Goal: Task Accomplishment & Management: Complete application form

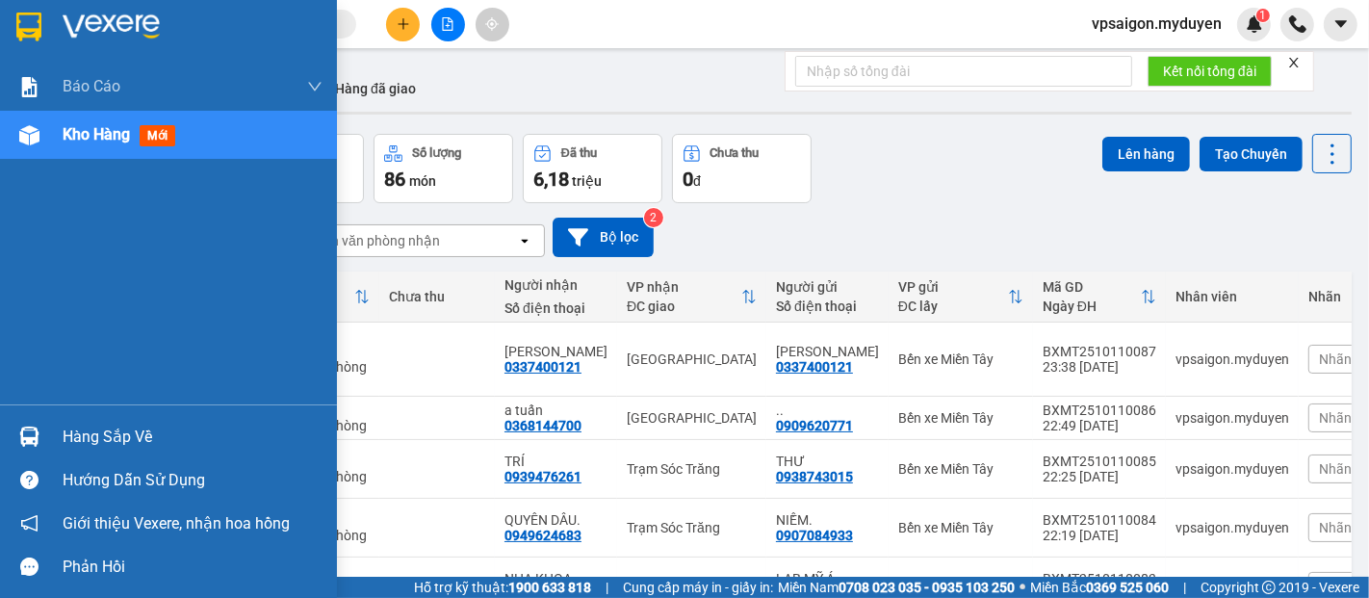
click at [88, 435] on div "Hàng sắp về" at bounding box center [193, 437] width 260 height 29
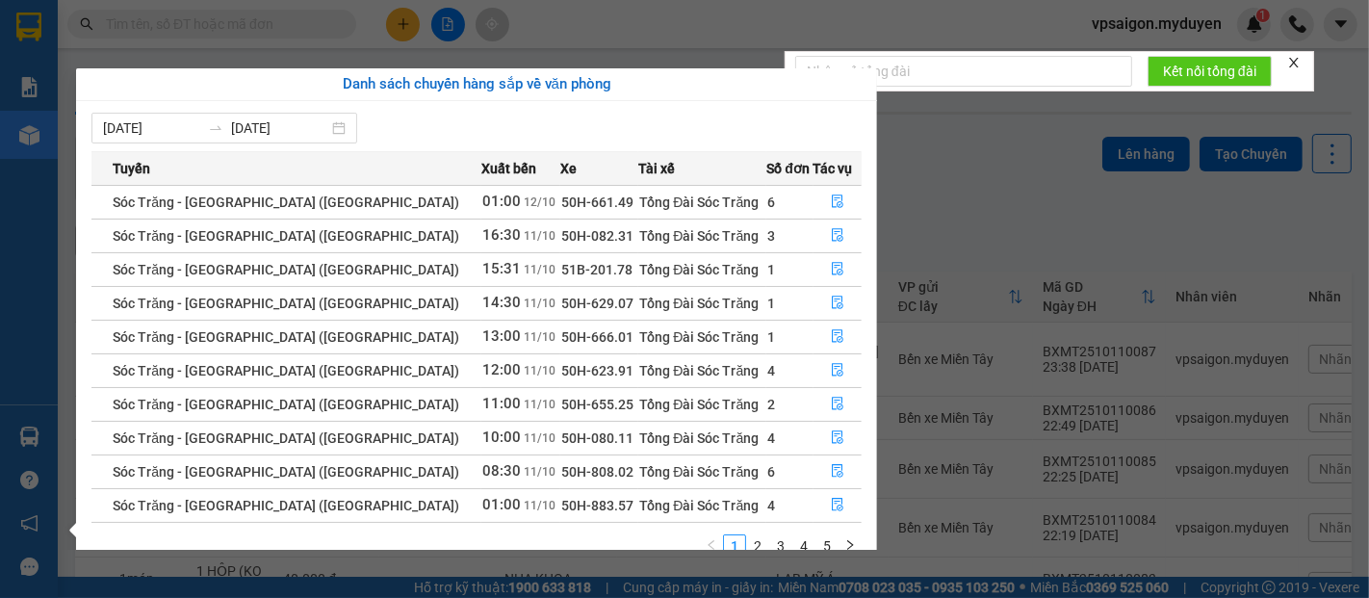
click at [1041, 182] on section "Kết quả tìm kiếm ( 0 ) Bộ lọc No Data vpsaigon.myduyen 1 Báo cáo BC doanh số th…" at bounding box center [684, 299] width 1369 height 598
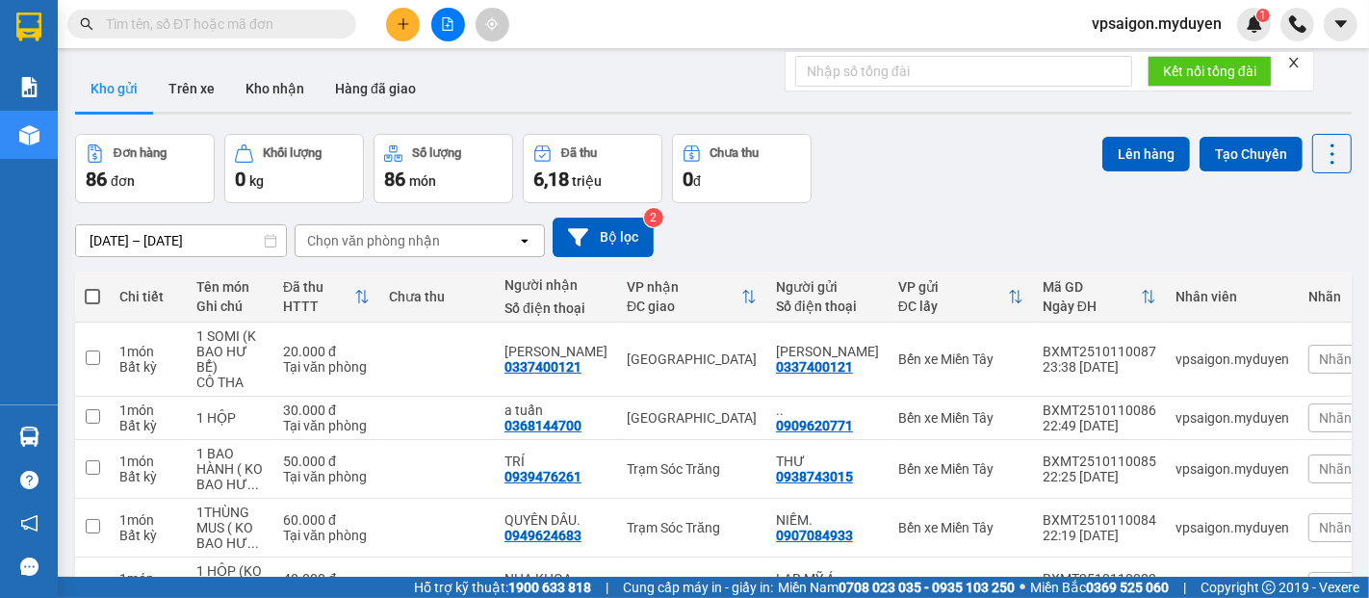
click at [406, 31] on button at bounding box center [403, 25] width 34 height 34
click at [443, 71] on div "Tạo đơn hàng" at bounding box center [479, 72] width 84 height 21
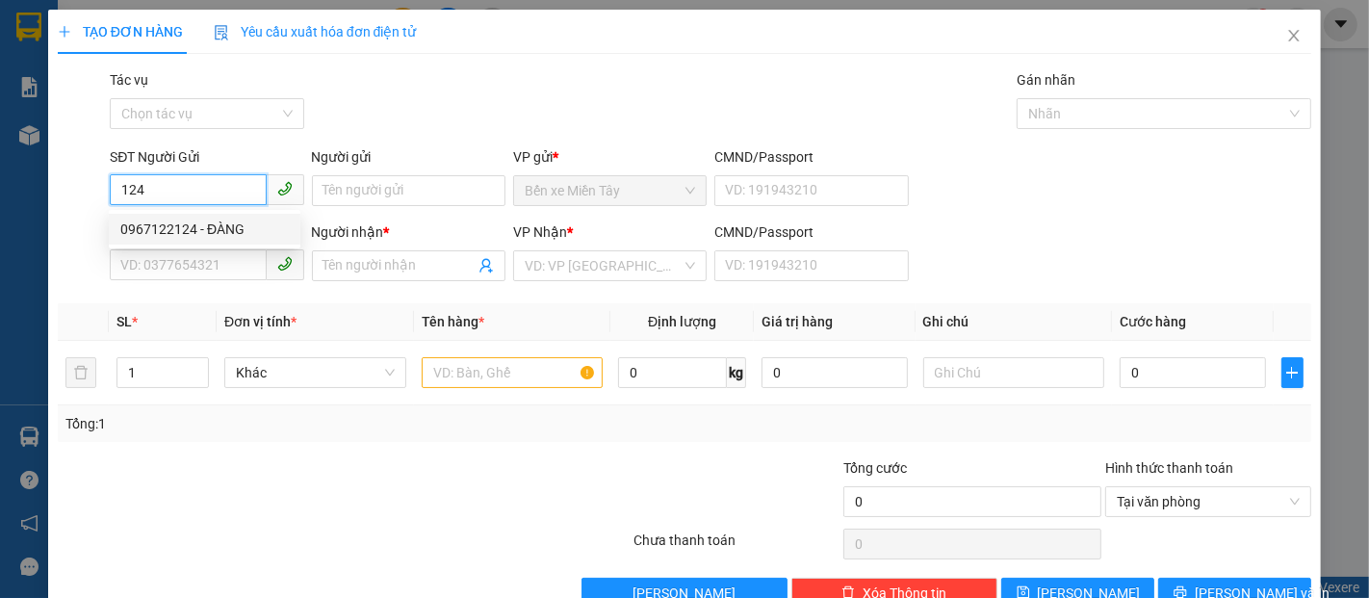
drag, startPoint x: 223, startPoint y: 224, endPoint x: 256, endPoint y: 240, distance: 36.2
click at [223, 224] on div "0967122124 - ĐÀNG" at bounding box center [204, 229] width 169 height 21
type input "0967122124"
type input "ĐÀNG"
type input "0972652359"
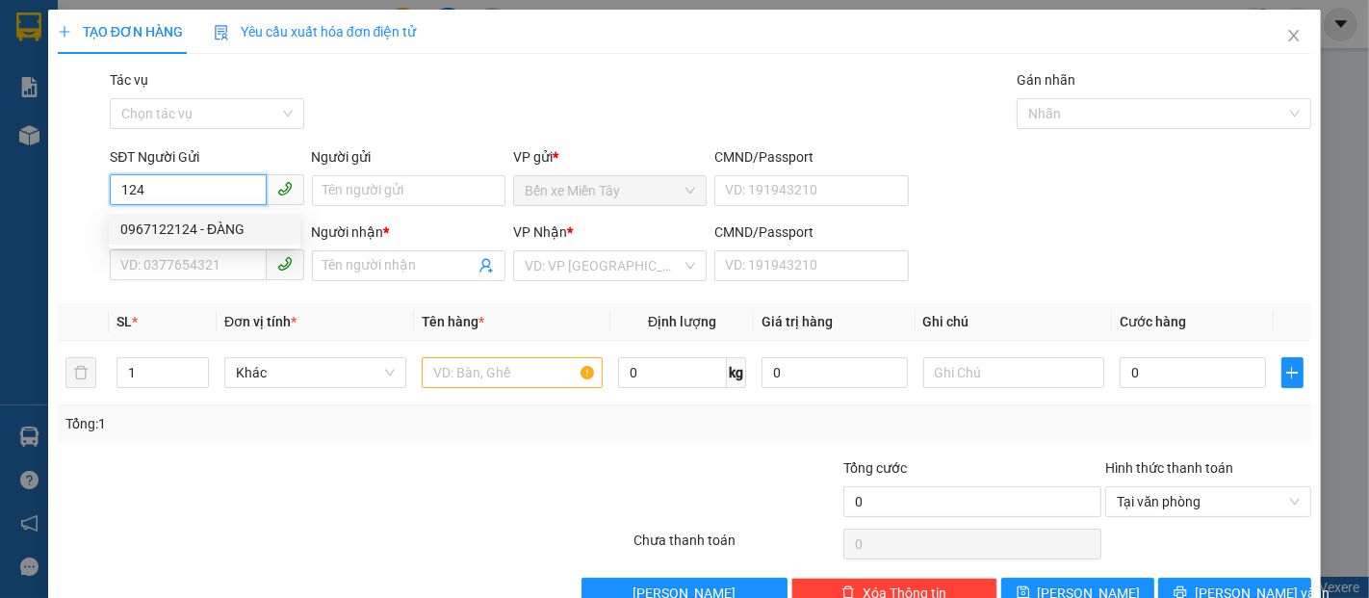
type input "MAI"
type input "30.000"
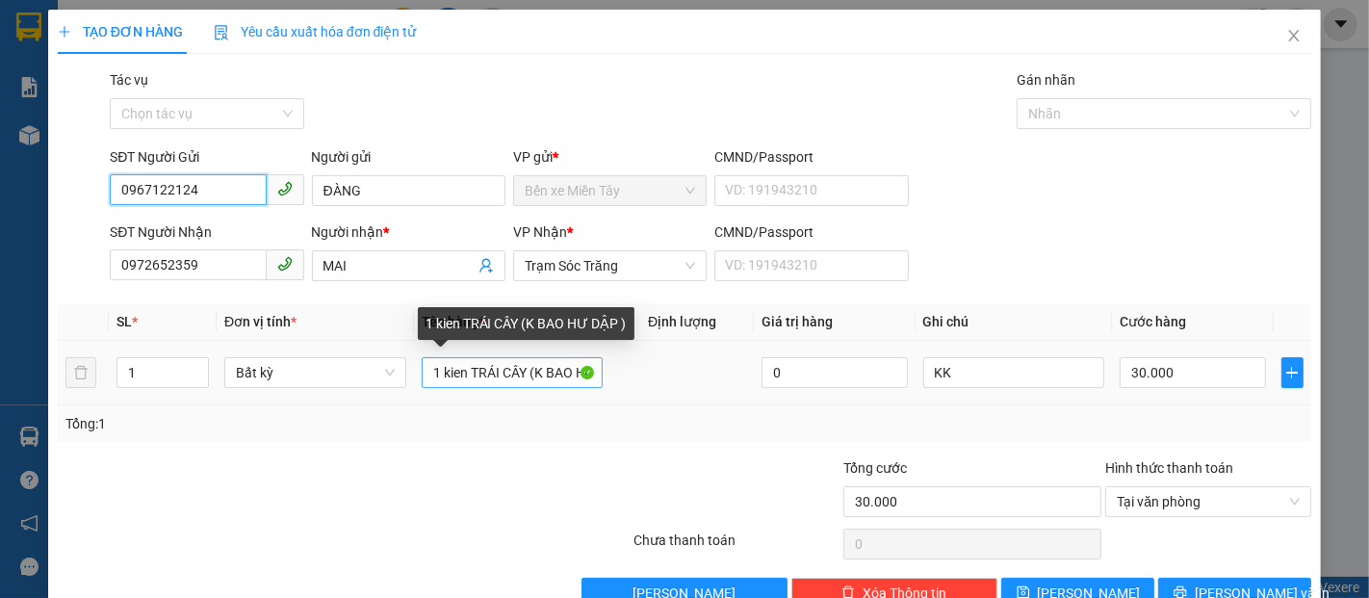
type input "0967122124"
drag, startPoint x: 463, startPoint y: 376, endPoint x: 405, endPoint y: 374, distance: 57.8
click at [405, 374] on tr "1 Bất kỳ 1 kien TRÁI CÂY (K BAO HƯ DẬP ) 0 KK 30.000" at bounding box center [685, 373] width 1254 height 65
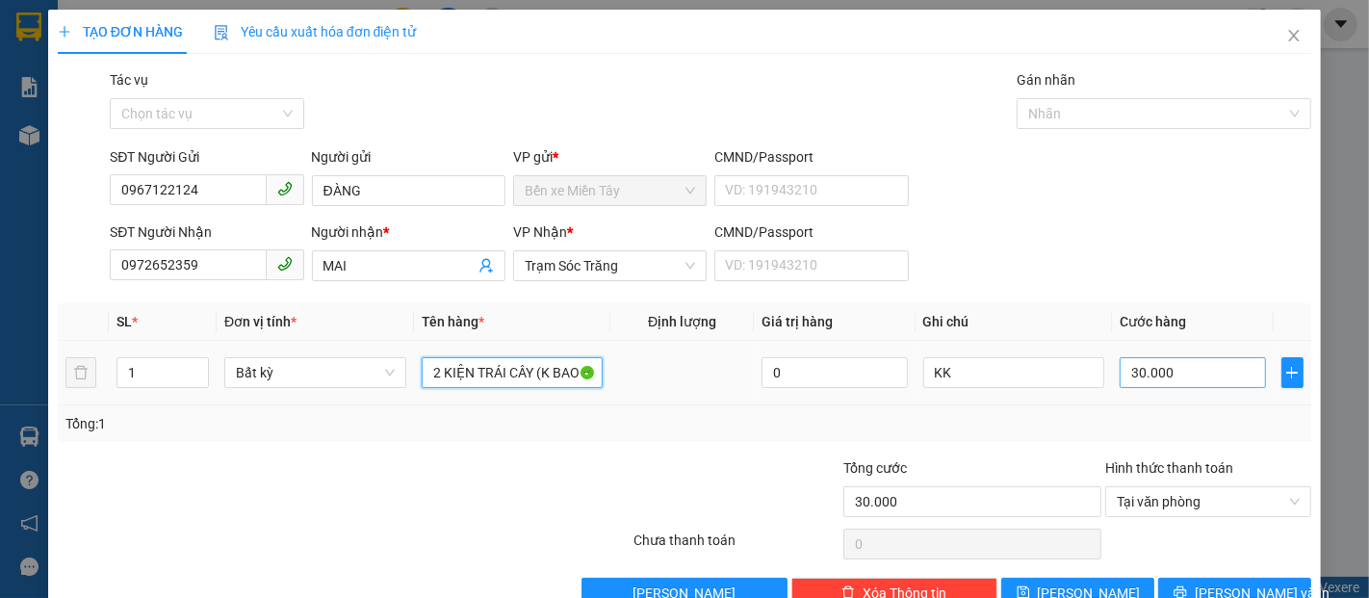
type input "2 KIỆN TRÁI CÂY (K BAO HƯ DẬP )"
click at [1196, 366] on input "30.000" at bounding box center [1192, 372] width 145 height 31
type input "1"
type input "10"
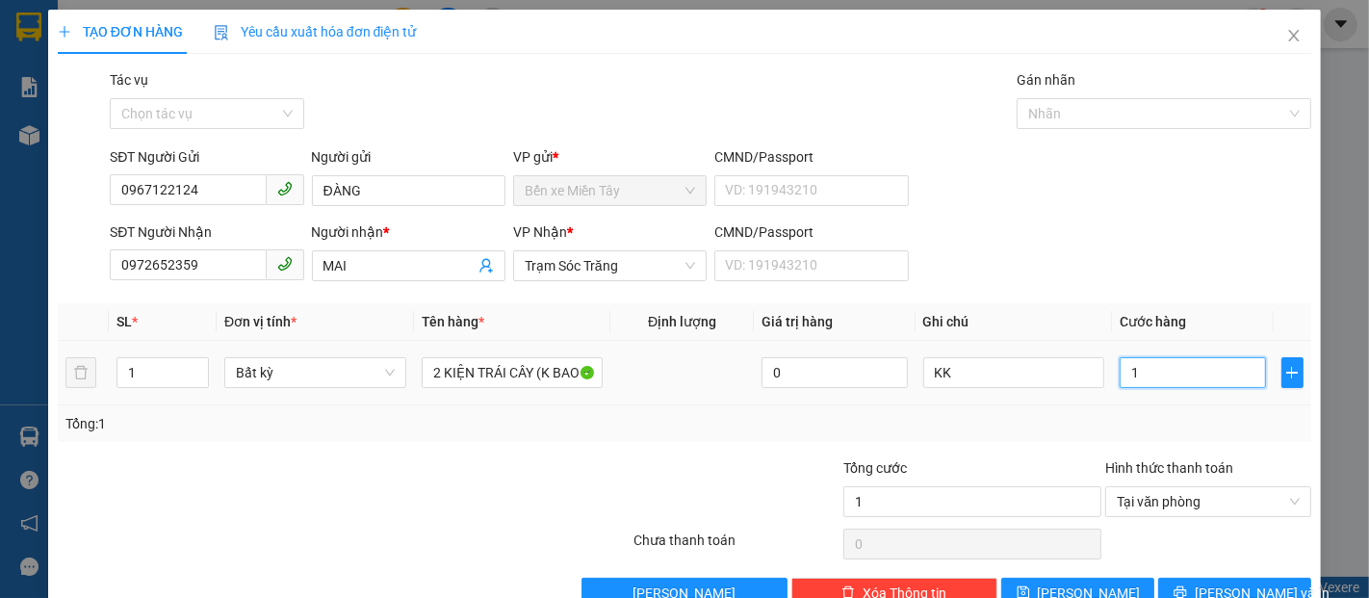
type input "10"
type input "100"
type input "1.000"
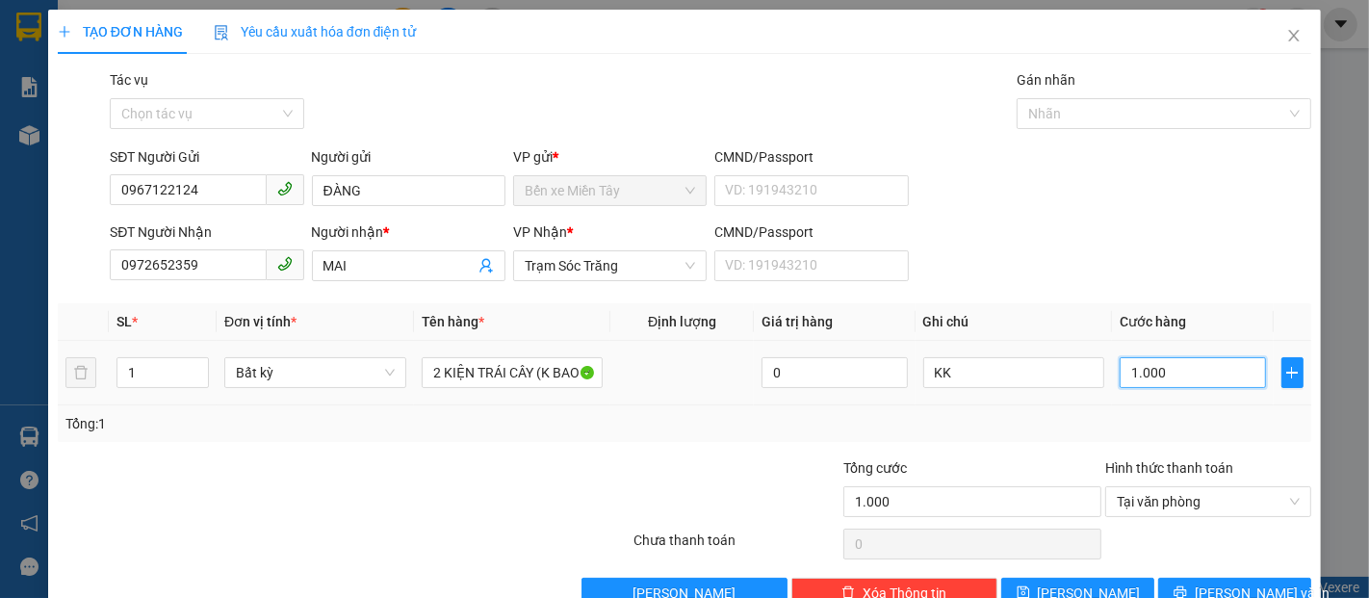
type input "10.000"
type input "100.000"
click at [1235, 584] on span "[PERSON_NAME] và In" at bounding box center [1262, 593] width 135 height 21
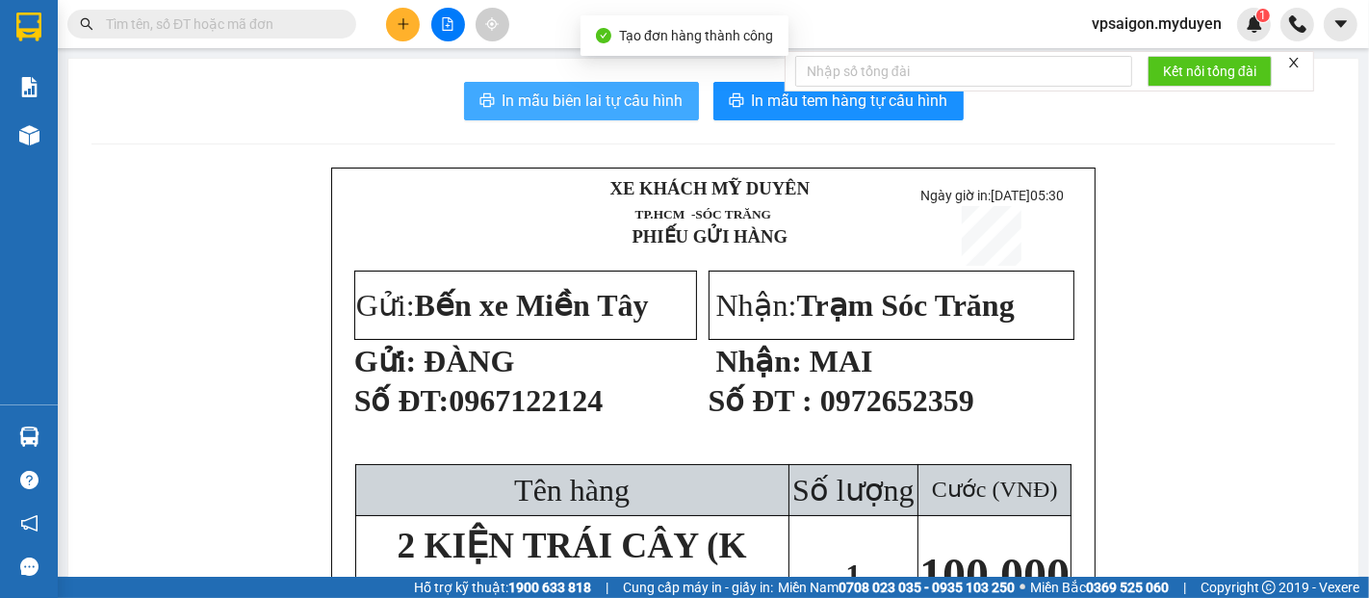
click at [555, 100] on span "In mẫu biên lai tự cấu hình" at bounding box center [593, 101] width 181 height 24
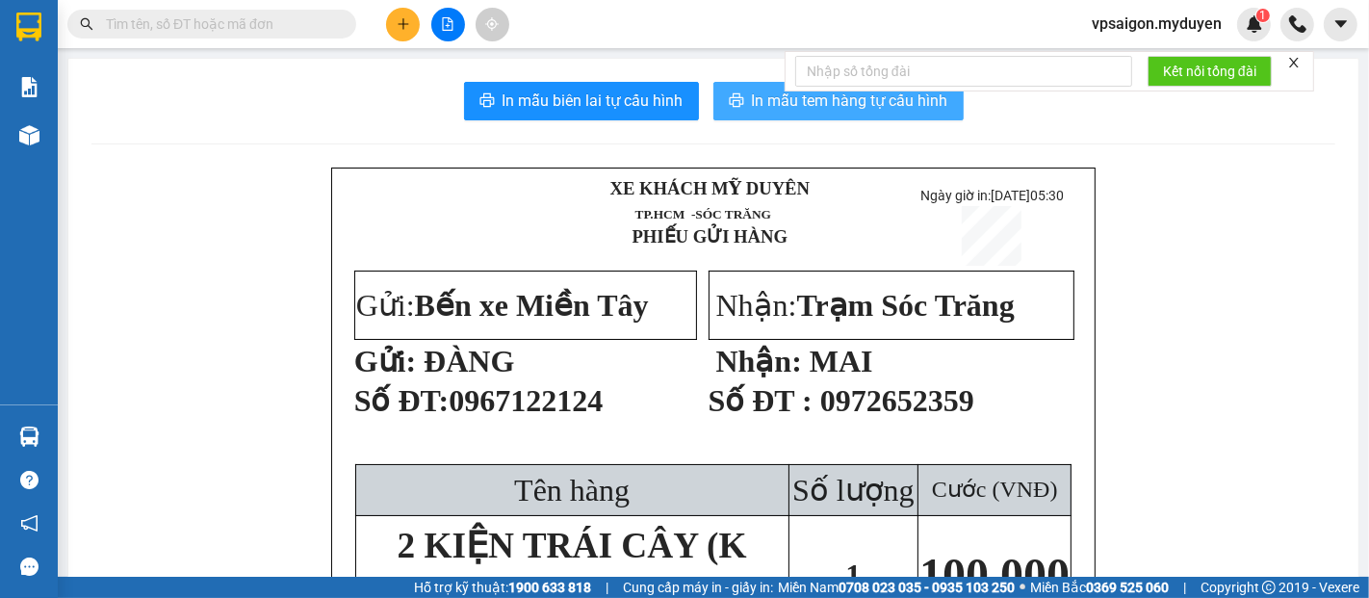
click at [764, 103] on span "In mẫu tem hàng tự cấu hình" at bounding box center [850, 101] width 196 height 24
click at [406, 33] on button at bounding box center [403, 25] width 34 height 34
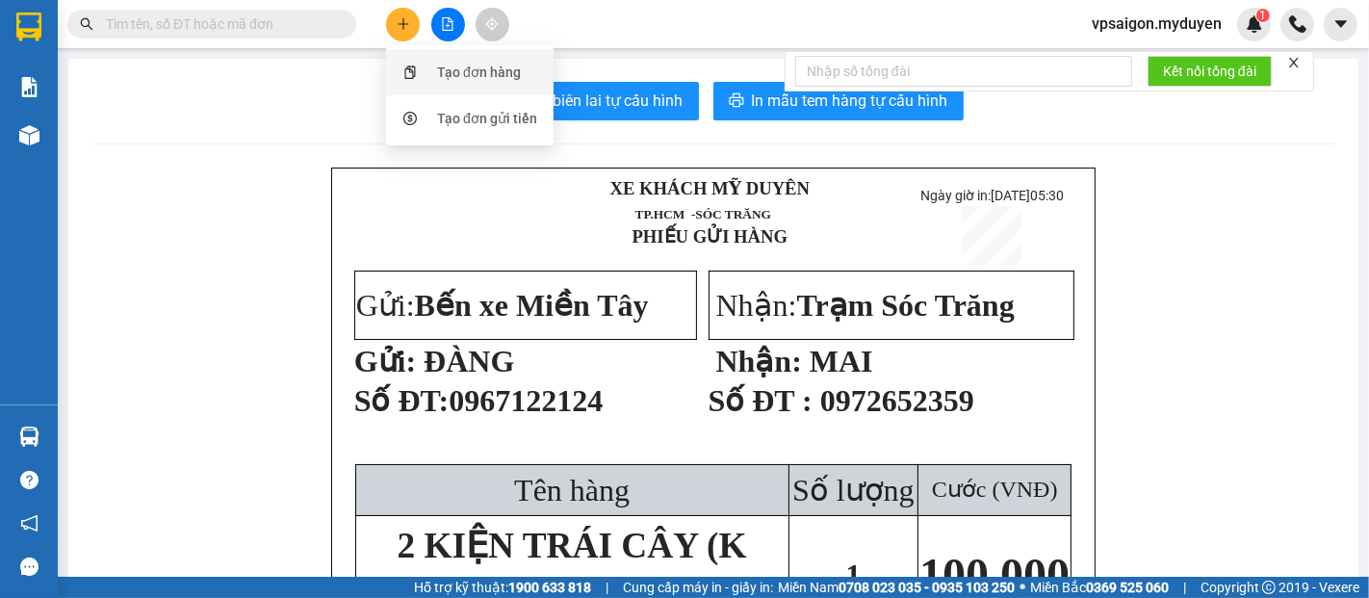
click at [445, 75] on div "Tạo đơn hàng" at bounding box center [479, 72] width 84 height 21
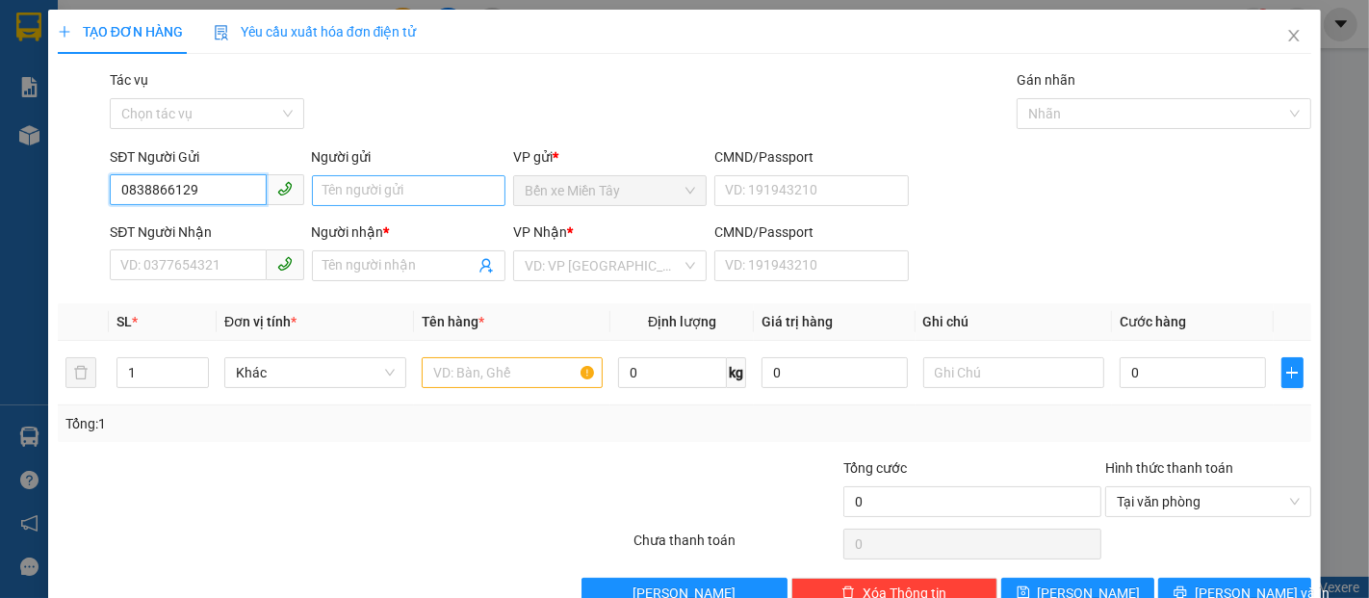
type input "0838866129"
click at [346, 186] on input "Người gửi" at bounding box center [409, 190] width 194 height 31
click at [215, 183] on input "0838866129" at bounding box center [188, 189] width 156 height 31
click at [370, 190] on input "Người gửi" at bounding box center [409, 190] width 194 height 31
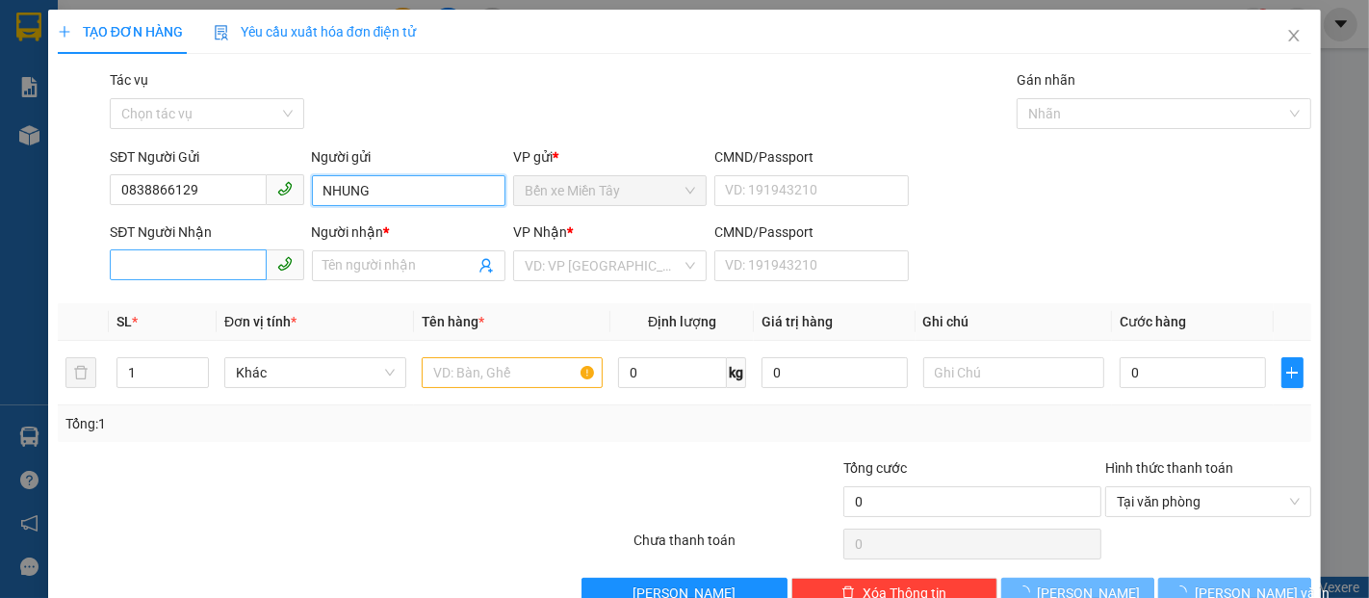
type input "NHUNG"
click at [202, 262] on input "SĐT Người Nhận" at bounding box center [188, 264] width 156 height 31
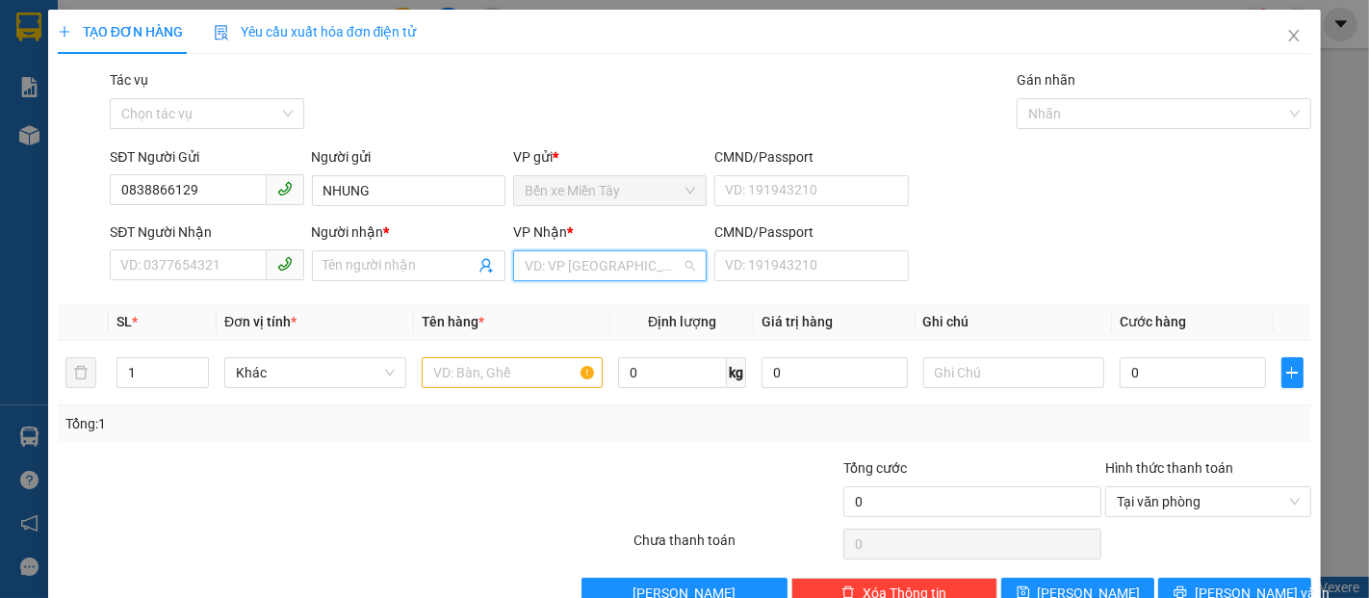
click at [550, 272] on input "search" at bounding box center [603, 265] width 157 height 29
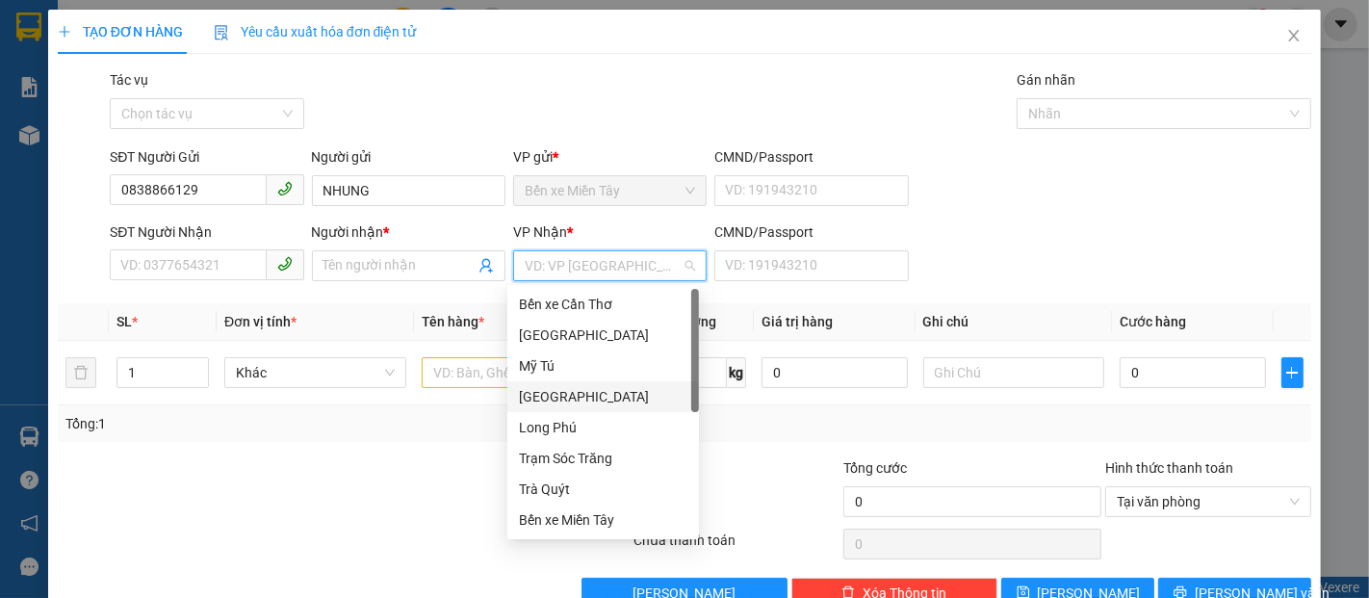
click at [550, 389] on div "[GEOGRAPHIC_DATA]" at bounding box center [603, 396] width 169 height 21
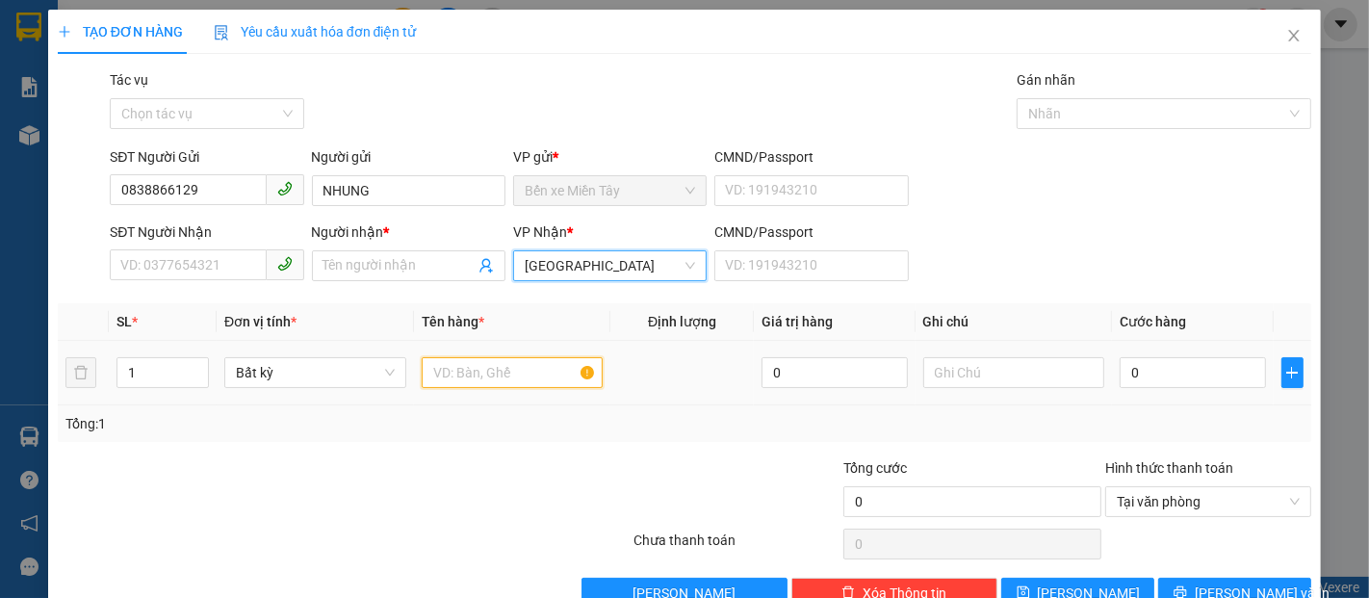
click at [495, 374] on input "text" at bounding box center [513, 372] width 182 height 31
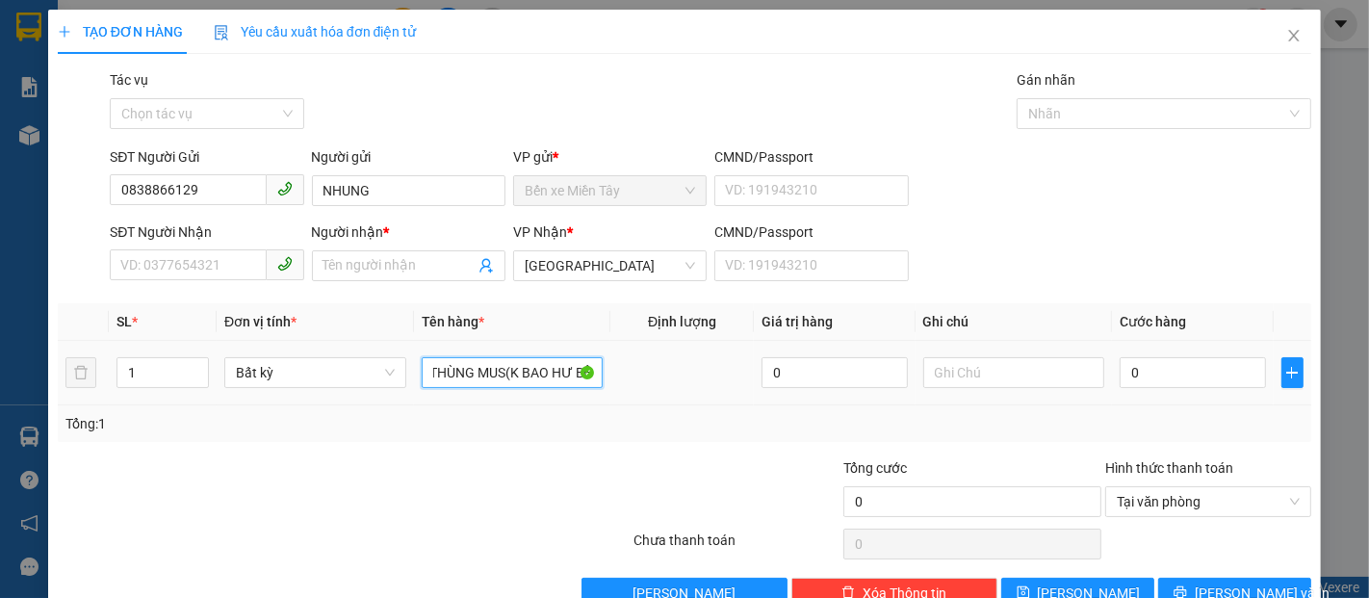
scroll to position [0, 18]
type input "1 THÙNG MUS(K BAO HƯ BỂ)"
click at [1161, 383] on input "0" at bounding box center [1192, 372] width 145 height 31
type input "09"
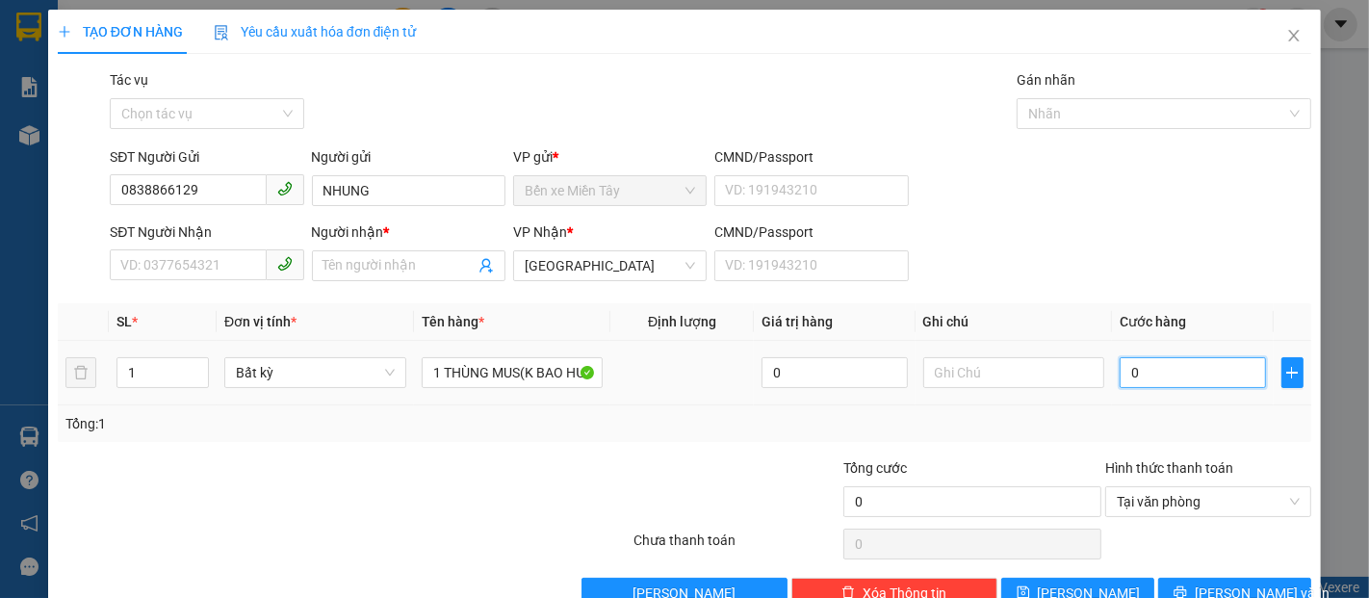
type input "9"
type input "098"
type input "98"
type input "0.987"
type input "987"
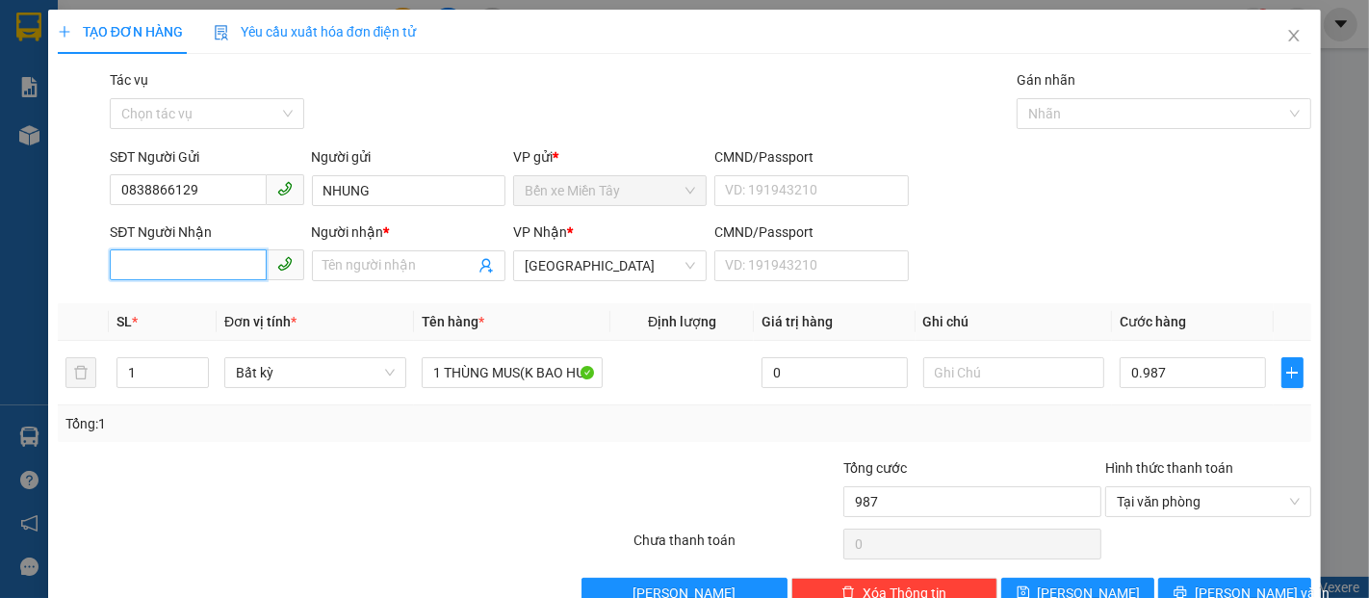
type input "987.000"
click at [193, 252] on input "SĐT Người Nhận" at bounding box center [188, 264] width 156 height 31
type input "0987421117"
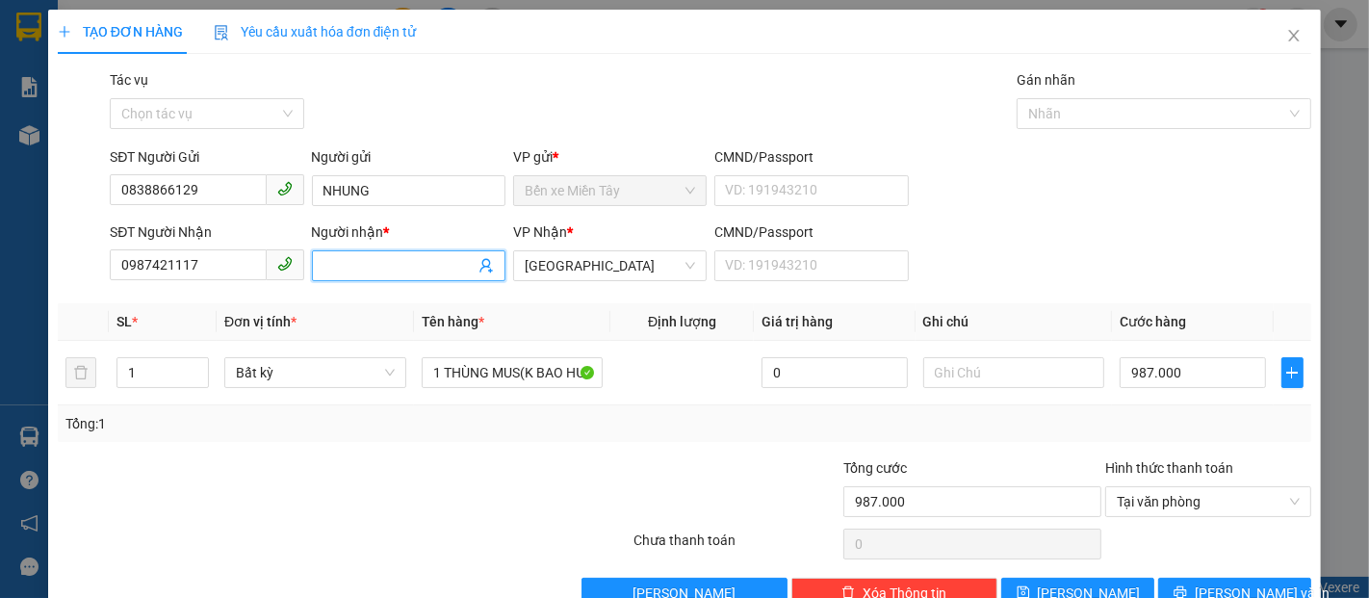
click at [369, 264] on input "Người nhận *" at bounding box center [399, 265] width 151 height 21
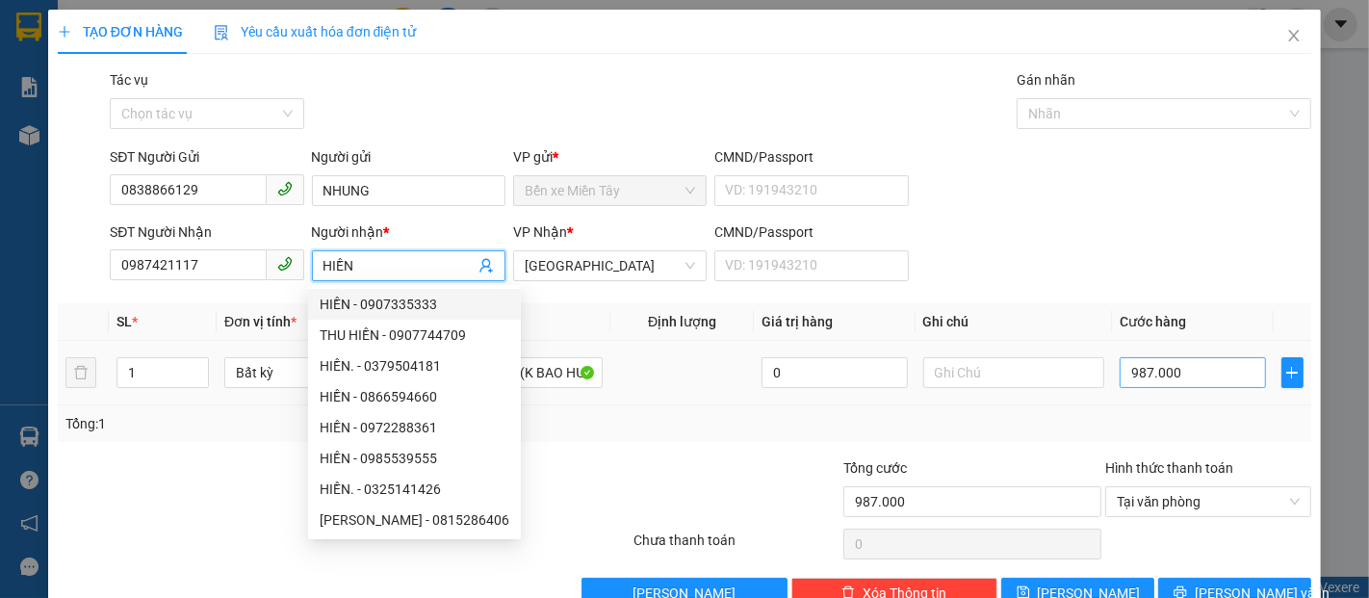
type input "HIỀN"
click at [1159, 369] on input "987.000" at bounding box center [1192, 372] width 145 height 31
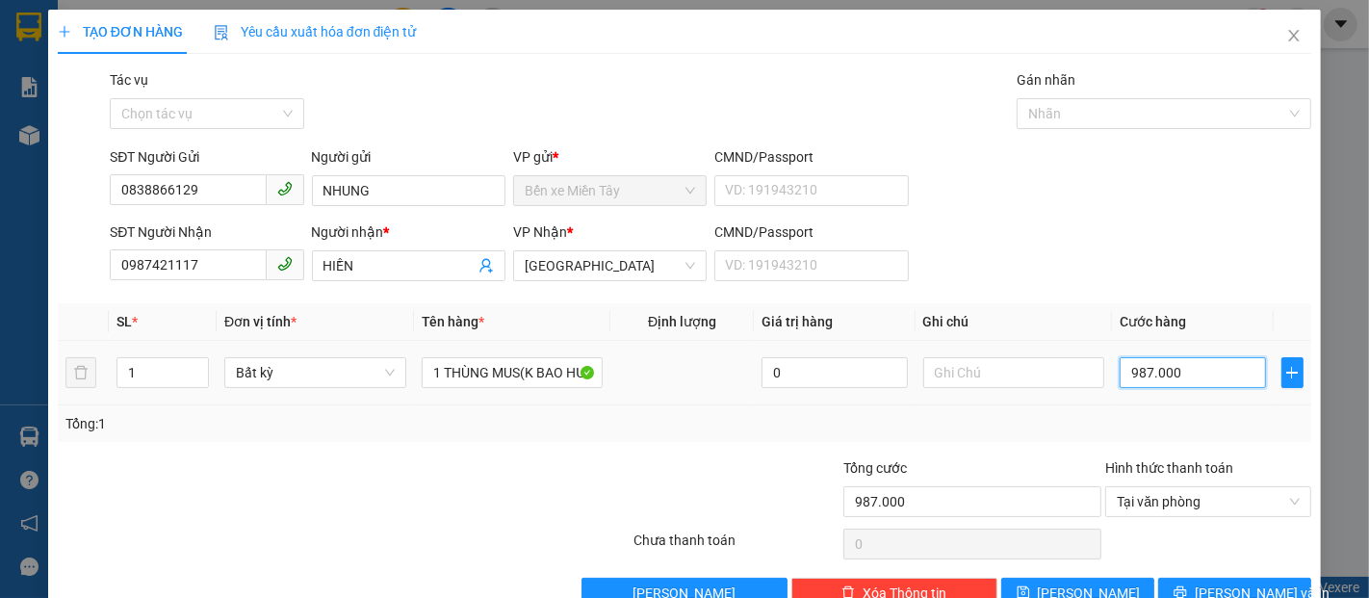
type input "3"
type input "30"
click at [616, 277] on span "[GEOGRAPHIC_DATA]" at bounding box center [610, 265] width 170 height 29
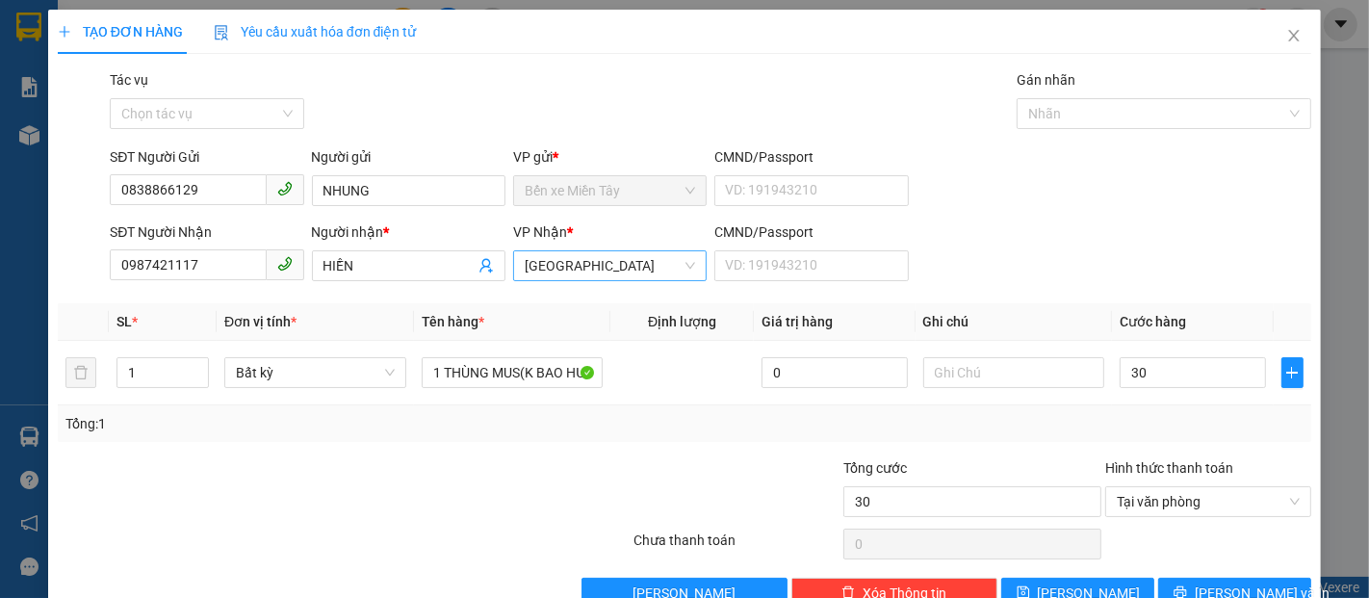
type input "30.000"
click at [393, 262] on input "HIỀN" at bounding box center [399, 265] width 151 height 21
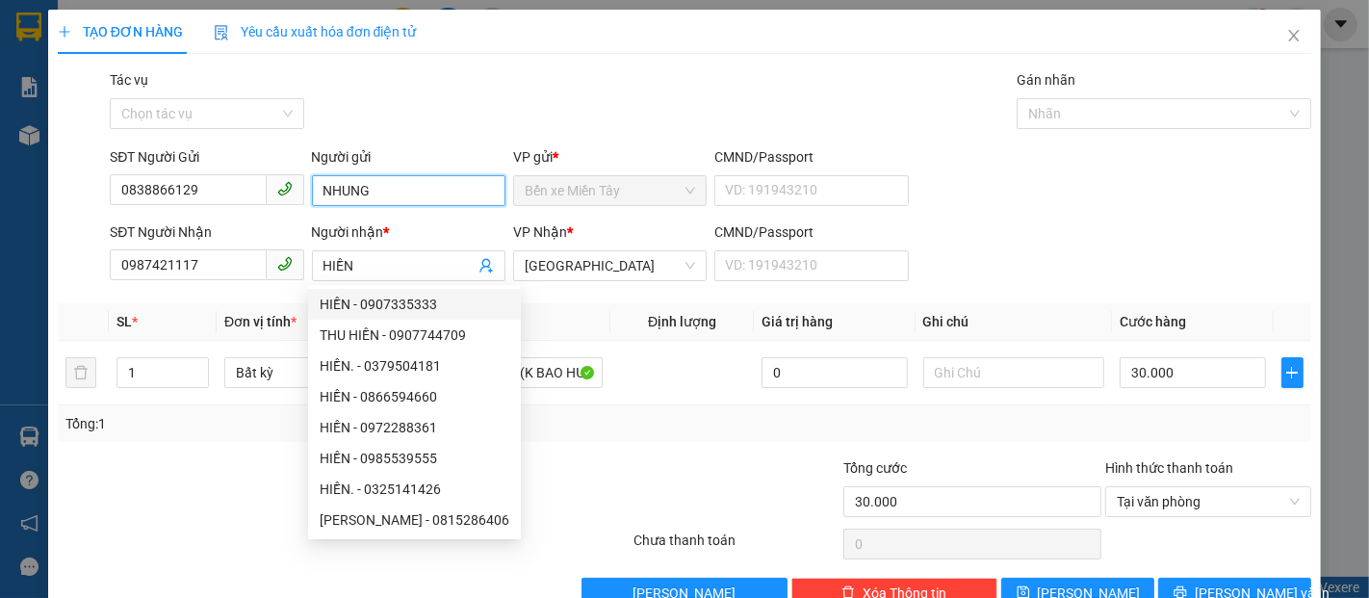
click at [385, 187] on input "NHUNG" at bounding box center [409, 190] width 194 height 31
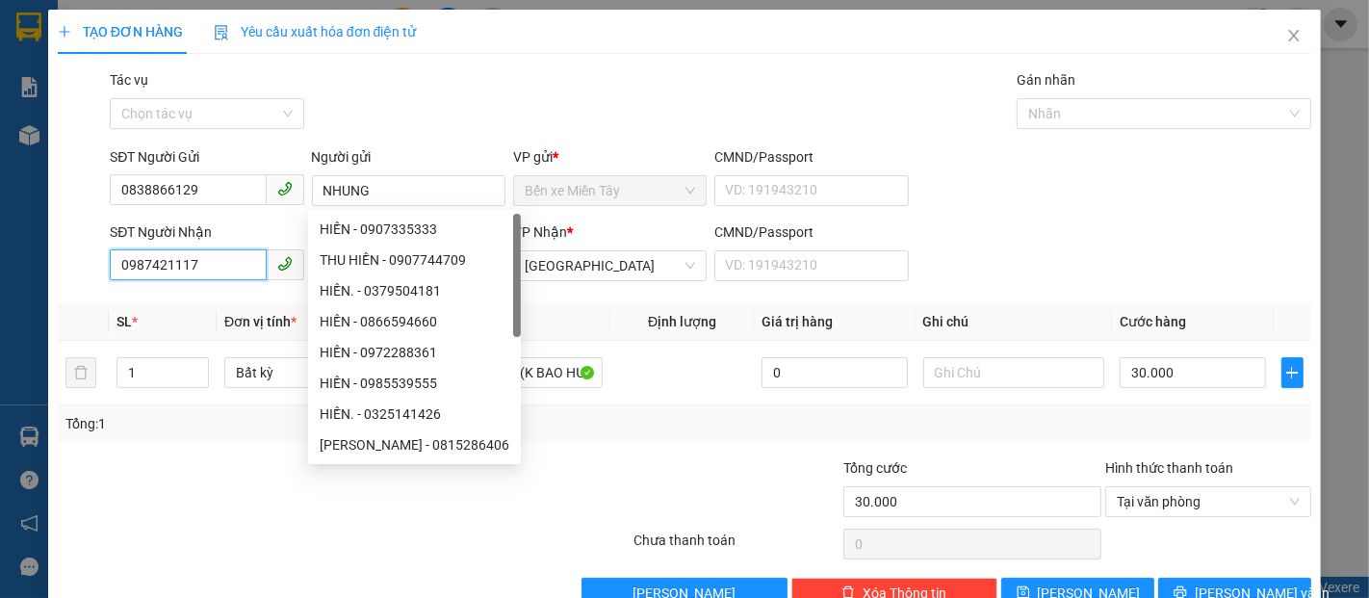
click at [210, 268] on input "0987421117" at bounding box center [188, 264] width 156 height 31
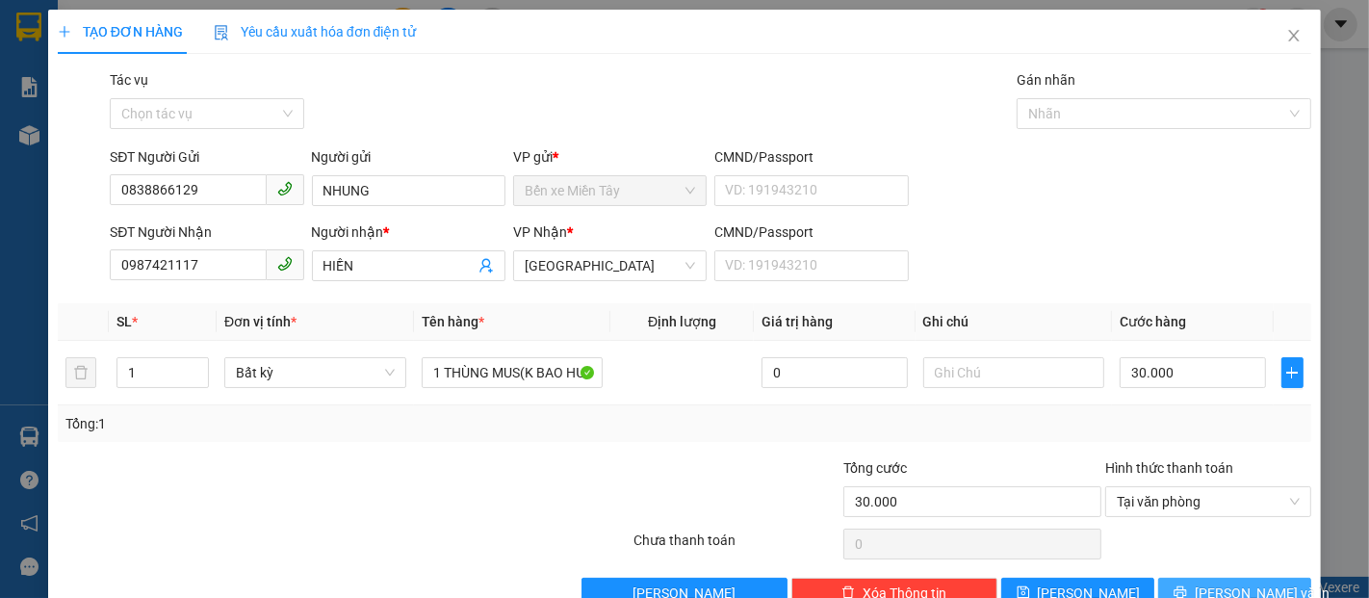
click at [1209, 585] on span "[PERSON_NAME] và In" at bounding box center [1262, 593] width 135 height 21
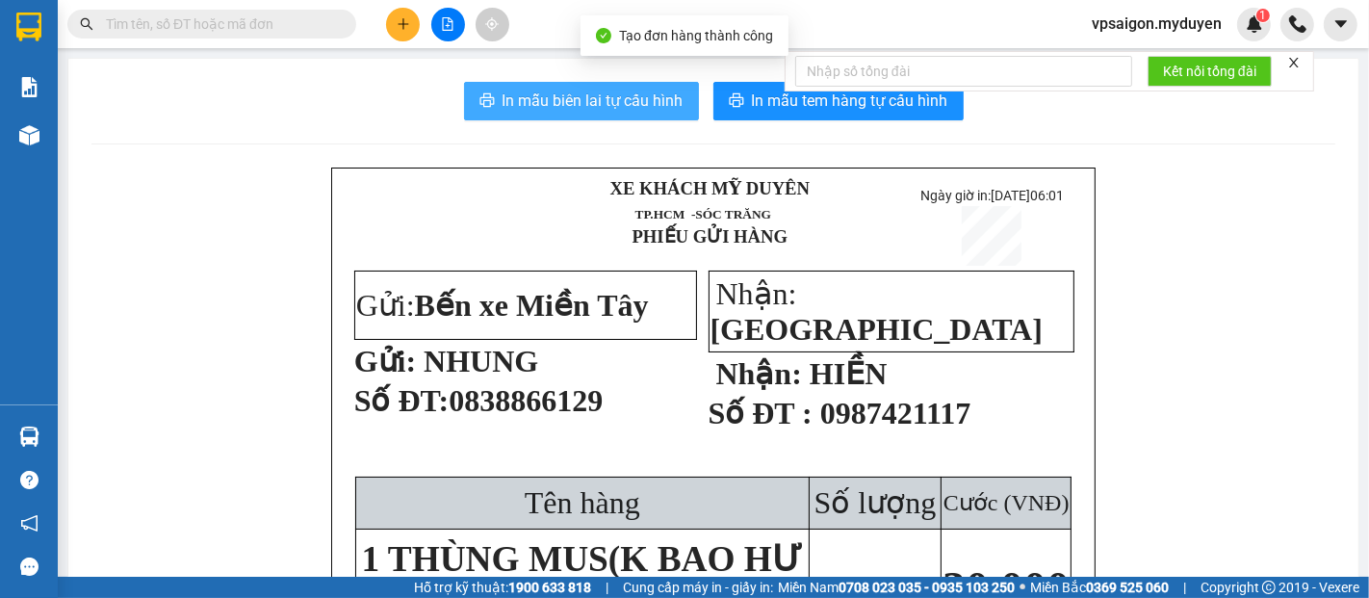
click at [578, 93] on span "In mẫu biên lai tự cấu hình" at bounding box center [593, 101] width 181 height 24
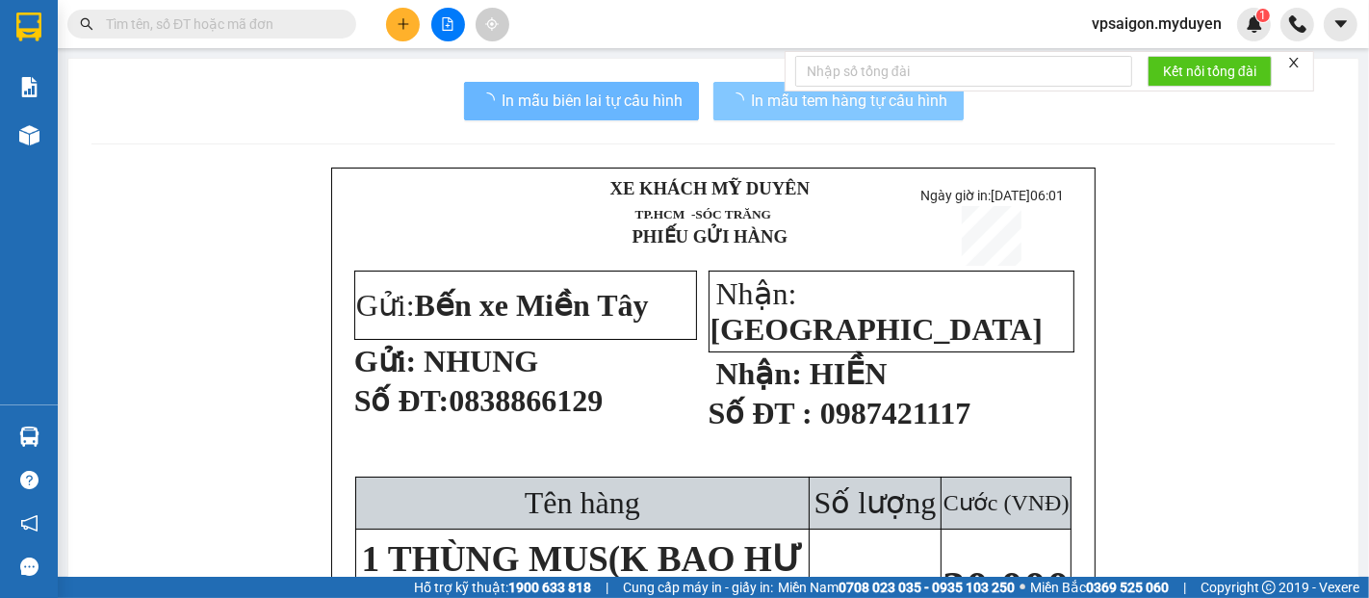
click at [727, 102] on icon "loading" at bounding box center [735, 100] width 19 height 19
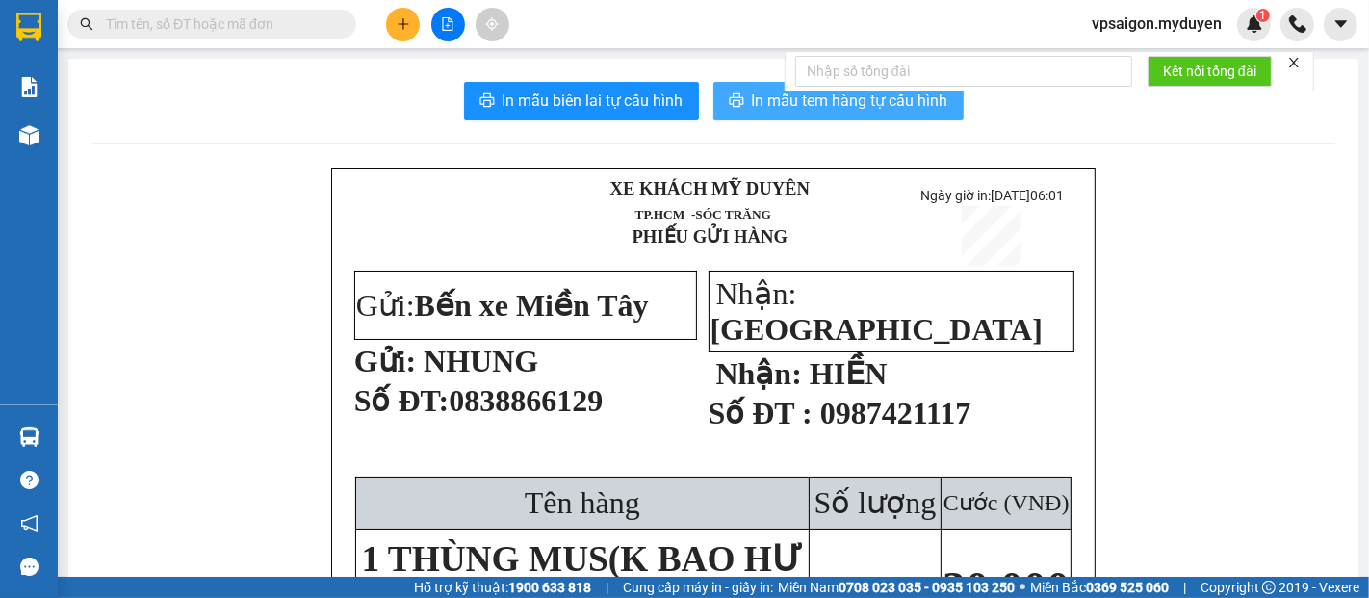
click at [741, 103] on button "In mẫu tem hàng tự cấu hình" at bounding box center [839, 101] width 250 height 39
click at [1294, 65] on icon "close" at bounding box center [1293, 62] width 13 height 13
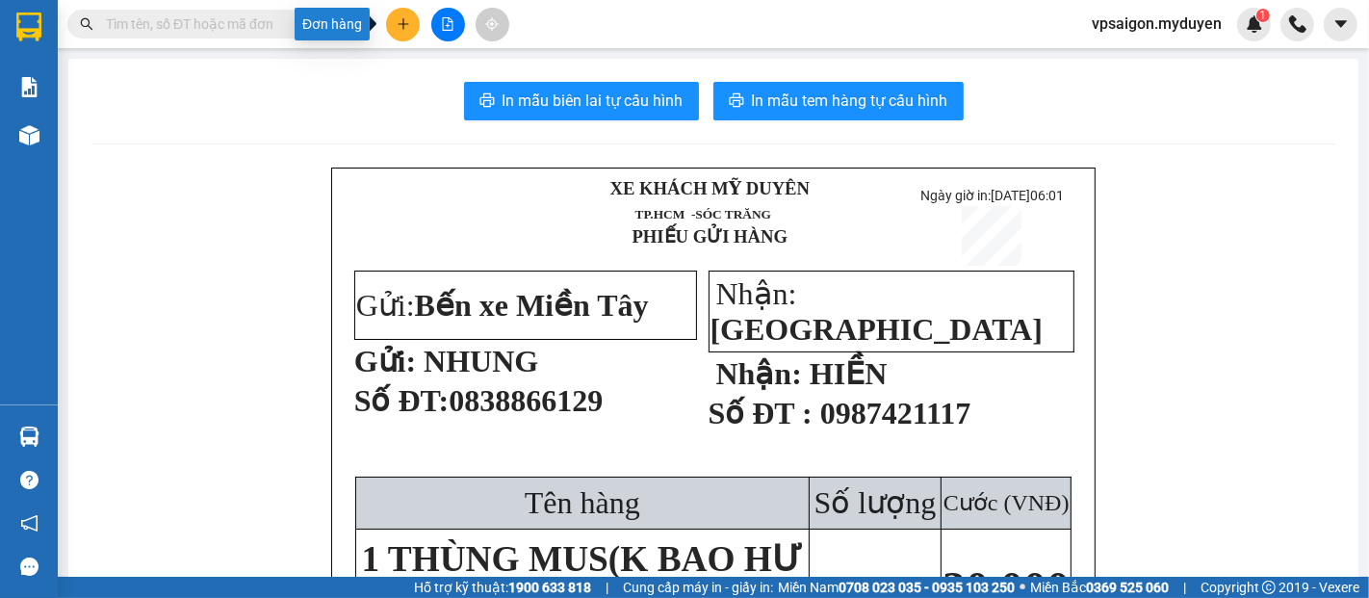
click at [404, 31] on button at bounding box center [403, 25] width 34 height 34
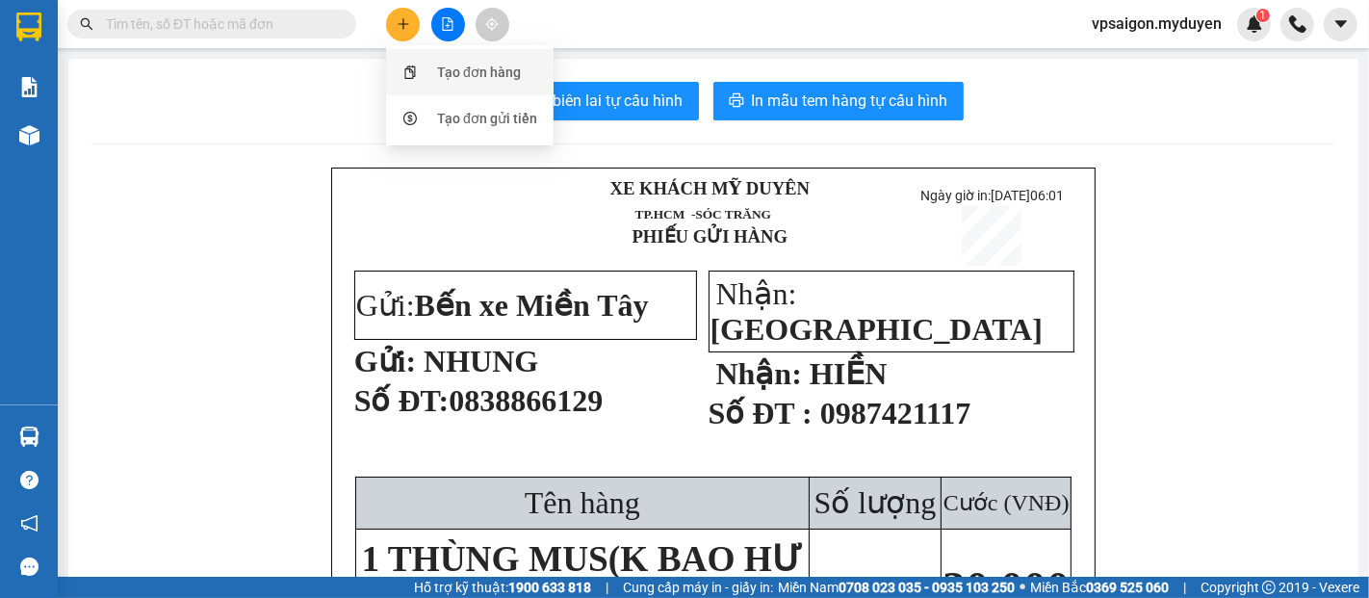
click at [448, 69] on div "Tạo đơn hàng" at bounding box center [479, 72] width 84 height 21
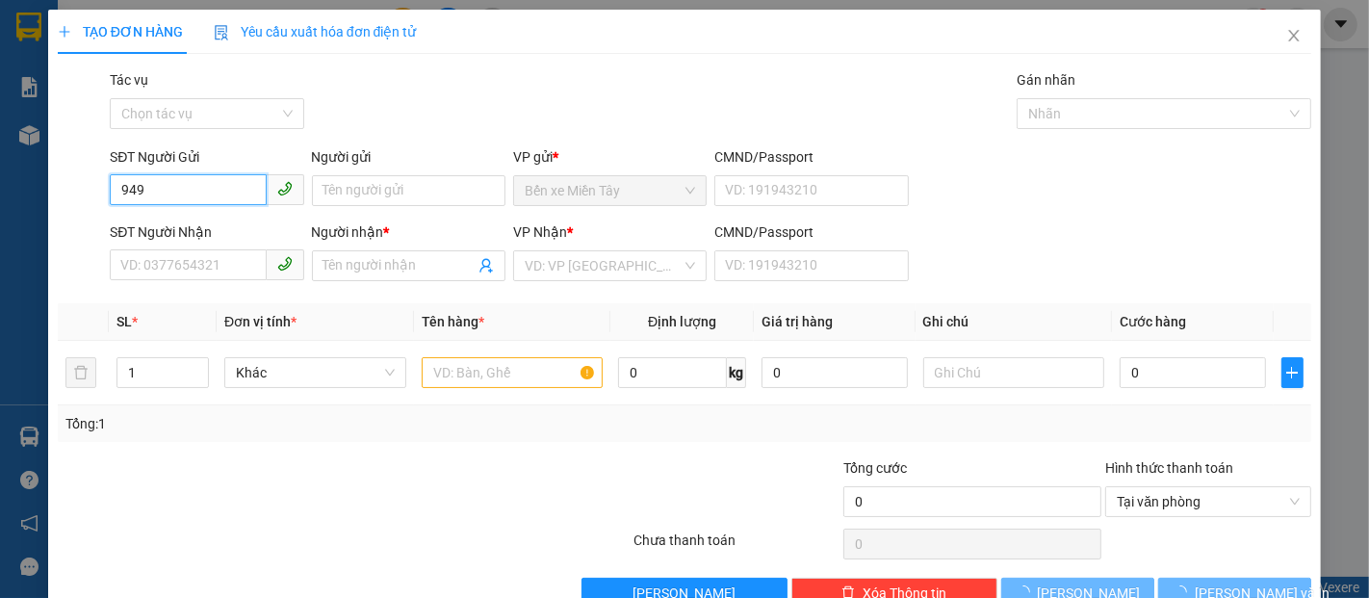
drag, startPoint x: 168, startPoint y: 192, endPoint x: 19, endPoint y: 170, distance: 149.8
click at [19, 170] on div "TẠO ĐƠN HÀNG Yêu cầu xuất hóa đơn điện tử Transit Pickup Surcharge Ids Transit …" at bounding box center [684, 299] width 1369 height 598
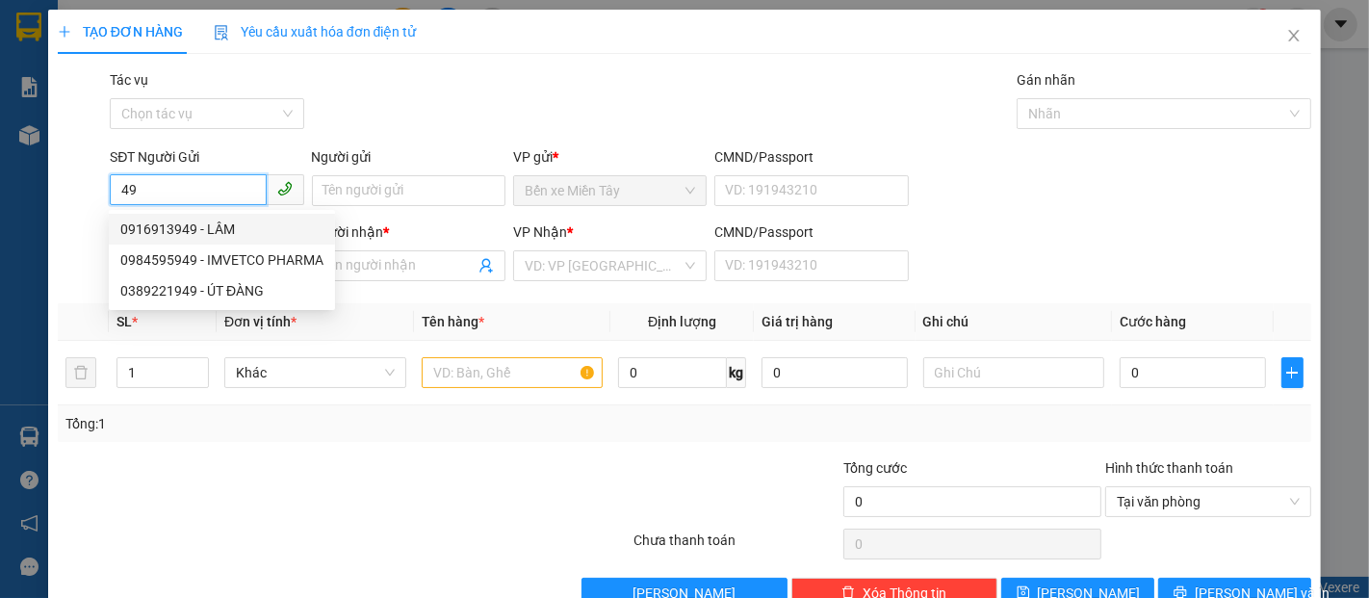
click at [195, 230] on div "0916913949 - LÂM" at bounding box center [221, 229] width 203 height 21
type input "0916913949"
type input "LÂM"
type input "0815085714"
type input "KIỆT"
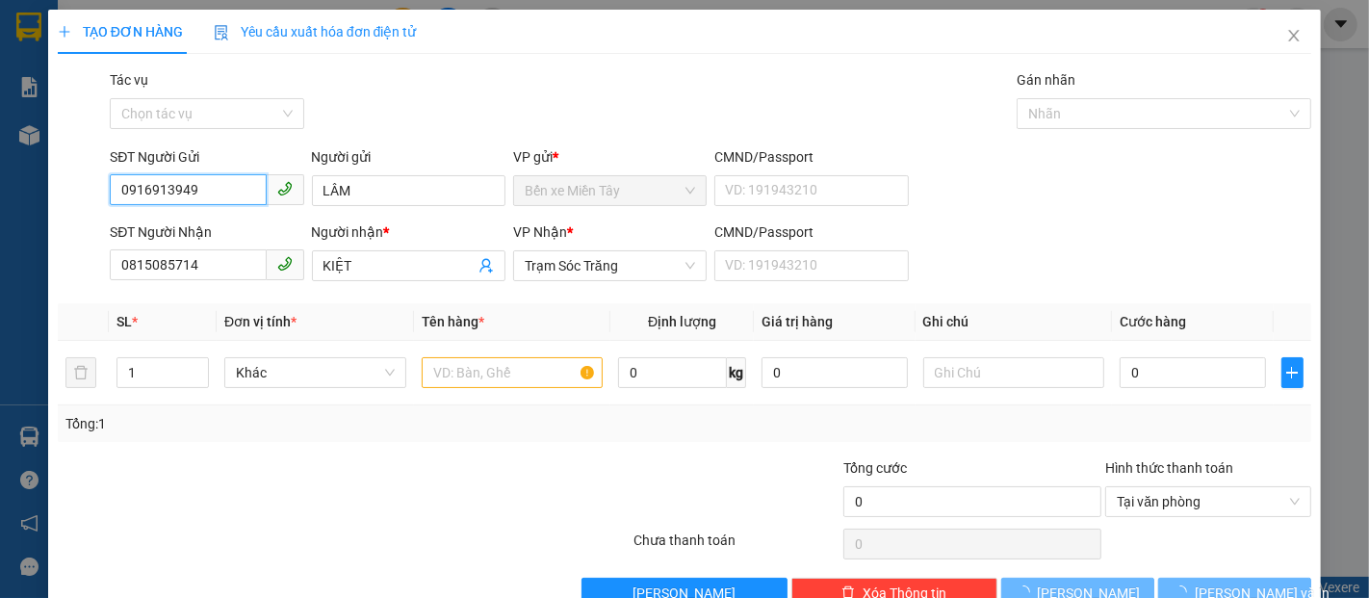
type input "80.000"
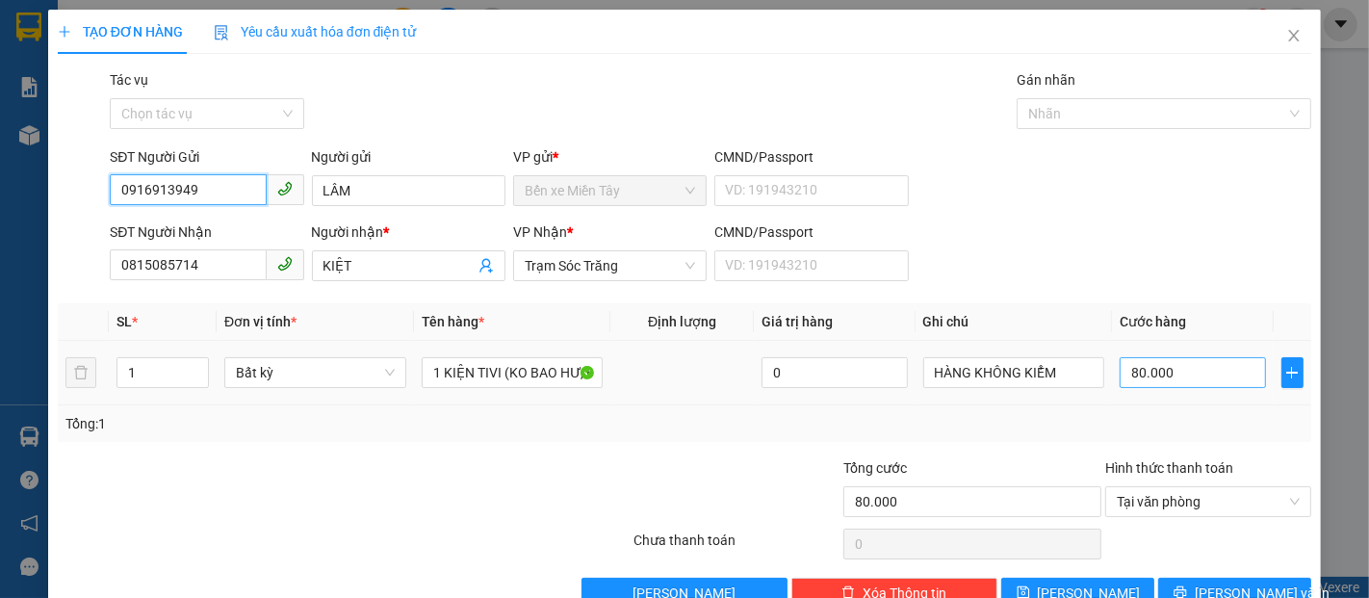
type input "0916913949"
click at [1145, 367] on input "80.000" at bounding box center [1192, 372] width 145 height 31
type input "9"
type input "90"
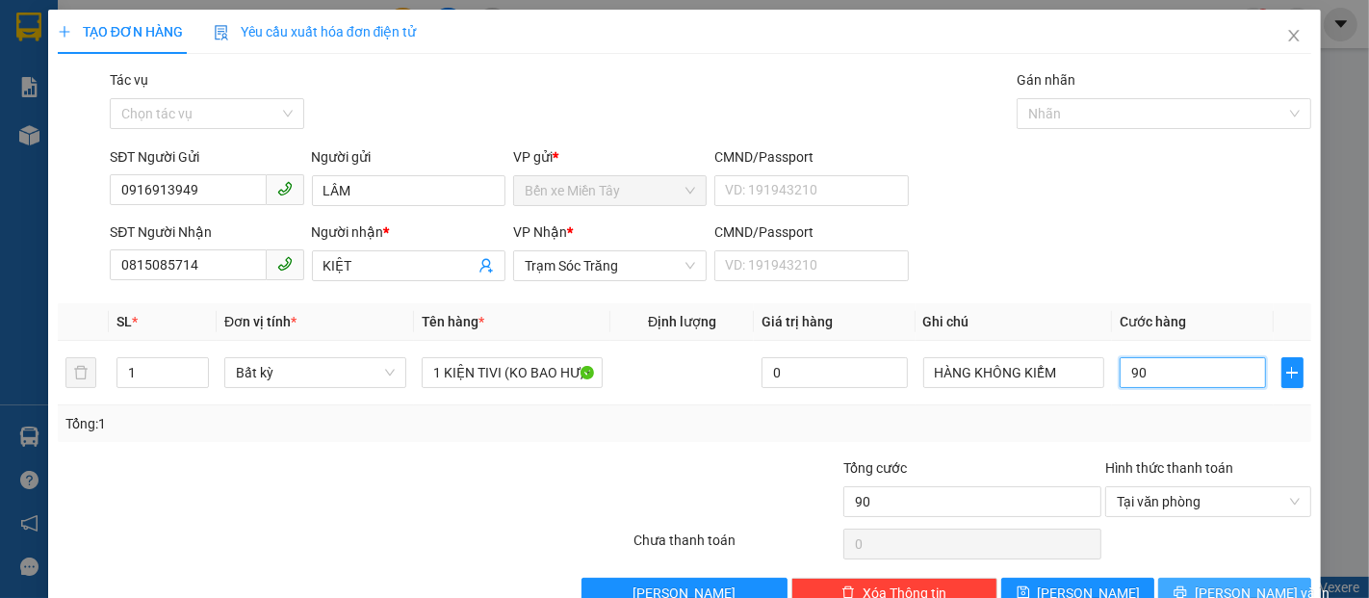
type input "90"
type input "90.000"
click at [1252, 586] on span "Lưu và In" at bounding box center [1262, 593] width 135 height 21
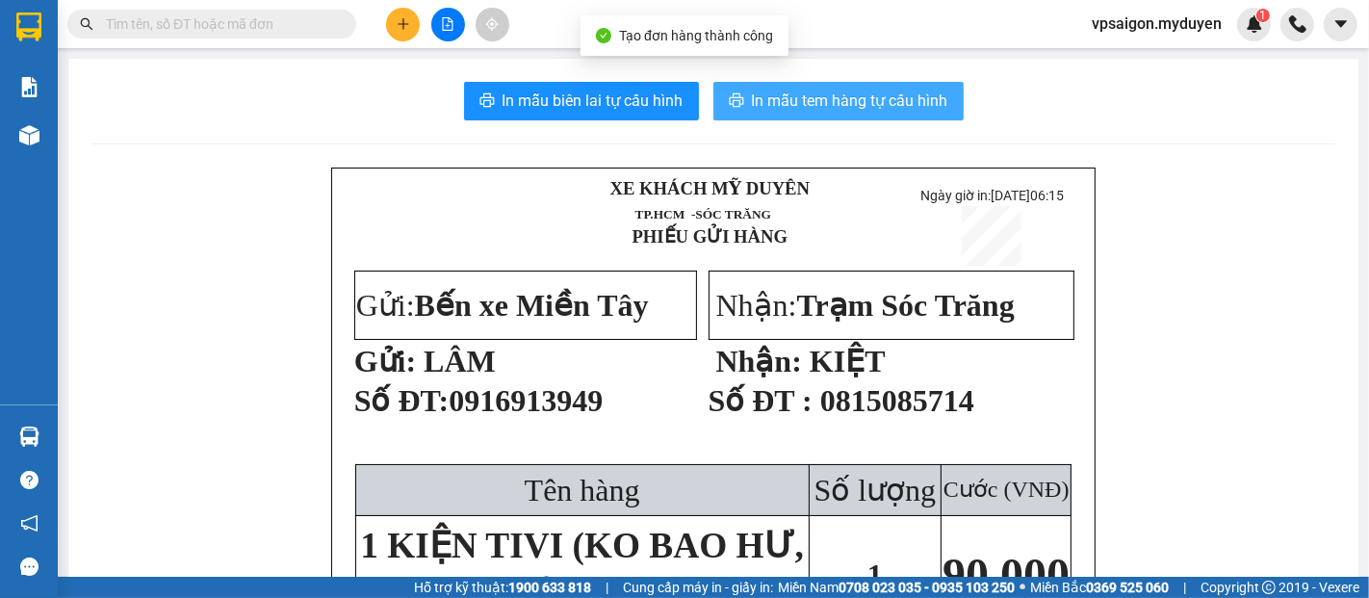
click at [857, 89] on span "In mẫu tem hàng tự cấu hình" at bounding box center [850, 101] width 196 height 24
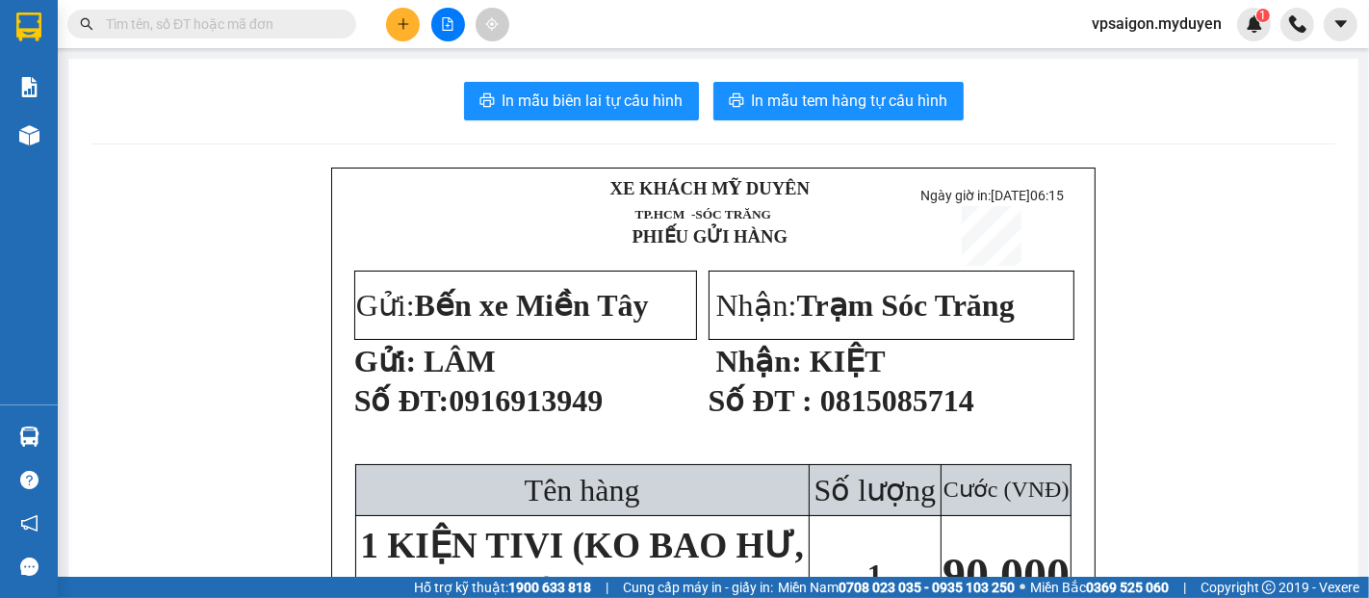
scroll to position [112, 0]
click at [420, 28] on div at bounding box center [448, 25] width 144 height 34
click at [414, 32] on button at bounding box center [403, 25] width 34 height 34
click at [419, 67] on div at bounding box center [410, 72] width 24 height 21
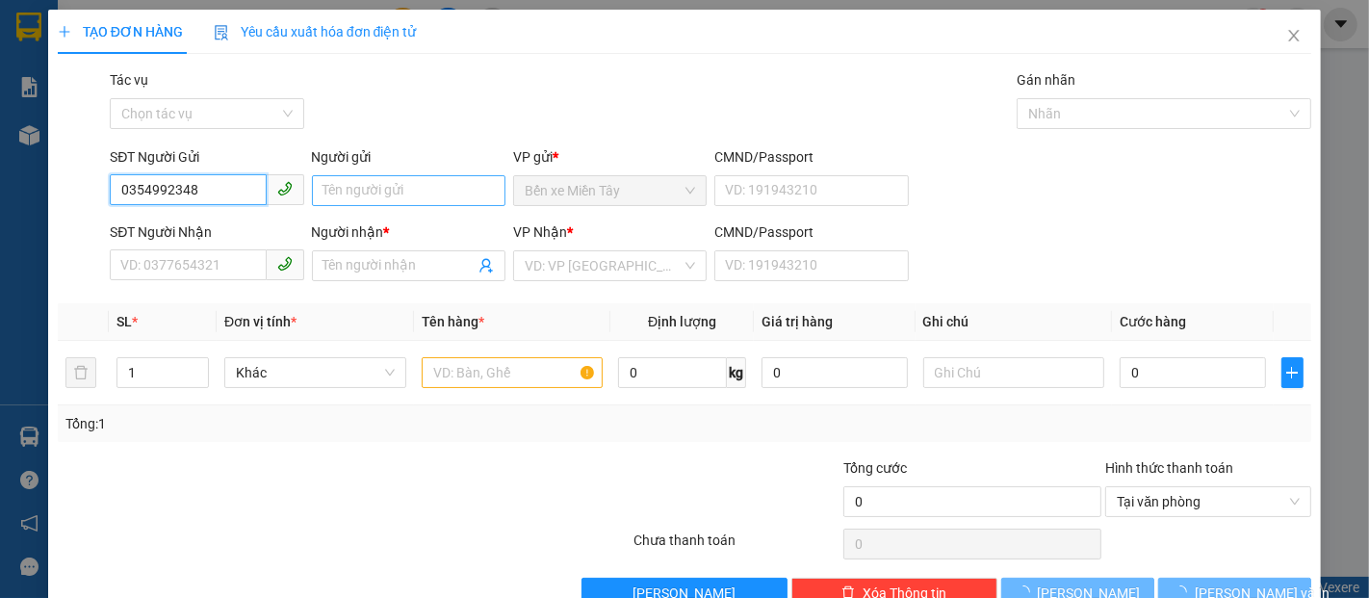
type input "0354992348"
click at [341, 199] on input "Người gửi" at bounding box center [409, 190] width 194 height 31
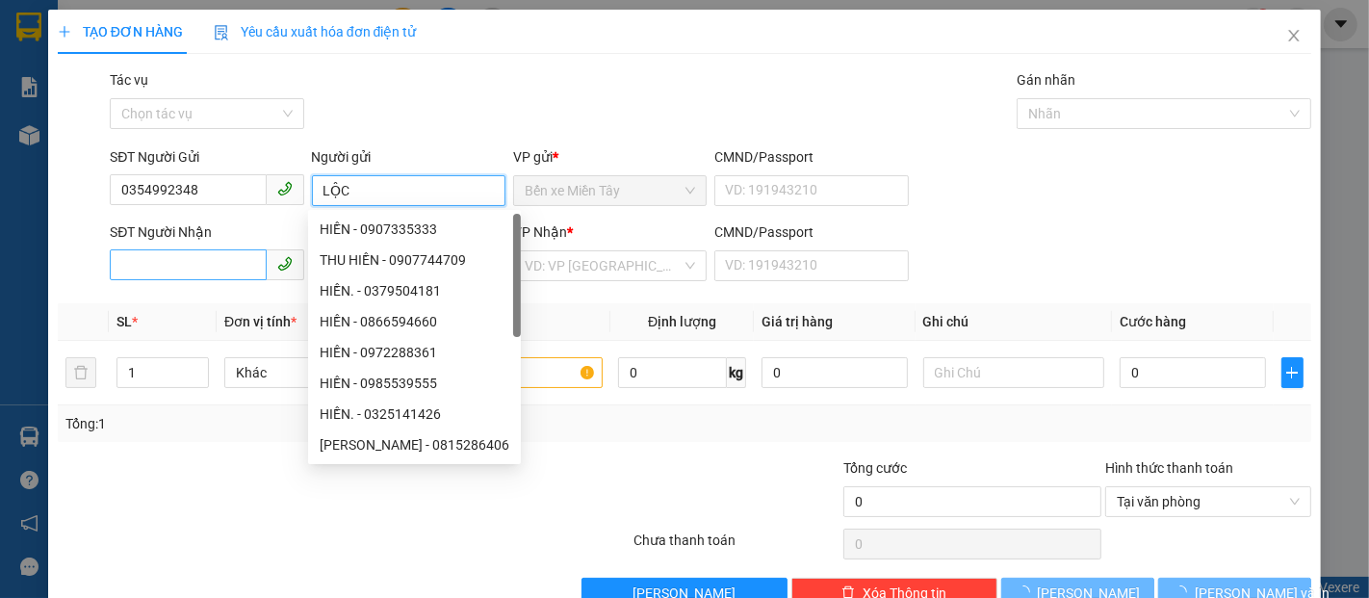
type input "LỘC"
click at [191, 260] on input "SĐT Người Nhận" at bounding box center [188, 264] width 156 height 31
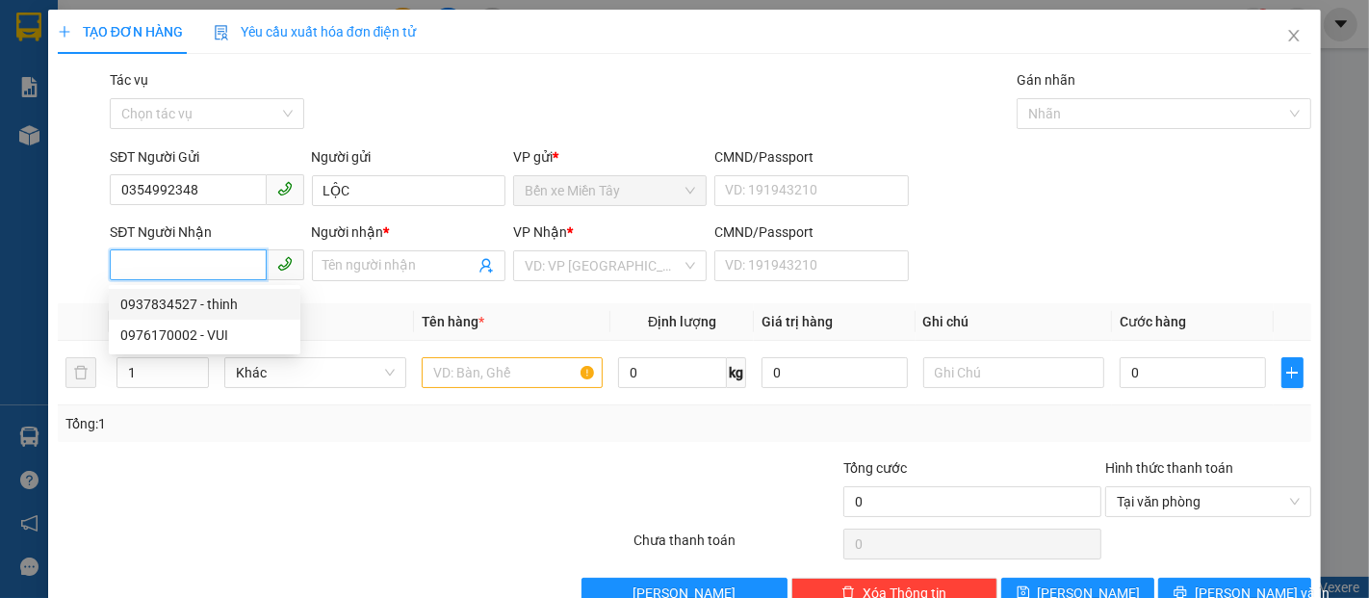
click at [197, 301] on div "0937834527 - thinh" at bounding box center [204, 304] width 169 height 21
type input "0937834527"
type input "thinh"
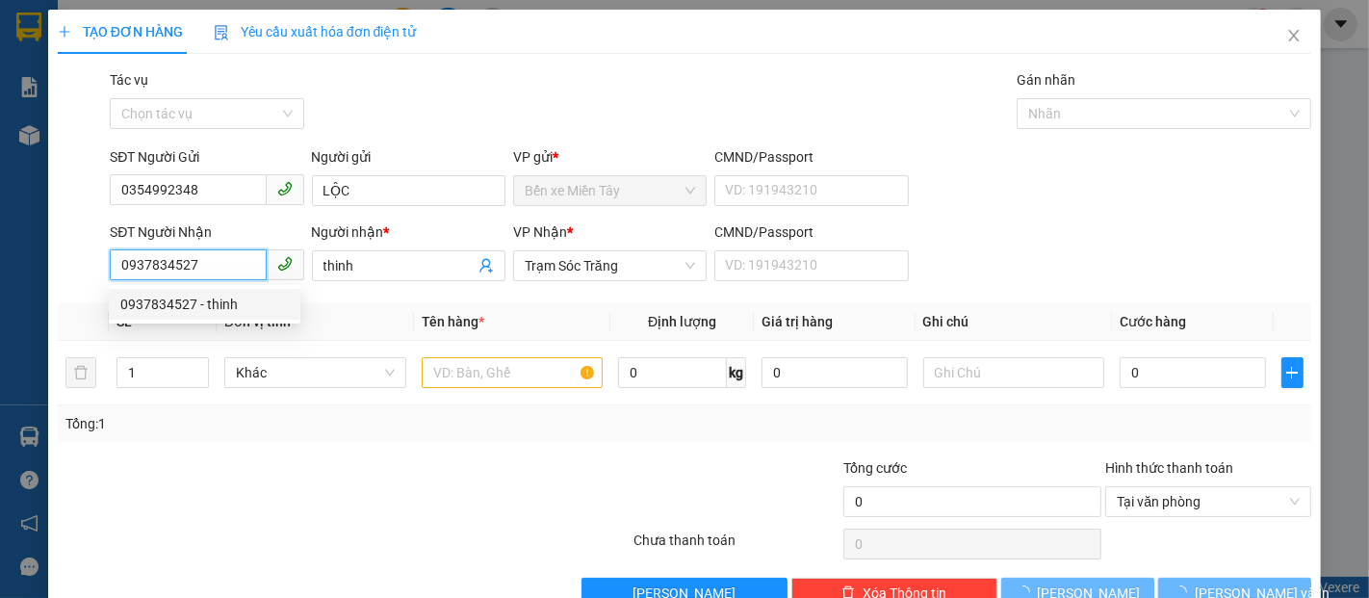
type input "40.000"
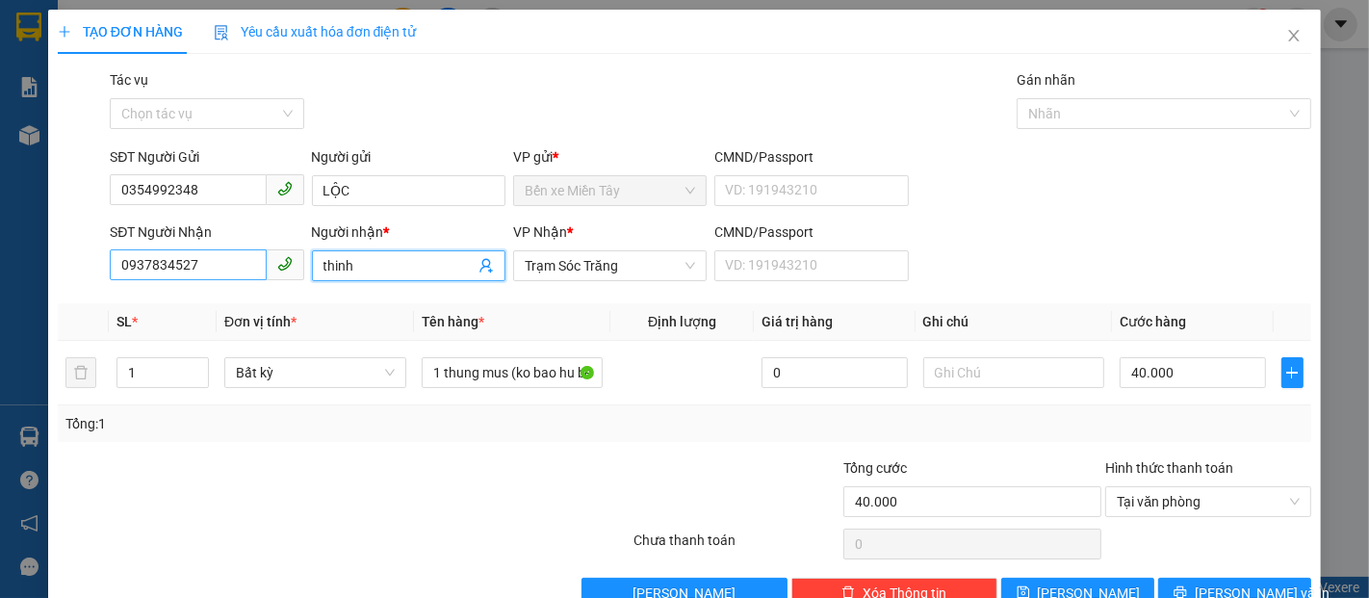
drag, startPoint x: 385, startPoint y: 268, endPoint x: 150, endPoint y: 266, distance: 235.0
click at [152, 266] on div "SĐT Người Nhận 0937834527 Người nhận * thinh thinh VP Nhận * Trạm Sóc Trăng CMN…" at bounding box center [710, 254] width 1209 height 67
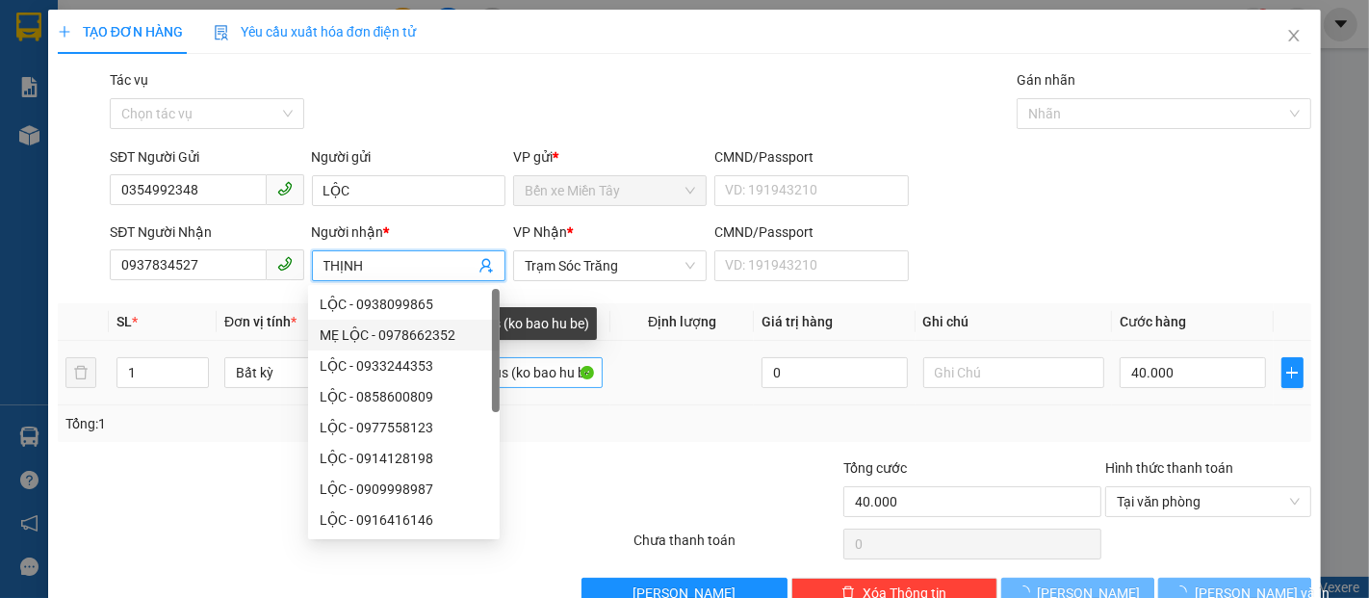
type input "THỊNH"
click at [574, 376] on input "1 thung mus (ko bao hu be)" at bounding box center [513, 372] width 182 height 31
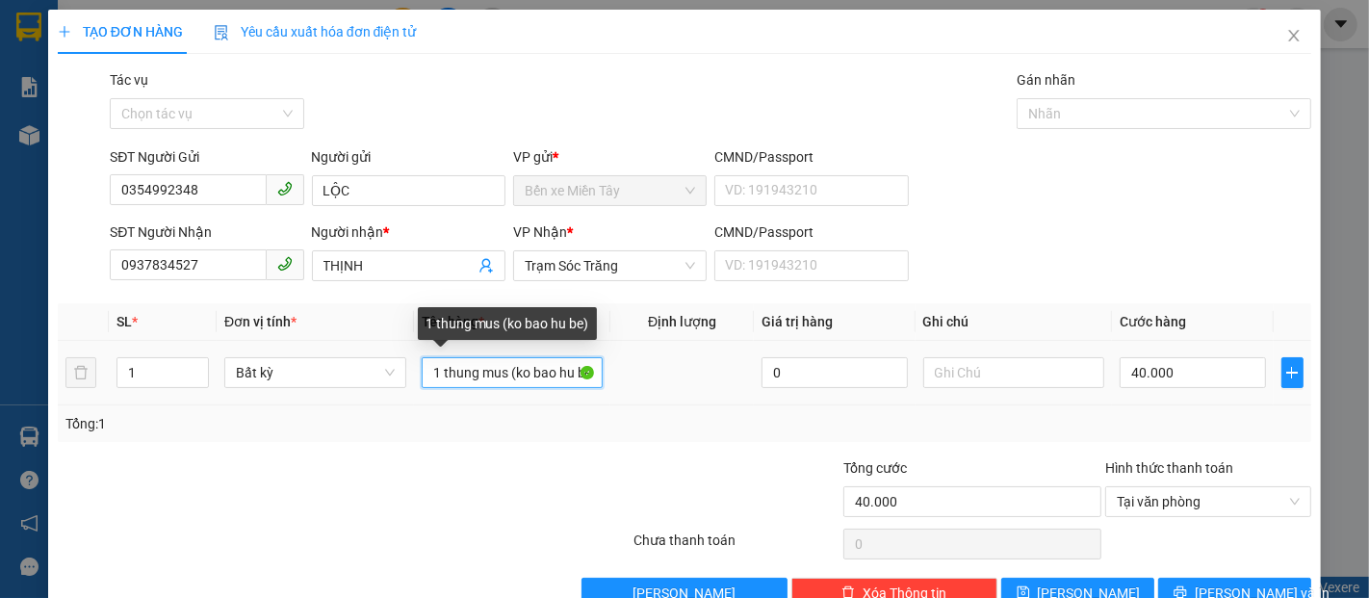
scroll to position [0, 8]
drag, startPoint x: 428, startPoint y: 371, endPoint x: 963, endPoint y: 453, distance: 541.6
click at [964, 453] on div "Transit Pickup Surcharge Ids Transit Deliver Surcharge Ids Transit Deliver Surc…" at bounding box center [685, 338] width 1254 height 539
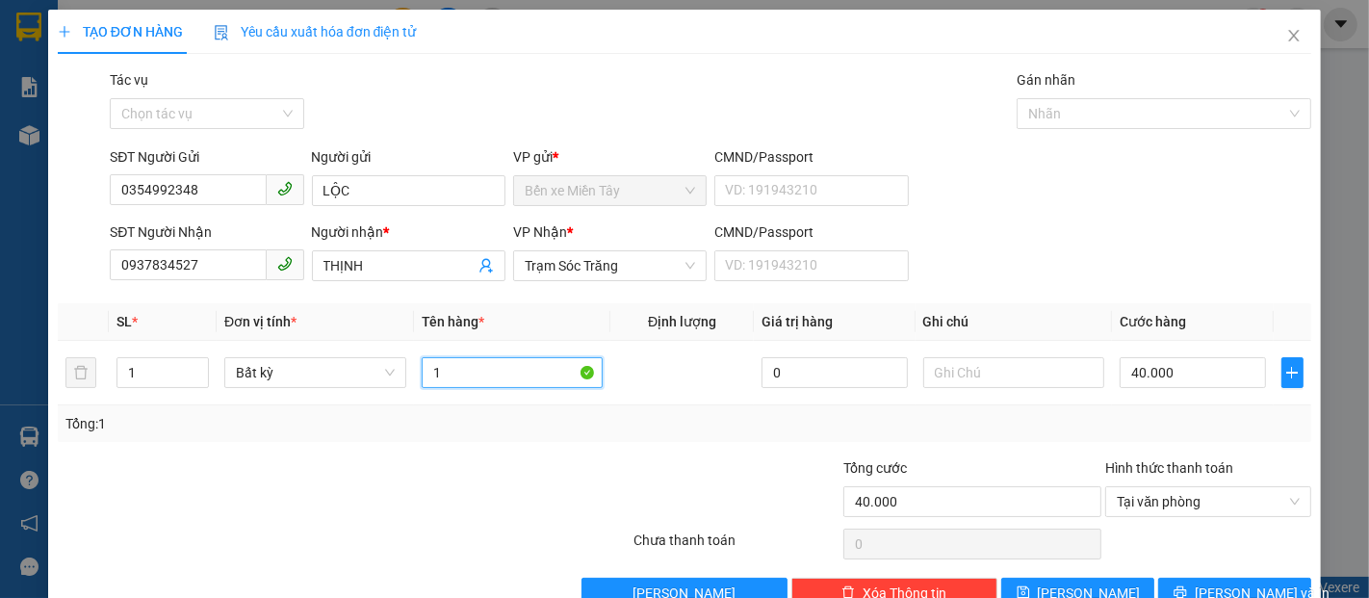
scroll to position [0, 0]
type input "1 KIỆN TIVI (K BAO HƯ BỂ)"
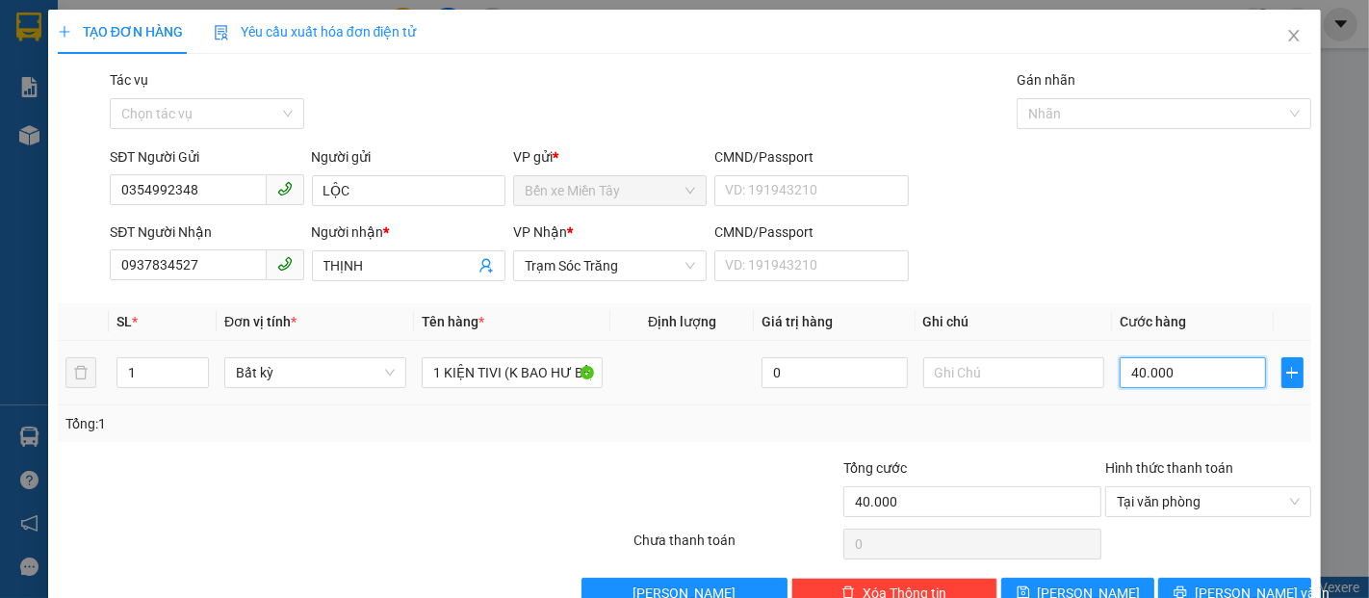
click at [1140, 366] on input "40.000" at bounding box center [1192, 372] width 145 height 31
type input "9"
type input "90"
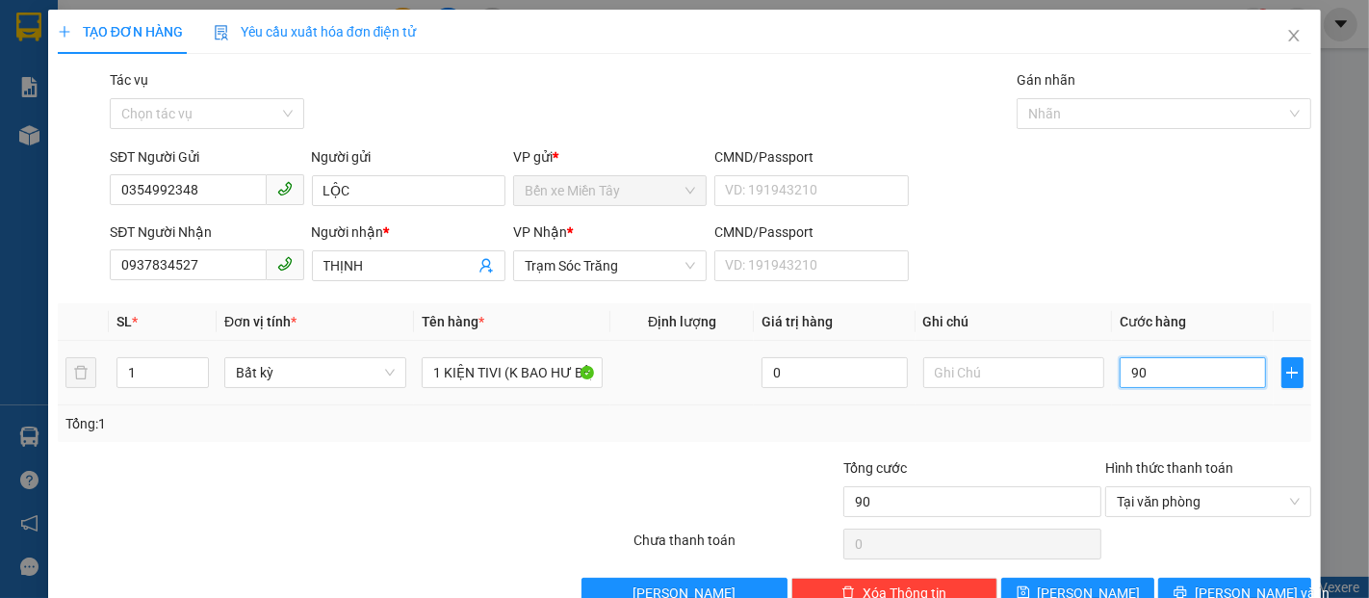
type input "900"
type input "9.000"
type input "90.000"
drag, startPoint x: 1167, startPoint y: 378, endPoint x: 1102, endPoint y: 365, distance: 66.9
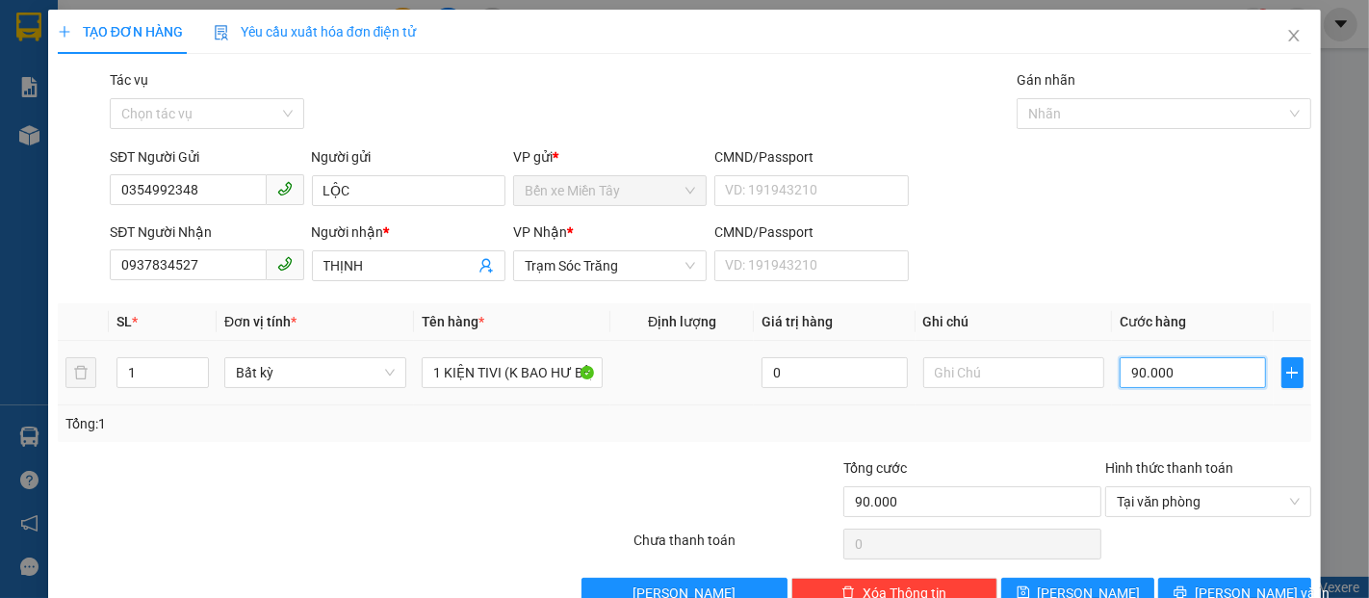
click at [1120, 365] on input "90.000" at bounding box center [1192, 372] width 145 height 31
type input "8"
type input "80"
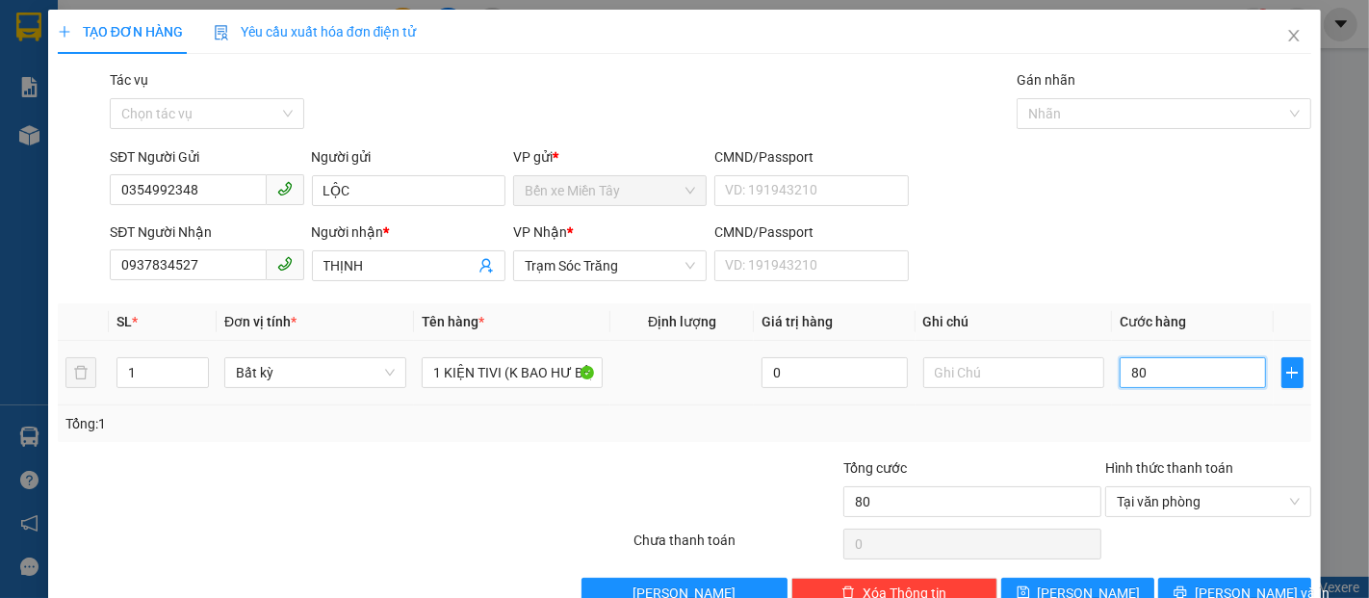
type input "800"
type input "8.000"
type input "80.000"
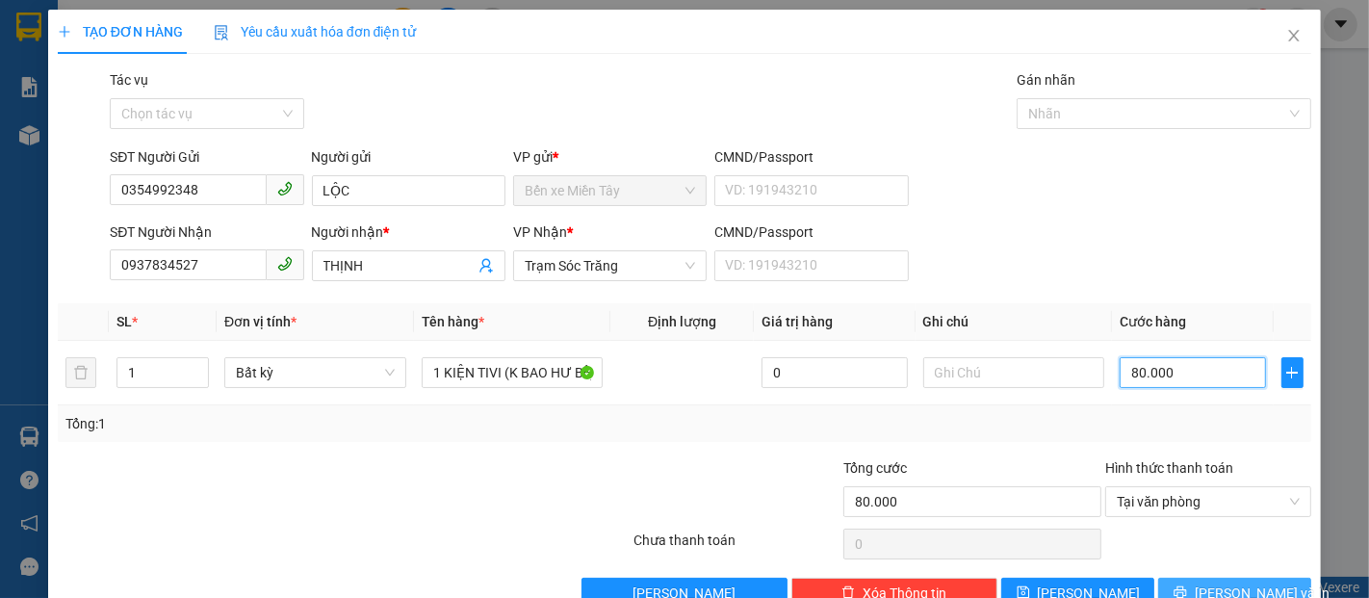
type input "80.000"
drag, startPoint x: 1231, startPoint y: 588, endPoint x: 1117, endPoint y: 501, distance: 143.5
click at [1231, 589] on span "Lưu và In" at bounding box center [1262, 593] width 135 height 21
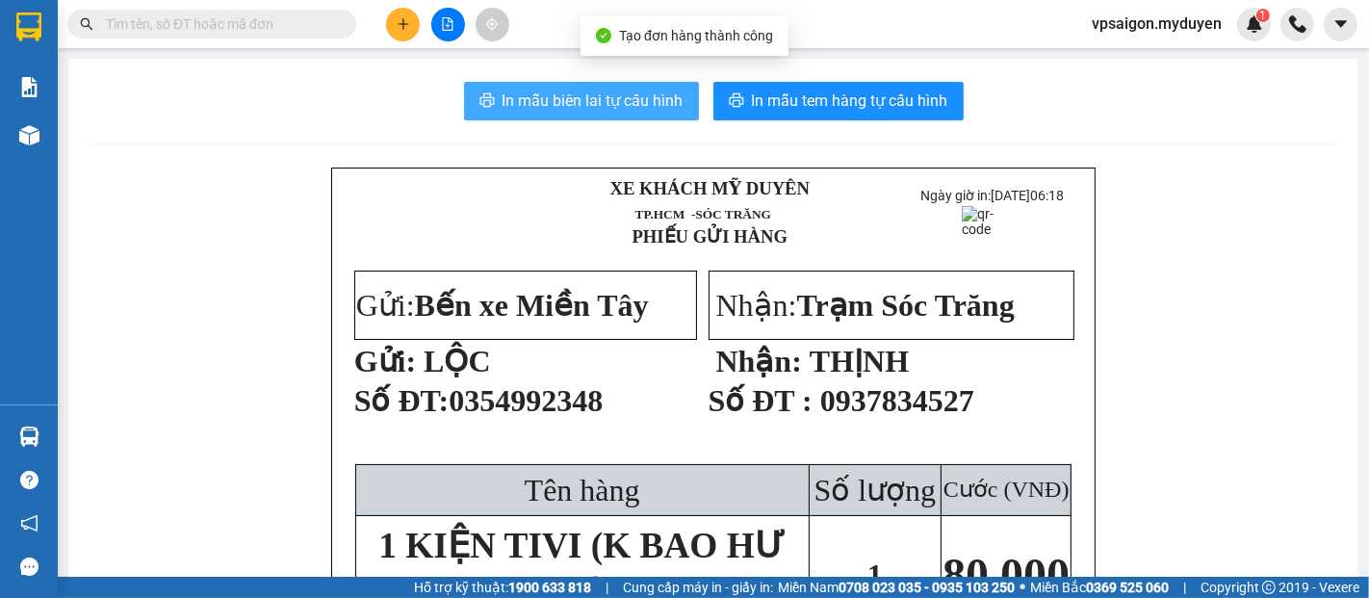
click at [632, 95] on span "In mẫu biên lai tự cấu hình" at bounding box center [593, 101] width 181 height 24
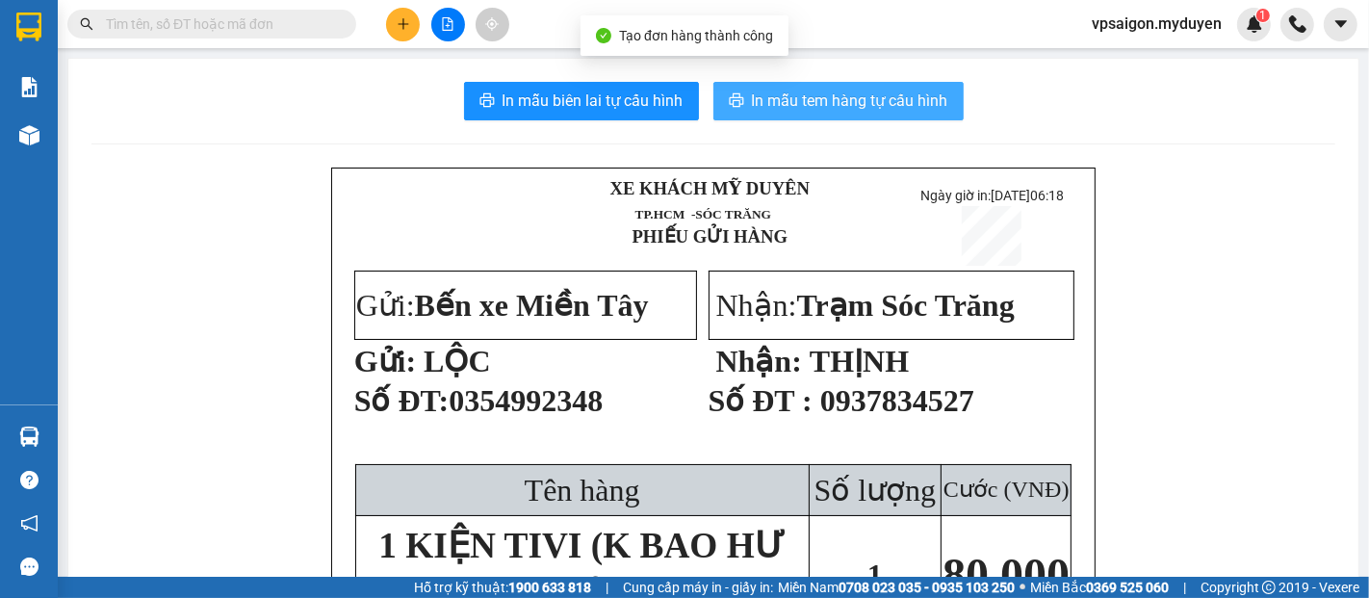
click at [729, 98] on icon "printer" at bounding box center [736, 99] width 14 height 13
drag, startPoint x: 388, startPoint y: 22, endPoint x: 481, endPoint y: 67, distance: 102.9
click at [392, 24] on button at bounding box center [403, 25] width 34 height 34
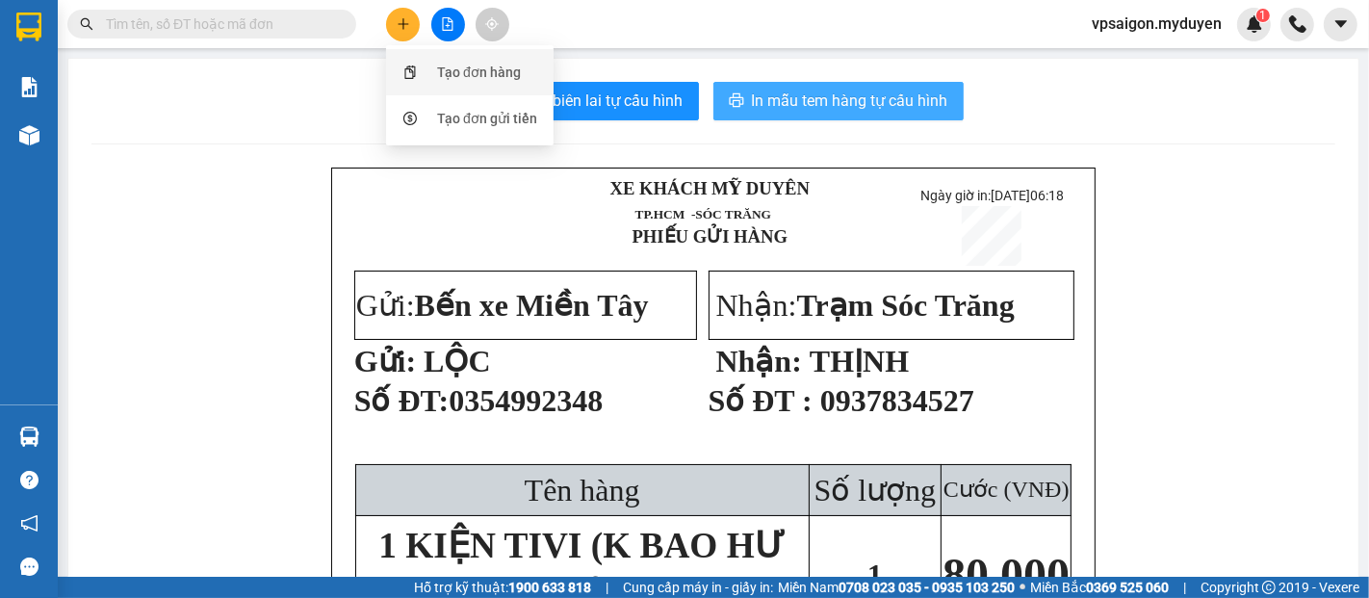
click at [470, 75] on div "Tạo đơn hàng" at bounding box center [479, 72] width 84 height 21
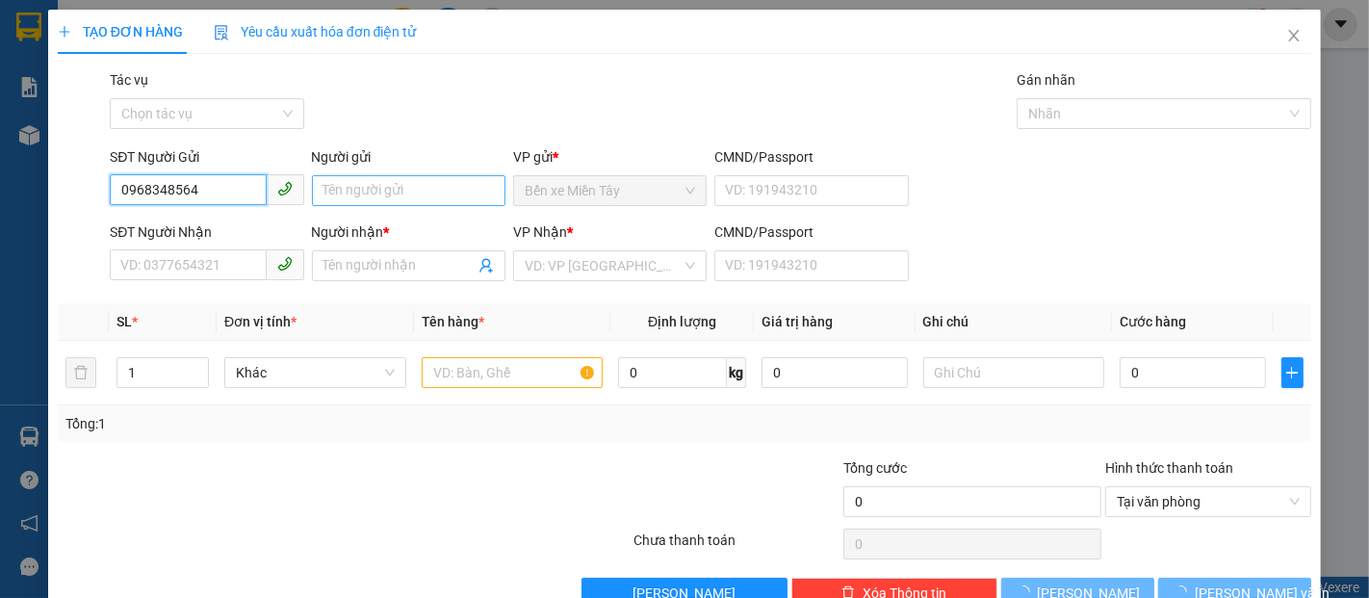
type input "0968348564"
click at [358, 183] on input "Người gửi" at bounding box center [409, 190] width 194 height 31
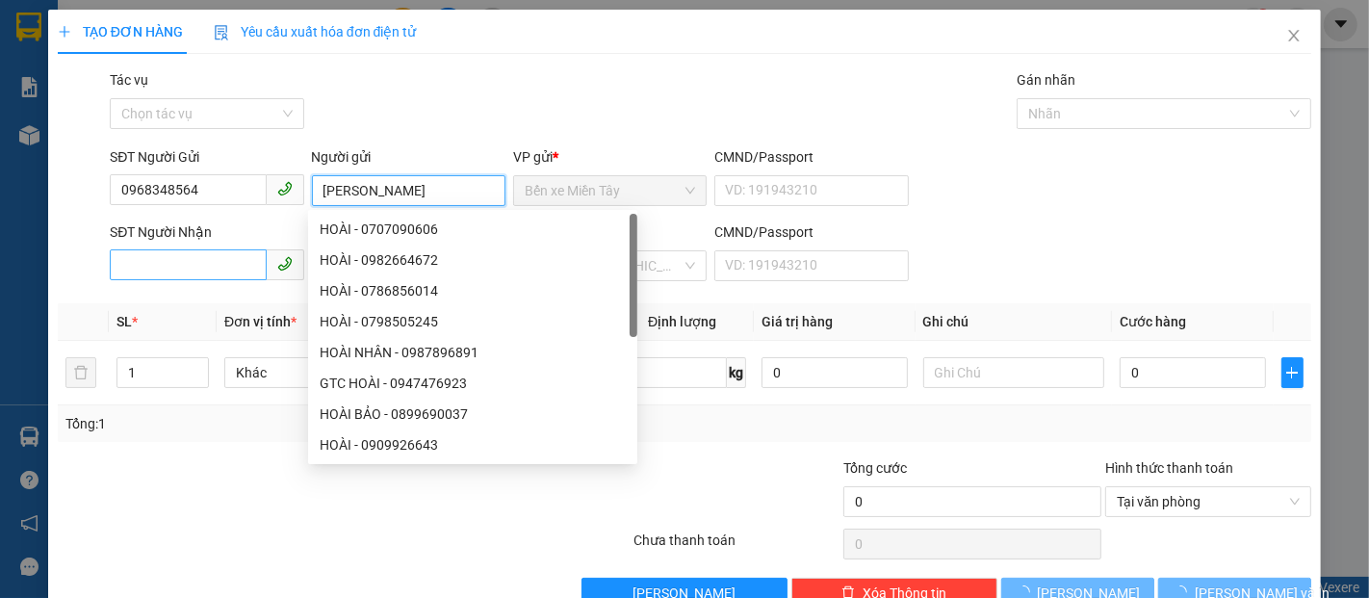
type input "HOÀI TRẦN"
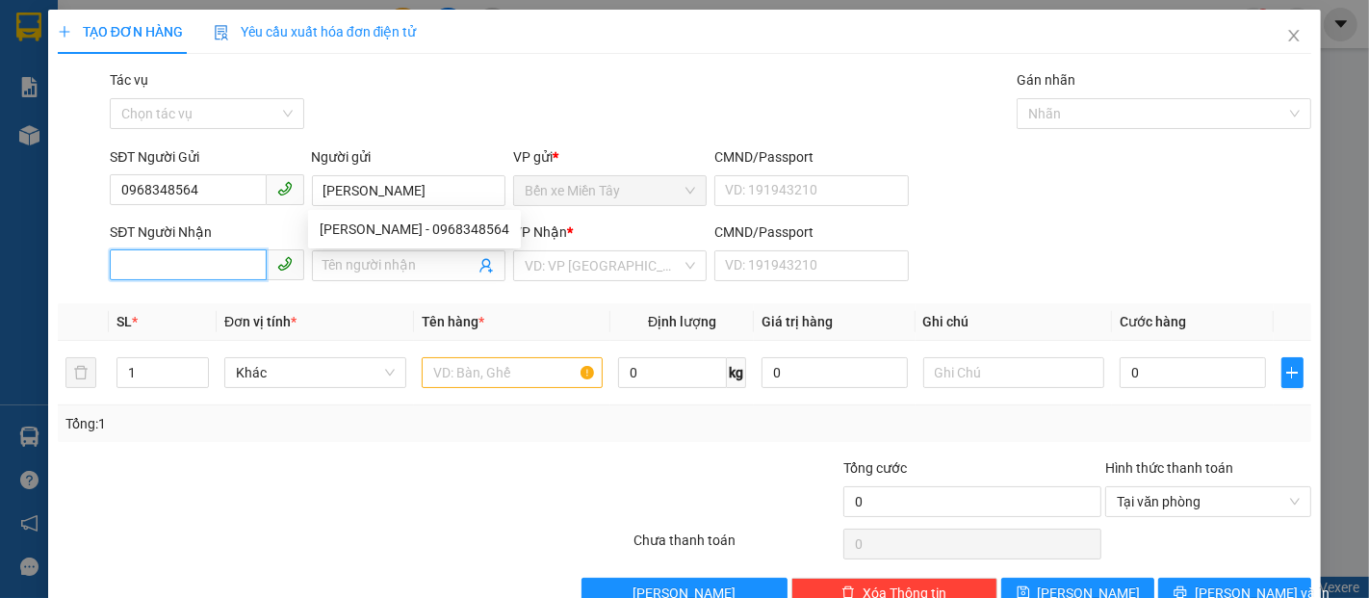
click at [200, 266] on input "SĐT Người Nhận" at bounding box center [188, 264] width 156 height 31
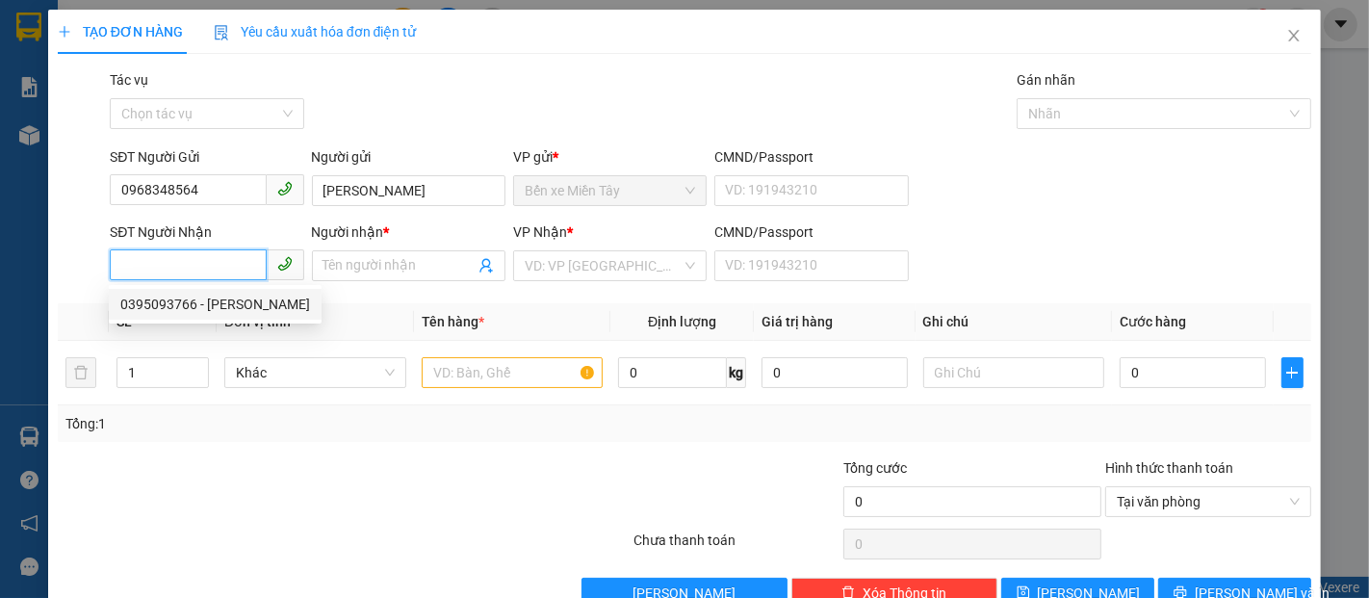
click at [197, 302] on div "0395093766 - NGUYỄN TƯ" at bounding box center [215, 304] width 190 height 21
type input "0395093766"
type input "NGUYỄN TƯ"
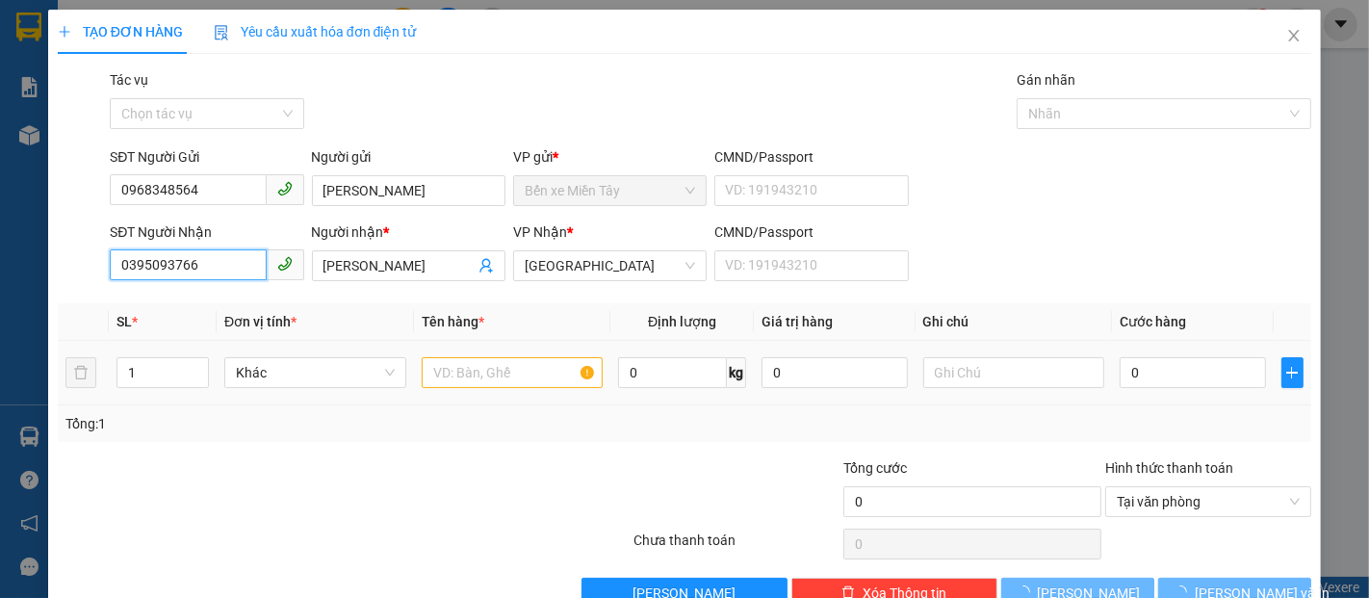
type input "30.000"
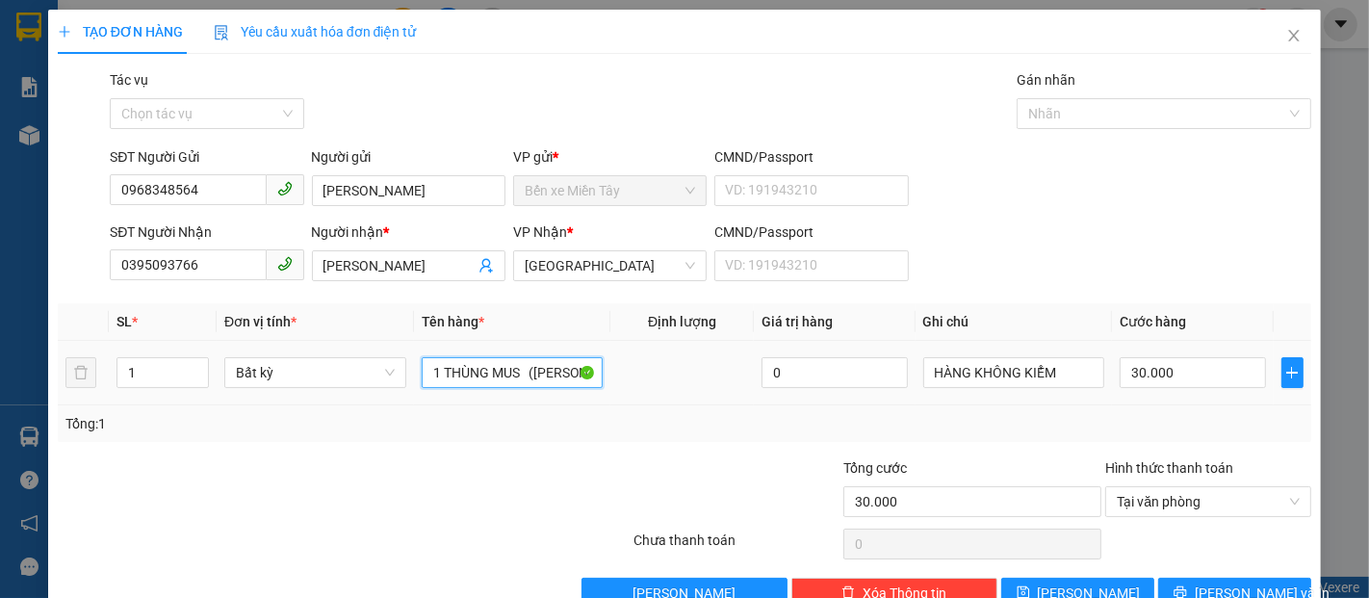
click at [526, 371] on input "1 THÙNG MUS (KO BAO HƯ, BỂ)" at bounding box center [513, 372] width 182 height 31
type input "1 THÙNG MUS (KO BAO HƯ, BỂ)"
click at [1183, 381] on input "30.000" at bounding box center [1192, 372] width 145 height 31
type input "4"
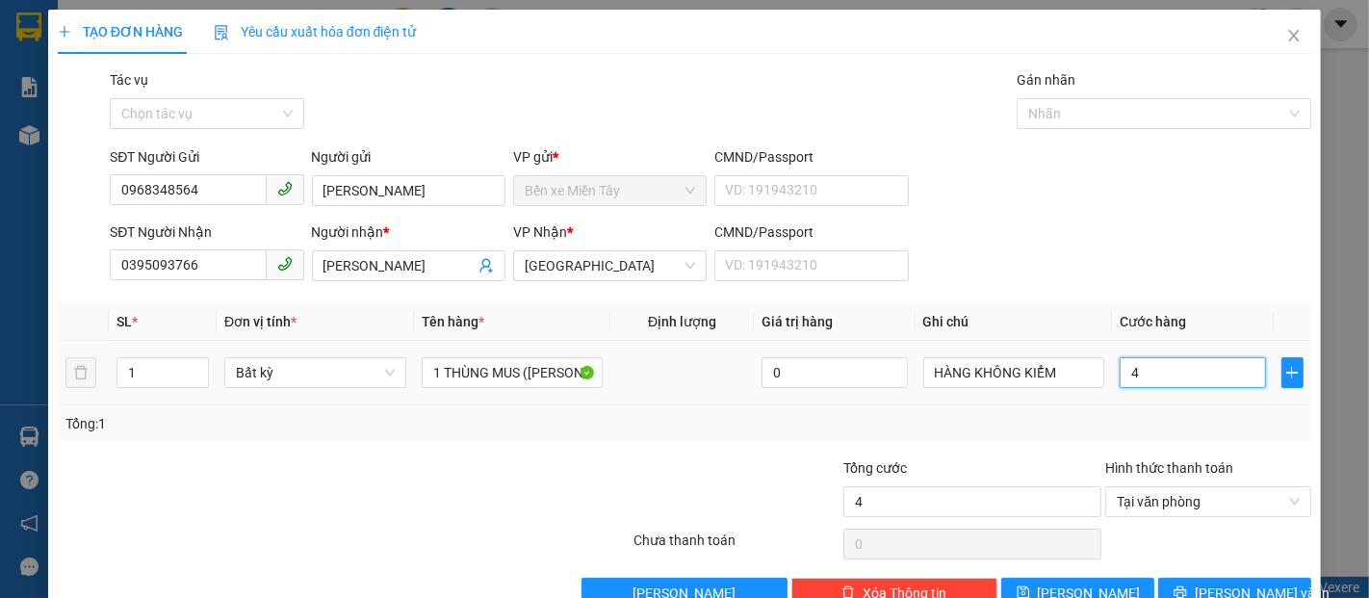
type input "40"
type input "40.000"
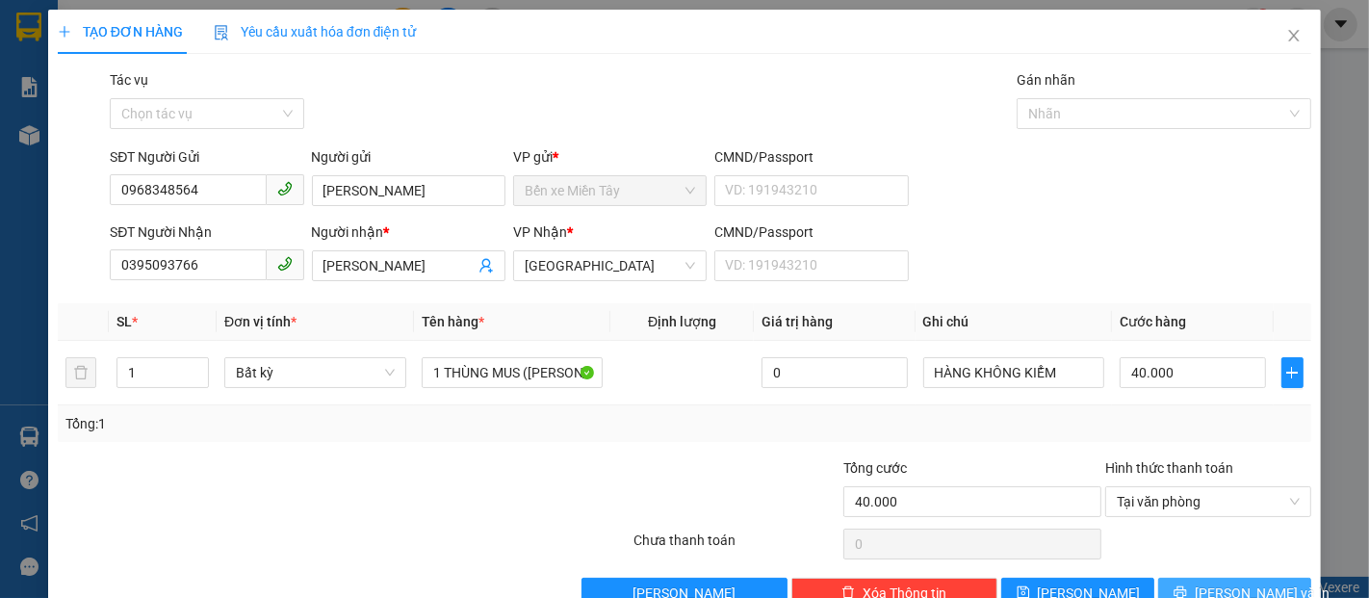
click at [1202, 585] on button "Lưu và In" at bounding box center [1234, 593] width 153 height 31
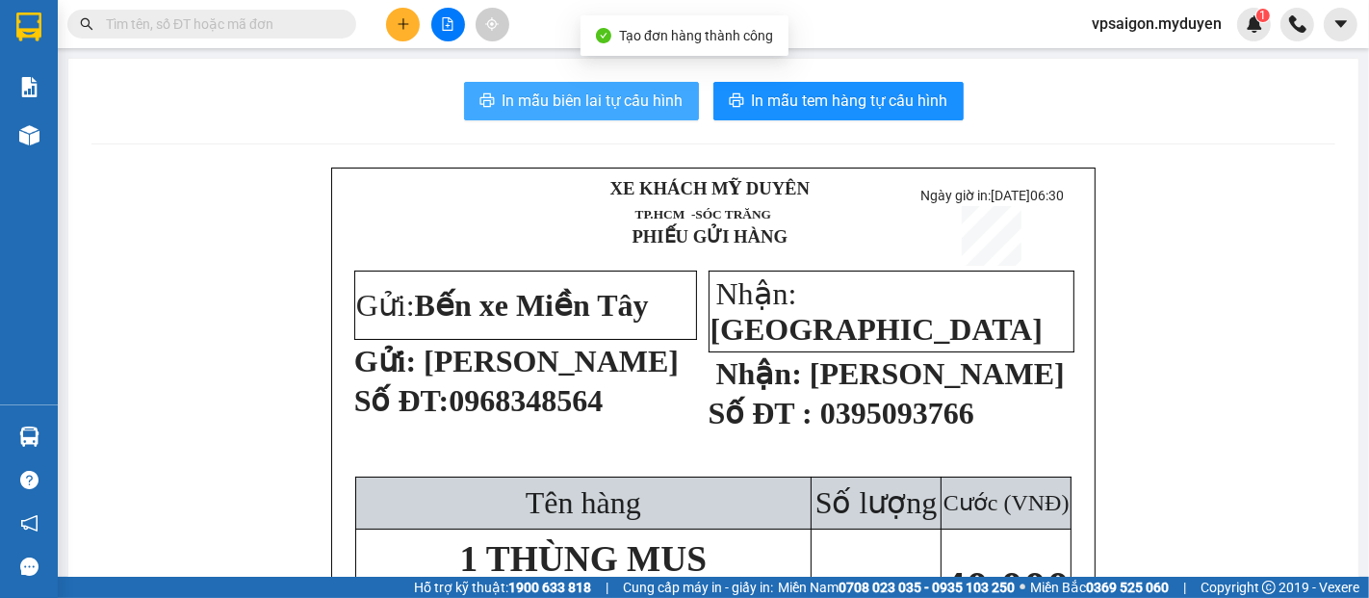
click at [583, 89] on span "In mẫu biên lai tự cấu hình" at bounding box center [593, 101] width 181 height 24
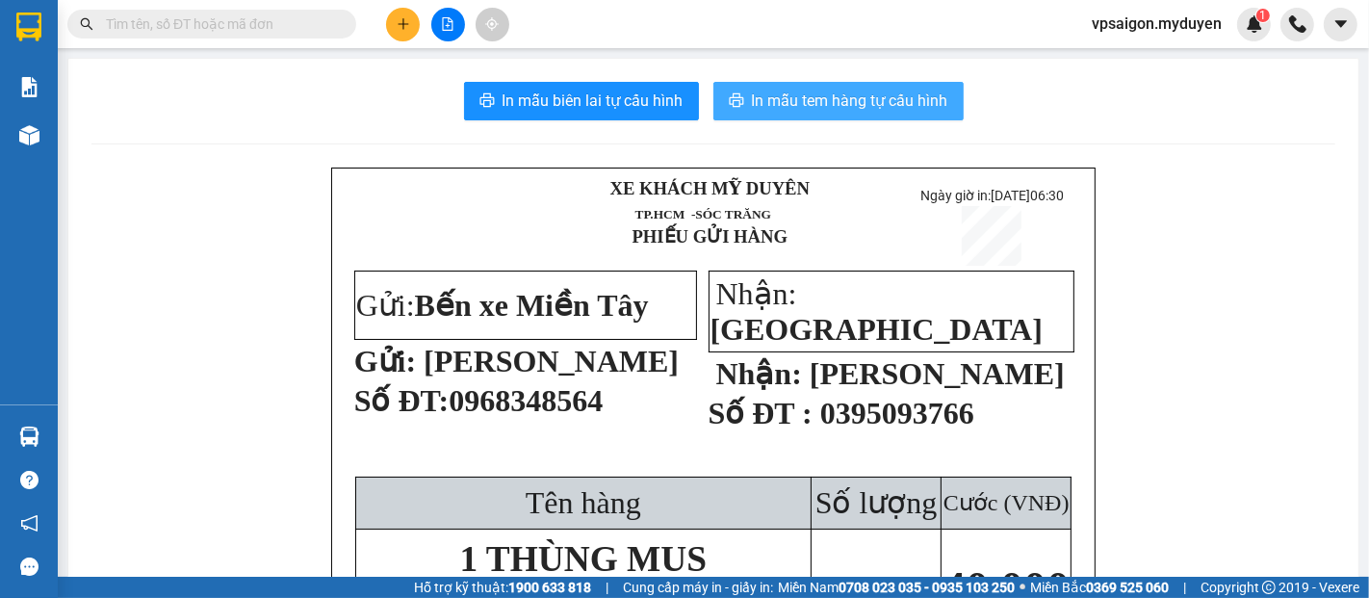
drag, startPoint x: 775, startPoint y: 98, endPoint x: 764, endPoint y: 101, distance: 11.9
click at [774, 99] on span "In mẫu tem hàng tự cấu hình" at bounding box center [850, 101] width 196 height 24
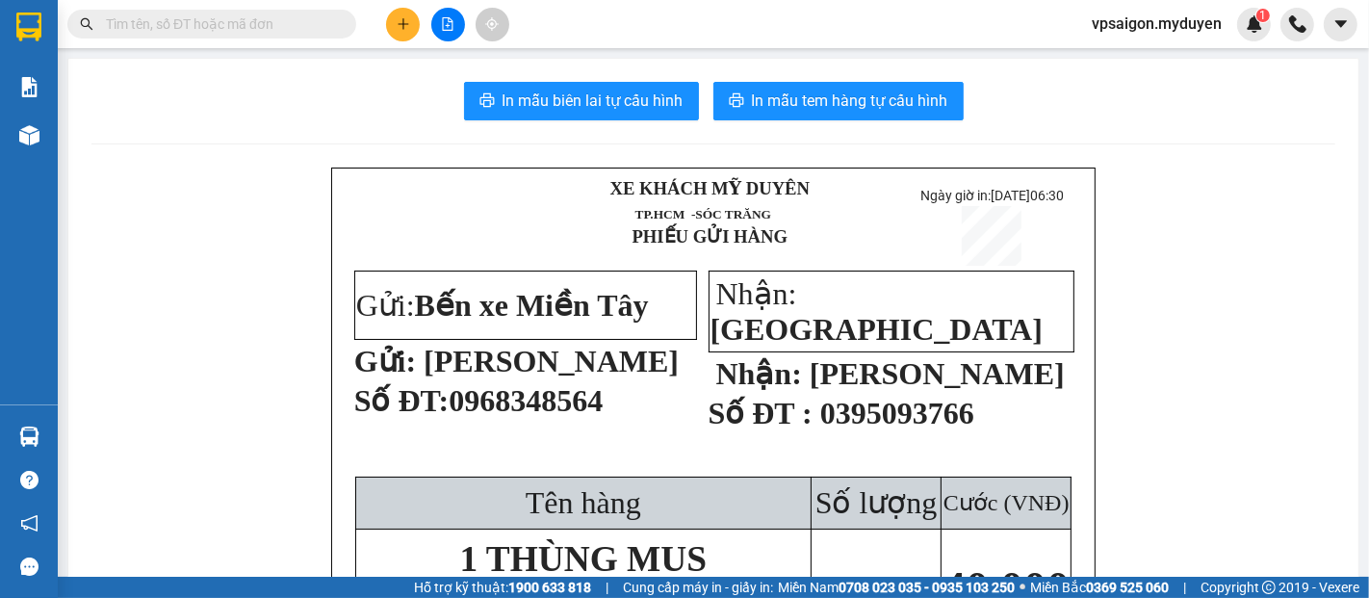
click at [407, 26] on icon "plus" at bounding box center [403, 23] width 13 height 13
click at [452, 77] on div "Tạo đơn hàng" at bounding box center [479, 72] width 84 height 21
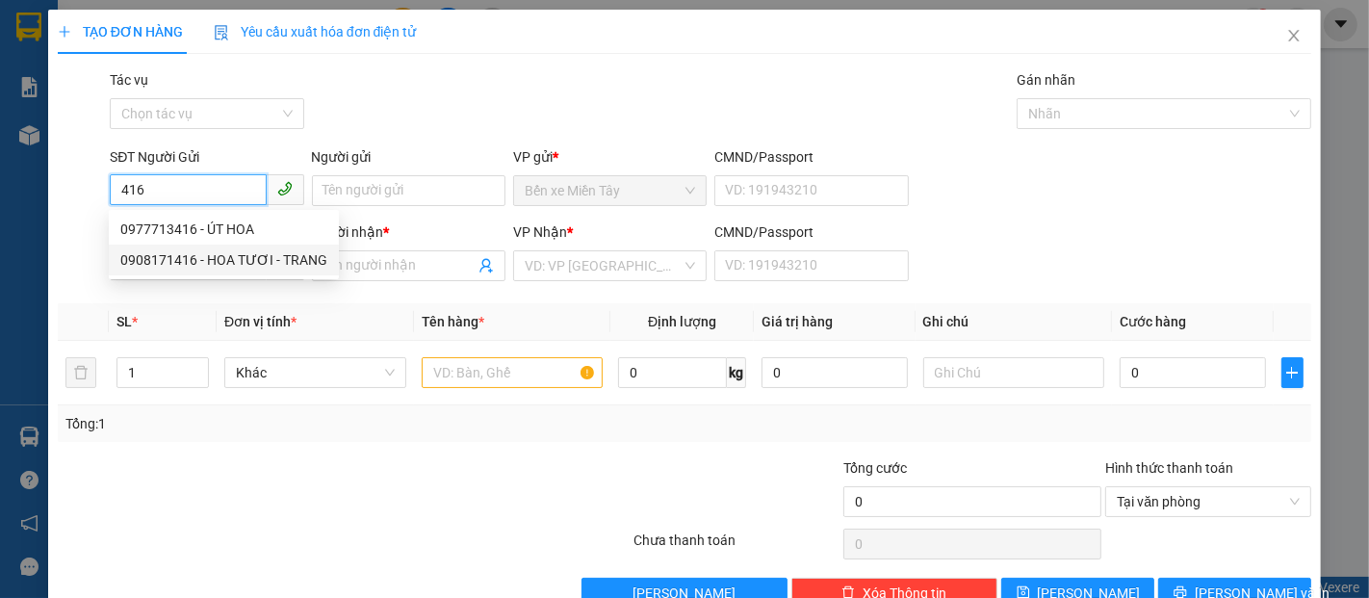
click at [206, 257] on div "0908171416 - HOA TƯƠI - TRANG" at bounding box center [223, 259] width 207 height 21
type input "0908171416"
type input "HOA TƯƠI - TRANG"
type input "0982959454"
type input "THY ST"
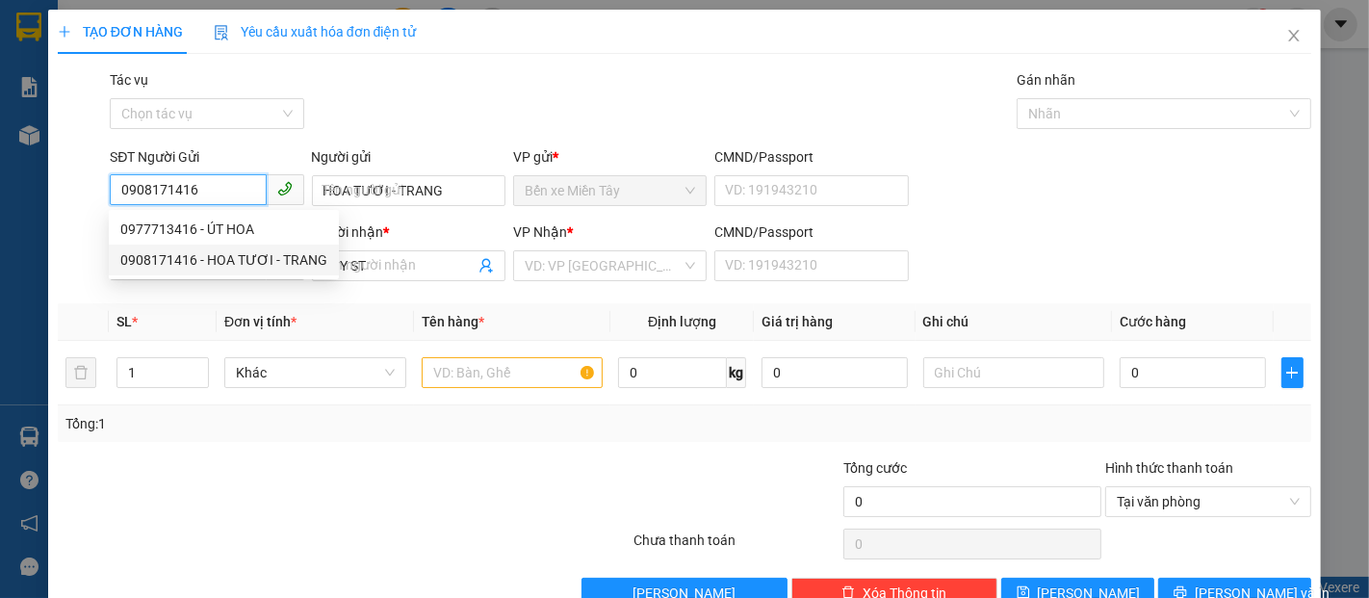
type input "50.000"
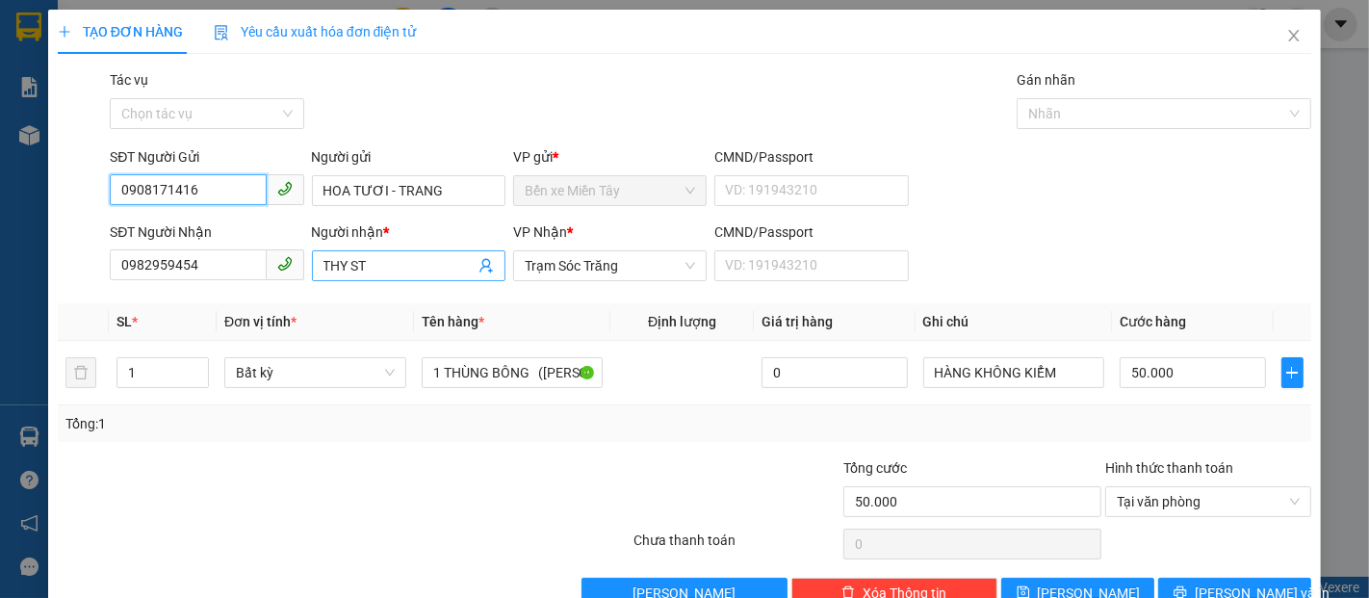
type input "0908171416"
click at [374, 265] on input "THY ST" at bounding box center [399, 265] width 151 height 21
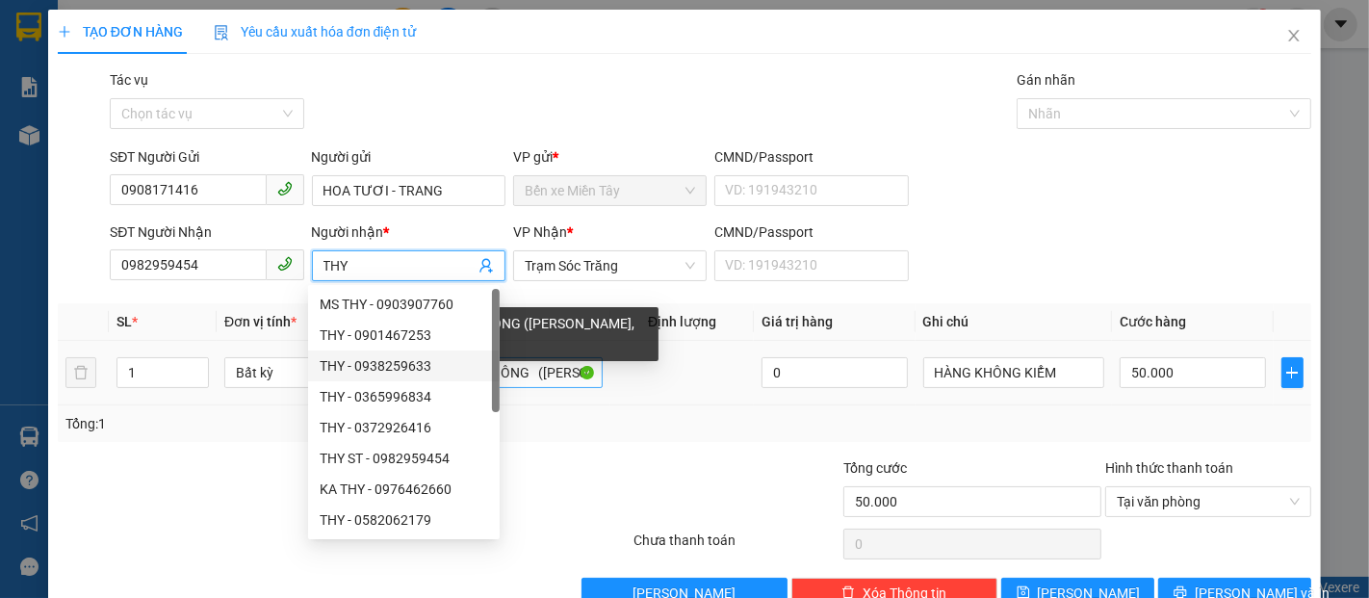
type input "THY"
click at [533, 369] on input "1 THÙNG BÔNG (KO BAO HƯ, BỂ)" at bounding box center [513, 372] width 182 height 31
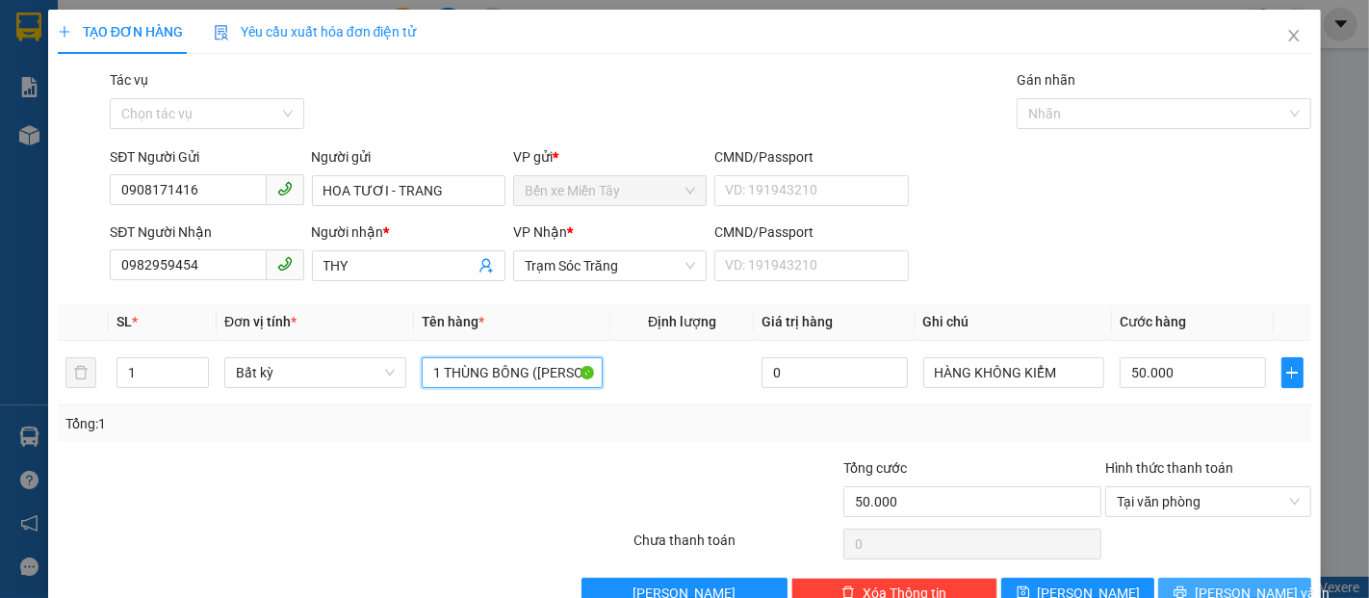
type input "1 THÙNG BÔNG (KO BAO HƯ, BỂ)"
click at [1218, 590] on span "Lưu và In" at bounding box center [1262, 593] width 135 height 21
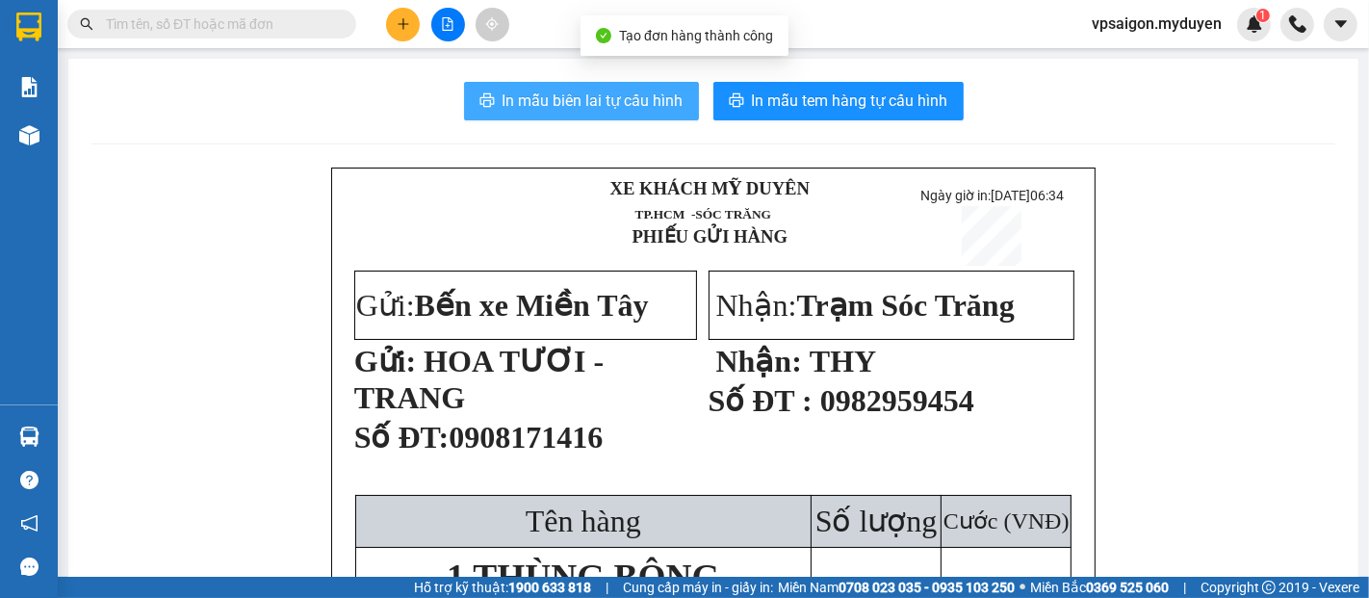
click at [549, 106] on span "In mẫu biên lai tự cấu hình" at bounding box center [593, 101] width 181 height 24
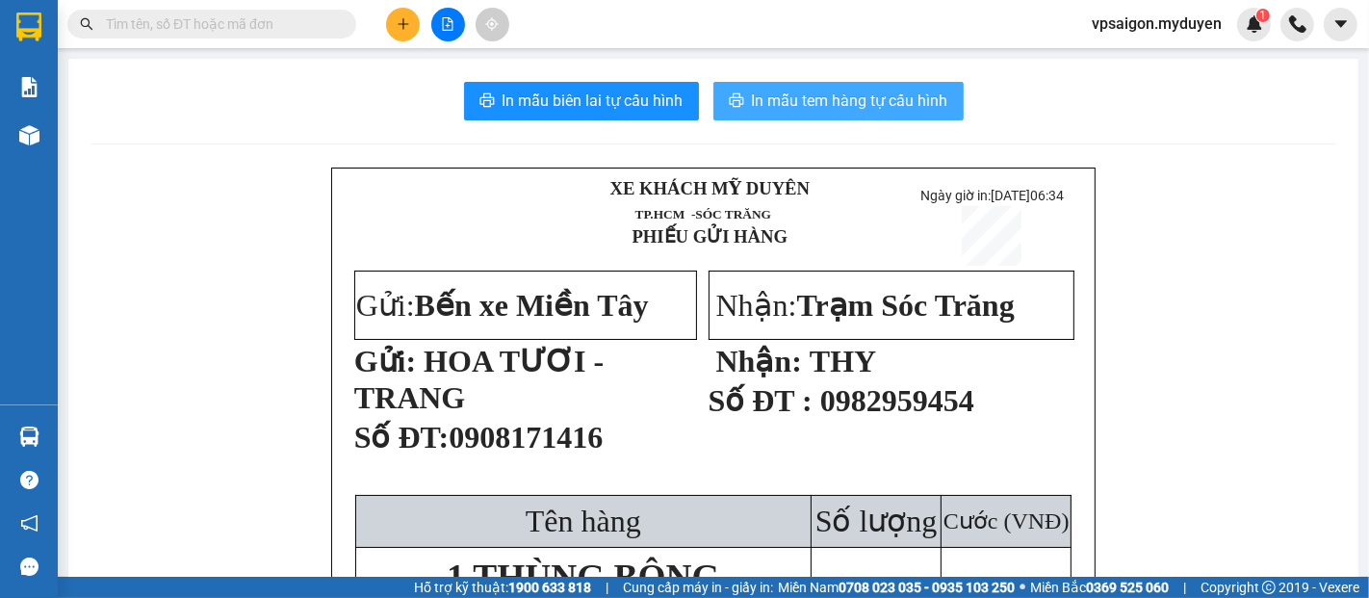
click at [802, 97] on span "In mẫu tem hàng tự cấu hình" at bounding box center [850, 101] width 196 height 24
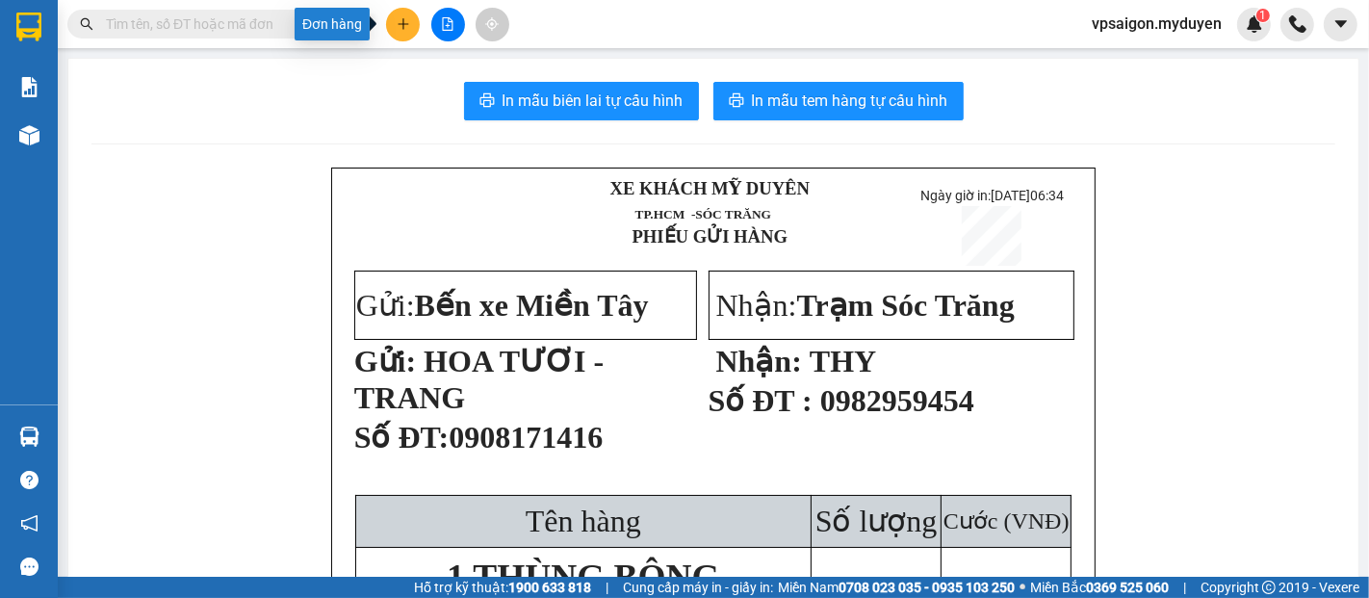
drag, startPoint x: 406, startPoint y: 28, endPoint x: 428, endPoint y: 27, distance: 21.2
click at [408, 25] on icon "plus" at bounding box center [403, 23] width 13 height 13
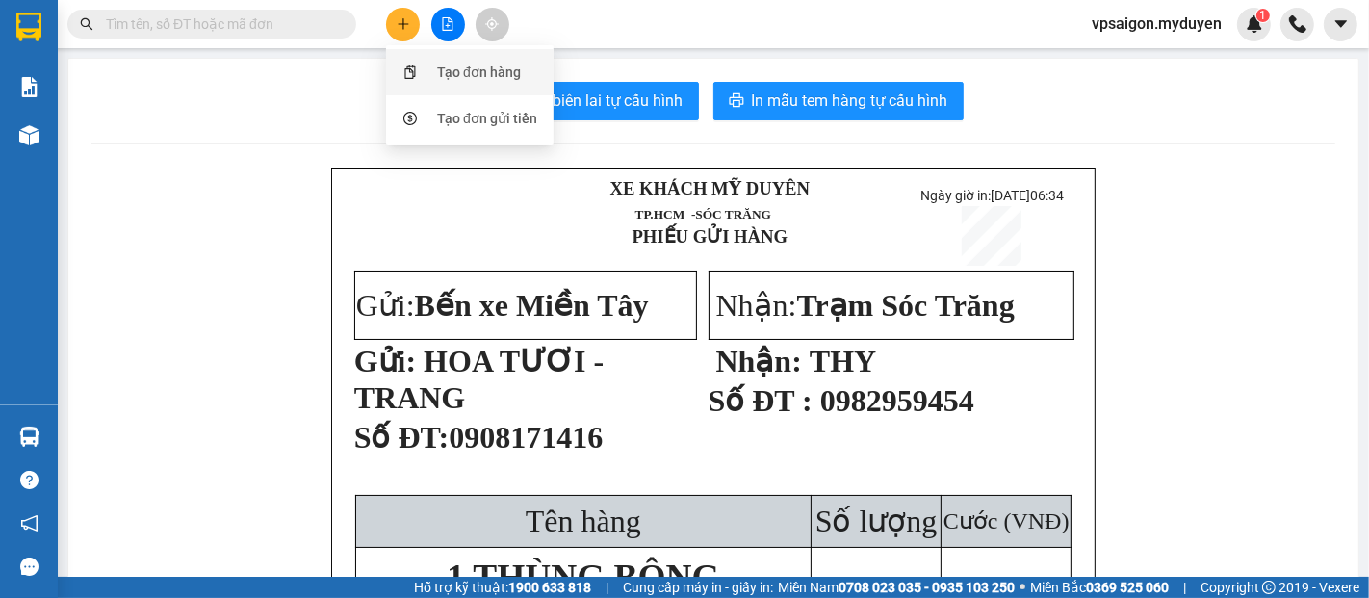
click at [425, 74] on div "Tạo đơn hàng" at bounding box center [470, 72] width 144 height 37
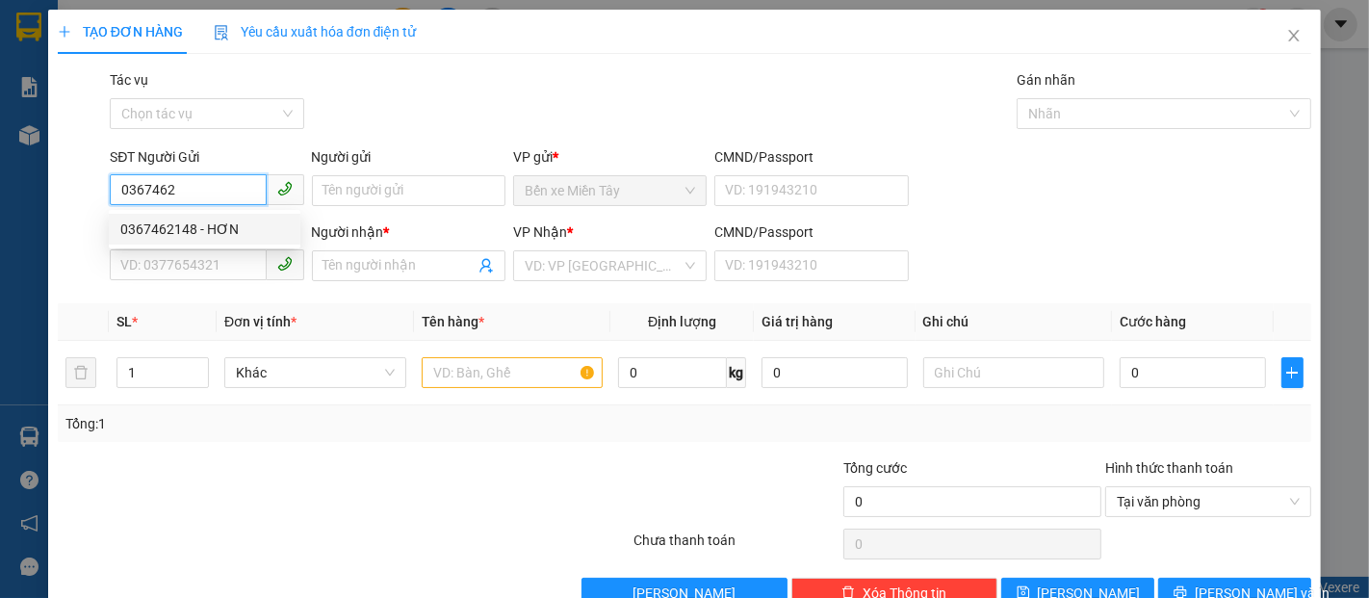
click at [216, 225] on div "0367462148 - HƠN" at bounding box center [204, 229] width 169 height 21
type input "0367462148"
type input "HƠN"
type input "0359687149"
type input "THU HÀ"
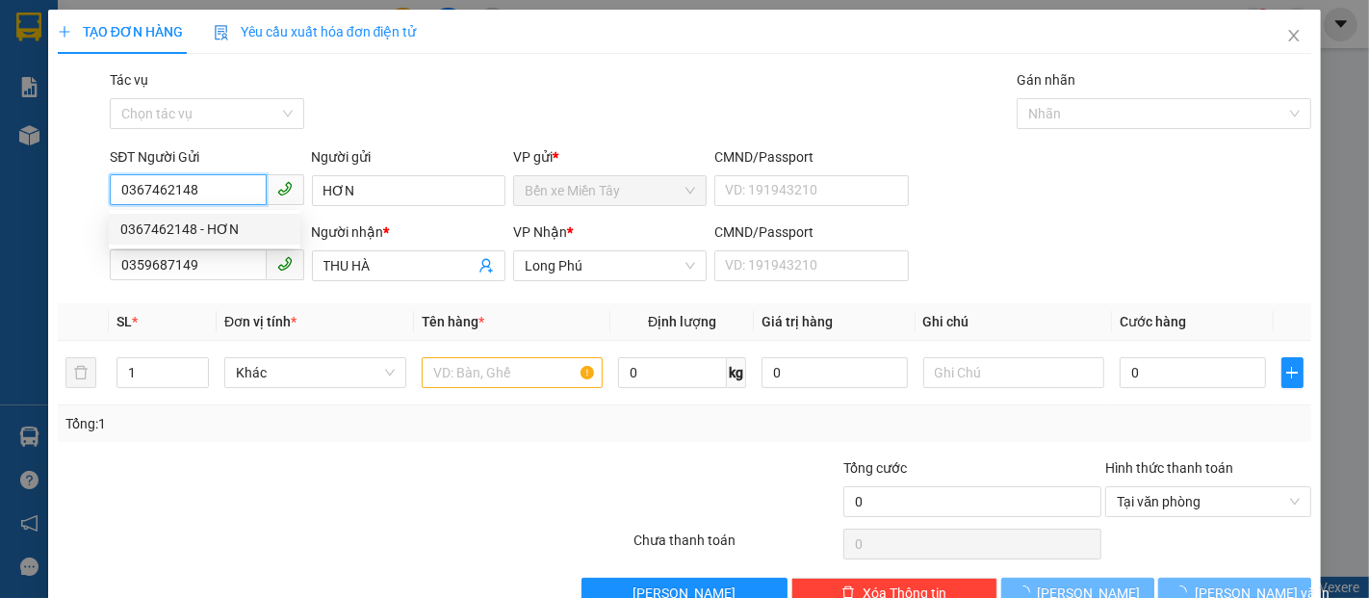
type input "200.000"
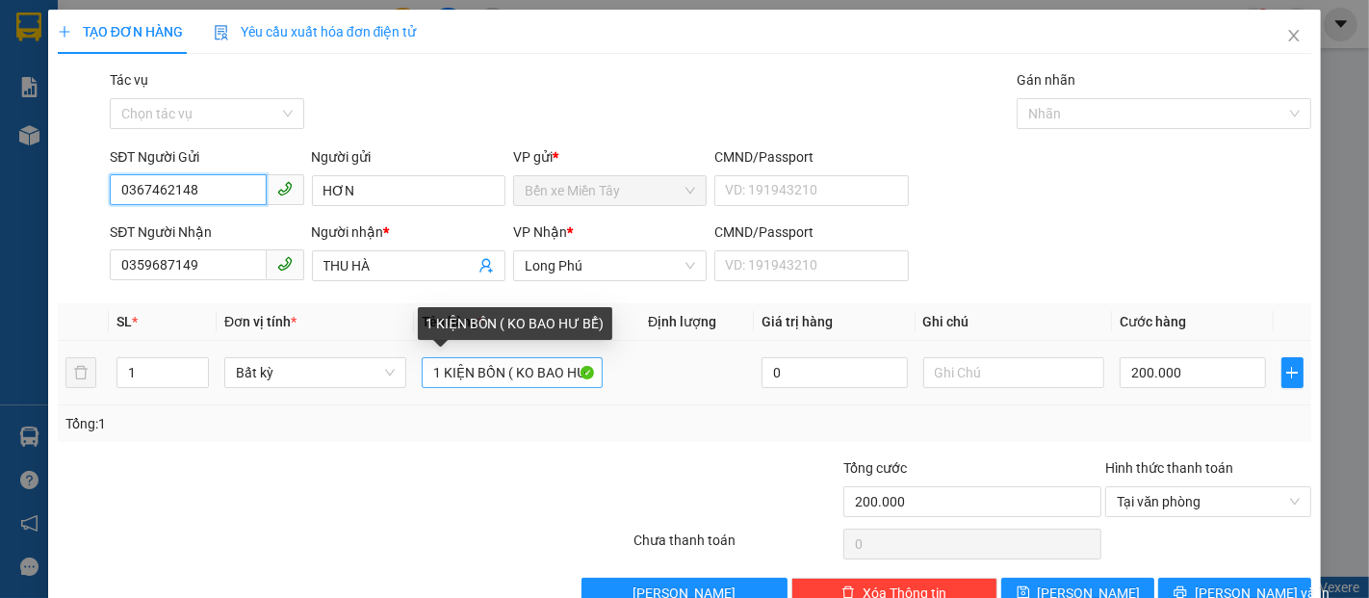
type input "0367462148"
drag, startPoint x: 500, startPoint y: 380, endPoint x: 416, endPoint y: 386, distance: 84.0
click at [416, 386] on td "1 KIỆN BỒN ( KO BAO HƯ BỂ)" at bounding box center [512, 373] width 197 height 65
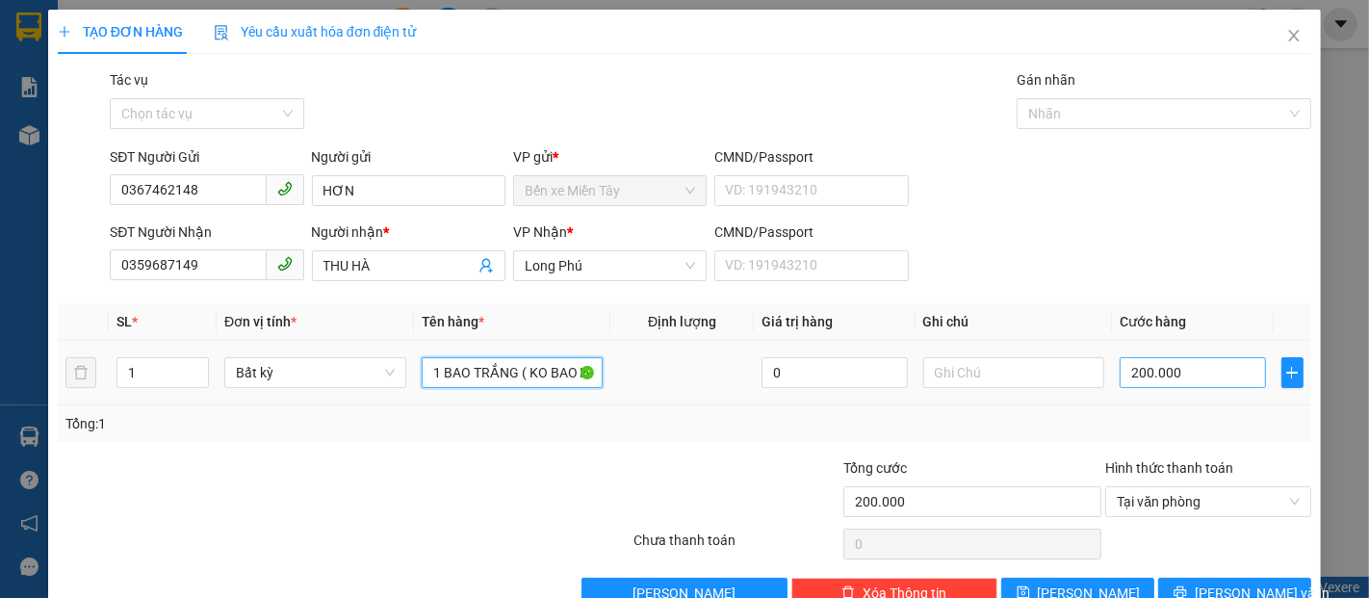
type input "1 BAO TRẮNG ( KO BAO HƯ BỂ)"
click at [1189, 361] on input "200.000" at bounding box center [1192, 372] width 145 height 31
type input "4"
type input "40"
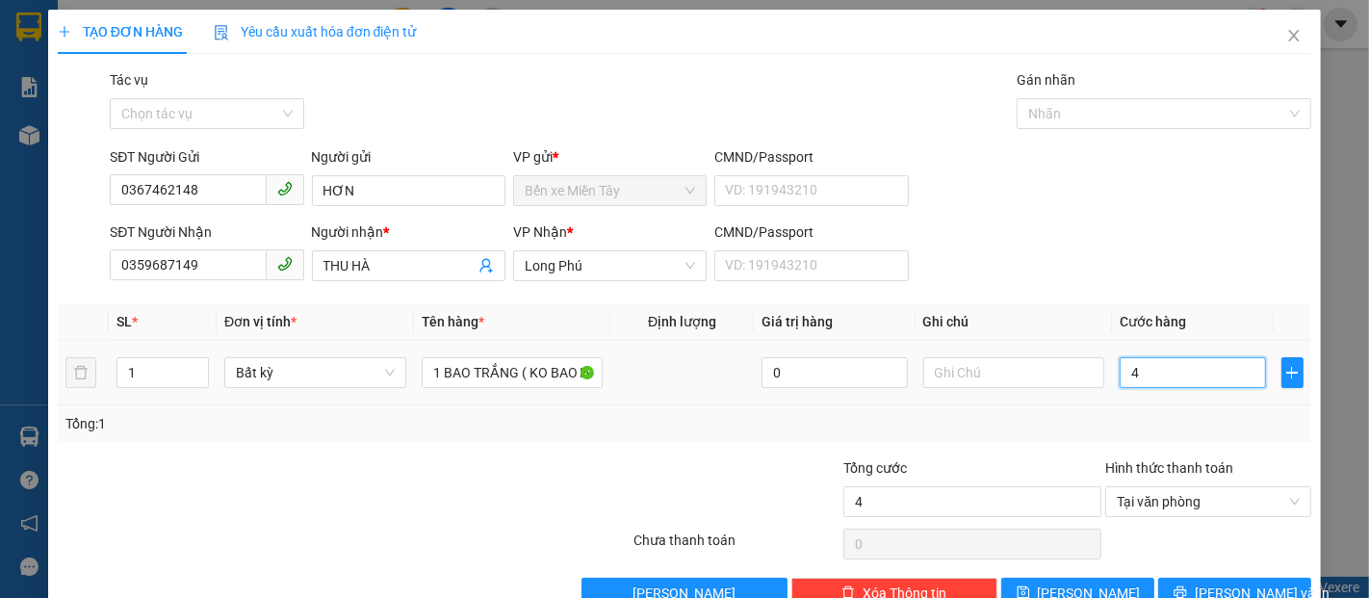
type input "40"
type input "400"
type input "4.000"
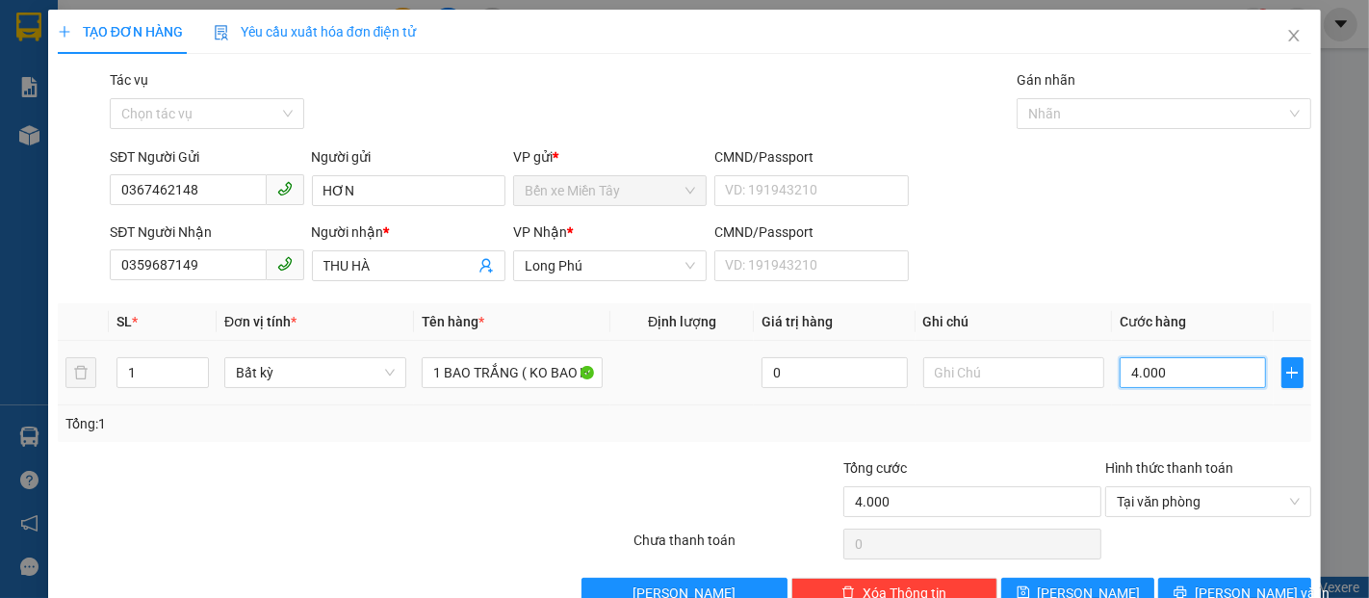
type input "40.000"
click at [1183, 586] on icon "printer" at bounding box center [1180, 591] width 13 height 13
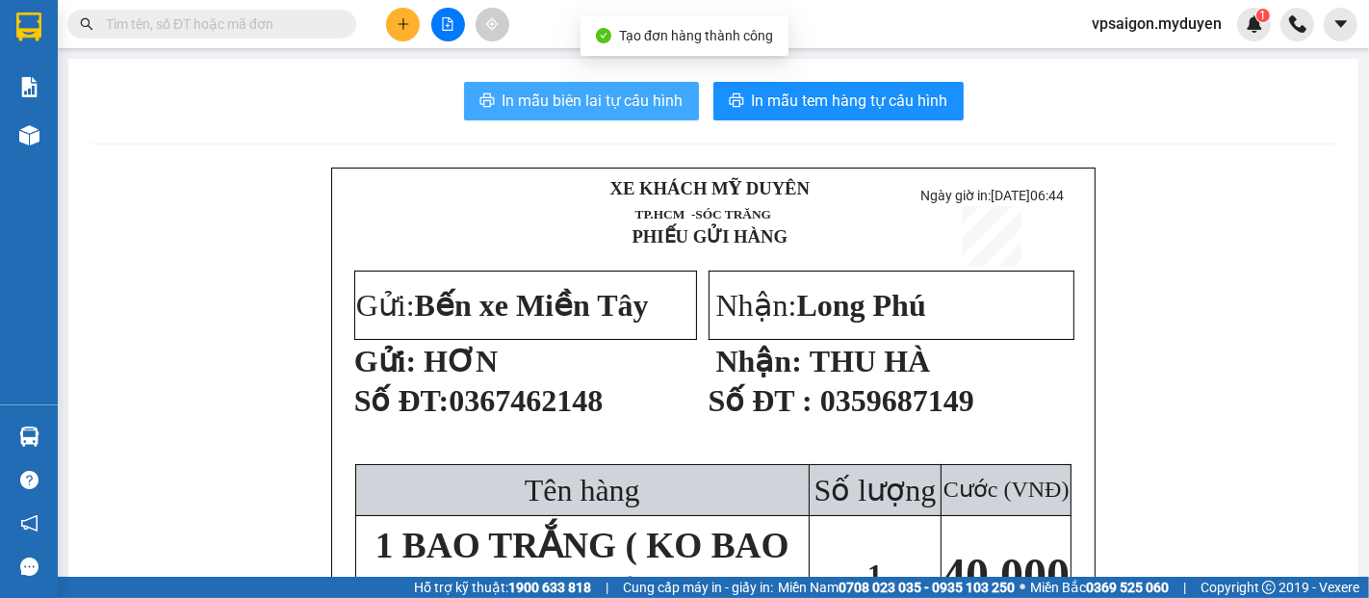
click at [580, 102] on span "In mẫu biên lai tự cấu hình" at bounding box center [593, 101] width 181 height 24
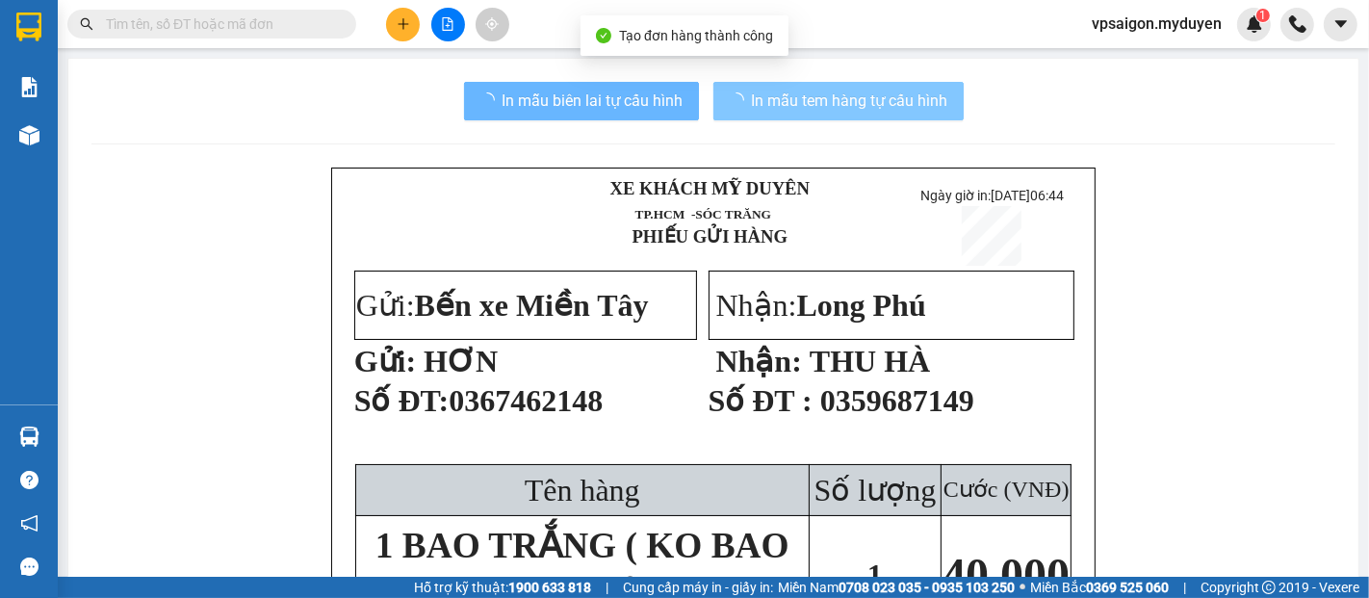
drag, startPoint x: 580, startPoint y: 101, endPoint x: 844, endPoint y: 109, distance: 264.0
click at [844, 109] on span "In mẫu tem hàng tự cấu hình" at bounding box center [850, 101] width 196 height 24
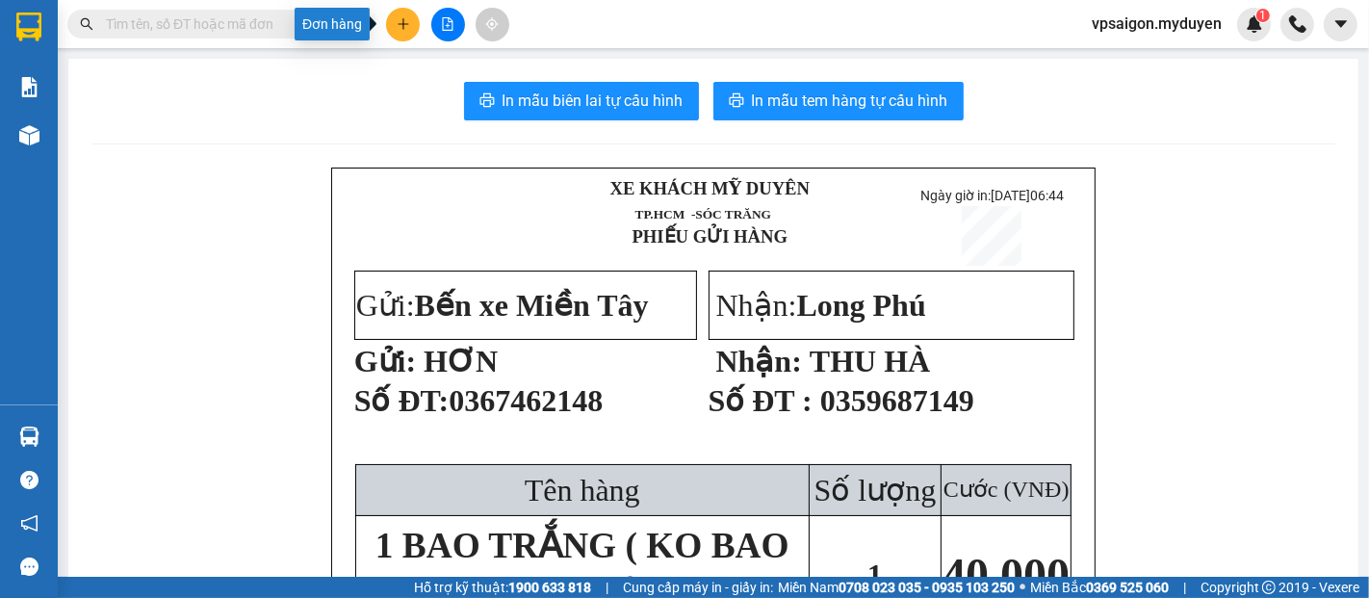
click at [399, 26] on icon "plus" at bounding box center [403, 23] width 13 height 13
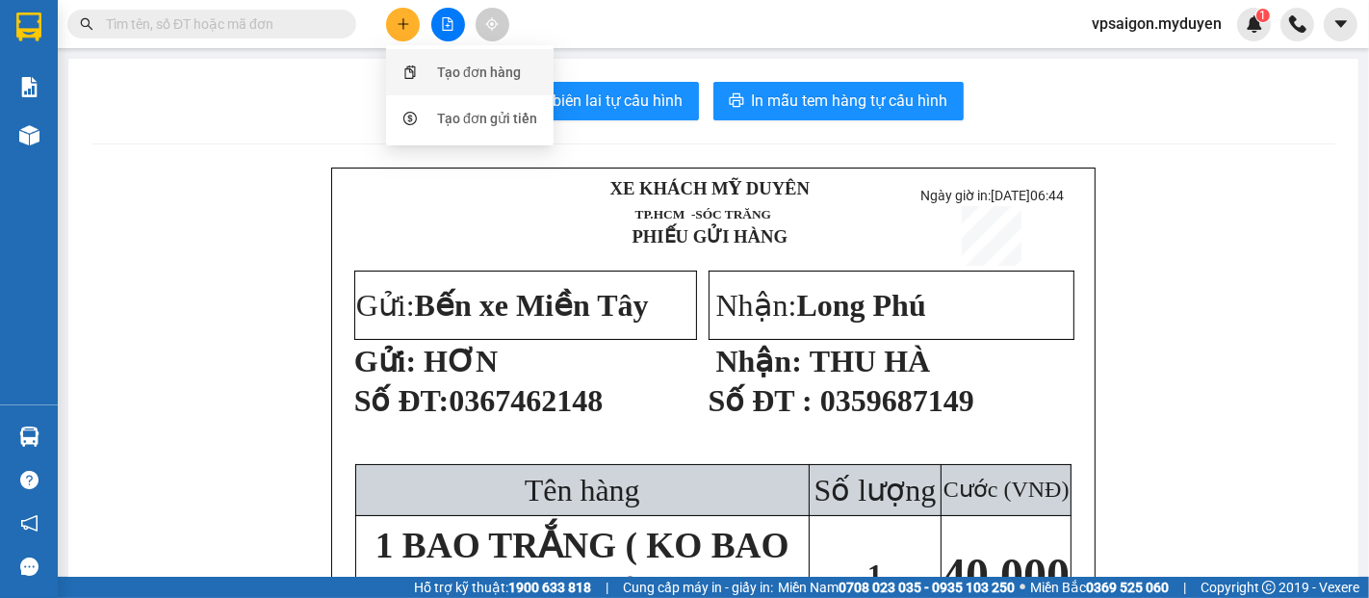
click at [427, 68] on div "Tạo đơn hàng" at bounding box center [470, 72] width 144 height 37
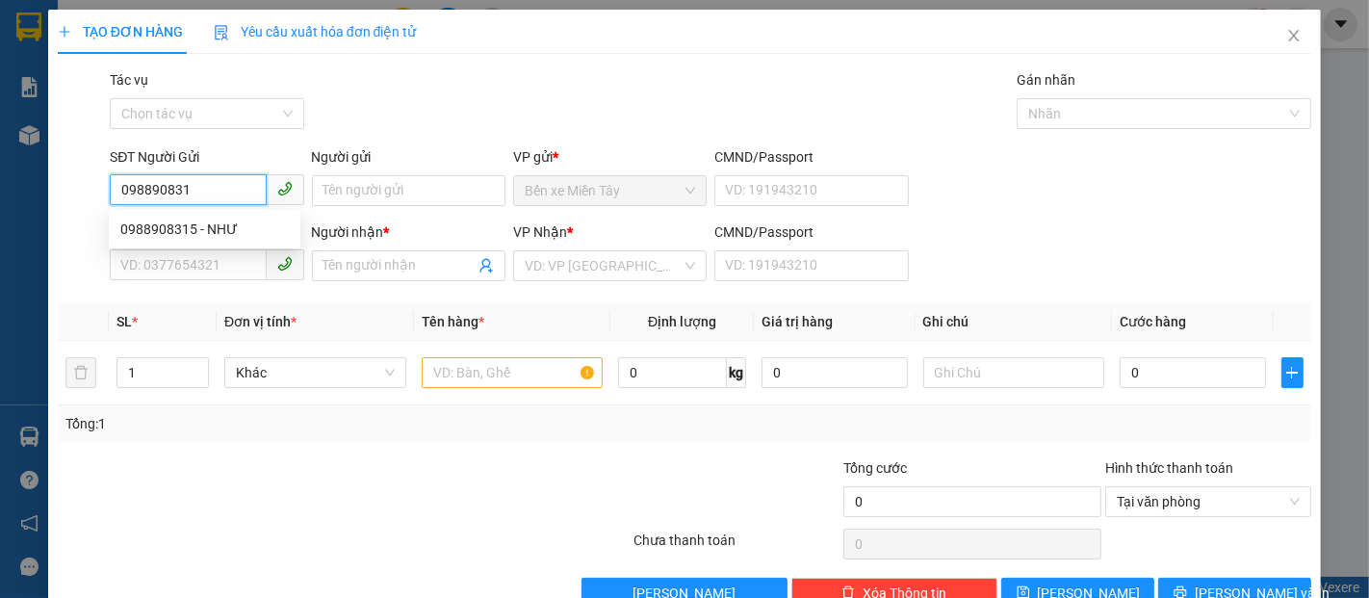
type input "0988908315"
click at [207, 224] on div "0988908315 - NHƯ" at bounding box center [204, 229] width 169 height 21
type input "NHƯ"
type input "0348872366"
type input "TƯƠI"
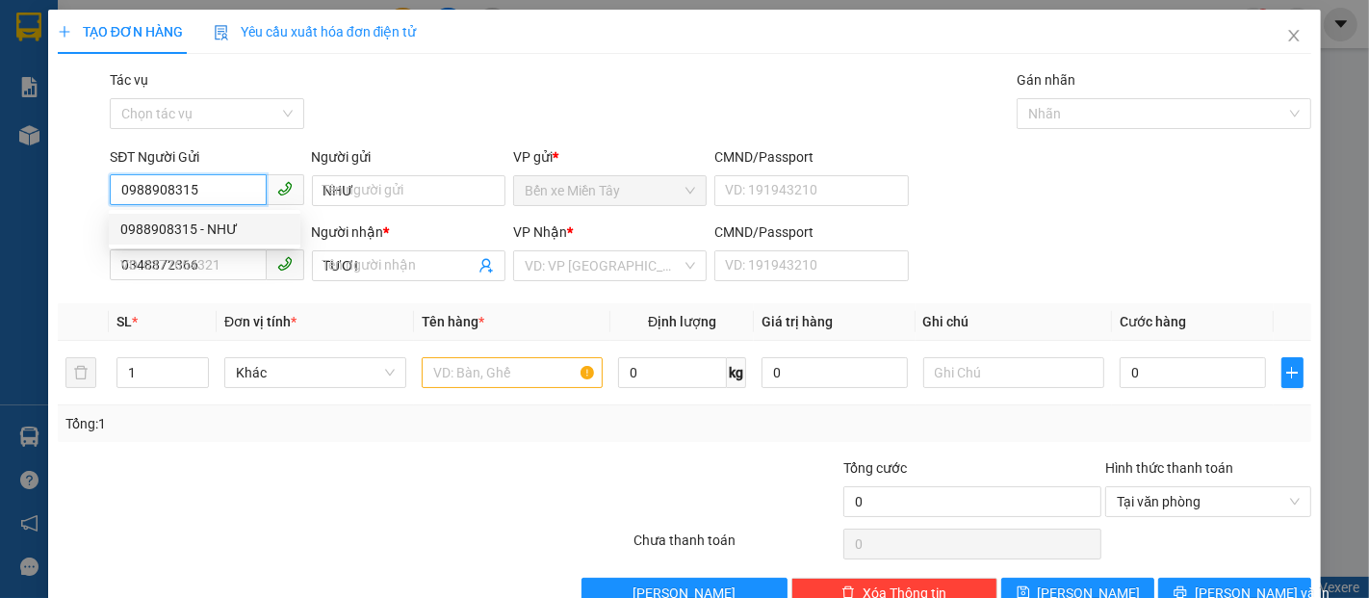
type input "60.000"
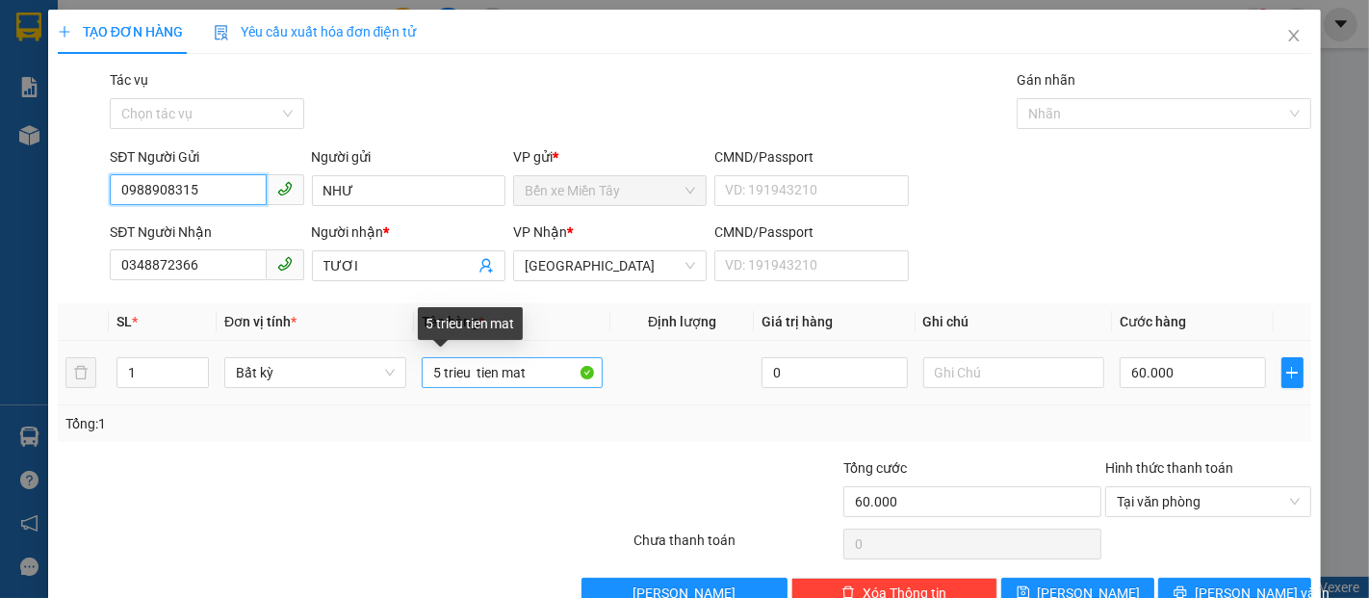
type input "0988908315"
drag, startPoint x: 538, startPoint y: 378, endPoint x: 343, endPoint y: 379, distance: 195.5
click at [345, 379] on tr "1 Bất kỳ 5 trieu tien mat 0 60.000" at bounding box center [685, 373] width 1254 height 65
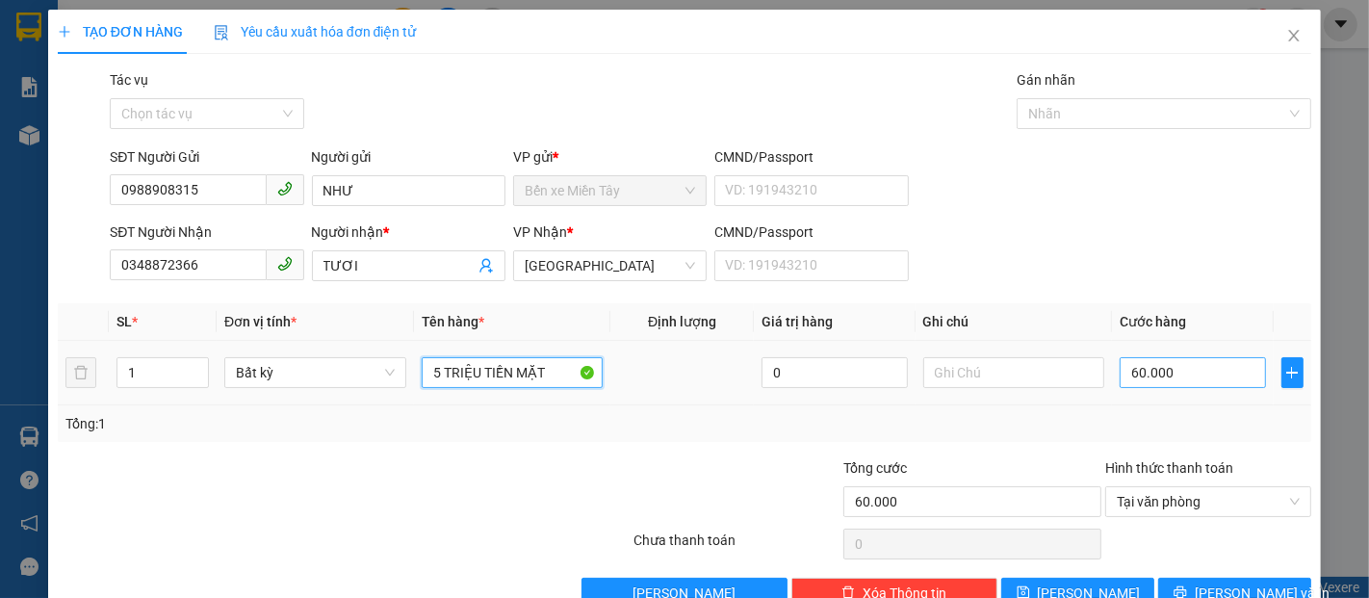
type input "5 TRIỆU TIỀN MẶT"
click at [1184, 382] on input "60.000" at bounding box center [1192, 372] width 145 height 31
type input "5"
type input "50"
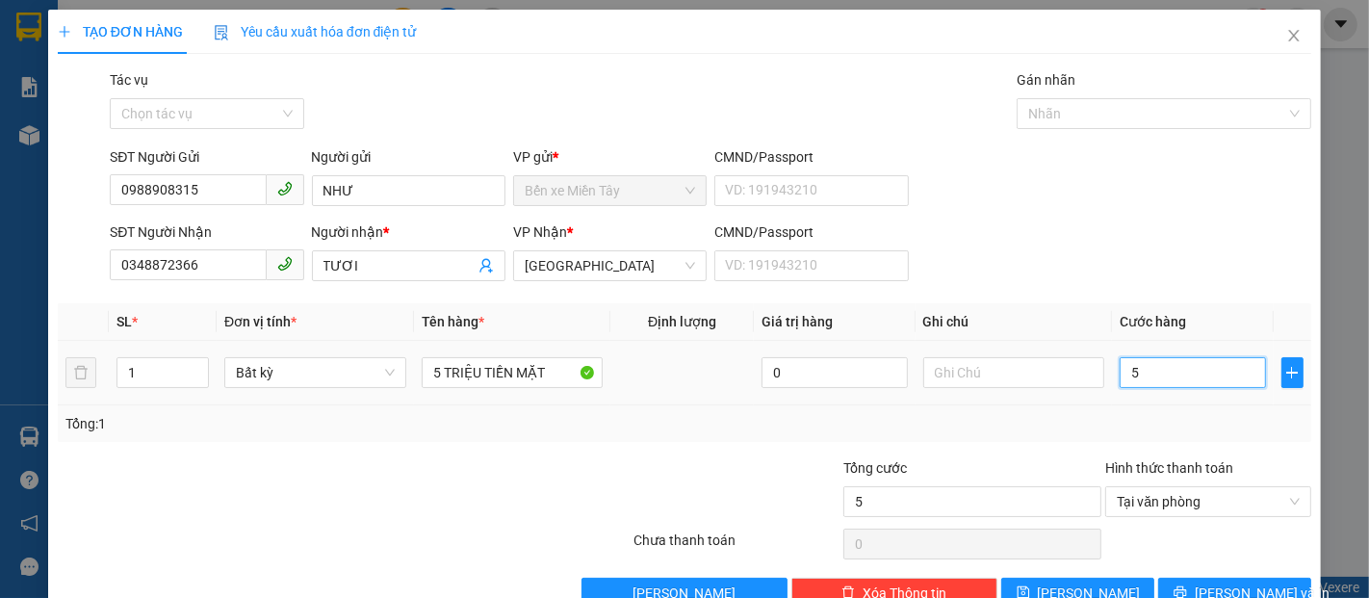
type input "50"
type input "500"
type input "5.000"
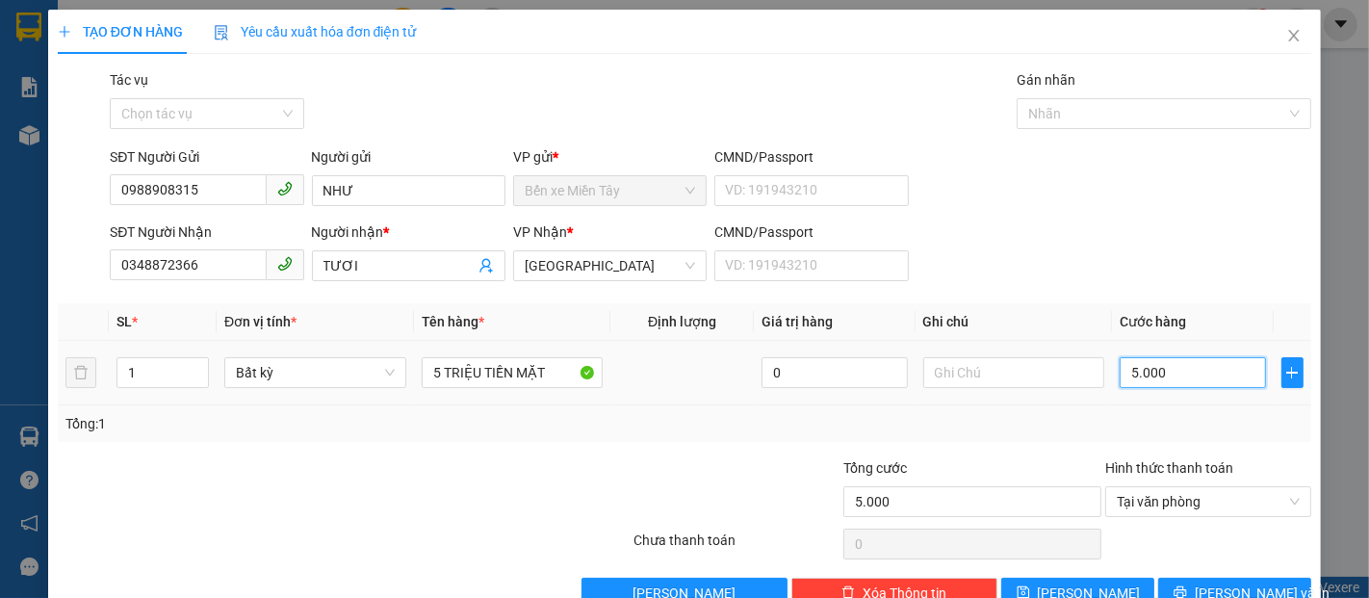
type input "50.000"
click at [1000, 371] on input "text" at bounding box center [1014, 372] width 182 height 31
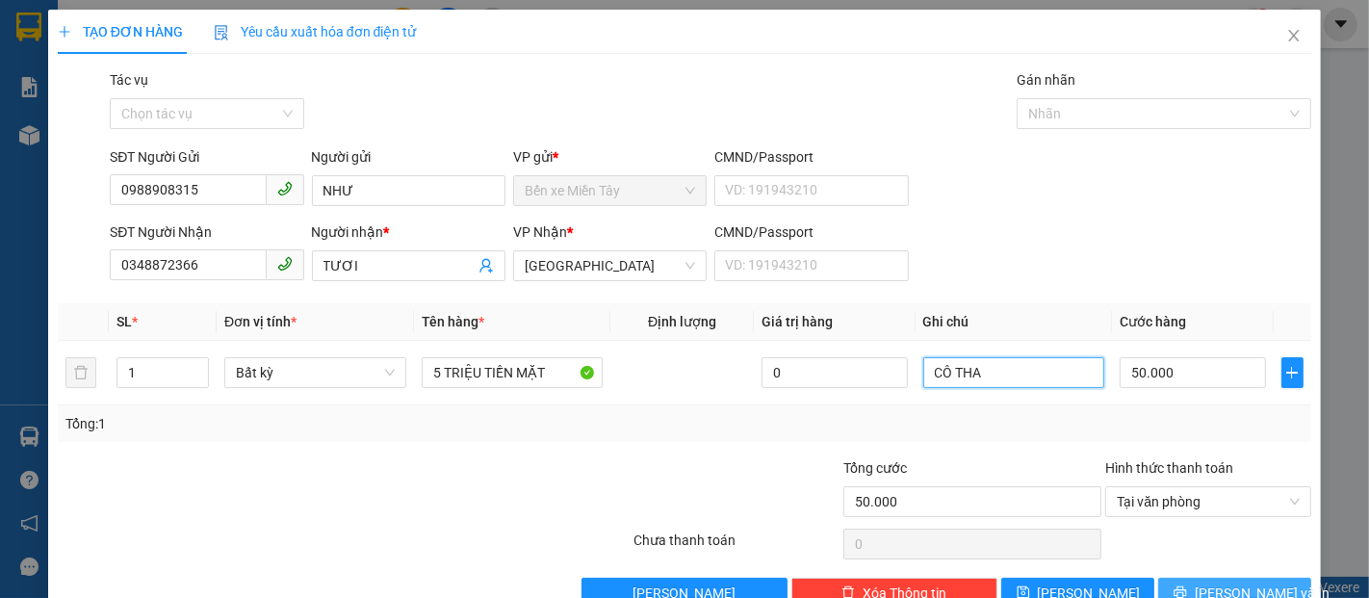
type input "CÔ THA"
click at [1218, 588] on span "Lưu và In" at bounding box center [1262, 593] width 135 height 21
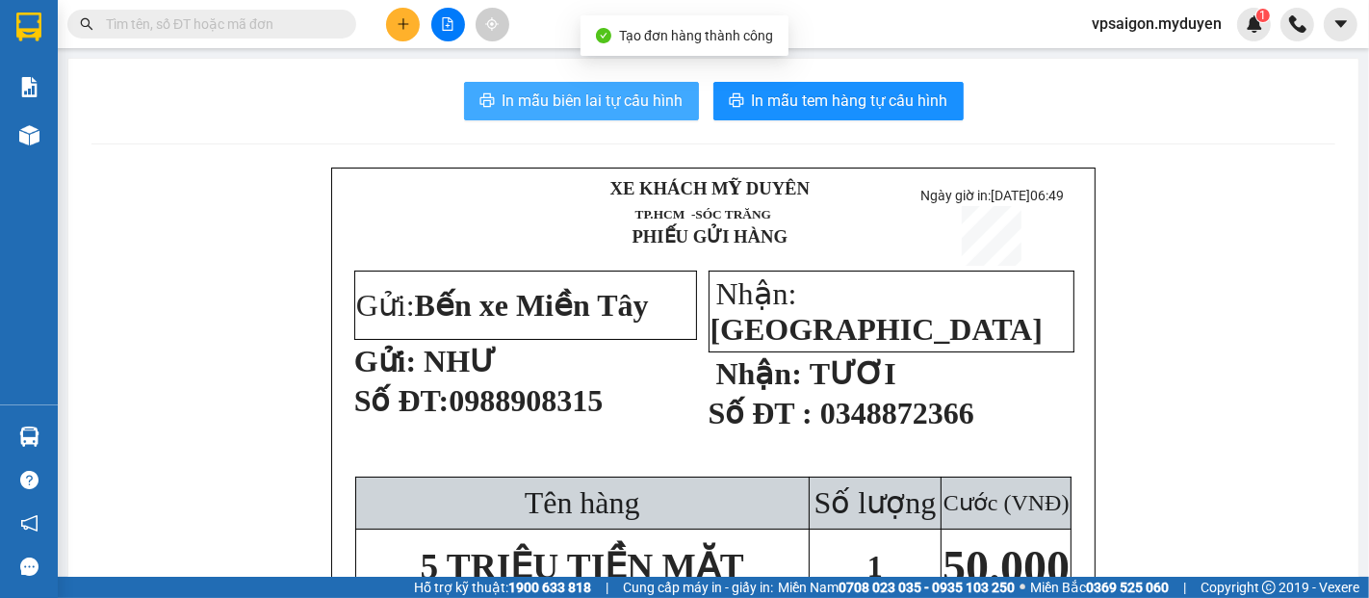
click at [617, 99] on span "In mẫu biên lai tự cấu hình" at bounding box center [593, 101] width 181 height 24
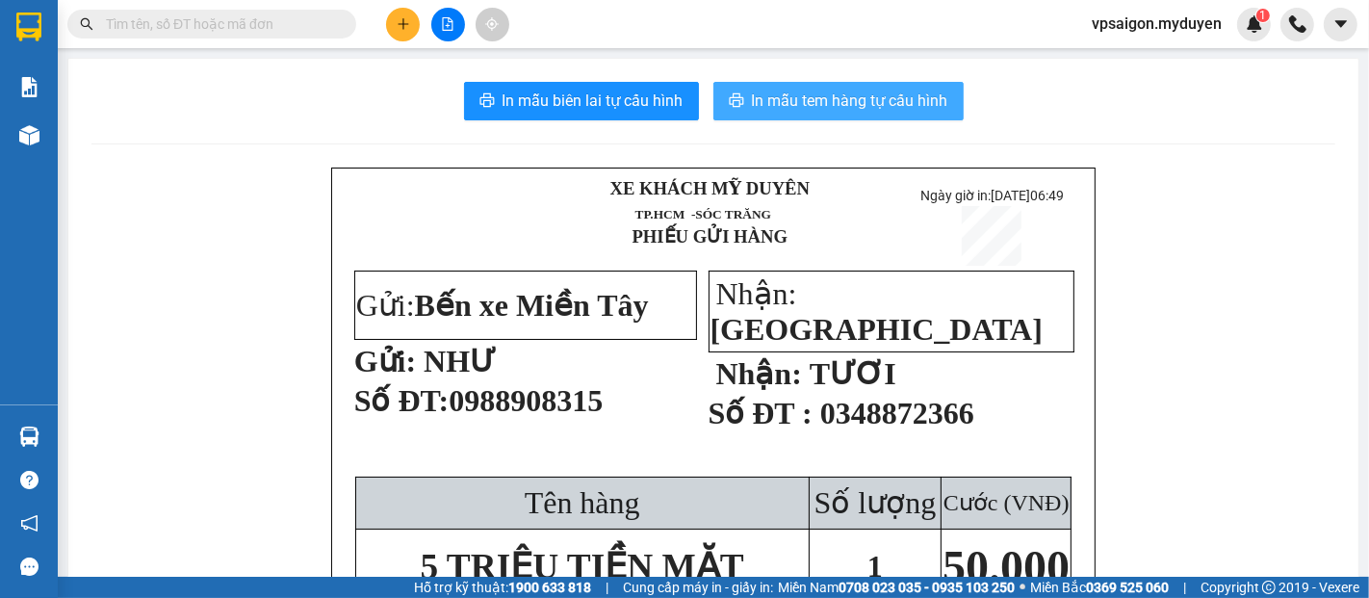
click at [759, 97] on span "In mẫu tem hàng tự cấu hình" at bounding box center [850, 101] width 196 height 24
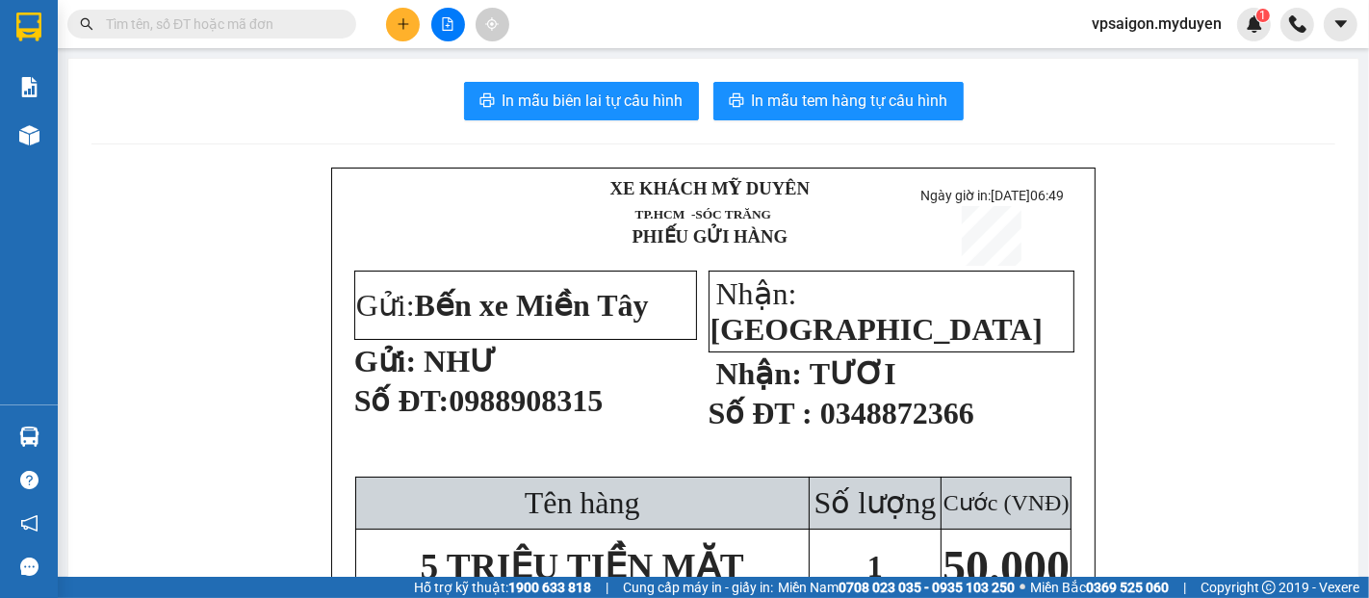
scroll to position [107, 0]
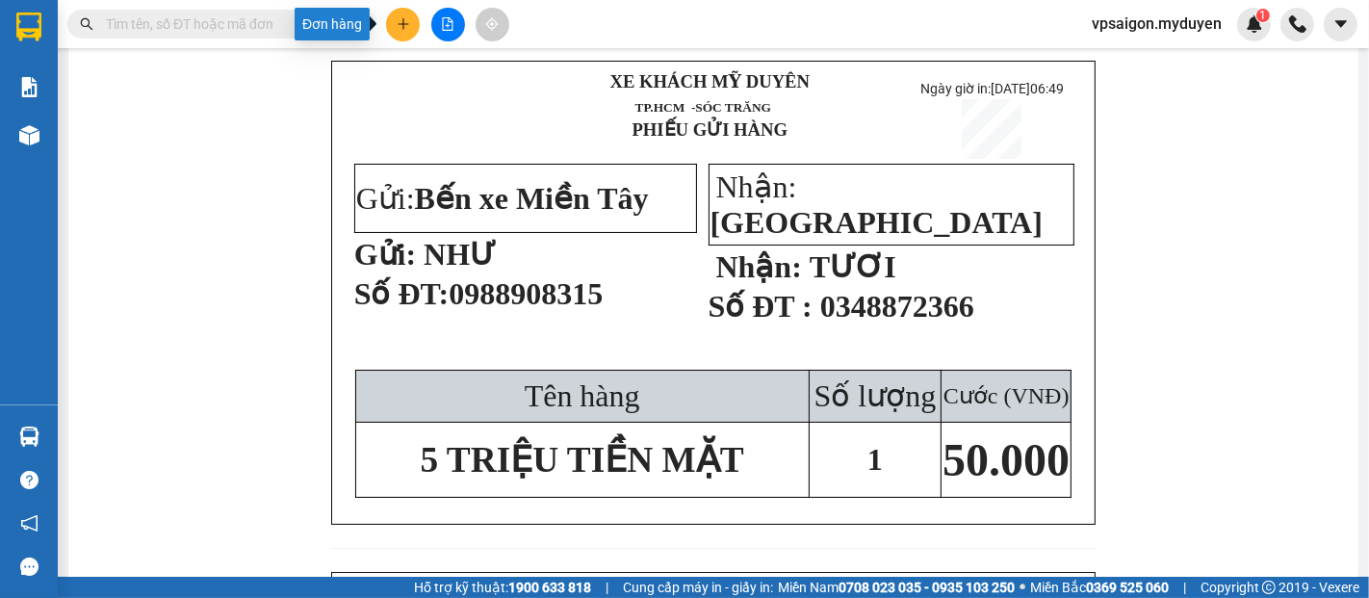
click at [399, 25] on icon "plus" at bounding box center [403, 23] width 13 height 13
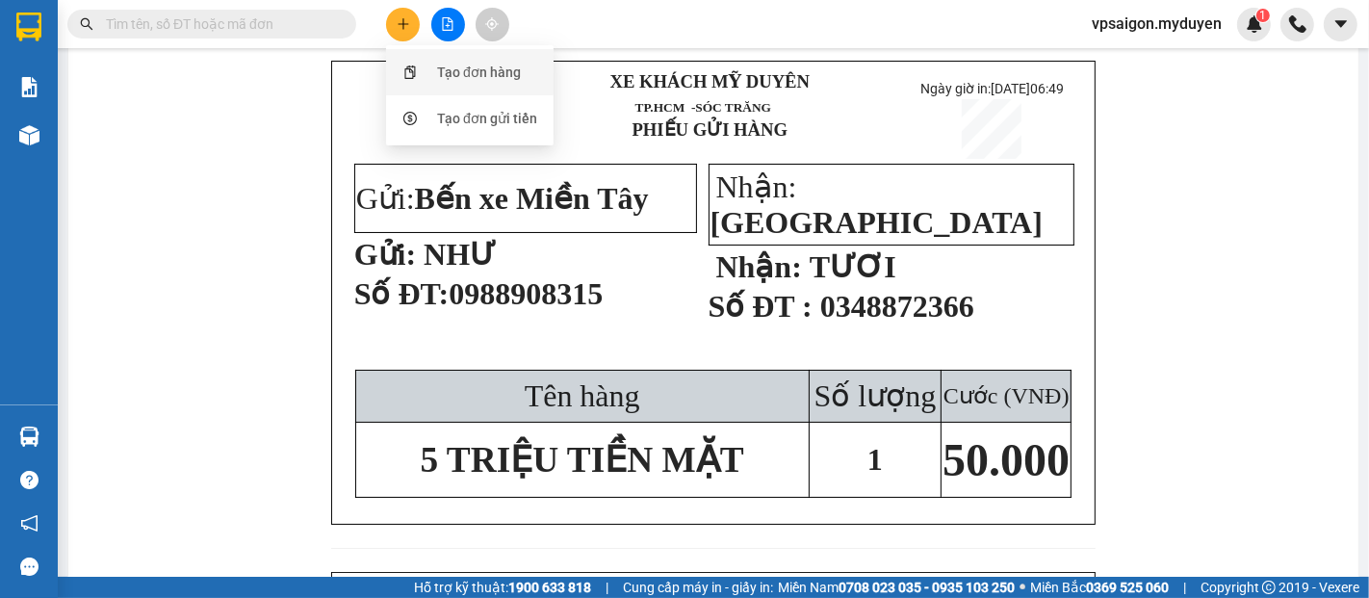
click at [419, 74] on div at bounding box center [410, 72] width 24 height 21
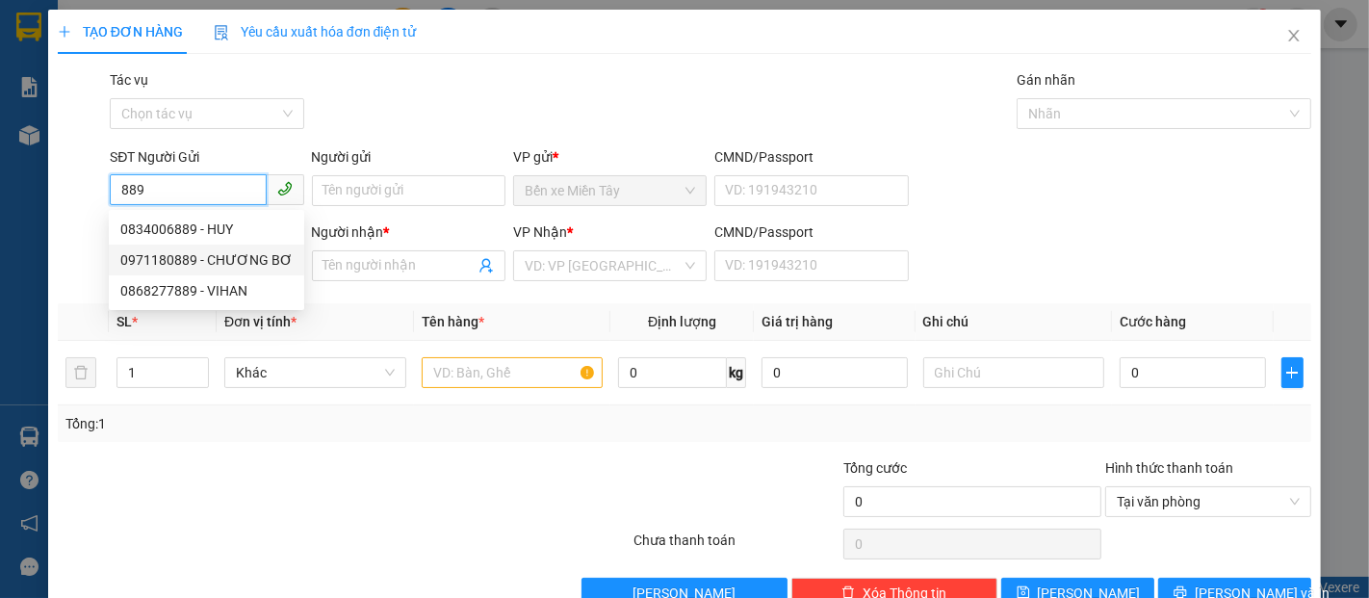
click at [217, 252] on div "0971180889 - CHƯƠNG BƠ" at bounding box center [206, 259] width 172 height 21
type input "0971180889"
type input "CHƯƠNG BƠ"
type input "0917091719"
type input "DÌ 4 HOA"
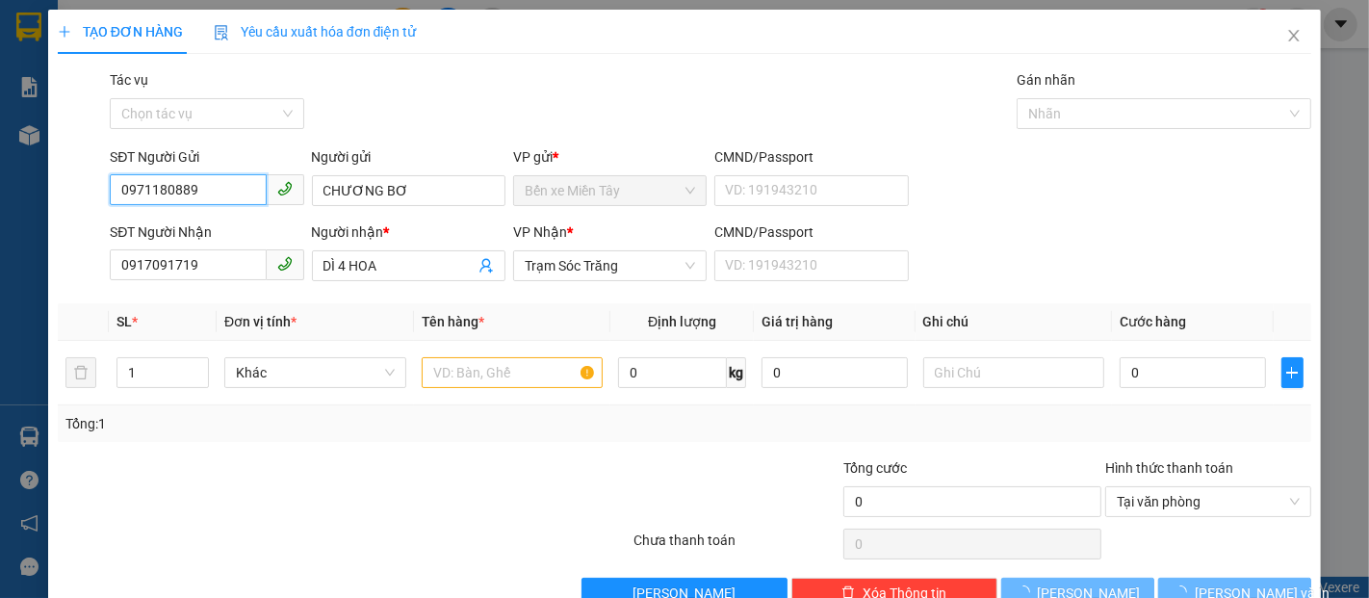
type input "80.000"
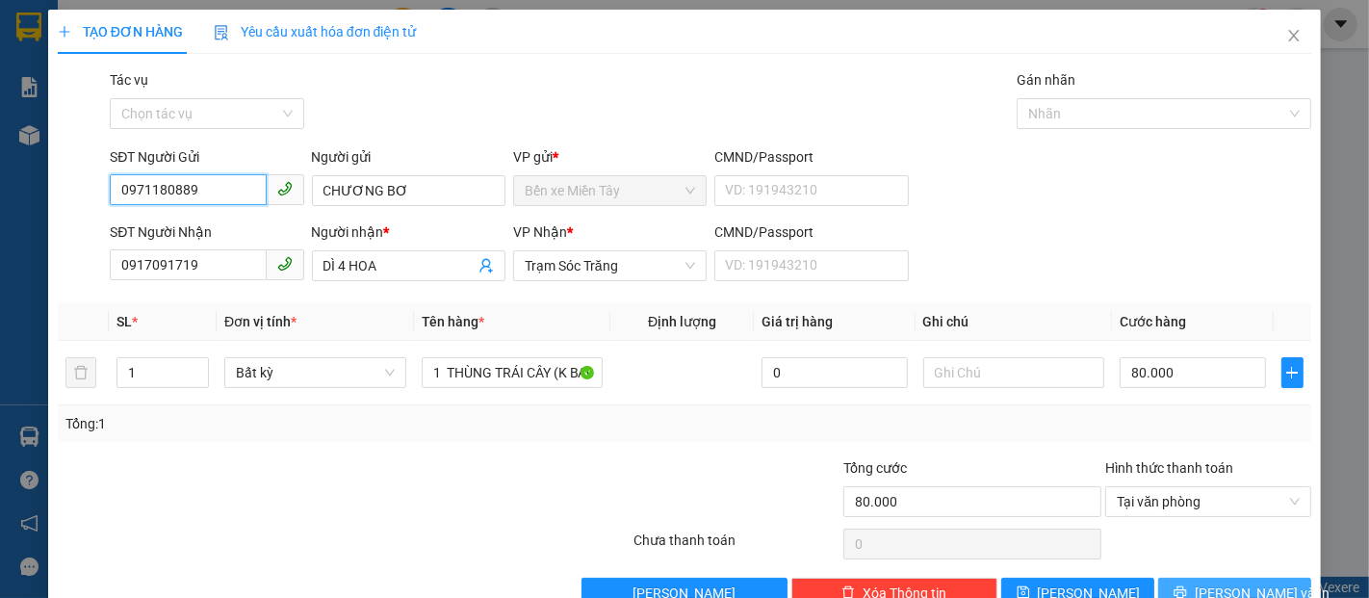
type input "0971180889"
click at [1187, 586] on icon "printer" at bounding box center [1180, 591] width 13 height 13
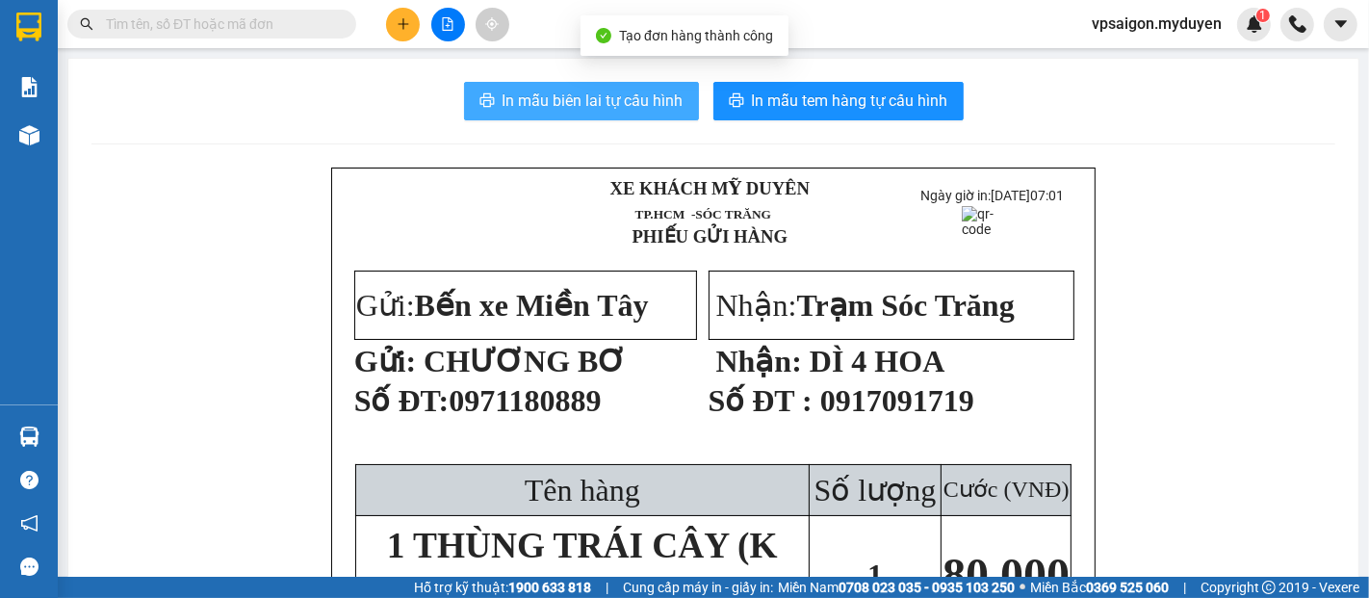
click at [554, 98] on span "In mẫu biên lai tự cấu hình" at bounding box center [593, 101] width 181 height 24
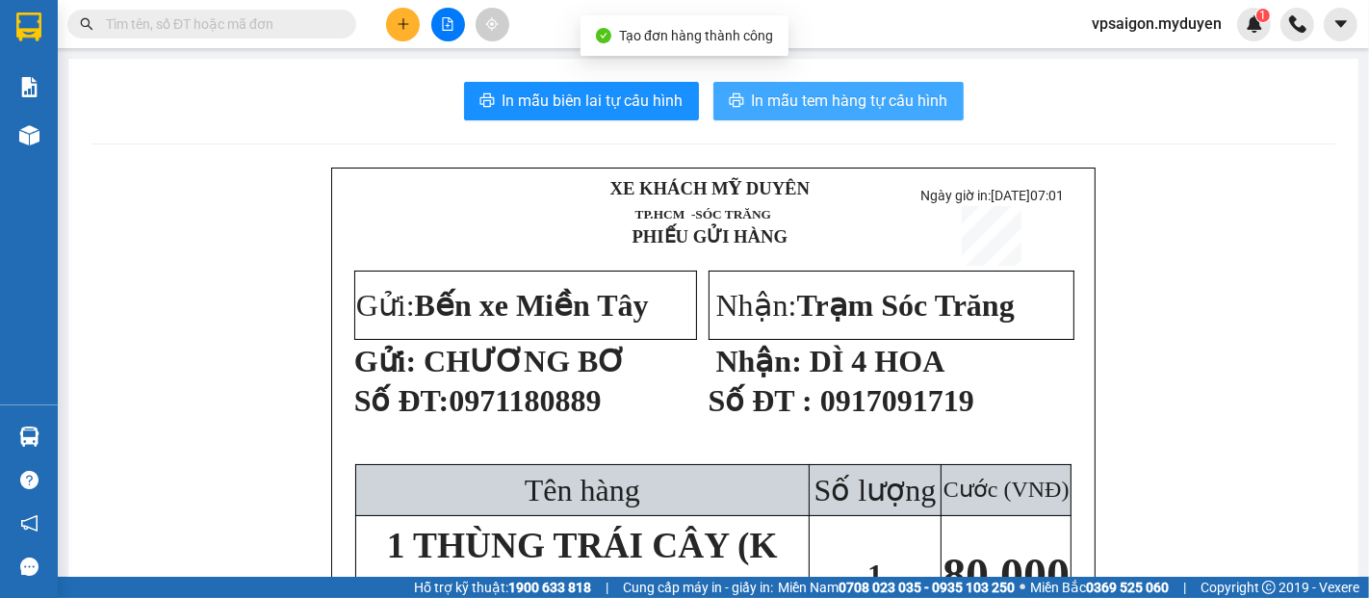
click at [752, 101] on span "In mẫu tem hàng tự cấu hình" at bounding box center [850, 101] width 196 height 24
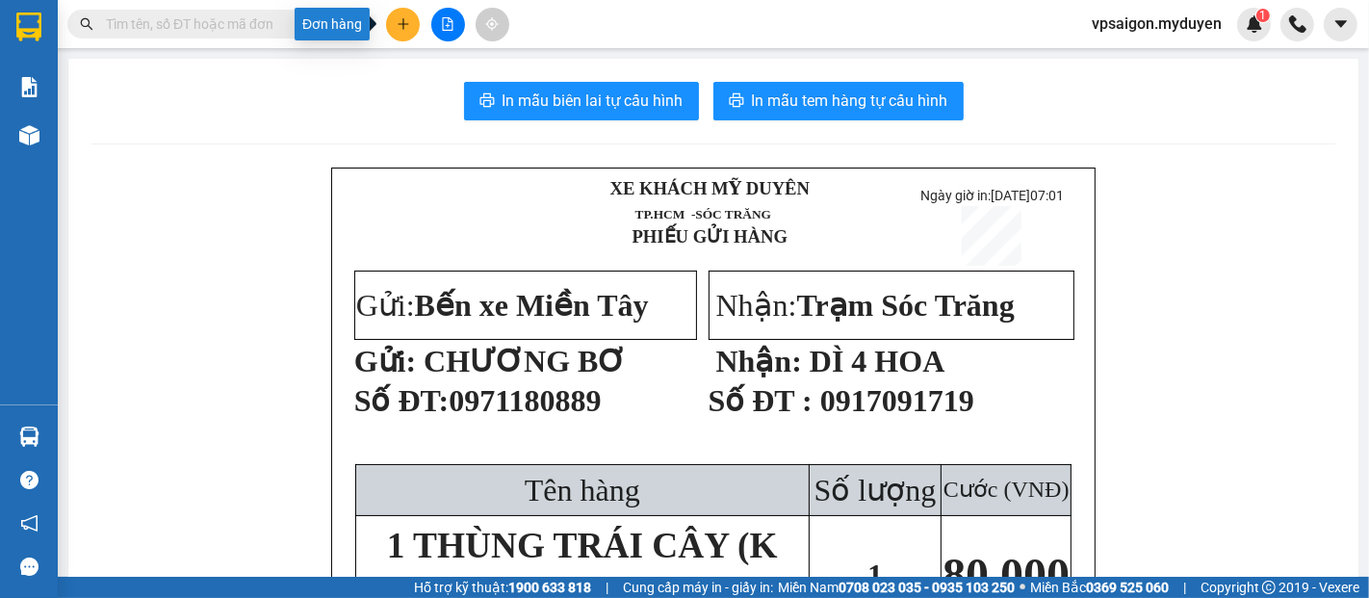
click at [401, 25] on icon "plus" at bounding box center [403, 23] width 13 height 13
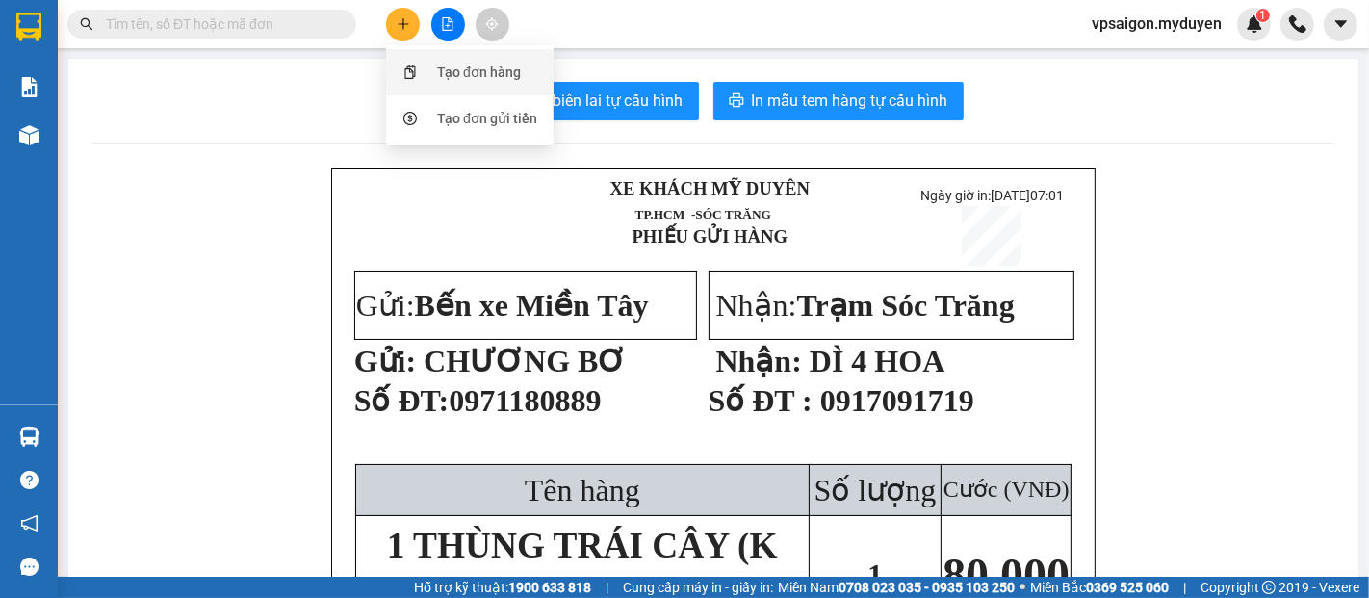
click at [439, 67] on div "Tạo đơn hàng" at bounding box center [479, 72] width 84 height 21
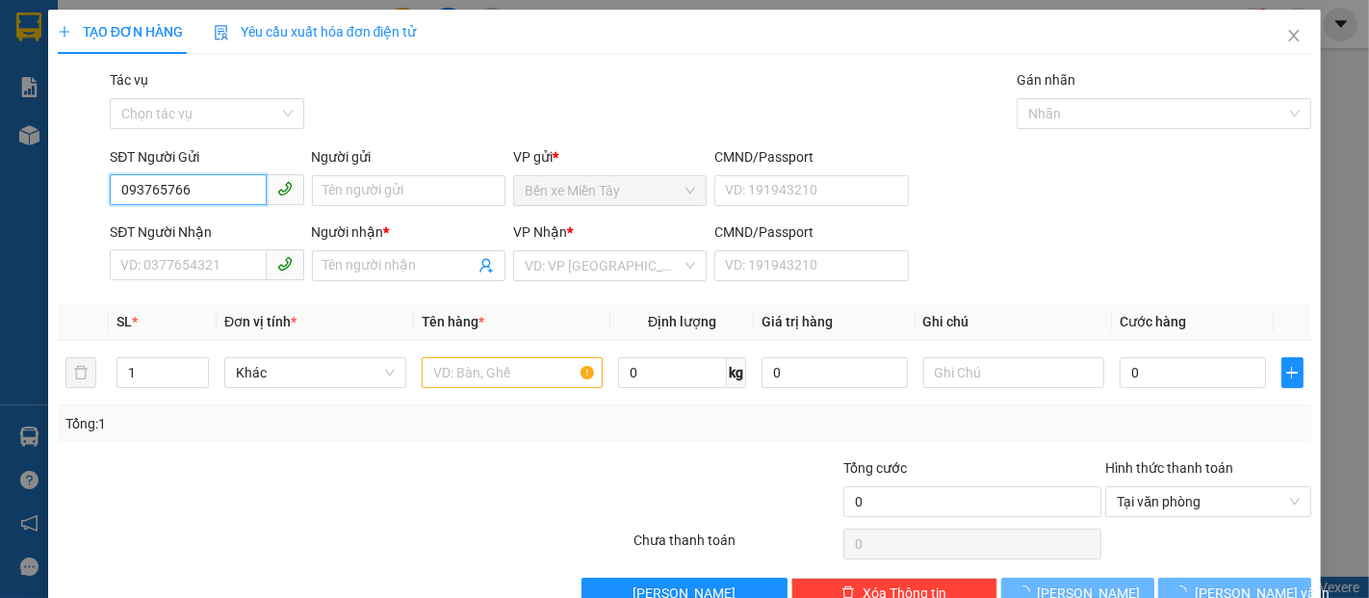
type input "0937657664"
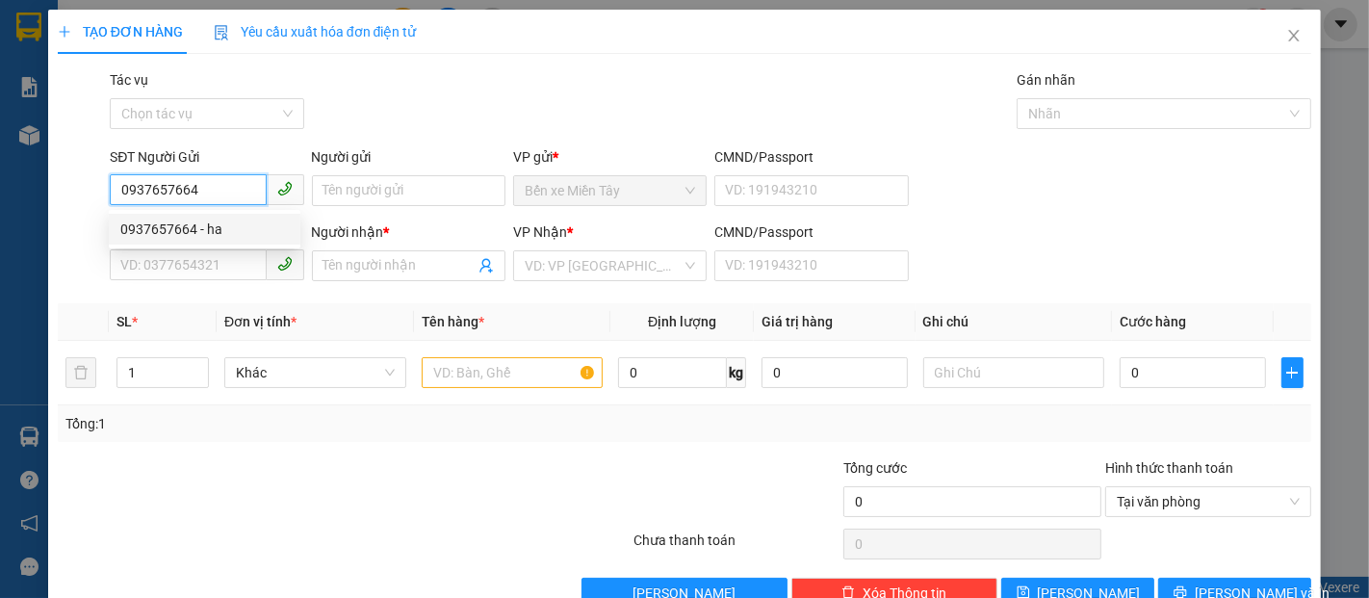
click at [193, 222] on div "0937657664 - ha" at bounding box center [204, 229] width 169 height 21
type input "ha"
type input "0399737424"
type input "a MÁT"
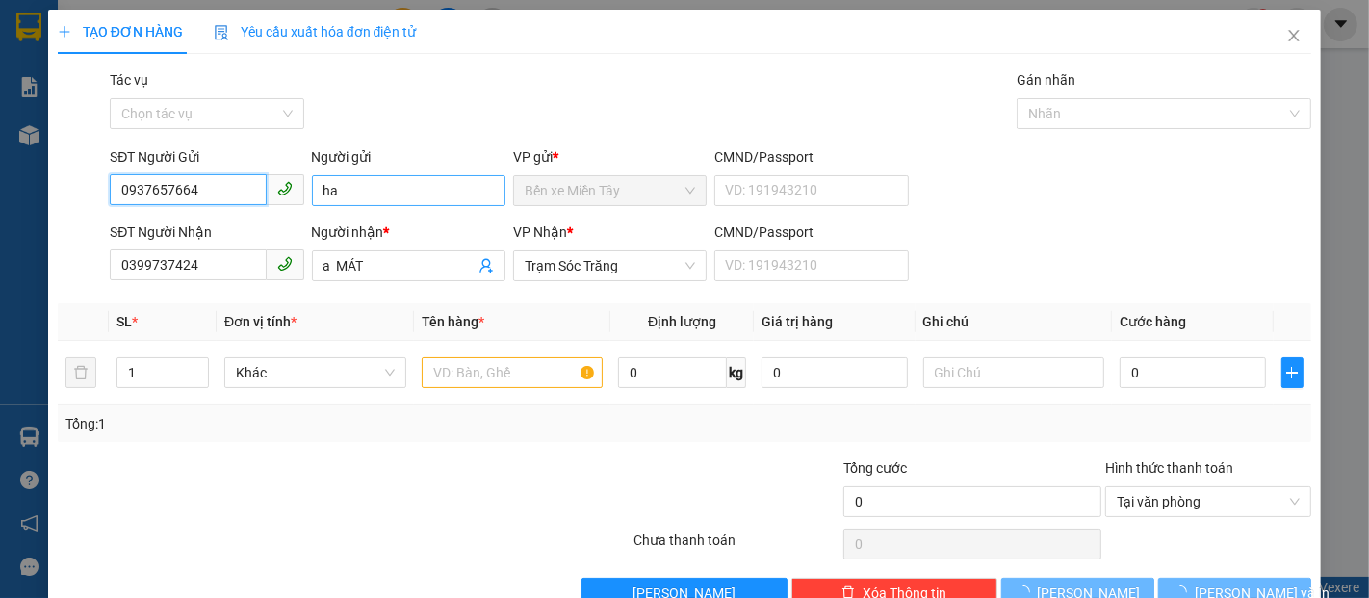
type input "0937657664"
type input "90.000"
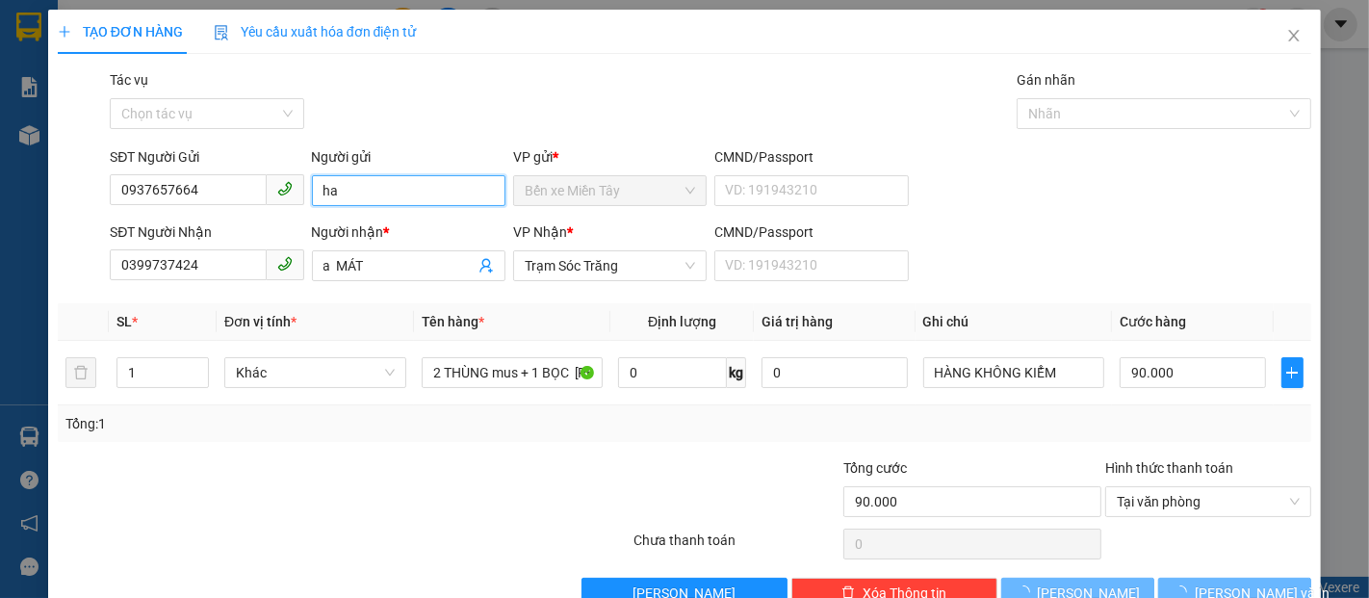
drag, startPoint x: 356, startPoint y: 186, endPoint x: 280, endPoint y: 177, distance: 76.6
click at [280, 177] on div "SĐT Người Gửi 0937657664 Người gửi ha VP gửi * Bến xe Miền Tây CMND/Passport VD…" at bounding box center [710, 179] width 1209 height 67
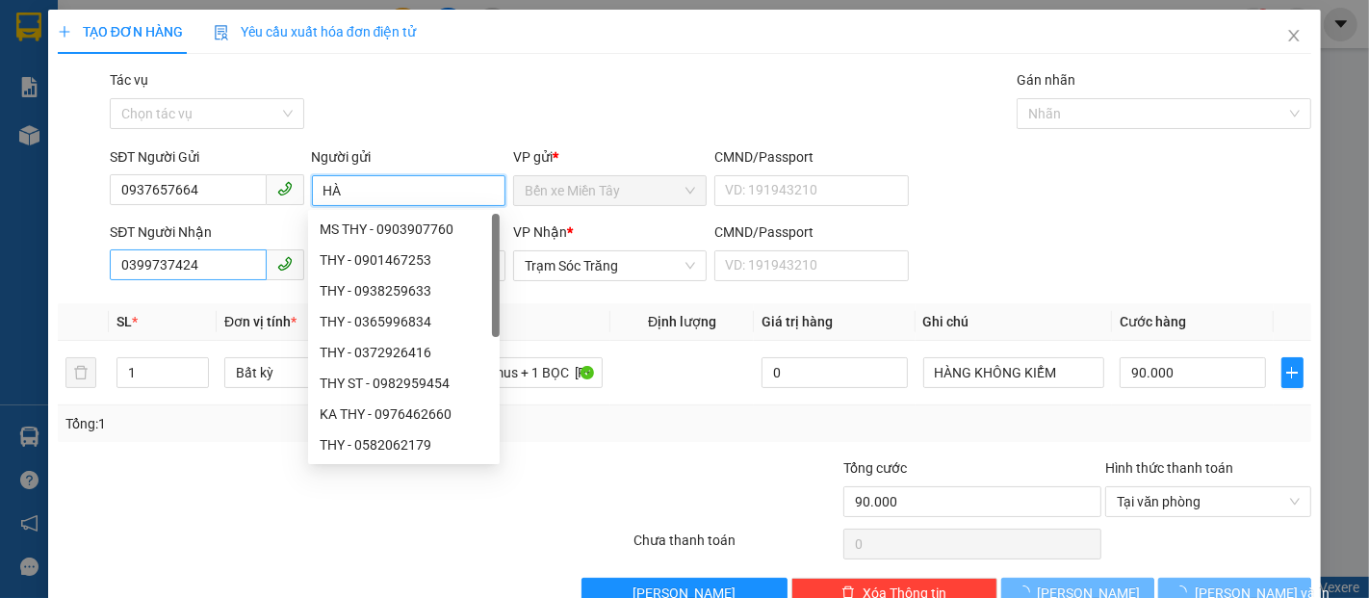
type input "HÀ"
click at [200, 261] on input "0399737424" at bounding box center [188, 264] width 156 height 31
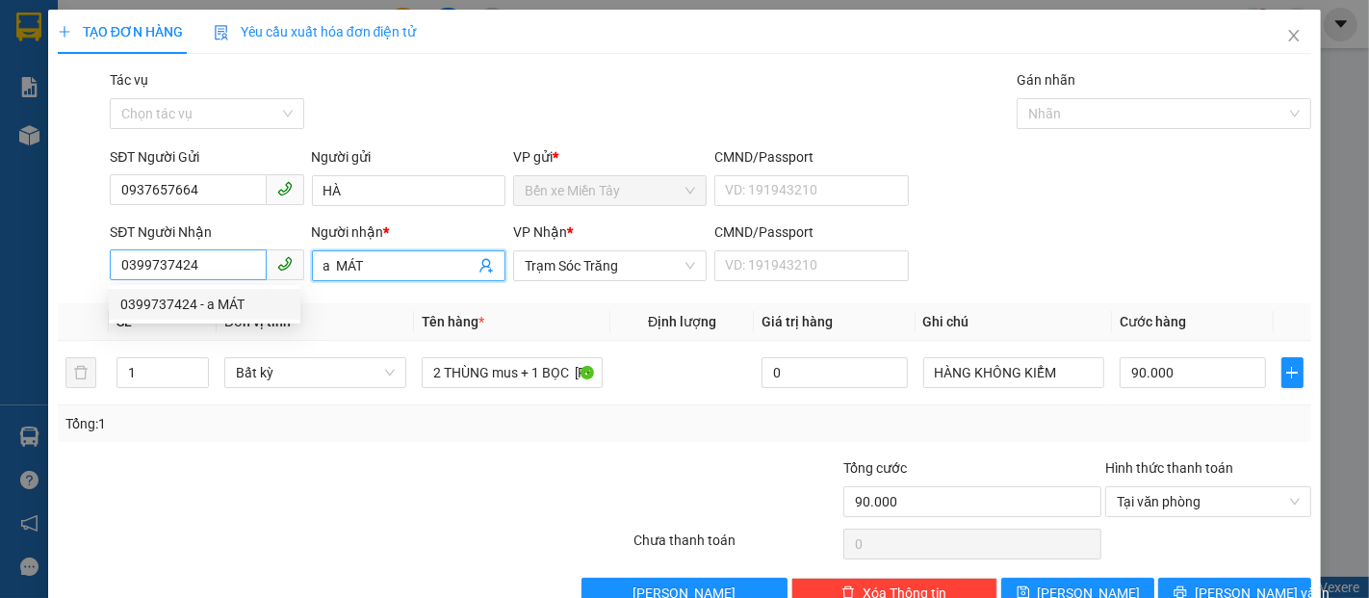
drag, startPoint x: 368, startPoint y: 260, endPoint x: 221, endPoint y: 264, distance: 147.4
click at [221, 264] on div "SĐT Người Nhận 0399737424 Người nhận * a MÁT VP Nhận * Trạm Sóc Trăng CMND/Pass…" at bounding box center [710, 254] width 1209 height 67
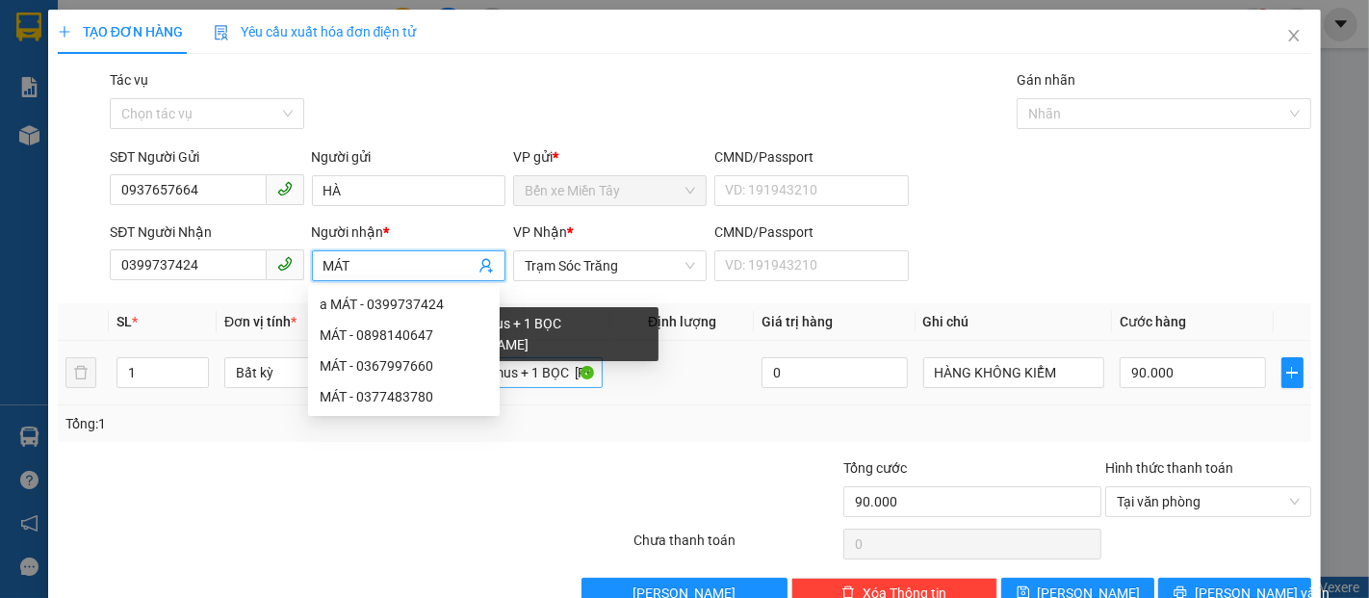
type input "MÁT"
click at [521, 367] on input "2 THÙNG mus + 1 BỌC DÁN CHUNG" at bounding box center [513, 372] width 182 height 31
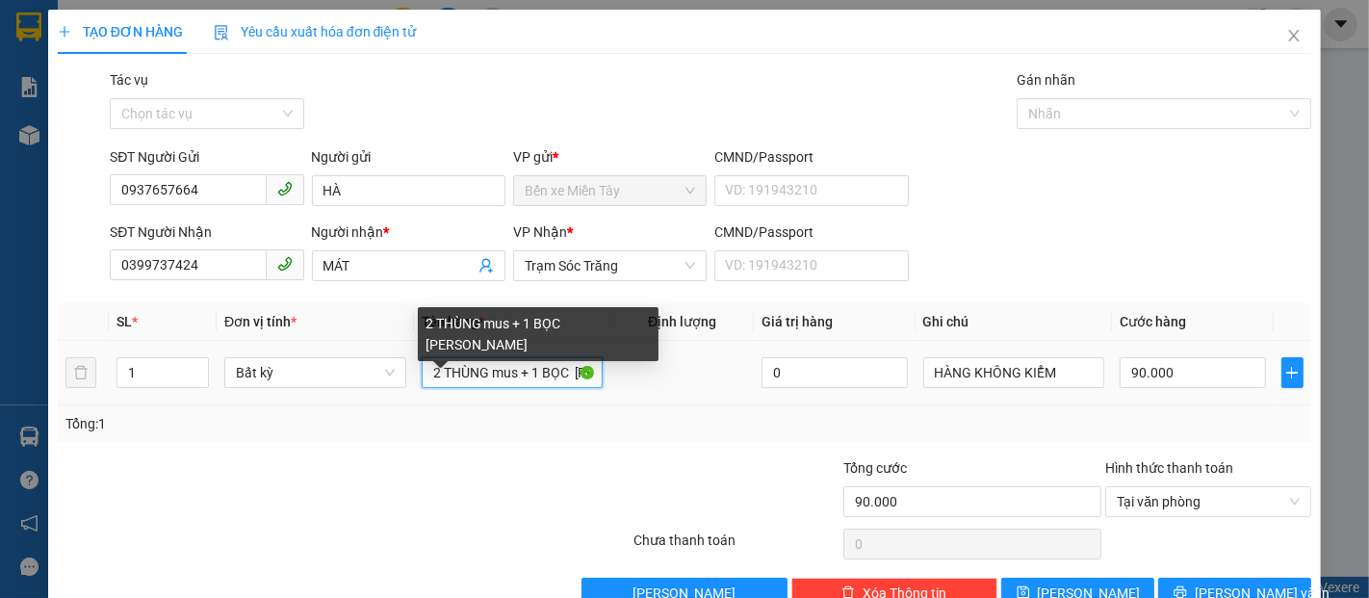
drag, startPoint x: 421, startPoint y: 375, endPoint x: 1009, endPoint y: 345, distance: 589.1
click at [1001, 347] on tr "1 Bất kỳ 2 THÙNG mus + 1 BỌC DÁN CHUNG 0 HÀNG KHÔNG KIỂM 90.000" at bounding box center [685, 373] width 1254 height 65
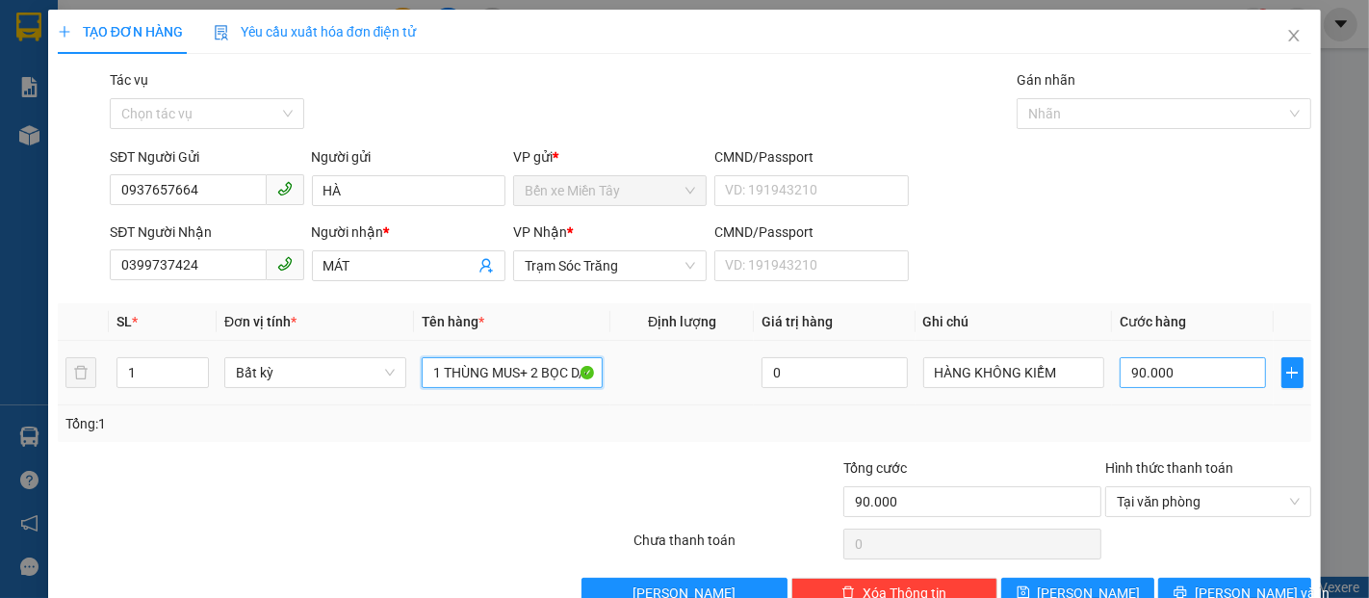
type input "1 THÙNG MUS+ 2 BỌC D/C (K BAO HƯ BỂ"
click at [1211, 378] on input "90.000" at bounding box center [1192, 372] width 145 height 31
type input "1"
type input "10"
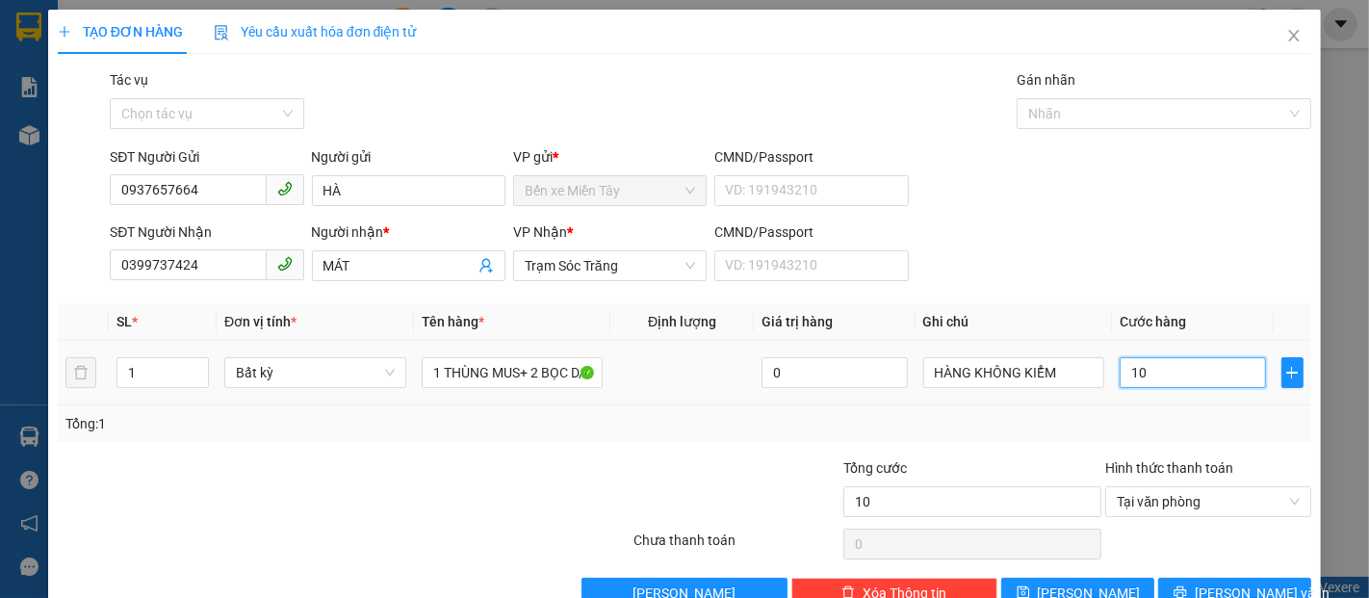
type input "100"
type input "1.000"
type input "10.000"
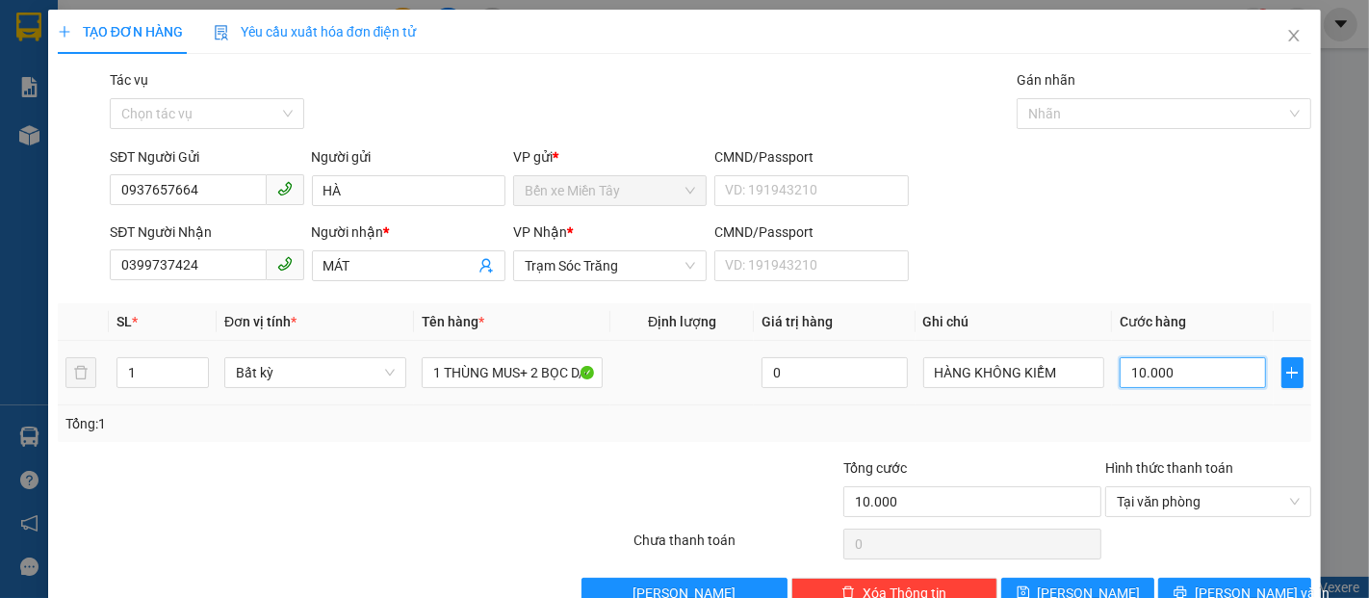
type input "100.000"
click at [1163, 588] on button "Lưu và In" at bounding box center [1234, 593] width 153 height 31
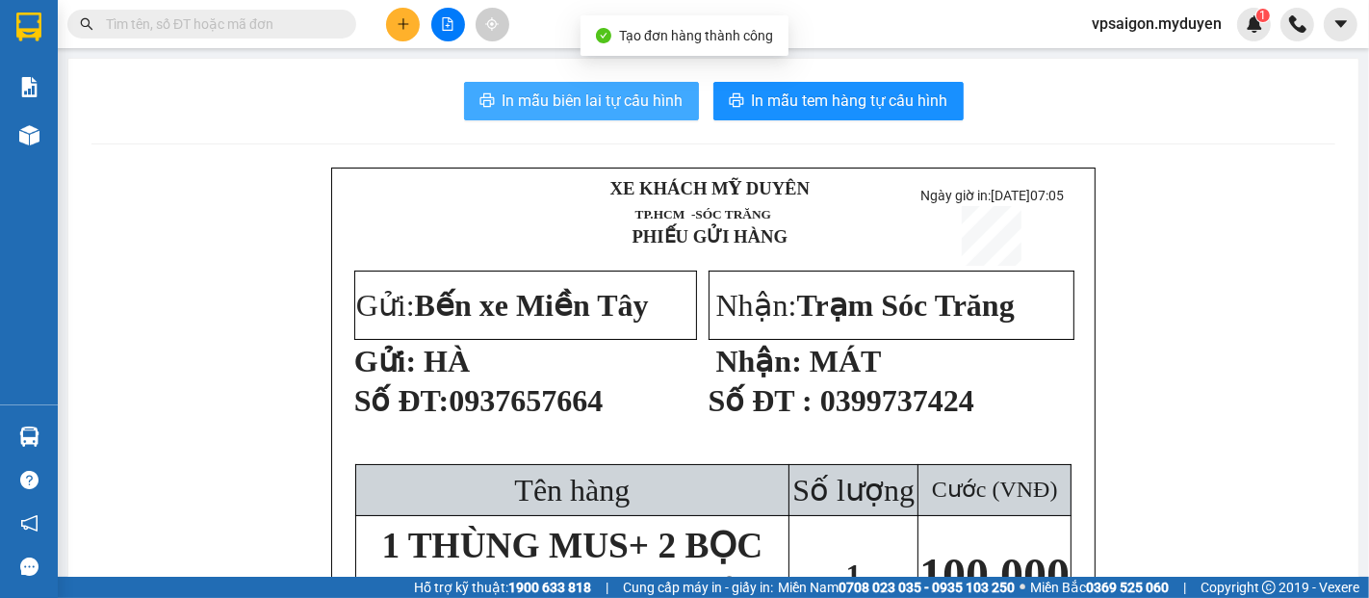
click at [565, 106] on span "In mẫu biên lai tự cấu hình" at bounding box center [593, 101] width 181 height 24
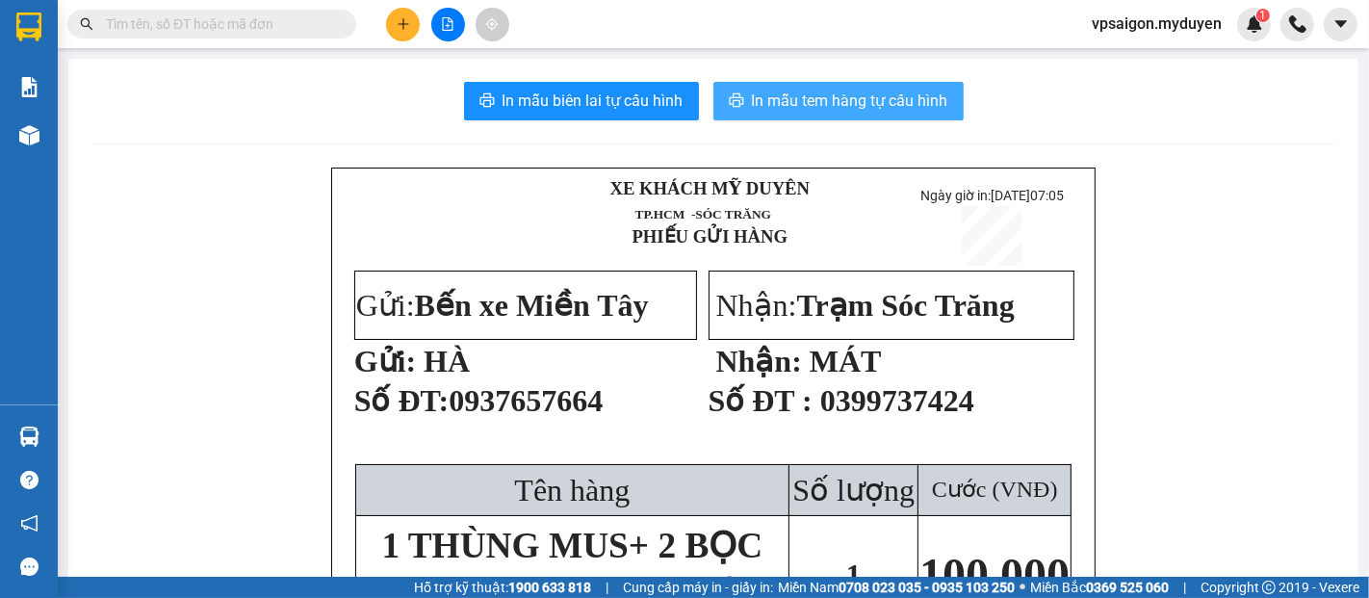
click at [756, 94] on span "In mẫu tem hàng tự cấu hình" at bounding box center [850, 101] width 196 height 24
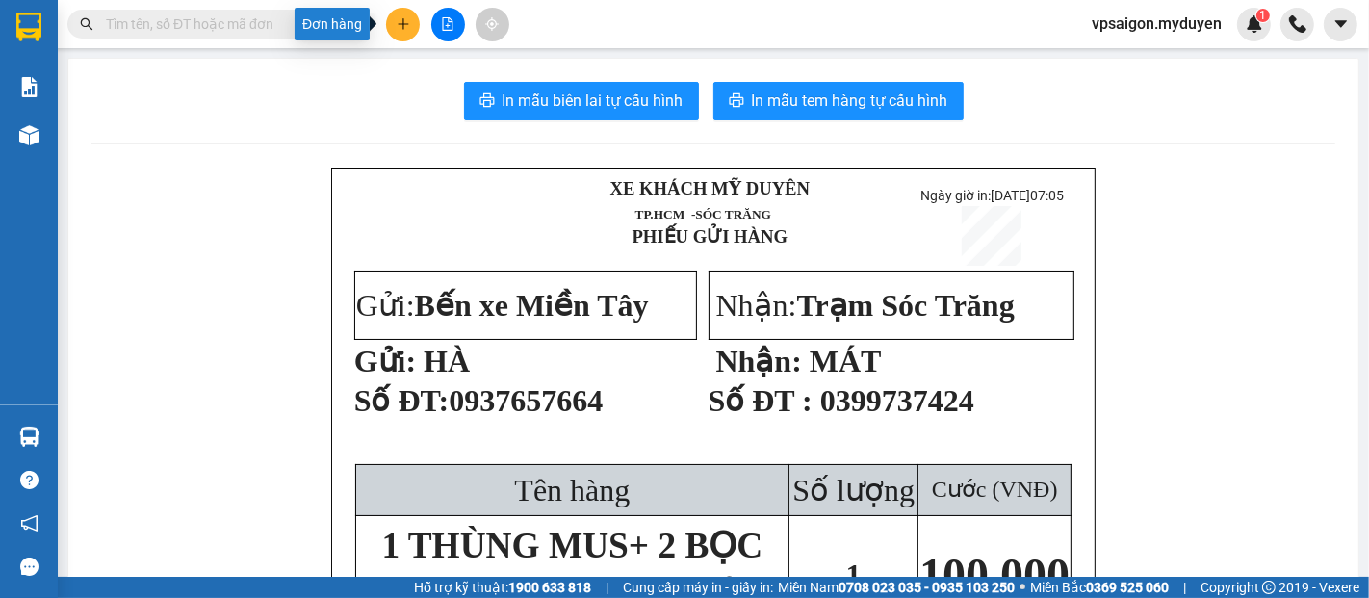
click at [405, 25] on icon "plus" at bounding box center [403, 23] width 13 height 13
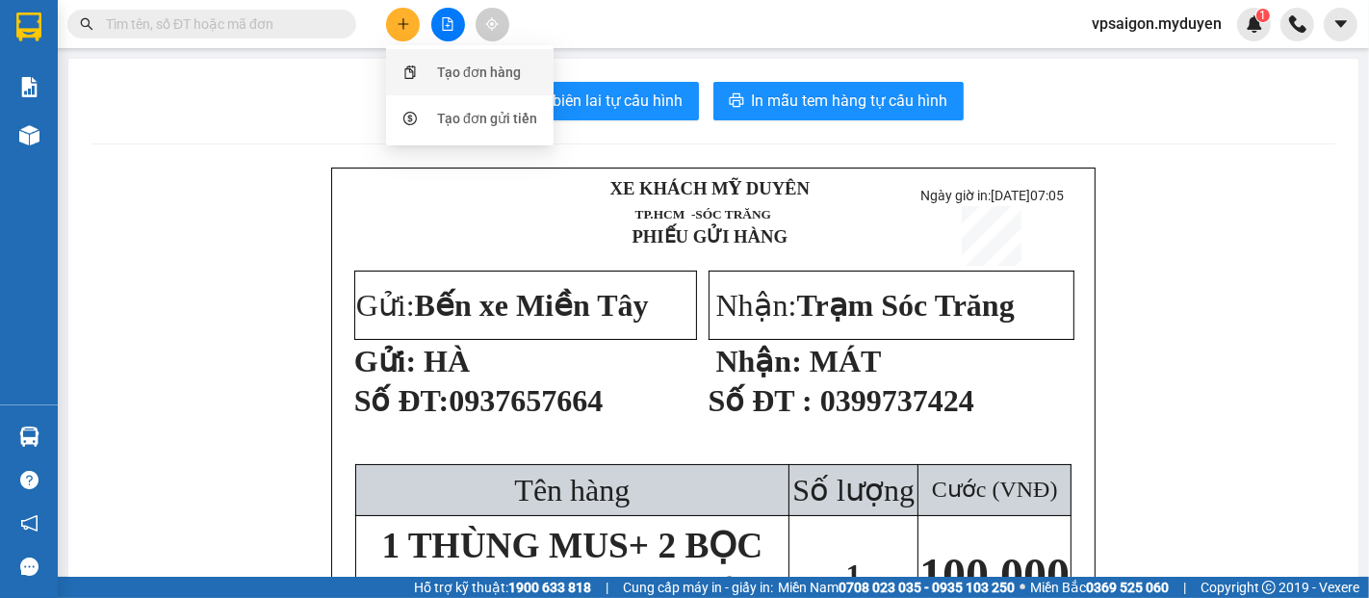
click at [433, 71] on div "Tạo đơn hàng" at bounding box center [470, 72] width 144 height 37
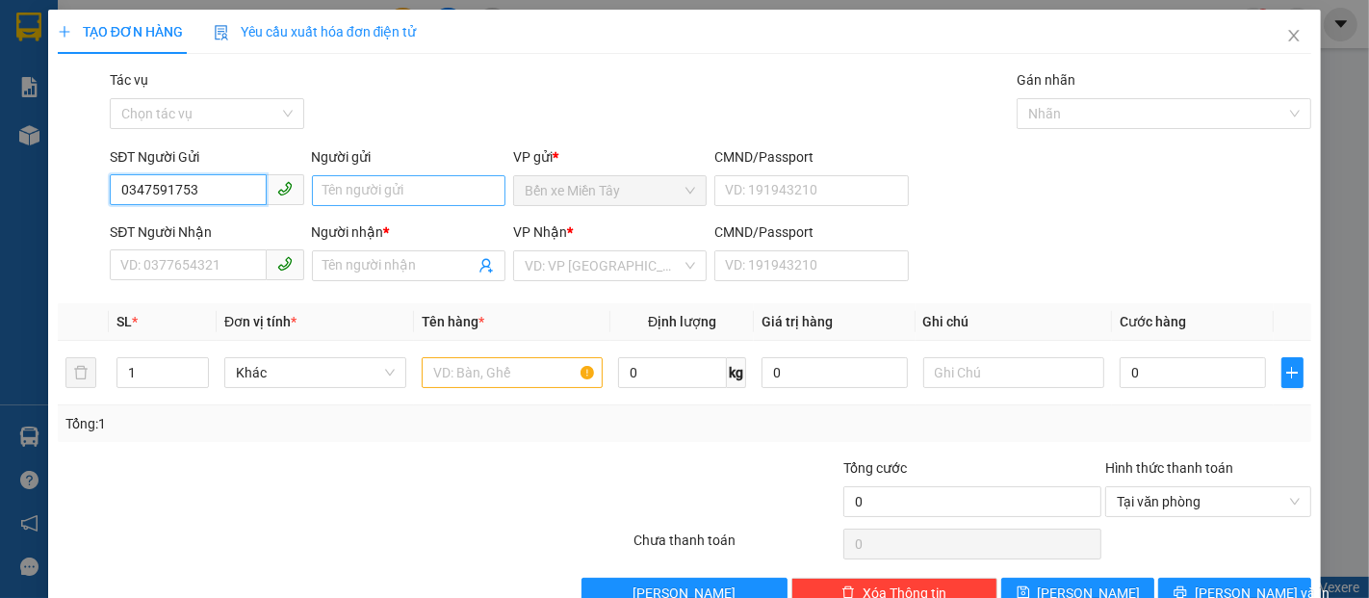
type input "0347591753"
click at [355, 196] on input "Người gửi" at bounding box center [409, 190] width 194 height 31
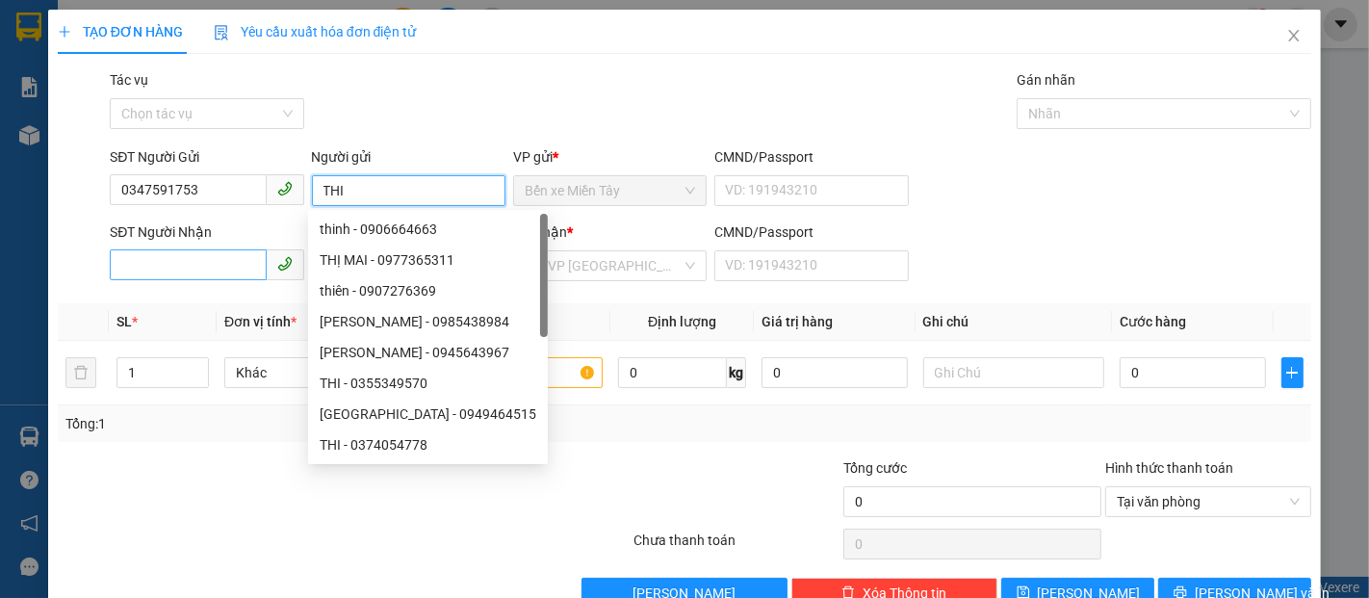
type input "THI"
click at [200, 262] on input "SĐT Người Nhận" at bounding box center [188, 264] width 156 height 31
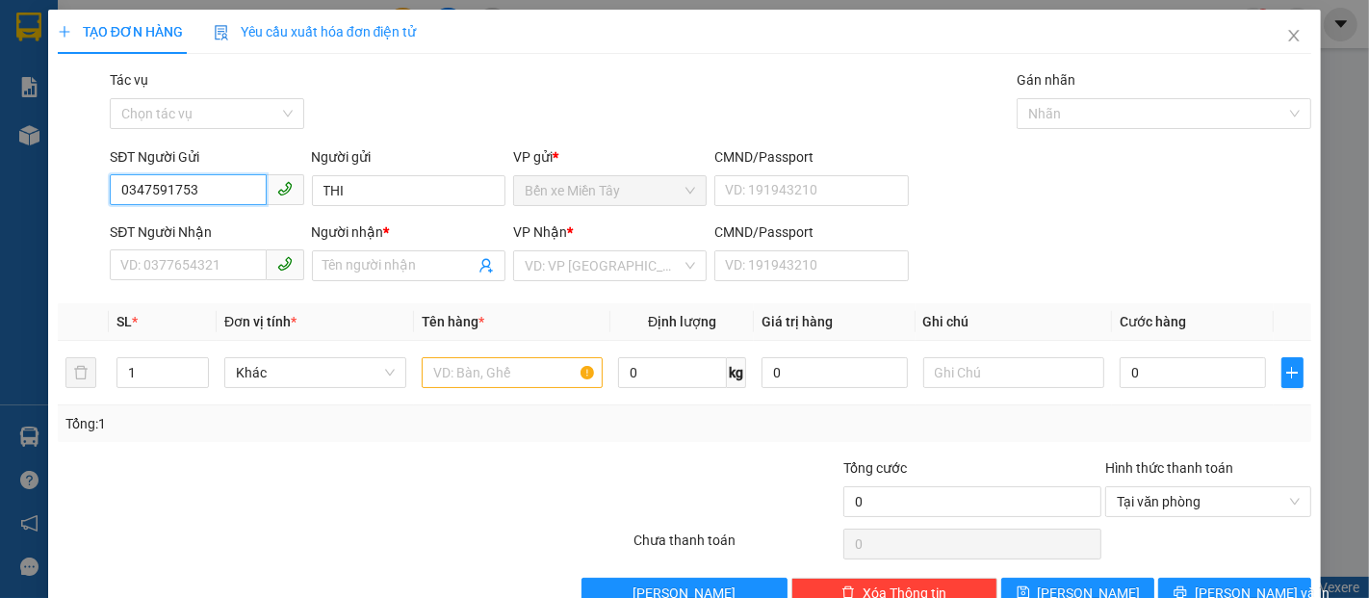
drag, startPoint x: 207, startPoint y: 183, endPoint x: 3, endPoint y: 174, distance: 204.3
click at [3, 174] on div "TẠO ĐƠN HÀNG Yêu cầu xuất hóa đơn điện tử Transit Pickup Surcharge Ids Transit …" at bounding box center [684, 299] width 1369 height 598
click at [179, 258] on input "SĐT Người Nhận" at bounding box center [188, 264] width 156 height 31
click at [212, 198] on input "0347591753" at bounding box center [188, 189] width 156 height 31
click at [197, 260] on input "SĐT Người Nhận" at bounding box center [188, 264] width 156 height 31
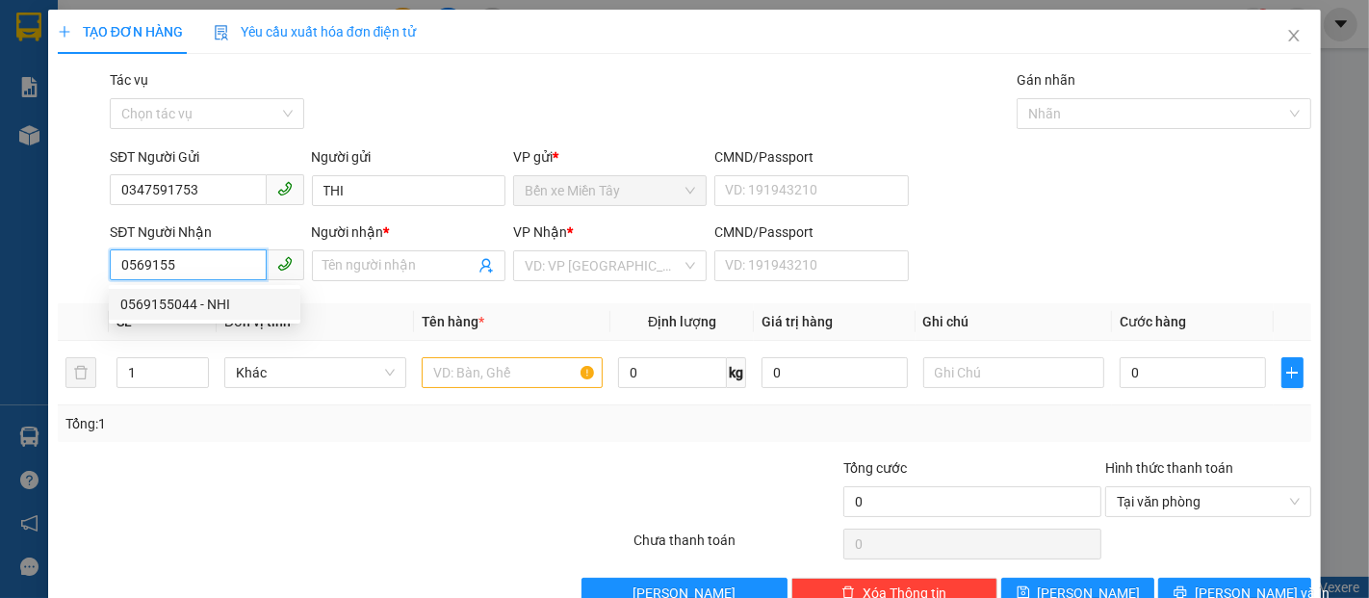
click at [142, 300] on div "0569155044 - NHI" at bounding box center [204, 304] width 169 height 21
type input "0569155044"
type input "NHI"
type input "30.000"
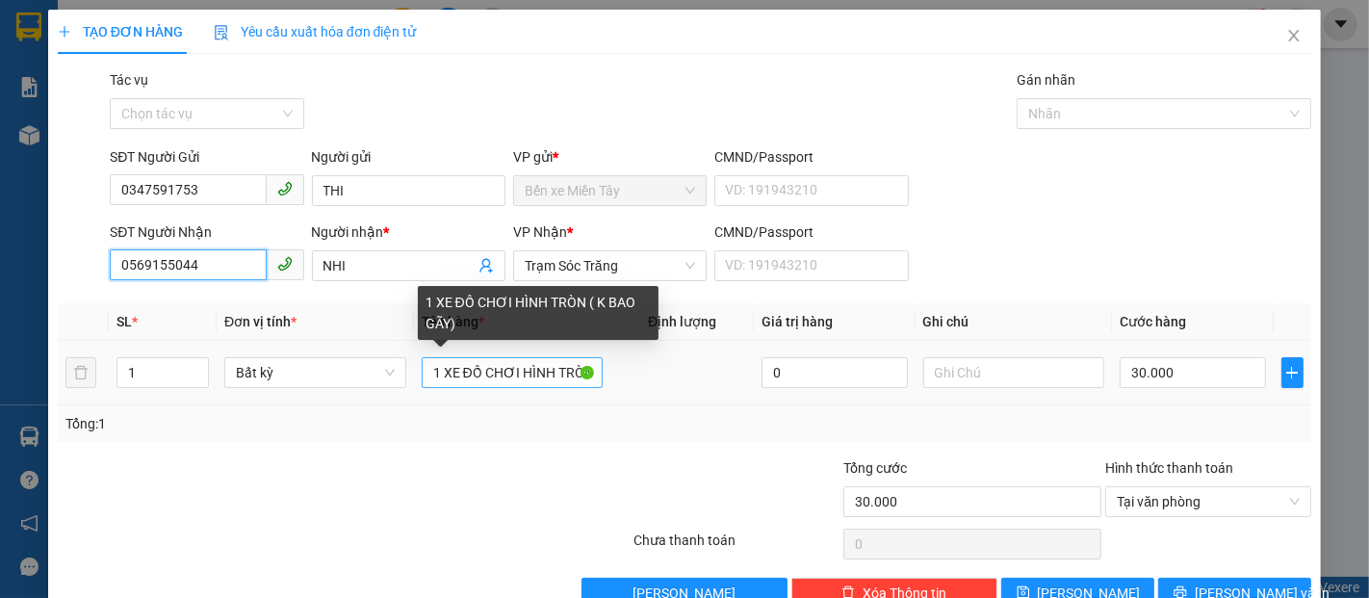
type input "0569155044"
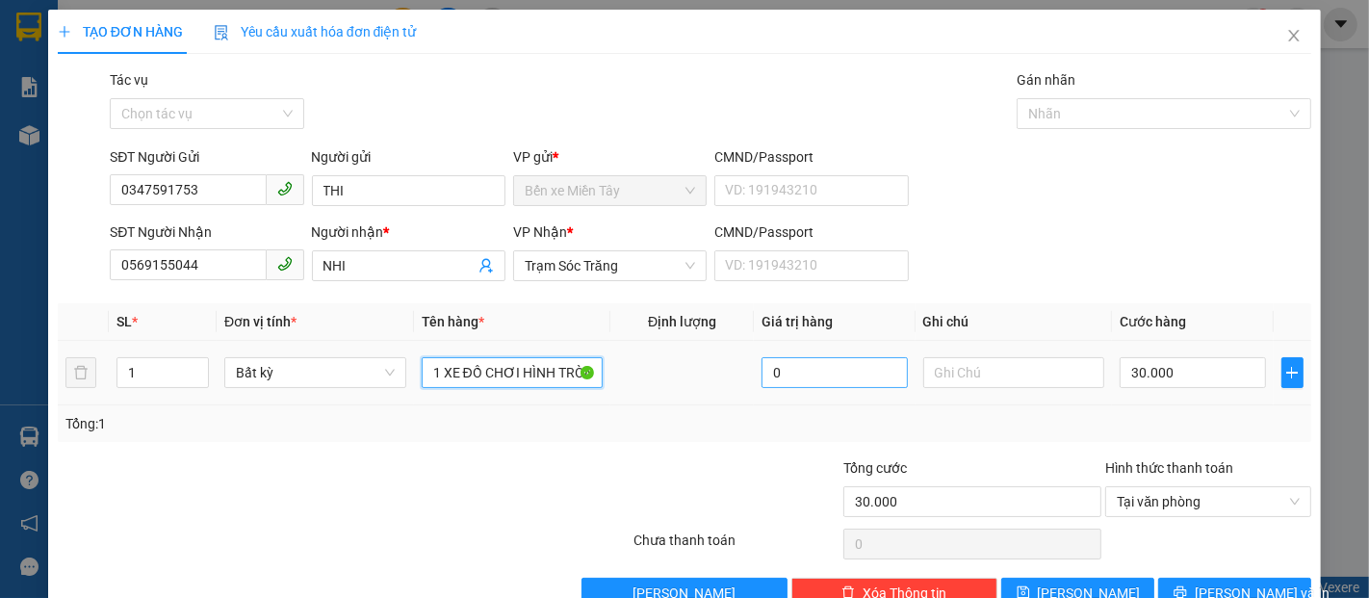
drag, startPoint x: 425, startPoint y: 368, endPoint x: 809, endPoint y: 365, distance: 384.2
click at [809, 365] on tr "1 Bất kỳ 1 XE ĐỒ CHƠI HÌNH TRÒN ( K BAO GÃY) 0 30.000" at bounding box center [685, 373] width 1254 height 65
type input "1 THÙNG MUS (K BAO HƯ BỂ)"
click at [1148, 378] on input "30.000" at bounding box center [1192, 372] width 145 height 31
type input "3"
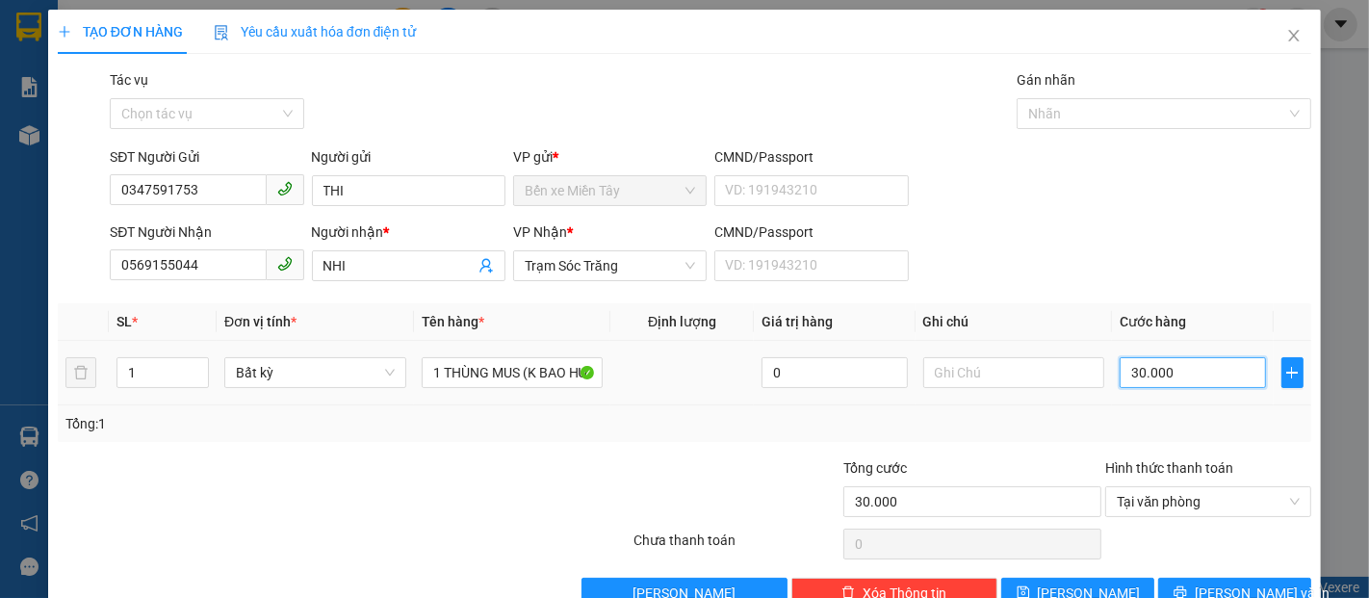
type input "3"
type input "30"
type input "300"
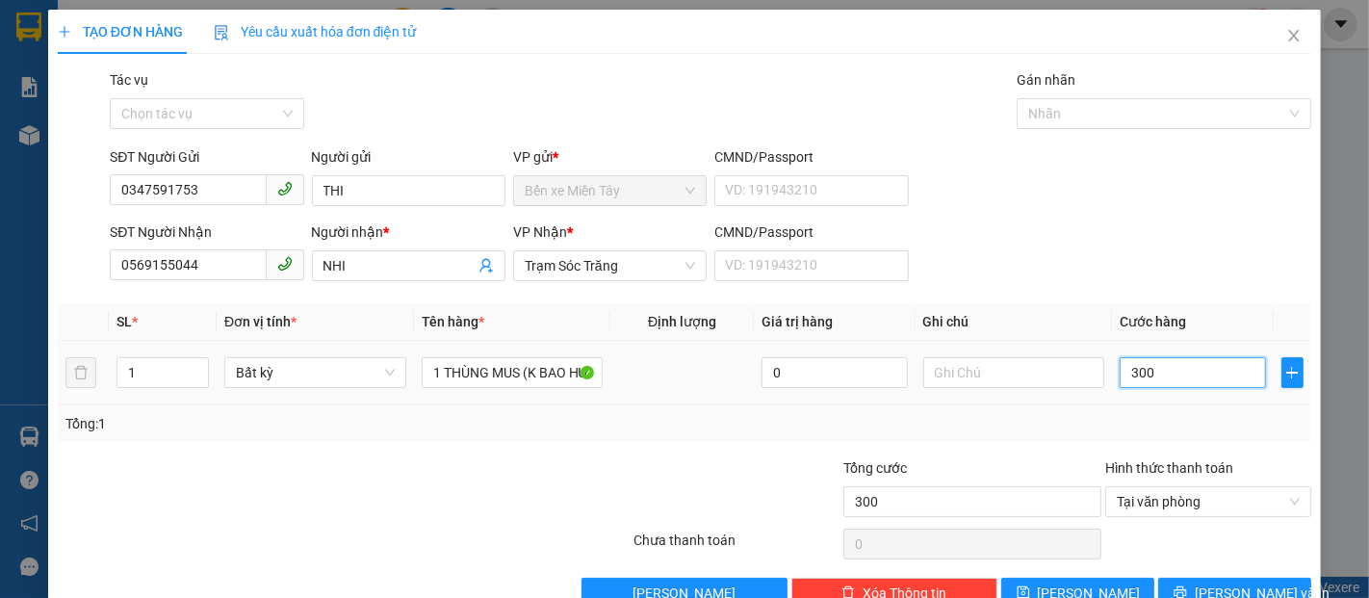
type input "3.000"
drag, startPoint x: 1189, startPoint y: 591, endPoint x: 1022, endPoint y: 525, distance: 180.2
click at [1187, 591] on icon "printer" at bounding box center [1180, 591] width 13 height 13
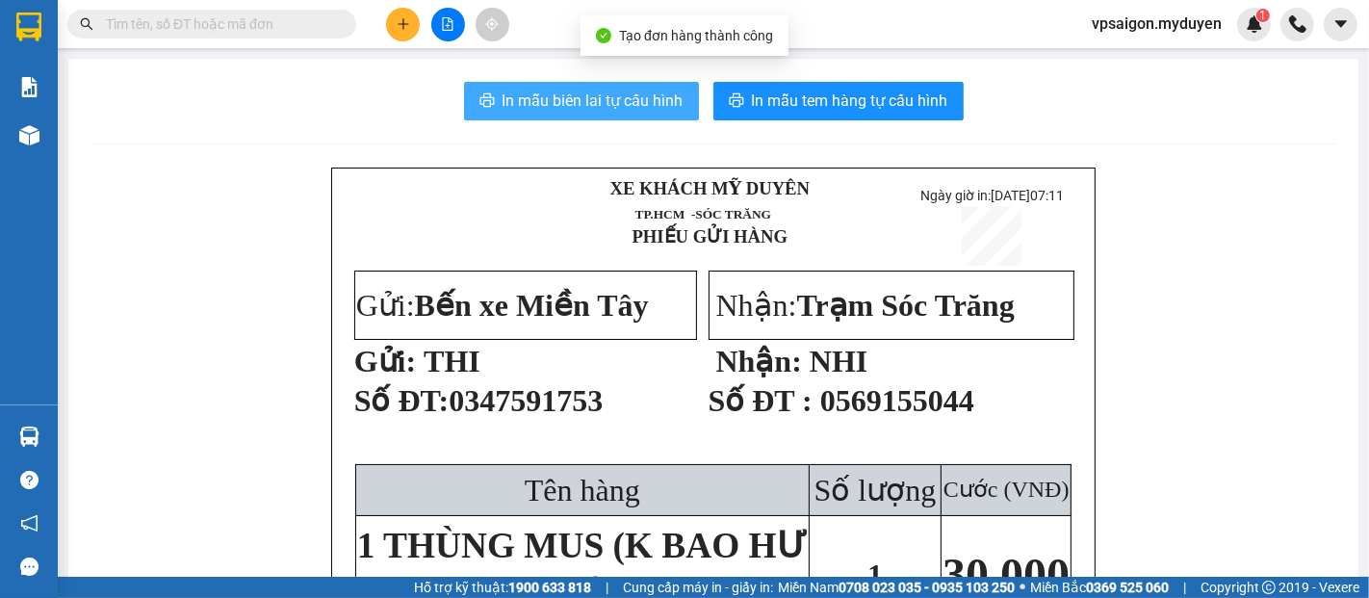
click at [594, 98] on span "In mẫu biên lai tự cấu hình" at bounding box center [593, 101] width 181 height 24
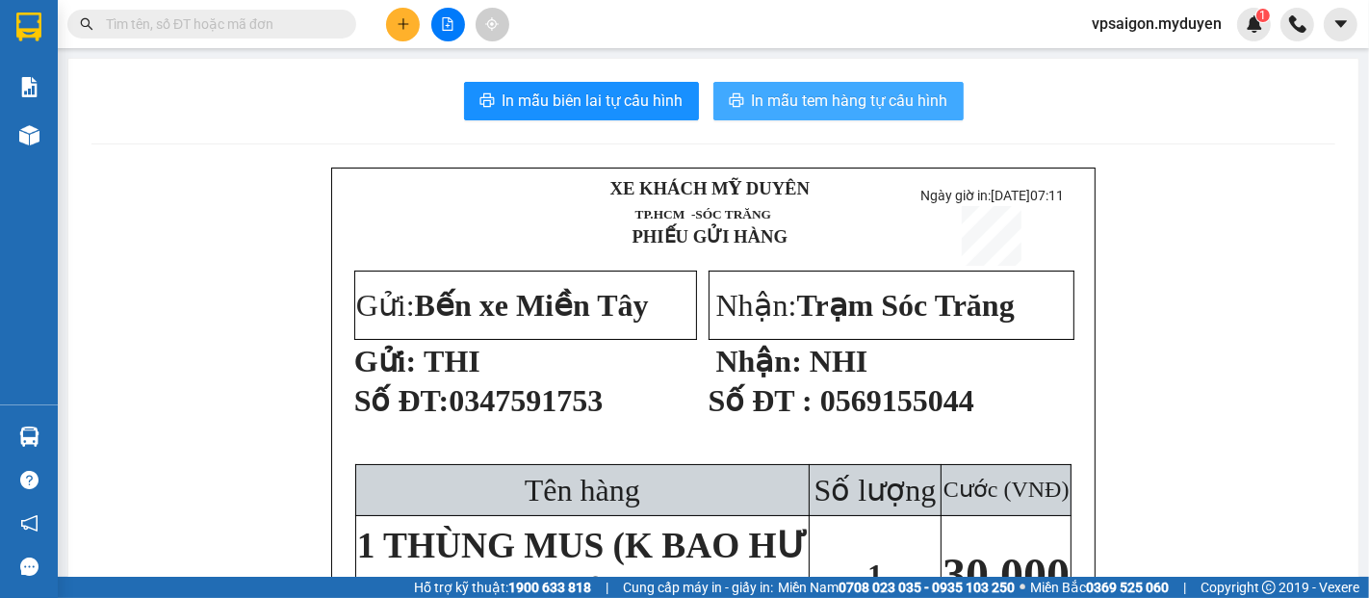
click at [815, 91] on span "In mẫu tem hàng tự cấu hình" at bounding box center [850, 101] width 196 height 24
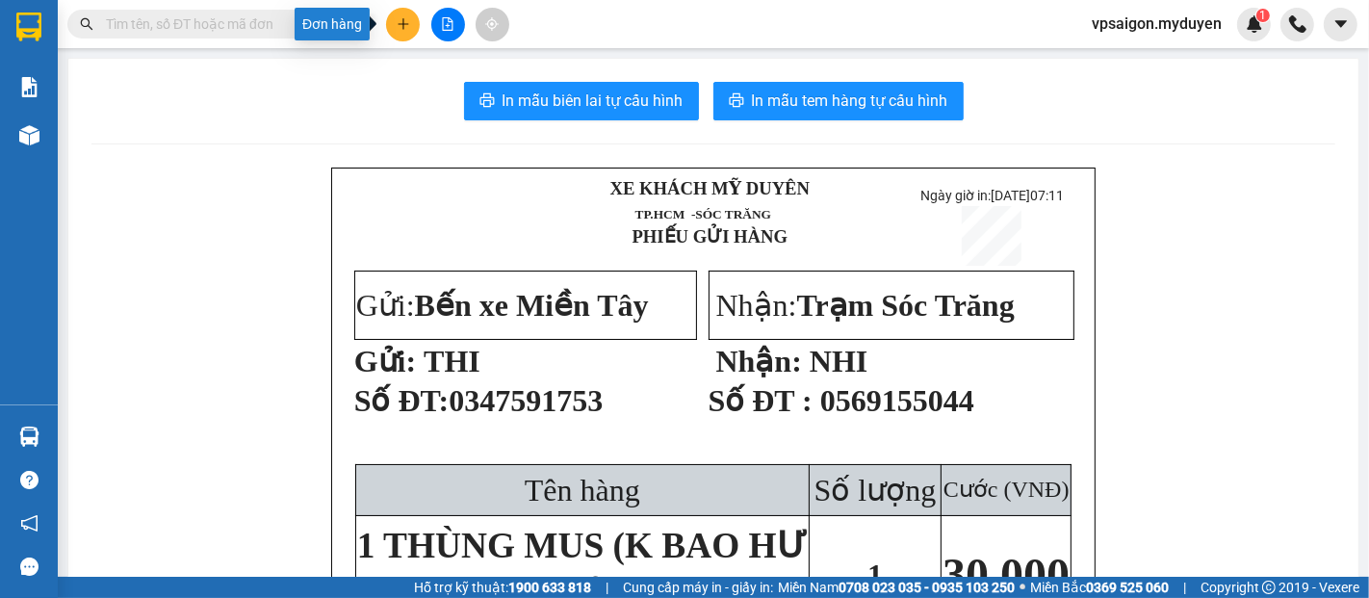
click at [413, 21] on button at bounding box center [403, 25] width 34 height 34
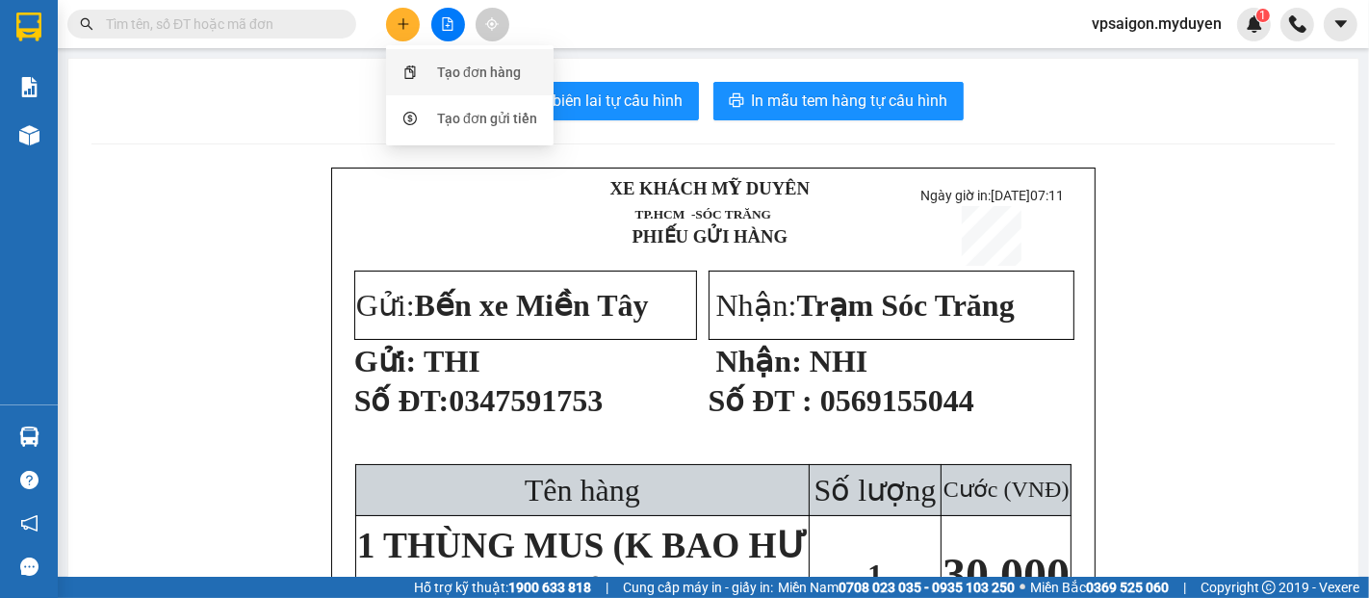
click at [424, 69] on div "Tạo đơn hàng" at bounding box center [470, 72] width 144 height 37
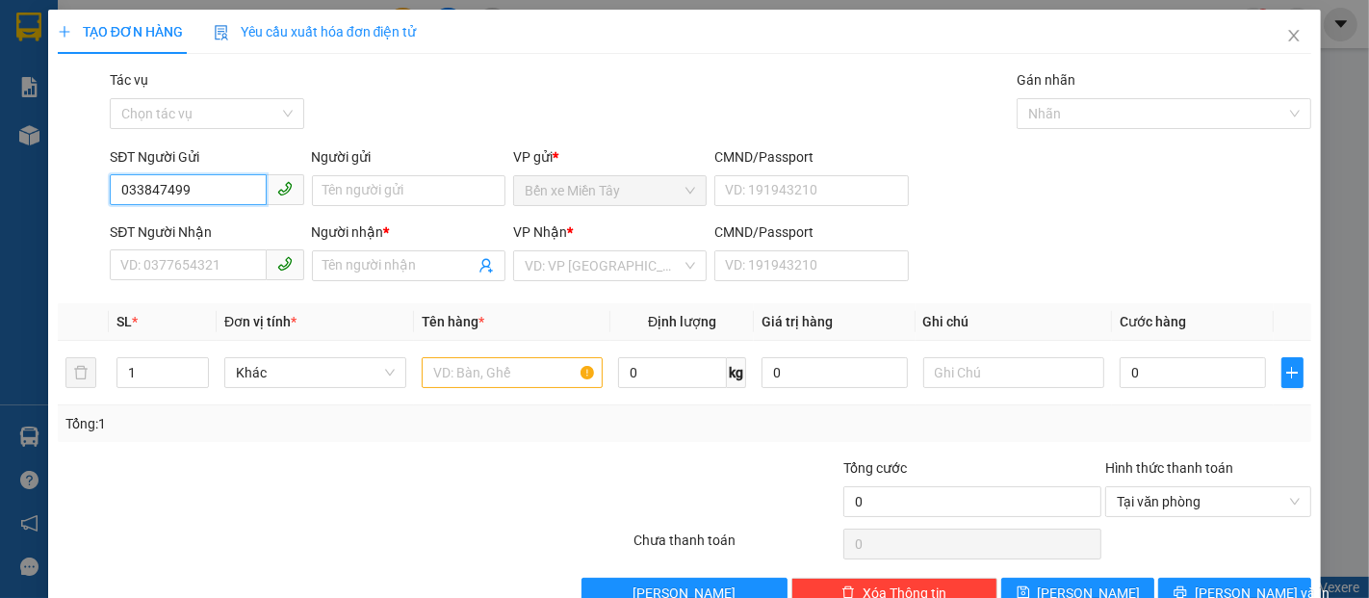
type input "0338474993"
click at [174, 214] on div "0338474993 - TÈO" at bounding box center [205, 229] width 192 height 31
type input "TÈO"
type input "0386386707"
type input "5"
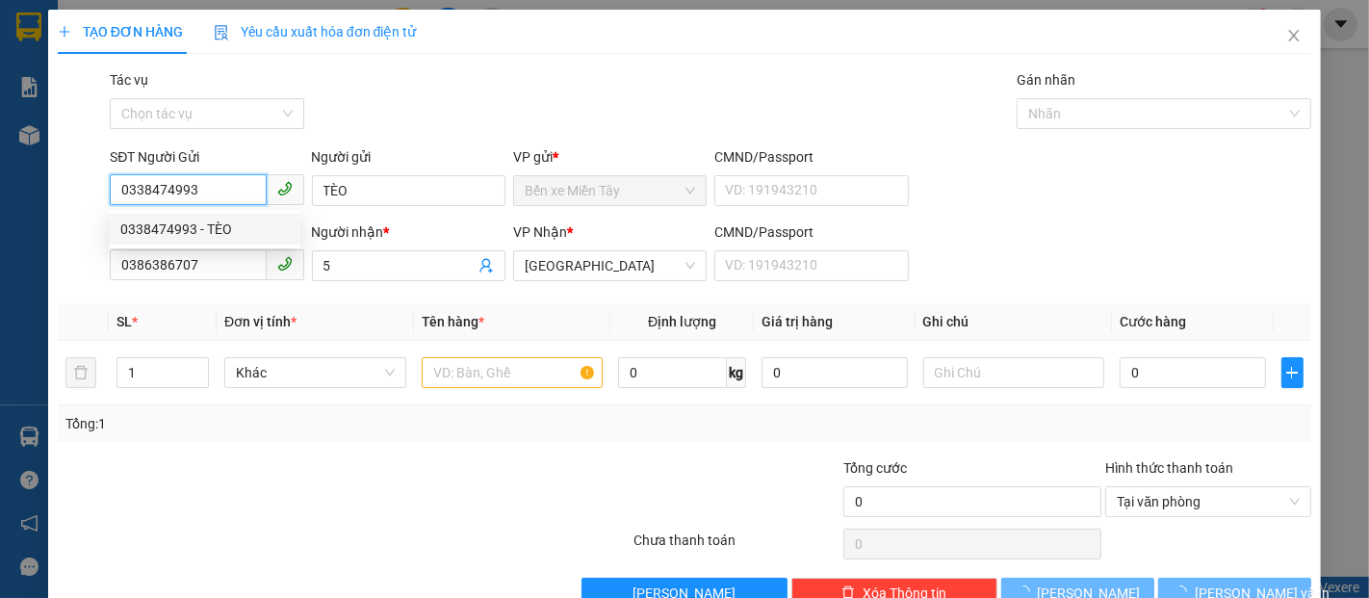
type input "80.000"
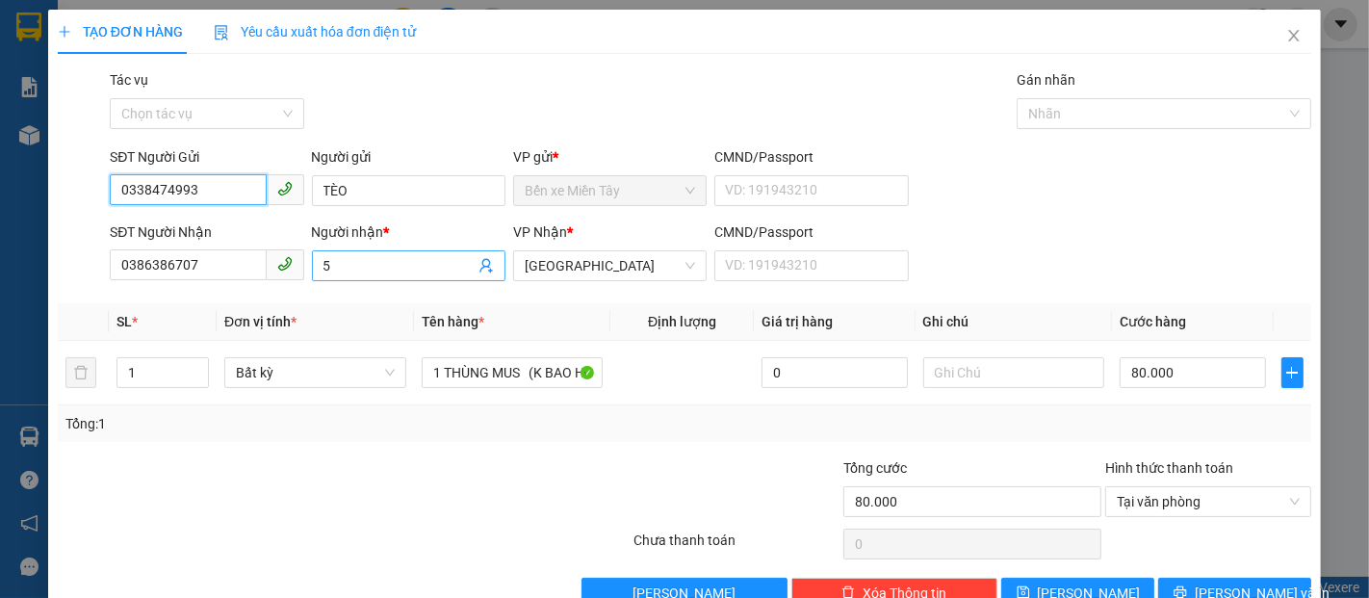
type input "0338474993"
drag, startPoint x: 386, startPoint y: 260, endPoint x: 279, endPoint y: 273, distance: 107.7
click at [279, 273] on div "SĐT Người Nhận 0386386707 Người nhận * 5 5 VP Nhận * Đại Ngãi CMND/Passport VD:…" at bounding box center [710, 254] width 1209 height 67
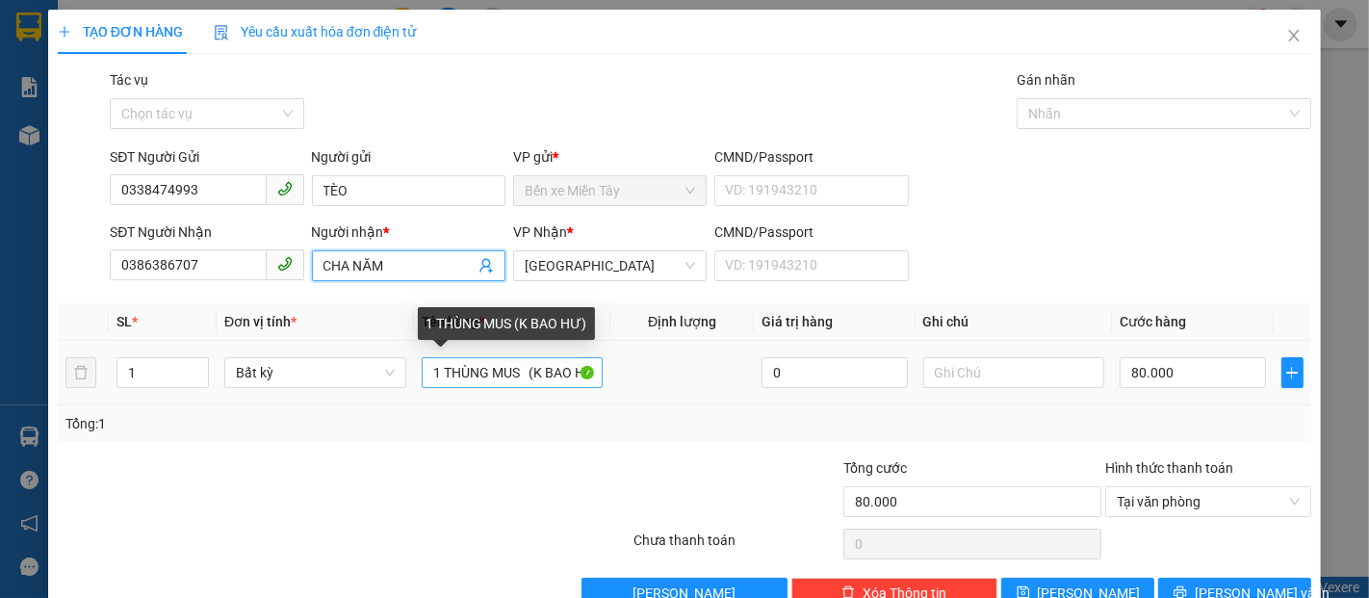
type input "CHA NĂM"
click at [523, 376] on input "1 THÙNG MUS (K BAO HƯ)" at bounding box center [513, 372] width 182 height 31
drag, startPoint x: 565, startPoint y: 365, endPoint x: 580, endPoint y: 365, distance: 14.4
click at [580, 365] on input "1 THÙNG MUS (K BAO HƯ)" at bounding box center [513, 372] width 182 height 31
click at [578, 368] on input "1 THÙNG MUS (K BAO HƯ)" at bounding box center [513, 372] width 182 height 31
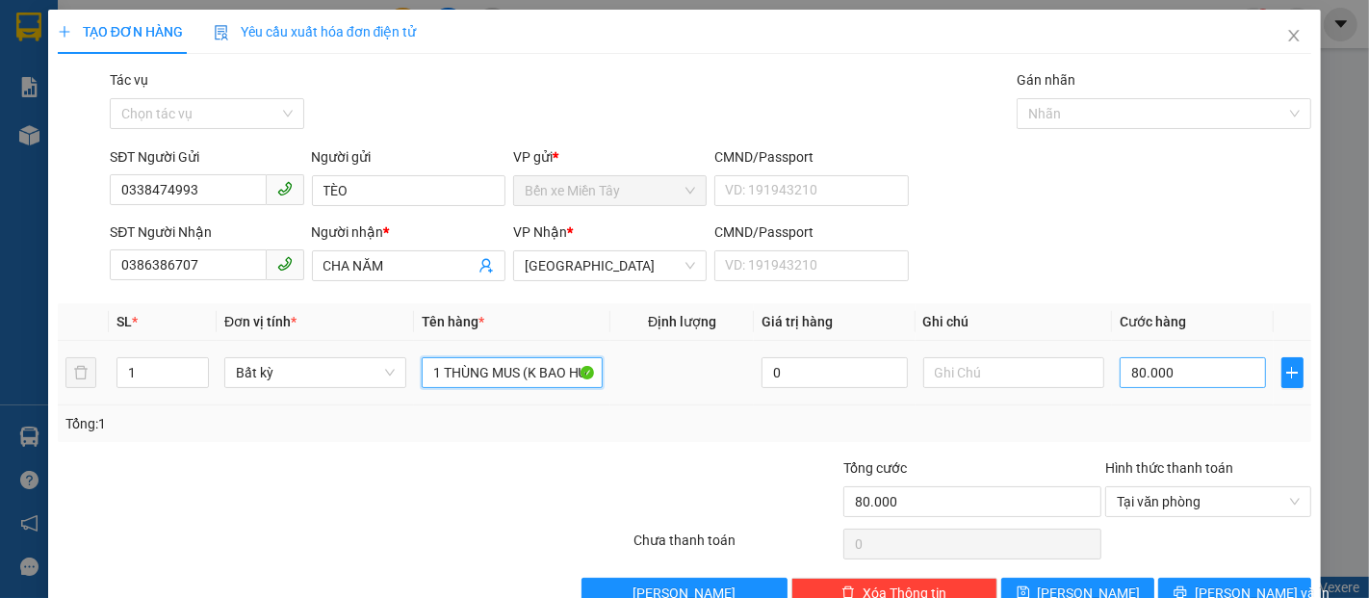
type input "1 THÙNG MUS (K BAO HƯ BỂ)"
click at [1131, 376] on input "80.000" at bounding box center [1192, 372] width 145 height 31
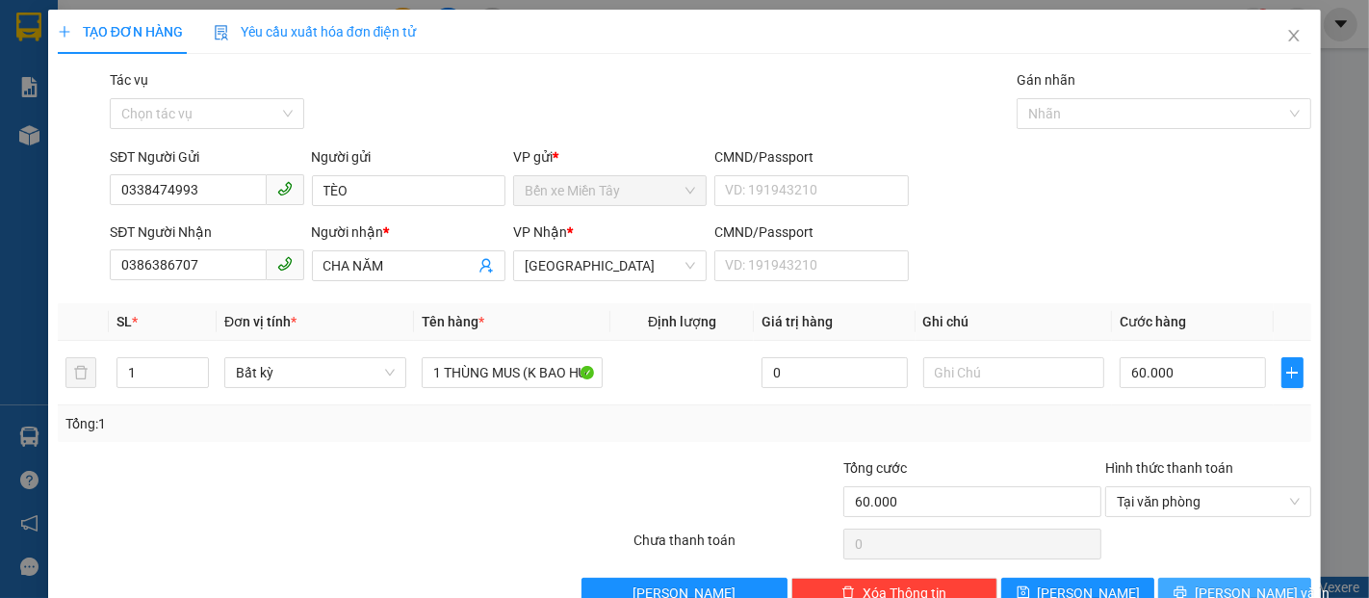
click at [1230, 585] on span "Lưu và In" at bounding box center [1262, 593] width 135 height 21
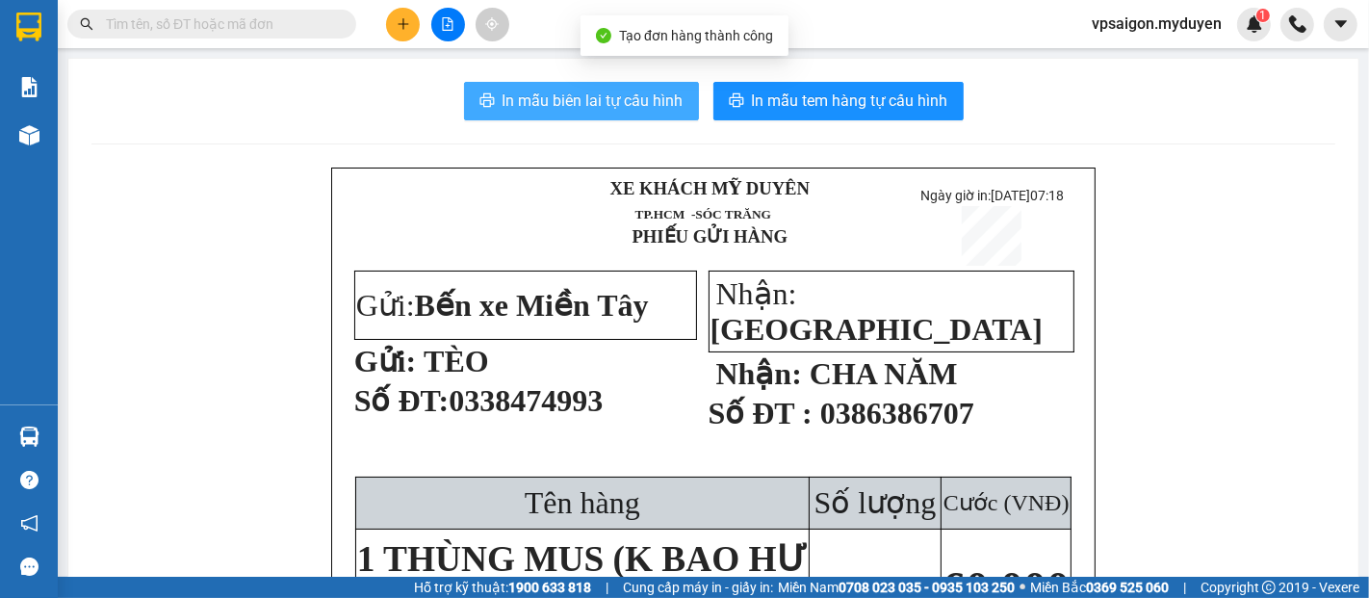
click at [600, 92] on span "In mẫu biên lai tự cấu hình" at bounding box center [593, 101] width 181 height 24
click at [906, 117] on button "In mẫu tem hàng tự cấu hình" at bounding box center [839, 101] width 250 height 39
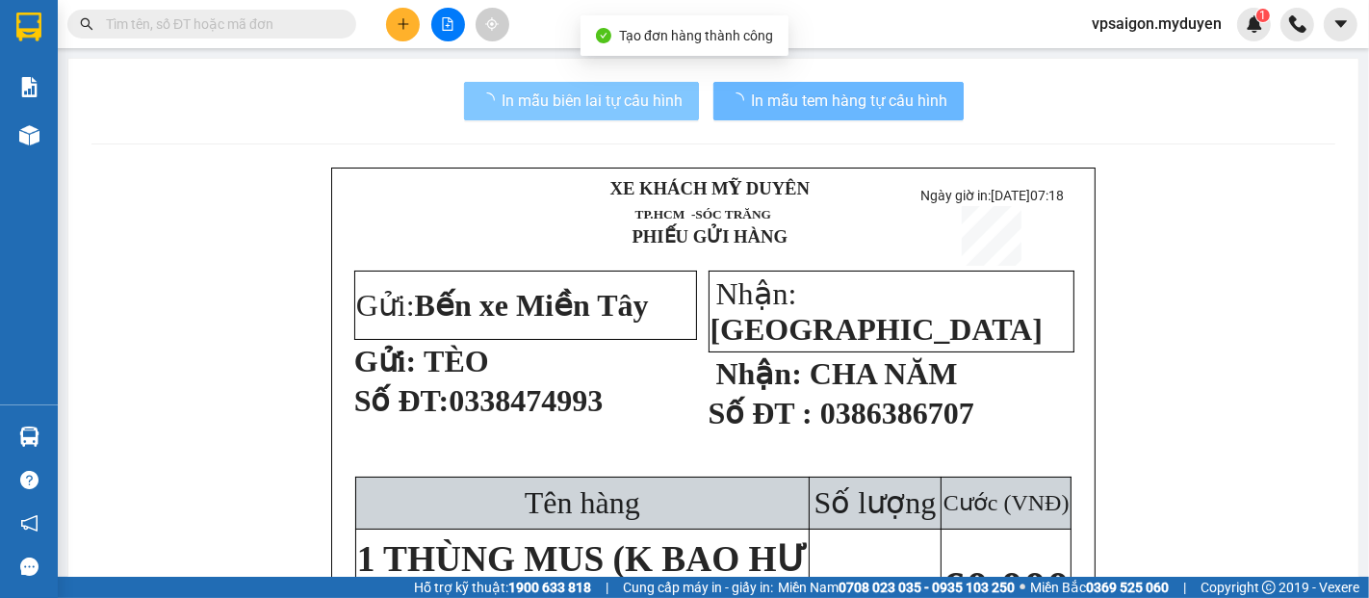
click at [906, 117] on button "In mẫu tem hàng tự cấu hình" at bounding box center [839, 101] width 250 height 39
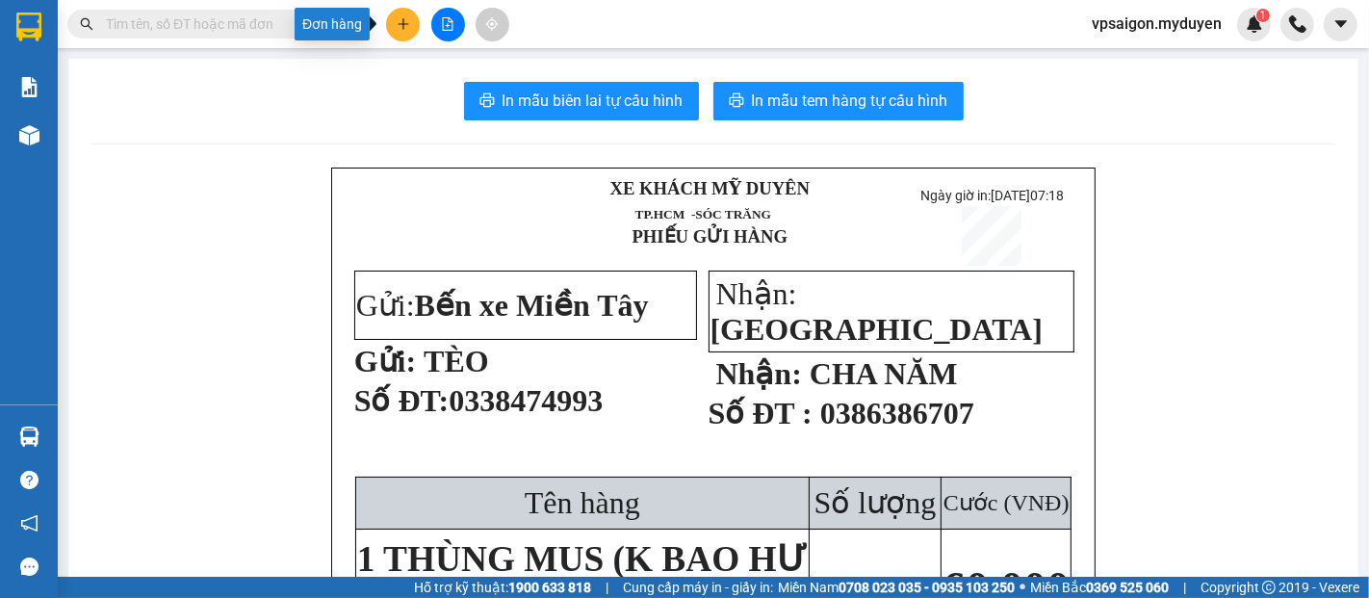
drag, startPoint x: 397, startPoint y: 34, endPoint x: 450, endPoint y: 55, distance: 57.0
click at [398, 32] on button at bounding box center [403, 25] width 34 height 34
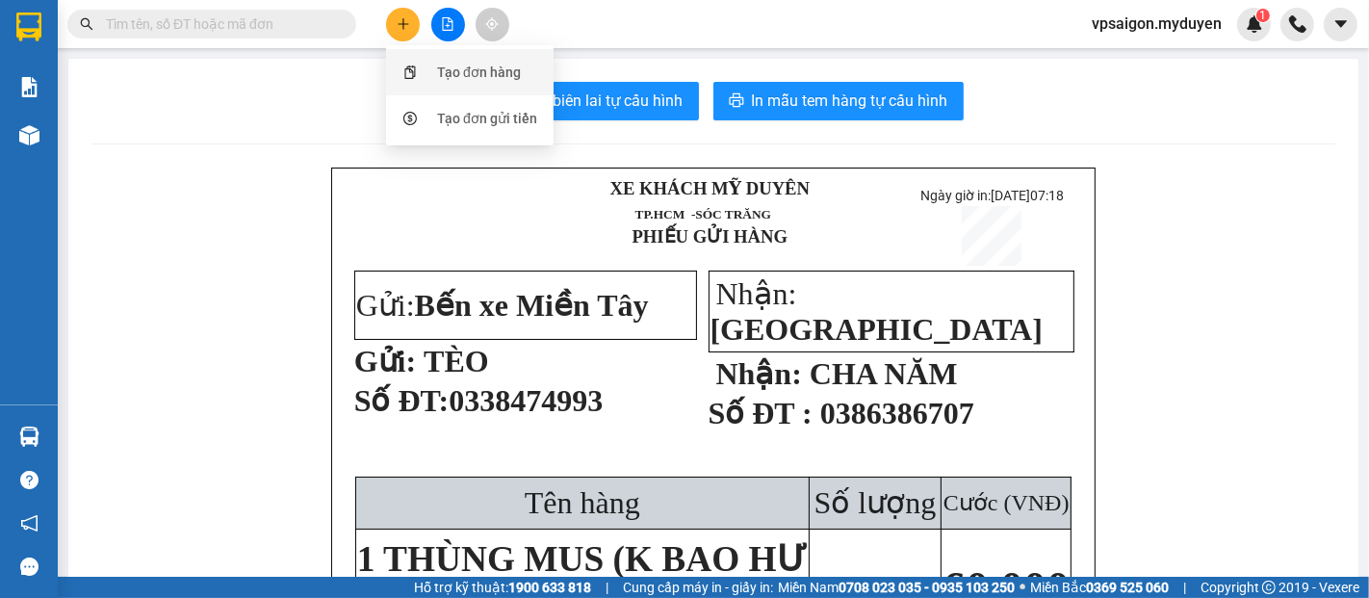
click at [459, 67] on div "Tạo đơn hàng" at bounding box center [479, 72] width 84 height 21
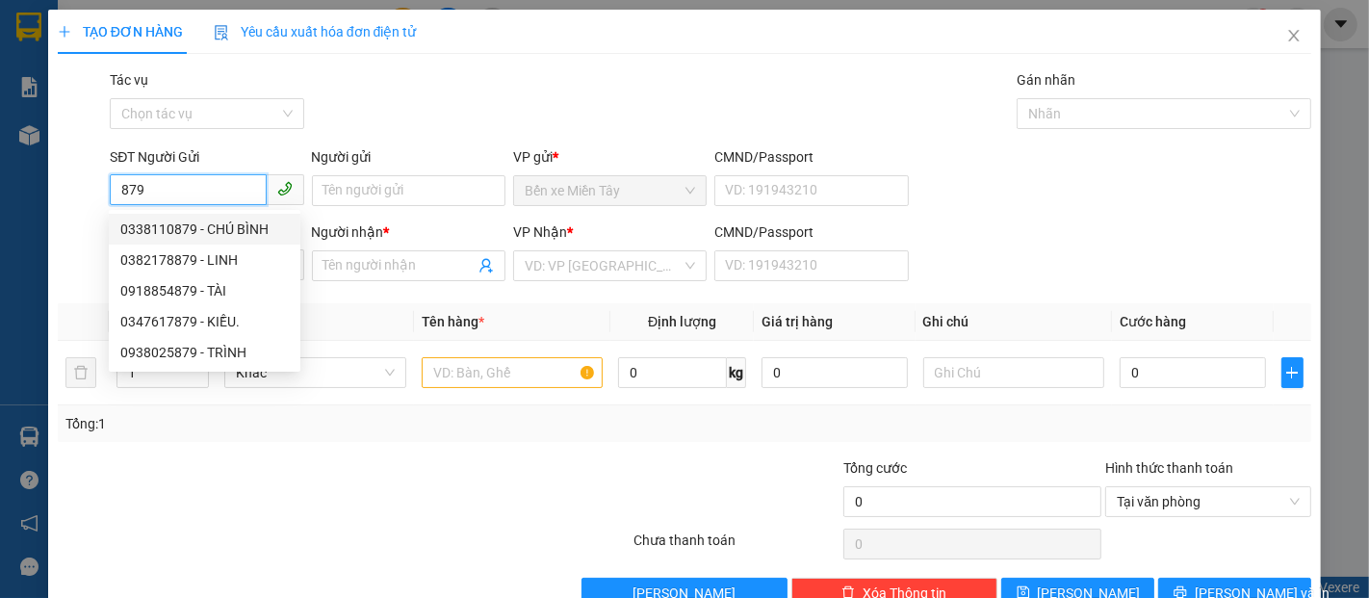
click at [200, 226] on div "0338110879 - CHÚ BÌNH" at bounding box center [204, 229] width 169 height 21
type input "0338110879"
type input "CHÚ BÌNH"
type input "0358578545"
type input "TUYỀN"
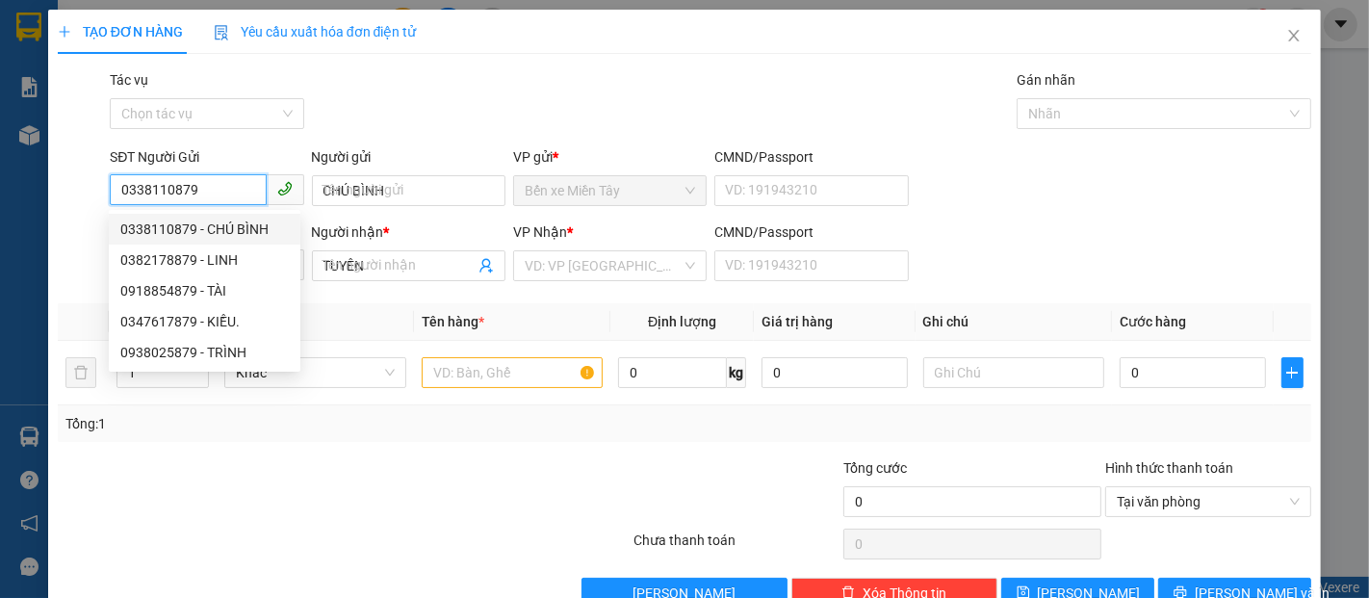
type input "40.000"
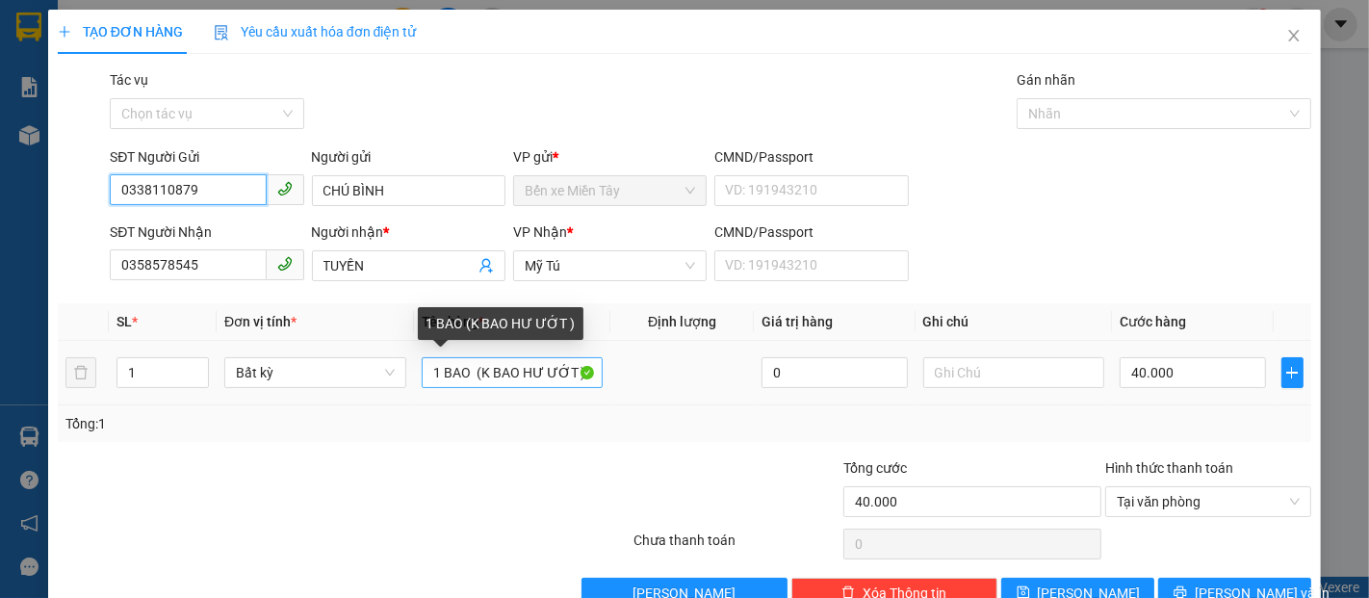
type input "0338110879"
click at [468, 379] on input "1 BAO (K BAO HƯ ƯỚT )" at bounding box center [513, 372] width 182 height 31
type input "1 BAO (K BAO HƯ ƯỚT )"
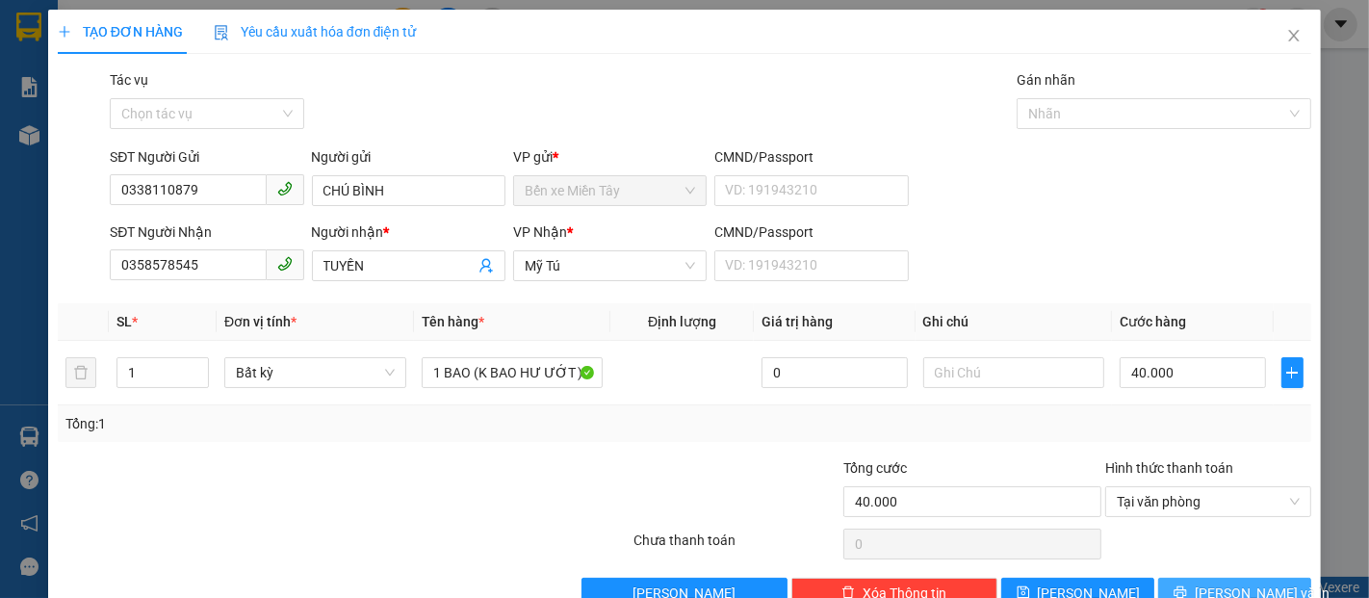
click at [1234, 592] on span "Lưu và In" at bounding box center [1262, 593] width 135 height 21
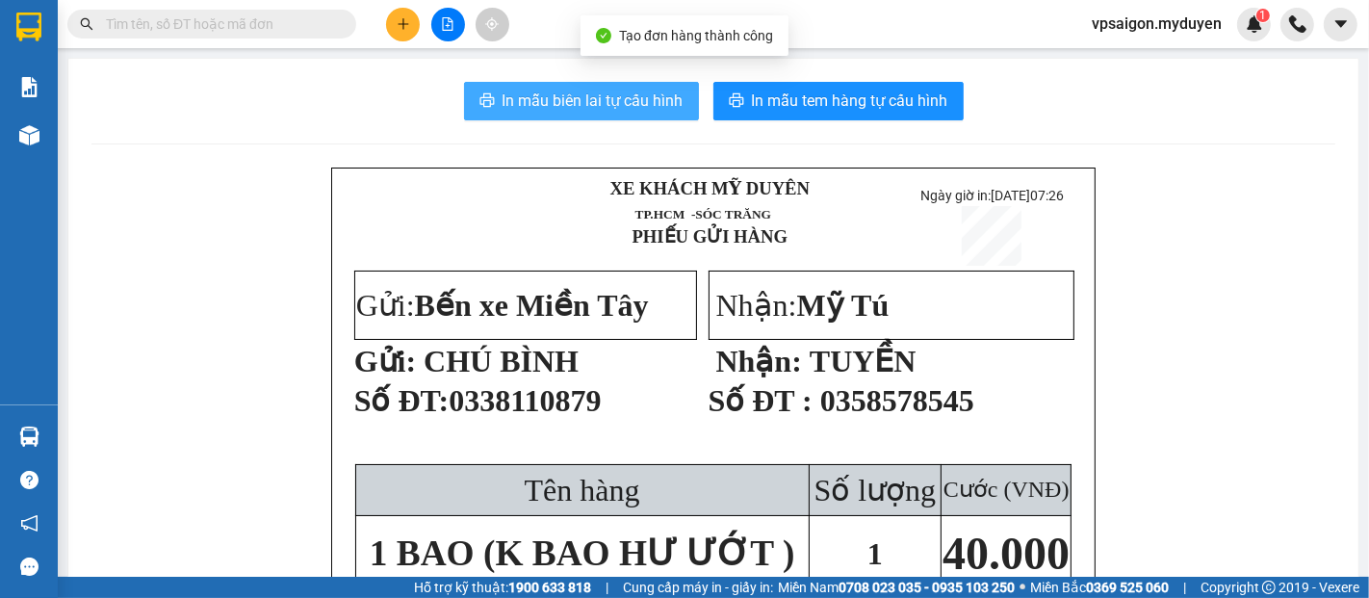
click at [585, 117] on button "In mẫu biên lai tự cấu hình" at bounding box center [581, 101] width 235 height 39
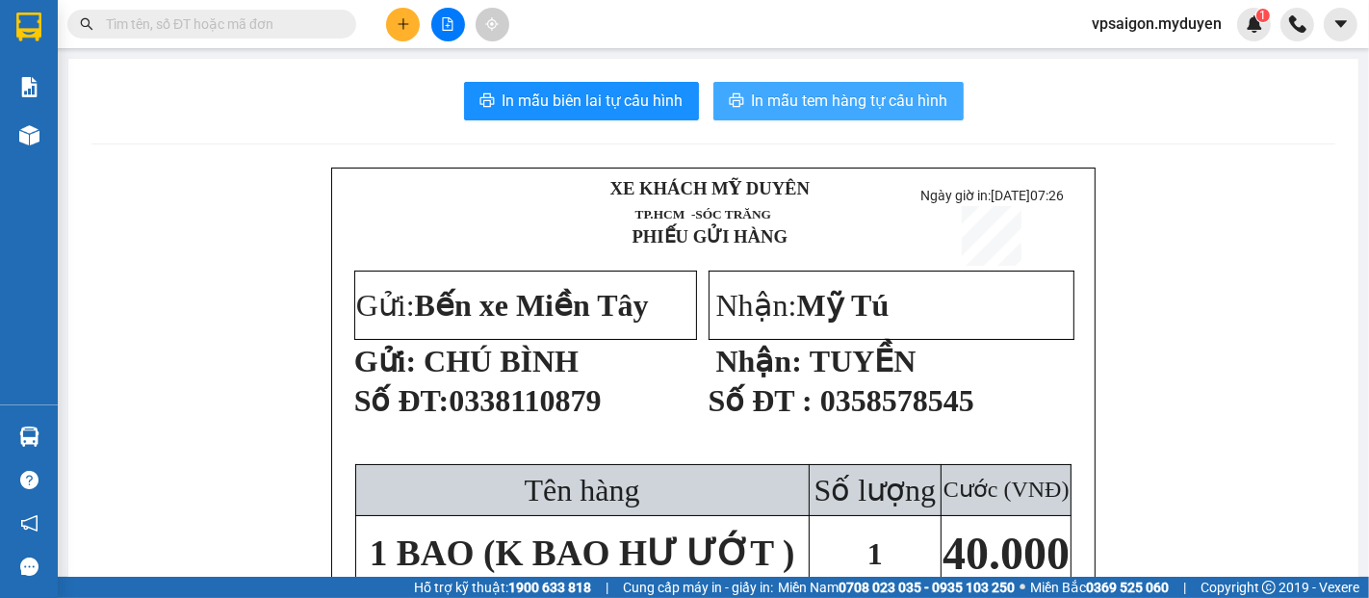
click at [729, 94] on icon "printer" at bounding box center [736, 99] width 15 height 15
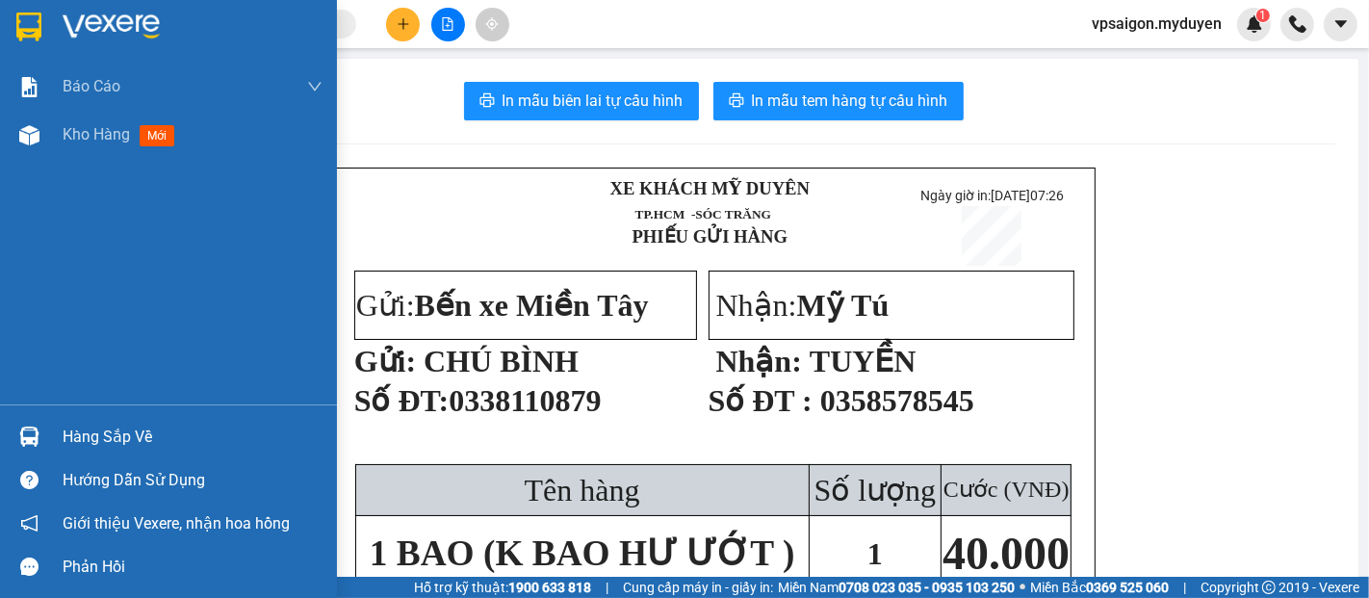
click at [85, 423] on div "Hàng sắp về" at bounding box center [193, 437] width 260 height 29
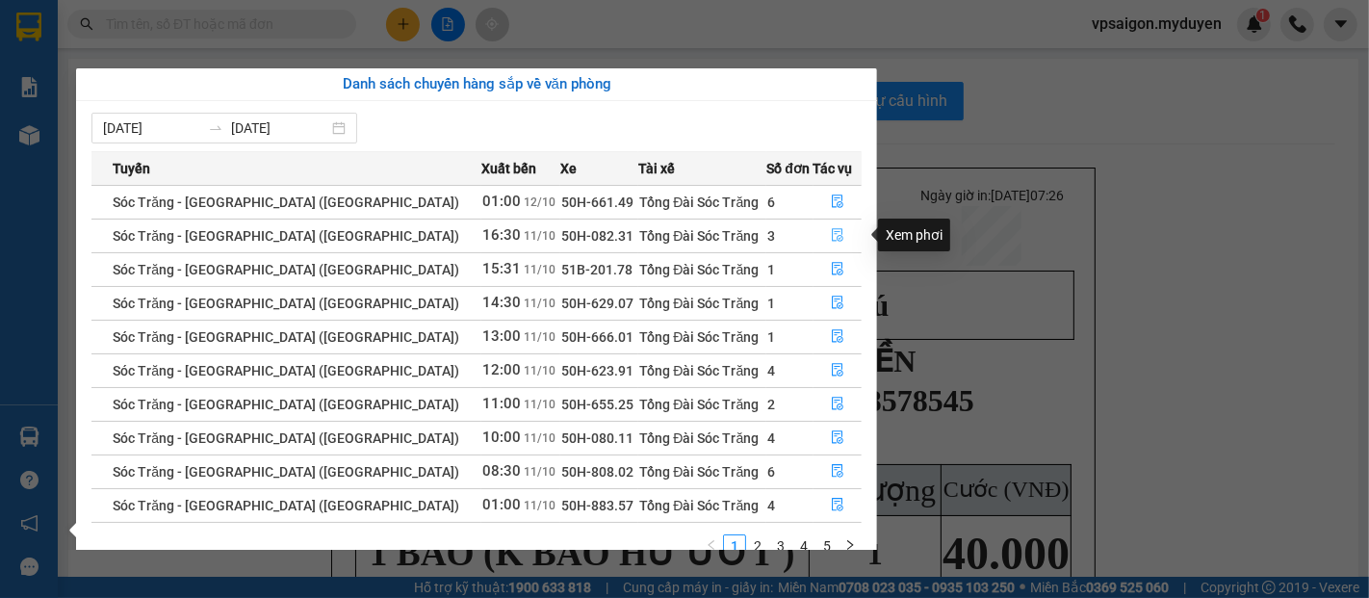
click at [819, 238] on button "button" at bounding box center [838, 236] width 47 height 31
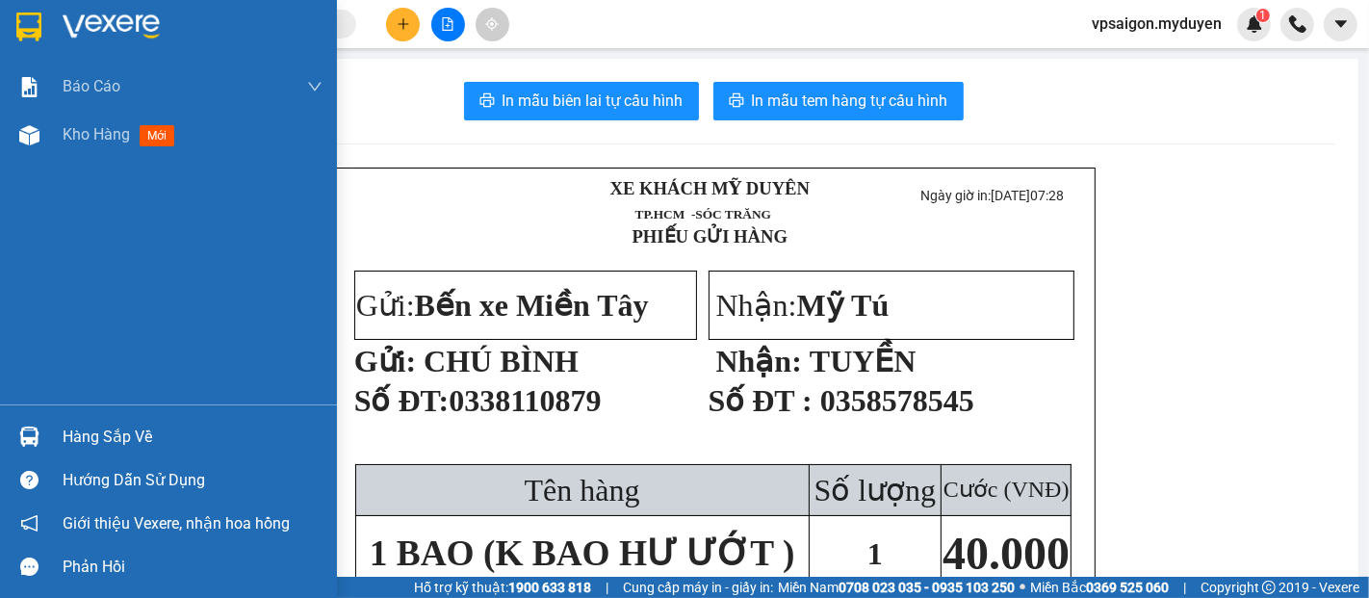
drag, startPoint x: 43, startPoint y: 439, endPoint x: 70, endPoint y: 447, distance: 28.0
click at [43, 441] on div at bounding box center [30, 437] width 34 height 34
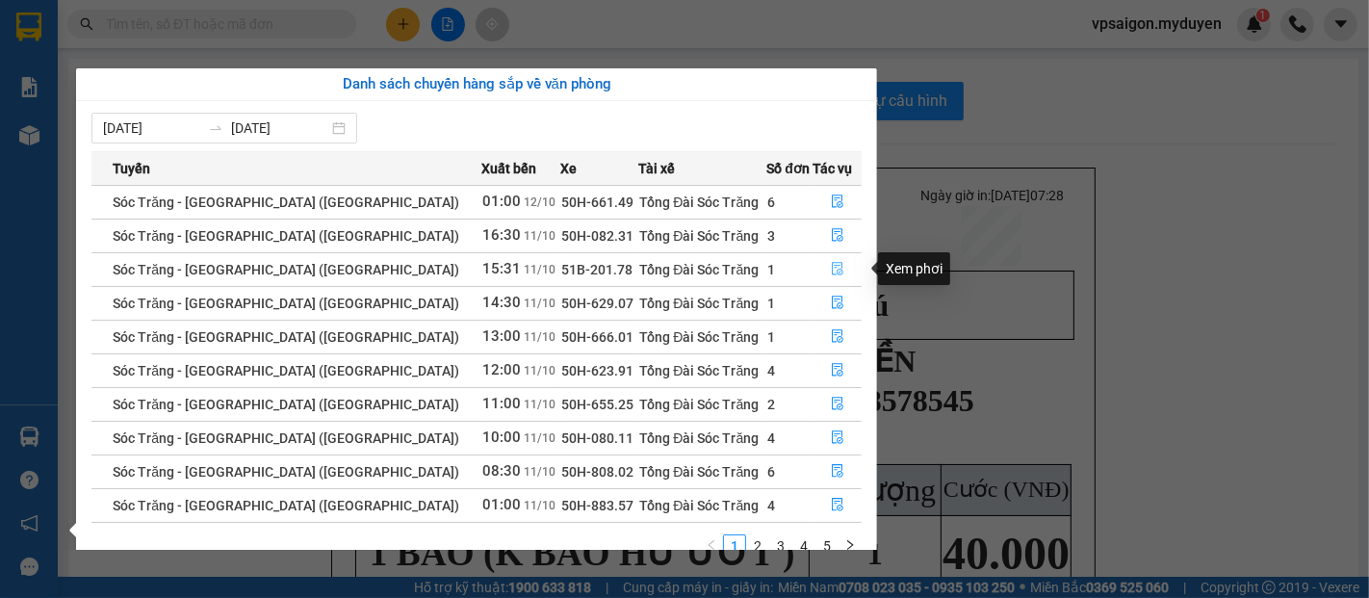
click at [832, 271] on icon "file-done" at bounding box center [838, 269] width 12 height 13
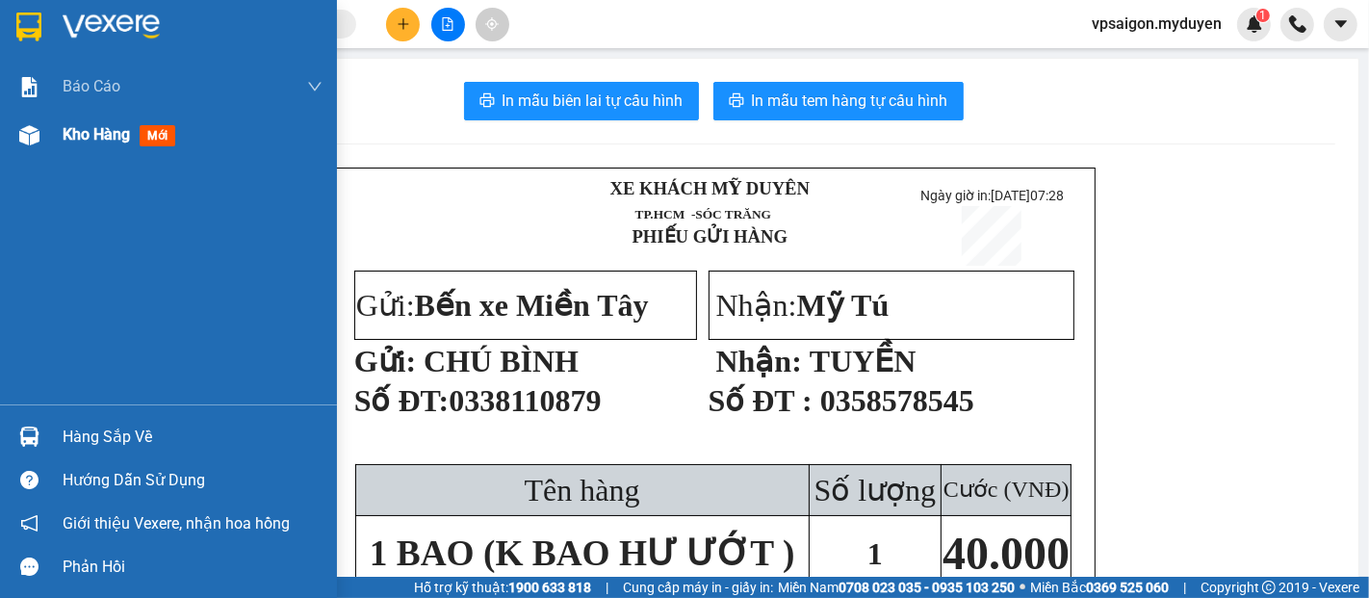
click at [125, 143] on span "Kho hàng" at bounding box center [96, 134] width 67 height 18
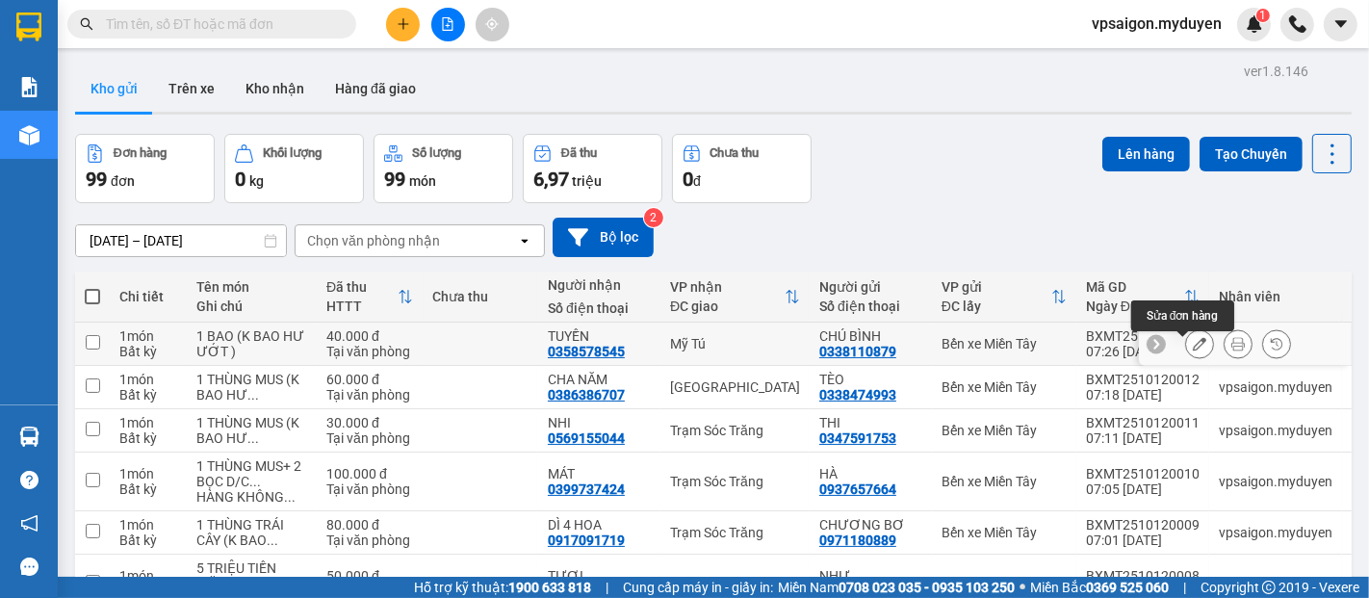
click at [1186, 344] on button at bounding box center [1199, 344] width 27 height 34
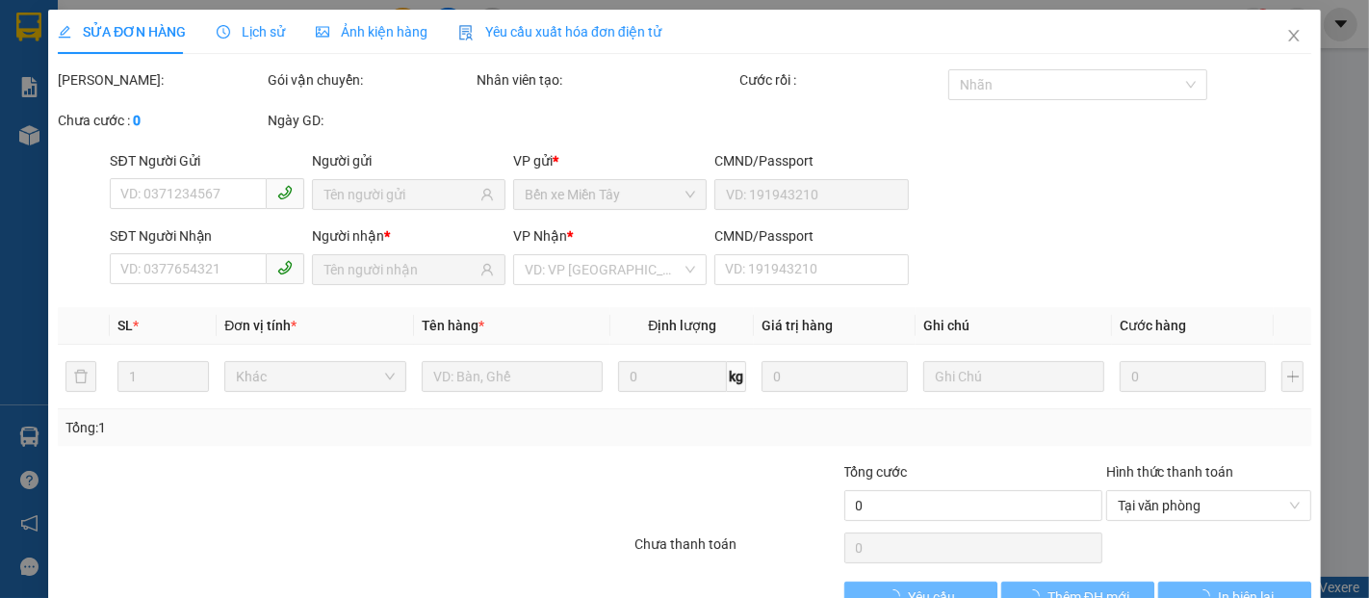
type input "0338110879"
type input "0358578545"
type input "40.000"
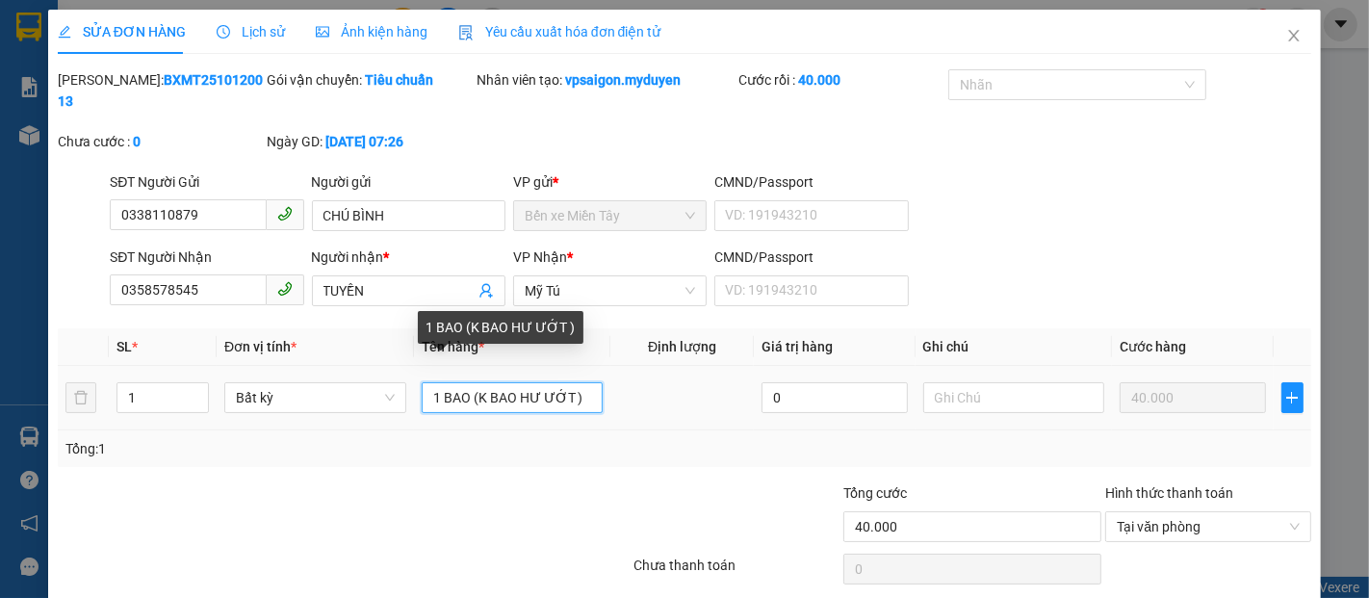
drag, startPoint x: 533, startPoint y: 372, endPoint x: 516, endPoint y: 373, distance: 16.4
click at [516, 382] on input "1 BAO (K BAO HƯ ƯỚT )" at bounding box center [513, 397] width 182 height 31
type input "1 BAO (K BAO RÁ ƯỚT )"
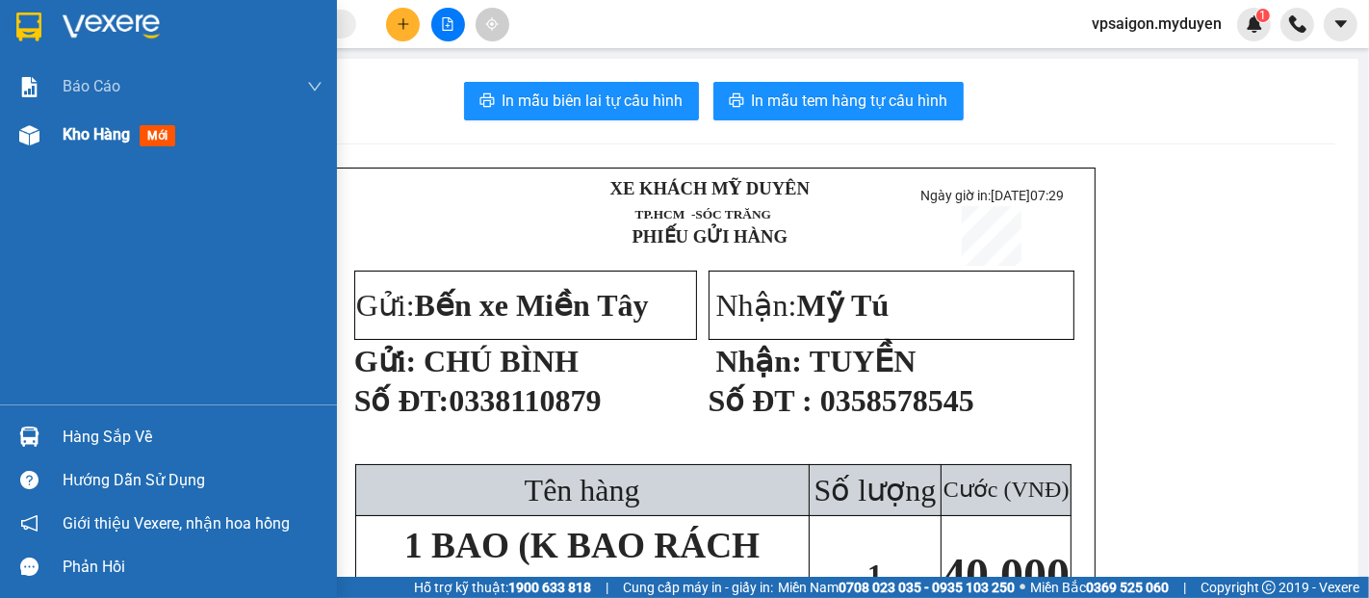
click at [95, 137] on span "Kho hàng" at bounding box center [96, 134] width 67 height 18
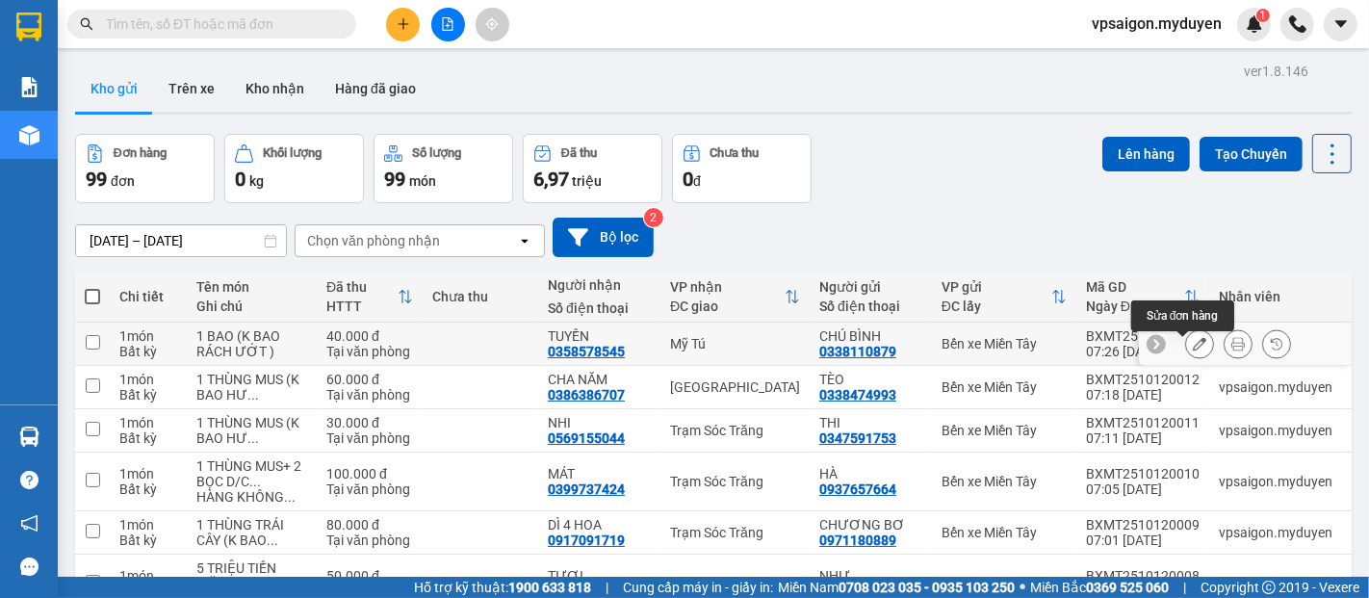
click at [1193, 337] on icon at bounding box center [1199, 343] width 13 height 13
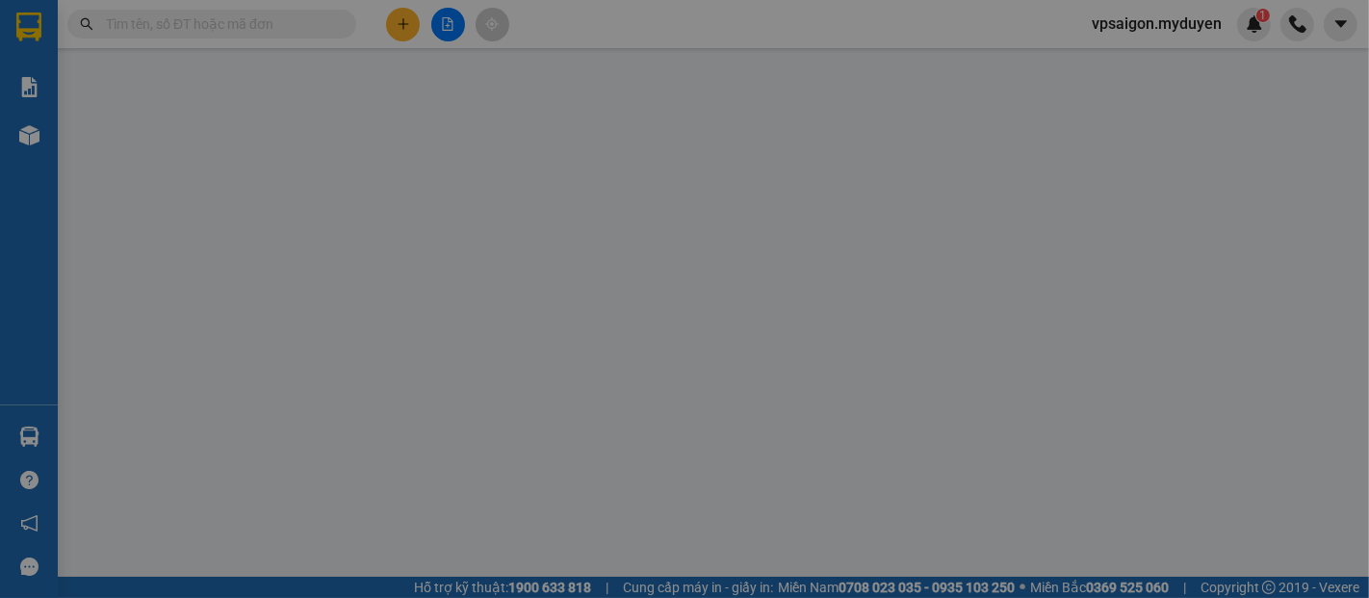
type input "0338110879"
type input "0358578545"
type input "40.000"
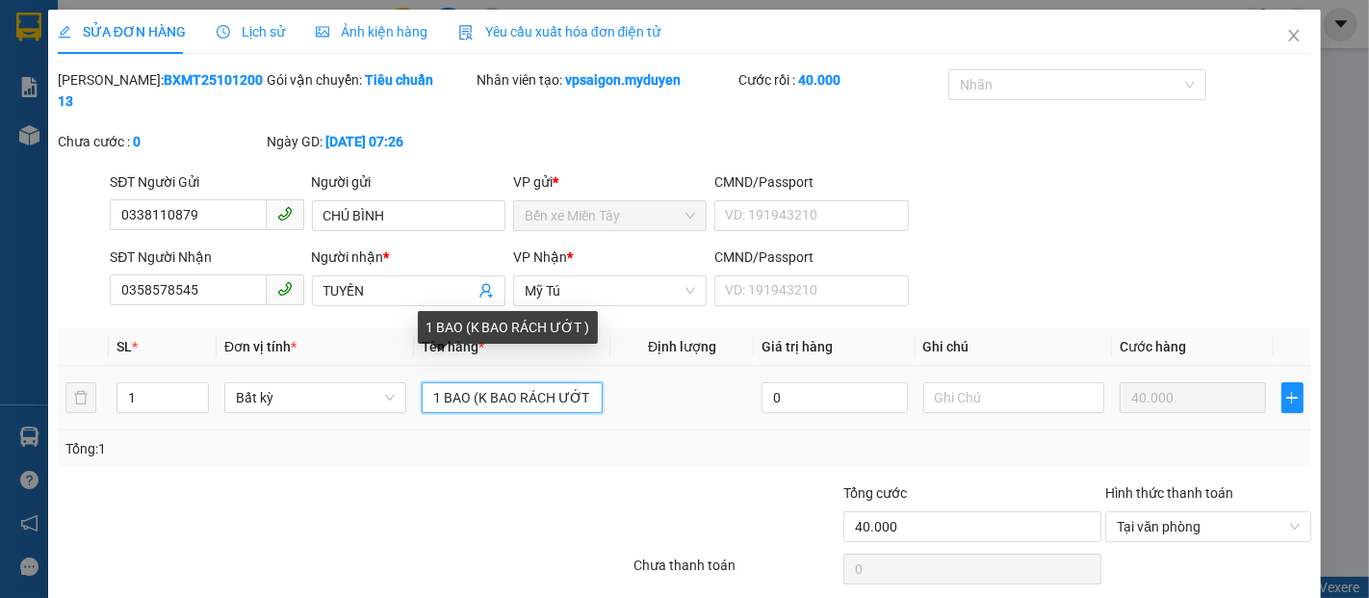
click at [580, 382] on input "1 BAO (K BAO RÁCH ƯỚT )" at bounding box center [513, 397] width 182 height 31
click at [581, 382] on input "1 BAO (K BAO RÁCH ƯỚT )" at bounding box center [513, 397] width 182 height 31
click at [584, 382] on input "1 BAO (K BAO RÁCH ƯỚT )" at bounding box center [513, 397] width 182 height 31
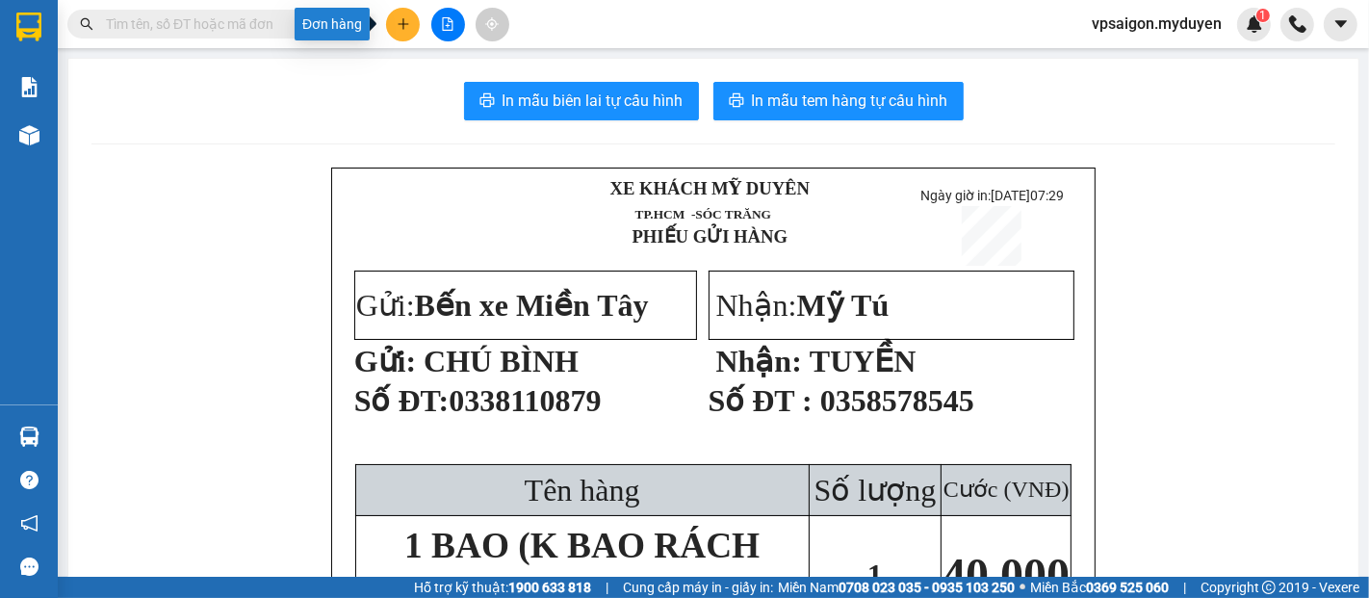
click at [408, 34] on button at bounding box center [403, 25] width 34 height 34
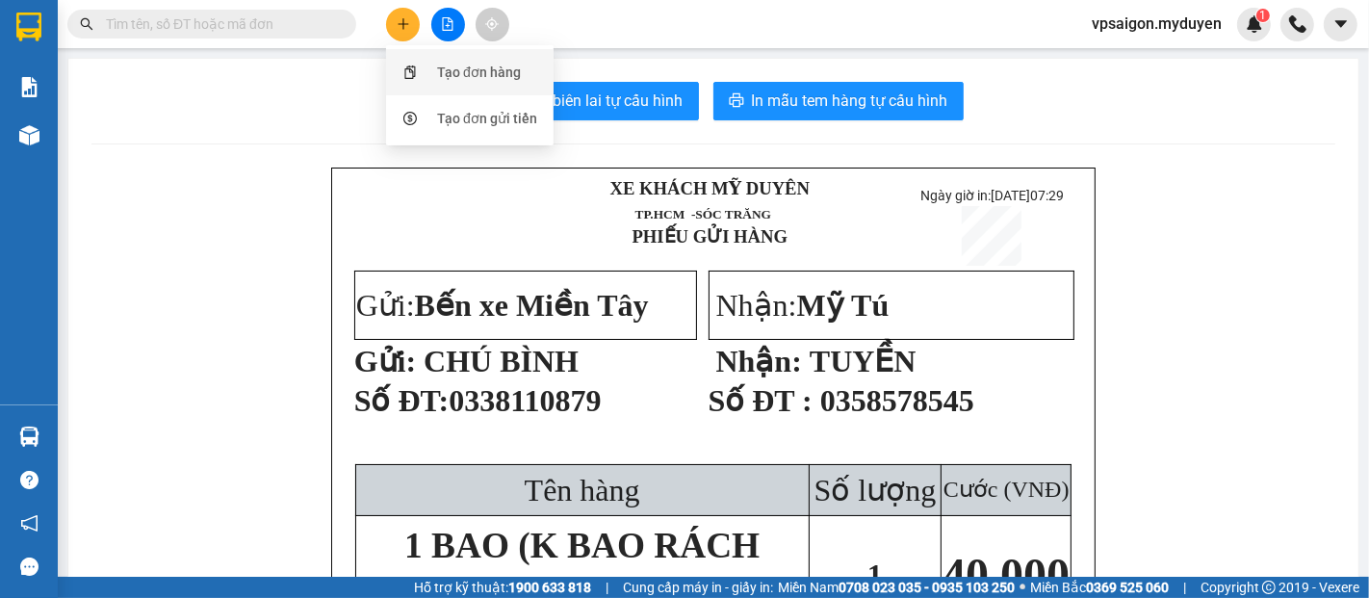
click at [496, 74] on div "Tạo đơn hàng" at bounding box center [479, 72] width 84 height 21
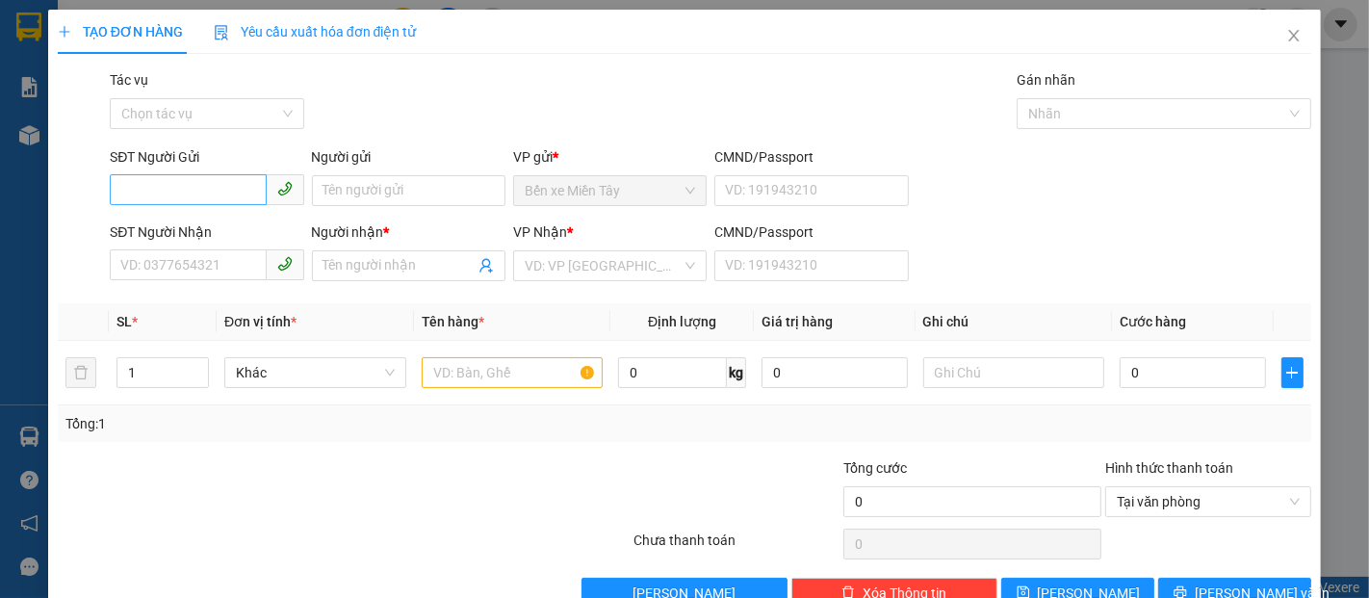
drag, startPoint x: 496, startPoint y: 78, endPoint x: 165, endPoint y: 183, distance: 347.5
click at [165, 176] on div "SĐT Người Gửi VD: 0371234567" at bounding box center [207, 179] width 194 height 67
click at [165, 184] on input "SĐT Người Gửi" at bounding box center [188, 189] width 156 height 31
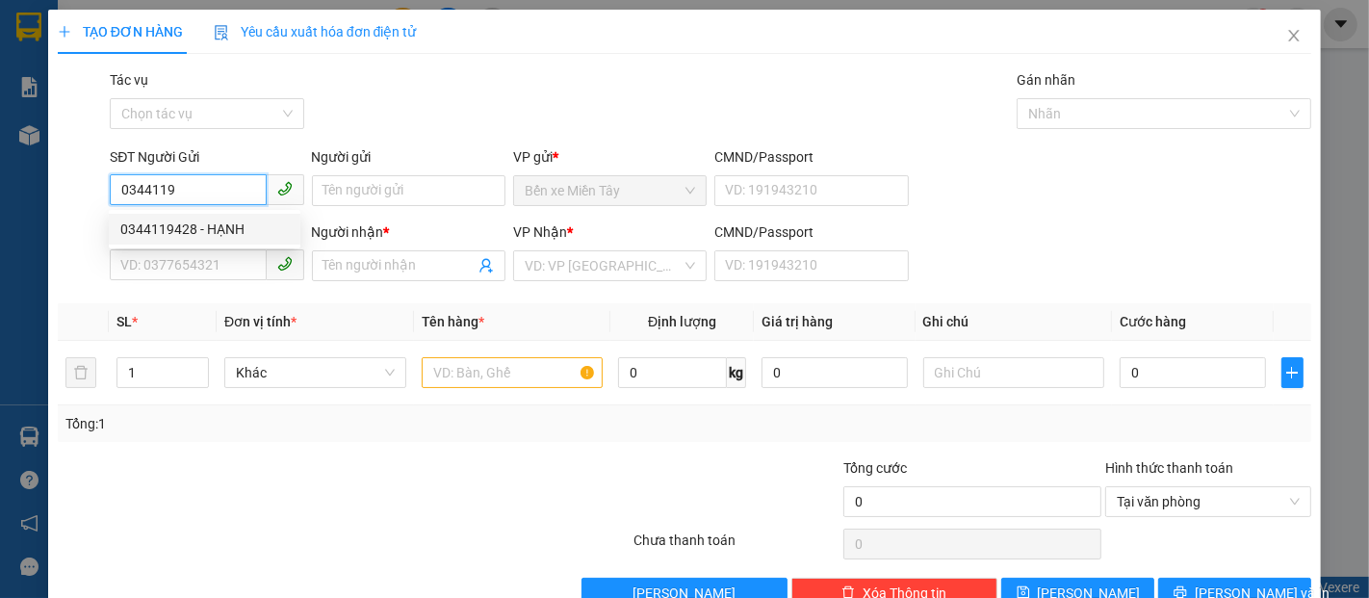
click at [179, 221] on div "0344119428 - HẠNH" at bounding box center [204, 229] width 169 height 21
type input "0344119428"
type input "HẠNH"
type input "0855997242"
type input "HIỀN"
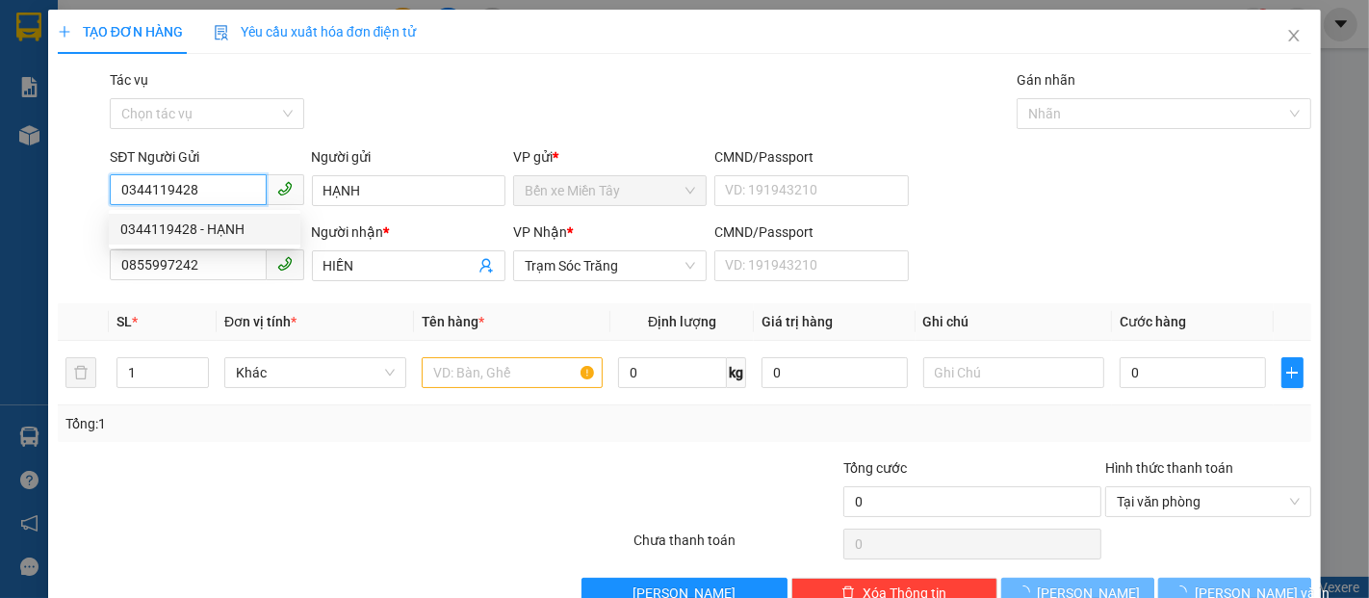
type input "60.000"
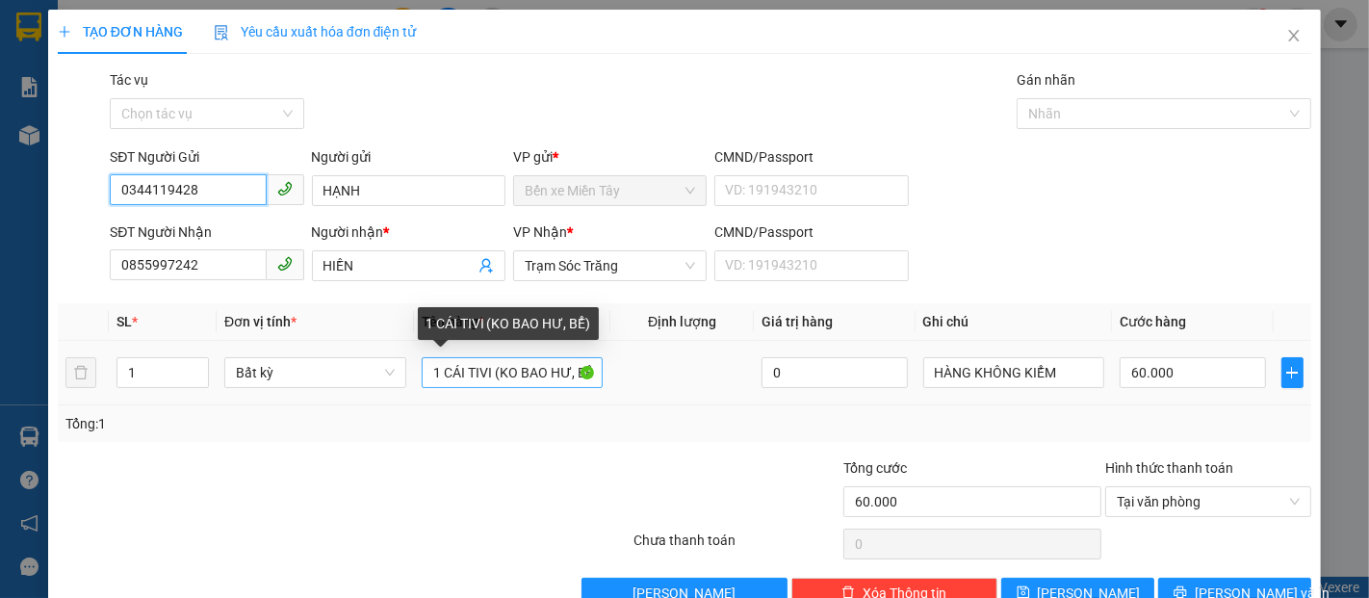
type input "0344119428"
drag, startPoint x: 495, startPoint y: 372, endPoint x: 447, endPoint y: 378, distance: 48.6
click at [447, 378] on input "1 CÁI TIVI (KO BAO HƯ, BỂ)" at bounding box center [513, 372] width 182 height 31
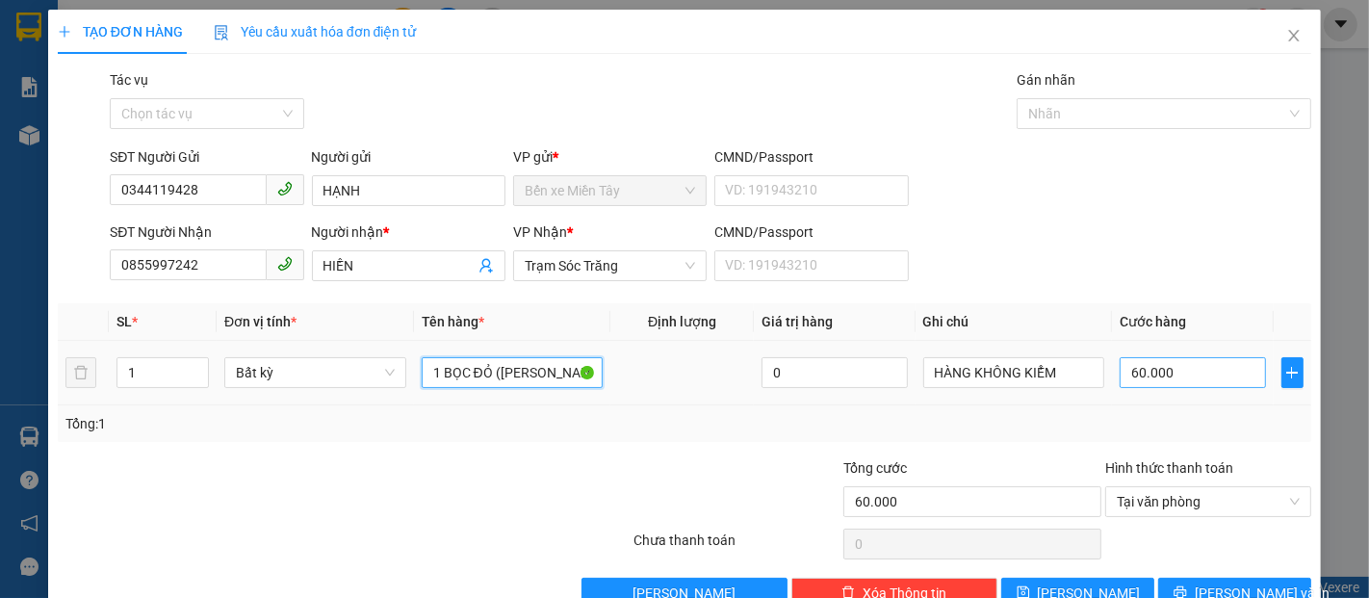
type input "1 BỌC ĐỎ (KO BAO HƯ, BỂ)"
click at [1185, 377] on input "60.000" at bounding box center [1192, 372] width 145 height 31
type input "3"
drag, startPoint x: 1168, startPoint y: 361, endPoint x: 1039, endPoint y: 390, distance: 132.2
click at [1039, 390] on tr "1 Bất kỳ 1 BỌC ĐỎ (KO BAO HƯ, BỂ) 0 HÀNG KHÔNG KIỂM 30.000" at bounding box center [685, 373] width 1254 height 65
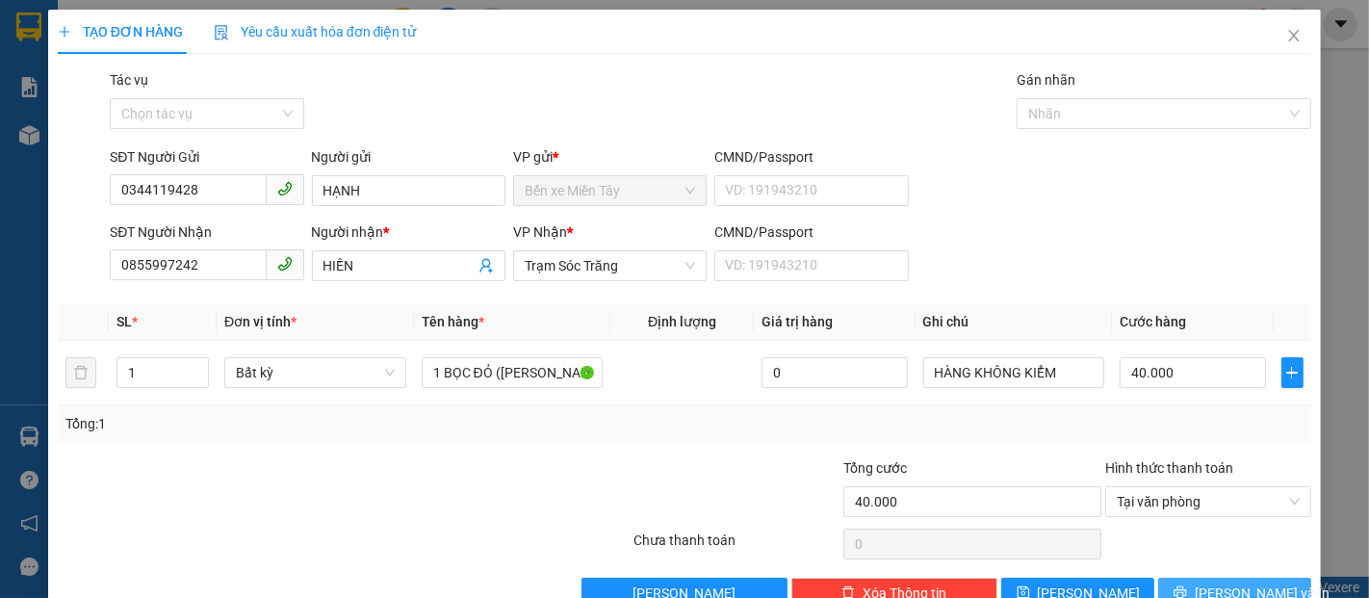
click at [1228, 583] on span "Lưu và In" at bounding box center [1262, 593] width 135 height 21
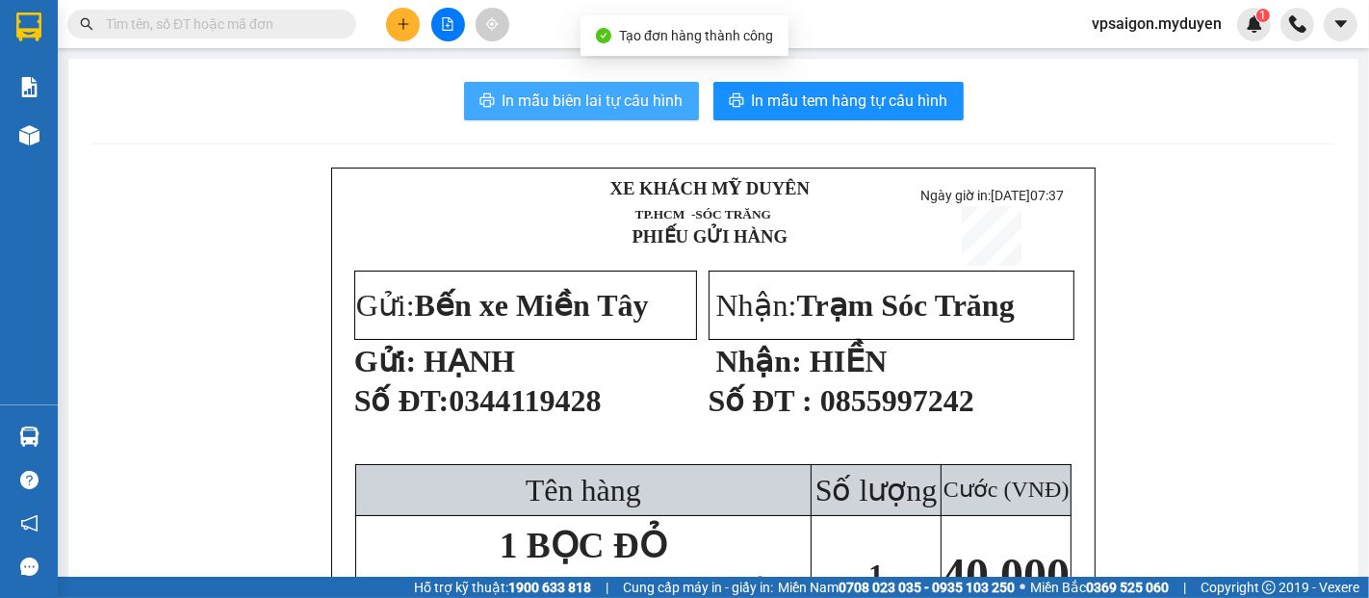
click at [609, 85] on button "In mẫu biên lai tự cấu hình" at bounding box center [581, 101] width 235 height 39
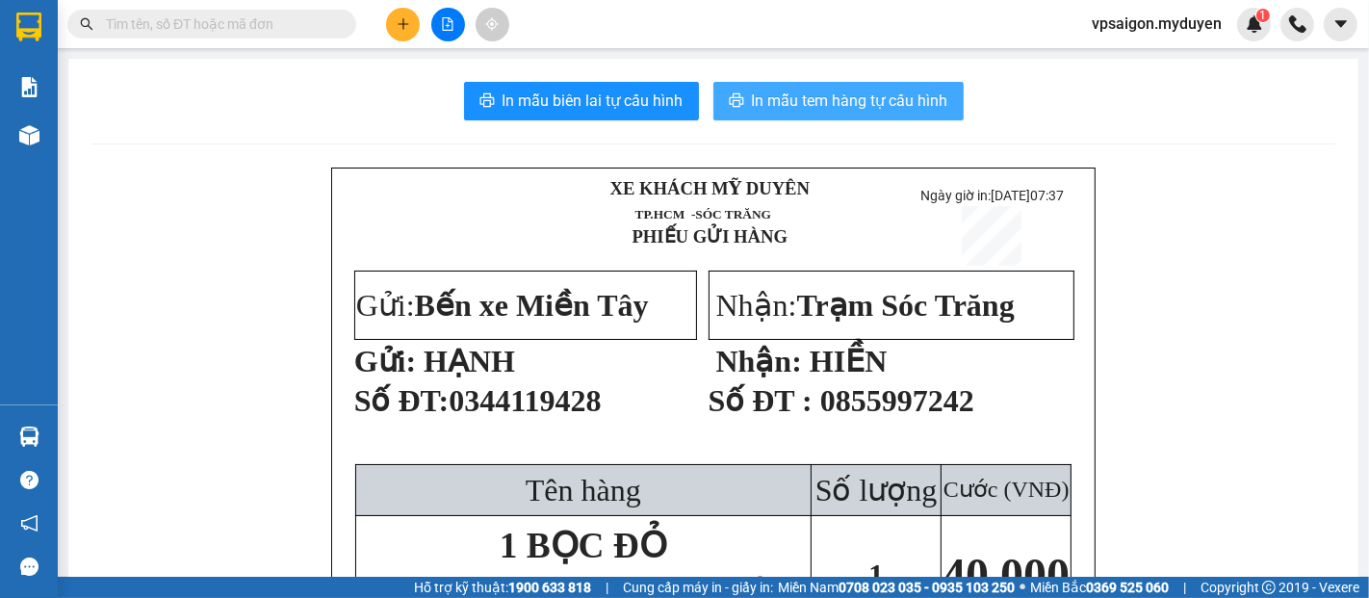
click at [782, 93] on span "In mẫu tem hàng tự cấu hình" at bounding box center [850, 101] width 196 height 24
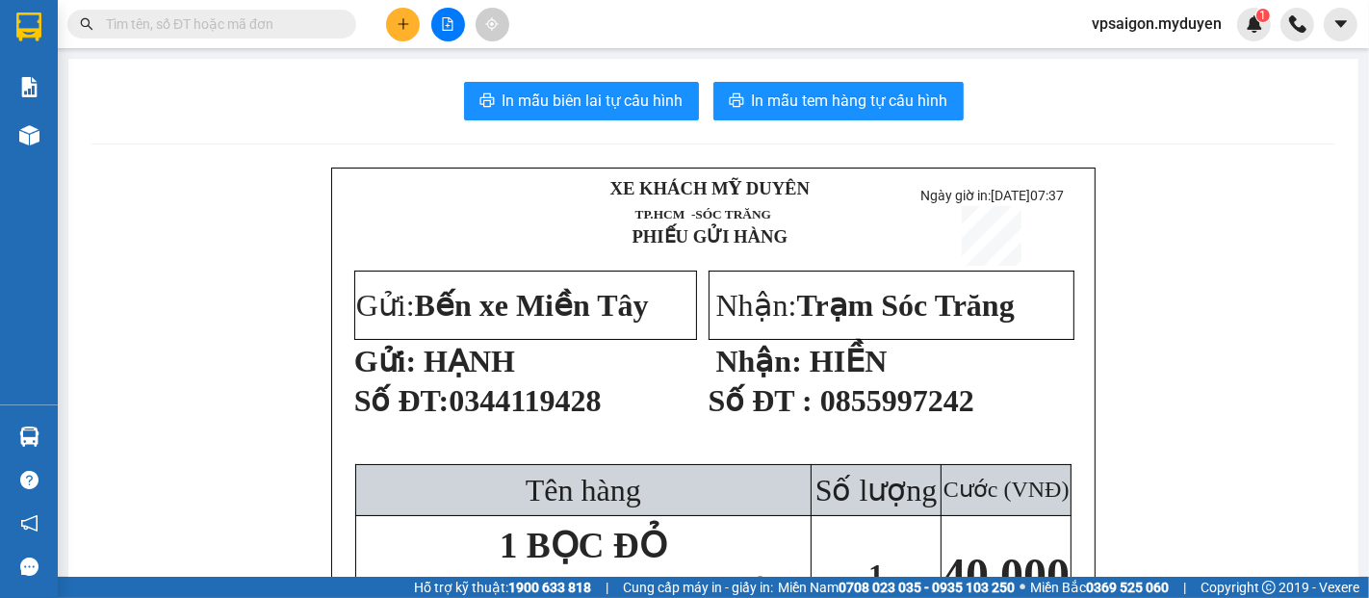
click at [393, 33] on button at bounding box center [403, 25] width 34 height 34
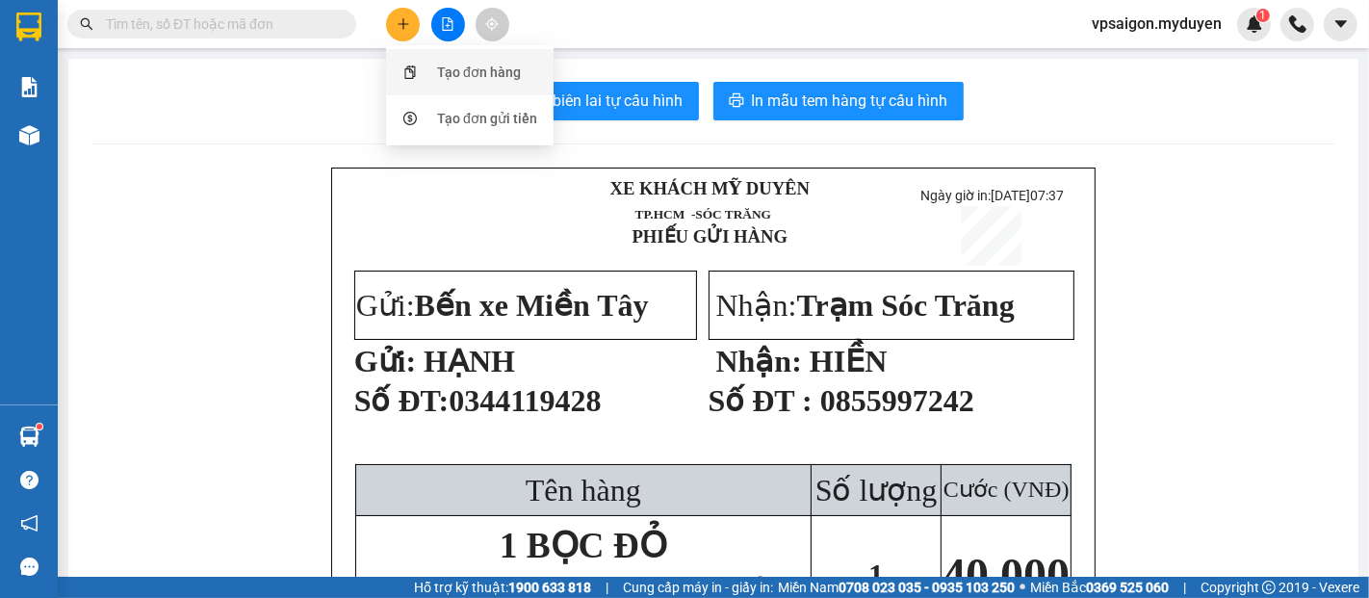
click at [463, 75] on div "Tạo đơn hàng" at bounding box center [479, 72] width 84 height 21
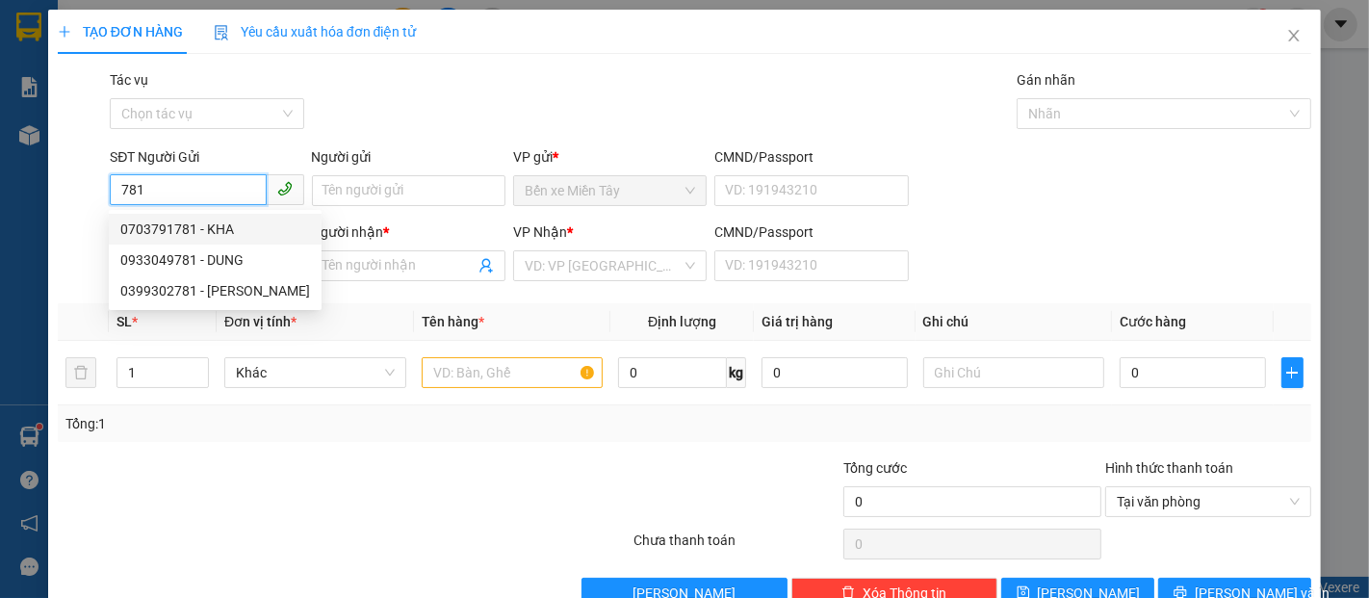
click at [194, 229] on div "0703791781 - KHA" at bounding box center [215, 229] width 190 height 21
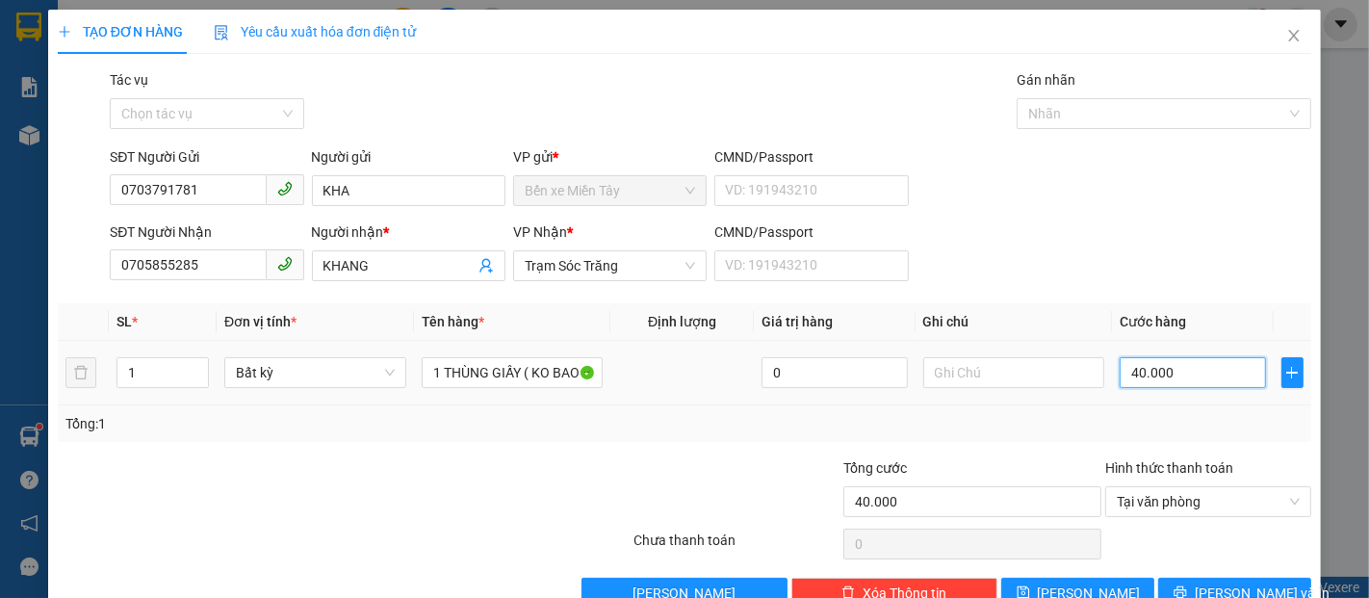
click at [1176, 357] on input "40.000" at bounding box center [1192, 372] width 145 height 31
click at [1216, 583] on span "Lưu và In" at bounding box center [1262, 593] width 135 height 21
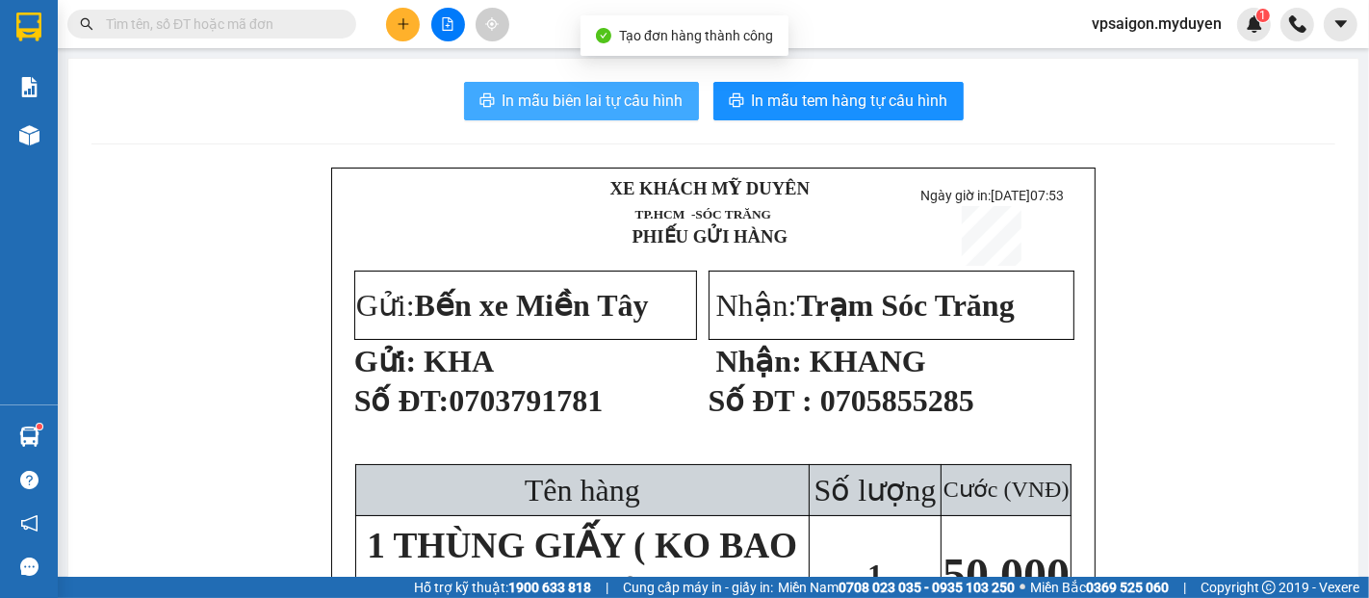
click at [653, 118] on button "In mẫu biên lai tự cấu hình" at bounding box center [581, 101] width 235 height 39
click at [888, 91] on span "In mẫu tem hàng tự cấu hình" at bounding box center [850, 101] width 196 height 24
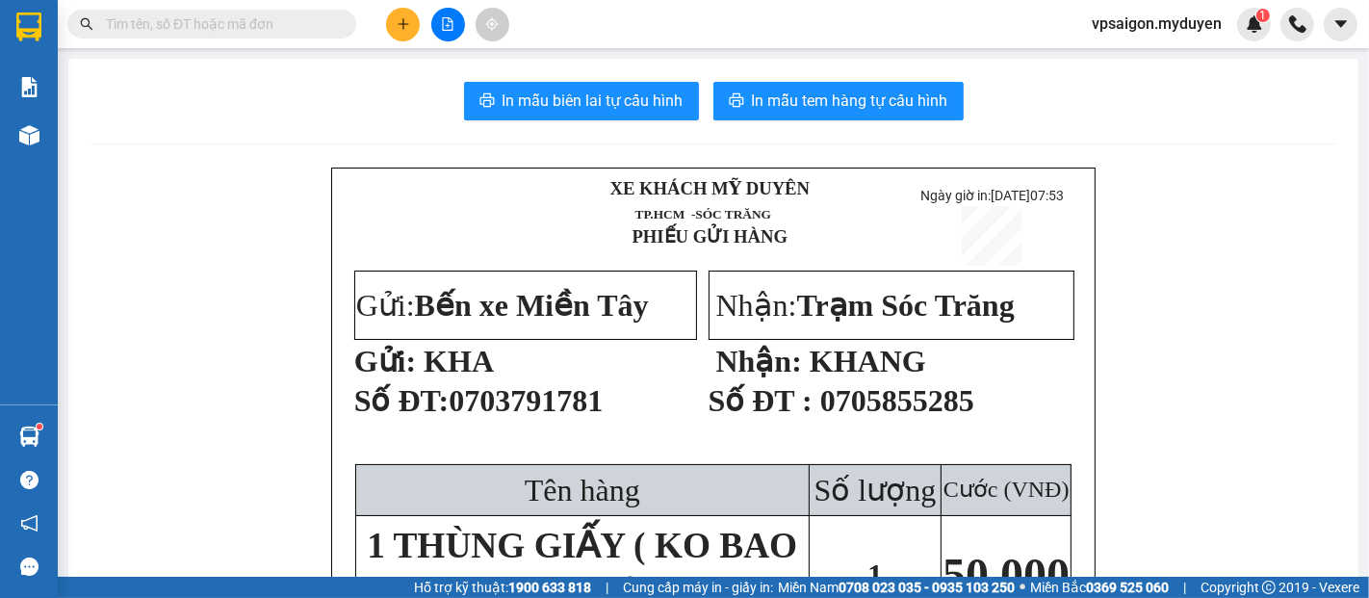
click at [412, 22] on button at bounding box center [403, 25] width 34 height 34
click at [441, 80] on div "Tạo đơn hàng" at bounding box center [479, 72] width 84 height 21
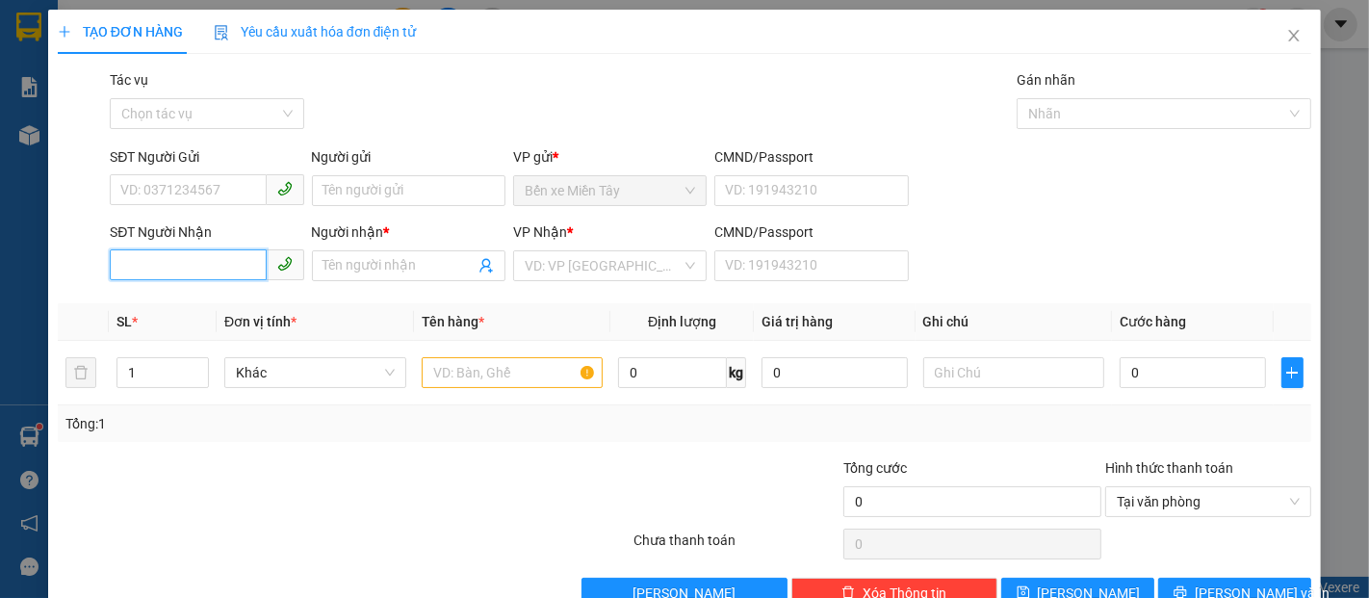
click at [223, 271] on input "SĐT Người Nhận" at bounding box center [188, 264] width 156 height 31
drag, startPoint x: 228, startPoint y: 309, endPoint x: 181, endPoint y: 253, distance: 73.1
click at [227, 308] on div "0392159024 - DUY KHANH" at bounding box center [215, 304] width 190 height 21
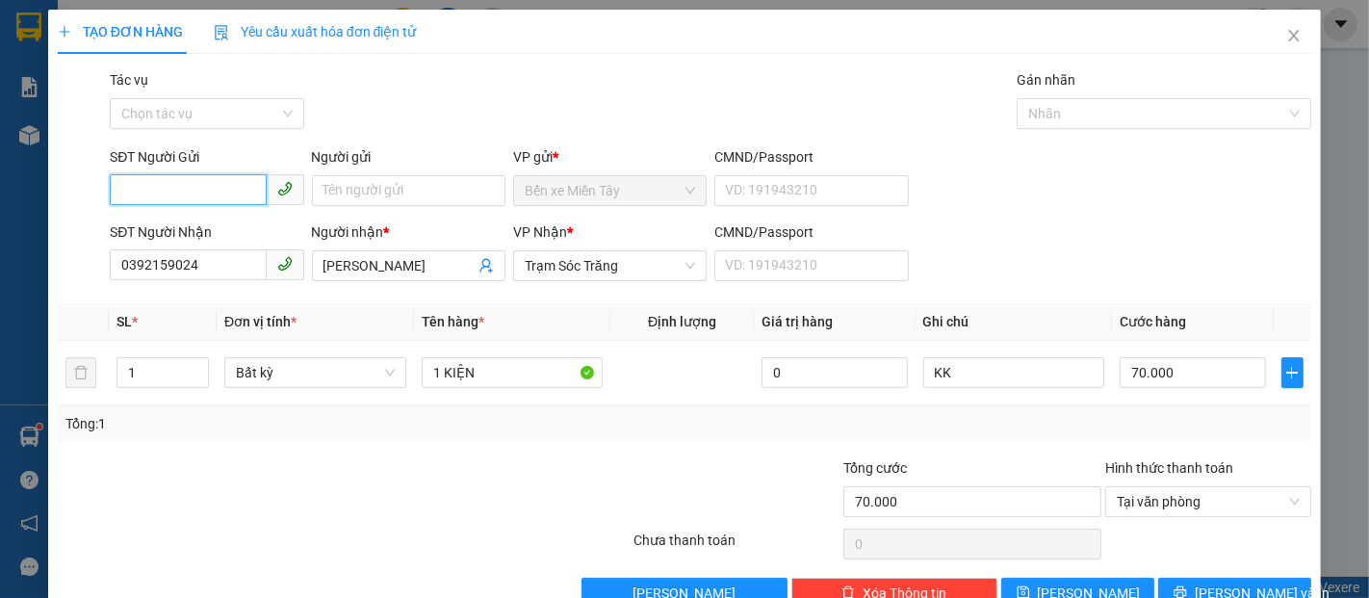
click at [177, 194] on input "SĐT Người Gửi" at bounding box center [188, 189] width 156 height 31
drag, startPoint x: 203, startPoint y: 226, endPoint x: 103, endPoint y: 180, distance: 110.3
click at [202, 226] on div "0773771056 - KẾT" at bounding box center [204, 229] width 169 height 21
click at [574, 266] on span "Trạm Sóc Trăng" at bounding box center [610, 265] width 170 height 29
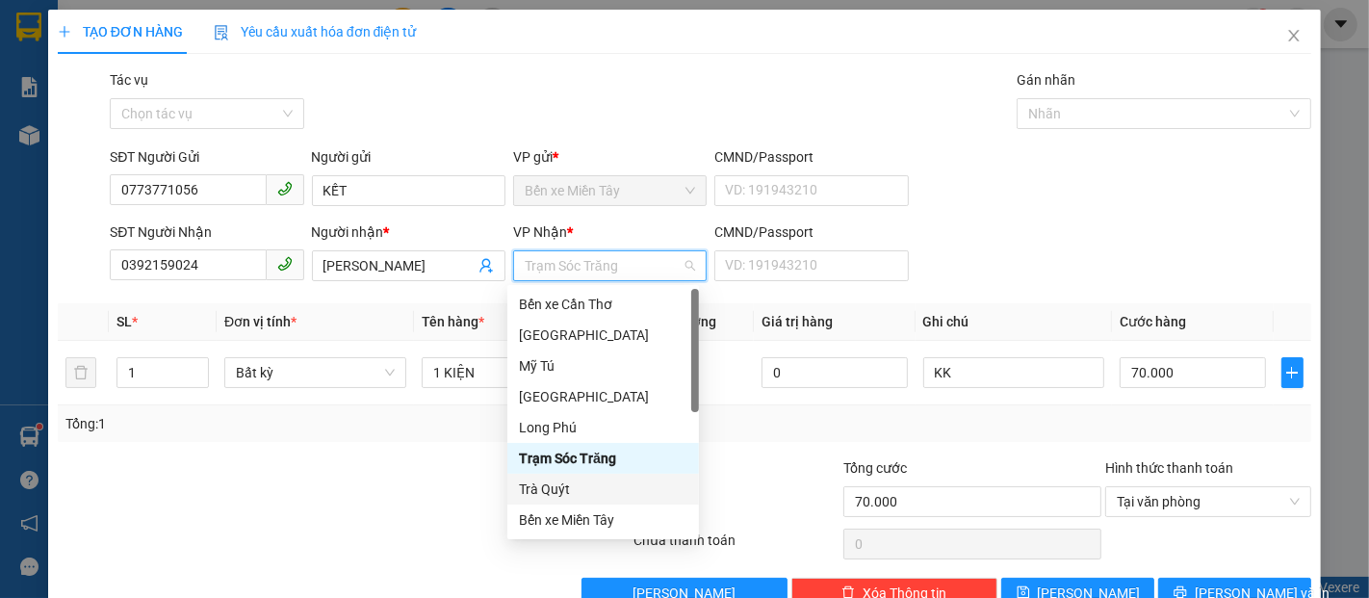
click at [557, 485] on div "Trà Quýt" at bounding box center [603, 489] width 169 height 21
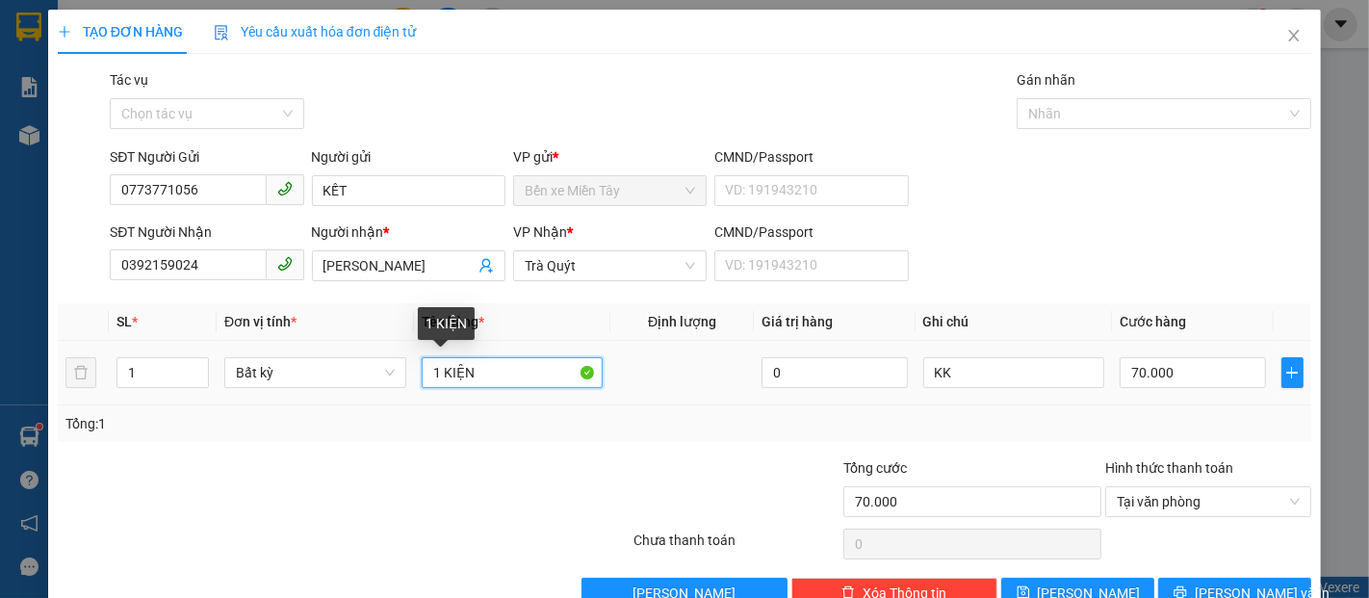
drag, startPoint x: 490, startPoint y: 382, endPoint x: 426, endPoint y: 372, distance: 65.4
click at [426, 372] on input "1 KIỆN" at bounding box center [513, 372] width 182 height 31
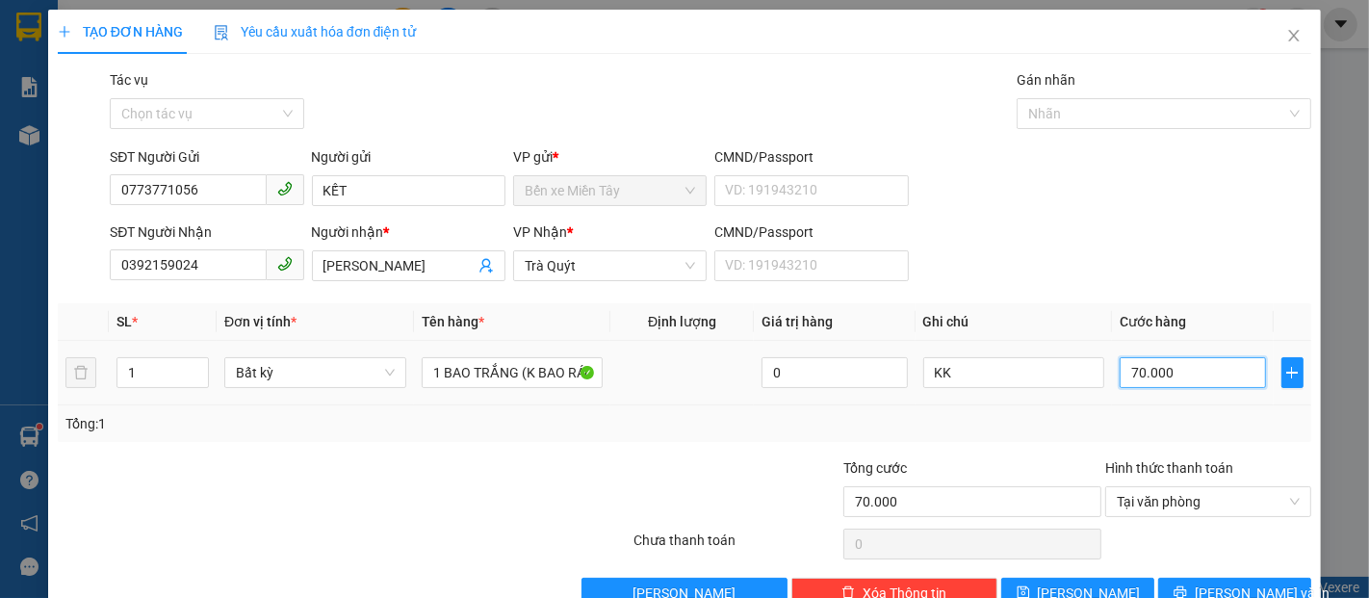
click at [1171, 383] on input "70.000" at bounding box center [1192, 372] width 145 height 31
click at [1186, 591] on icon "printer" at bounding box center [1180, 592] width 13 height 13
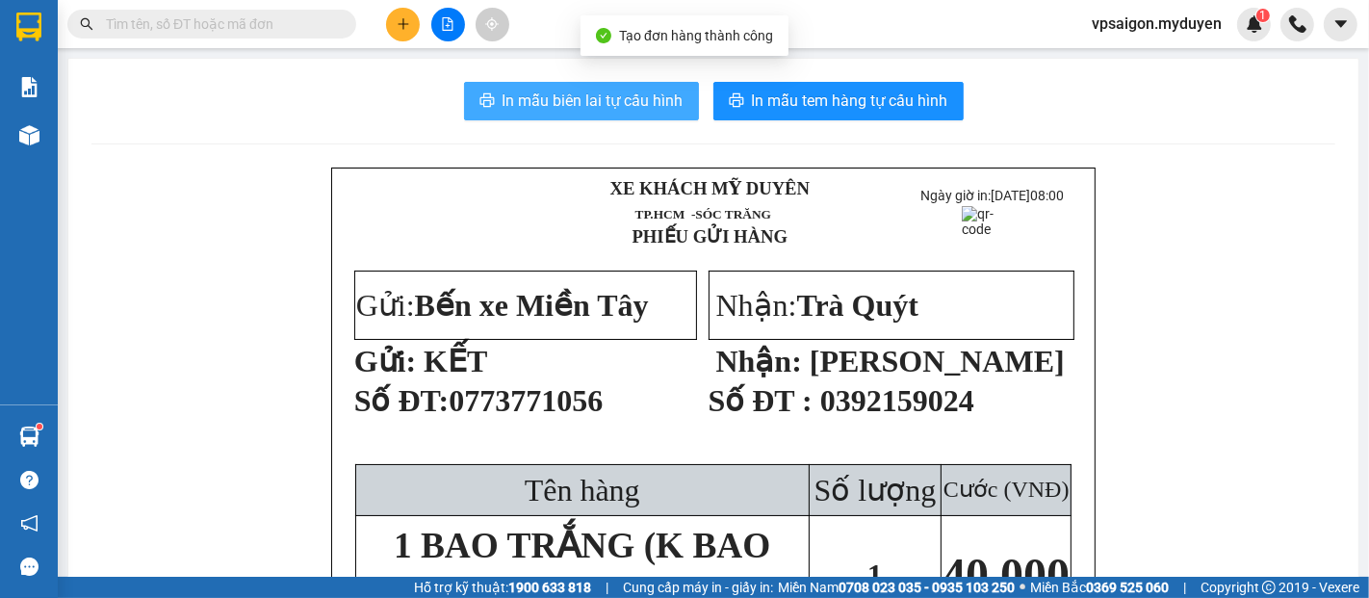
click at [621, 109] on span "In mẫu biên lai tự cấu hình" at bounding box center [593, 101] width 181 height 24
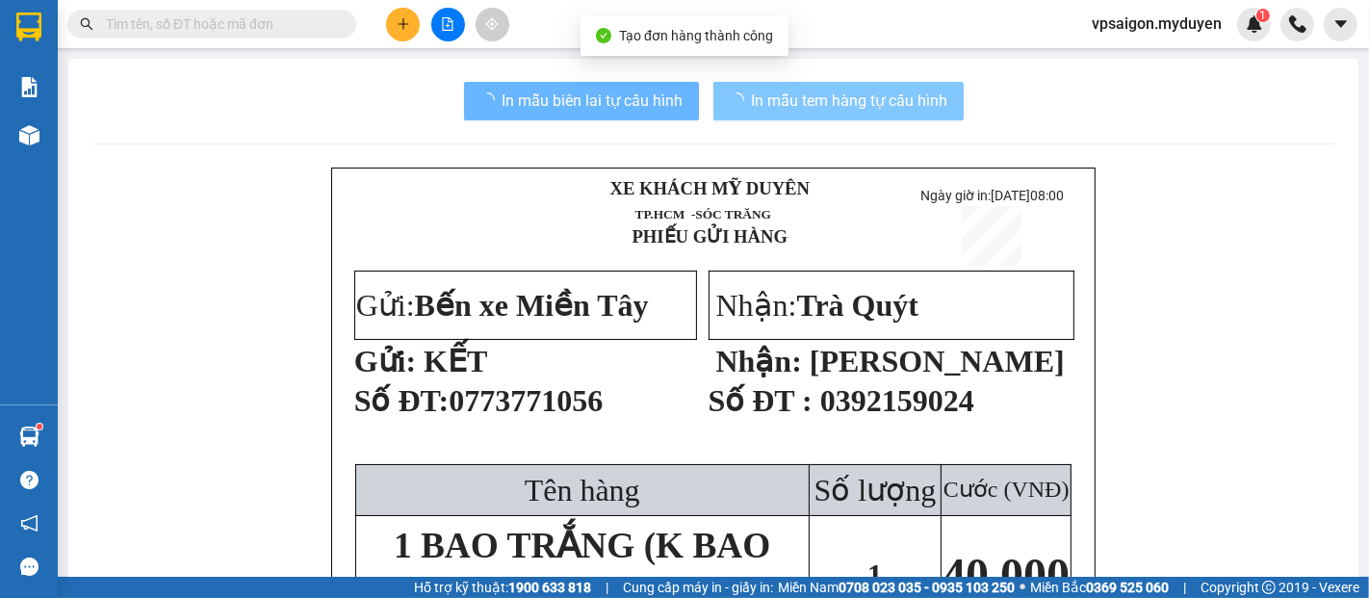
drag, startPoint x: 621, startPoint y: 109, endPoint x: 801, endPoint y: 99, distance: 180.3
click at [803, 96] on span "In mẫu tem hàng tự cấu hình" at bounding box center [850, 101] width 196 height 24
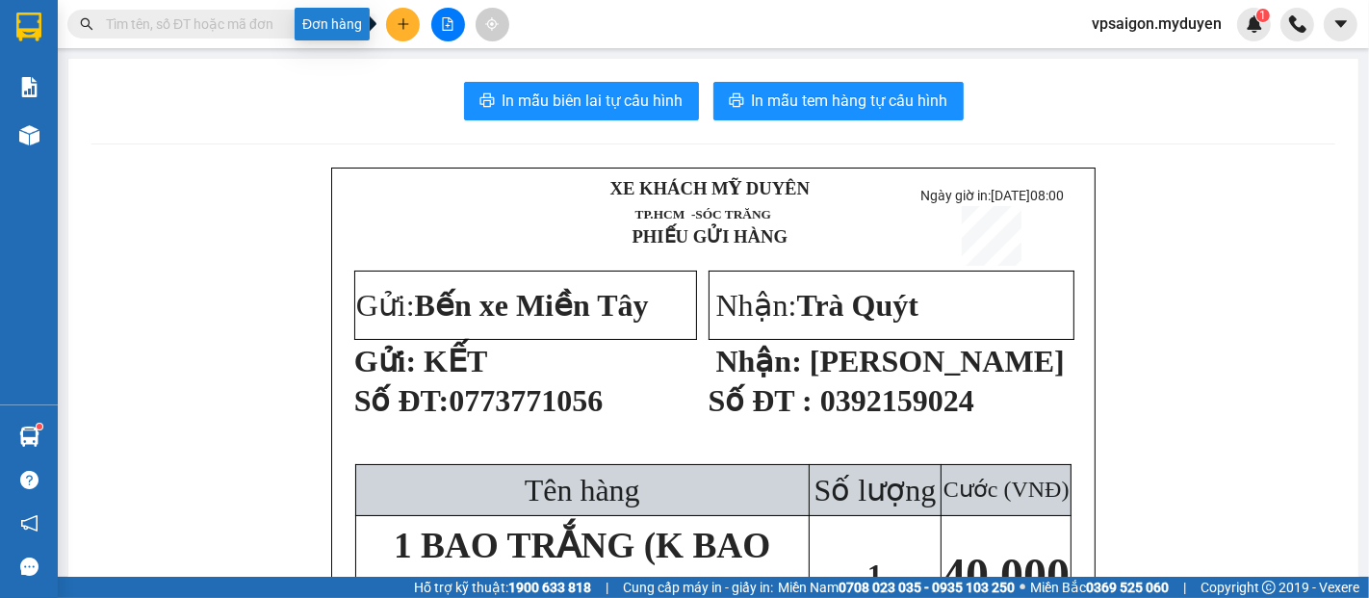
click at [397, 10] on button at bounding box center [403, 25] width 34 height 34
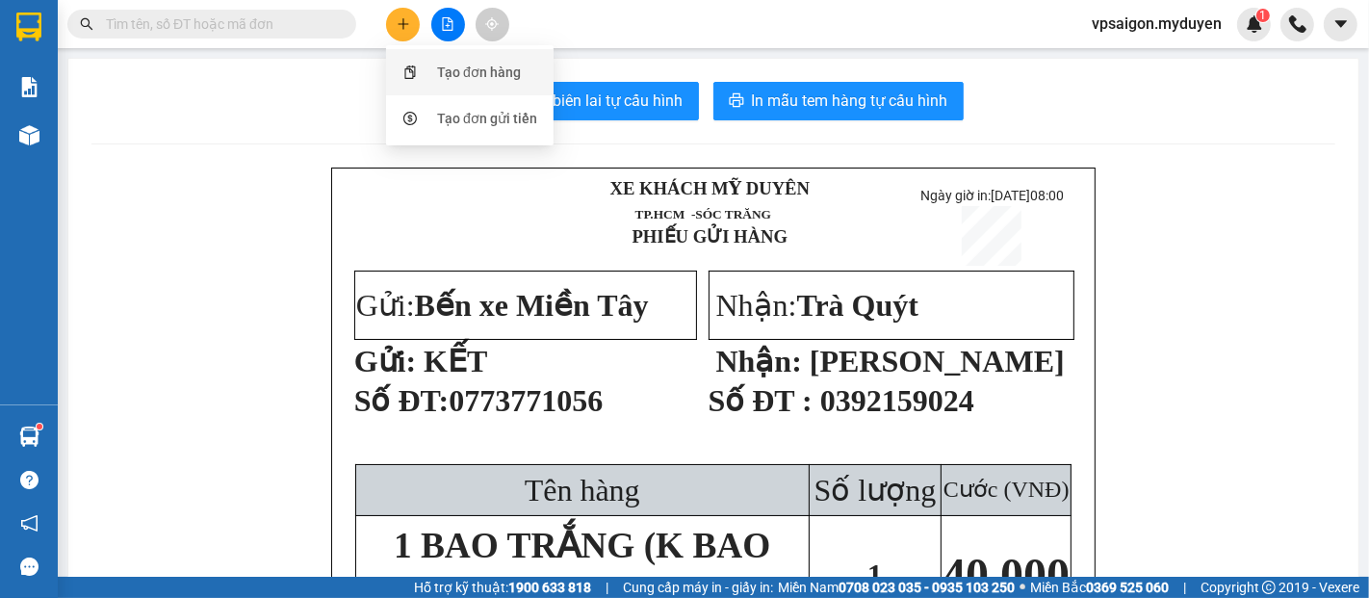
click at [458, 71] on div "Tạo đơn hàng" at bounding box center [479, 72] width 84 height 21
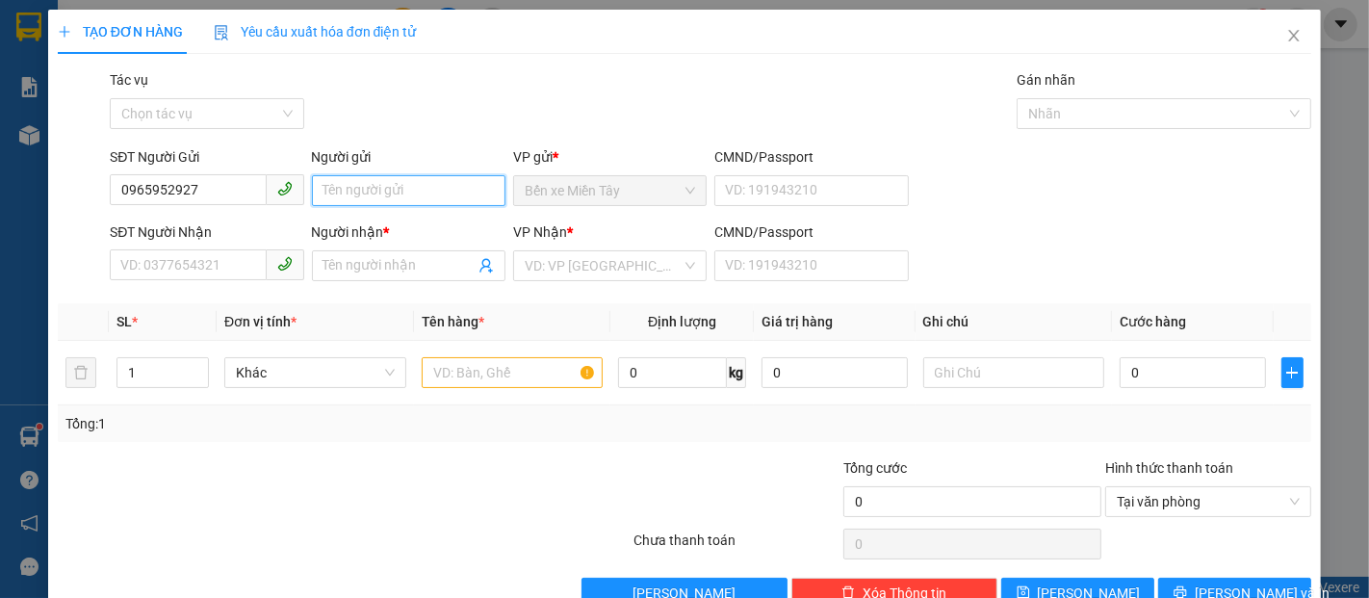
click at [367, 180] on input "Người gửi" at bounding box center [409, 190] width 194 height 31
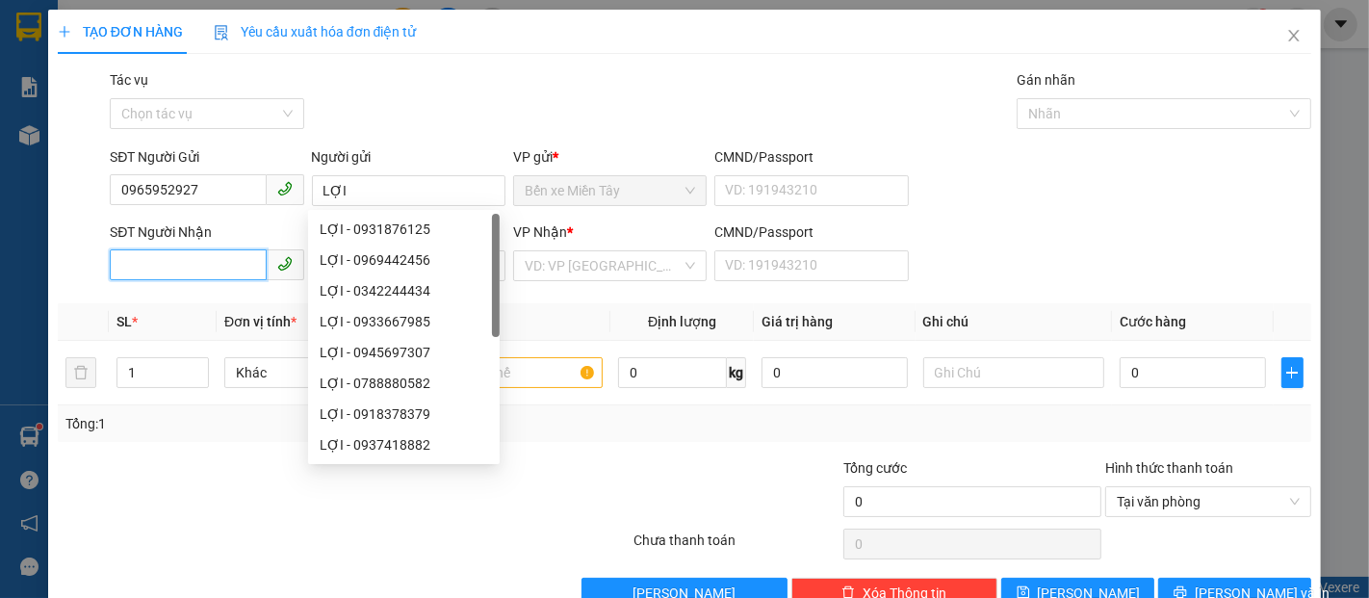
click at [245, 263] on input "SĐT Người Nhận" at bounding box center [188, 264] width 156 height 31
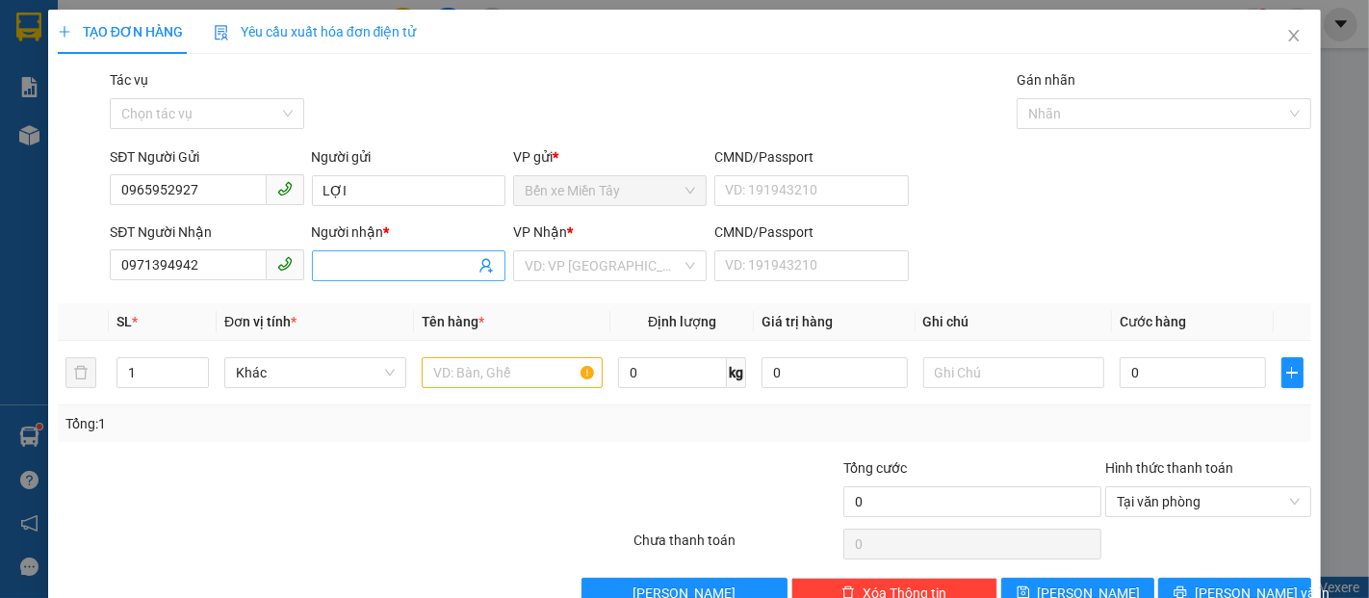
click at [390, 268] on input "Người nhận *" at bounding box center [399, 265] width 151 height 21
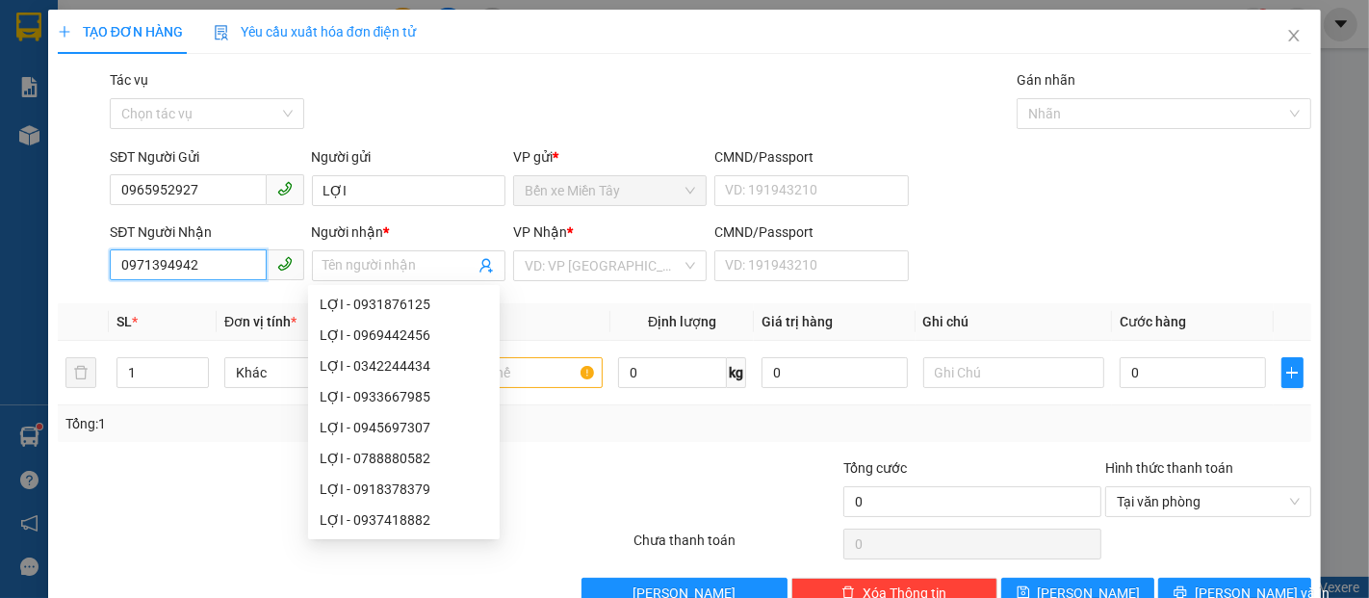
drag, startPoint x: 210, startPoint y: 271, endPoint x: 0, endPoint y: 245, distance: 211.5
click at [0, 245] on div "TẠO ĐƠN HÀNG Yêu cầu xuất hóa đơn điện tử Transit Pickup Surcharge Ids Transit …" at bounding box center [684, 299] width 1369 height 598
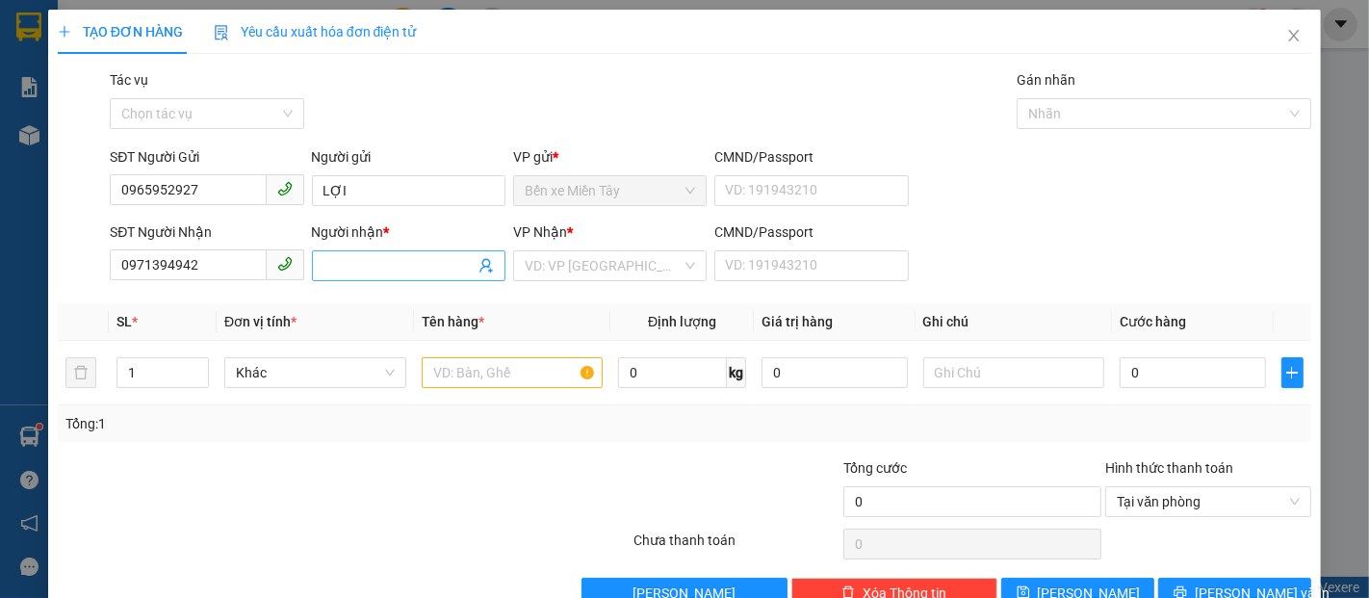
click at [331, 260] on input "Người nhận *" at bounding box center [399, 265] width 151 height 21
click at [594, 268] on input "search" at bounding box center [603, 265] width 157 height 29
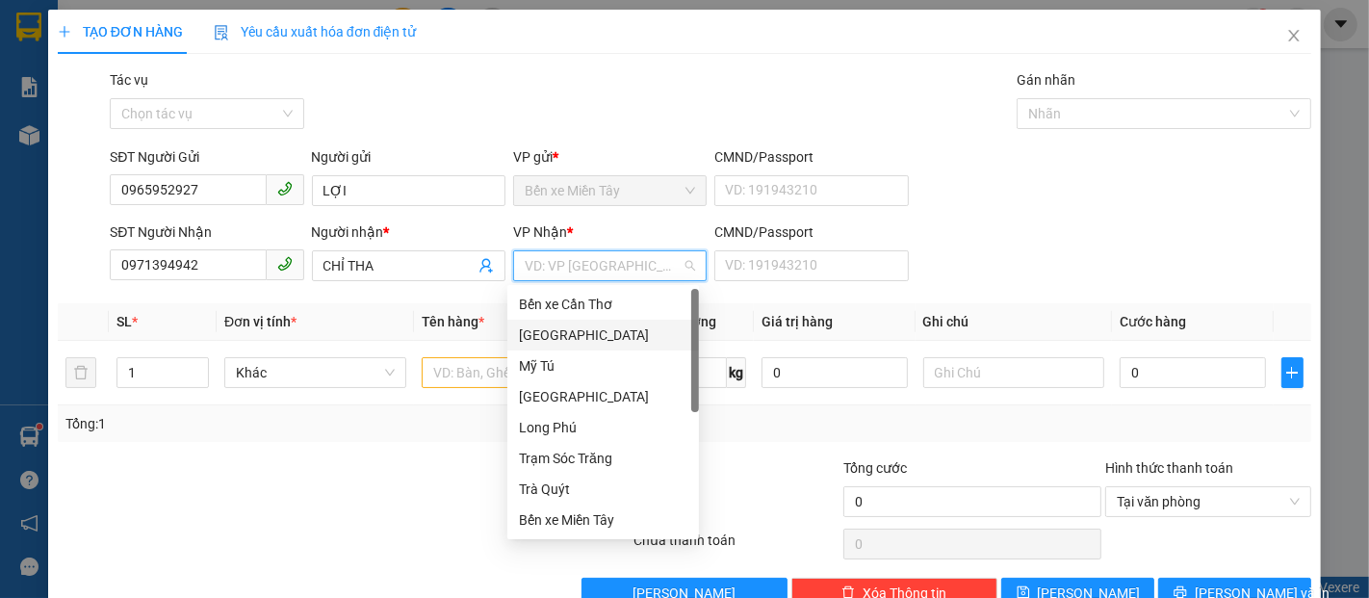
click at [570, 337] on div "Trường Khánh" at bounding box center [603, 335] width 169 height 21
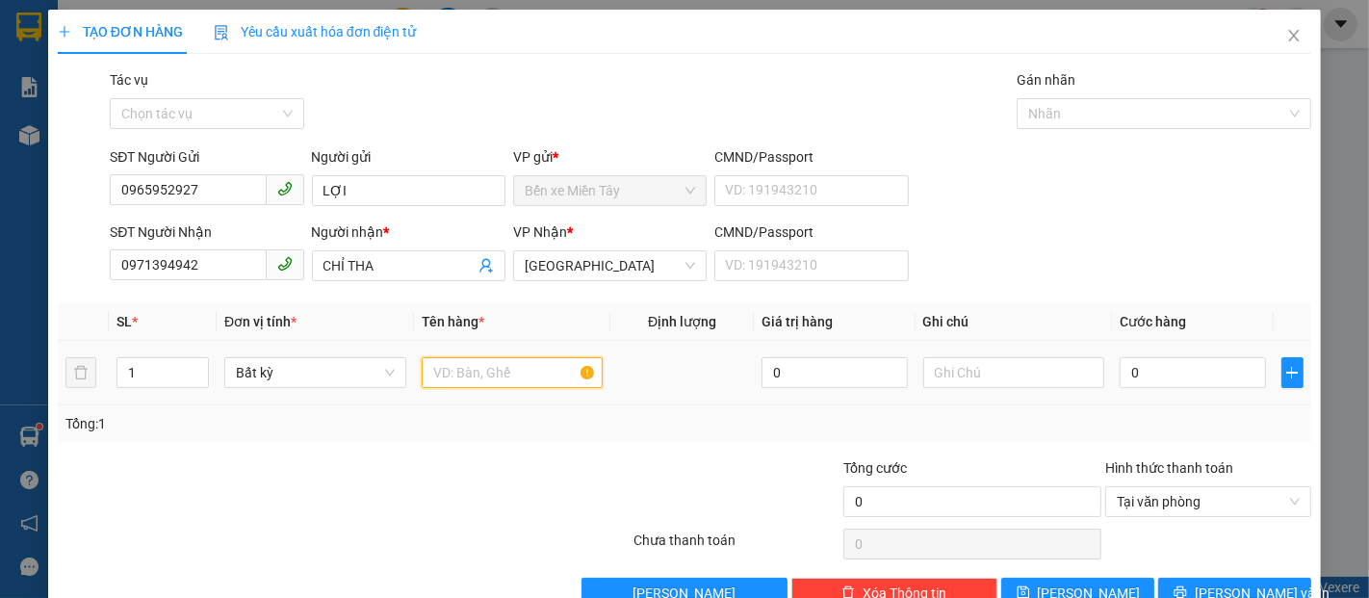
click at [457, 376] on input "text" at bounding box center [513, 372] width 182 height 31
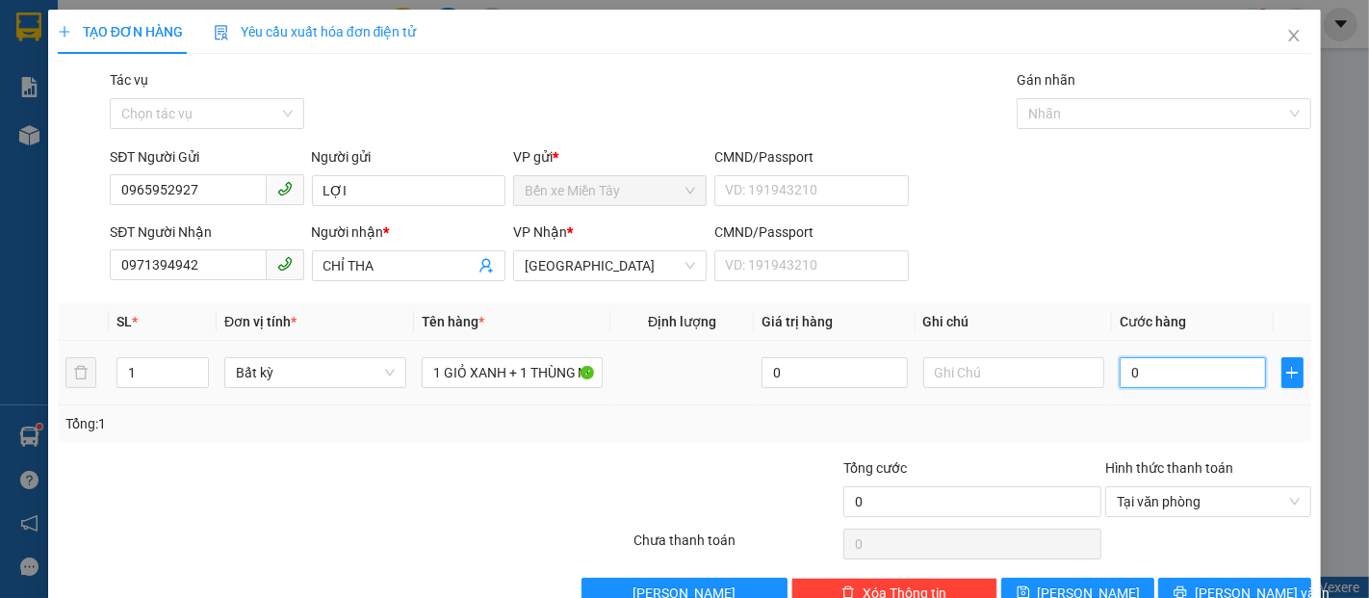
click at [1184, 375] on input "0" at bounding box center [1192, 372] width 145 height 31
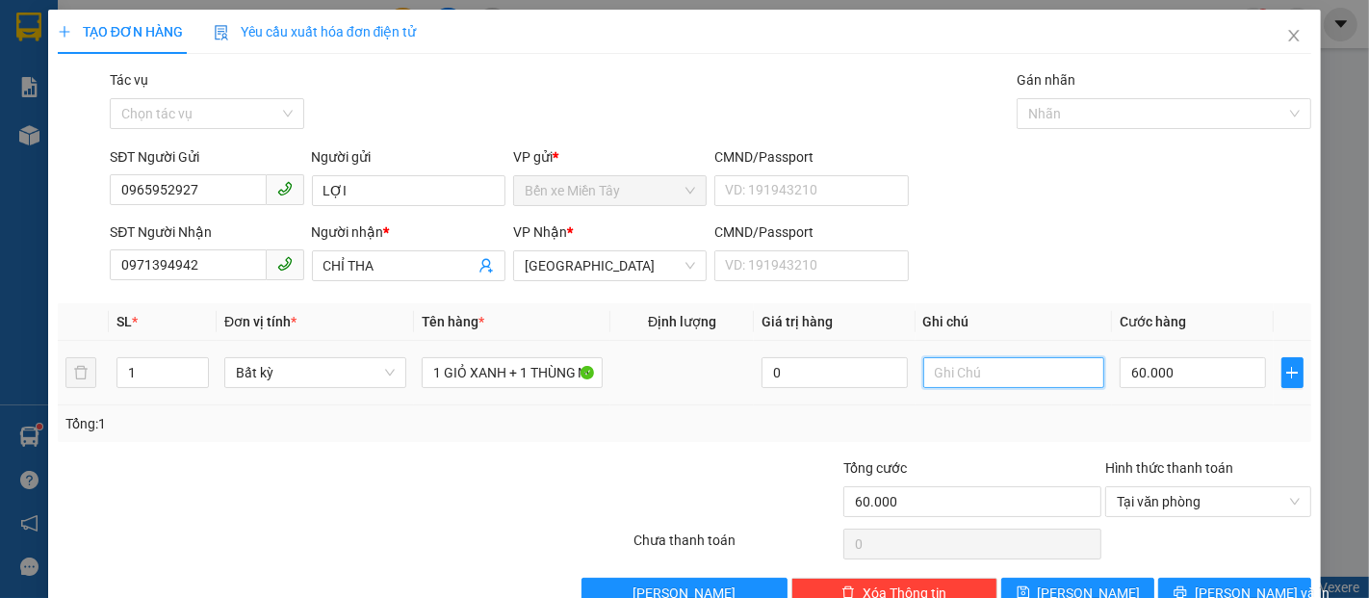
click at [947, 363] on input "text" at bounding box center [1014, 372] width 182 height 31
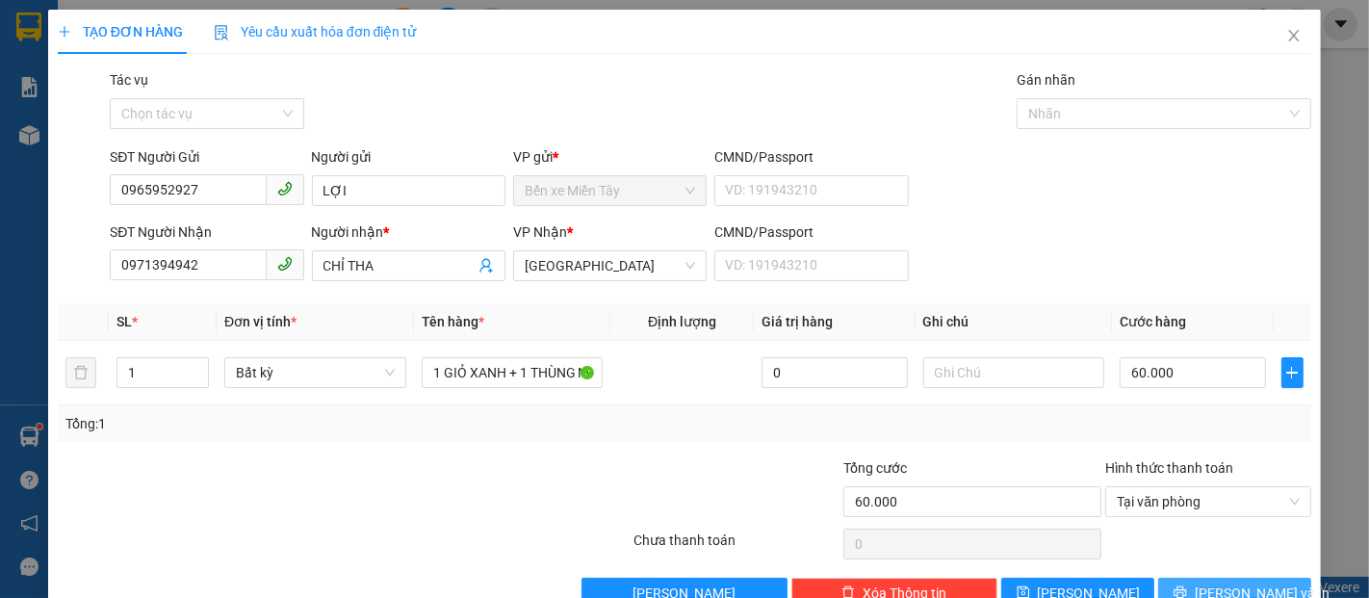
click at [1225, 590] on span "Lưu và In" at bounding box center [1262, 593] width 135 height 21
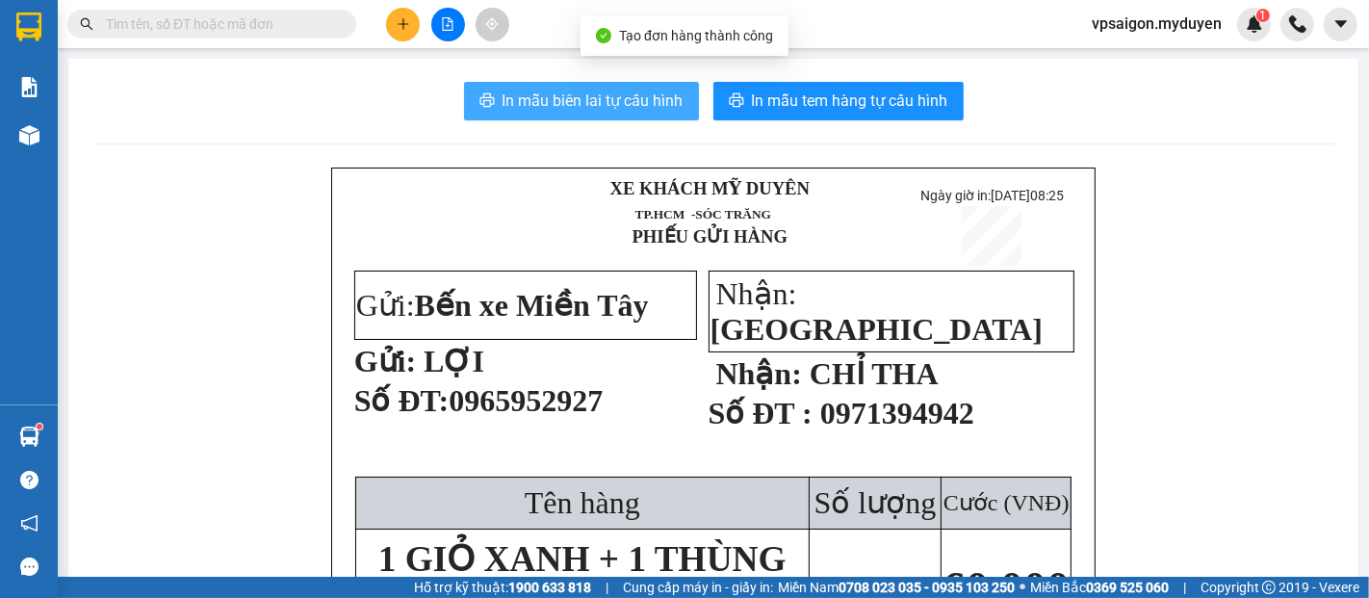
click at [638, 101] on span "In mẫu biên lai tự cấu hình" at bounding box center [593, 101] width 181 height 24
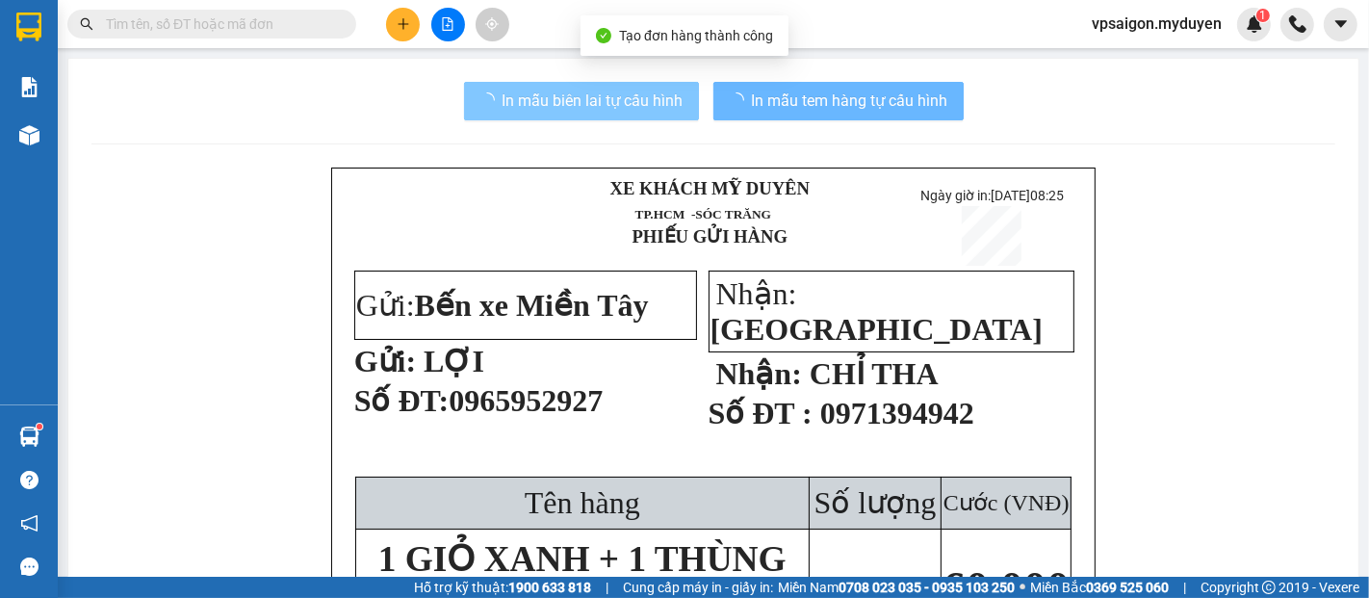
click at [885, 83] on button "In mẫu tem hàng tự cấu hình" at bounding box center [839, 101] width 250 height 39
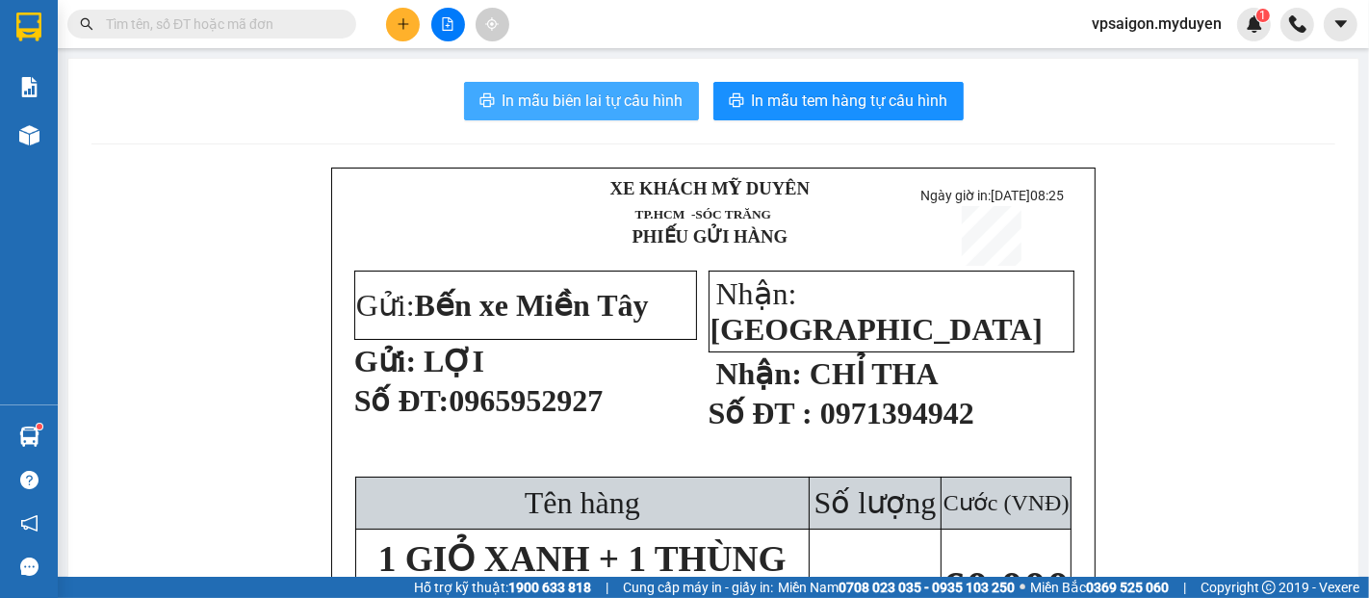
click at [885, 83] on button "In mẫu tem hàng tự cấu hình" at bounding box center [839, 101] width 250 height 39
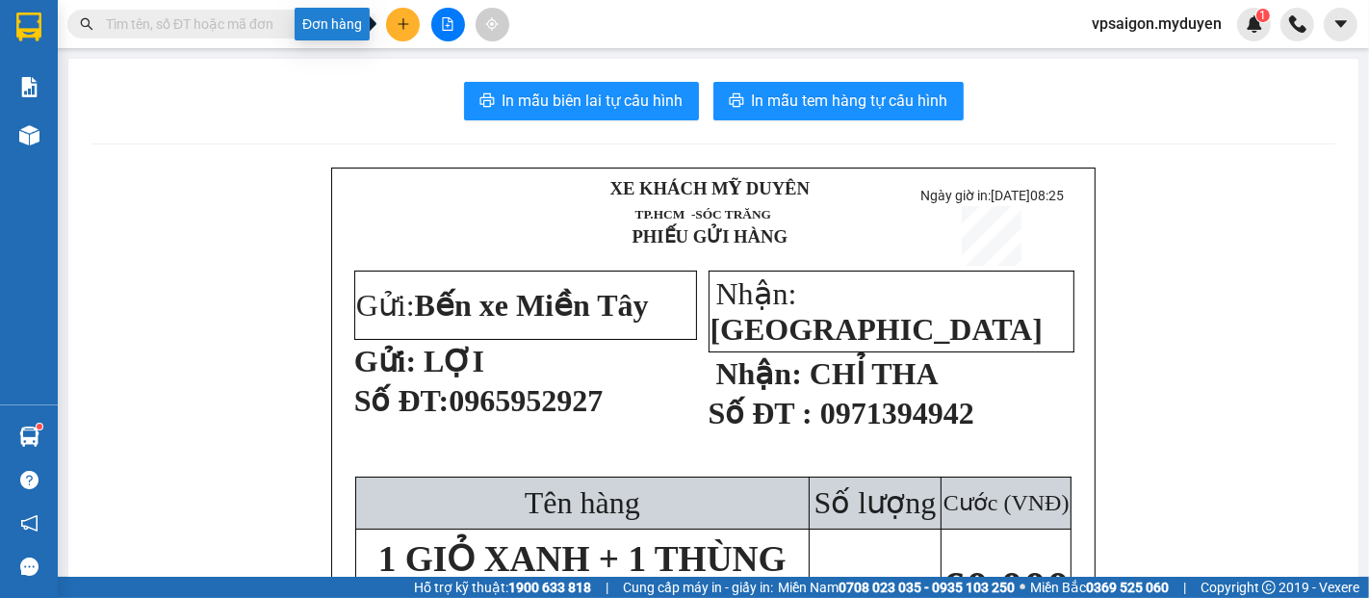
click at [404, 30] on icon "plus" at bounding box center [403, 23] width 13 height 13
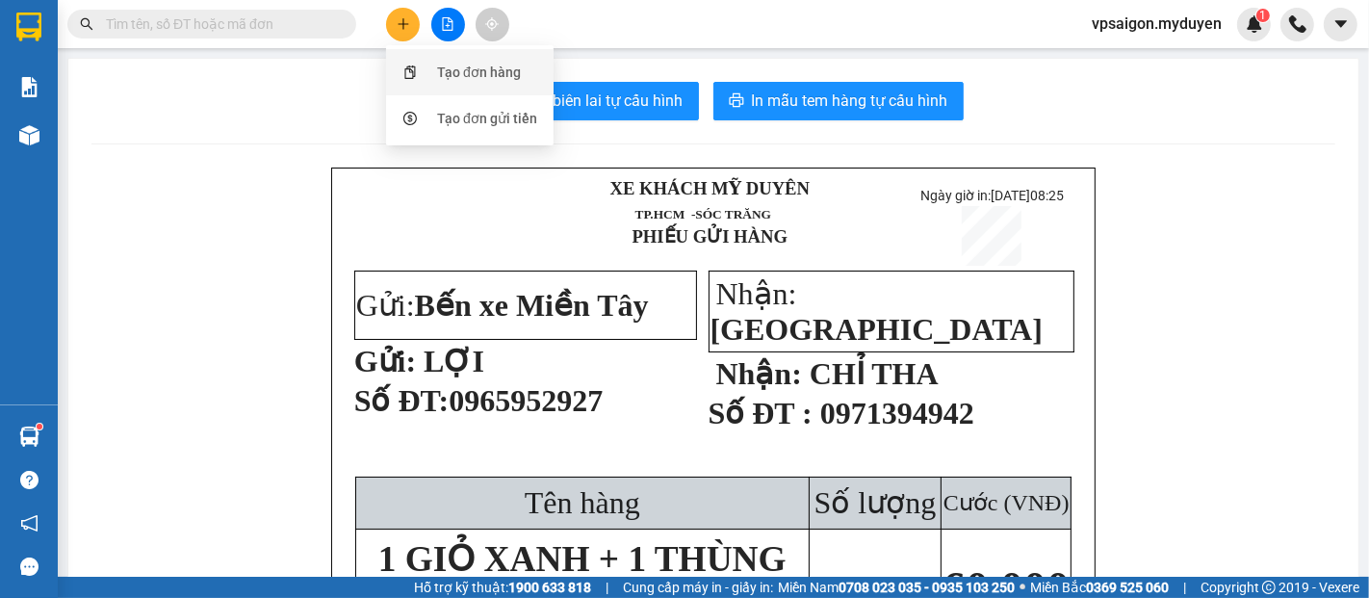
click at [420, 62] on div at bounding box center [410, 72] width 24 height 21
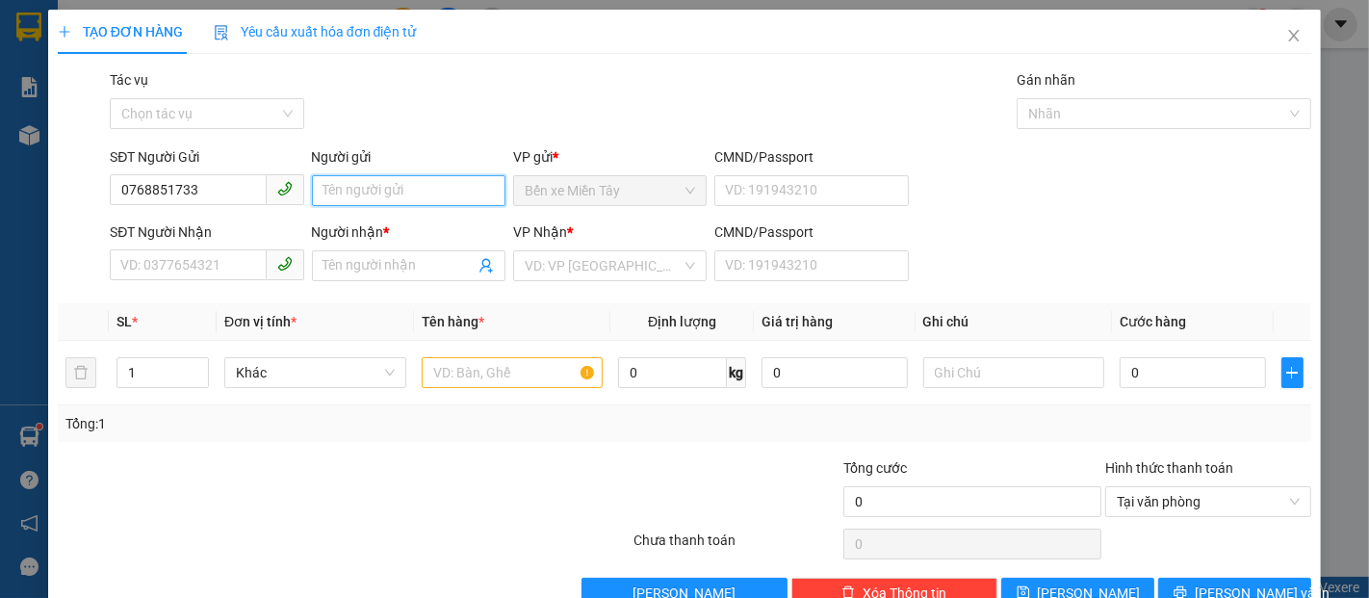
click at [351, 198] on input "Người gửi" at bounding box center [409, 190] width 194 height 31
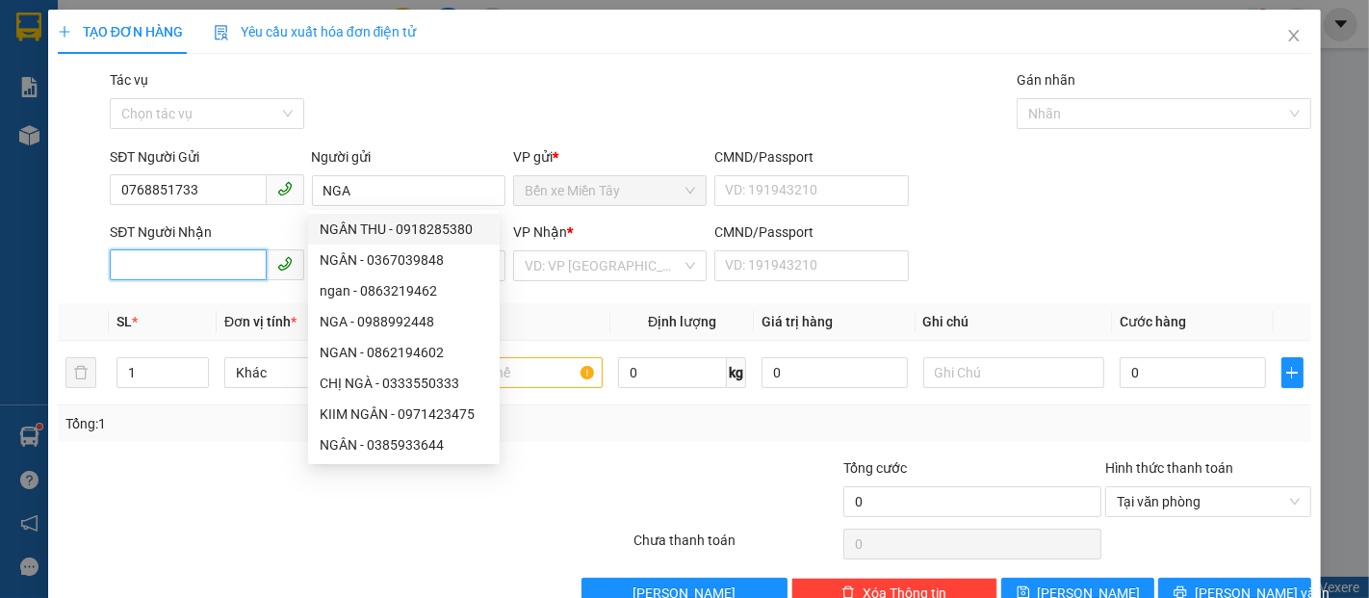
click at [216, 277] on input "SĐT Người Nhận" at bounding box center [188, 264] width 156 height 31
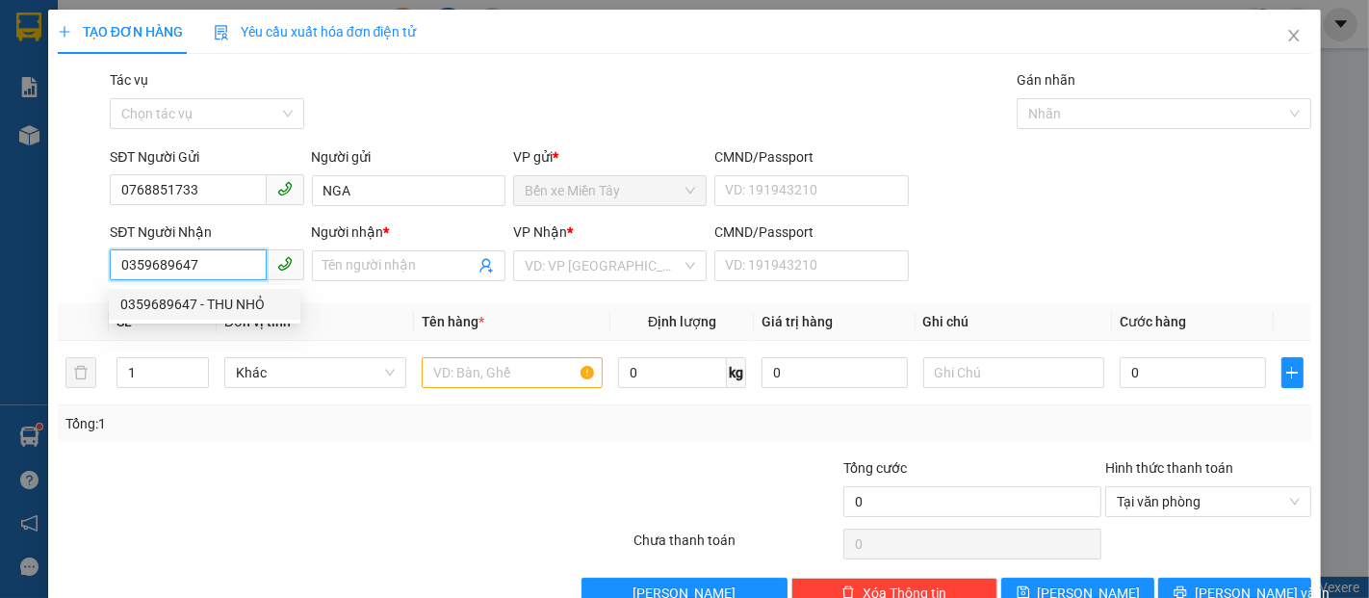
click at [221, 299] on div "0359689647 - THU NHỎ" at bounding box center [204, 304] width 169 height 21
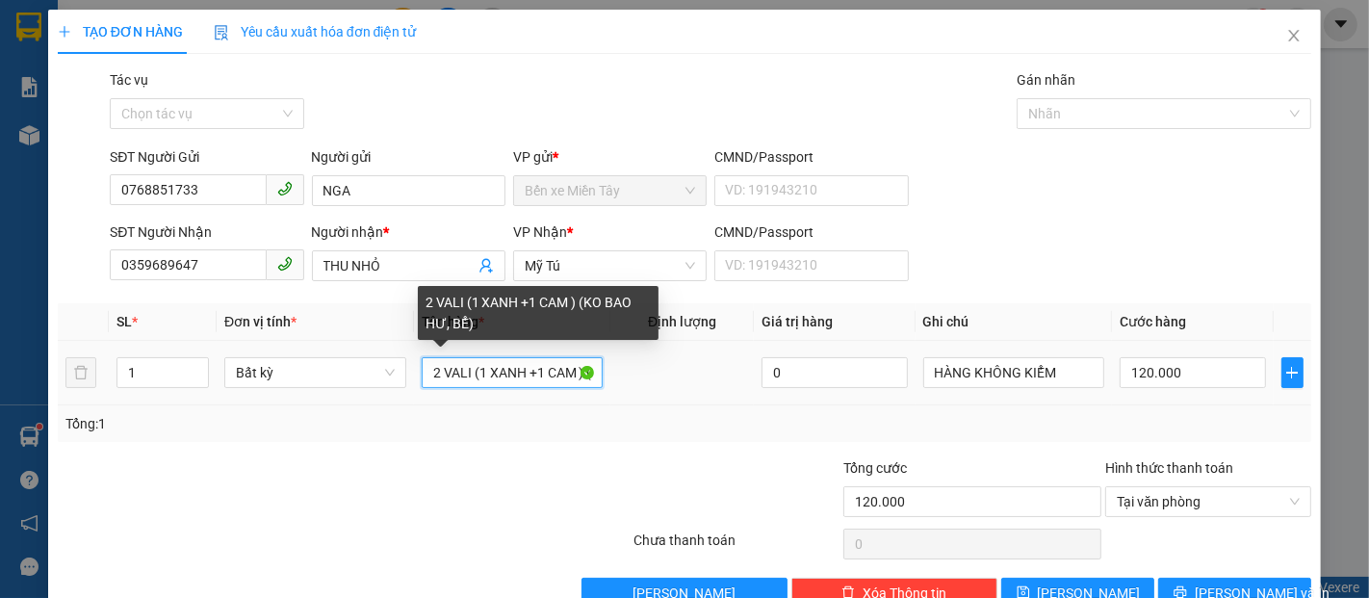
drag, startPoint x: 423, startPoint y: 370, endPoint x: 469, endPoint y: 389, distance: 50.1
click at [471, 387] on input "2 VALI (1 XANH +1 CAM ) (KO BAO HƯ, BỂ)" at bounding box center [513, 372] width 182 height 31
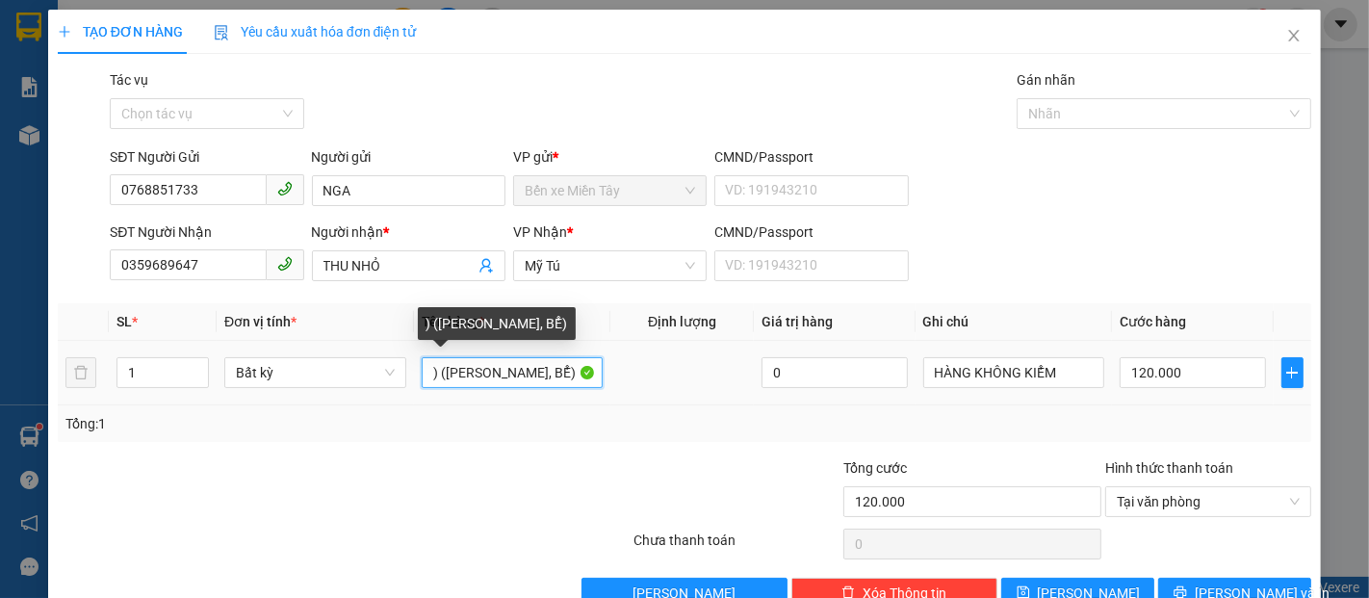
drag, startPoint x: 438, startPoint y: 375, endPoint x: 413, endPoint y: 369, distance: 25.7
click at [414, 369] on td ") (KO BAO HƯ, BỂ)" at bounding box center [512, 373] width 197 height 65
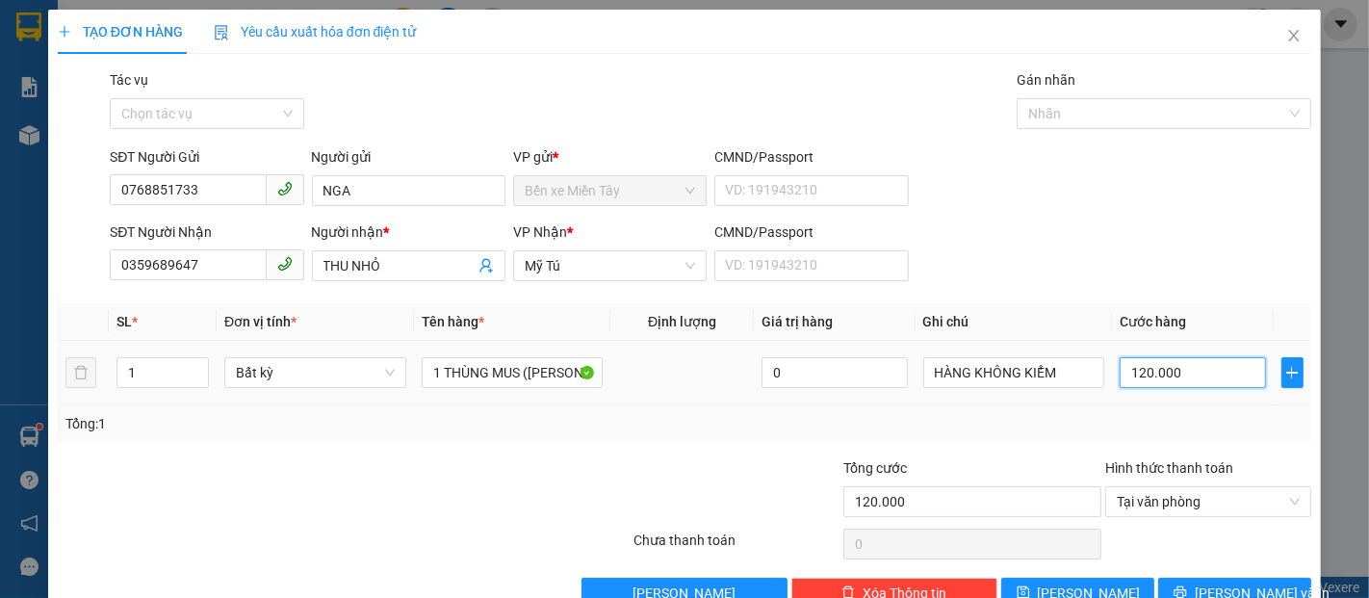
click at [1167, 369] on input "120.000" at bounding box center [1192, 372] width 145 height 31
drag, startPoint x: 1224, startPoint y: 584, endPoint x: 1207, endPoint y: 578, distance: 18.3
click at [1222, 584] on span "Lưu và In" at bounding box center [1262, 593] width 135 height 21
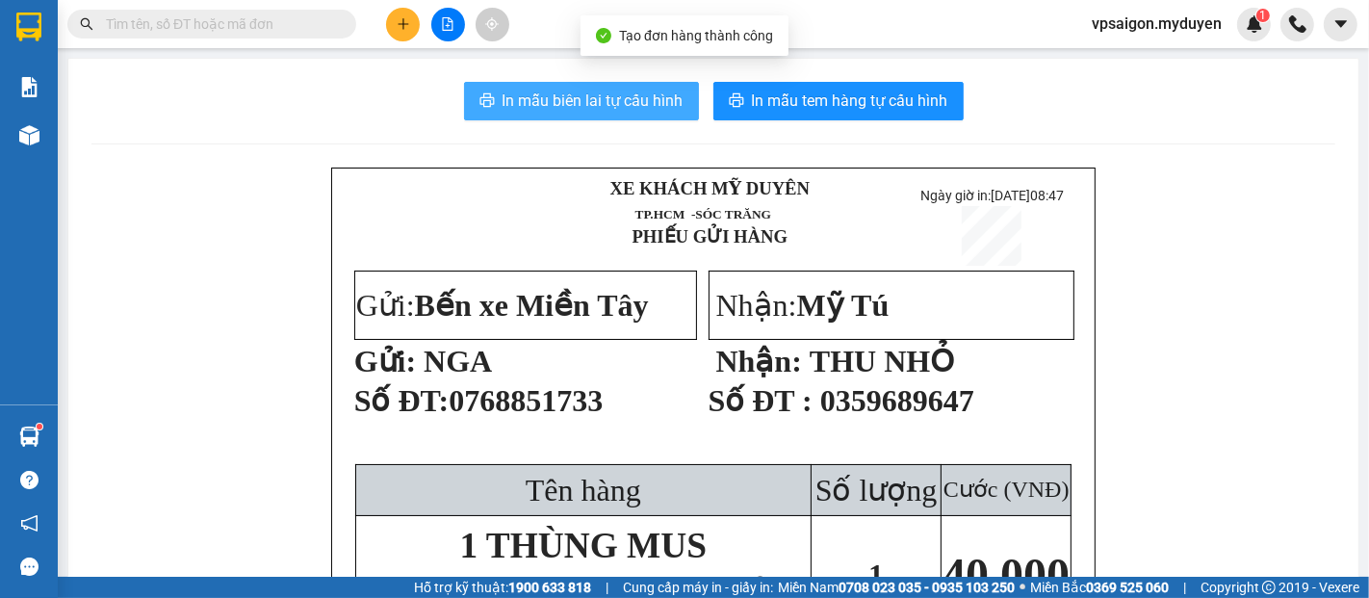
click at [564, 103] on span "In mẫu biên lai tự cấu hình" at bounding box center [593, 101] width 181 height 24
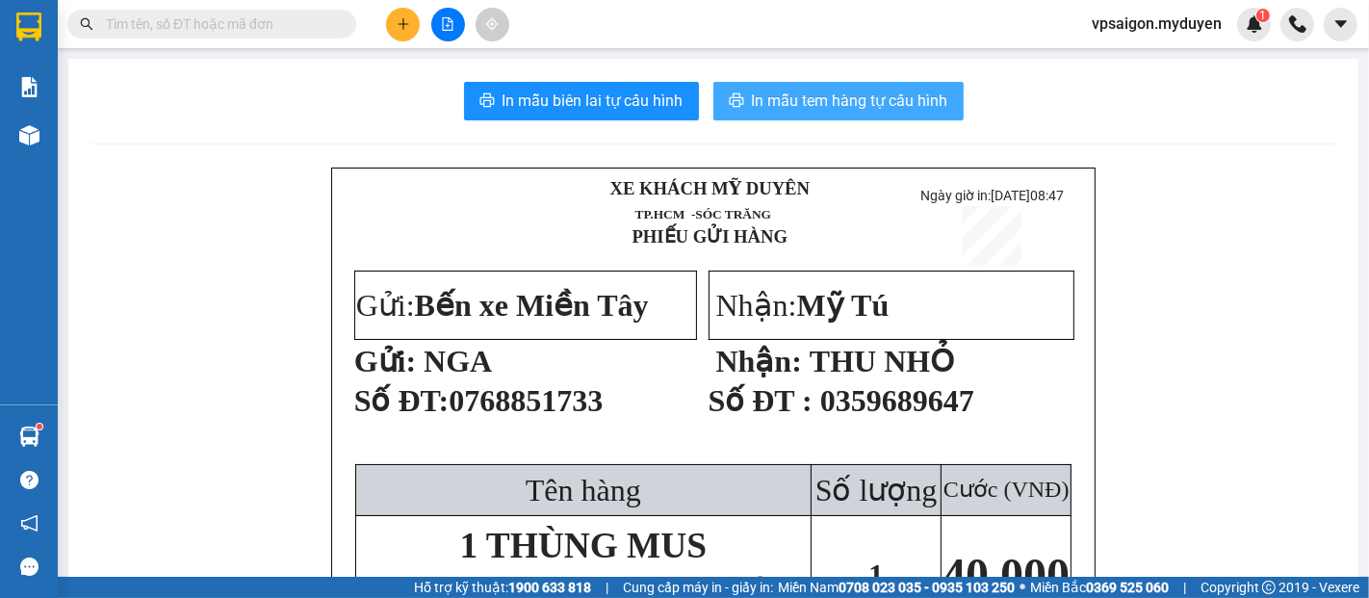
click at [796, 91] on span "In mẫu tem hàng tự cấu hình" at bounding box center [850, 101] width 196 height 24
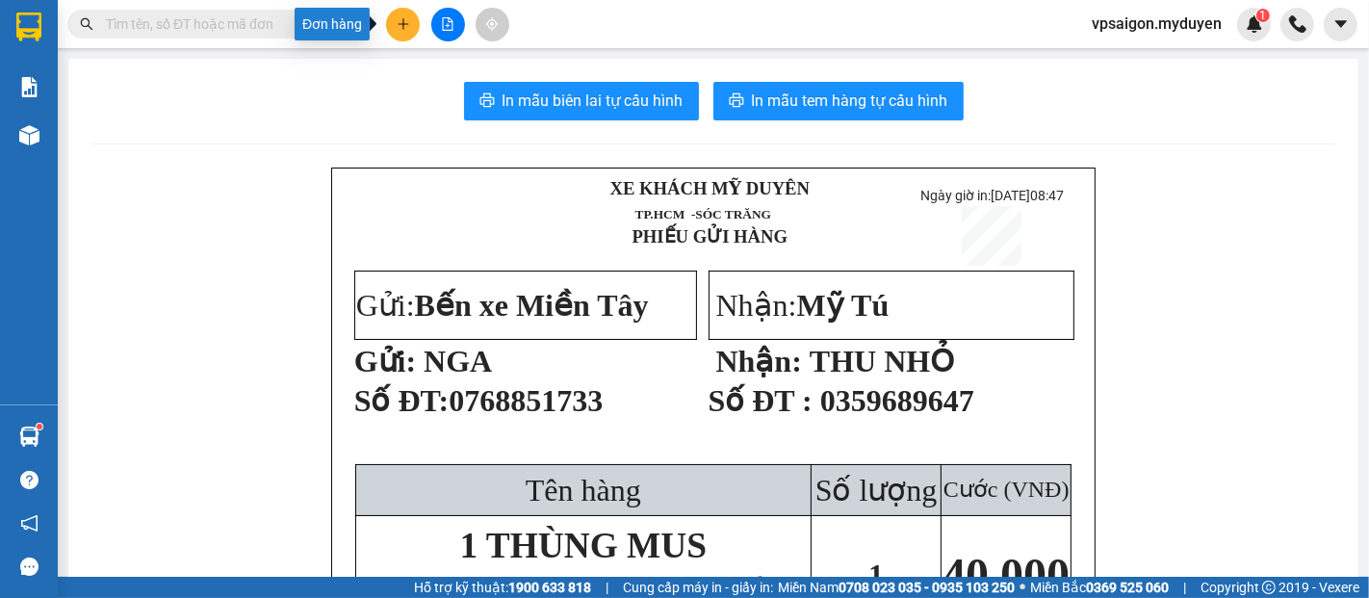
click at [407, 30] on icon "plus" at bounding box center [403, 23] width 13 height 13
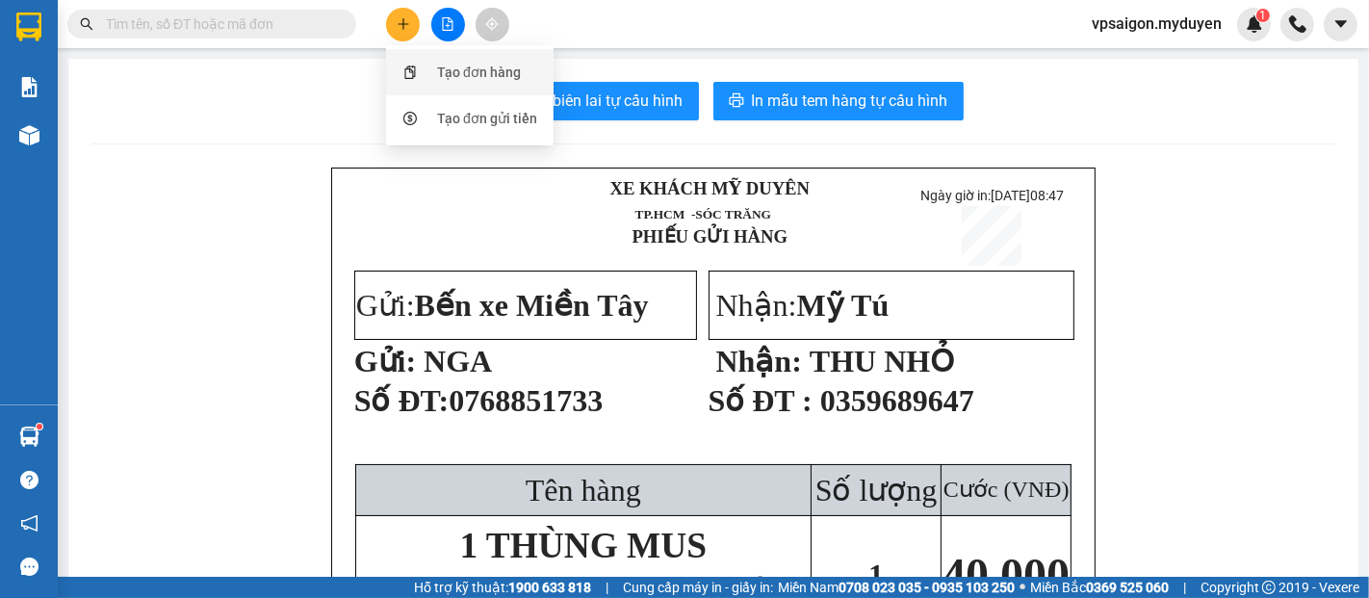
click at [473, 73] on div "Tạo đơn hàng" at bounding box center [479, 72] width 84 height 21
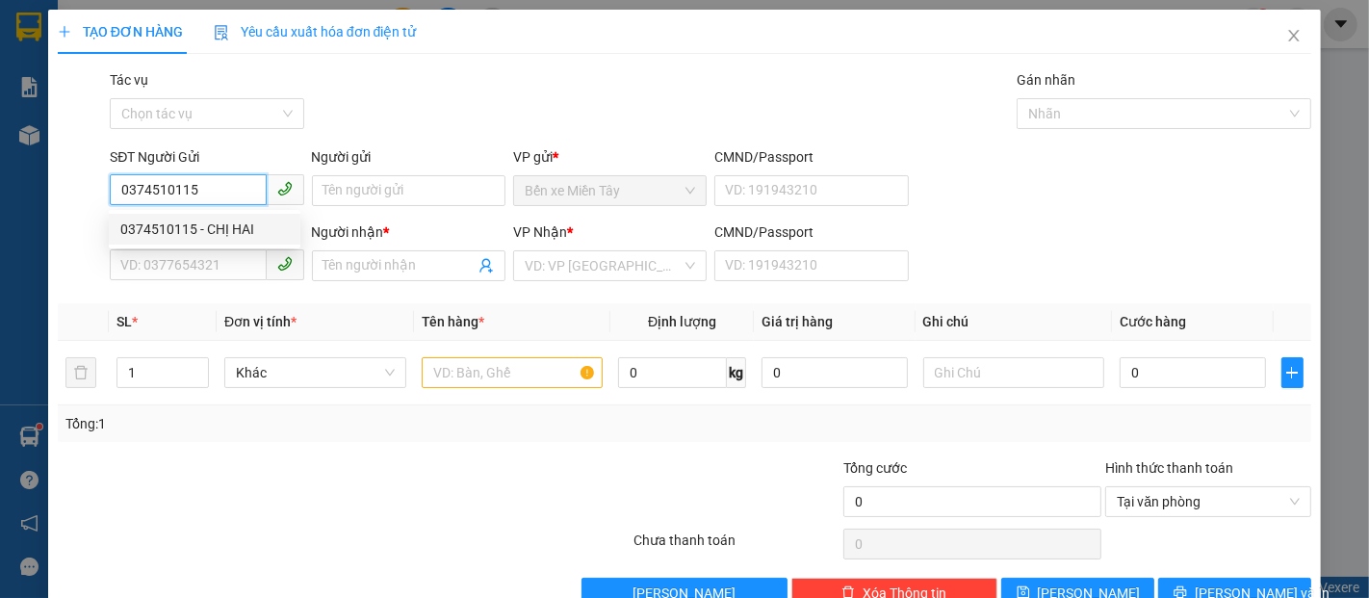
click at [196, 227] on div "0374510115 - CHỊ HAI" at bounding box center [204, 229] width 169 height 21
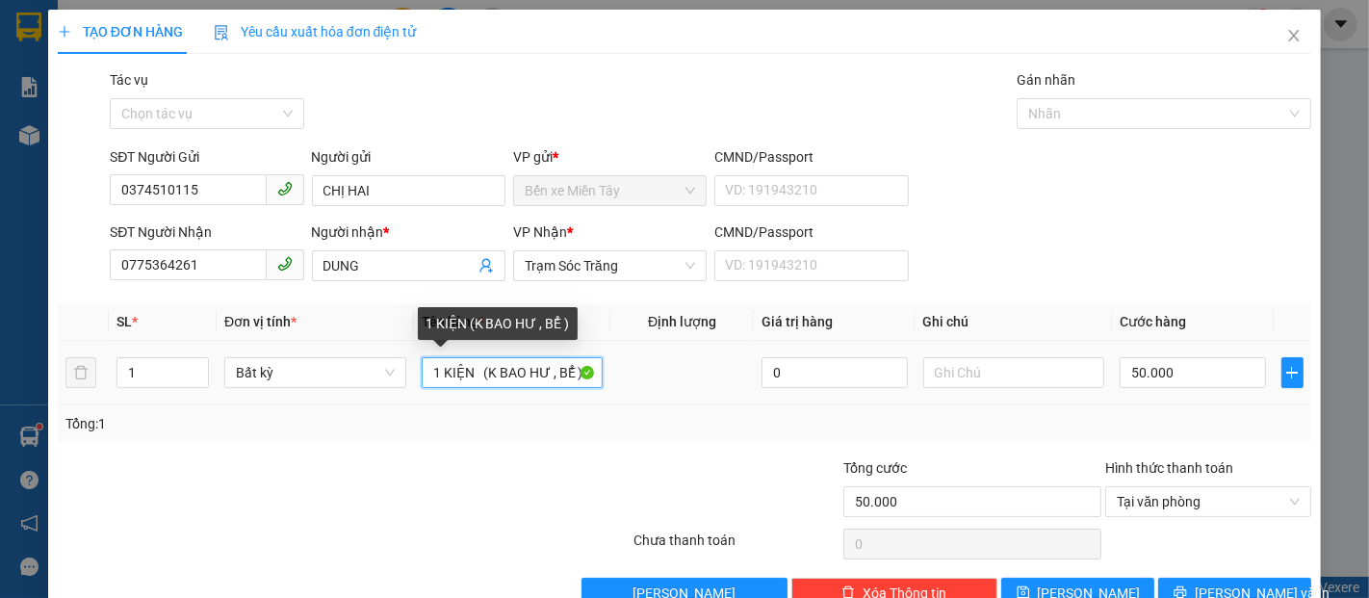
drag, startPoint x: 477, startPoint y: 378, endPoint x: 467, endPoint y: 379, distance: 9.7
click at [467, 379] on input "1 KIỆN (K BAO HƯ , BỂ )" at bounding box center [513, 372] width 182 height 31
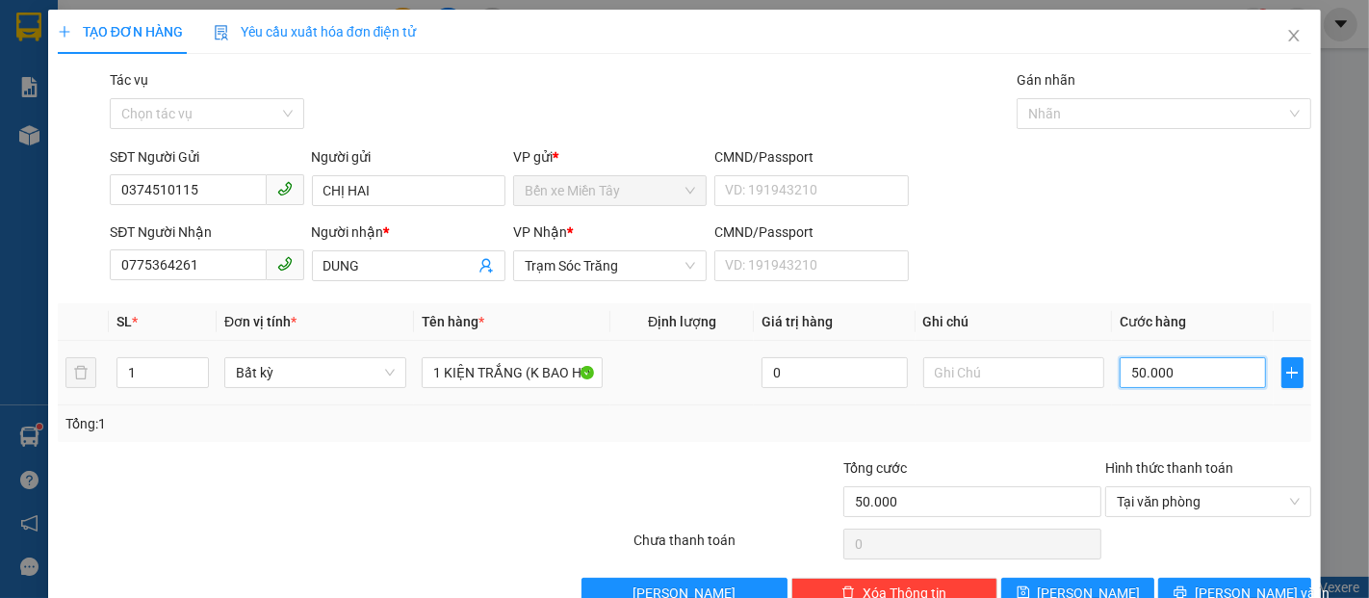
click at [1157, 384] on input "50.000" at bounding box center [1192, 372] width 145 height 31
click at [1210, 585] on span "Lưu và In" at bounding box center [1262, 593] width 135 height 21
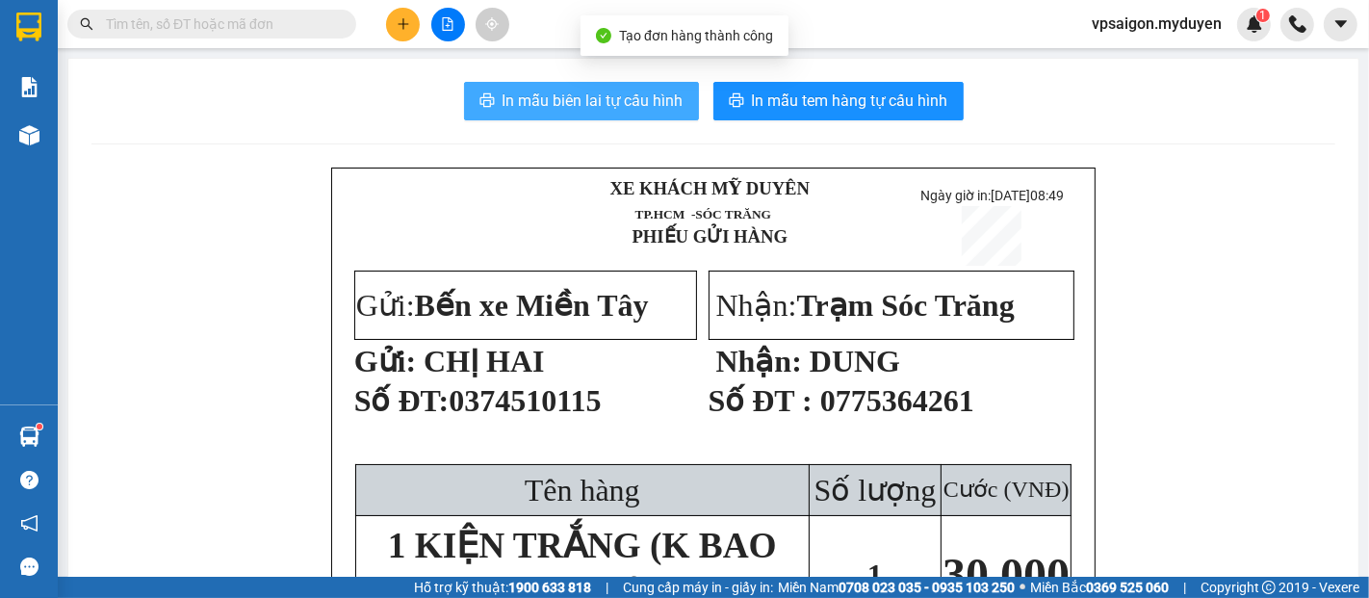
click at [506, 104] on span "In mẫu biên lai tự cấu hình" at bounding box center [593, 101] width 181 height 24
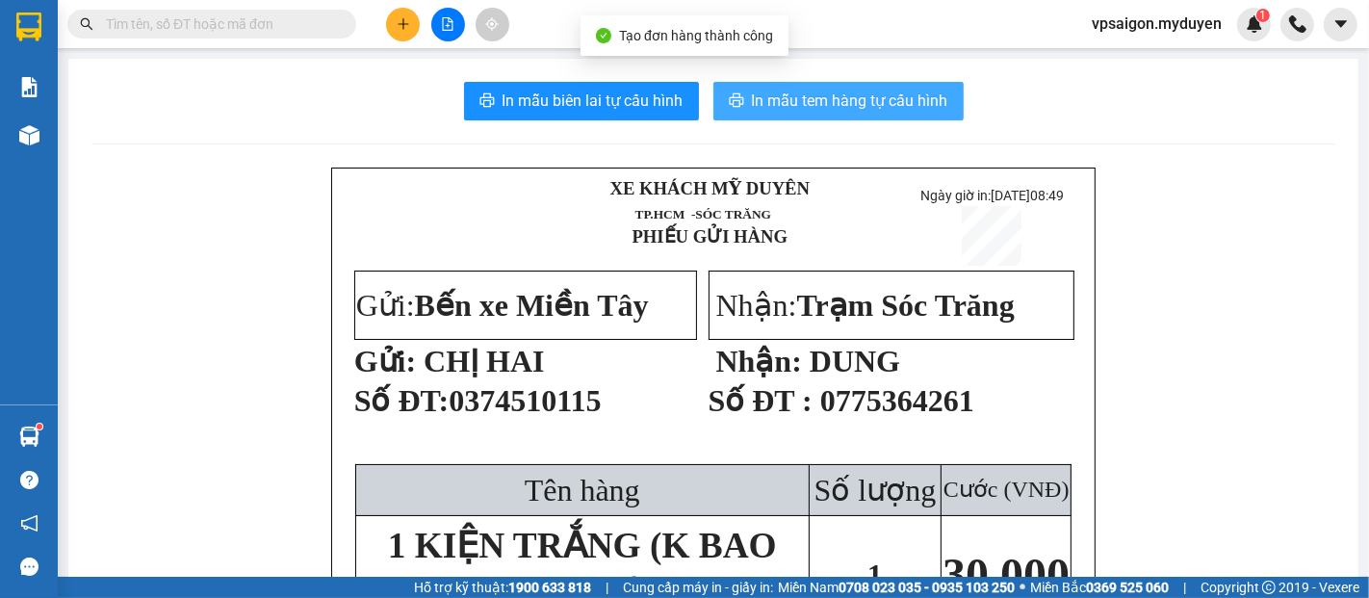
click at [843, 101] on span "In mẫu tem hàng tự cấu hình" at bounding box center [850, 101] width 196 height 24
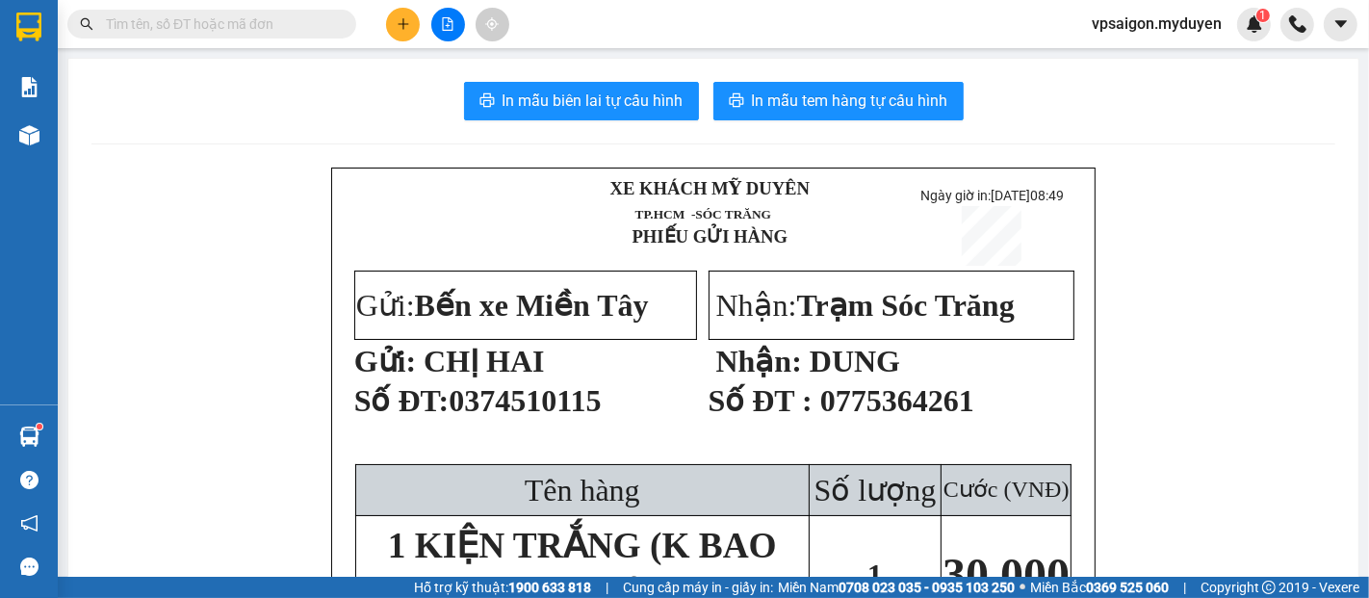
click at [865, 473] on span "Số lượng" at bounding box center [876, 490] width 122 height 35
drag, startPoint x: 408, startPoint y: 21, endPoint x: 424, endPoint y: 85, distance: 65.4
click at [408, 20] on icon "plus" at bounding box center [403, 23] width 13 height 13
click at [456, 67] on div "Tạo đơn hàng" at bounding box center [479, 72] width 84 height 21
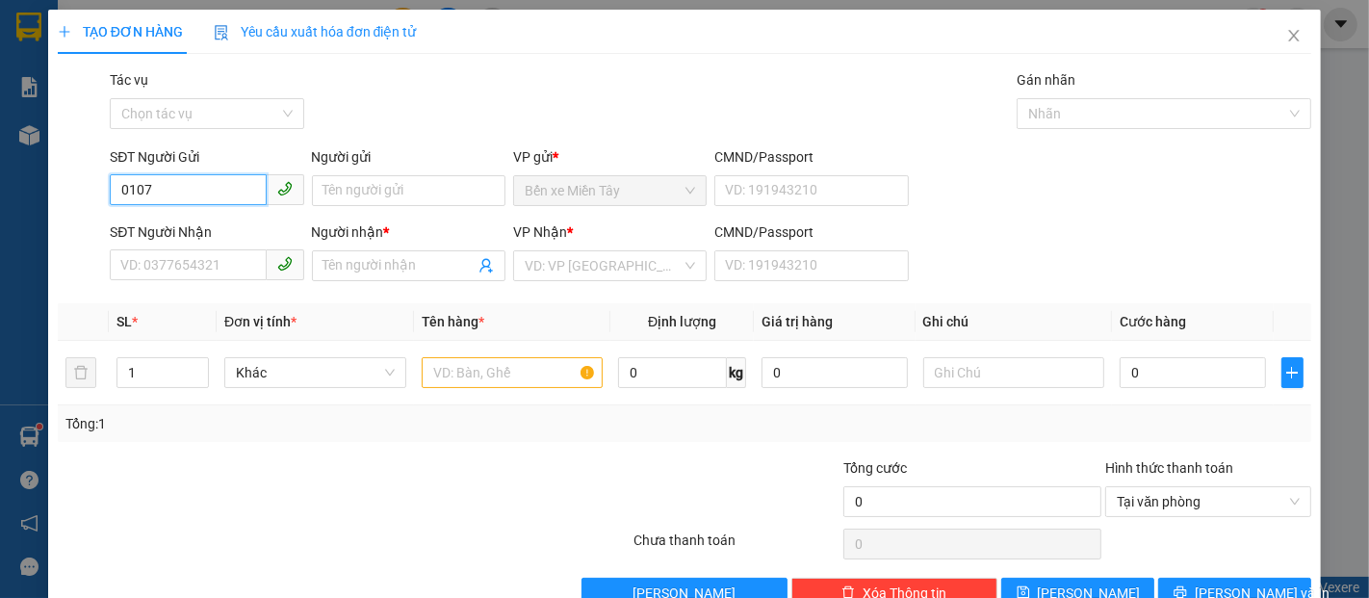
click at [0, 192] on div "TẠO ĐƠN HÀNG Yêu cầu xuất hóa đơn điện tử Transit Pickup Surcharge Ids Transit …" at bounding box center [684, 299] width 1369 height 598
click at [1289, 39] on icon "close" at bounding box center [1294, 36] width 11 height 12
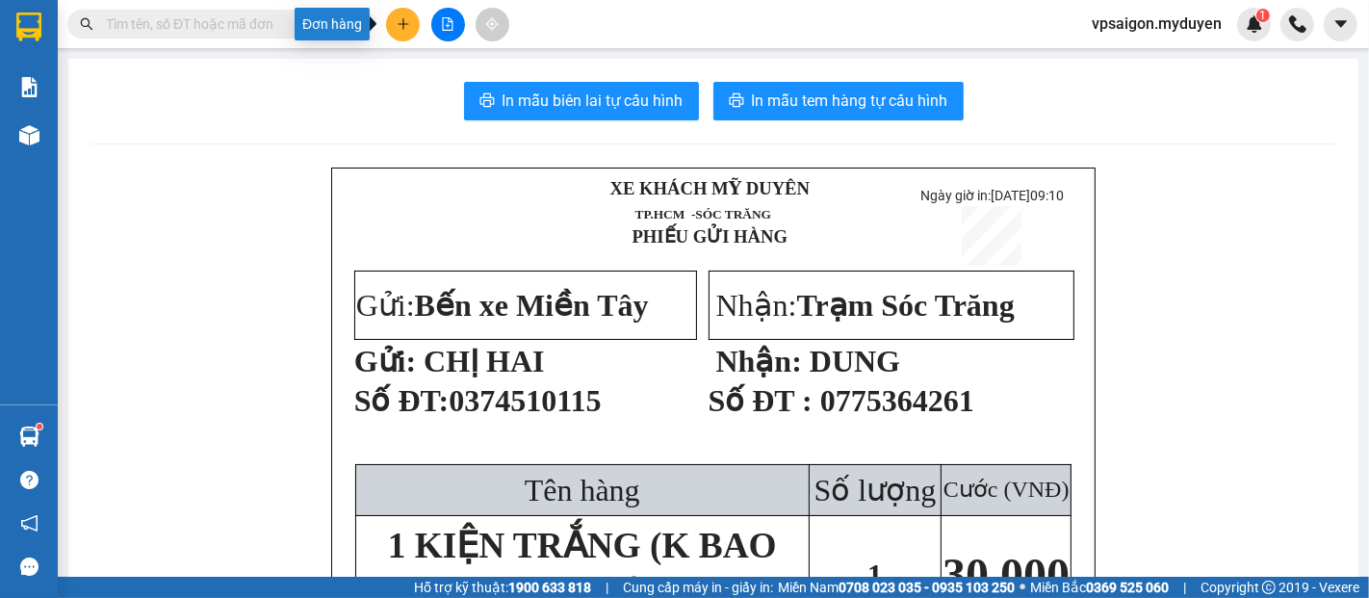
click at [405, 27] on icon "plus" at bounding box center [403, 23] width 13 height 13
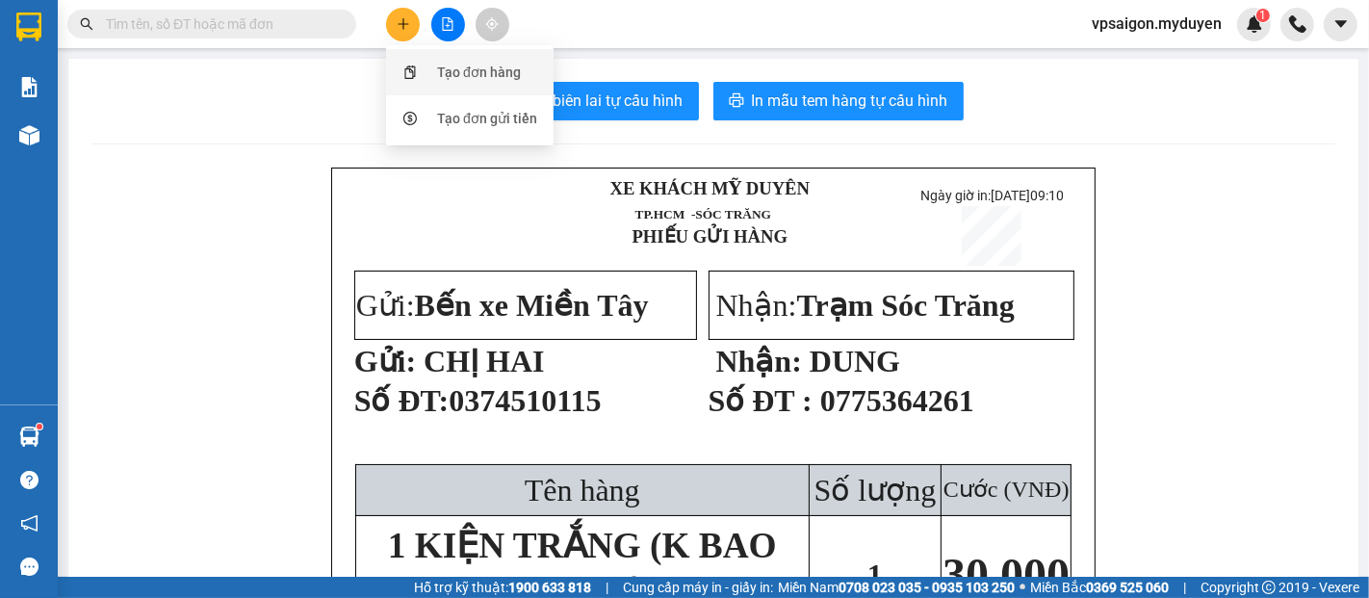
click at [458, 76] on div "Tạo đơn hàng" at bounding box center [479, 72] width 84 height 21
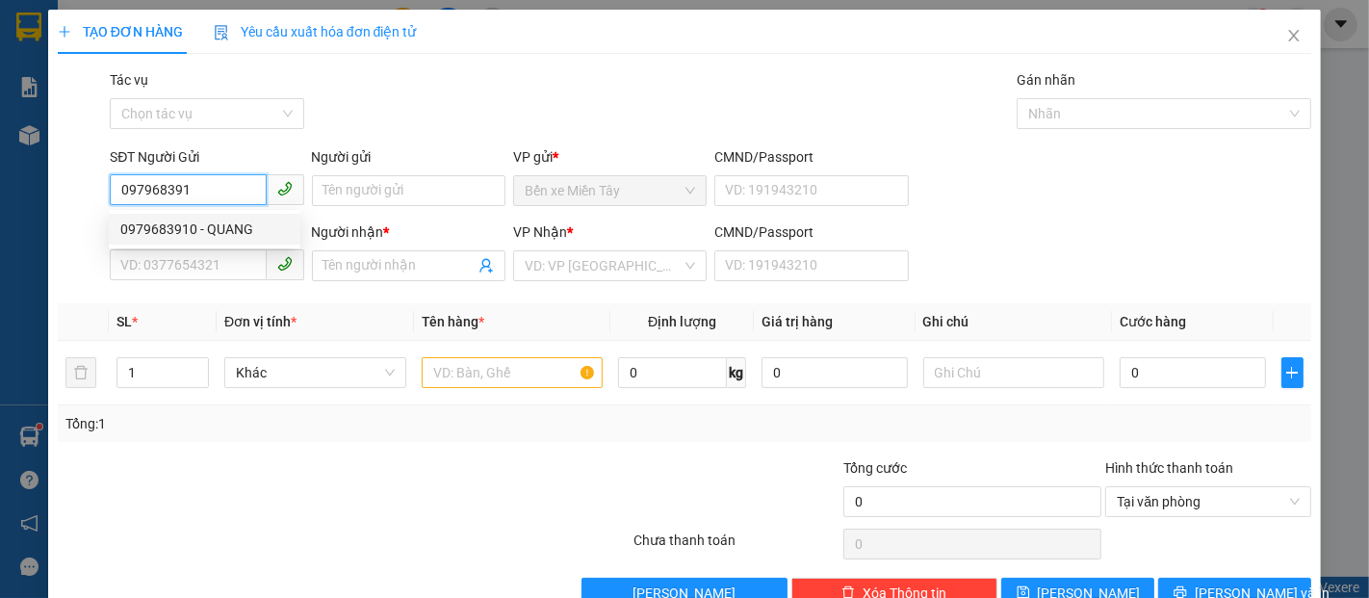
click at [195, 230] on div "0979683910 - QUANG" at bounding box center [204, 229] width 169 height 21
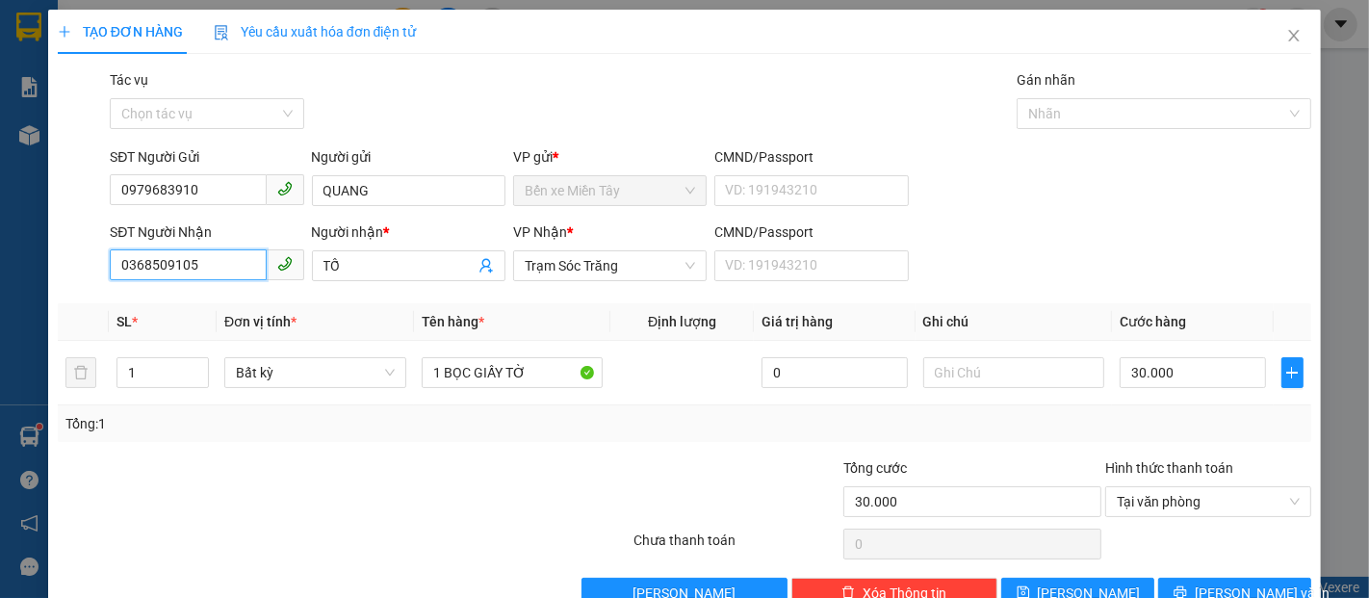
drag, startPoint x: 221, startPoint y: 267, endPoint x: 0, endPoint y: 236, distance: 222.7
click at [0, 236] on div "TẠO ĐƠN HÀNG Yêu cầu xuất hóa đơn điện tử Transit Pickup Surcharge Ids Transit …" at bounding box center [684, 299] width 1369 height 598
drag, startPoint x: 371, startPoint y: 256, endPoint x: 222, endPoint y: 260, distance: 148.3
click at [223, 260] on div "SĐT Người Nhận 0774704119 Người nhận * TỐ TỐ VP Nhận * Trạm Sóc Trăng CMND/Pass…" at bounding box center [710, 254] width 1209 height 67
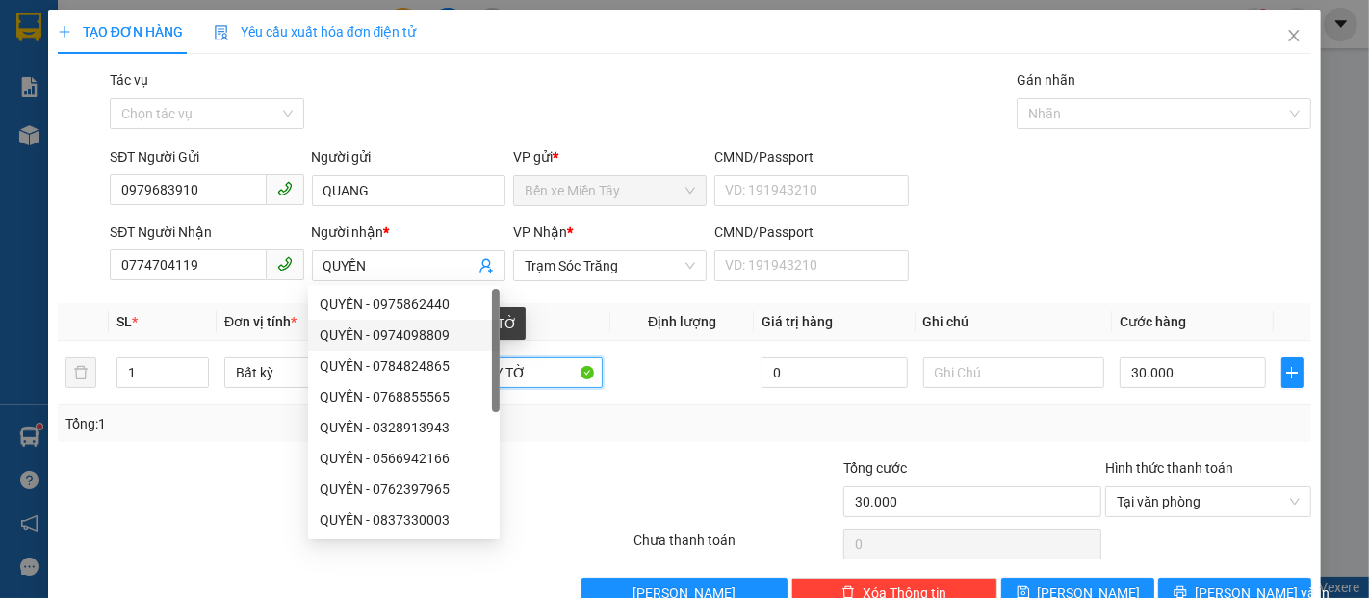
drag, startPoint x: 532, startPoint y: 373, endPoint x: 176, endPoint y: 337, distance: 357.1
click at [200, 336] on table "SL * Đơn vị tính * Tên hàng * Định lượng Giá trị hàng Ghi chú Cước hàng 1 Bất k…" at bounding box center [685, 354] width 1254 height 102
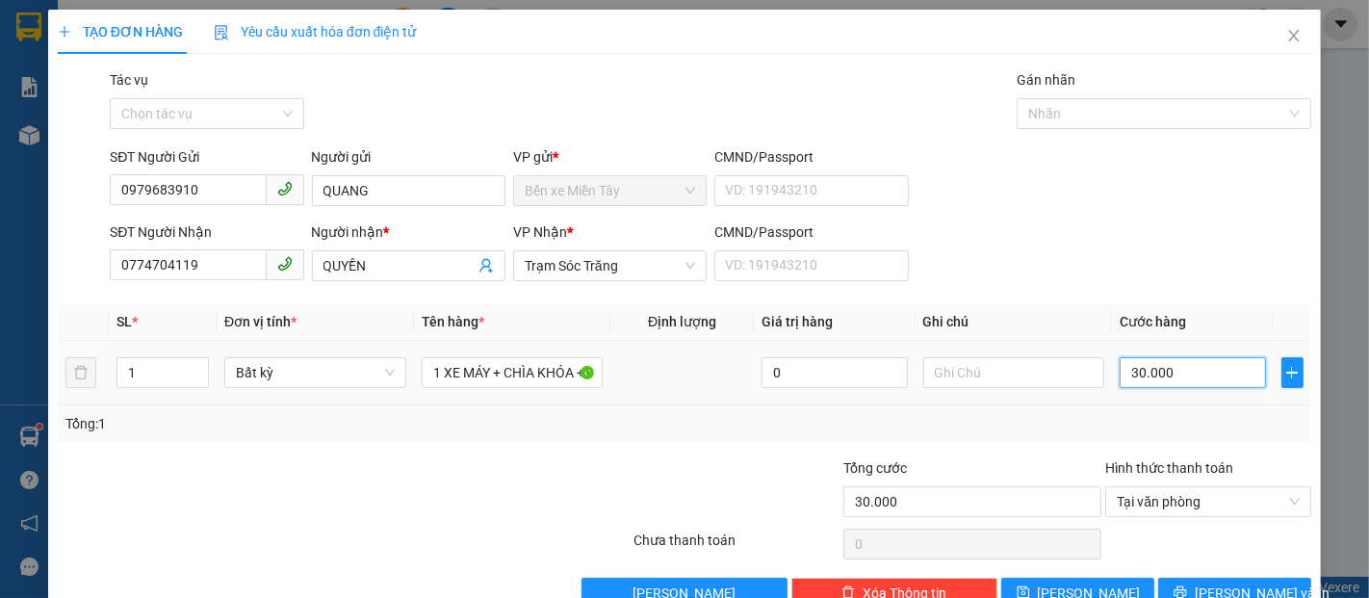
click at [1166, 383] on input "30.000" at bounding box center [1192, 372] width 145 height 31
click at [1226, 581] on button "Lưu và In" at bounding box center [1234, 593] width 153 height 31
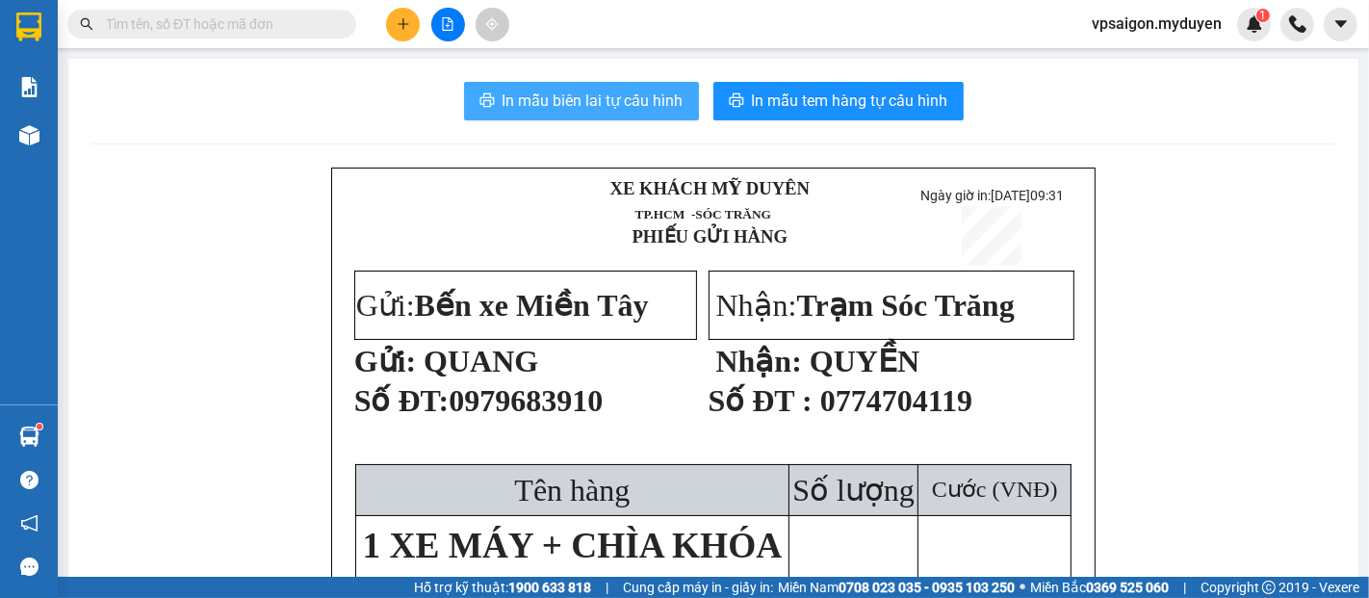
click at [582, 109] on span "In mẫu biên lai tự cấu hình" at bounding box center [593, 101] width 181 height 24
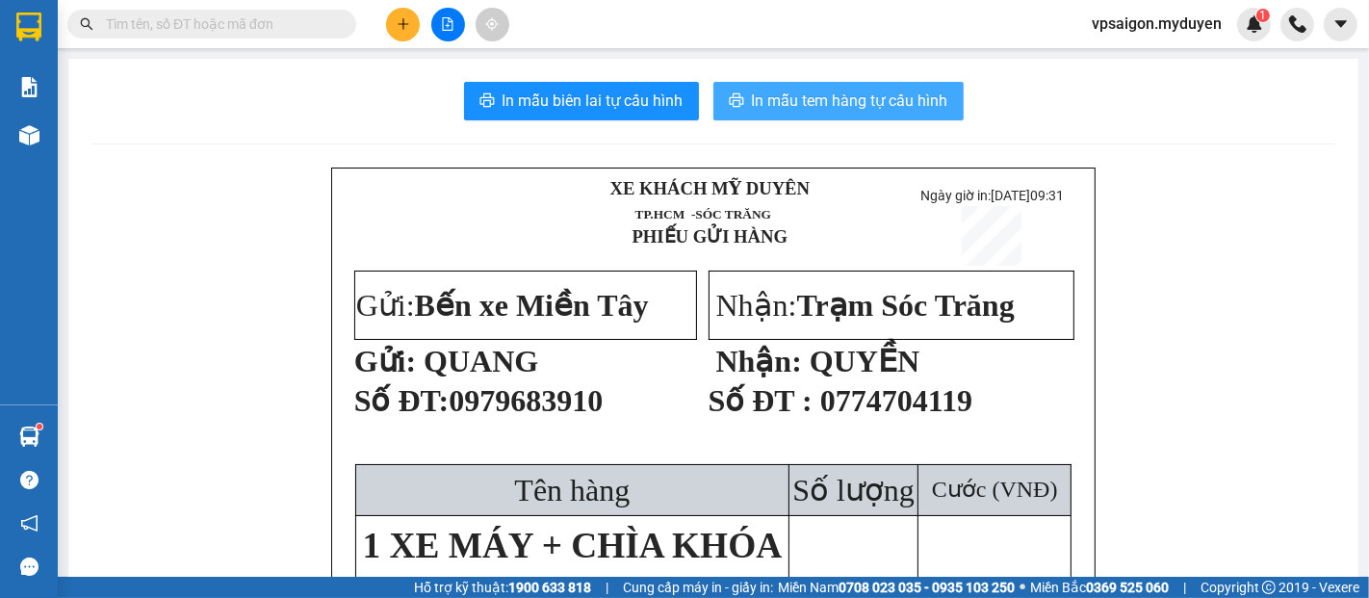
click at [793, 93] on span "In mẫu tem hàng tự cấu hình" at bounding box center [850, 101] width 196 height 24
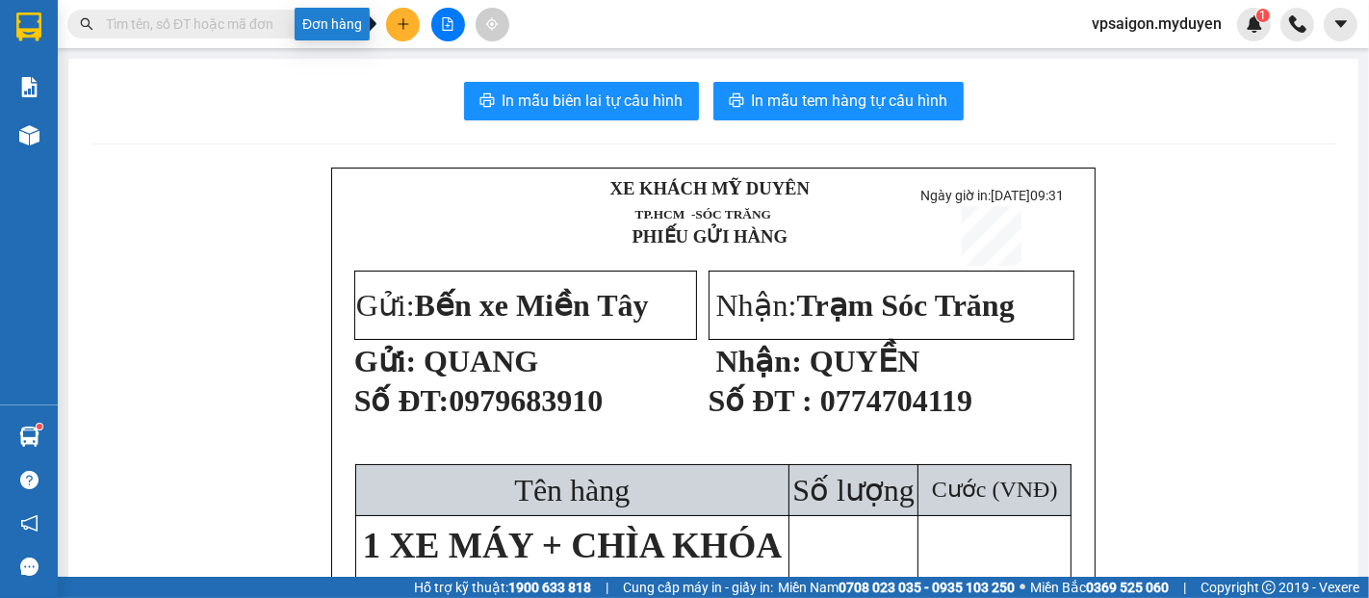
click at [402, 15] on button at bounding box center [403, 25] width 34 height 34
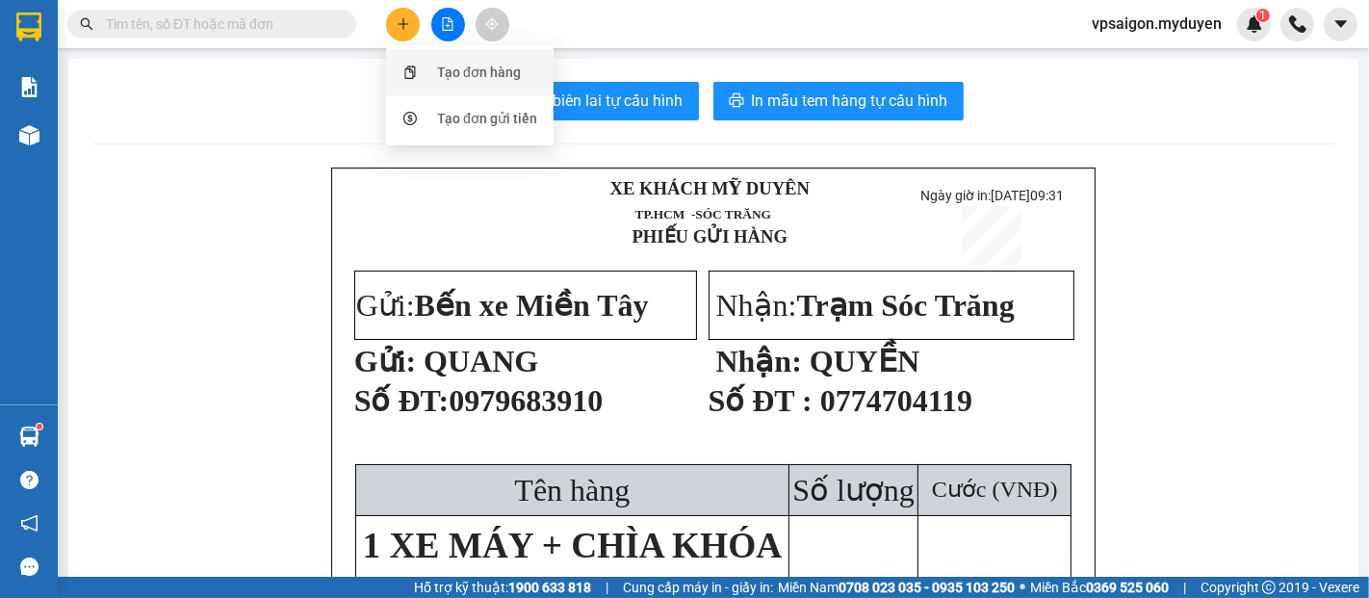
click at [422, 72] on div "Tạo đơn hàng" at bounding box center [470, 72] width 144 height 37
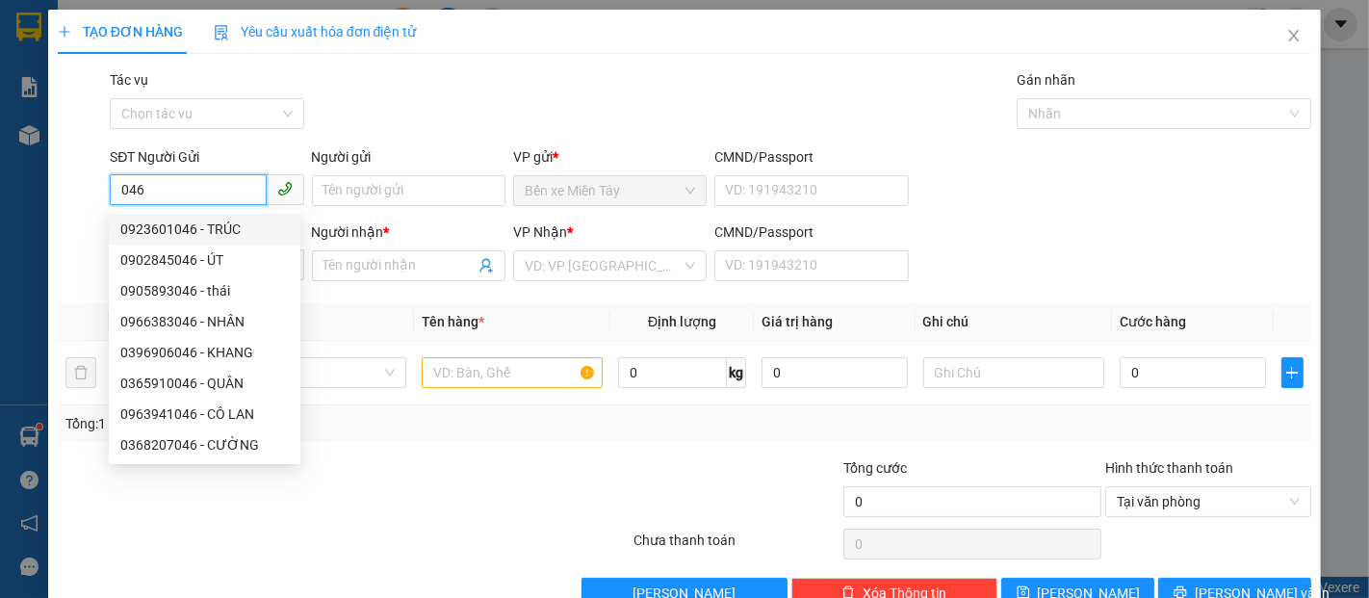
drag, startPoint x: 220, startPoint y: 191, endPoint x: 92, endPoint y: 213, distance: 129.0
click at [92, 213] on div "SĐT Người Gửi 046 Người gửi Tên người gửi VP gửi * Bến xe Miền Tây CMND/Passpor…" at bounding box center [685, 179] width 1258 height 67
click at [357, 196] on input "Người gửi" at bounding box center [409, 190] width 194 height 31
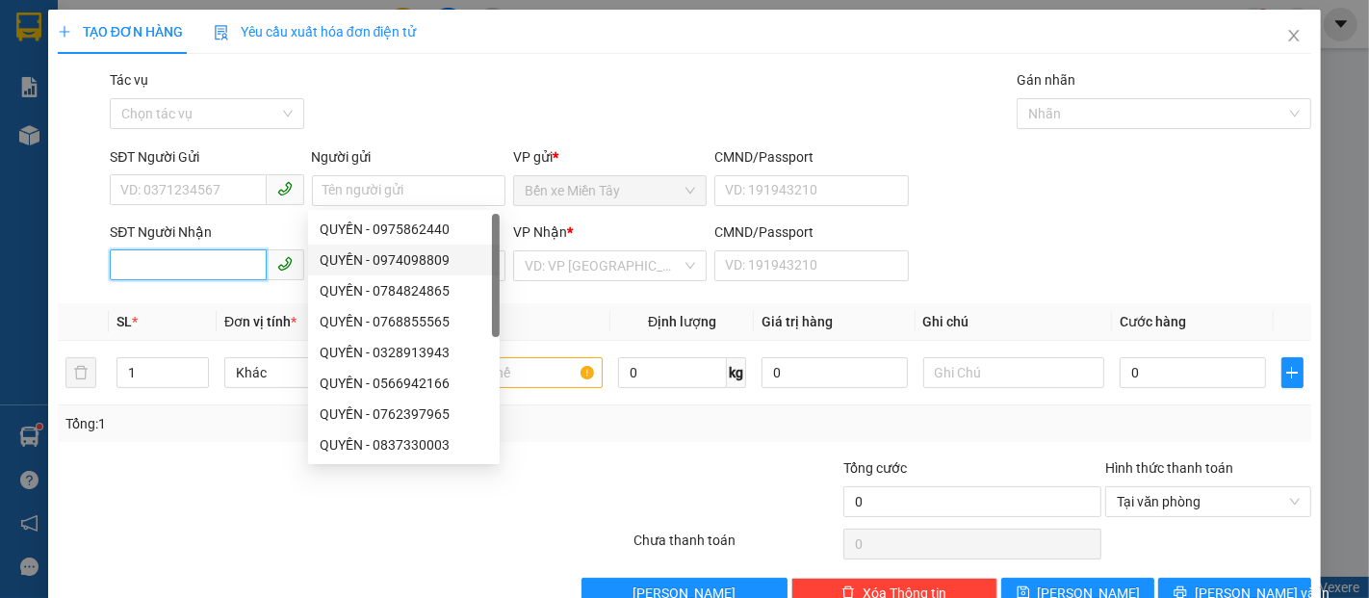
click at [212, 266] on input "SĐT Người Nhận" at bounding box center [188, 264] width 156 height 31
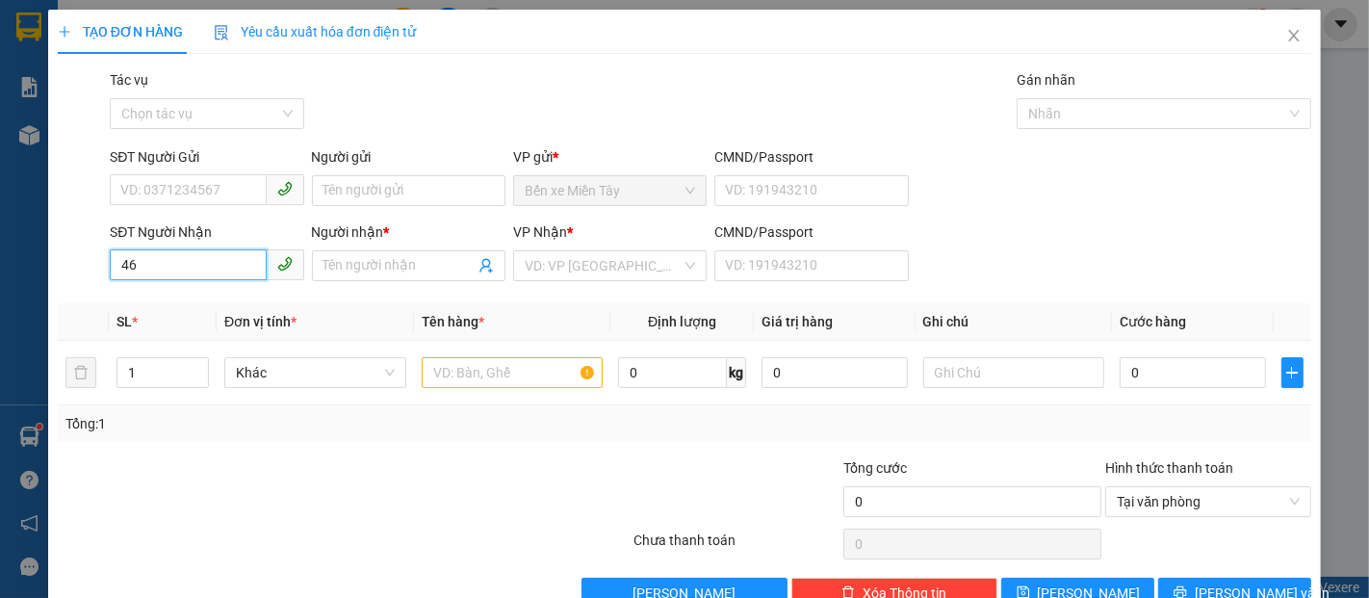
click at [120, 260] on input "46" at bounding box center [188, 264] width 156 height 31
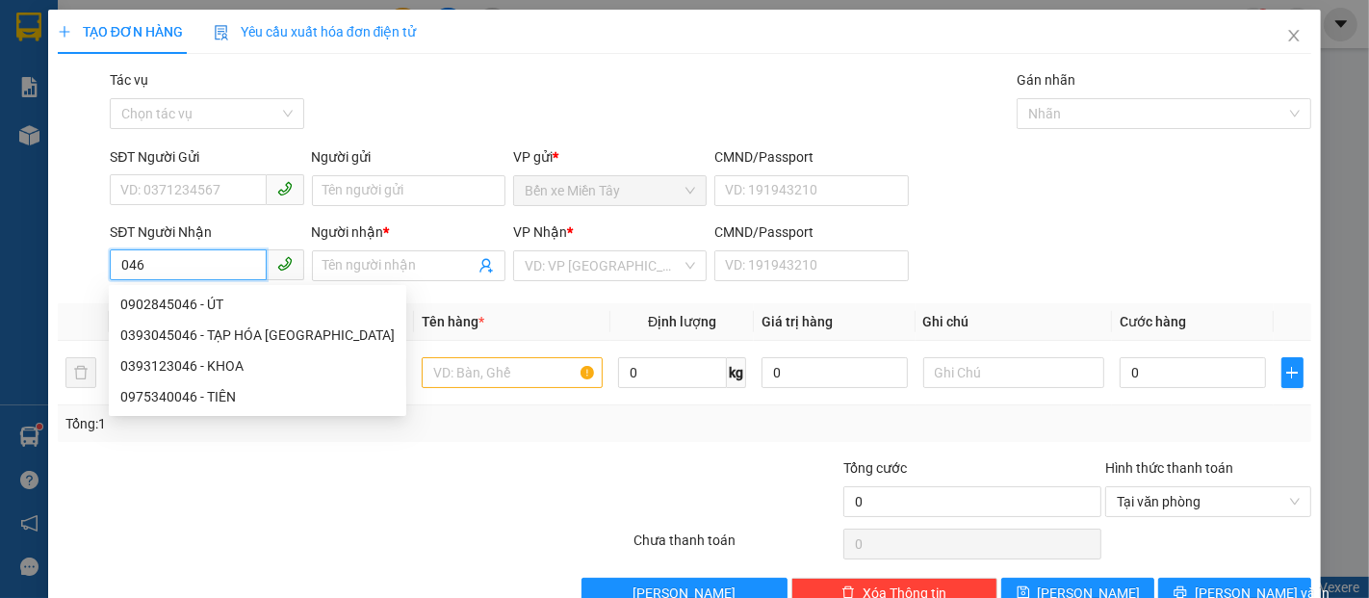
drag, startPoint x: 162, startPoint y: 273, endPoint x: 81, endPoint y: 277, distance: 81.0
click at [81, 277] on div "SĐT Người Nhận 046 Người nhận * Tên người nhận VP Nhận * VD: VP Sài Gòn CMND/Pa…" at bounding box center [685, 254] width 1258 height 67
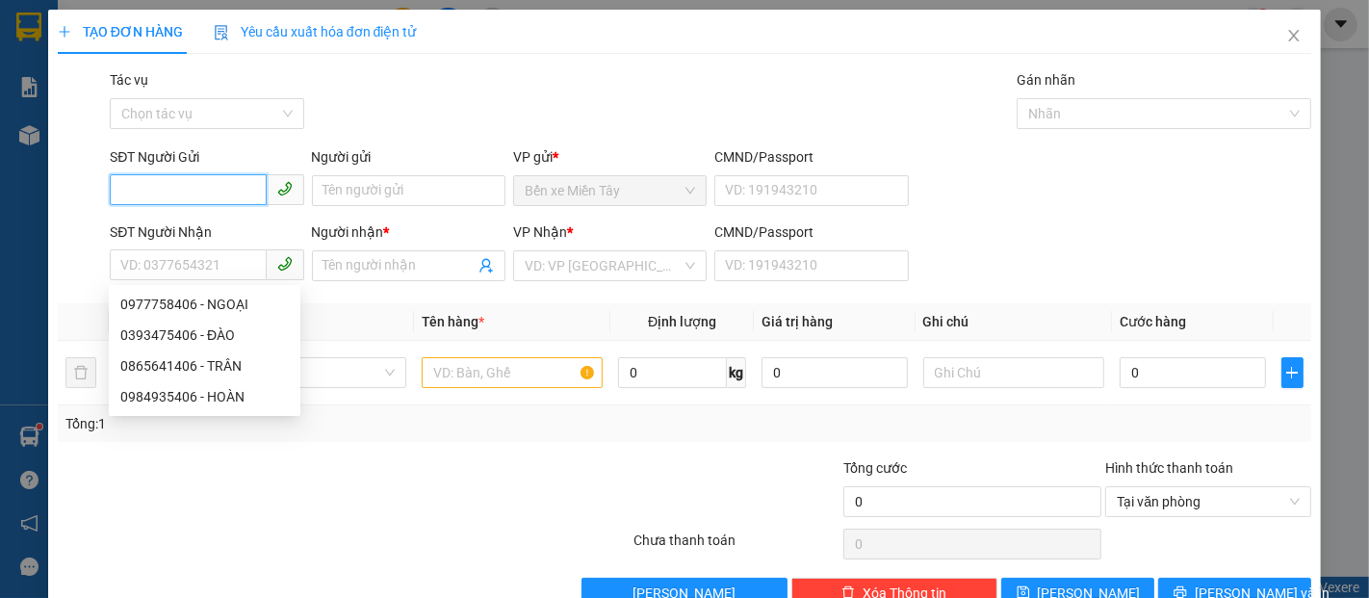
click at [192, 191] on input "SĐT Người Gửi" at bounding box center [188, 189] width 156 height 31
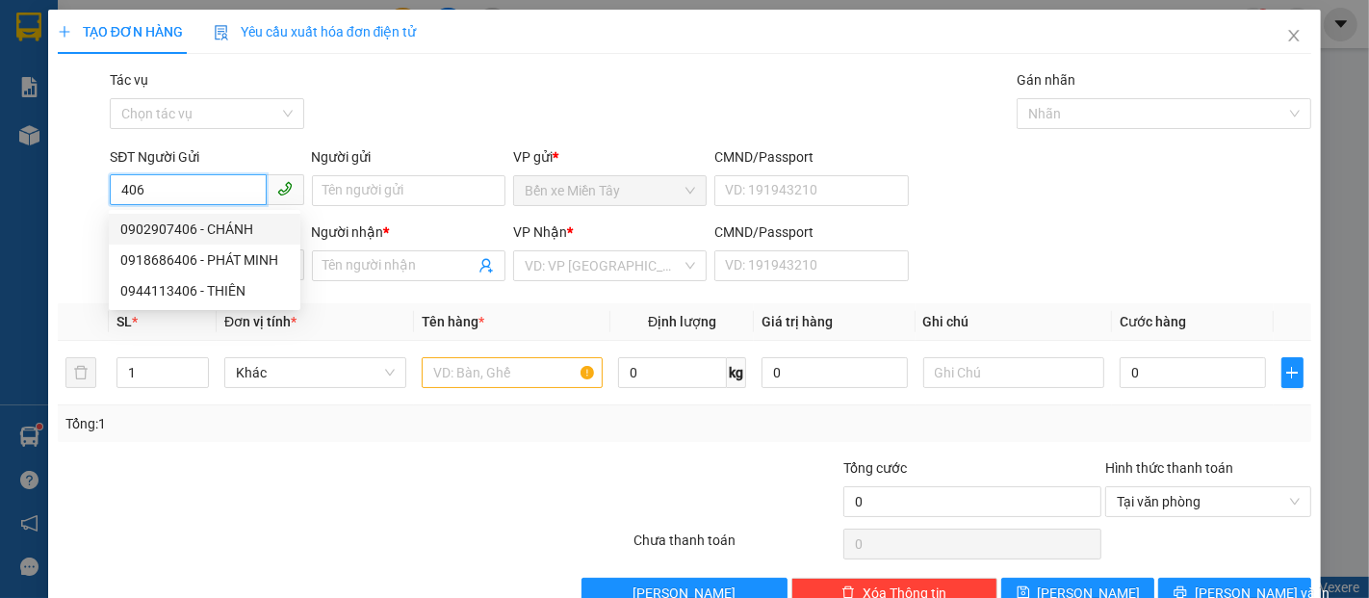
click at [216, 230] on div "0902907406 - CHÁNH" at bounding box center [204, 229] width 169 height 21
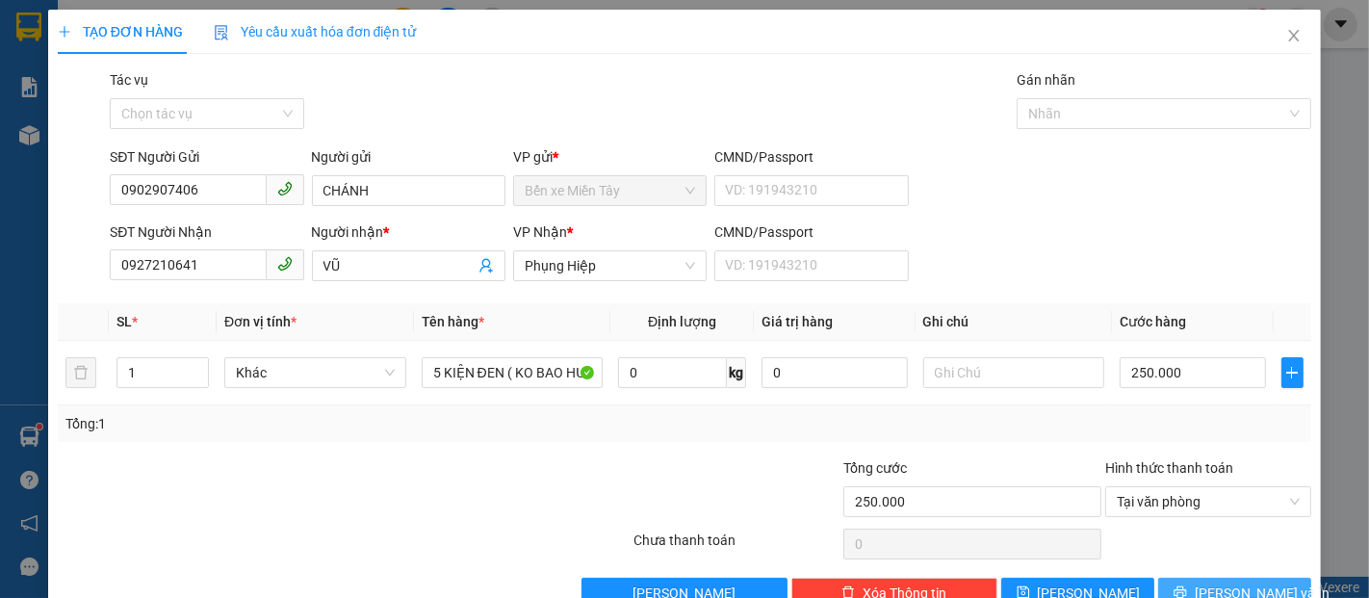
click at [1235, 591] on span "Lưu và In" at bounding box center [1262, 593] width 135 height 21
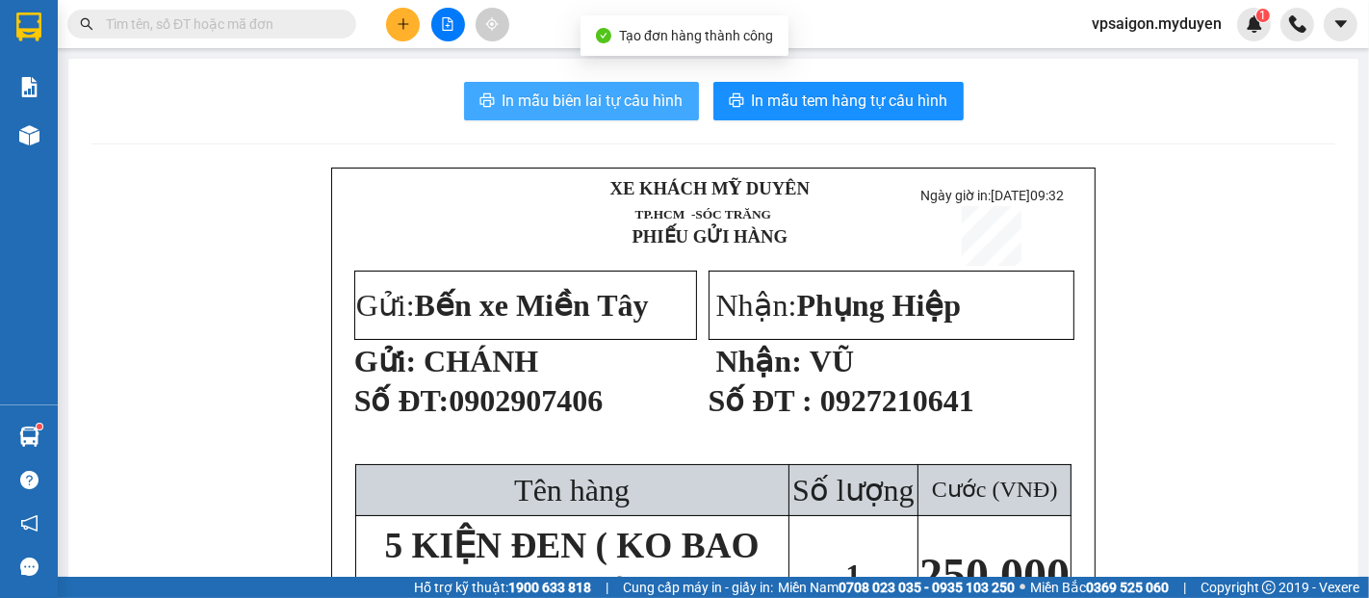
click at [528, 88] on button "In mẫu biên lai tự cấu hình" at bounding box center [581, 101] width 235 height 39
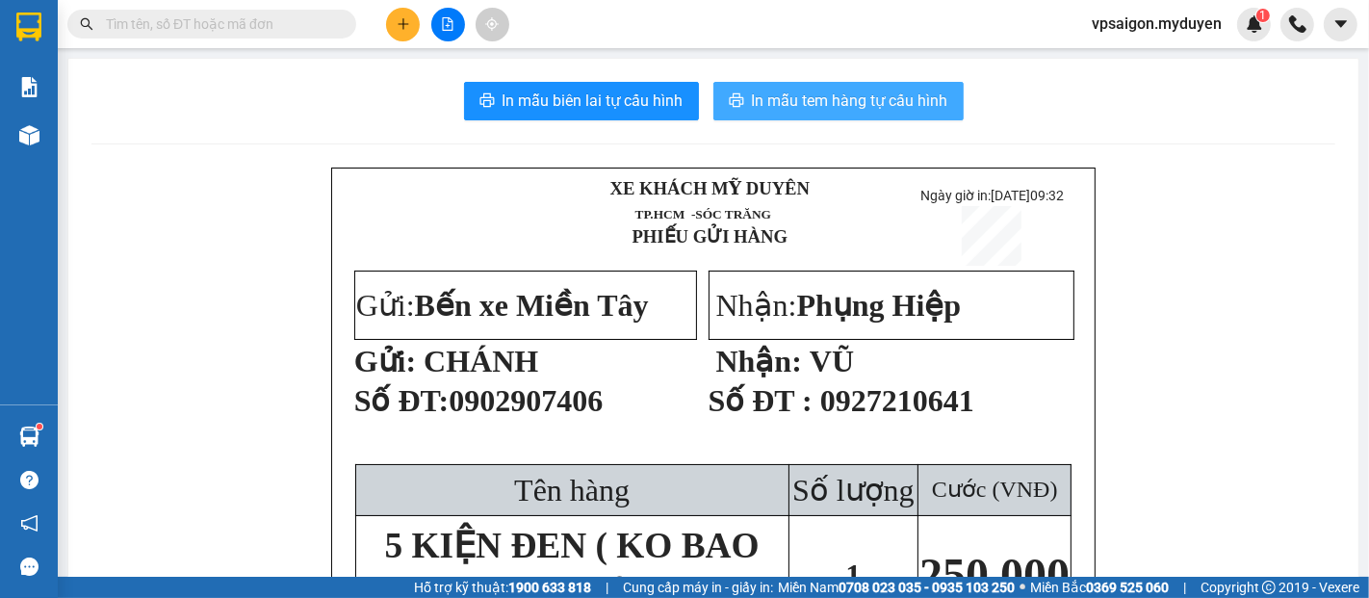
click at [810, 93] on span "In mẫu tem hàng tự cấu hình" at bounding box center [850, 101] width 196 height 24
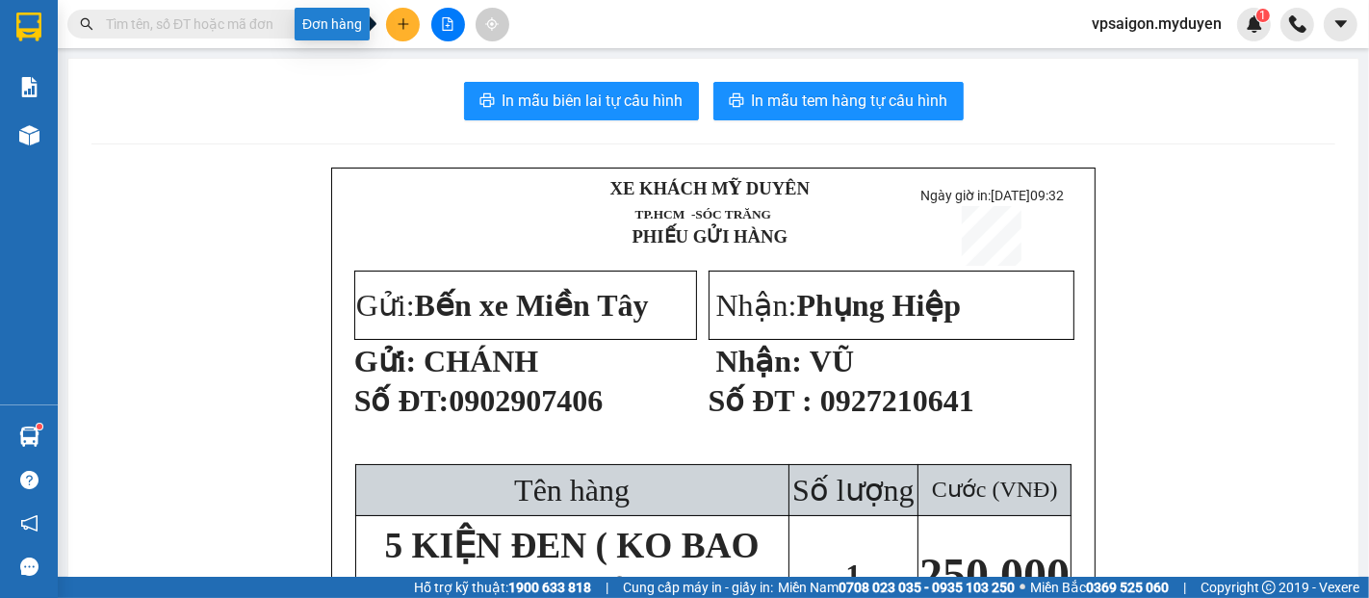
click at [402, 29] on icon "plus" at bounding box center [403, 23] width 13 height 13
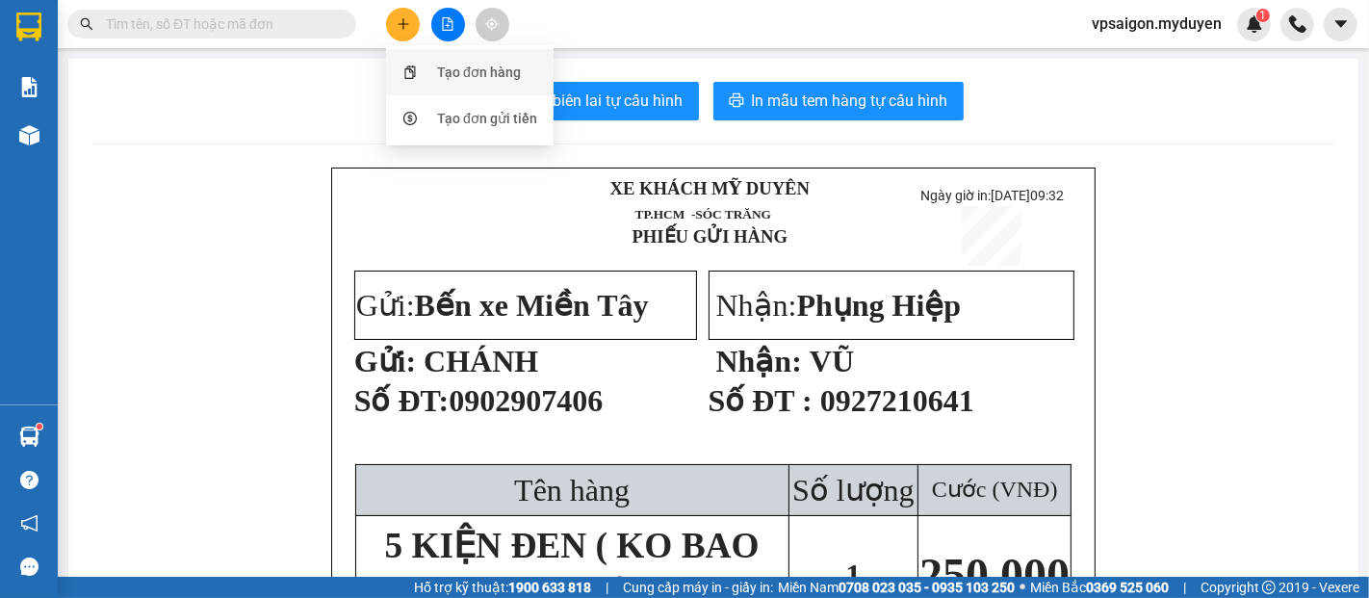
click at [449, 65] on div "Tạo đơn hàng" at bounding box center [479, 72] width 84 height 21
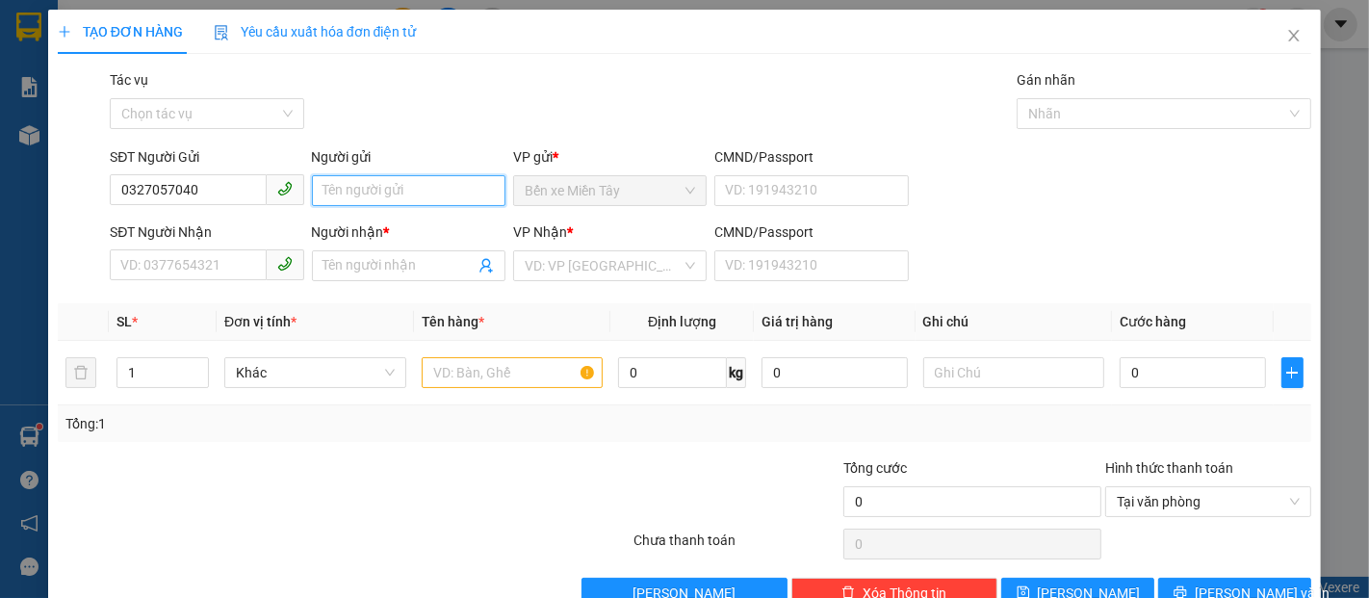
click at [354, 201] on input "Người gửi" at bounding box center [409, 190] width 194 height 31
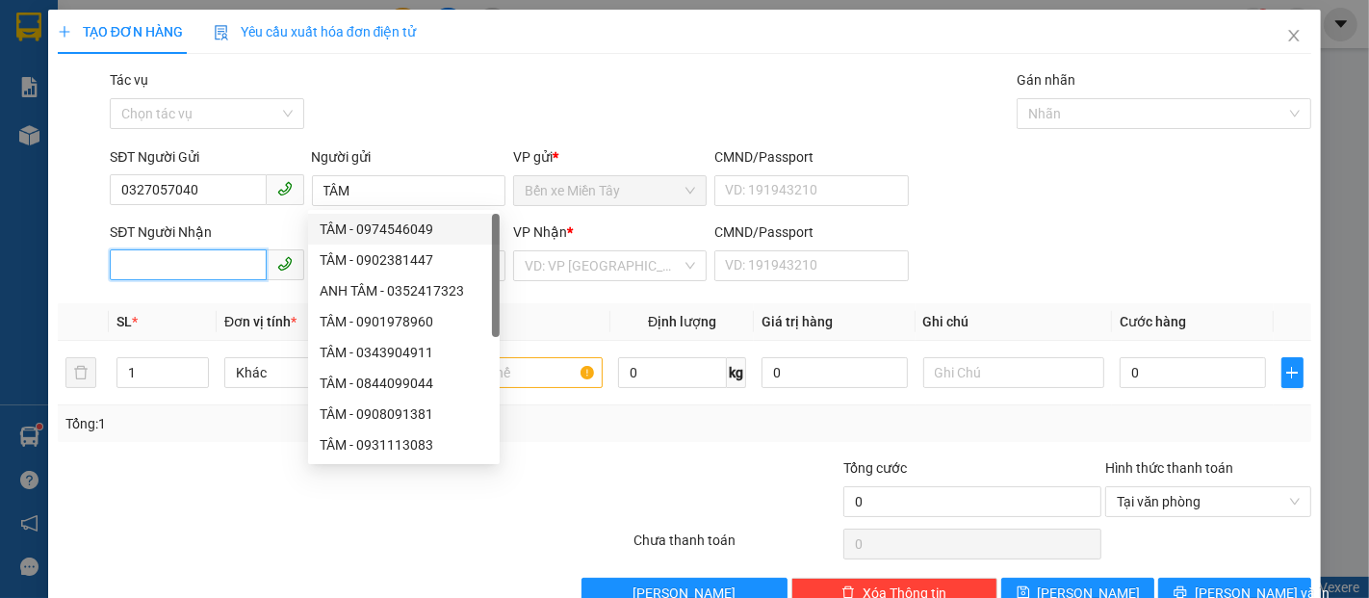
click at [170, 266] on input "SĐT Người Nhận" at bounding box center [188, 264] width 156 height 31
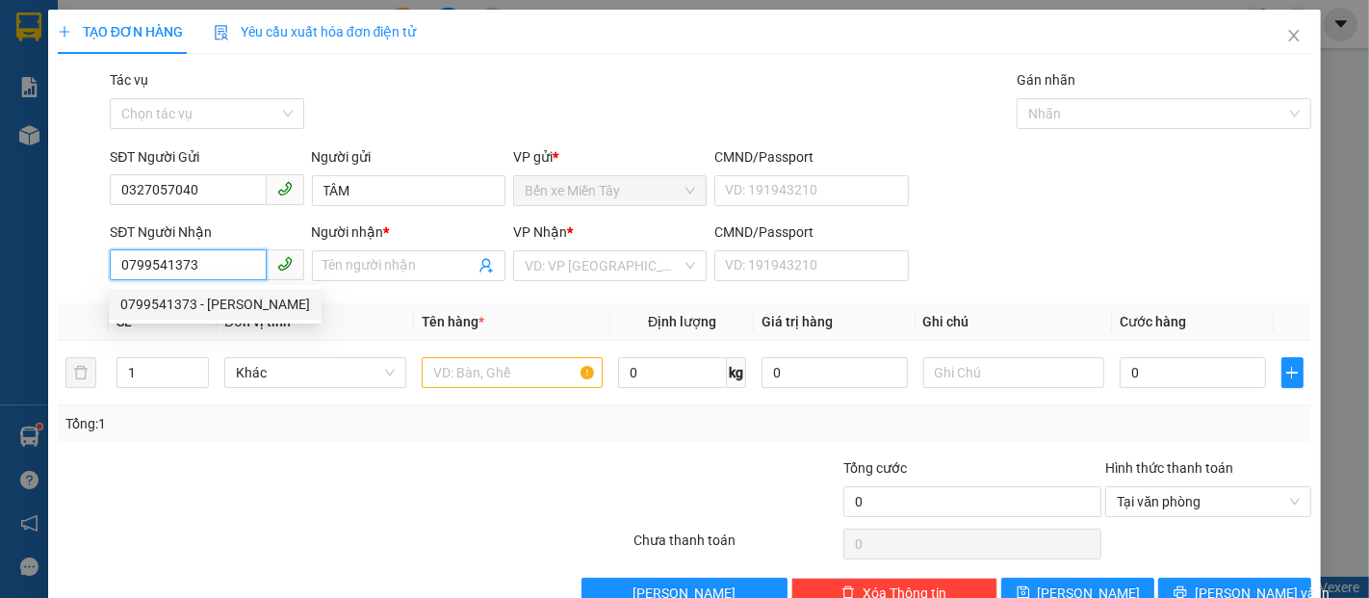
click at [203, 295] on div "0799541373 - ĐỖ MINH LIỄU" at bounding box center [215, 304] width 190 height 21
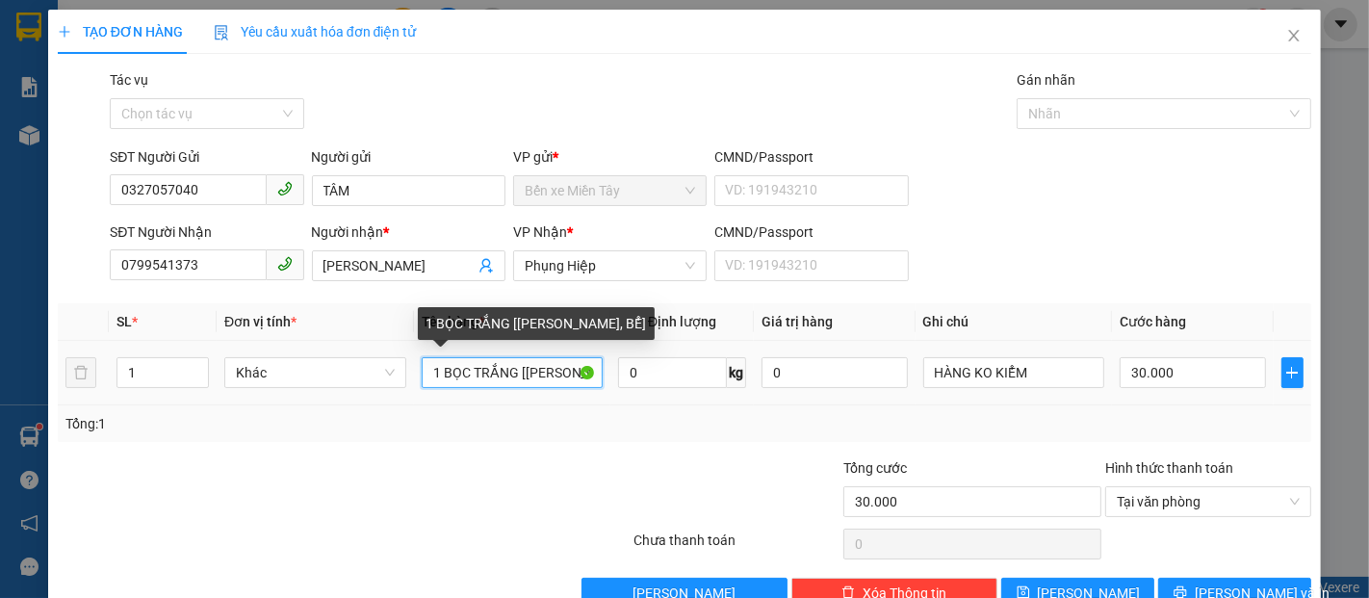
drag, startPoint x: 511, startPoint y: 378, endPoint x: 440, endPoint y: 379, distance: 71.3
click at [440, 379] on input "1 BỌC TRẮNG [KO BAO HƯ, BỂ]" at bounding box center [513, 372] width 182 height 31
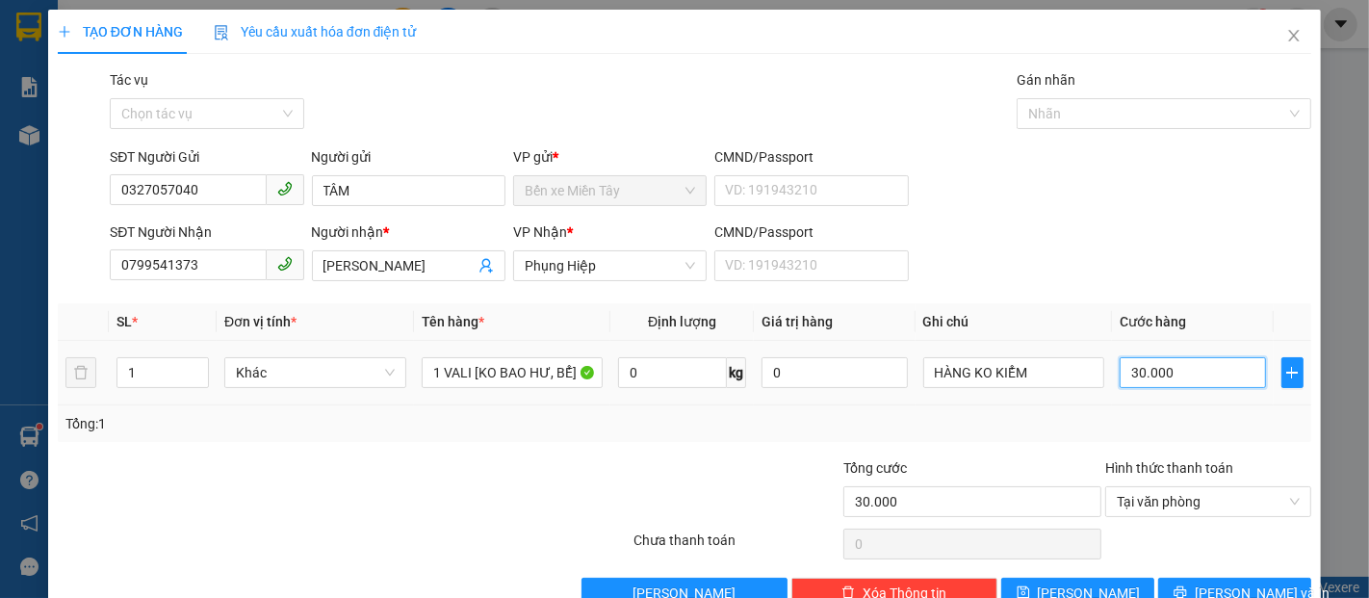
click at [1132, 379] on input "30.000" at bounding box center [1192, 372] width 145 height 31
click at [1187, 585] on icon "printer" at bounding box center [1180, 591] width 13 height 13
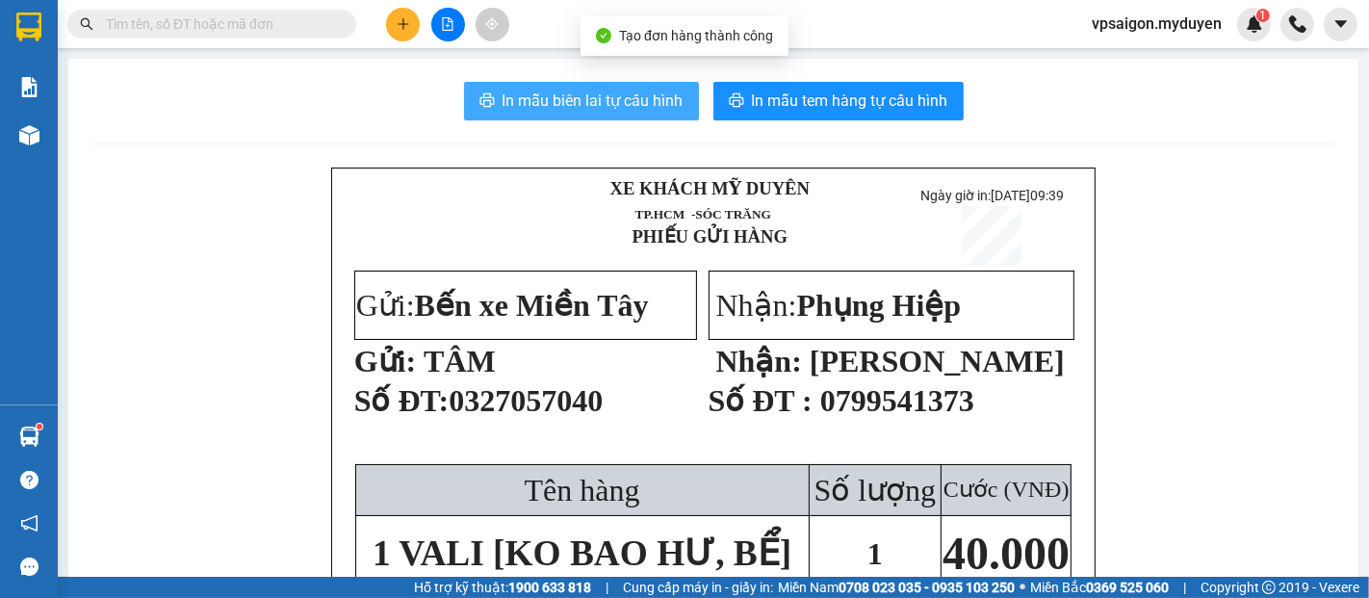
click at [616, 112] on span "In mẫu biên lai tự cấu hình" at bounding box center [593, 101] width 181 height 24
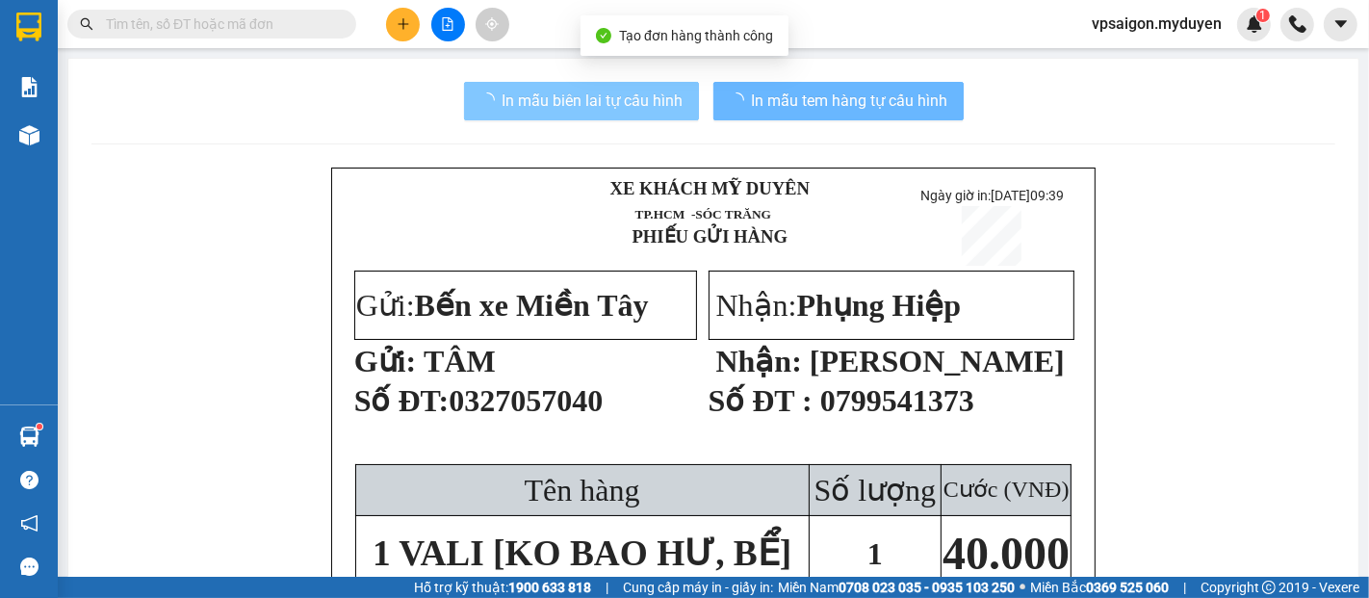
click at [763, 105] on span "In mẫu tem hàng tự cấu hình" at bounding box center [850, 101] width 196 height 24
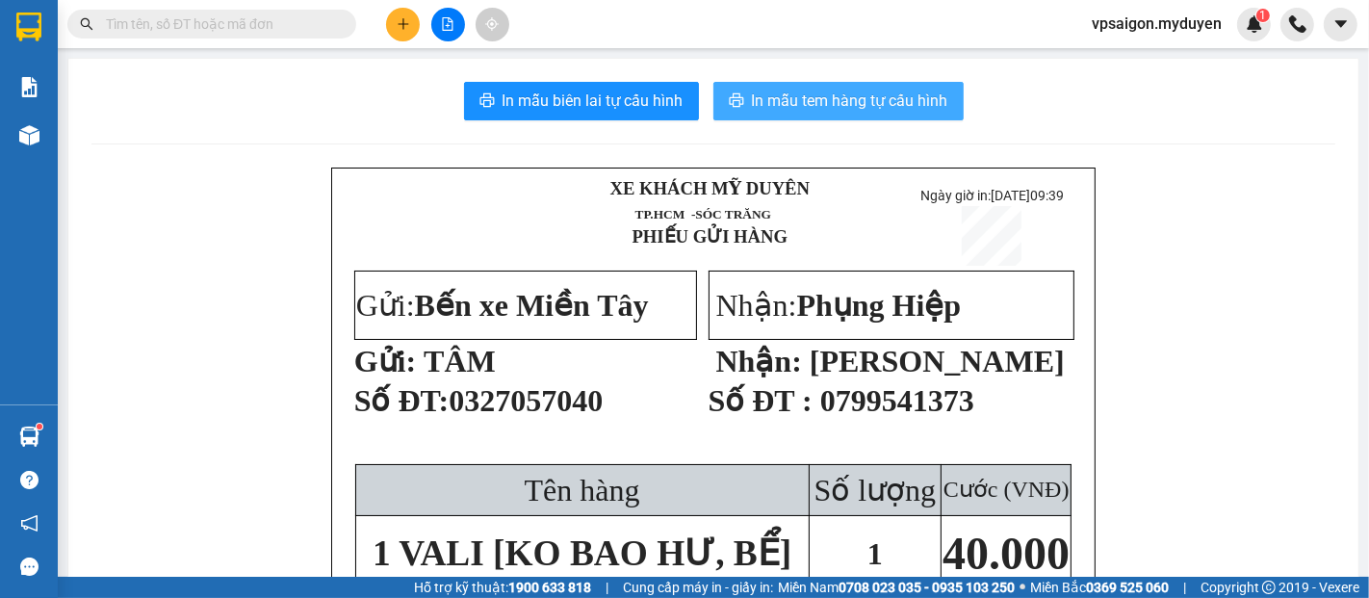
click at [909, 106] on span "In mẫu tem hàng tự cấu hình" at bounding box center [850, 101] width 196 height 24
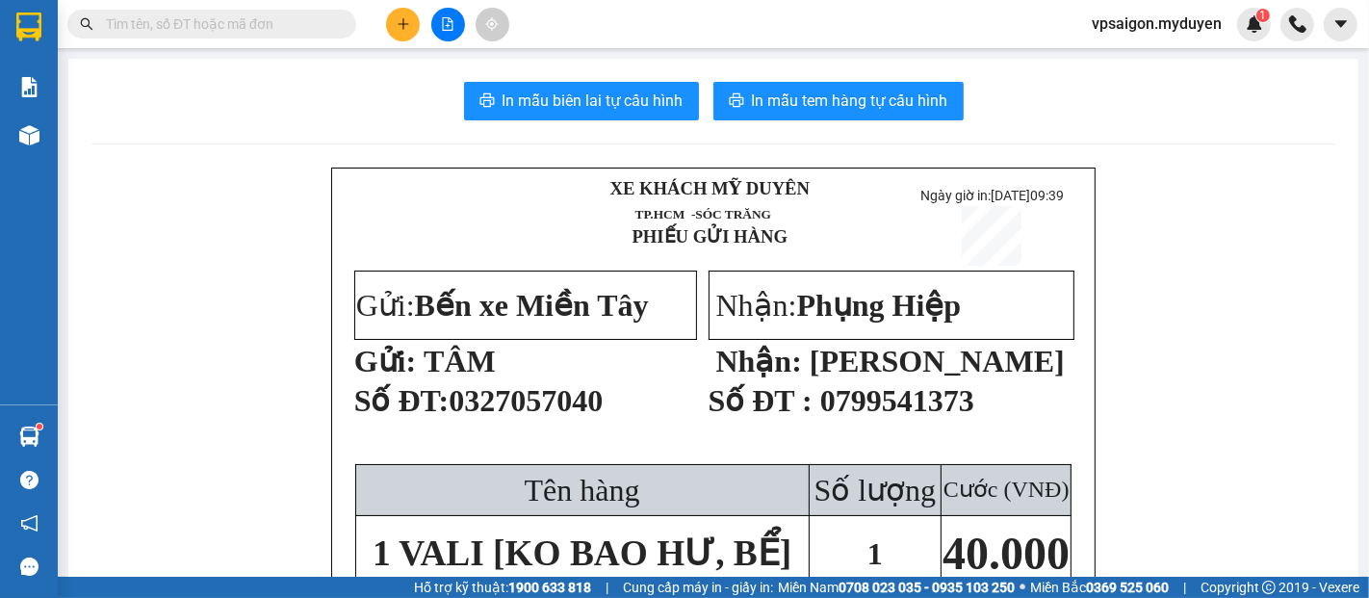
click at [397, 30] on icon "plus" at bounding box center [403, 23] width 13 height 13
click at [422, 65] on div "Tạo đơn hàng" at bounding box center [470, 72] width 144 height 37
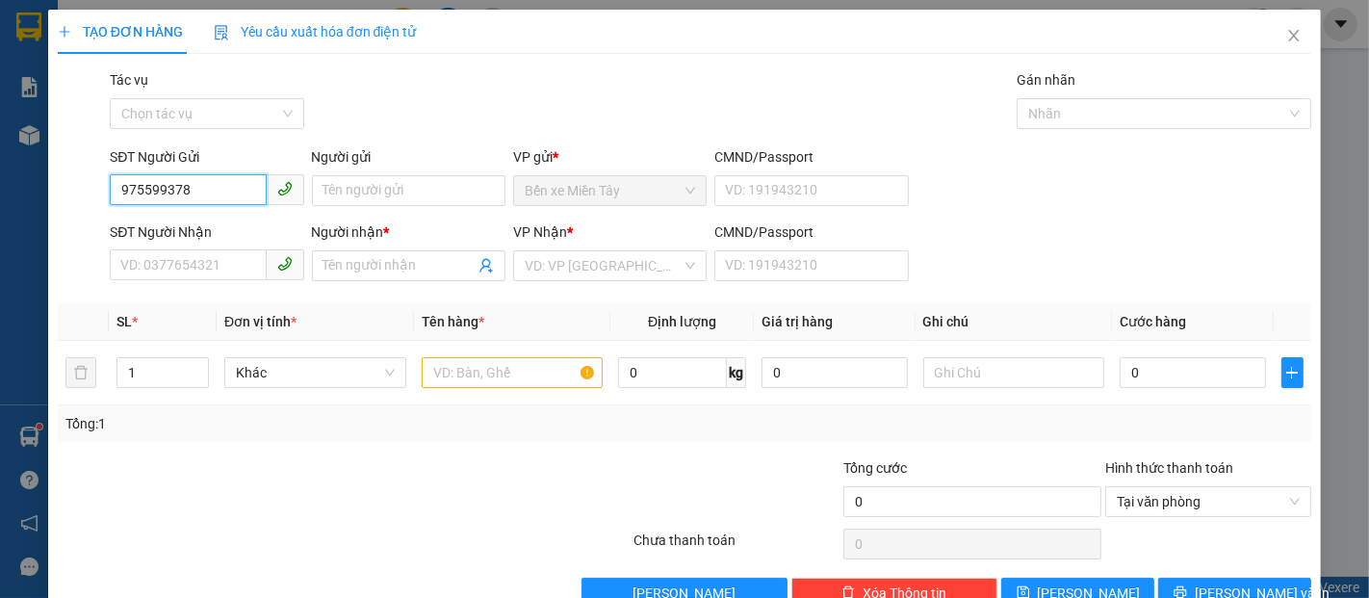
click at [122, 181] on input "975599378" at bounding box center [188, 189] width 156 height 31
click at [203, 192] on input "0975599378" at bounding box center [188, 189] width 156 height 31
click at [212, 223] on div "0975599378 - TUAN" at bounding box center [204, 229] width 169 height 21
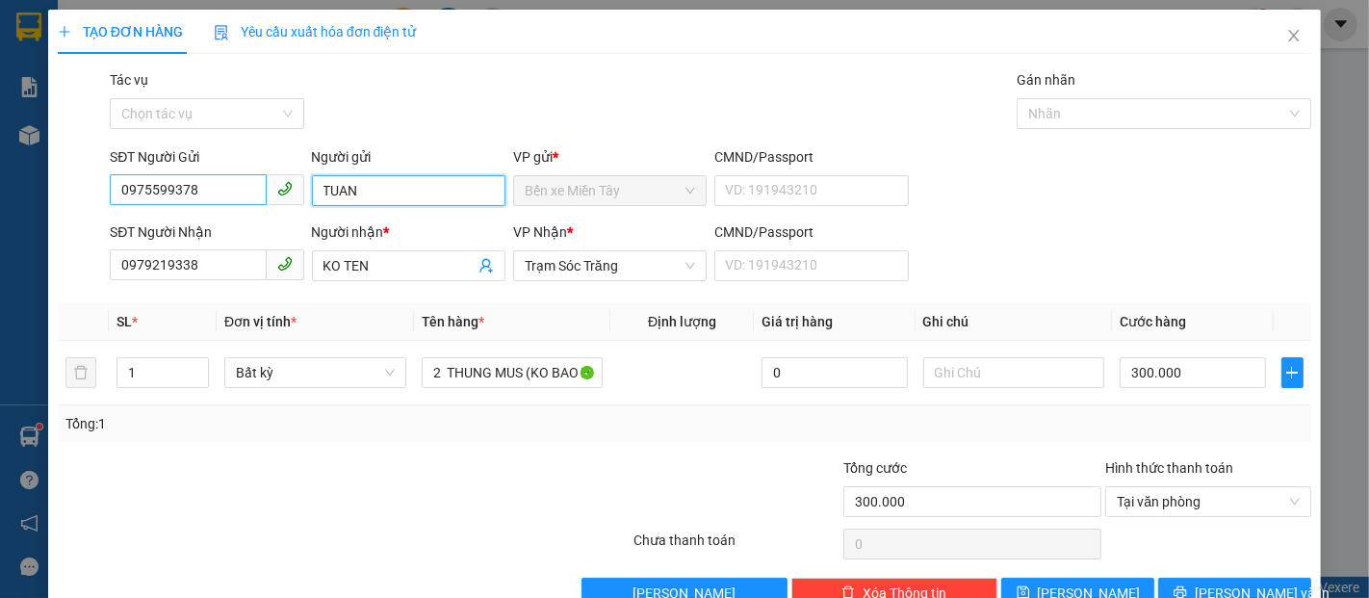
drag, startPoint x: 358, startPoint y: 188, endPoint x: 241, endPoint y: 199, distance: 118.0
click at [241, 199] on div "SĐT Người Gửi 0975599378 Người gửi TUAN TUAN VP gửi * Bến xe Miền Tây CMND/Pass…" at bounding box center [710, 179] width 1209 height 67
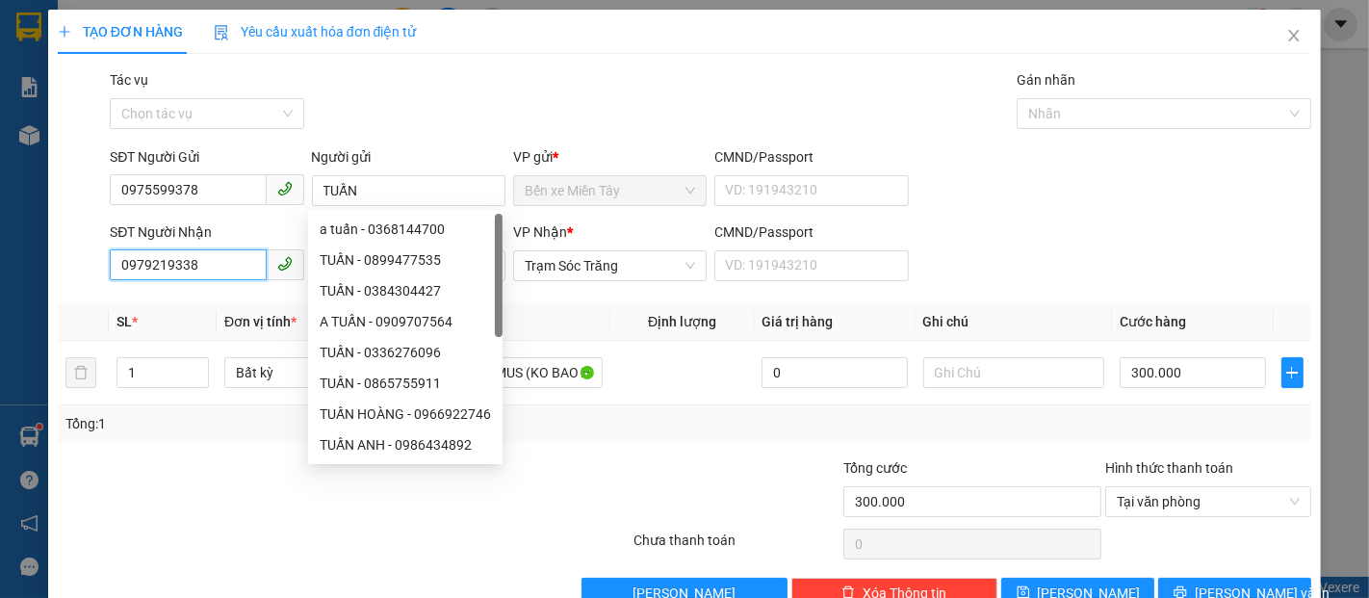
click at [223, 264] on input "0979219338" at bounding box center [188, 264] width 156 height 31
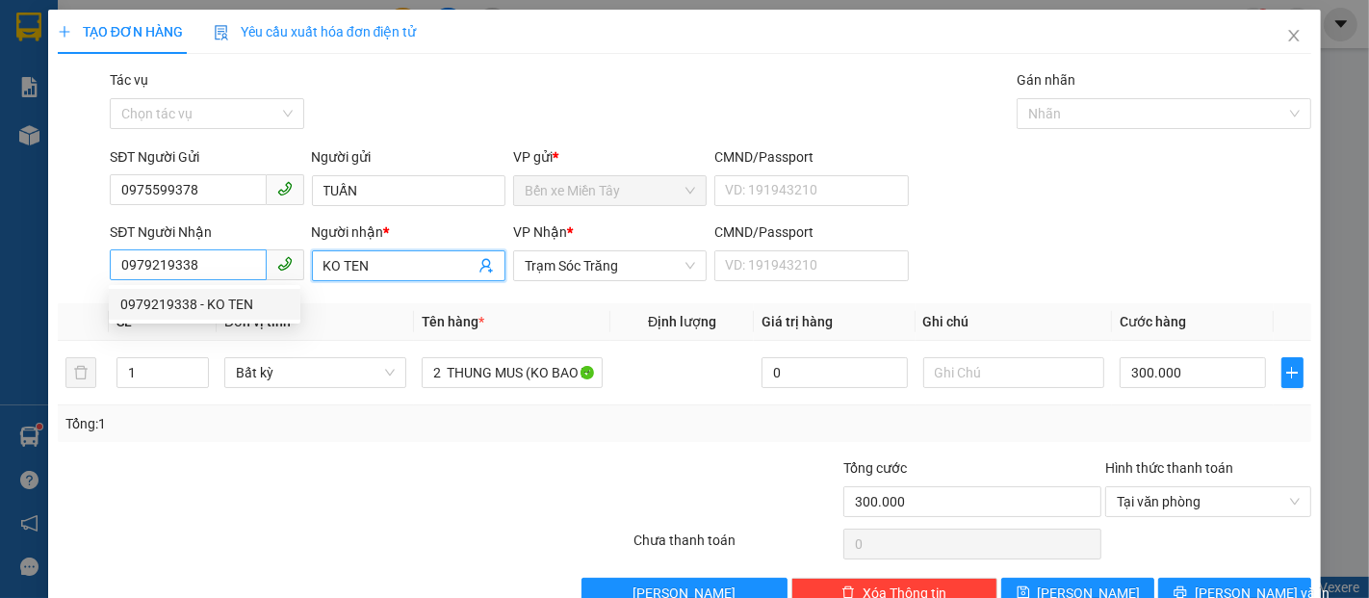
drag, startPoint x: 379, startPoint y: 264, endPoint x: 188, endPoint y: 267, distance: 191.7
click at [188, 267] on div "SĐT Người Nhận 0979219338 Người nhận * KO TEN KO TEN VP Nhận * Trạm Sóc Trăng C…" at bounding box center [710, 254] width 1209 height 67
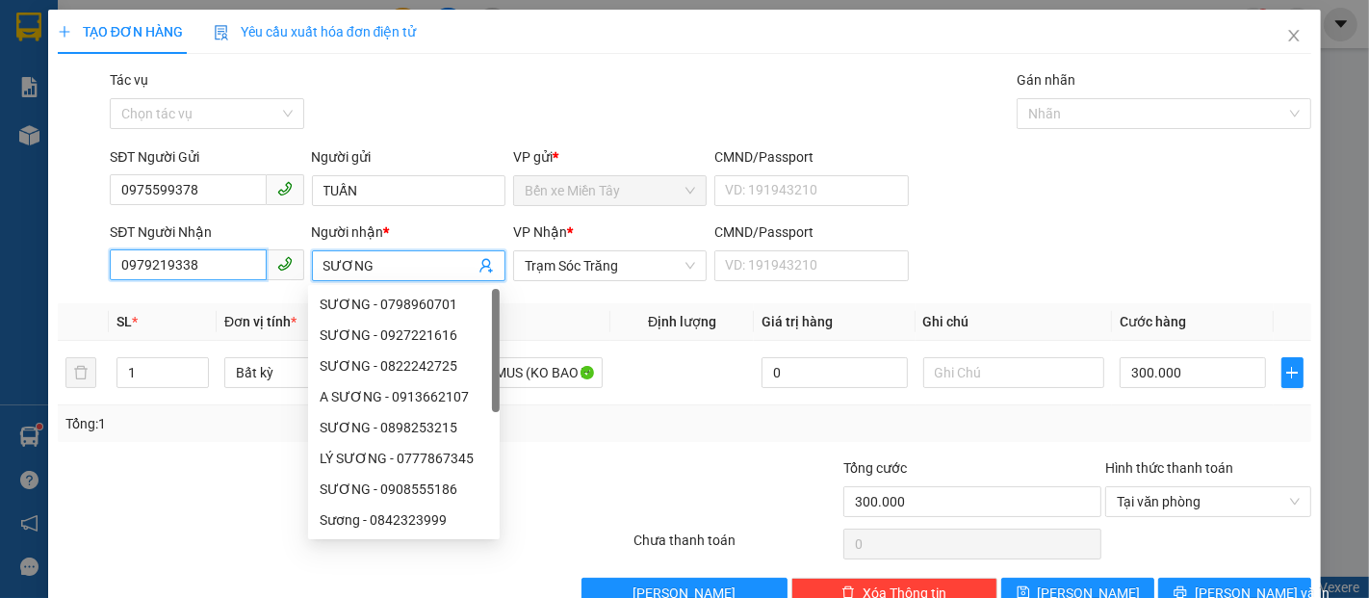
click at [194, 265] on input "0979219338" at bounding box center [188, 264] width 156 height 31
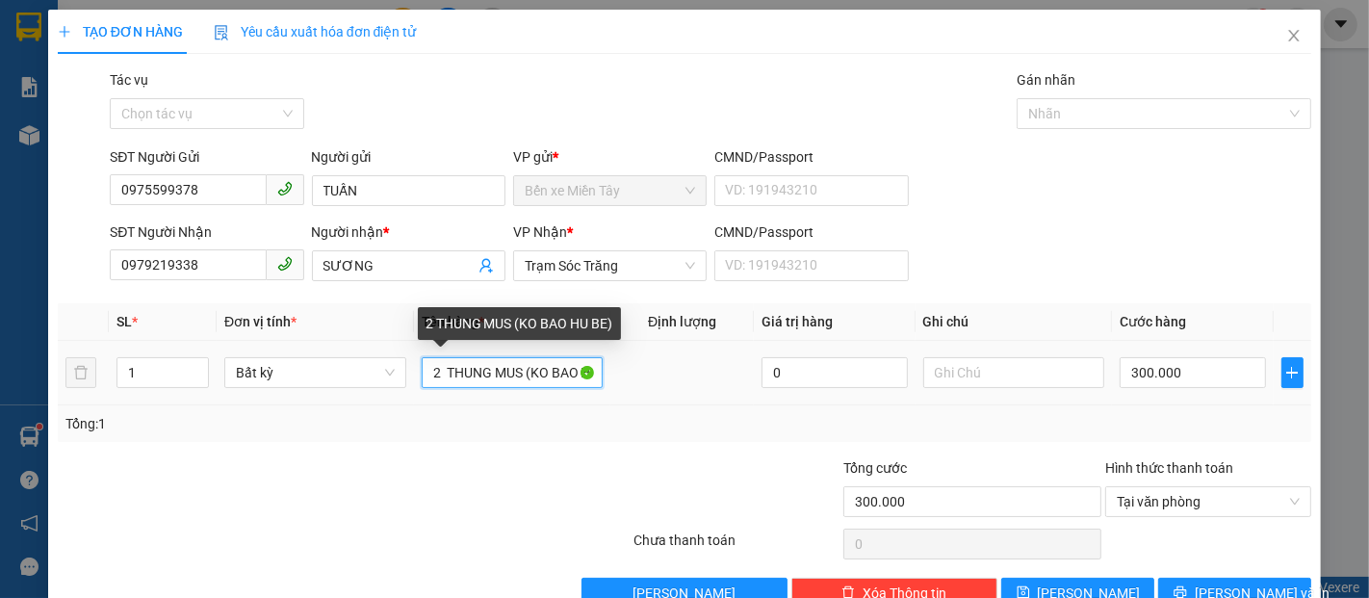
click at [512, 373] on input "2 THUNG MUS (KO BAO HU BE)" at bounding box center [513, 372] width 182 height 31
drag, startPoint x: 489, startPoint y: 370, endPoint x: 461, endPoint y: 370, distance: 27.9
click at [461, 370] on input "2 THUNG MUS (KO BAO HU BE)" at bounding box center [513, 372] width 182 height 31
drag, startPoint x: 578, startPoint y: 371, endPoint x: 603, endPoint y: 374, distance: 25.2
click at [605, 375] on tr "1 Bất kỳ 2 THÙNG MUS (KO BAO HU BE) 0 300.000" at bounding box center [685, 373] width 1254 height 65
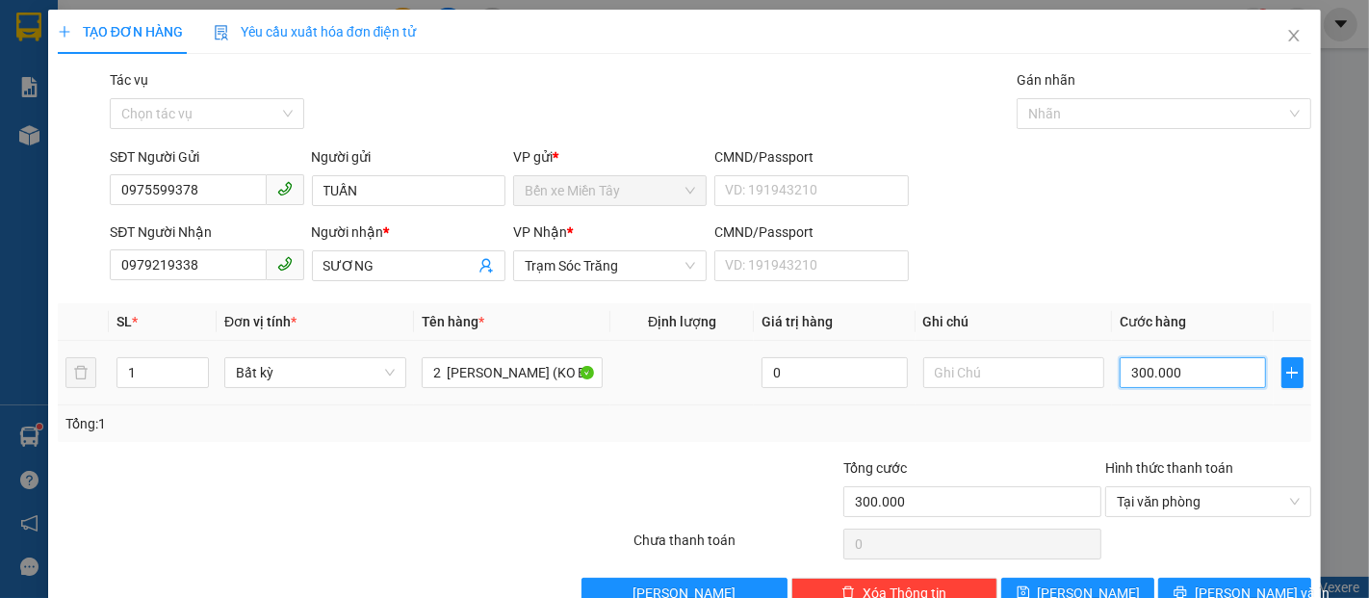
click at [1130, 370] on input "300.000" at bounding box center [1192, 372] width 145 height 31
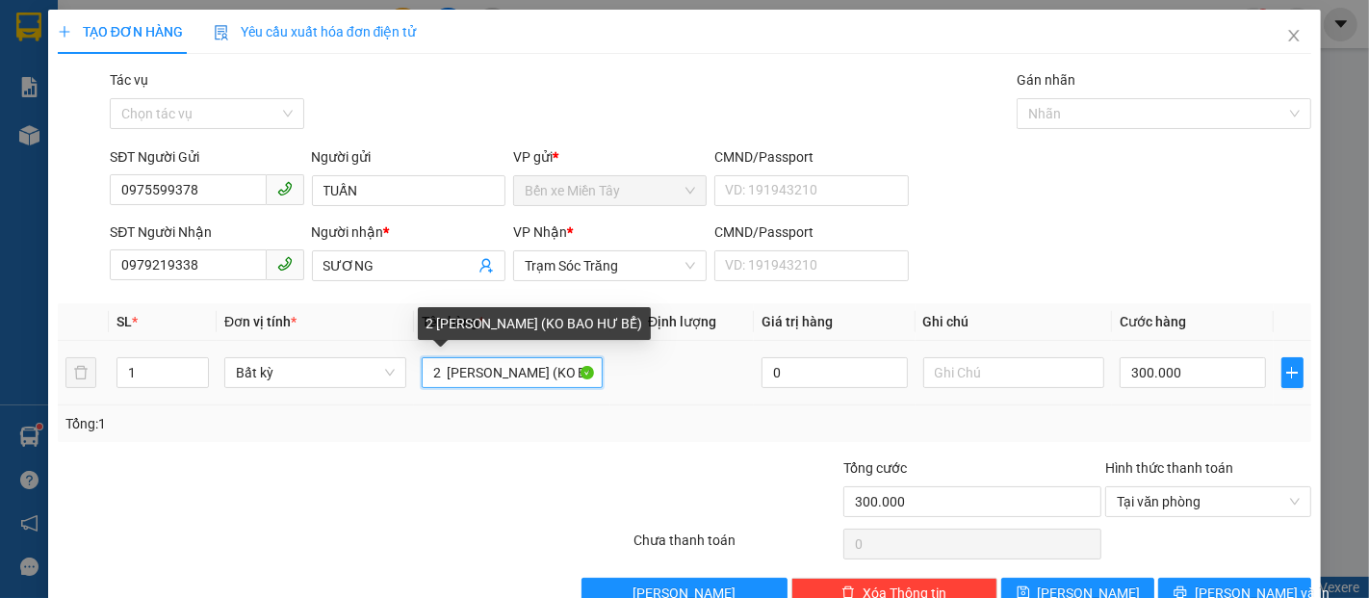
click at [441, 373] on input "2 THÙNG MUS (KO BAO HƯ BỂ)" at bounding box center [513, 372] width 182 height 31
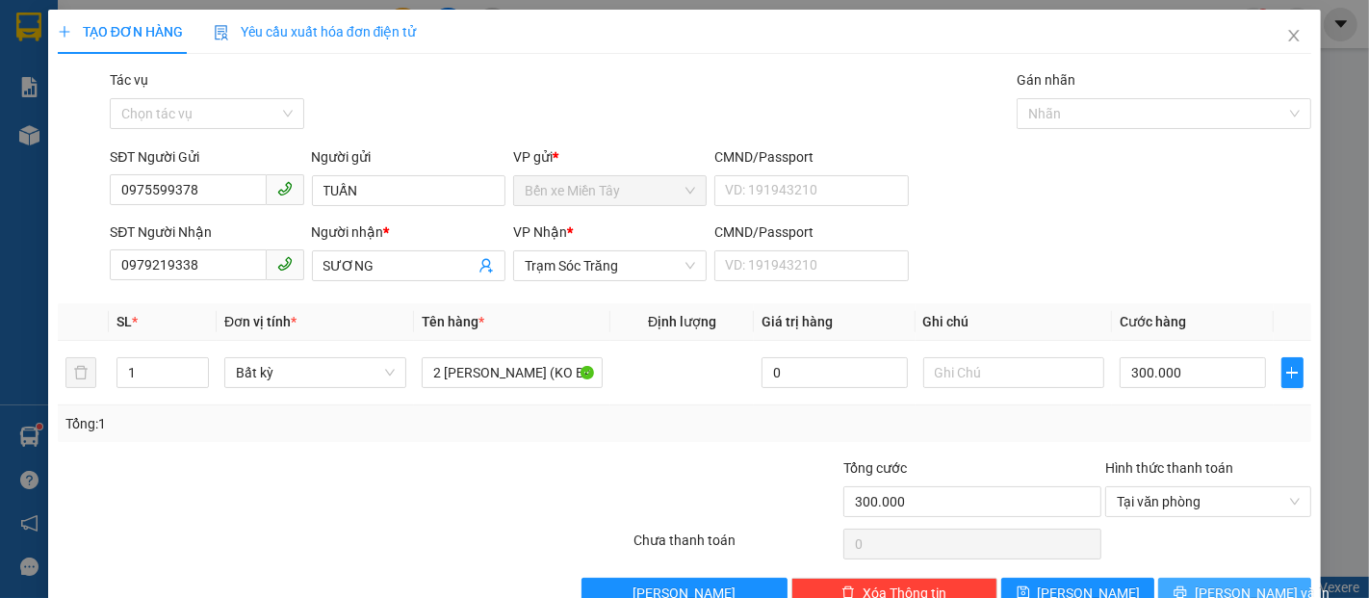
click at [1225, 583] on span "Lưu và In" at bounding box center [1262, 593] width 135 height 21
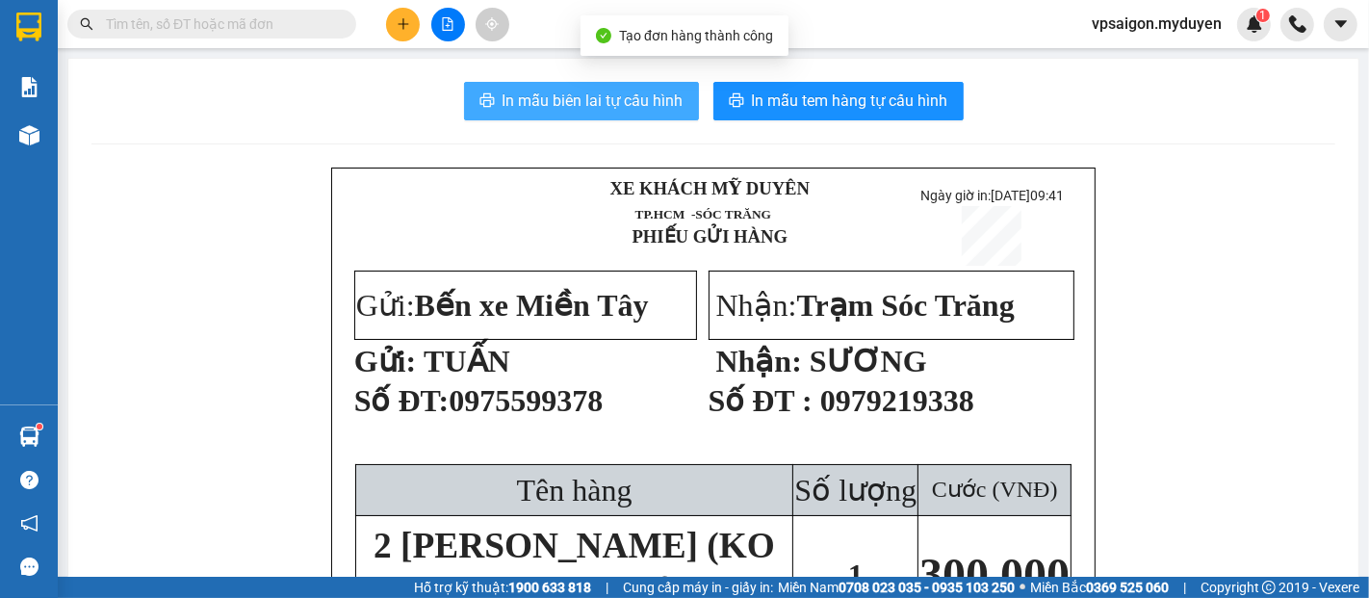
click at [557, 104] on span "In mẫu biên lai tự cấu hình" at bounding box center [593, 101] width 181 height 24
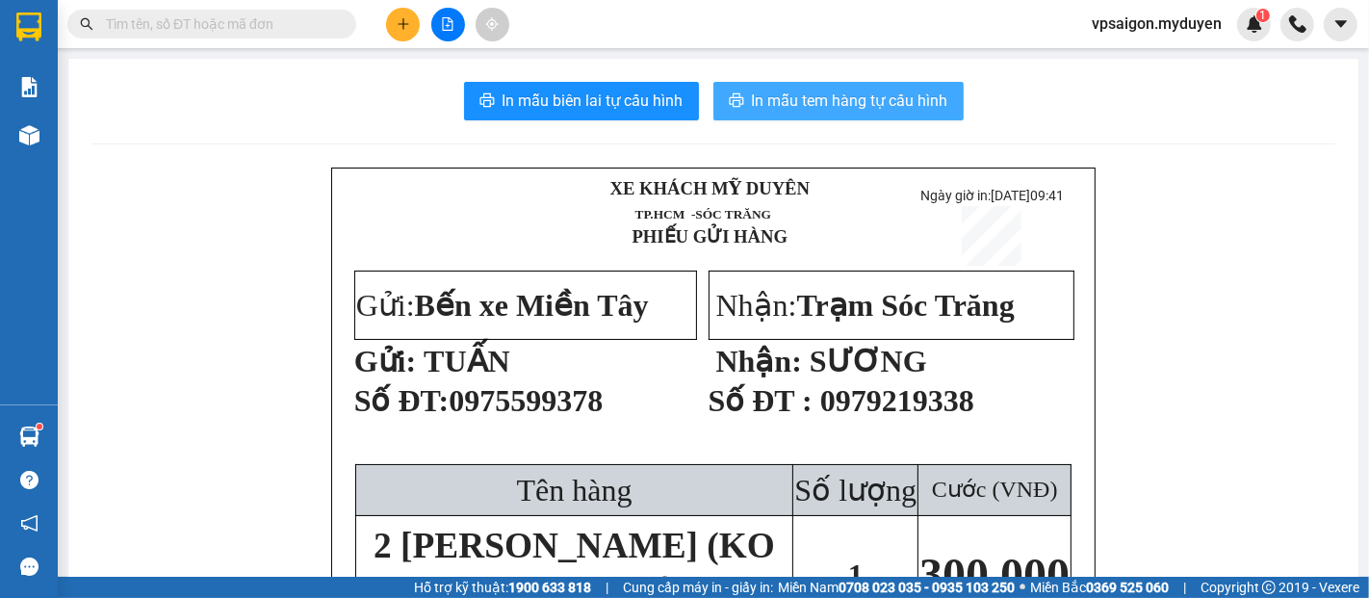
click at [752, 94] on span "In mẫu tem hàng tự cấu hình" at bounding box center [850, 101] width 196 height 24
click at [818, 96] on span "In mẫu tem hàng tự cấu hình" at bounding box center [850, 101] width 196 height 24
click at [869, 101] on span "In mẫu tem hàng tự cấu hình" at bounding box center [850, 101] width 196 height 24
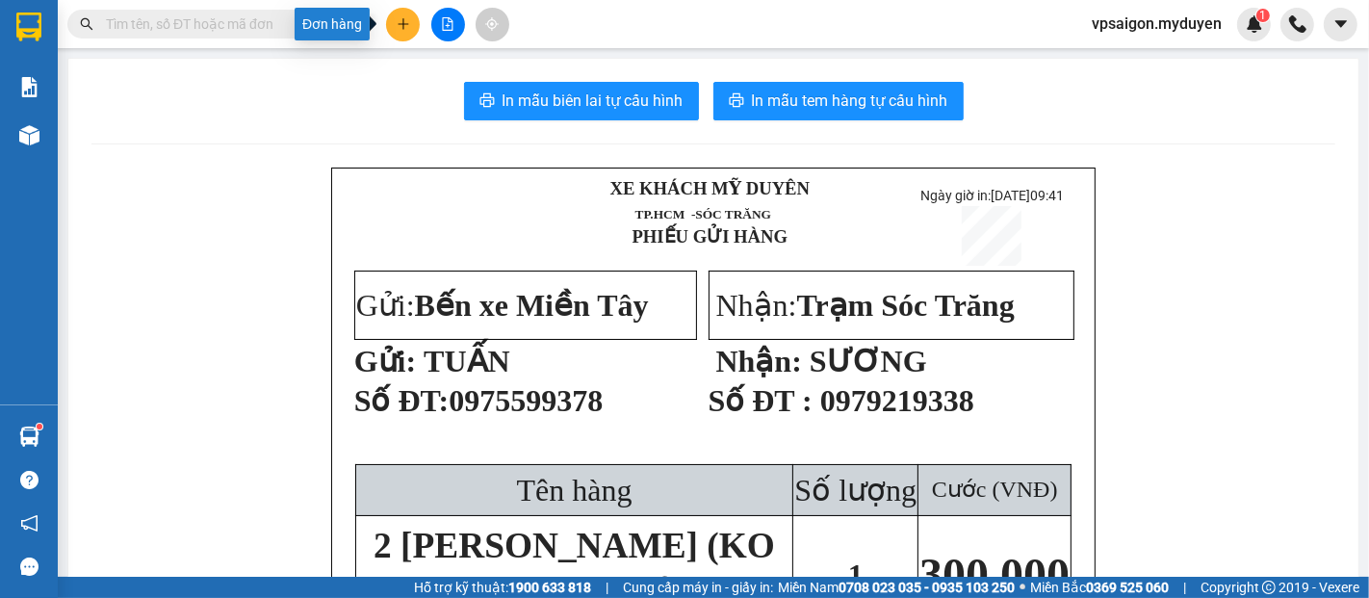
click at [401, 21] on icon "plus" at bounding box center [403, 23] width 13 height 13
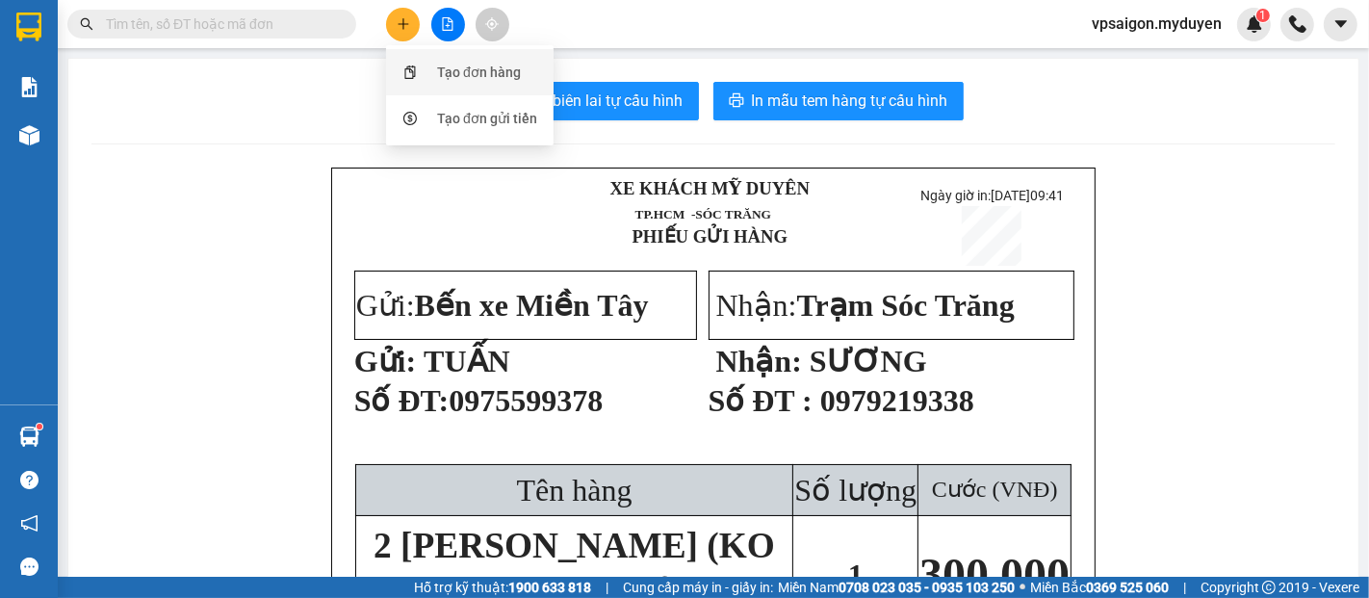
click at [486, 76] on div "Tạo đơn hàng" at bounding box center [479, 72] width 84 height 21
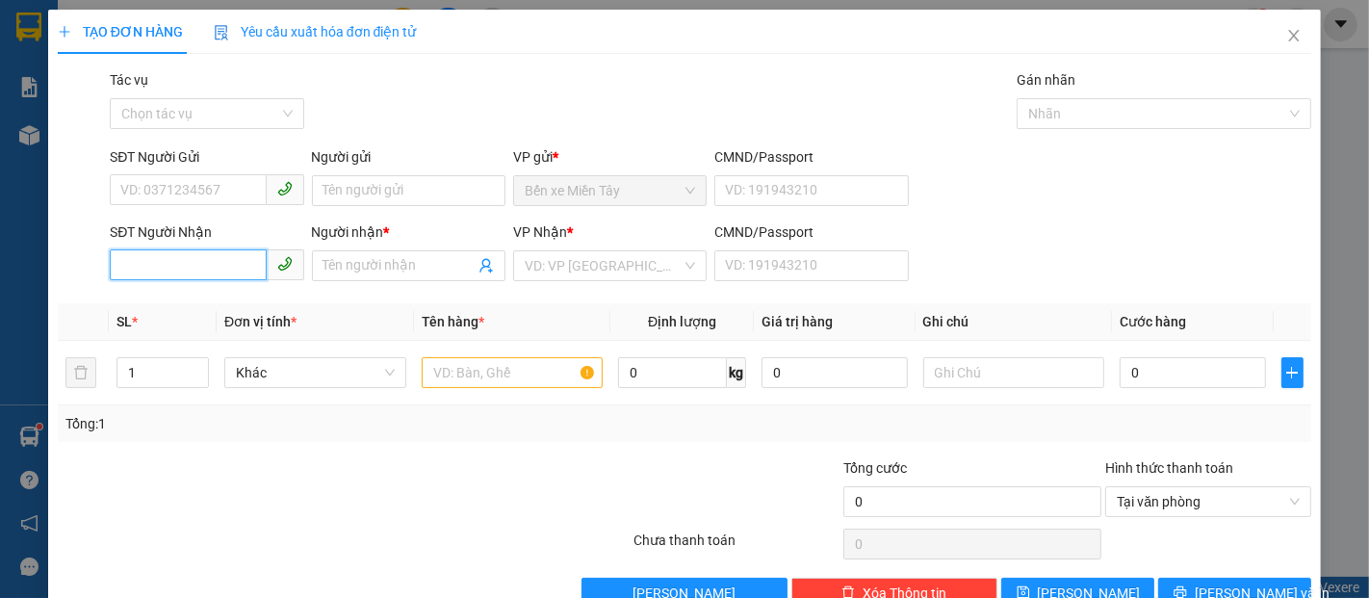
click at [203, 253] on input "SĐT Người Nhận" at bounding box center [188, 264] width 156 height 31
click at [344, 268] on input "Người nhận *" at bounding box center [399, 265] width 151 height 21
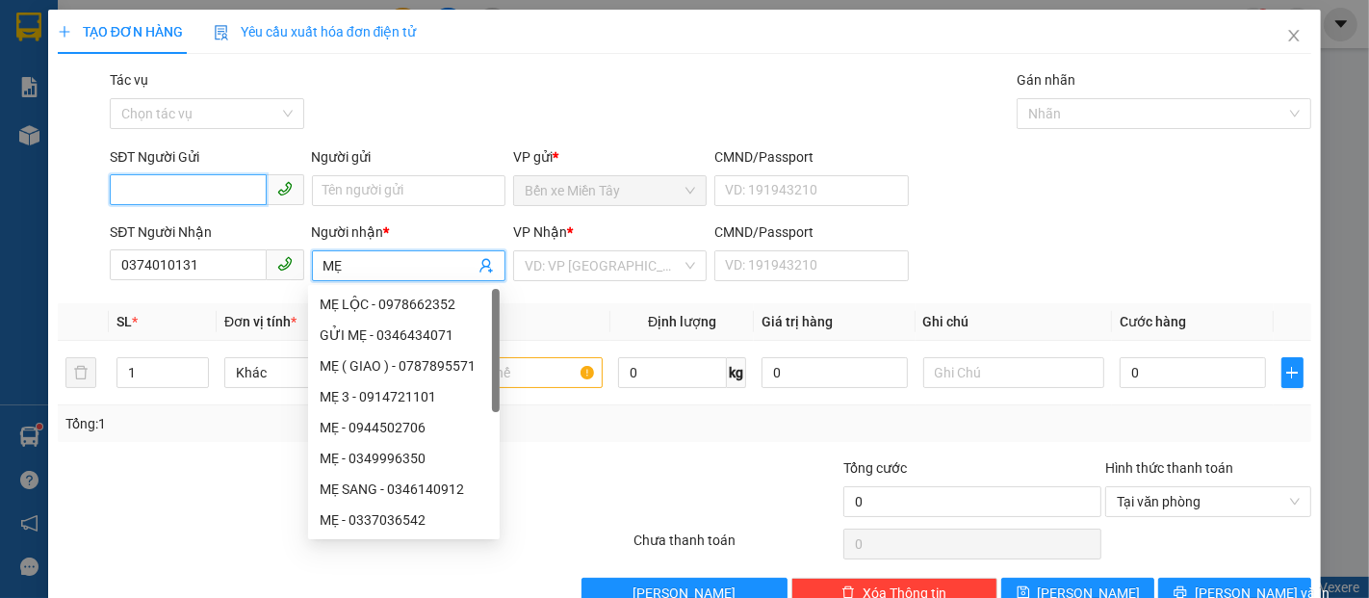
click at [177, 186] on input "SĐT Người Gửi" at bounding box center [188, 189] width 156 height 31
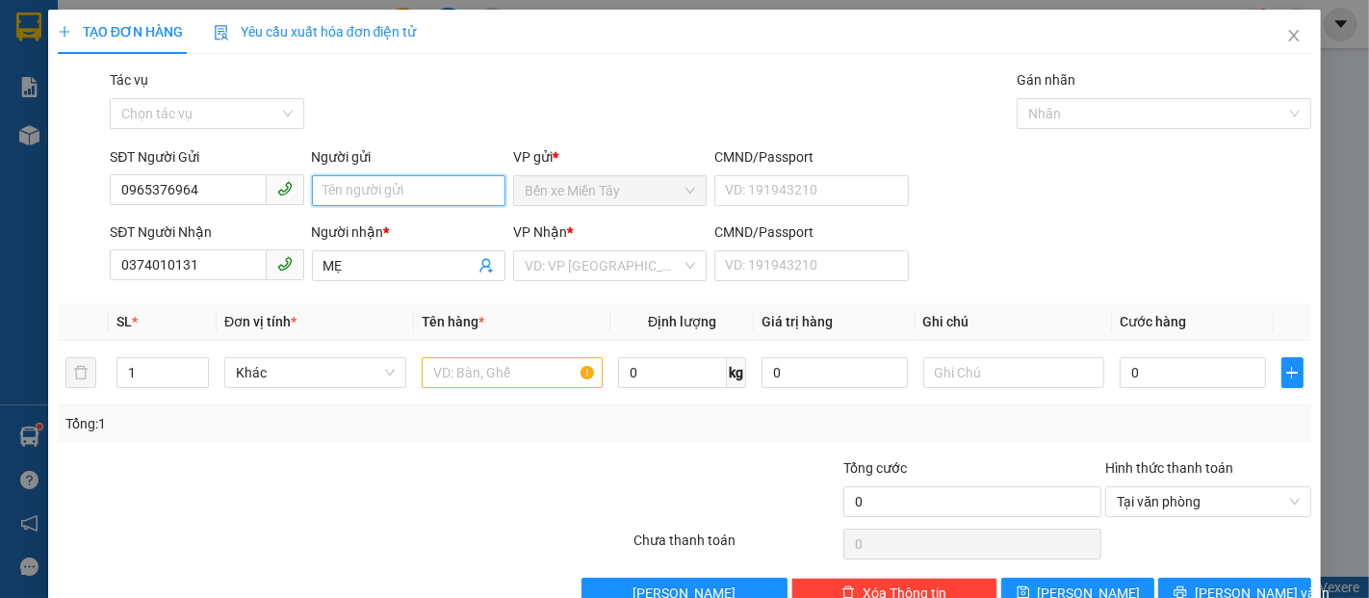
click at [351, 198] on input "Người gửi" at bounding box center [409, 190] width 194 height 31
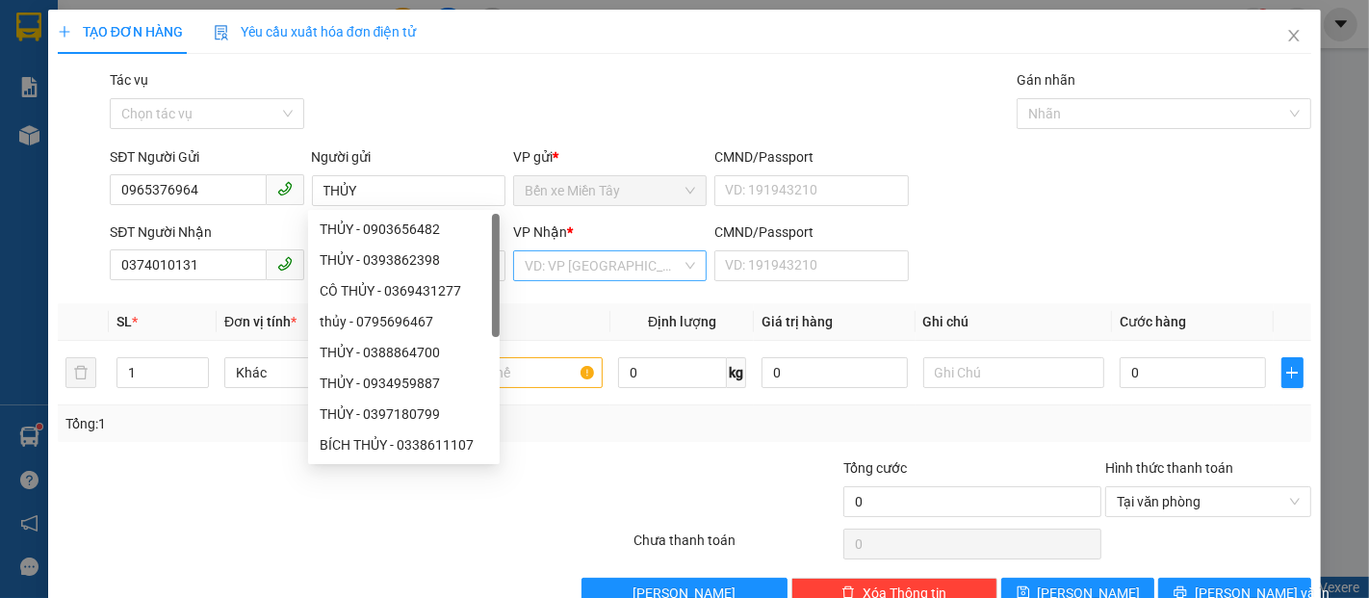
click at [567, 259] on input "search" at bounding box center [603, 265] width 157 height 29
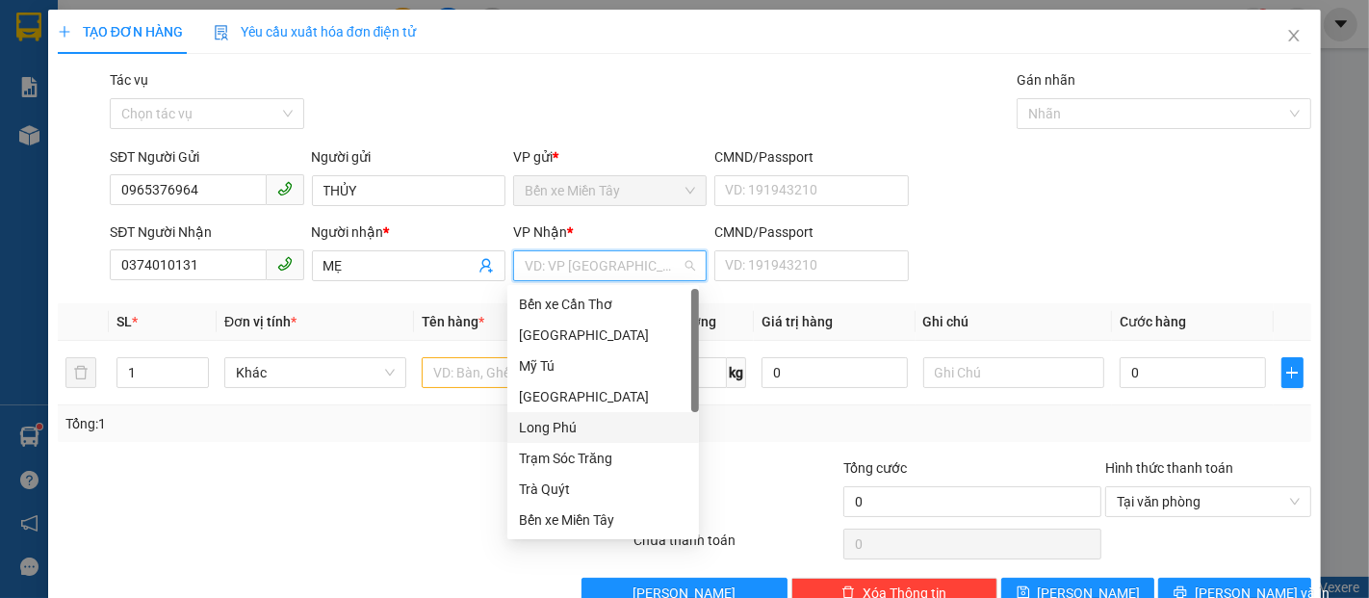
drag, startPoint x: 562, startPoint y: 423, endPoint x: 488, endPoint y: 386, distance: 82.7
click at [561, 422] on div "Long Phú" at bounding box center [603, 427] width 169 height 21
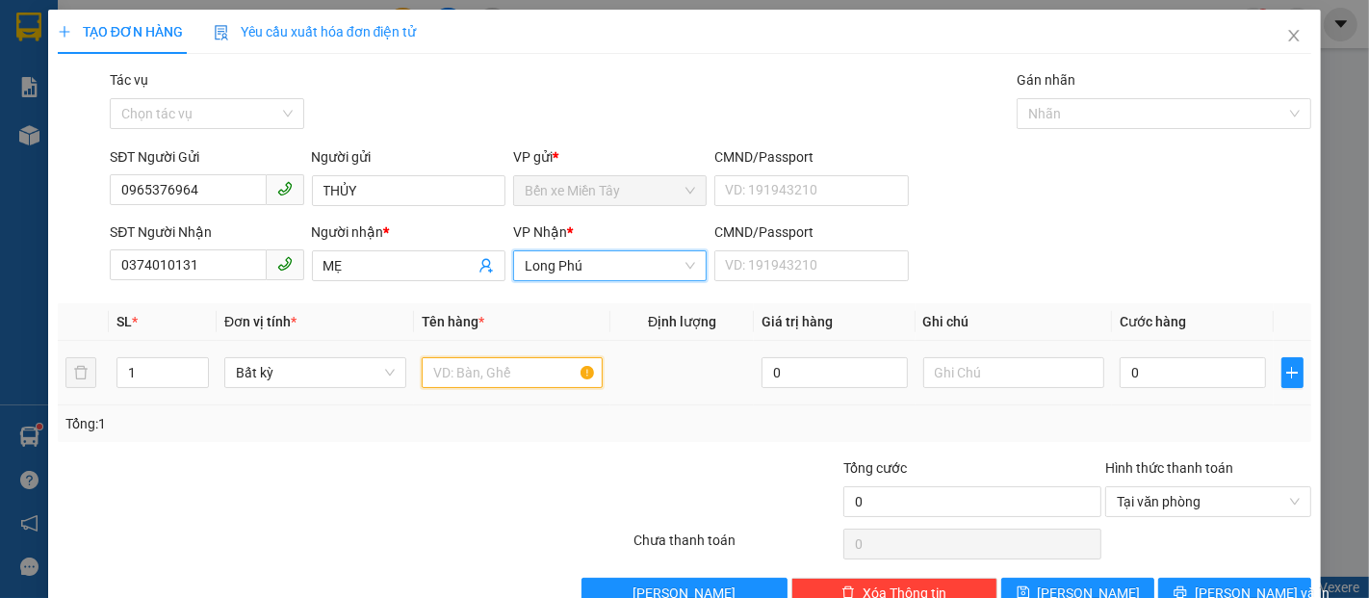
click at [475, 374] on input "text" at bounding box center [513, 372] width 182 height 31
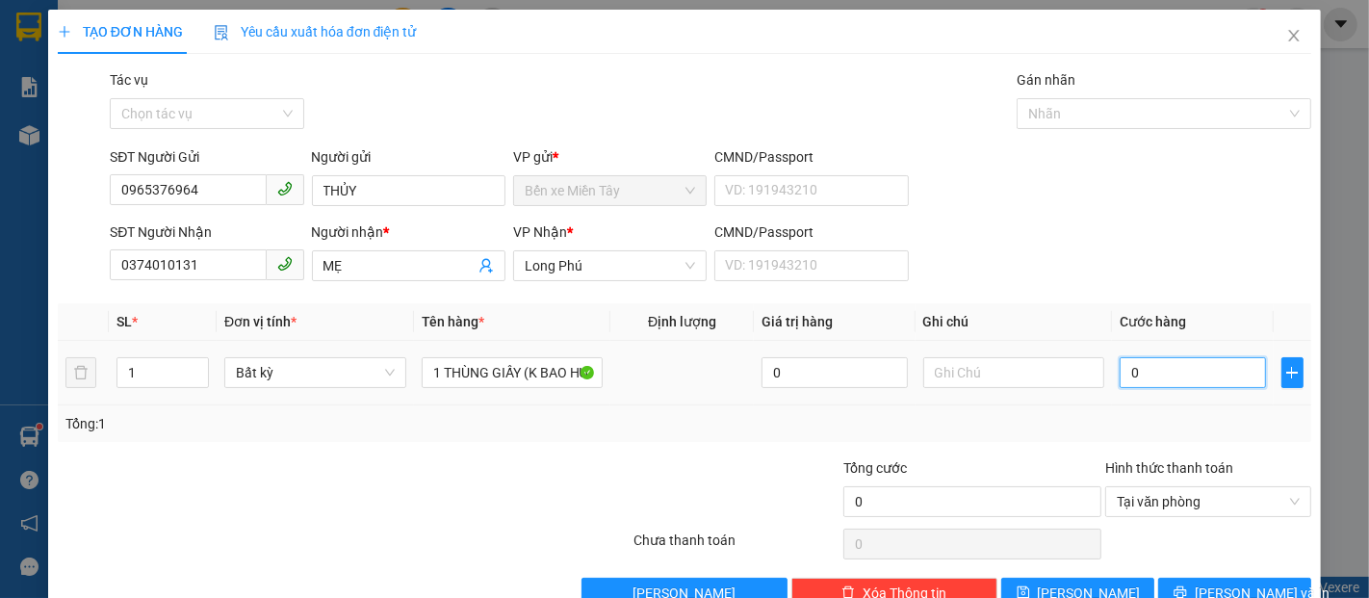
click at [1161, 361] on input "0" at bounding box center [1192, 372] width 145 height 31
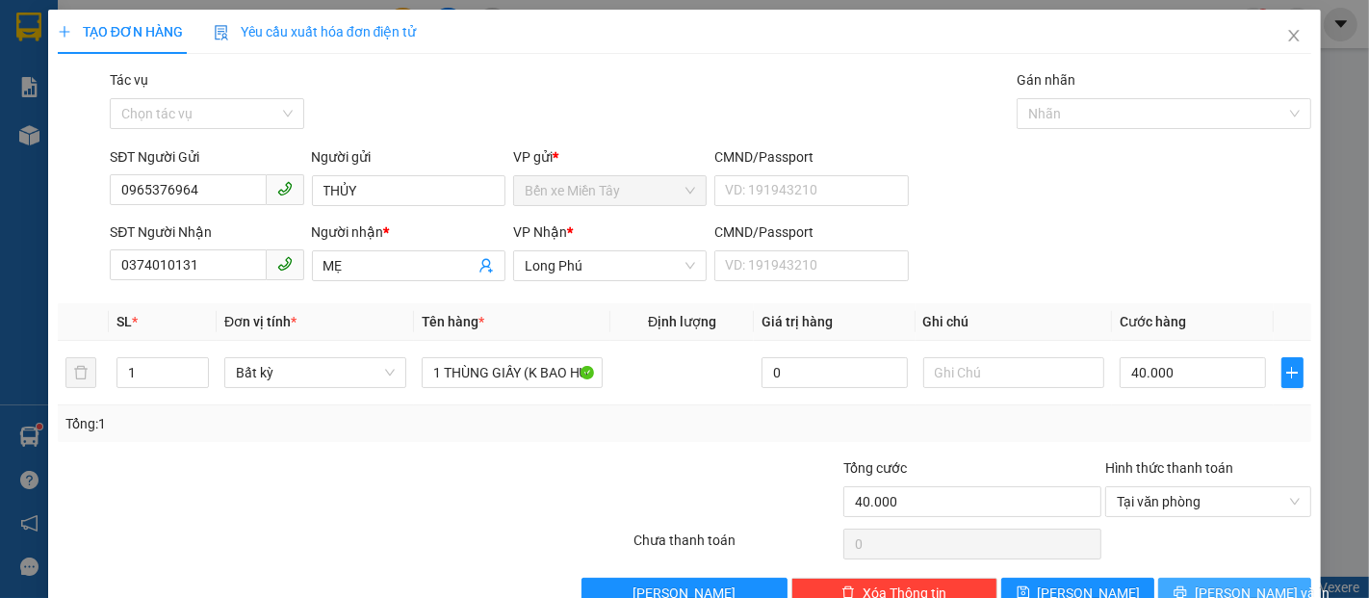
click at [1209, 580] on button "Lưu và In" at bounding box center [1234, 593] width 153 height 31
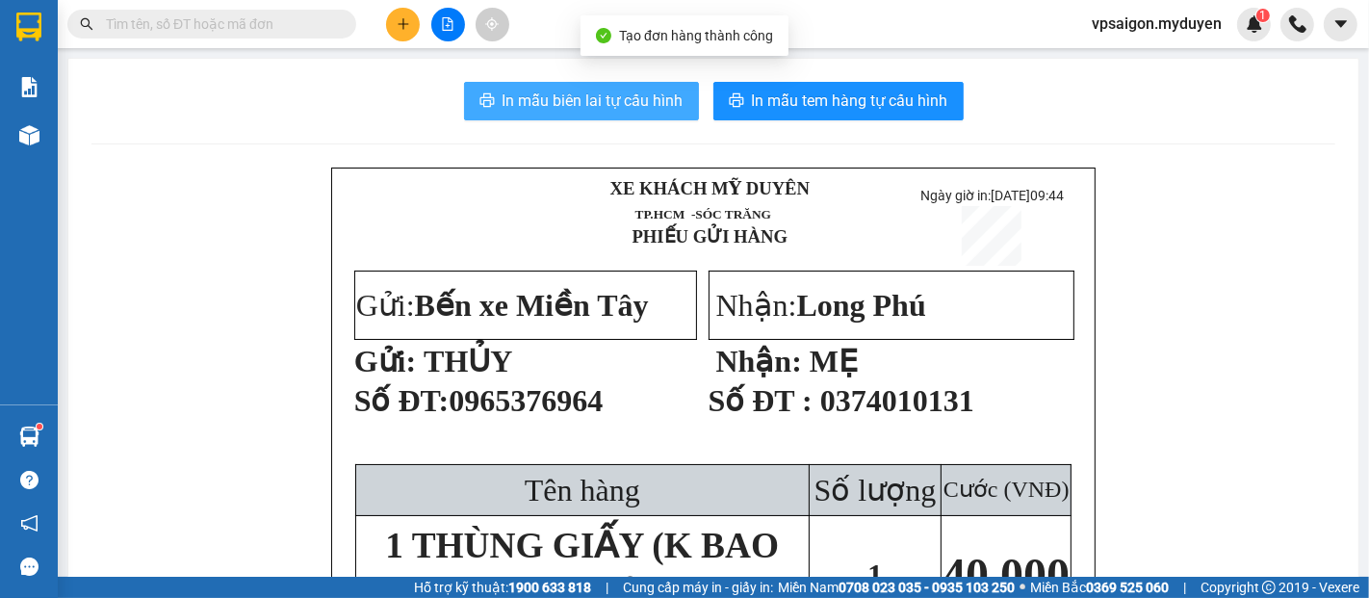
click at [628, 92] on span "In mẫu biên lai tự cấu hình" at bounding box center [593, 101] width 181 height 24
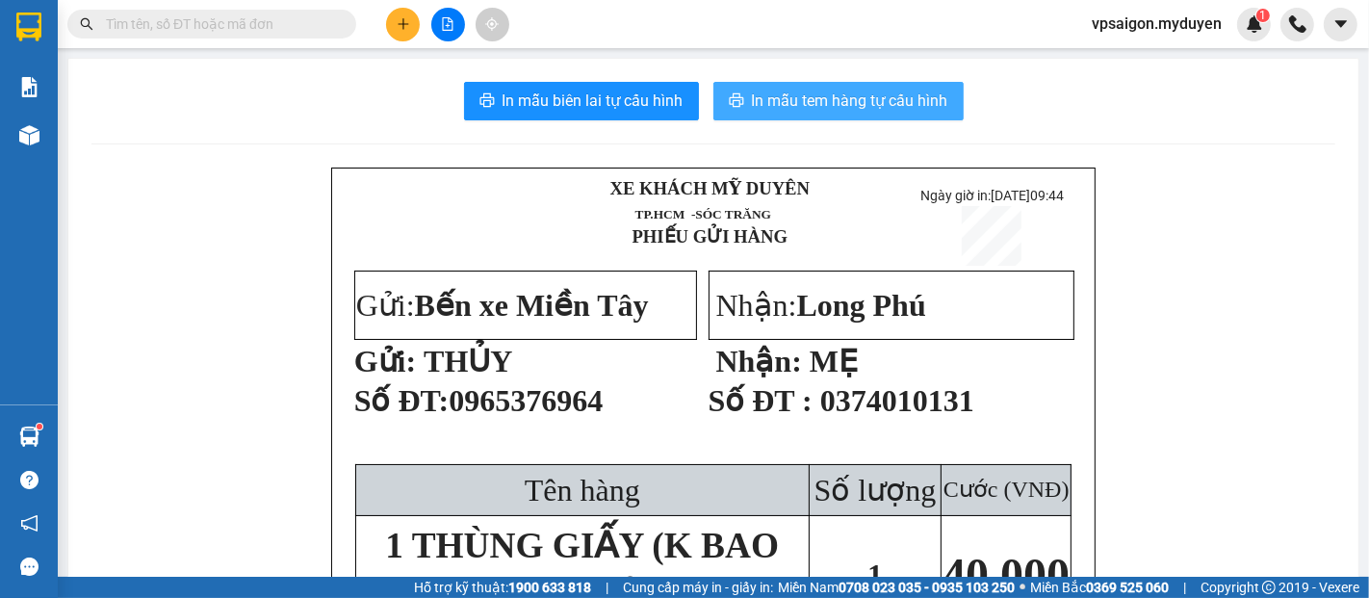
click at [897, 110] on span "In mẫu tem hàng tự cấu hình" at bounding box center [850, 101] width 196 height 24
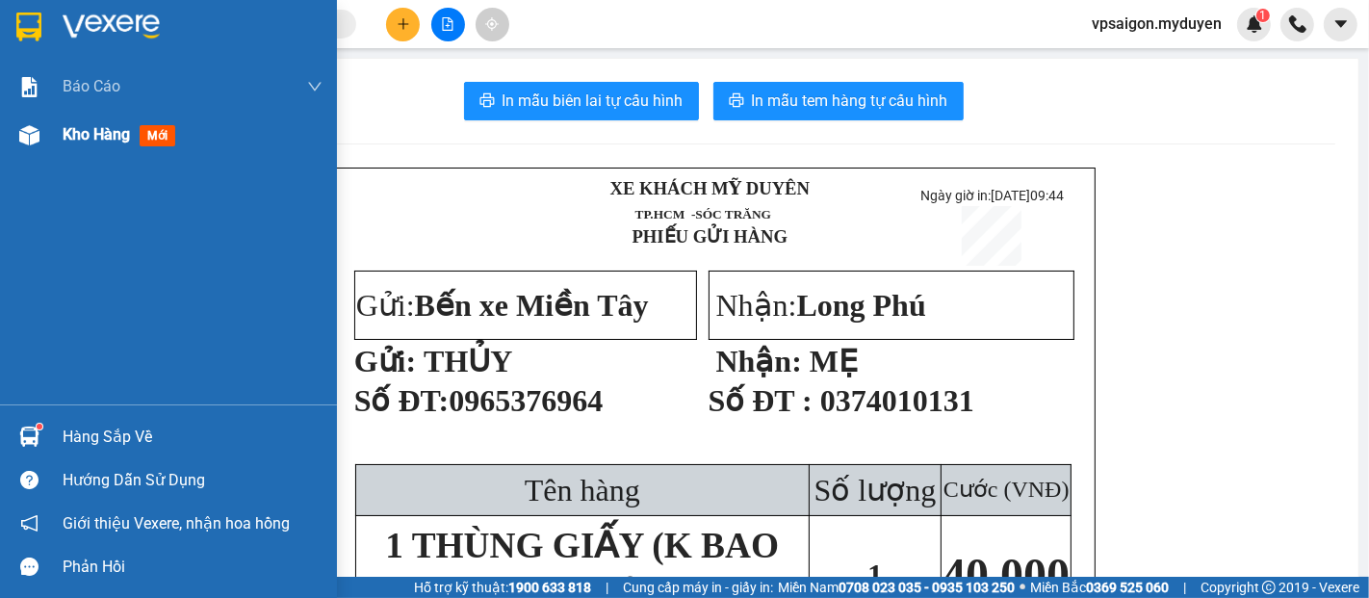
click at [61, 130] on div "Kho hàng mới" at bounding box center [168, 135] width 337 height 48
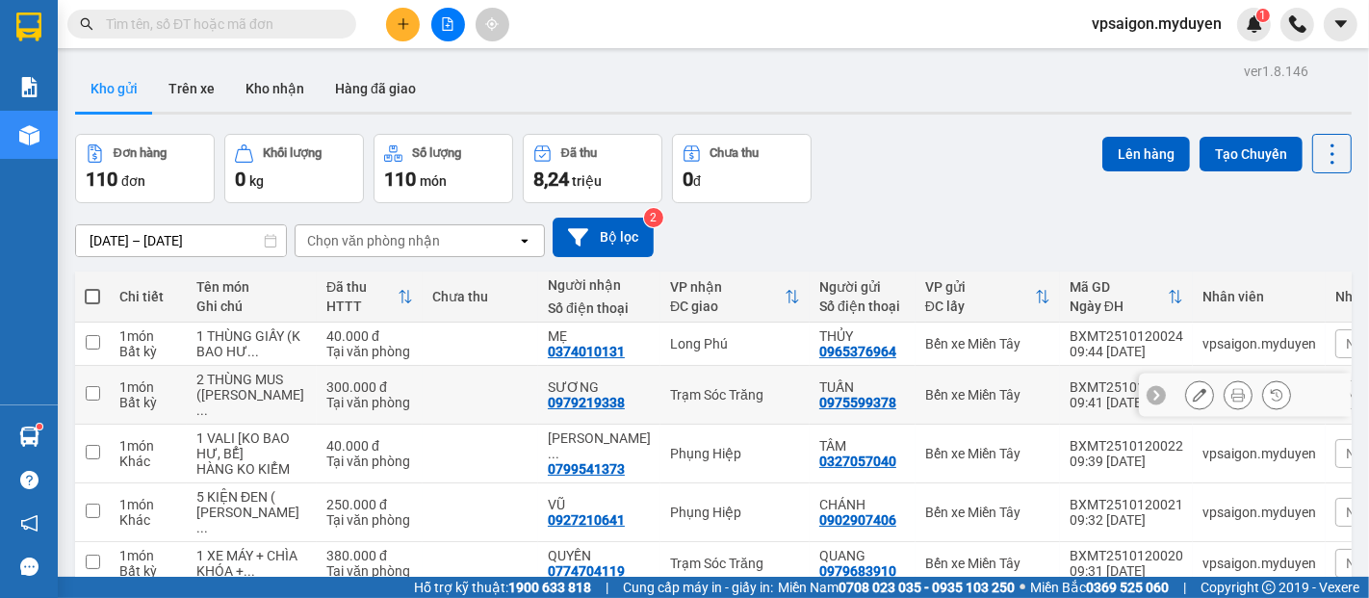
click at [1193, 402] on icon at bounding box center [1199, 394] width 13 height 13
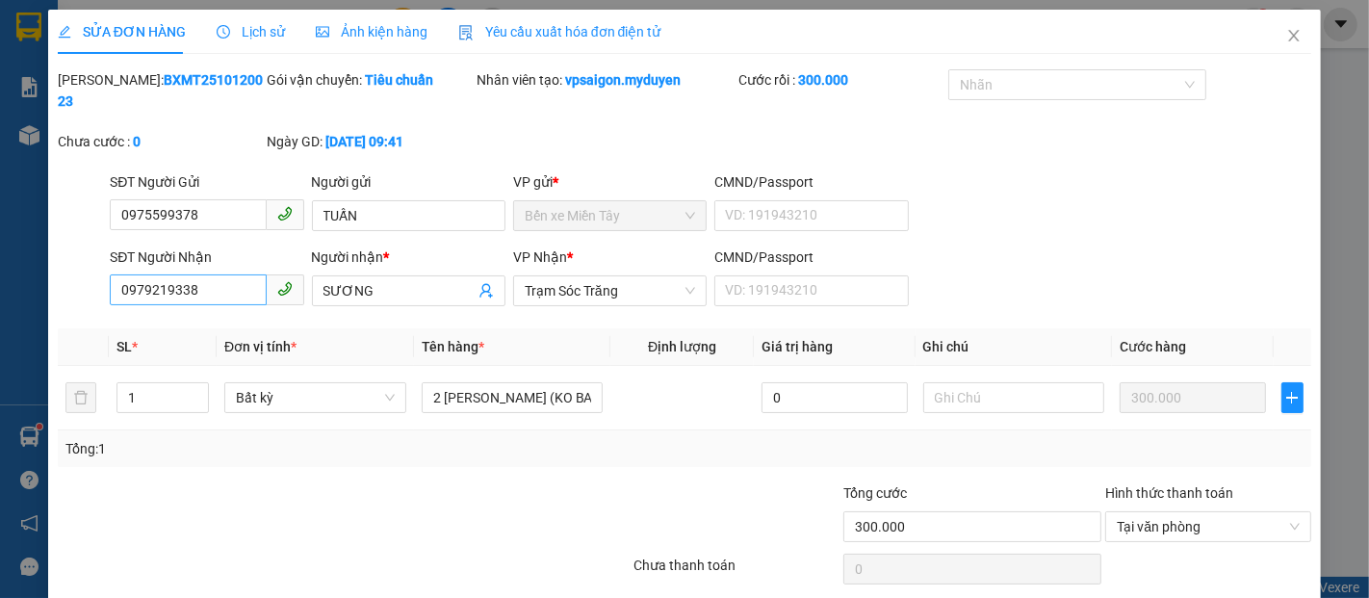
drag, startPoint x: 385, startPoint y: 273, endPoint x: 221, endPoint y: 270, distance: 163.7
click at [223, 270] on div "SĐT Người Nhận 0979219338 Người nhận * SƯƠNG VP Nhận * Trạm Sóc Trăng CMND/Pass…" at bounding box center [710, 280] width 1209 height 67
drag, startPoint x: 1059, startPoint y: 590, endPoint x: 1030, endPoint y: 583, distance: 29.9
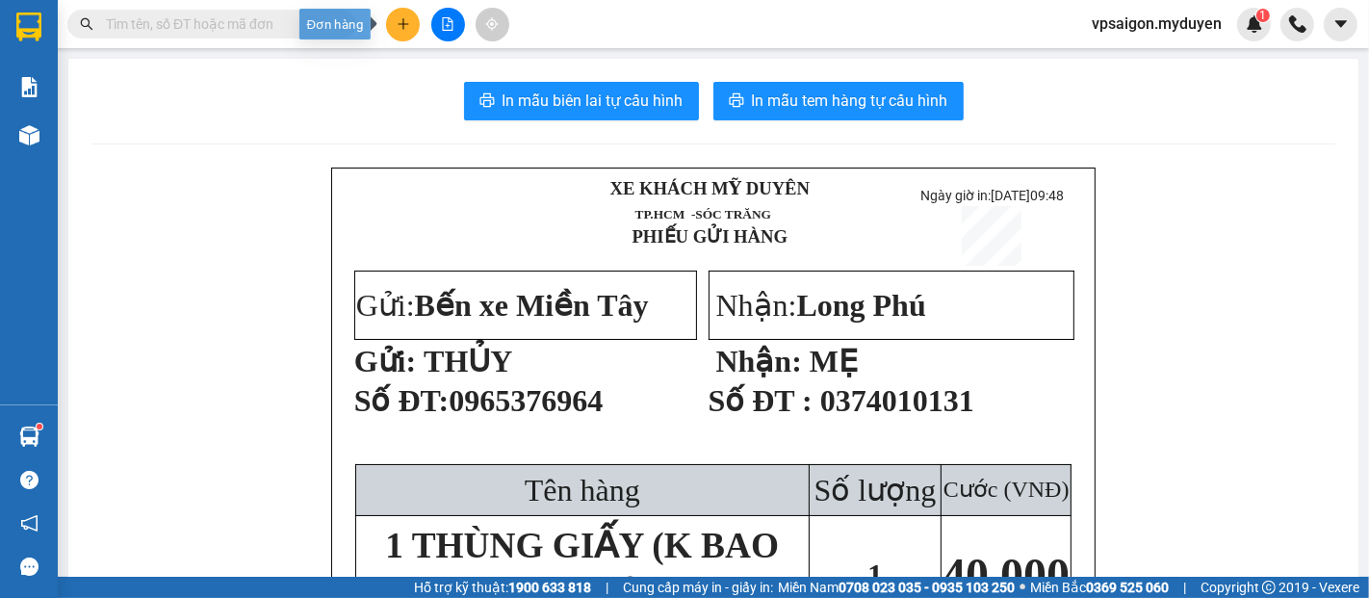
click at [404, 10] on button at bounding box center [403, 25] width 34 height 34
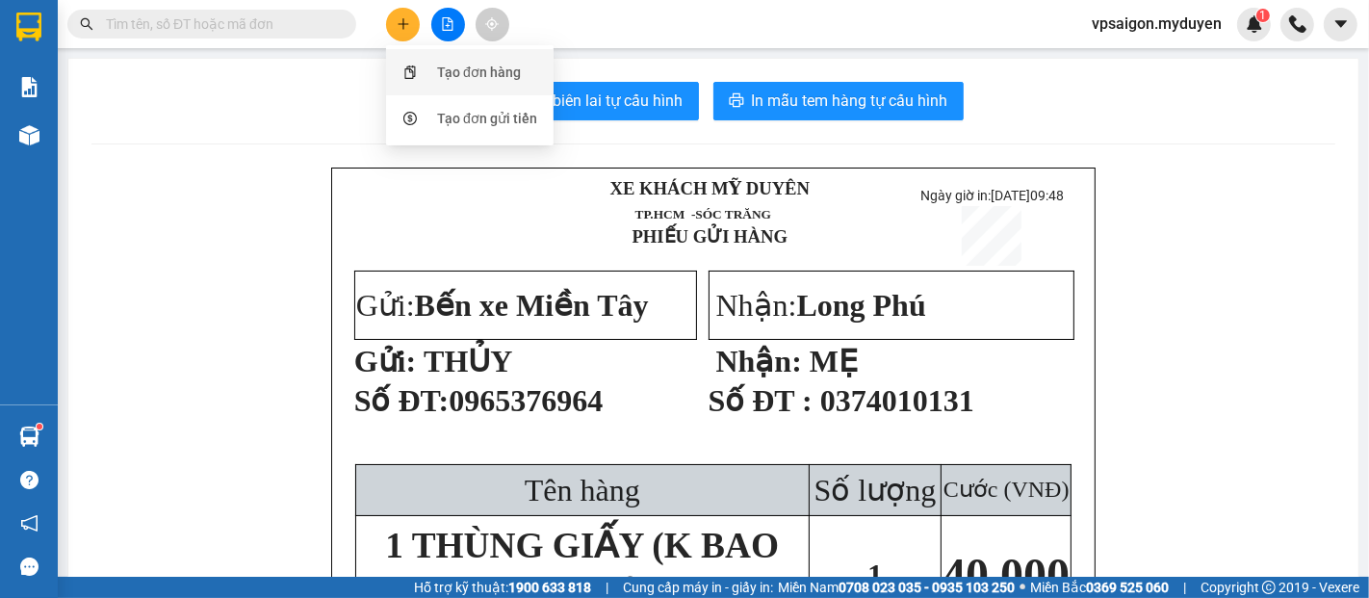
click at [429, 75] on div "Tạo đơn hàng" at bounding box center [470, 72] width 144 height 37
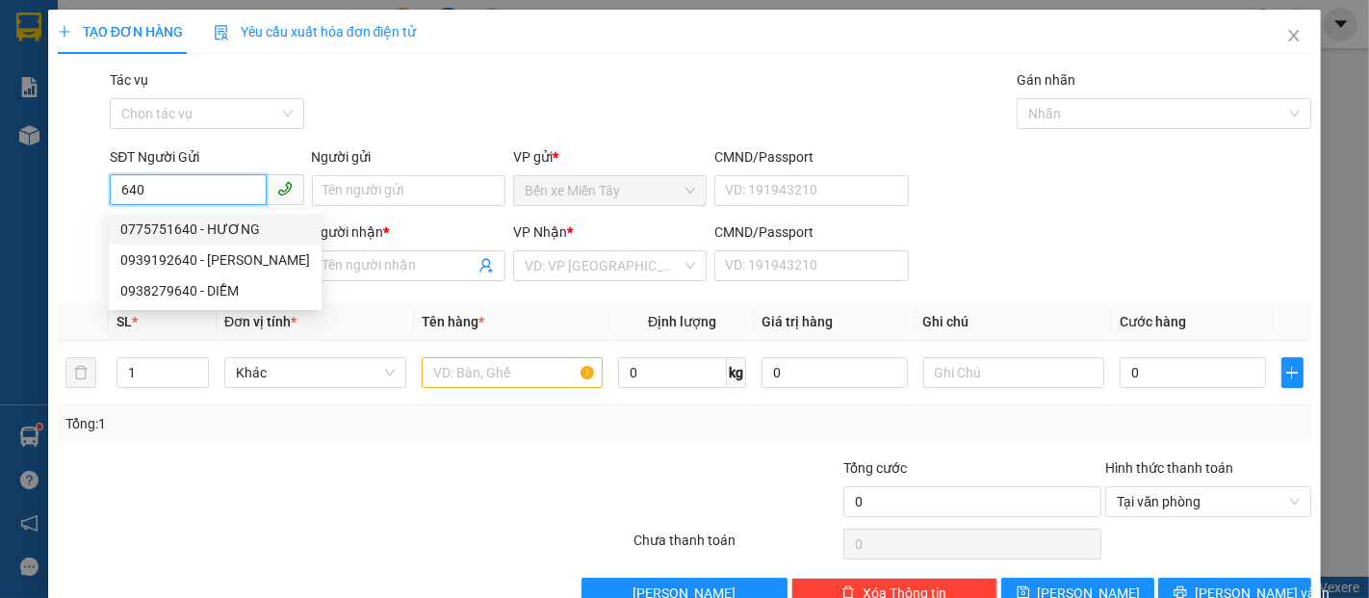
click at [213, 222] on div "0775751640 - HƯƠNG" at bounding box center [215, 229] width 190 height 21
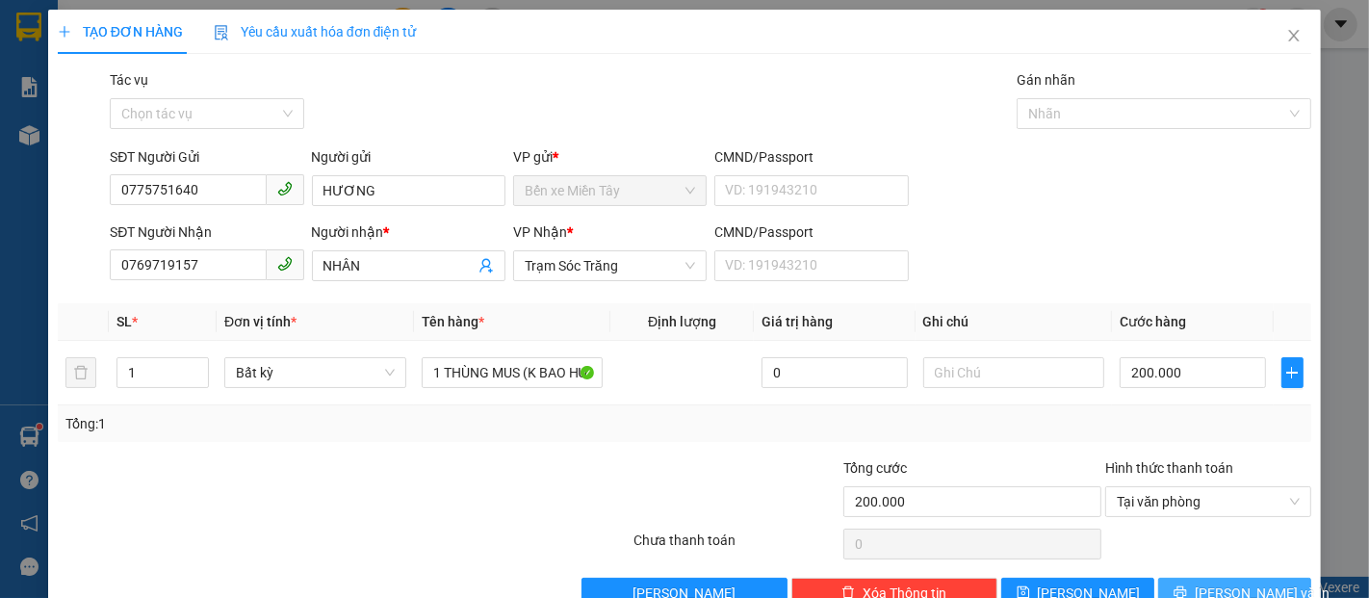
click at [1244, 593] on span "Lưu và In" at bounding box center [1262, 593] width 135 height 21
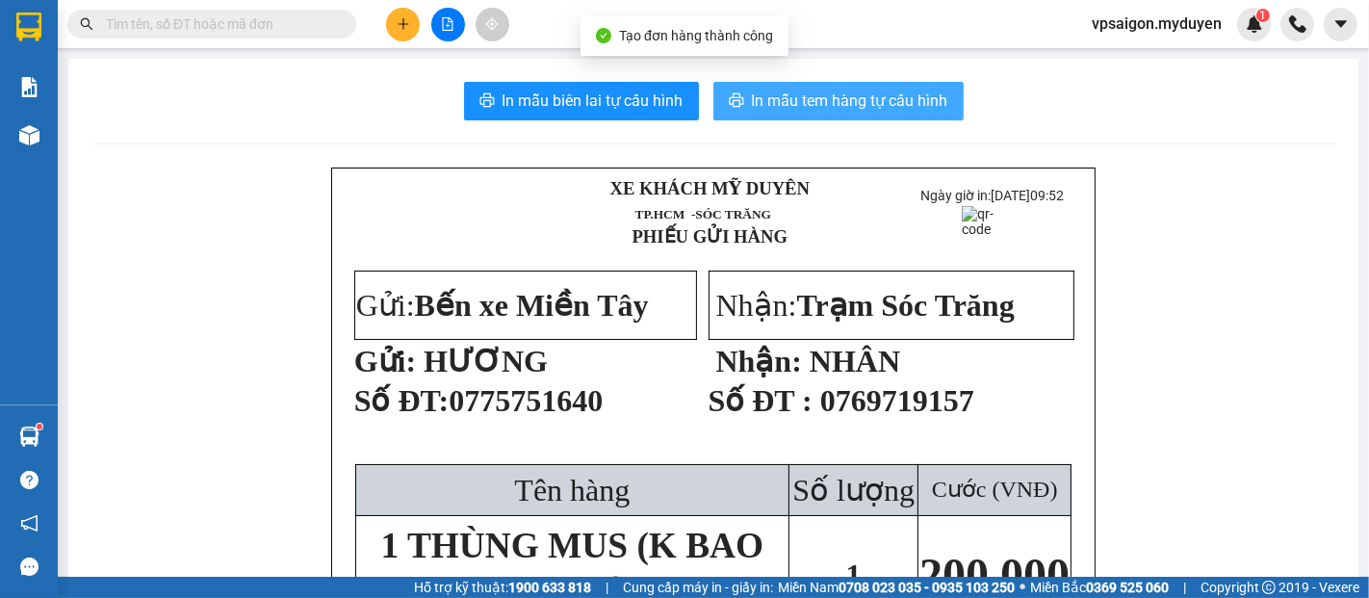
click at [752, 91] on span "In mẫu tem hàng tự cấu hình" at bounding box center [850, 101] width 196 height 24
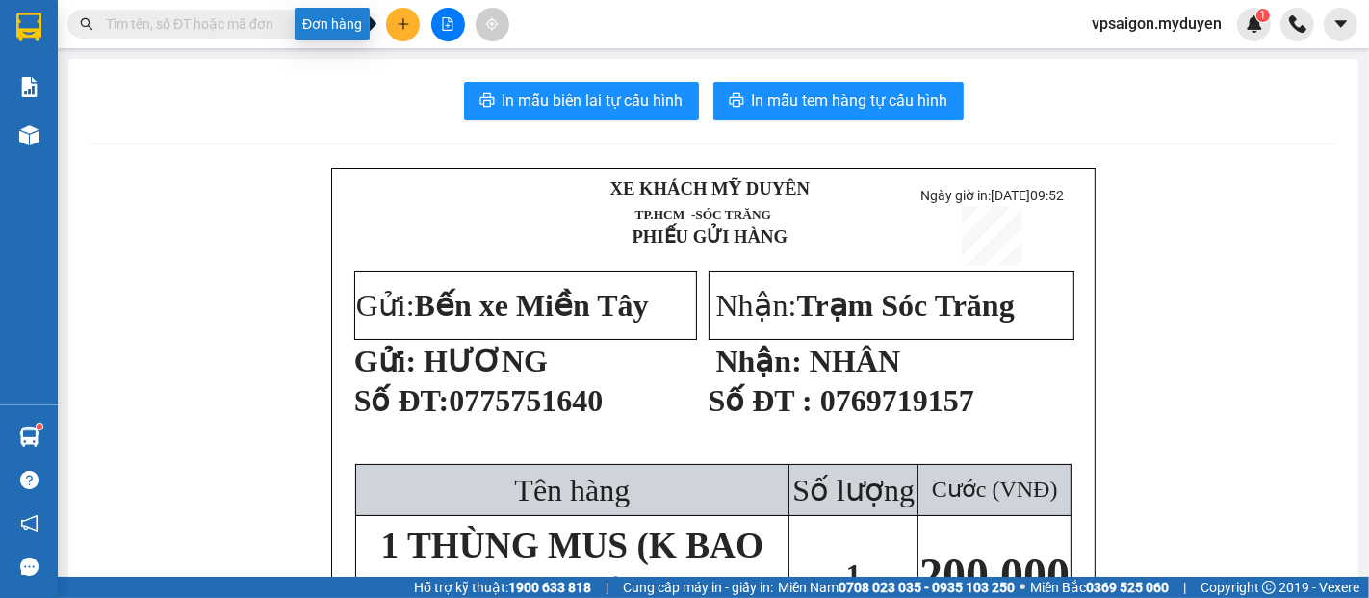
click at [401, 23] on icon "plus" at bounding box center [403, 23] width 11 height 1
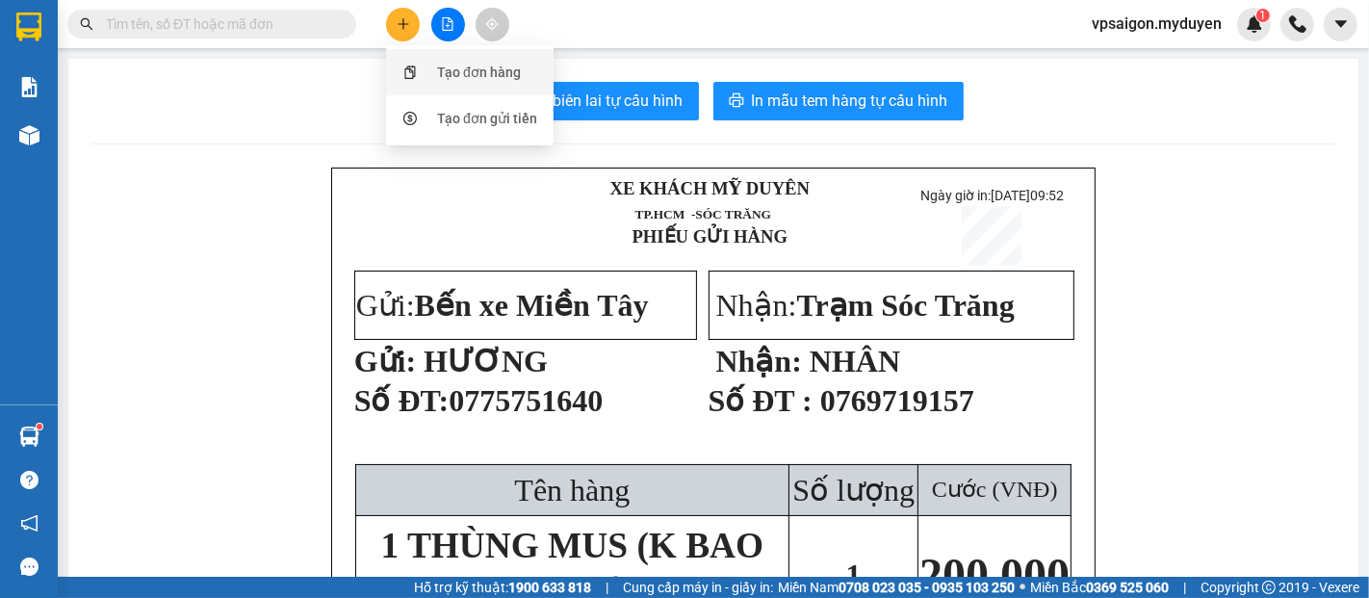
click at [444, 72] on div "Tạo đơn hàng" at bounding box center [479, 72] width 84 height 21
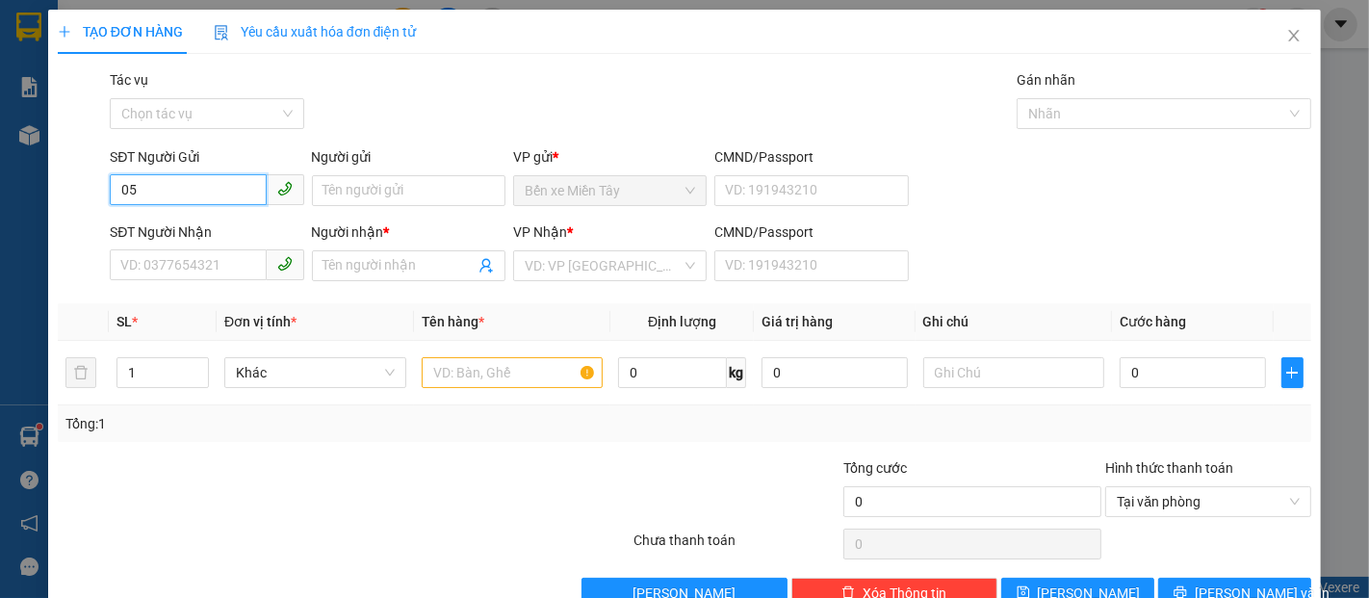
click at [119, 186] on input "05" at bounding box center [188, 189] width 156 height 31
click at [177, 198] on input "705" at bounding box center [188, 189] width 156 height 31
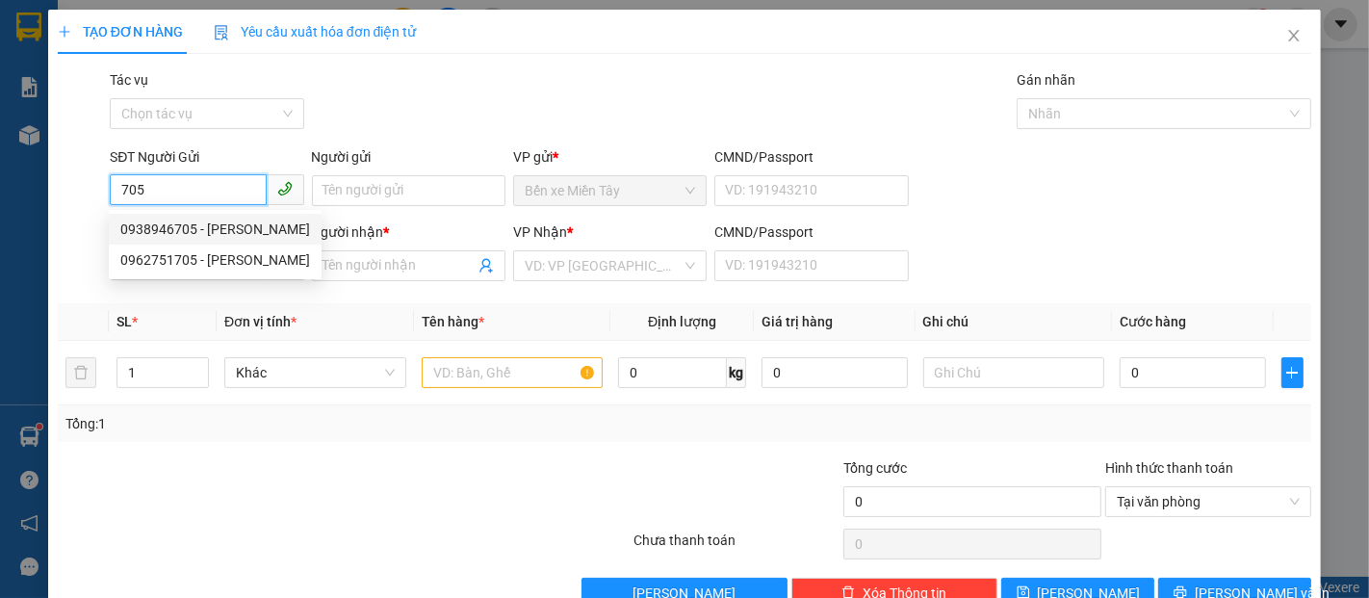
click at [222, 220] on div "0938946705 - QUỐC CƯỜNG" at bounding box center [215, 229] width 190 height 21
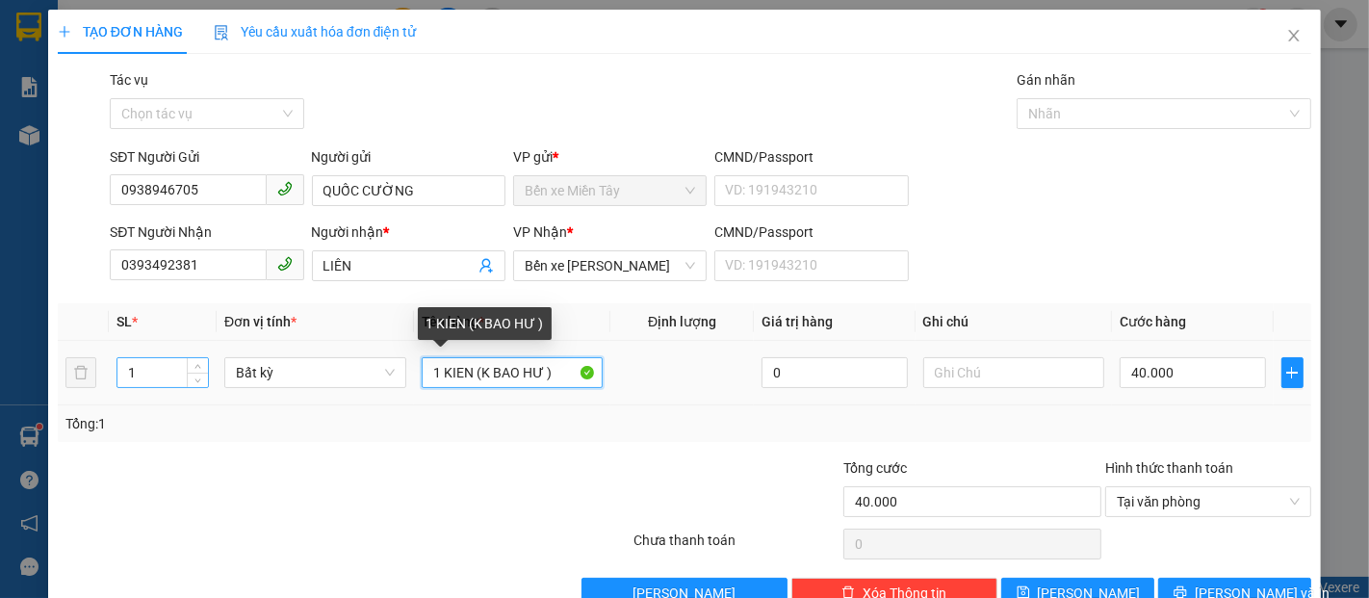
drag, startPoint x: 505, startPoint y: 371, endPoint x: 138, endPoint y: 363, distance: 367.0
click at [150, 365] on tr "1 Bất kỳ 1 KIEN (K BAO HƯ ) 0 40.000" at bounding box center [685, 373] width 1254 height 65
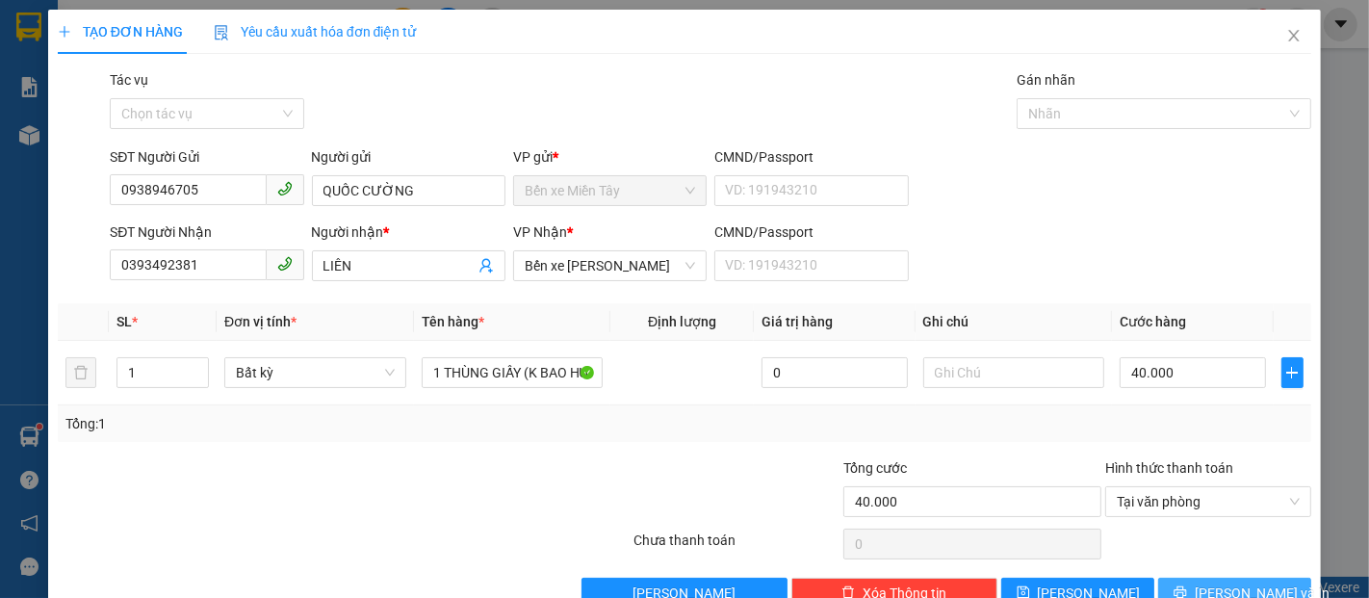
click at [1246, 578] on button "Lưu và In" at bounding box center [1234, 593] width 153 height 31
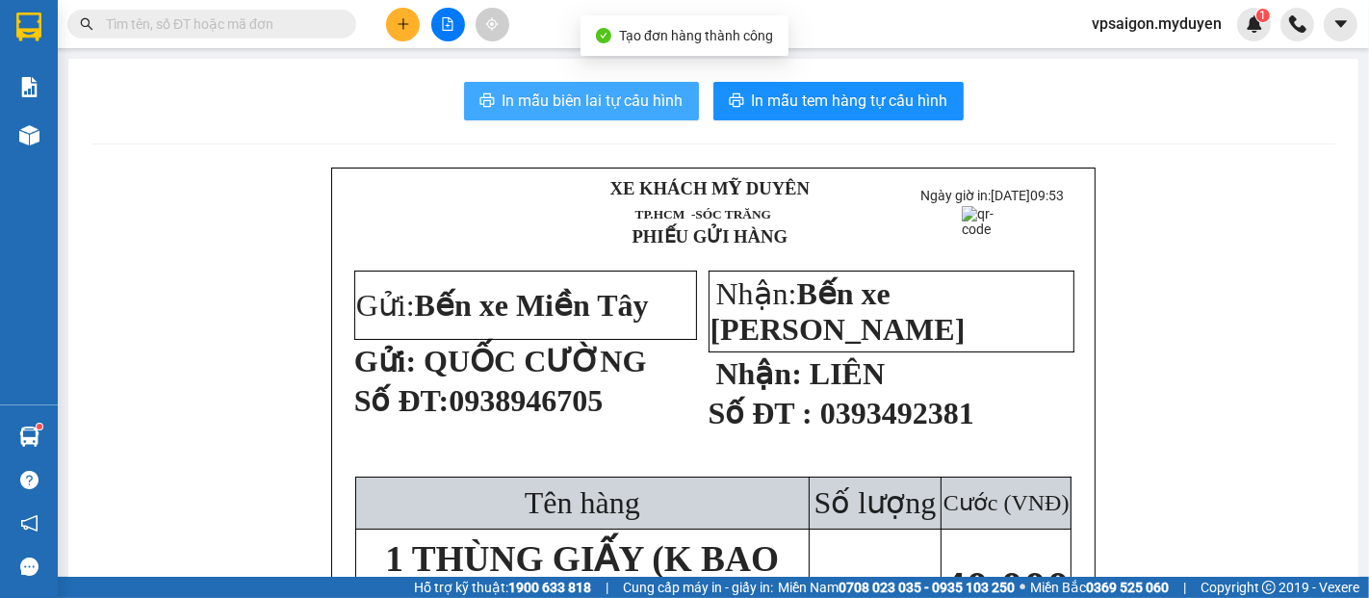
click at [522, 105] on span "In mẫu biên lai tự cấu hình" at bounding box center [593, 101] width 181 height 24
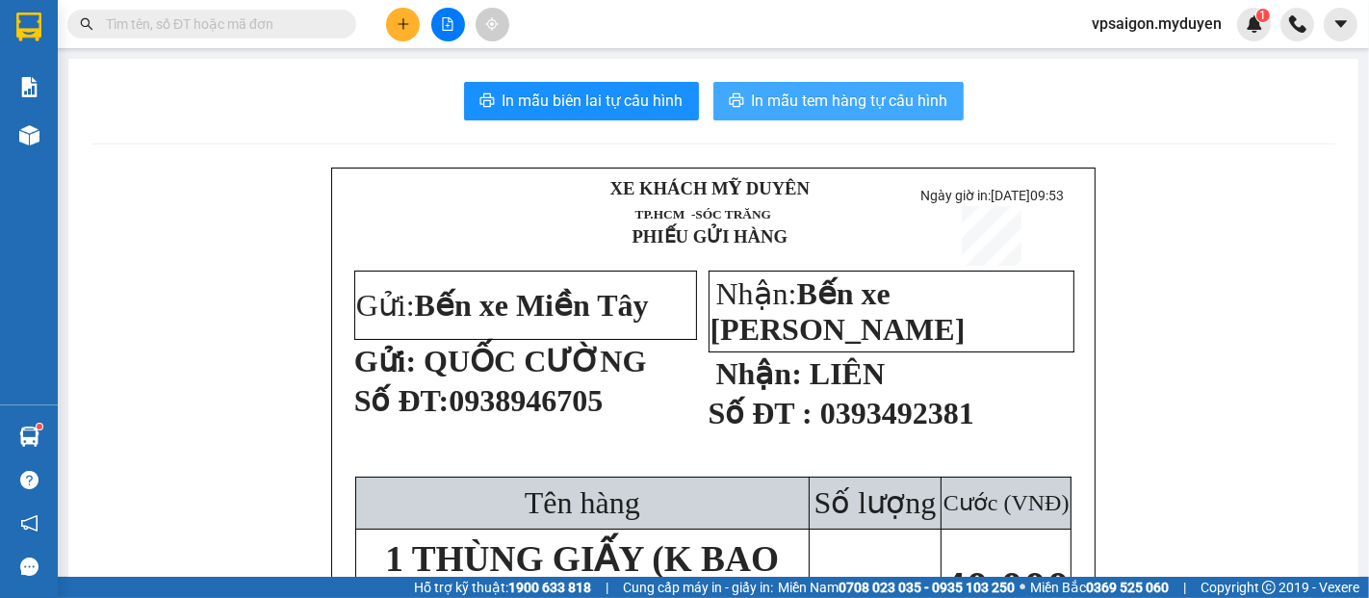
click at [844, 106] on span "In mẫu tem hàng tự cấu hình" at bounding box center [850, 101] width 196 height 24
click at [844, 105] on span "In mẫu tem hàng tự cấu hình" at bounding box center [850, 101] width 196 height 24
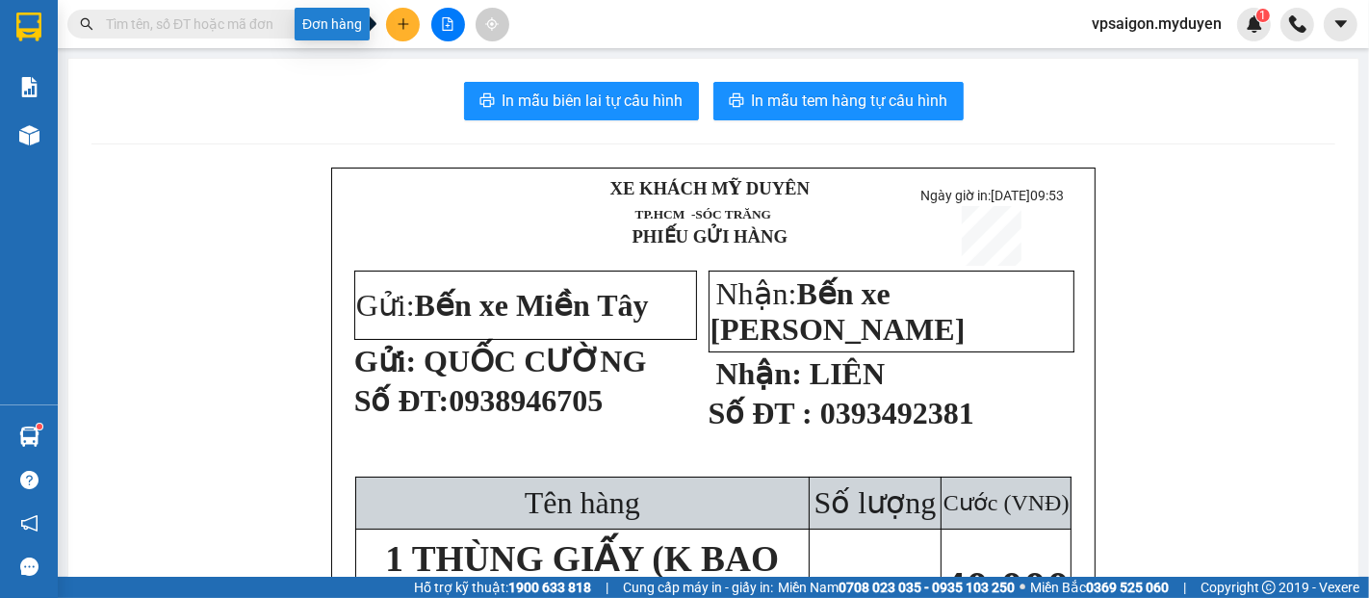
drag, startPoint x: 391, startPoint y: 25, endPoint x: 416, endPoint y: 42, distance: 30.5
click at [393, 25] on button at bounding box center [403, 25] width 34 height 34
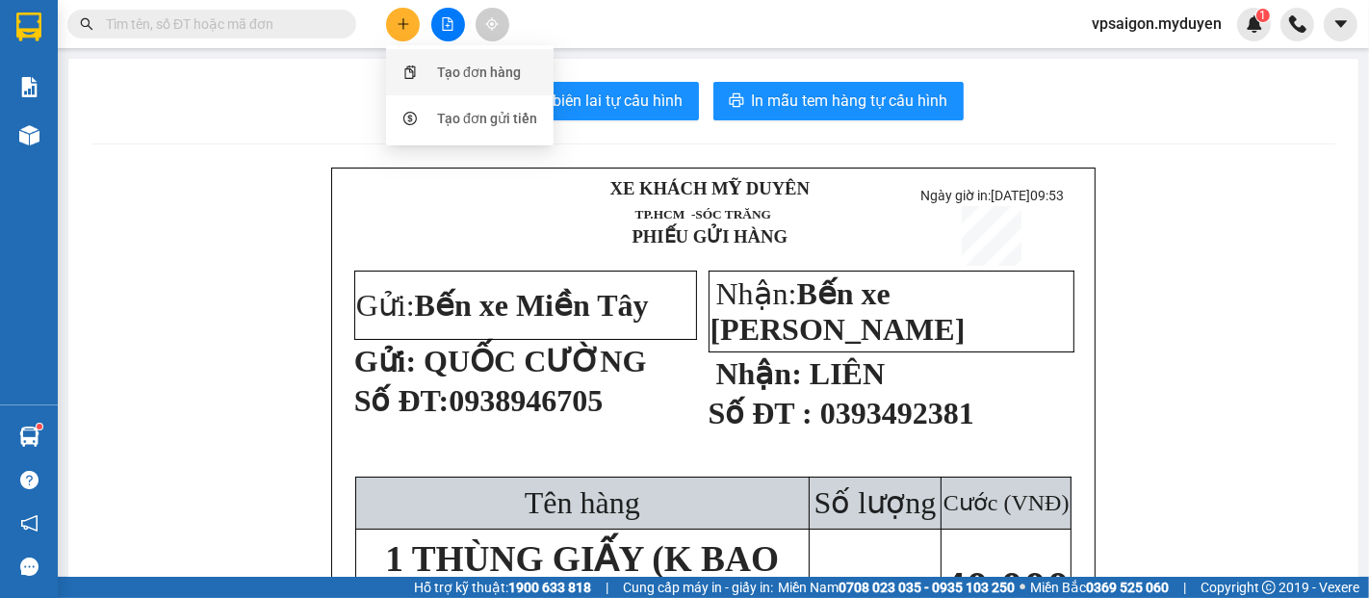
click at [433, 65] on div "Tạo đơn hàng" at bounding box center [470, 72] width 144 height 37
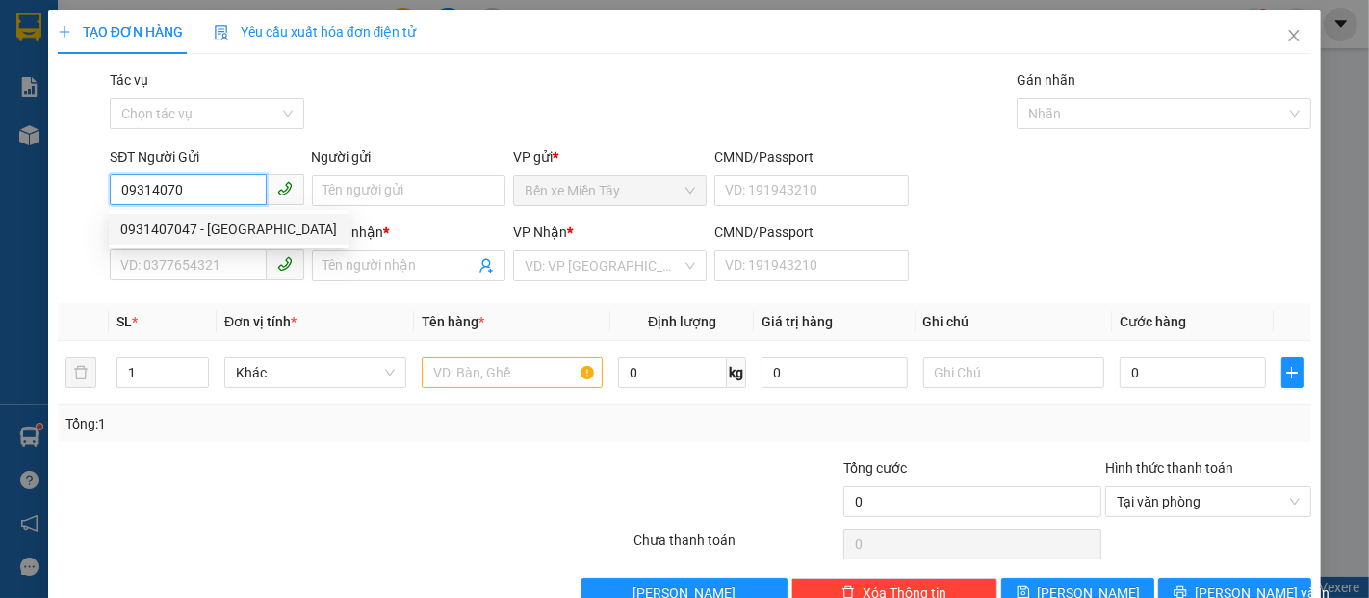
click at [208, 219] on div "0931407047 - KY" at bounding box center [228, 229] width 217 height 21
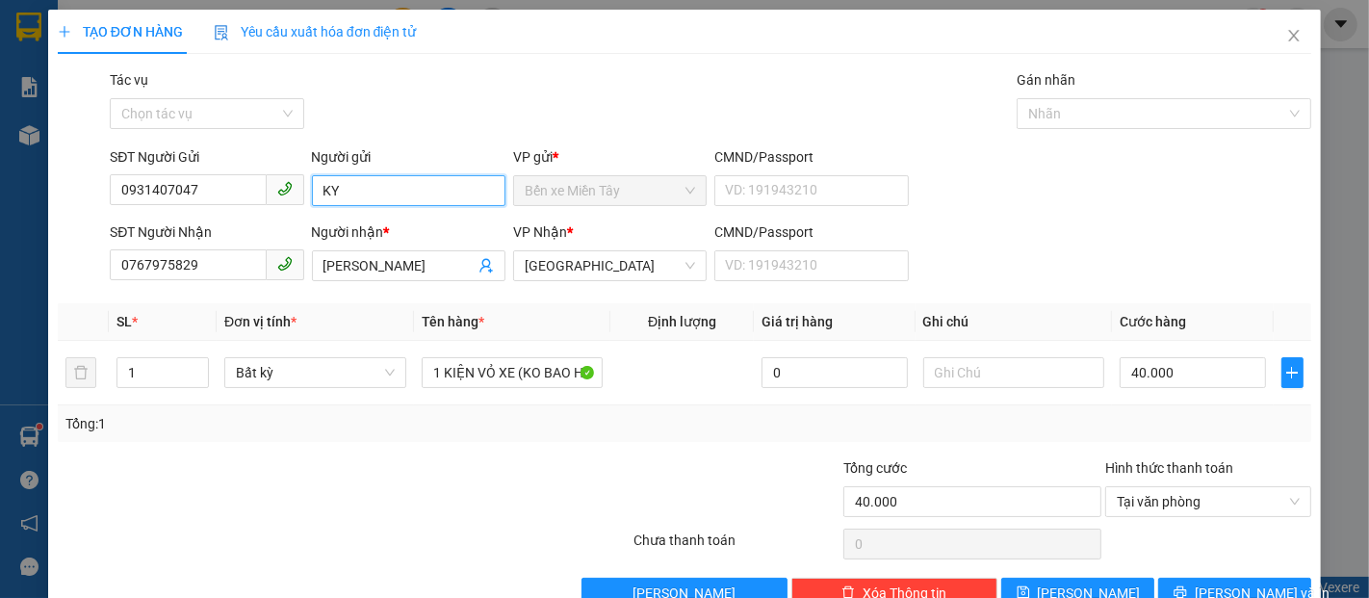
drag, startPoint x: 376, startPoint y: 192, endPoint x: 273, endPoint y: 192, distance: 103.0
click at [273, 192] on div "SĐT Người Gửi 0931407047 Người gửi KY KY VP gửi * Bến xe Miền Tây CMND/Passport…" at bounding box center [710, 179] width 1209 height 67
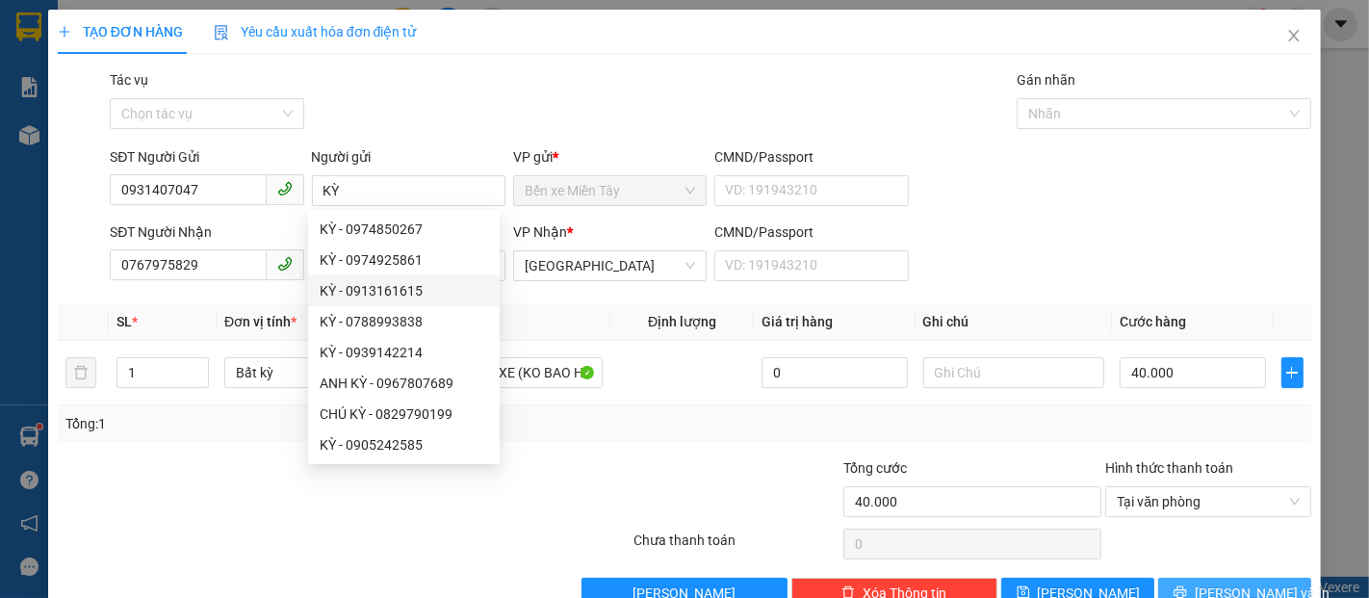
click at [1232, 584] on span "Lưu và In" at bounding box center [1262, 593] width 135 height 21
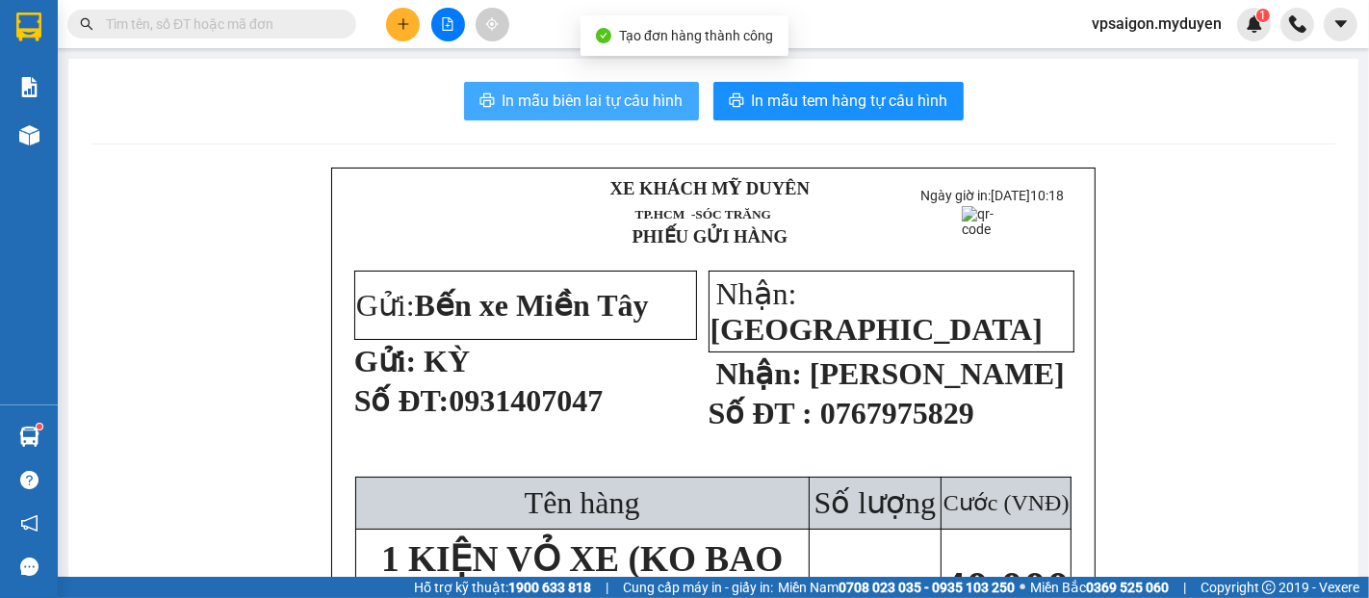
click at [569, 97] on span "In mẫu biên lai tự cấu hình" at bounding box center [593, 101] width 181 height 24
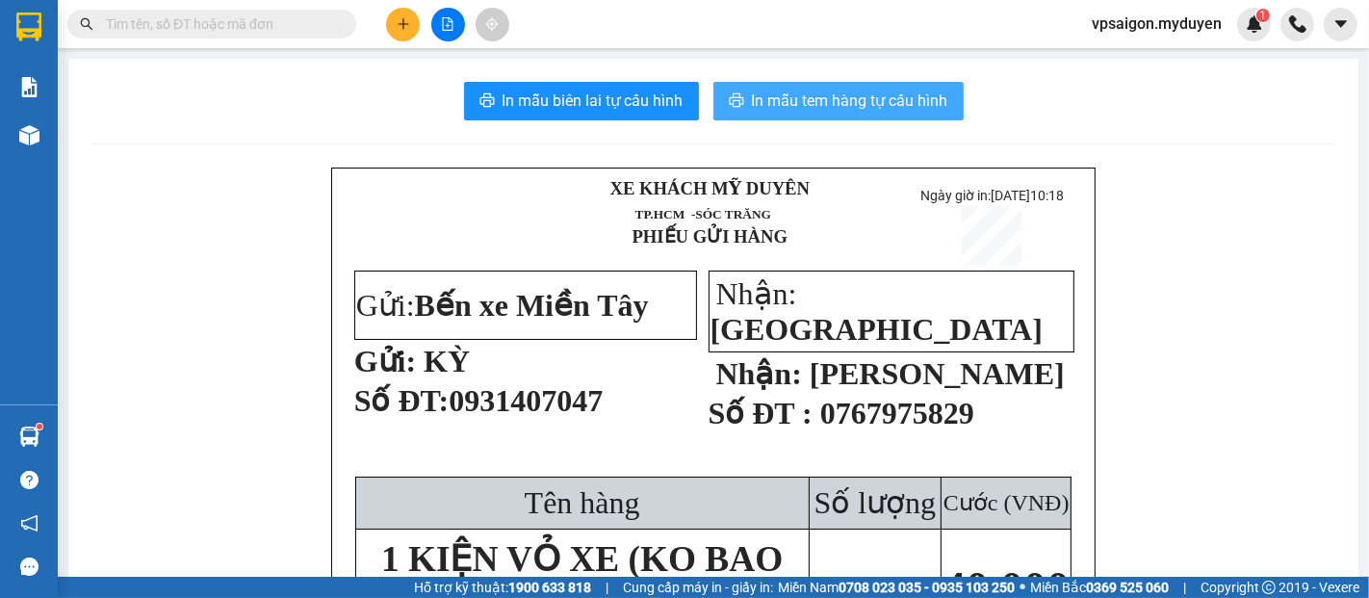
click at [888, 113] on span "In mẫu tem hàng tự cấu hình" at bounding box center [850, 101] width 196 height 24
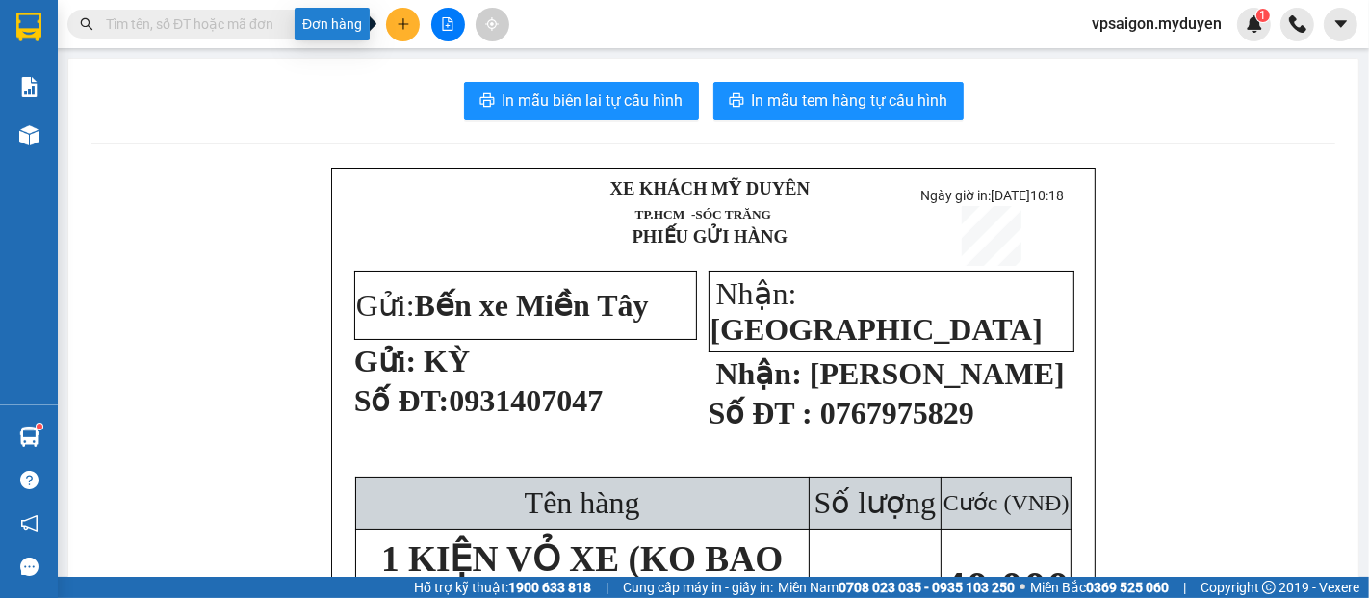
click at [405, 21] on icon "plus" at bounding box center [403, 23] width 13 height 13
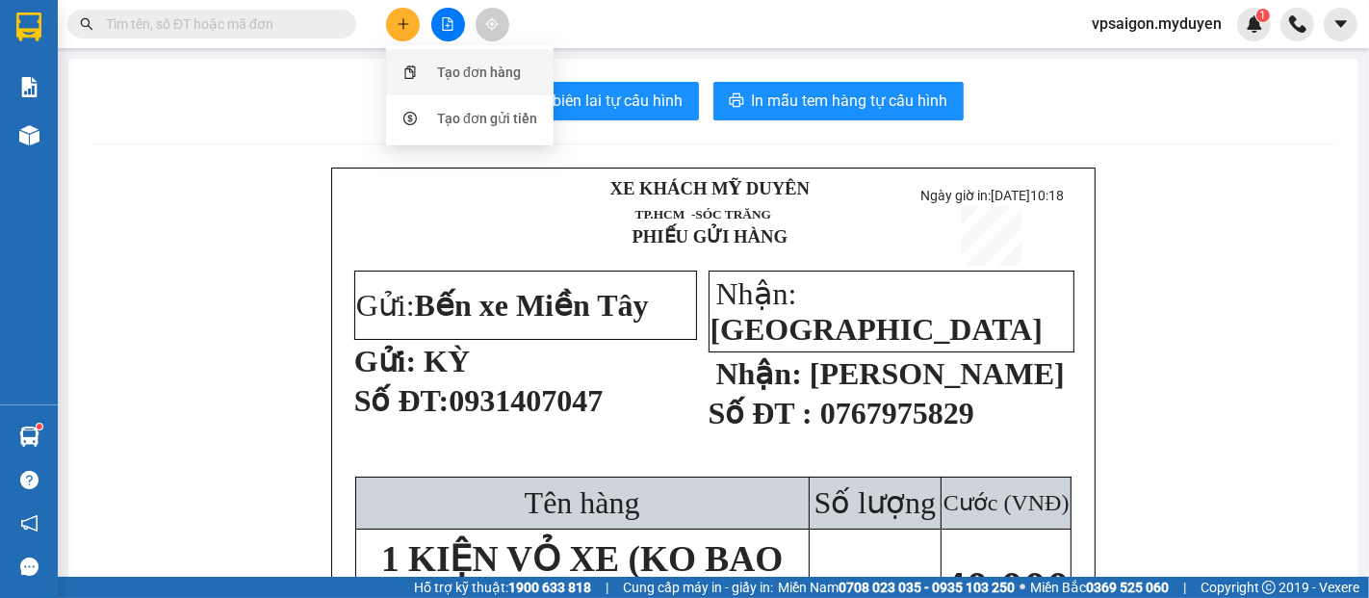
click at [437, 75] on div "Tạo đơn hàng" at bounding box center [479, 72] width 84 height 21
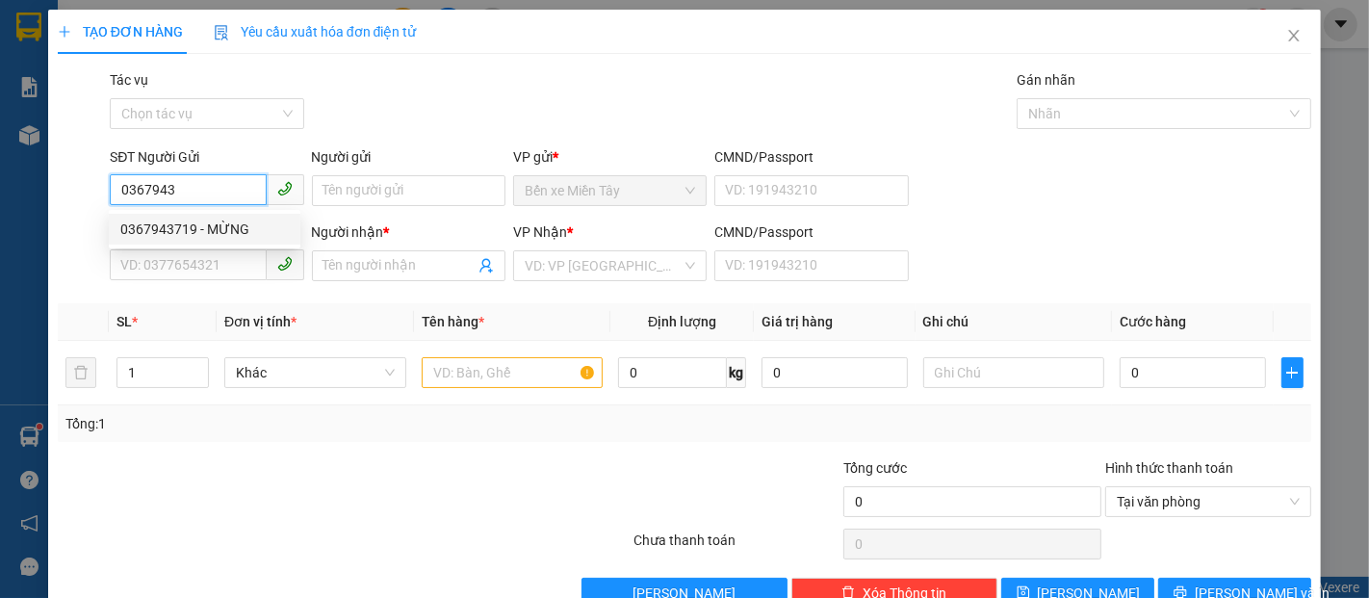
click at [223, 231] on div "0367943719 - MỪNG" at bounding box center [204, 229] width 169 height 21
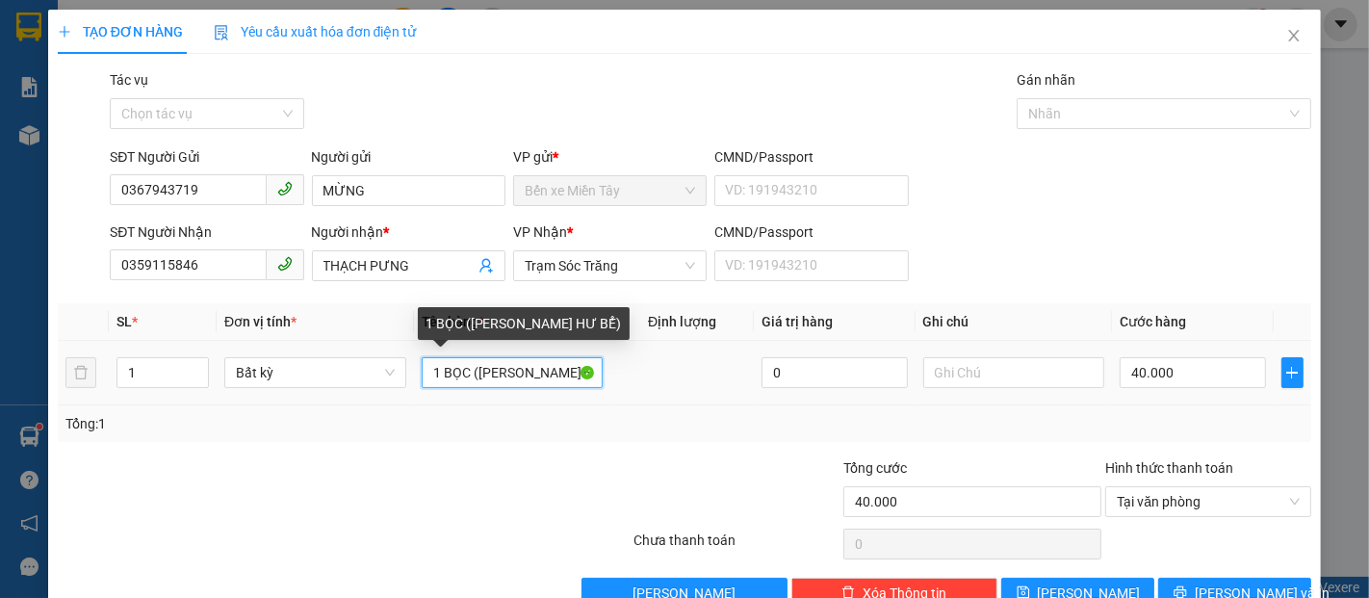
click at [468, 376] on input "1 BỌC (KO BAO HƯ BỂ)" at bounding box center [513, 372] width 182 height 31
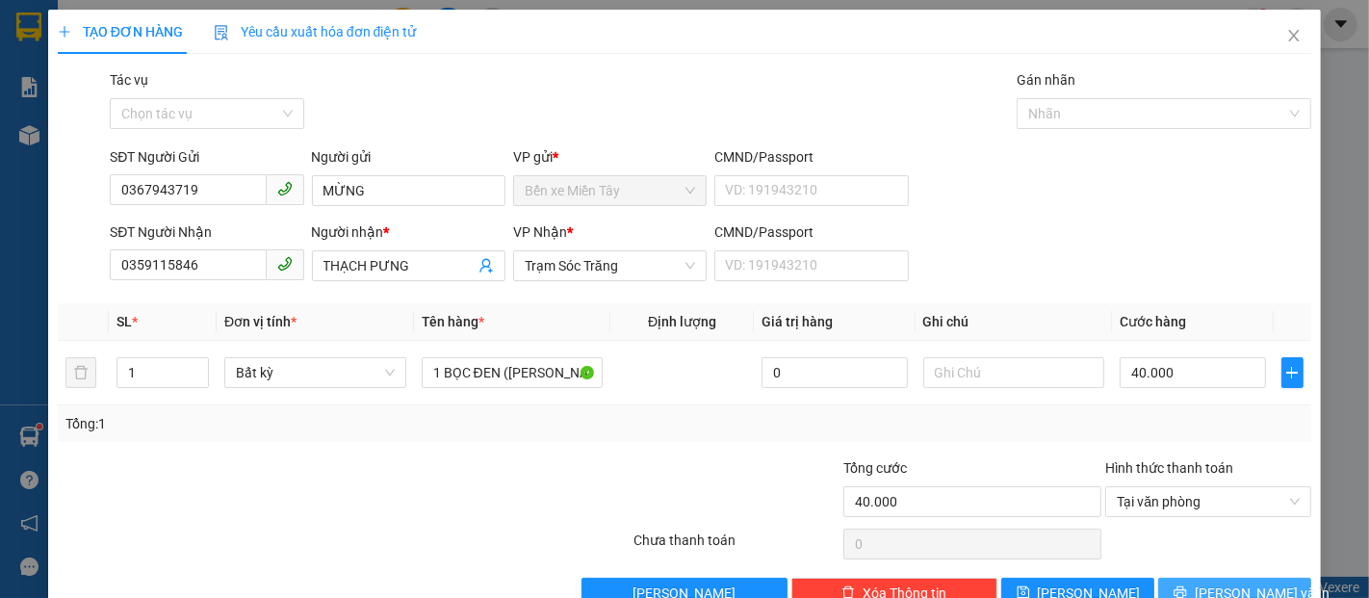
click at [1161, 579] on button "Lưu và In" at bounding box center [1234, 593] width 153 height 31
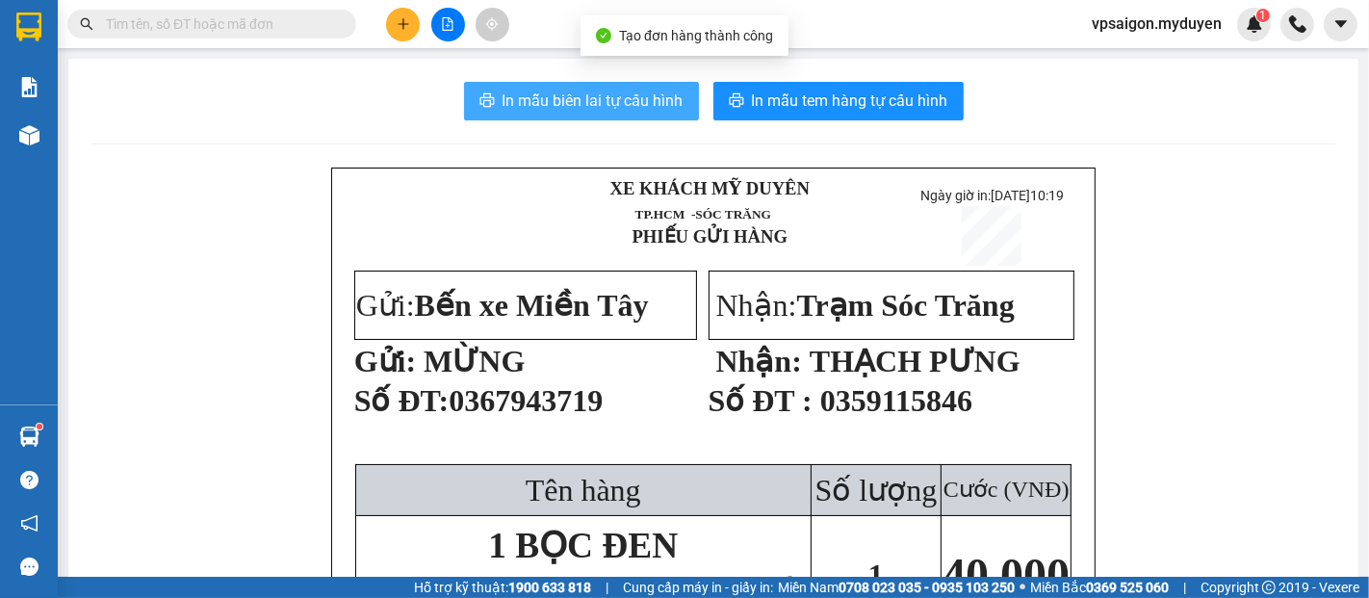
click at [623, 117] on button "In mẫu biên lai tự cấu hình" at bounding box center [581, 101] width 235 height 39
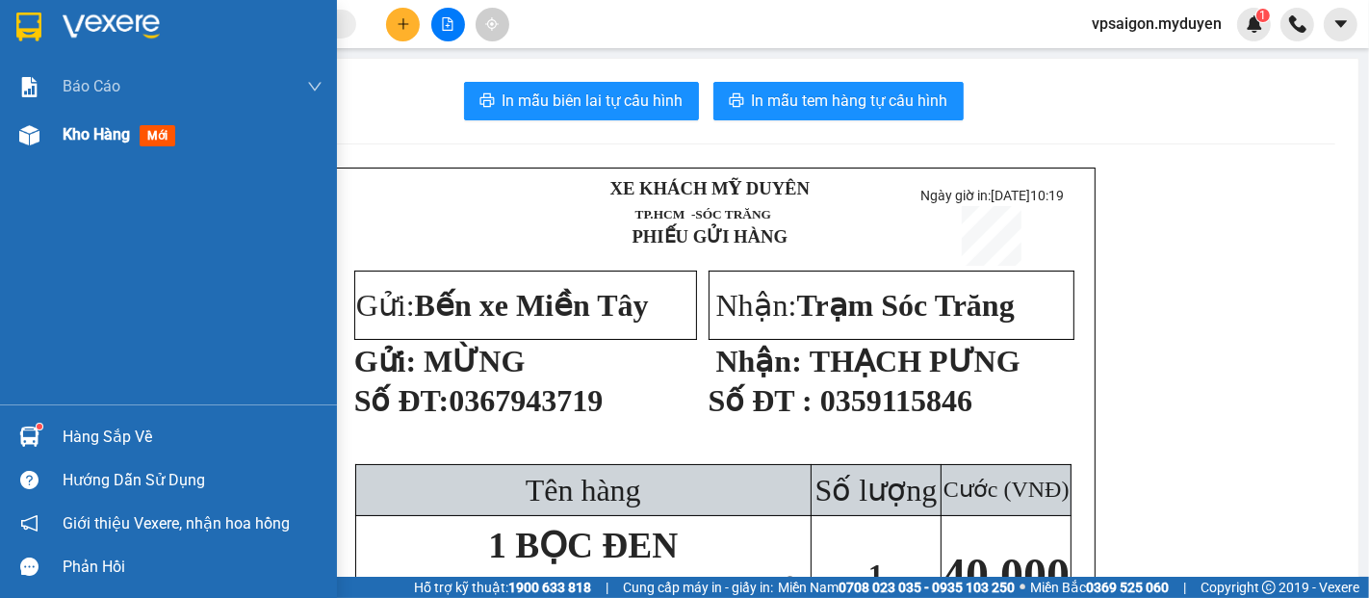
click at [76, 127] on span "Kho hàng" at bounding box center [96, 134] width 67 height 18
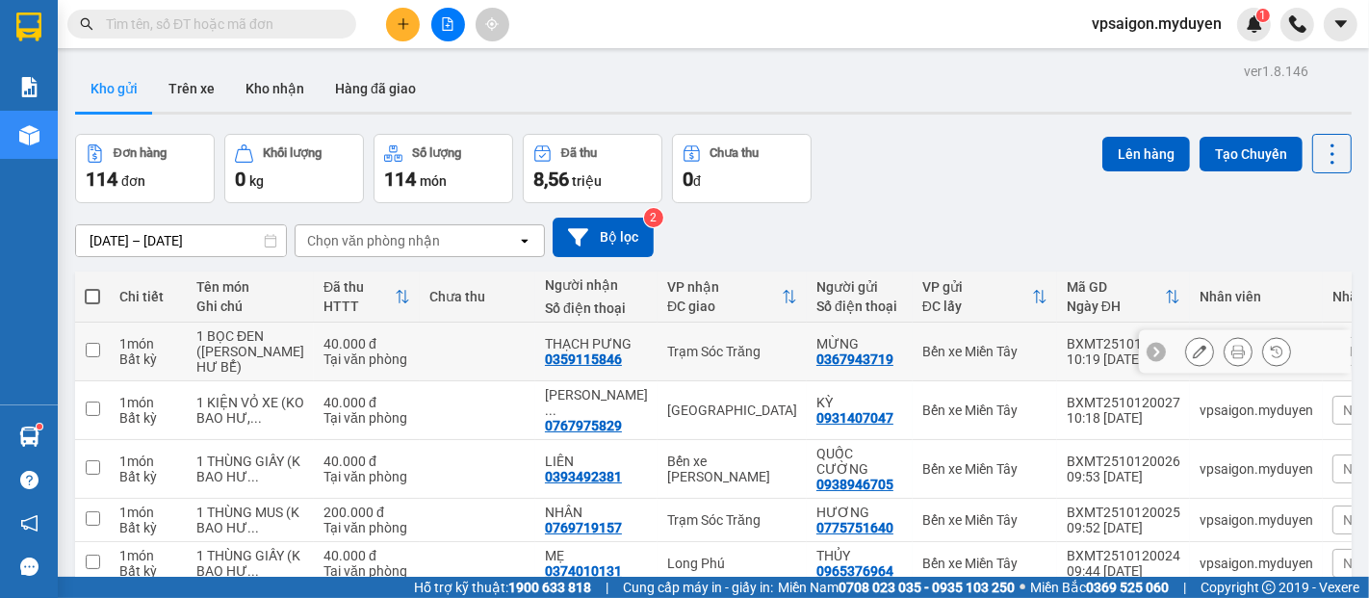
click at [1193, 349] on icon at bounding box center [1199, 351] width 13 height 13
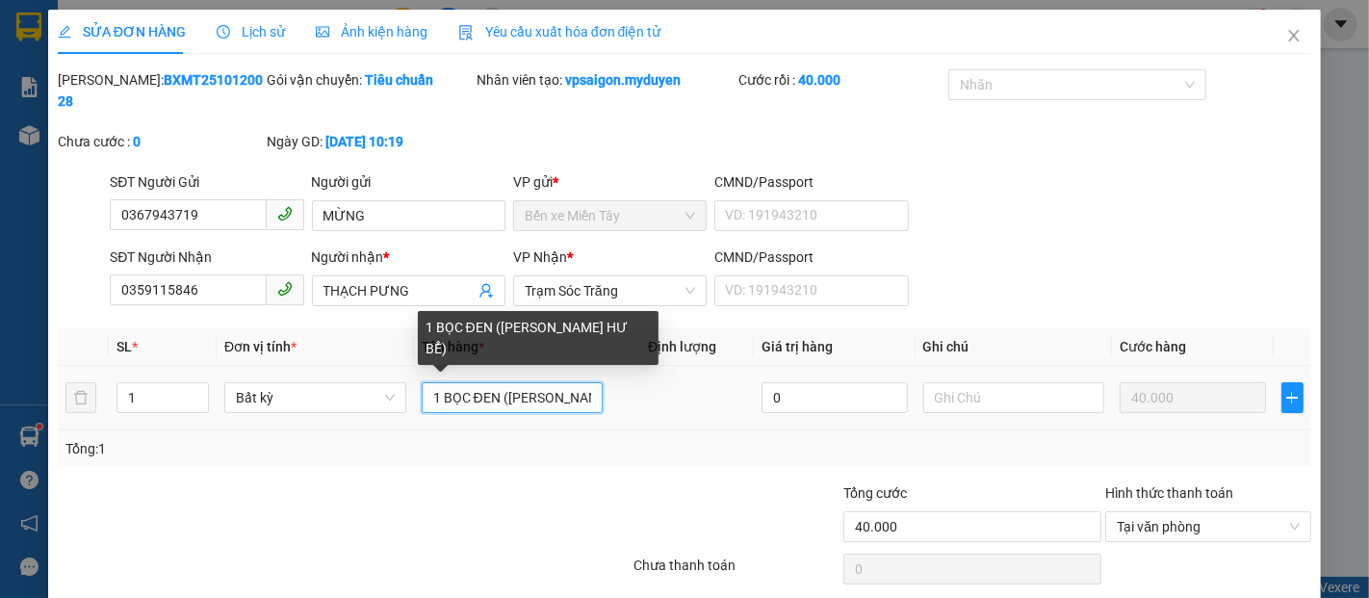
drag, startPoint x: 495, startPoint y: 379, endPoint x: 661, endPoint y: 403, distance: 167.2
click at [498, 382] on input "1 BỌC ĐEN (KO BAO HƯ BỂ)" at bounding box center [513, 397] width 182 height 31
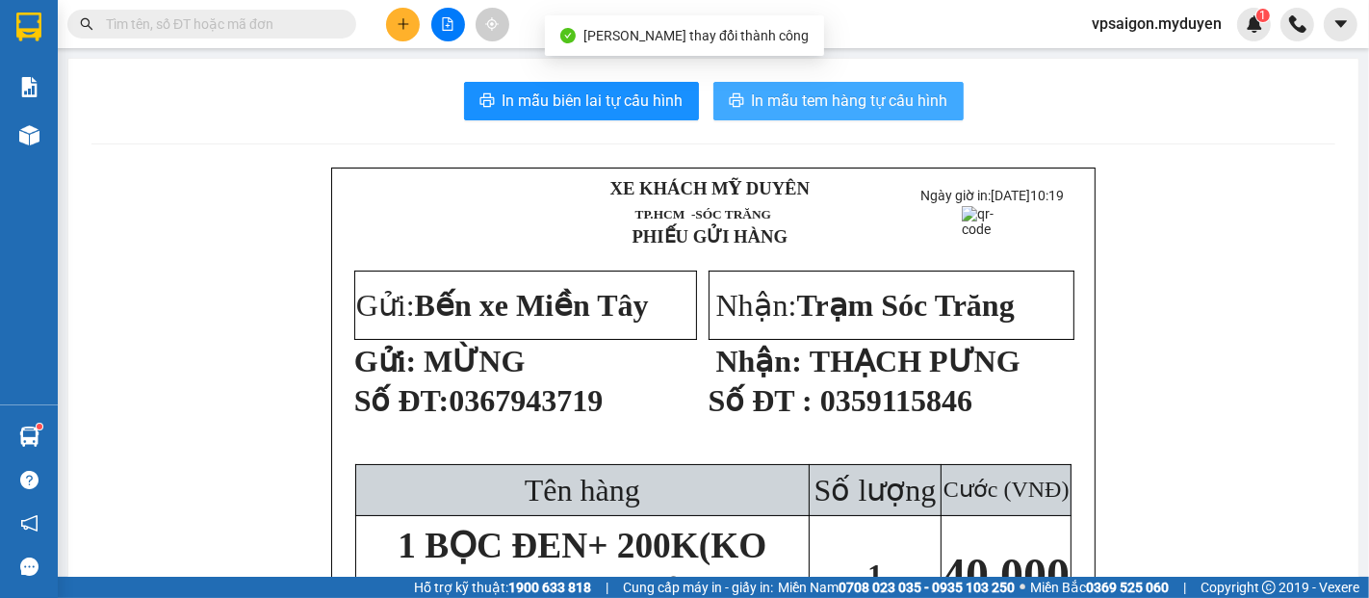
click at [809, 109] on span "In mẫu tem hàng tự cấu hình" at bounding box center [850, 101] width 196 height 24
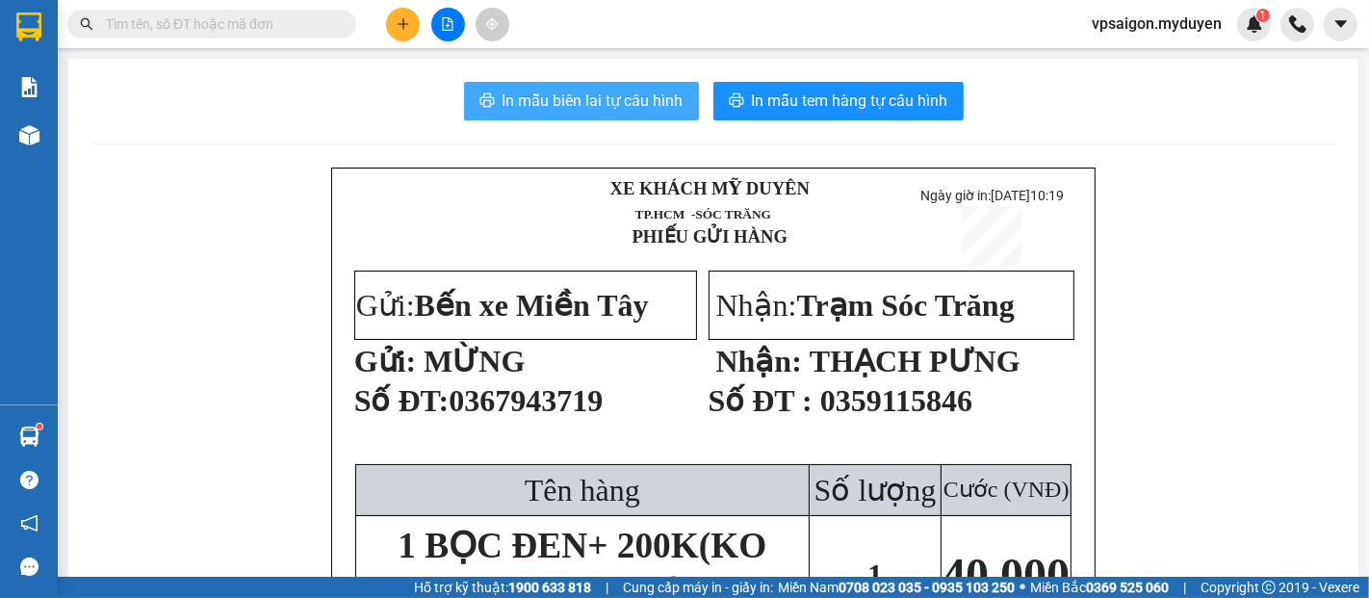
click at [607, 99] on span "In mẫu biên lai tự cấu hình" at bounding box center [593, 101] width 181 height 24
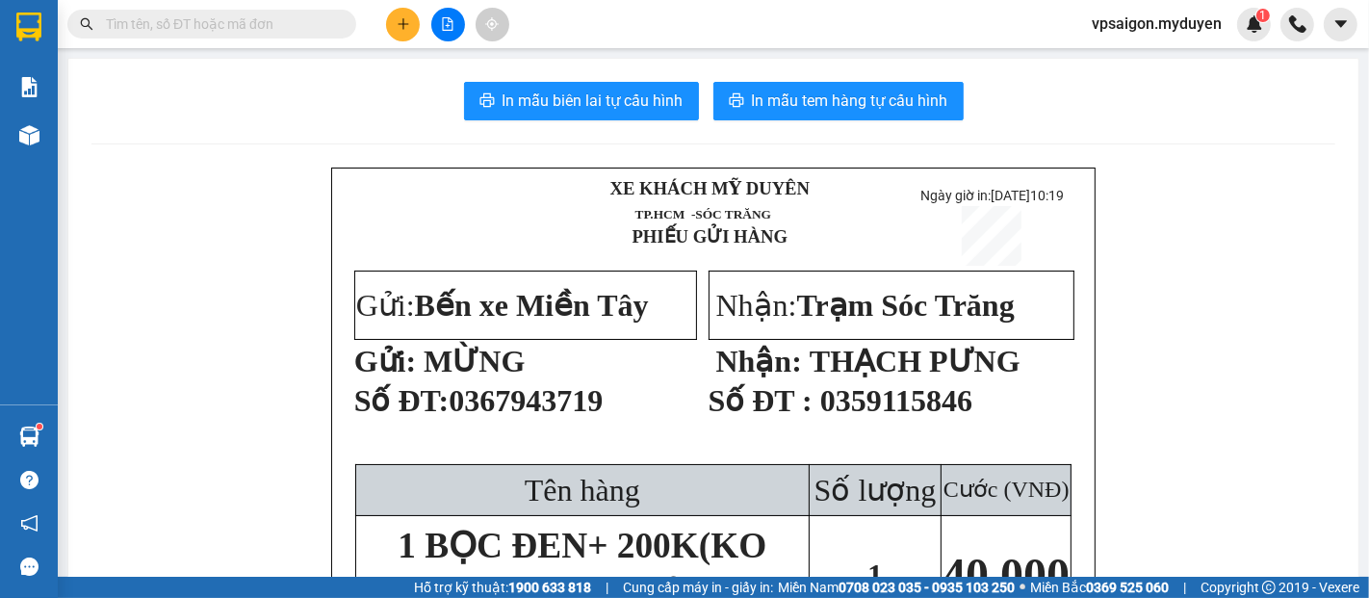
click at [406, 18] on icon "plus" at bounding box center [403, 23] width 13 height 13
click at [424, 69] on div "Tạo đơn hàng" at bounding box center [470, 72] width 144 height 37
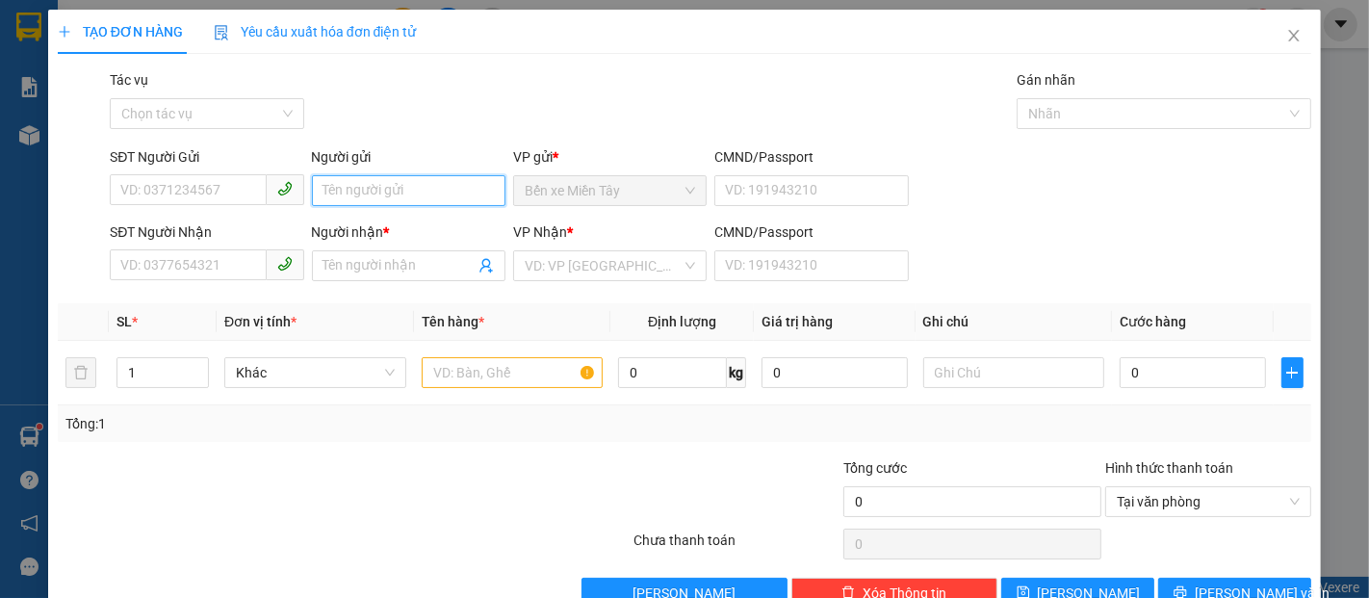
click at [349, 177] on input "Người gửi" at bounding box center [409, 190] width 194 height 31
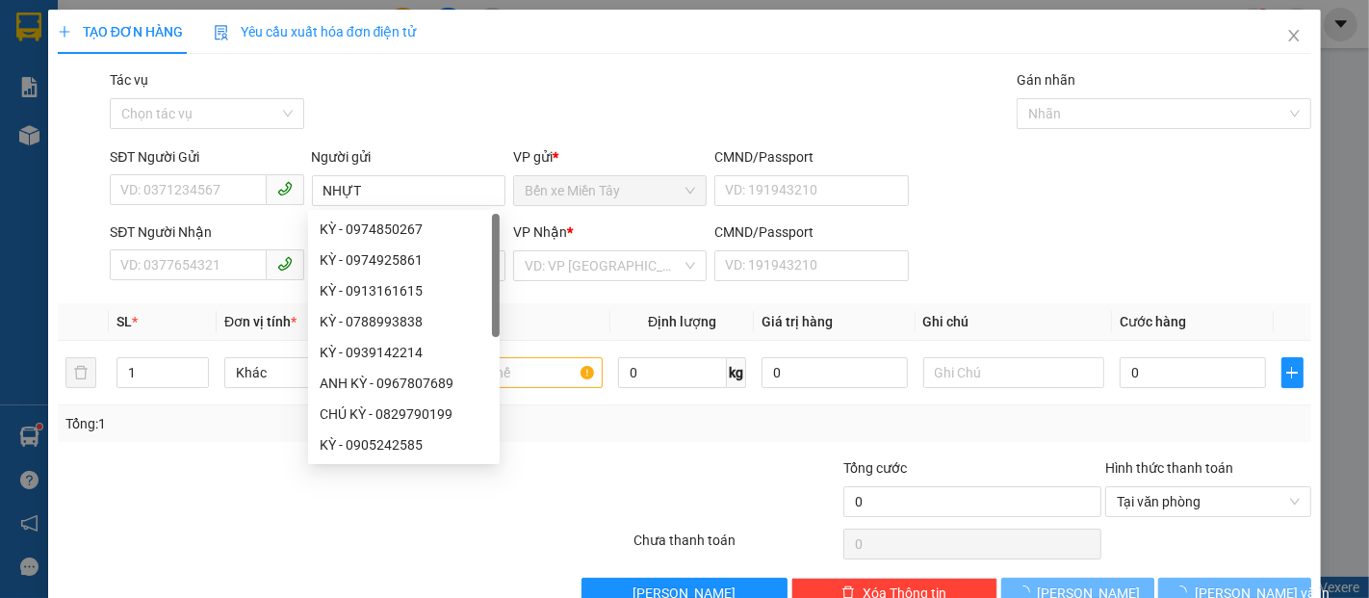
click at [195, 172] on div "SĐT Người Gửi" at bounding box center [207, 160] width 194 height 29
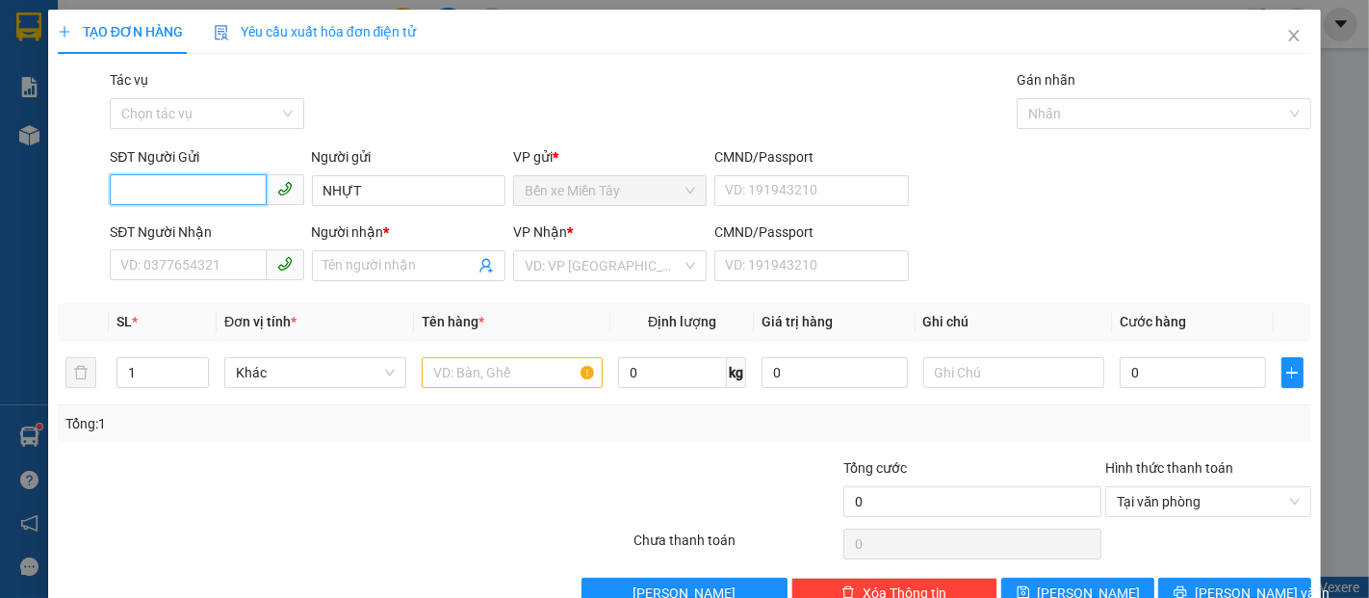
click at [185, 182] on input "SĐT Người Gửi" at bounding box center [188, 189] width 156 height 31
click at [247, 224] on div "0938367800 - NHỰT" at bounding box center [204, 229] width 169 height 21
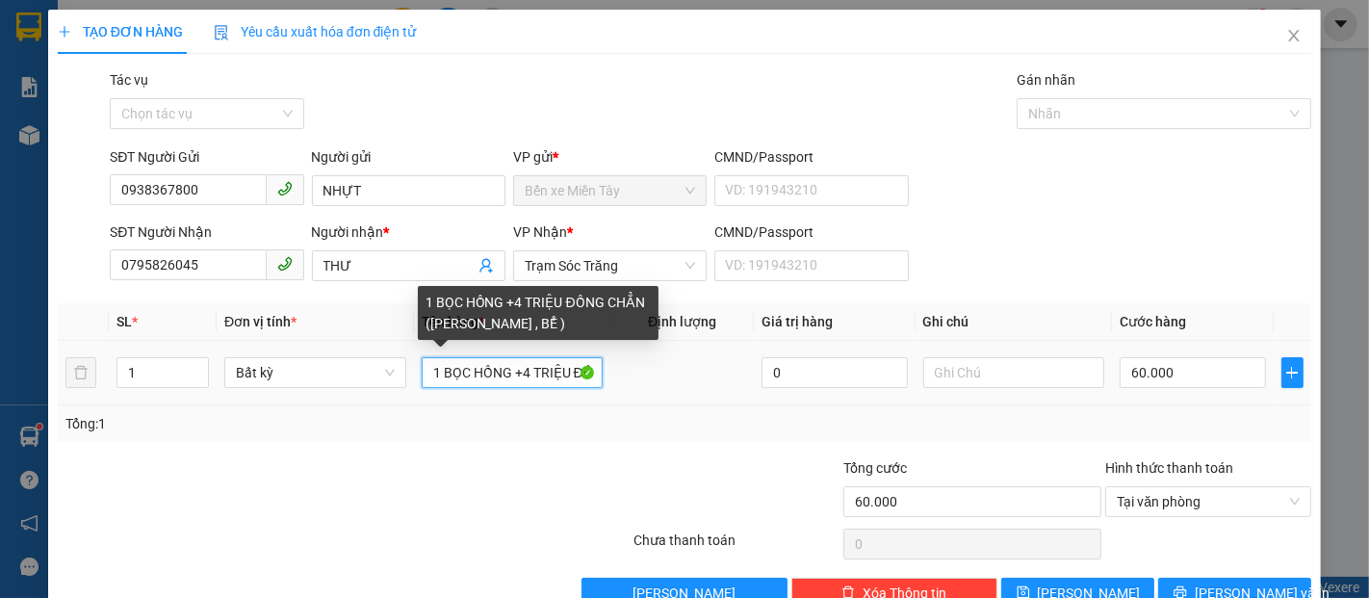
drag, startPoint x: 426, startPoint y: 376, endPoint x: 589, endPoint y: 374, distance: 163.7
click at [589, 374] on input "1 BỌC HỒNG +4 TRIỆU ĐỒNG CHẲN (K BAO HƯ , BỂ )" at bounding box center [513, 372] width 182 height 31
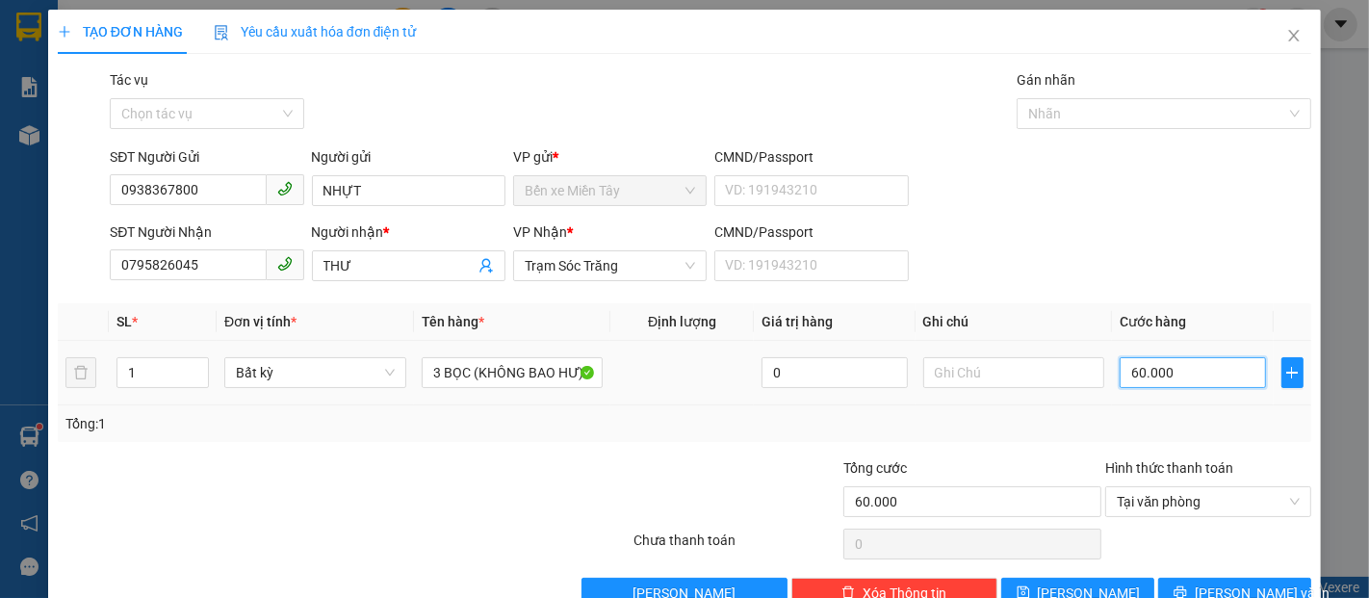
click at [1179, 379] on input "60.000" at bounding box center [1192, 372] width 145 height 31
click at [1203, 583] on span "Lưu và In" at bounding box center [1262, 593] width 135 height 21
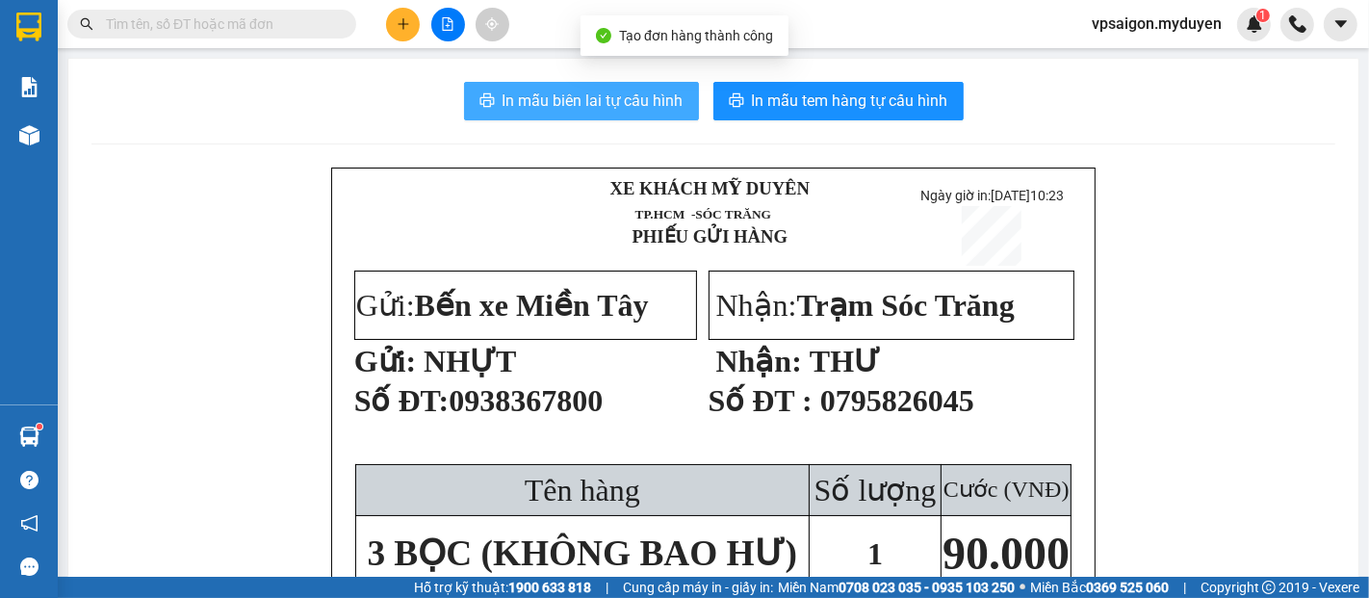
click at [609, 102] on span "In mẫu biên lai tự cấu hình" at bounding box center [593, 101] width 181 height 24
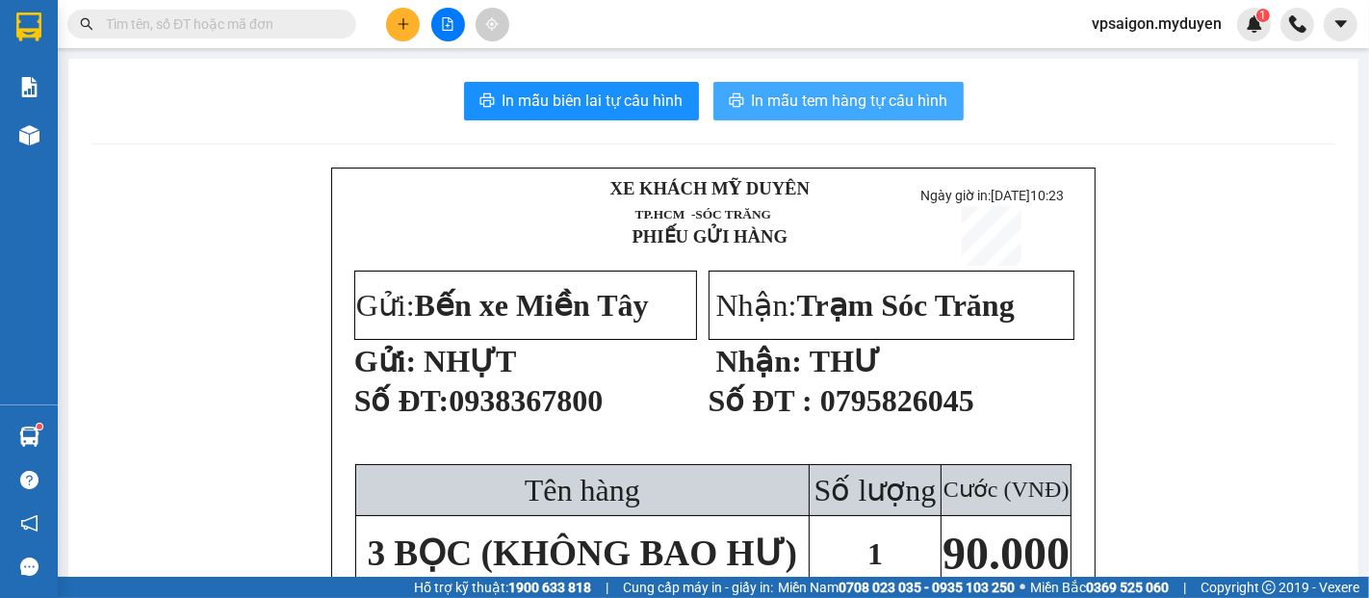
click at [739, 106] on button "In mẫu tem hàng tự cấu hình" at bounding box center [839, 101] width 250 height 39
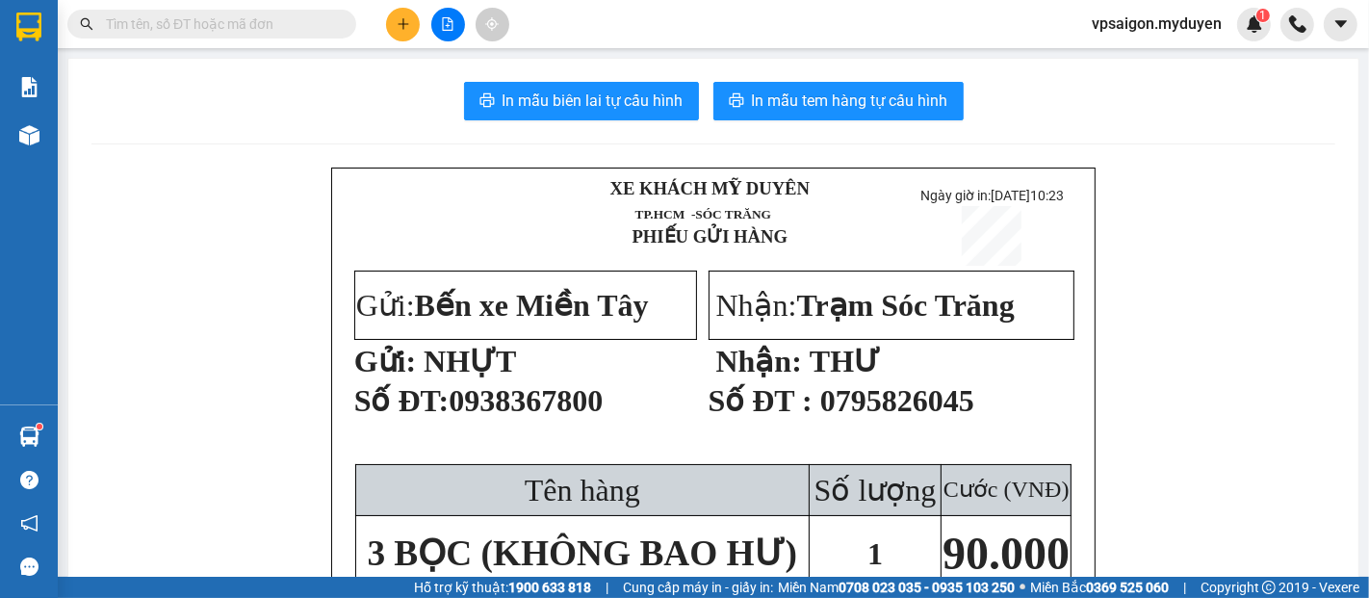
click at [413, 22] on button at bounding box center [403, 25] width 34 height 34
click at [448, 66] on div "Tạo đơn hàng" at bounding box center [479, 72] width 84 height 21
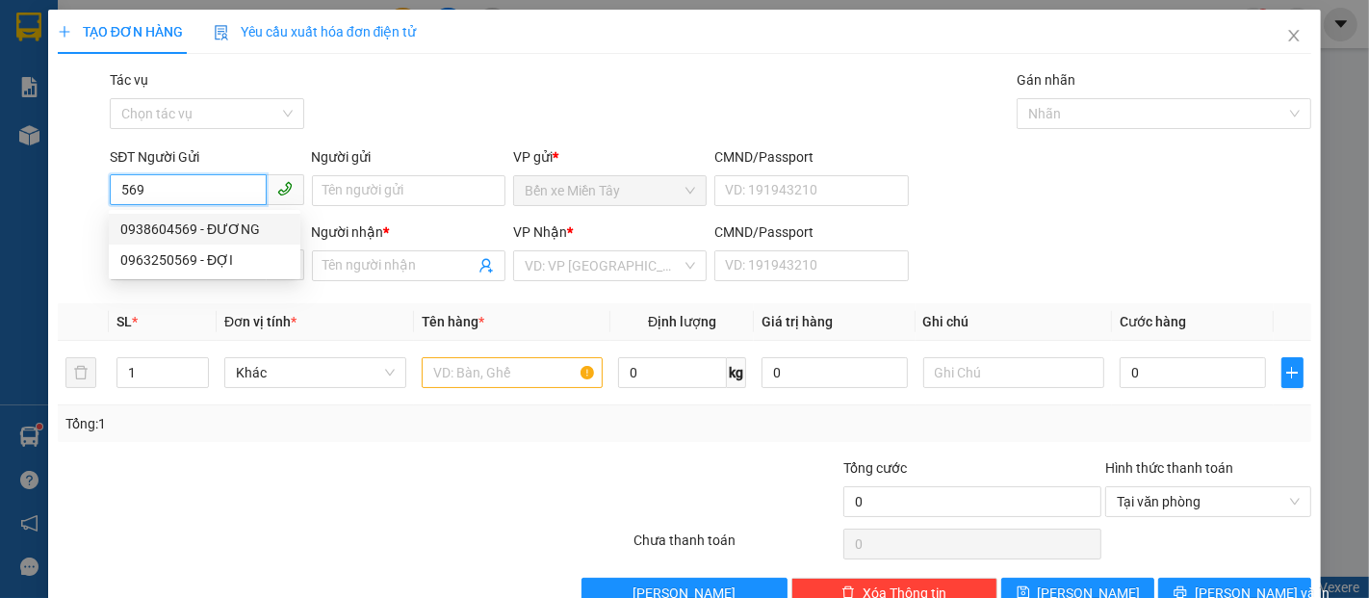
click at [235, 223] on div "0938604569 - ĐƯƠNG" at bounding box center [204, 229] width 169 height 21
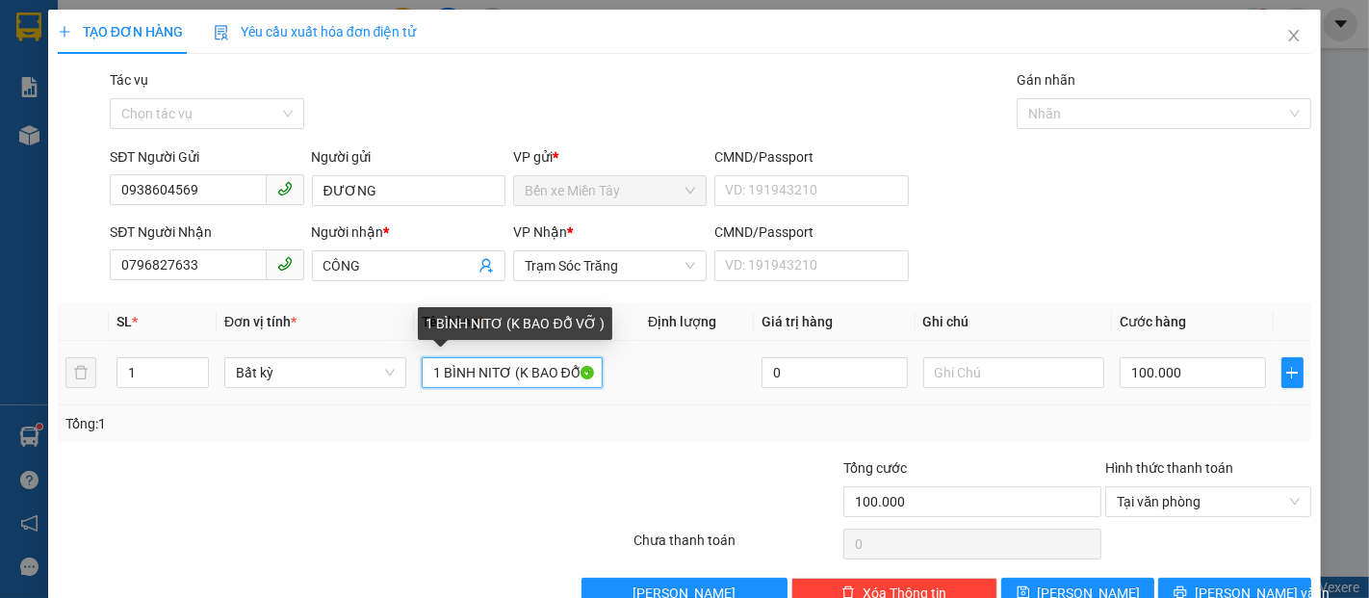
drag, startPoint x: 574, startPoint y: 373, endPoint x: 563, endPoint y: 373, distance: 10.6
click at [563, 373] on input "1 BÌNH NITƠ (K BAO ĐỖ VỠ )" at bounding box center [513, 372] width 182 height 31
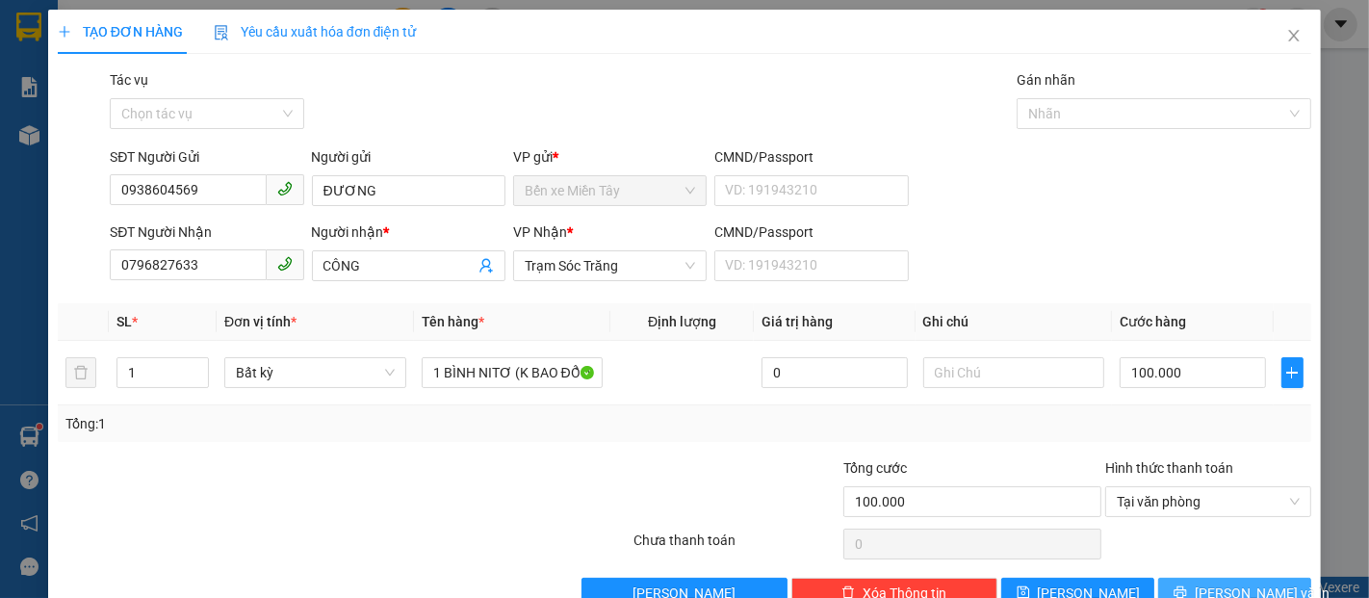
click at [1186, 590] on icon "printer" at bounding box center [1180, 592] width 13 height 13
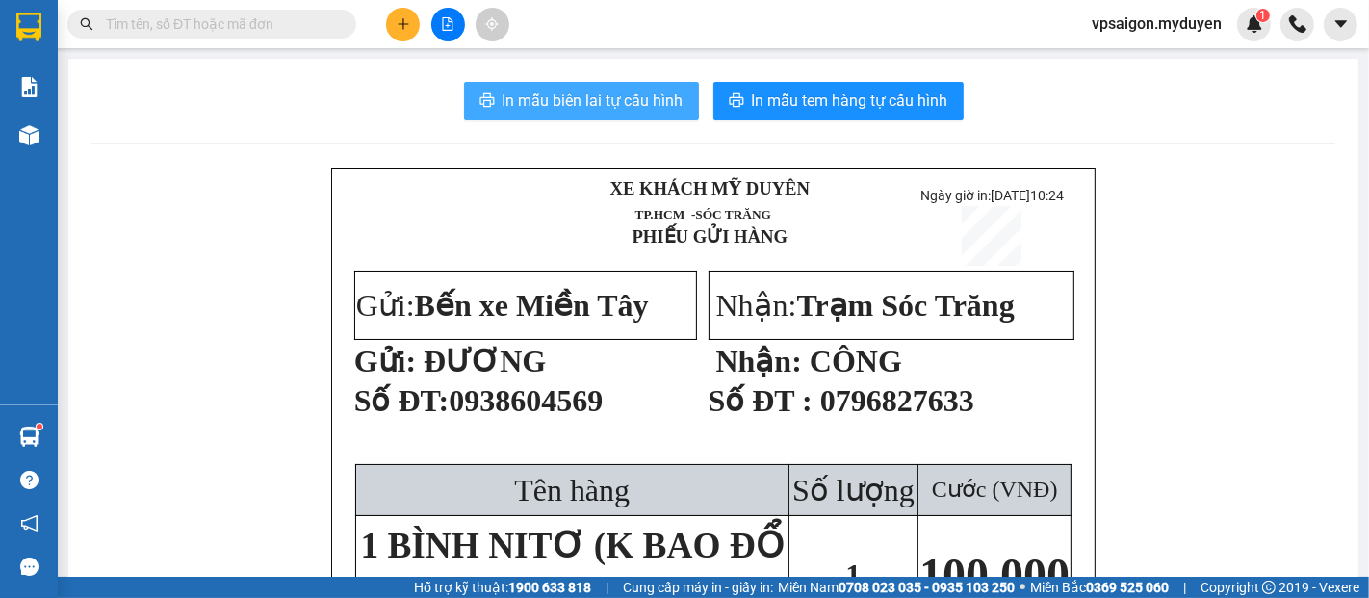
click at [622, 105] on span "In mẫu biên lai tự cấu hình" at bounding box center [593, 101] width 181 height 24
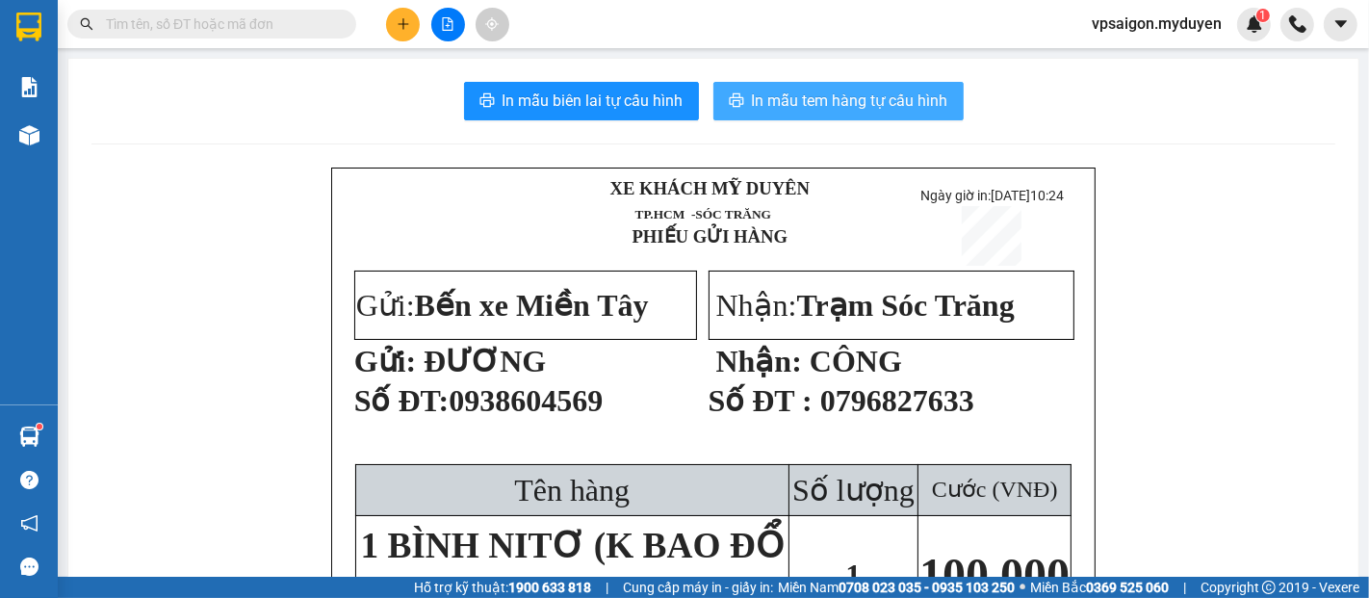
click at [803, 97] on span "In mẫu tem hàng tự cấu hình" at bounding box center [850, 101] width 196 height 24
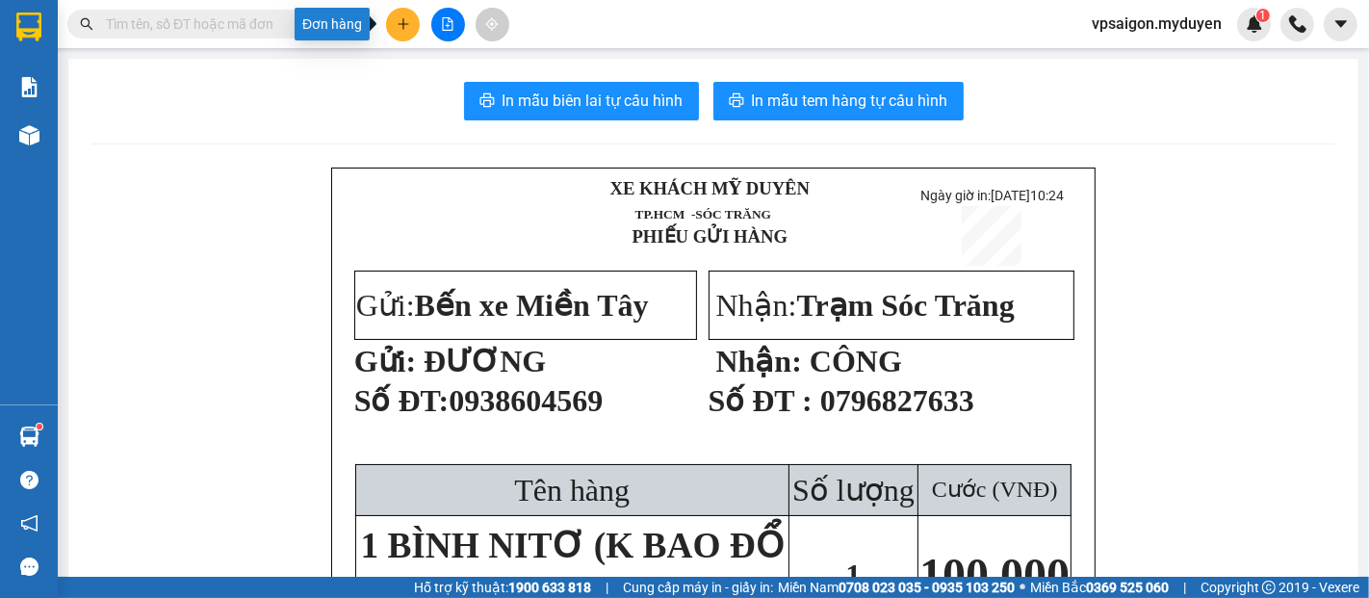
click at [401, 20] on icon "plus" at bounding box center [403, 23] width 13 height 13
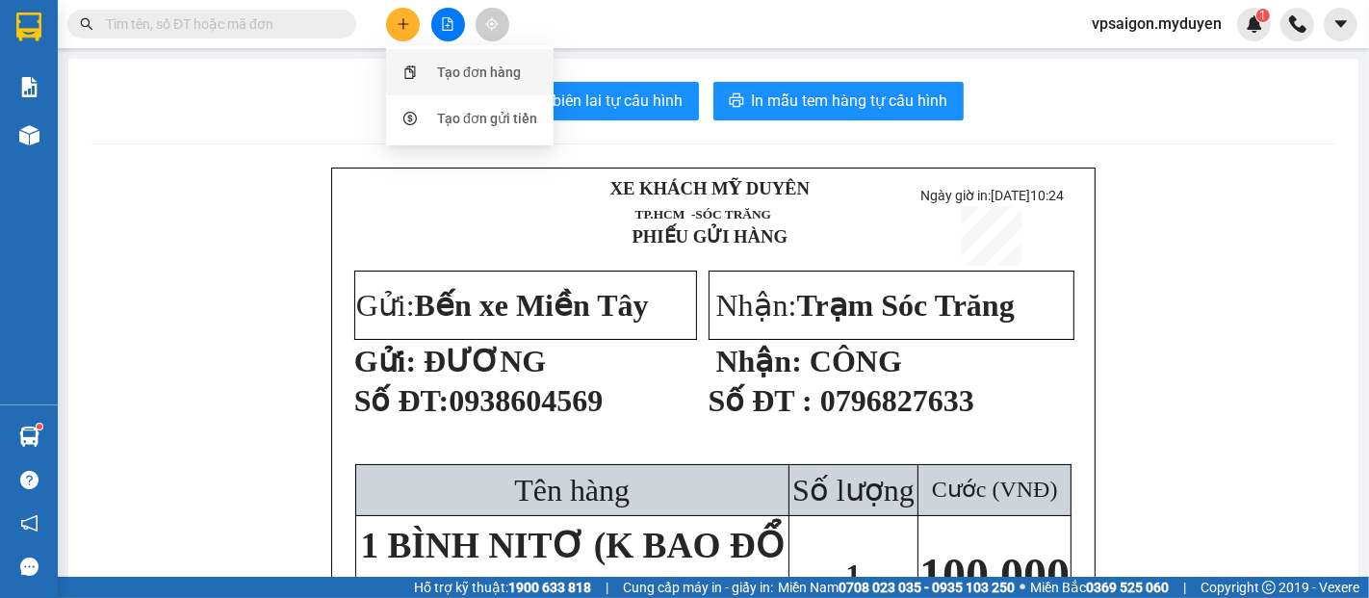
click at [444, 70] on div "Tạo đơn hàng" at bounding box center [479, 72] width 84 height 21
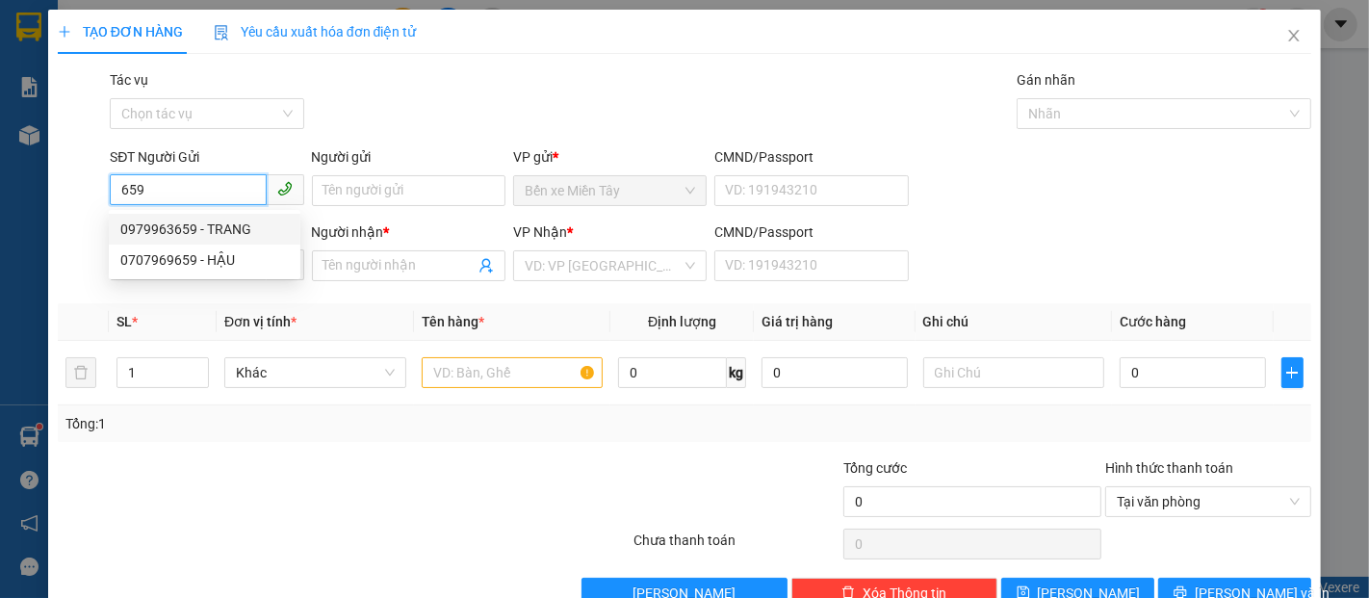
click at [216, 229] on div "0979963659 - TRANG" at bounding box center [204, 229] width 169 height 21
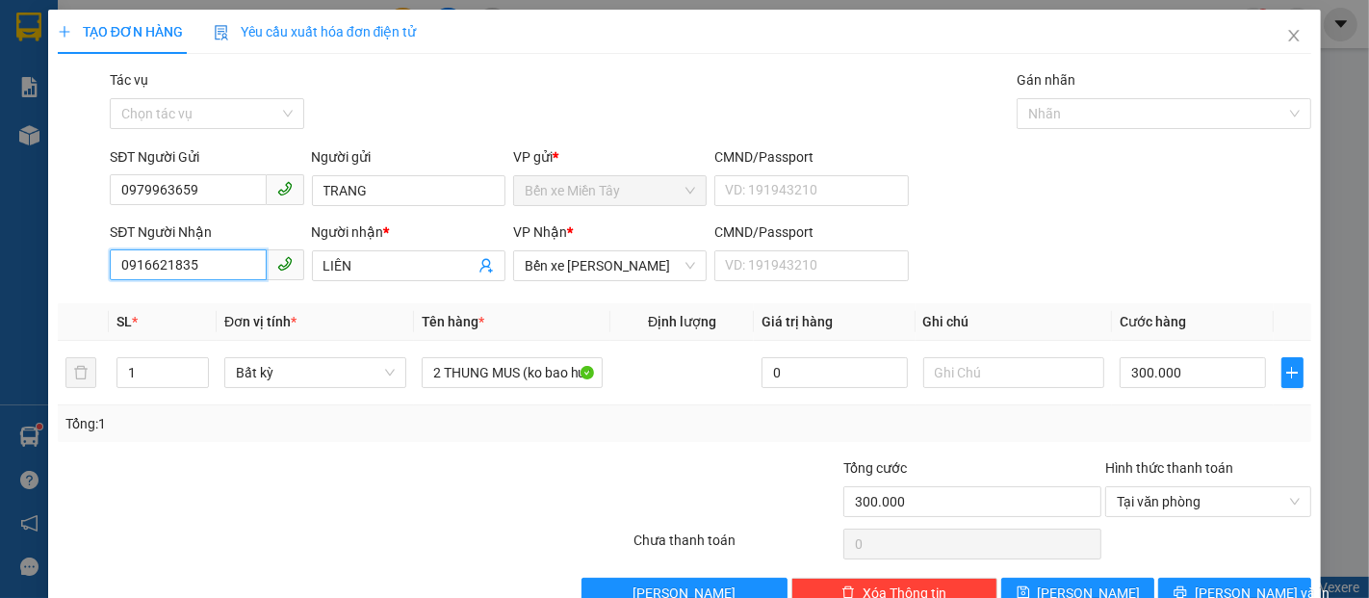
drag, startPoint x: 223, startPoint y: 263, endPoint x: 0, endPoint y: 314, distance: 229.2
click at [0, 311] on div "TẠO ĐƠN HÀNG Yêu cầu xuất hóa đơn điện tử Transit Pickup Surcharge Ids Transit …" at bounding box center [684, 299] width 1369 height 598
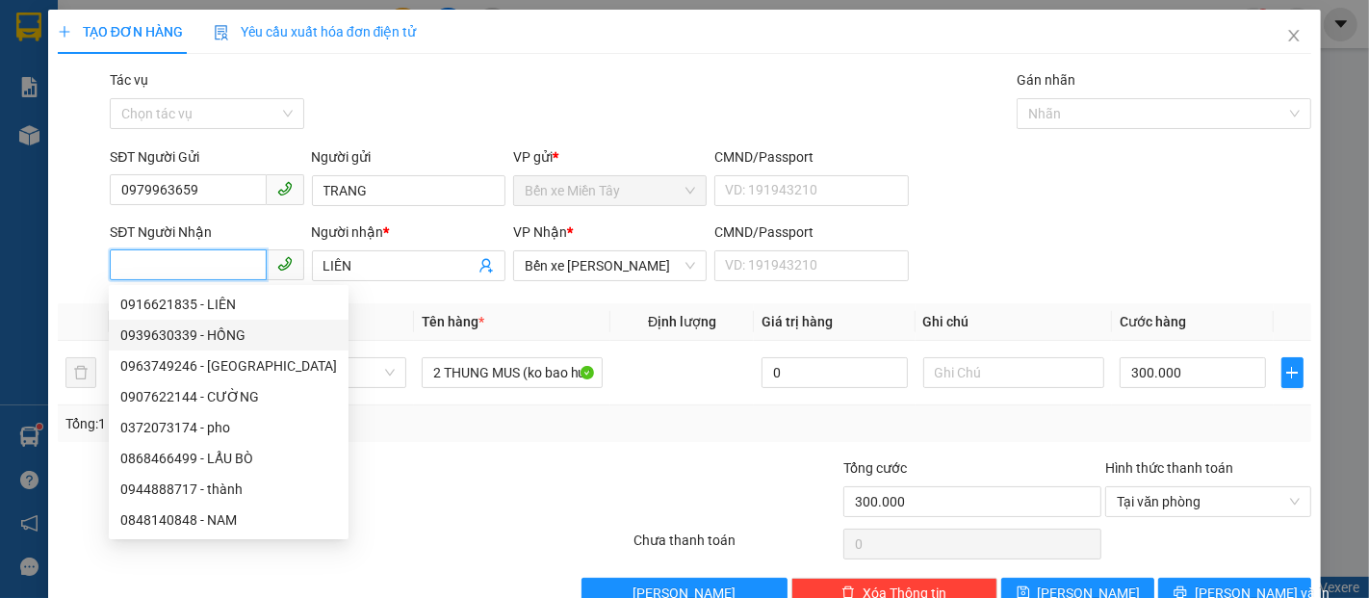
click at [218, 333] on div "0939630339 - HỒNG" at bounding box center [228, 335] width 217 height 21
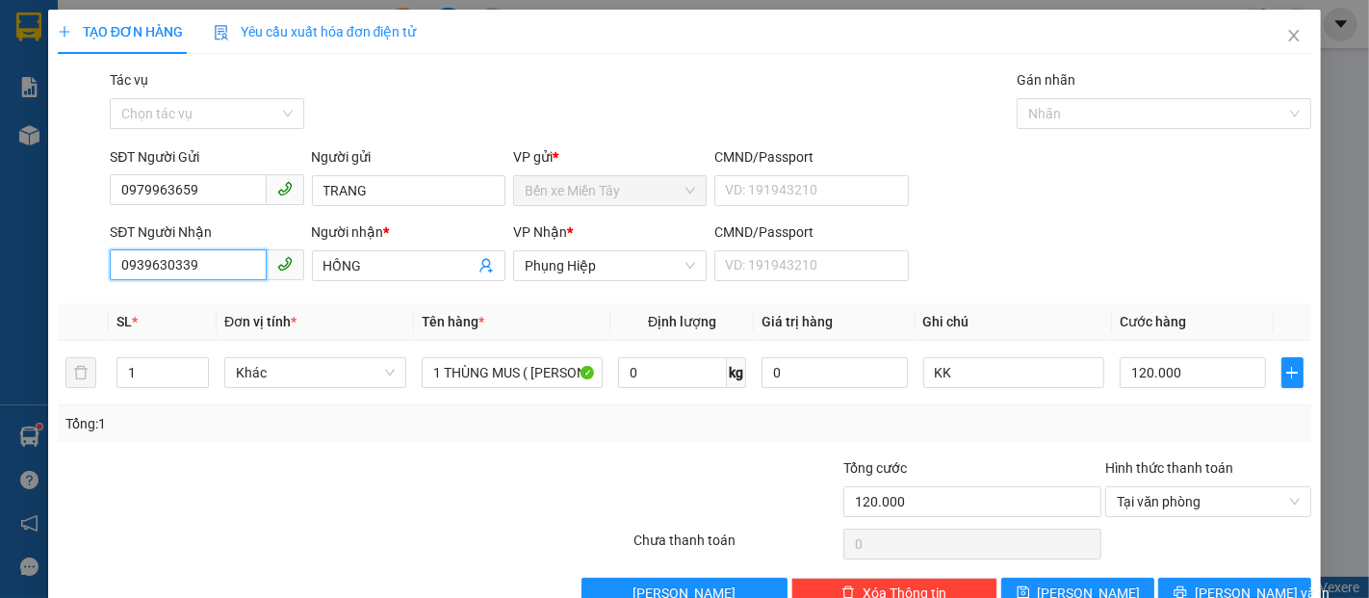
drag, startPoint x: 213, startPoint y: 257, endPoint x: 0, endPoint y: 268, distance: 213.1
click at [0, 257] on div "TẠO ĐƠN HÀNG Yêu cầu xuất hóa đơn điện tử Transit Pickup Surcharge Ids Transit …" at bounding box center [684, 299] width 1369 height 598
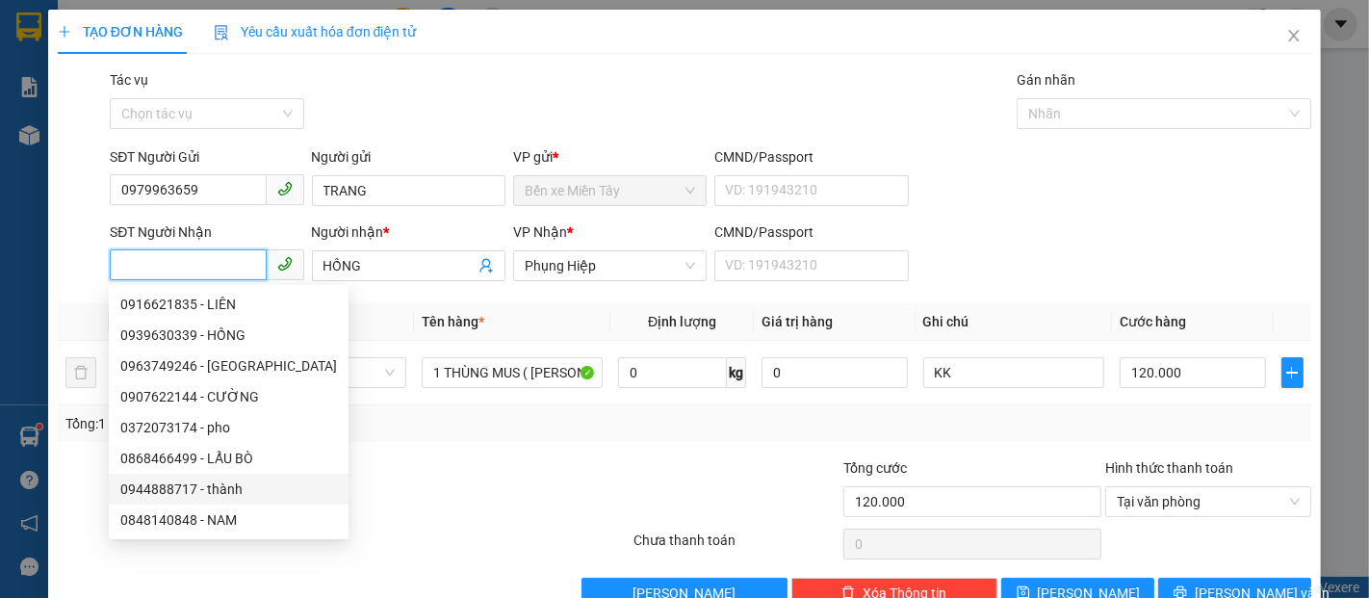
click at [221, 488] on div "0944888717 - thành" at bounding box center [228, 489] width 217 height 21
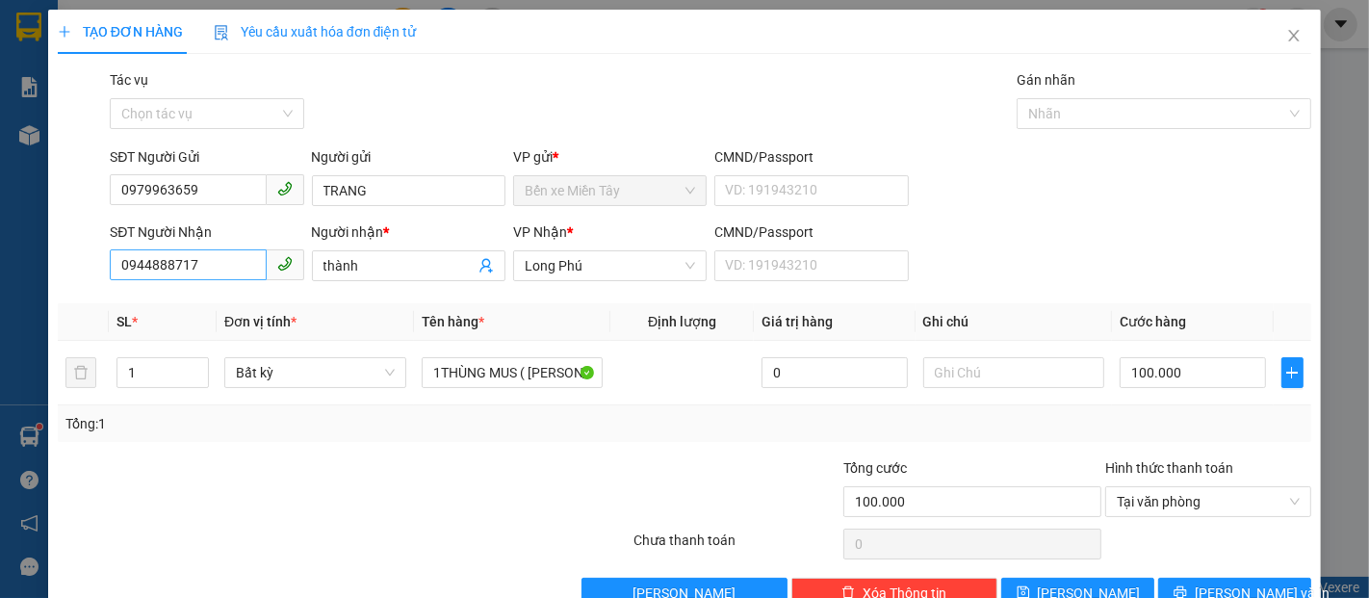
drag, startPoint x: 389, startPoint y: 263, endPoint x: 236, endPoint y: 249, distance: 153.7
click at [239, 250] on div "SĐT Người Nhận 0944888717 0944888717 Người nhận * thành VP Nhận * Long Phú CMND…" at bounding box center [710, 254] width 1209 height 67
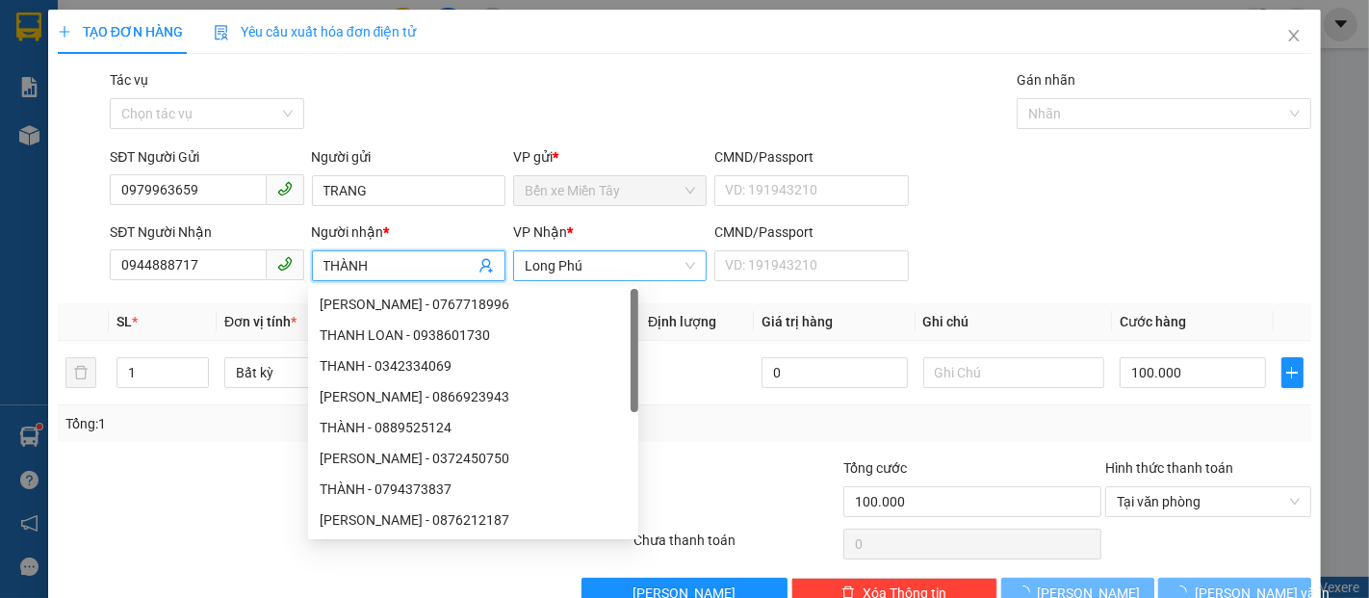
click at [591, 267] on span "Long Phú" at bounding box center [610, 265] width 170 height 29
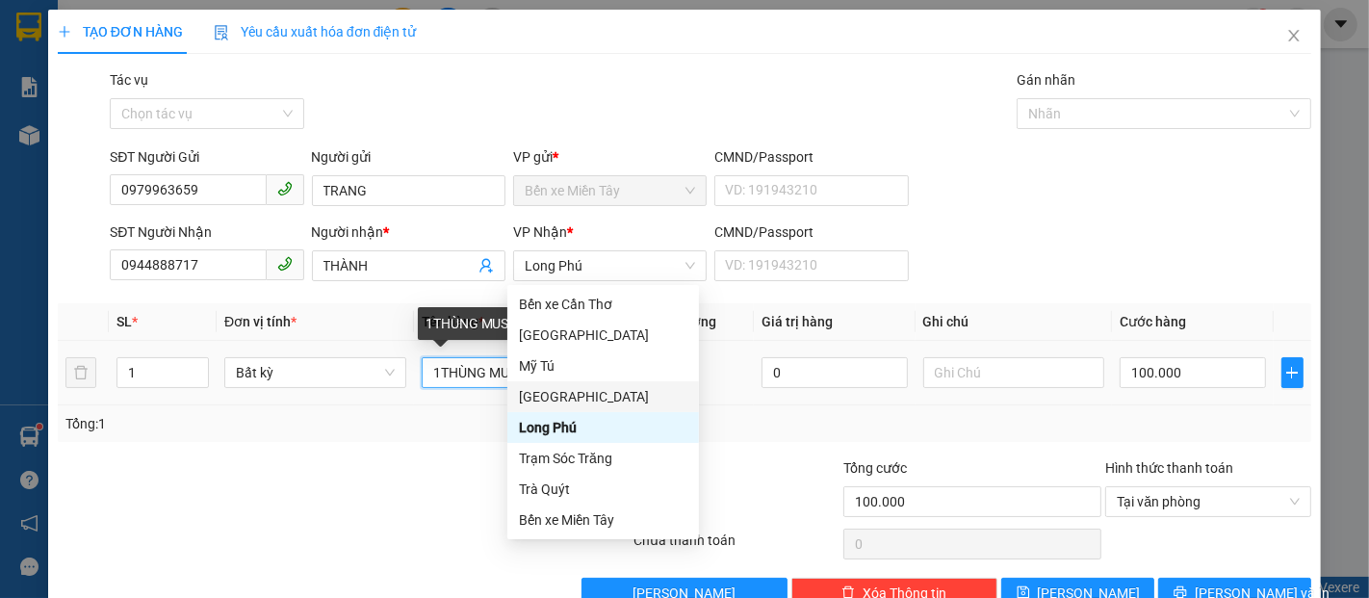
click at [432, 372] on input "1THÙNG MUS ( KO BAO HƯ )" at bounding box center [513, 372] width 182 height 31
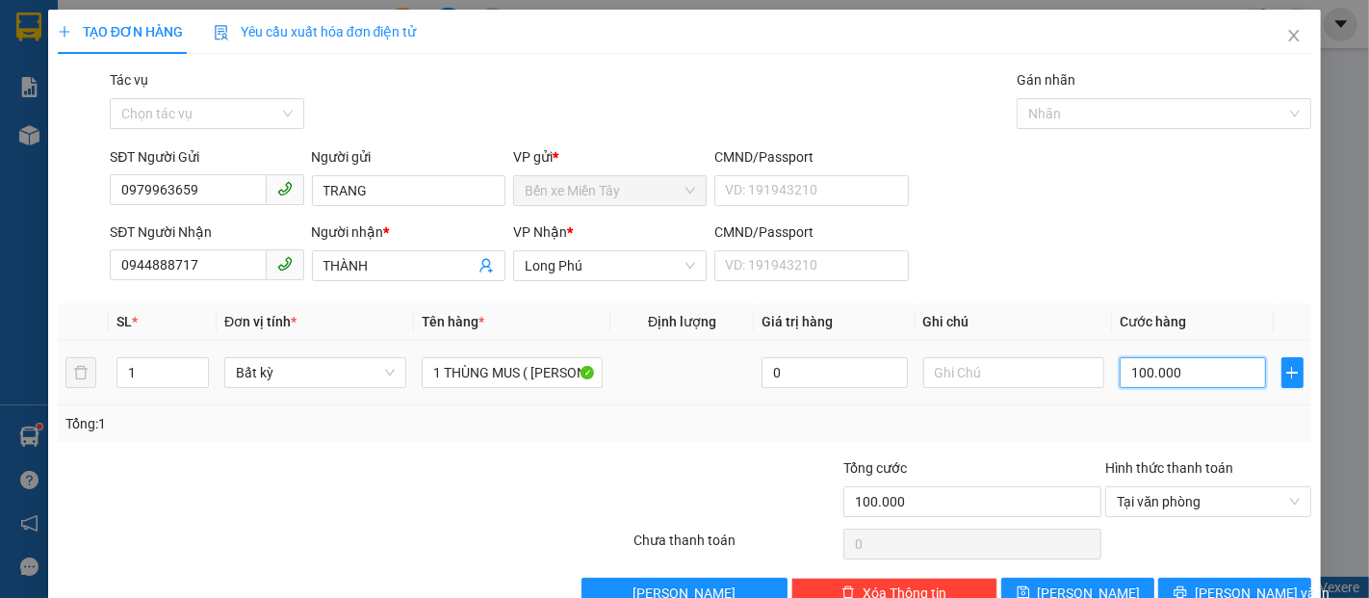
click at [1157, 363] on input "100.000" at bounding box center [1192, 372] width 145 height 31
click at [1203, 586] on span "Lưu và In" at bounding box center [1262, 593] width 135 height 21
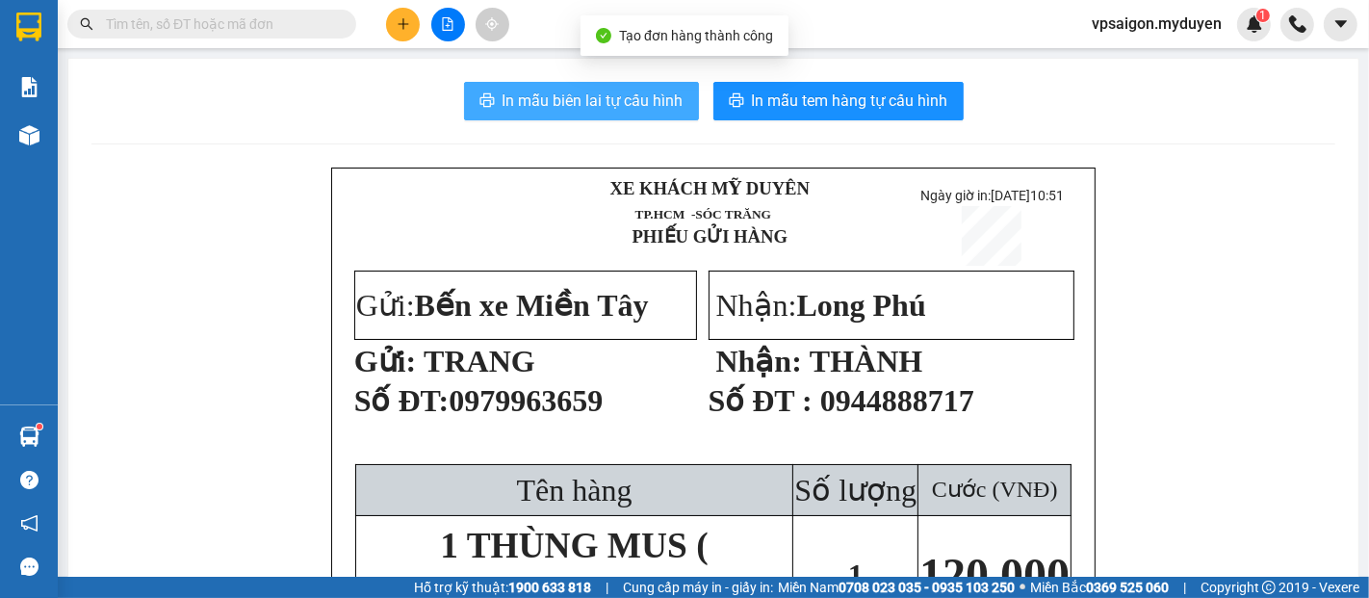
click at [529, 106] on span "In mẫu biên lai tự cấu hình" at bounding box center [593, 101] width 181 height 24
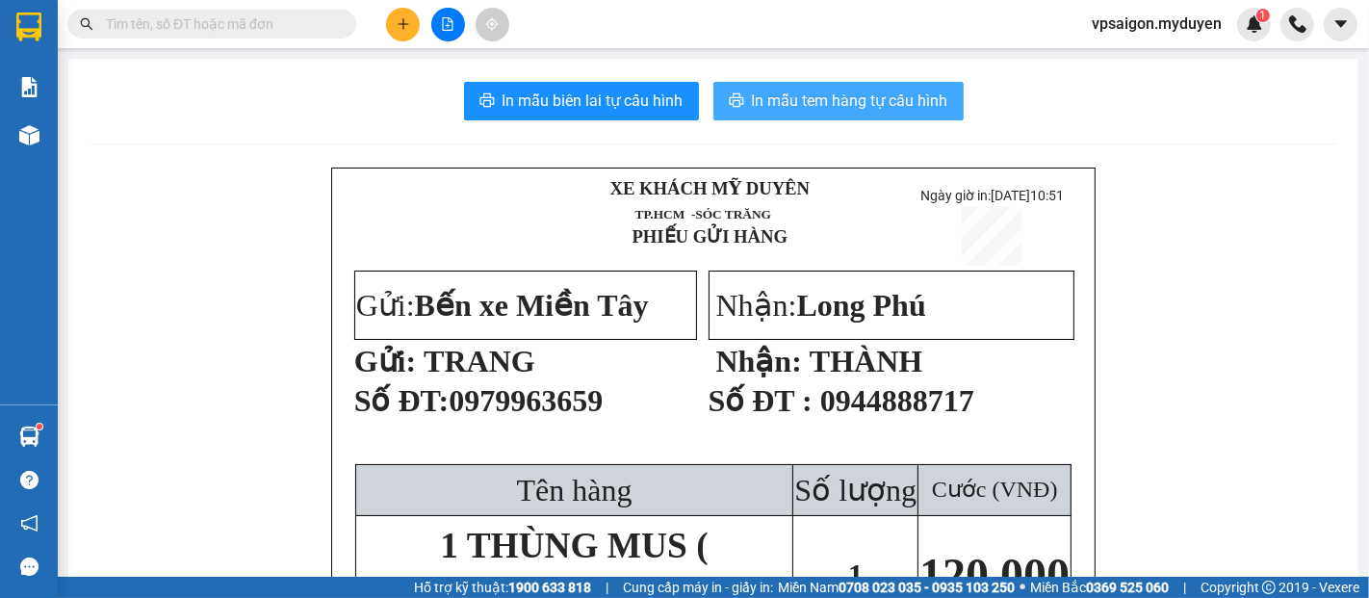
click at [801, 92] on span "In mẫu tem hàng tự cấu hình" at bounding box center [850, 101] width 196 height 24
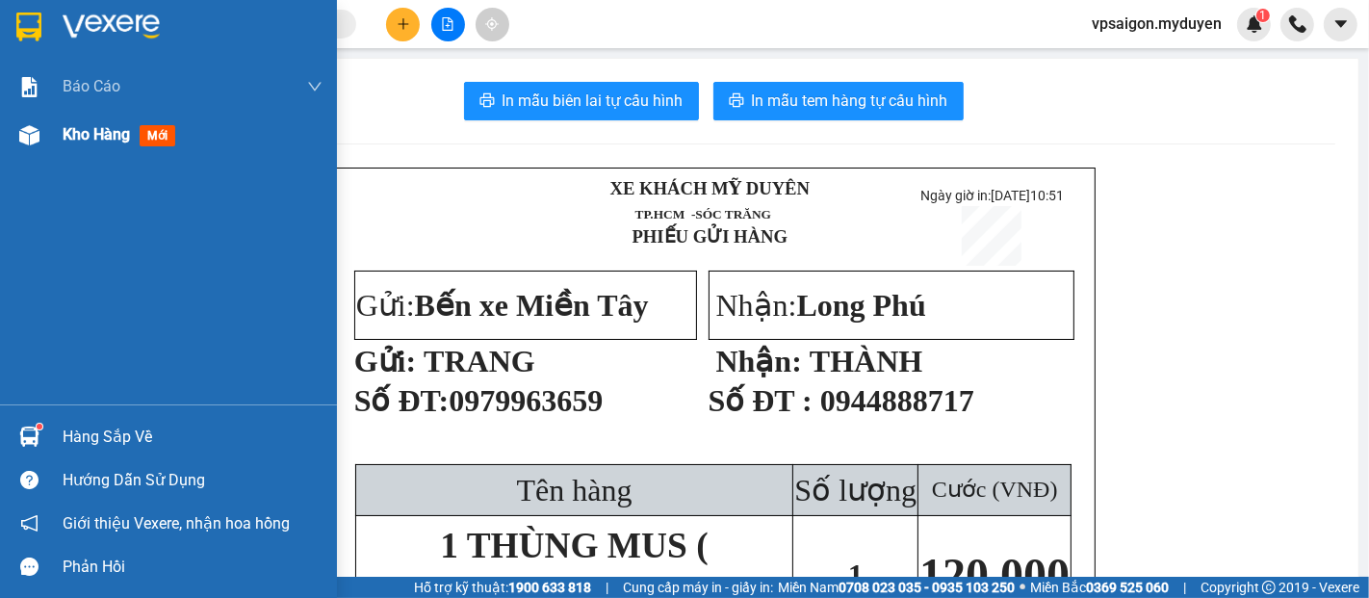
click at [116, 144] on div "Kho hàng mới" at bounding box center [123, 134] width 120 height 24
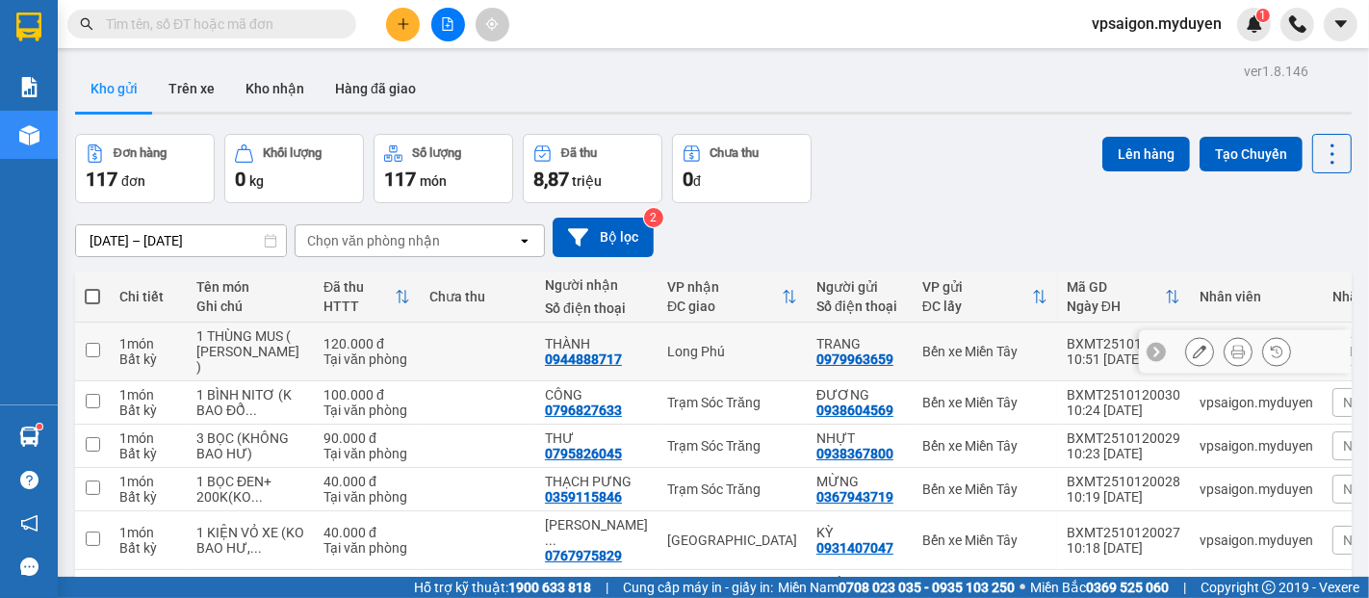
click at [1186, 351] on button at bounding box center [1199, 352] width 27 height 34
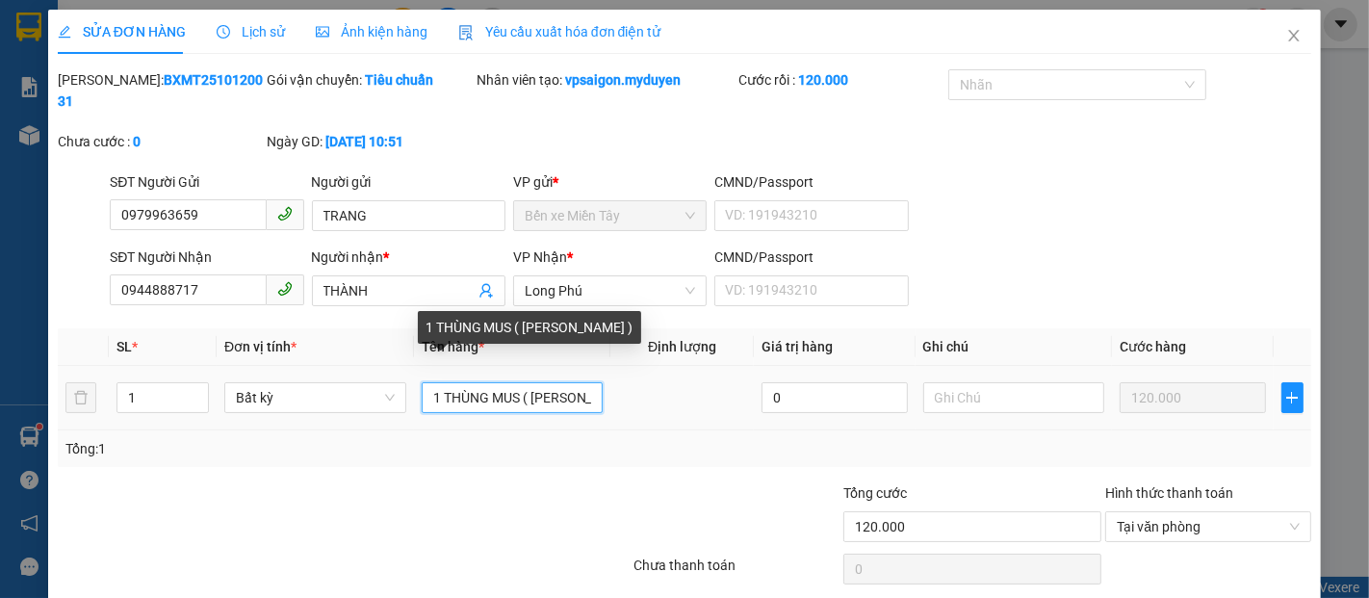
drag, startPoint x: 559, startPoint y: 370, endPoint x: 637, endPoint y: 370, distance: 78.0
click at [637, 370] on tr "1 Bất kỳ 1 THÙNG MUS ( KO BAO HƯ ) 0 120.000" at bounding box center [685, 398] width 1254 height 65
click at [576, 382] on input "1 THÙNG MUS ( KO BAO HƯ )" at bounding box center [513, 397] width 182 height 31
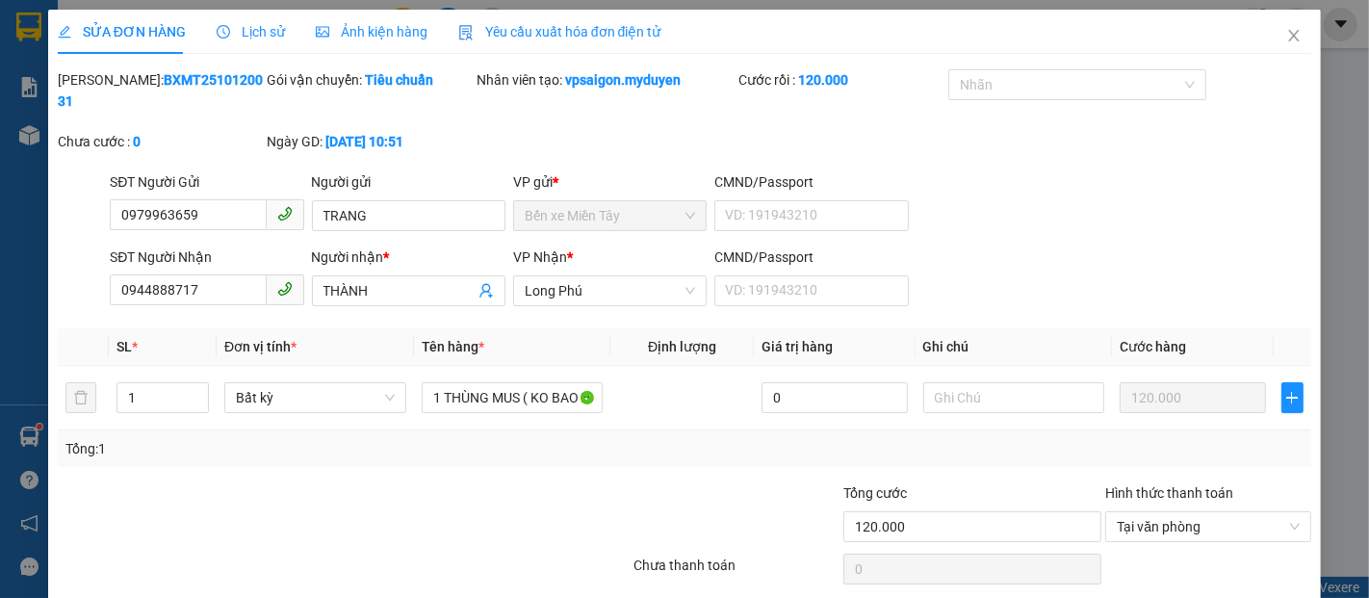
drag, startPoint x: 1036, startPoint y: 589, endPoint x: 1026, endPoint y: 540, distance: 50.2
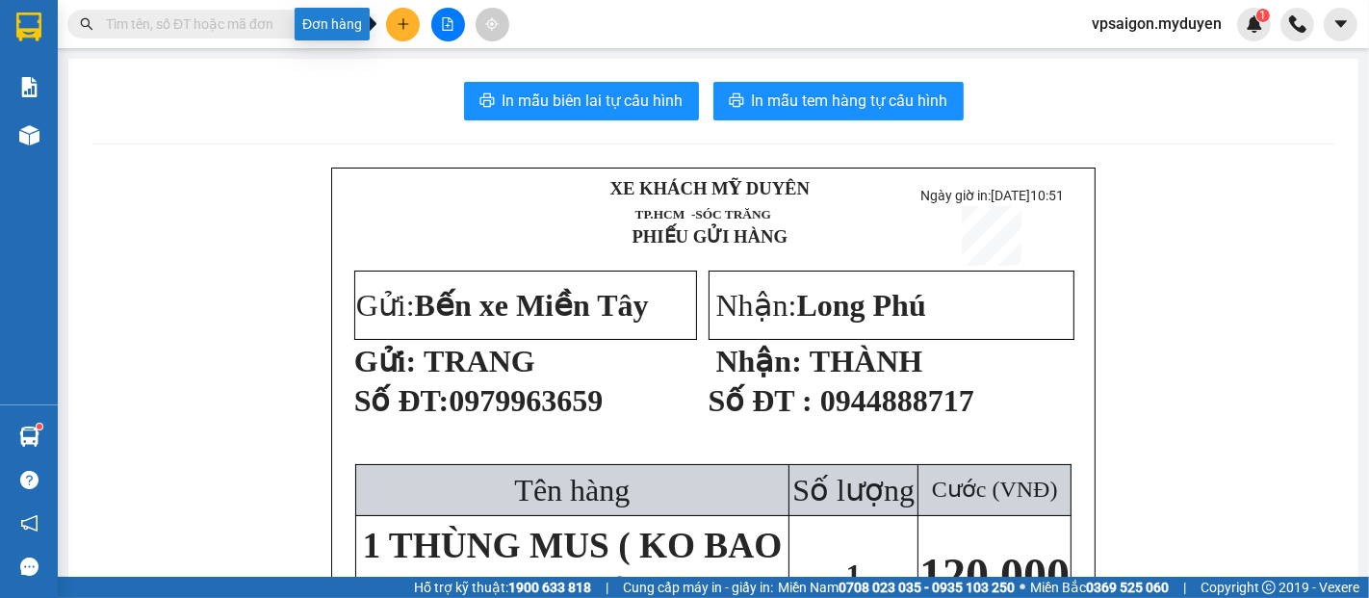
click at [392, 33] on button at bounding box center [403, 25] width 34 height 34
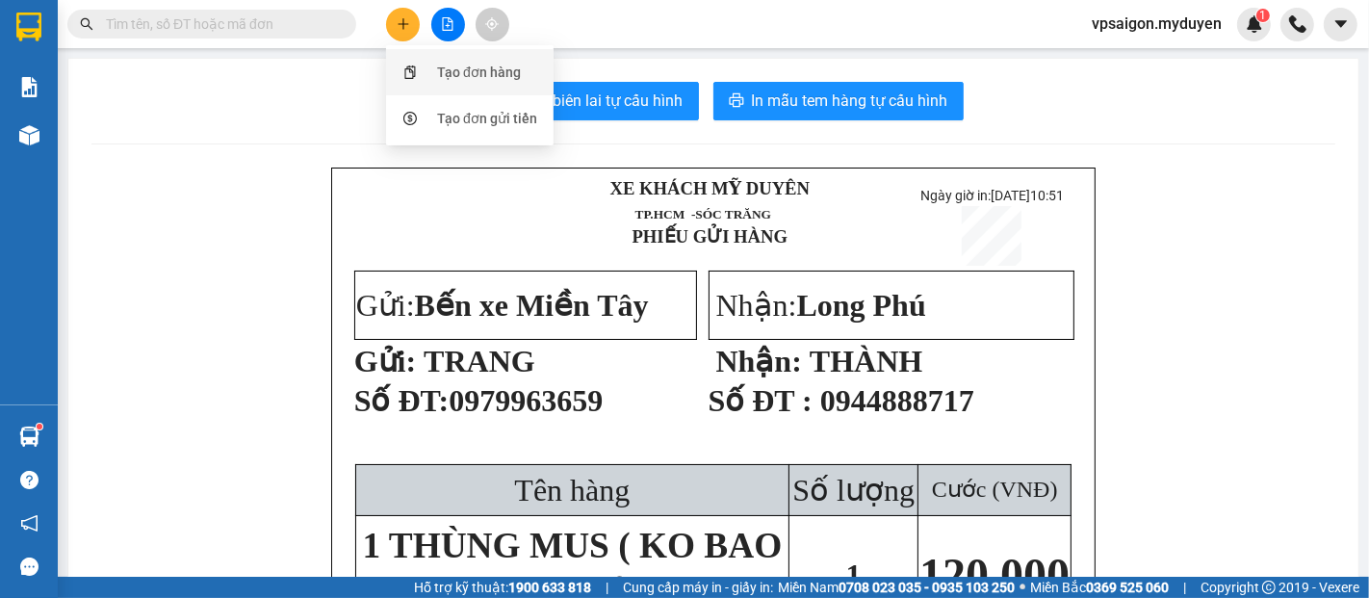
click at [455, 74] on div "Tạo đơn hàng" at bounding box center [479, 72] width 84 height 21
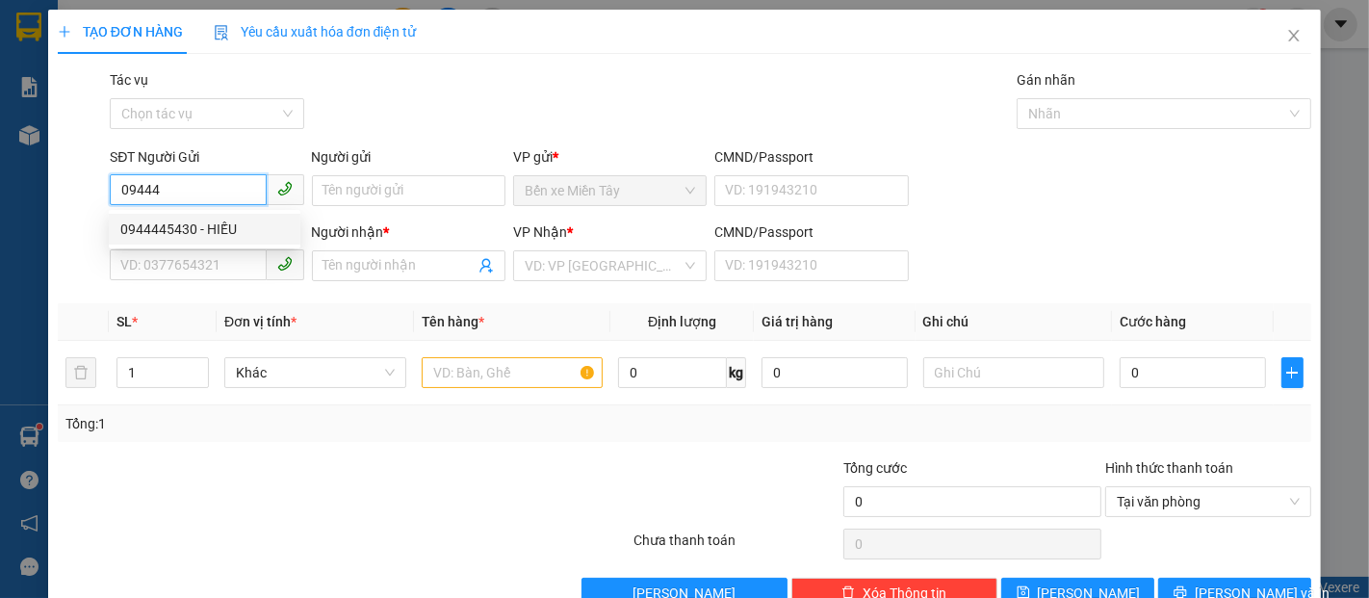
click at [229, 228] on div "0944445430 - HIẾU" at bounding box center [204, 229] width 169 height 21
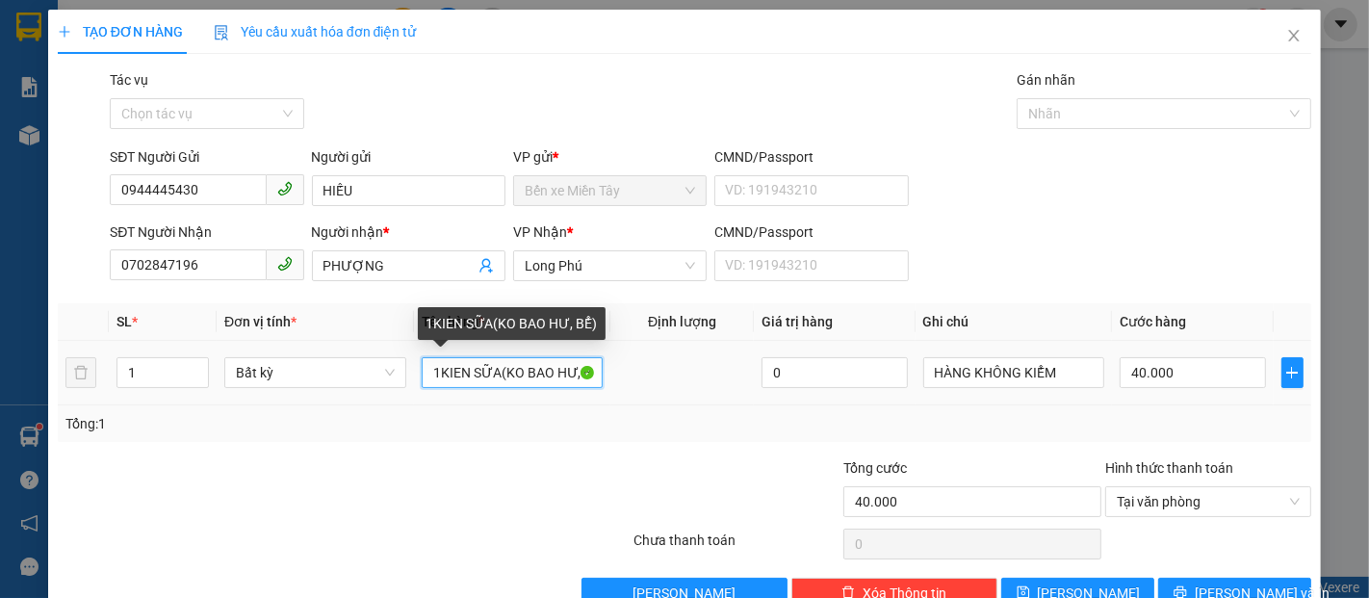
click at [434, 373] on input "1KIEN SỮA(KO BAO HƯ, BỂ)" at bounding box center [513, 372] width 182 height 31
drag, startPoint x: 494, startPoint y: 374, endPoint x: 441, endPoint y: 363, distance: 54.0
click at [441, 363] on input "1 KIEN SỮA(KO BAO HƯ, BỂ)" at bounding box center [513, 372] width 182 height 31
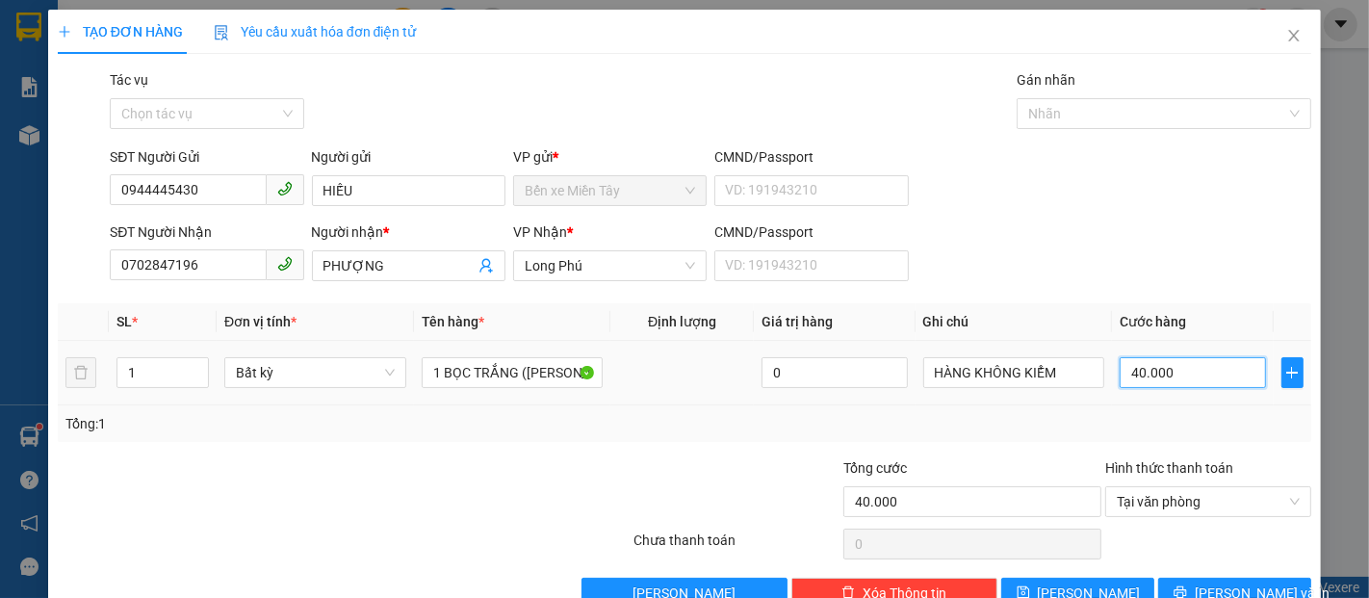
click at [1157, 377] on input "40.000" at bounding box center [1192, 372] width 145 height 31
click at [1217, 593] on span "Lưu và In" at bounding box center [1262, 593] width 135 height 21
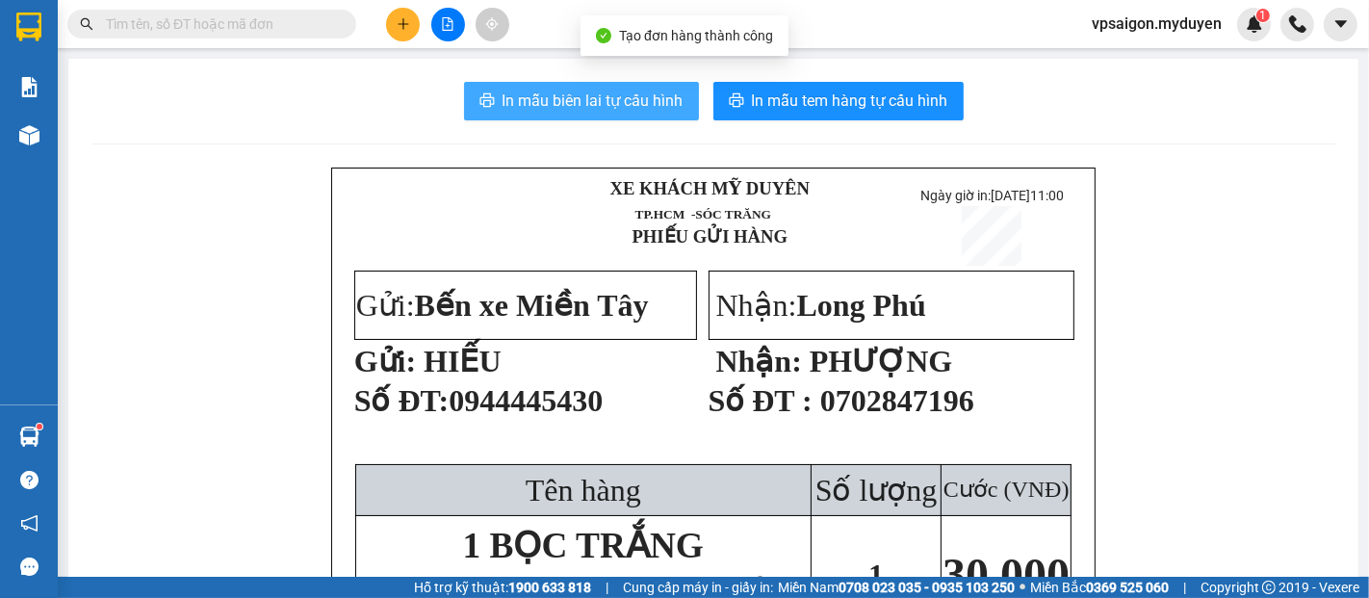
click at [563, 103] on span "In mẫu biên lai tự cấu hình" at bounding box center [593, 101] width 181 height 24
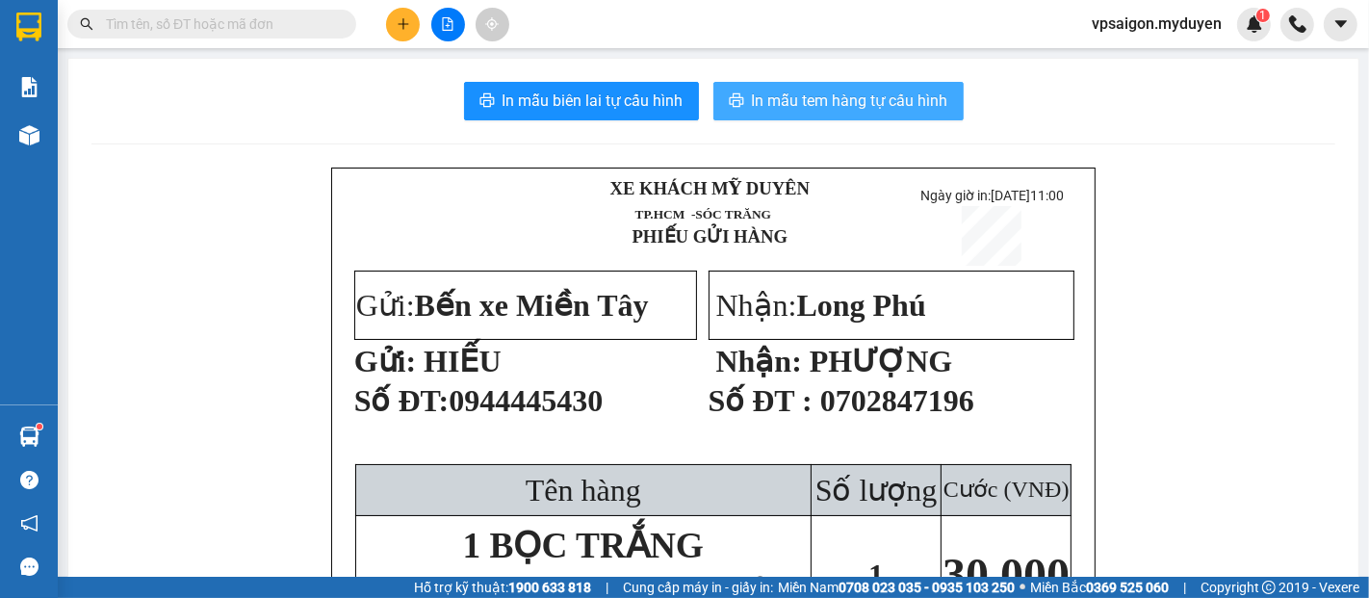
click at [825, 112] on span "In mẫu tem hàng tự cấu hình" at bounding box center [850, 101] width 196 height 24
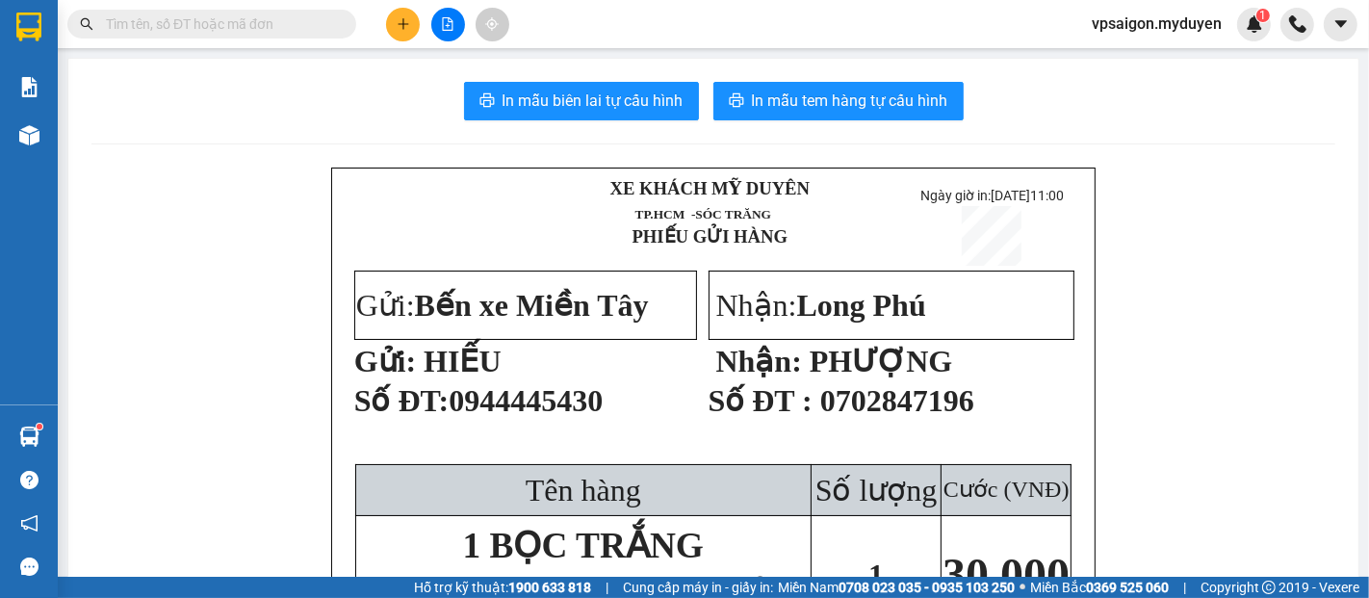
click at [400, 32] on button at bounding box center [403, 25] width 34 height 34
click at [454, 70] on div "Tạo đơn hàng" at bounding box center [479, 72] width 84 height 21
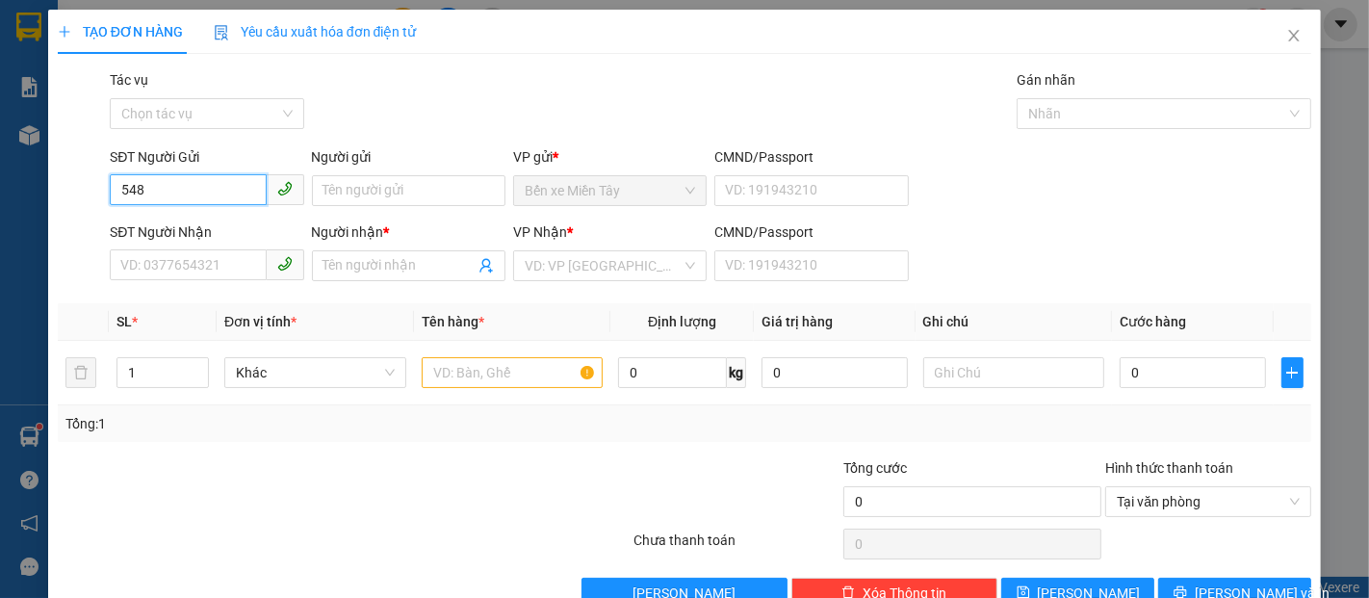
click at [171, 195] on input "548" at bounding box center [188, 189] width 156 height 31
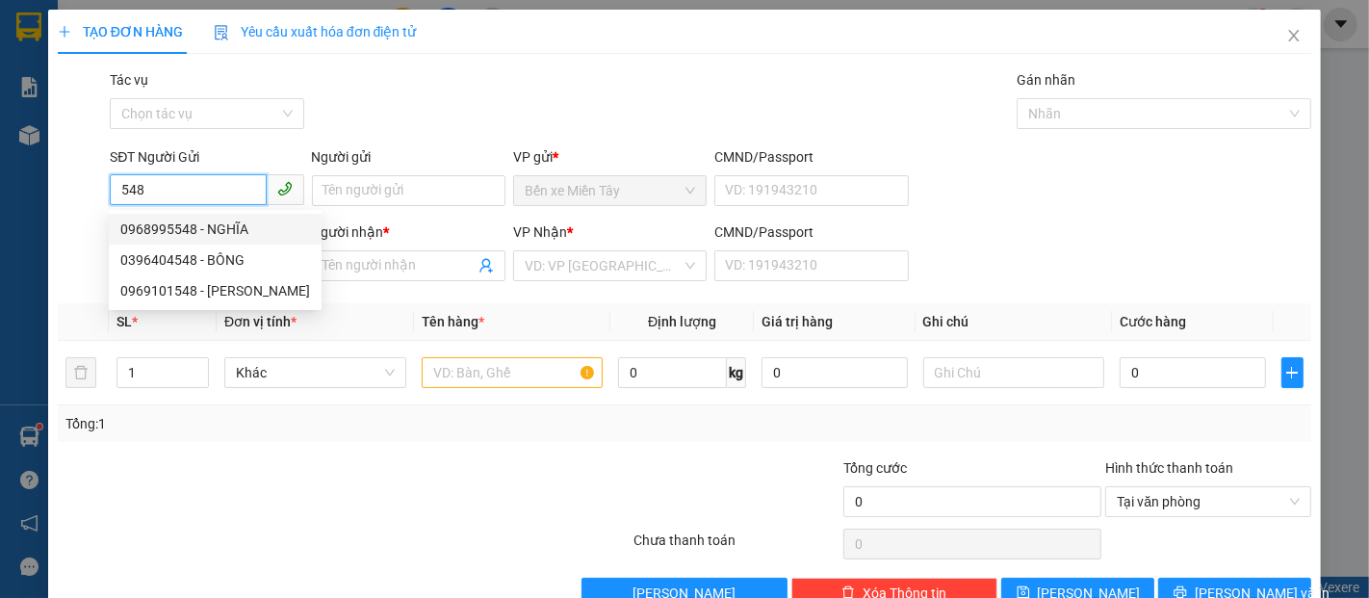
drag, startPoint x: 223, startPoint y: 233, endPoint x: 198, endPoint y: 207, distance: 36.1
click at [223, 232] on div "0968995548 - NGHĨA" at bounding box center [215, 229] width 190 height 21
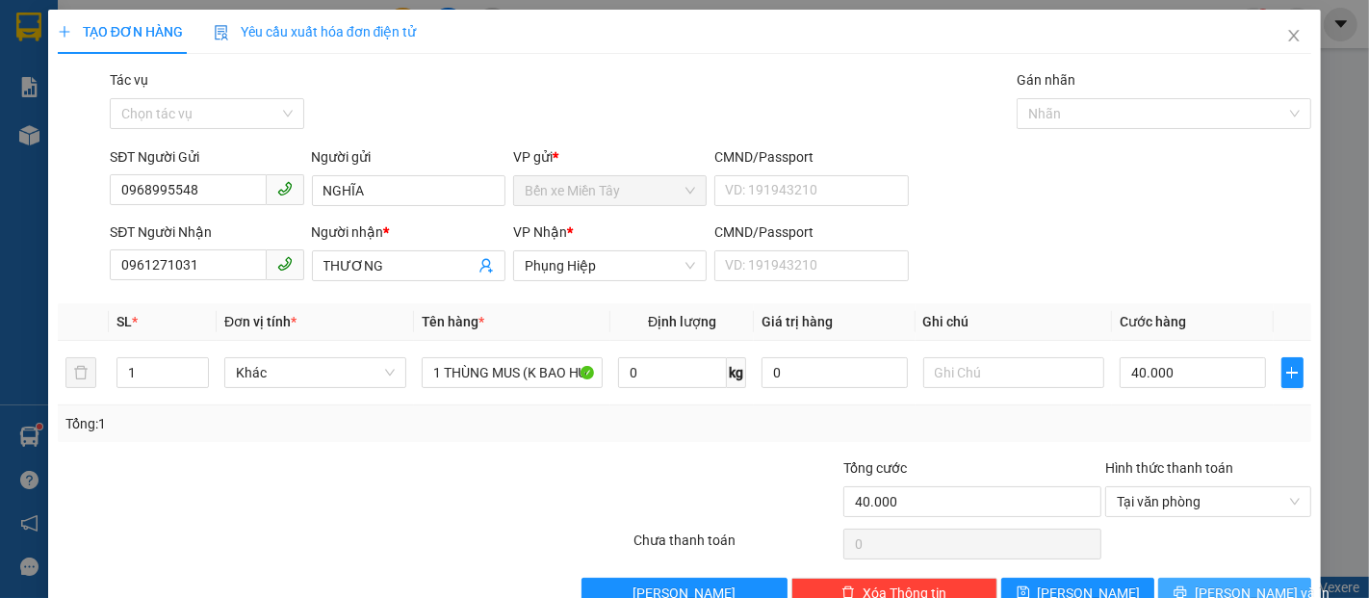
drag, startPoint x: 1183, startPoint y: 579, endPoint x: 1171, endPoint y: 576, distance: 12.8
click at [1183, 579] on button "Lưu và In" at bounding box center [1234, 593] width 153 height 31
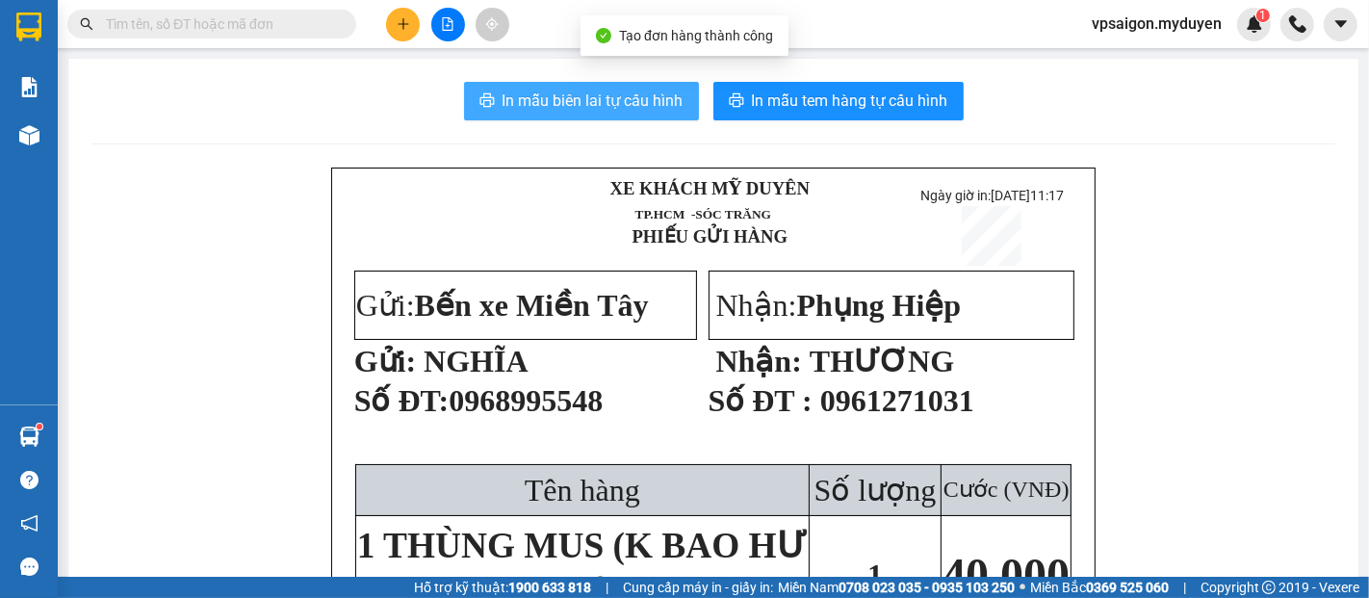
click at [521, 113] on span "In mẫu biên lai tự cấu hình" at bounding box center [593, 101] width 181 height 24
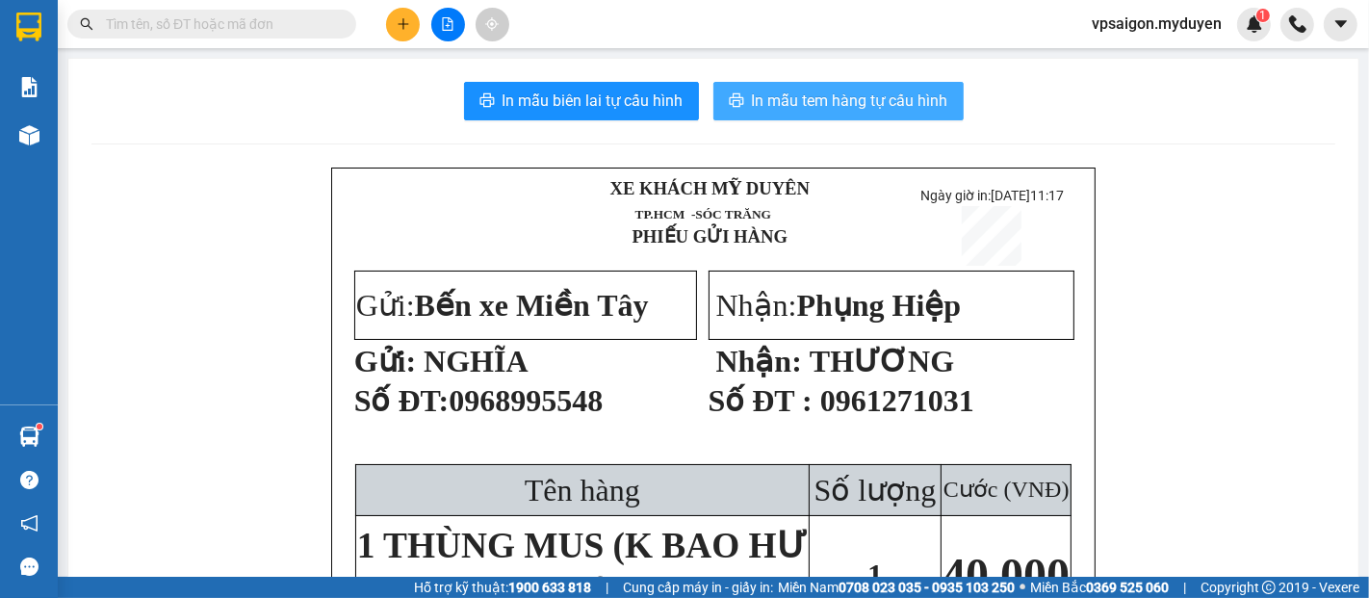
click at [928, 91] on span "In mẫu tem hàng tự cấu hình" at bounding box center [850, 101] width 196 height 24
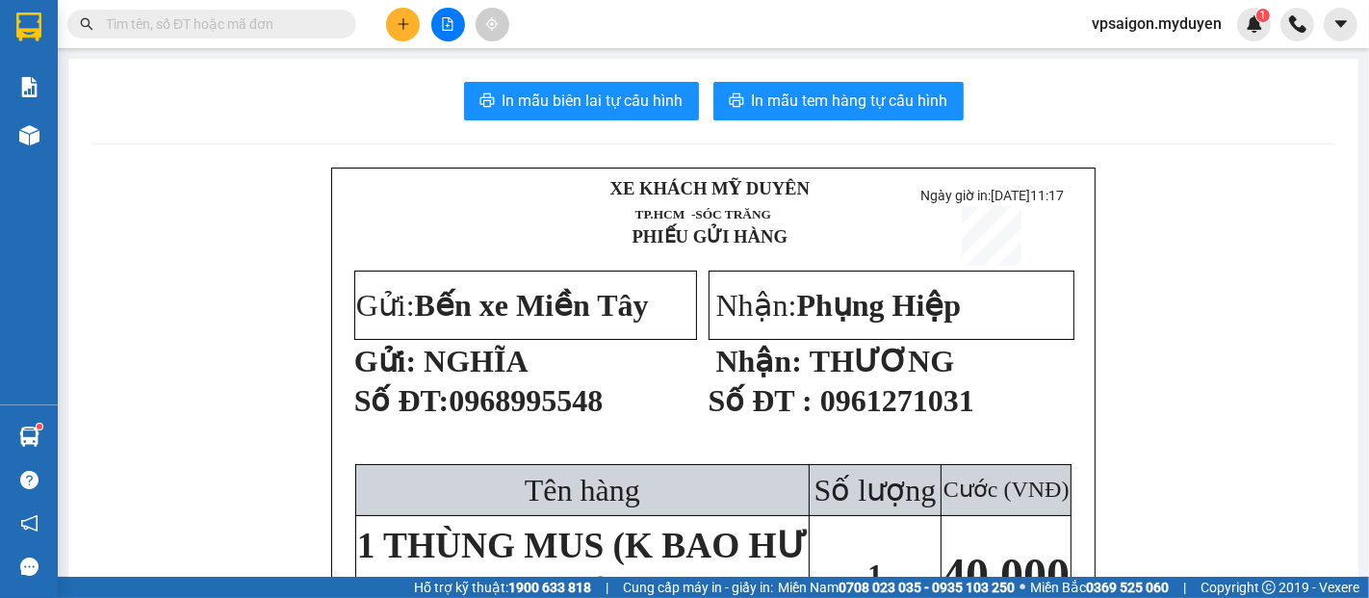
click at [402, 31] on button at bounding box center [403, 25] width 34 height 34
click at [424, 61] on div "Tạo đơn hàng" at bounding box center [470, 72] width 144 height 37
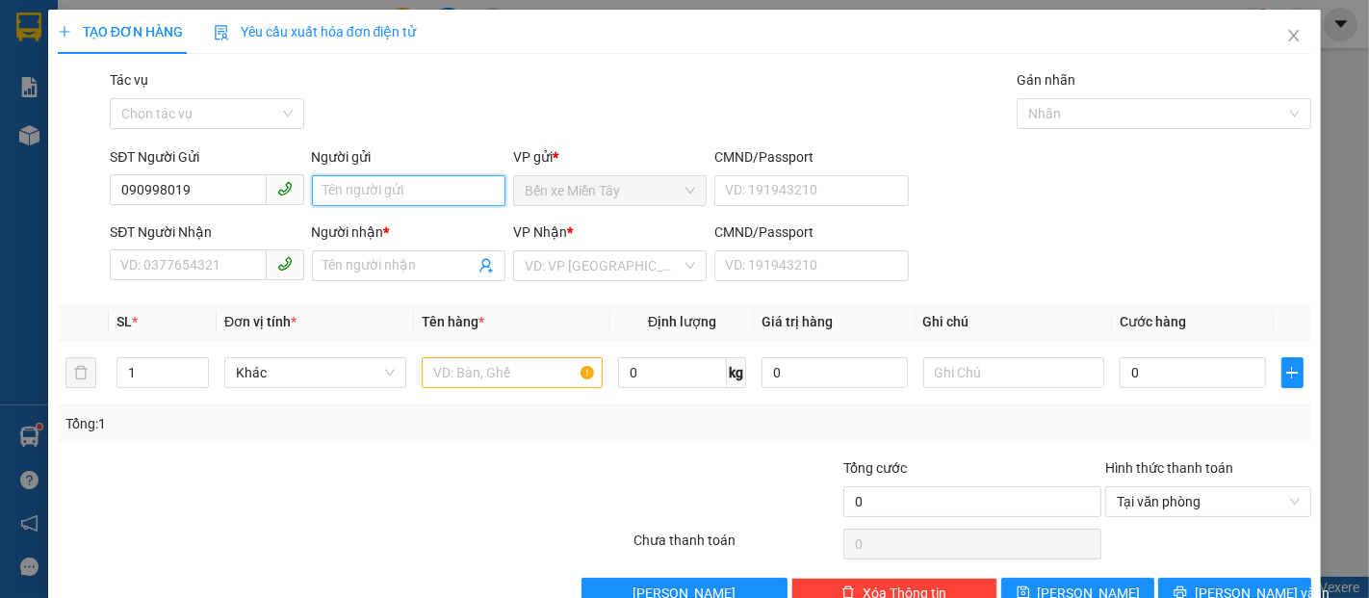
click at [350, 186] on input "Người gửi" at bounding box center [409, 190] width 194 height 31
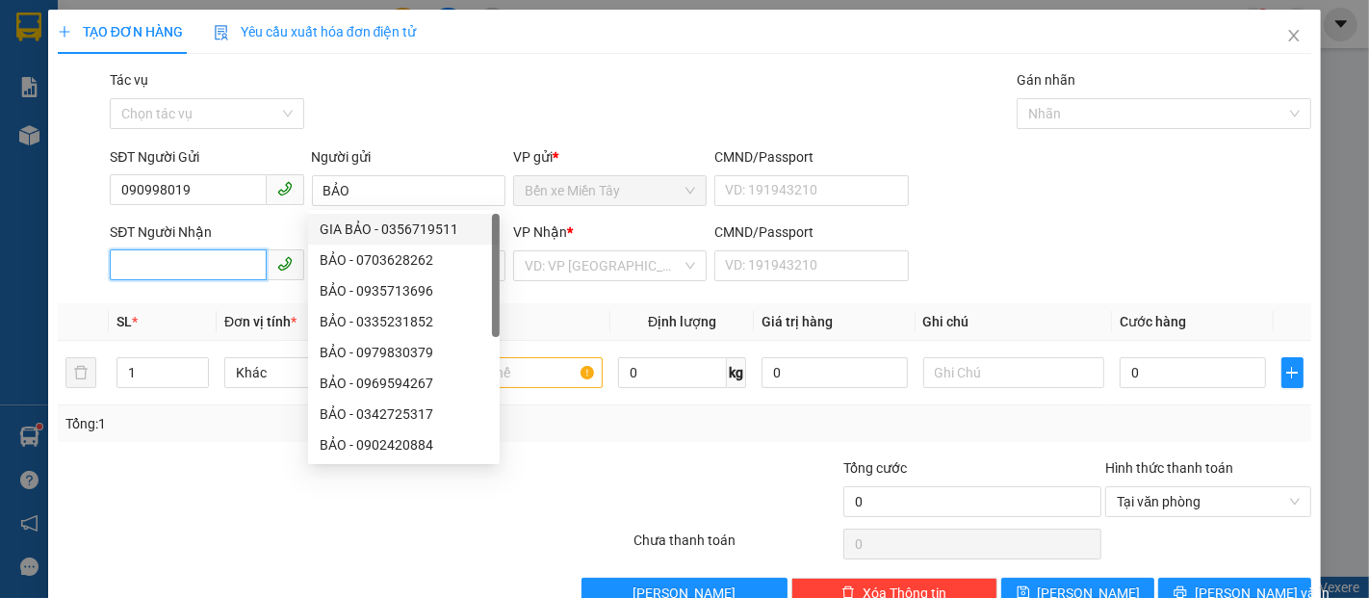
click at [206, 260] on input "SĐT Người Nhận" at bounding box center [188, 264] width 156 height 31
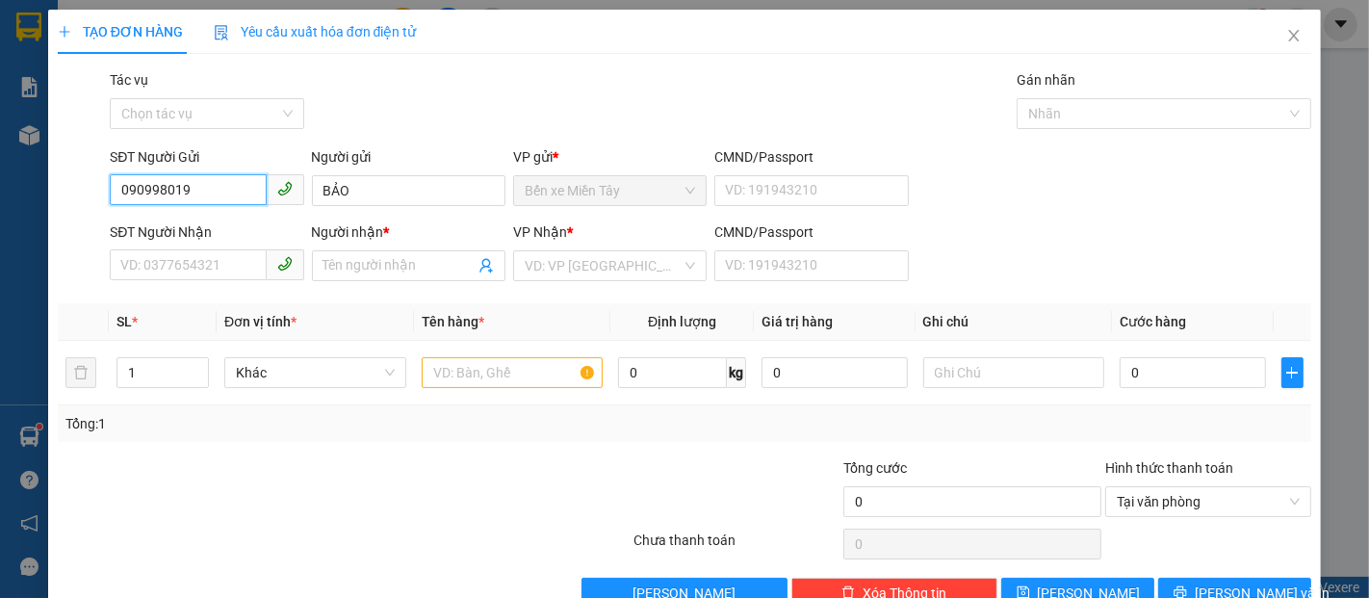
click at [213, 195] on input "090998019" at bounding box center [188, 189] width 156 height 31
click at [173, 194] on input "090998019" at bounding box center [188, 189] width 156 height 31
click at [219, 221] on div "0909980019 - báo" at bounding box center [204, 229] width 169 height 21
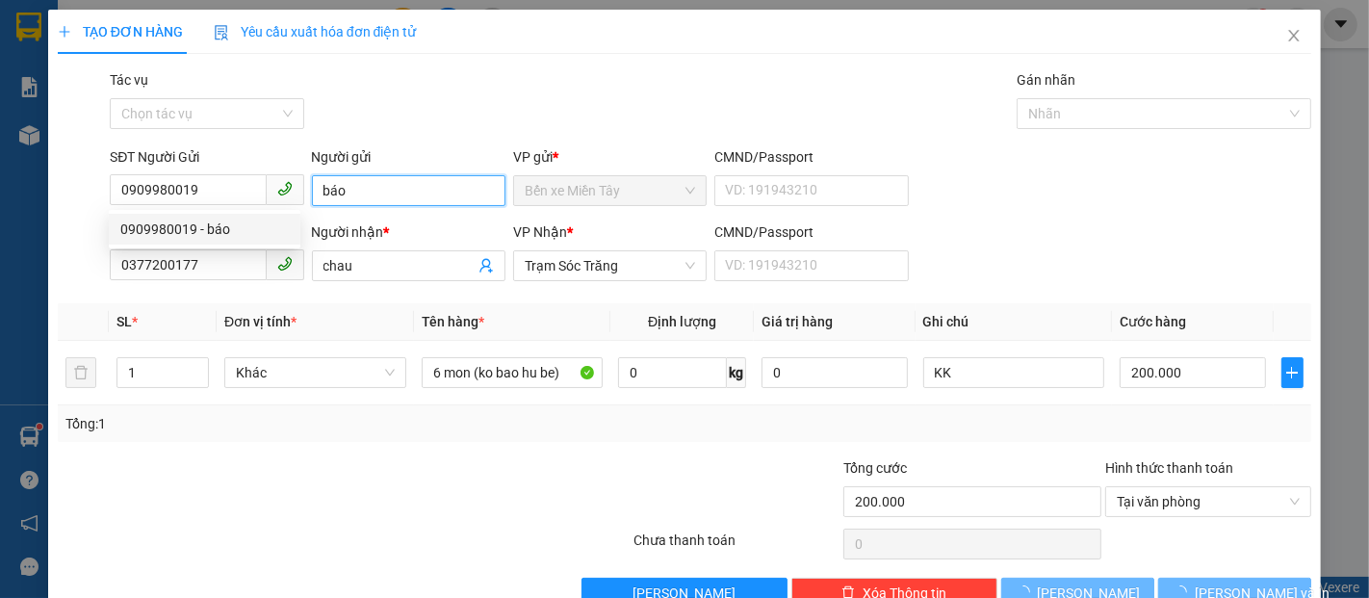
drag, startPoint x: 340, startPoint y: 188, endPoint x: 323, endPoint y: 188, distance: 17.3
click at [323, 188] on input "báo" at bounding box center [409, 190] width 194 height 31
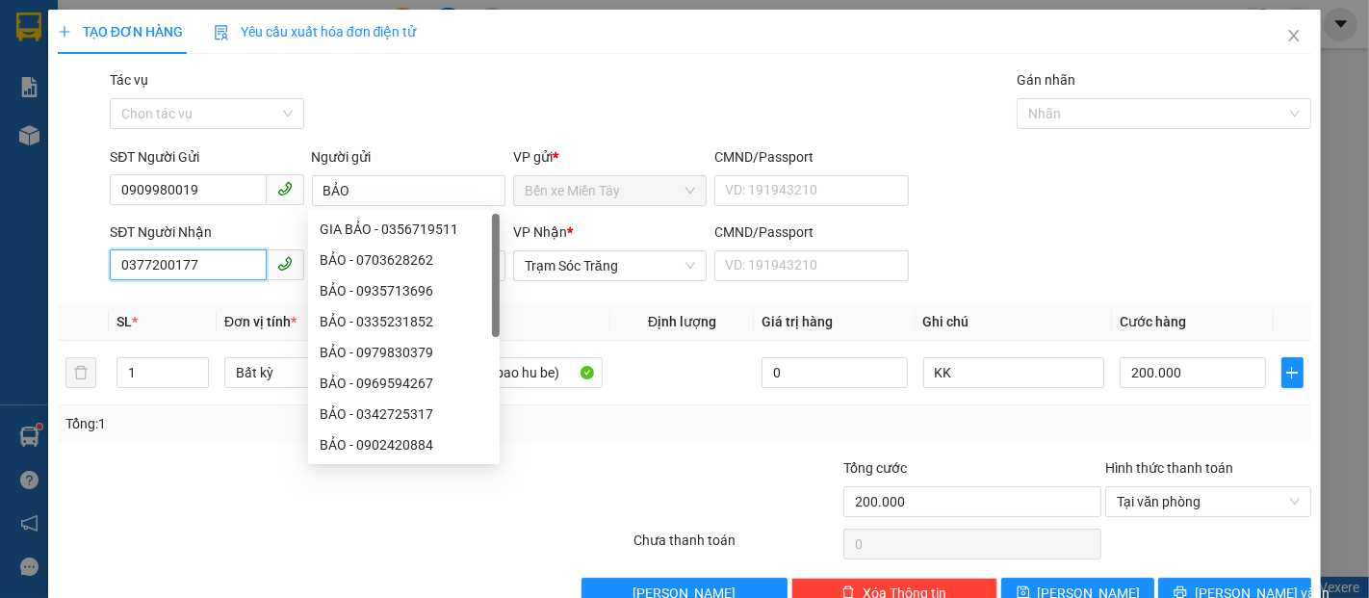
drag, startPoint x: 226, startPoint y: 265, endPoint x: 0, endPoint y: 221, distance: 230.4
click at [0, 221] on div "TẠO ĐƠN HÀNG Yêu cầu xuất hóa đơn điện tử Transit Pickup Surcharge Ids Transit …" at bounding box center [684, 299] width 1369 height 598
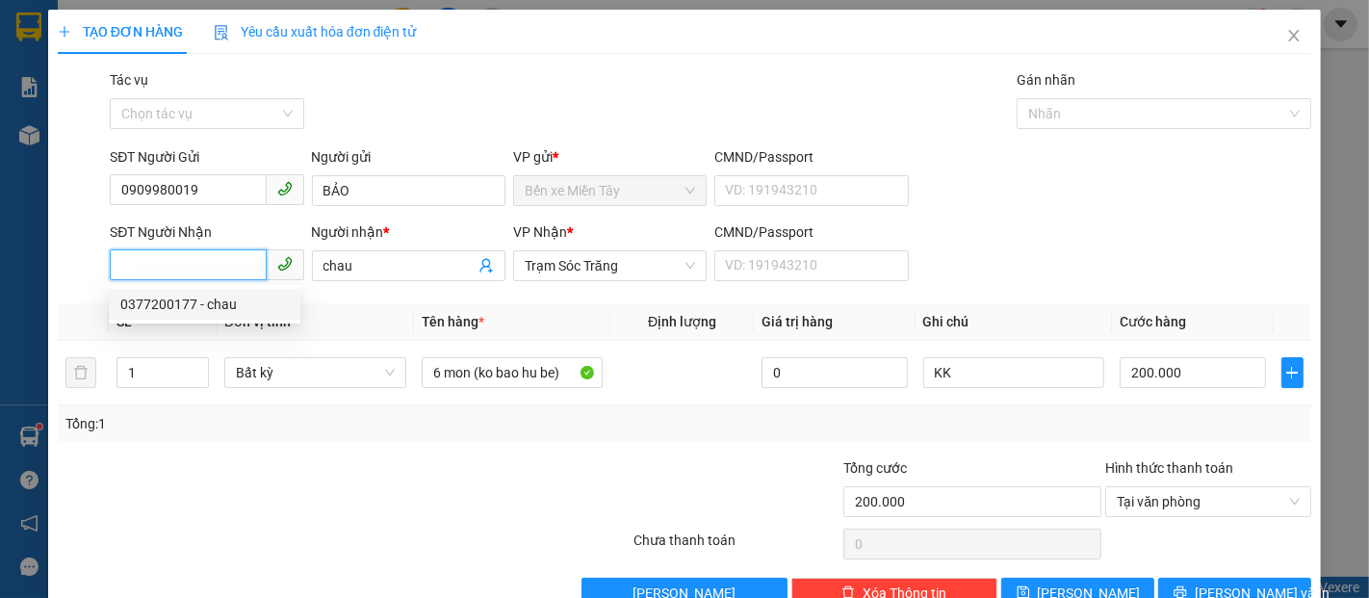
click at [195, 299] on div "0377200177 - chau" at bounding box center [204, 304] width 169 height 21
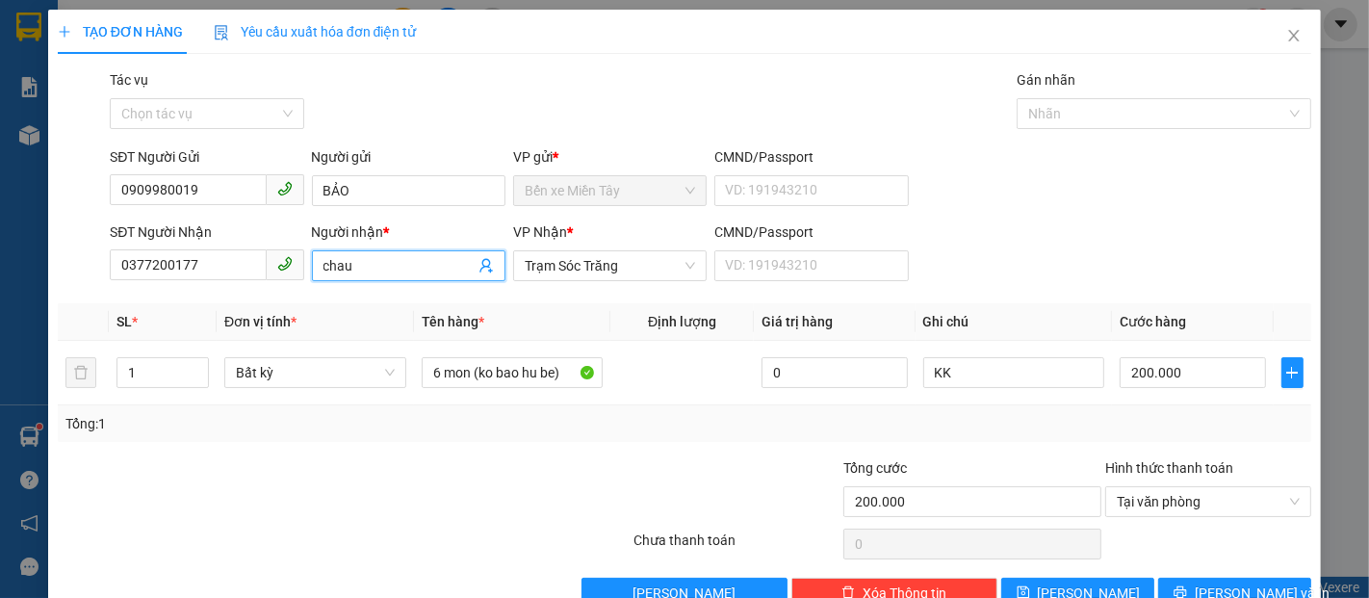
drag, startPoint x: 368, startPoint y: 263, endPoint x: 100, endPoint y: 206, distance: 273.7
click at [100, 207] on form "SĐT Người Gửi 0909980019 Người gửi BẢO VP gửi * Bến xe Miền Tây CMND/Passport V…" at bounding box center [685, 217] width 1254 height 143
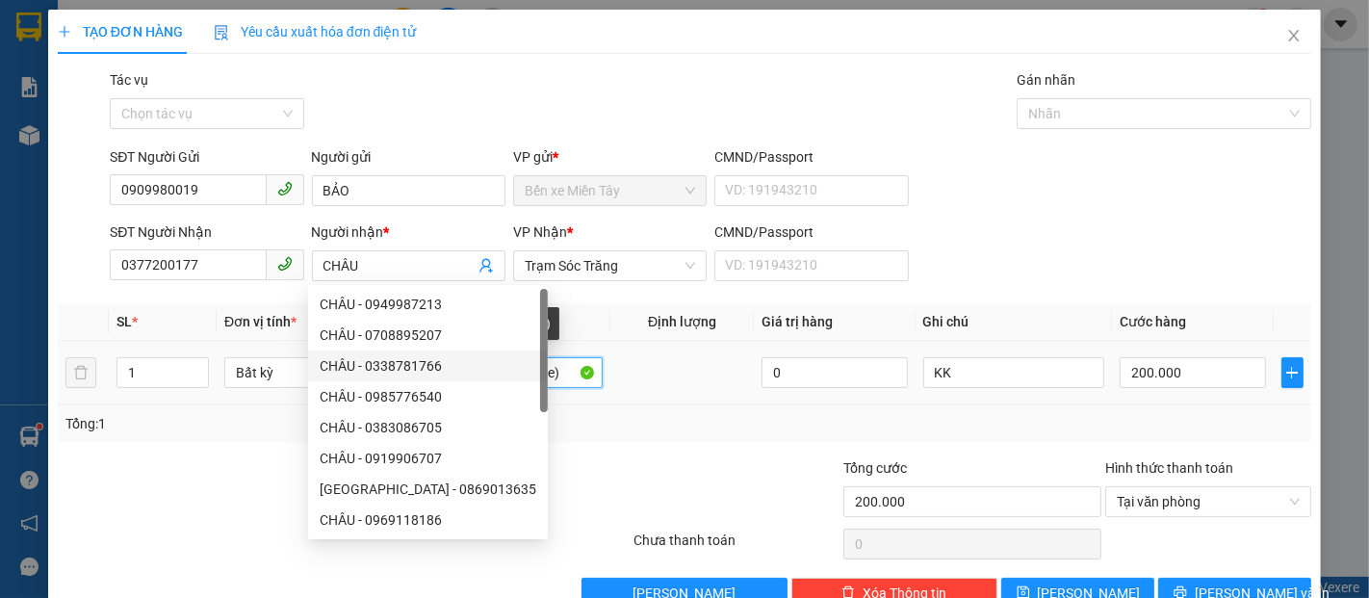
drag, startPoint x: 572, startPoint y: 376, endPoint x: 31, endPoint y: 343, distance: 542.2
click at [48, 344] on div "TẠO ĐƠN HÀNG Yêu cầu xuất hóa đơn điện tử Transit Pickup Surcharge Ids Transit …" at bounding box center [684, 316] width 1273 height 613
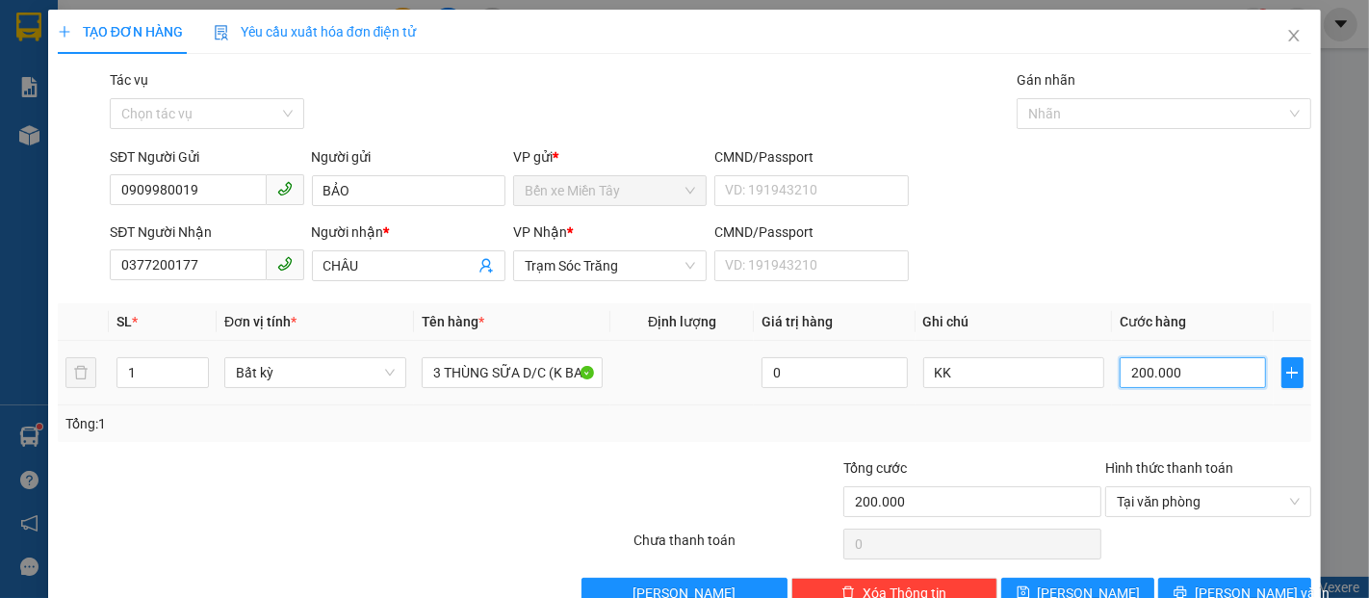
click at [1156, 368] on input "200.000" at bounding box center [1192, 372] width 145 height 31
click at [1196, 589] on button "Lưu và In" at bounding box center [1234, 593] width 153 height 31
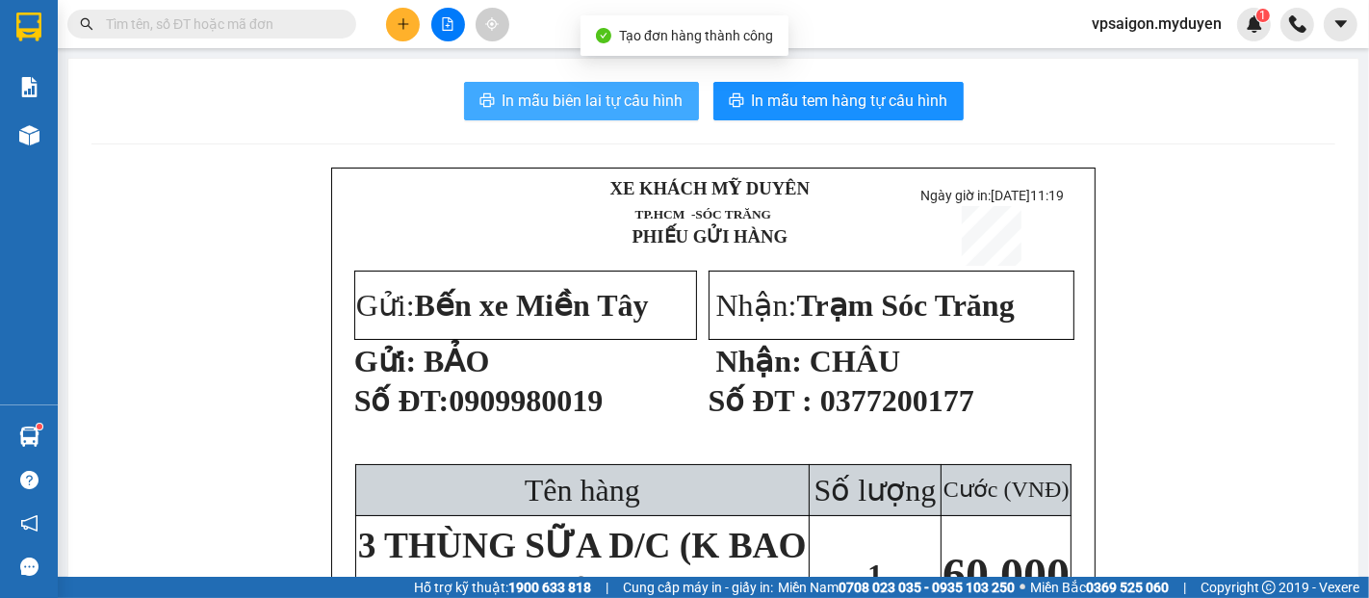
click at [595, 106] on span "In mẫu biên lai tự cấu hình" at bounding box center [593, 101] width 181 height 24
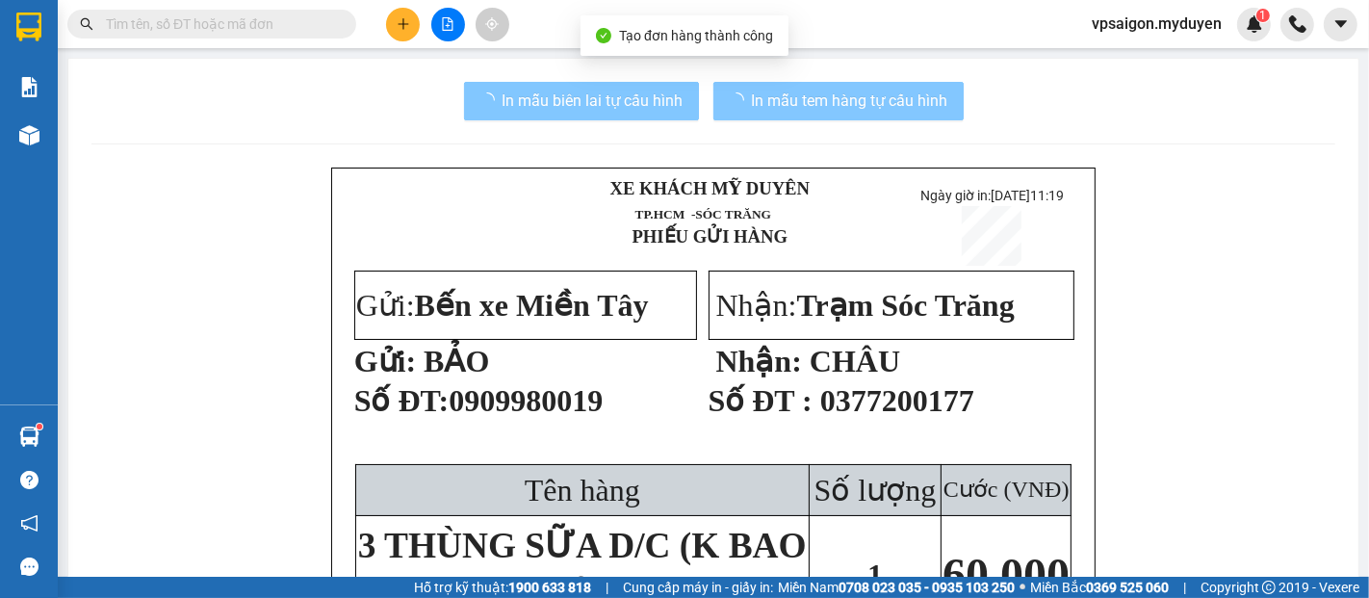
click at [752, 91] on span "In mẫu tem hàng tự cấu hình" at bounding box center [850, 101] width 196 height 24
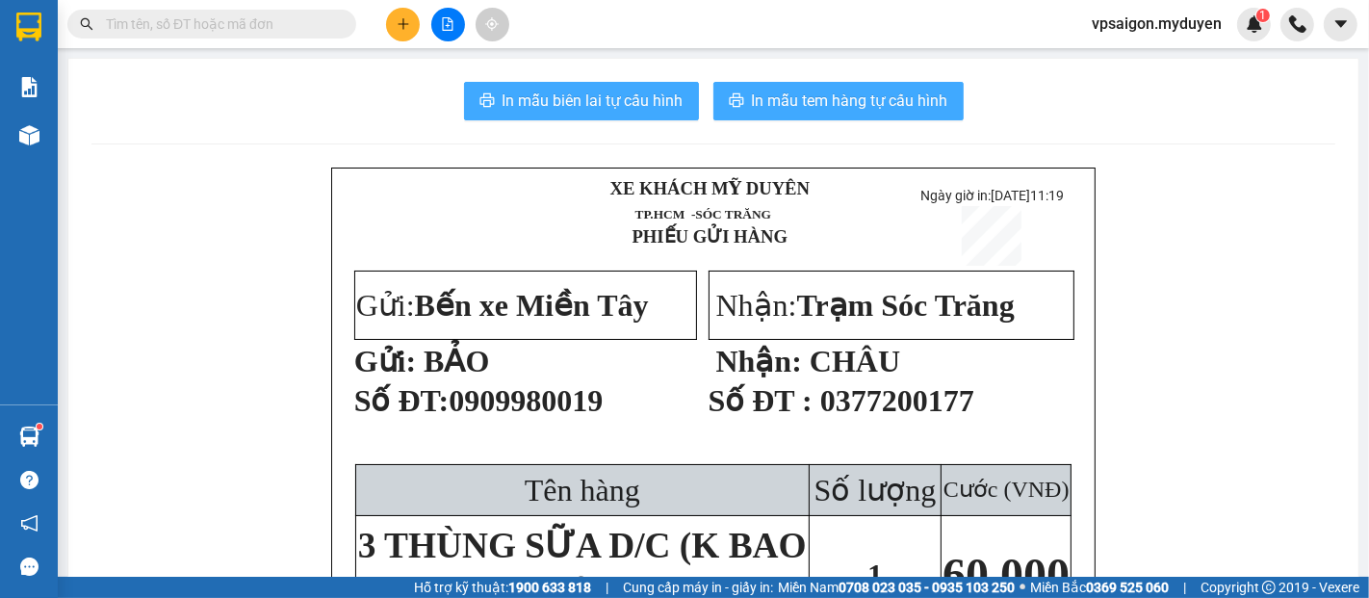
click at [752, 91] on span "In mẫu tem hàng tự cấu hình" at bounding box center [850, 101] width 196 height 24
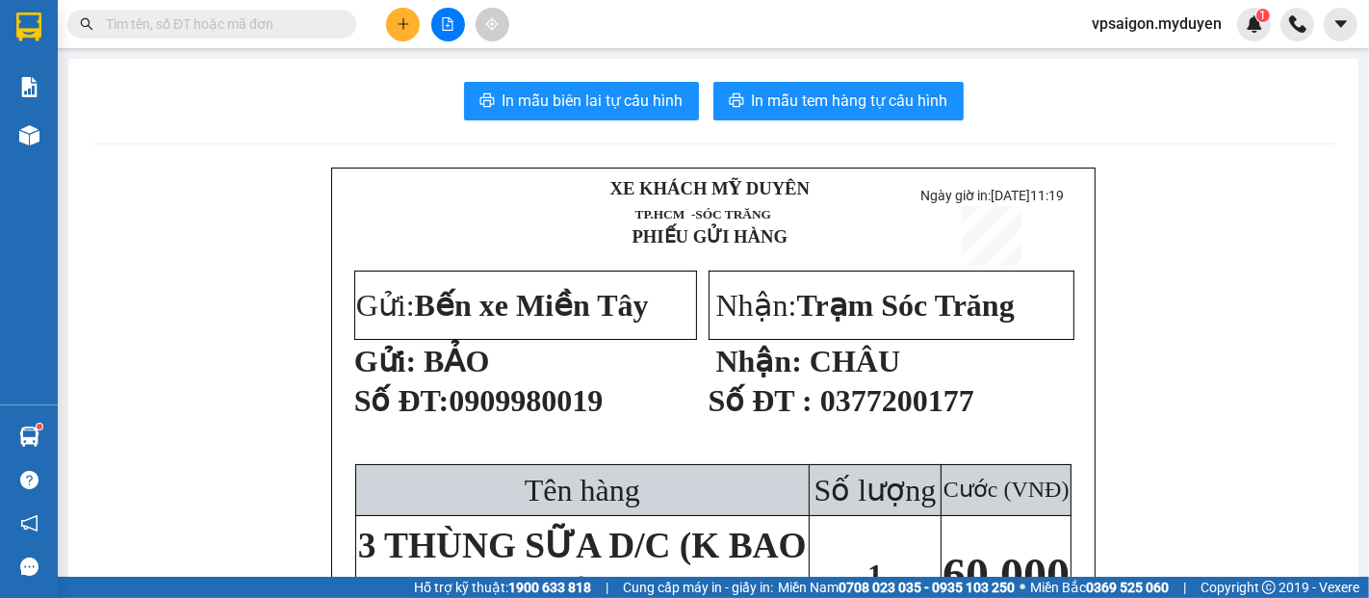
click at [403, 21] on icon "plus" at bounding box center [403, 23] width 13 height 13
click at [470, 75] on div "Tạo đơn hàng" at bounding box center [479, 72] width 84 height 21
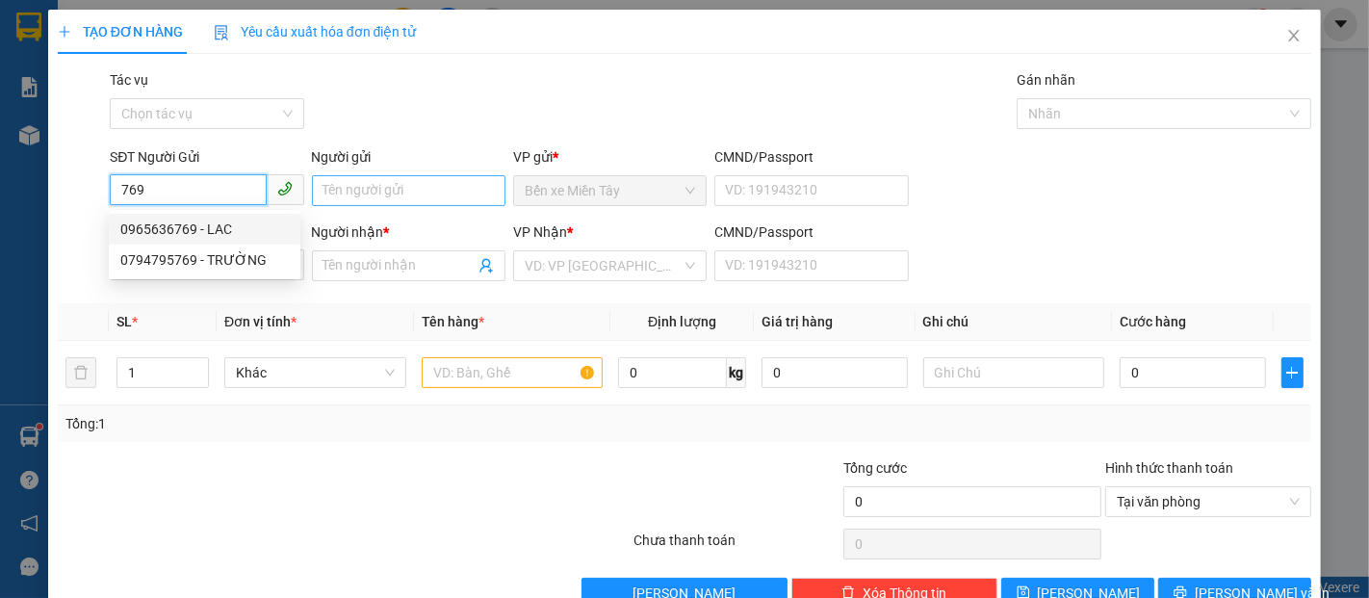
drag, startPoint x: 208, startPoint y: 228, endPoint x: 393, endPoint y: 204, distance: 186.4
click at [206, 229] on div "0965636769 - LAC" at bounding box center [204, 229] width 169 height 21
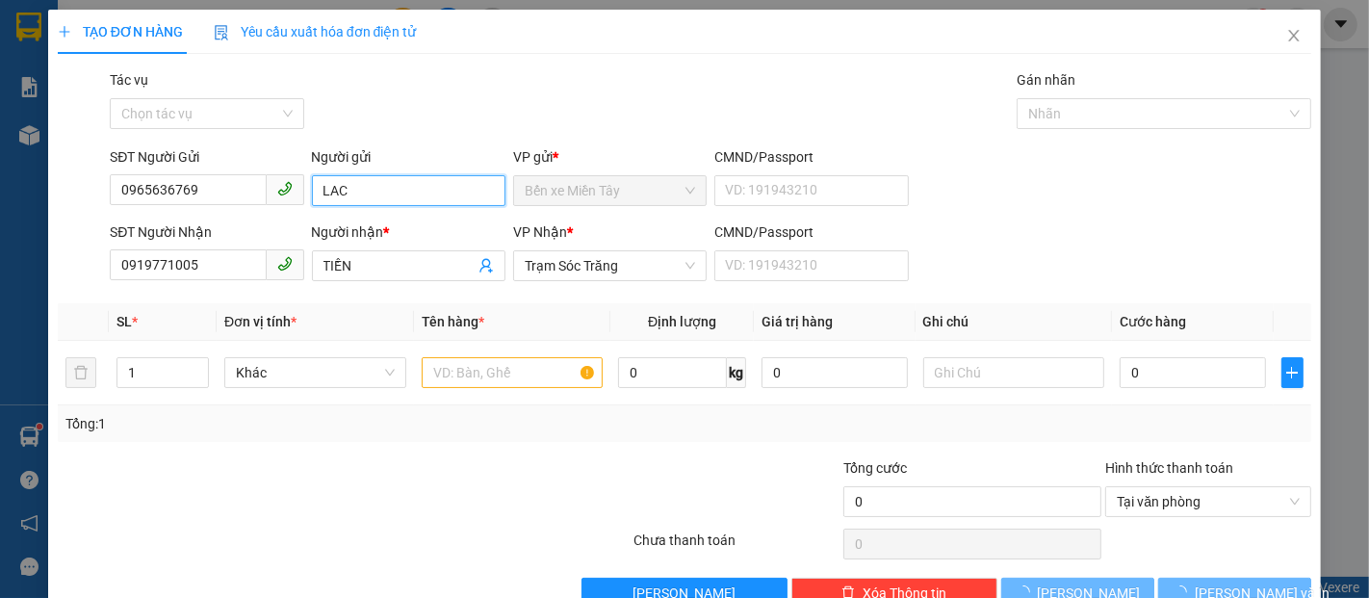
click at [255, 195] on div "SĐT Người Gửi 0965636769 0965636769 Người gửi LAC VP gửi * Bến xe Miền Tây CMND…" at bounding box center [710, 179] width 1209 height 67
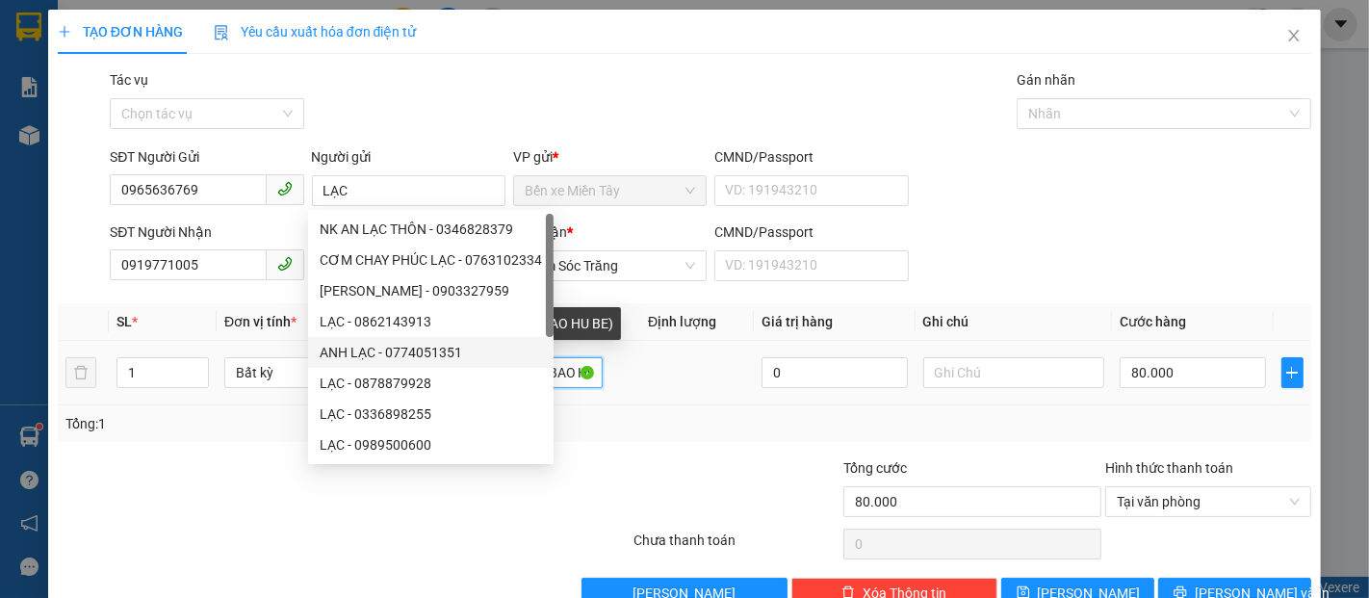
click at [563, 367] on input "1 THUNG MUS (KO BAO HU BE)" at bounding box center [513, 372] width 182 height 31
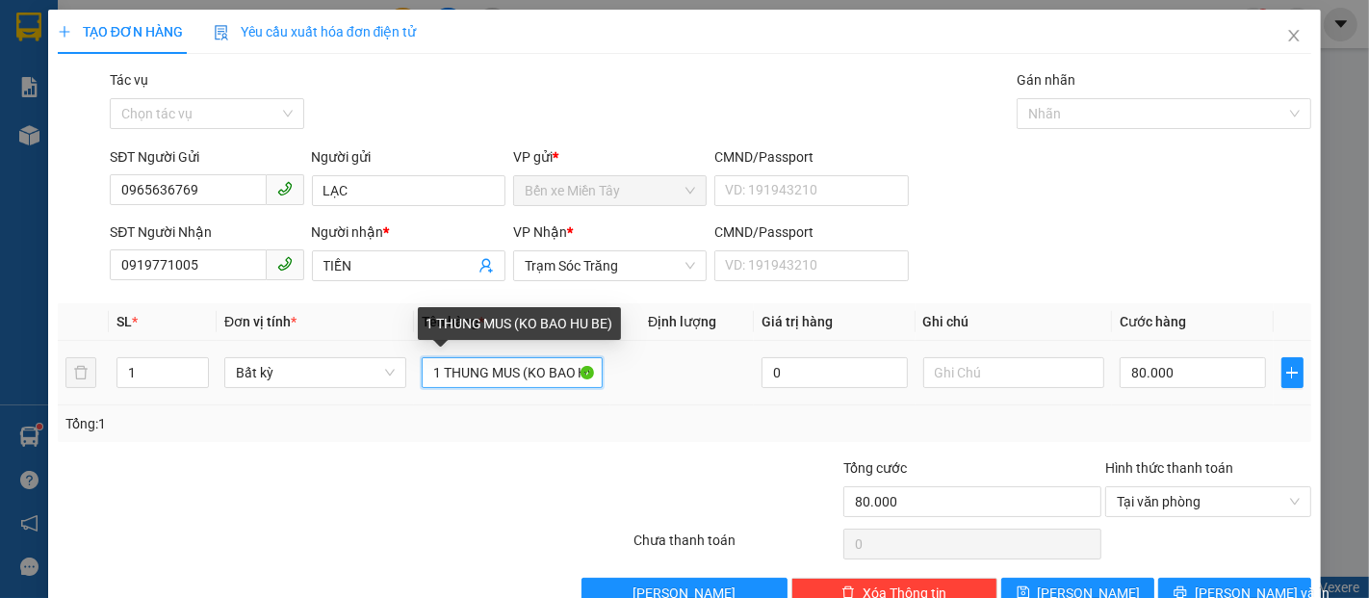
drag, startPoint x: 429, startPoint y: 372, endPoint x: 686, endPoint y: 379, distance: 257.2
click at [686, 379] on tr "1 Bất kỳ 1 THUNG MUS (KO BAO HU BE) 0 80.000" at bounding box center [685, 373] width 1254 height 65
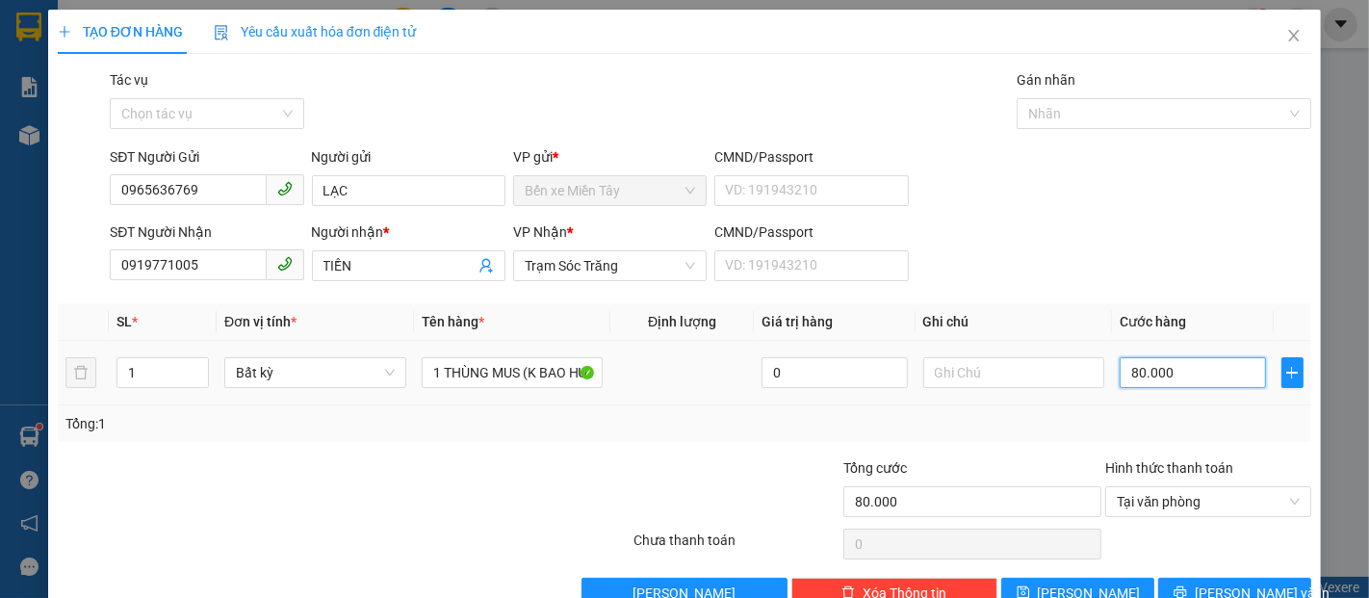
click at [1148, 368] on input "80.000" at bounding box center [1192, 372] width 145 height 31
click at [955, 370] on input "text" at bounding box center [1014, 372] width 182 height 31
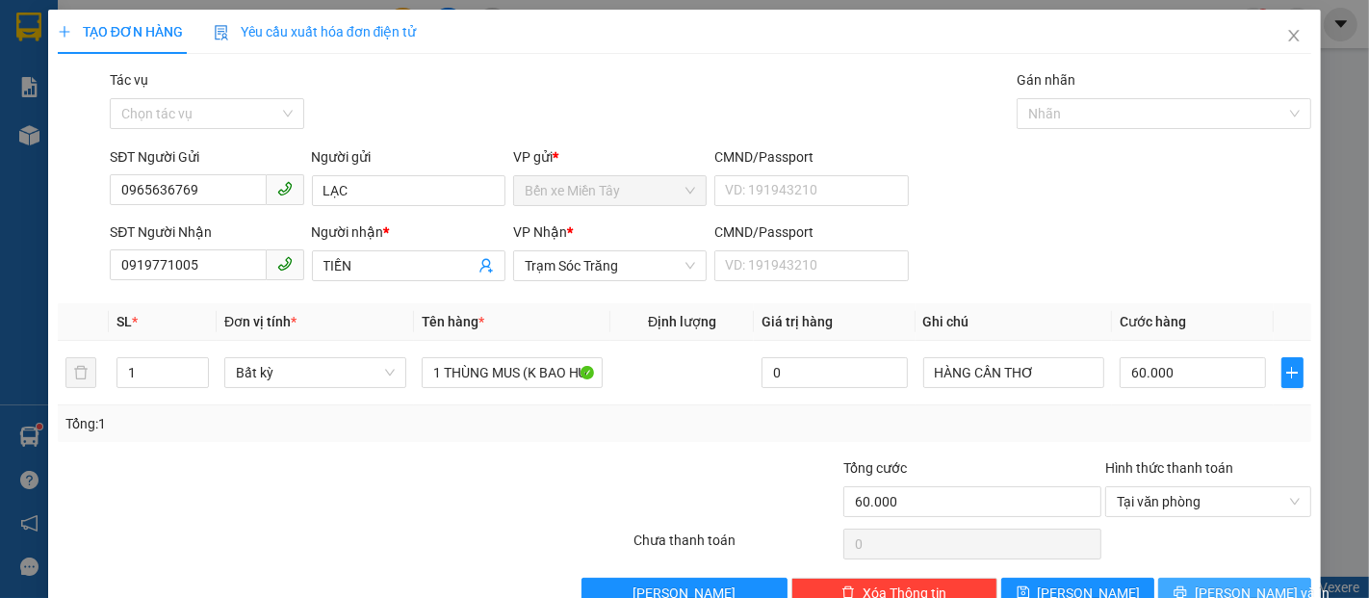
click at [1171, 593] on button "Lưu và In" at bounding box center [1234, 593] width 153 height 31
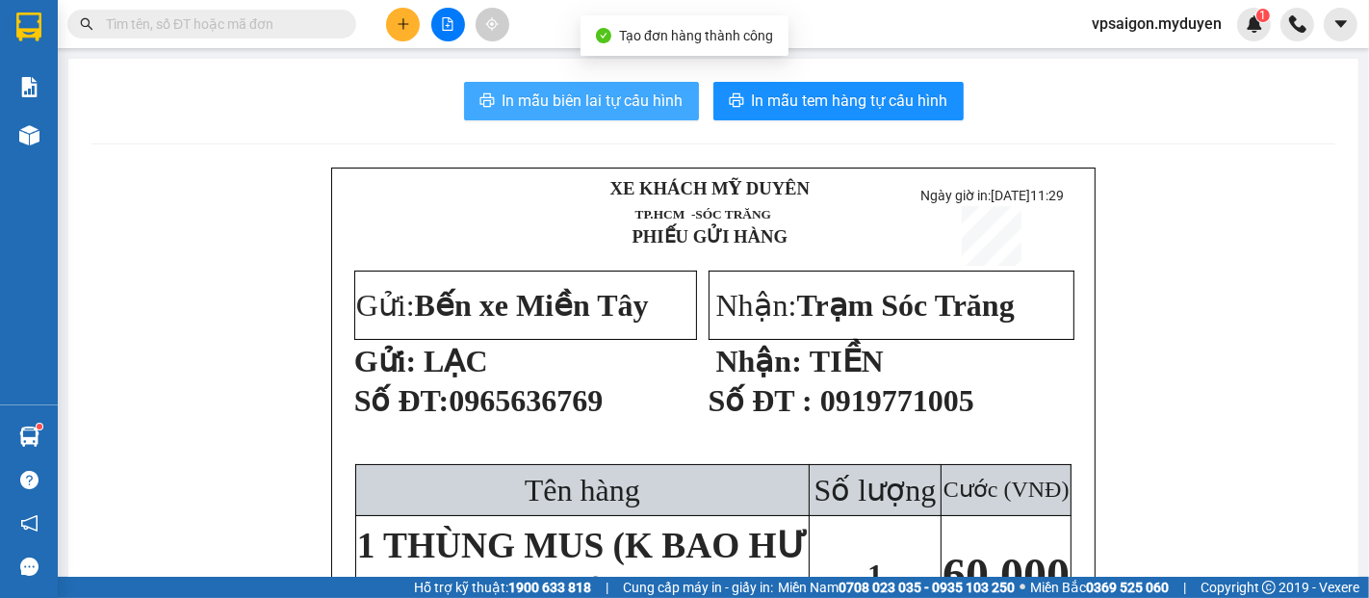
click at [559, 93] on span "In mẫu biên lai tự cấu hình" at bounding box center [593, 101] width 181 height 24
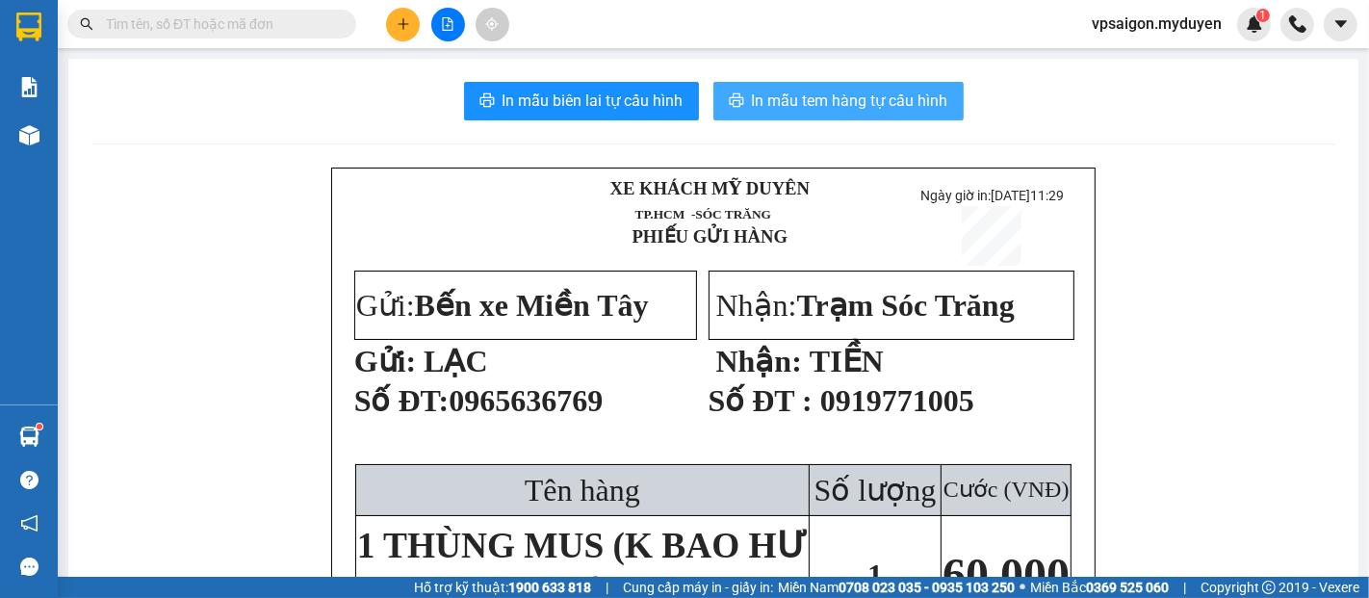
click at [783, 97] on span "In mẫu tem hàng tự cấu hình" at bounding box center [850, 101] width 196 height 24
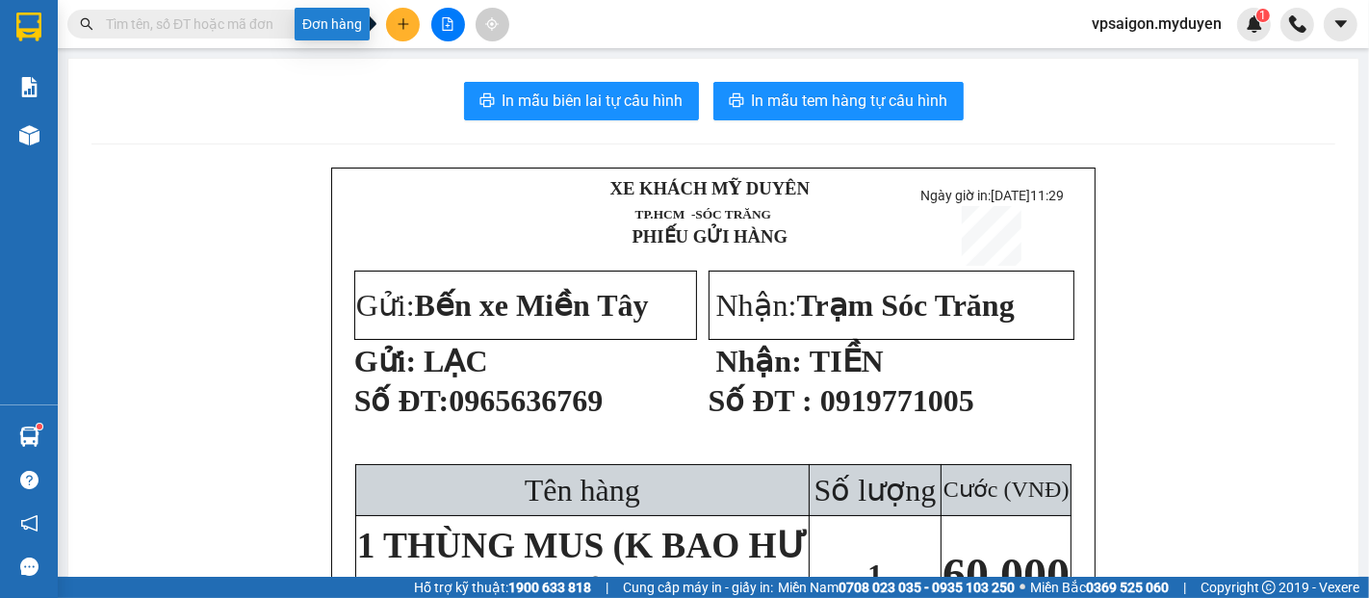
click at [404, 17] on icon "plus" at bounding box center [403, 23] width 13 height 13
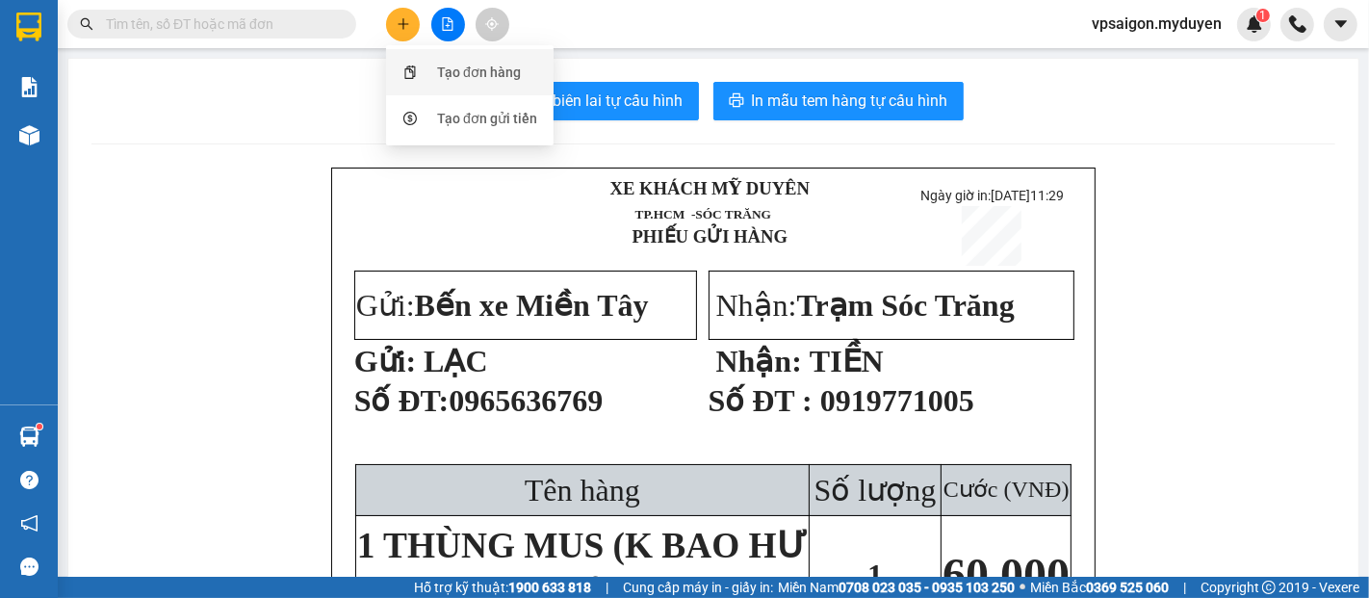
click at [449, 67] on div "Tạo đơn hàng" at bounding box center [479, 72] width 84 height 21
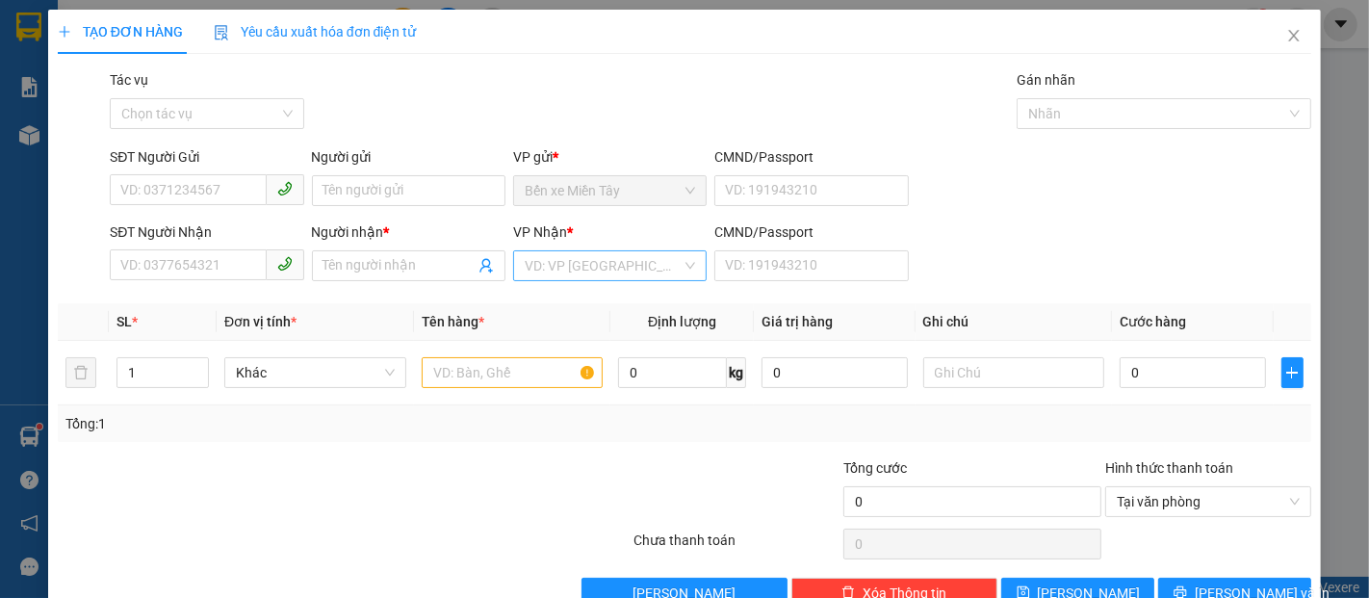
click at [570, 275] on input "search" at bounding box center [603, 265] width 157 height 29
click at [1274, 25] on span "Close" at bounding box center [1294, 37] width 54 height 54
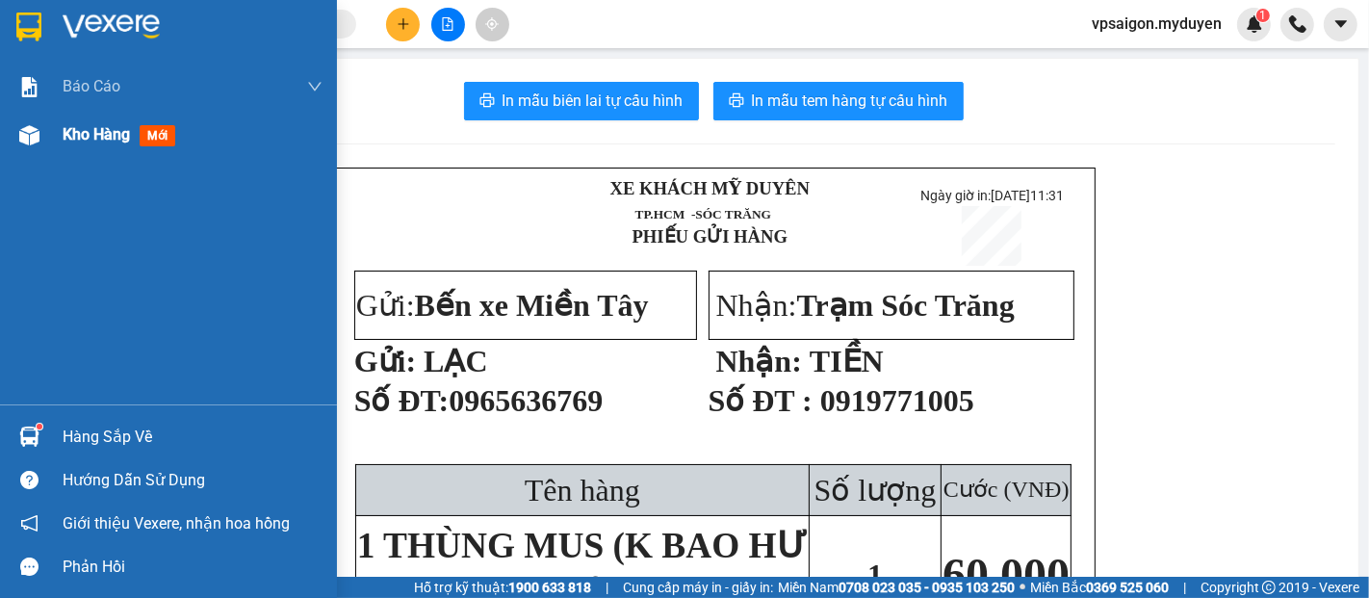
click at [40, 144] on div at bounding box center [30, 135] width 34 height 34
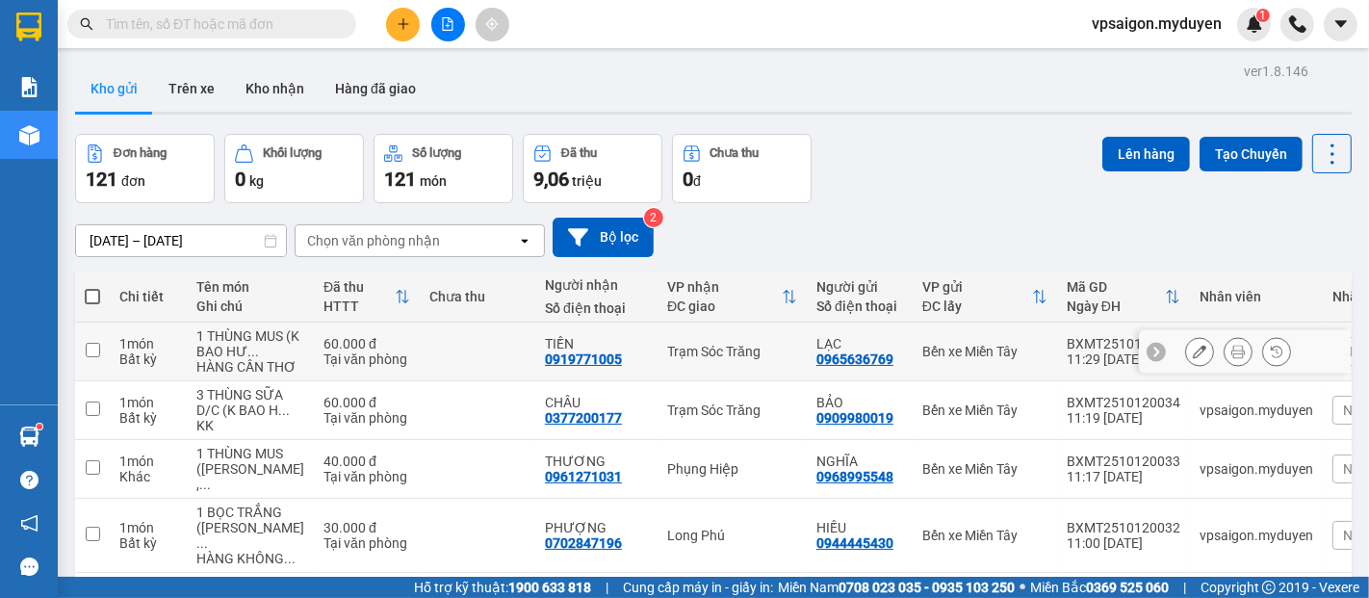
click at [1189, 369] on button at bounding box center [1199, 352] width 27 height 34
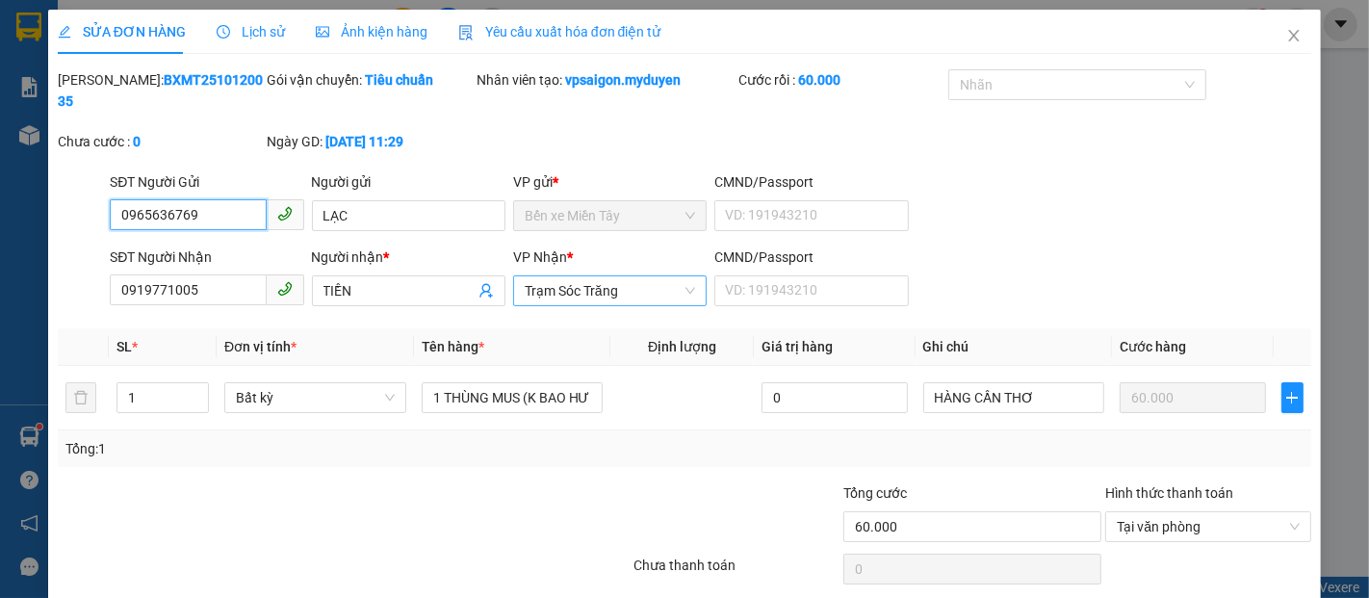
click at [600, 276] on span "Trạm Sóc Trăng" at bounding box center [610, 290] width 170 height 29
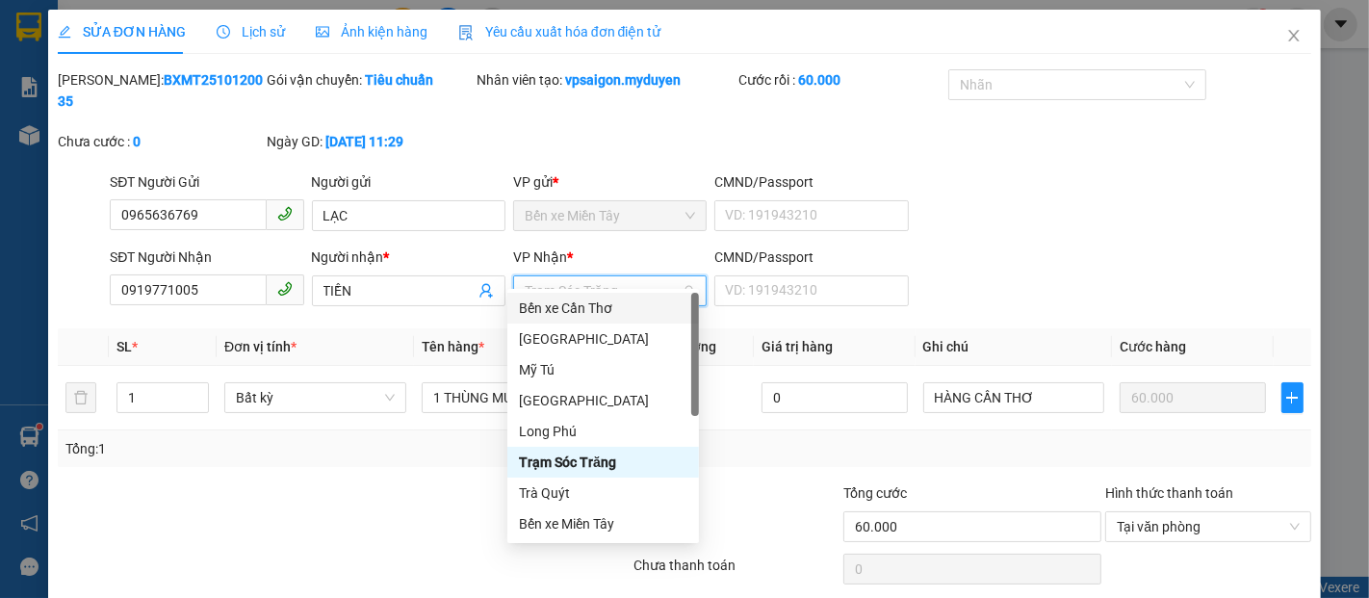
click at [600, 309] on div "Bến xe Cần Thơ" at bounding box center [603, 308] width 169 height 21
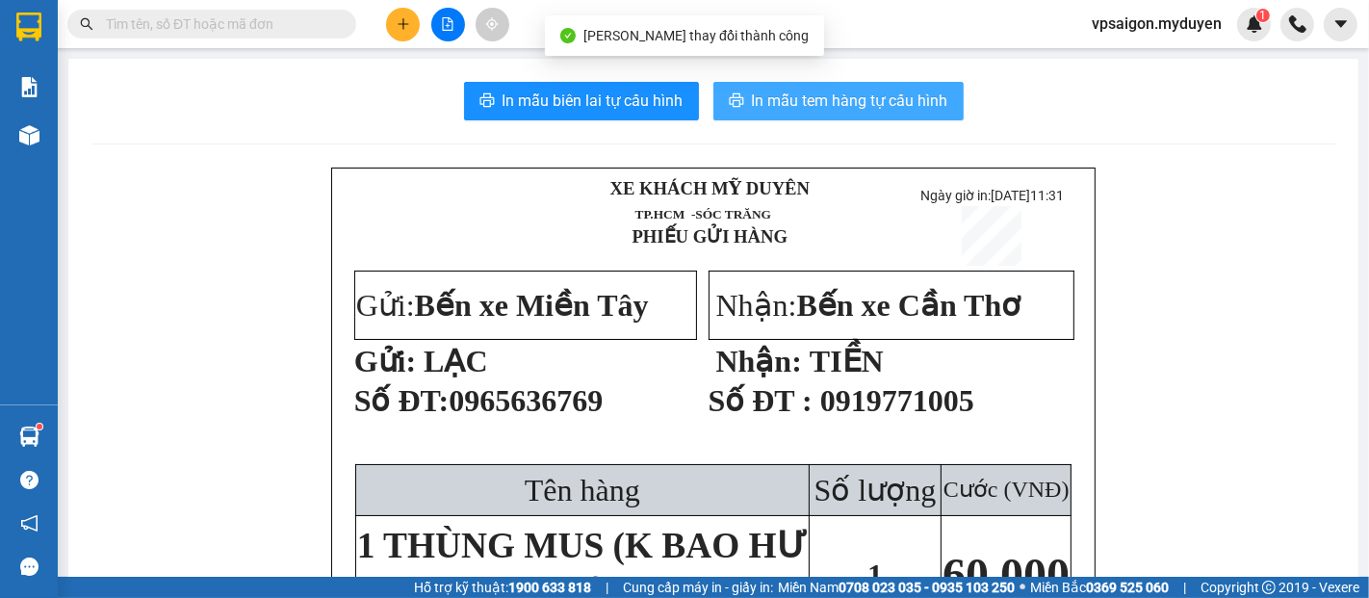
click at [793, 98] on span "In mẫu tem hàng tự cấu hình" at bounding box center [850, 101] width 196 height 24
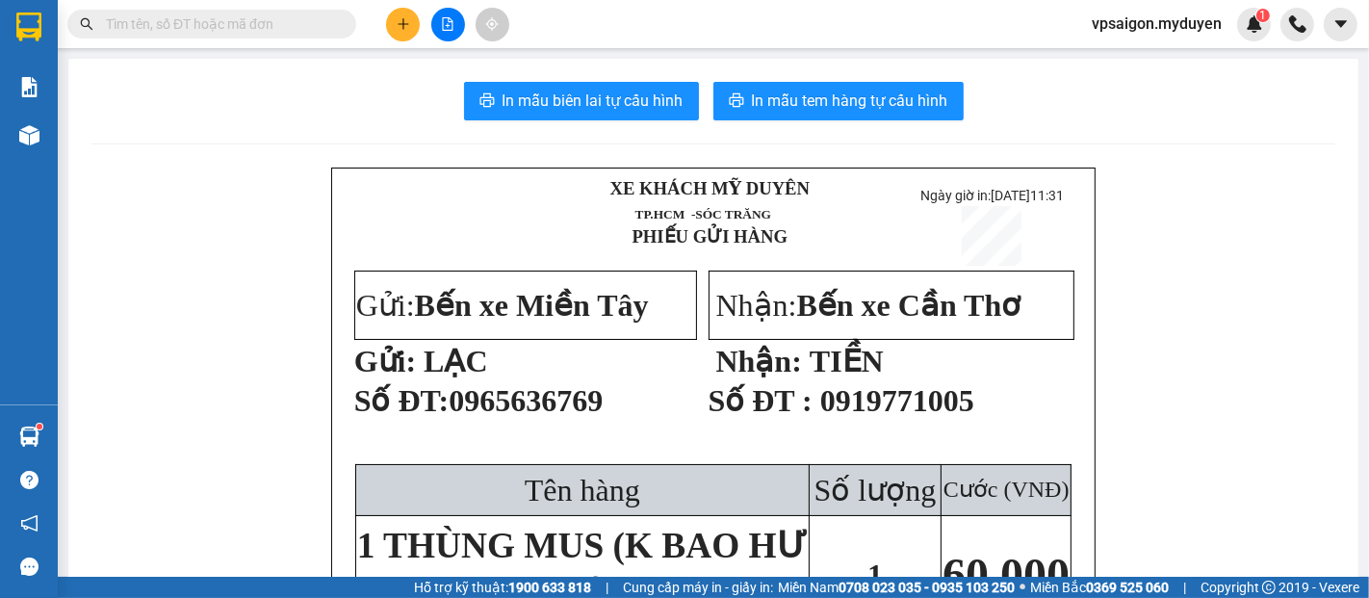
click at [421, 20] on div at bounding box center [448, 25] width 144 height 34
click at [413, 21] on button at bounding box center [403, 25] width 34 height 34
click at [430, 76] on div "Tạo đơn hàng" at bounding box center [470, 72] width 144 height 37
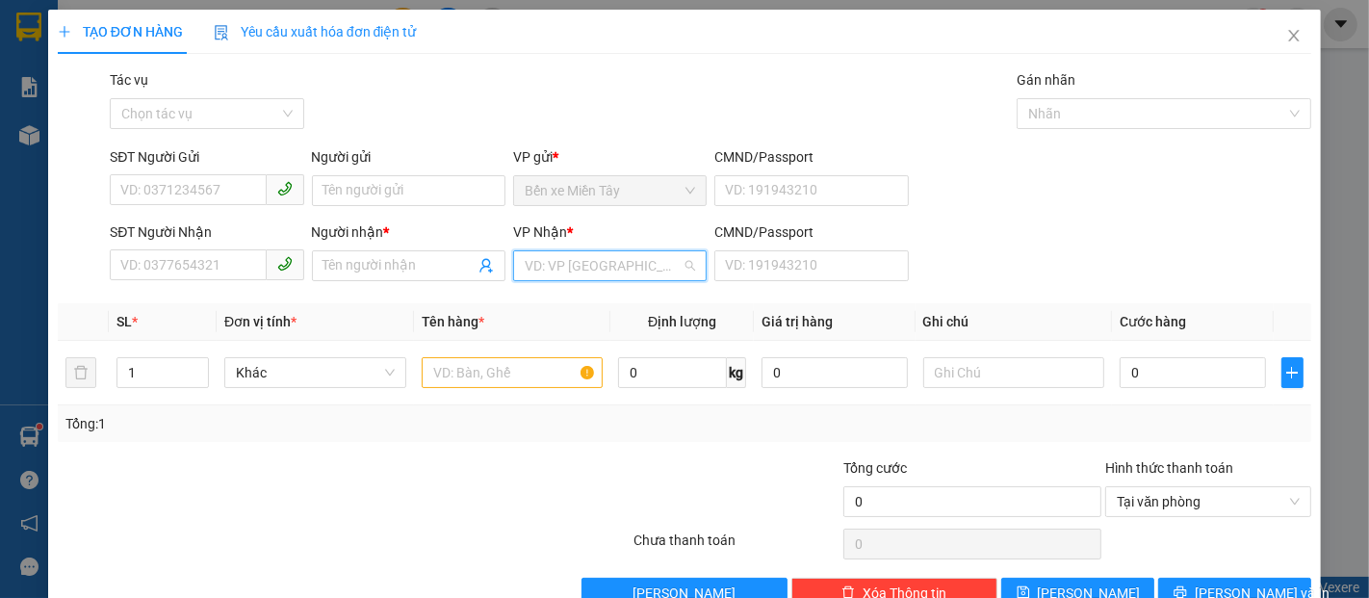
click at [591, 277] on input "search" at bounding box center [603, 265] width 157 height 29
click at [1289, 31] on icon "close" at bounding box center [1294, 36] width 11 height 12
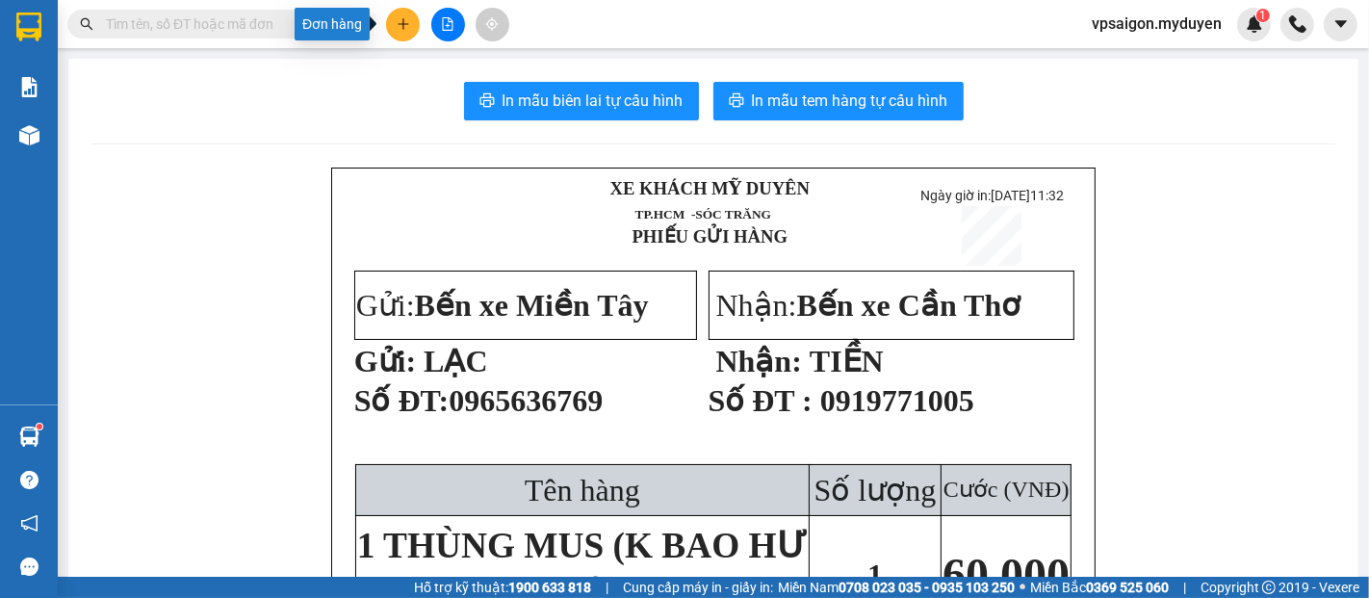
click at [400, 15] on button at bounding box center [403, 25] width 34 height 34
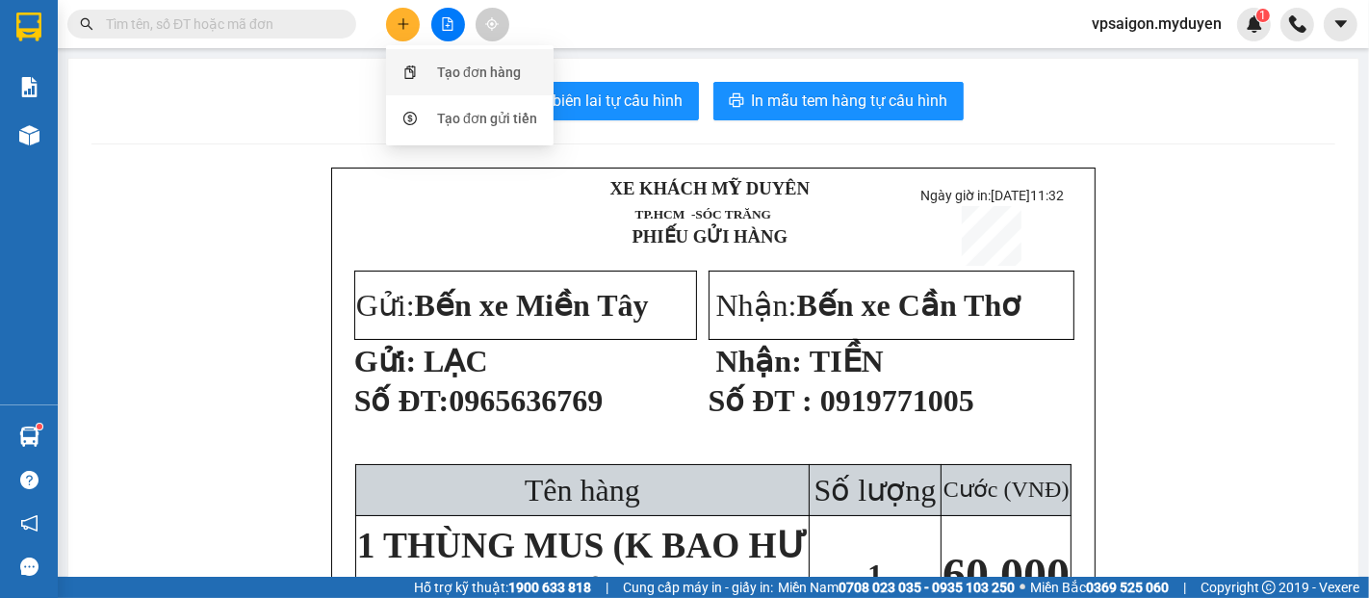
click at [470, 86] on div "Tạo đơn hàng" at bounding box center [470, 72] width 144 height 37
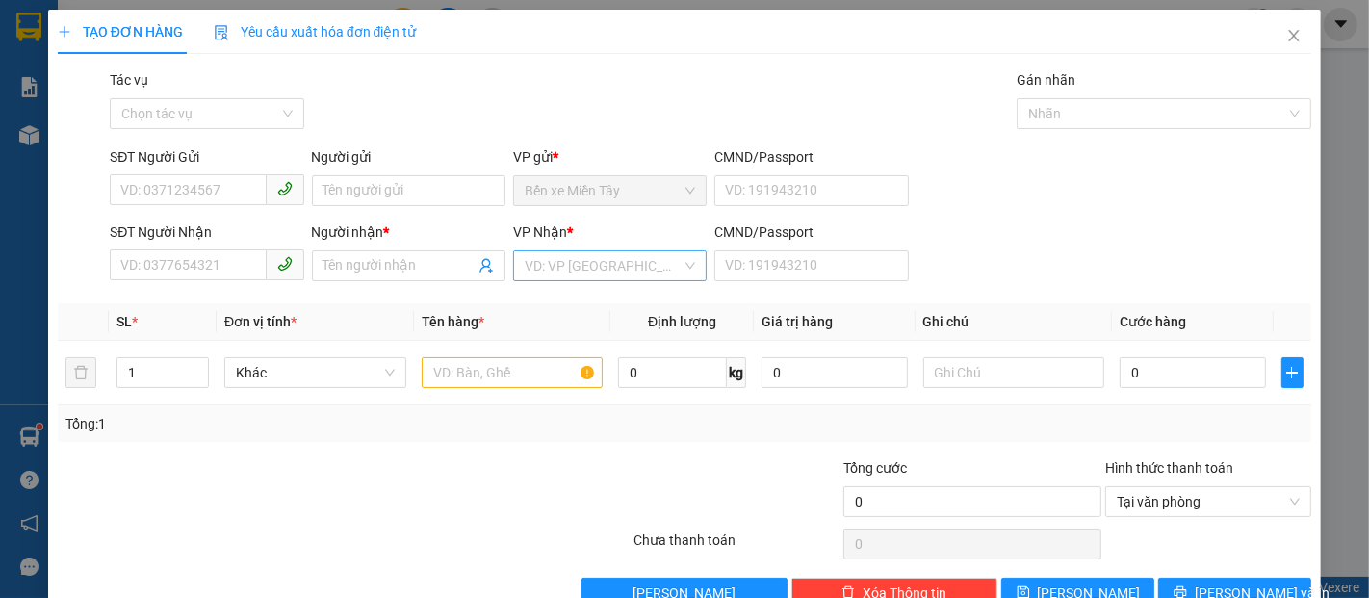
click at [546, 265] on input "search" at bounding box center [603, 265] width 157 height 29
click at [1289, 37] on icon "close" at bounding box center [1294, 36] width 11 height 12
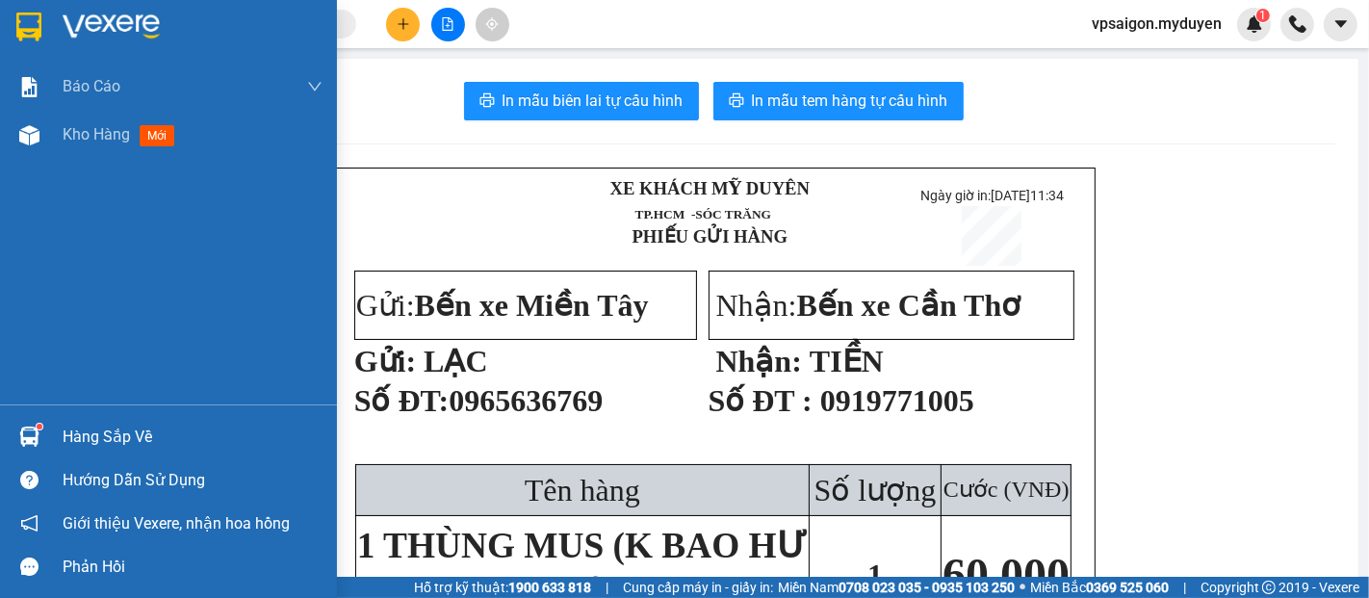
click at [73, 428] on div "Hàng sắp về" at bounding box center [193, 437] width 260 height 29
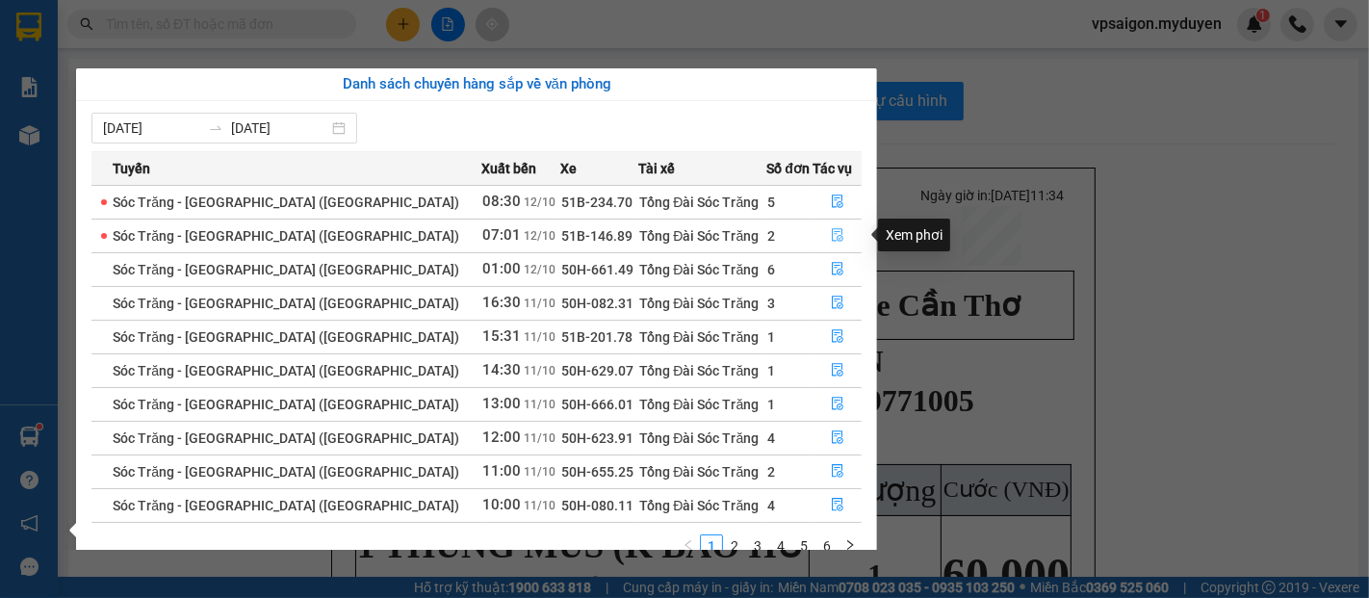
click at [831, 228] on icon "file-done" at bounding box center [837, 234] width 13 height 13
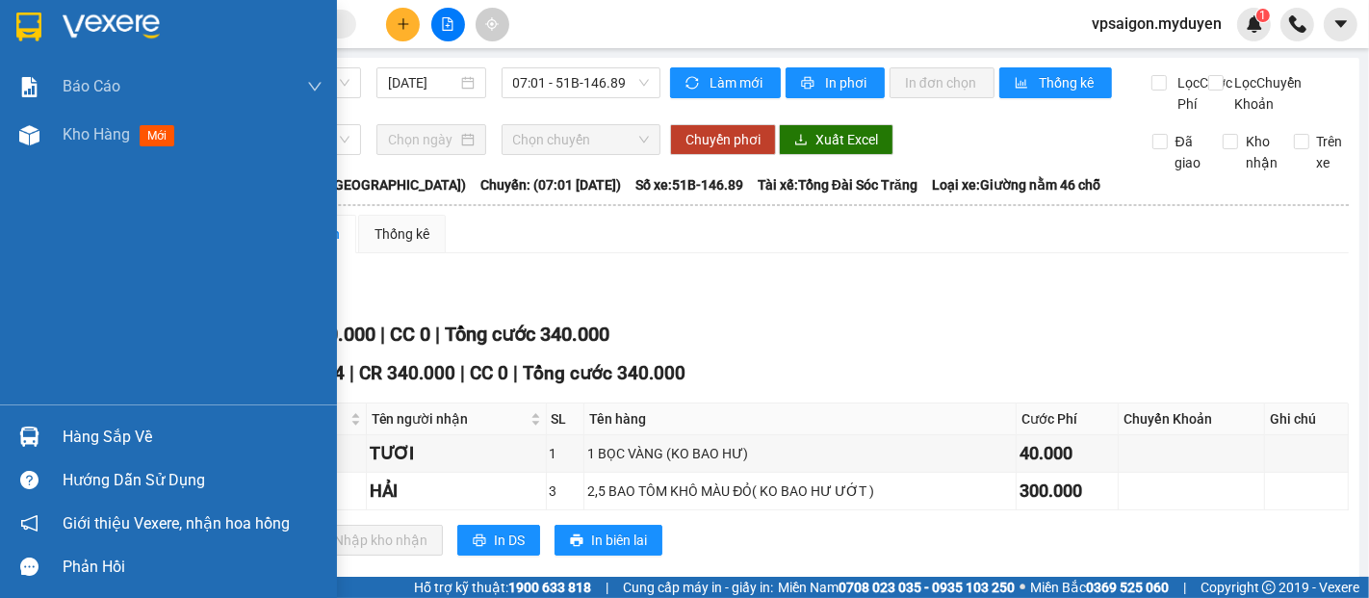
click at [119, 426] on div "Hàng sắp về" at bounding box center [193, 437] width 260 height 29
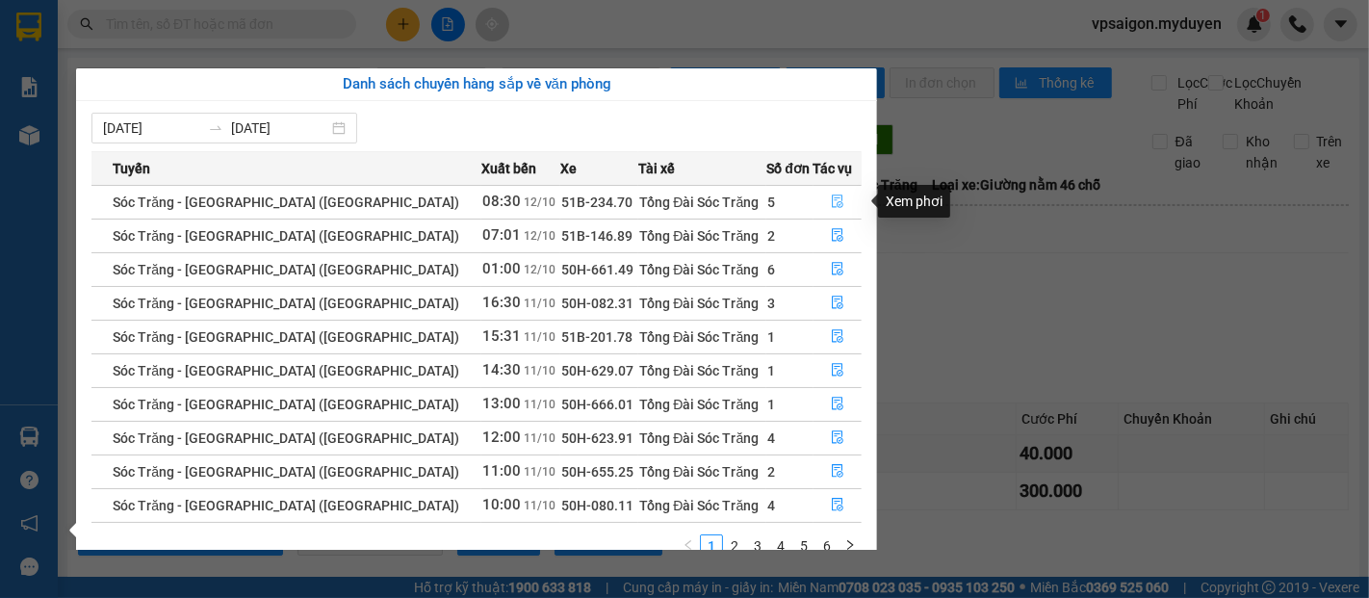
click at [831, 198] on icon "file-done" at bounding box center [837, 201] width 13 height 13
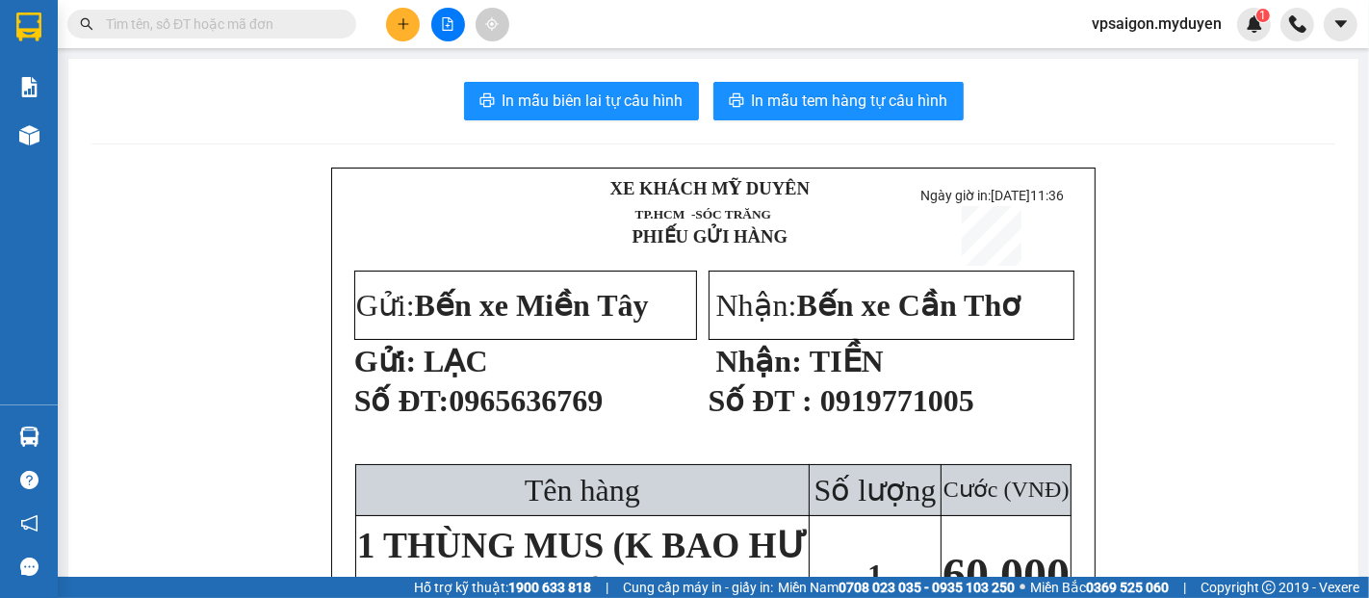
click at [390, 27] on button at bounding box center [403, 25] width 34 height 34
click at [462, 71] on div "Tạo đơn hàng" at bounding box center [479, 72] width 84 height 21
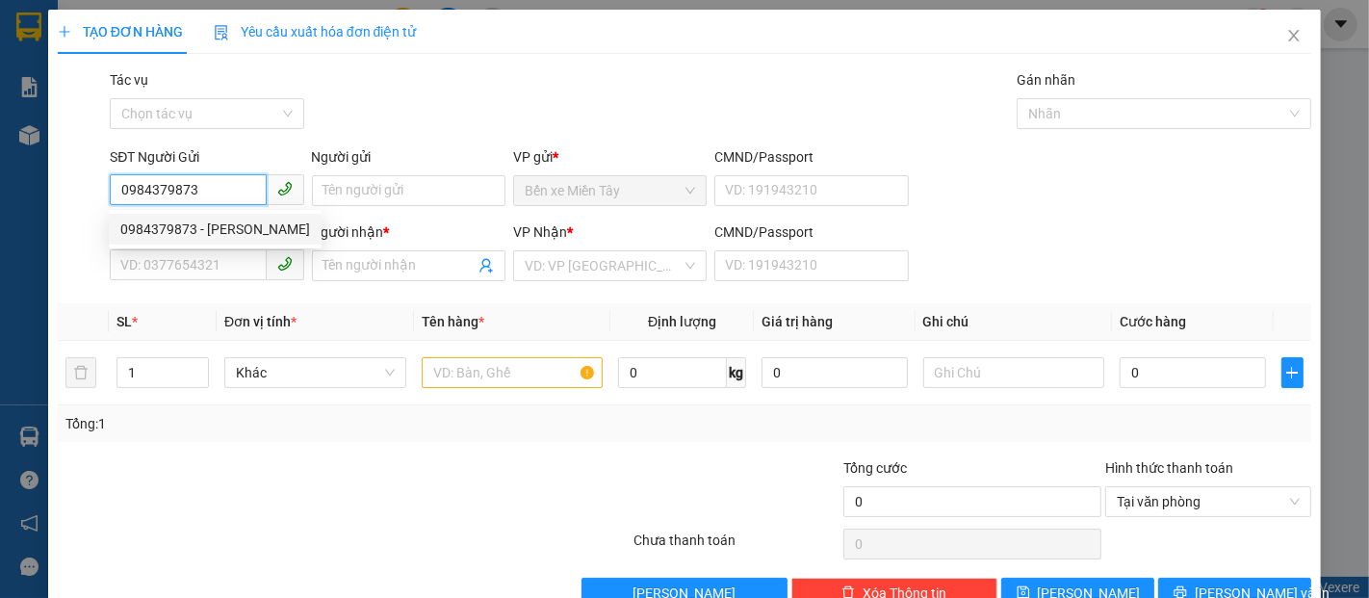
click at [224, 227] on div "0984379873 - GIANG" at bounding box center [215, 229] width 190 height 21
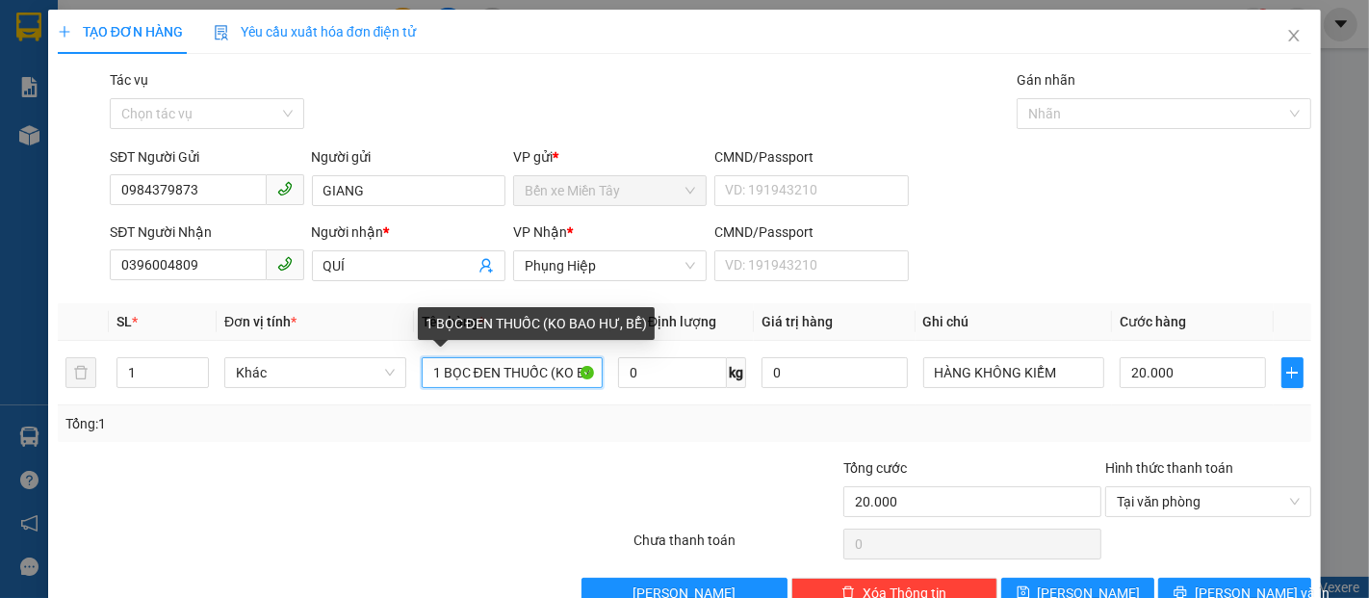
drag, startPoint x: 541, startPoint y: 369, endPoint x: 234, endPoint y: 328, distance: 309.8
click at [238, 329] on table "SL * Đơn vị tính * Tên hàng * Định lượng Giá trị hàng Ghi chú Cước hàng 1 Khác …" at bounding box center [685, 354] width 1254 height 102
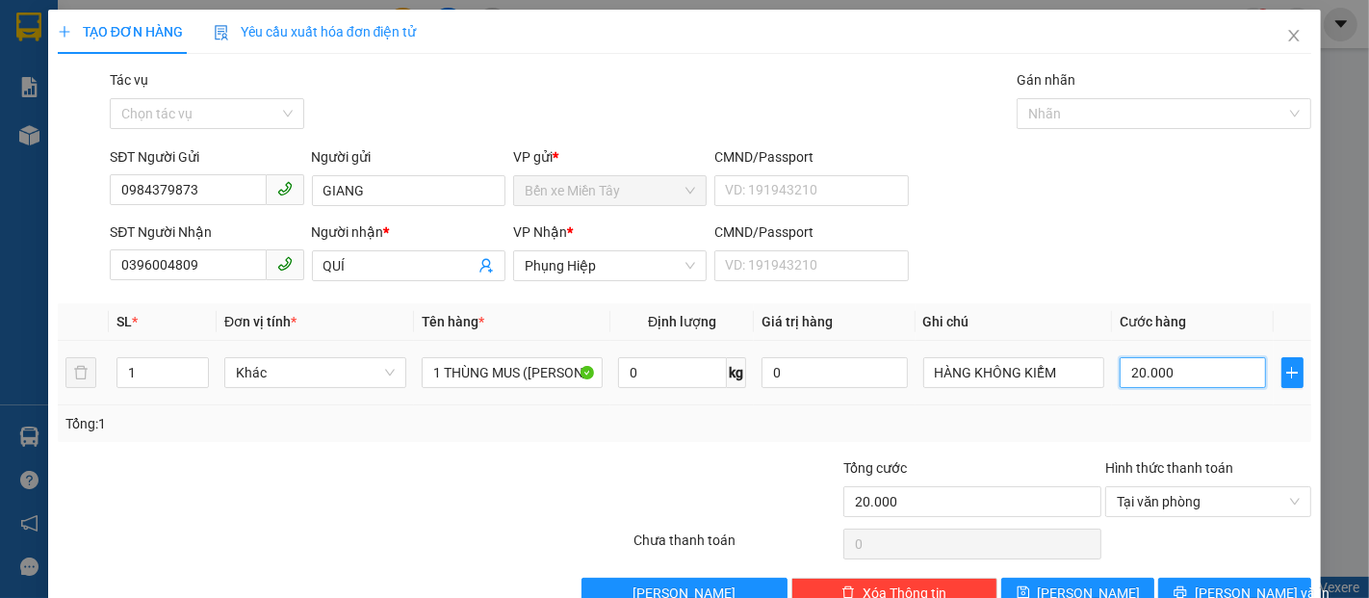
click at [1155, 378] on input "20.000" at bounding box center [1192, 372] width 145 height 31
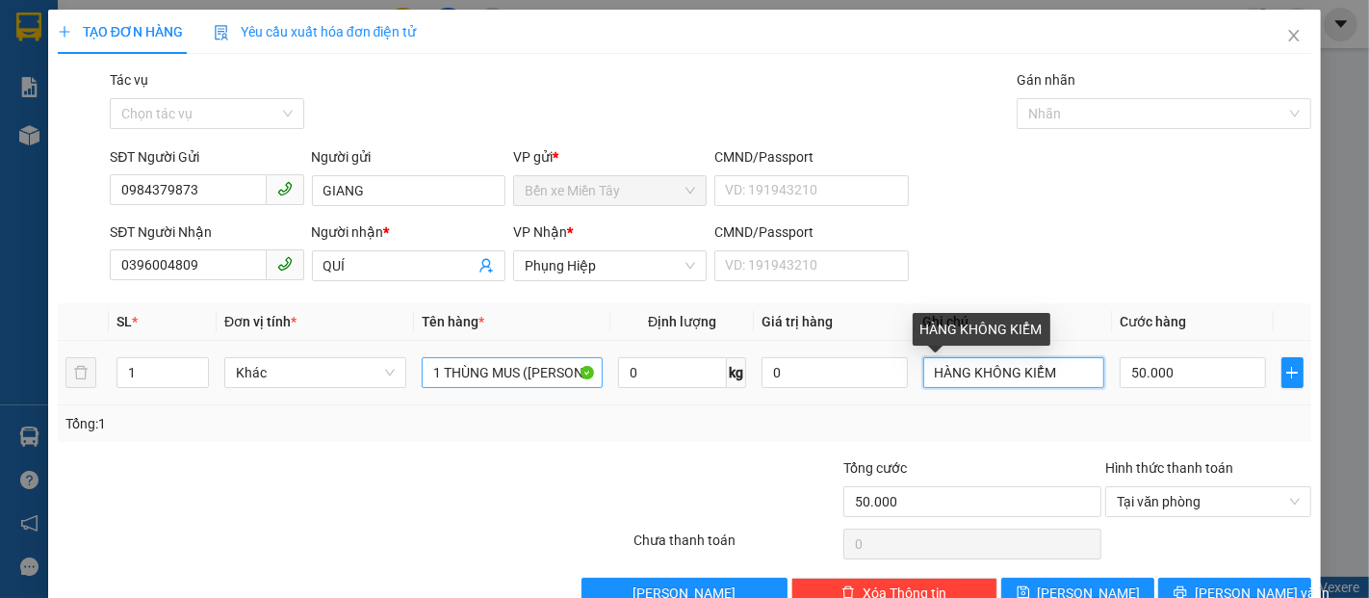
drag, startPoint x: 1058, startPoint y: 374, endPoint x: 478, endPoint y: 373, distance: 580.7
click at [567, 373] on tr "1 Khác 1 THÙNG MUS (KO BAO HƯ, BỂ) 0 kg 0 HÀNG KHÔNG KIỂM 50.000" at bounding box center [685, 373] width 1254 height 65
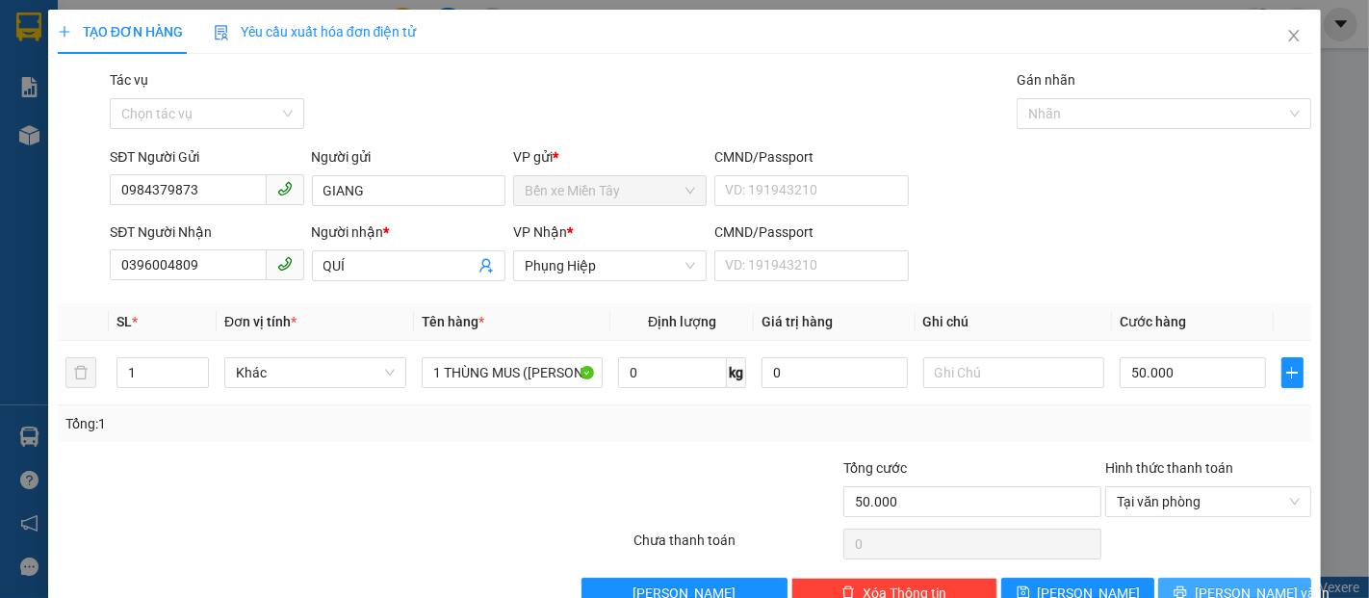
click at [1245, 589] on span "Lưu và In" at bounding box center [1262, 593] width 135 height 21
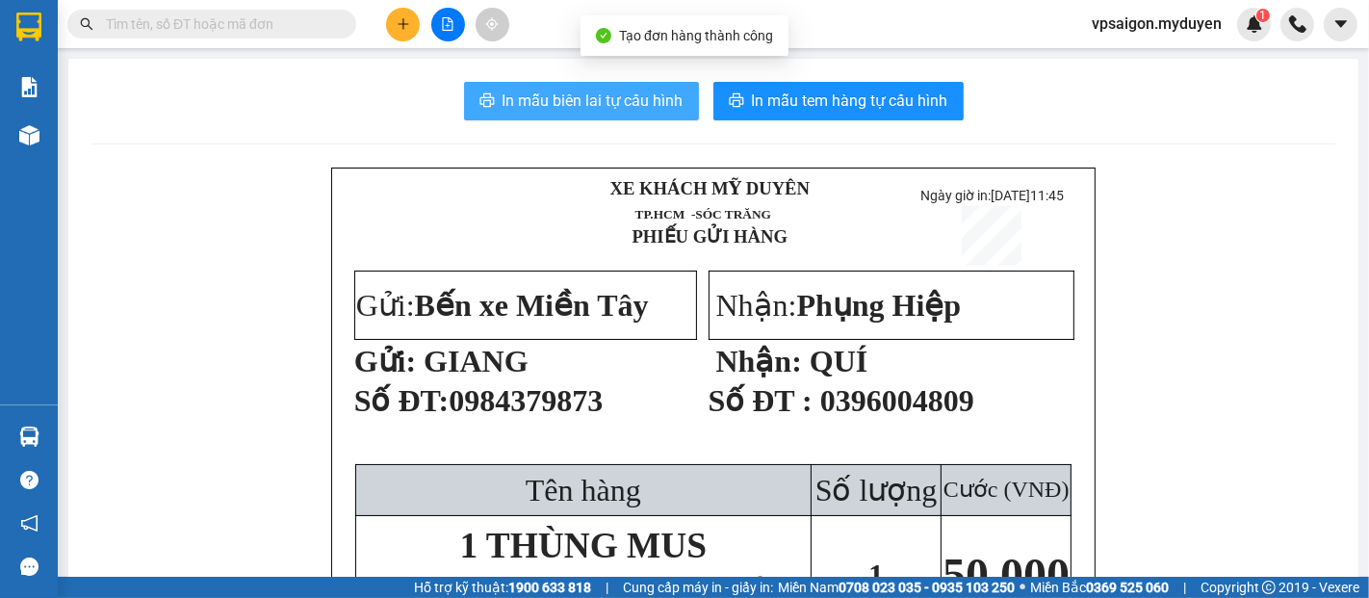
click at [588, 104] on span "In mẫu biên lai tự cấu hình" at bounding box center [593, 101] width 181 height 24
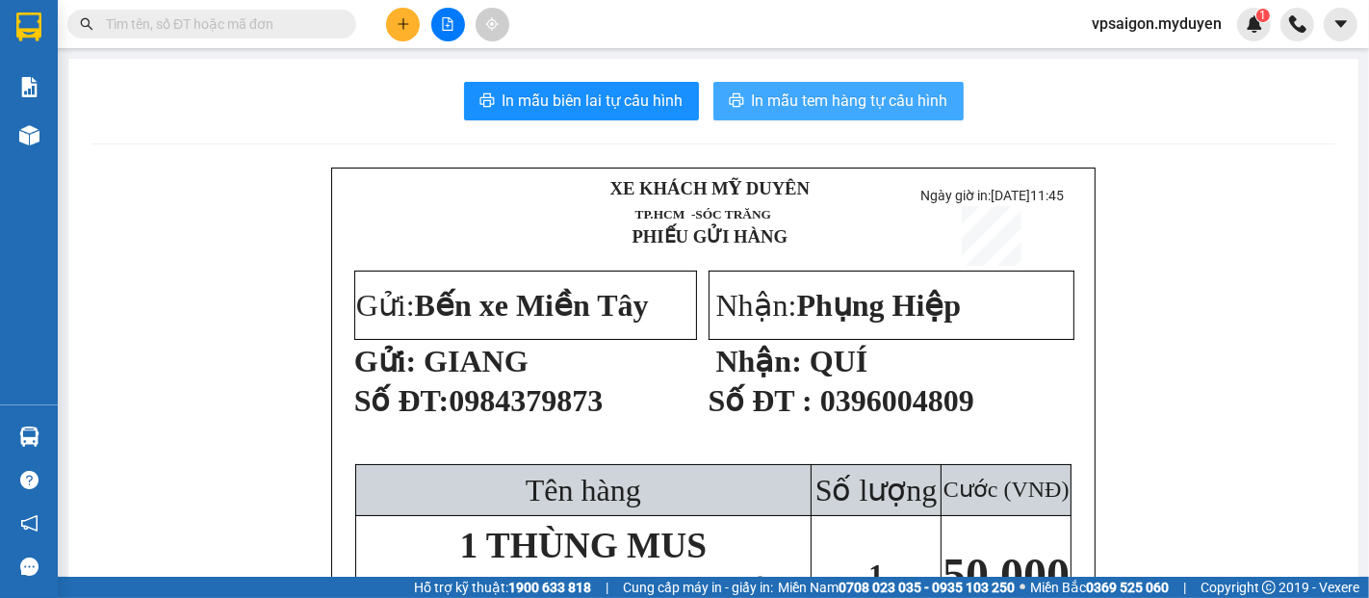
click at [763, 107] on span "In mẫu tem hàng tự cấu hình" at bounding box center [850, 101] width 196 height 24
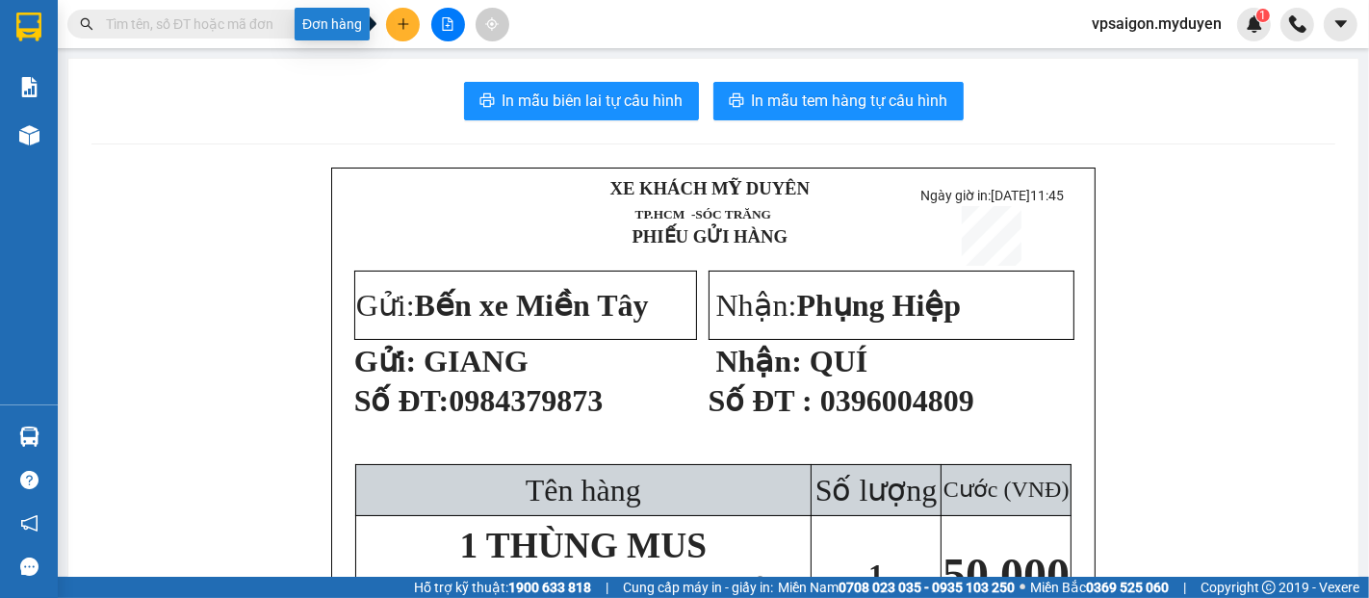
click at [409, 29] on button at bounding box center [403, 25] width 34 height 34
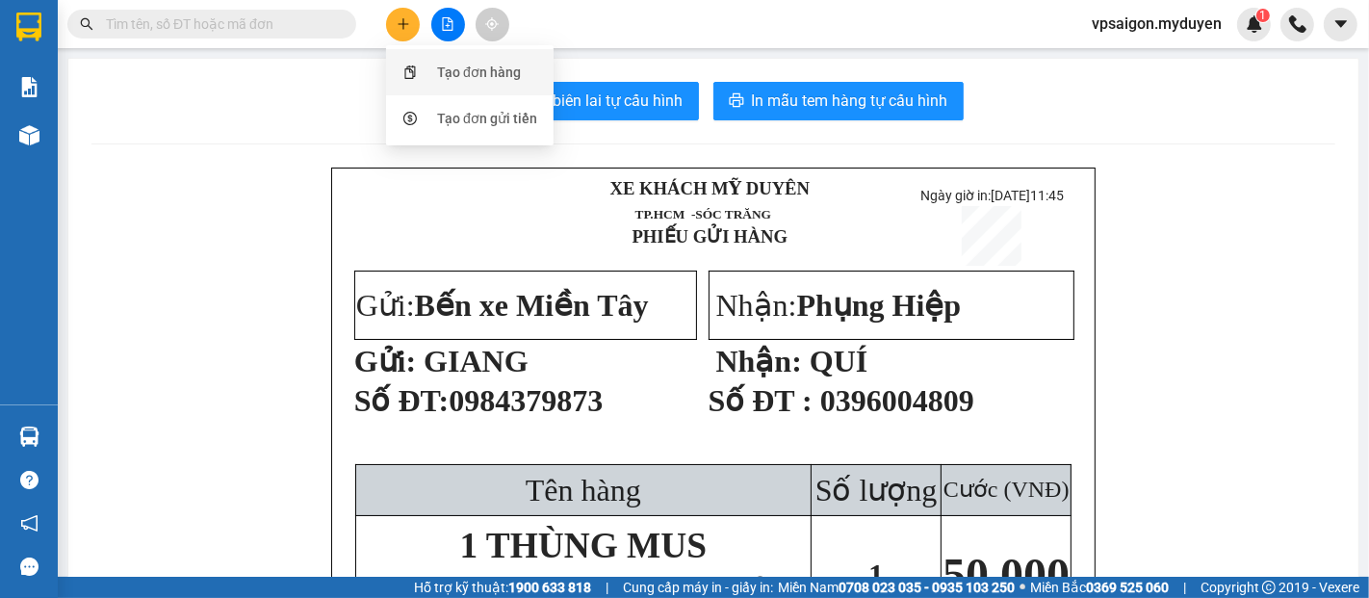
click at [462, 68] on div "Tạo đơn hàng" at bounding box center [479, 72] width 84 height 21
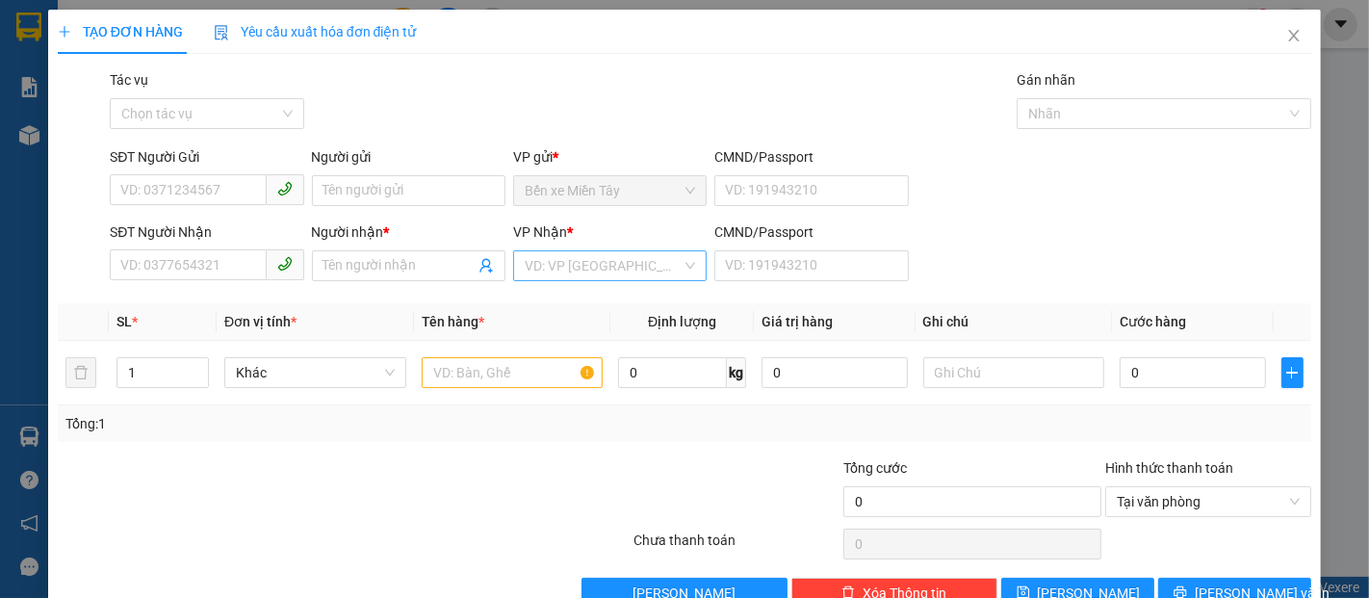
click at [578, 262] on input "search" at bounding box center [603, 265] width 157 height 29
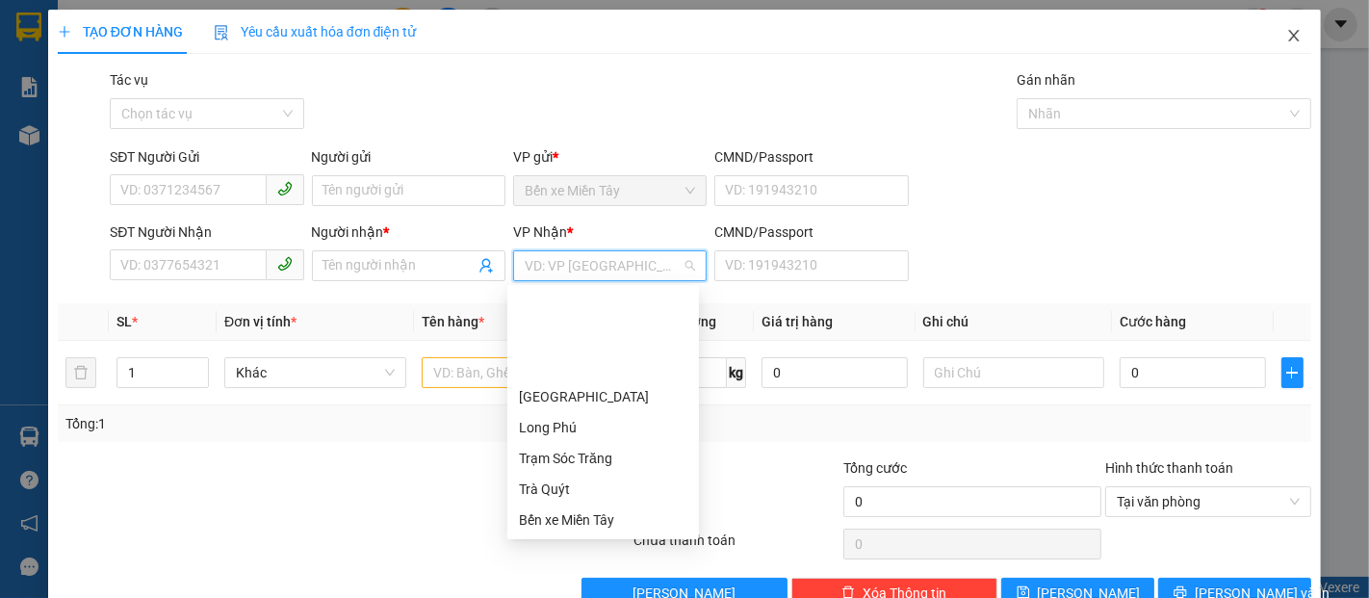
click at [1289, 36] on icon "close" at bounding box center [1294, 36] width 11 height 12
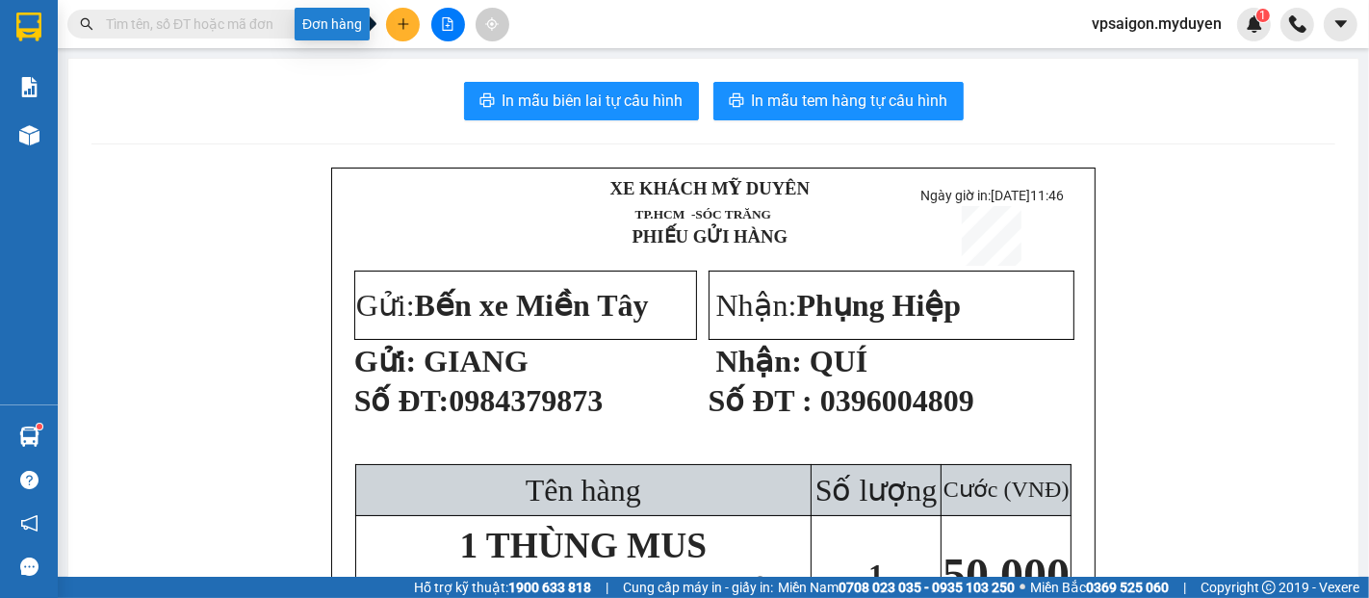
click at [413, 30] on button at bounding box center [403, 25] width 34 height 34
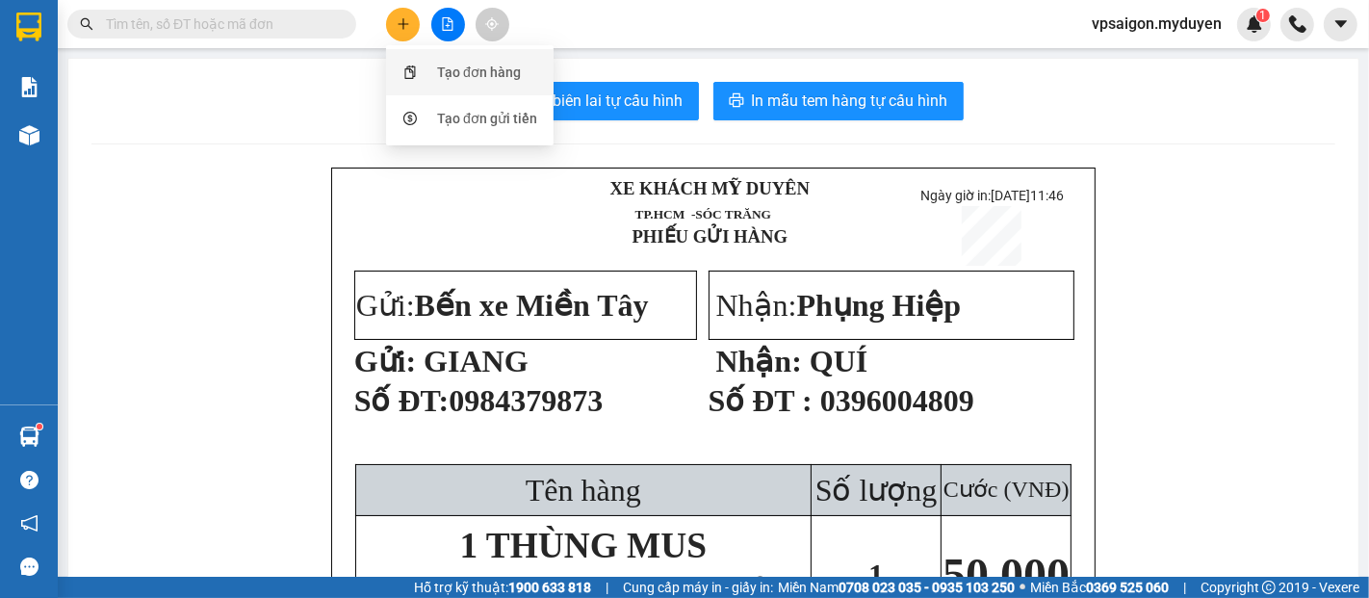
click at [446, 73] on div "Tạo đơn hàng" at bounding box center [479, 72] width 84 height 21
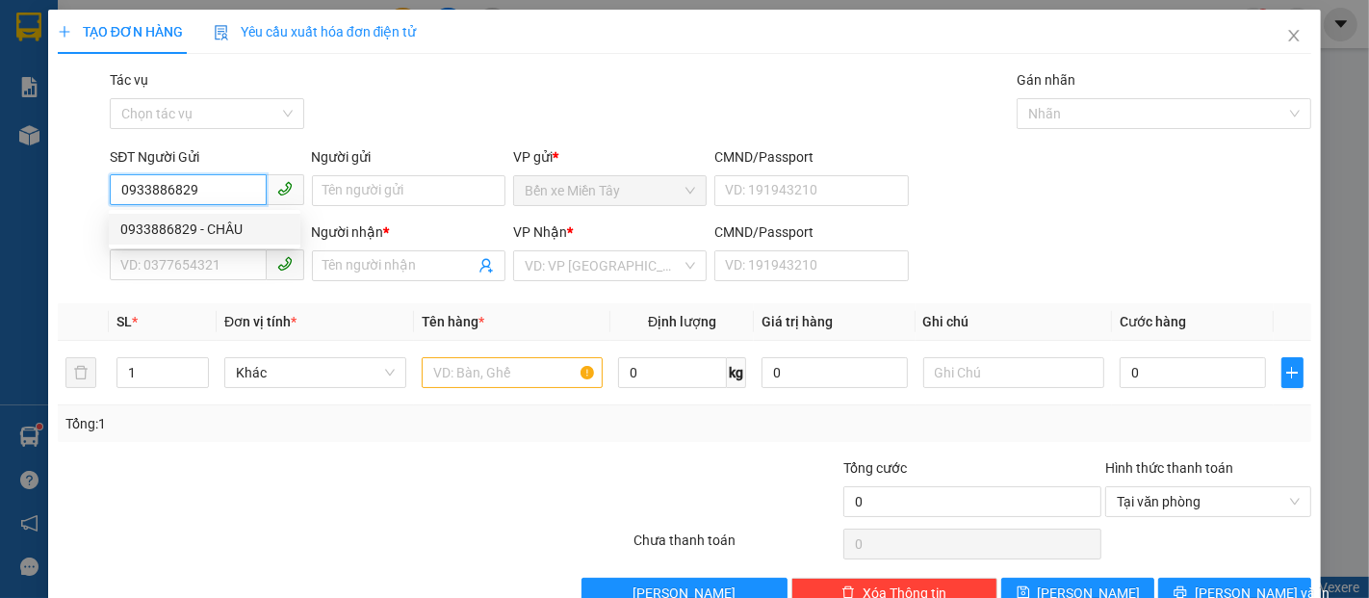
click at [215, 230] on div "0933886829 - CHÂU" at bounding box center [204, 229] width 169 height 21
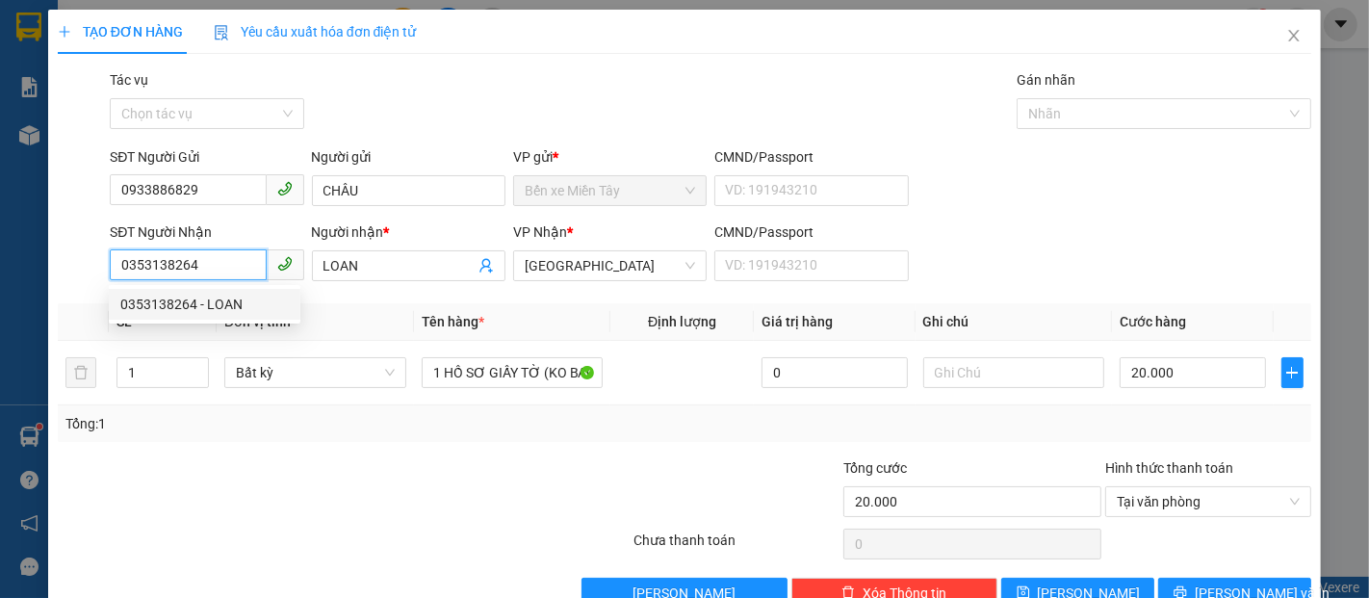
drag, startPoint x: 225, startPoint y: 251, endPoint x: 0, endPoint y: 254, distance: 225.4
click at [0, 254] on div "TẠO ĐƠN HÀNG Yêu cầu xuất hóa đơn điện tử Transit Pickup Surcharge Ids Transit …" at bounding box center [684, 299] width 1369 height 598
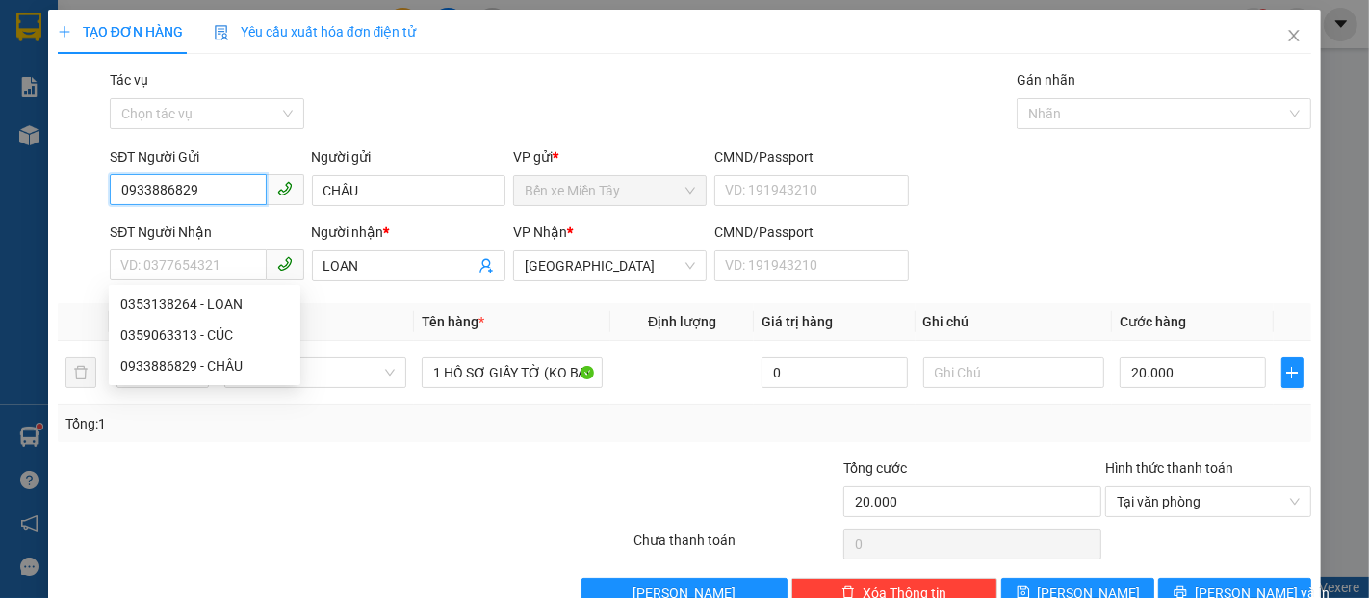
drag, startPoint x: 223, startPoint y: 189, endPoint x: 0, endPoint y: 206, distance: 224.1
click at [0, 206] on div "TẠO ĐƠN HÀNG Yêu cầu xuất hóa đơn điện tử Transit Pickup Surcharge Ids Transit …" at bounding box center [684, 299] width 1369 height 598
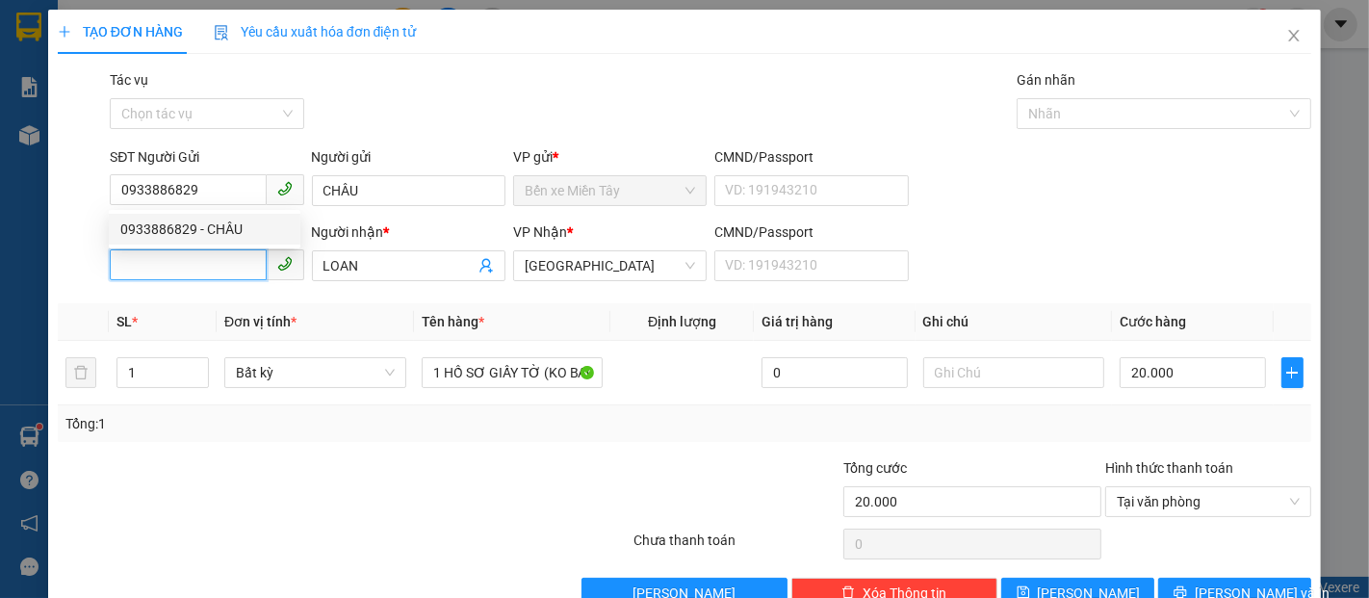
click at [216, 262] on input "SĐT Người Nhận" at bounding box center [188, 264] width 156 height 31
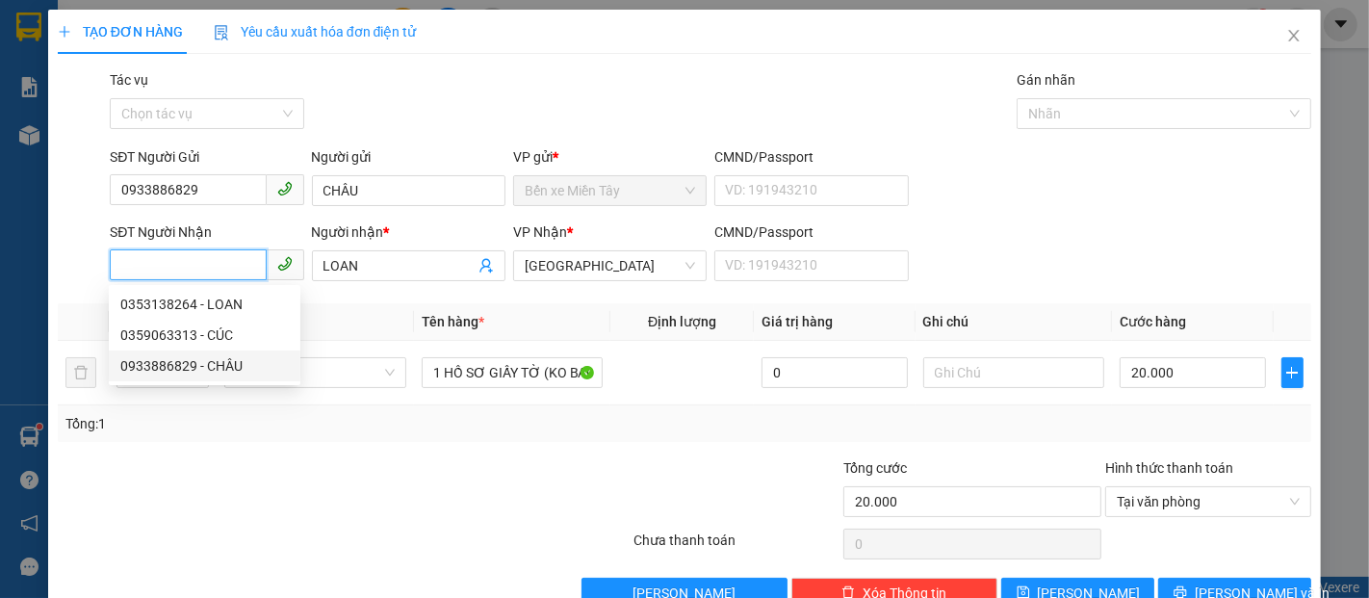
click at [223, 362] on div "0933886829 - CHÂU" at bounding box center [204, 365] width 169 height 21
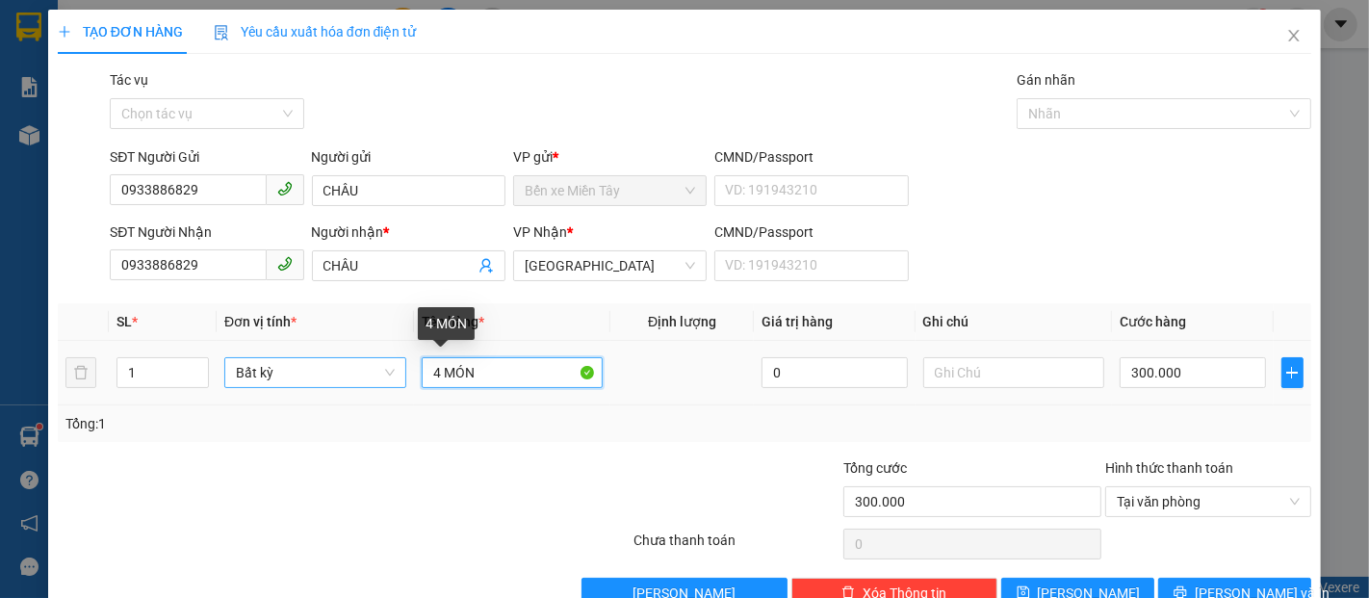
drag, startPoint x: 486, startPoint y: 378, endPoint x: 271, endPoint y: 379, distance: 215.7
click at [237, 378] on tr "1 Bất kỳ 4 MÓN 0 300.000" at bounding box center [685, 373] width 1254 height 65
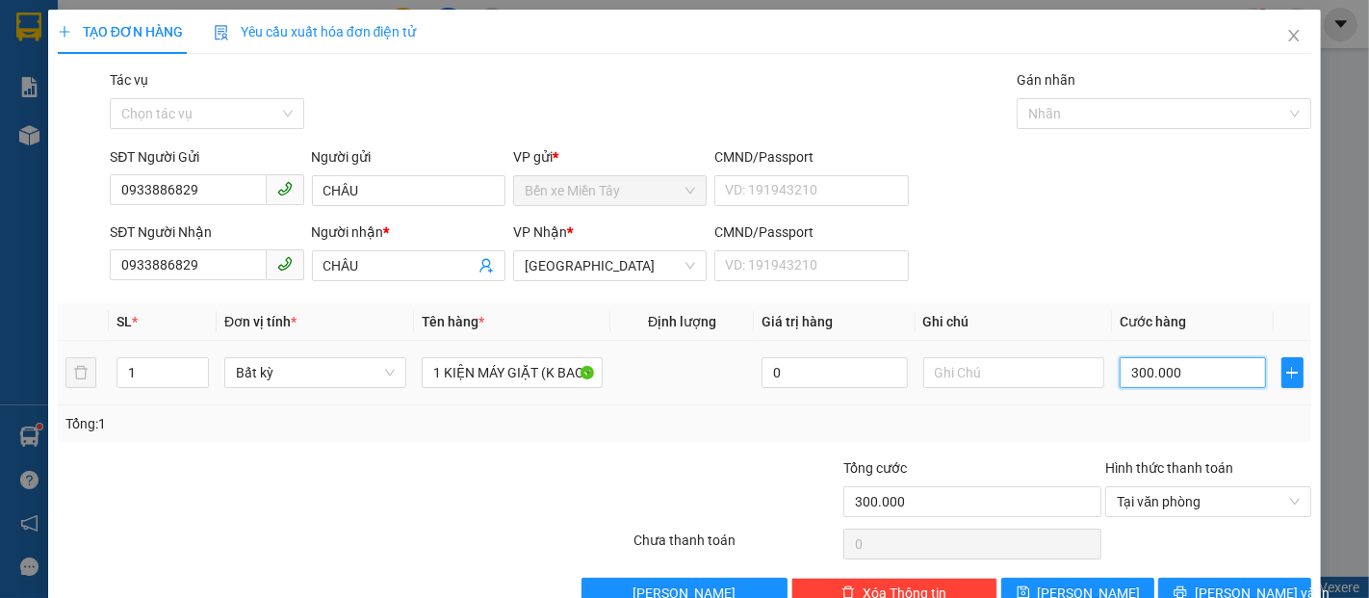
click at [1178, 374] on input "300.000" at bounding box center [1192, 372] width 145 height 31
drag, startPoint x: 1241, startPoint y: 592, endPoint x: 1234, endPoint y: 584, distance: 11.6
click at [1241, 591] on span "Lưu và In" at bounding box center [1262, 593] width 135 height 21
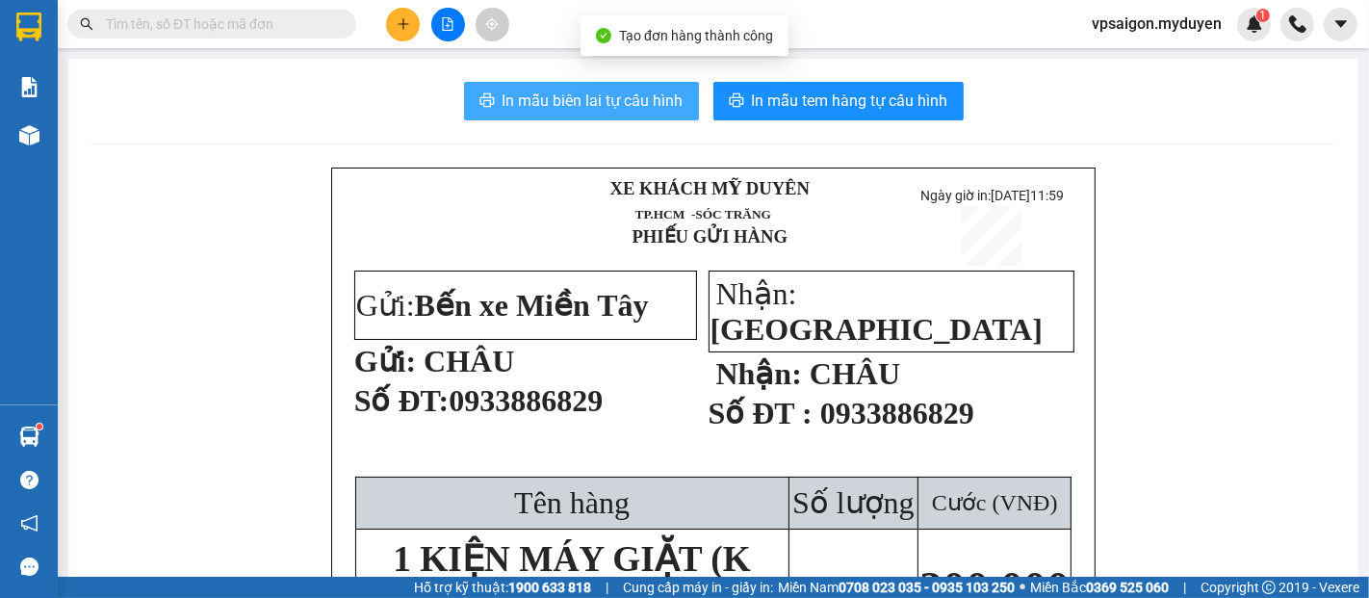
click at [572, 106] on span "In mẫu biên lai tự cấu hình" at bounding box center [593, 101] width 181 height 24
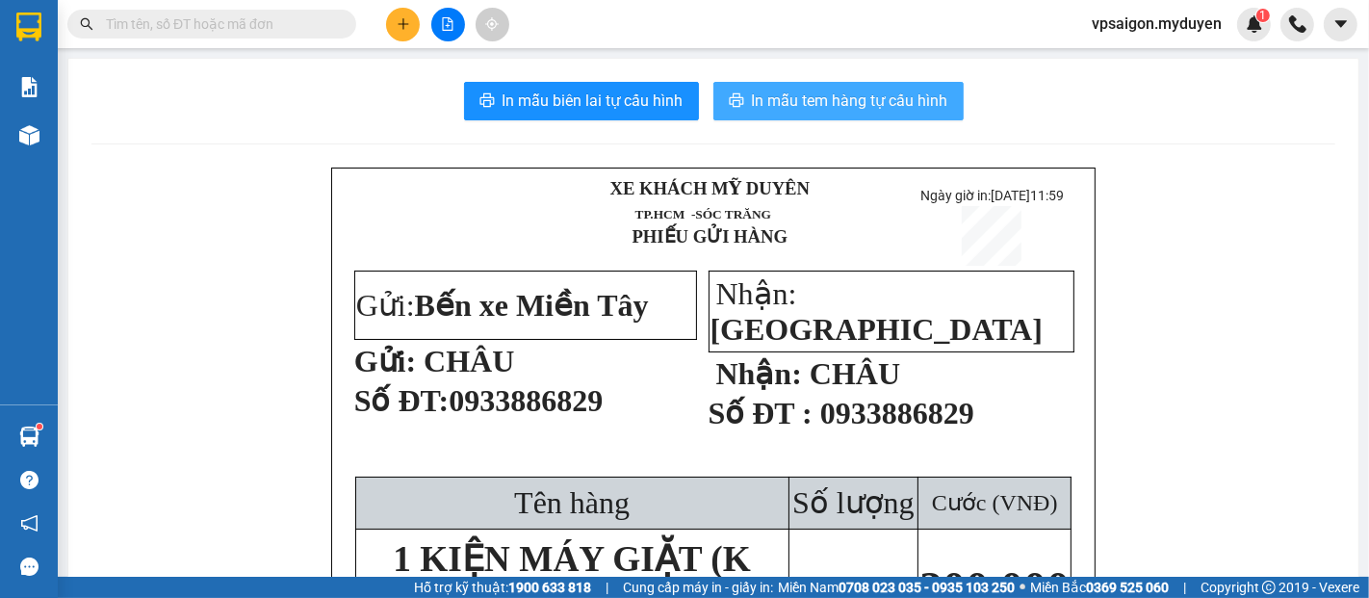
click at [740, 109] on button "In mẫu tem hàng tự cấu hình" at bounding box center [839, 101] width 250 height 39
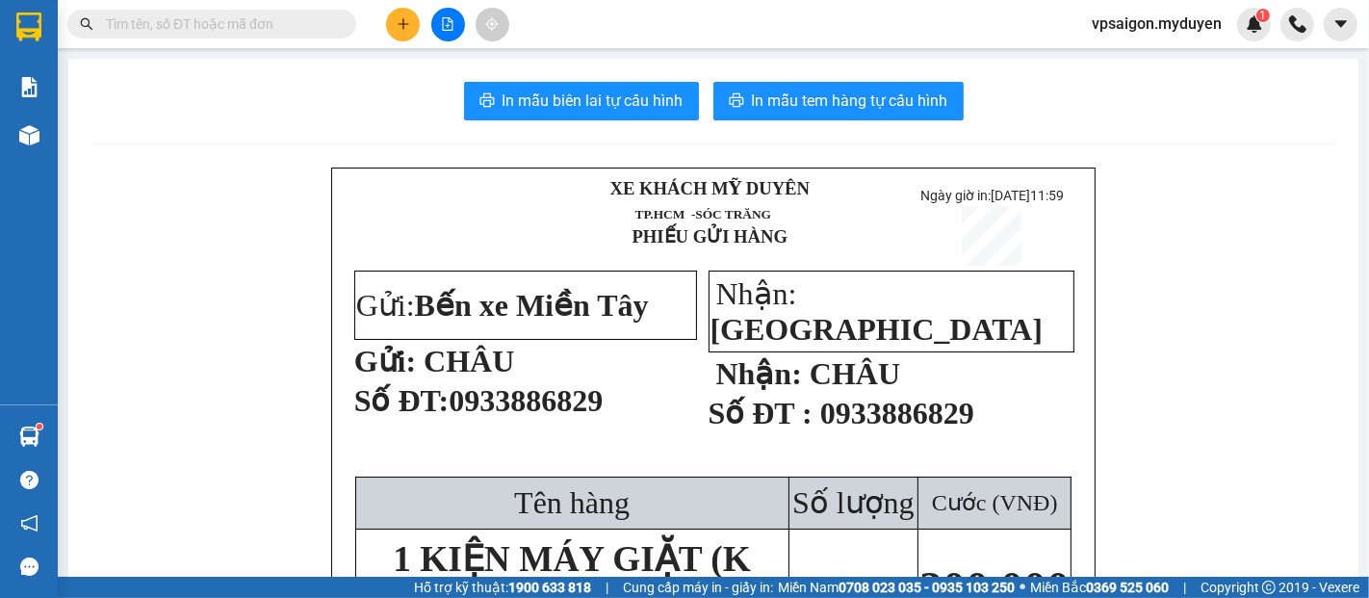
click at [398, 21] on icon "plus" at bounding box center [403, 23] width 13 height 13
click at [456, 66] on div "Tạo đơn hàng" at bounding box center [479, 72] width 84 height 21
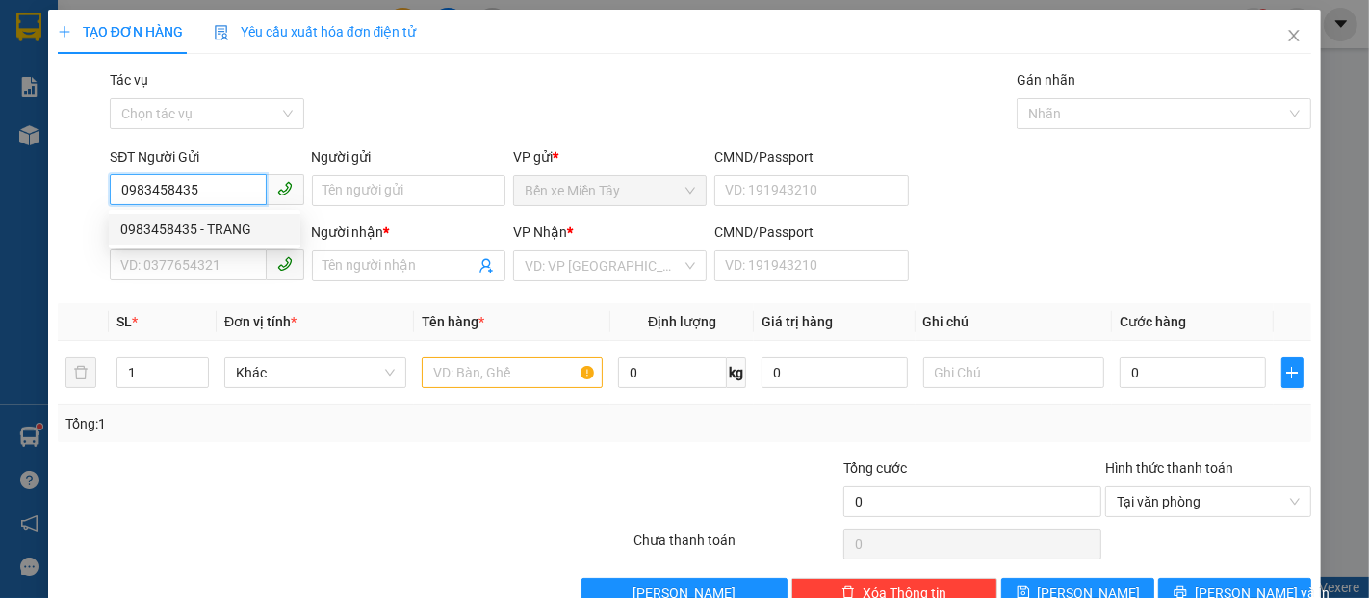
click at [217, 228] on div "0983458435 - TRANG" at bounding box center [204, 229] width 169 height 21
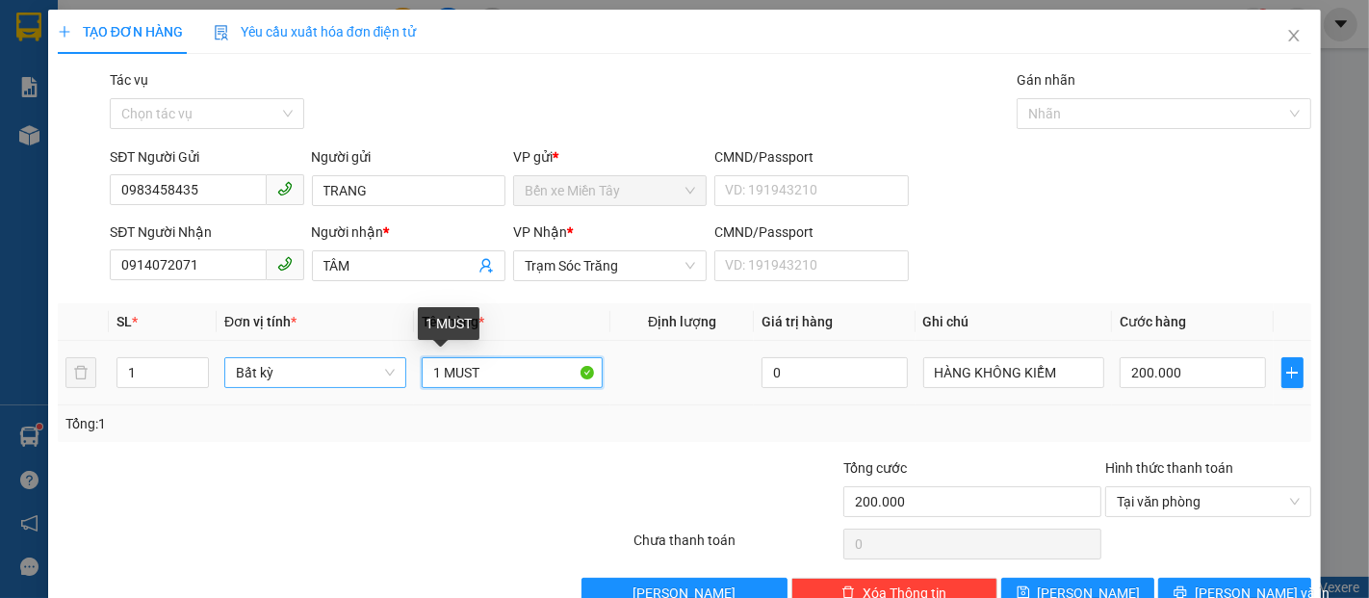
drag, startPoint x: 490, startPoint y: 372, endPoint x: 286, endPoint y: 384, distance: 204.5
click at [286, 384] on tr "1 Bất kỳ 1 MUST 0 HÀNG KHÔNG KIỂM 200.000" at bounding box center [685, 373] width 1254 height 65
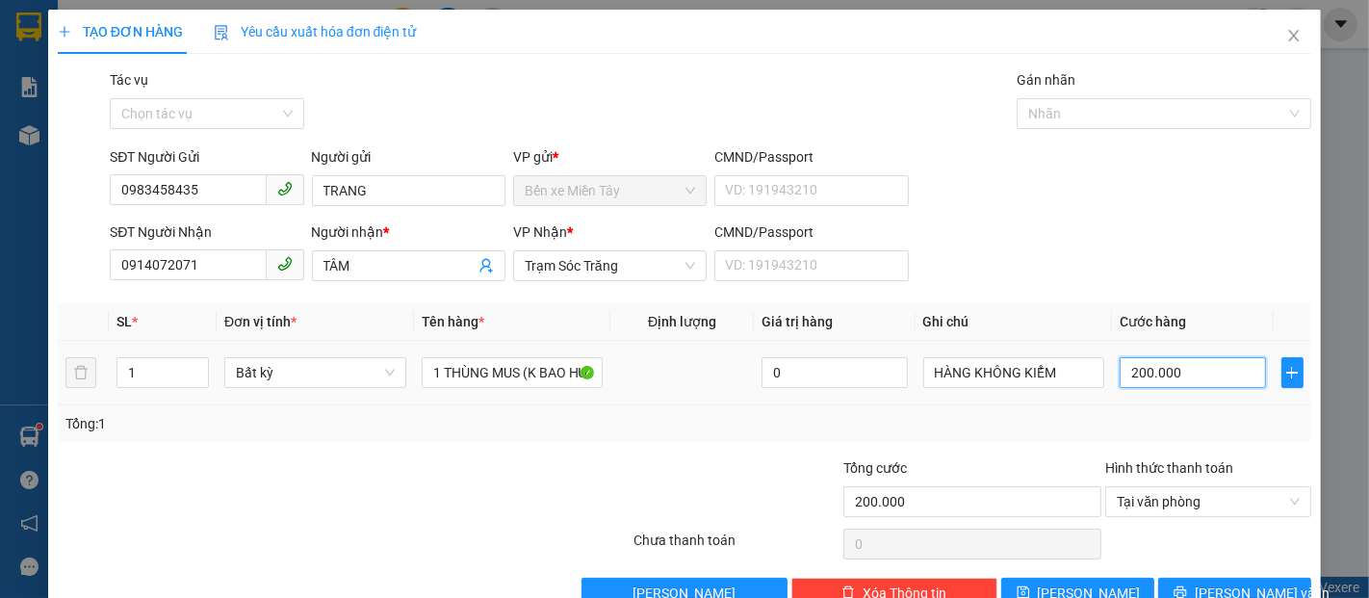
click at [1144, 377] on input "200.000" at bounding box center [1192, 372] width 145 height 31
click at [1202, 581] on button "Lưu và In" at bounding box center [1234, 593] width 153 height 31
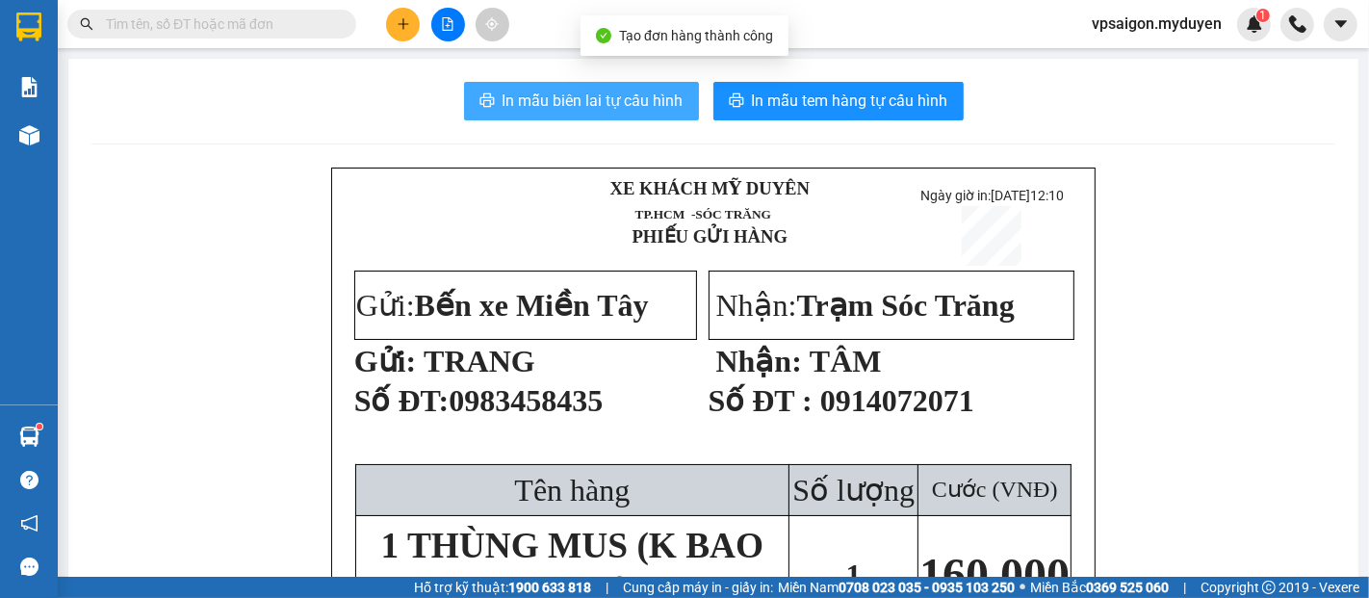
click at [638, 110] on span "In mẫu biên lai tự cấu hình" at bounding box center [593, 101] width 181 height 24
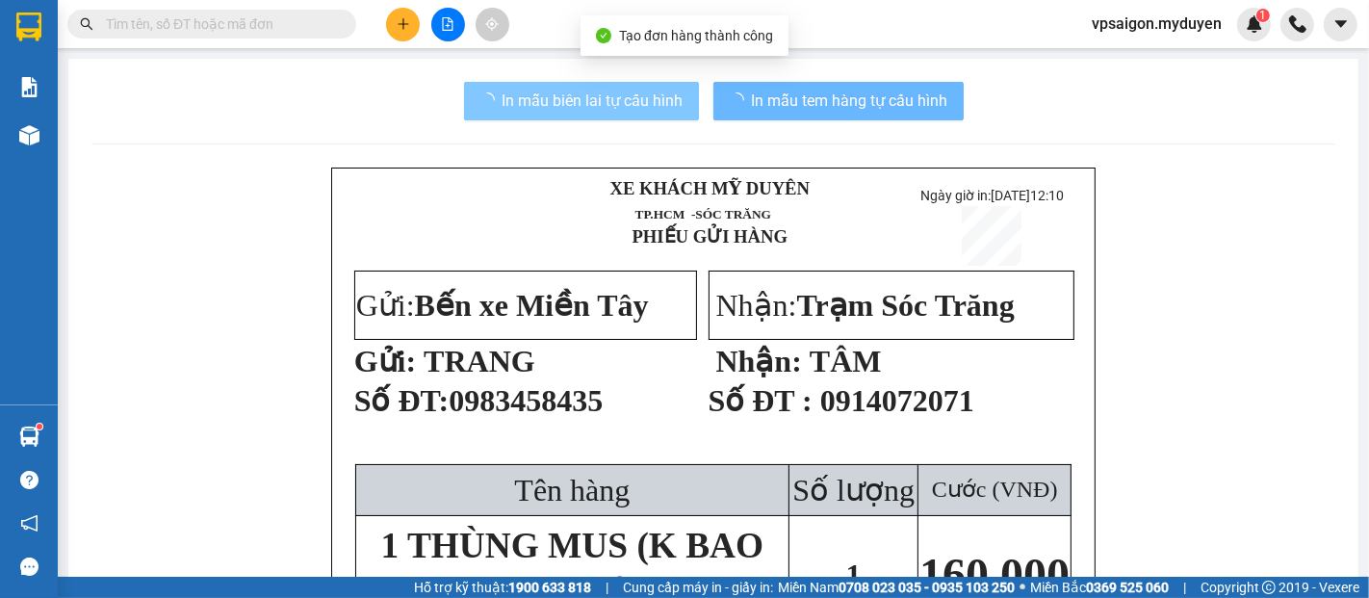
click at [775, 104] on span "In mẫu tem hàng tự cấu hình" at bounding box center [850, 101] width 196 height 24
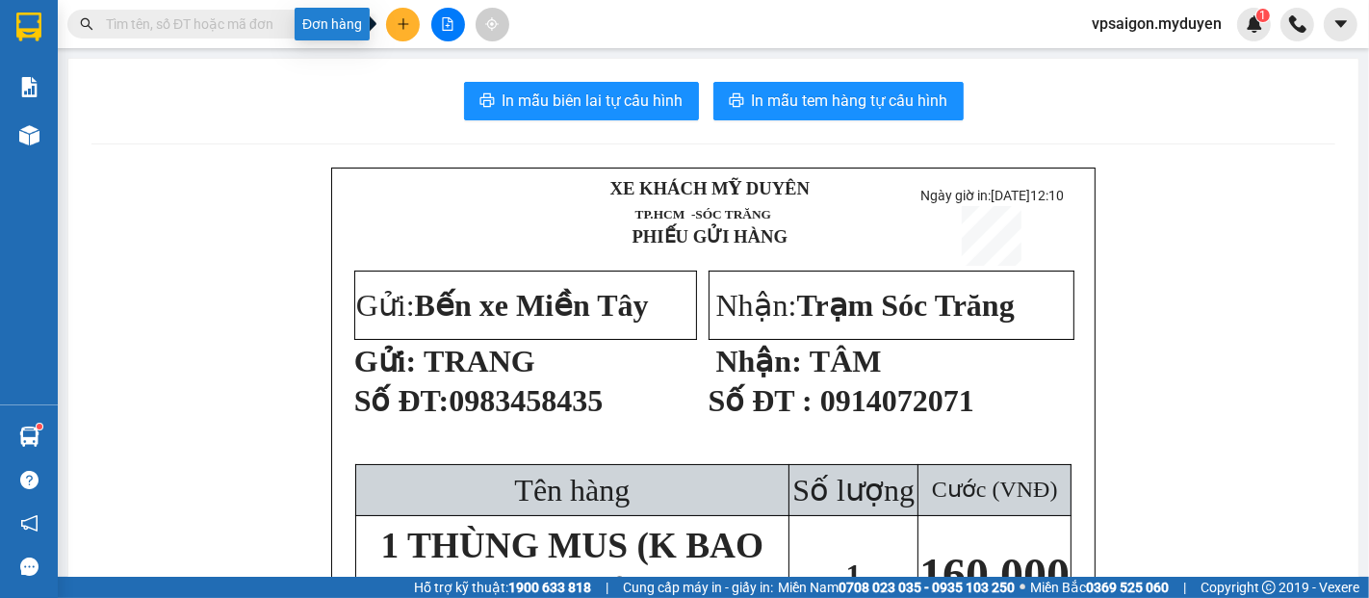
click at [407, 25] on icon "plus" at bounding box center [403, 23] width 13 height 13
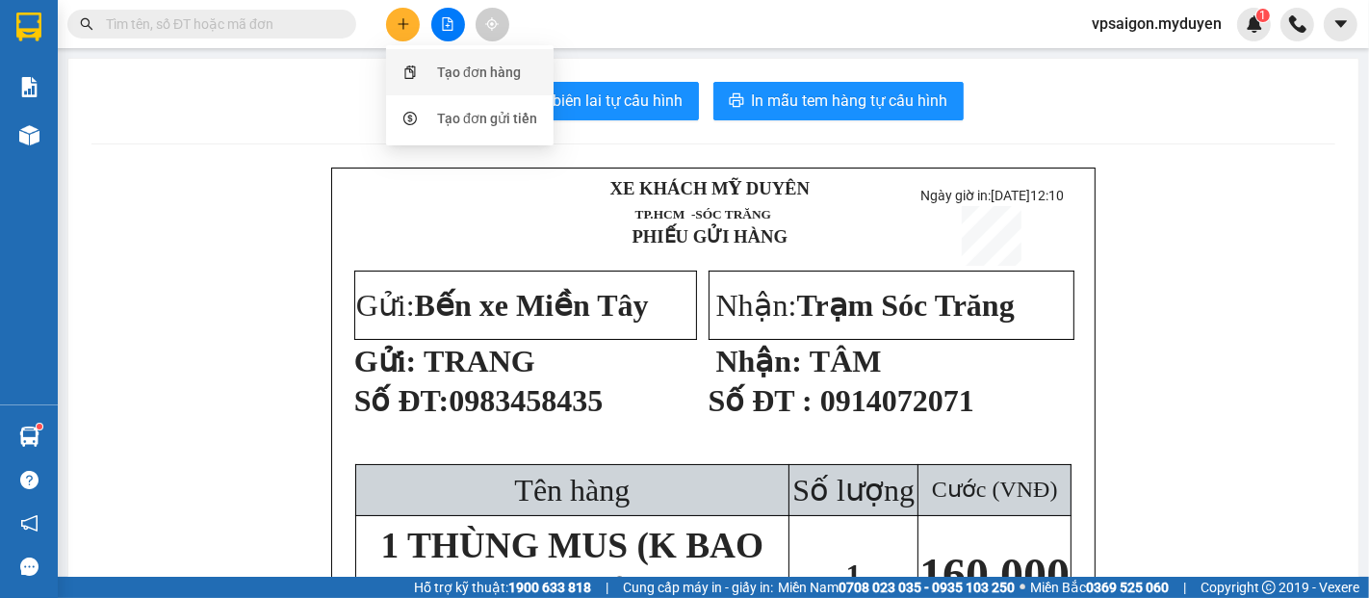
click at [438, 71] on div "Tạo đơn hàng" at bounding box center [479, 72] width 84 height 21
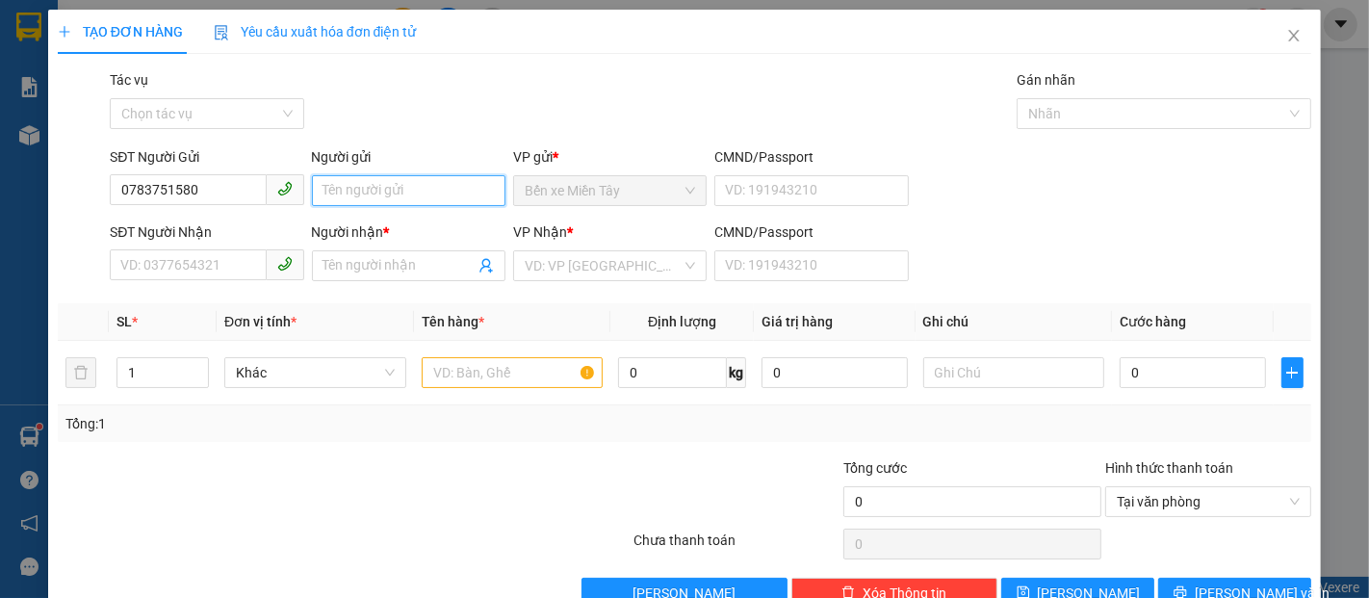
click at [386, 191] on input "Người gửi" at bounding box center [409, 190] width 194 height 31
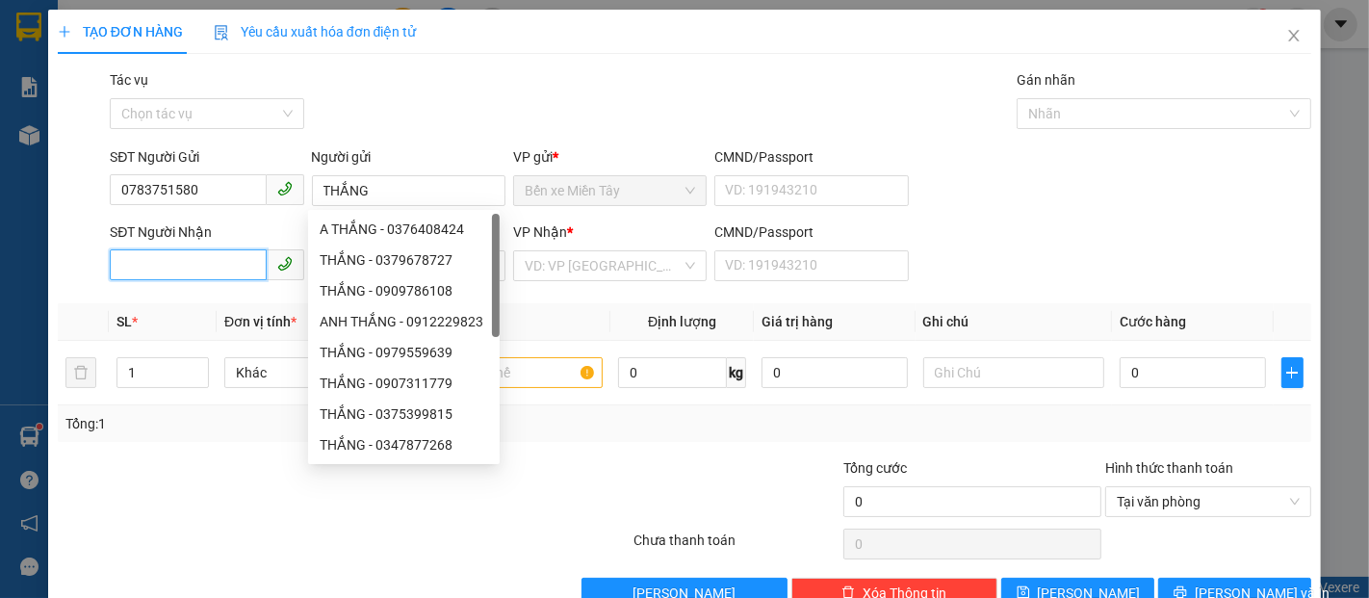
click at [164, 264] on input "SĐT Người Nhận" at bounding box center [188, 264] width 156 height 31
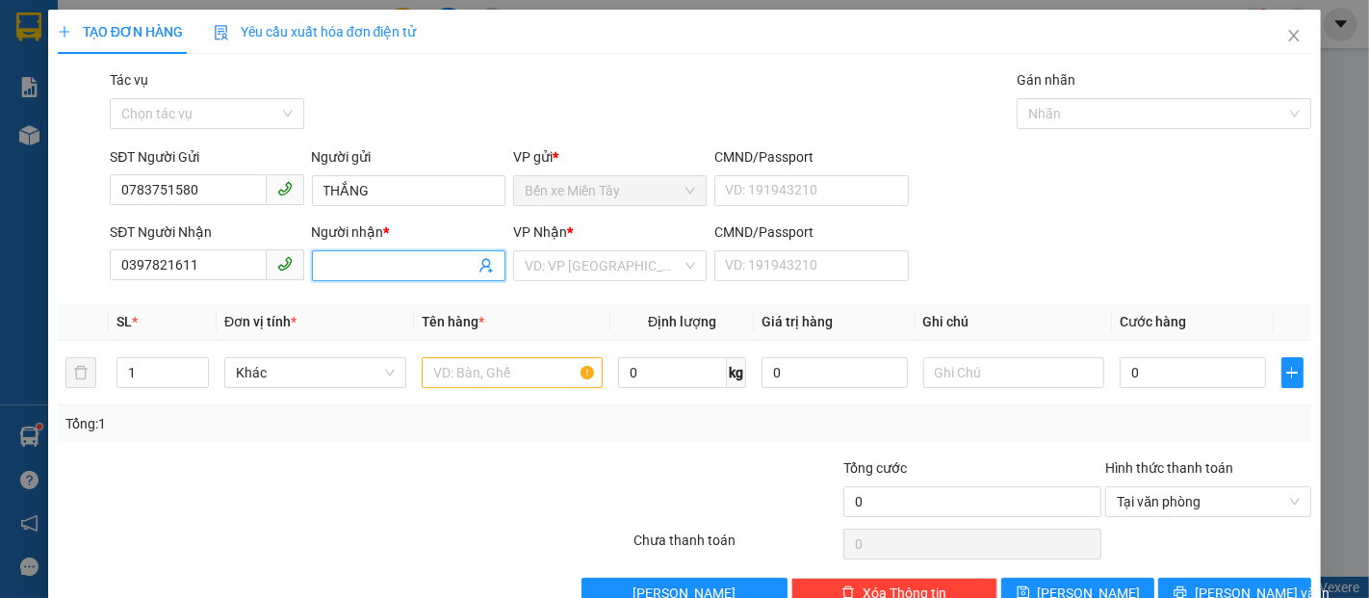
click at [365, 266] on input "Người nhận *" at bounding box center [399, 265] width 151 height 21
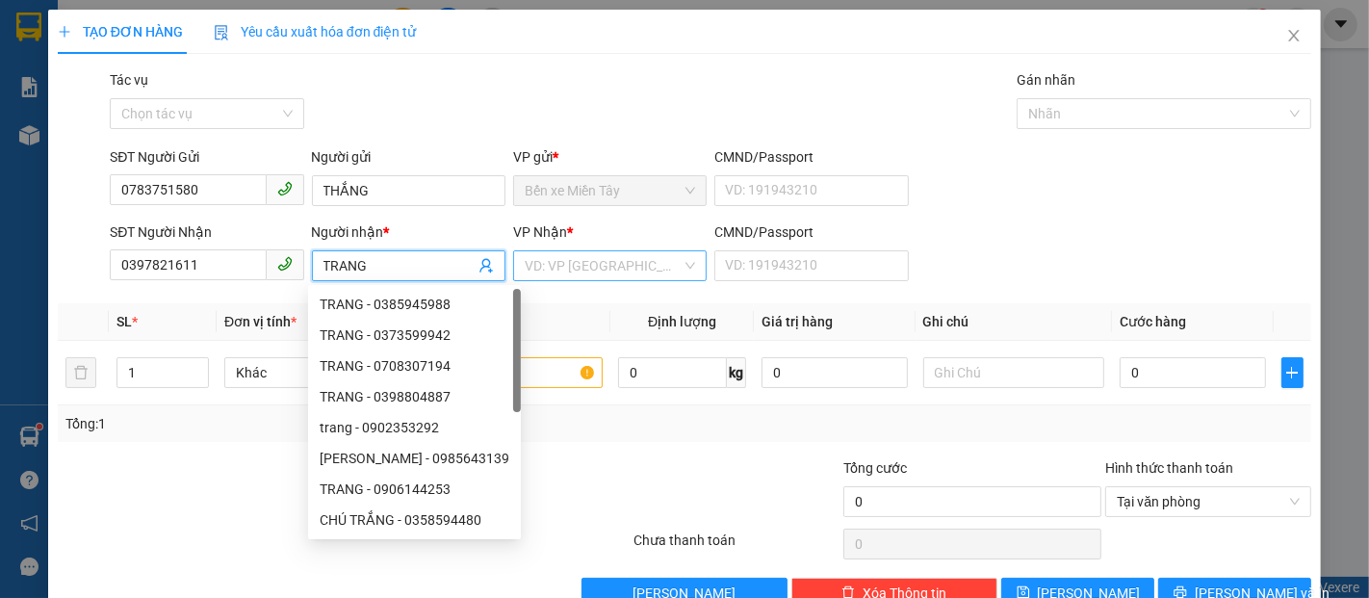
click at [564, 271] on input "search" at bounding box center [603, 265] width 157 height 29
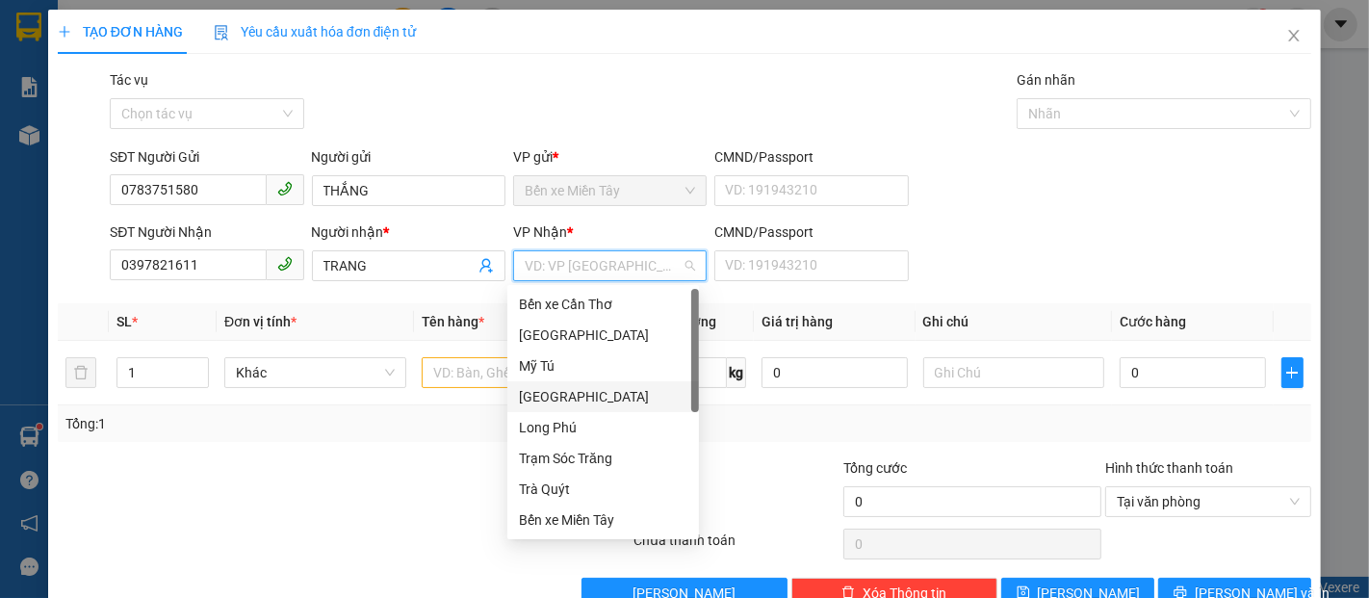
drag, startPoint x: 563, startPoint y: 401, endPoint x: 500, endPoint y: 385, distance: 65.4
click at [562, 401] on div "[GEOGRAPHIC_DATA]" at bounding box center [603, 396] width 169 height 21
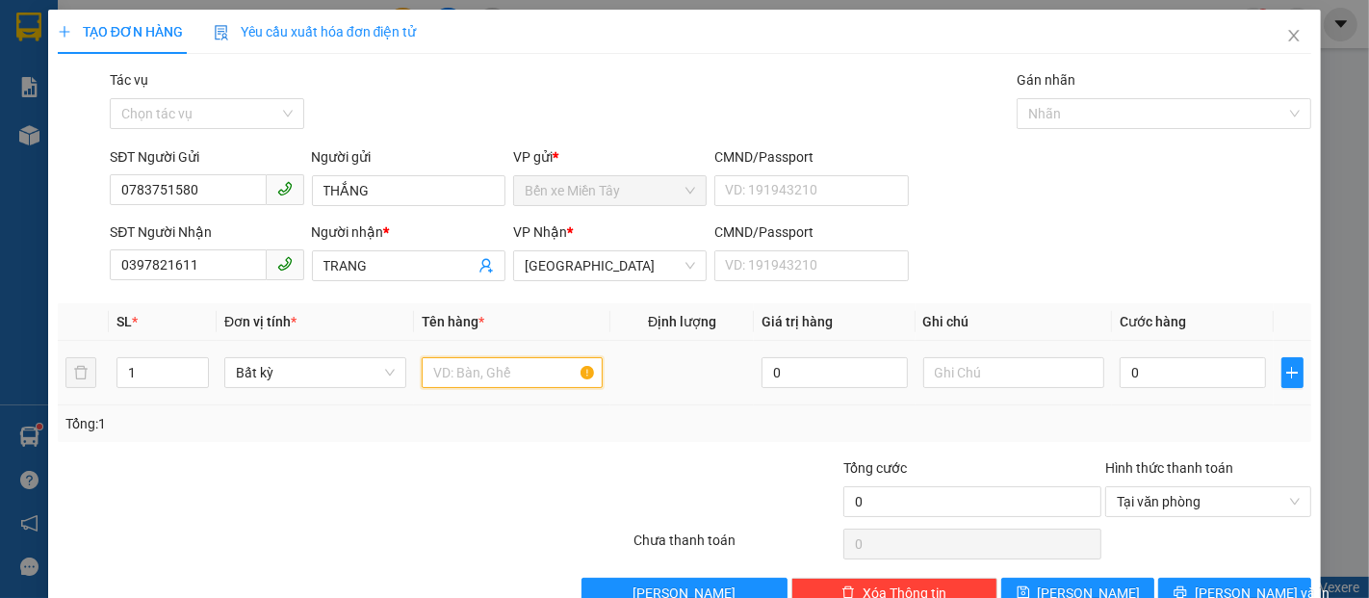
click at [500, 385] on input "text" at bounding box center [513, 372] width 182 height 31
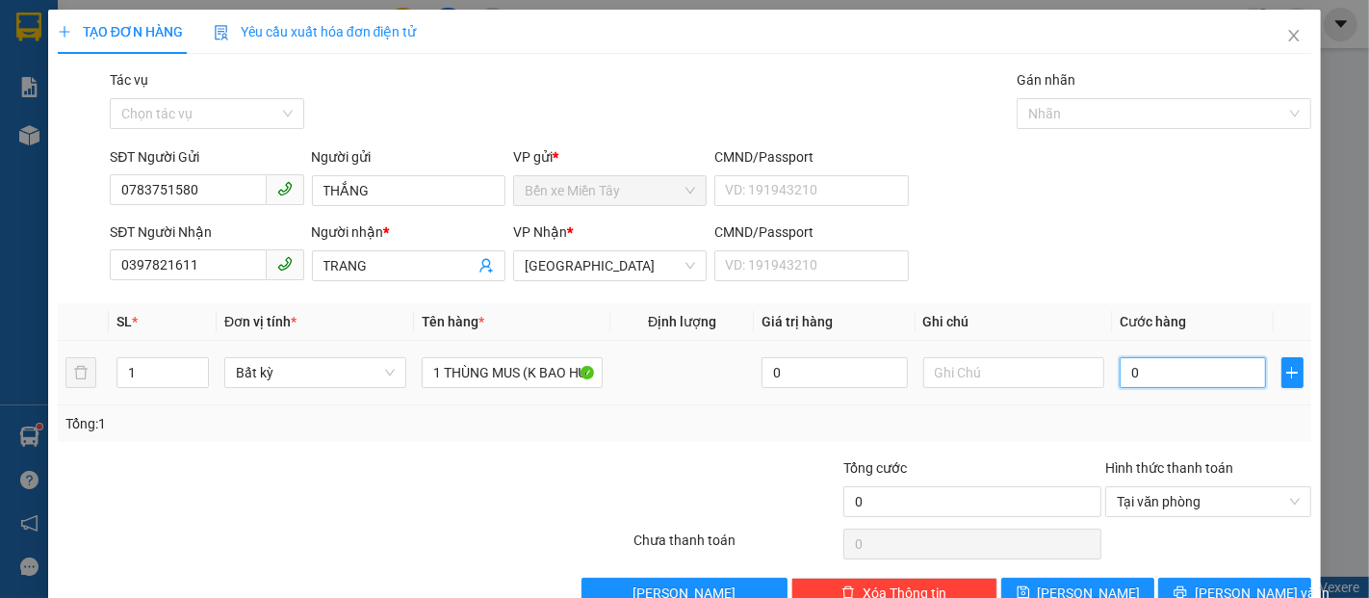
click at [1199, 376] on input "0" at bounding box center [1192, 372] width 145 height 31
click at [1209, 576] on div "Transit Pickup Surcharge Ids Transit Deliver Surcharge Ids Transit Deliver Surc…" at bounding box center [685, 338] width 1254 height 539
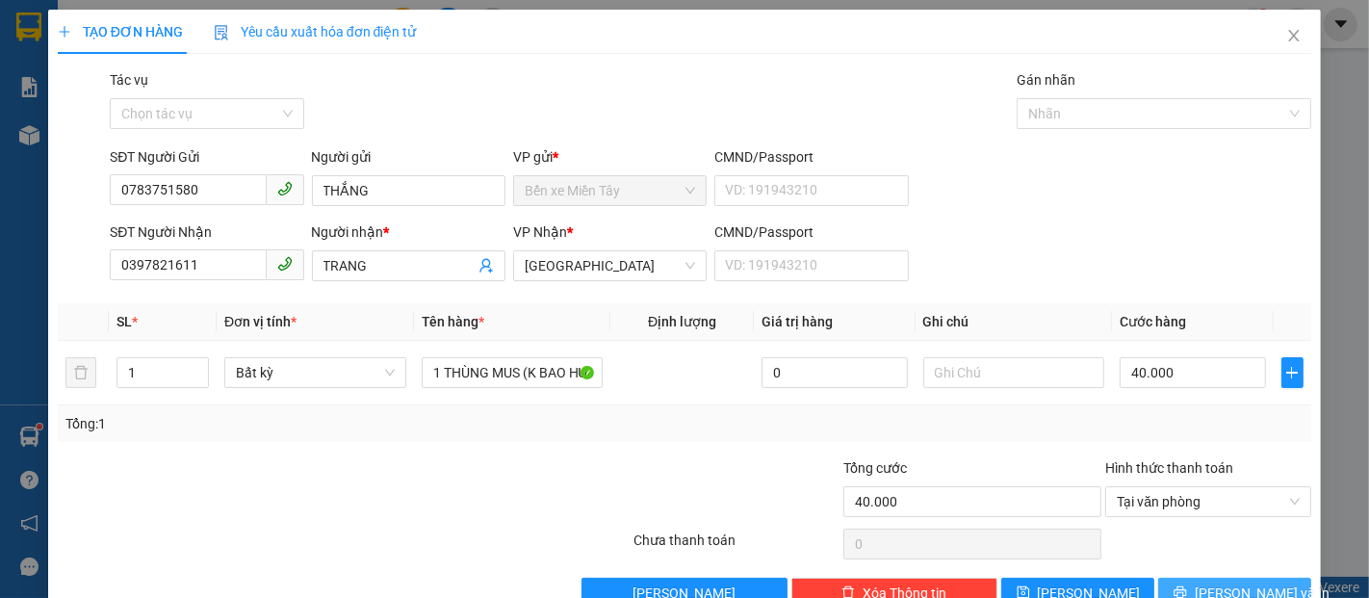
click at [1207, 584] on span "Lưu và In" at bounding box center [1262, 593] width 135 height 21
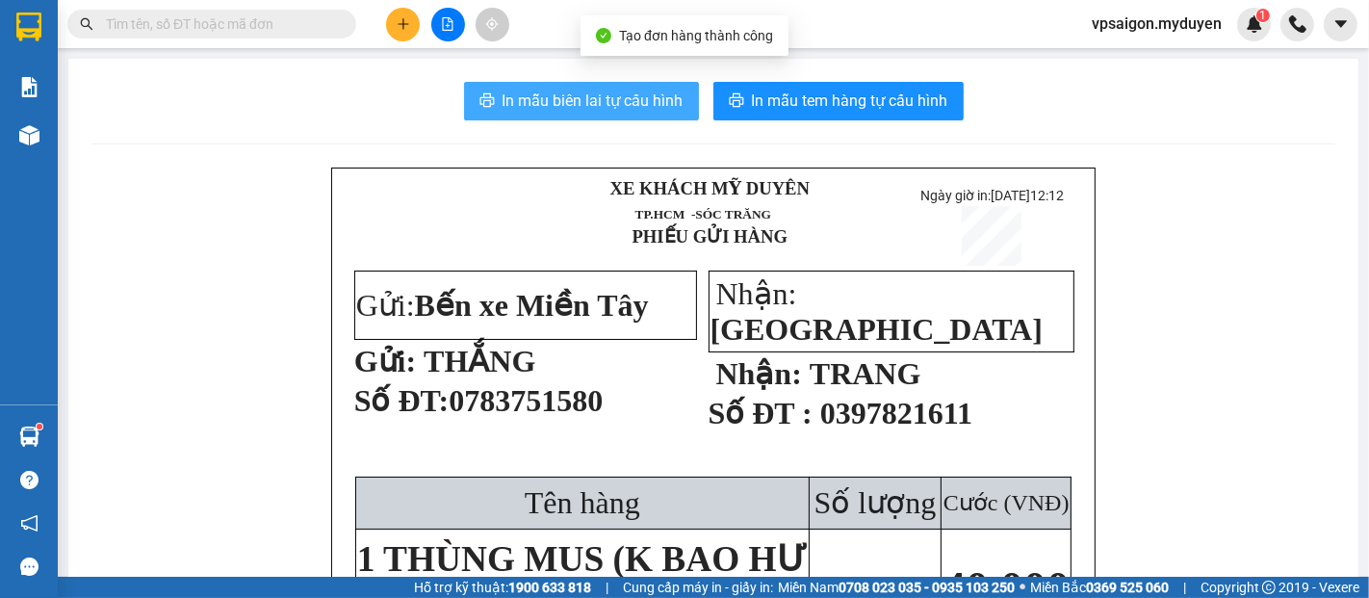
drag, startPoint x: 505, startPoint y: 88, endPoint x: 488, endPoint y: 118, distance: 34.9
click at [504, 97] on button "In mẫu biên lai tự cấu hình" at bounding box center [581, 101] width 235 height 39
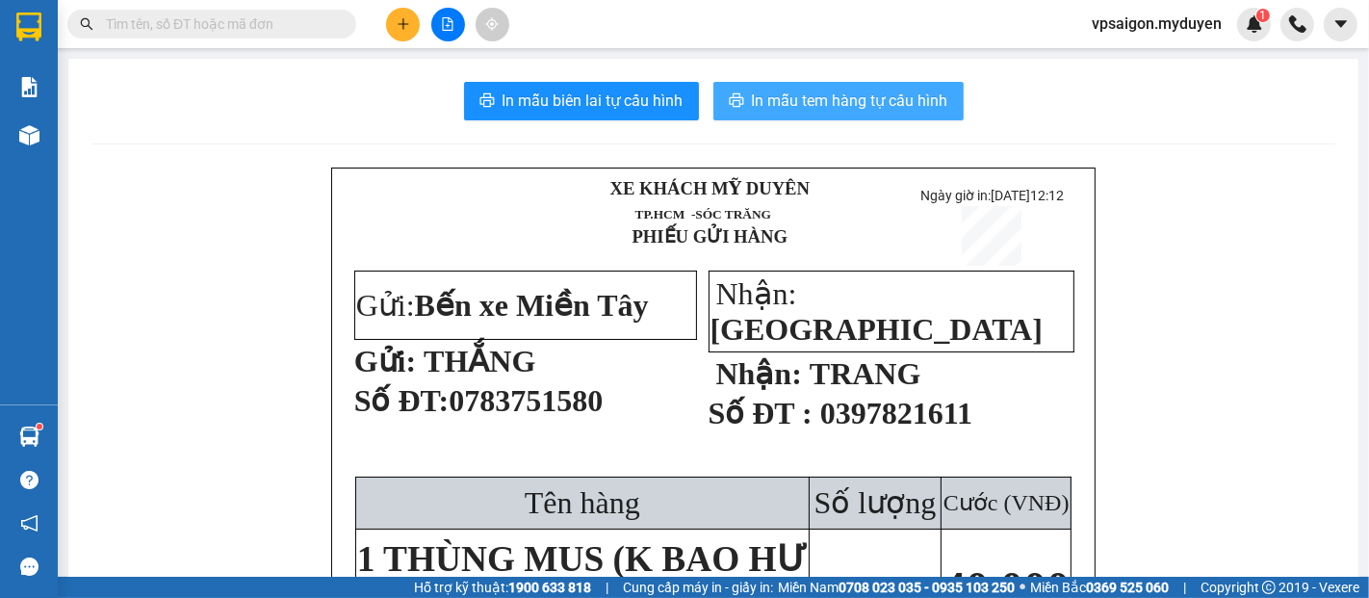
click at [717, 104] on button "In mẫu tem hàng tự cấu hình" at bounding box center [839, 101] width 250 height 39
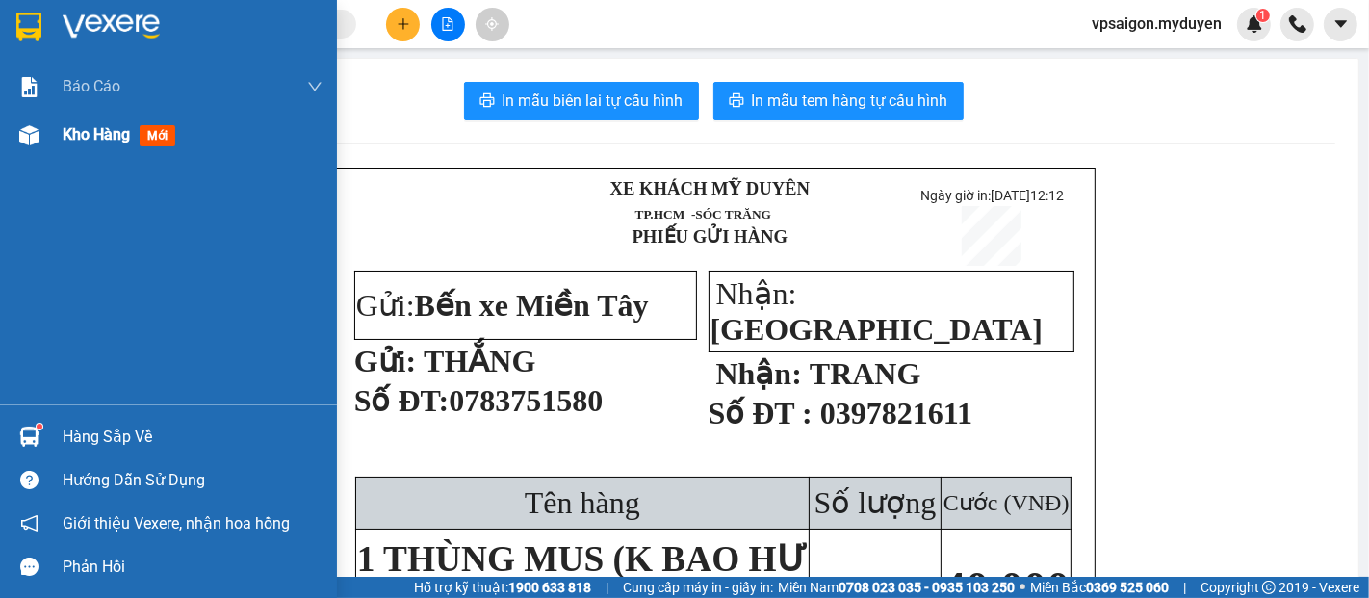
click at [126, 141] on span "Kho hàng" at bounding box center [96, 134] width 67 height 18
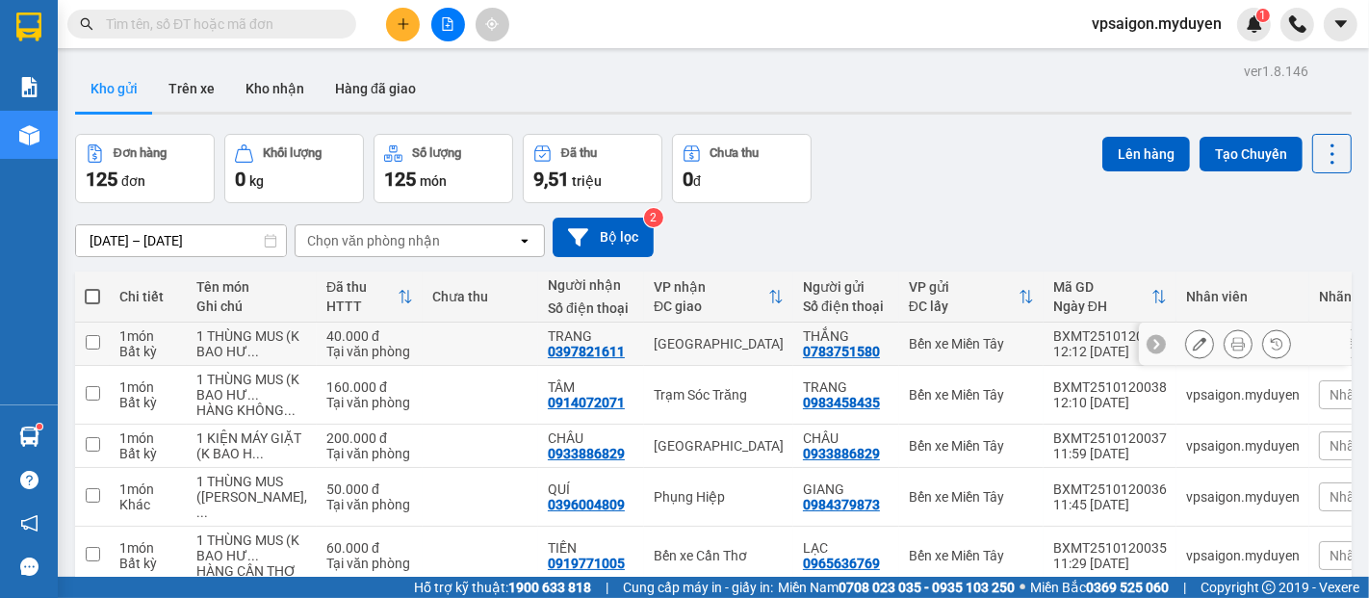
click at [1194, 346] on button at bounding box center [1199, 344] width 27 height 34
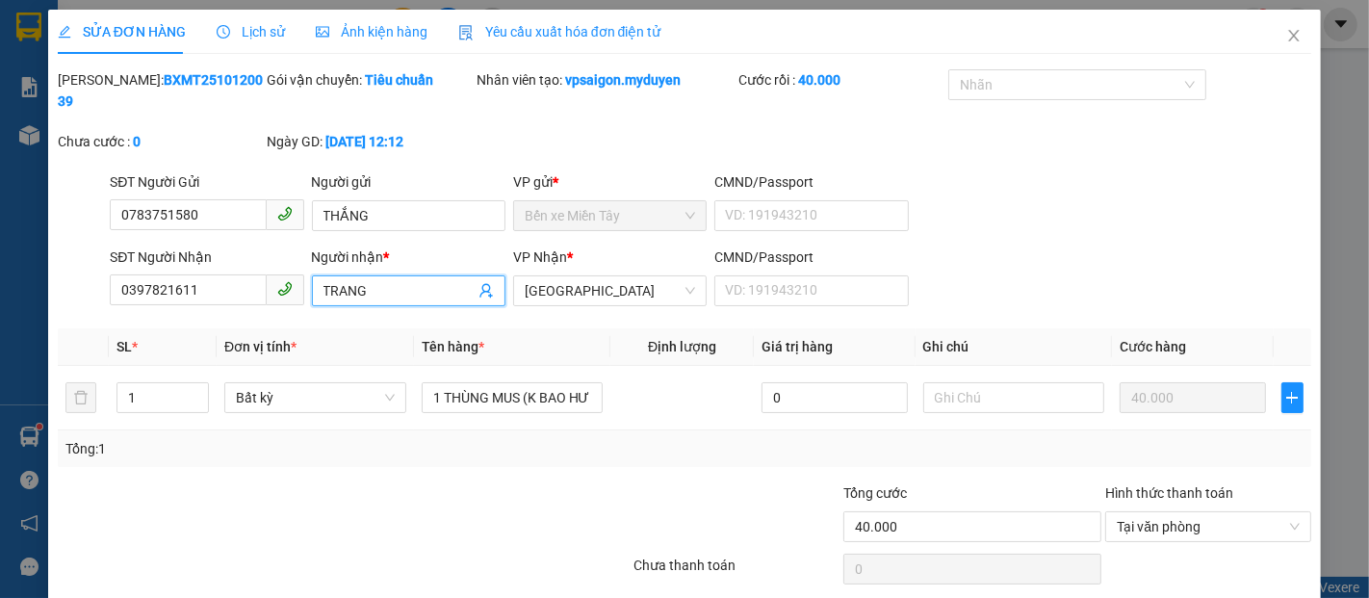
drag, startPoint x: 395, startPoint y: 270, endPoint x: 88, endPoint y: 245, distance: 308.2
click at [88, 247] on div "SĐT Người Nhận 0397821611 Người nhận * TRANG TRANG VP Nhận * Đại Ngãi CMND/Pass…" at bounding box center [685, 280] width 1258 height 67
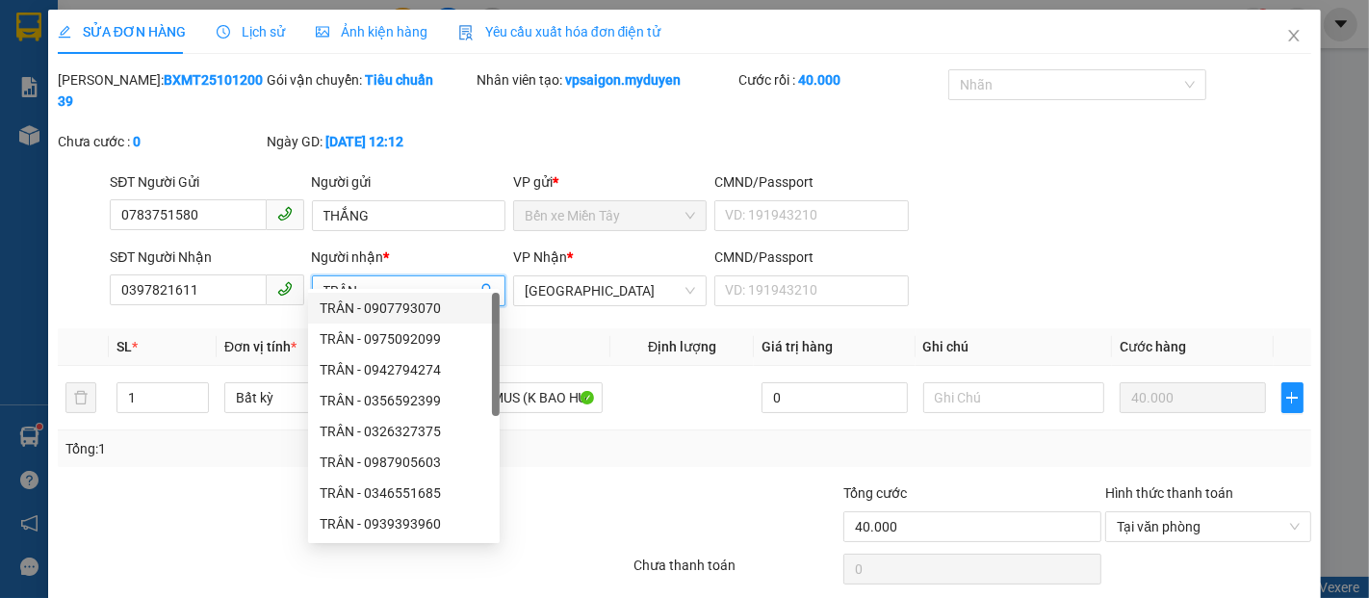
drag, startPoint x: 1239, startPoint y: 593, endPoint x: 1228, endPoint y: 568, distance: 27.6
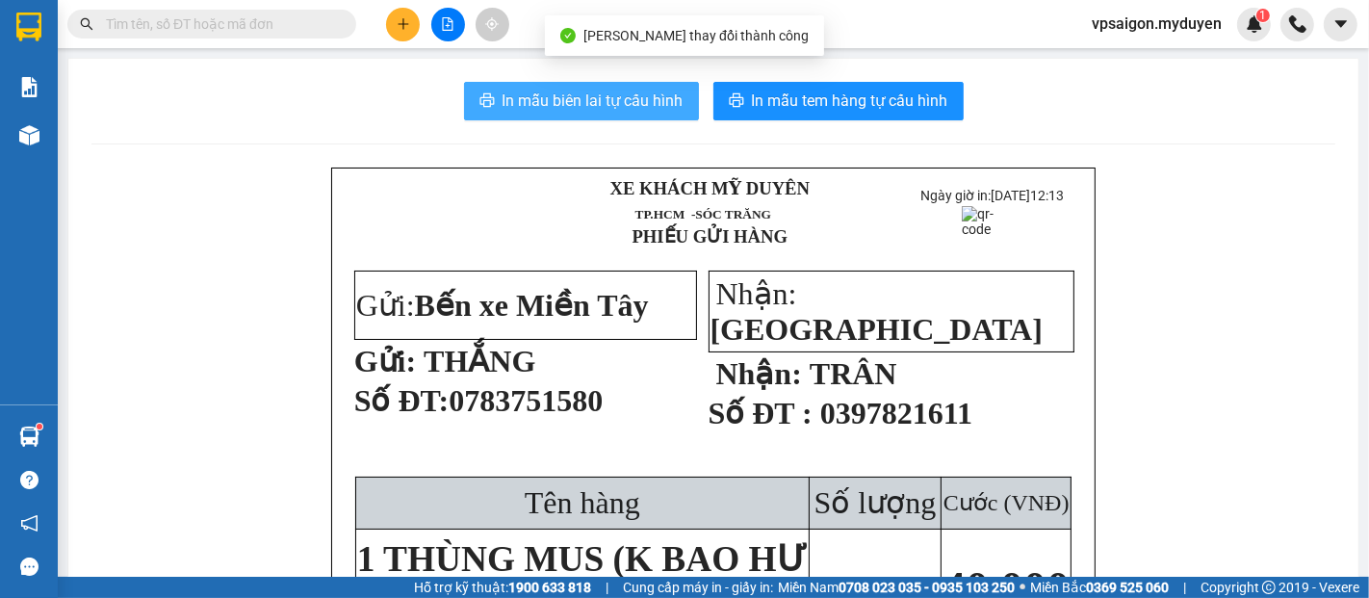
click at [535, 114] on button "In mẫu biên lai tự cấu hình" at bounding box center [581, 101] width 235 height 39
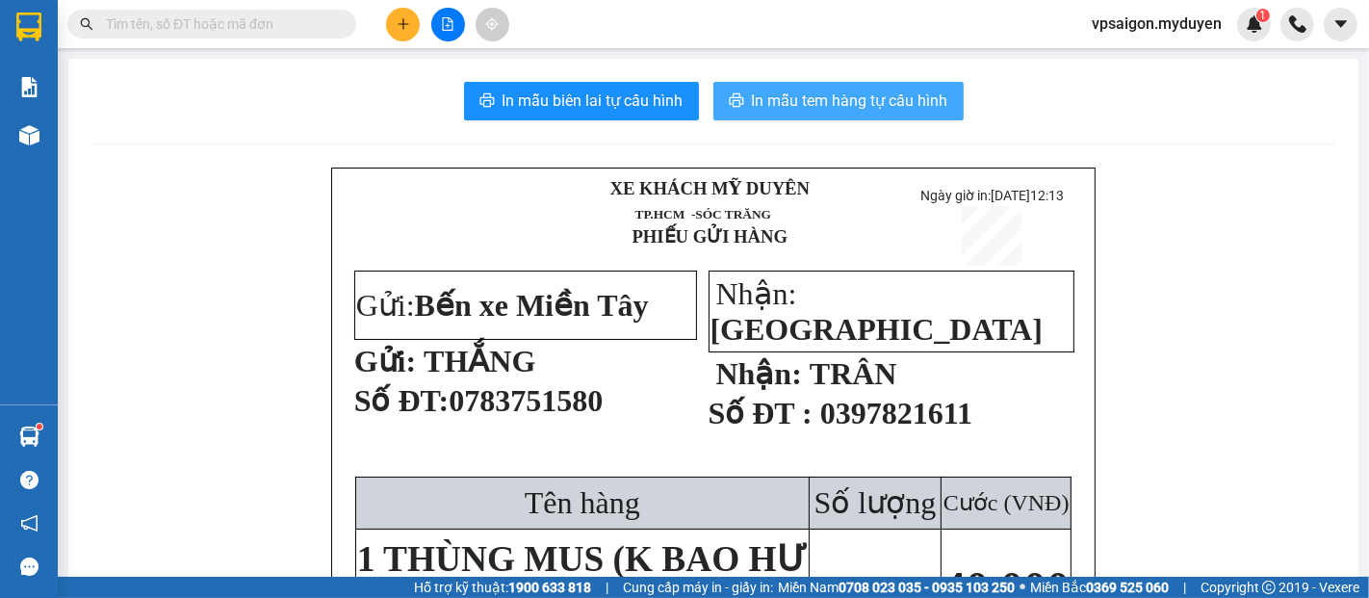
click at [819, 118] on button "In mẫu tem hàng tự cấu hình" at bounding box center [839, 101] width 250 height 39
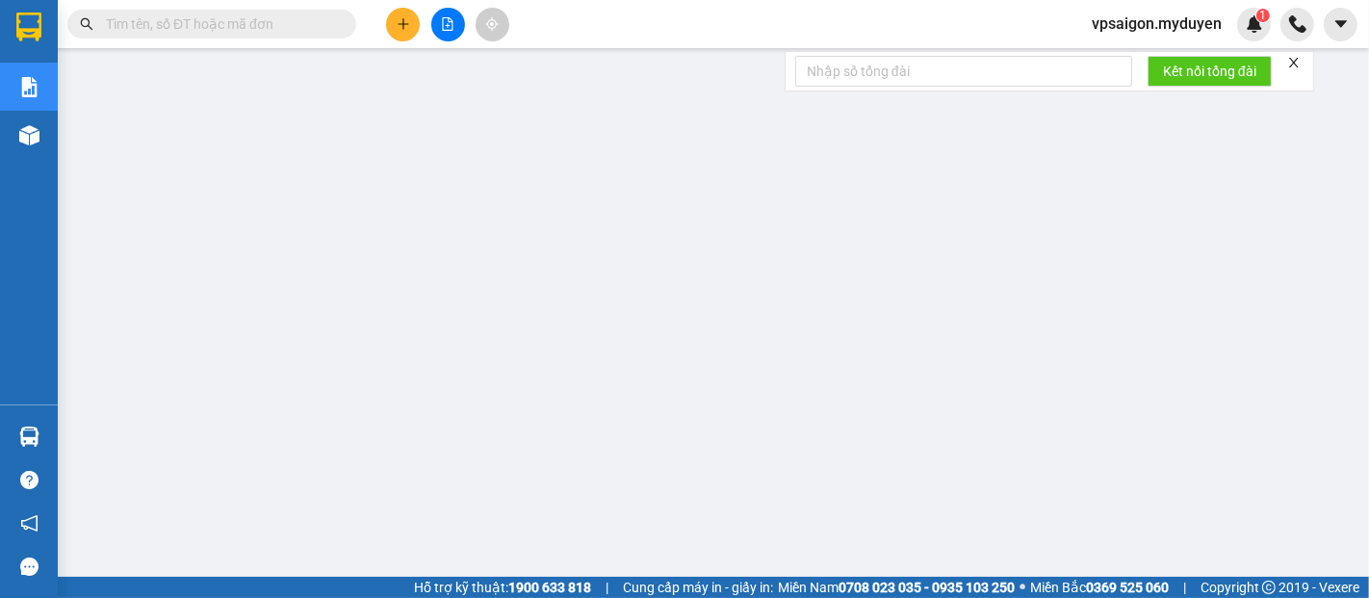
click at [1291, 56] on icon "close" at bounding box center [1293, 62] width 13 height 13
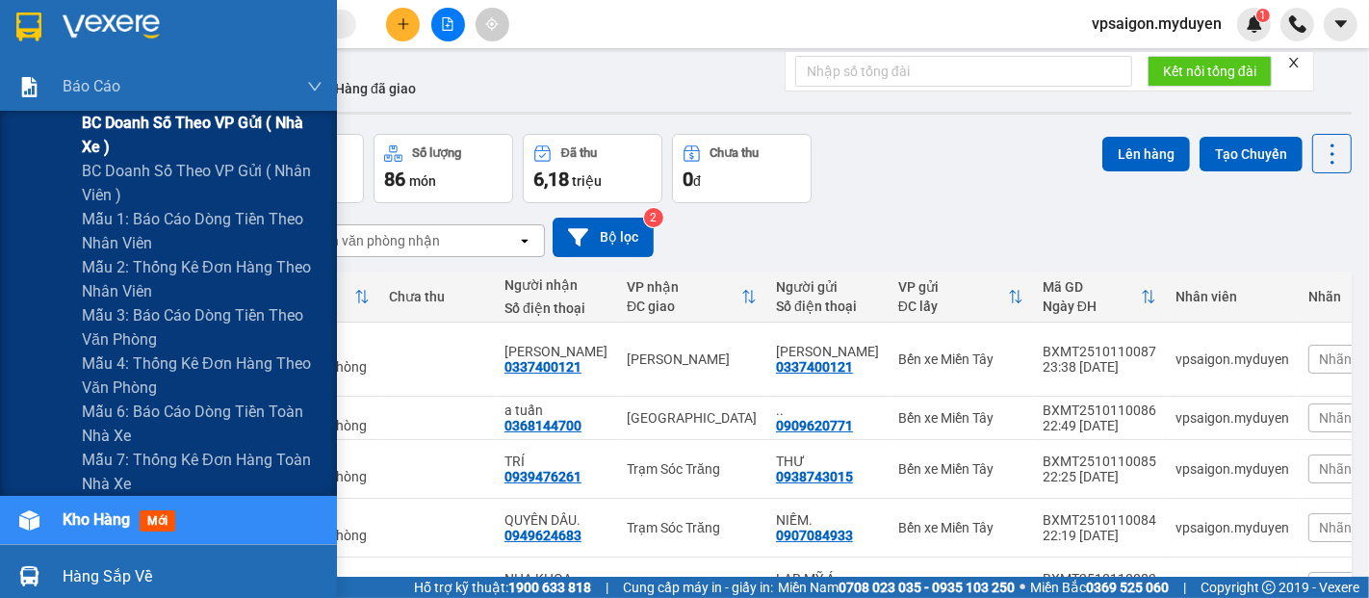
click at [135, 127] on span "BC doanh số theo VP gửi ( nhà xe )" at bounding box center [202, 135] width 241 height 48
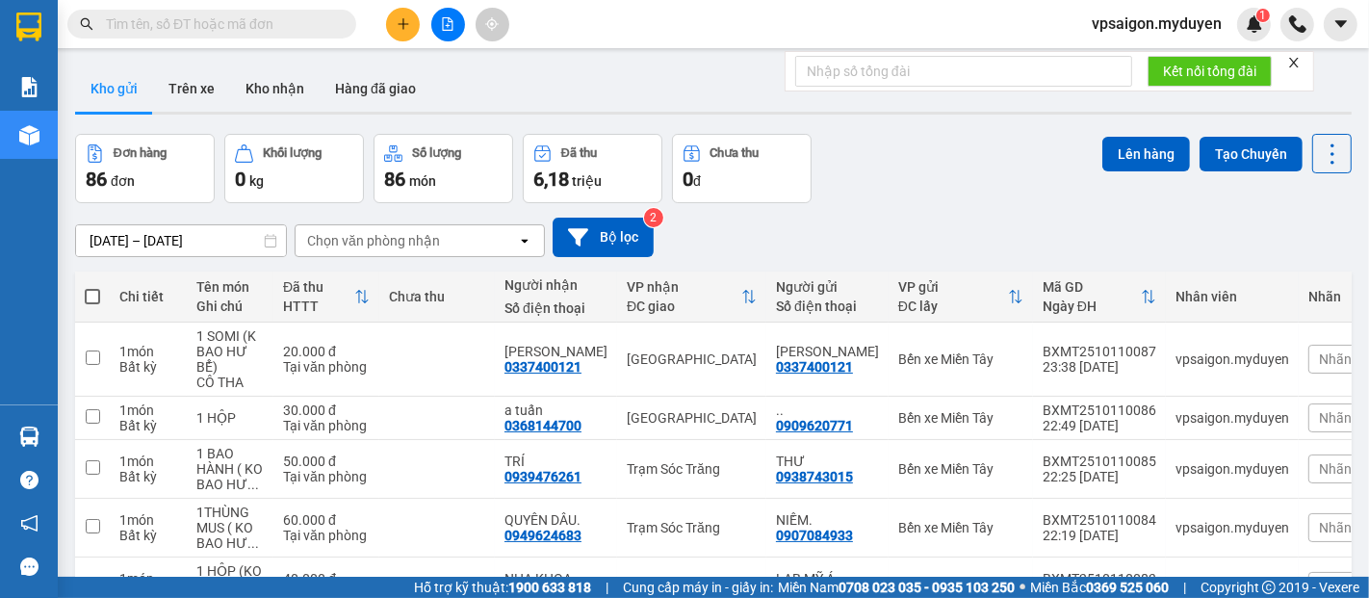
click at [200, 20] on input "text" at bounding box center [219, 23] width 227 height 21
paste input "0839090186"
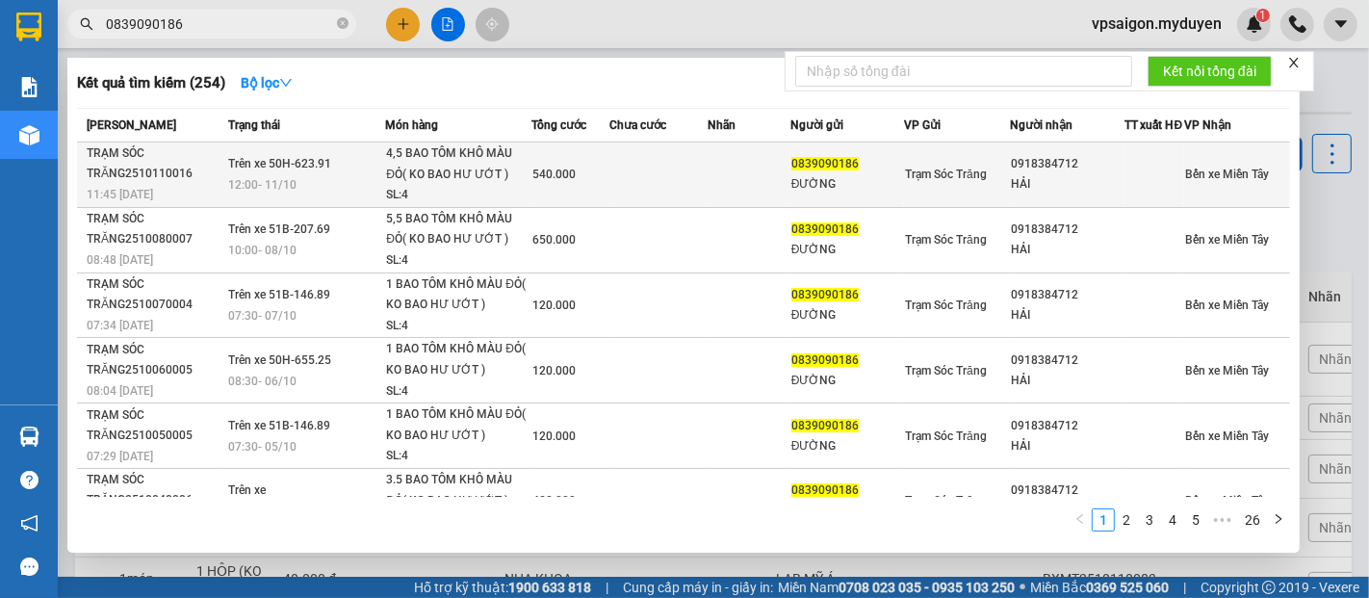
type input "0839090186"
click at [559, 181] on span "540.000" at bounding box center [554, 174] width 43 height 13
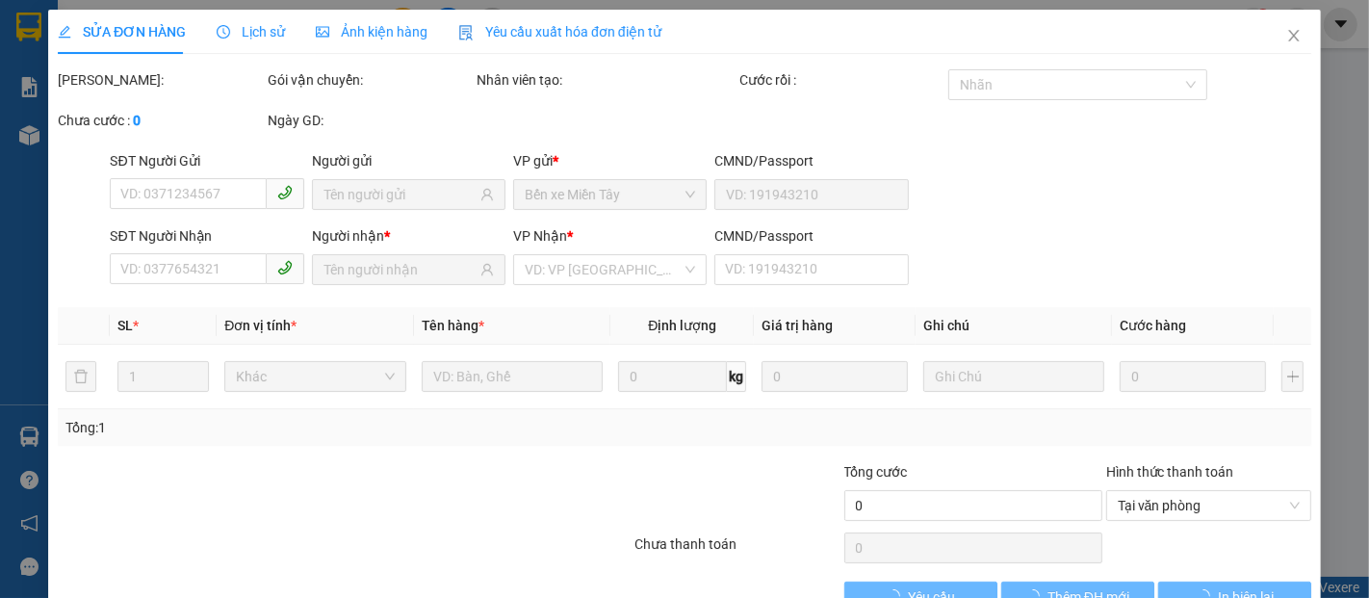
type input "0839090186"
type input "ĐƯỜNG"
type input "0918384712"
type input "HẢI"
type input "540.000"
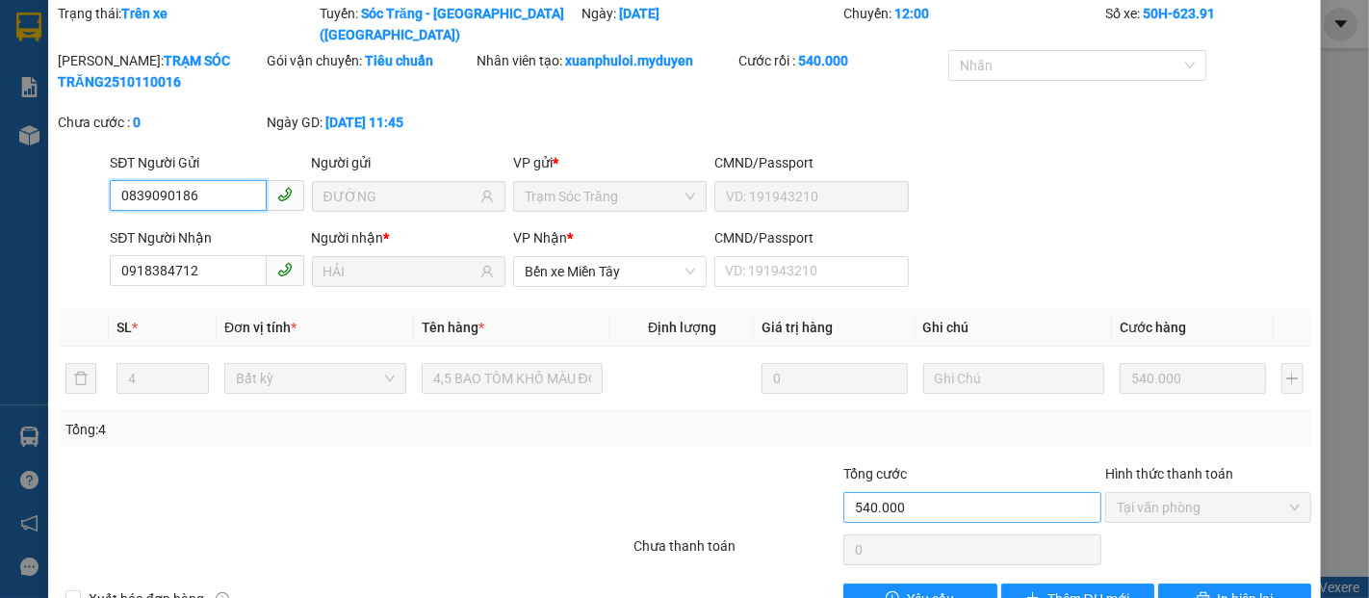
scroll to position [98, 0]
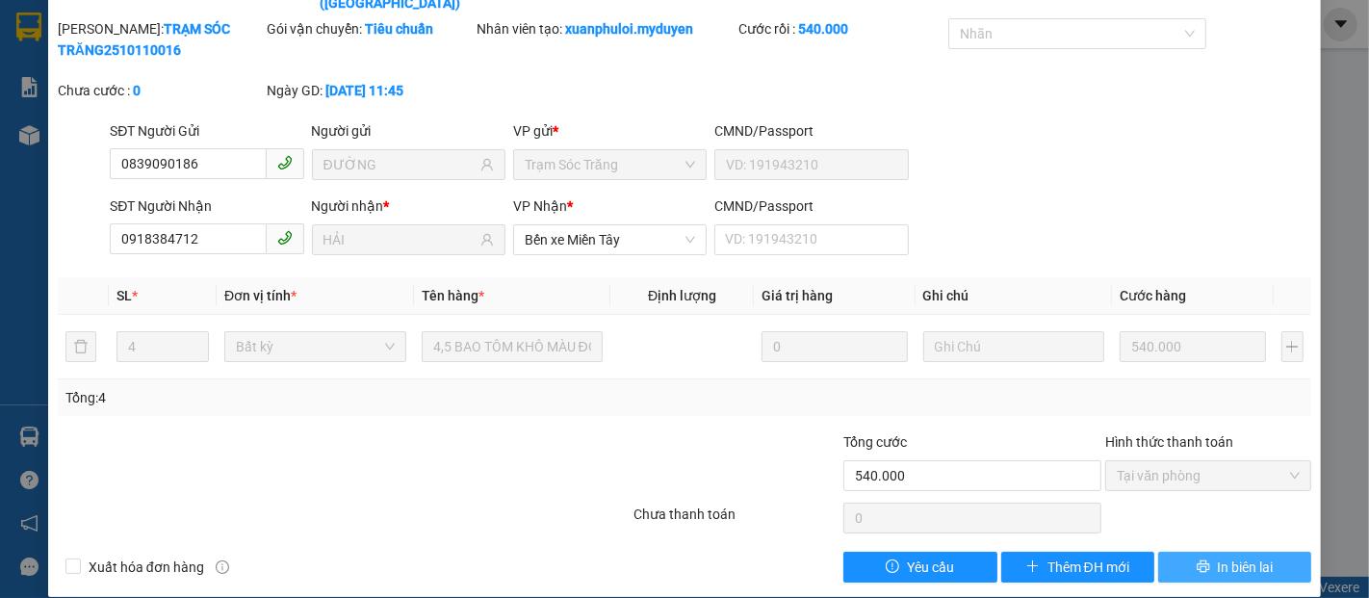
click at [1222, 557] on span "In biên lai" at bounding box center [1246, 567] width 56 height 21
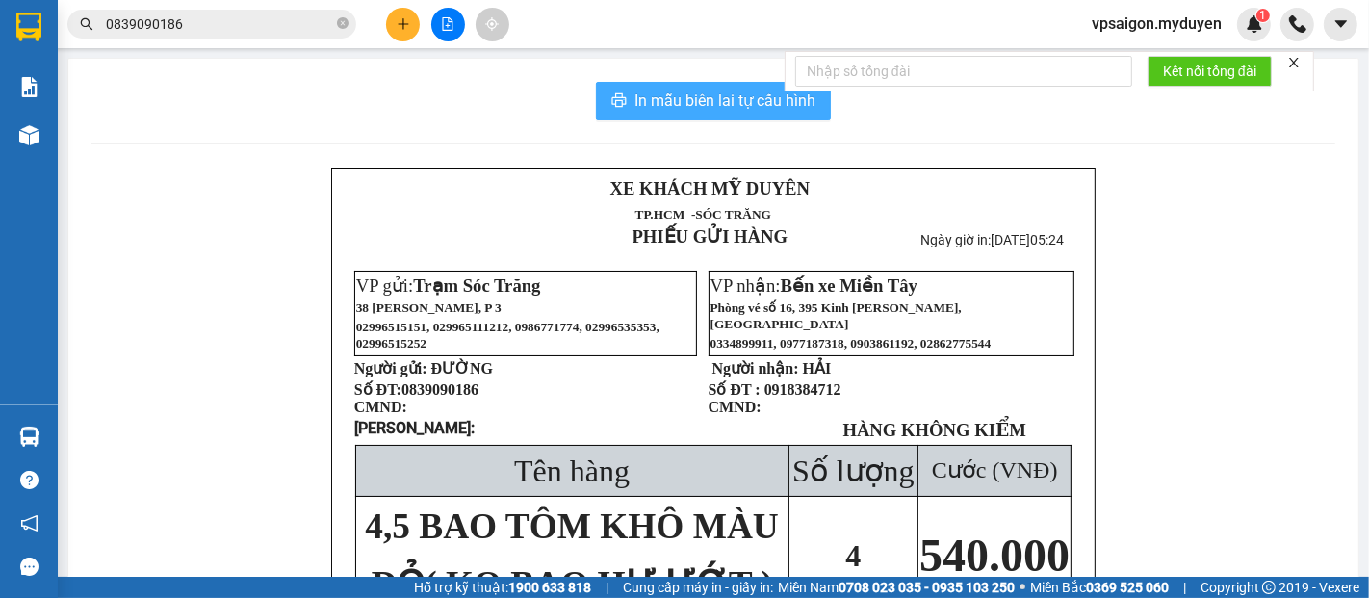
click at [689, 107] on span "In mẫu biên lai tự cấu hình" at bounding box center [725, 101] width 181 height 24
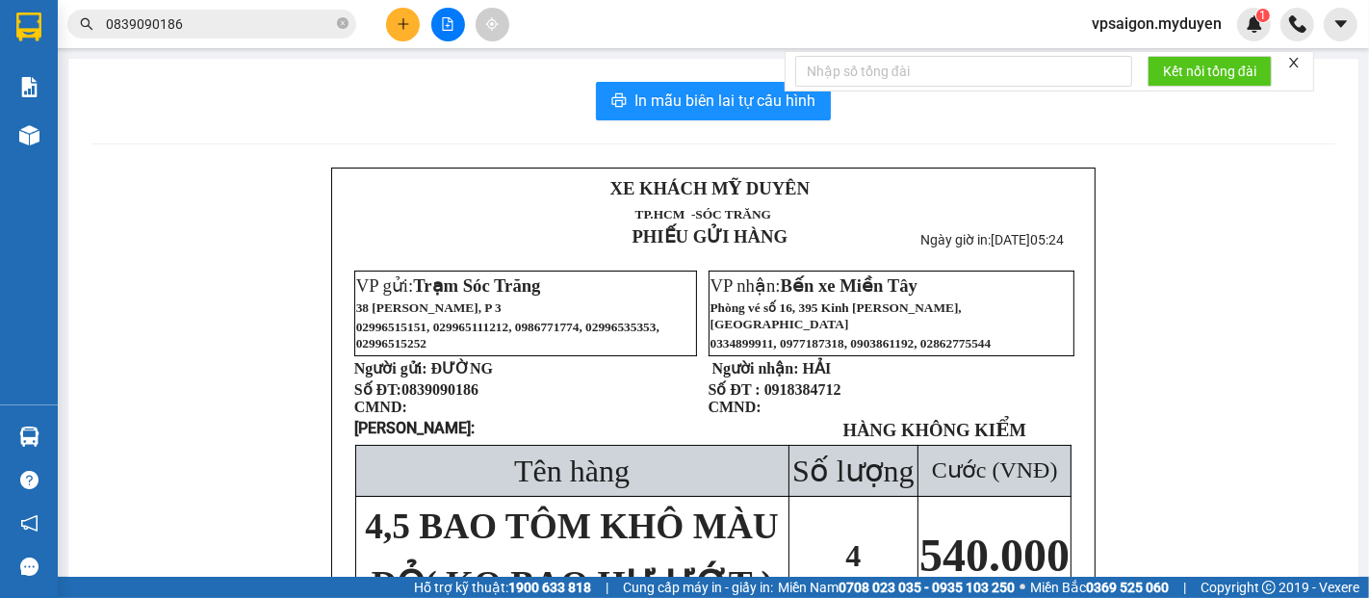
drag, startPoint x: 342, startPoint y: 25, endPoint x: 309, endPoint y: 24, distance: 32.8
click at [337, 23] on icon "close-circle" at bounding box center [343, 23] width 12 height 12
click at [295, 29] on input "text" at bounding box center [219, 23] width 227 height 21
paste input "0794111363"
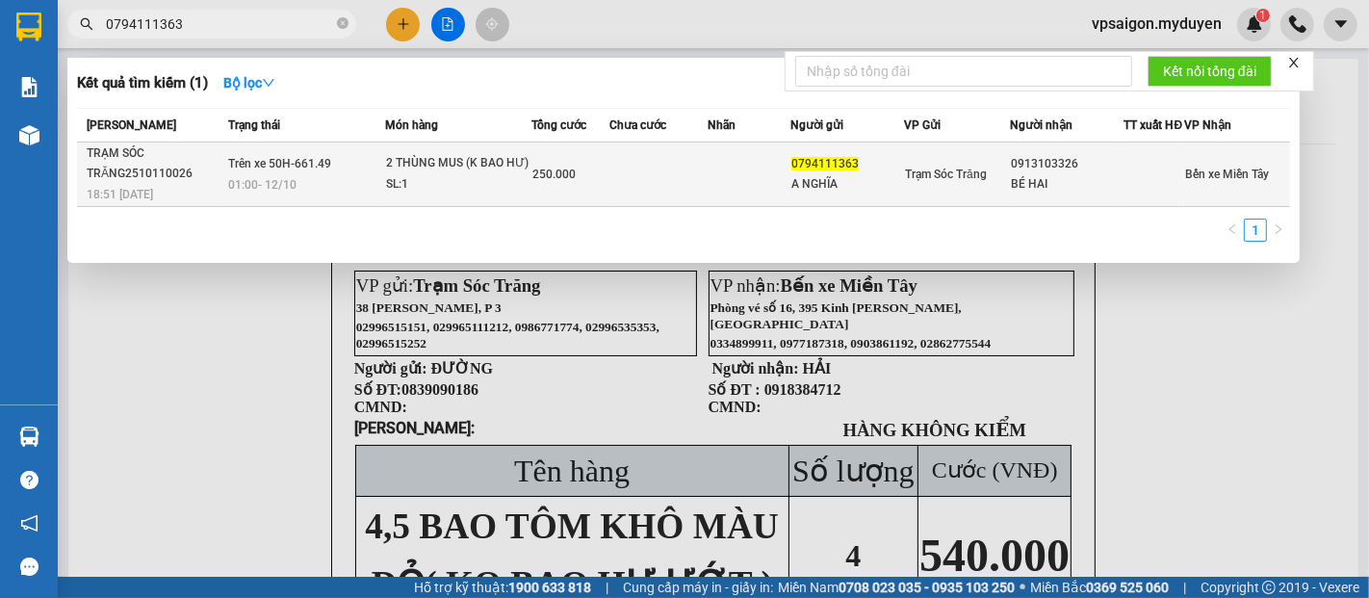
type input "0794111363"
click at [333, 191] on div "01:00 - 12/10" at bounding box center [306, 184] width 156 height 21
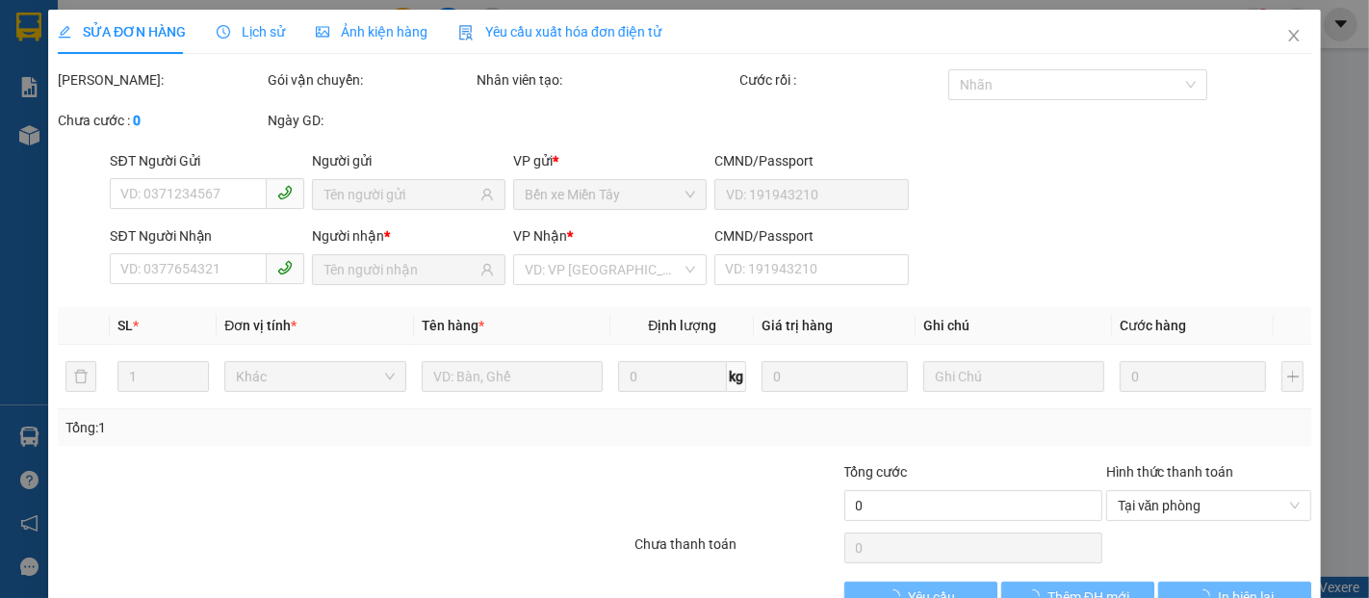
type input "0794111363"
type input "A NGHĨA"
type input "0913103326"
type input "BÉ HAI"
type input "250.000"
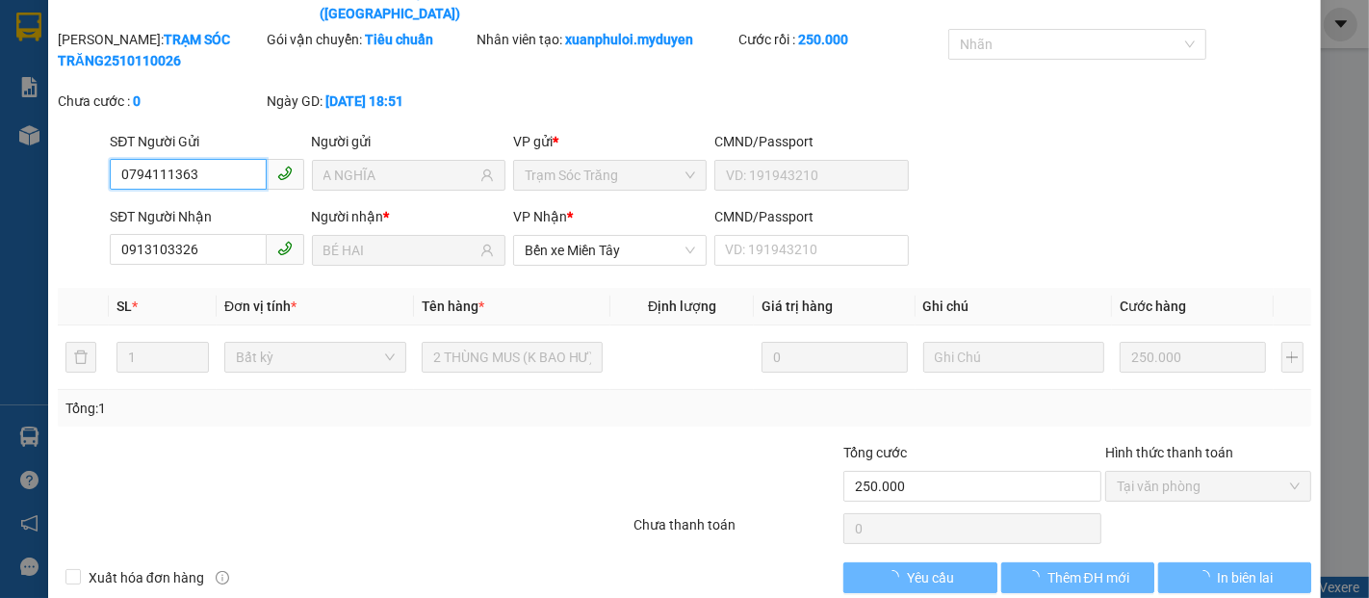
scroll to position [98, 0]
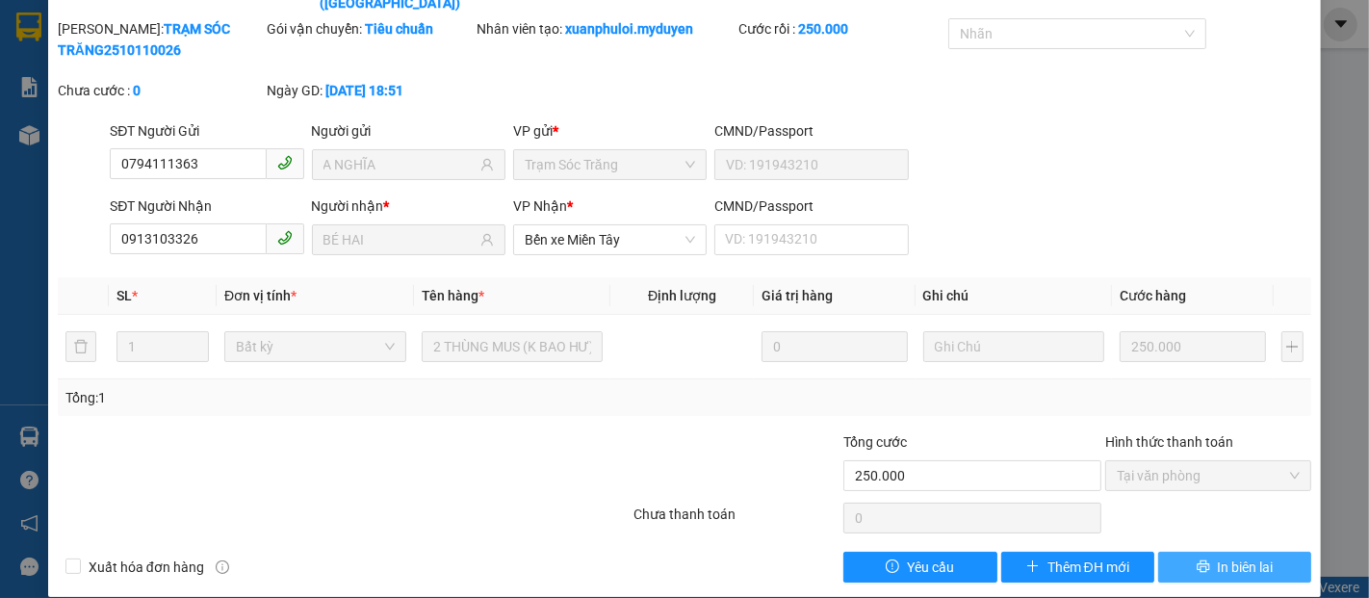
click at [1197, 560] on icon "printer" at bounding box center [1203, 566] width 13 height 13
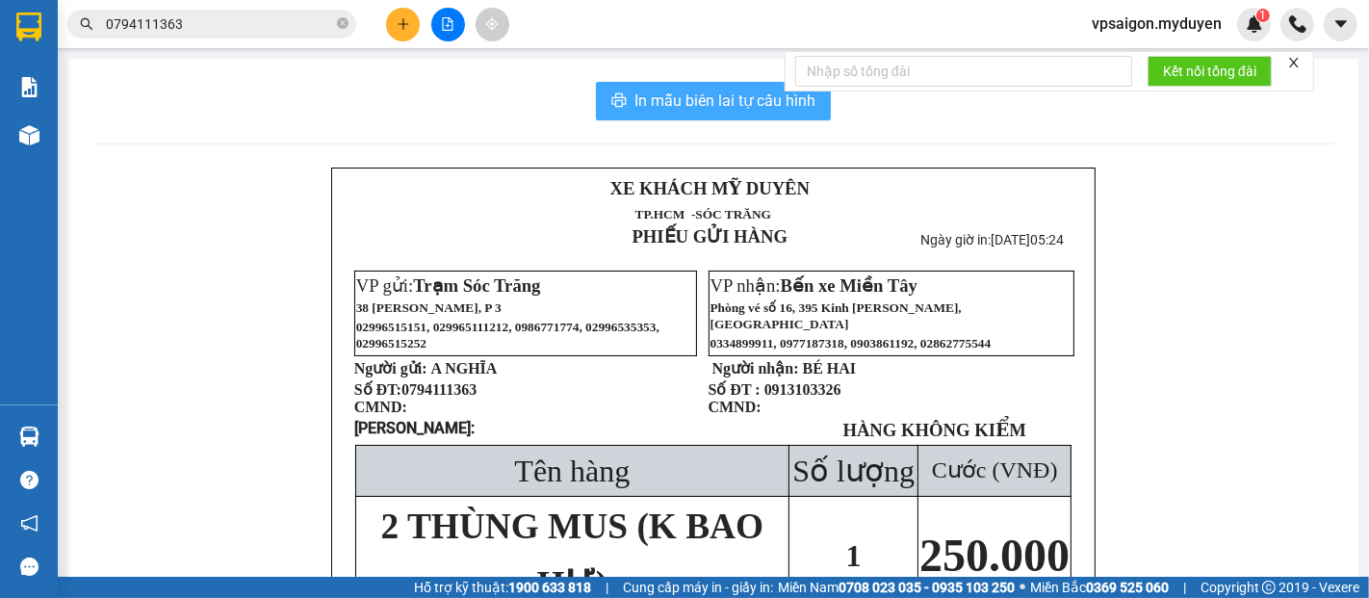
click at [678, 94] on span "In mẫu biên lai tự cấu hình" at bounding box center [725, 101] width 181 height 24
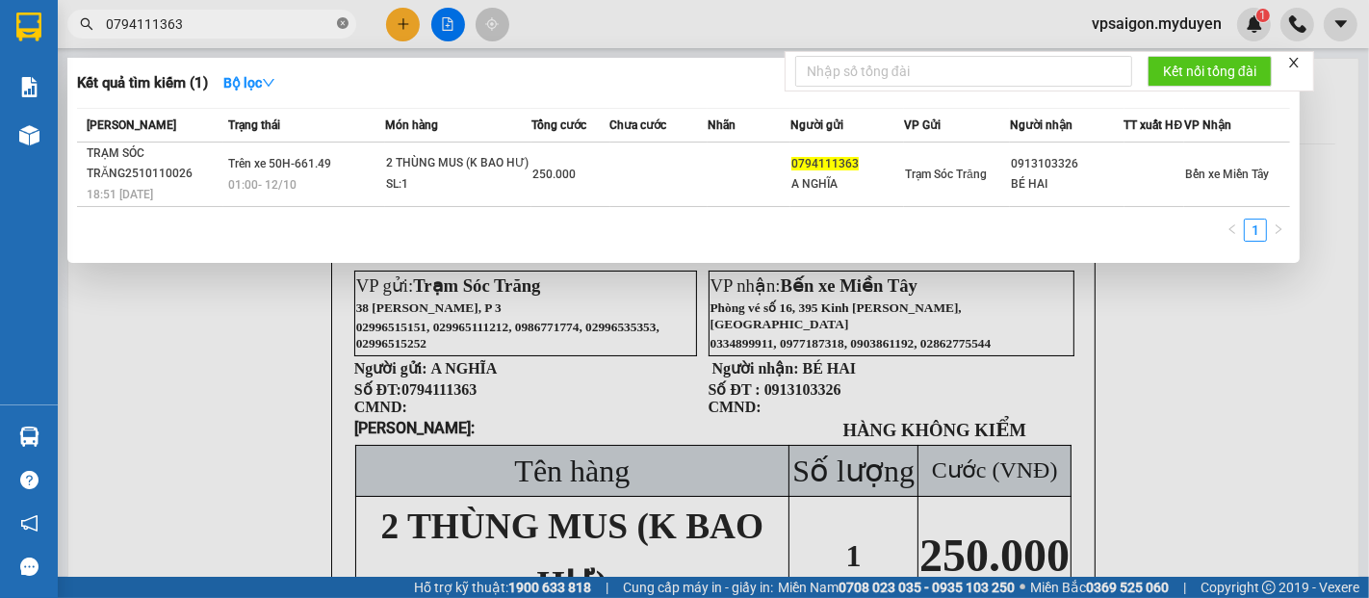
click at [347, 23] on icon "close-circle" at bounding box center [343, 23] width 12 height 12
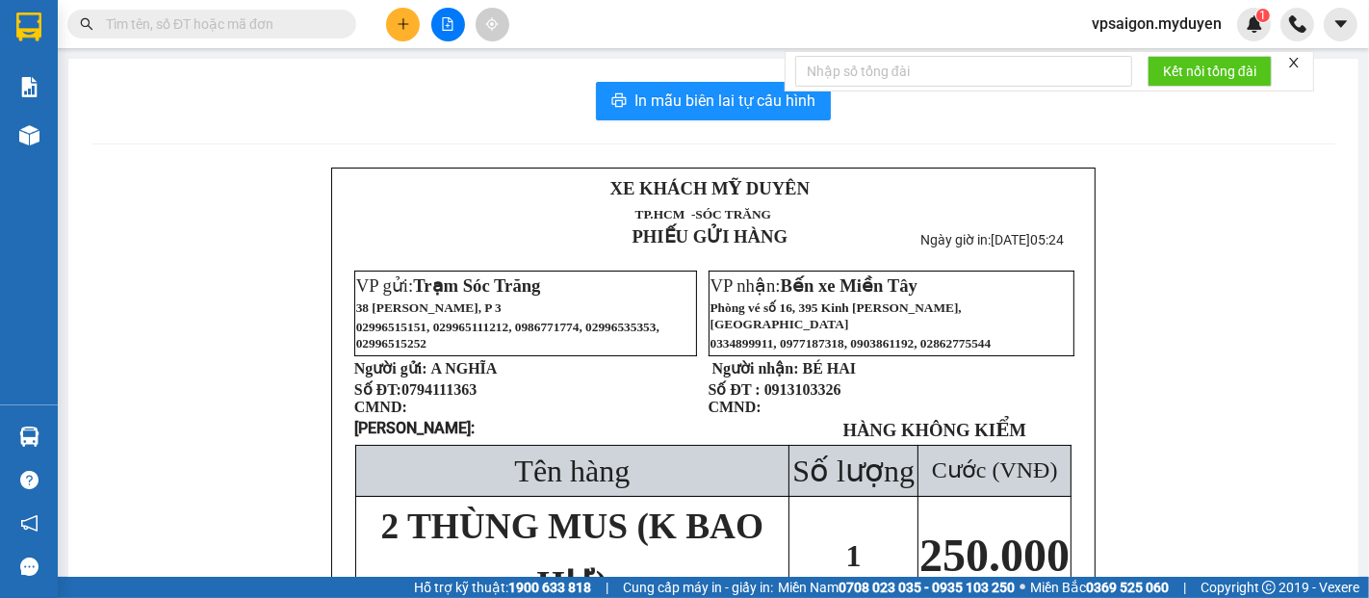
click at [312, 25] on input "text" at bounding box center [219, 23] width 227 height 21
paste input "0334460935"
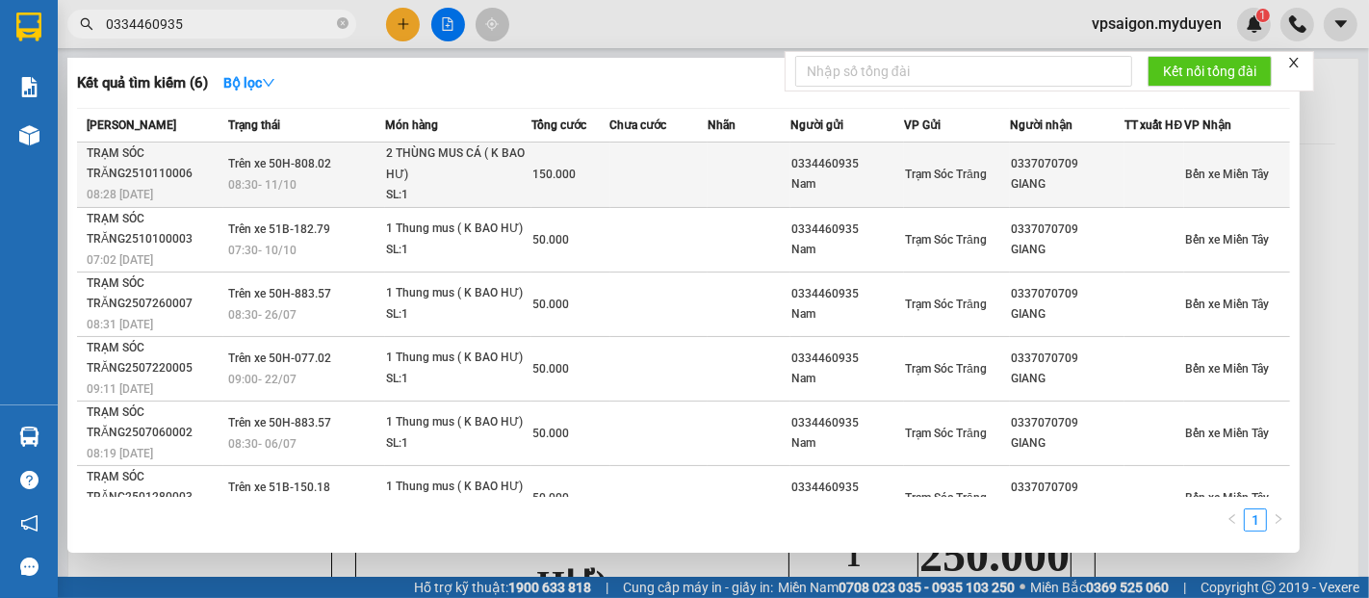
type input "0334460935"
click at [320, 195] on div "08:30 - 11/10" at bounding box center [306, 184] width 156 height 21
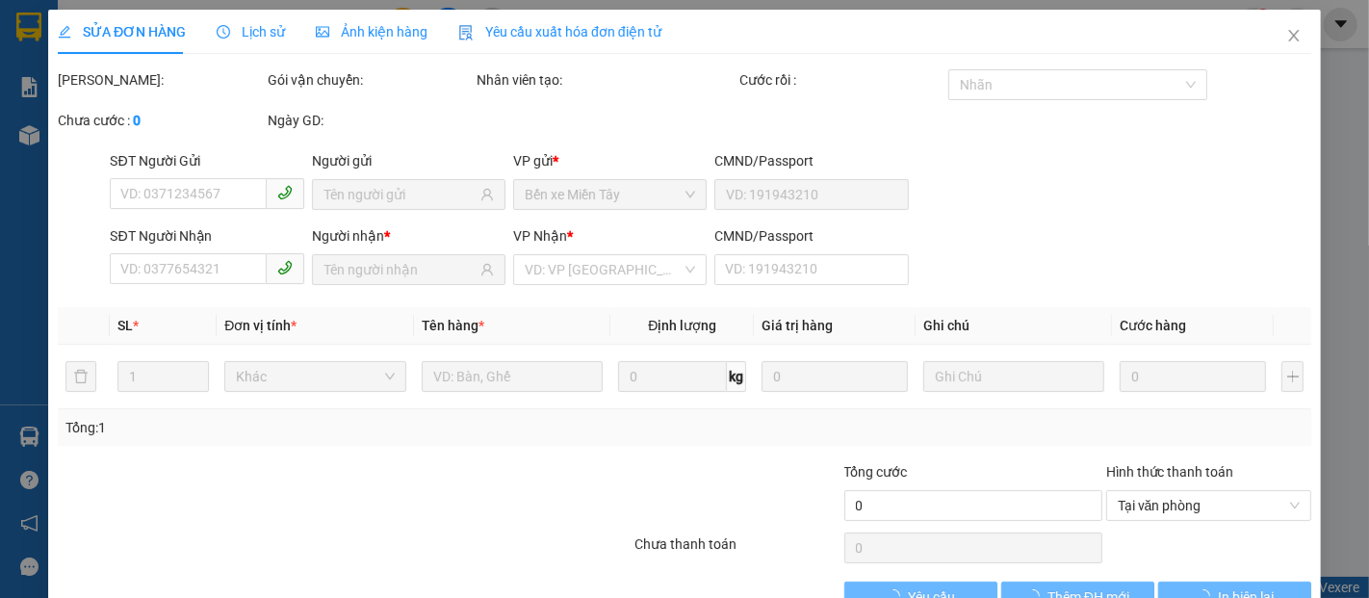
type input "0334460935"
type input "Nam"
type input "0337070709"
type input "GIANG"
type input "150.000"
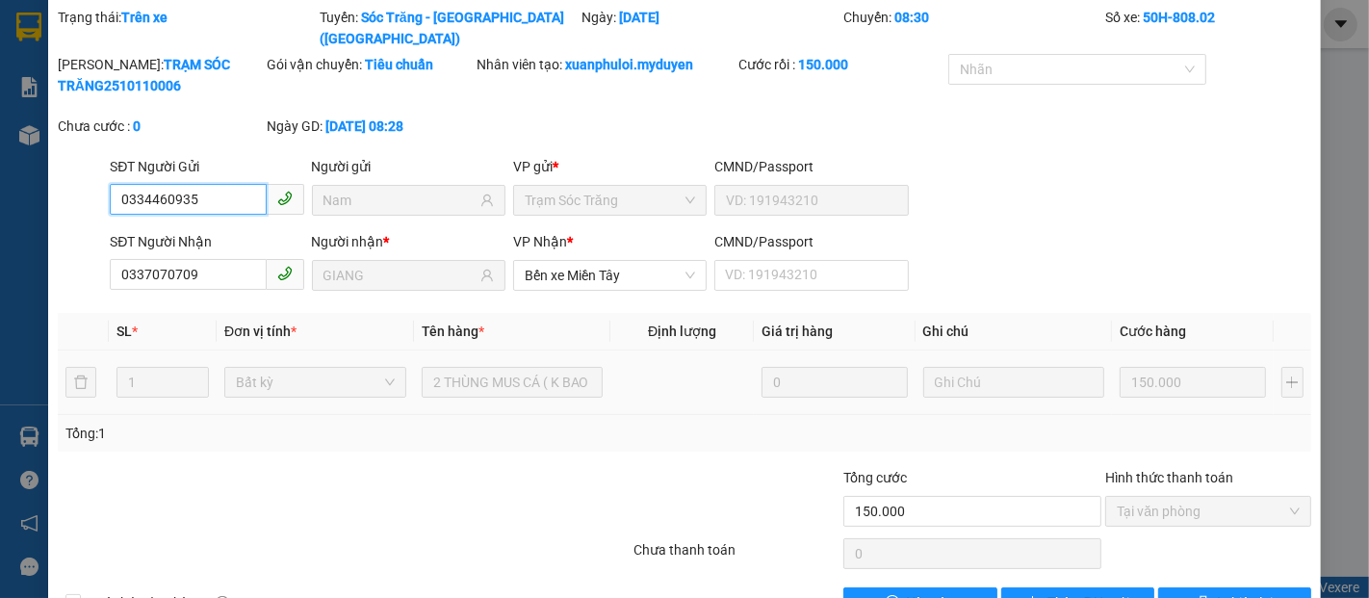
scroll to position [98, 0]
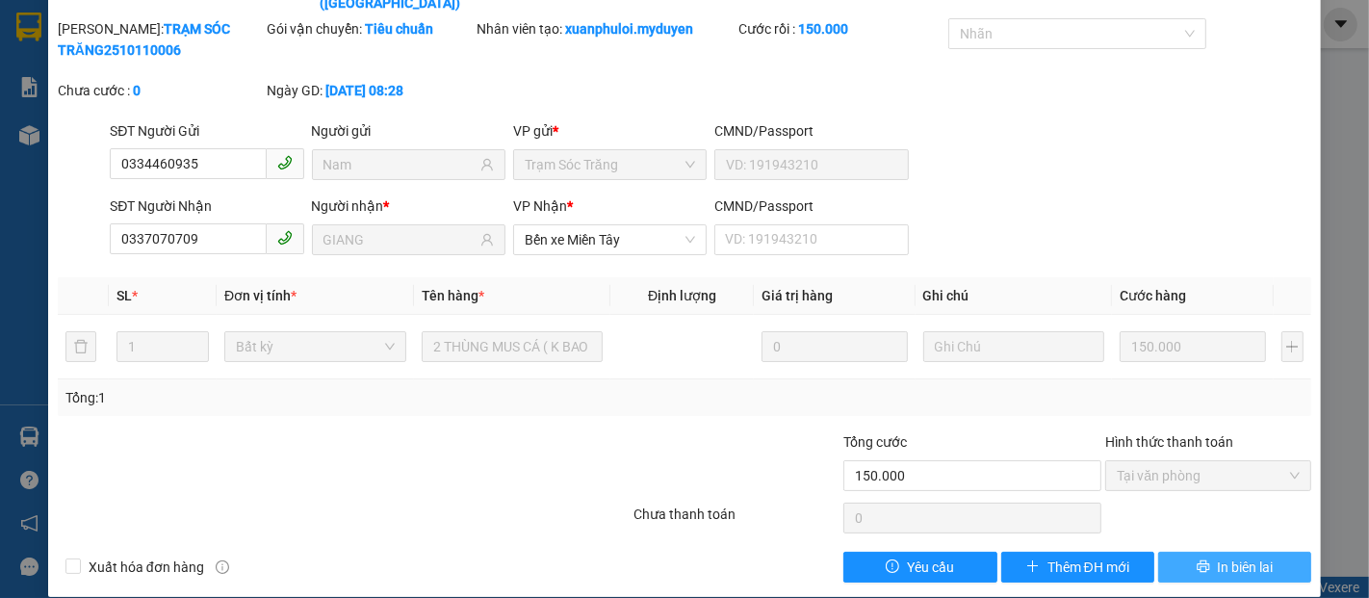
click at [1233, 557] on span "In biên lai" at bounding box center [1246, 567] width 56 height 21
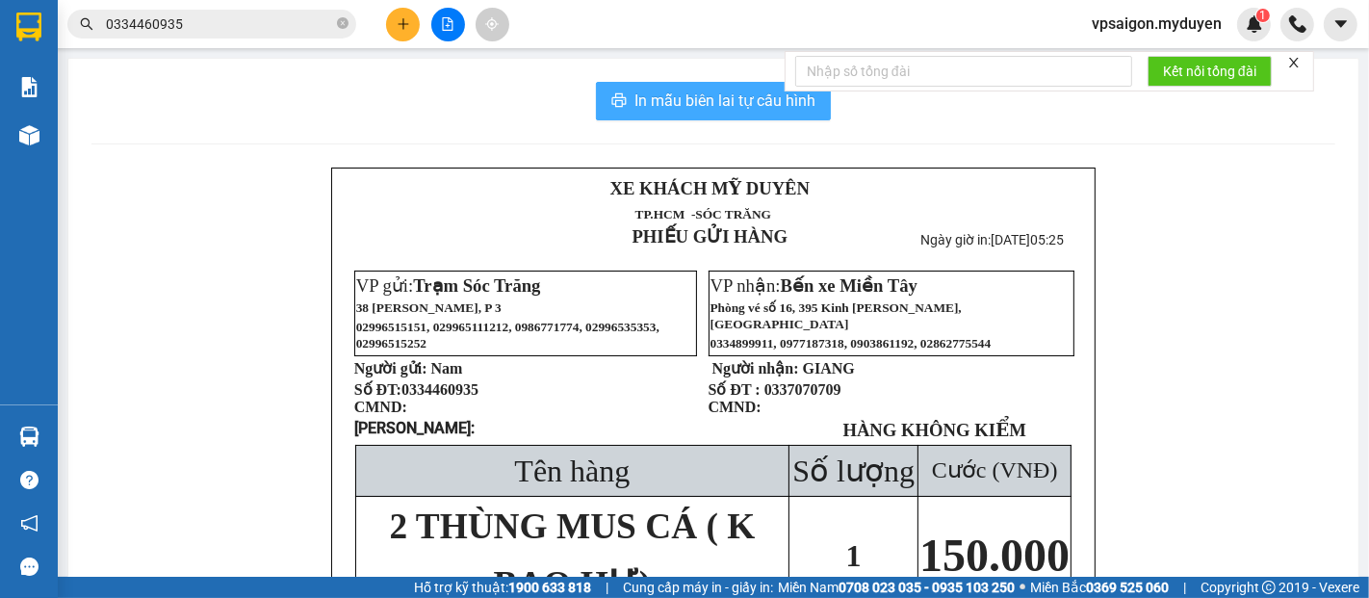
click at [677, 95] on span "In mẫu biên lai tự cấu hình" at bounding box center [725, 101] width 181 height 24
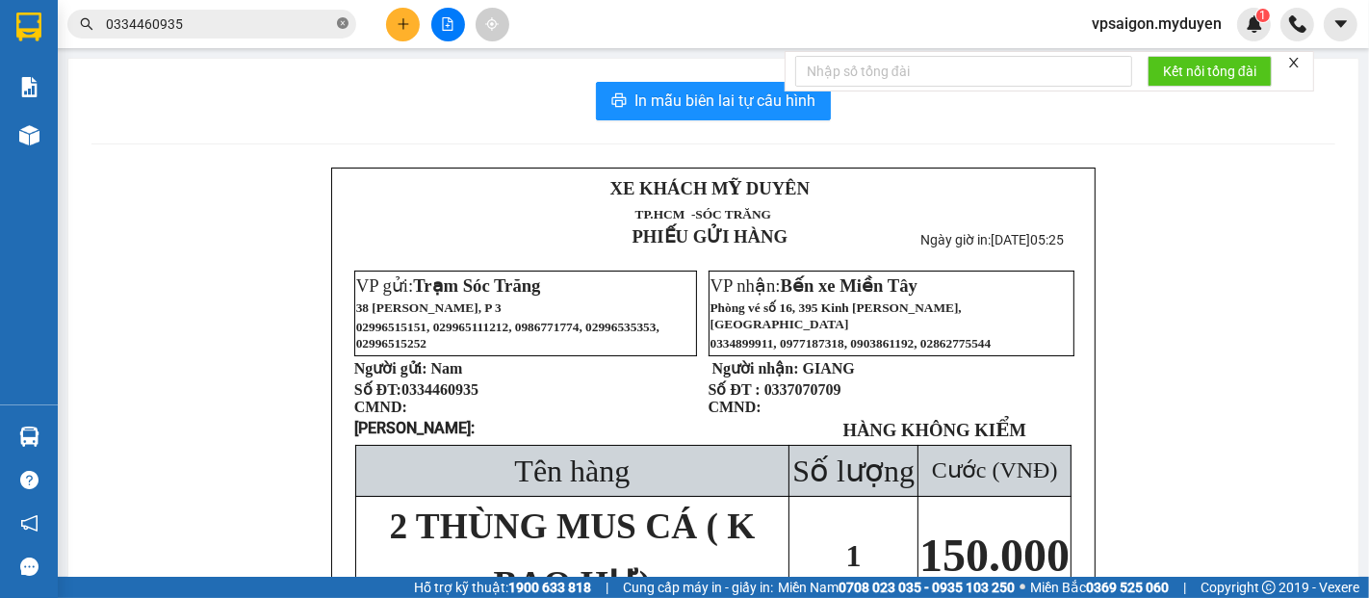
click at [342, 24] on icon "close-circle" at bounding box center [343, 23] width 12 height 12
click at [303, 29] on input "text" at bounding box center [219, 23] width 227 height 21
paste input "0333508845"
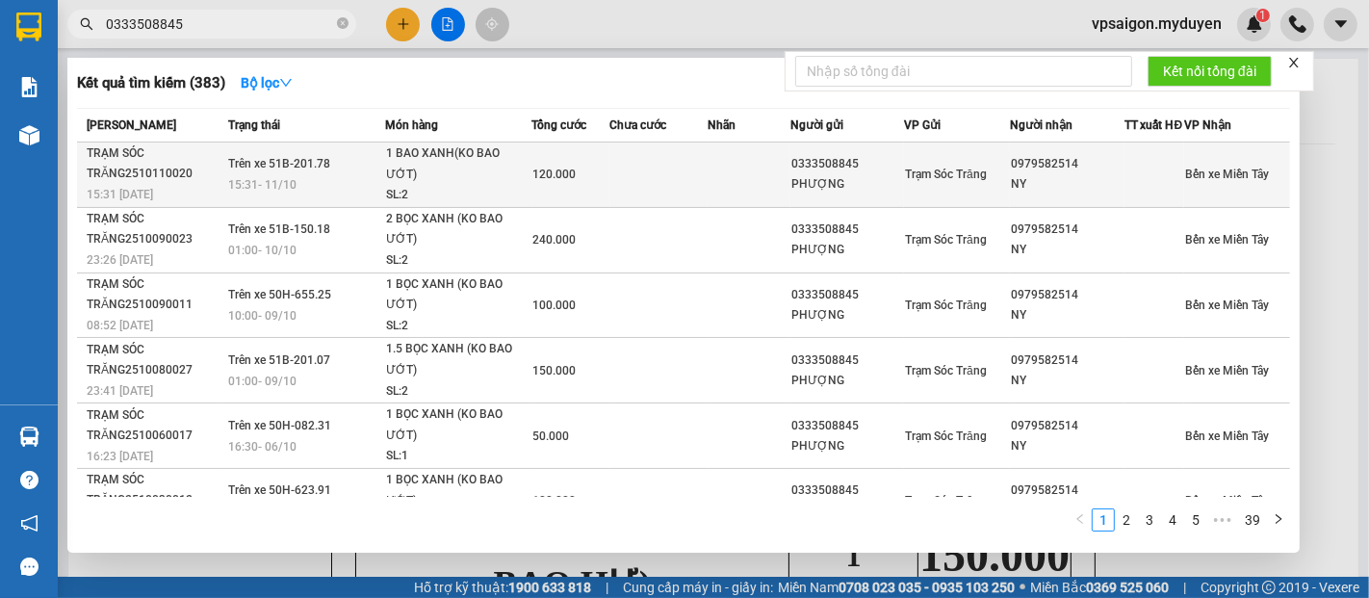
type input "0333508845"
click at [303, 170] on span "Trên xe 51B-201.78" at bounding box center [279, 163] width 102 height 13
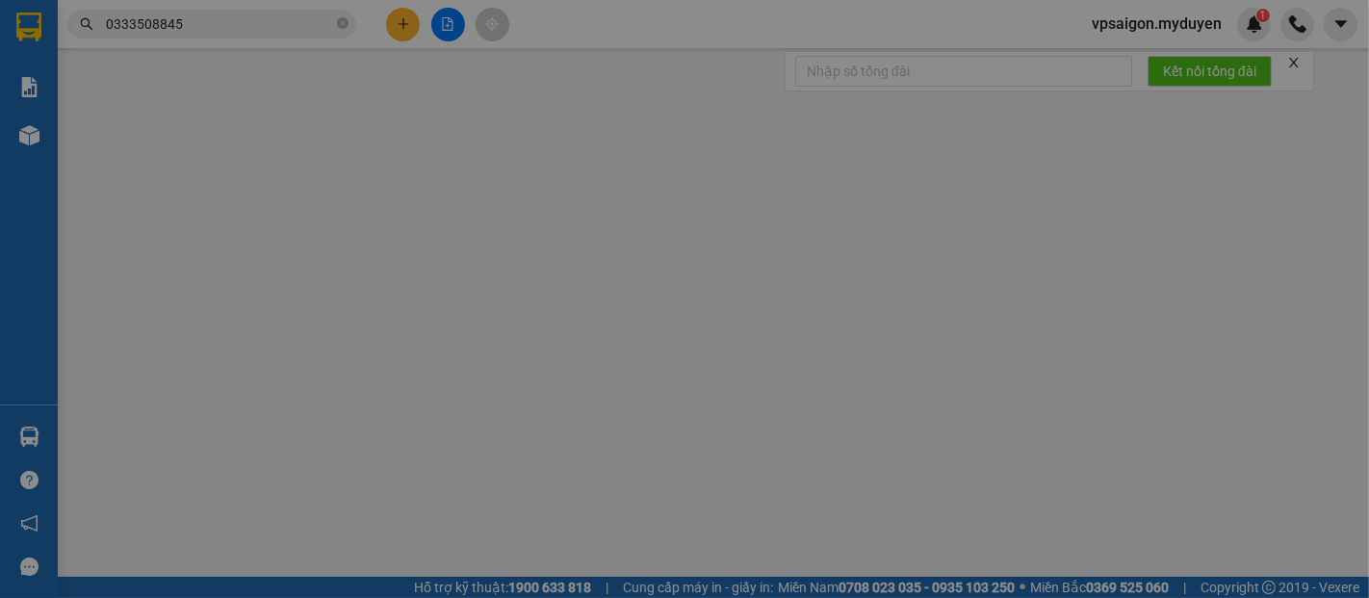
type input "0333508845"
type input "PHƯỢNG"
type input "0979582514"
type input "NY"
type input "120.000"
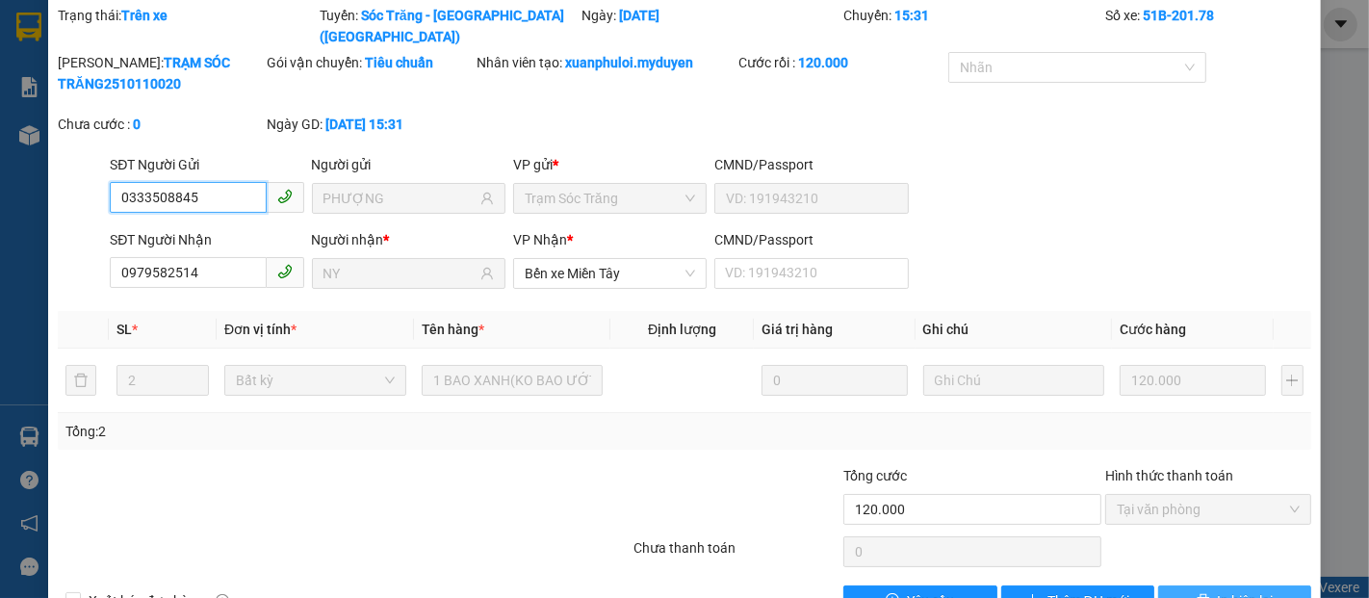
scroll to position [98, 0]
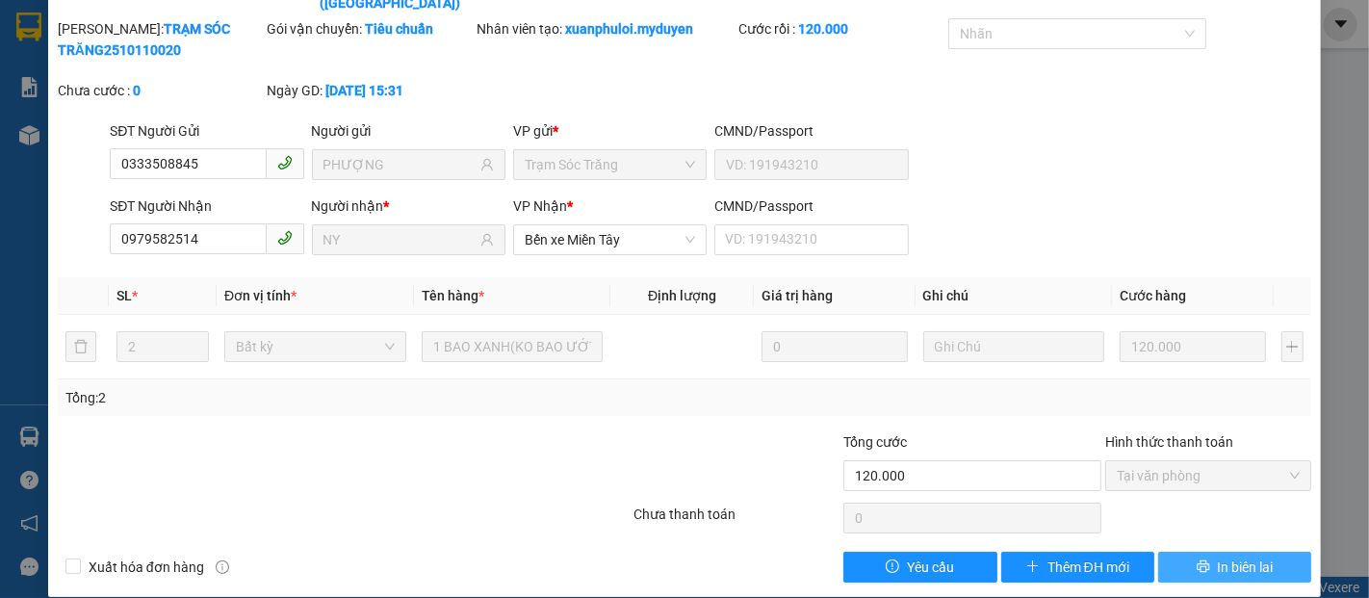
click at [1197, 560] on icon "printer" at bounding box center [1203, 566] width 13 height 13
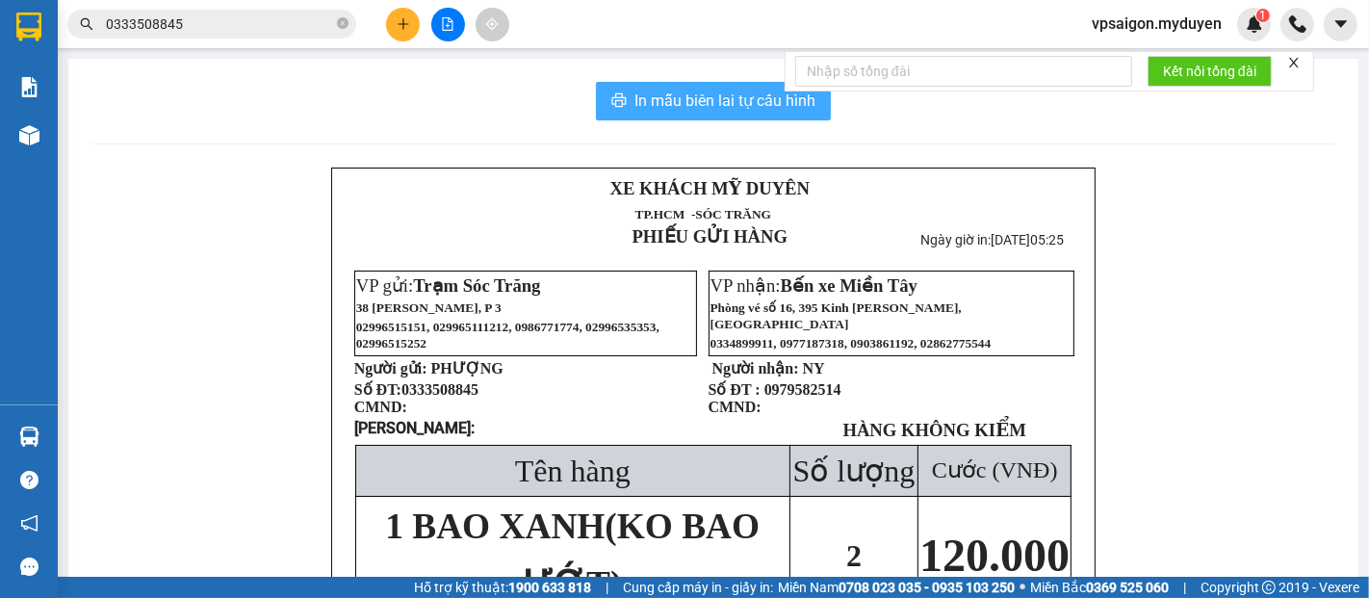
click at [708, 117] on button "In mẫu biên lai tự cấu hình" at bounding box center [713, 101] width 235 height 39
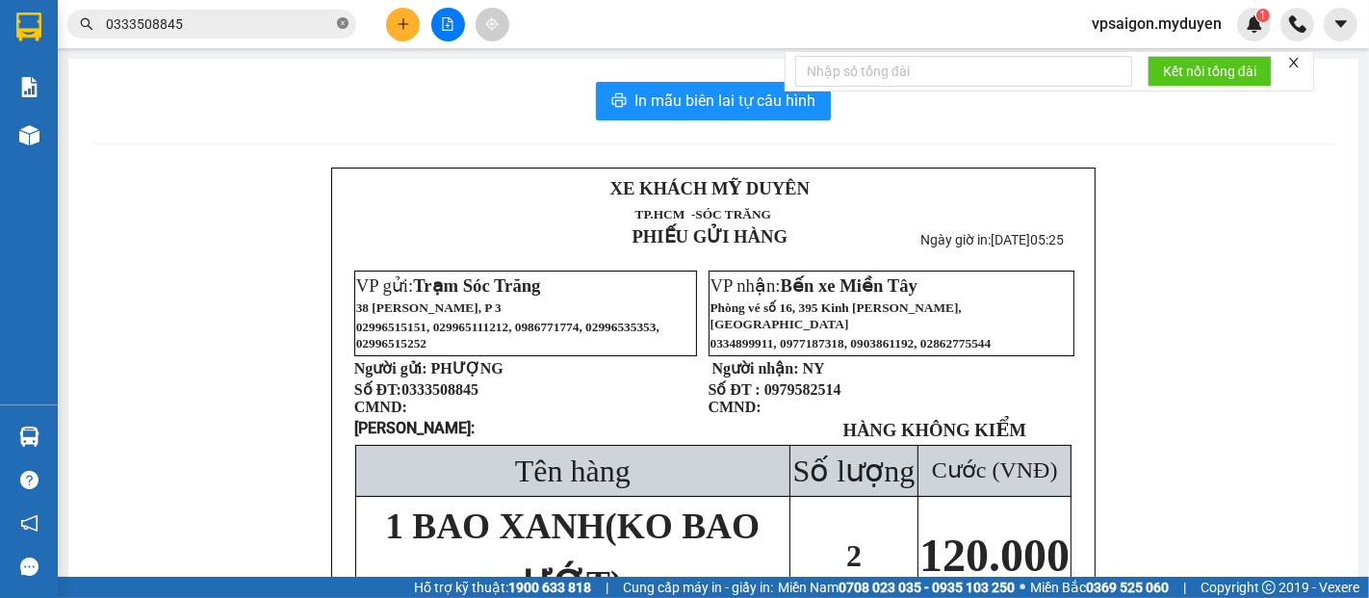
click at [339, 21] on icon "close-circle" at bounding box center [343, 23] width 12 height 12
click at [310, 27] on input "text" at bounding box center [219, 23] width 227 height 21
paste input "0916875609"
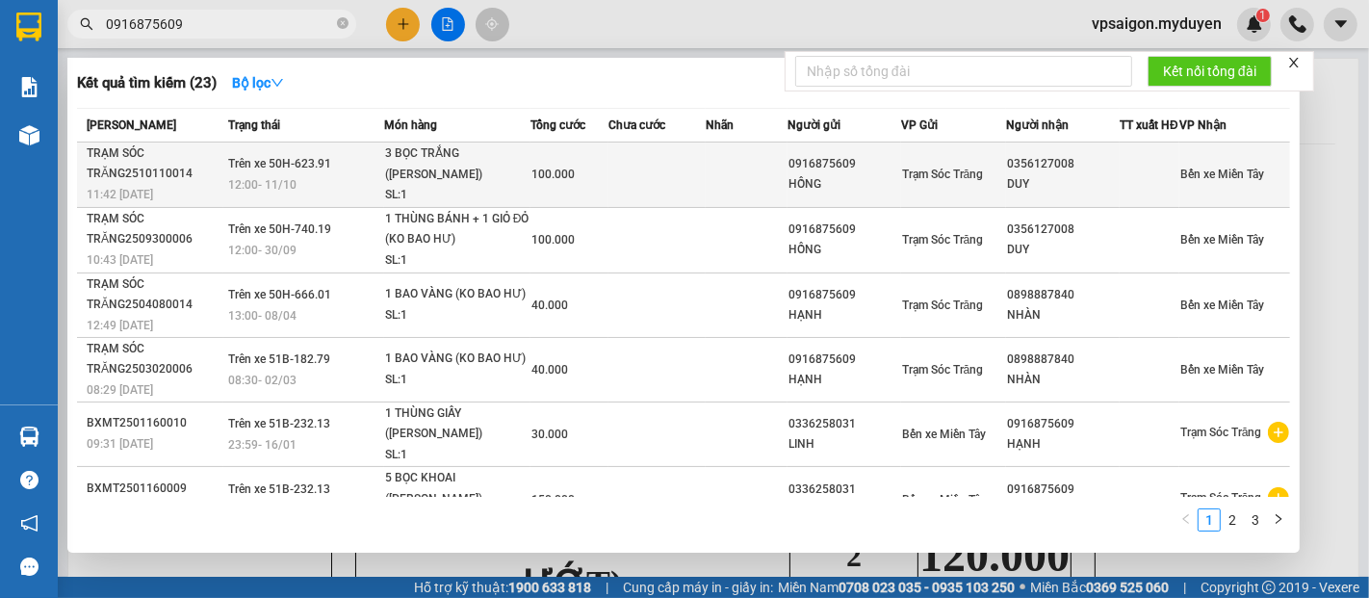
type input "0916875609"
click at [330, 195] on div "12:00 - 11/10" at bounding box center [305, 184] width 155 height 21
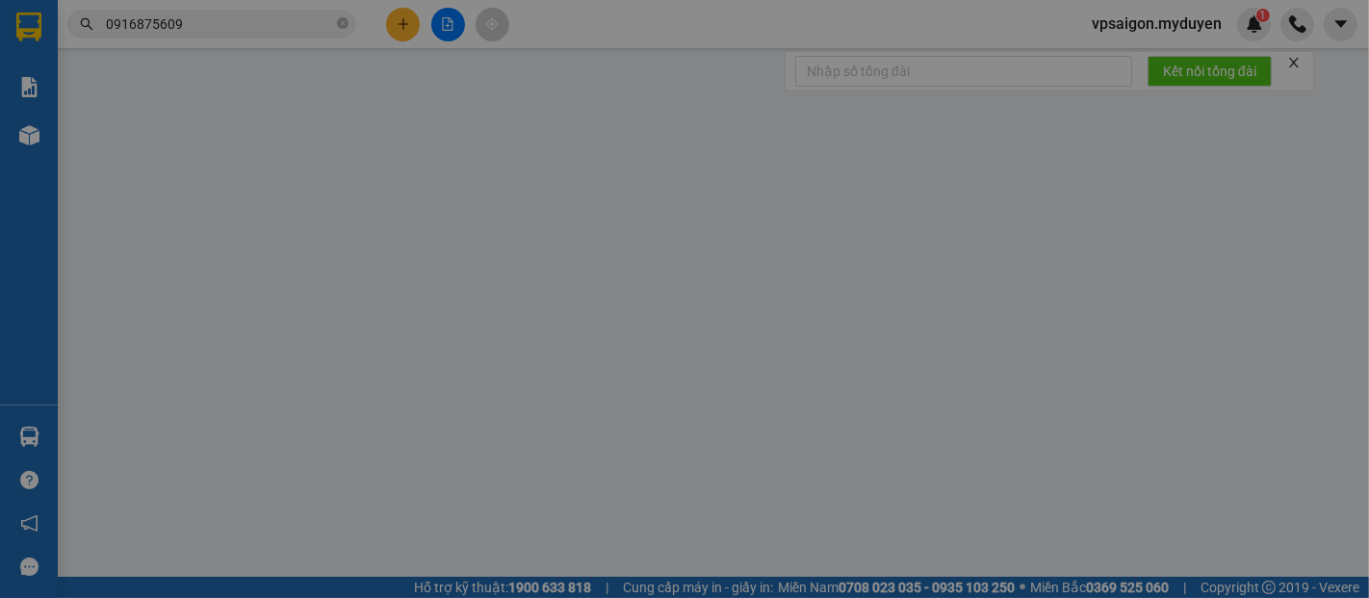
type input "0916875609"
type input "HỒNG"
type input "0356127008"
type input "DUY"
type input "100.000"
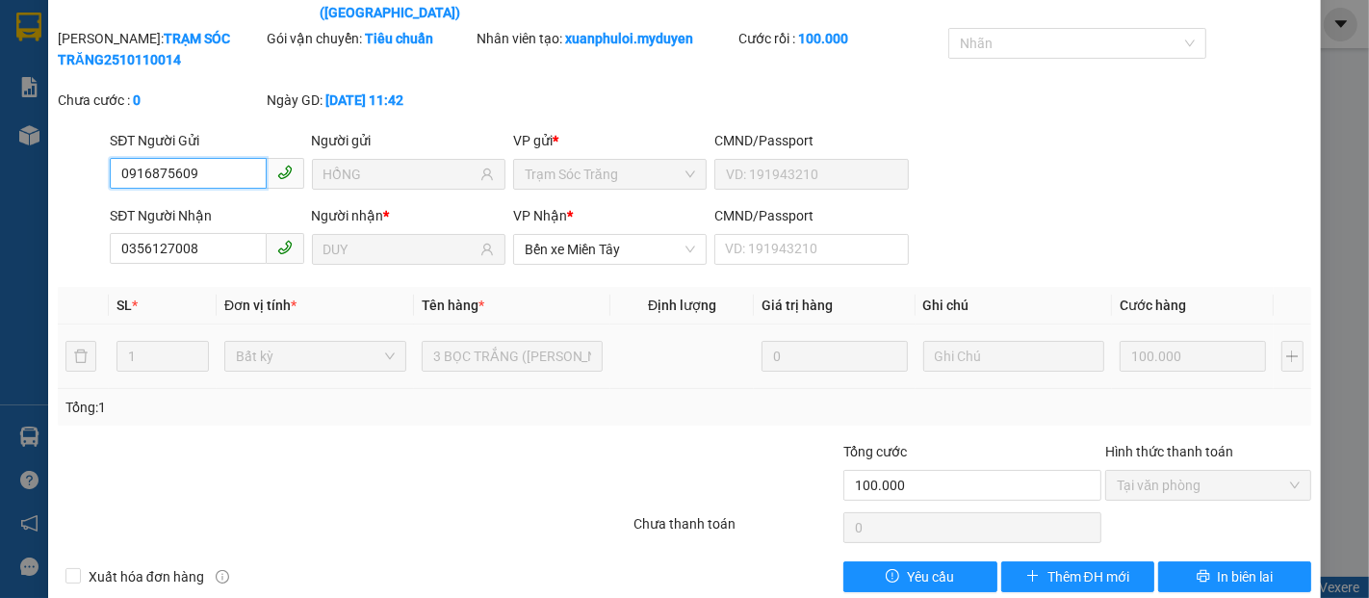
scroll to position [98, 0]
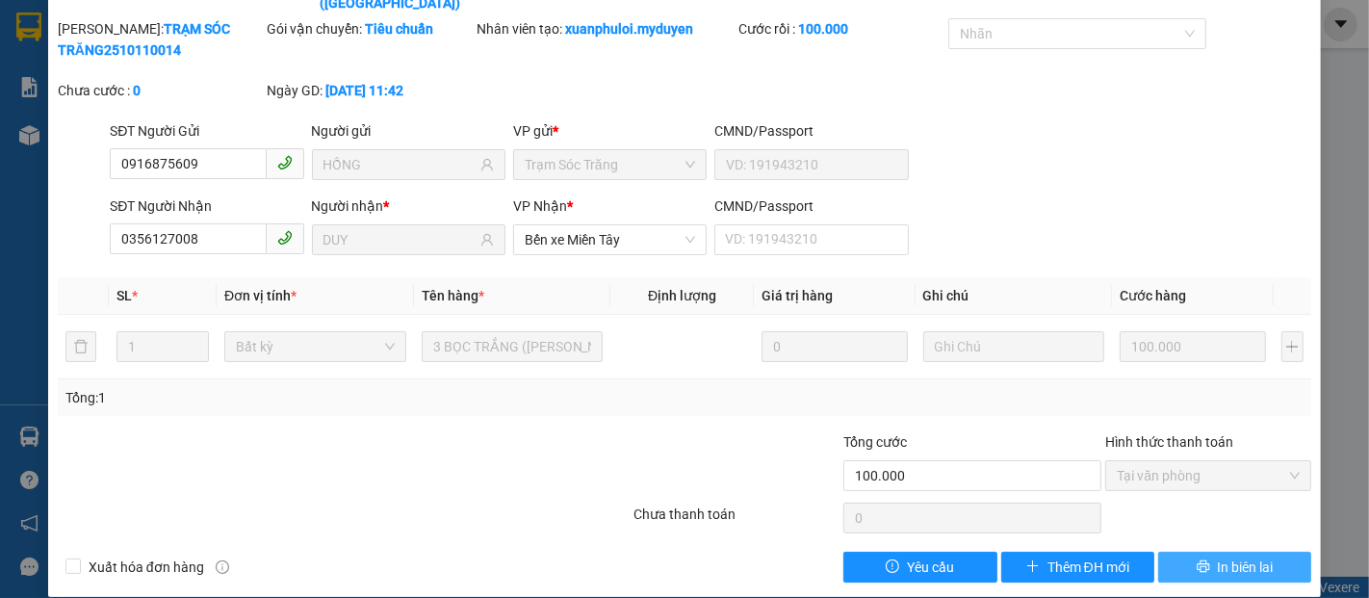
click at [1197, 552] on button "In biên lai" at bounding box center [1234, 567] width 153 height 31
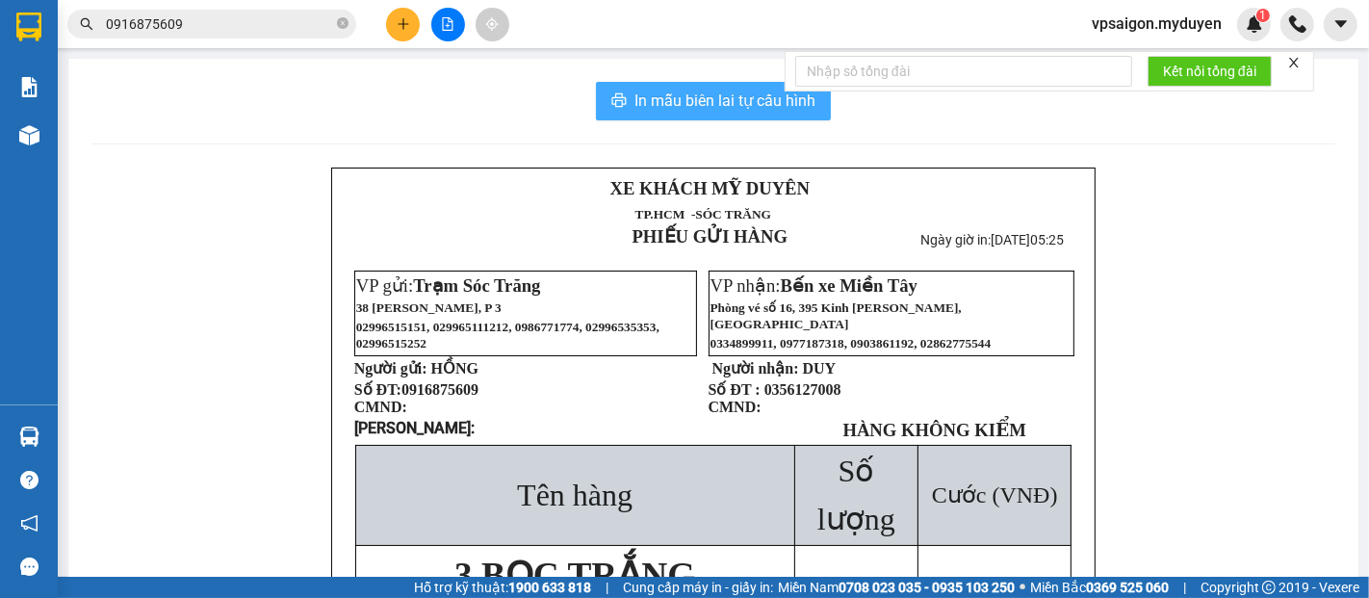
click at [740, 113] on span "In mẫu biên lai tự cấu hình" at bounding box center [725, 101] width 181 height 24
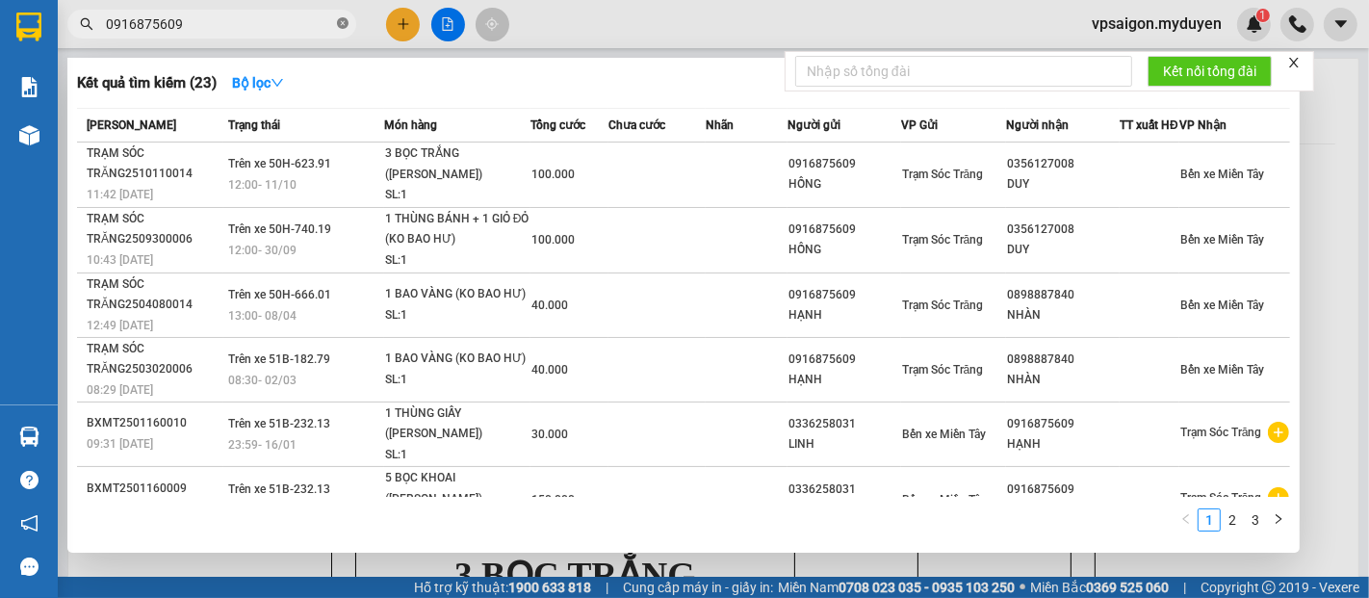
click at [341, 24] on icon "close-circle" at bounding box center [343, 23] width 12 height 12
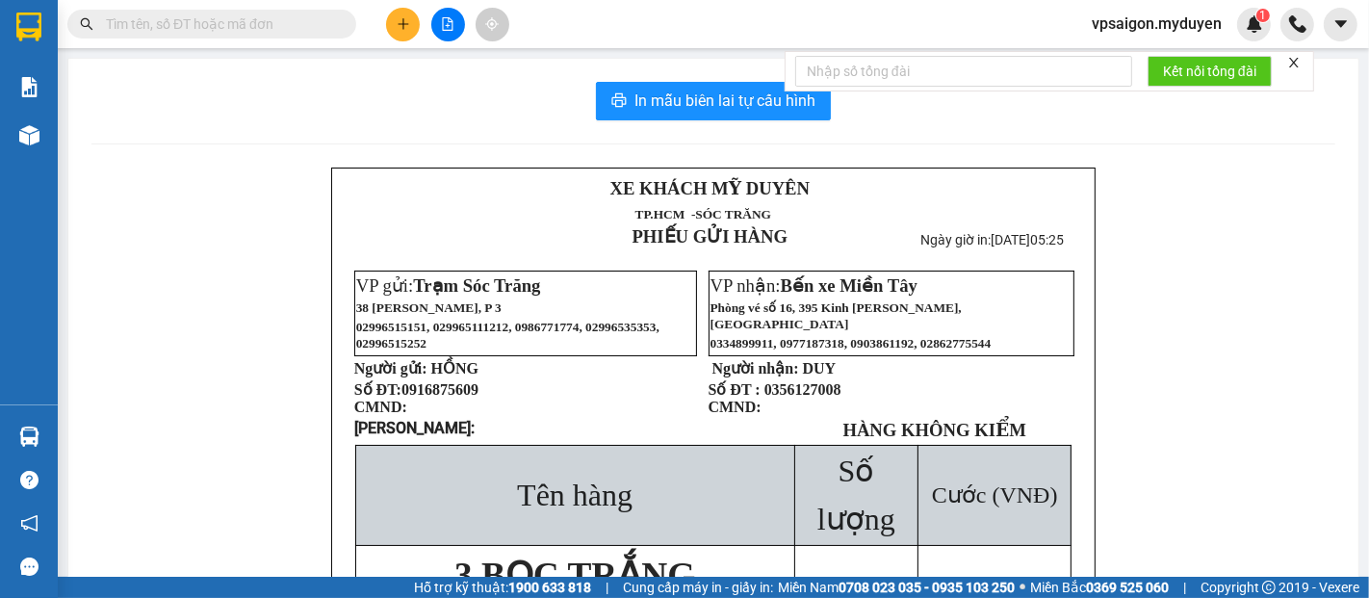
click at [298, 31] on input "text" at bounding box center [219, 23] width 227 height 21
paste input "0969944280"
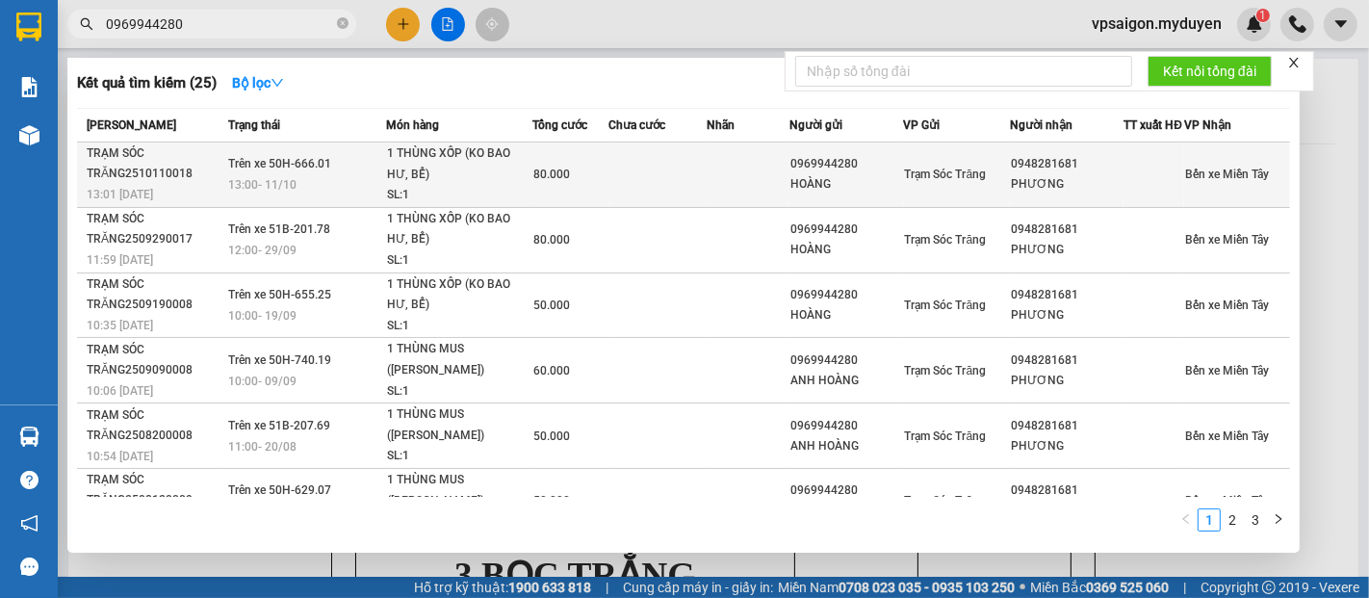
type input "0969944280"
click at [316, 195] on div "13:00 - 11/10" at bounding box center [306, 184] width 157 height 21
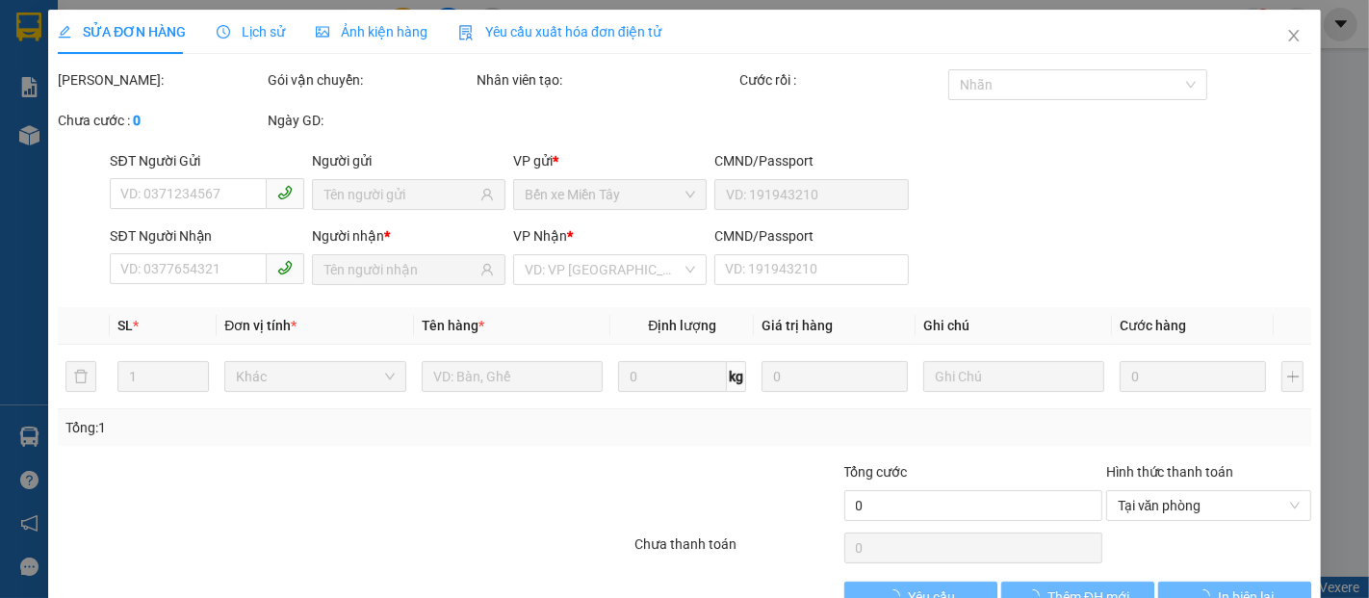
type input "0969944280"
type input "HOÀNG"
type input "0948281681"
type input "PHƯƠNG"
type input "80.000"
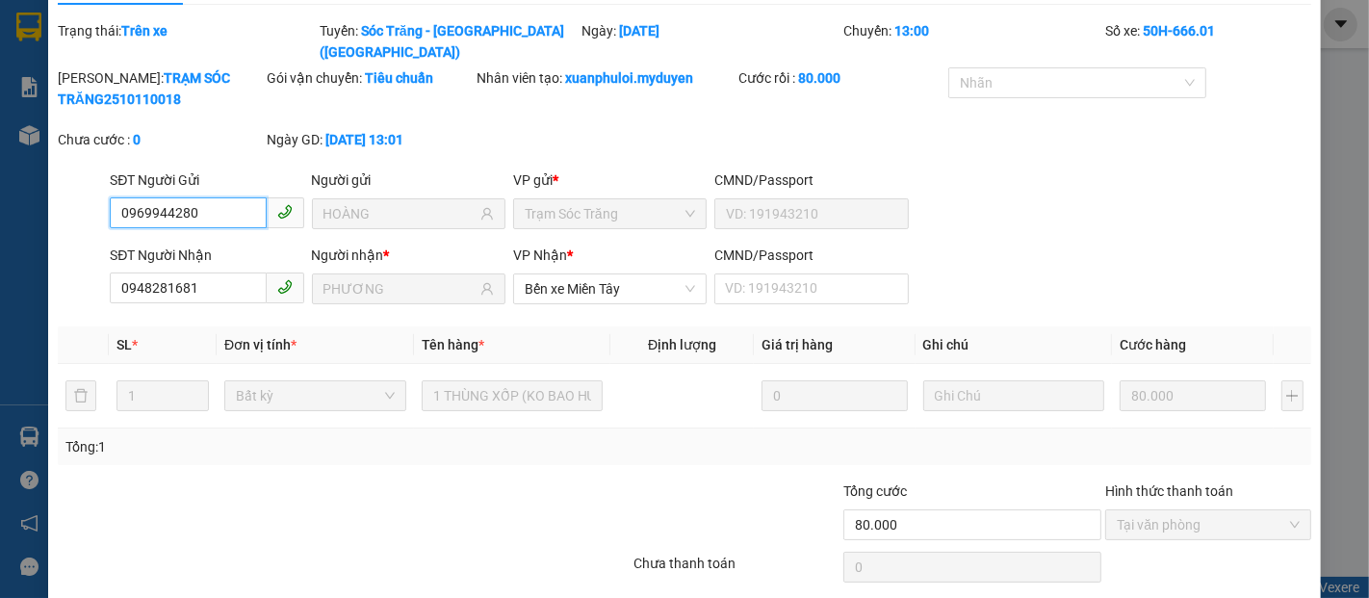
scroll to position [98, 0]
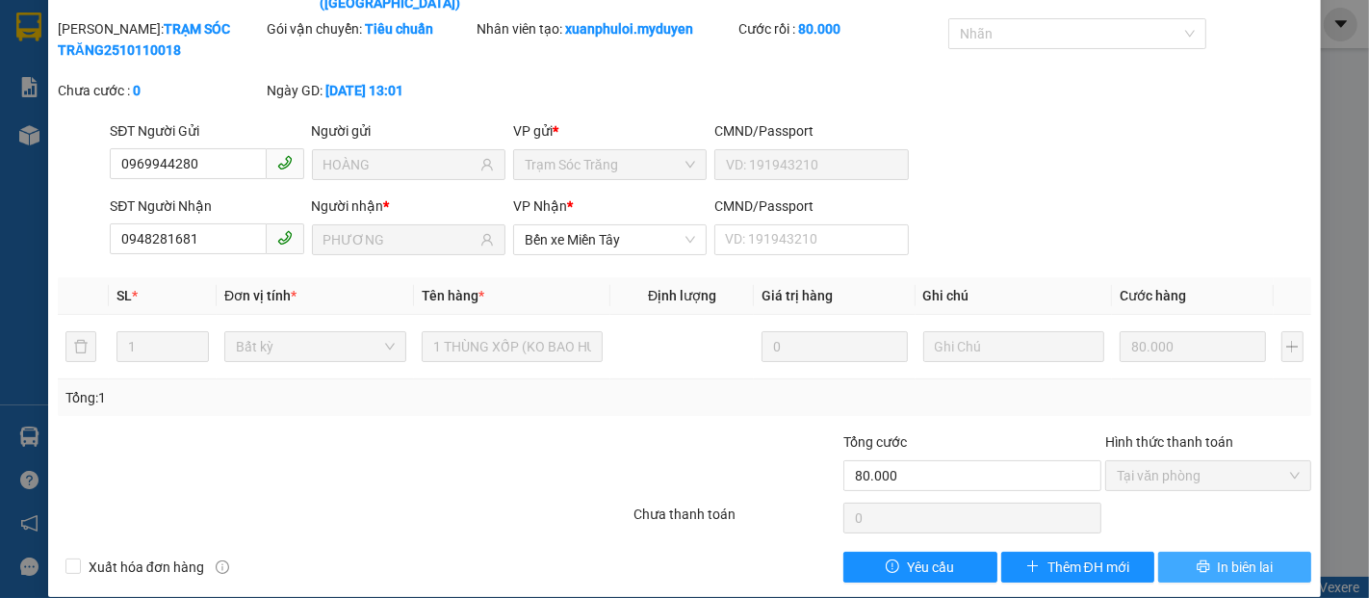
click at [1197, 559] on icon "printer" at bounding box center [1203, 565] width 13 height 13
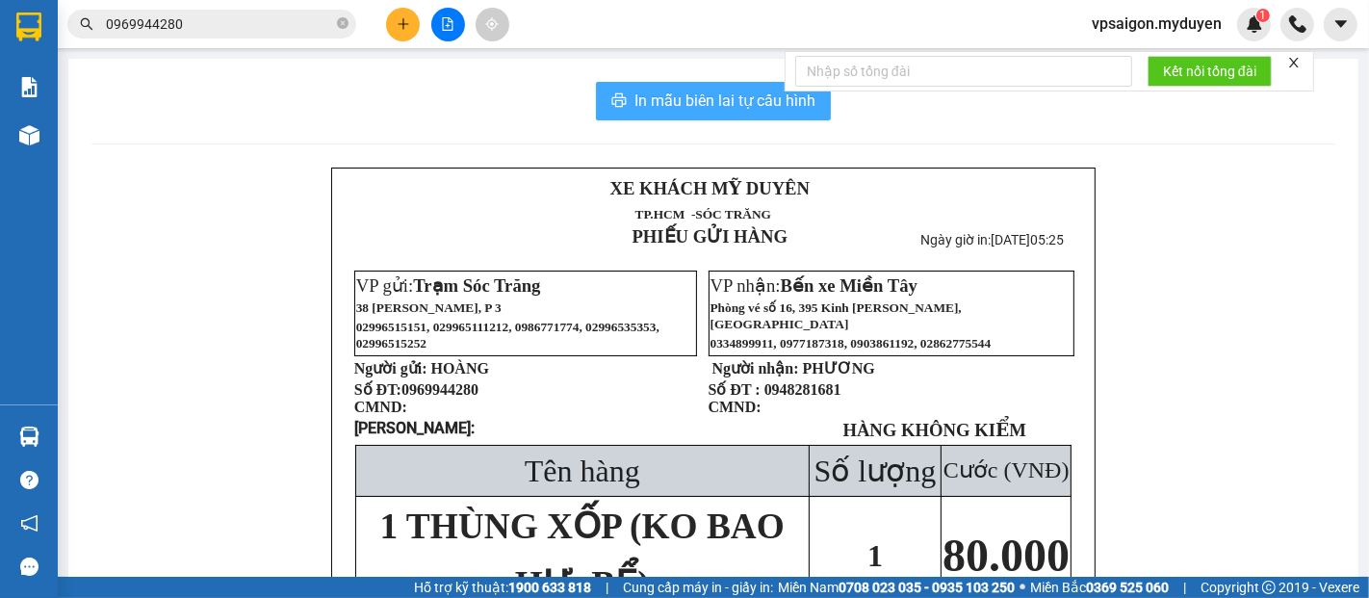
click at [686, 98] on span "In mẫu biên lai tự cấu hình" at bounding box center [725, 101] width 181 height 24
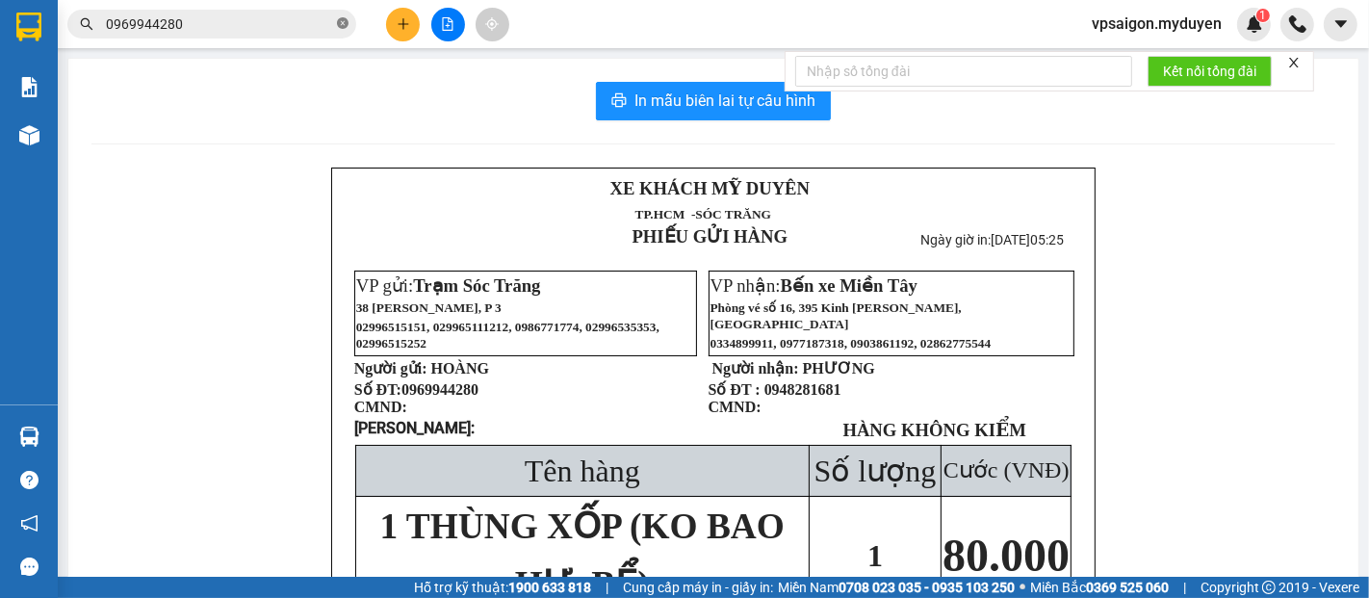
click at [339, 21] on icon "close-circle" at bounding box center [343, 23] width 12 height 12
click at [283, 32] on input "text" at bounding box center [219, 23] width 227 height 21
paste input "0939544265"
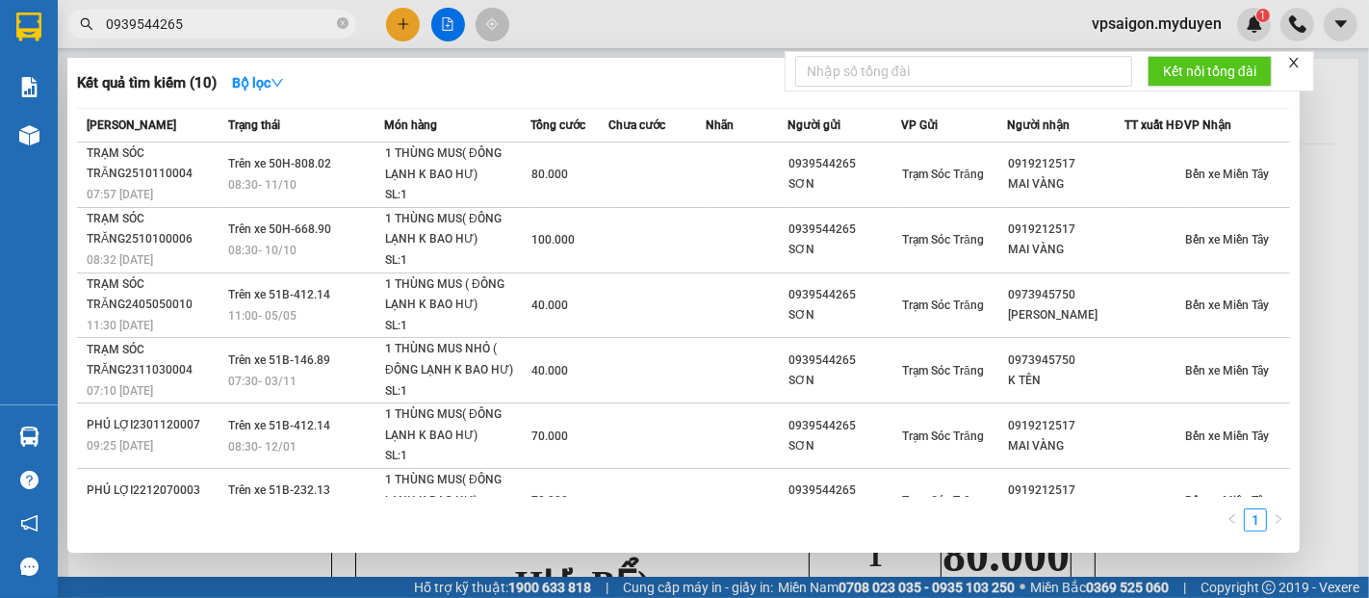
type input "0939544265"
click at [277, 190] on span "08:30 - 11/10" at bounding box center [262, 184] width 68 height 13
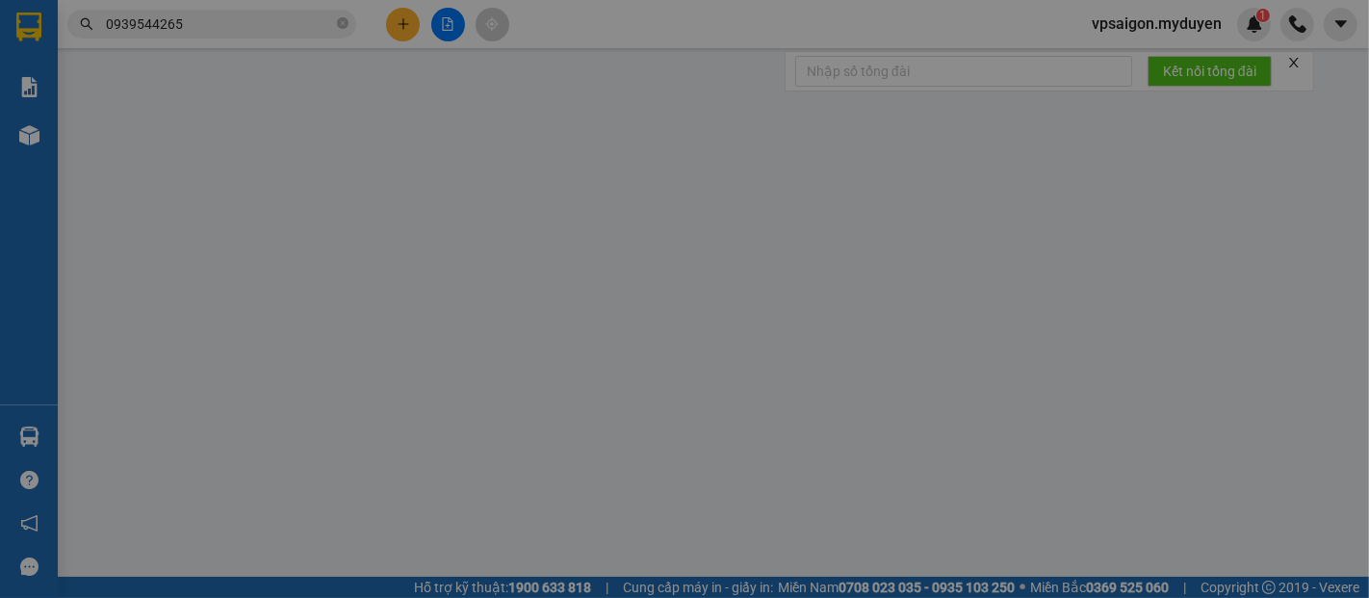
type input "0939544265"
type input "SƠN"
type input "0919212517"
type input "MAI VÀNG"
type input "80.000"
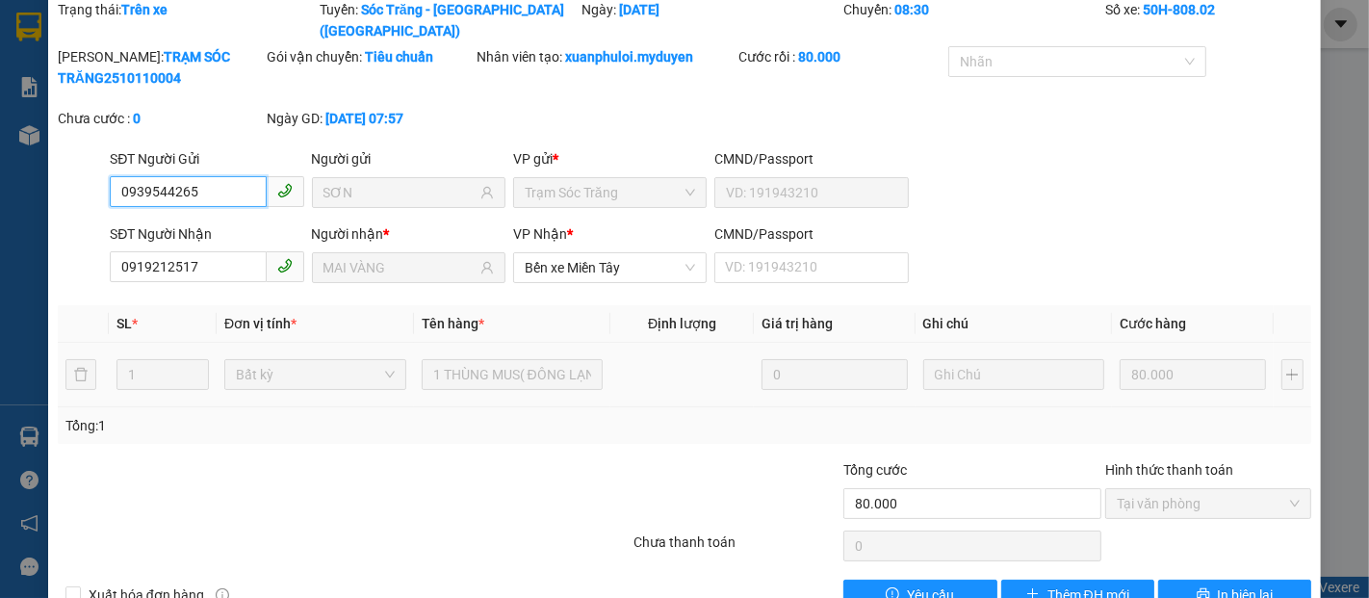
scroll to position [98, 0]
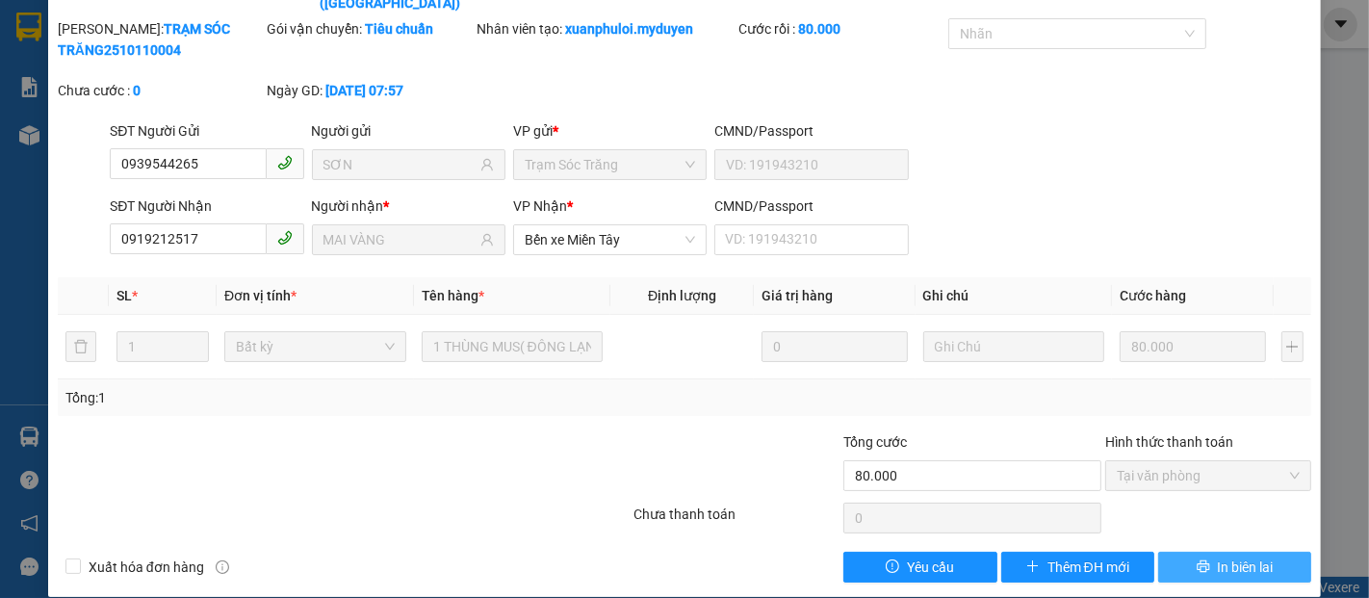
click at [1231, 557] on span "In biên lai" at bounding box center [1246, 567] width 56 height 21
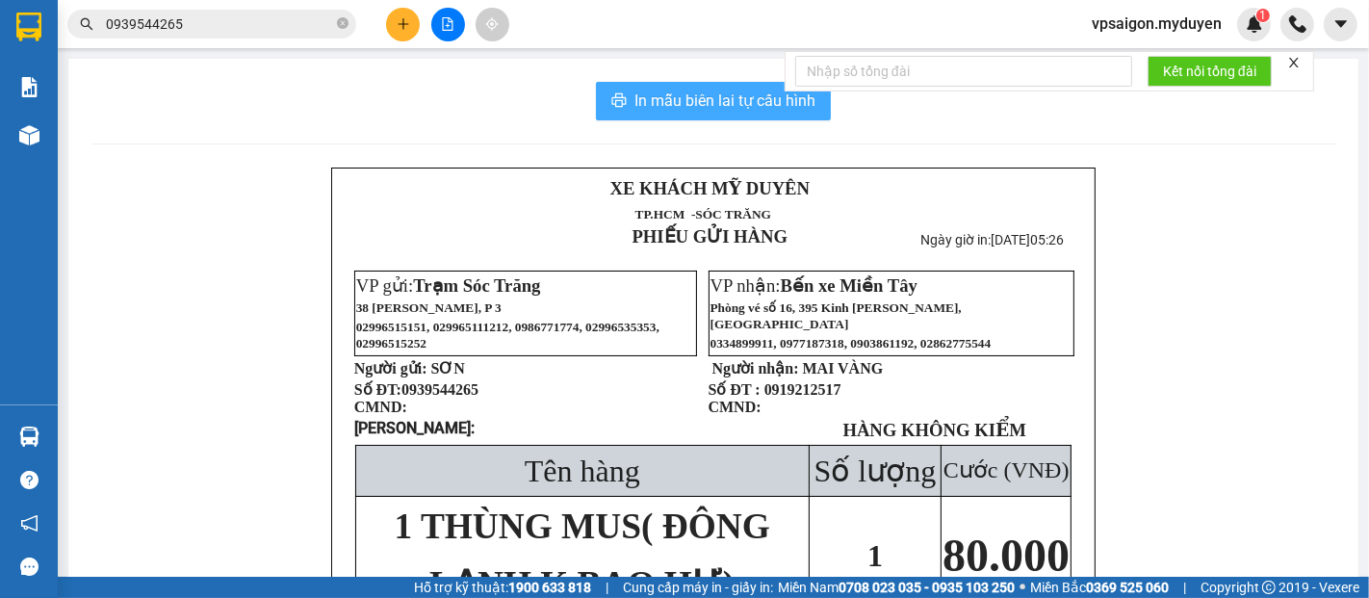
click at [646, 103] on span "In mẫu biên lai tự cấu hình" at bounding box center [725, 101] width 181 height 24
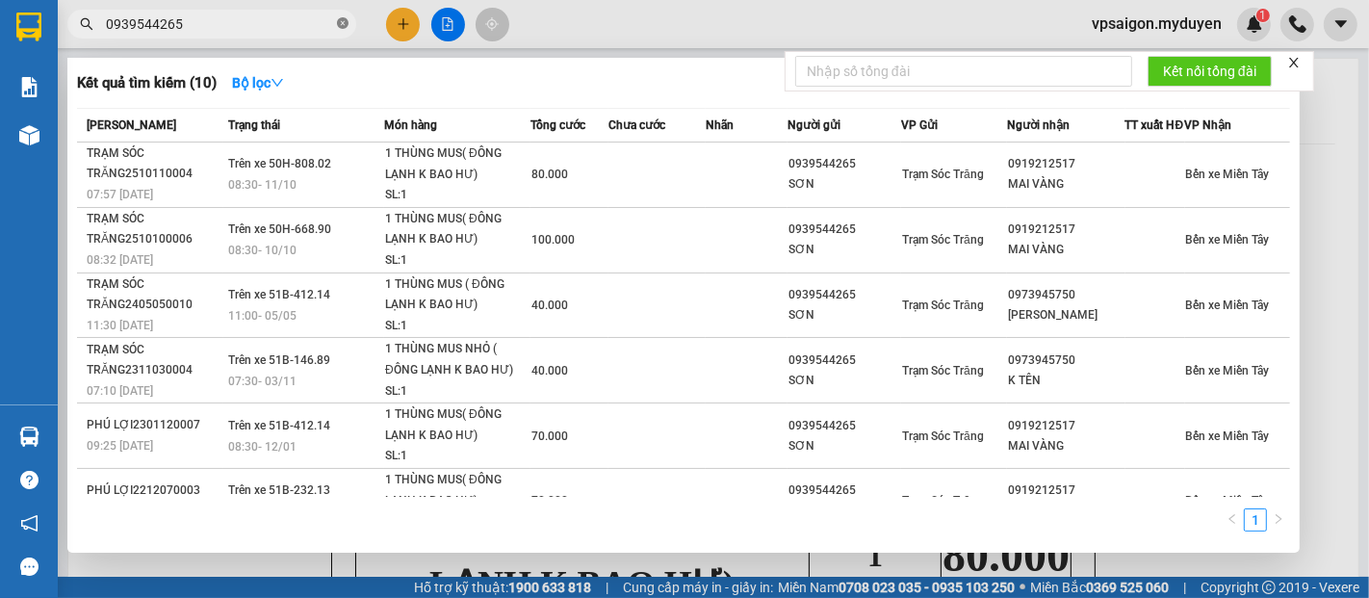
click at [339, 24] on icon "close-circle" at bounding box center [343, 23] width 12 height 12
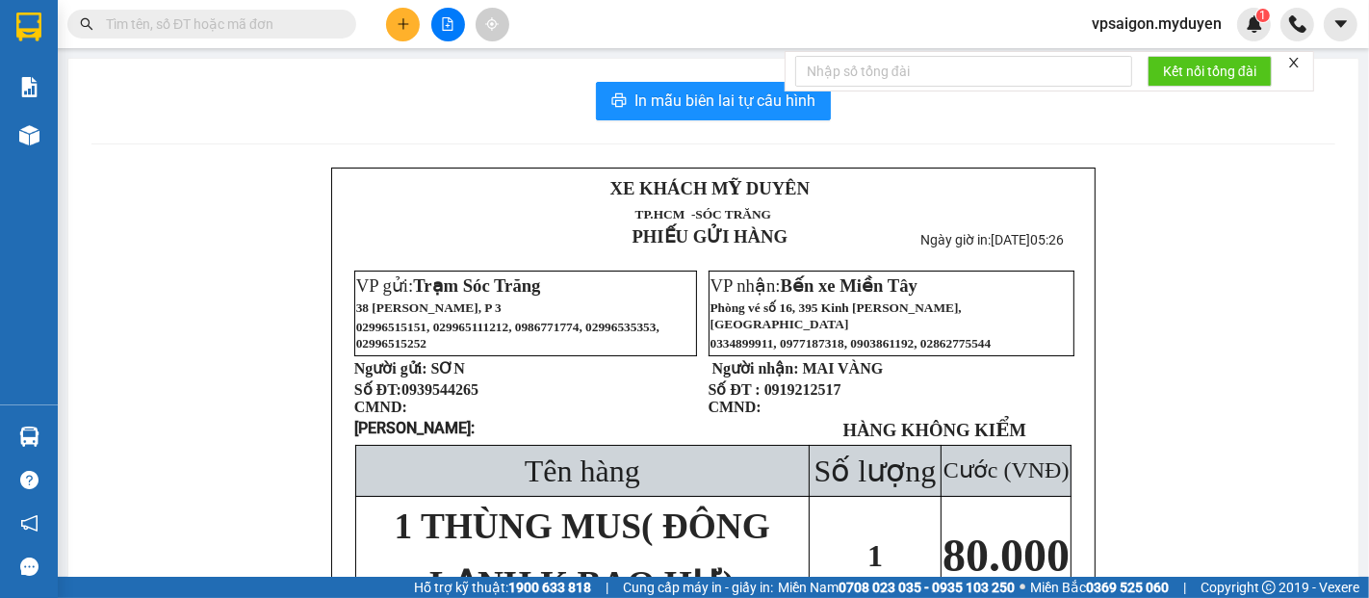
click at [311, 27] on input "text" at bounding box center [219, 23] width 227 height 21
paste input "0353983627"
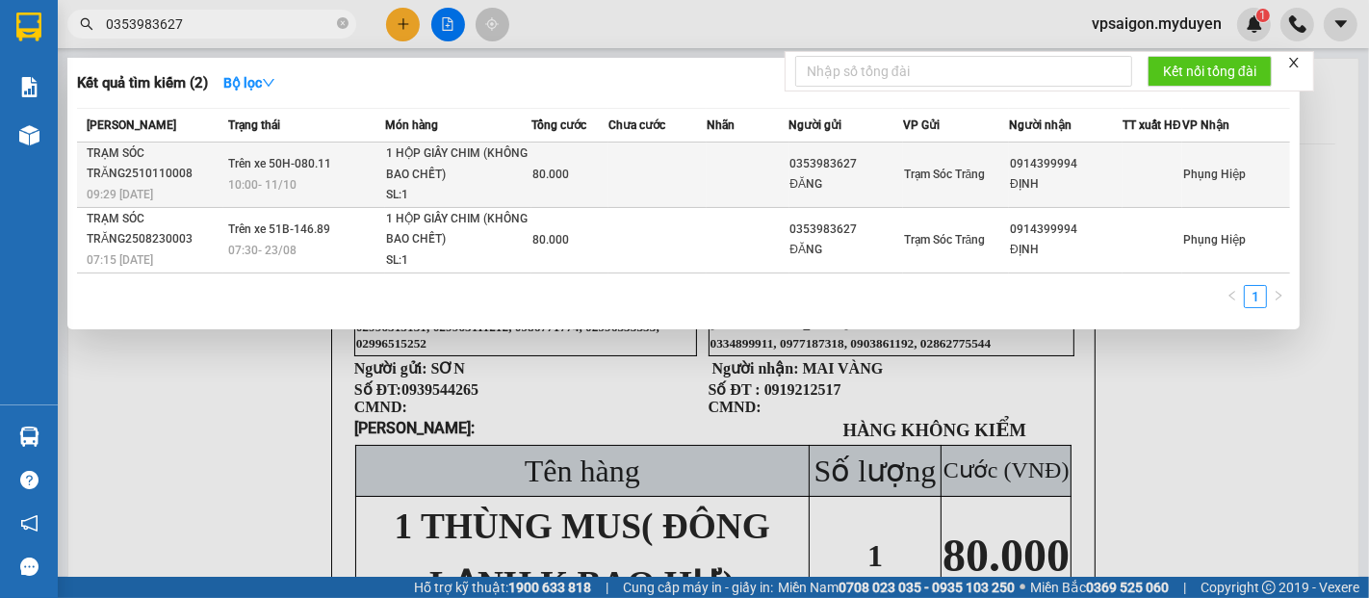
type input "0353983627"
click at [300, 191] on div "10:00 - 11/10" at bounding box center [306, 184] width 156 height 21
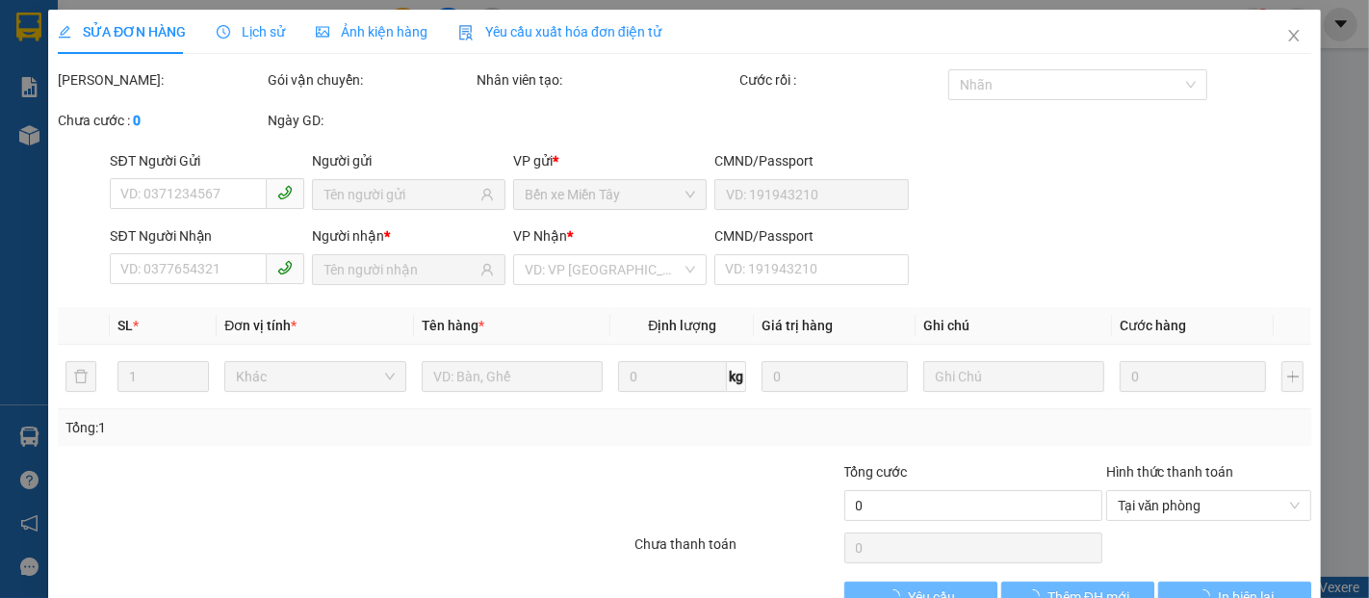
type input "0353983627"
type input "ĐĂNG"
type input "0914399994"
type input "ĐỊNH"
type input "80.000"
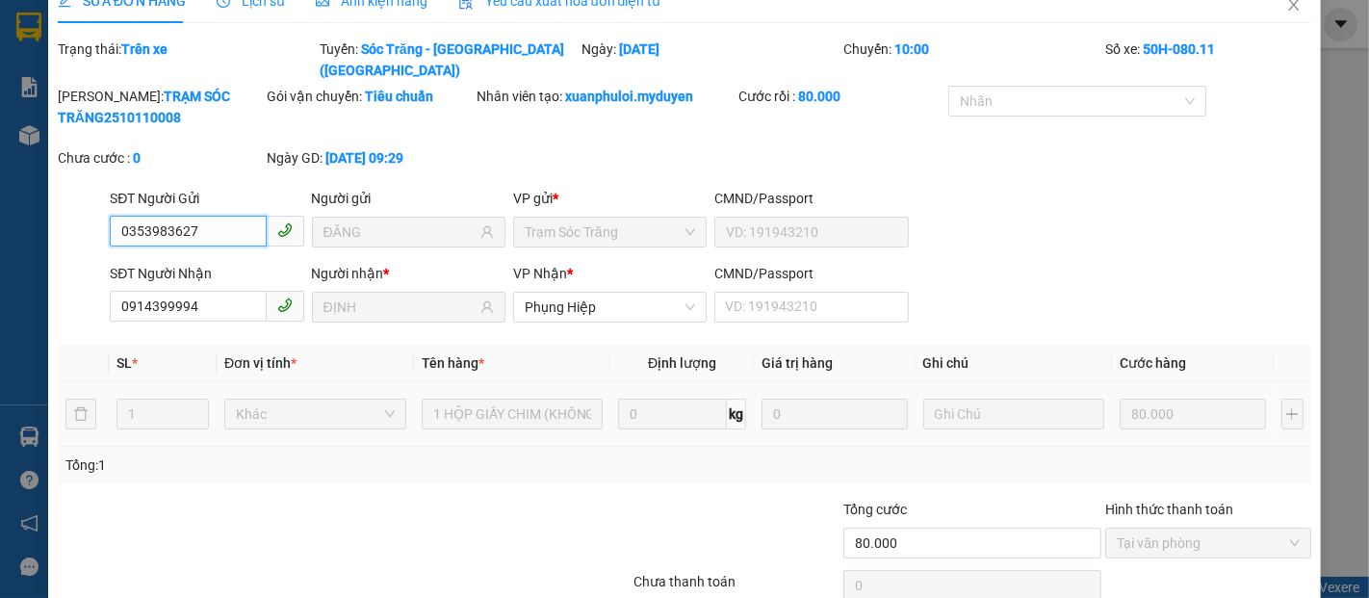
scroll to position [98, 0]
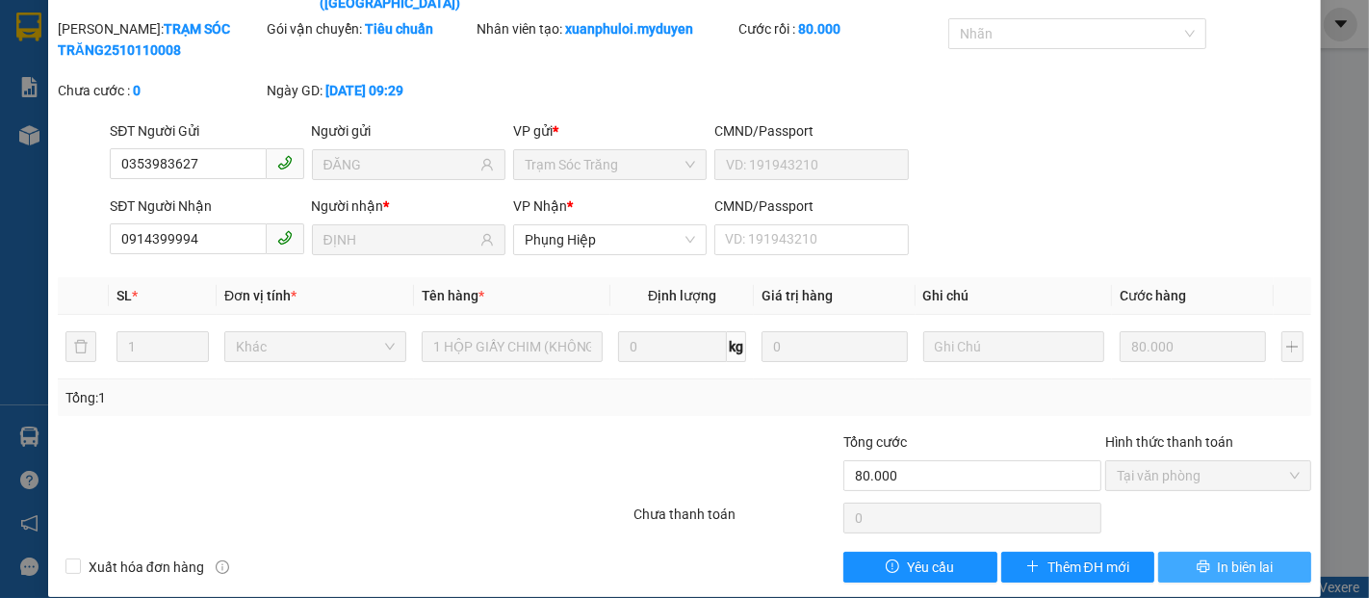
click at [1201, 552] on button "In biên lai" at bounding box center [1234, 567] width 153 height 31
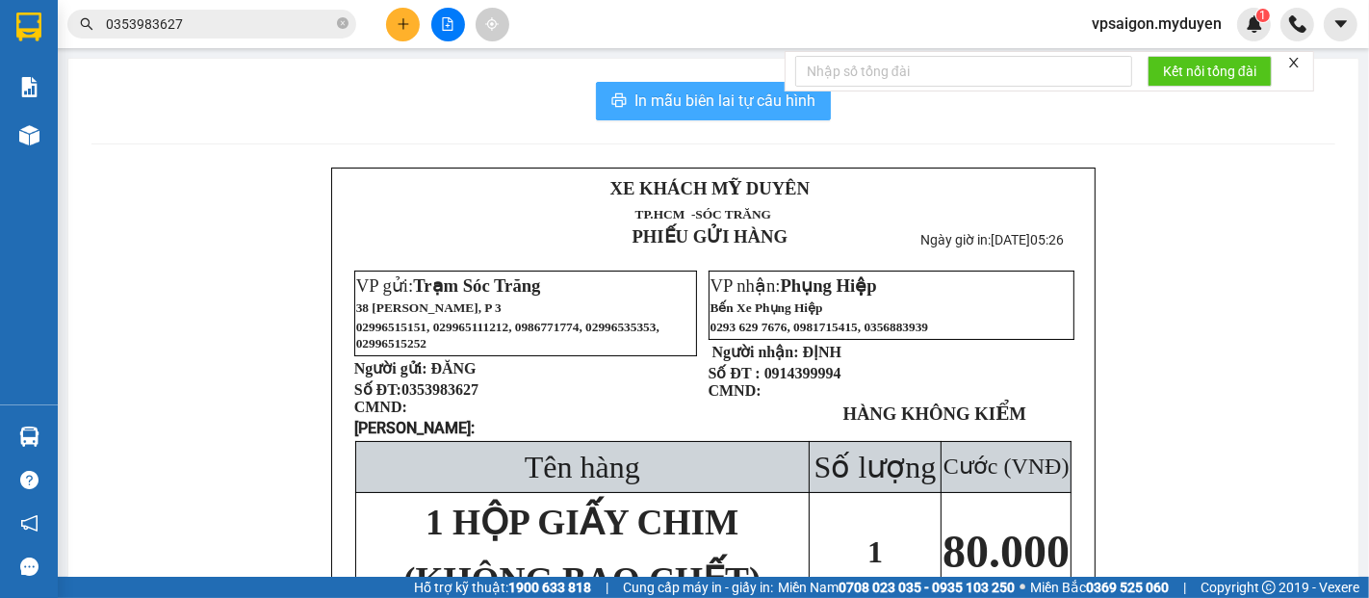
click at [639, 97] on span "In mẫu biên lai tự cấu hình" at bounding box center [725, 101] width 181 height 24
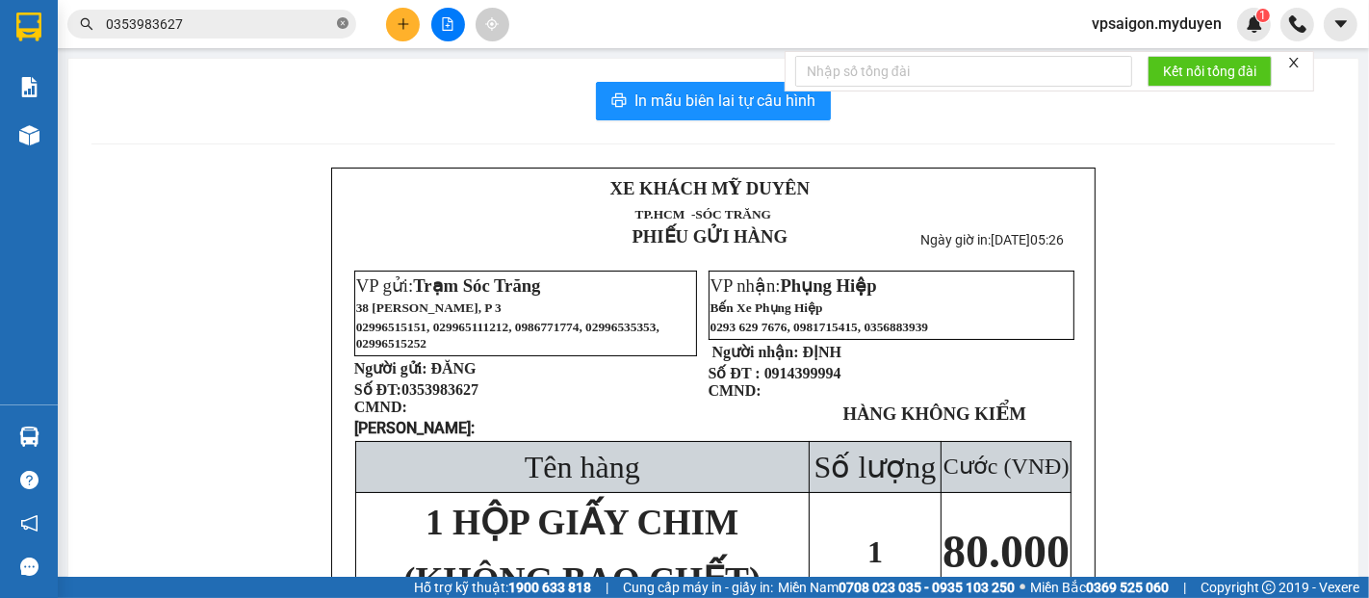
click at [339, 23] on icon "close-circle" at bounding box center [343, 23] width 12 height 12
paste input "0984635618"
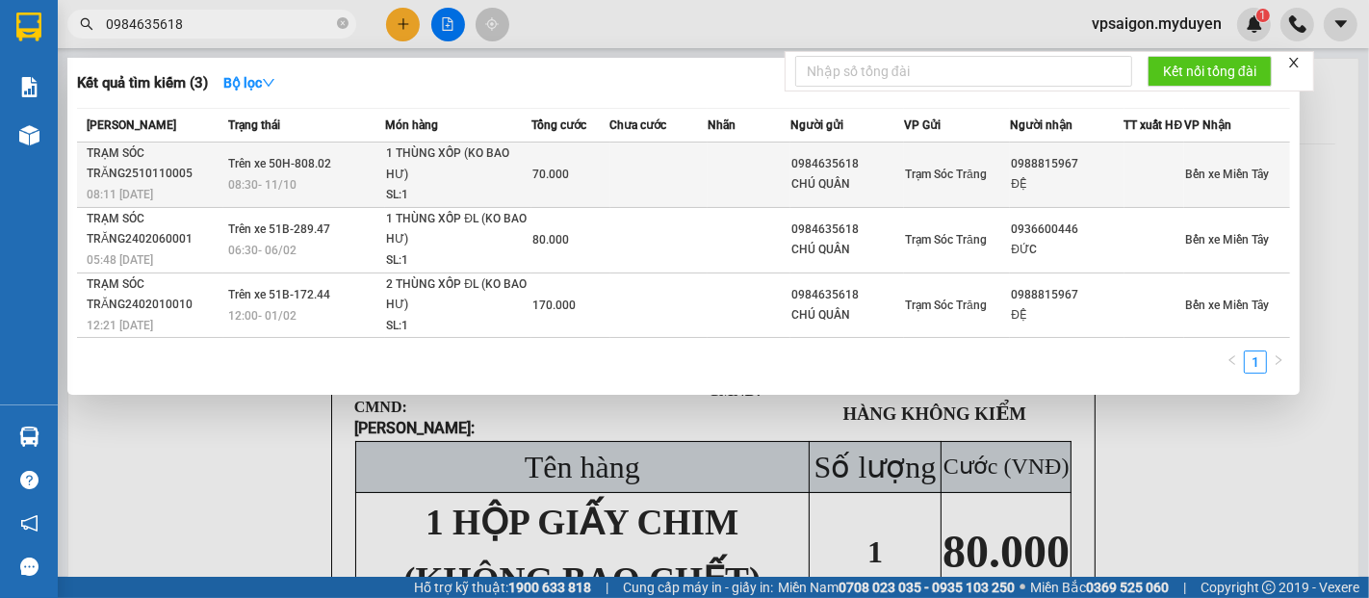
type input "0984635618"
click at [283, 192] on span "08:30 - 11/10" at bounding box center [262, 184] width 68 height 13
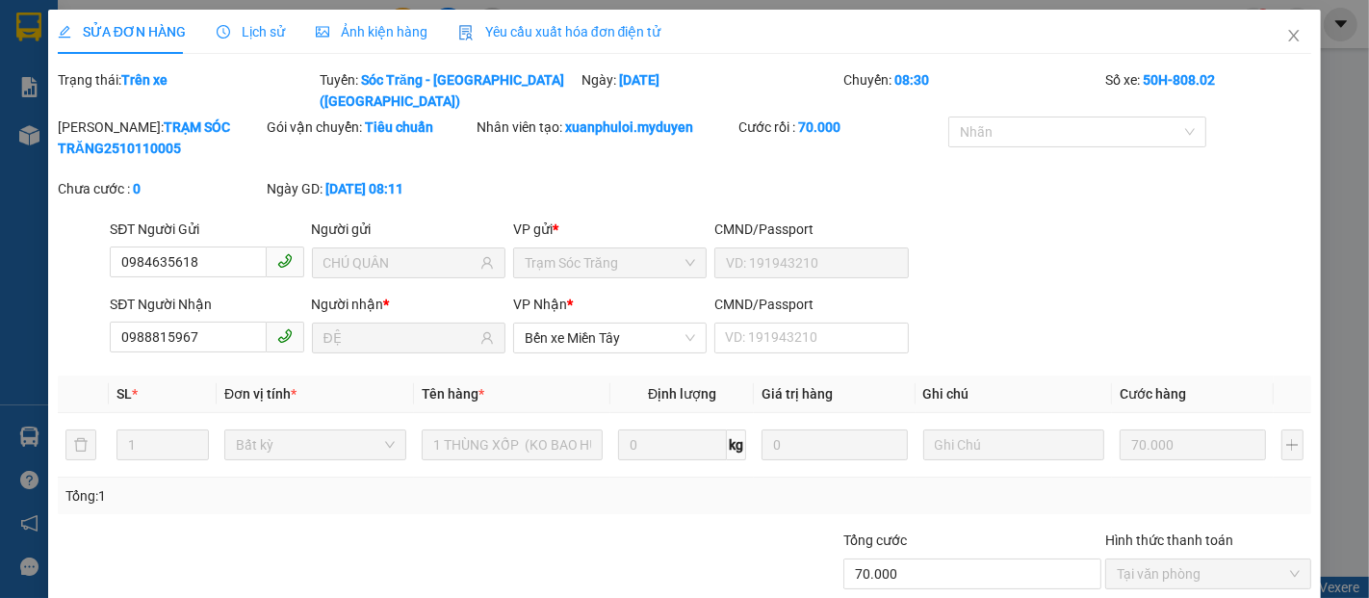
type input "0984635618"
type input "CHÚ QUÂN"
type input "0988815967"
type input "ĐỆ"
type input "70.000"
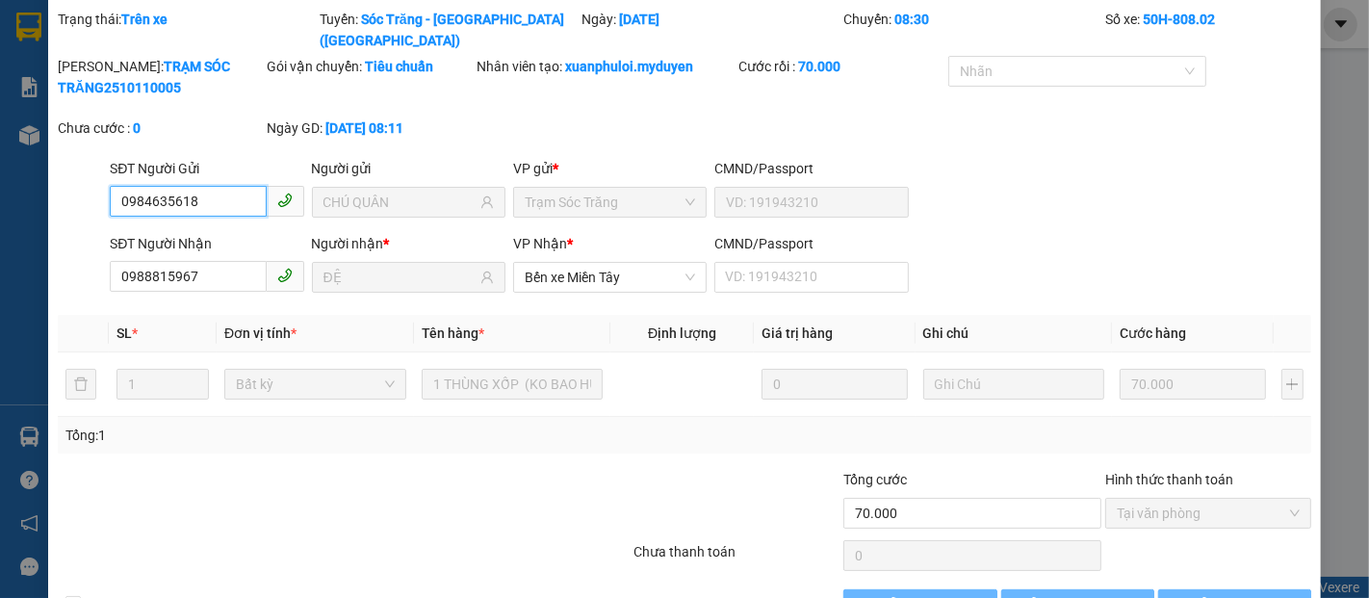
scroll to position [98, 0]
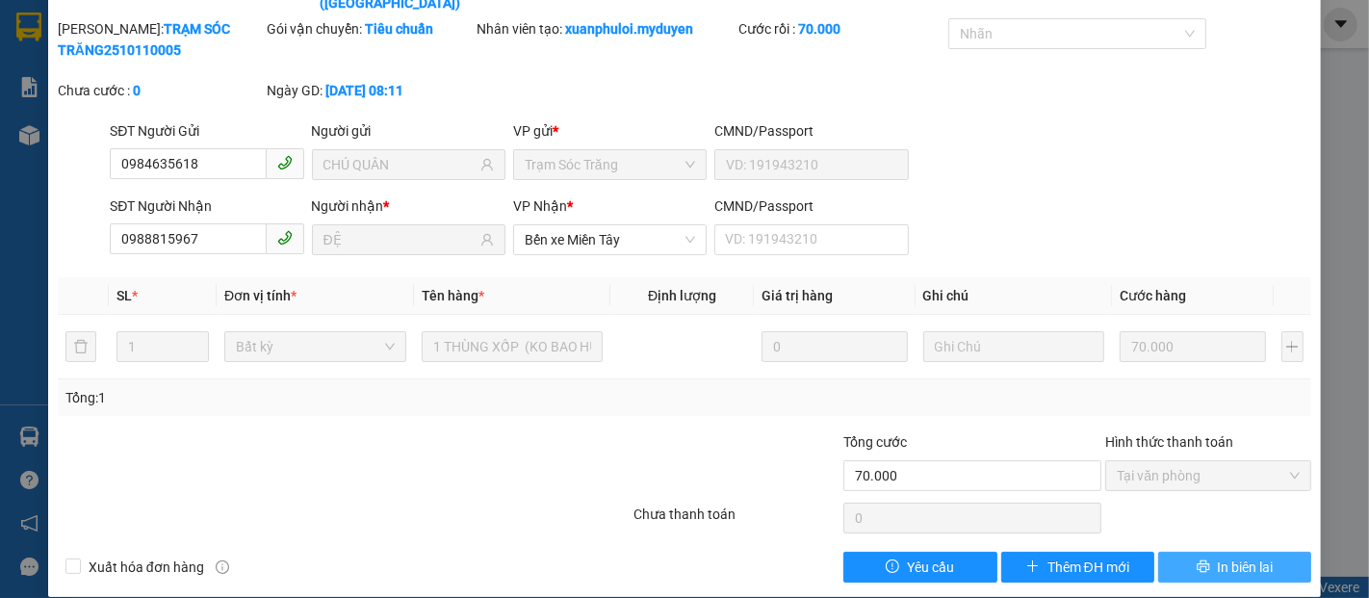
click at [1176, 552] on button "In biên lai" at bounding box center [1234, 567] width 153 height 31
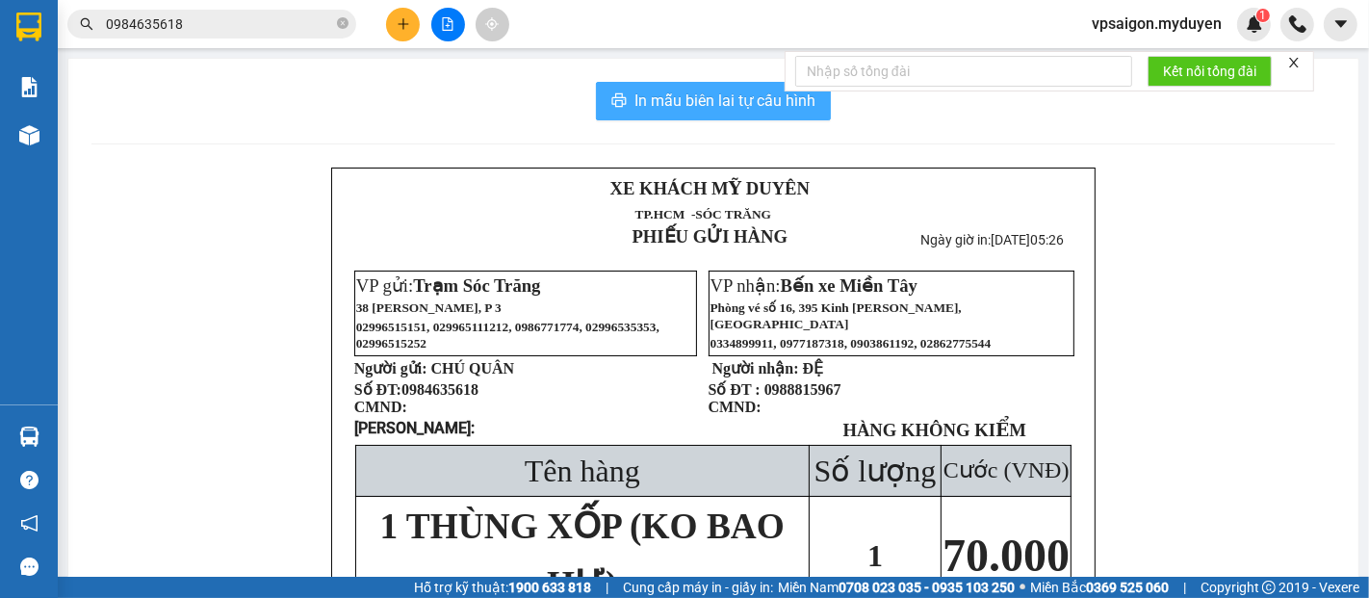
click at [600, 94] on button "In mẫu biên lai tự cấu hình" at bounding box center [713, 101] width 235 height 39
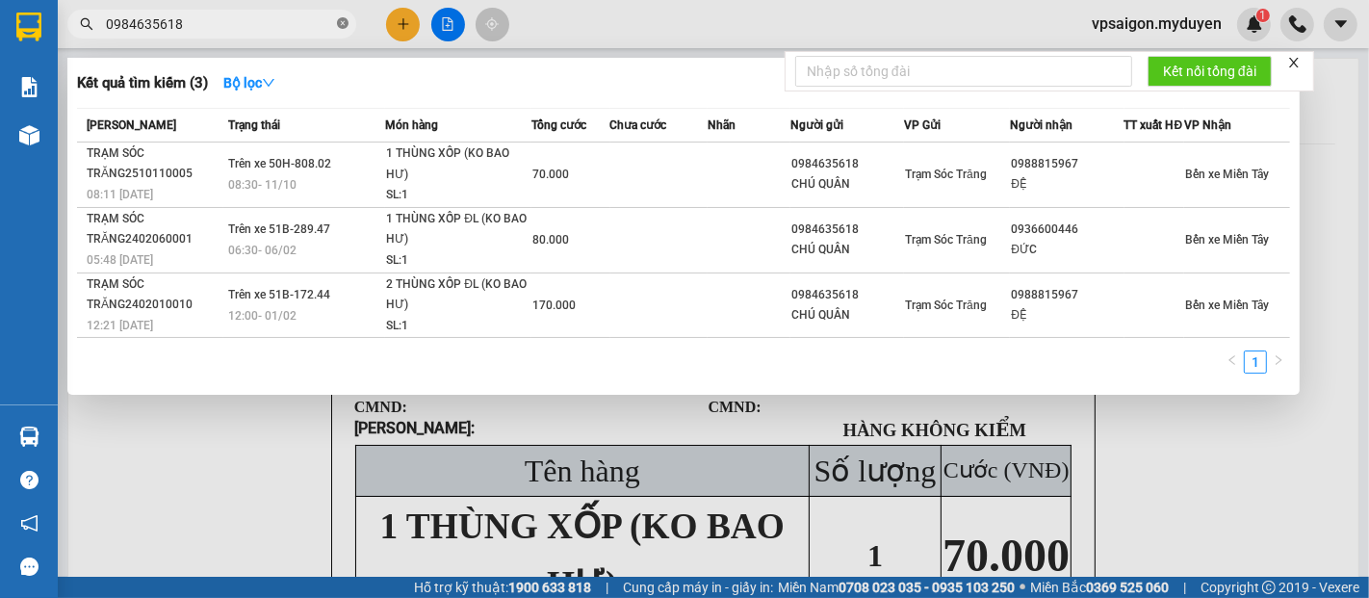
click at [344, 25] on icon "close-circle" at bounding box center [343, 23] width 12 height 12
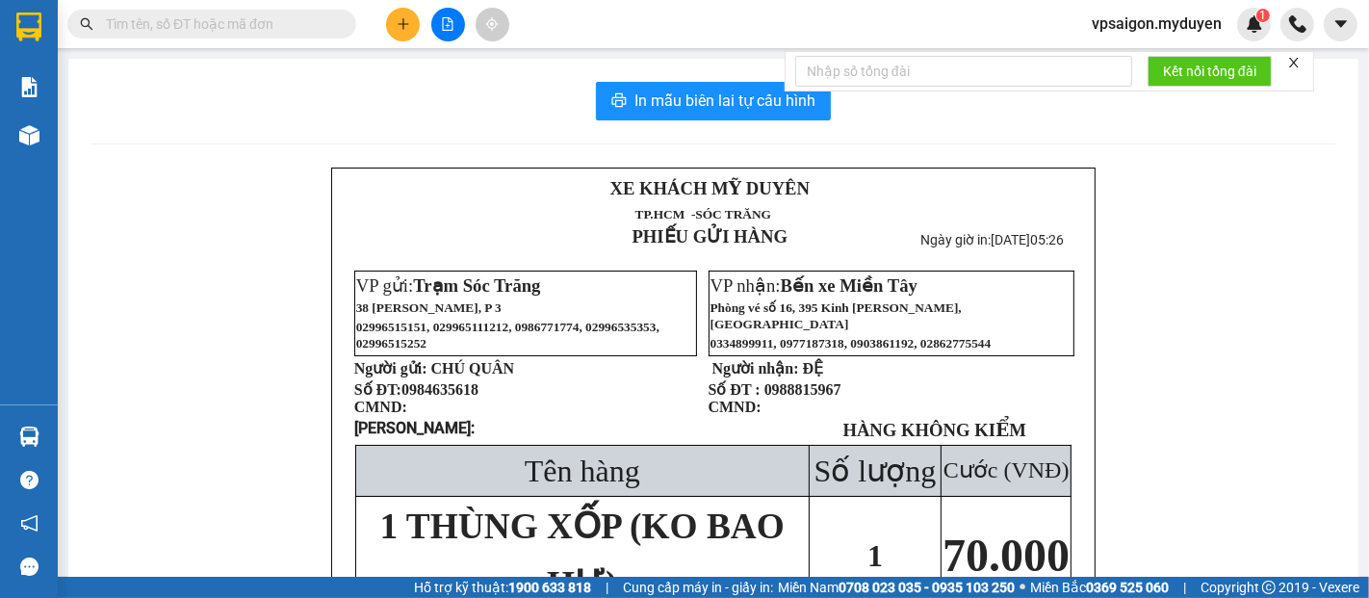
click at [318, 29] on input "text" at bounding box center [219, 23] width 227 height 21
paste input "0939376301"
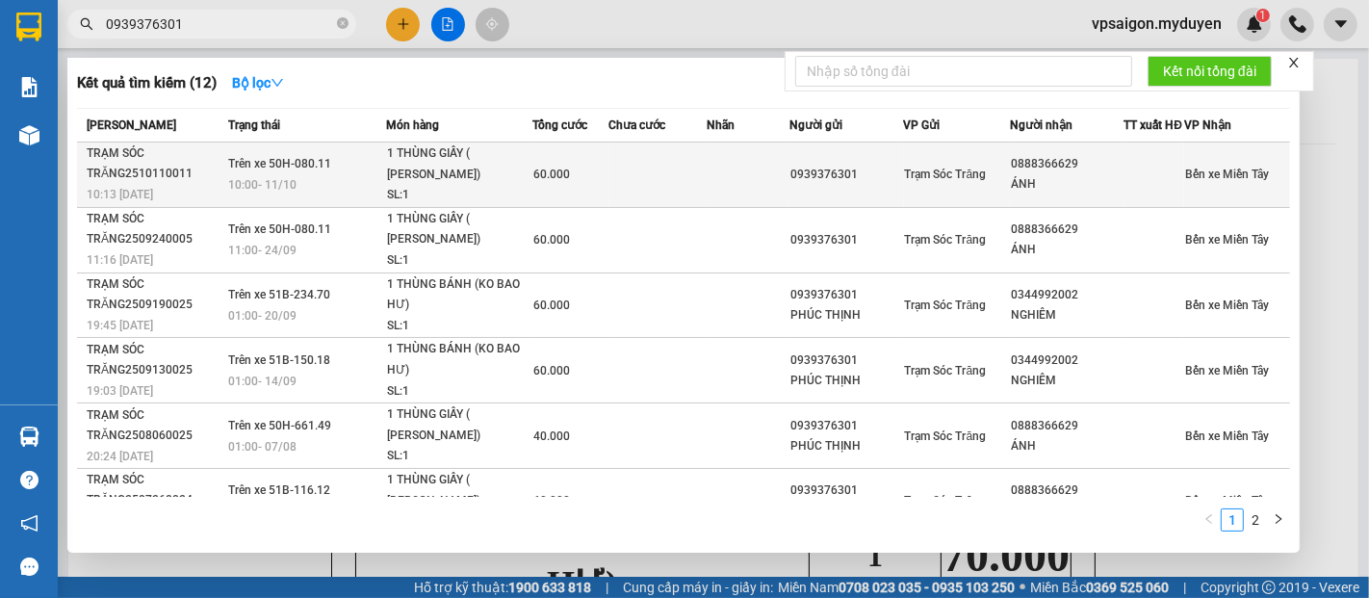
type input "0939376301"
click at [330, 195] on div "10:00 - 11/10" at bounding box center [306, 184] width 157 height 21
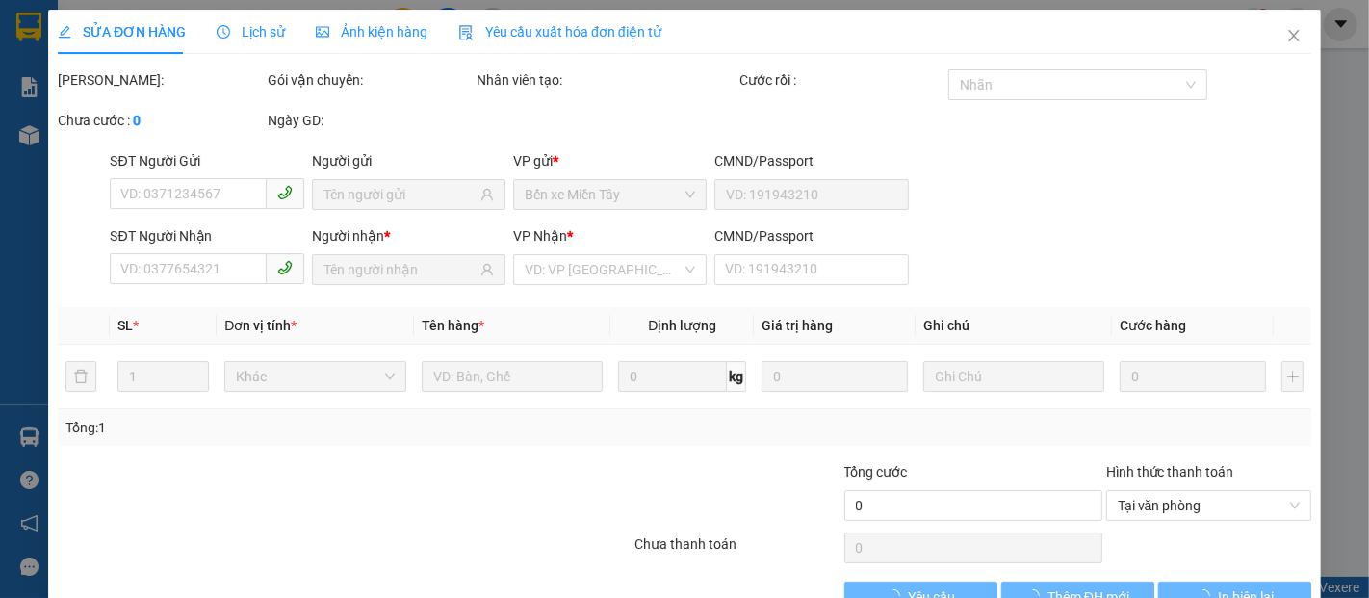
type input "0939376301"
type input "0888366629"
type input "ÁNH"
type input "60.000"
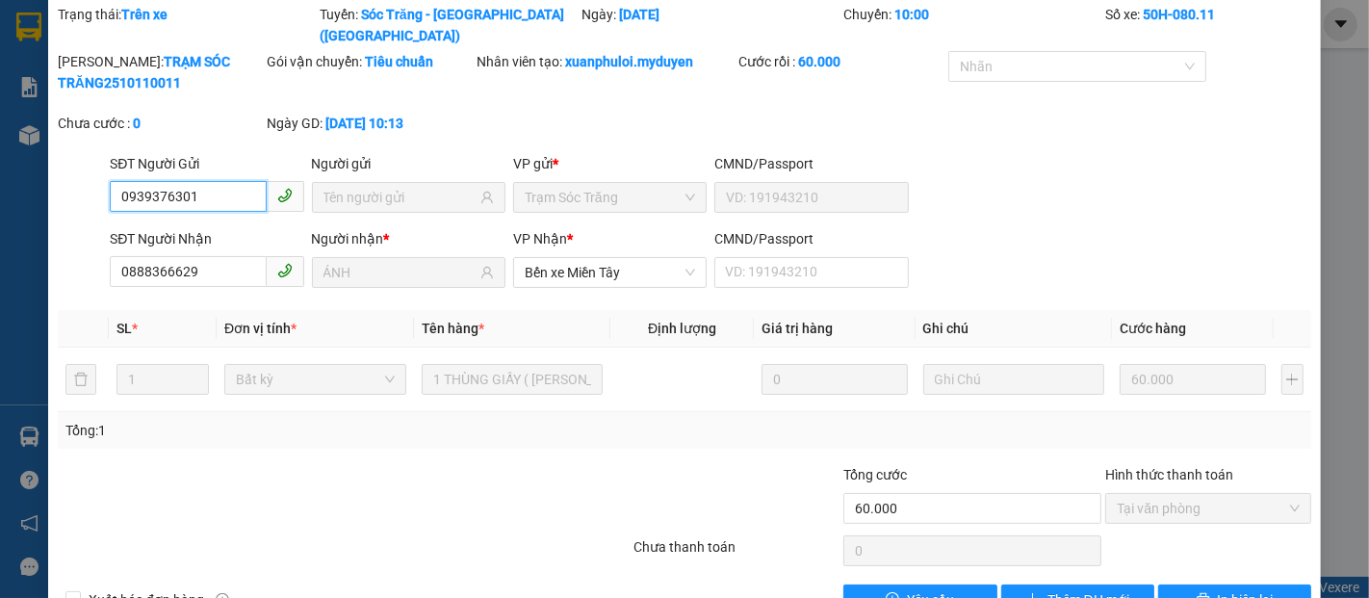
scroll to position [98, 0]
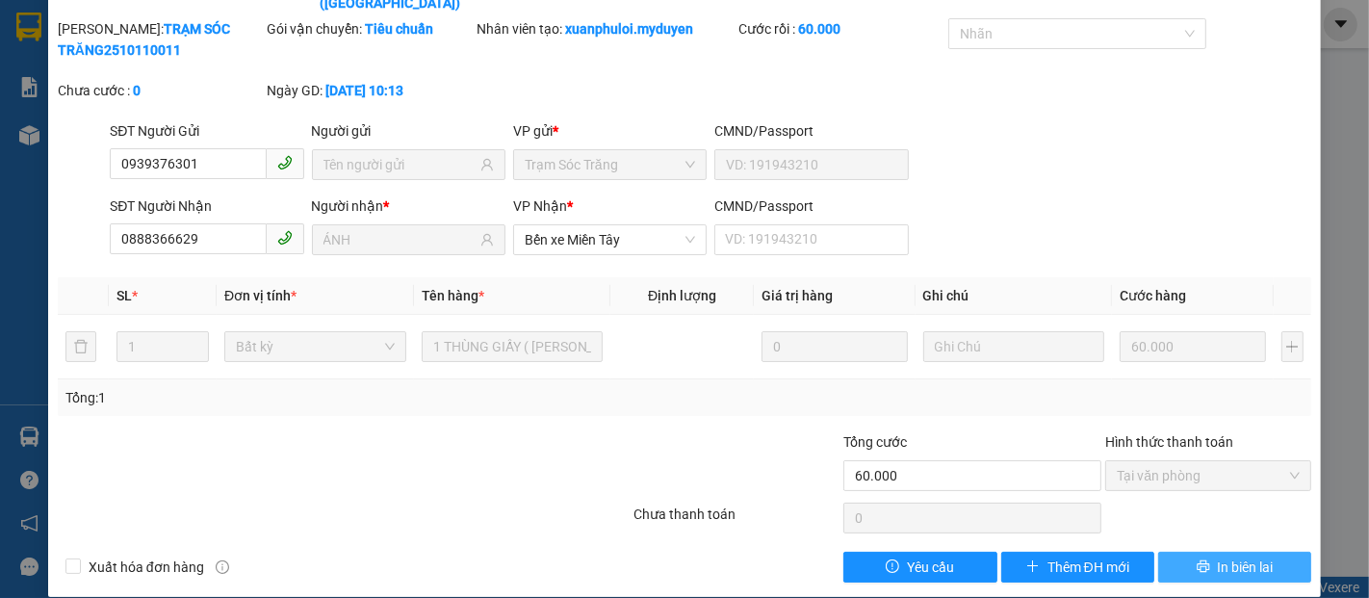
click at [1196, 553] on button "In biên lai" at bounding box center [1234, 567] width 153 height 31
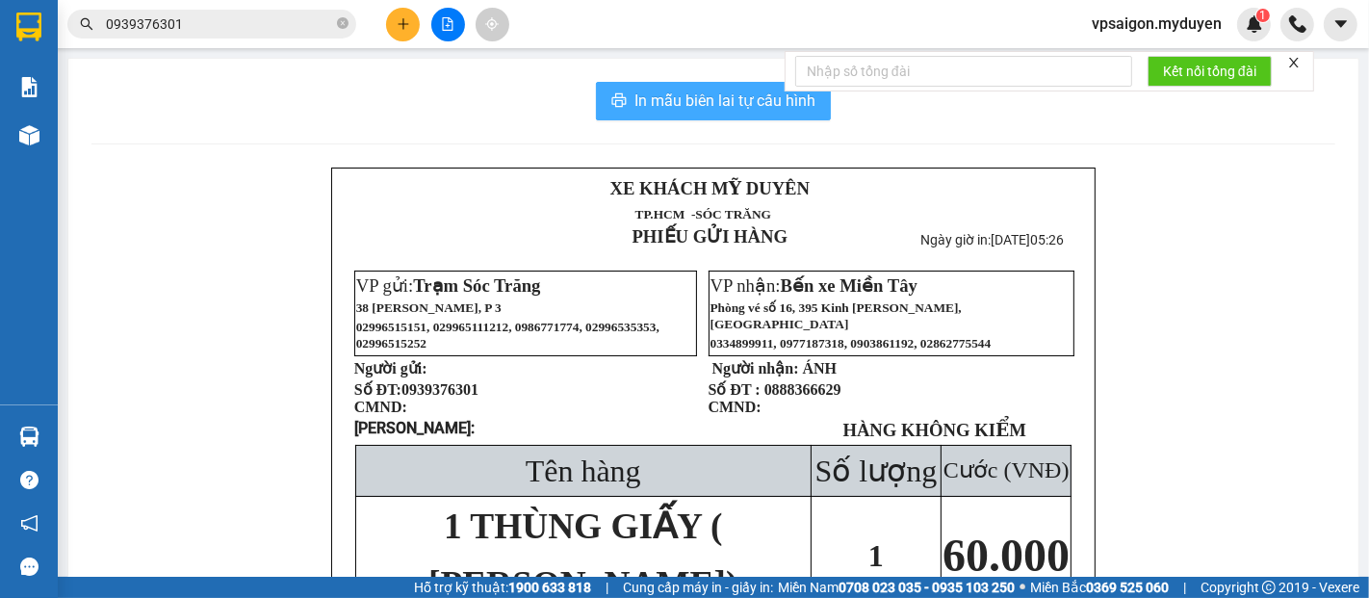
click at [706, 114] on button "In mẫu biên lai tự cấu hình" at bounding box center [713, 101] width 235 height 39
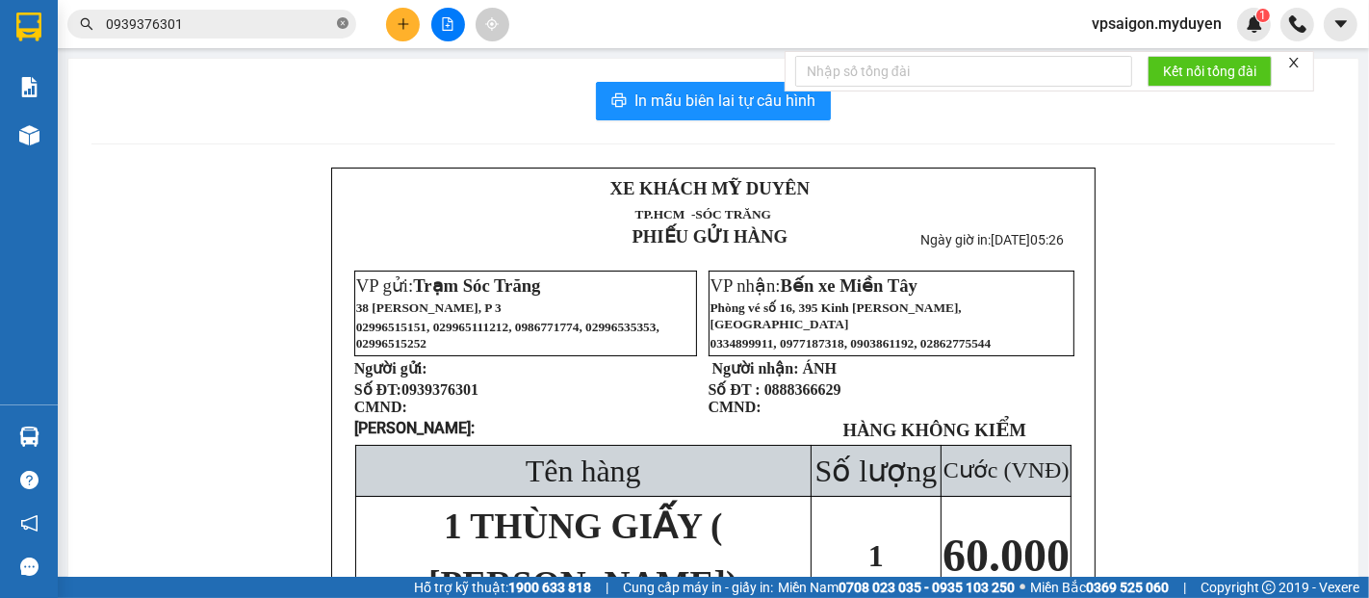
click at [347, 20] on icon "close-circle" at bounding box center [343, 23] width 12 height 12
click at [308, 25] on input "text" at bounding box center [219, 23] width 227 height 21
paste input "0856423624"
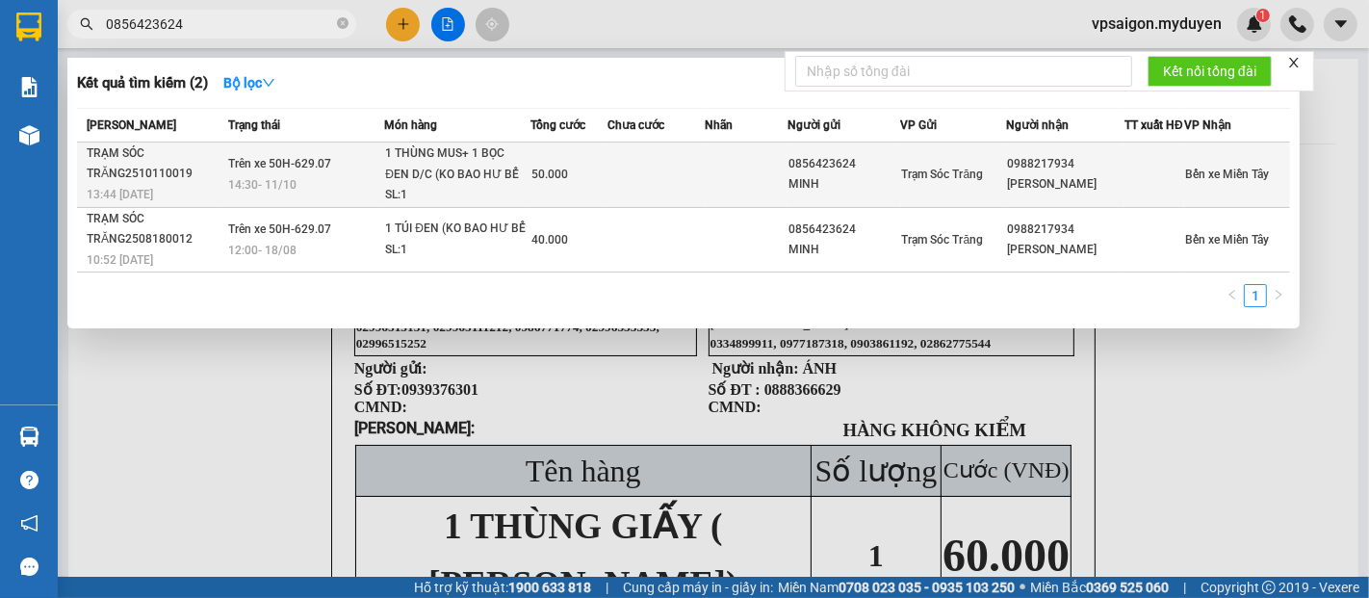
type input "0856423624"
click at [307, 194] on div "14:30 - 11/10" at bounding box center [306, 184] width 156 height 21
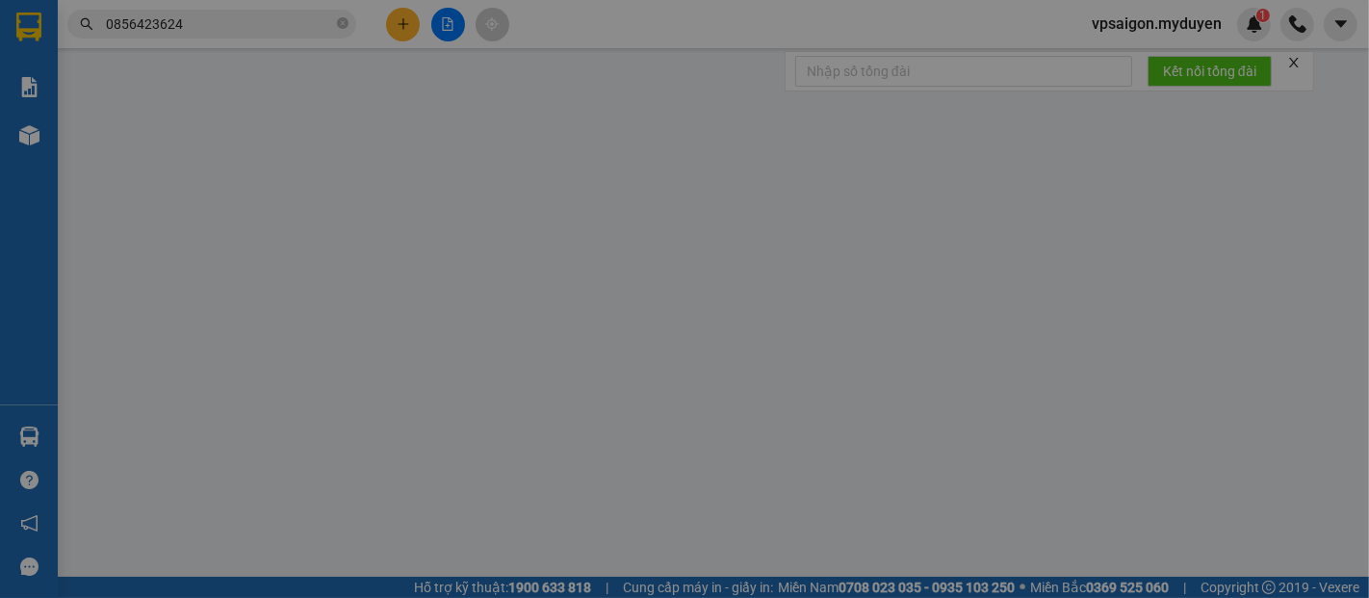
type input "0856423624"
type input "MINH"
type input "0988217934"
type input "VĂN MINH"
type input "50.000"
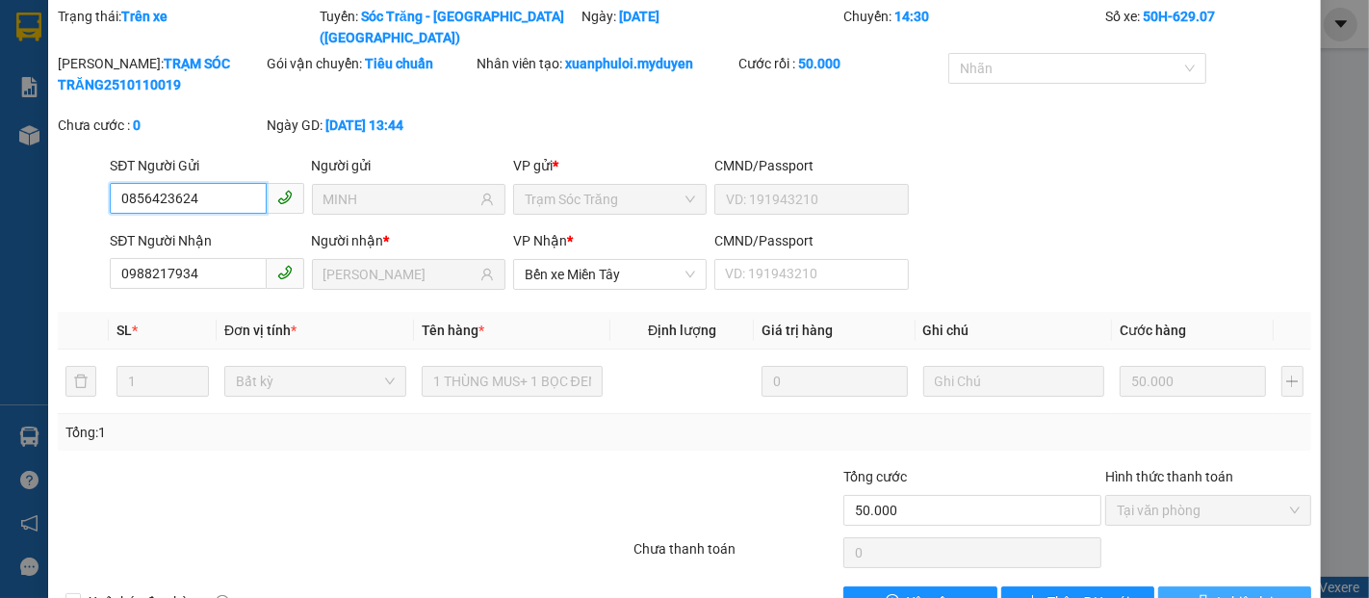
scroll to position [98, 0]
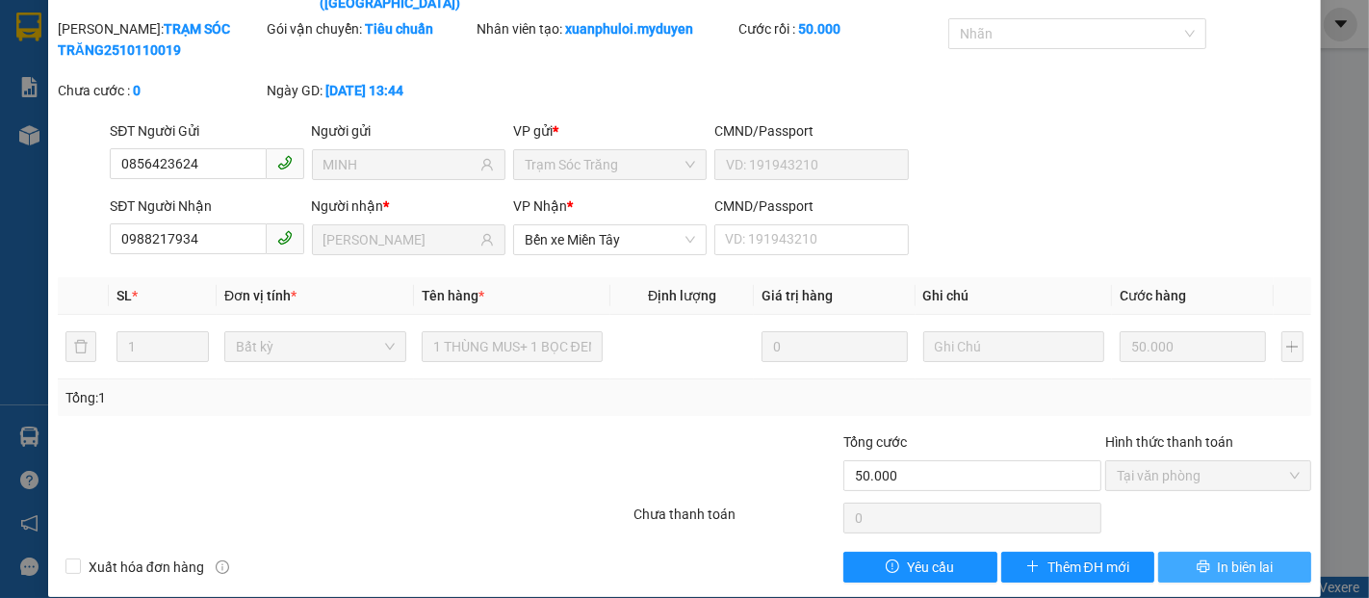
click at [1200, 552] on button "In biên lai" at bounding box center [1234, 567] width 153 height 31
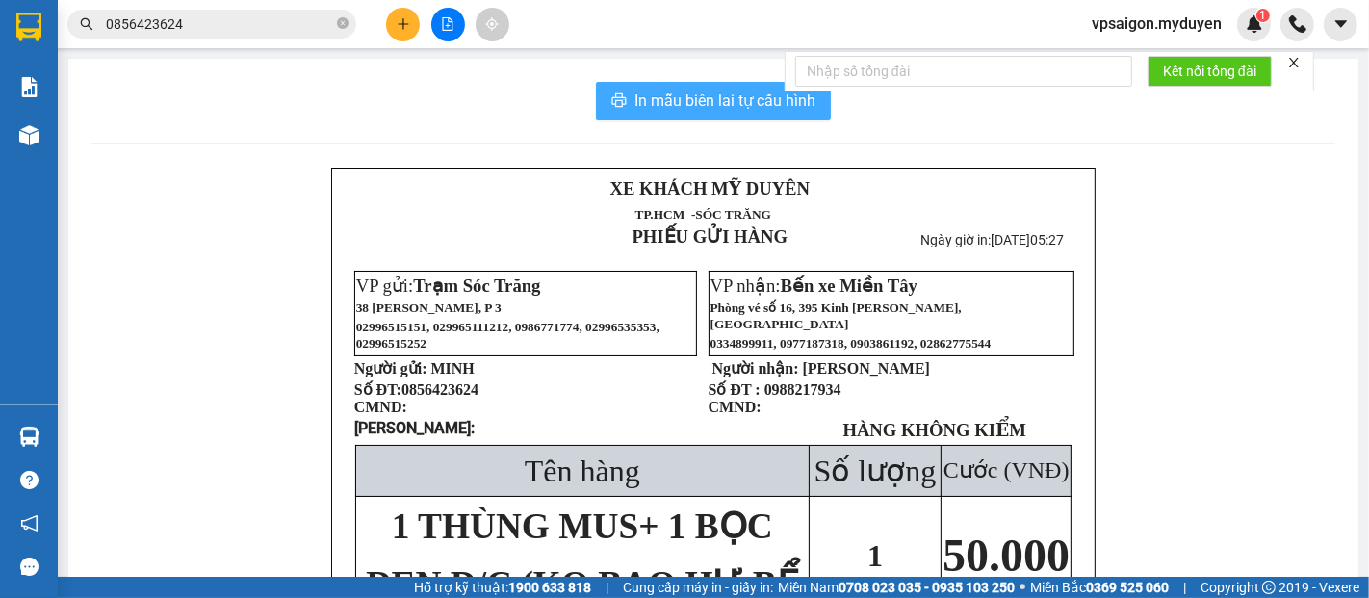
click at [744, 93] on span "In mẫu biên lai tự cấu hình" at bounding box center [725, 101] width 181 height 24
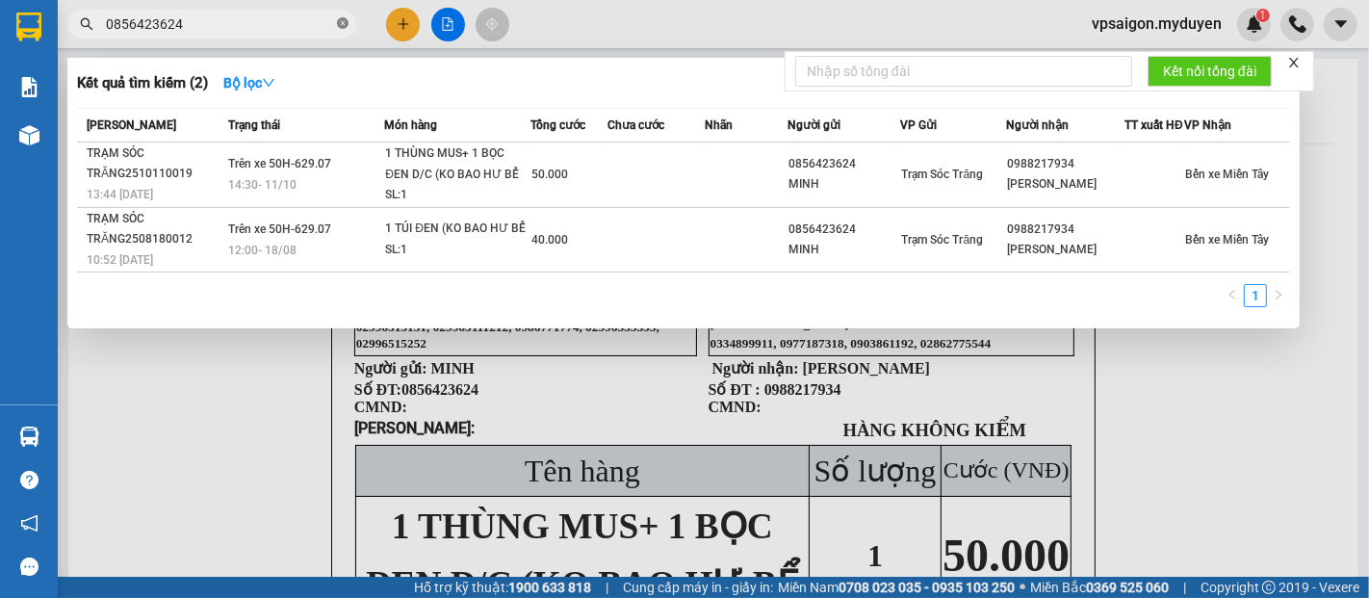
click at [341, 29] on icon "close-circle" at bounding box center [343, 23] width 12 height 12
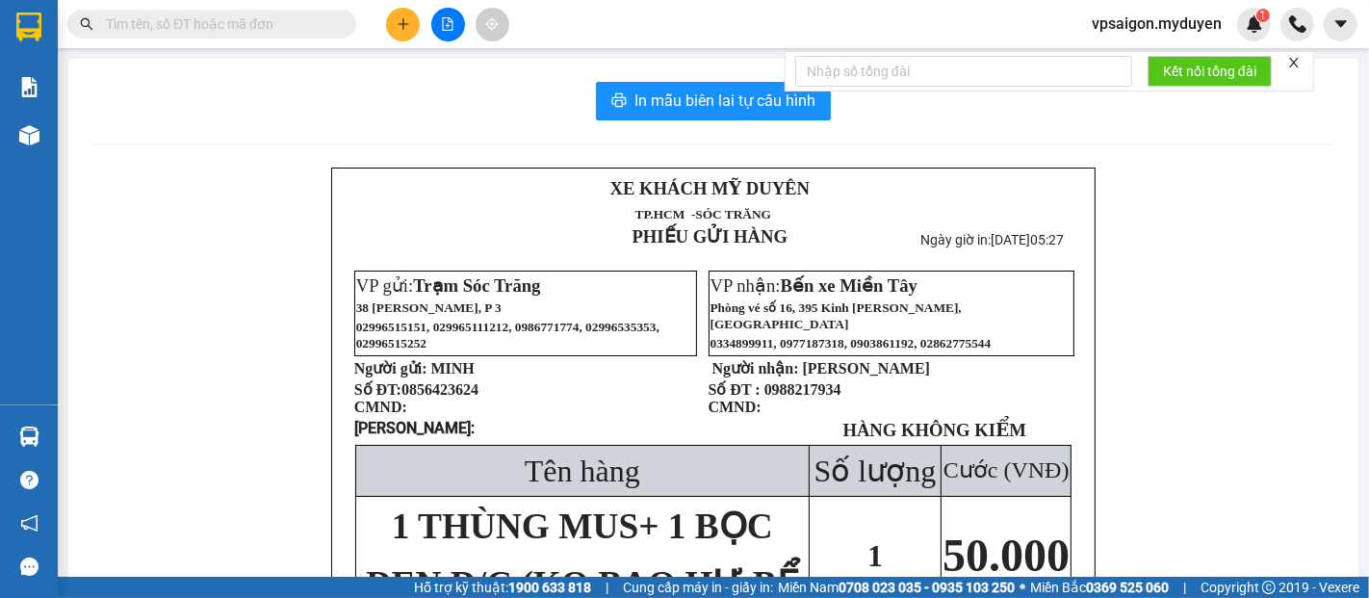
click at [319, 29] on input "text" at bounding box center [219, 23] width 227 height 21
paste input "0969612305"
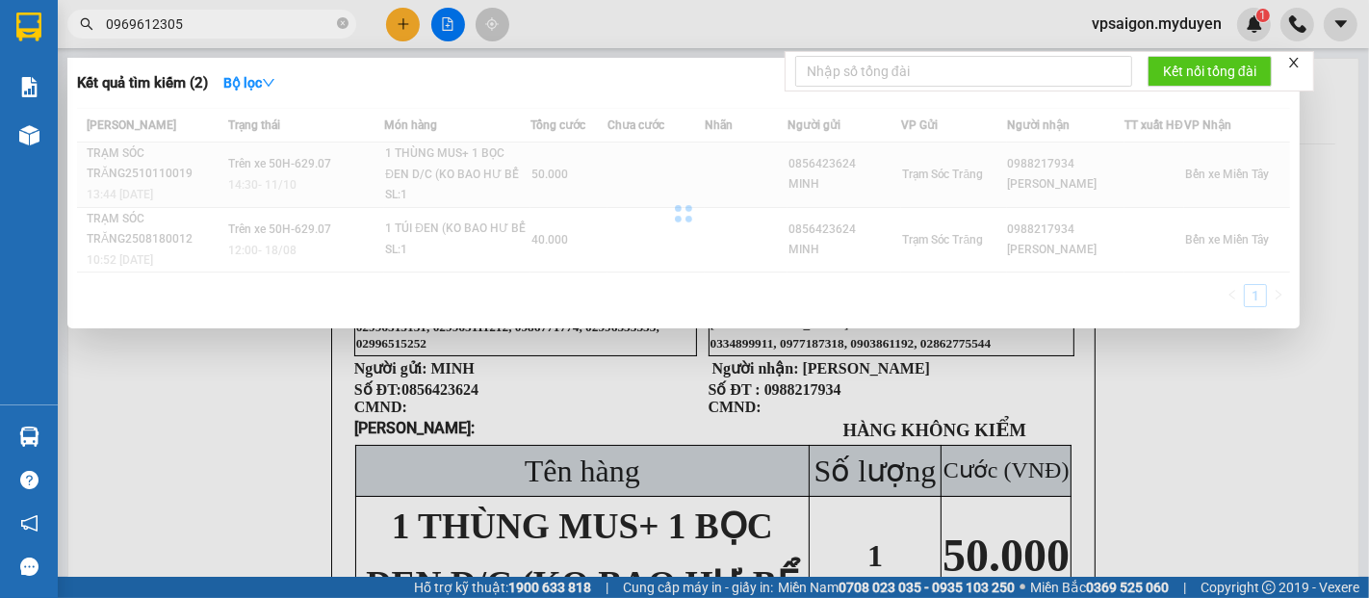
type input "0969612305"
click at [428, 183] on div at bounding box center [683, 213] width 1213 height 211
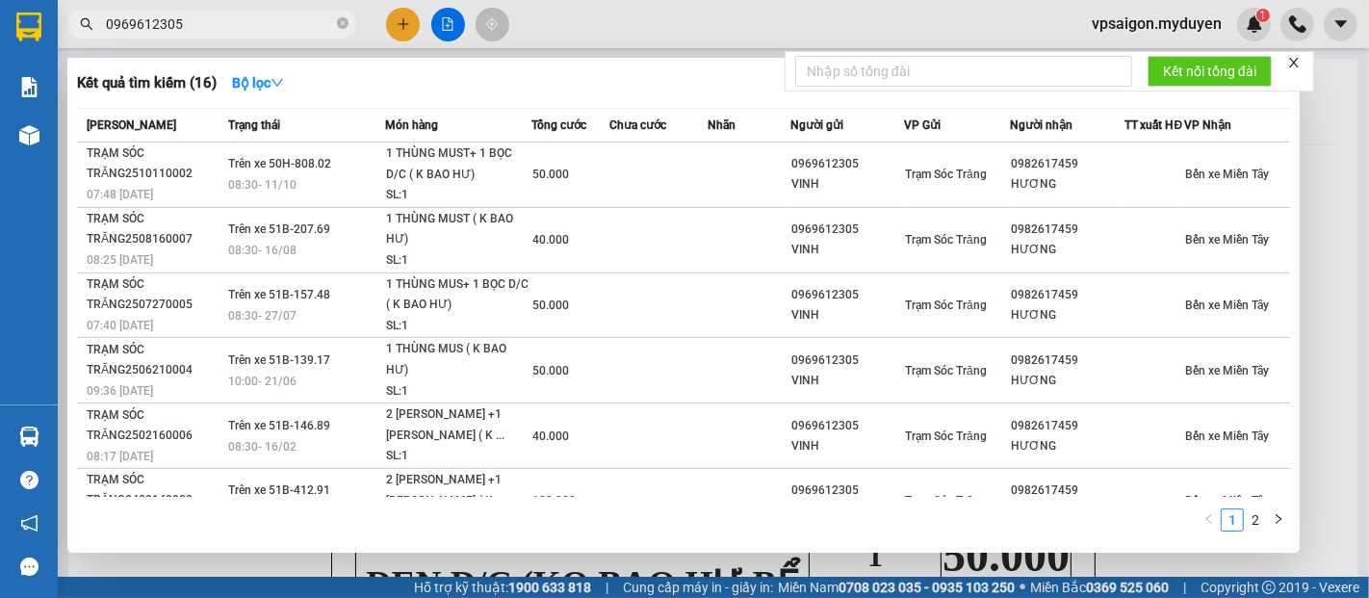
click at [428, 183] on div "1 THÙNG MUST+ 1 BỌC D/C ( K BAO HƯ)" at bounding box center [458, 163] width 144 height 41
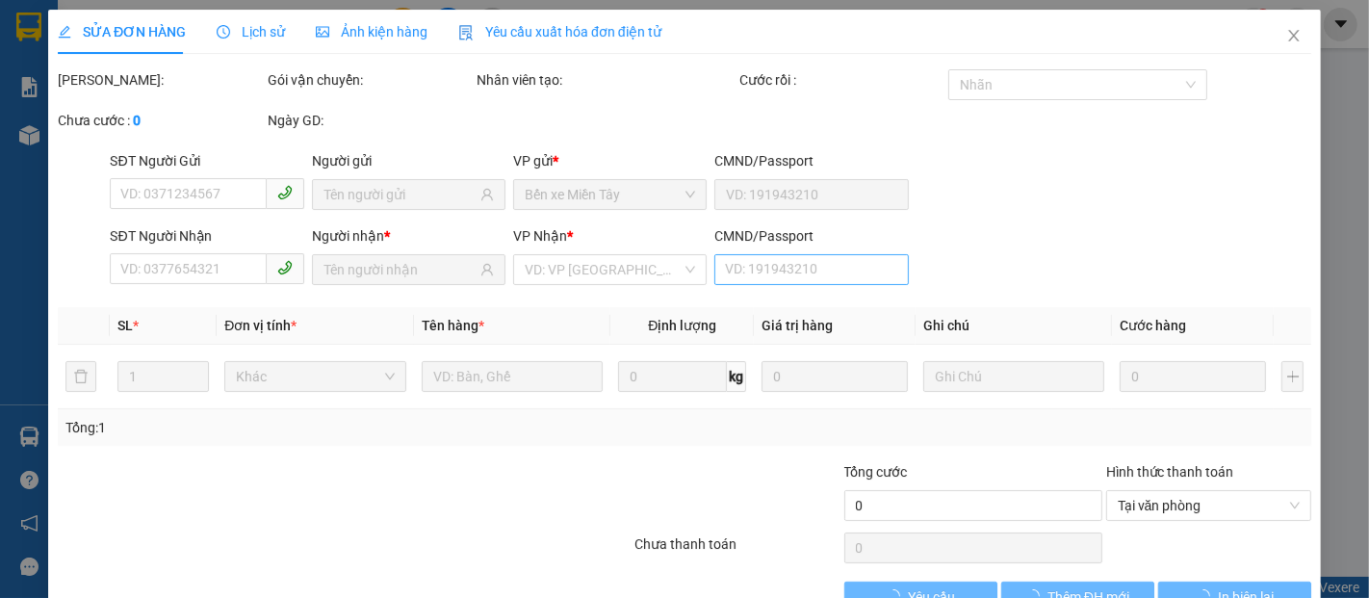
type input "0969612305"
type input "VINH"
type input "0982617459"
type input "HƯƠNG"
type input "50.000"
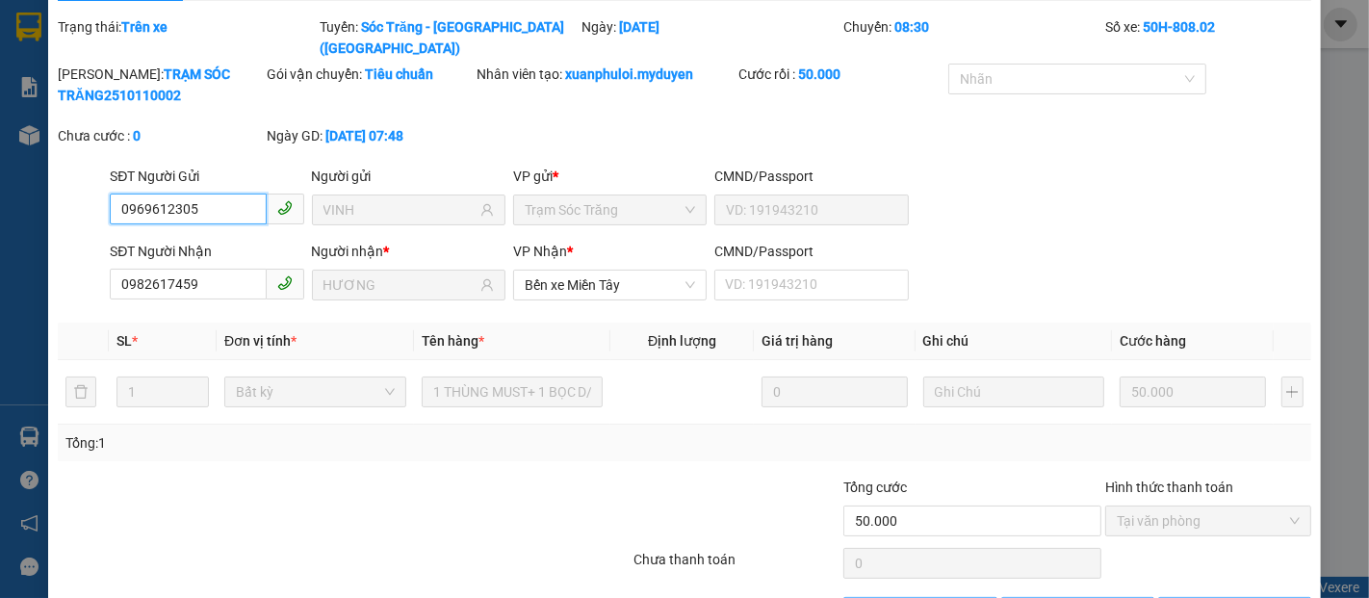
scroll to position [98, 0]
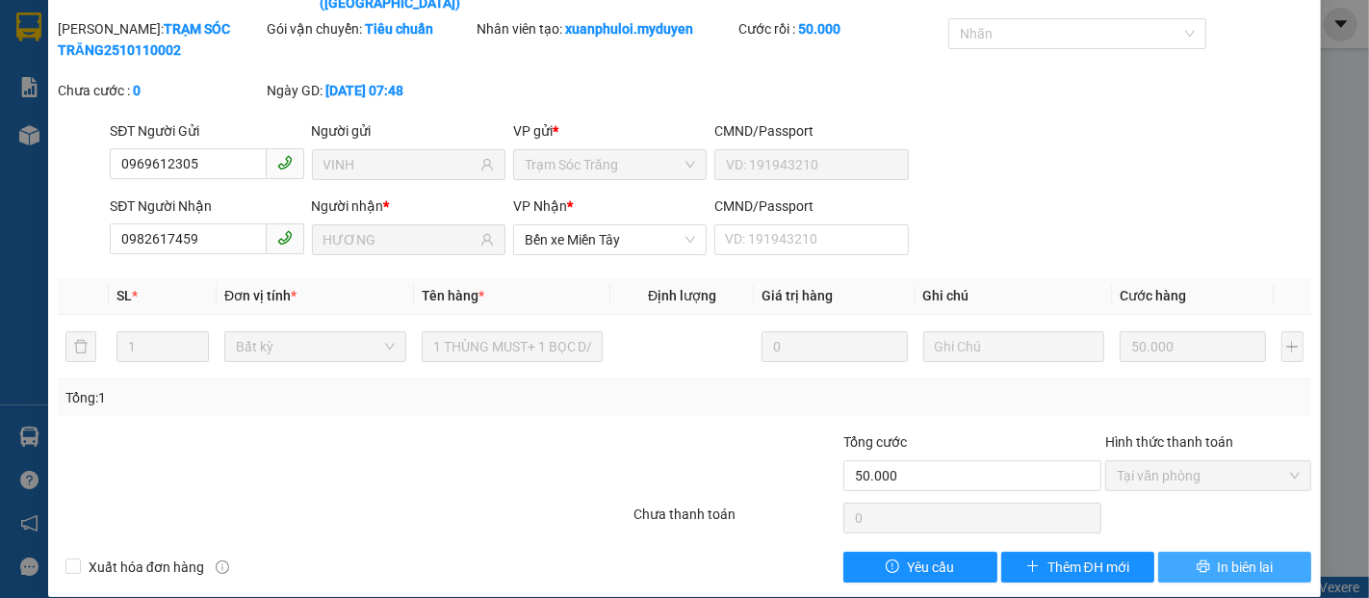
click at [1218, 557] on span "In biên lai" at bounding box center [1246, 567] width 56 height 21
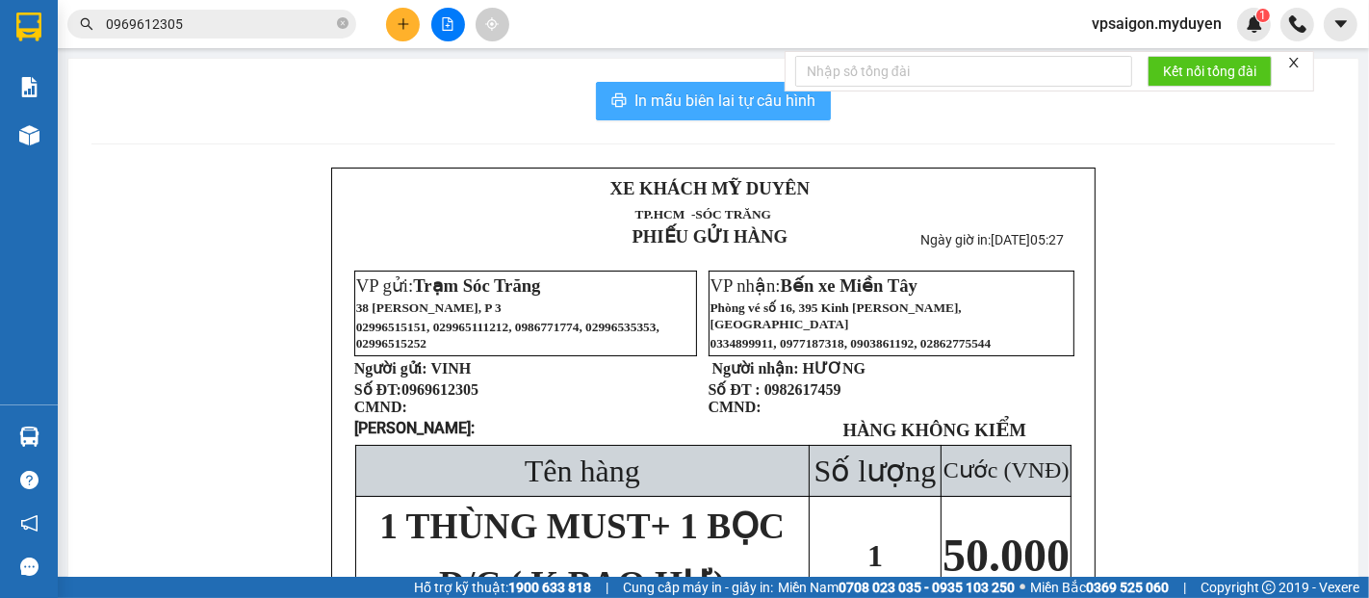
click at [700, 106] on span "In mẫu biên lai tự cấu hình" at bounding box center [725, 101] width 181 height 24
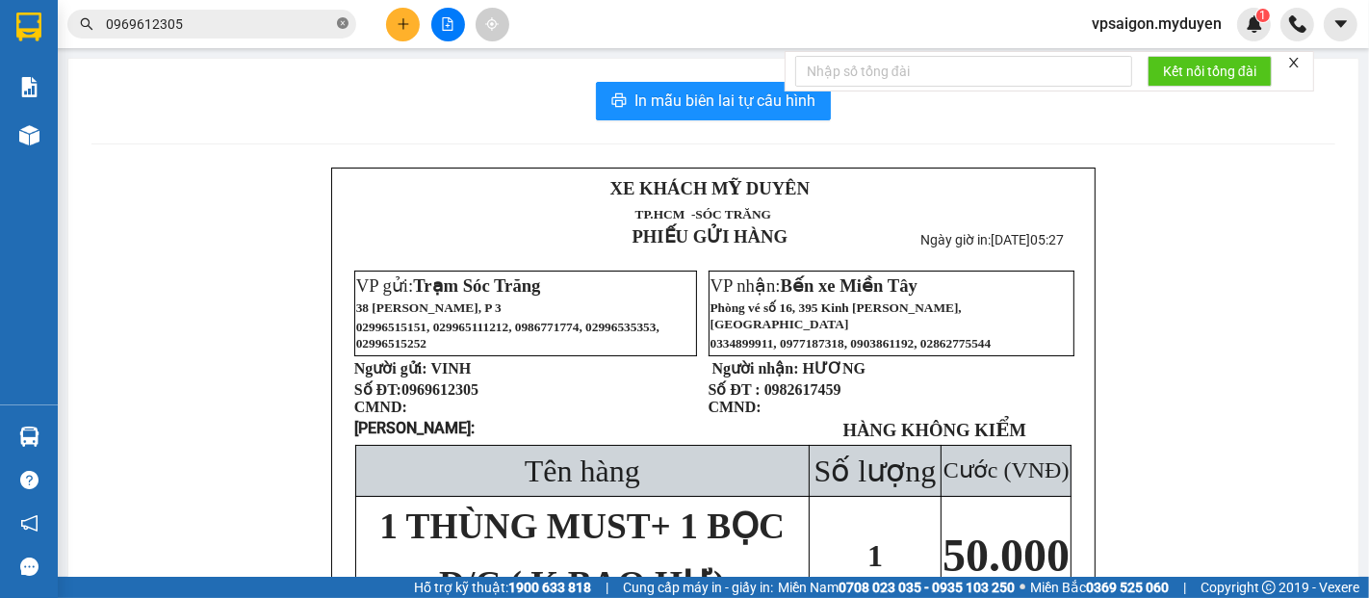
drag, startPoint x: 348, startPoint y: 25, endPoint x: 324, endPoint y: 25, distance: 24.1
click at [347, 25] on icon "close-circle" at bounding box center [343, 23] width 12 height 12
click at [302, 25] on input "text" at bounding box center [219, 23] width 227 height 21
paste input "0969612305"
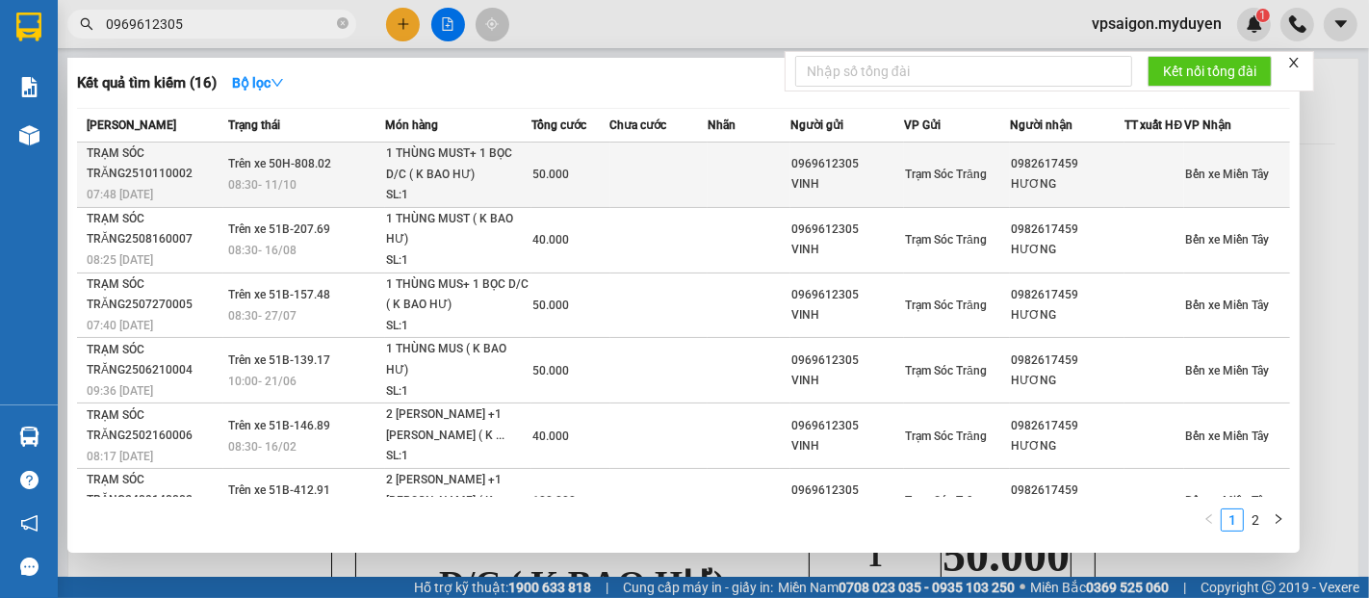
type input "0969612305"
click at [300, 170] on span "Trên xe 50H-808.02" at bounding box center [279, 163] width 103 height 13
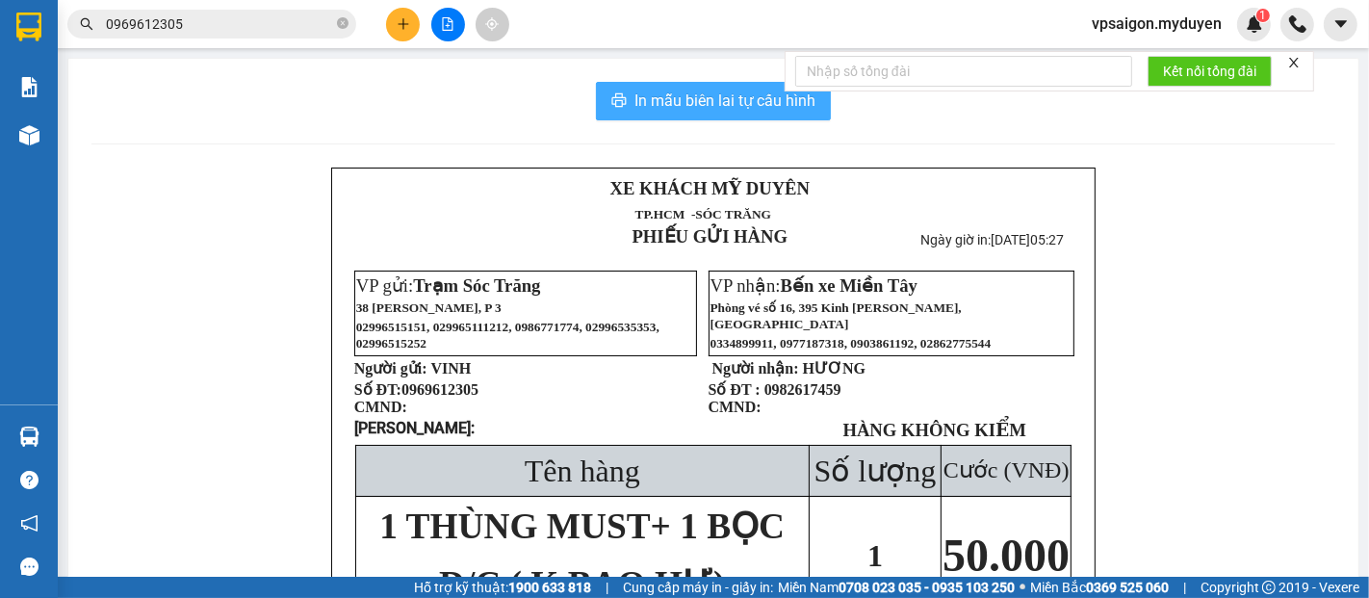
click at [618, 104] on icon "printer" at bounding box center [618, 99] width 15 height 15
click at [686, 115] on button "In mẫu biên lai tự cấu hình" at bounding box center [713, 101] width 235 height 39
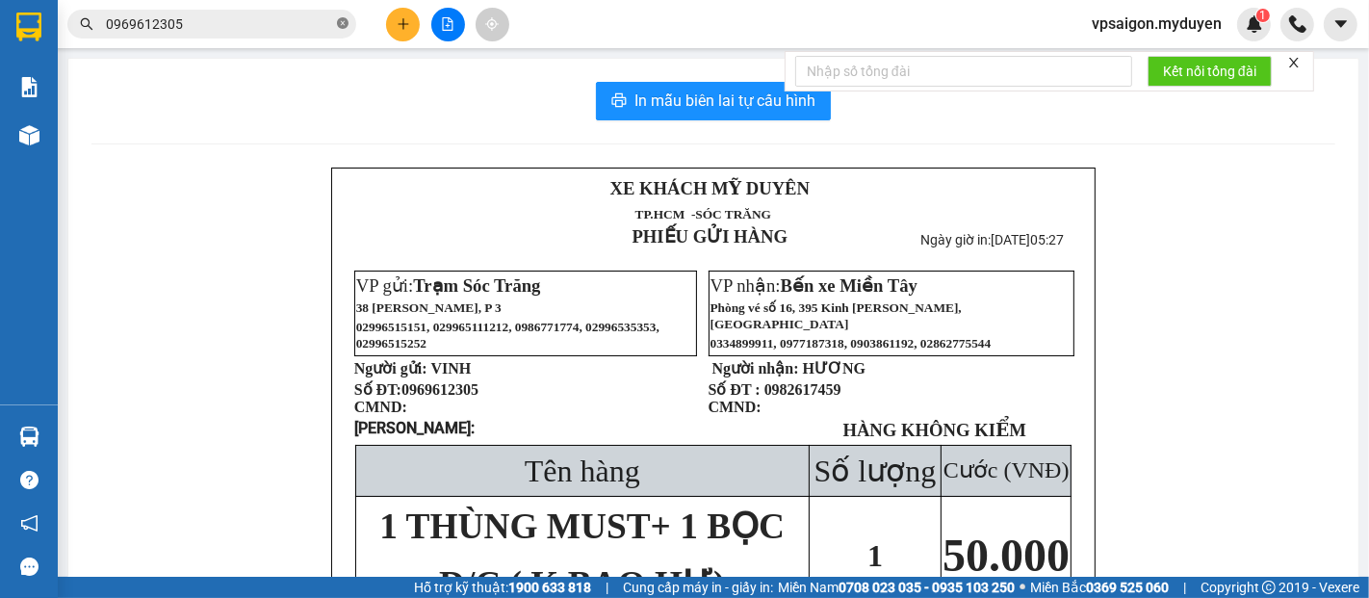
click at [339, 22] on icon "close-circle" at bounding box center [343, 23] width 12 height 12
paste input "0931004149"
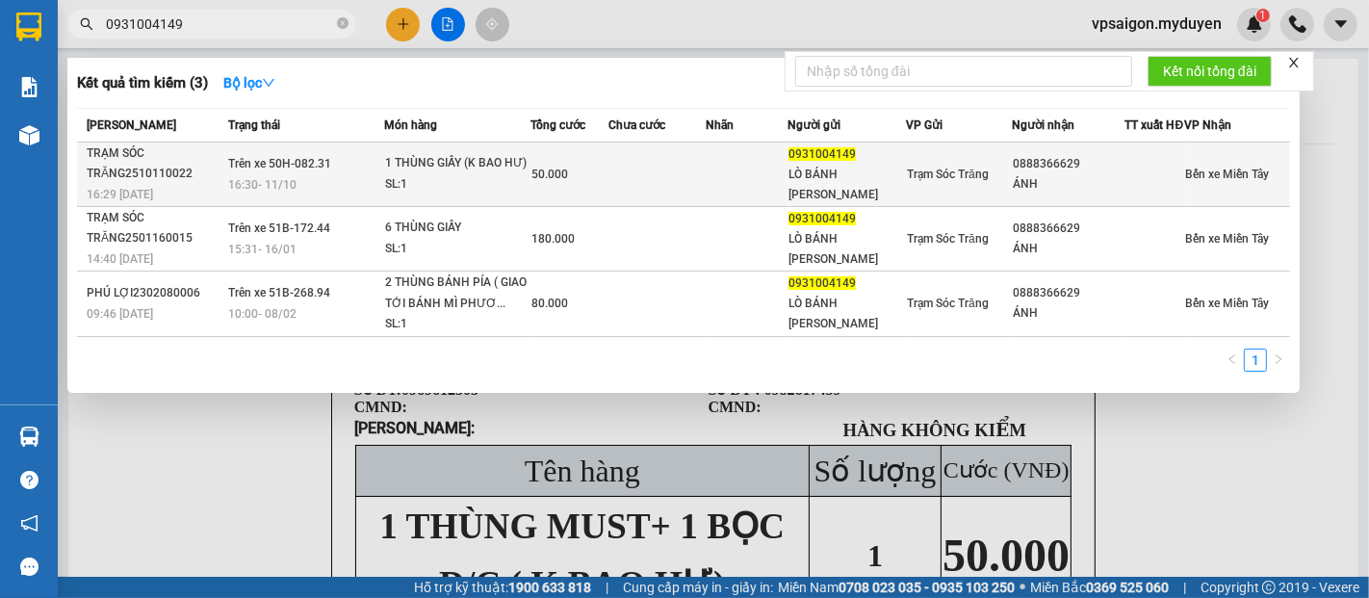
type input "0931004149"
click at [282, 190] on span "16:30 - 11/10" at bounding box center [262, 184] width 68 height 13
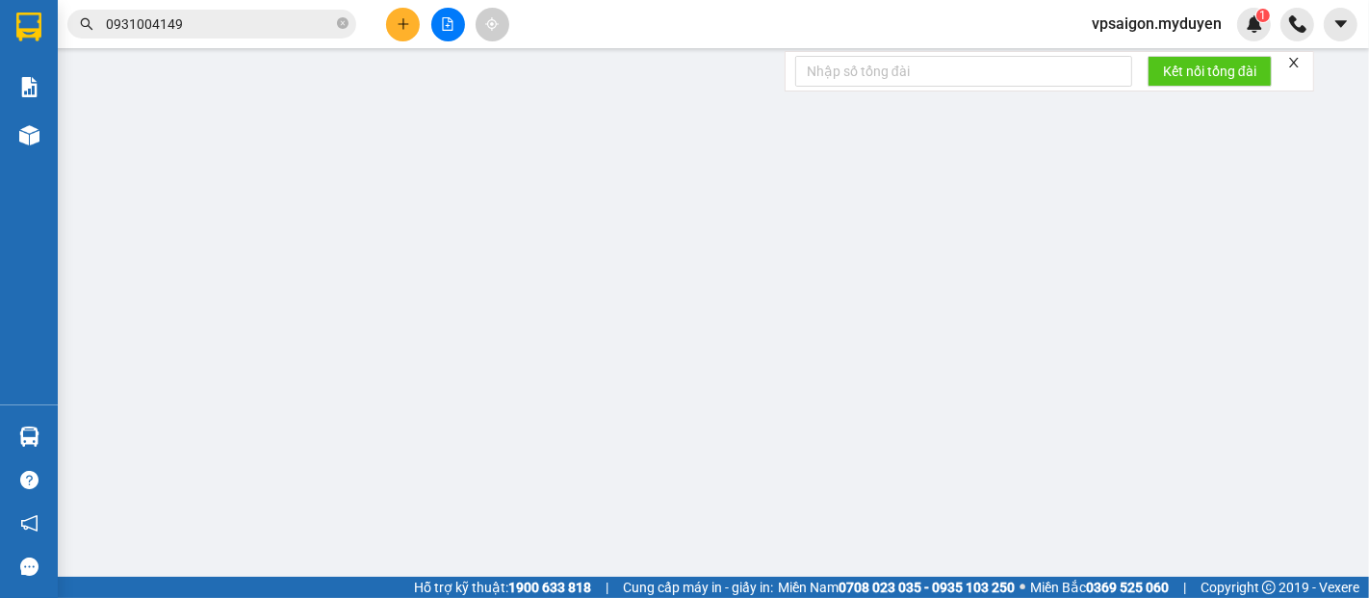
type input "0931004149"
type input "LÒ BÁNH TRẦN MỸ HƯƠNG"
type input "0888366629"
type input "ÁNH"
type input "50.000"
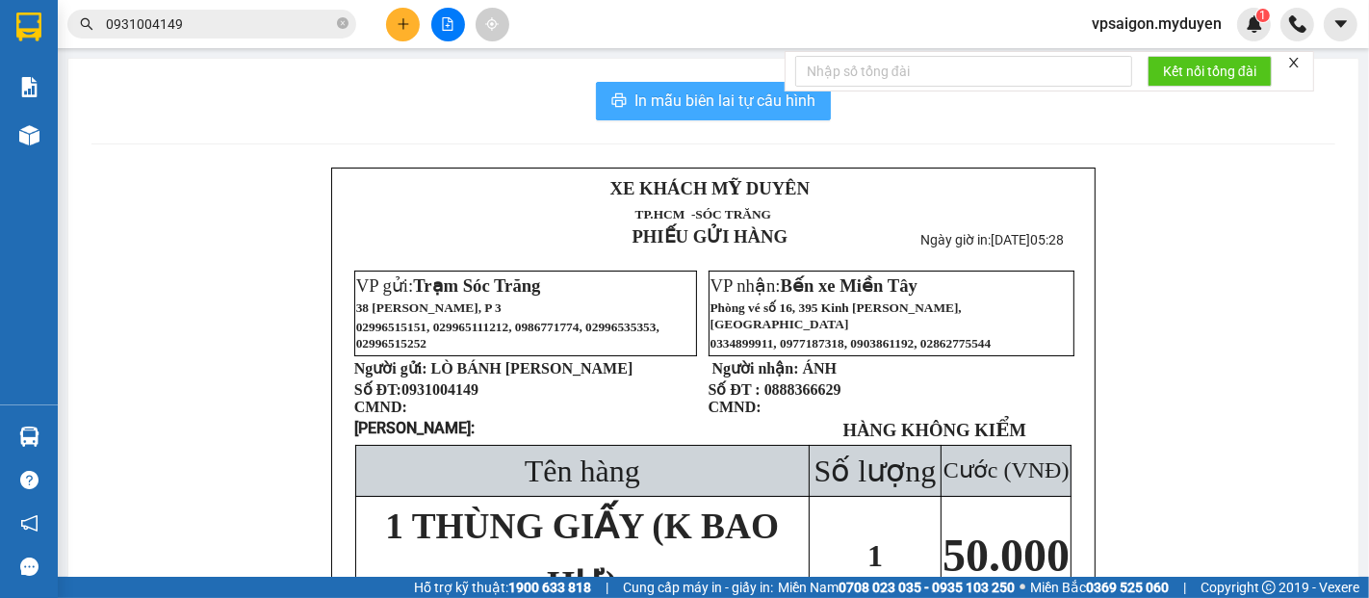
click at [676, 94] on span "In mẫu biên lai tự cấu hình" at bounding box center [725, 101] width 181 height 24
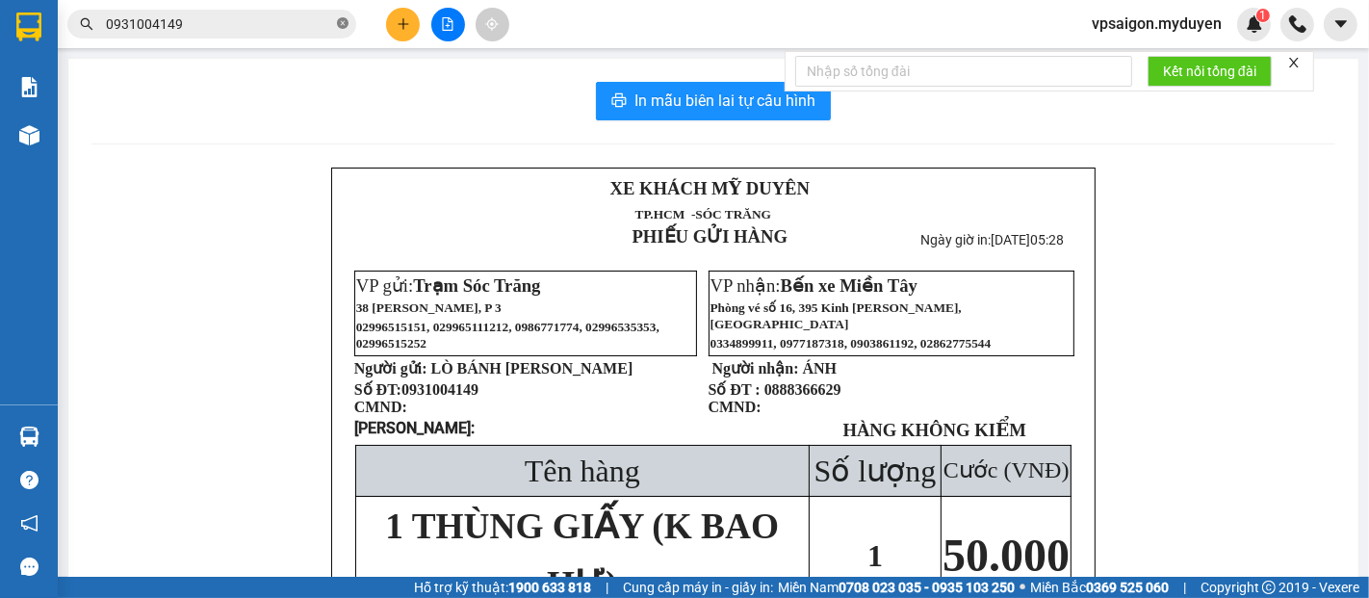
click at [346, 24] on icon "close-circle" at bounding box center [343, 23] width 12 height 12
click at [293, 24] on input "text" at bounding box center [219, 23] width 227 height 21
paste input "0862458617"
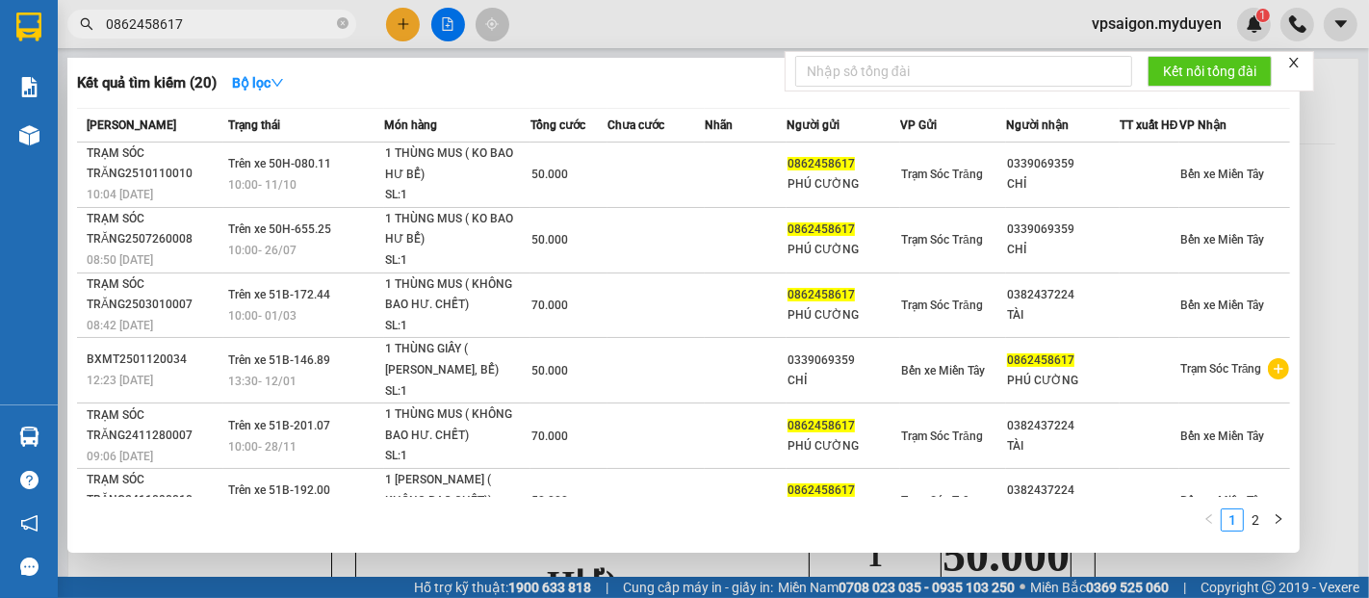
type input "0862458617"
click at [277, 188] on span "10:00 - 11/10" at bounding box center [262, 184] width 68 height 13
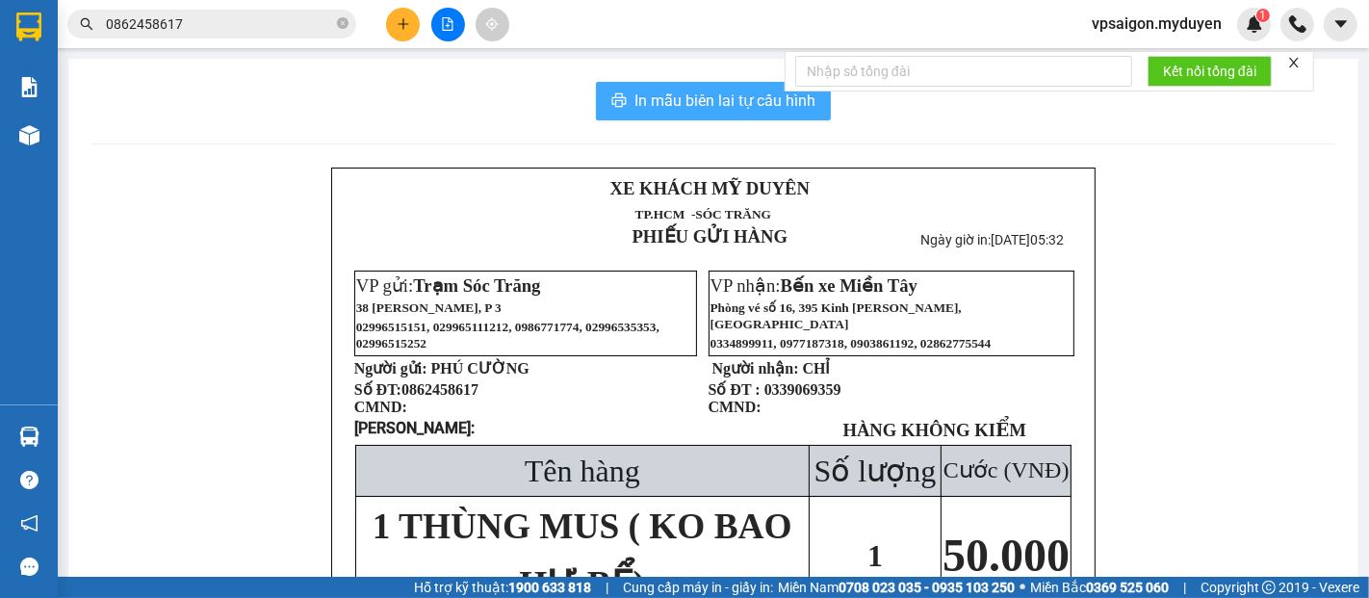
click at [724, 91] on span "In mẫu biên lai tự cấu hình" at bounding box center [725, 101] width 181 height 24
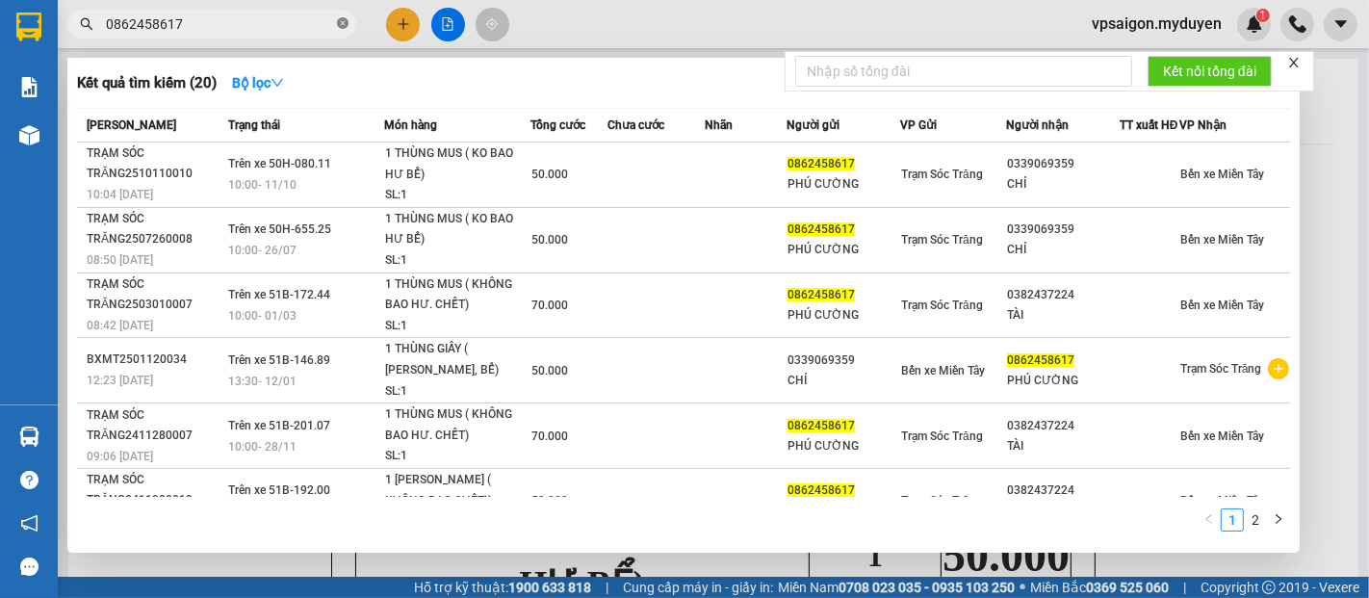
click at [342, 20] on icon "close-circle" at bounding box center [343, 23] width 12 height 12
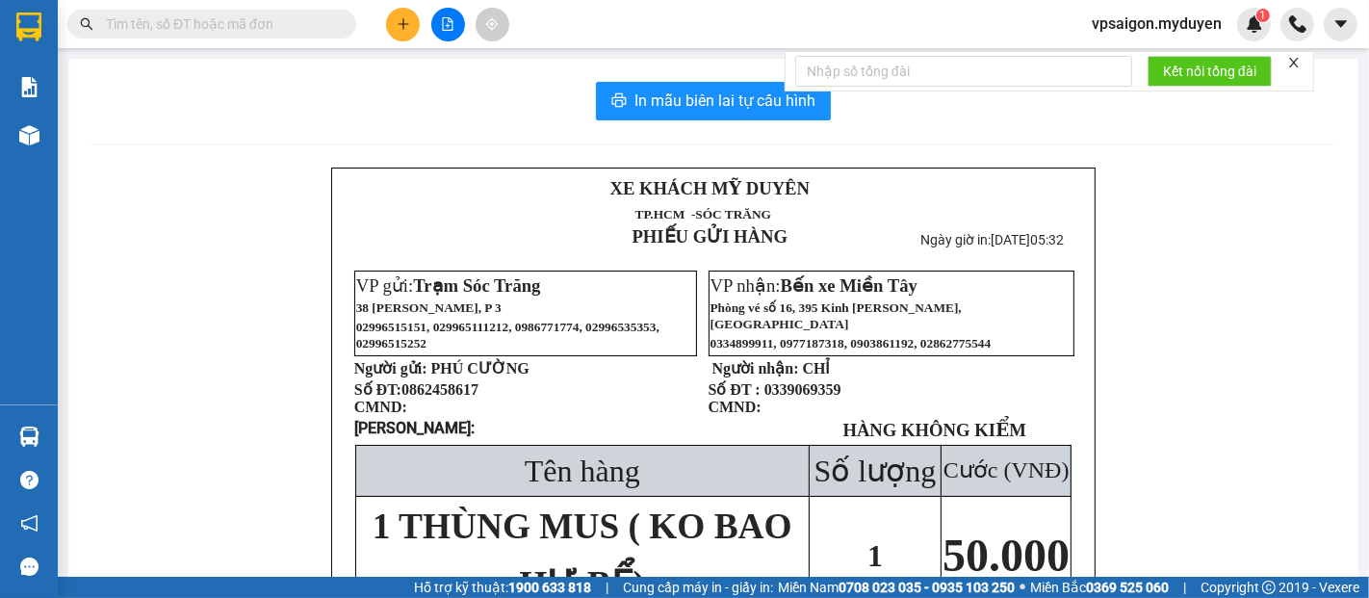
click at [296, 24] on input "text" at bounding box center [219, 23] width 227 height 21
paste input "0784505935"
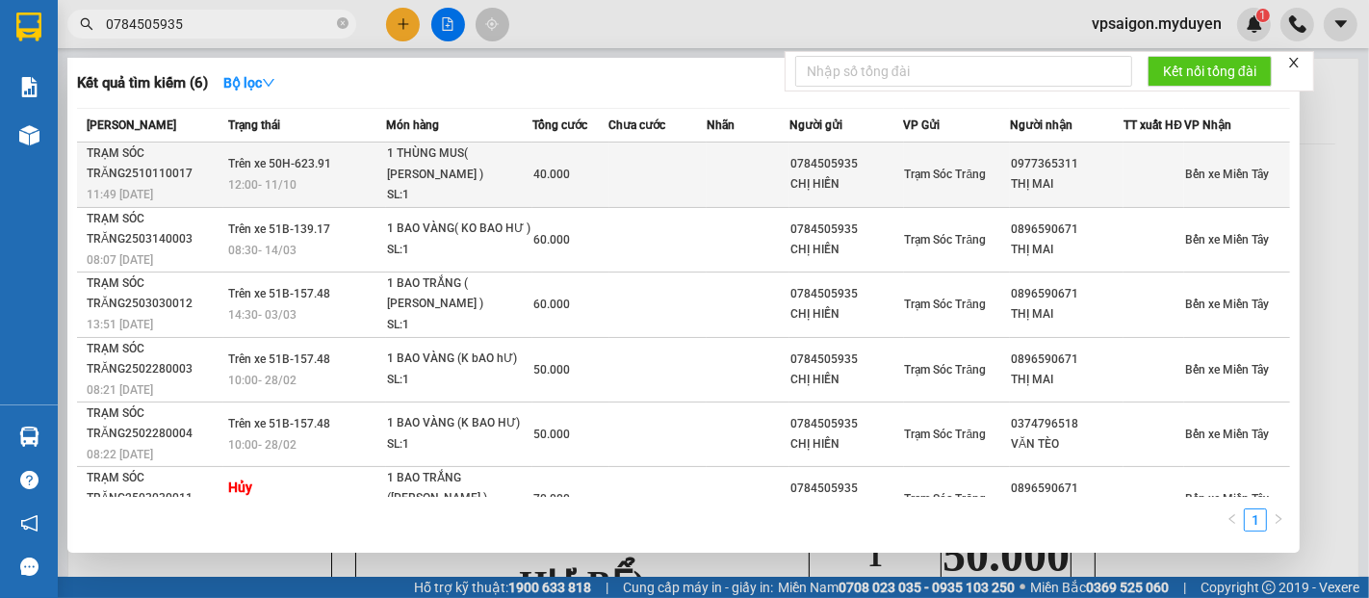
type input "0784505935"
click at [216, 184] on div "TRẠM SÓC TRĂNG2510110017" at bounding box center [155, 163] width 136 height 40
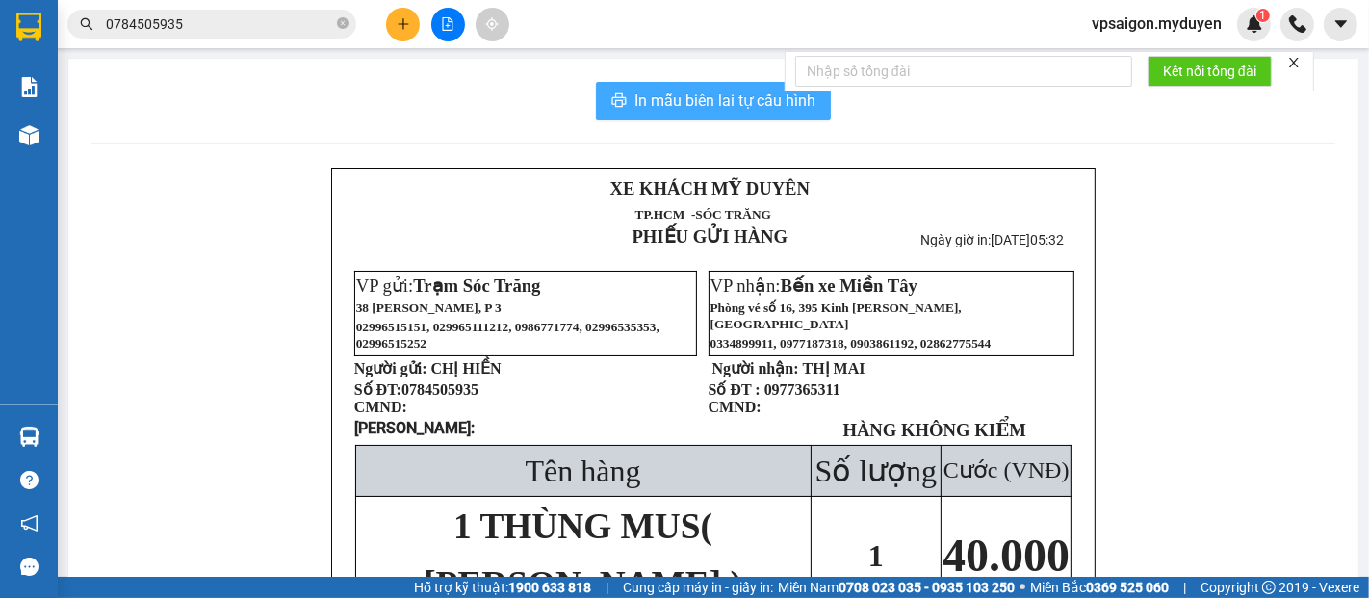
click at [694, 113] on span "In mẫu biên lai tự cấu hình" at bounding box center [725, 101] width 181 height 24
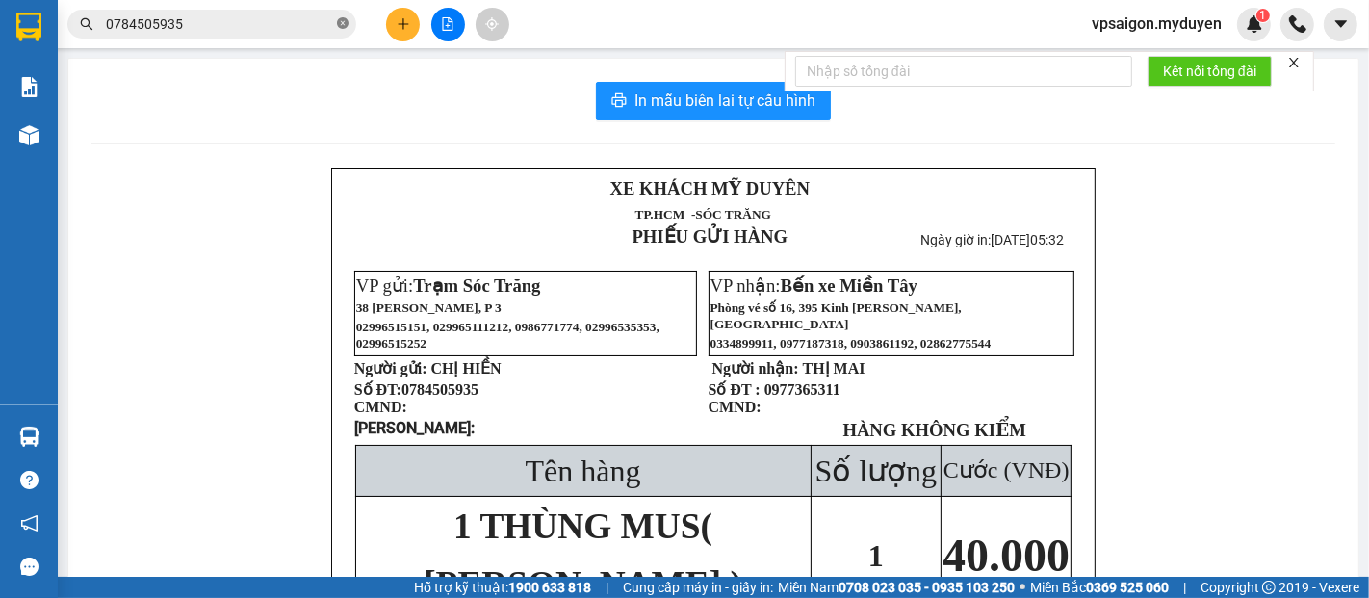
click at [339, 24] on icon "close-circle" at bounding box center [343, 23] width 12 height 12
click at [273, 24] on input "text" at bounding box center [219, 23] width 227 height 21
paste input "0373599942"
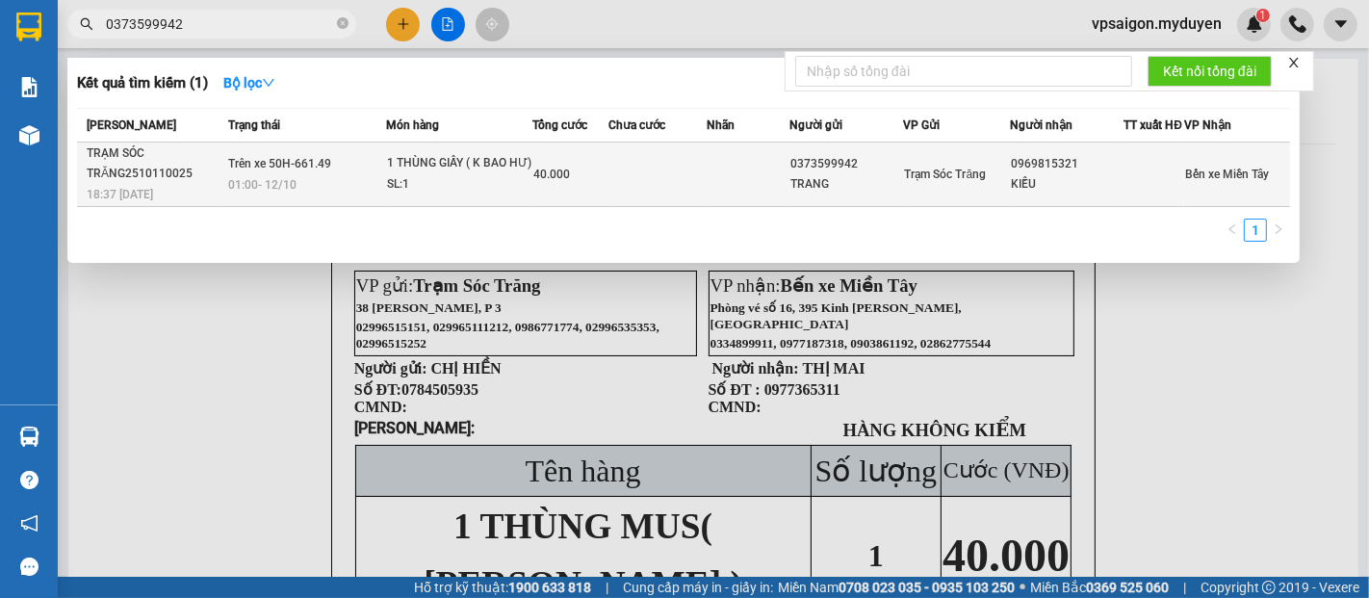
type input "0373599942"
click at [177, 184] on div "TRẠM SÓC TRĂNG2510110025" at bounding box center [155, 163] width 136 height 40
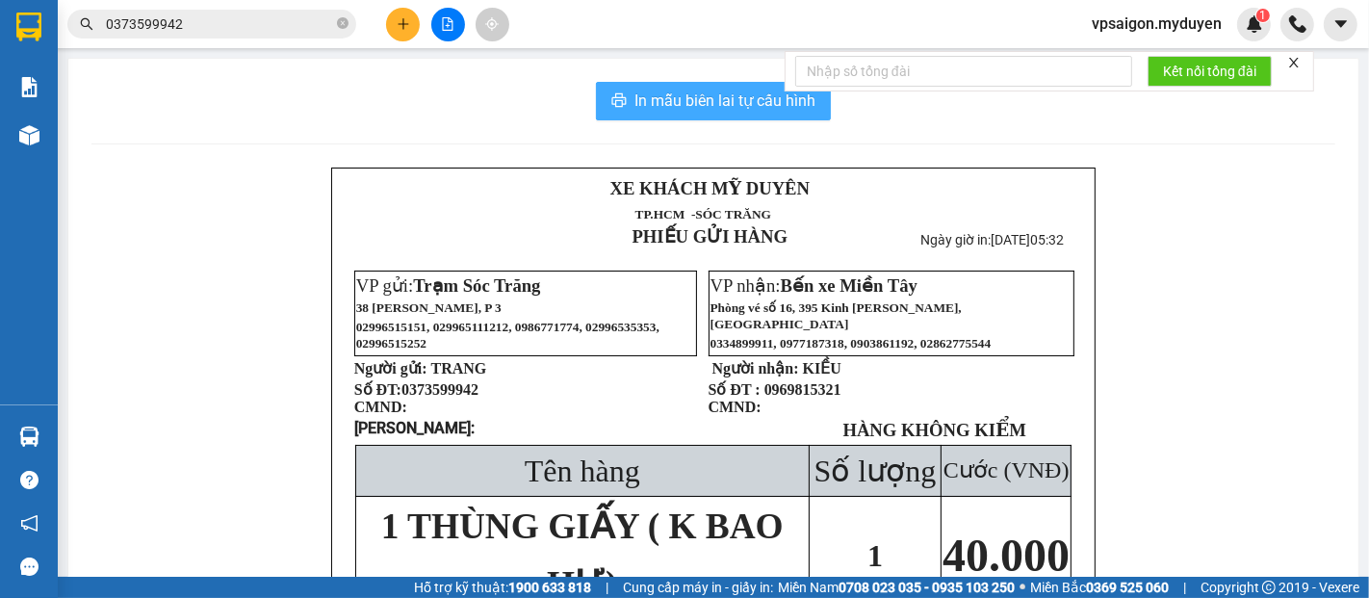
click at [677, 104] on span "In mẫu biên lai tự cấu hình" at bounding box center [725, 101] width 181 height 24
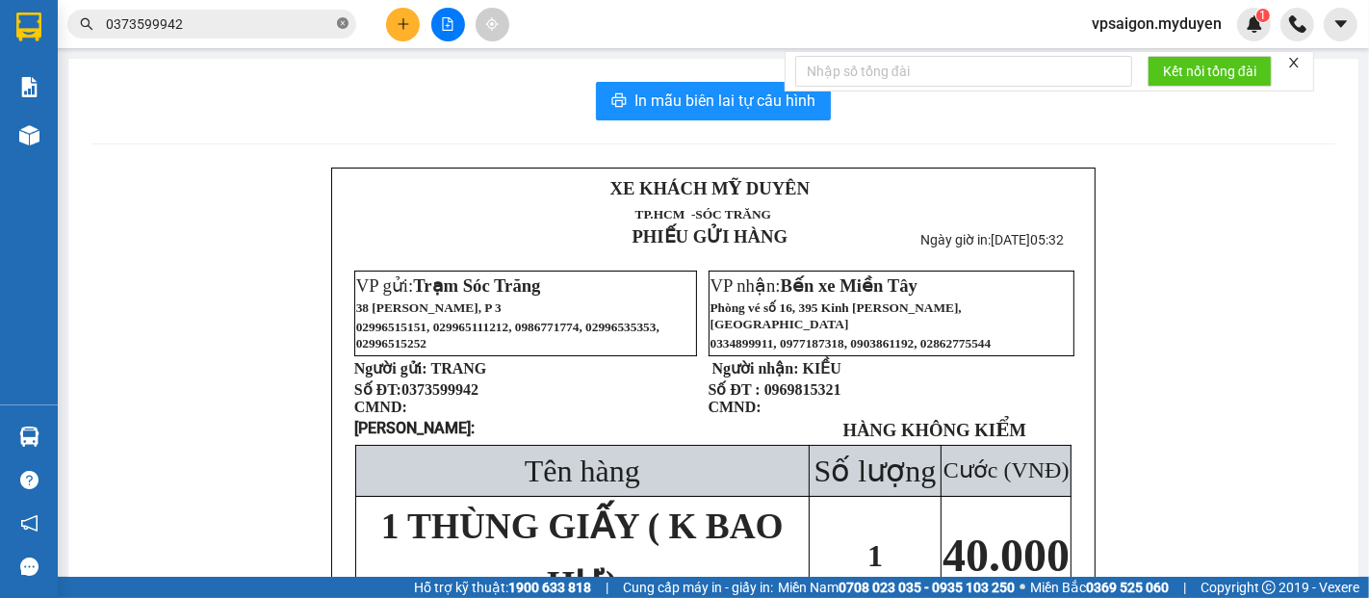
click at [339, 23] on icon "close-circle" at bounding box center [343, 23] width 12 height 12
click at [319, 30] on input "text" at bounding box center [219, 23] width 227 height 21
paste input "0817116581"
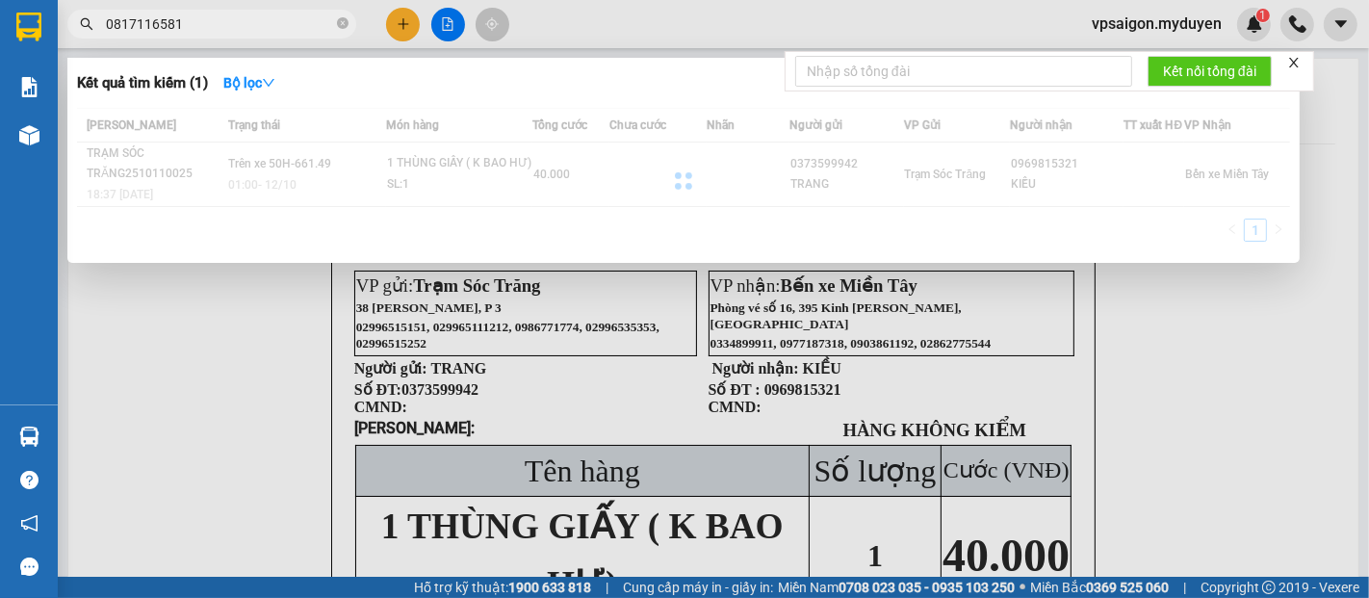
type input "0817116581"
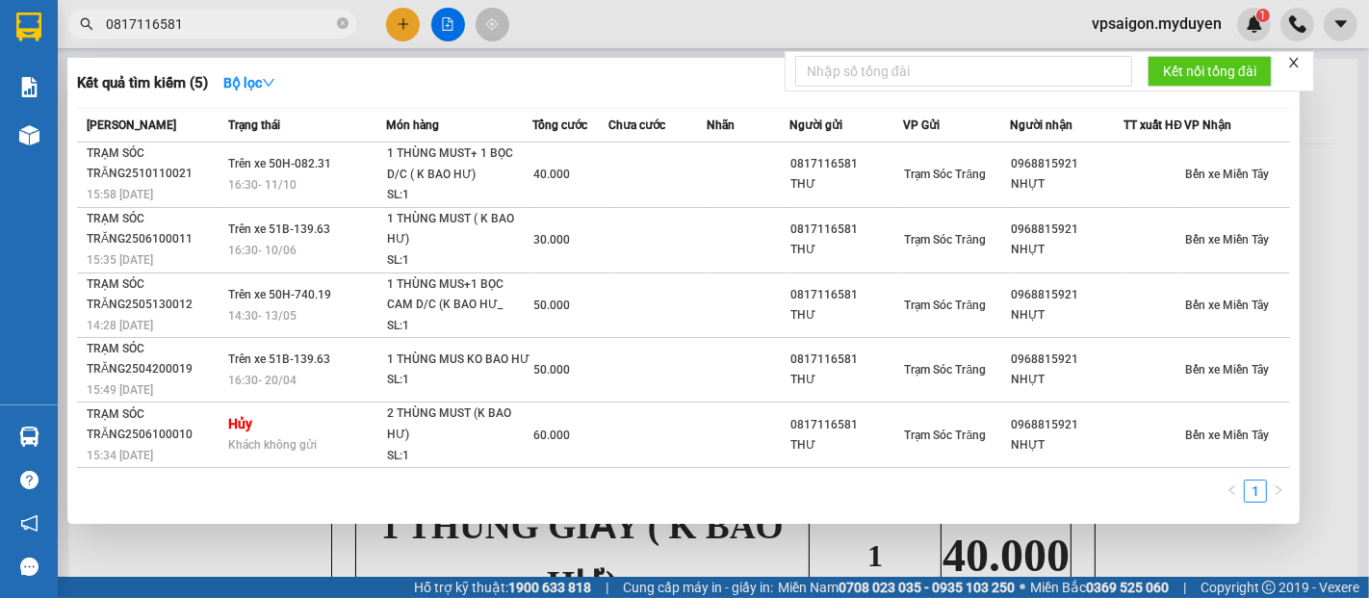
click at [330, 194] on div "16:30 - 11/10" at bounding box center [306, 184] width 157 height 21
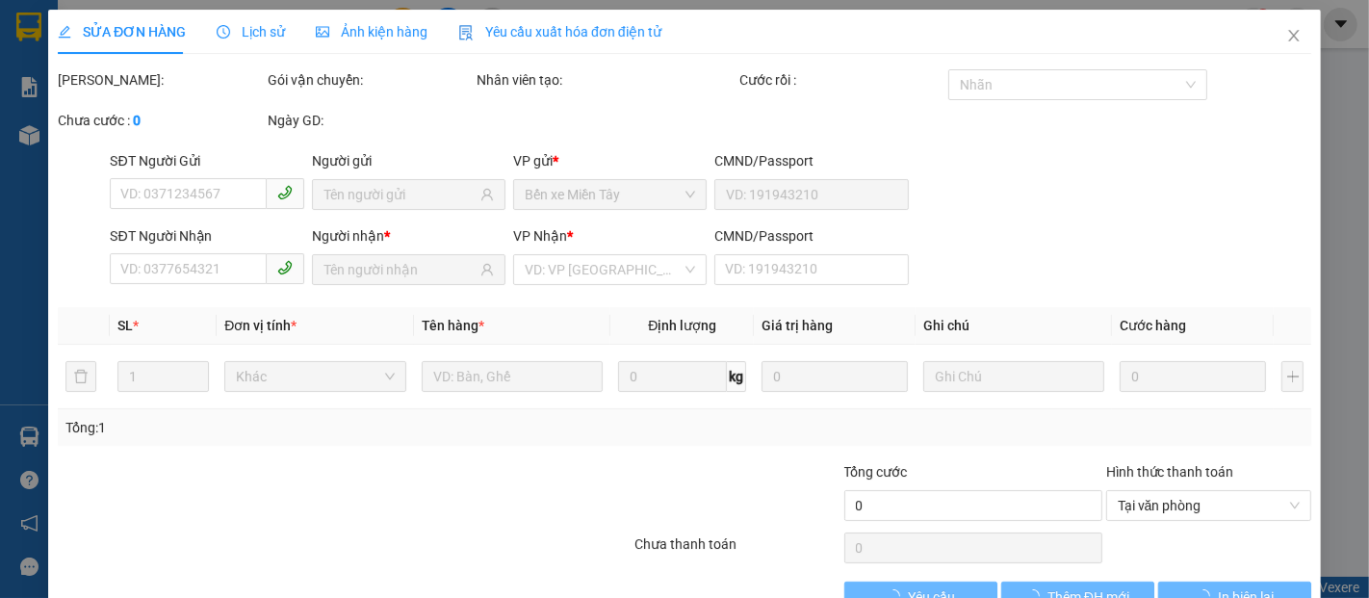
type input "0817116581"
type input "THƯ"
type input "0968815921"
type input "NHỰT"
type input "40.000"
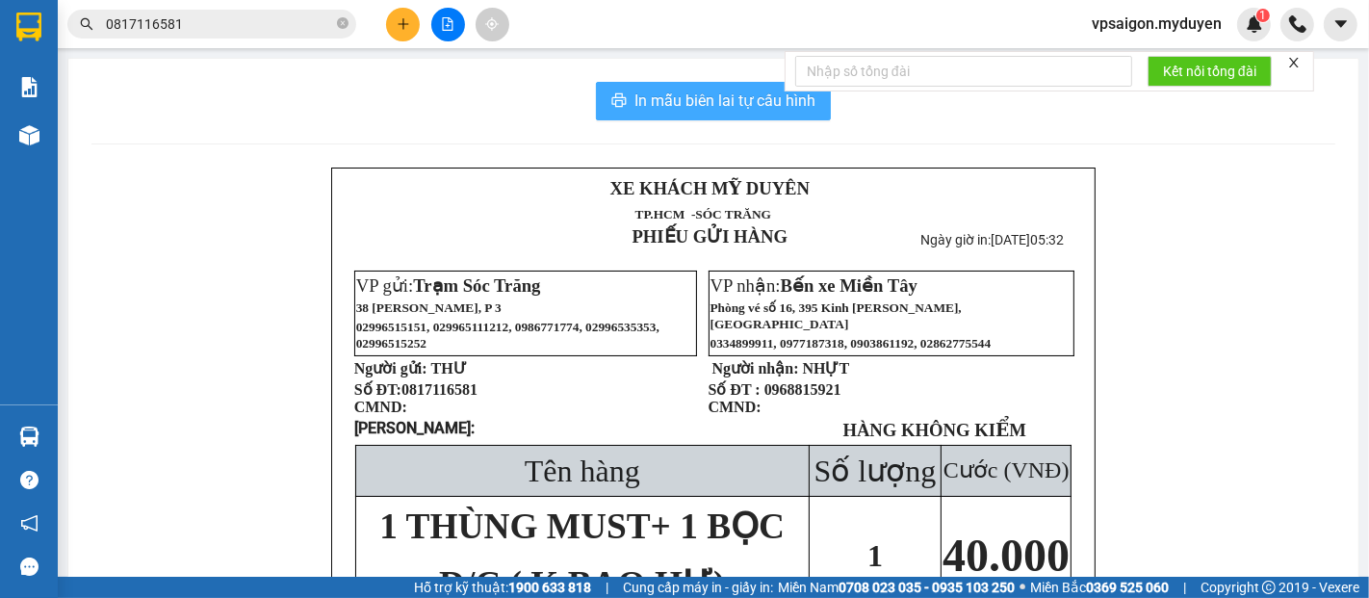
click at [715, 91] on span "In mẫu biên lai tự cấu hình" at bounding box center [725, 101] width 181 height 24
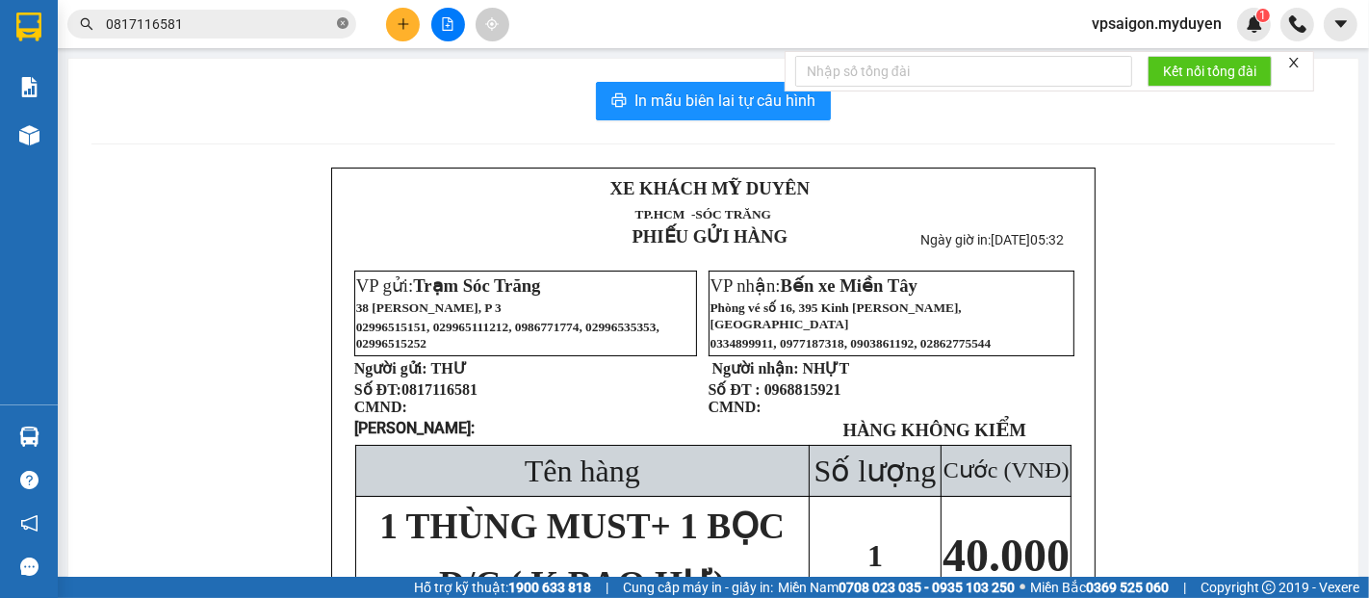
click at [340, 22] on icon "close-circle" at bounding box center [343, 23] width 12 height 12
paste input "0329000762"
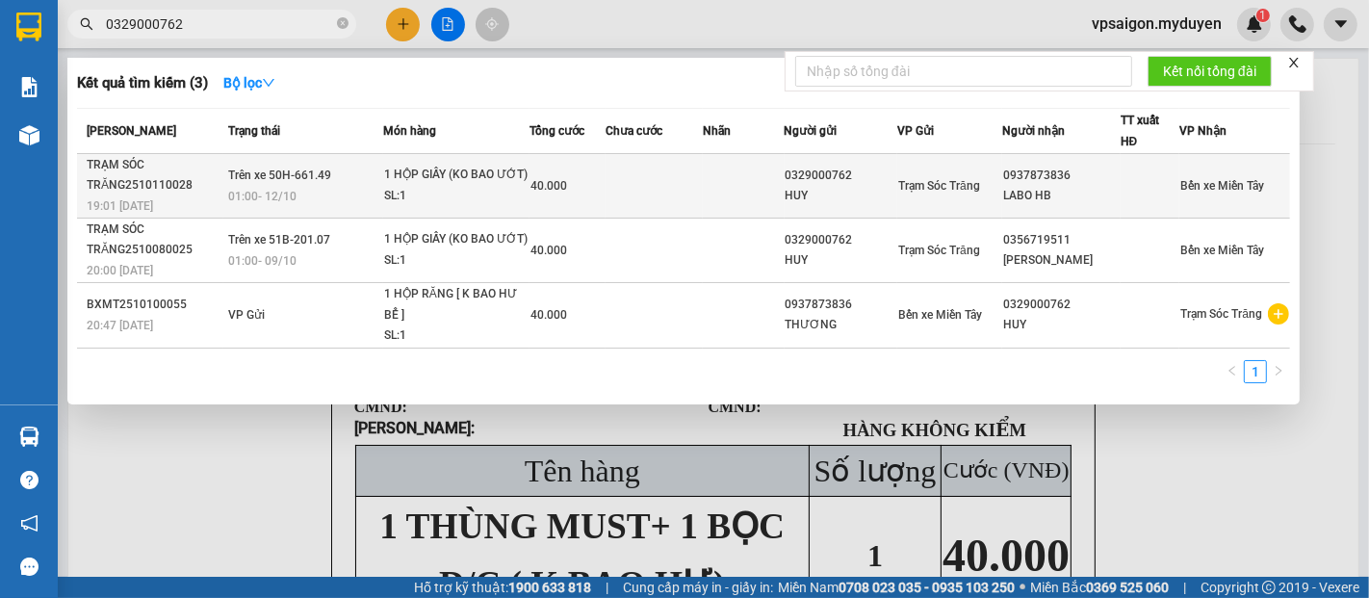
type input "0329000762"
click at [165, 192] on td "TRẠM SÓC TRĂNG2510110028 19:01 - 11/10" at bounding box center [150, 186] width 146 height 65
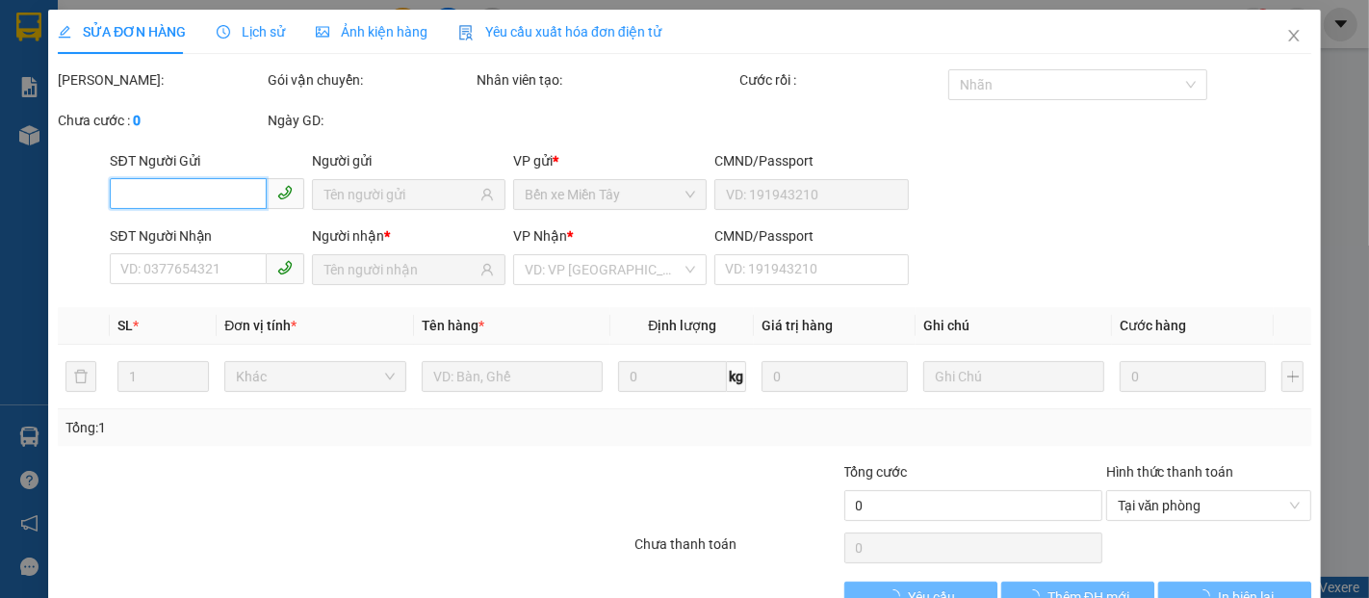
type input "0329000762"
type input "HUY"
type input "0937873836"
type input "LABO HB"
type input "40.000"
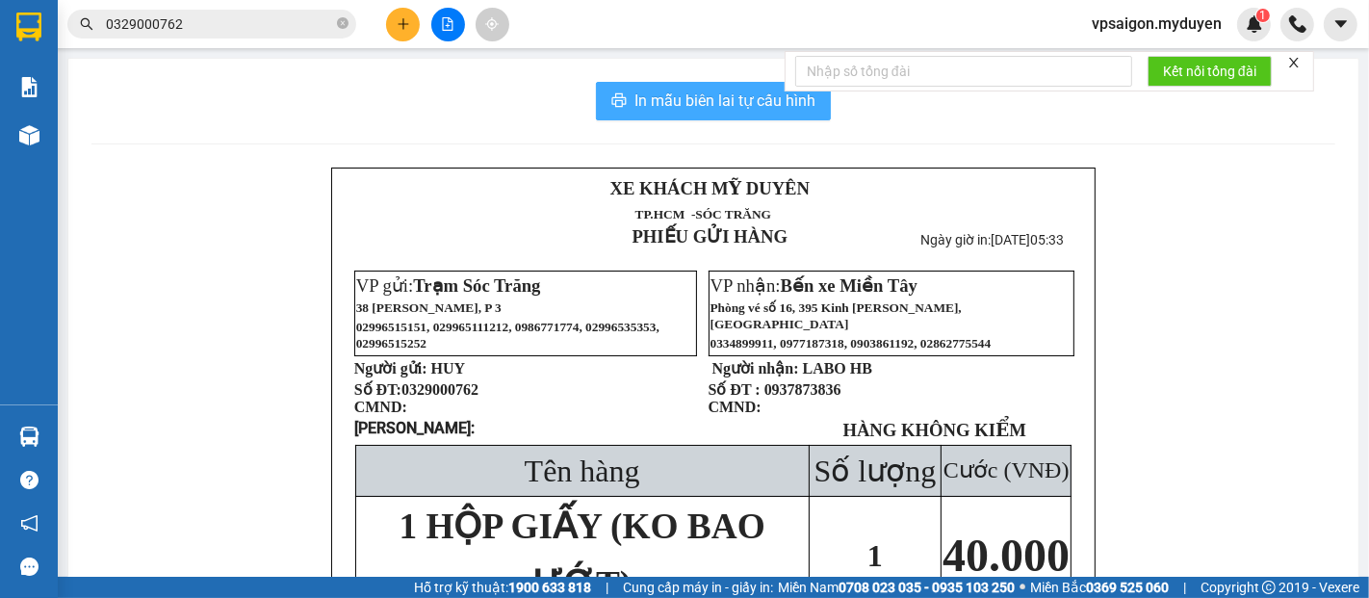
click at [653, 94] on span "In mẫu biên lai tự cấu hình" at bounding box center [725, 101] width 181 height 24
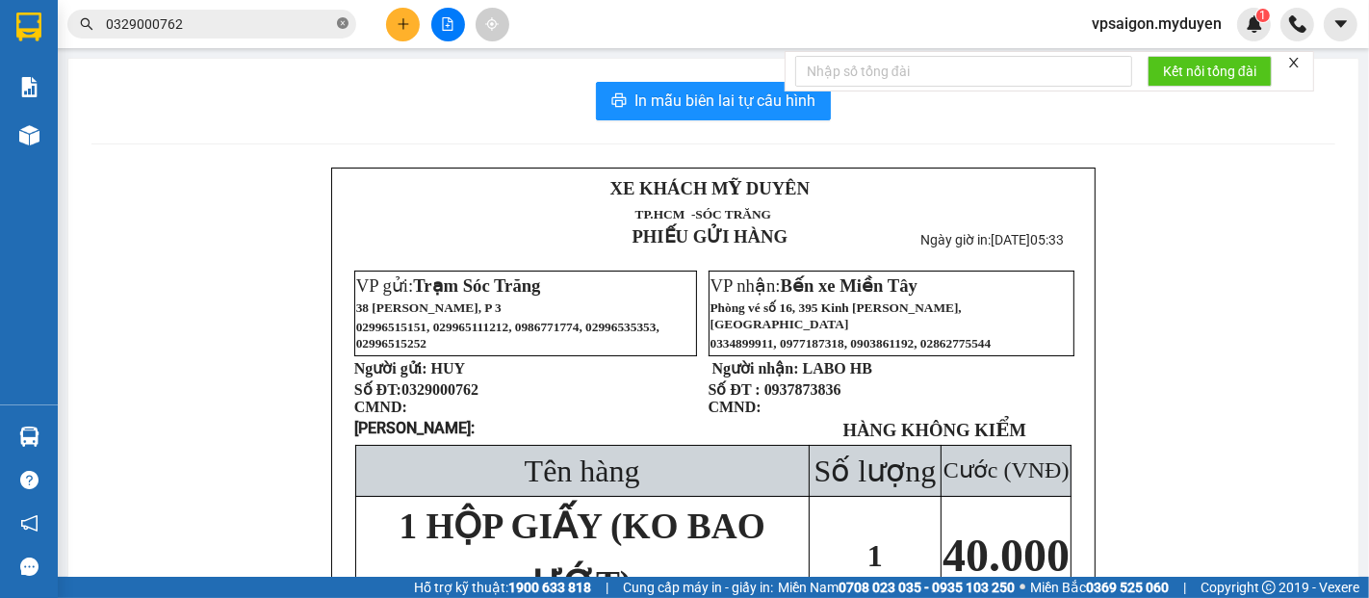
click at [344, 24] on icon "close-circle" at bounding box center [343, 23] width 12 height 12
paste input "0987703131"
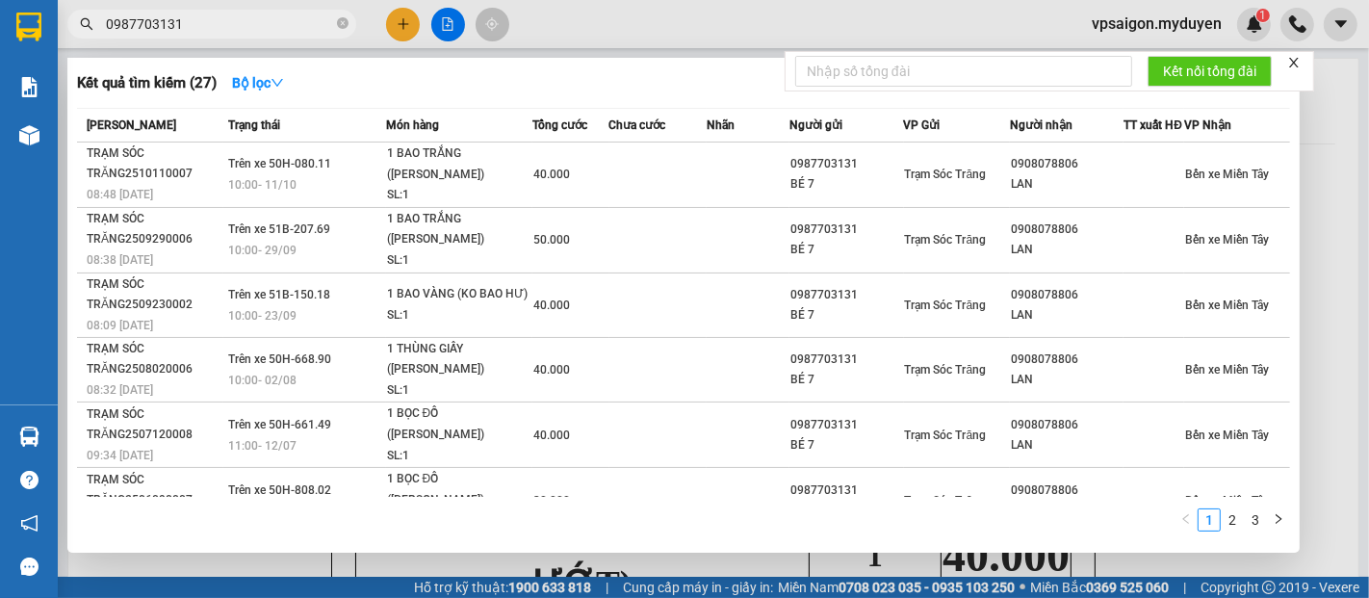
type input "0987703131"
click at [249, 192] on span "10:00 - 11/10" at bounding box center [262, 184] width 68 height 13
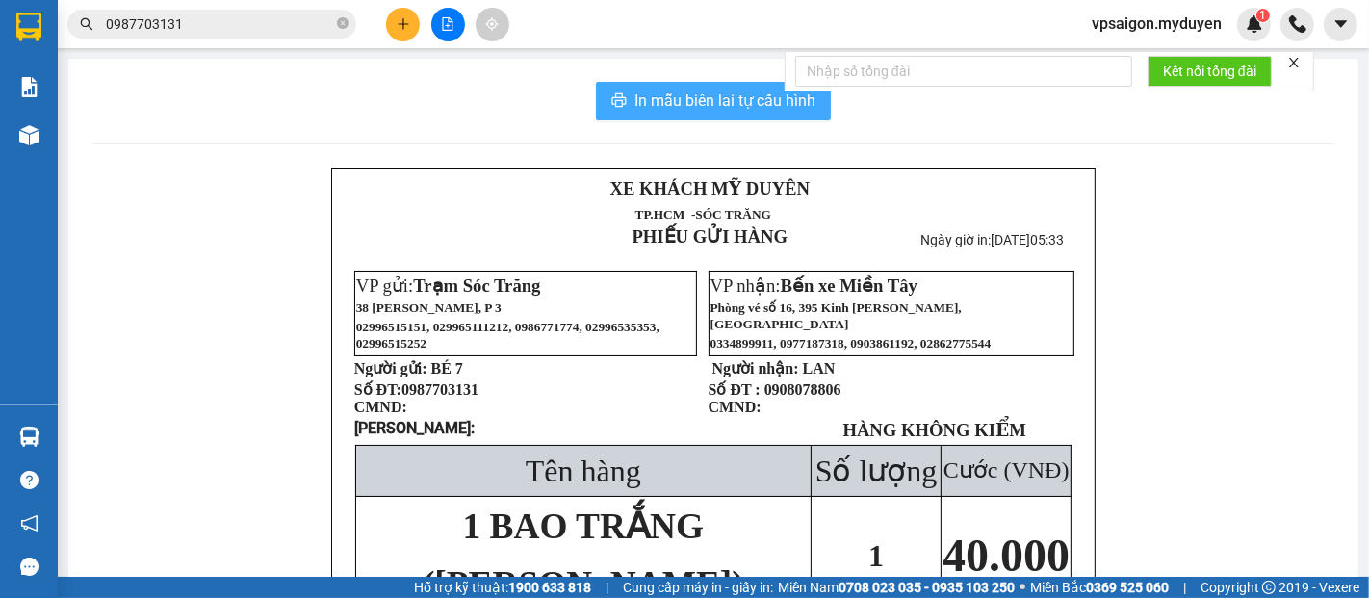
click at [727, 96] on span "In mẫu biên lai tự cấu hình" at bounding box center [725, 101] width 181 height 24
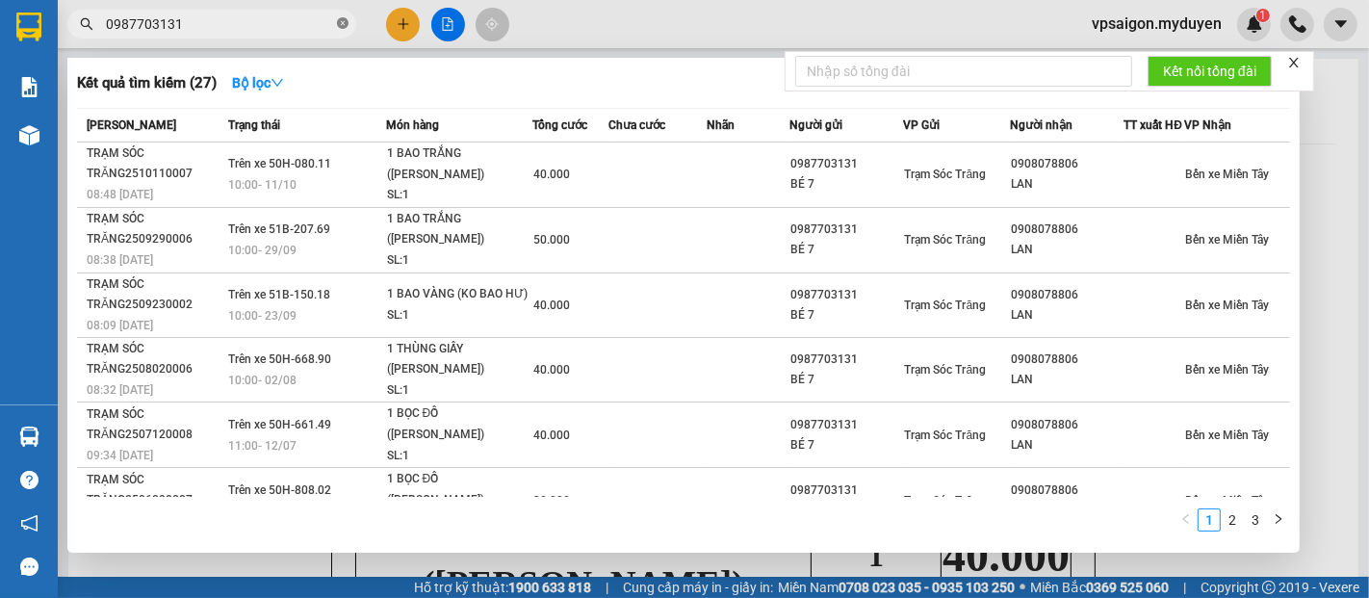
click at [337, 23] on icon "close-circle" at bounding box center [343, 23] width 12 height 12
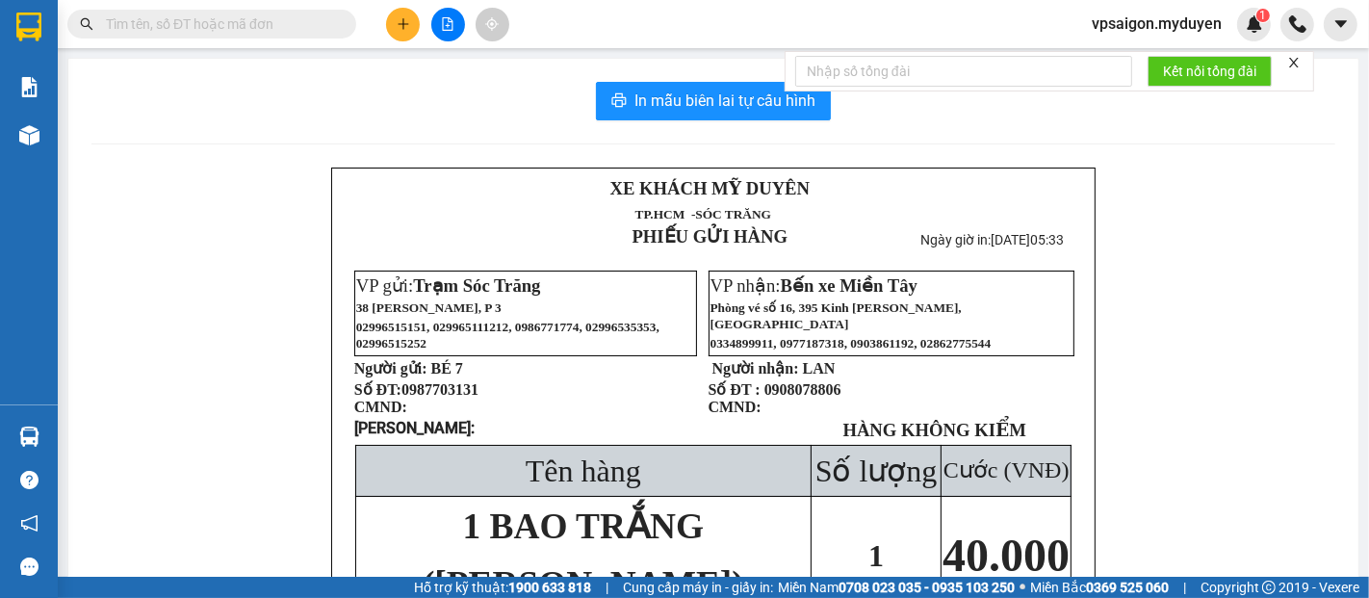
paste input "0769719157"
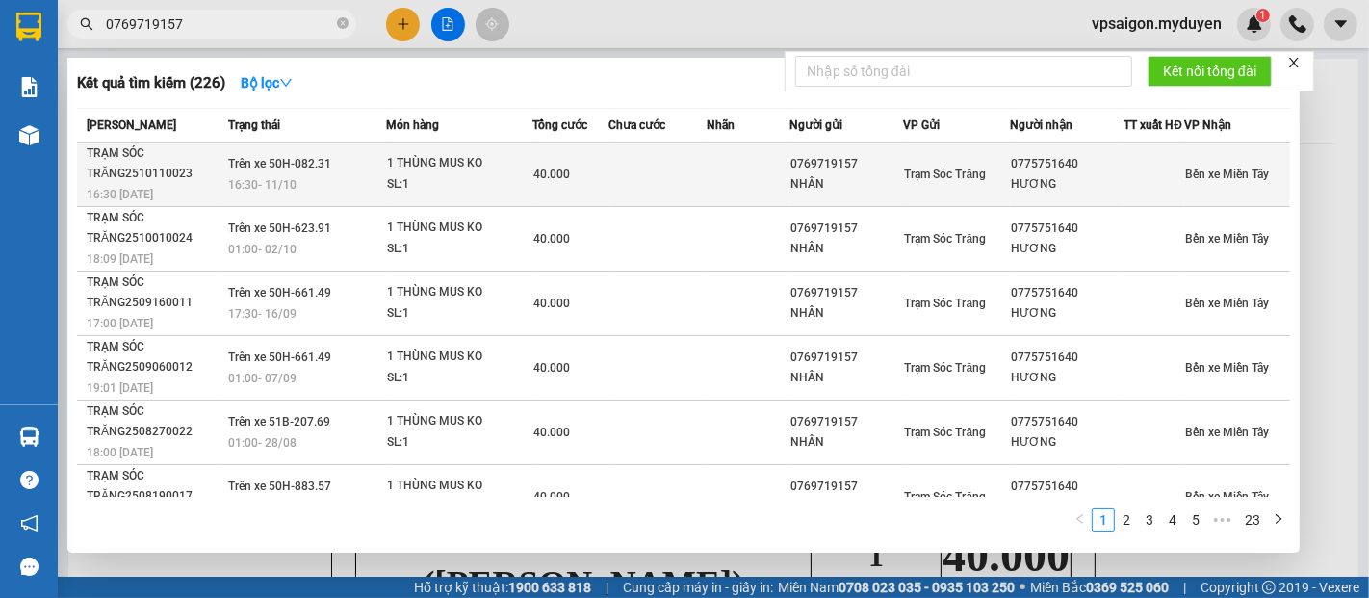
type input "0769719157"
click at [321, 183] on td "Trên xe 50H-082.31 16:30 - 11/10" at bounding box center [304, 175] width 163 height 65
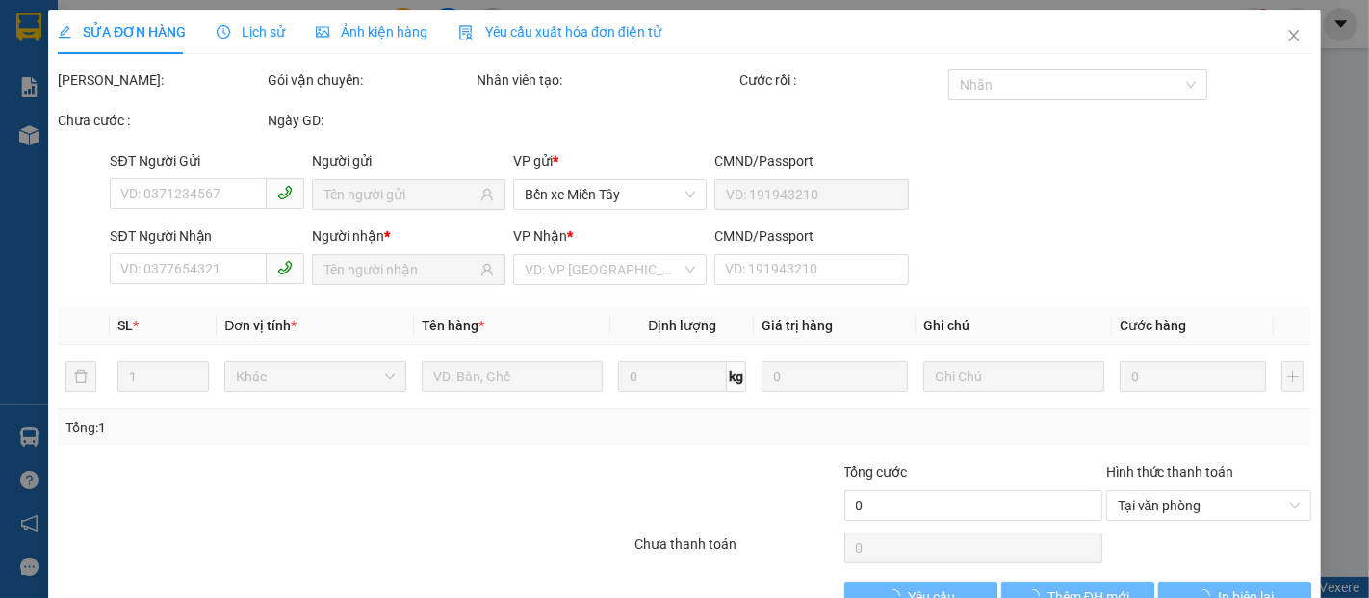
type input "0769719157"
type input "NHÂN"
type input "0775751640"
type input "HƯƠNG"
type input "40.000"
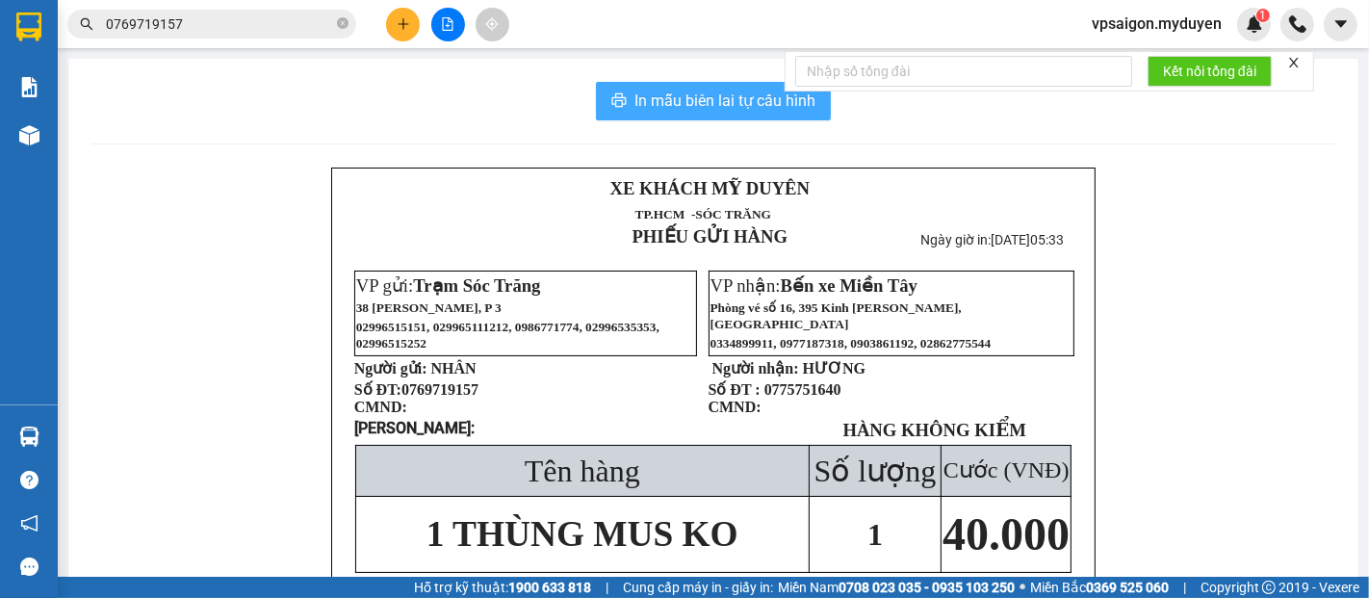
click at [663, 99] on span "In mẫu biên lai tự cấu hình" at bounding box center [725, 101] width 181 height 24
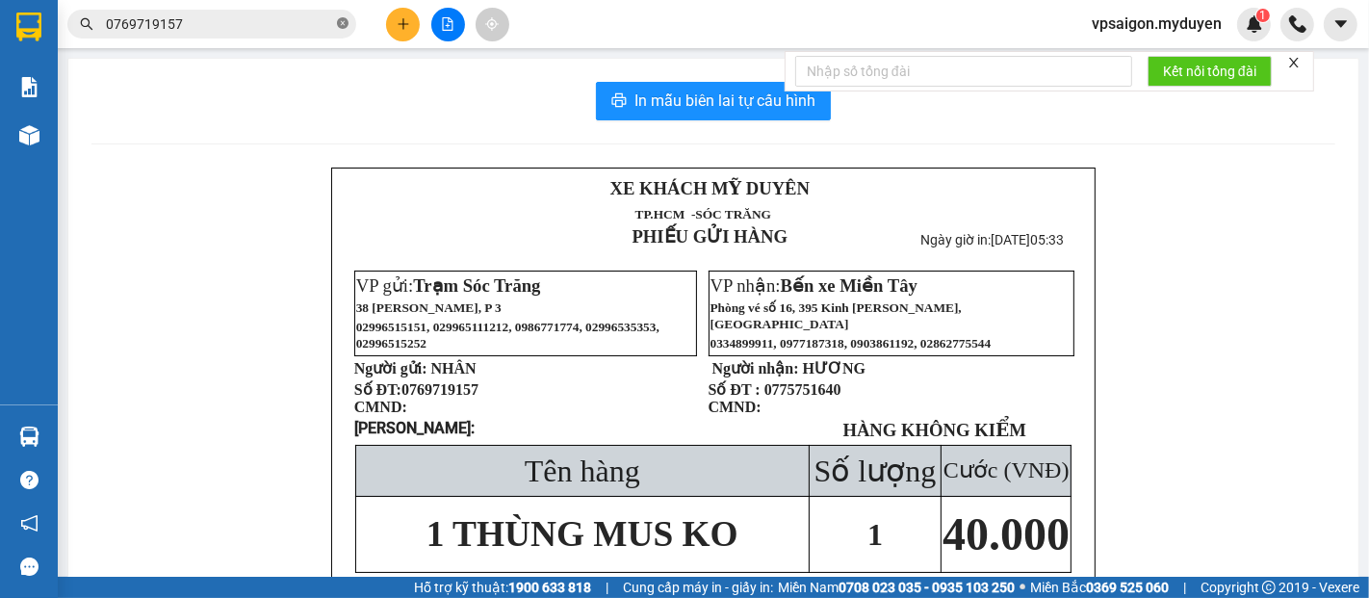
click at [346, 24] on icon "close-circle" at bounding box center [343, 23] width 12 height 12
paste input "0915650356"
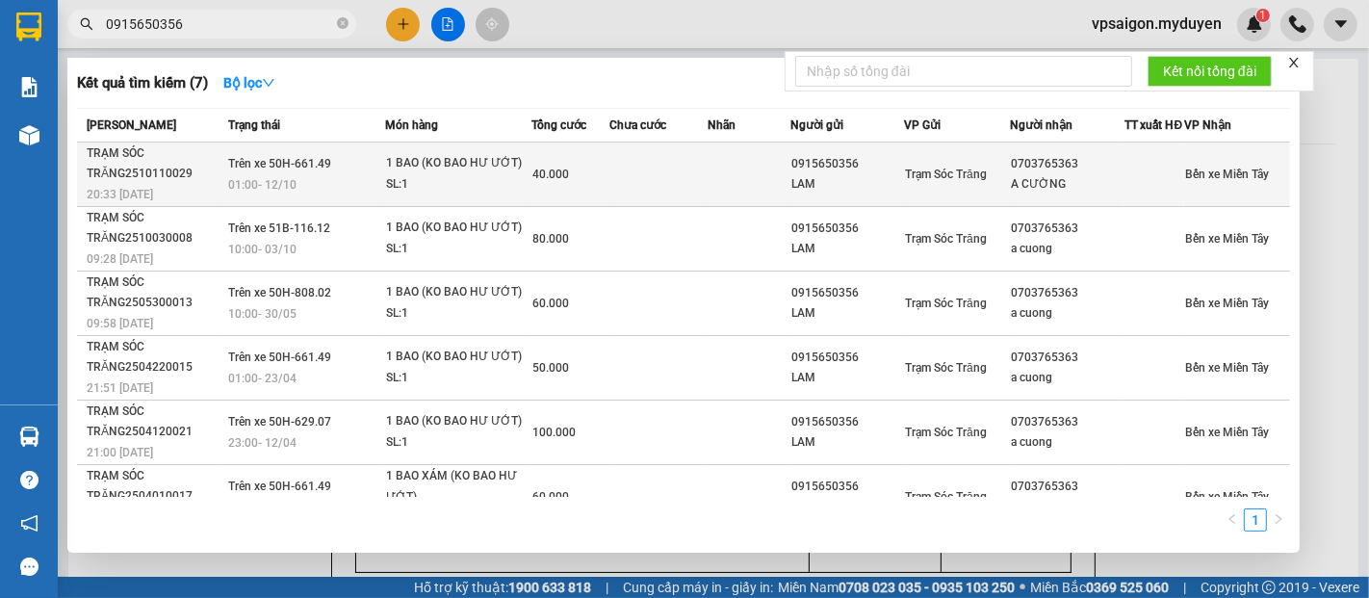
type input "0915650356"
click at [277, 183] on td "Trên xe 50H-661.49 01:00 - 12/10" at bounding box center [304, 175] width 162 height 65
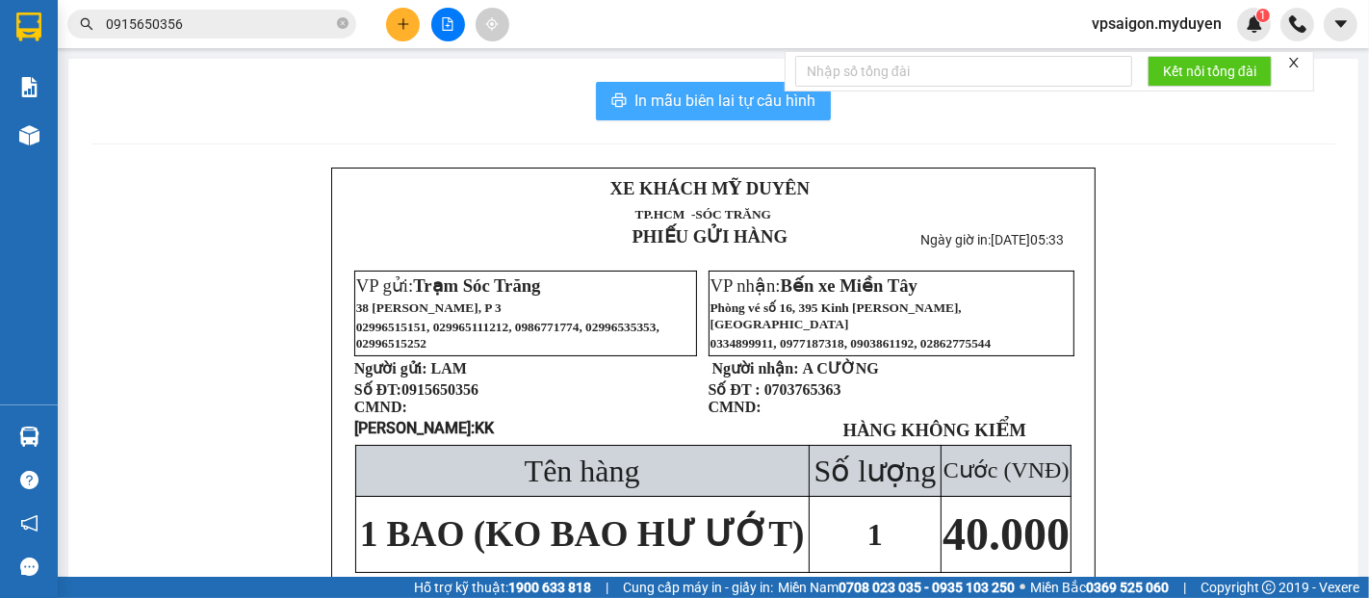
click at [611, 100] on icon "printer" at bounding box center [618, 99] width 15 height 15
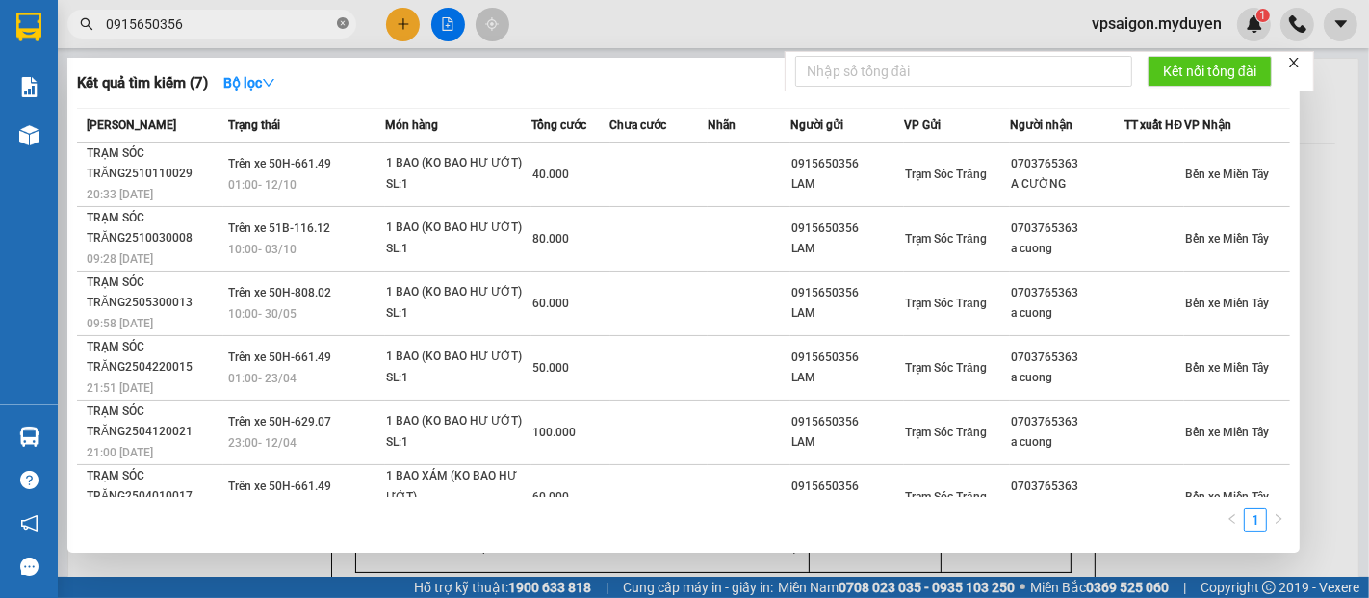
click at [339, 25] on icon "close-circle" at bounding box center [343, 23] width 12 height 12
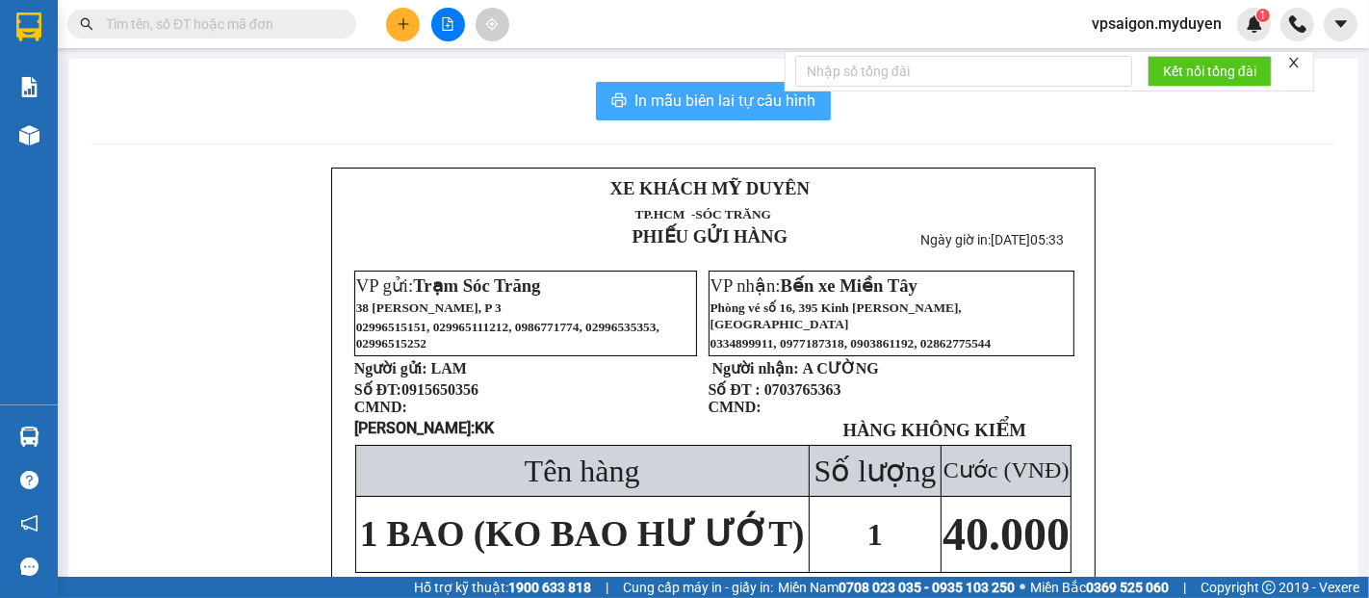
paste input "0916955599"
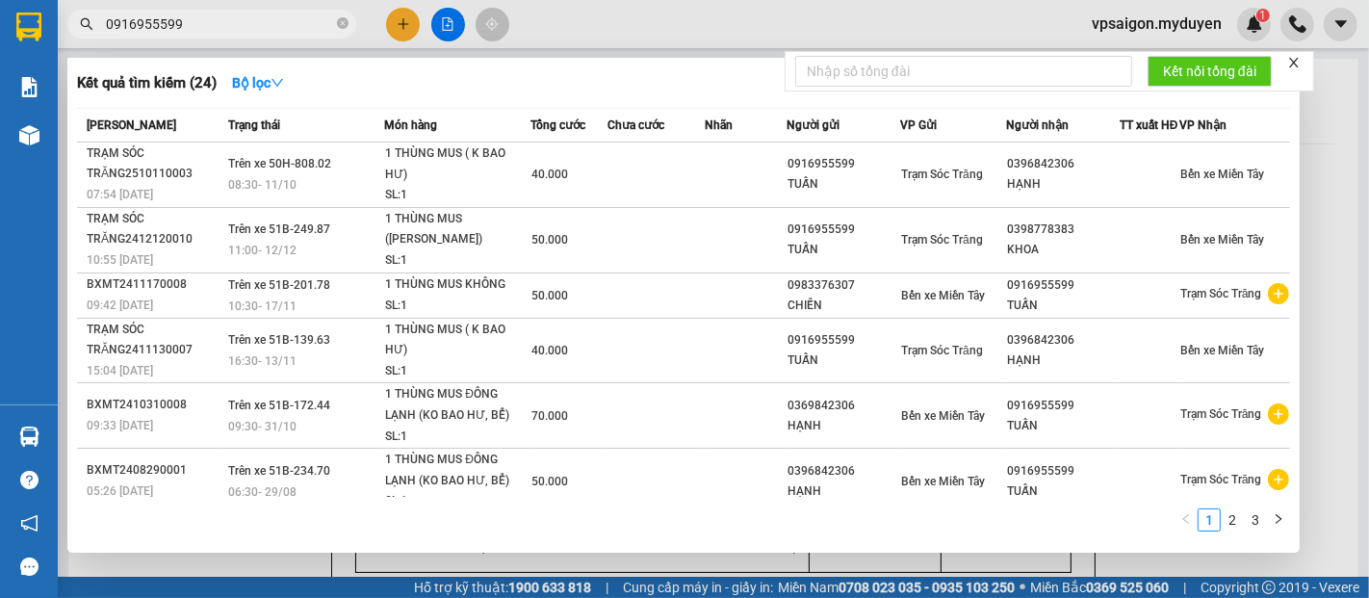
type input "0916955599"
click at [267, 189] on span "08:30 - 11/10" at bounding box center [262, 184] width 68 height 13
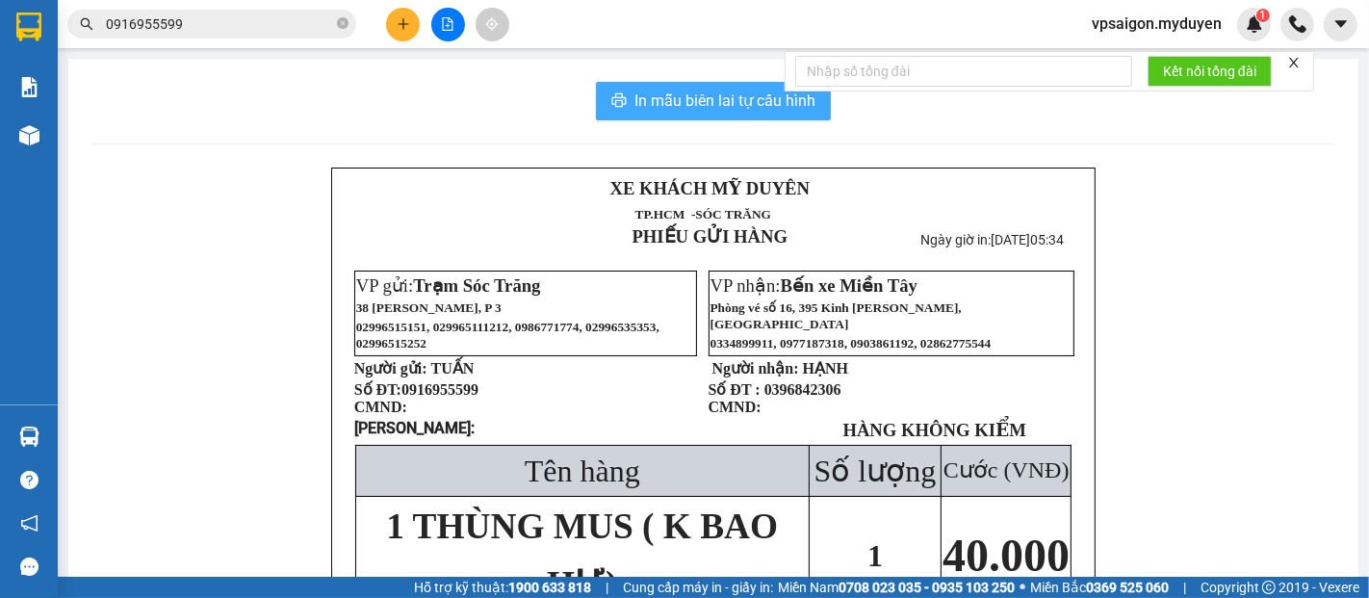
click at [611, 109] on span "printer" at bounding box center [618, 101] width 15 height 18
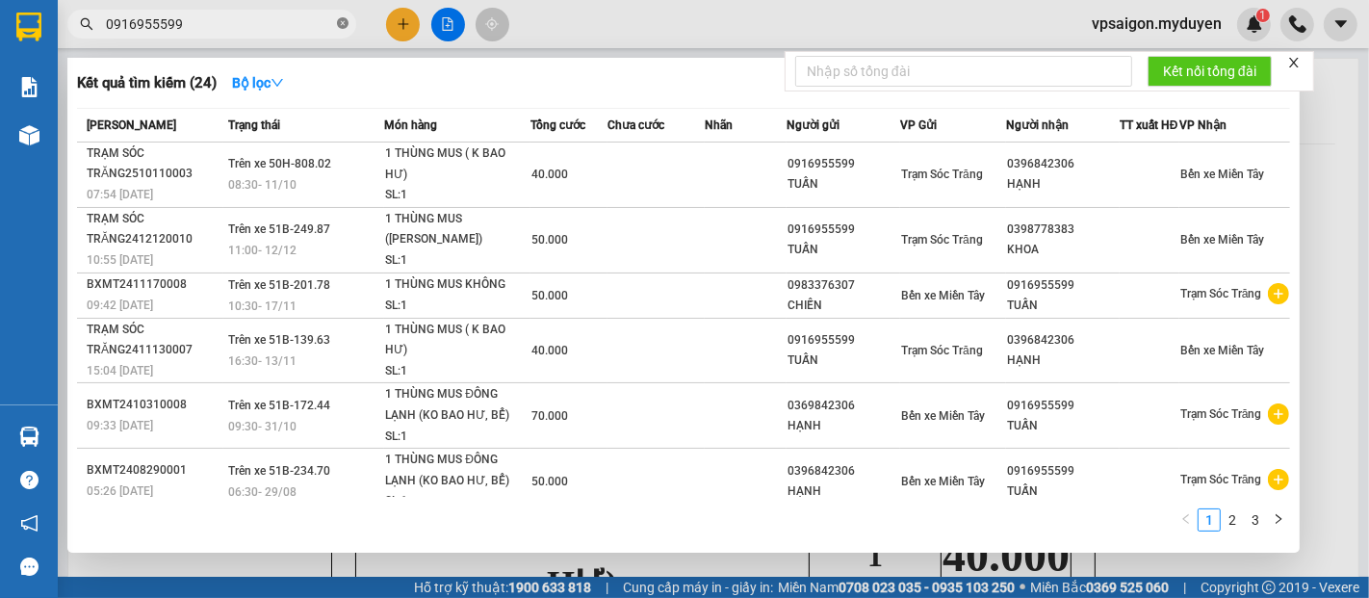
click at [341, 28] on icon "close-circle" at bounding box center [343, 23] width 12 height 12
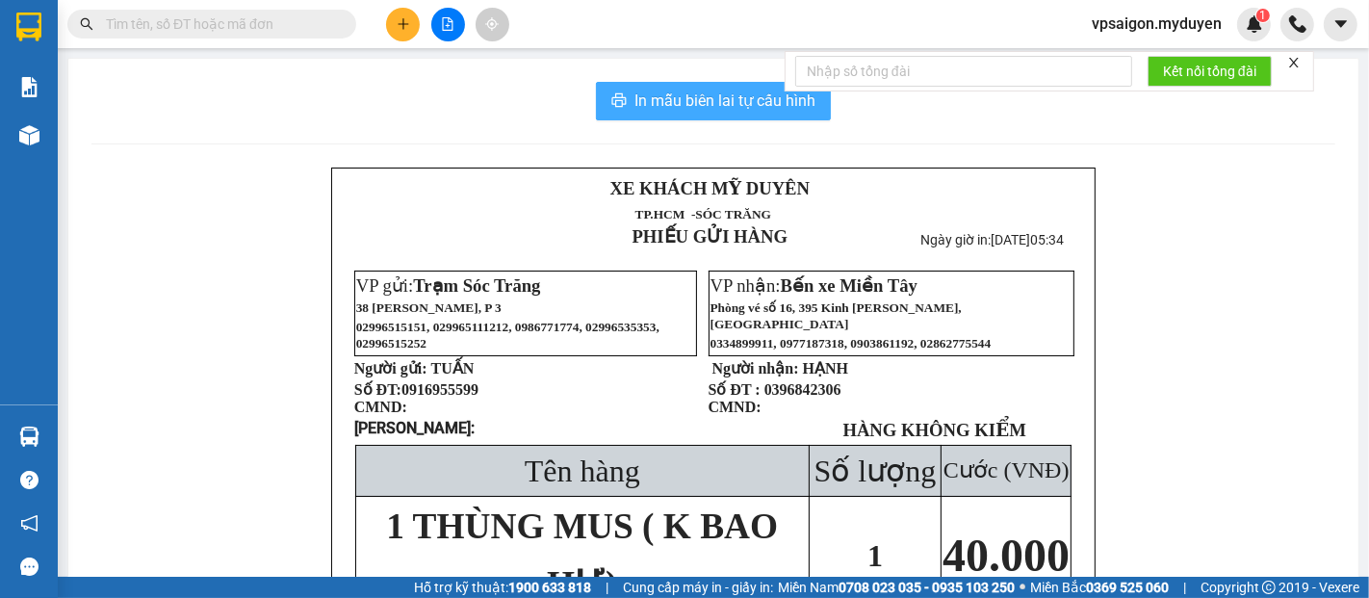
click at [311, 29] on input "text" at bounding box center [219, 23] width 227 height 21
paste input "0339145191"
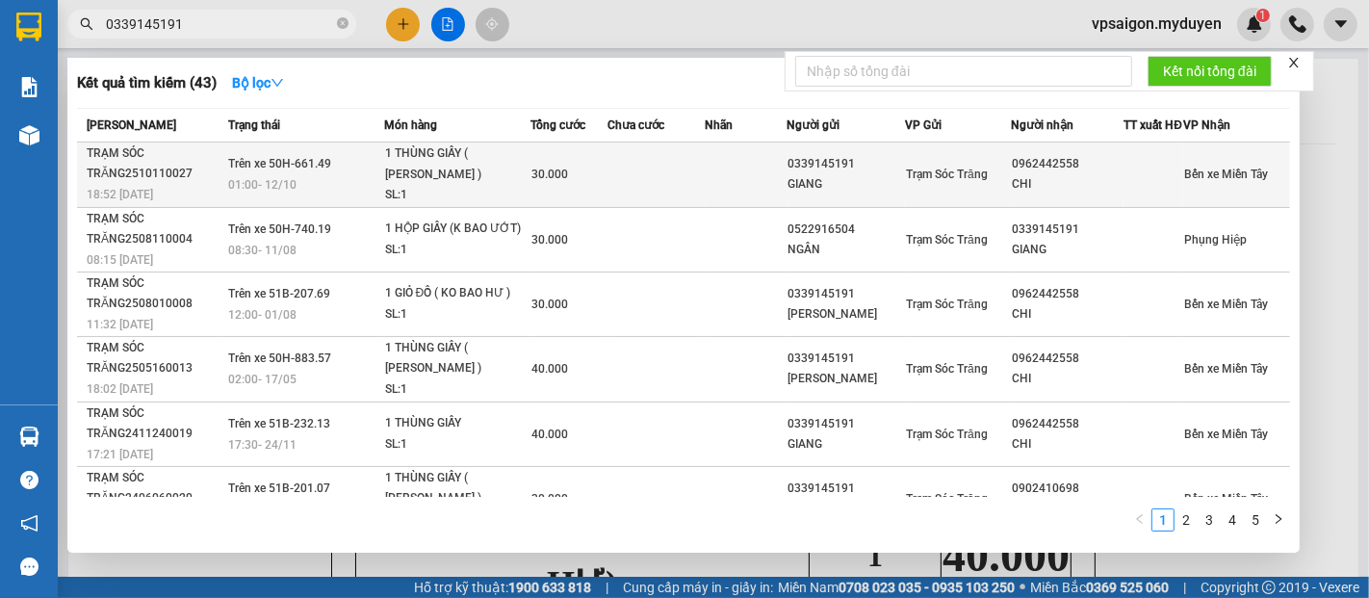
type input "0339145191"
click at [283, 186] on span "01:00 - 12/10" at bounding box center [262, 183] width 68 height 15
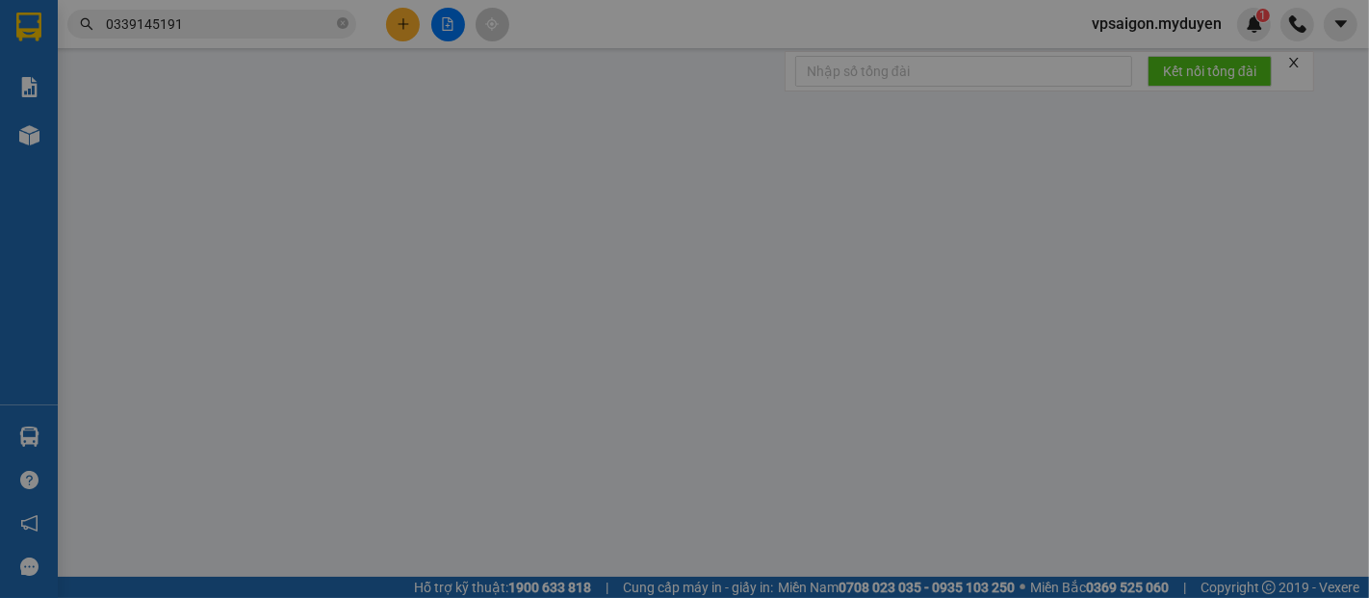
type input "0339145191"
type input "GIANG"
type input "0962442558"
type input "CHI"
type input "30.000"
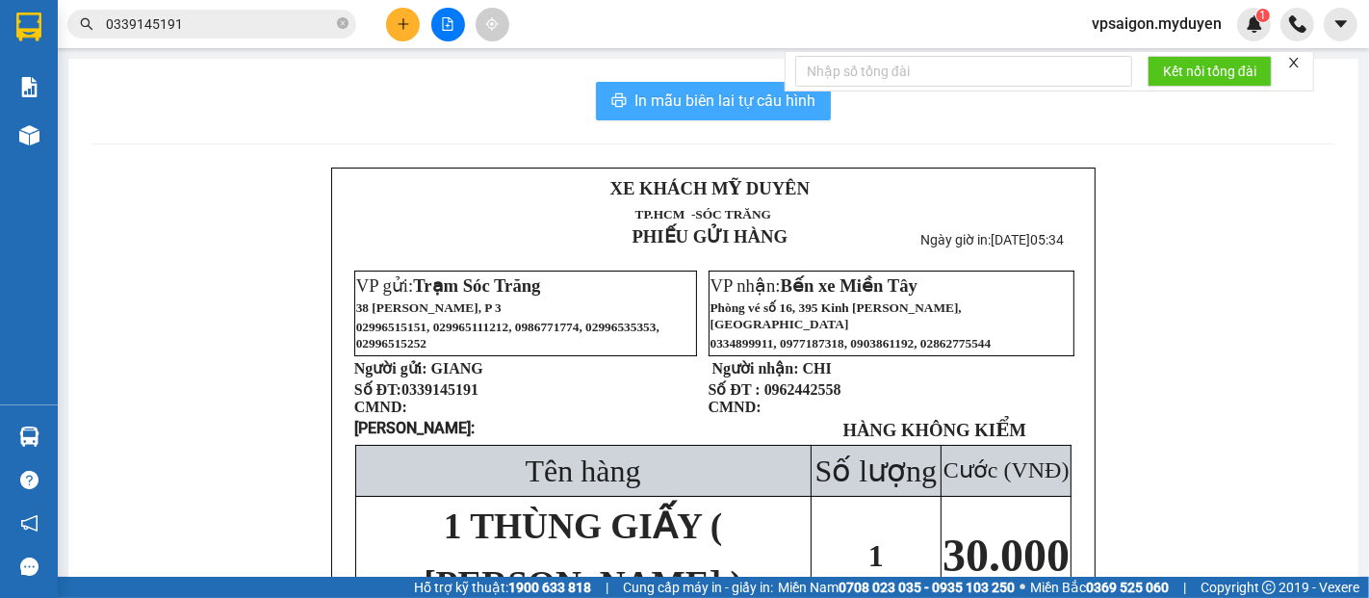
click at [720, 100] on span "In mẫu biên lai tự cấu hình" at bounding box center [725, 101] width 181 height 24
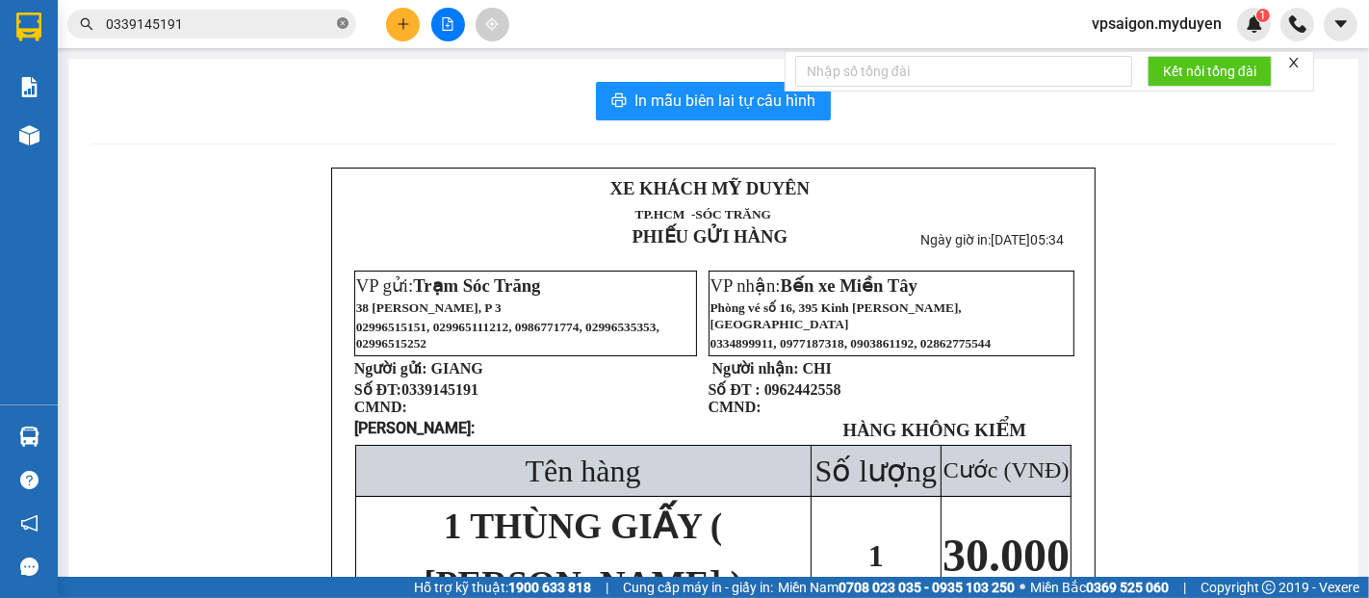
click at [345, 21] on icon "close-circle" at bounding box center [343, 23] width 12 height 12
paste input "0783383865"
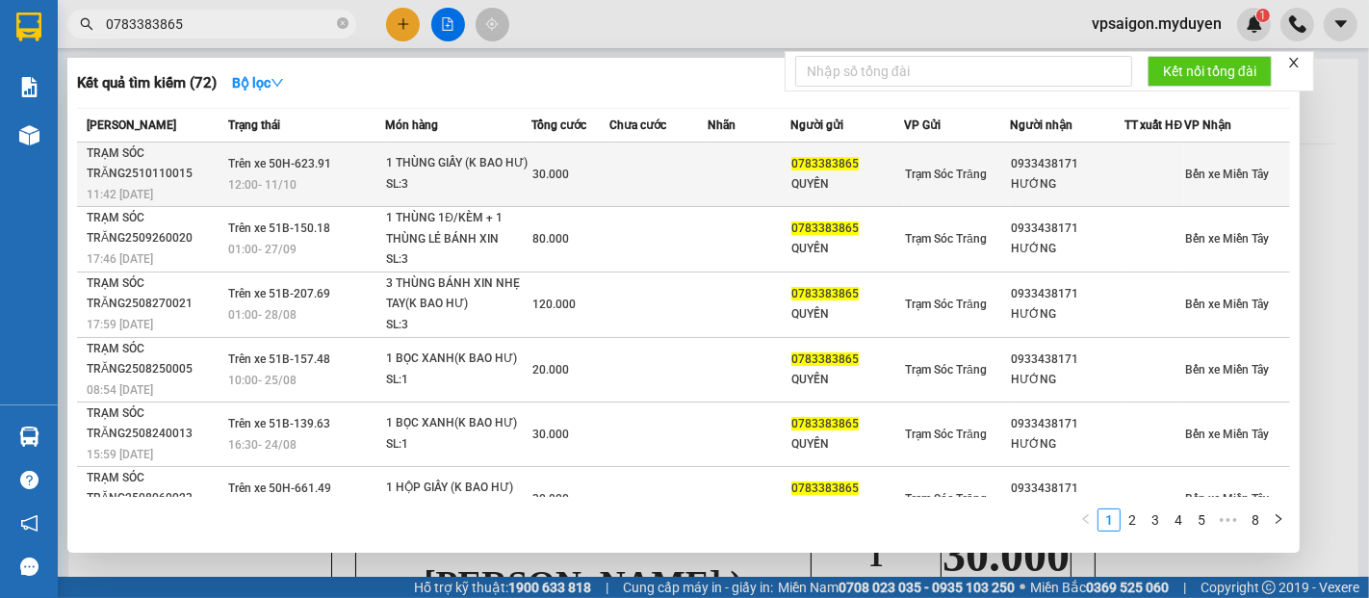
type input "0783383865"
click at [247, 186] on span "12:00 - 11/10" at bounding box center [262, 183] width 68 height 15
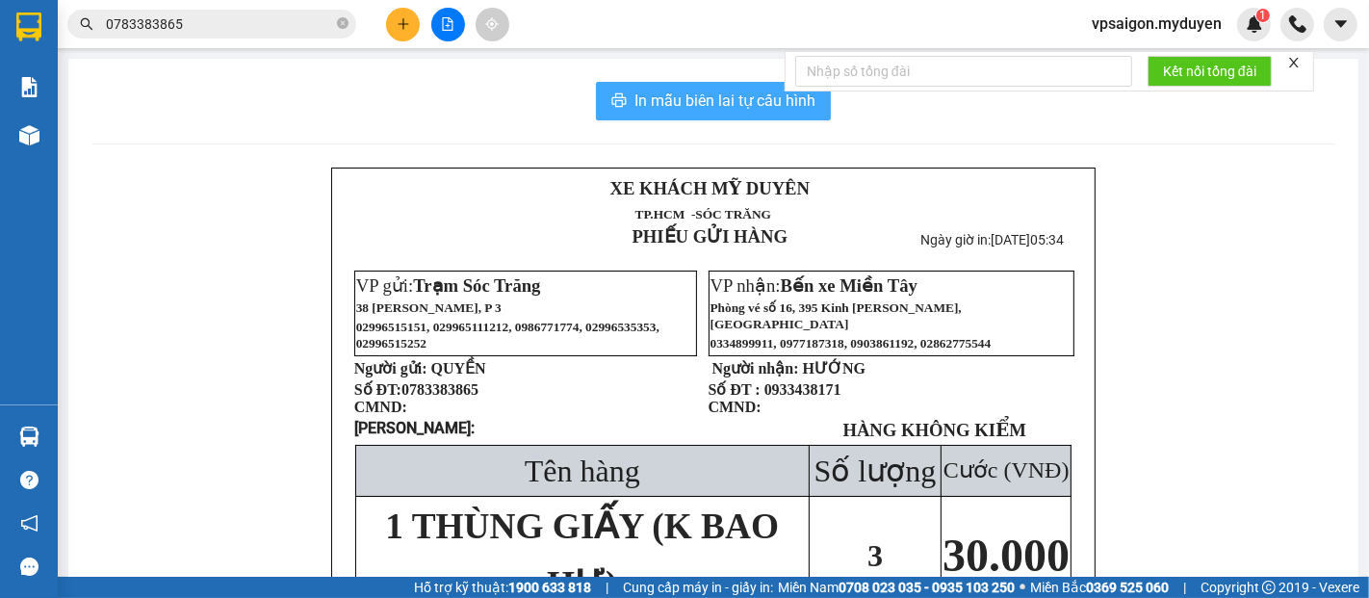
click at [611, 91] on button "In mẫu biên lai tự cấu hình" at bounding box center [713, 101] width 235 height 39
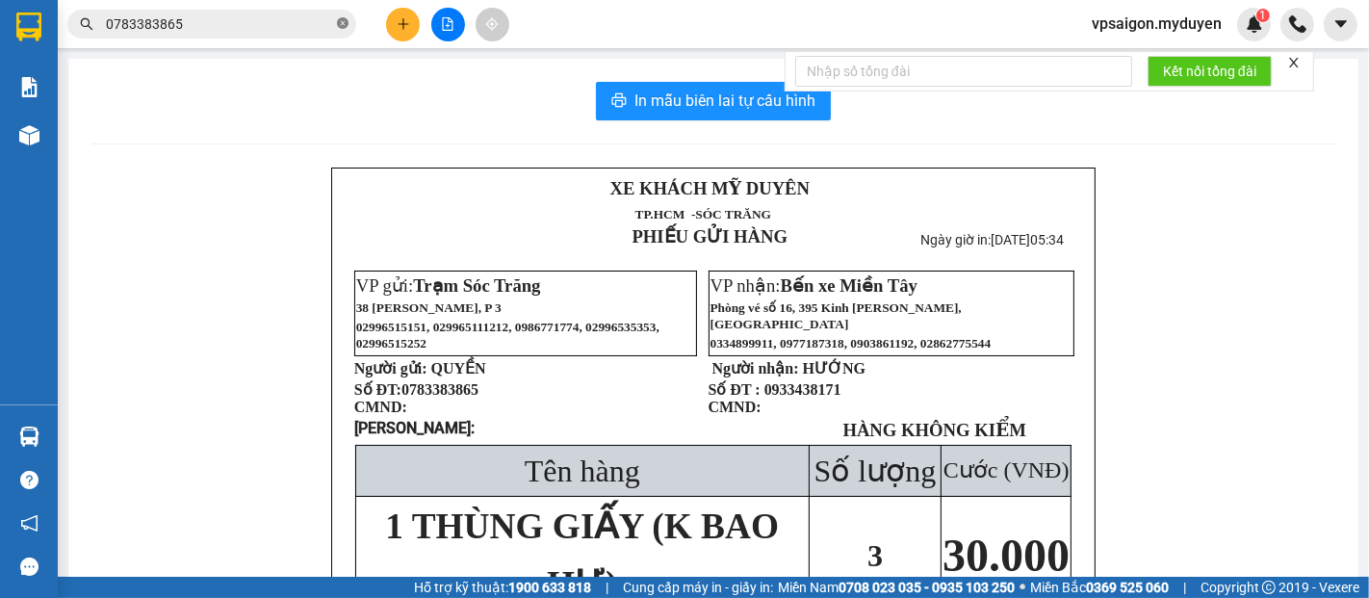
click at [342, 26] on icon "close-circle" at bounding box center [343, 23] width 12 height 12
paste input "0399285247"
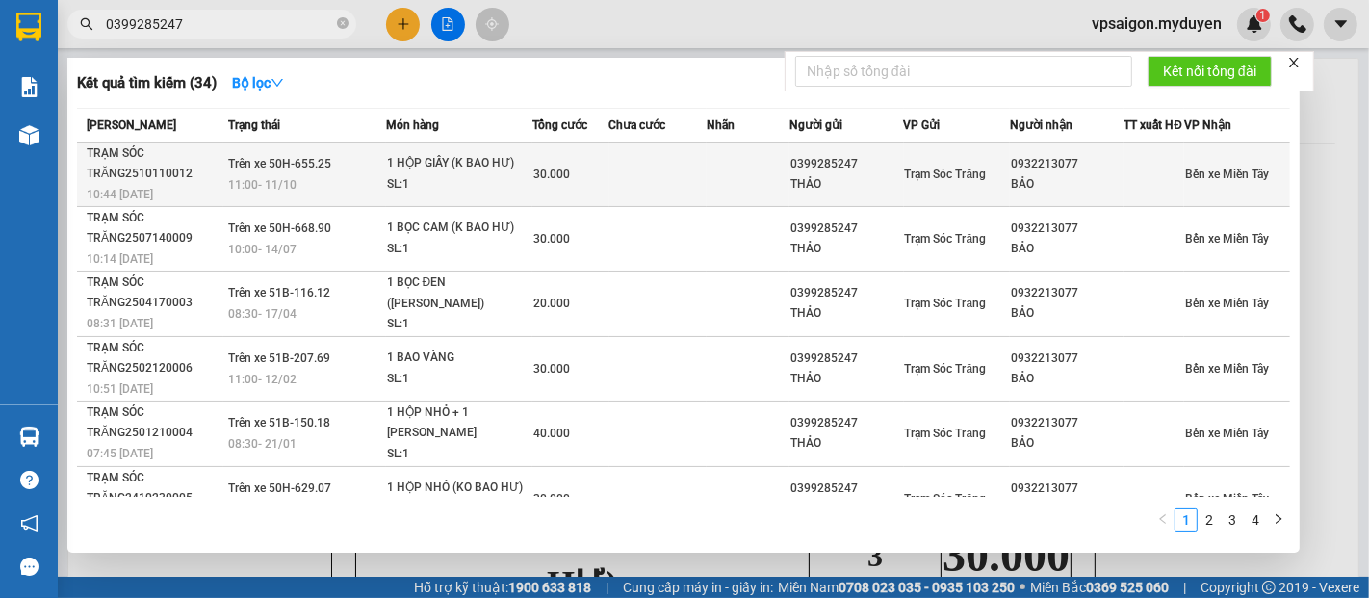
type input "0399285247"
click at [274, 169] on span "Trên xe 50H-655.25" at bounding box center [279, 163] width 103 height 13
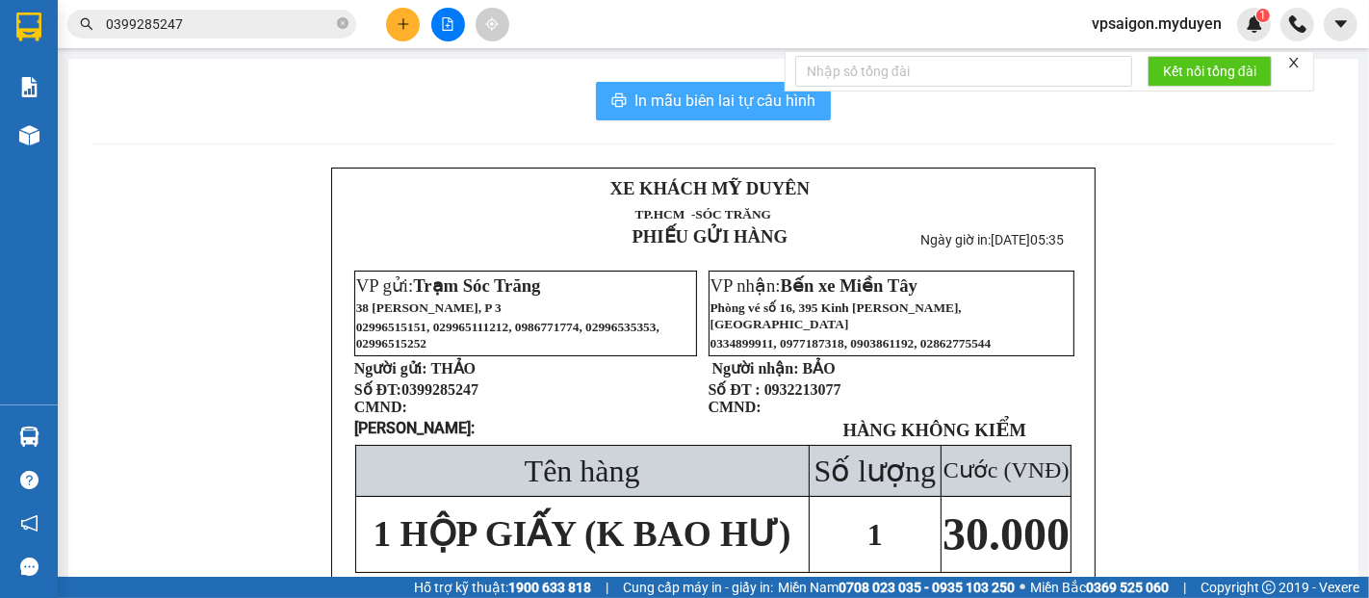
click at [648, 98] on span "In mẫu biên lai tự cấu hình" at bounding box center [725, 101] width 181 height 24
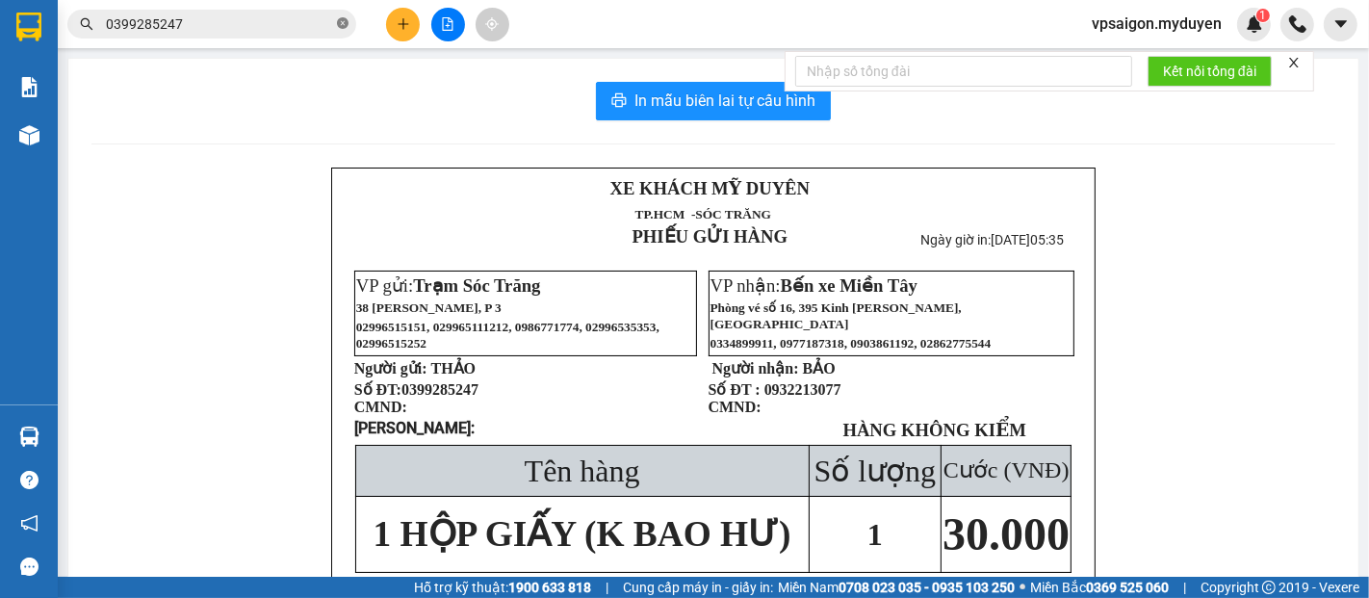
click at [345, 26] on icon "close-circle" at bounding box center [343, 23] width 12 height 12
paste input "0396161162"
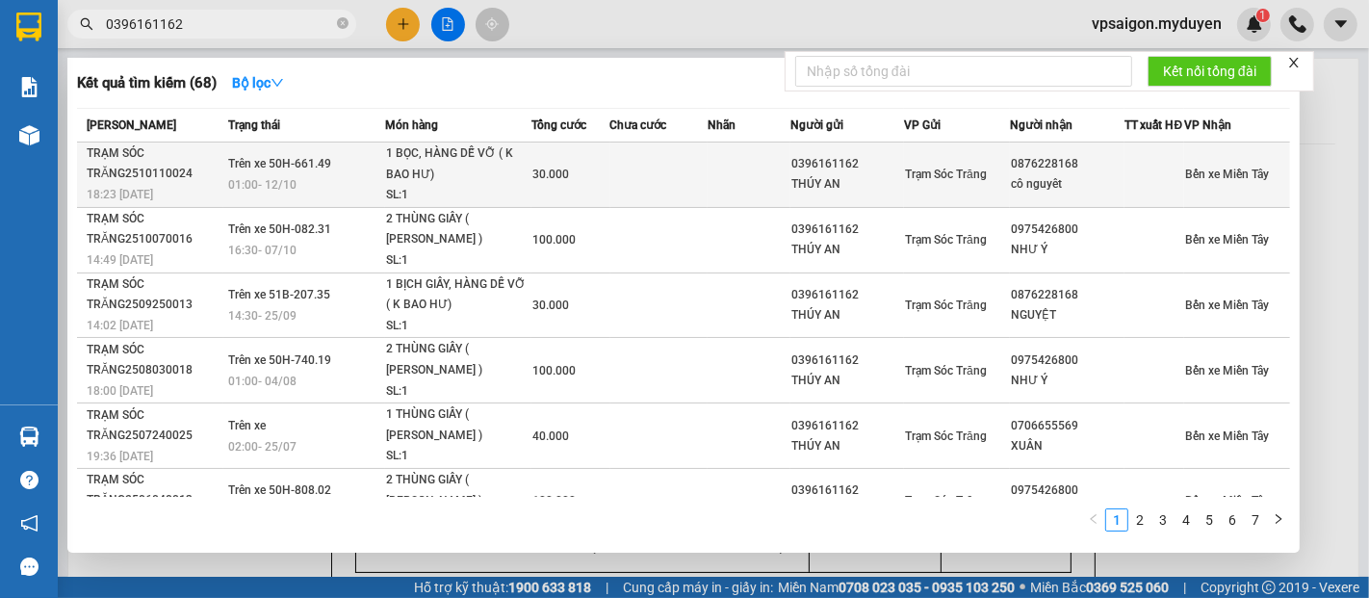
type input "0396161162"
click at [284, 187] on span "01:00 - 12/10" at bounding box center [262, 183] width 68 height 15
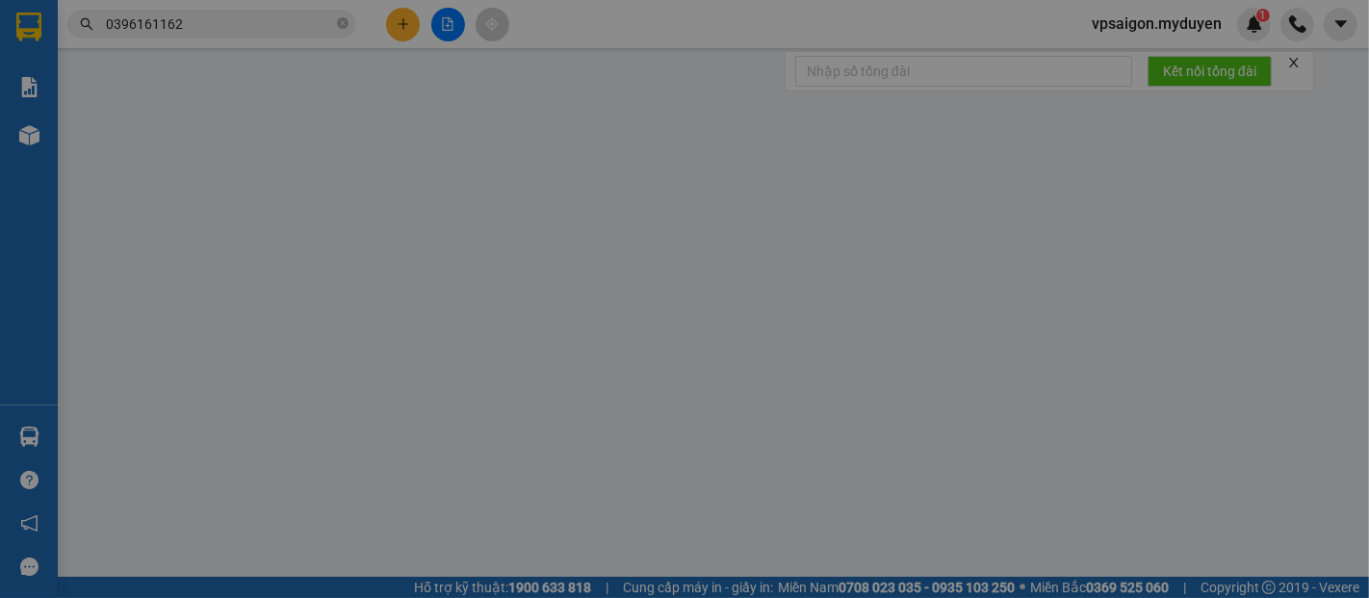
type input "0396161162"
type input "THÚY AN"
type input "0876228168"
type input "cô nguyêt"
type input "30.000"
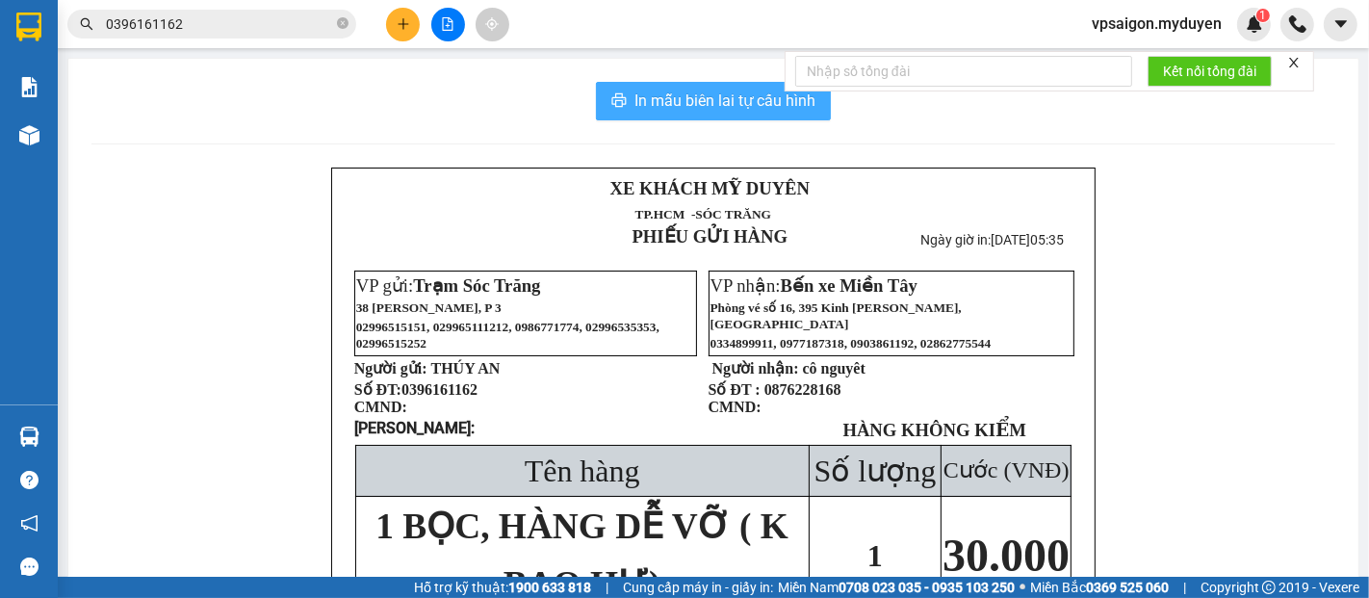
drag, startPoint x: 590, startPoint y: 91, endPoint x: 634, endPoint y: 106, distance: 46.0
click at [596, 91] on button "In mẫu biên lai tự cấu hình" at bounding box center [713, 101] width 235 height 39
click at [644, 109] on span "In mẫu biên lai tự cấu hình" at bounding box center [725, 101] width 181 height 24
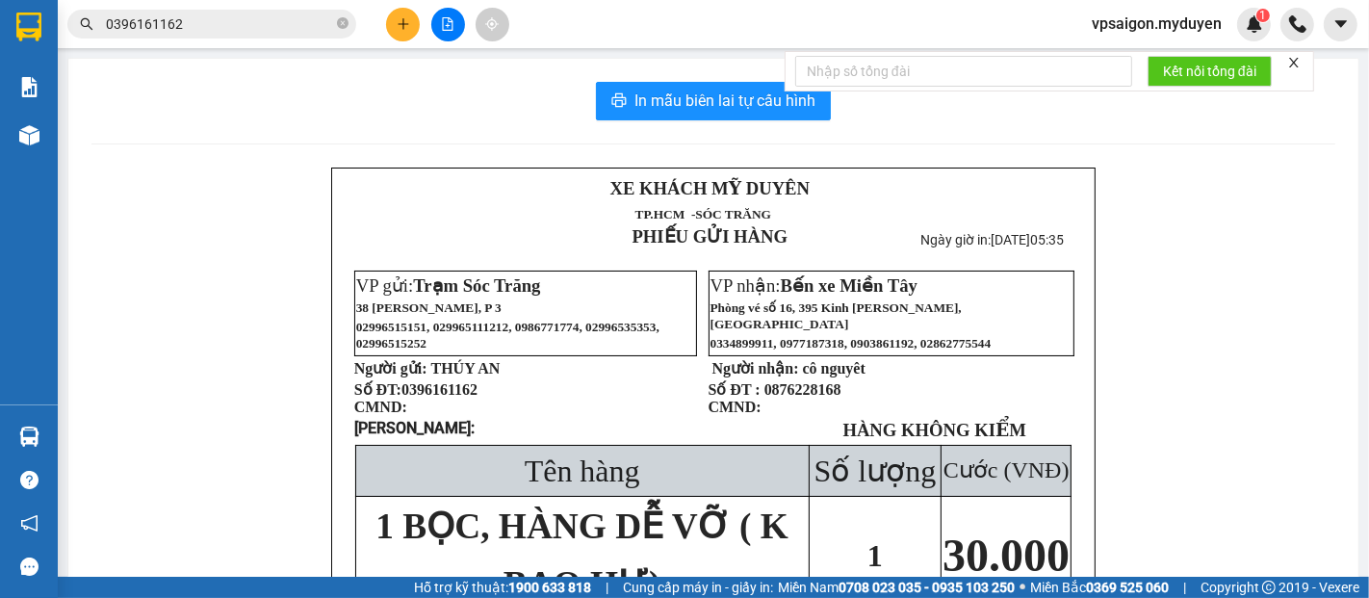
click at [331, 21] on input "0396161162" at bounding box center [219, 23] width 227 height 21
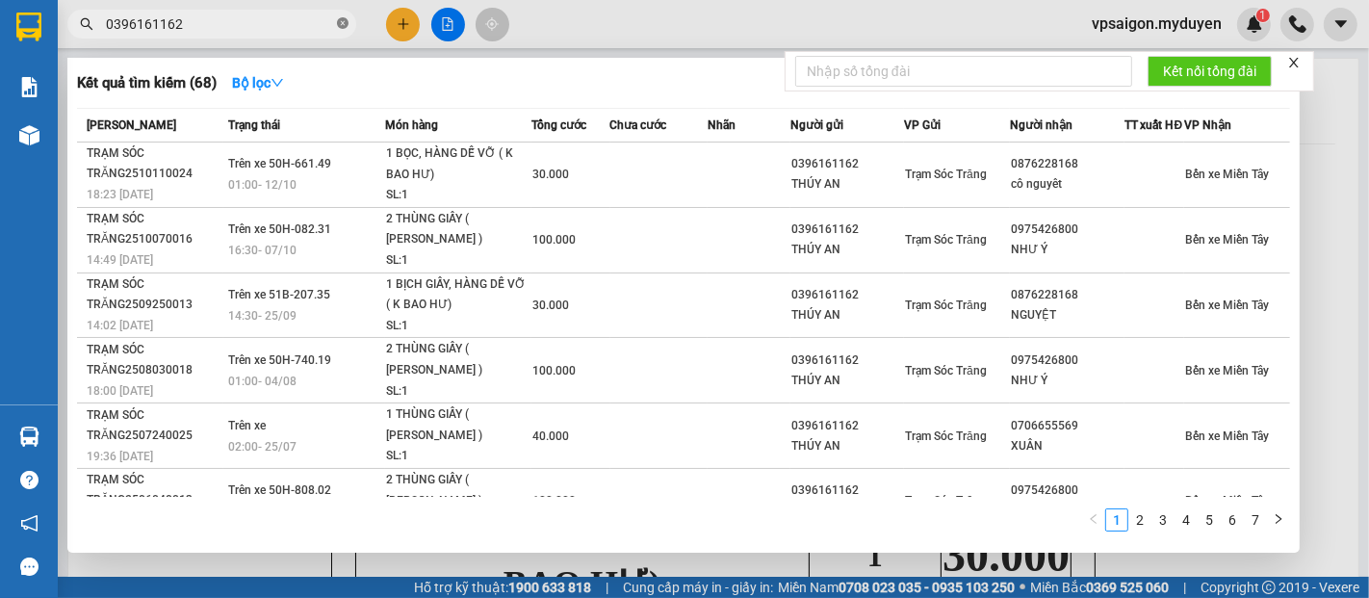
click at [339, 21] on icon "close-circle" at bounding box center [343, 23] width 12 height 12
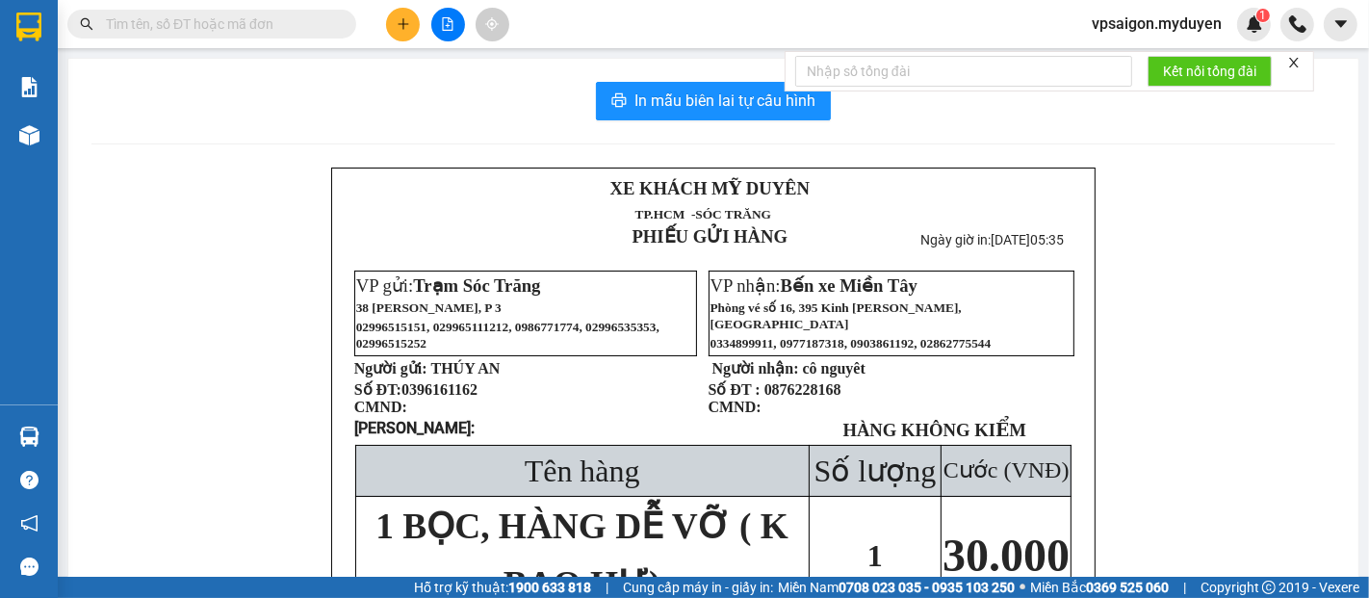
paste input "0336366670"
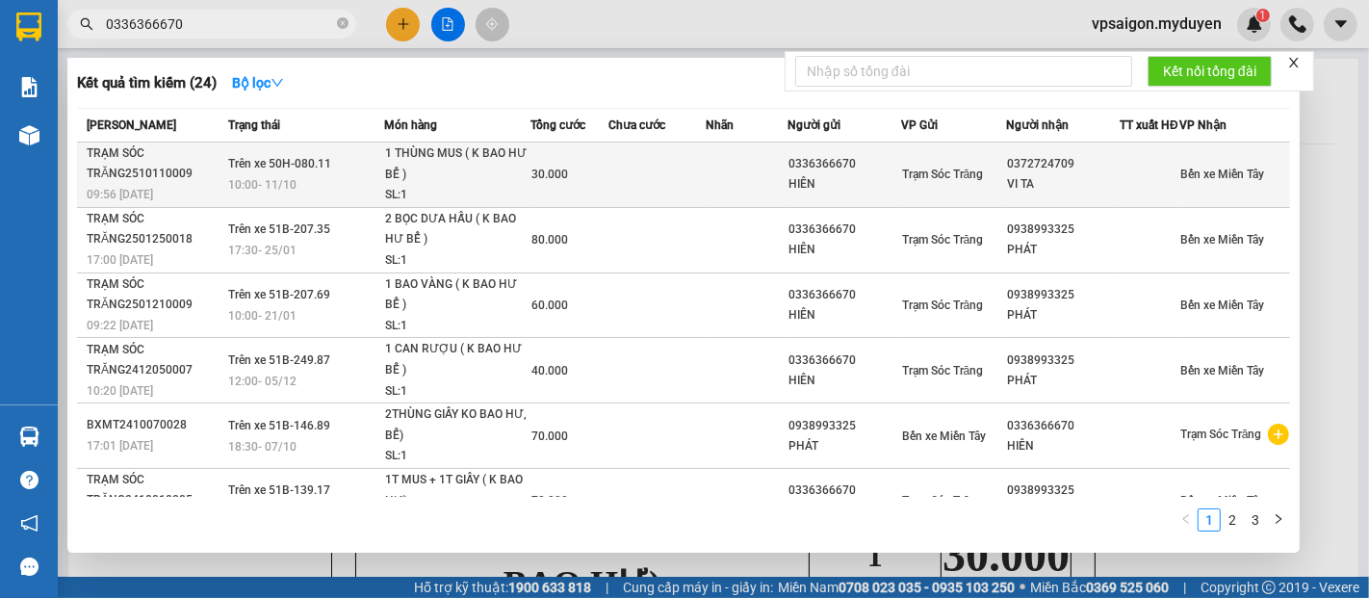
type input "0336366670"
click at [179, 199] on div "09:56 - 11/10" at bounding box center [155, 194] width 136 height 21
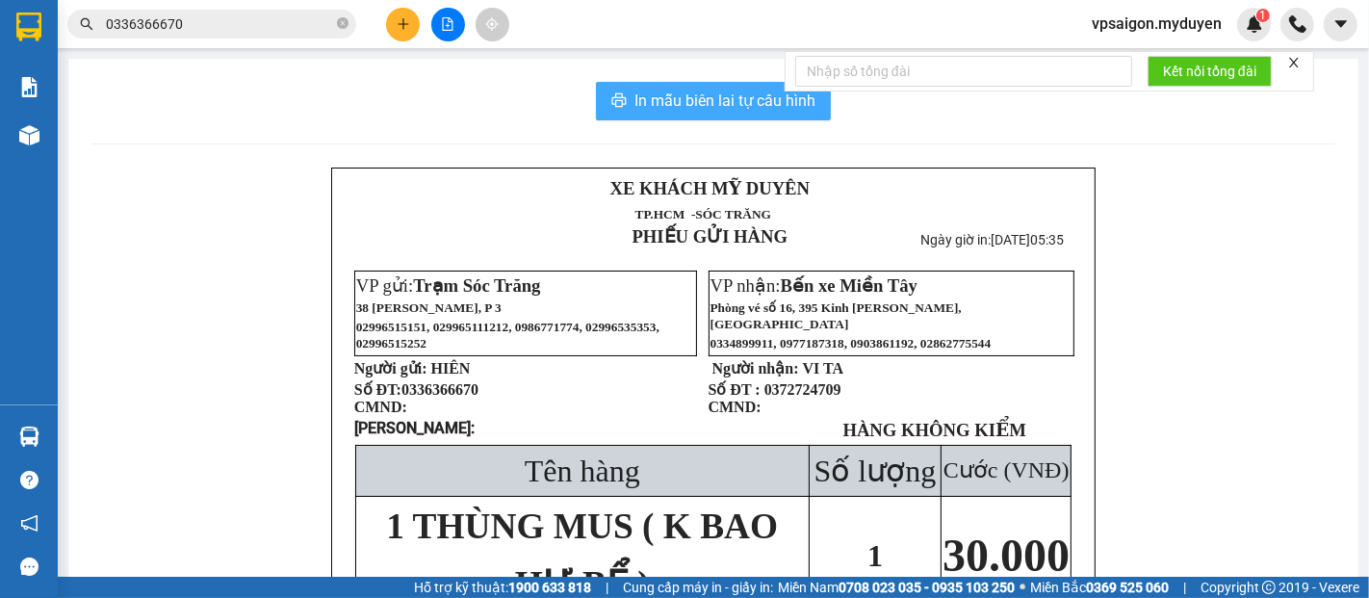
click at [635, 97] on span "In mẫu biên lai tự cấu hình" at bounding box center [725, 101] width 181 height 24
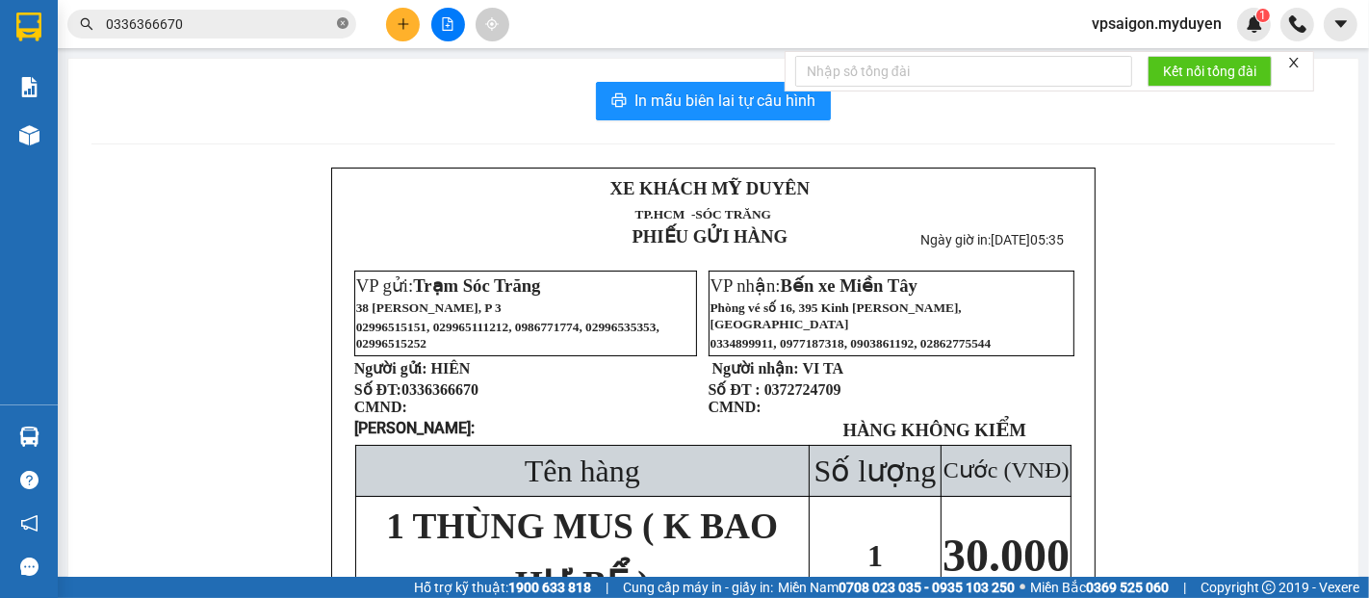
click at [344, 26] on icon "close-circle" at bounding box center [343, 23] width 12 height 12
paste input "0901867291"
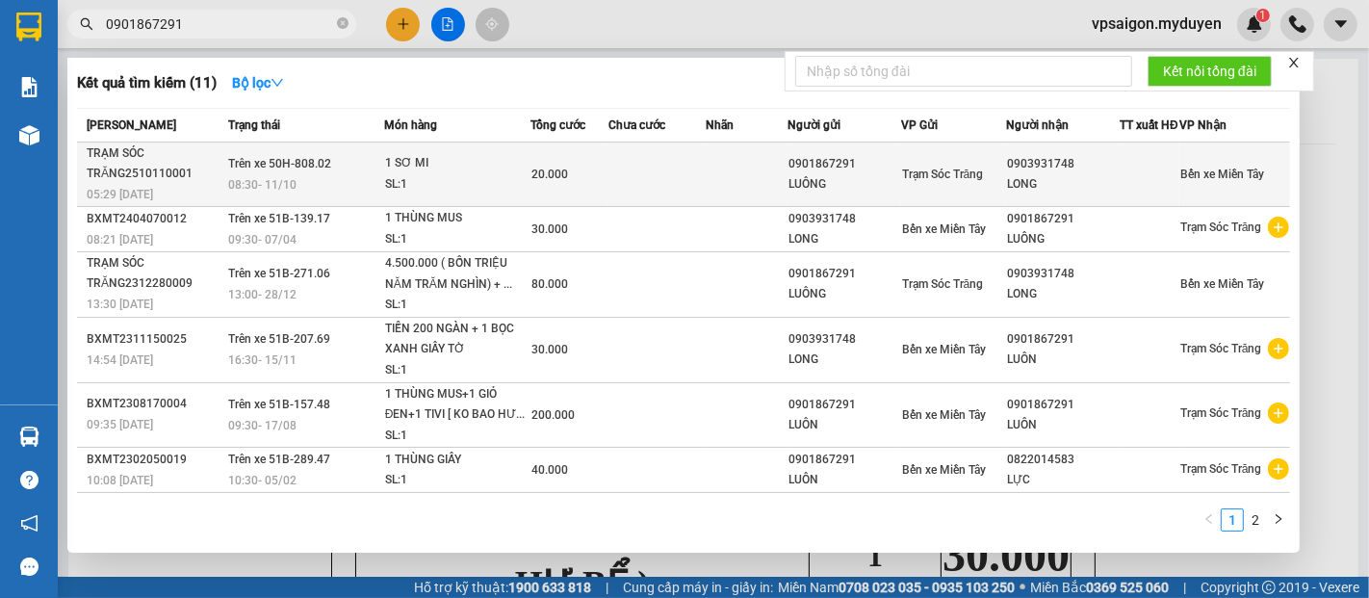
type input "0901867291"
click at [255, 192] on span "08:30 - 11/10" at bounding box center [262, 184] width 68 height 13
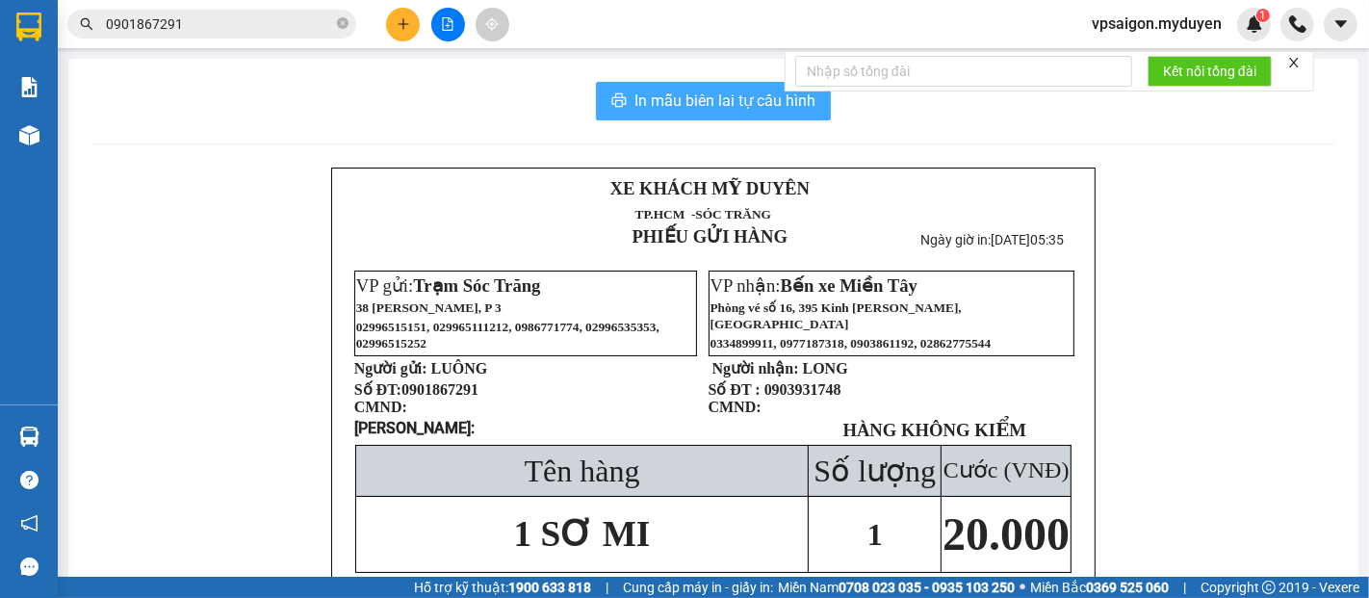
click at [725, 90] on span "In mẫu biên lai tự cấu hình" at bounding box center [725, 101] width 181 height 24
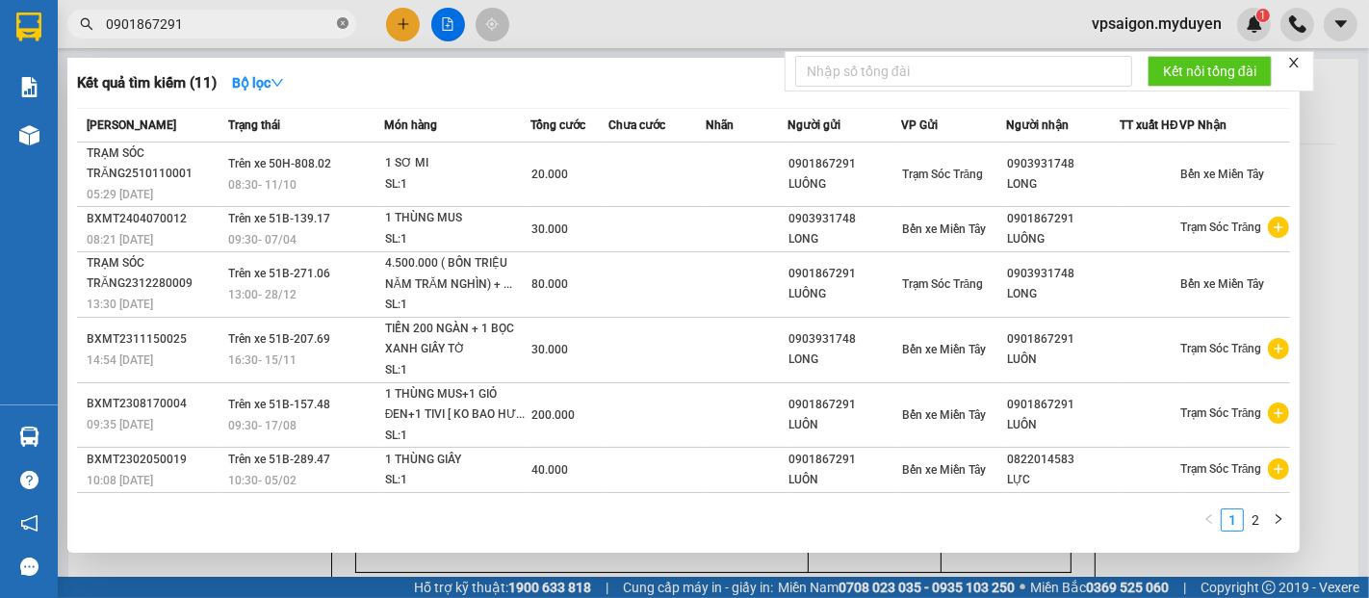
click at [341, 25] on icon "close-circle" at bounding box center [343, 23] width 12 height 12
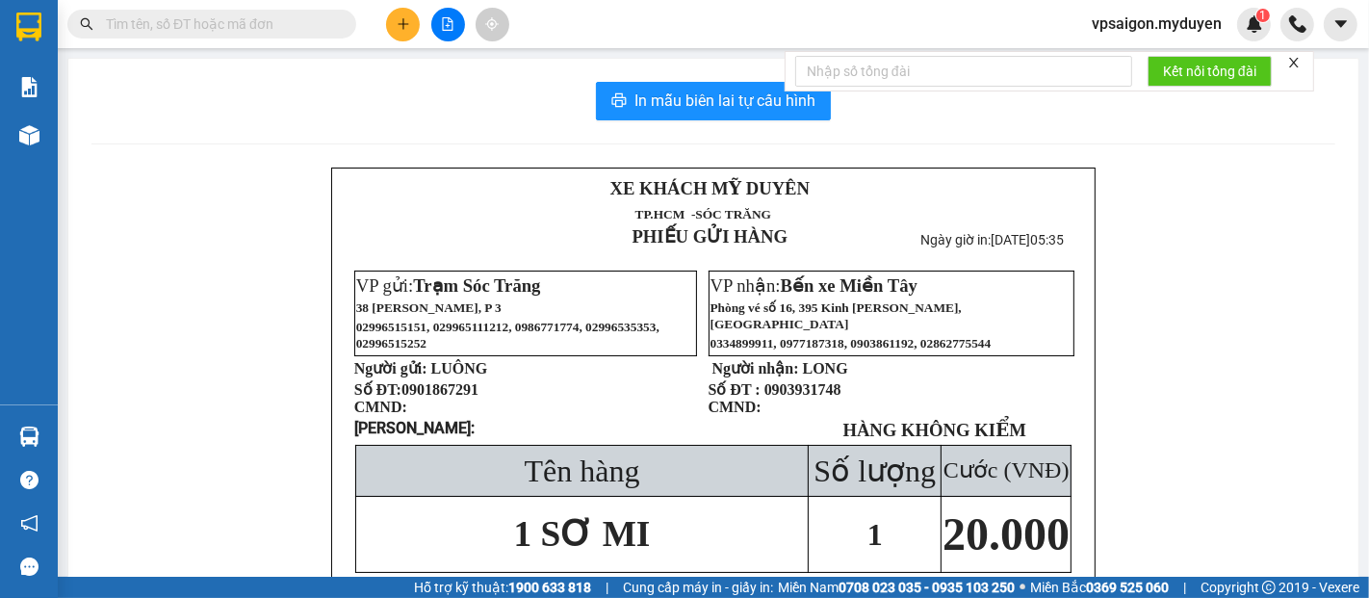
paste input "0362323390"
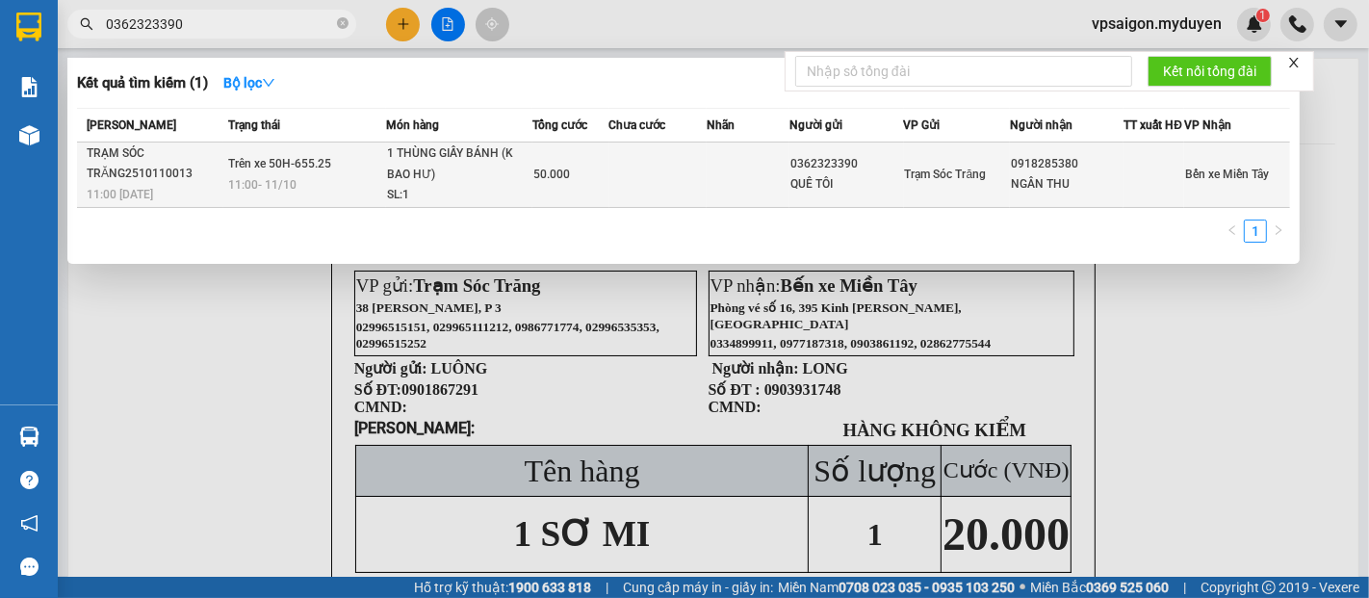
type input "0362323390"
click at [193, 177] on div "TRẠM SÓC TRĂNG2510110013" at bounding box center [155, 163] width 136 height 40
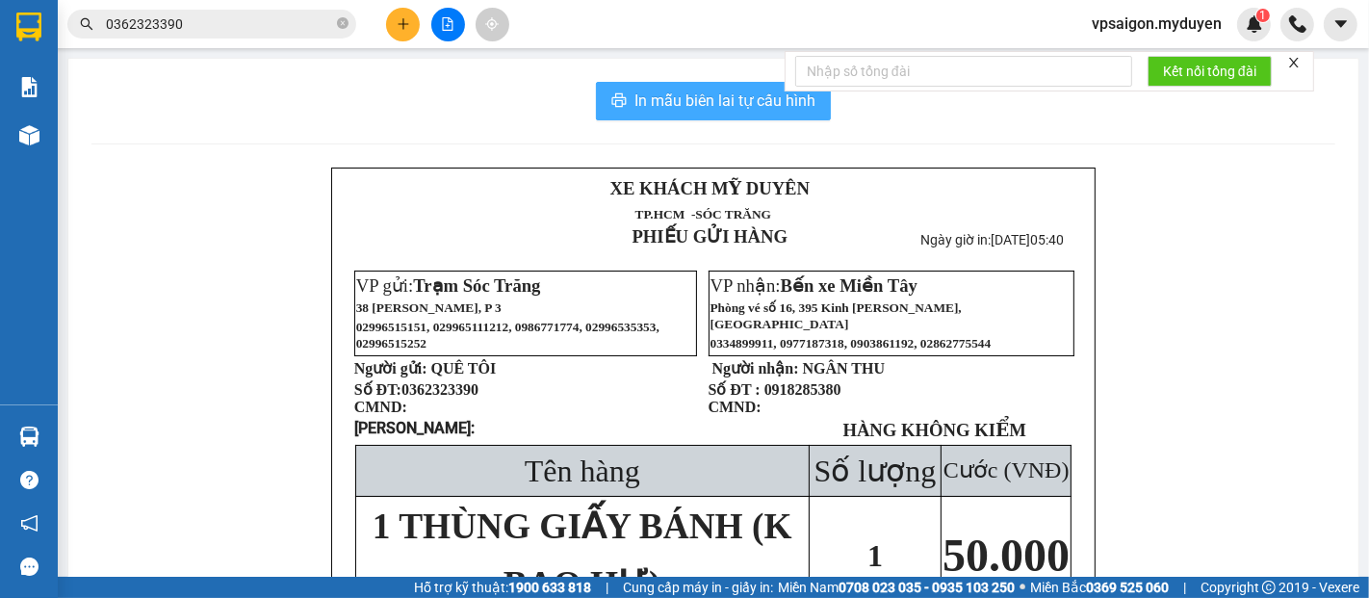
click at [750, 105] on span "In mẫu biên lai tự cấu hình" at bounding box center [725, 101] width 181 height 24
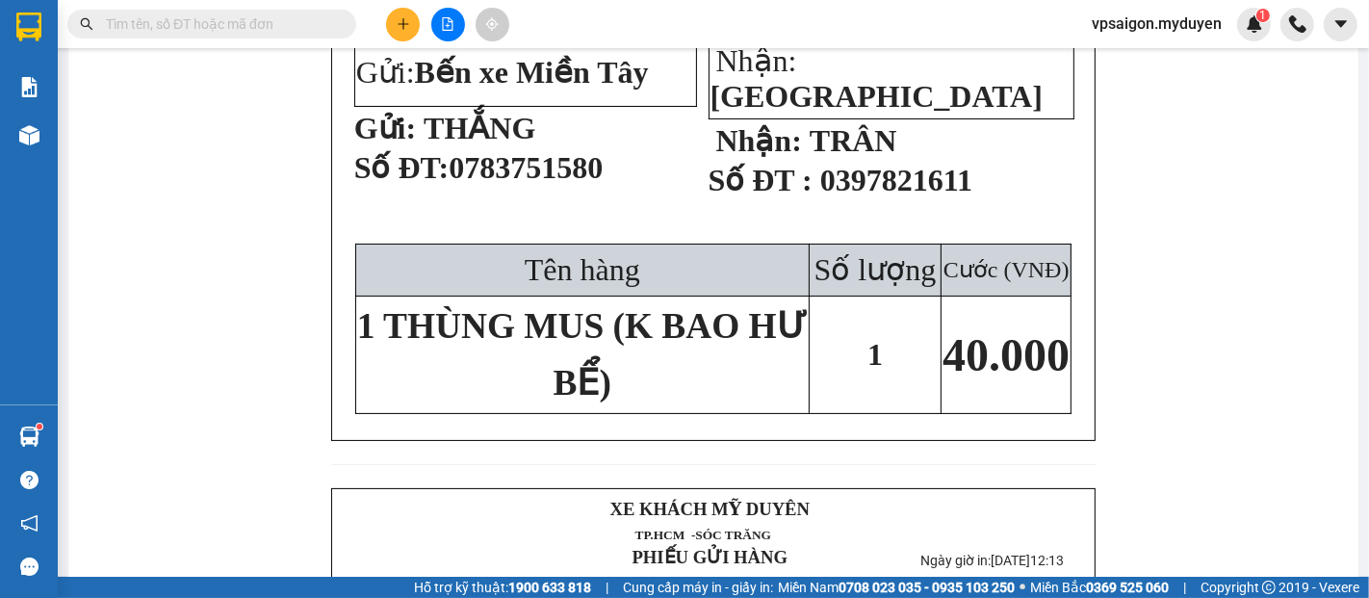
scroll to position [107, 0]
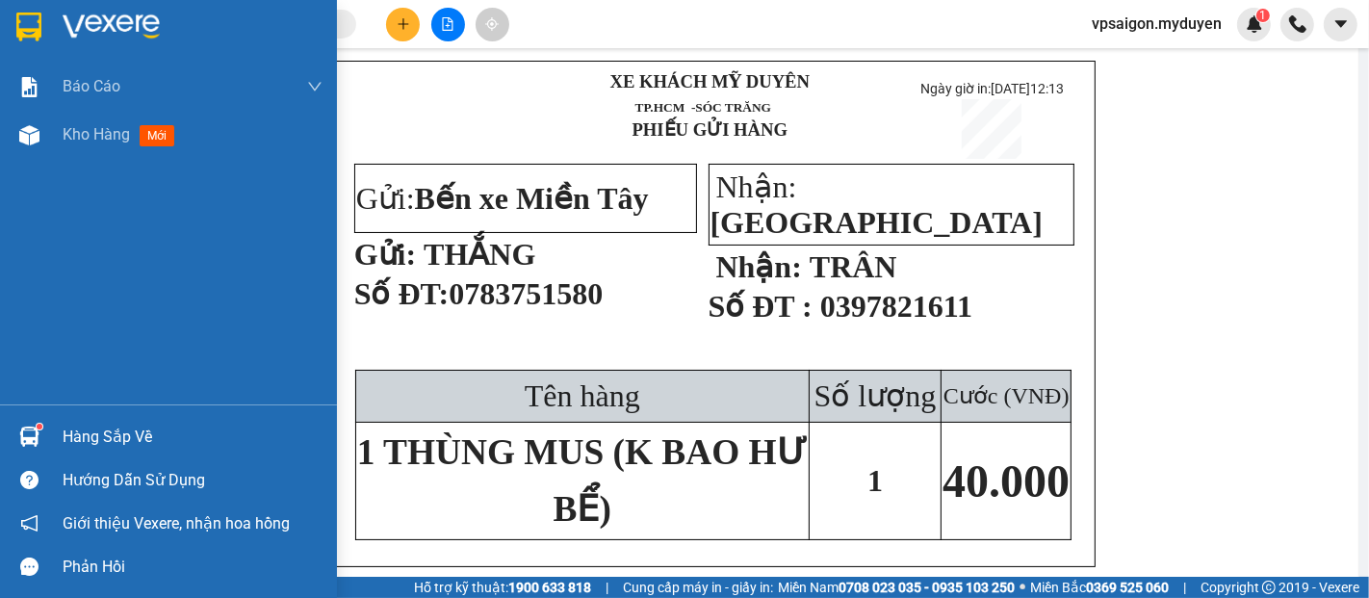
click at [31, 417] on div "Hàng sắp về" at bounding box center [168, 436] width 337 height 43
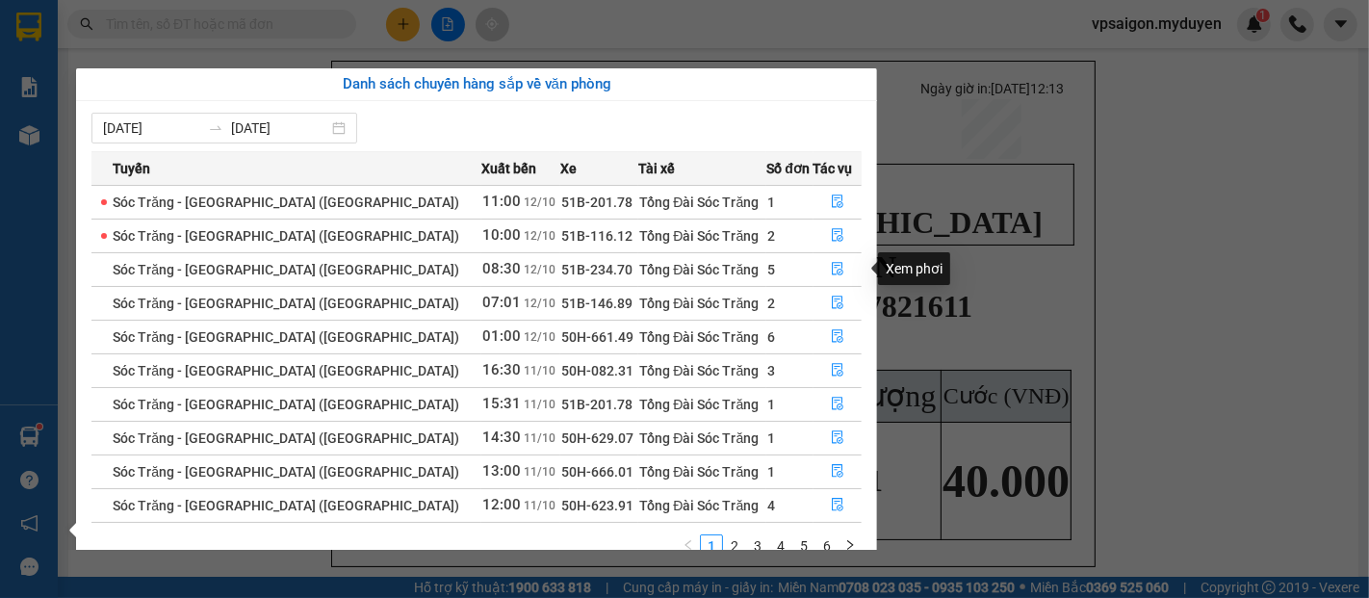
click at [1081, 191] on section "Kết quả tìm kiếm ( 0 ) Bộ lọc No Data vpsaigon.myduyen 1 Báo cáo BC doanh số th…" at bounding box center [684, 299] width 1369 height 598
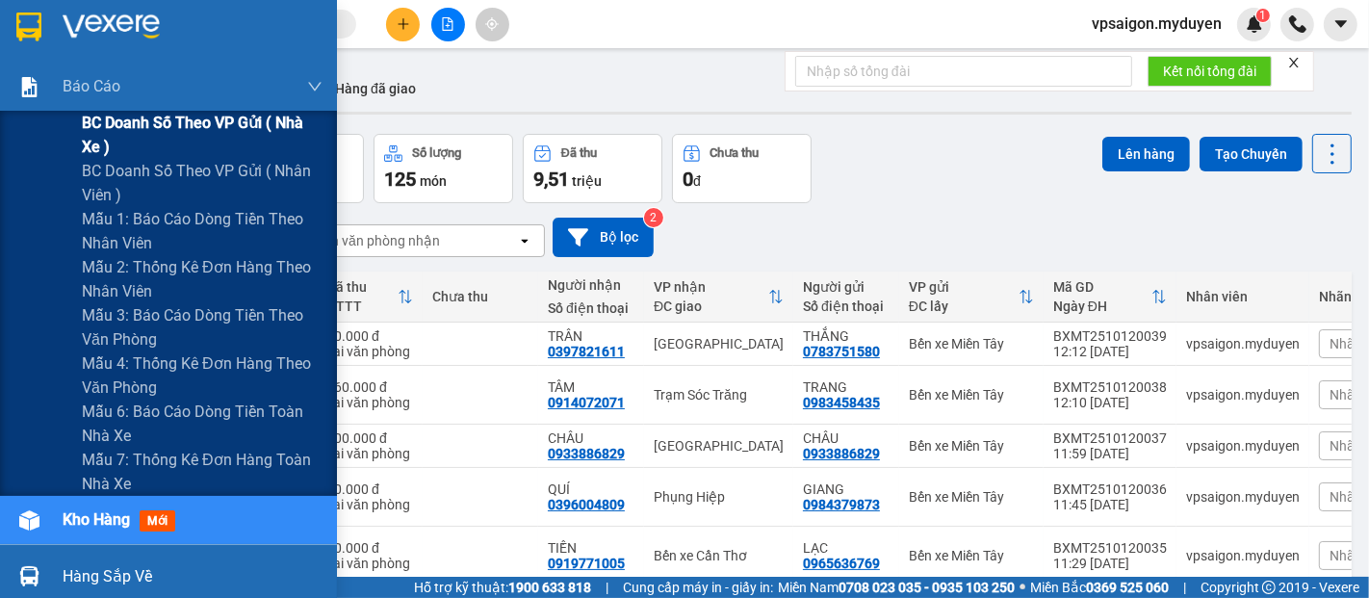
click at [91, 127] on span "BC doanh số theo VP gửi ( nhà xe )" at bounding box center [202, 135] width 241 height 48
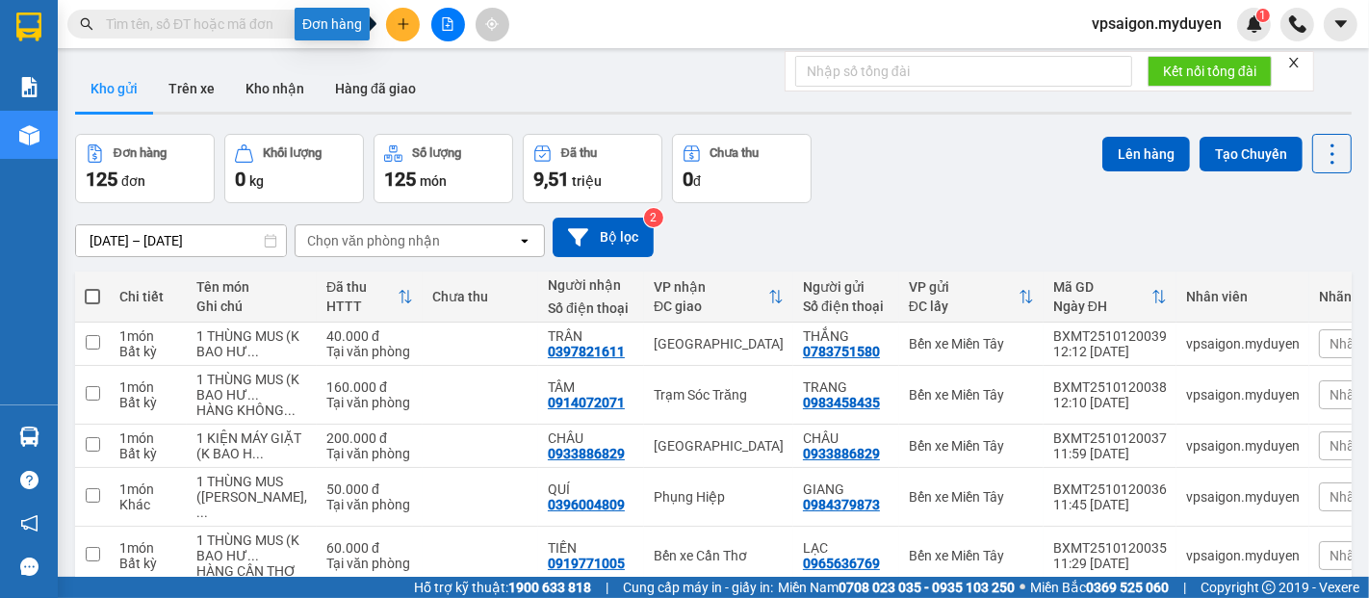
click at [411, 36] on button at bounding box center [403, 25] width 34 height 34
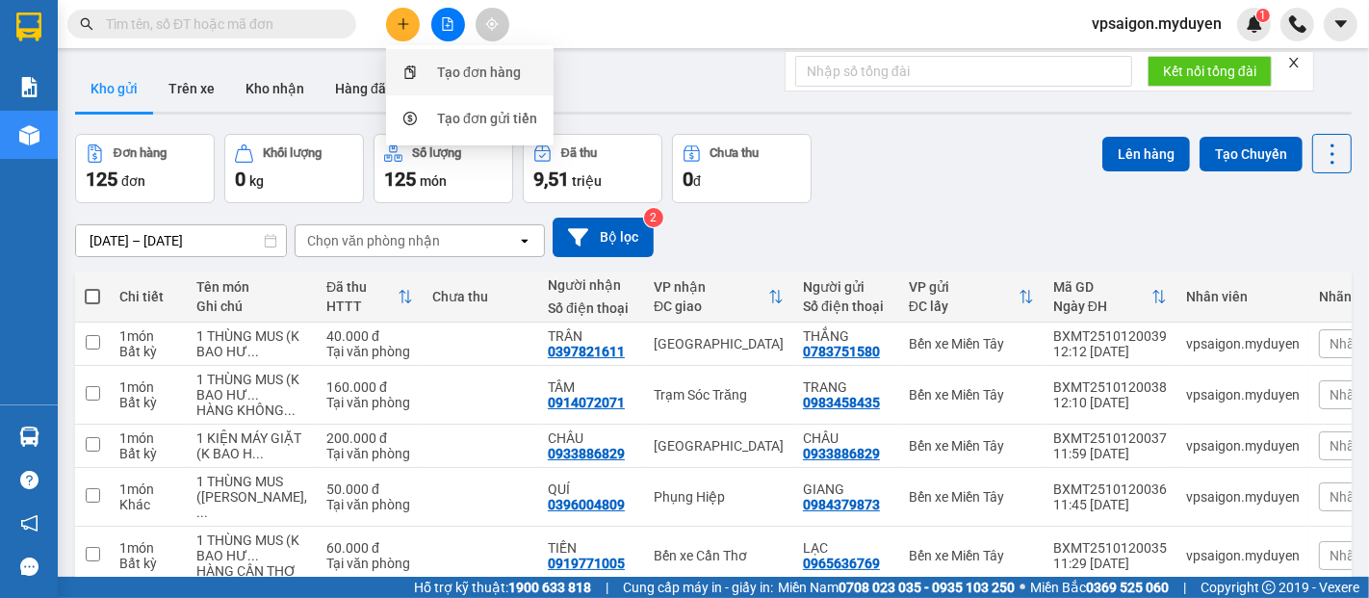
click at [500, 74] on div "Tạo đơn hàng" at bounding box center [479, 72] width 84 height 21
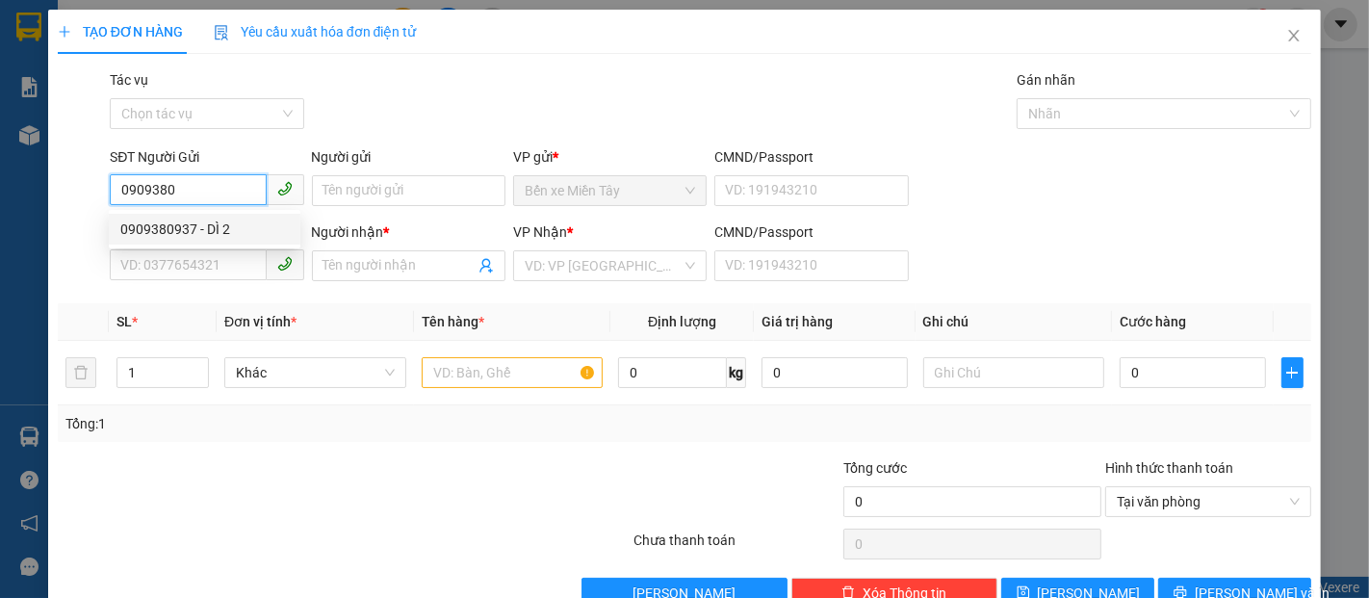
click at [162, 232] on div "0909380937 - DÌ 2" at bounding box center [204, 229] width 169 height 21
type input "0909380937"
type input "DÌ 2"
type input "0988478152"
type input "DŨNG"
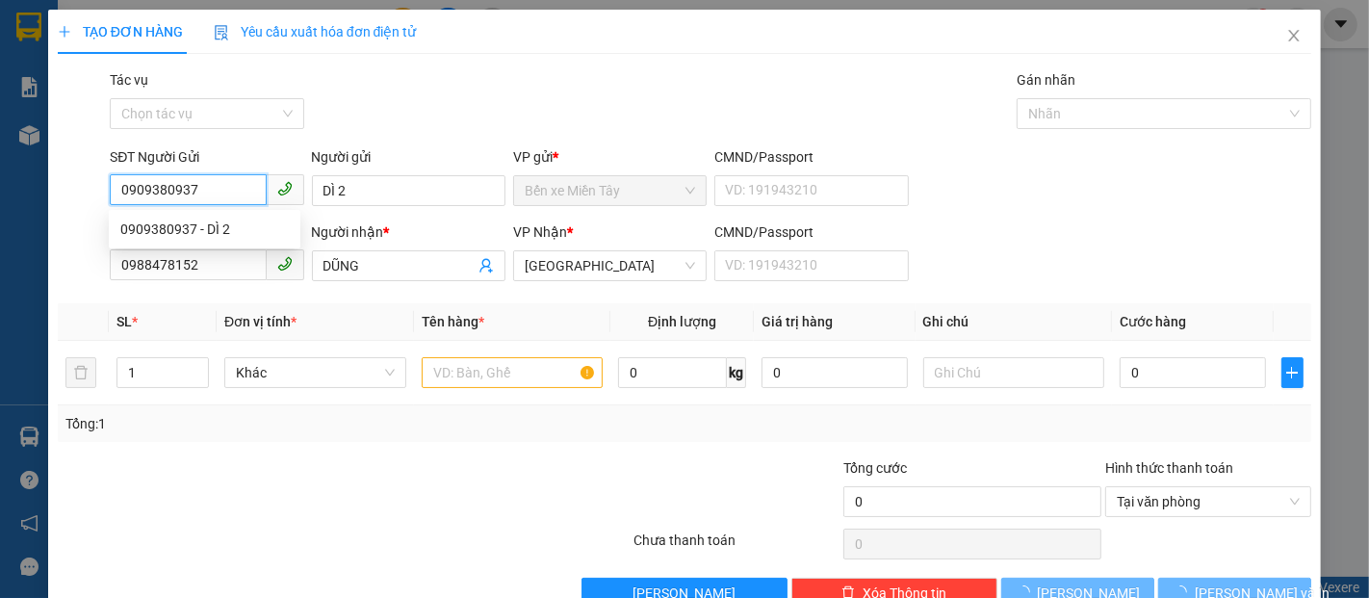
type input "120.000"
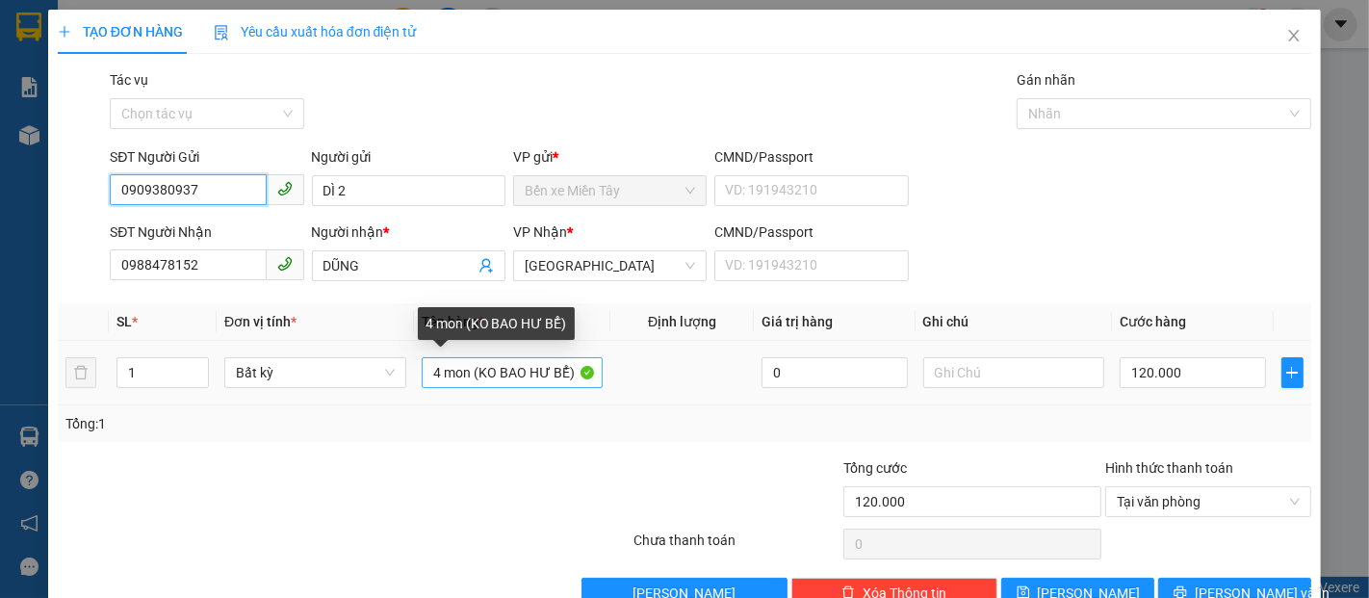
type input "0909380937"
drag, startPoint x: 467, startPoint y: 376, endPoint x: 381, endPoint y: 368, distance: 86.0
click at [383, 368] on tr "1 Bất kỳ 4 mon (KO BAO HƯ BỂ) 0 120.000" at bounding box center [685, 373] width 1254 height 65
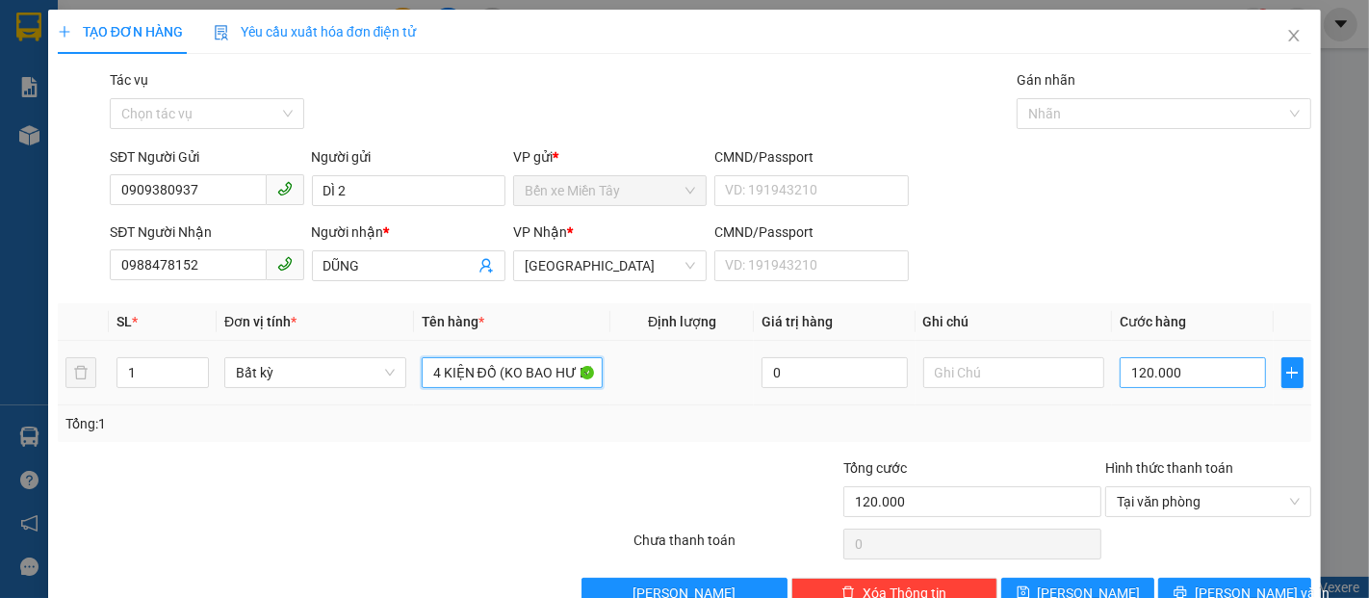
type input "4 KIỆN ĐỒ (KO BAO HƯ BỂ)"
click at [1140, 371] on input "120.000" at bounding box center [1192, 372] width 145 height 31
type input "1"
type input "15"
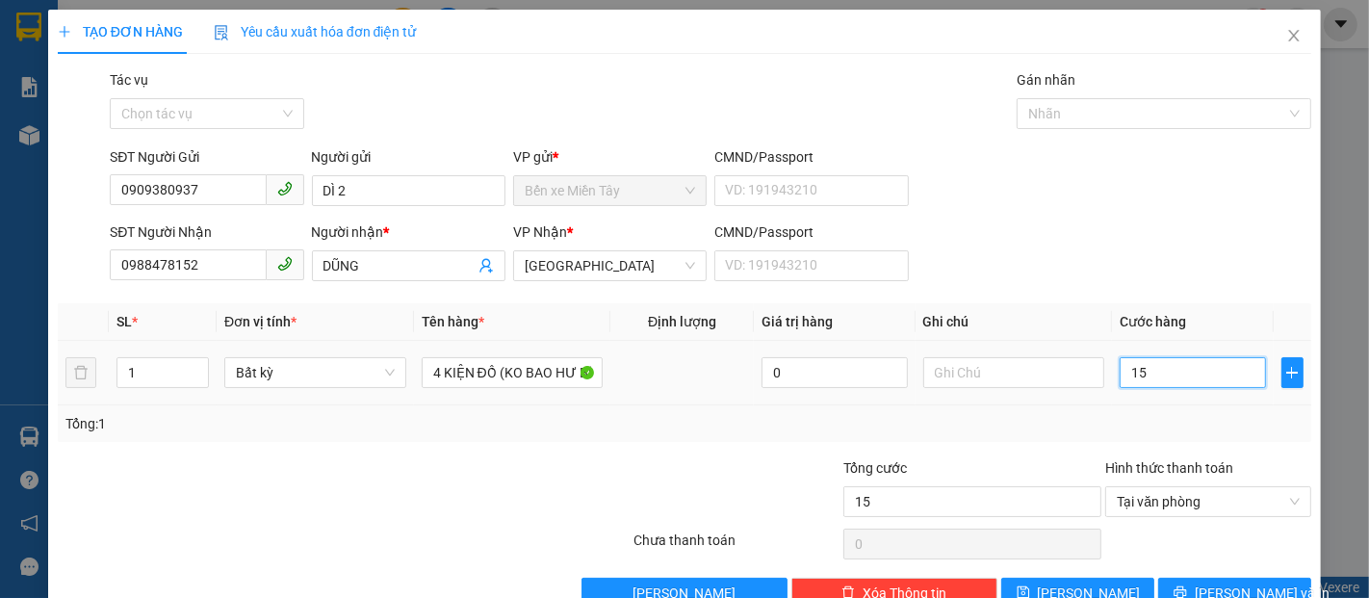
type input "150"
type input "1.500"
type input "15.000"
type input "150.000"
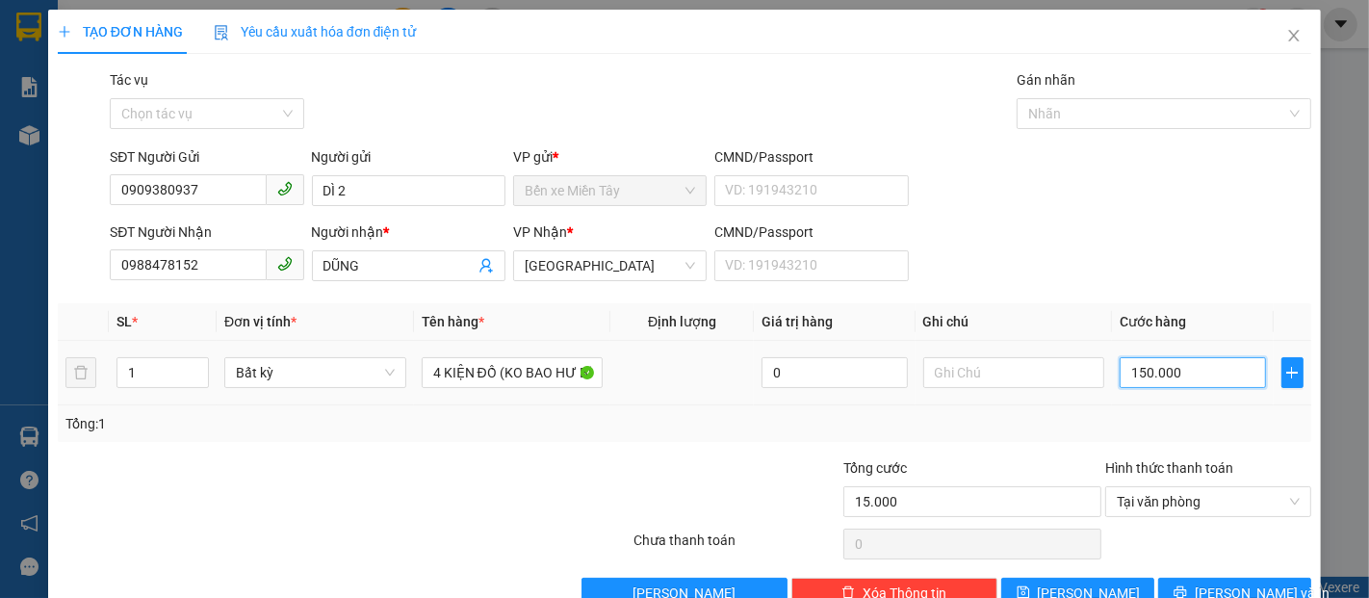
type input "150.000"
click at [1279, 588] on button "[PERSON_NAME] và In" at bounding box center [1234, 593] width 153 height 31
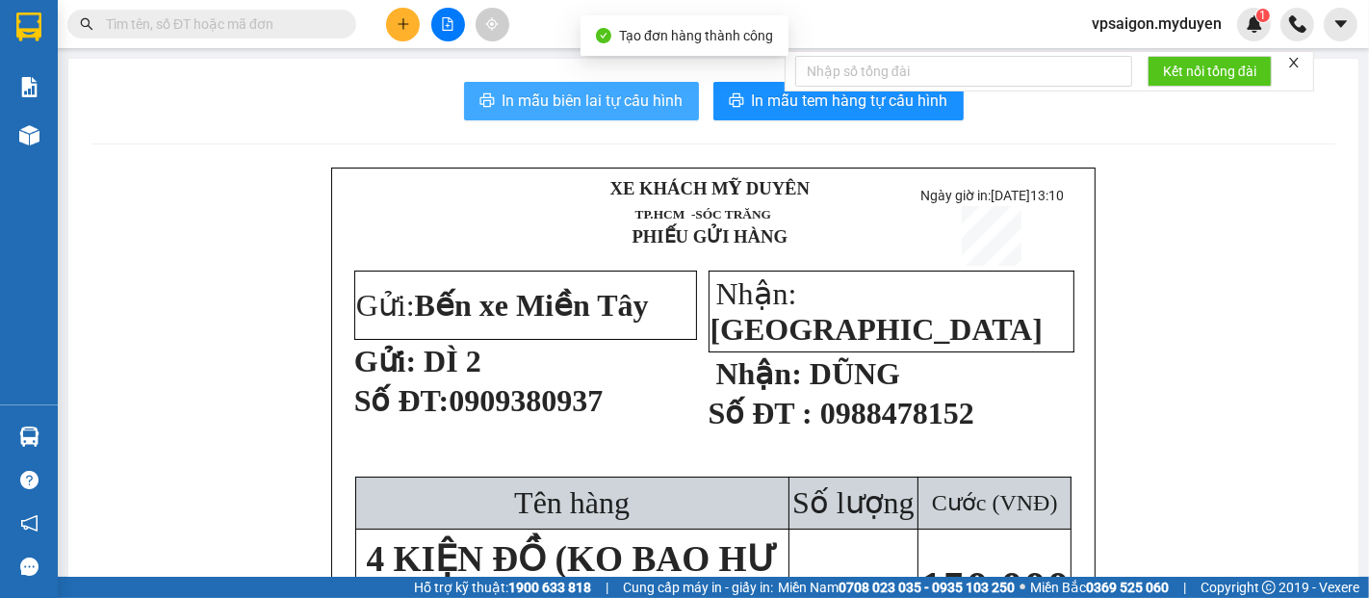
click at [604, 104] on span "In mẫu biên lai tự cấu hình" at bounding box center [593, 101] width 181 height 24
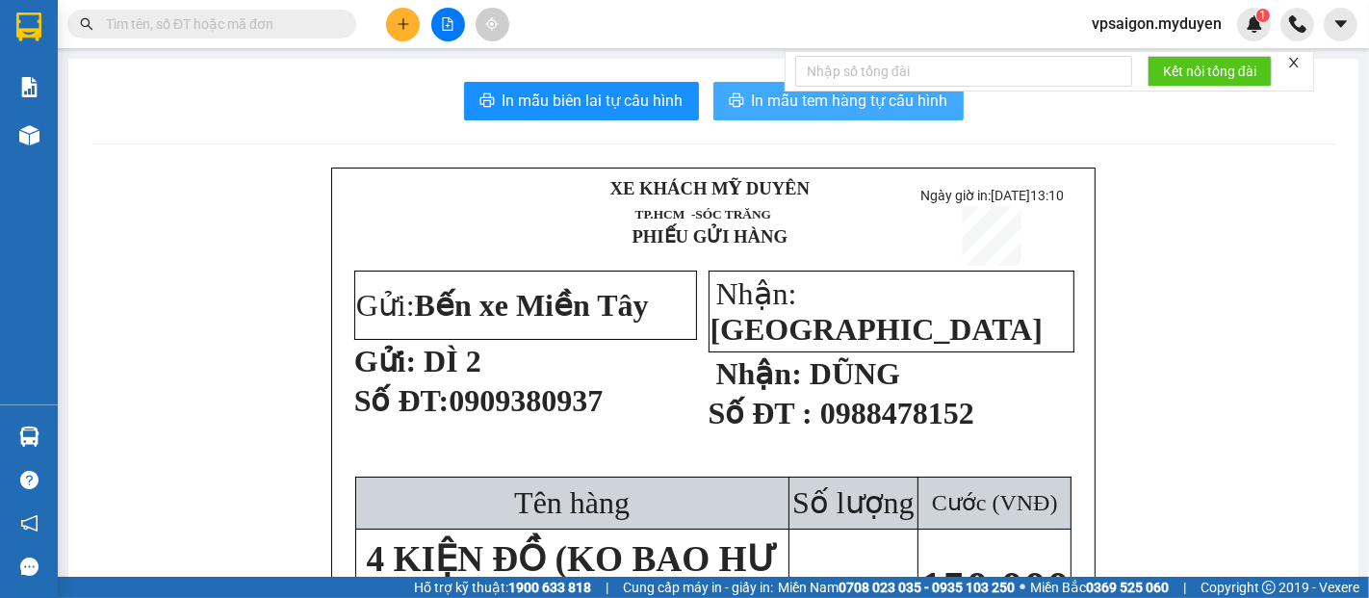
click at [896, 101] on span "In mẫu tem hàng tự cấu hình" at bounding box center [850, 101] width 196 height 24
click at [1299, 57] on icon "close" at bounding box center [1293, 62] width 13 height 13
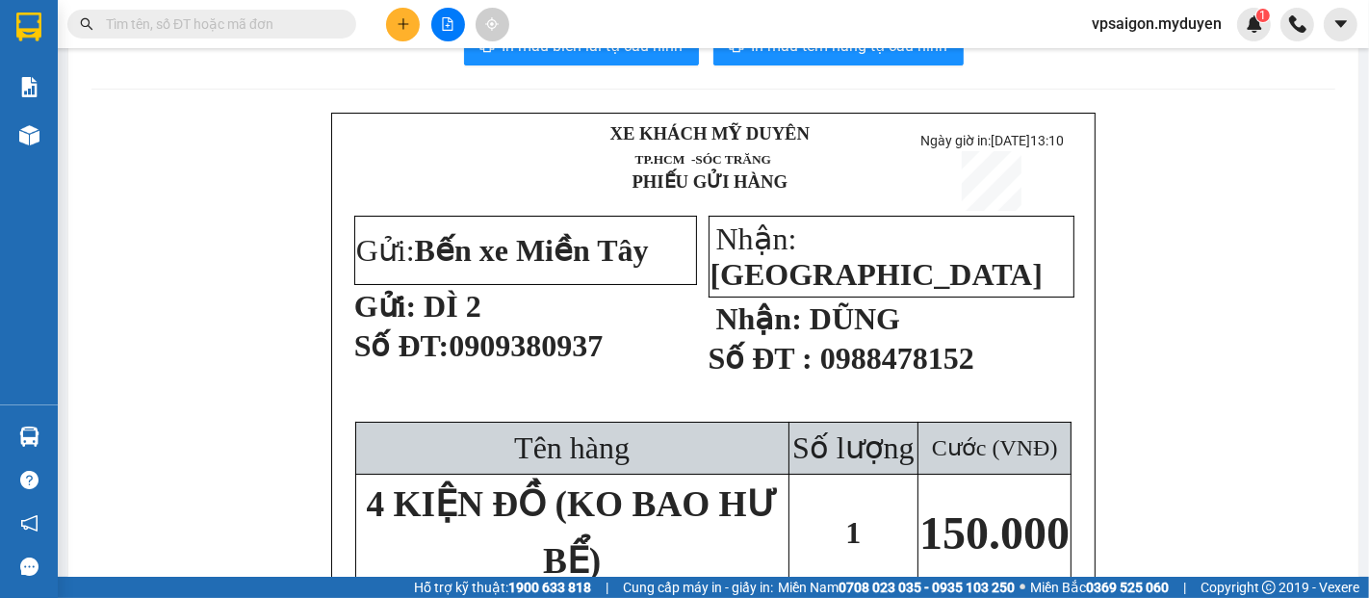
scroll to position [107, 0]
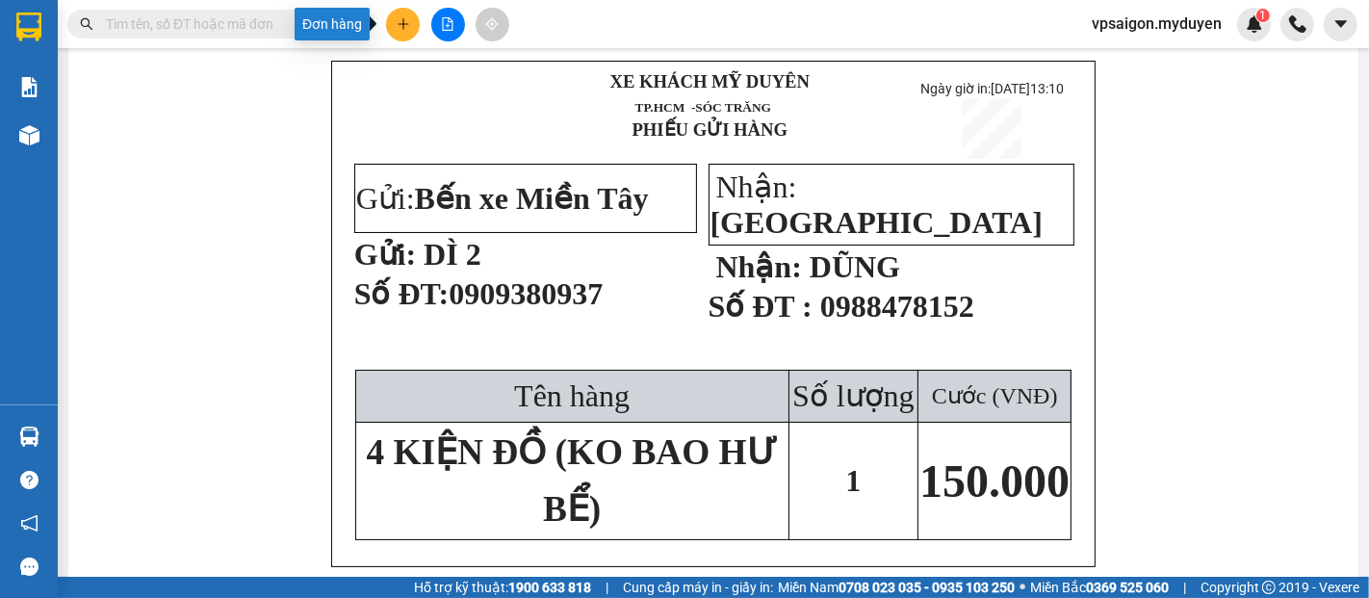
click at [405, 19] on icon "plus" at bounding box center [403, 23] width 13 height 13
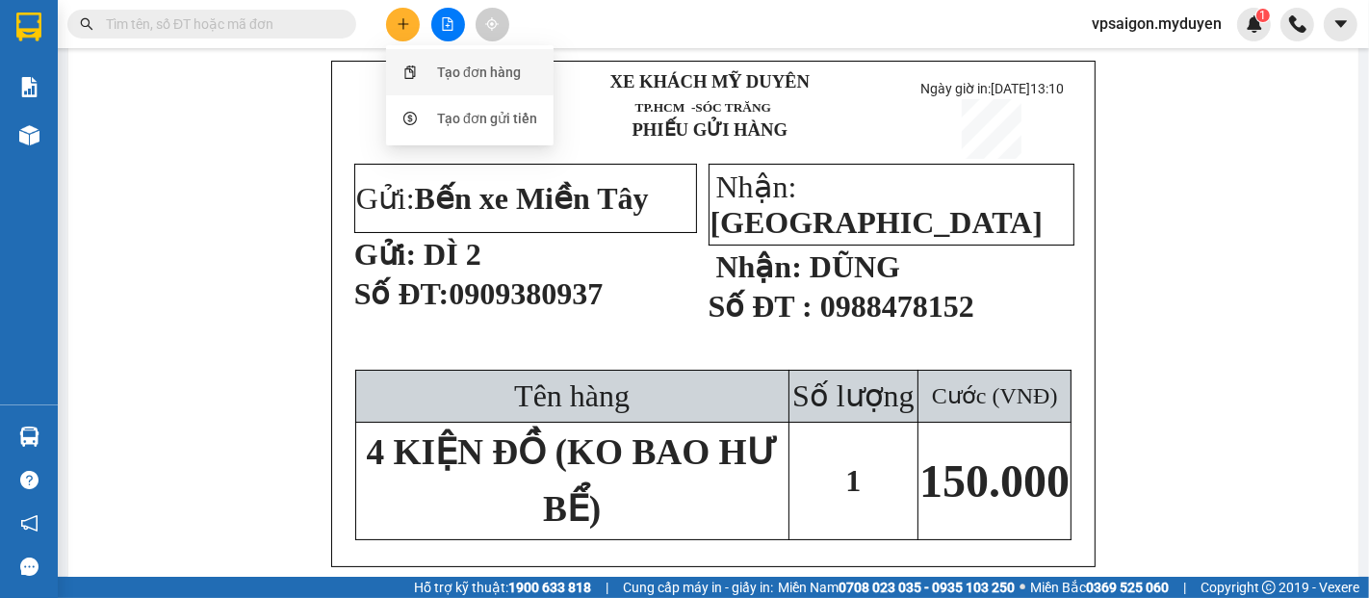
click at [435, 67] on div "Tạo đơn hàng" at bounding box center [470, 72] width 144 height 37
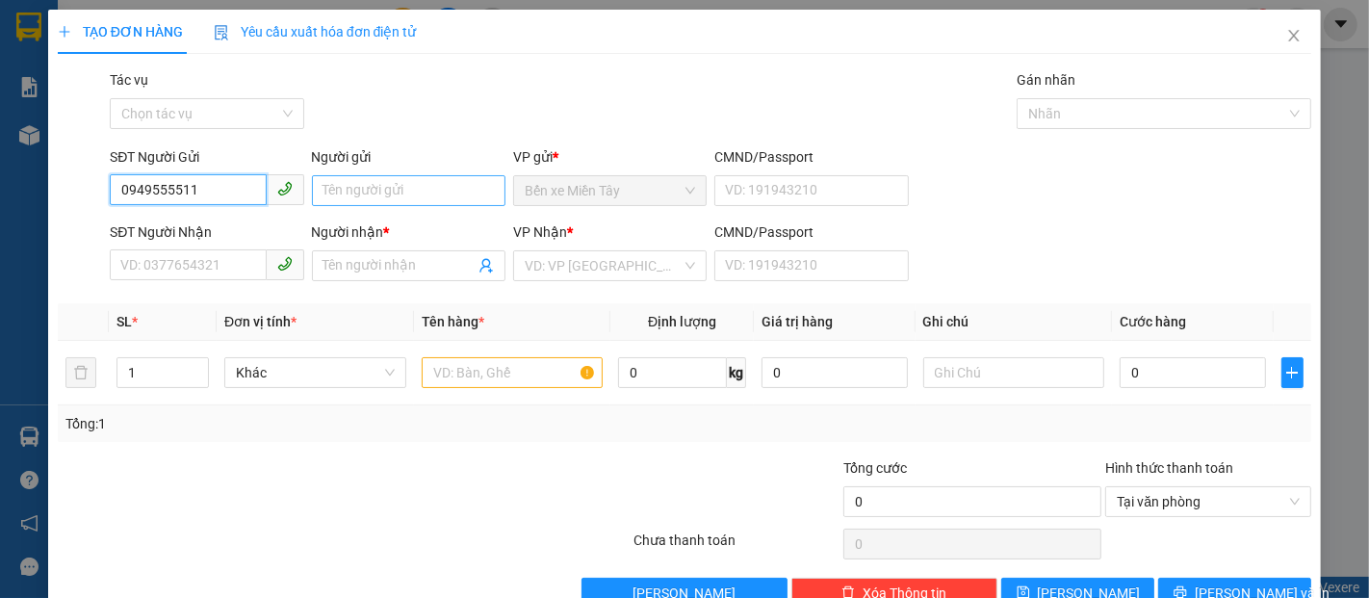
type input "0949555511"
click at [403, 195] on input "Người gửi" at bounding box center [409, 190] width 194 height 31
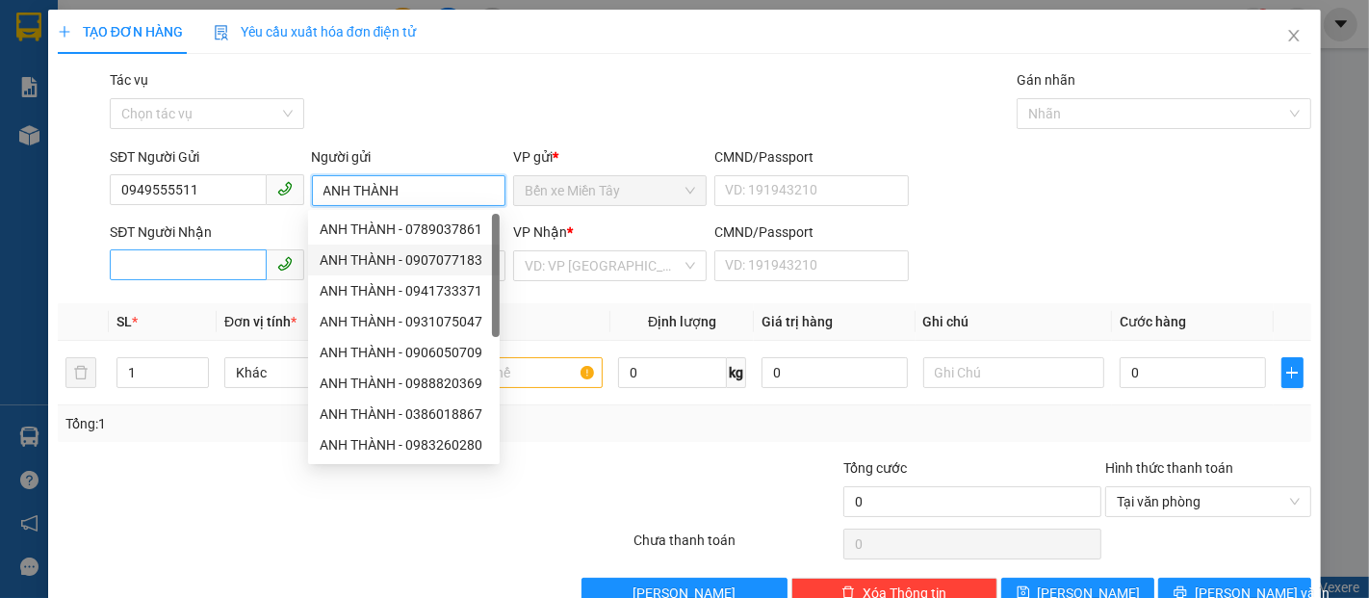
type input "ANH THÀNH"
click at [221, 272] on input "SĐT Người Nhận" at bounding box center [188, 264] width 156 height 31
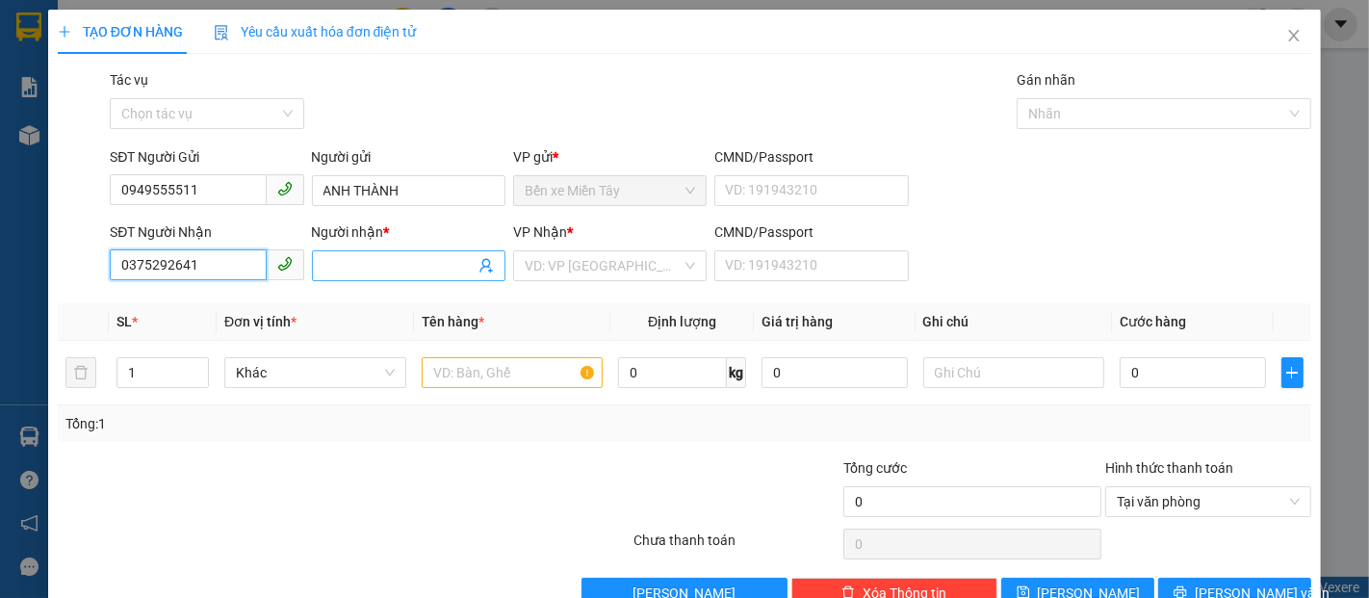
type input "0375292641"
click at [324, 262] on input "Người nhận *" at bounding box center [399, 265] width 151 height 21
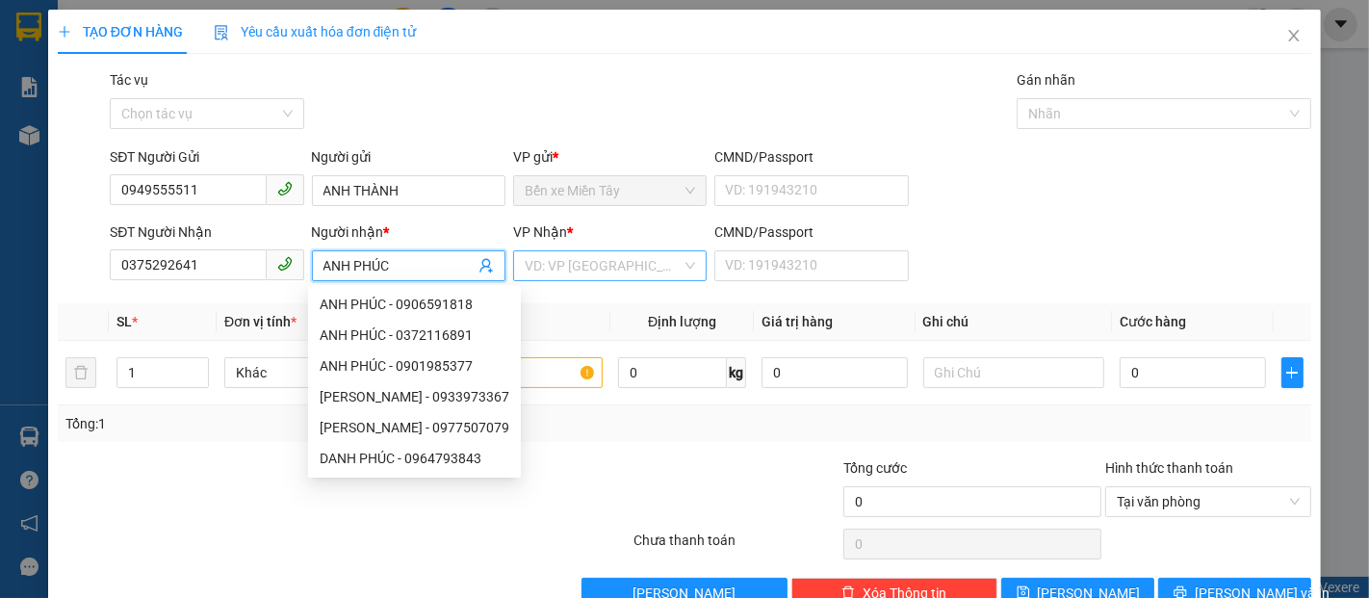
type input "ANH PHÚC"
drag, startPoint x: 585, startPoint y: 251, endPoint x: 581, endPoint y: 283, distance: 32.1
click at [584, 260] on input "search" at bounding box center [603, 265] width 157 height 29
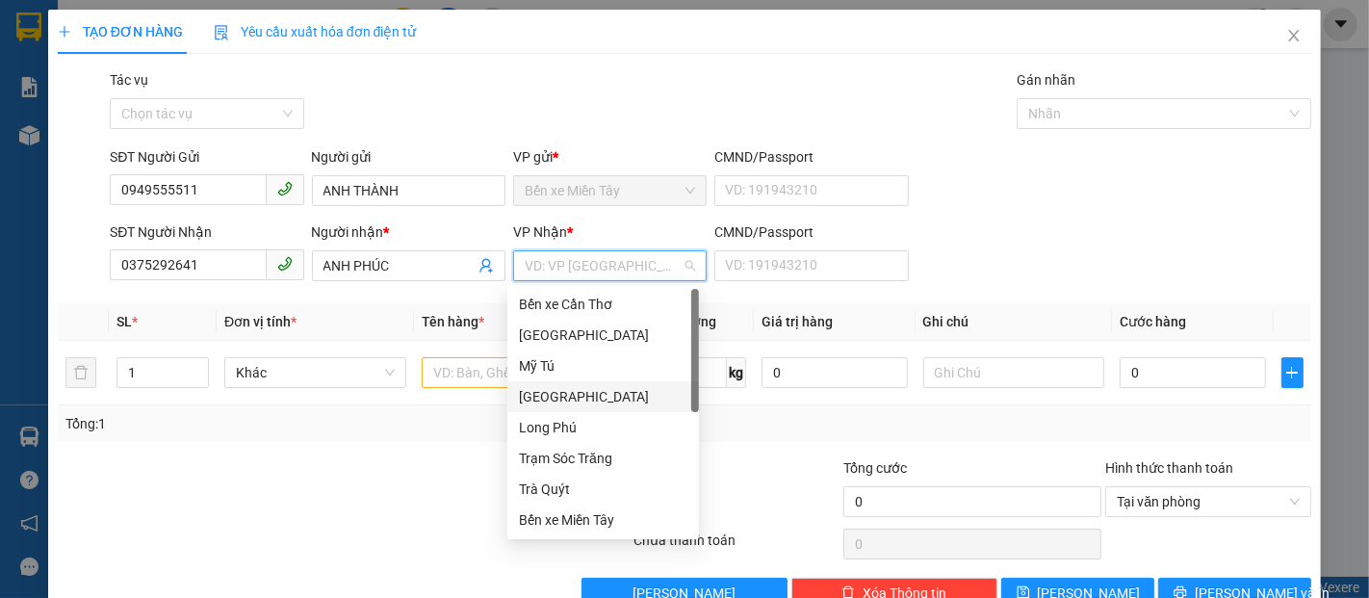
click at [552, 397] on div "[GEOGRAPHIC_DATA]" at bounding box center [603, 396] width 169 height 21
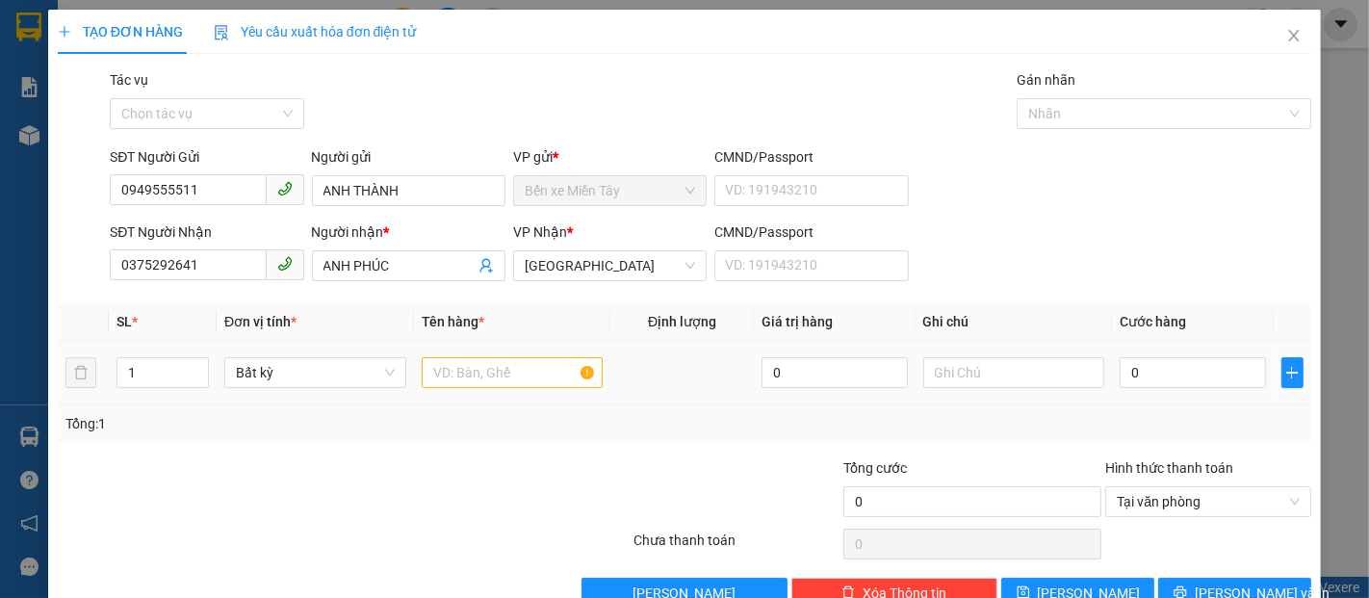
click at [477, 356] on div at bounding box center [513, 372] width 182 height 39
click at [473, 368] on input "text" at bounding box center [513, 372] width 182 height 31
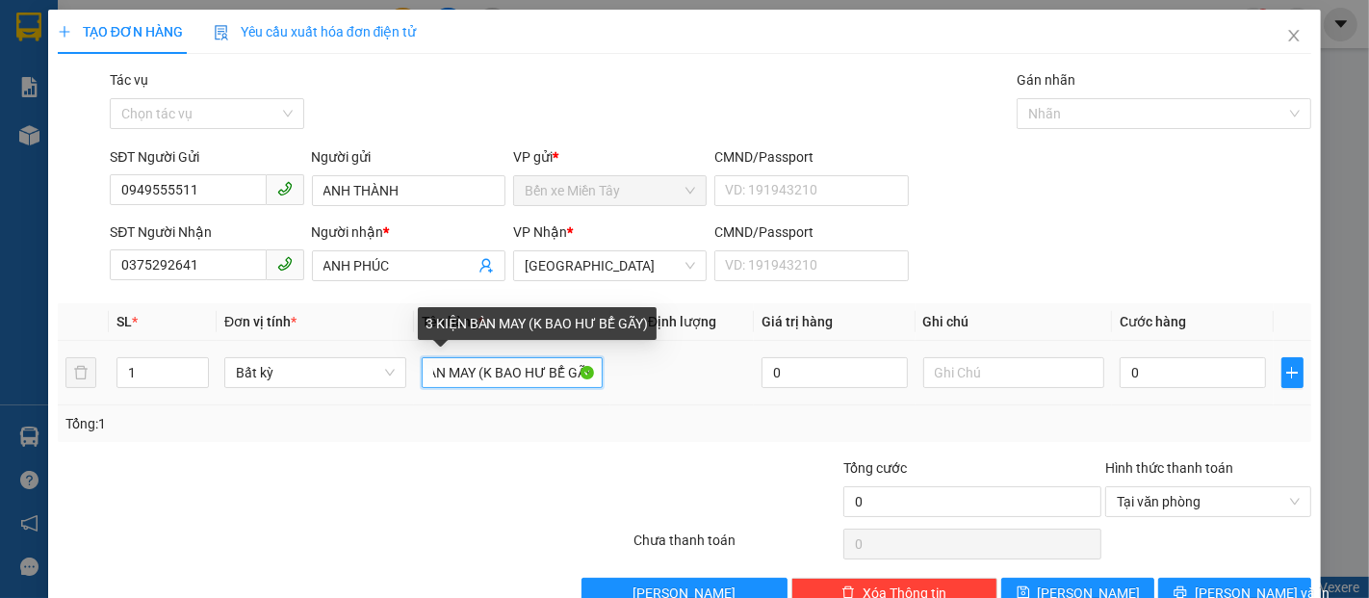
scroll to position [0, 62]
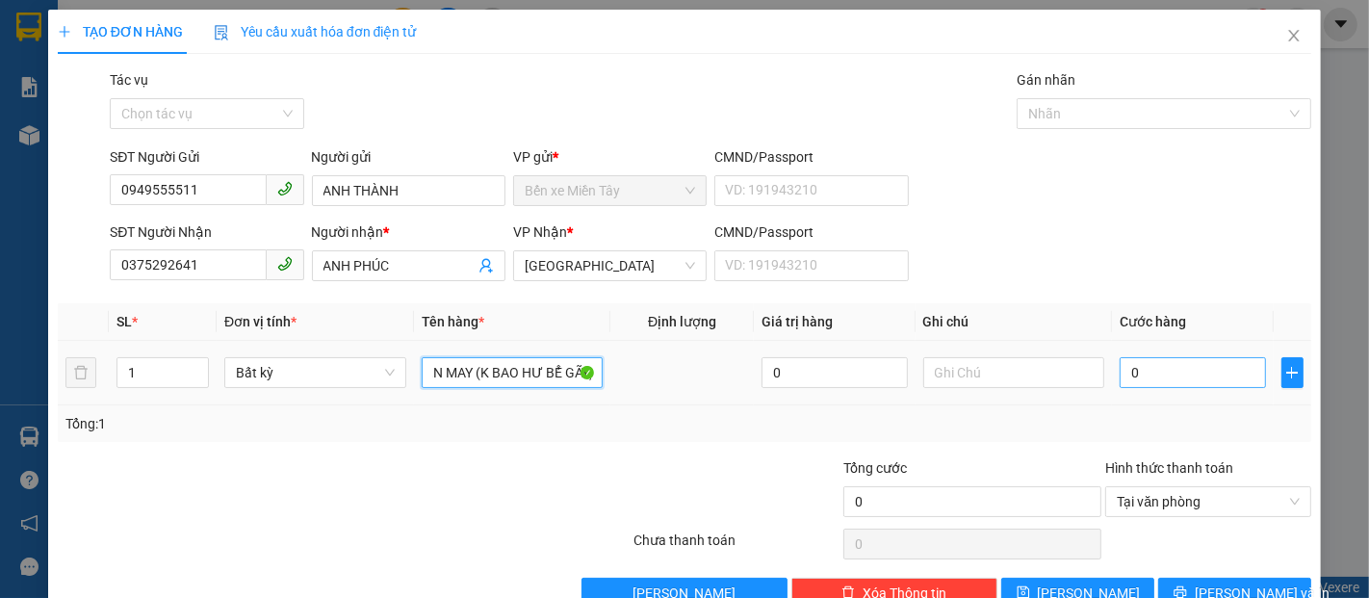
type input "3 KIỆN BÀN MAY (K BAO HƯ BỂ GÃY)"
click at [1157, 370] on input "0" at bounding box center [1192, 372] width 145 height 31
type input "3"
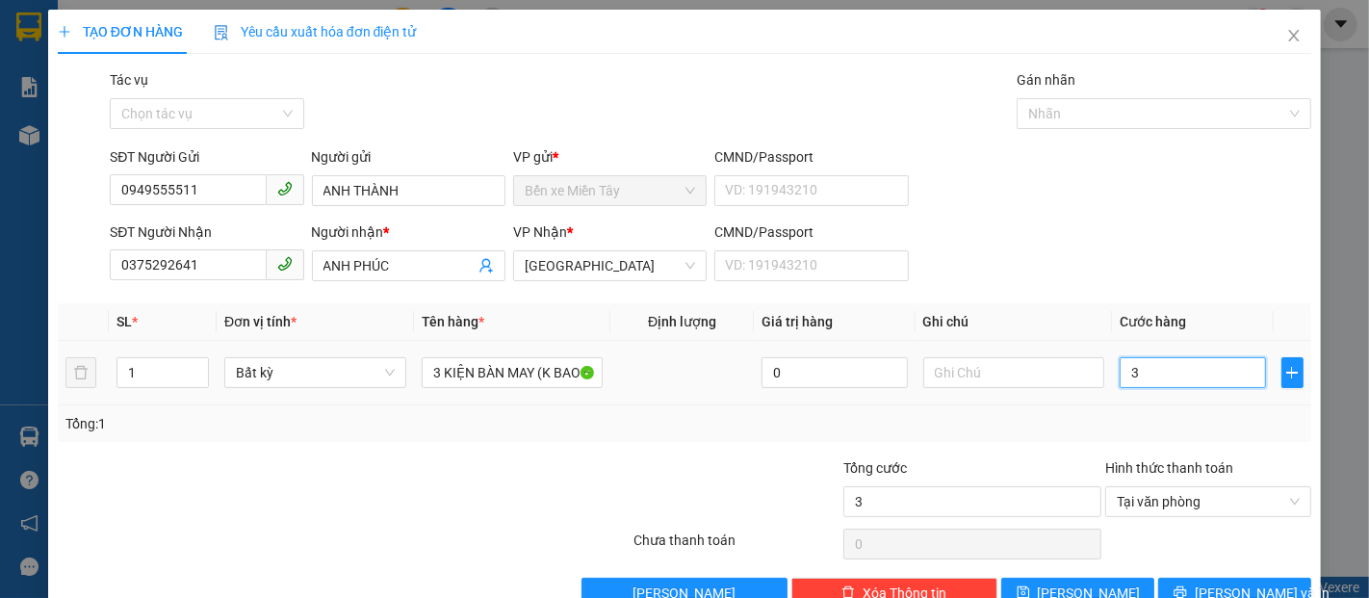
type input "30"
type input "300"
type input "3.000"
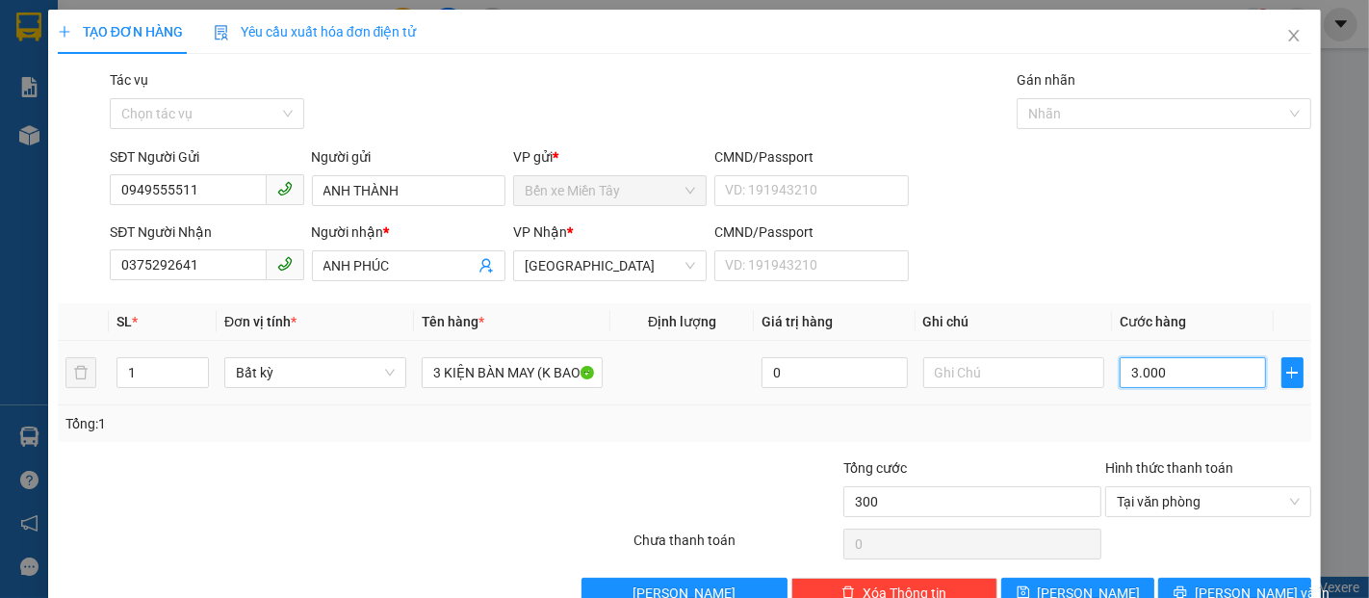
type input "3.000"
type input "30.000"
type input "300.000"
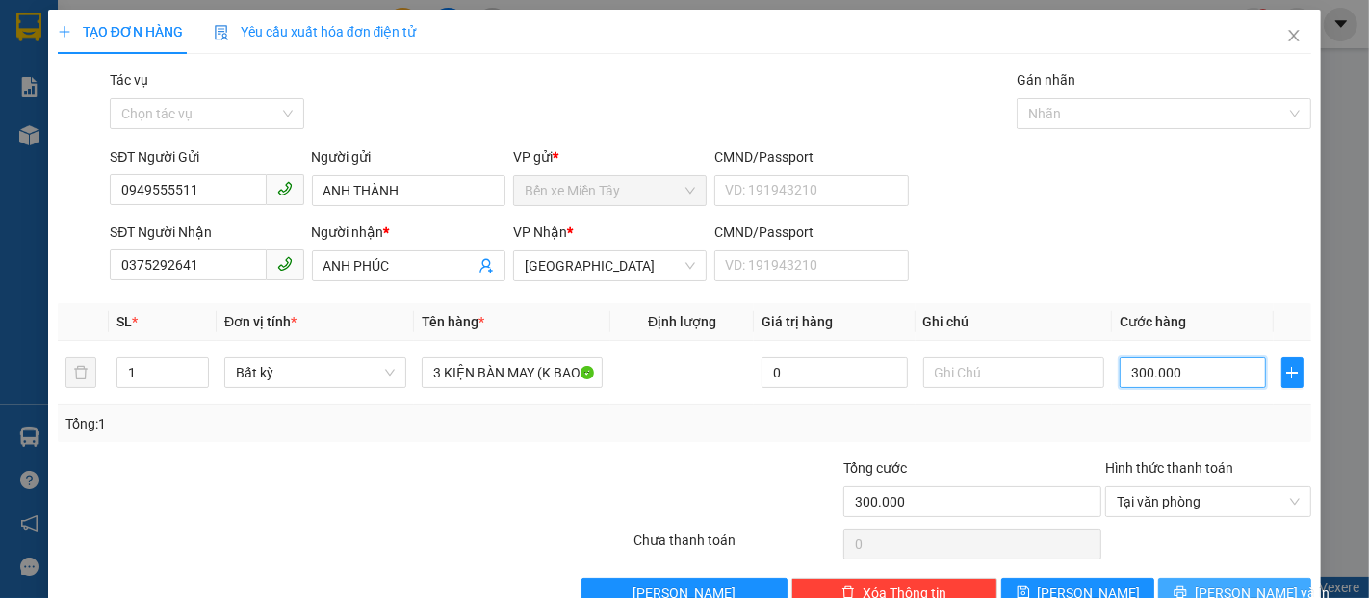
type input "300.000"
click at [1241, 584] on span "[PERSON_NAME] và In" at bounding box center [1262, 593] width 135 height 21
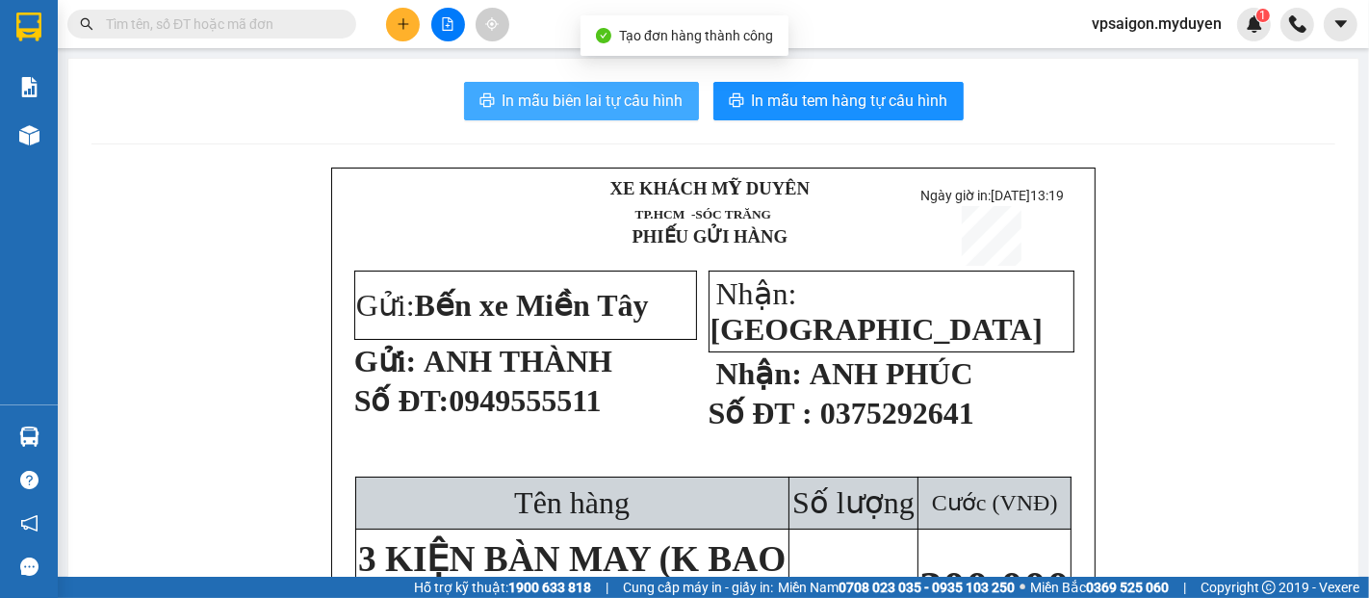
click at [537, 91] on span "In mẫu biên lai tự cấu hình" at bounding box center [593, 101] width 181 height 24
click at [774, 103] on span "In mẫu tem hàng tự cấu hình" at bounding box center [850, 101] width 196 height 24
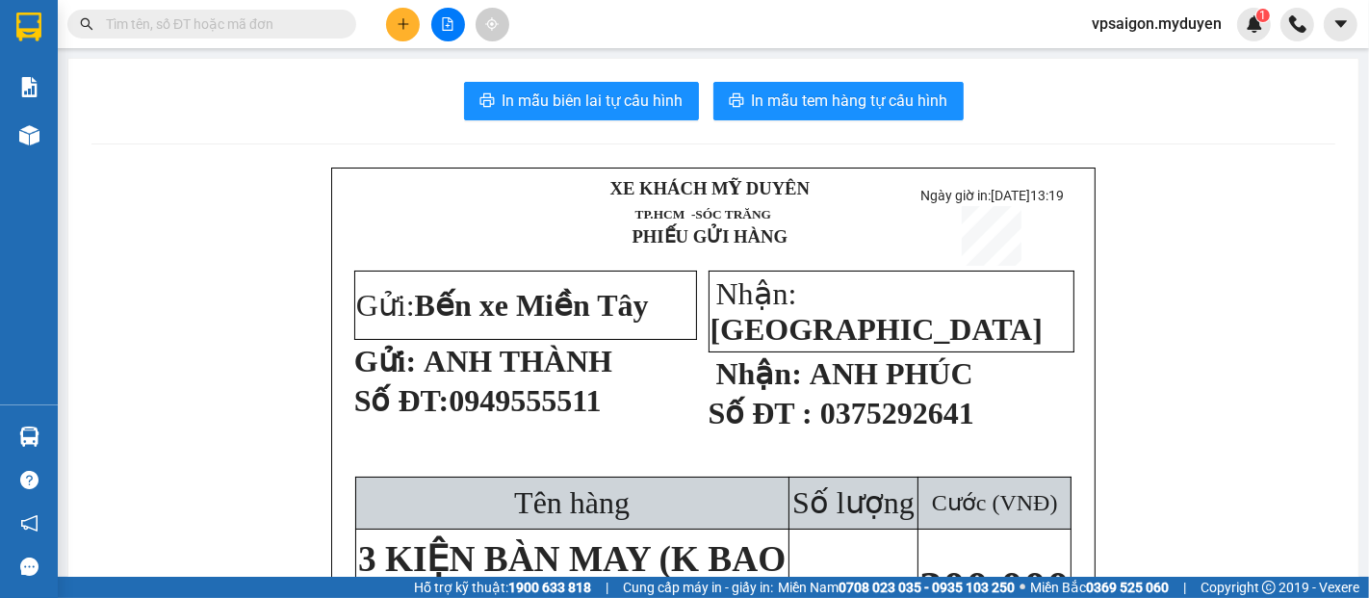
drag, startPoint x: 410, startPoint y: 34, endPoint x: 423, endPoint y: 52, distance: 22.2
click at [410, 34] on button at bounding box center [403, 25] width 34 height 34
click at [433, 77] on div "Tạo đơn hàng" at bounding box center [470, 72] width 144 height 37
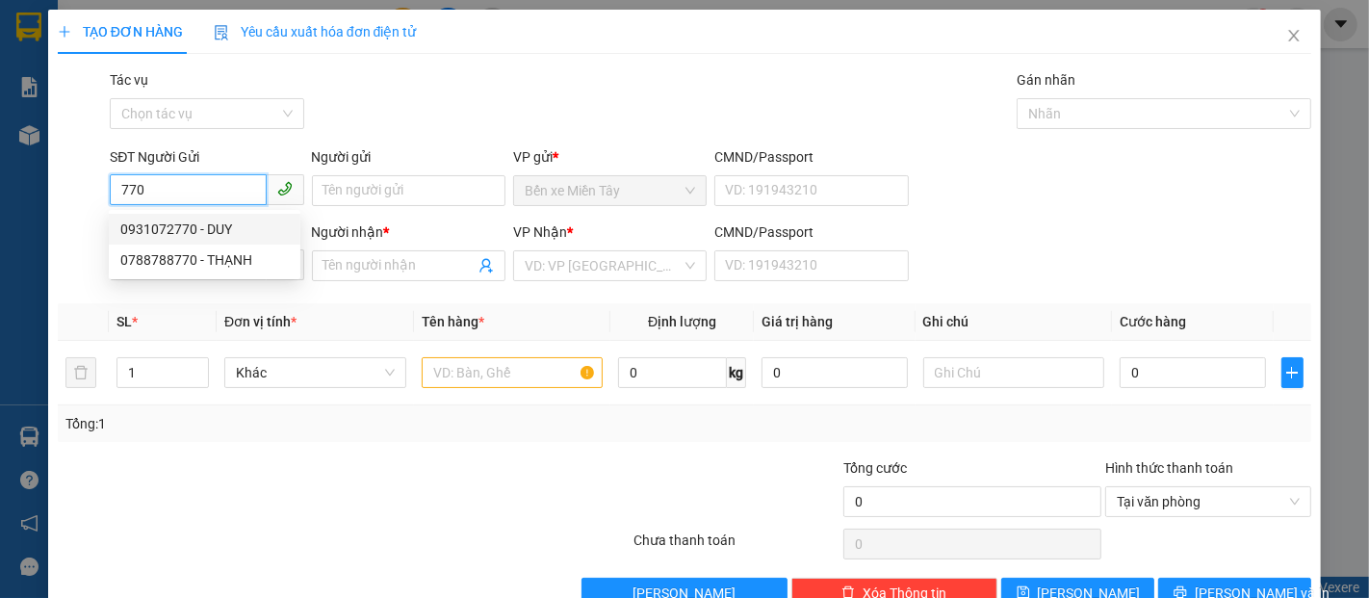
click at [215, 226] on div "0931072770 - DUY" at bounding box center [204, 229] width 169 height 21
type input "0931072770"
type input "DUY"
type input "0706872025"
type input "CHÚ HƯNG"
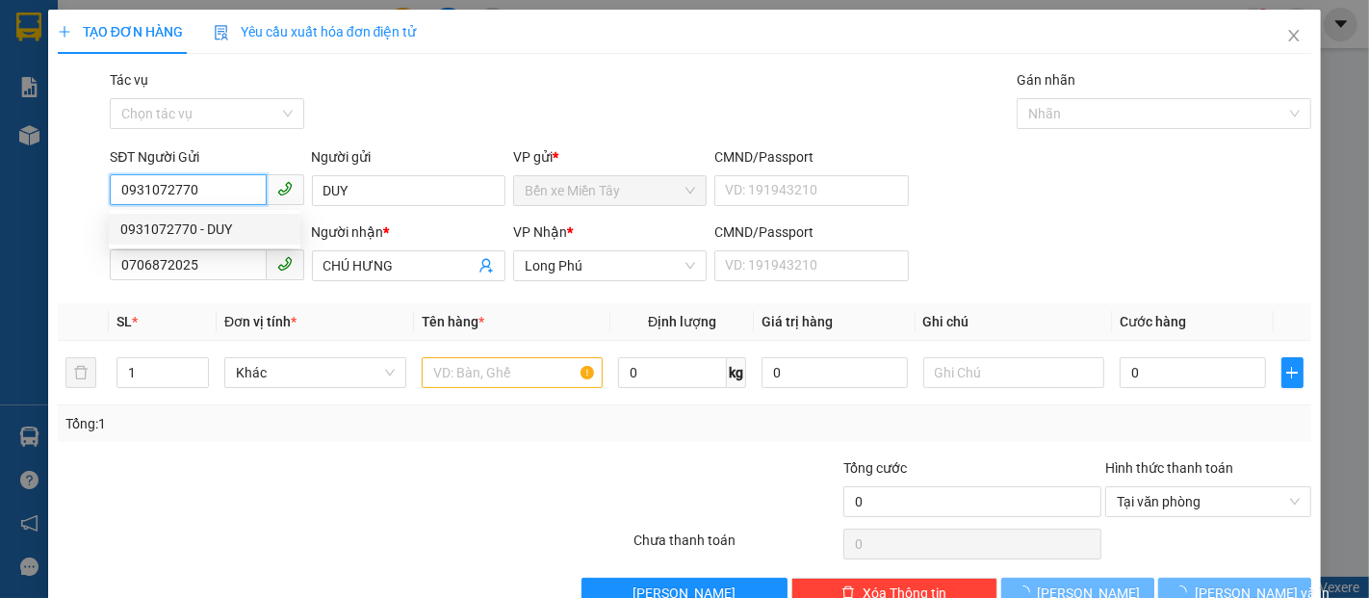
type input "30.000"
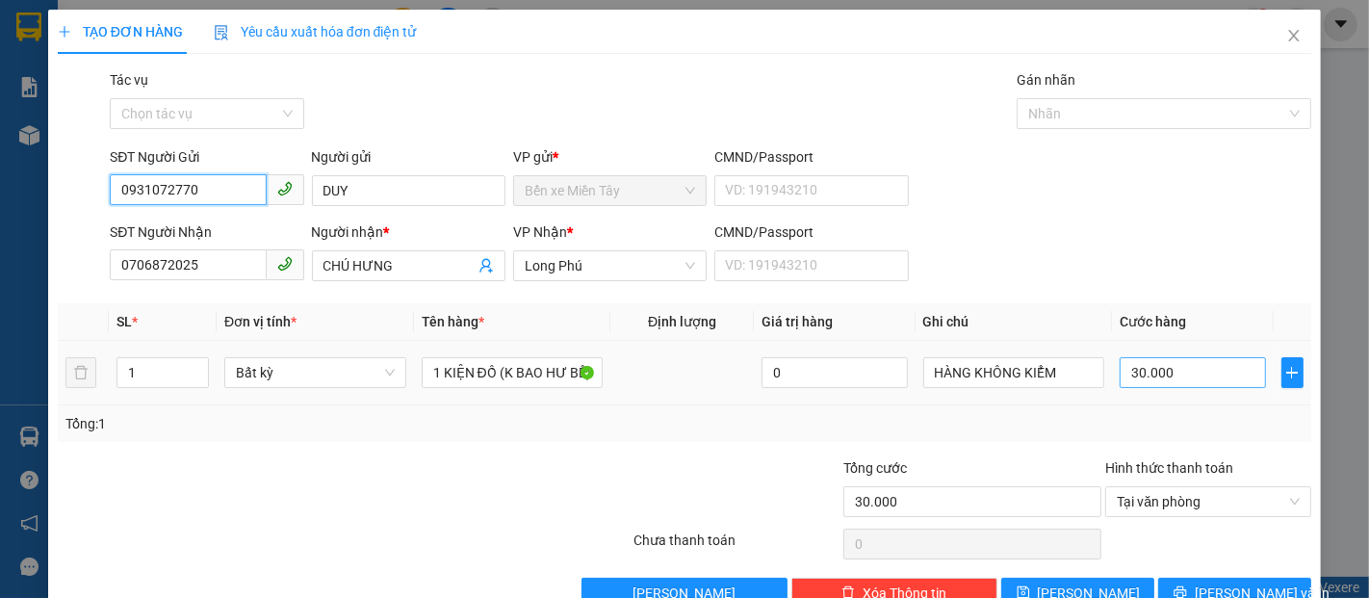
type input "0931072770"
click at [1141, 374] on input "30.000" at bounding box center [1192, 372] width 145 height 31
type input "2"
type input "20"
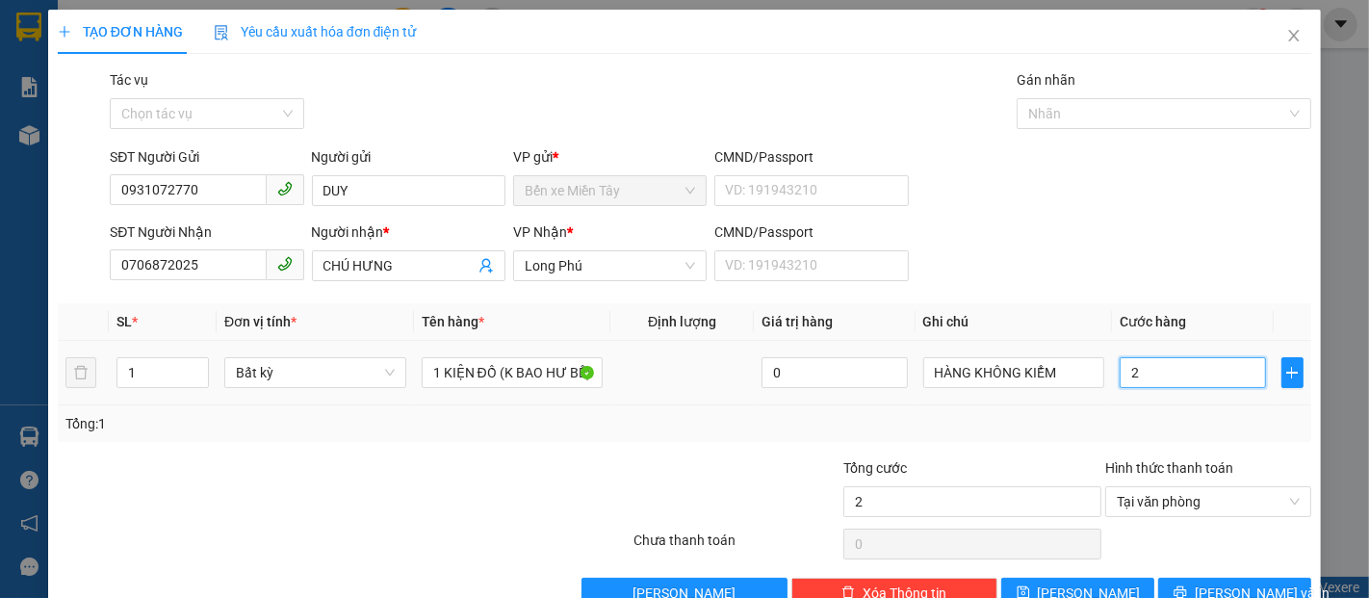
type input "20"
type input "200"
type input "2.000"
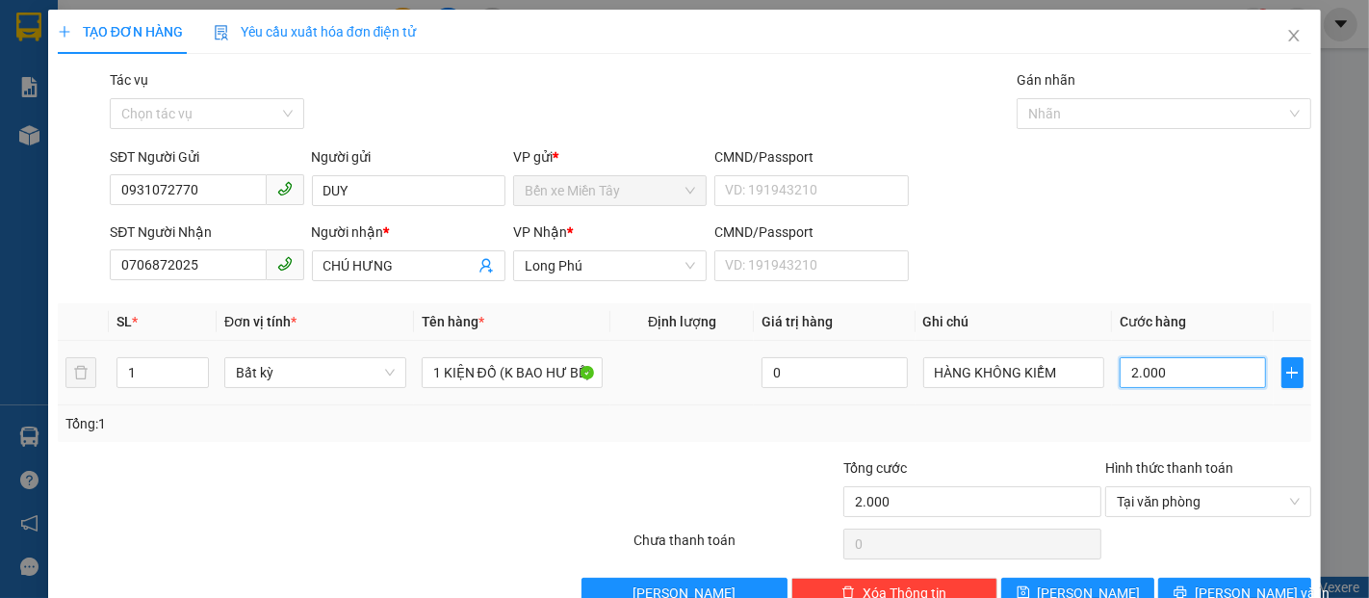
type input "20.000"
drag, startPoint x: 1241, startPoint y: 597, endPoint x: 1218, endPoint y: 582, distance: 27.8
click at [1239, 597] on span "[PERSON_NAME] và In" at bounding box center [1262, 593] width 135 height 21
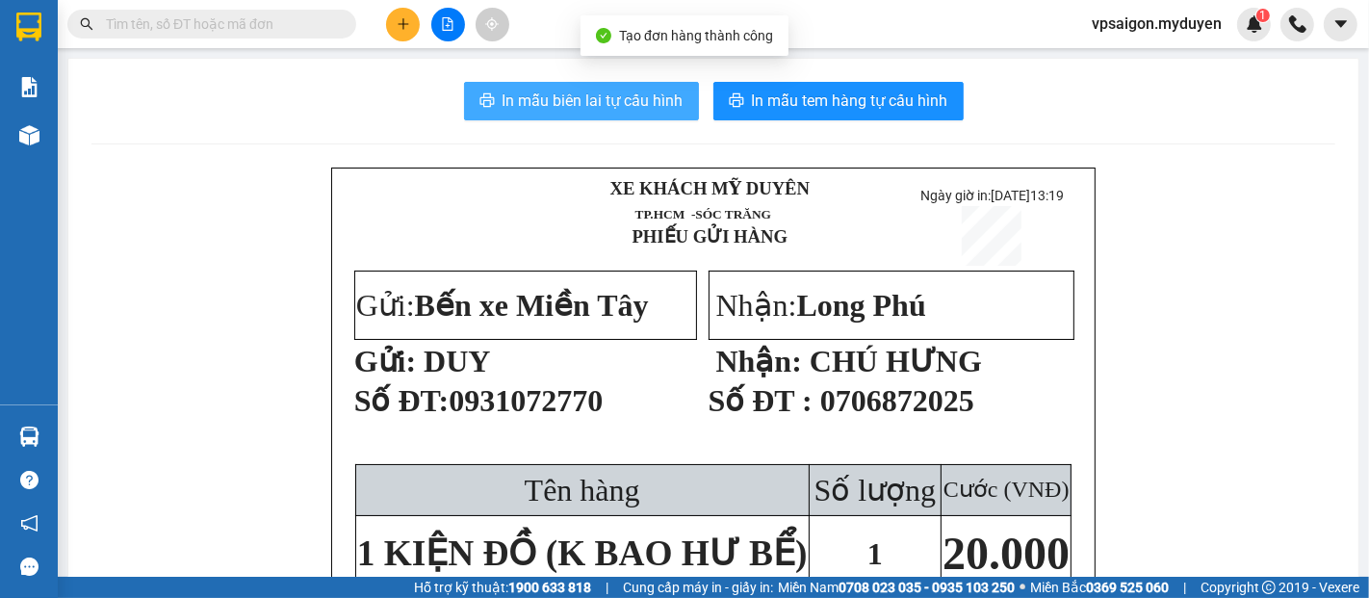
click at [596, 96] on span "In mẫu biên lai tự cấu hình" at bounding box center [593, 101] width 181 height 24
click at [848, 106] on span "In mẫu tem hàng tự cấu hình" at bounding box center [850, 101] width 196 height 24
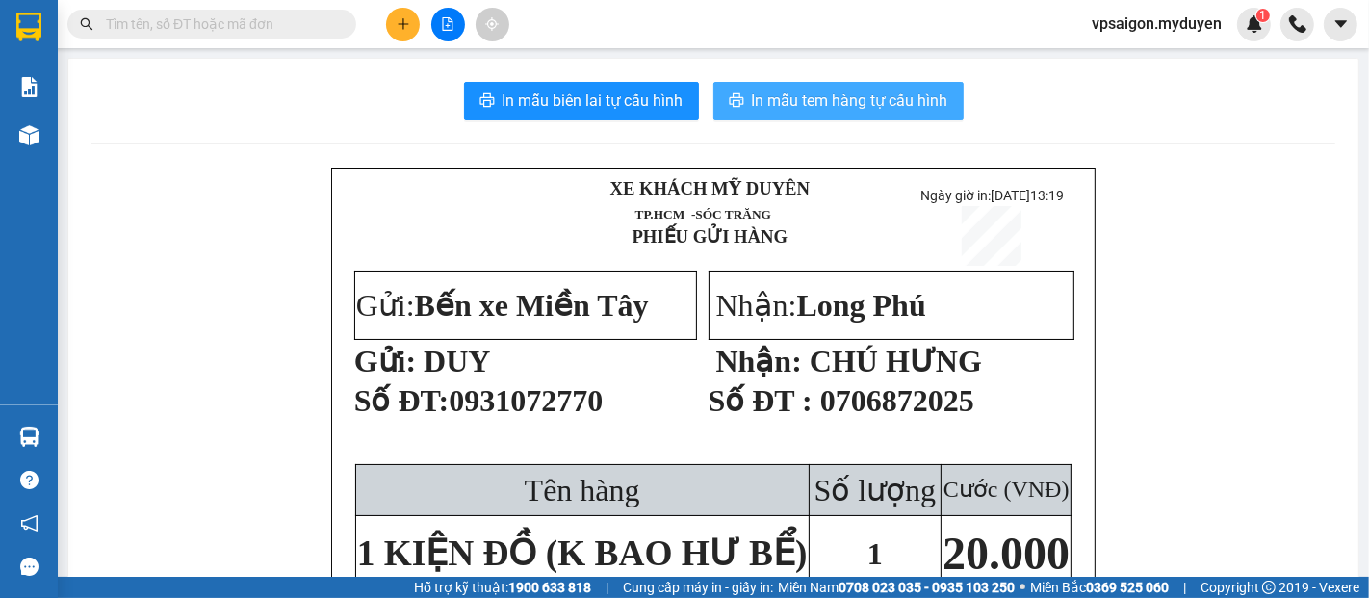
drag, startPoint x: 596, startPoint y: 96, endPoint x: 848, endPoint y: 106, distance: 252.5
click at [848, 106] on span "In mẫu tem hàng tự cấu hình" at bounding box center [850, 101] width 196 height 24
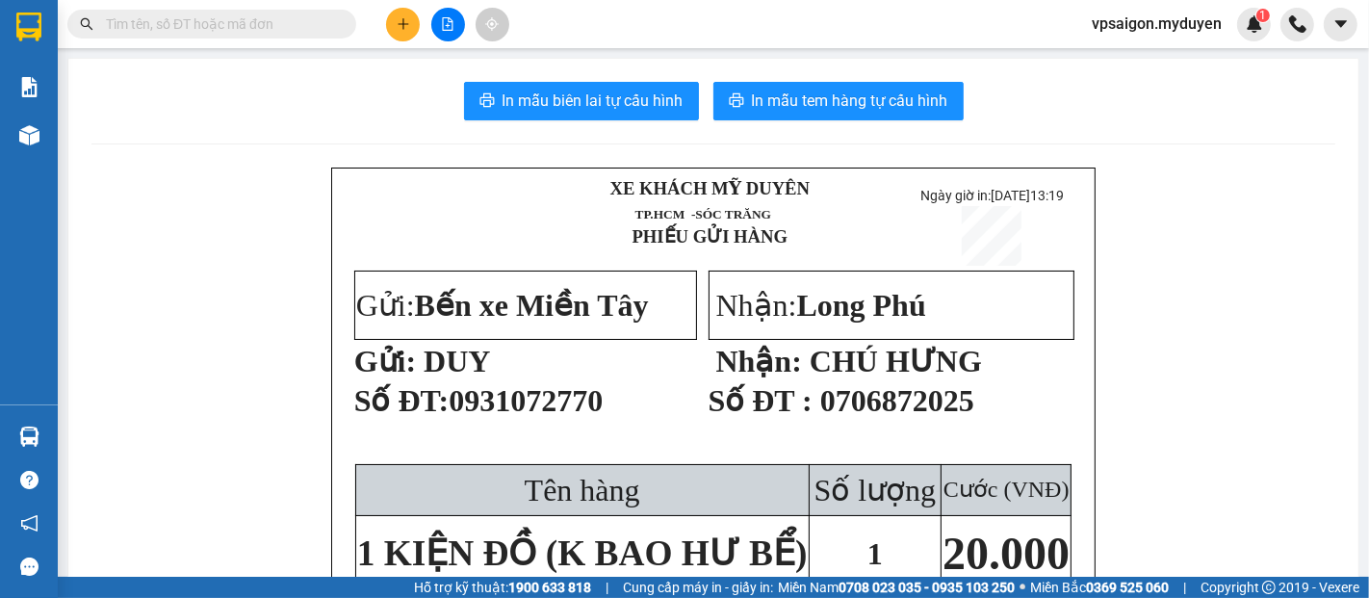
scroll to position [112, 0]
click at [409, 32] on button at bounding box center [403, 25] width 34 height 34
click at [474, 69] on div "Tạo đơn hàng" at bounding box center [479, 72] width 84 height 21
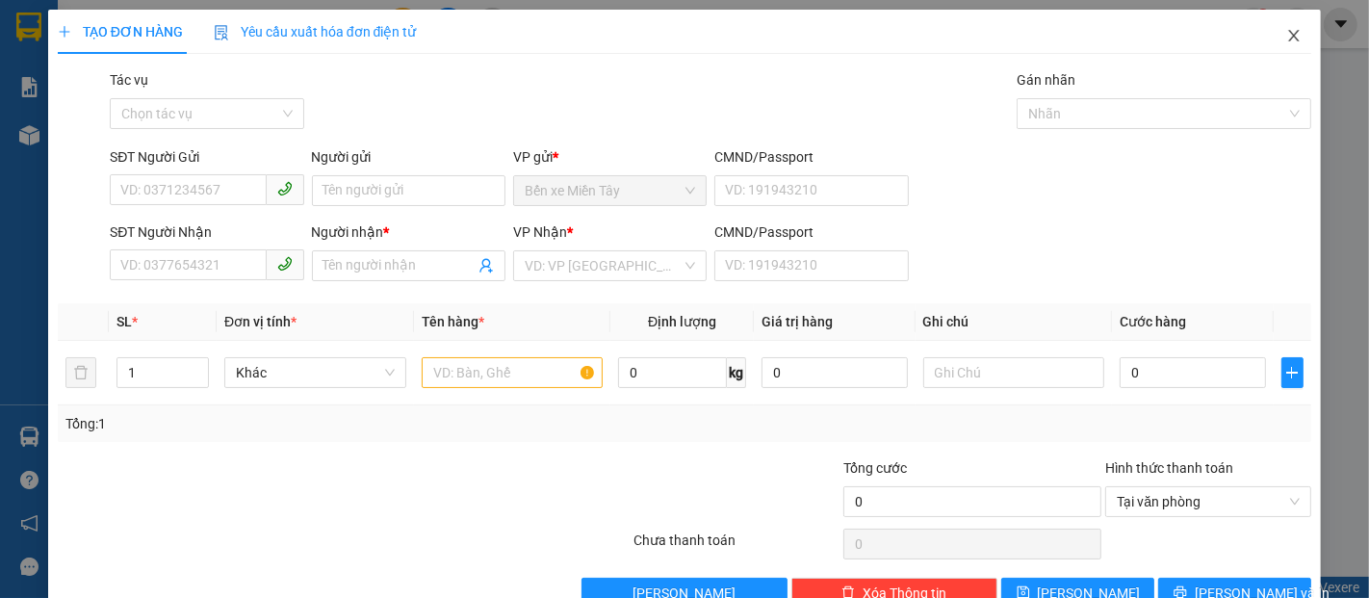
click at [1289, 34] on icon "close" at bounding box center [1294, 36] width 11 height 12
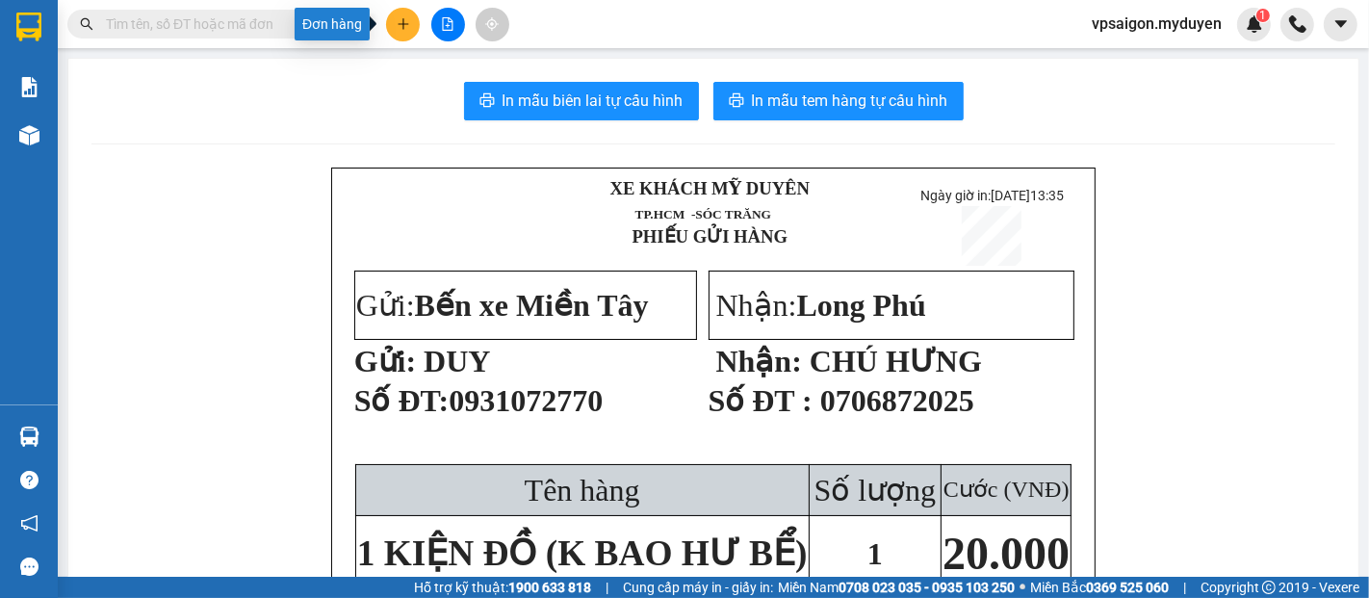
click at [400, 24] on icon "plus" at bounding box center [403, 23] width 11 height 1
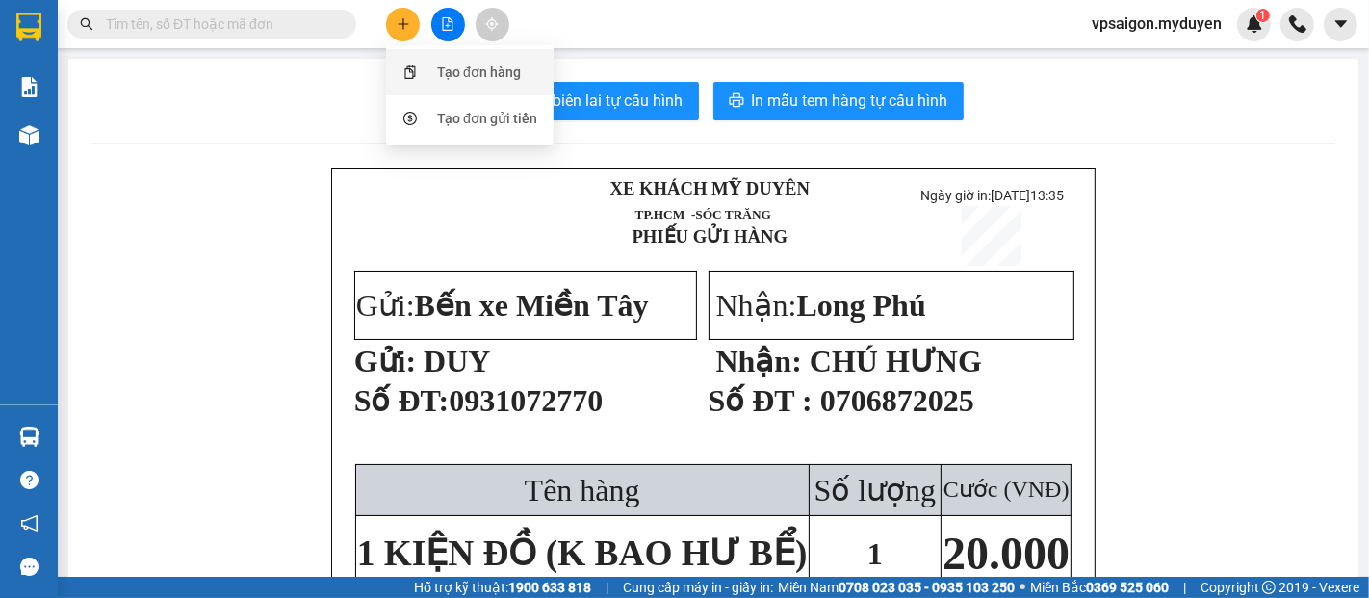
click at [429, 64] on div "Tạo đơn hàng" at bounding box center [470, 72] width 144 height 37
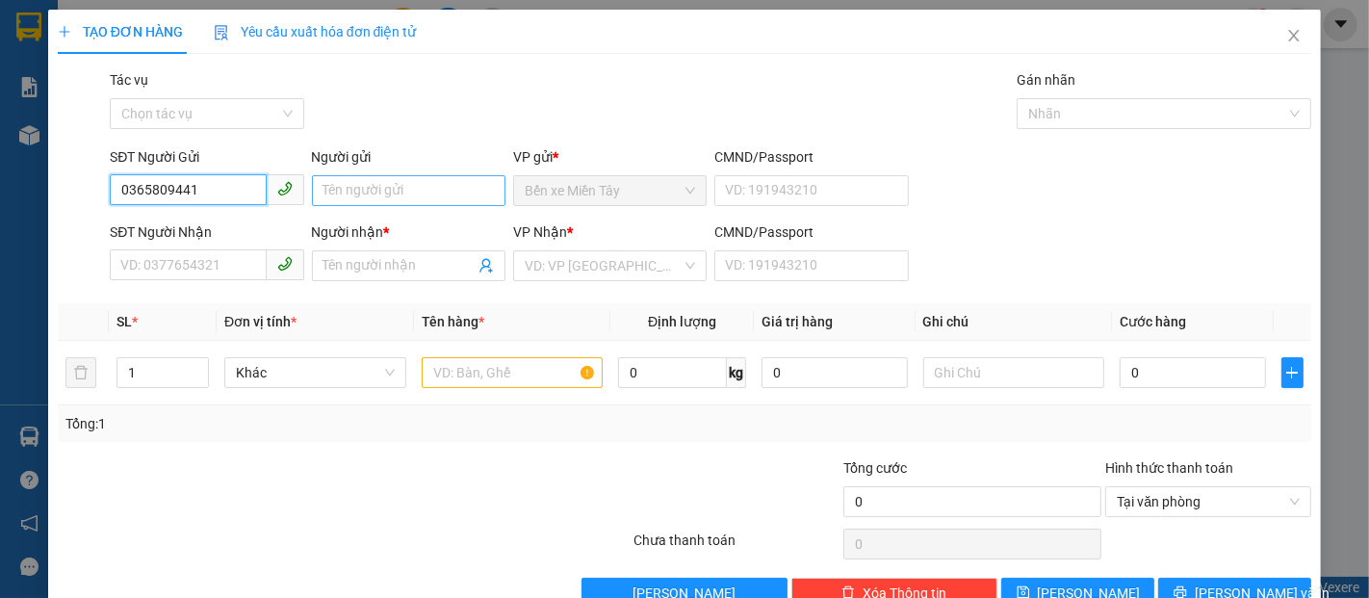
type input "0365809441"
click at [370, 182] on input "Người gửi" at bounding box center [409, 190] width 194 height 31
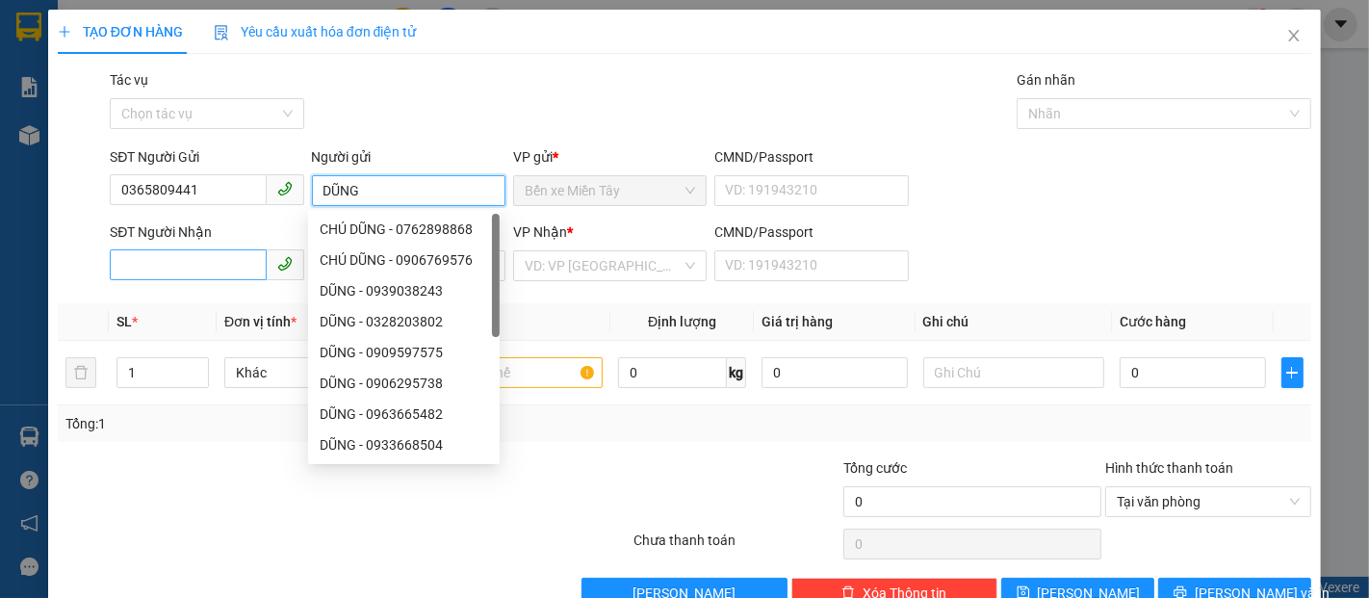
type input "DŨNG"
click at [189, 260] on input "SĐT Người Nhận" at bounding box center [188, 264] width 156 height 31
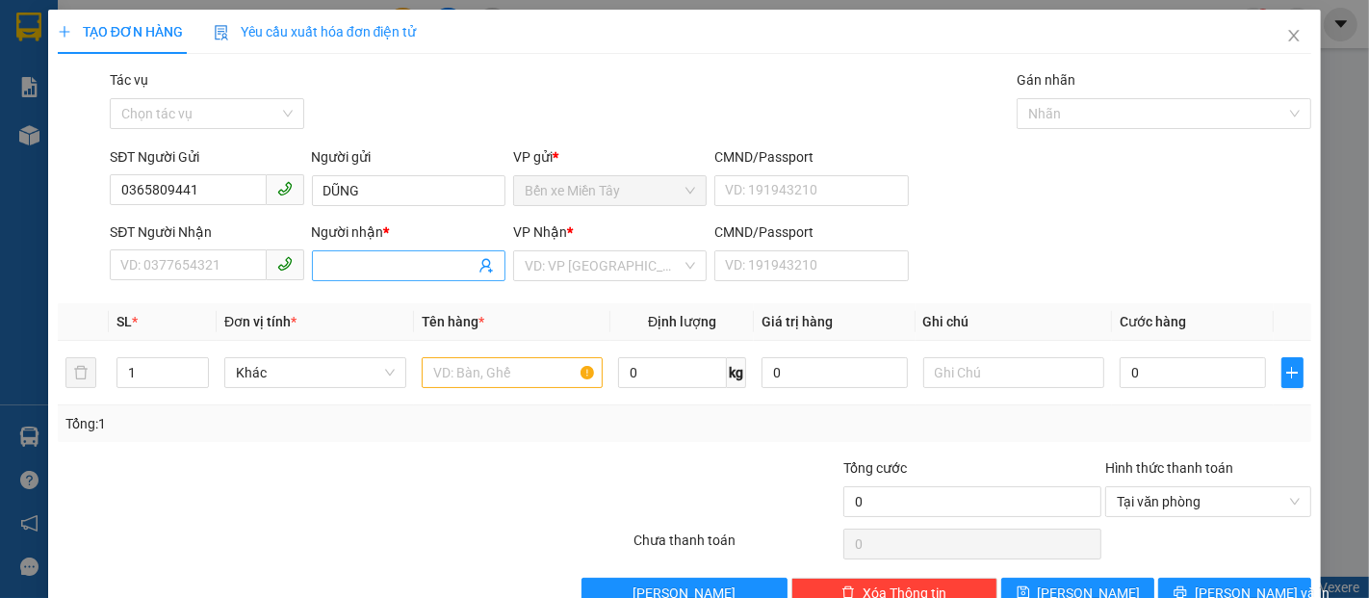
click at [362, 266] on input "Người nhận *" at bounding box center [399, 265] width 151 height 21
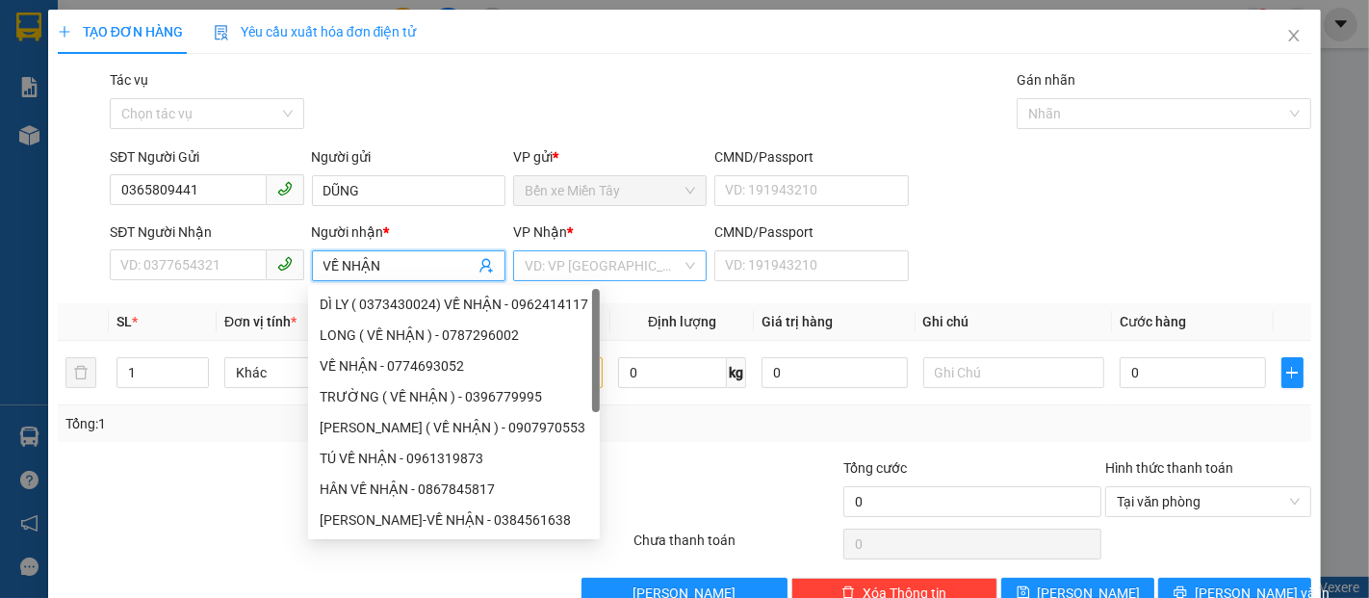
type input "VỀ NHẬN"
click at [576, 268] on input "search" at bounding box center [603, 265] width 157 height 29
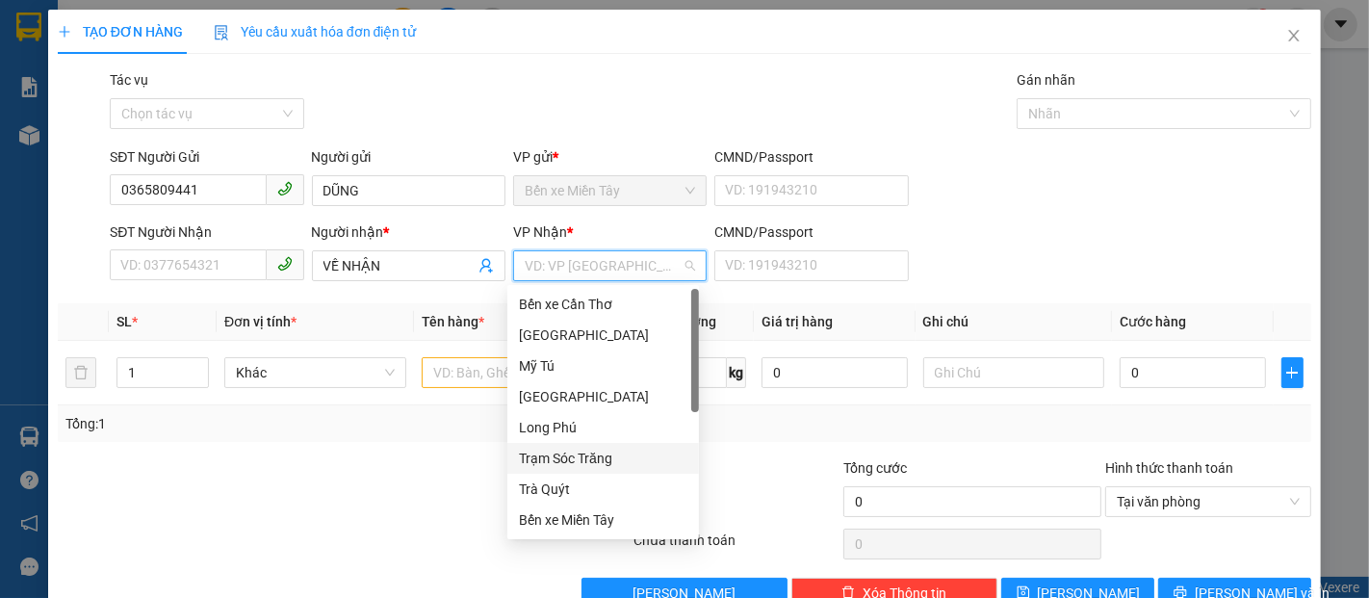
click at [570, 452] on div "Trạm Sóc Trăng" at bounding box center [603, 458] width 169 height 21
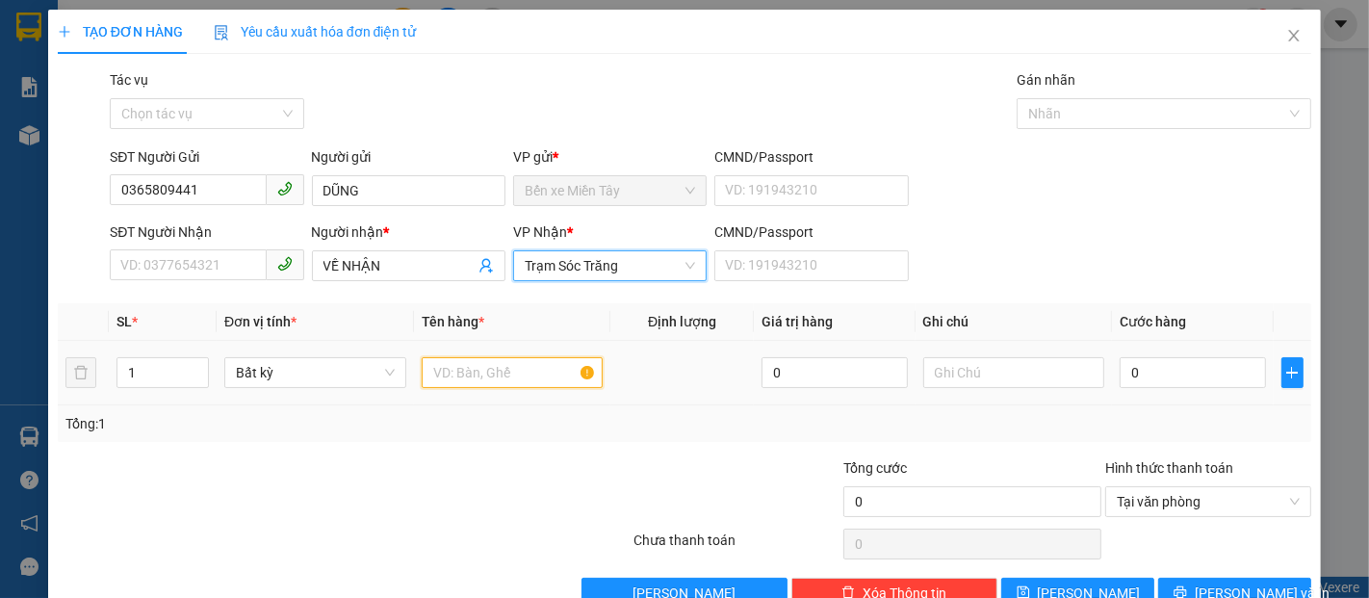
click at [467, 365] on input "text" at bounding box center [513, 372] width 182 height 31
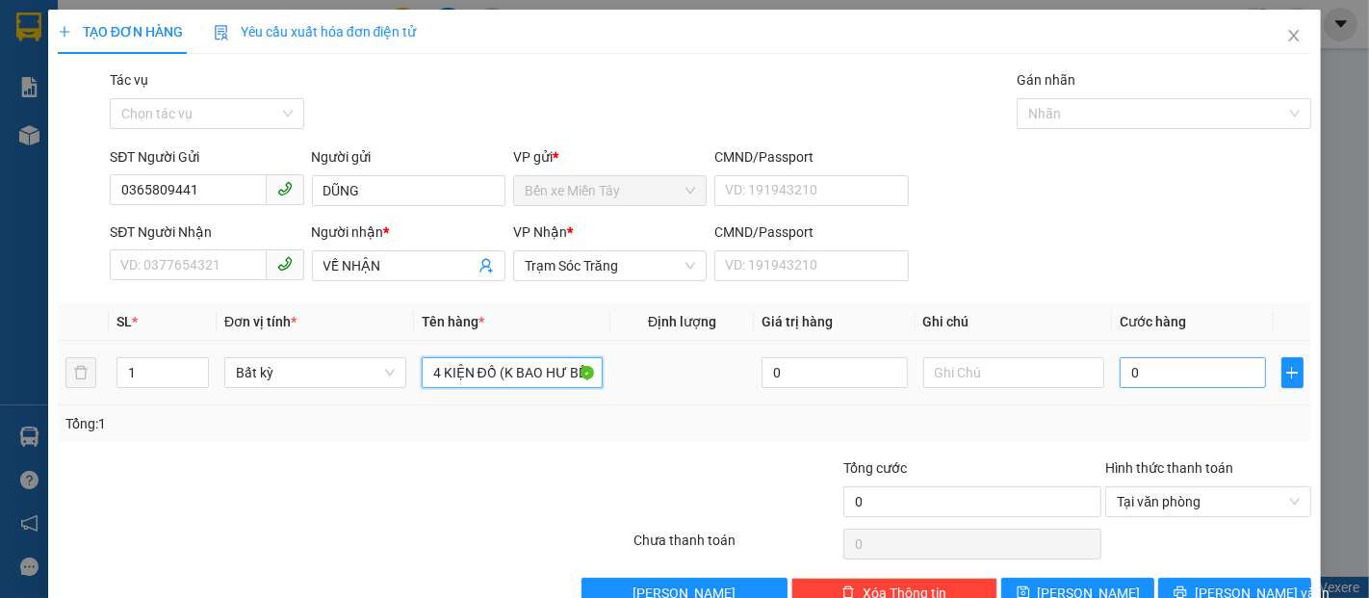
type input "4 KIỆN ĐỒ (K BAO HƯ BỂ)"
click at [1139, 377] on input "0" at bounding box center [1192, 372] width 145 height 31
type input "1"
type input "10"
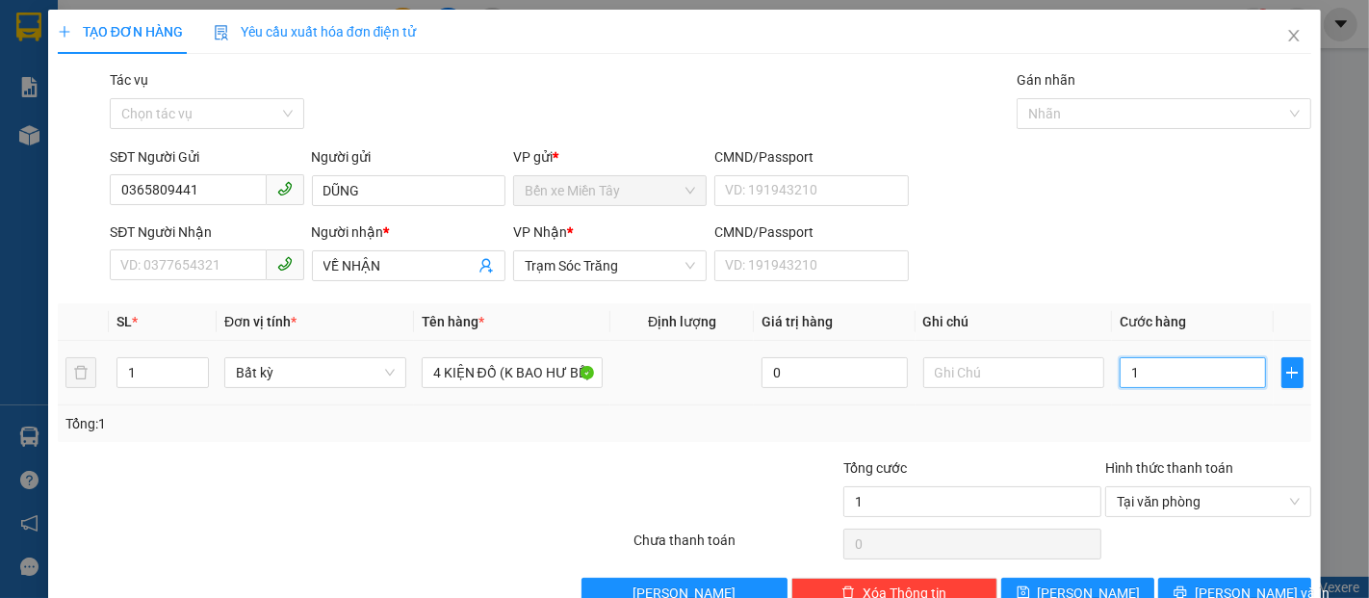
type input "10"
type input "100"
type input "1.000"
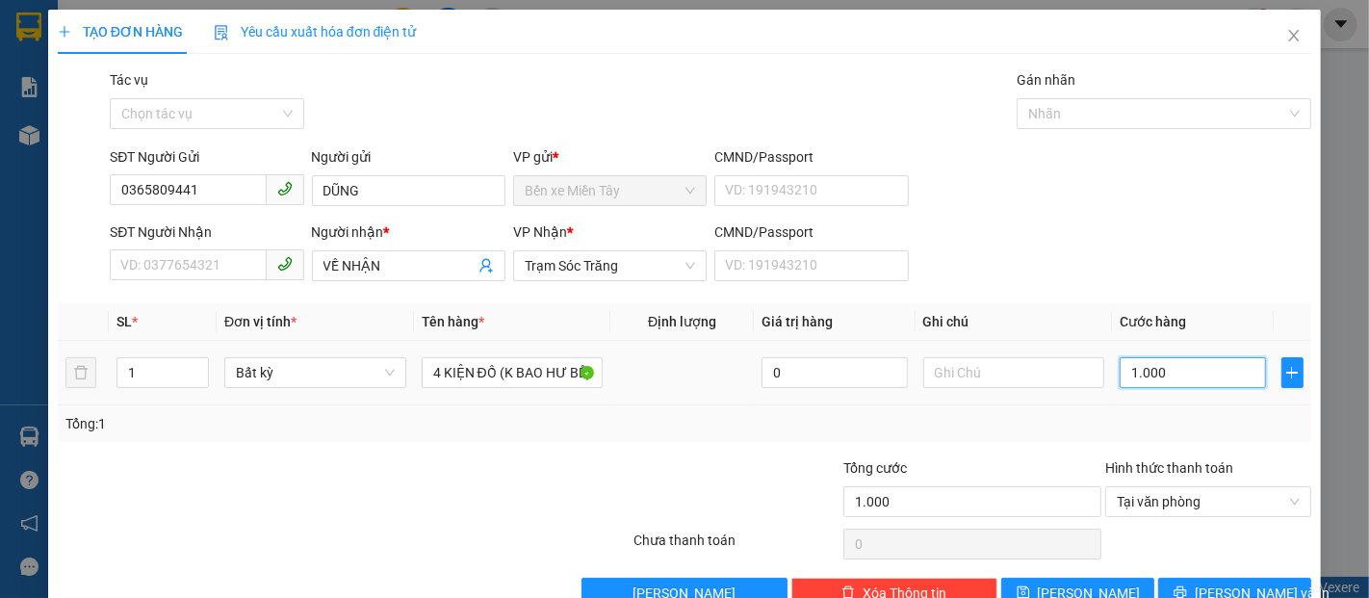
type input "10.000"
type input "100.000"
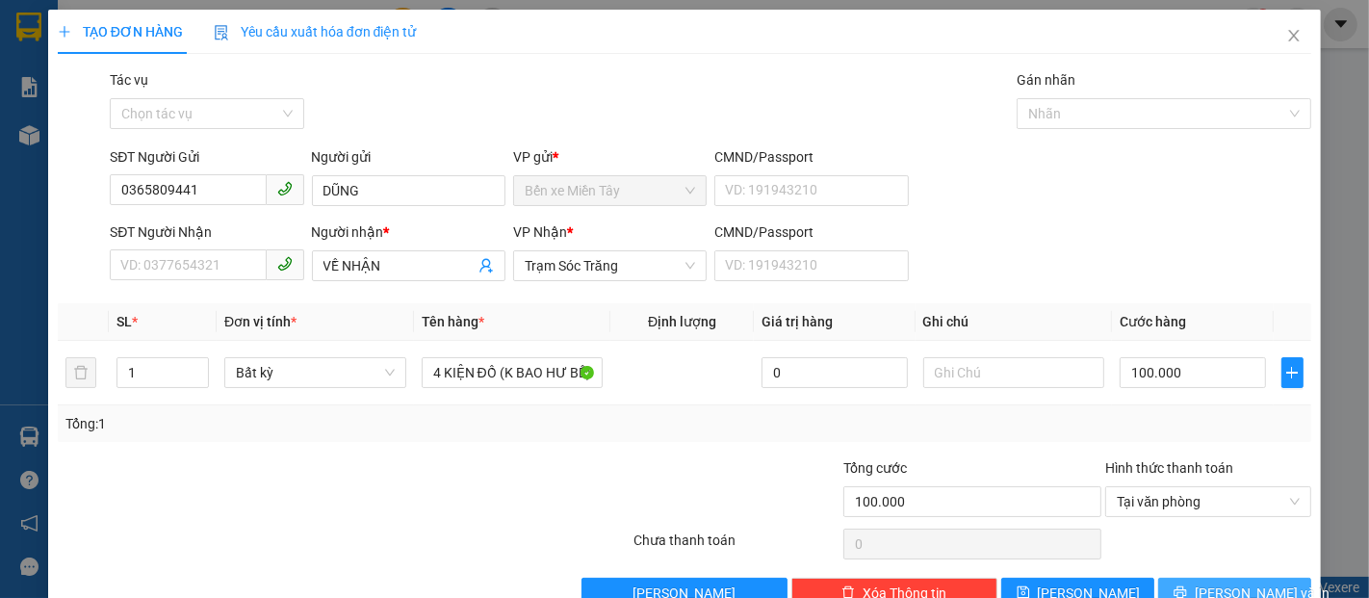
click at [1187, 591] on icon "printer" at bounding box center [1180, 591] width 13 height 13
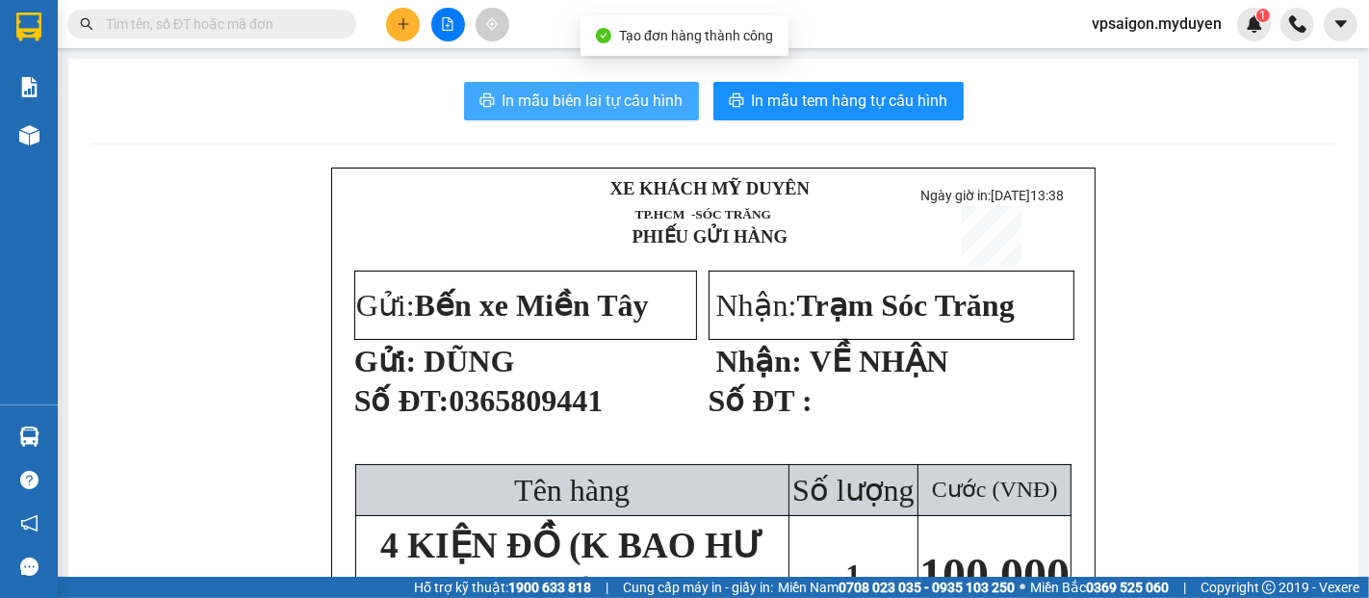
click at [622, 104] on span "In mẫu biên lai tự cấu hình" at bounding box center [593, 101] width 181 height 24
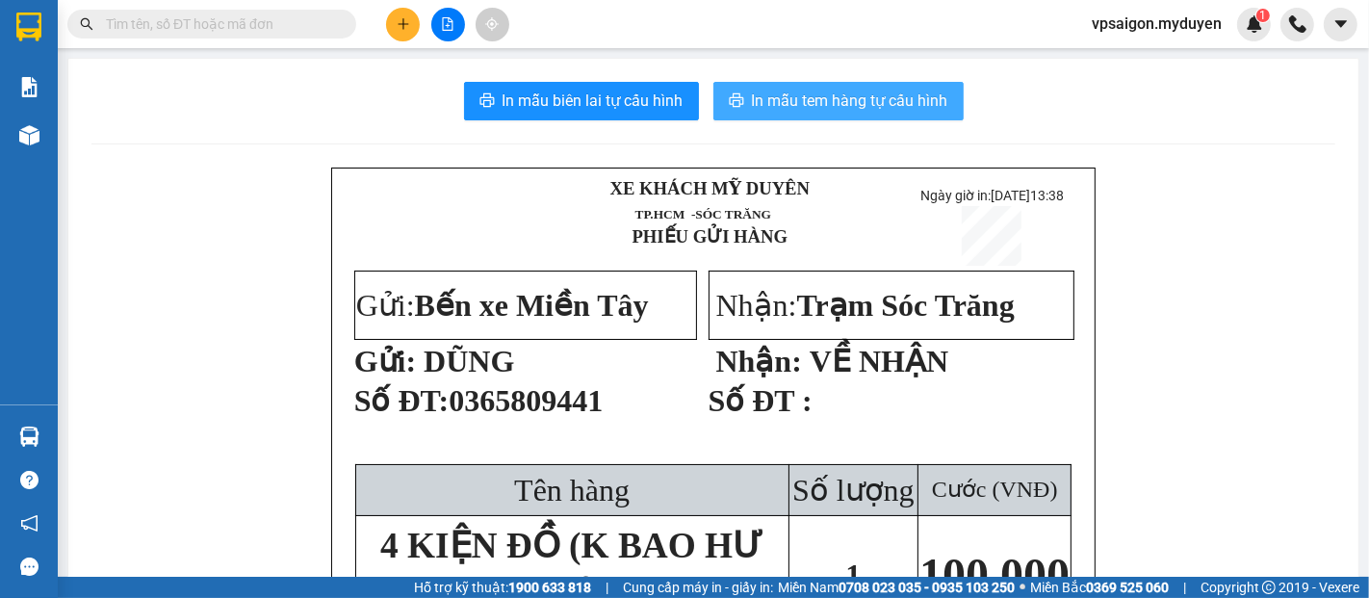
click at [894, 100] on span "In mẫu tem hàng tự cấu hình" at bounding box center [850, 101] width 196 height 24
click at [895, 100] on span "In mẫu tem hàng tự cấu hình" at bounding box center [850, 101] width 196 height 24
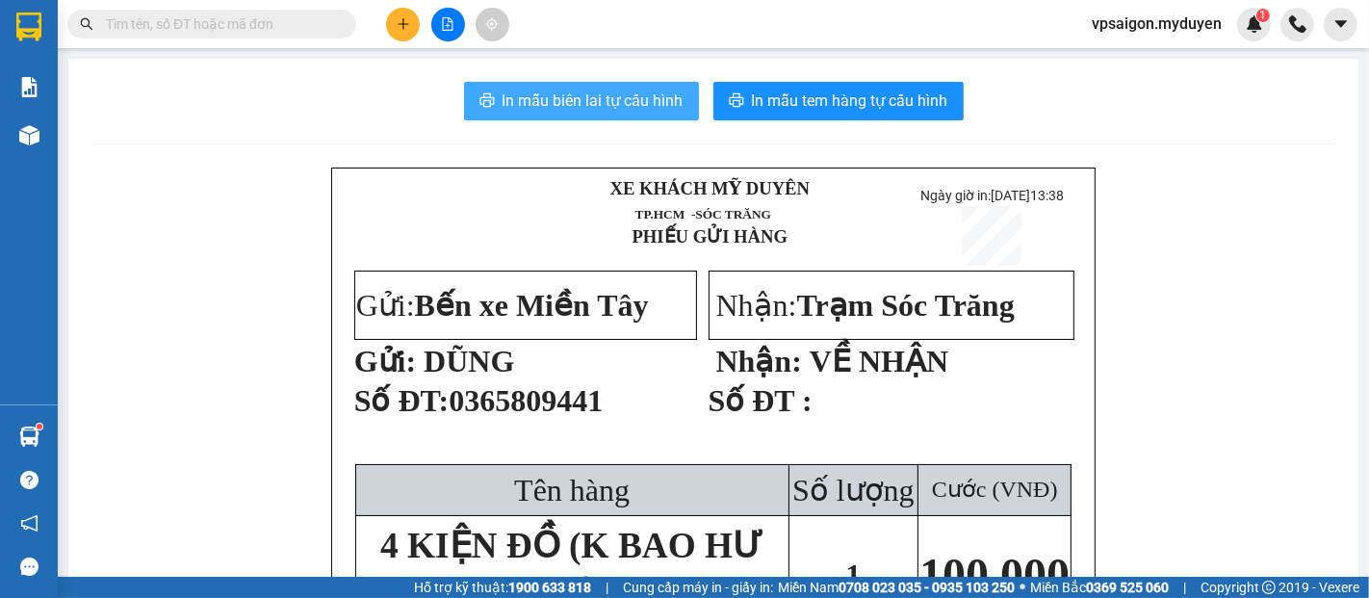
click at [571, 103] on span "In mẫu biên lai tự cấu hình" at bounding box center [593, 101] width 181 height 24
click at [503, 102] on span "In mẫu biên lai tự cấu hình" at bounding box center [593, 101] width 181 height 24
click at [607, 102] on span "In mẫu biên lai tự cấu hình" at bounding box center [593, 101] width 181 height 24
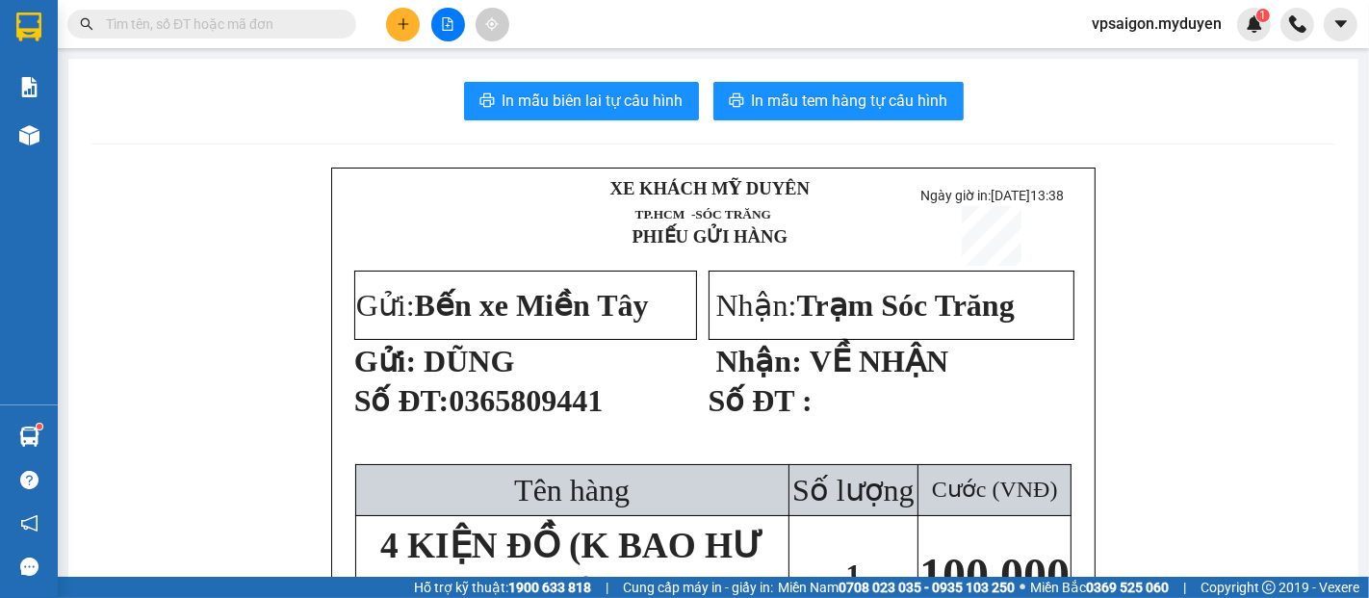
click at [408, 29] on icon "plus" at bounding box center [403, 23] width 13 height 13
click at [453, 79] on div "Tạo đơn hàng" at bounding box center [479, 72] width 84 height 21
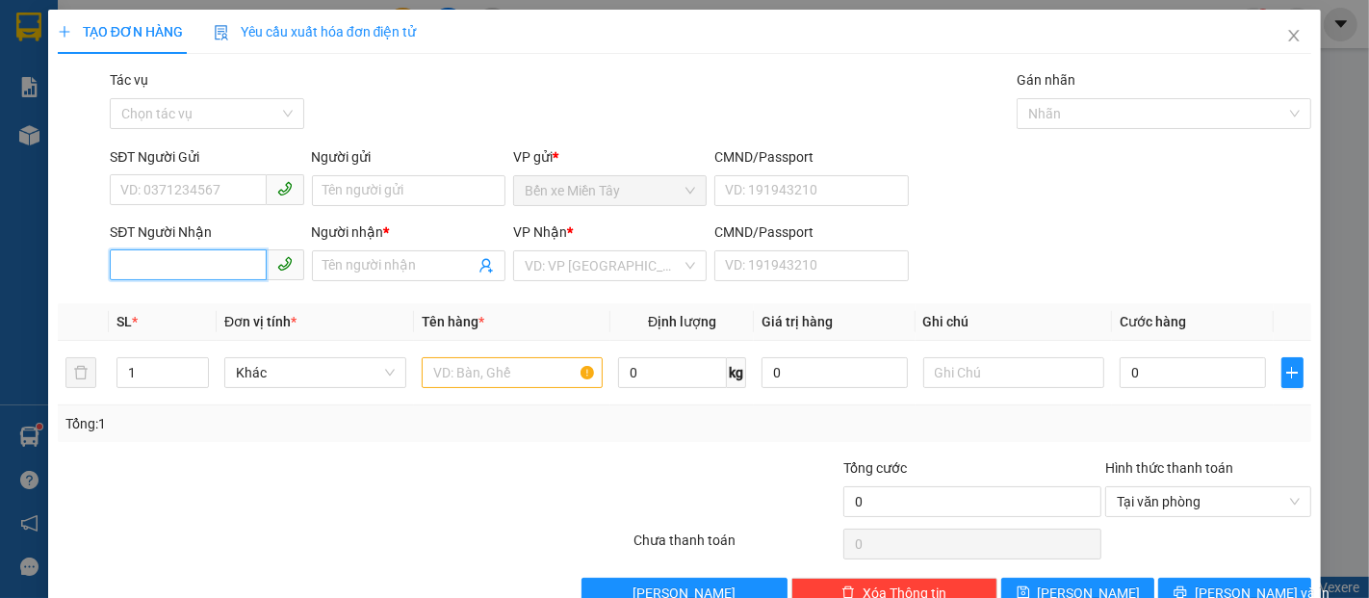
click at [221, 266] on input "SĐT Người Nhận" at bounding box center [188, 264] width 156 height 31
type input "0917098097"
click at [375, 268] on input "Người nhận *" at bounding box center [399, 265] width 151 height 21
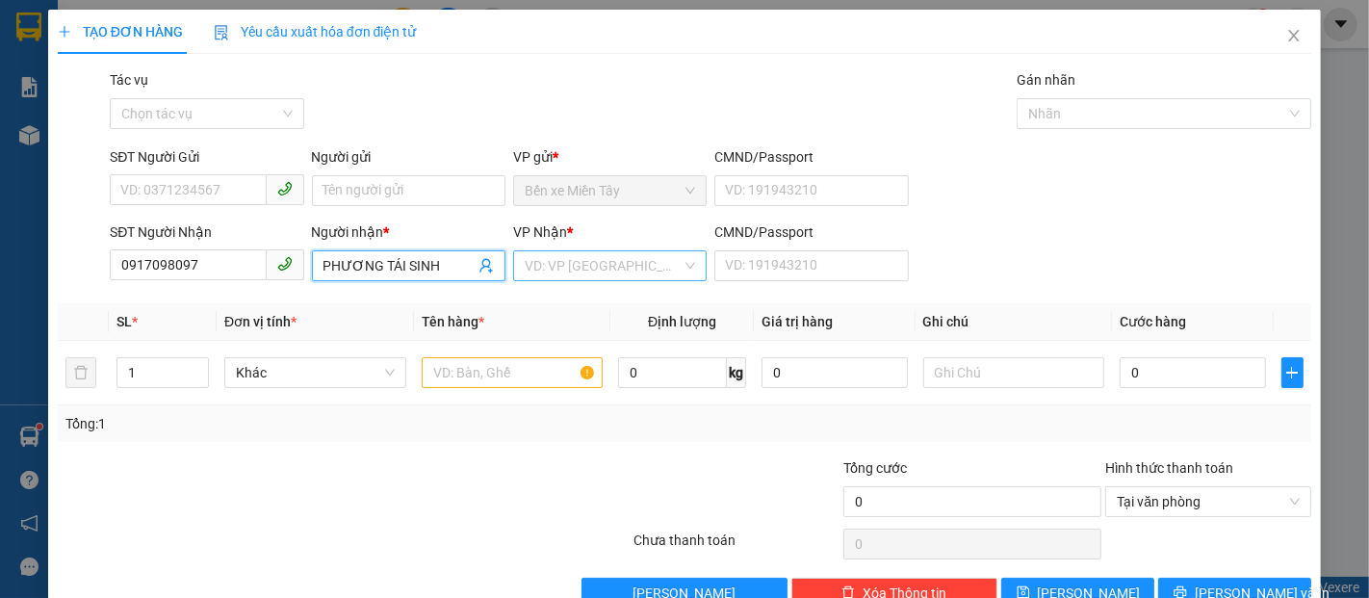
type input "PHƯƠNG TÁI SINH"
click at [593, 267] on input "search" at bounding box center [603, 265] width 157 height 29
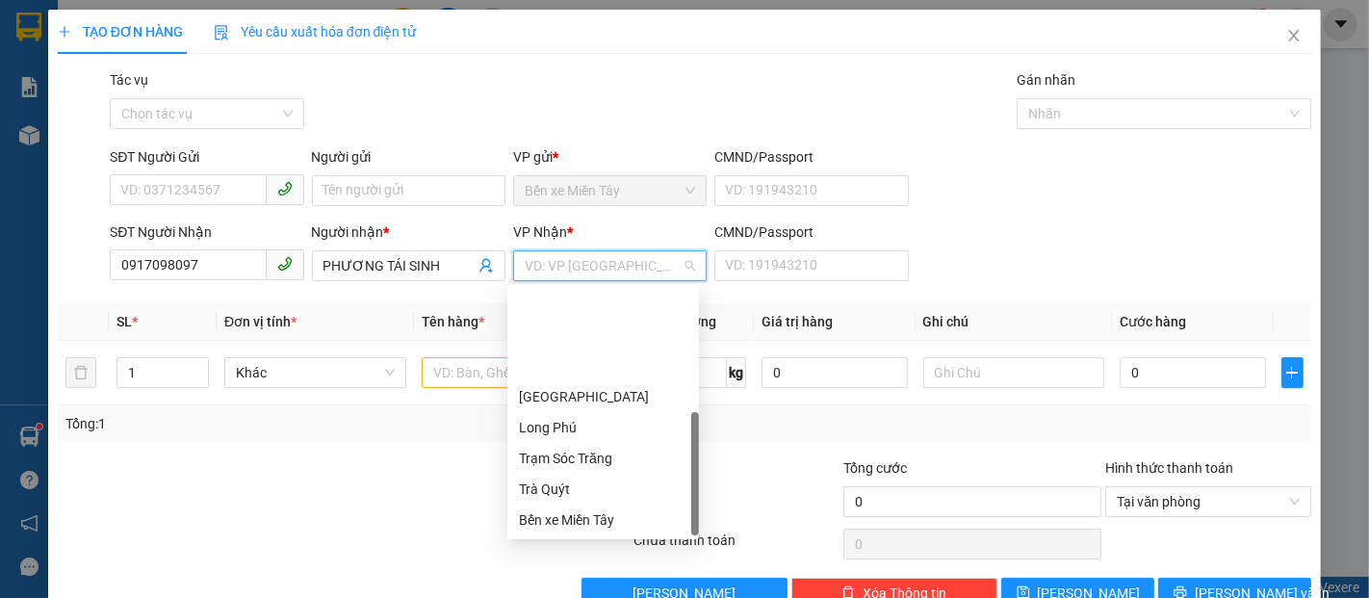
scroll to position [123, 0]
drag, startPoint x: 576, startPoint y: 455, endPoint x: 477, endPoint y: 398, distance: 114.8
click at [570, 451] on div "Bến xe [PERSON_NAME]" at bounding box center [603, 458] width 169 height 21
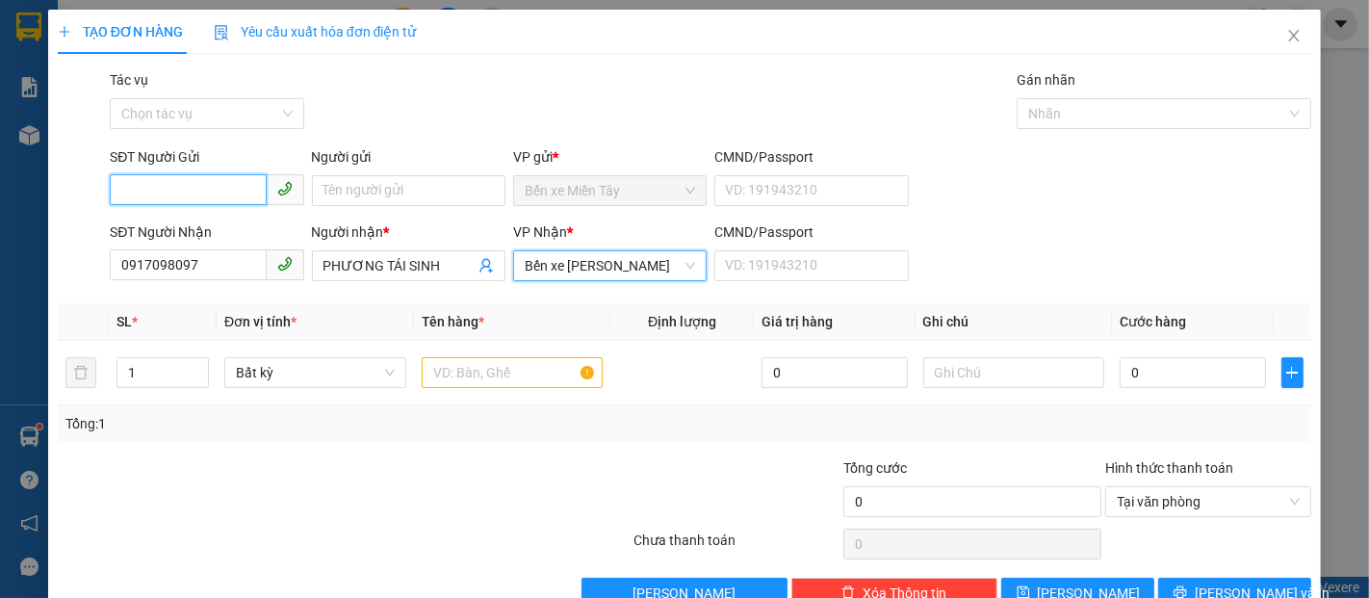
click at [197, 181] on input "SĐT Người Gửi" at bounding box center [188, 189] width 156 height 31
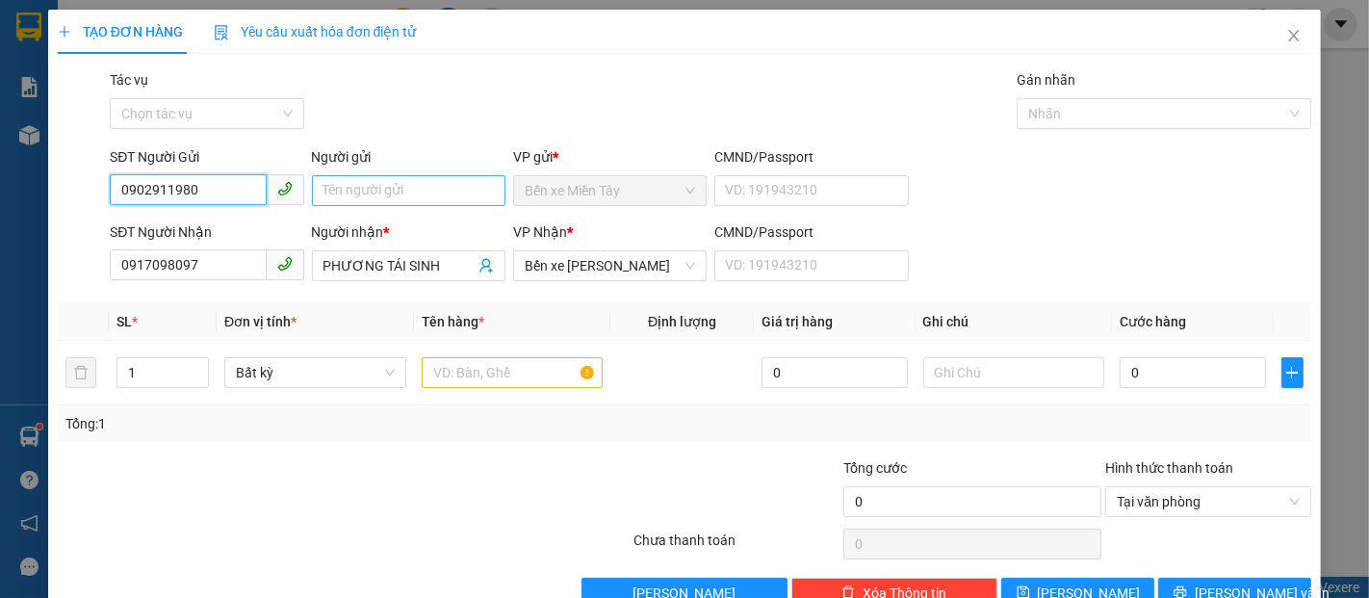
type input "0902911980"
click at [383, 202] on input "Người gửi" at bounding box center [409, 190] width 194 height 31
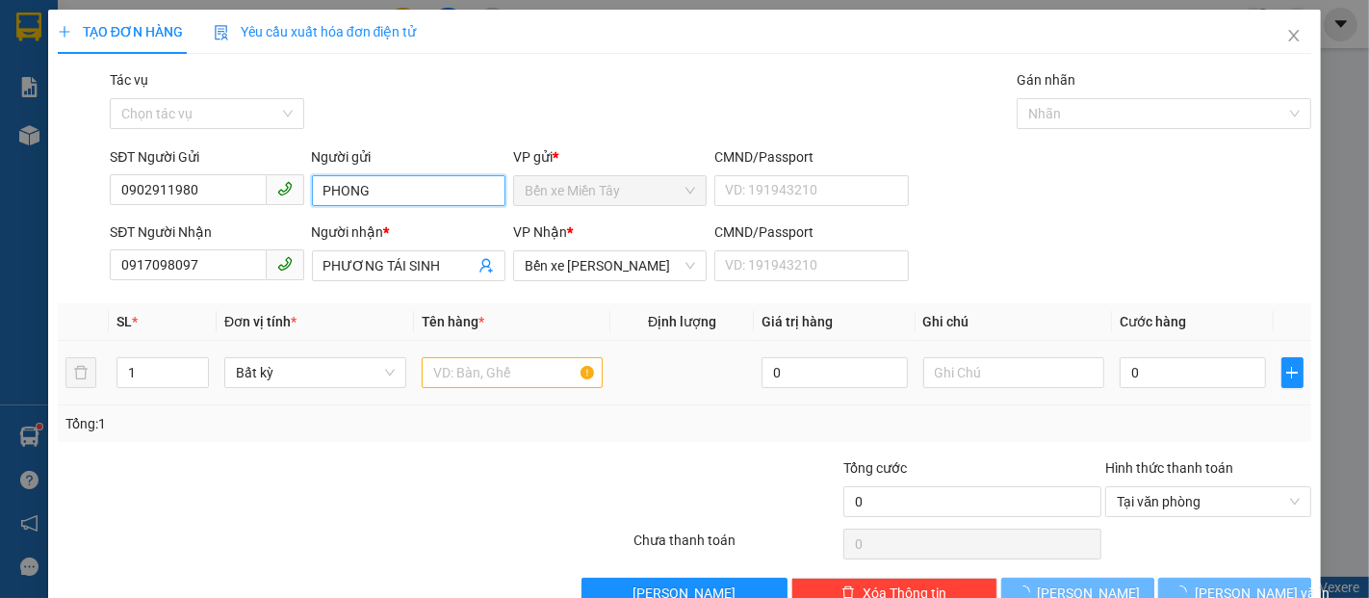
type input "PHONG"
click at [513, 376] on body "Kết quả tìm kiếm ( 0 ) Bộ lọc No Data vpsaigon.myduyen 1 Báo cáo BC doanh số th…" at bounding box center [684, 299] width 1369 height 598
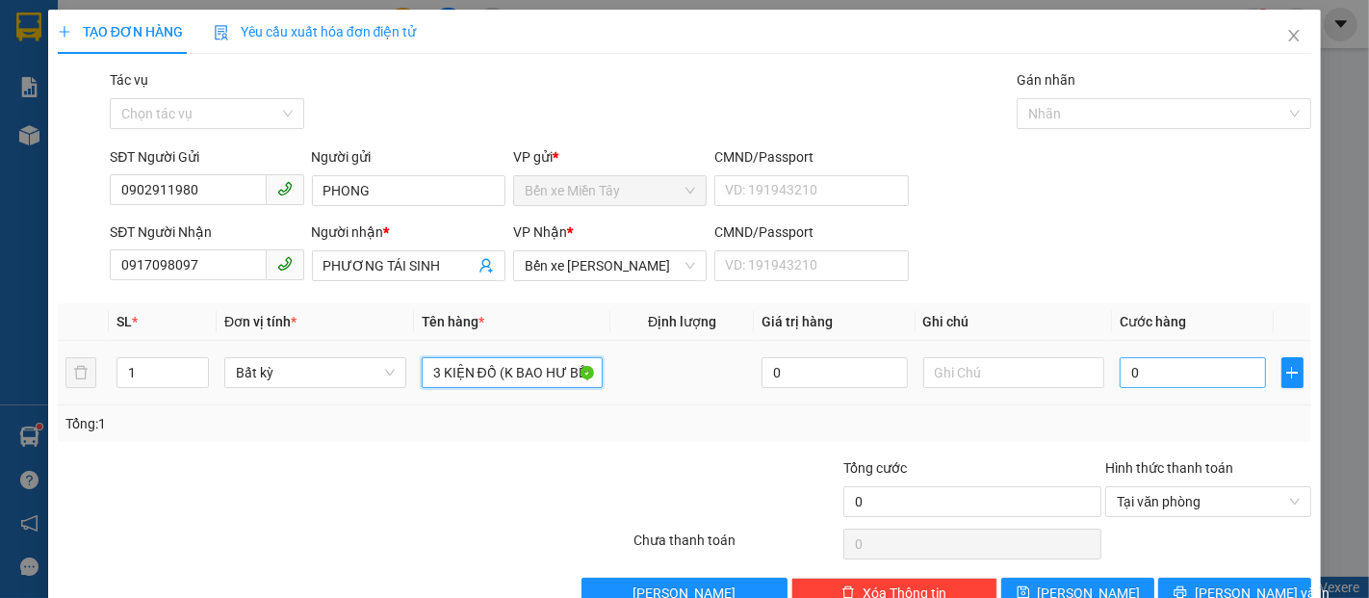
type input "3 KIỆN ĐỒ (K BAO HƯ BỂ)"
click at [1161, 374] on input "0" at bounding box center [1192, 372] width 145 height 31
type input "3"
type input "30"
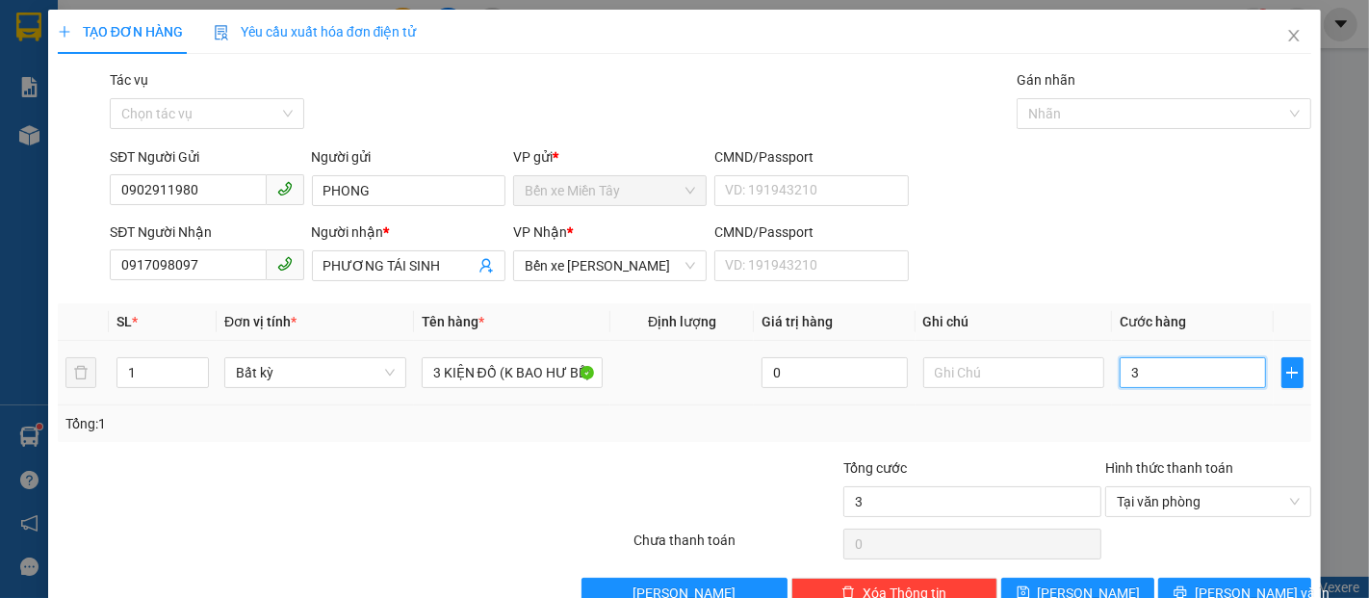
type input "30"
type input "300"
type input "3.000"
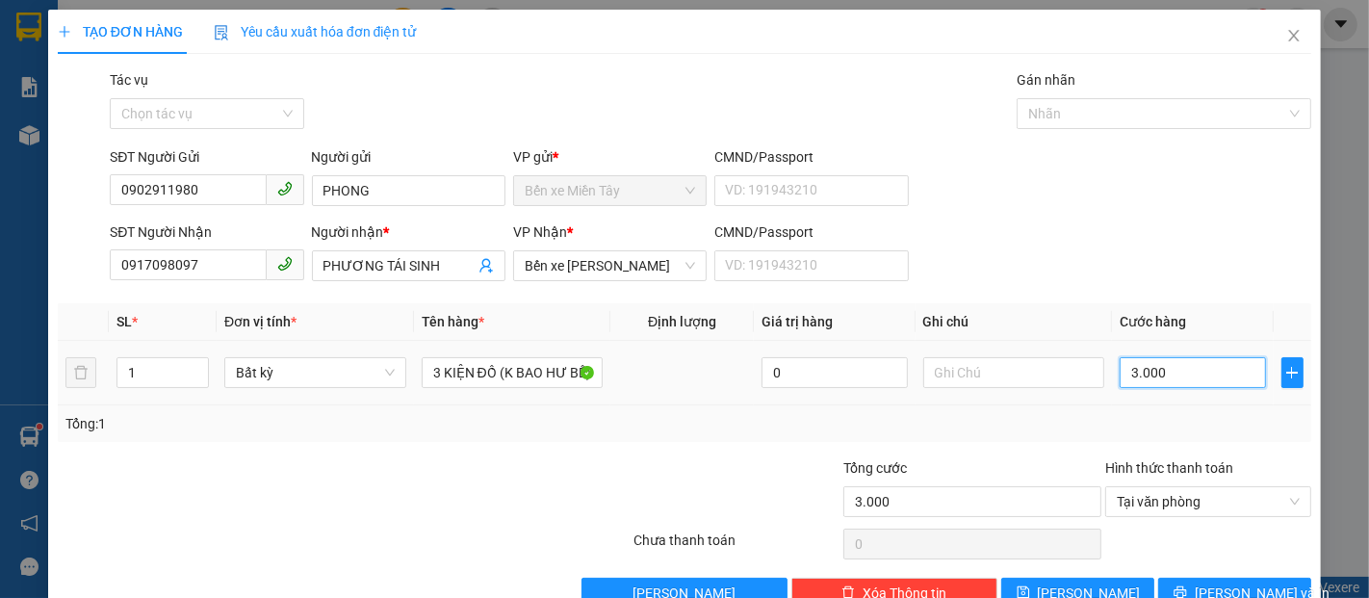
type input "30.000"
type input "300.000"
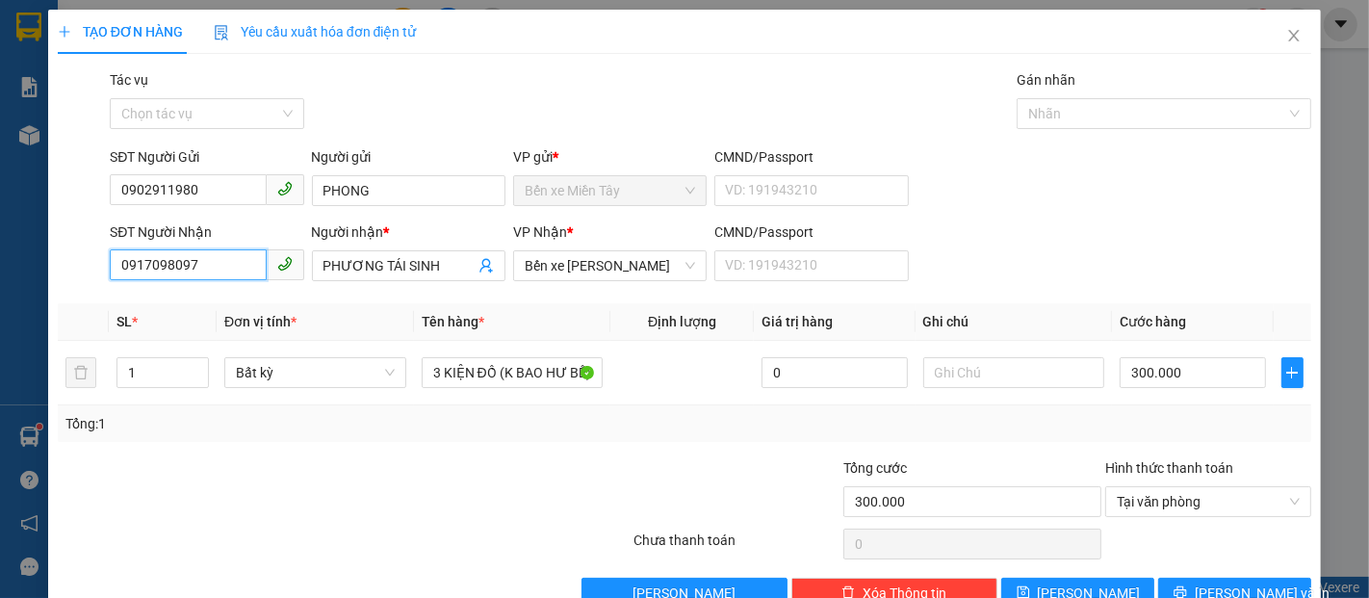
drag, startPoint x: 204, startPoint y: 261, endPoint x: 0, endPoint y: 229, distance: 206.6
click at [0, 229] on div "TẠO ĐƠN HÀNG Yêu cầu xuất hóa đơn điện tử Transit Pickup Surcharge Ids Transit …" at bounding box center [684, 299] width 1369 height 598
click at [390, 193] on input "PHONG" at bounding box center [409, 190] width 194 height 31
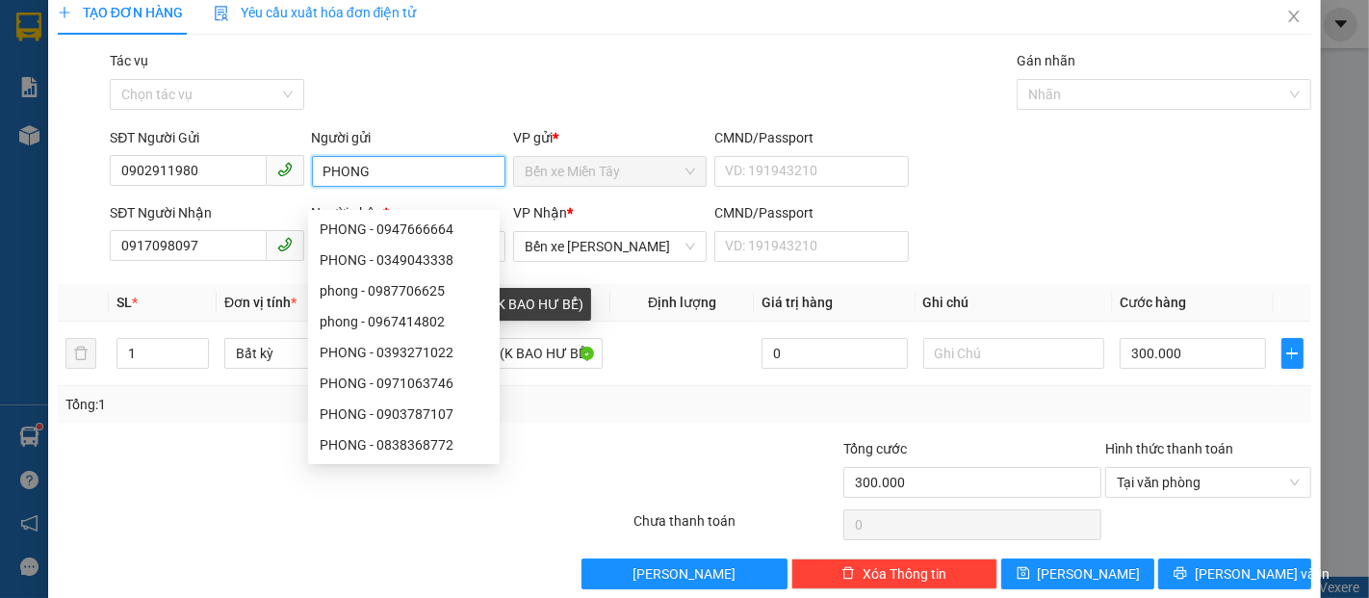
scroll to position [46, 0]
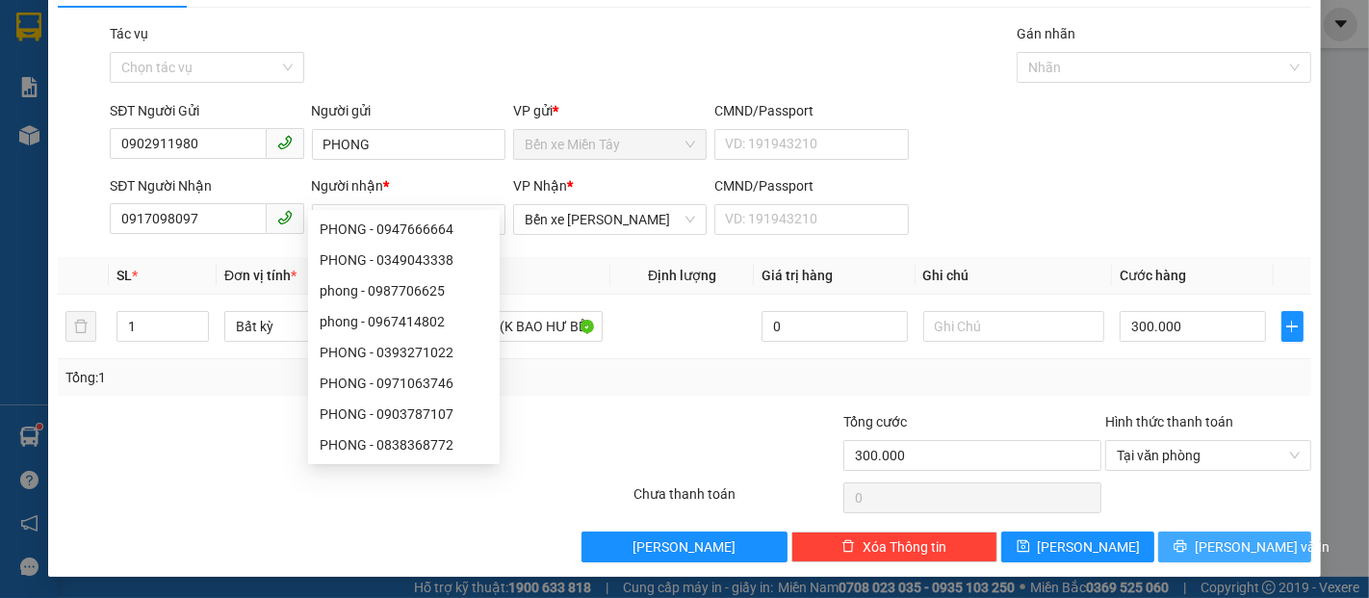
drag, startPoint x: 1189, startPoint y: 543, endPoint x: 1164, endPoint y: 509, distance: 42.0
click at [1186, 539] on icon "printer" at bounding box center [1180, 545] width 13 height 13
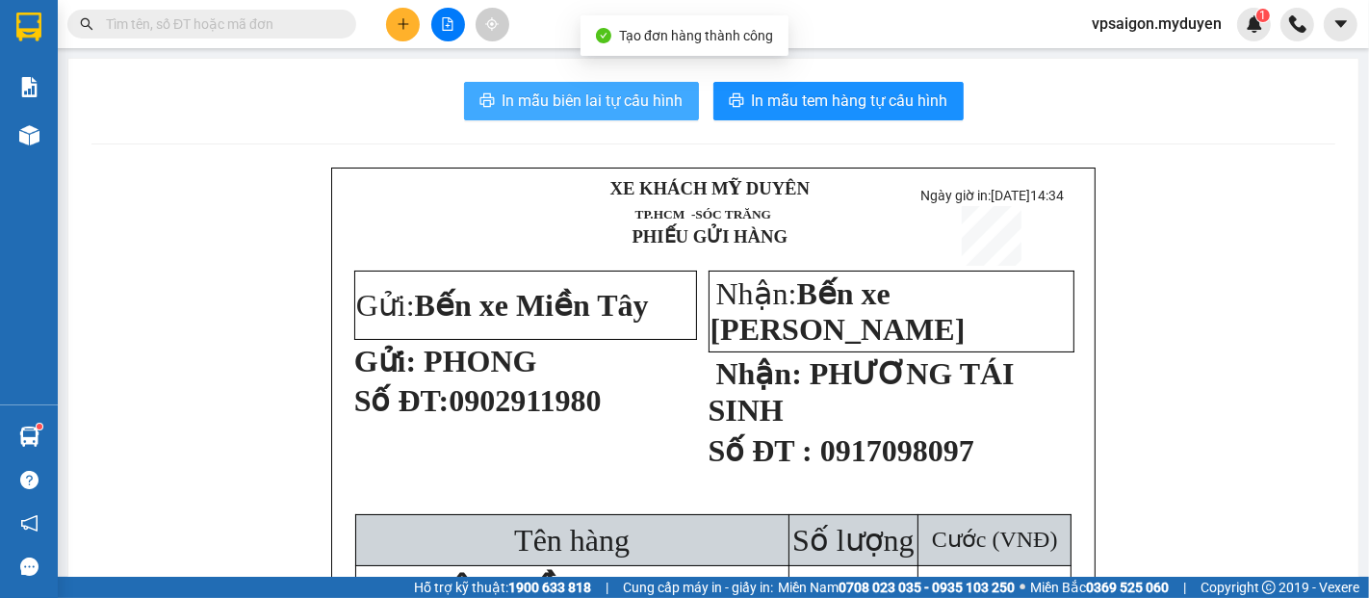
click at [488, 90] on button "In mẫu biên lai tự cấu hình" at bounding box center [581, 101] width 235 height 39
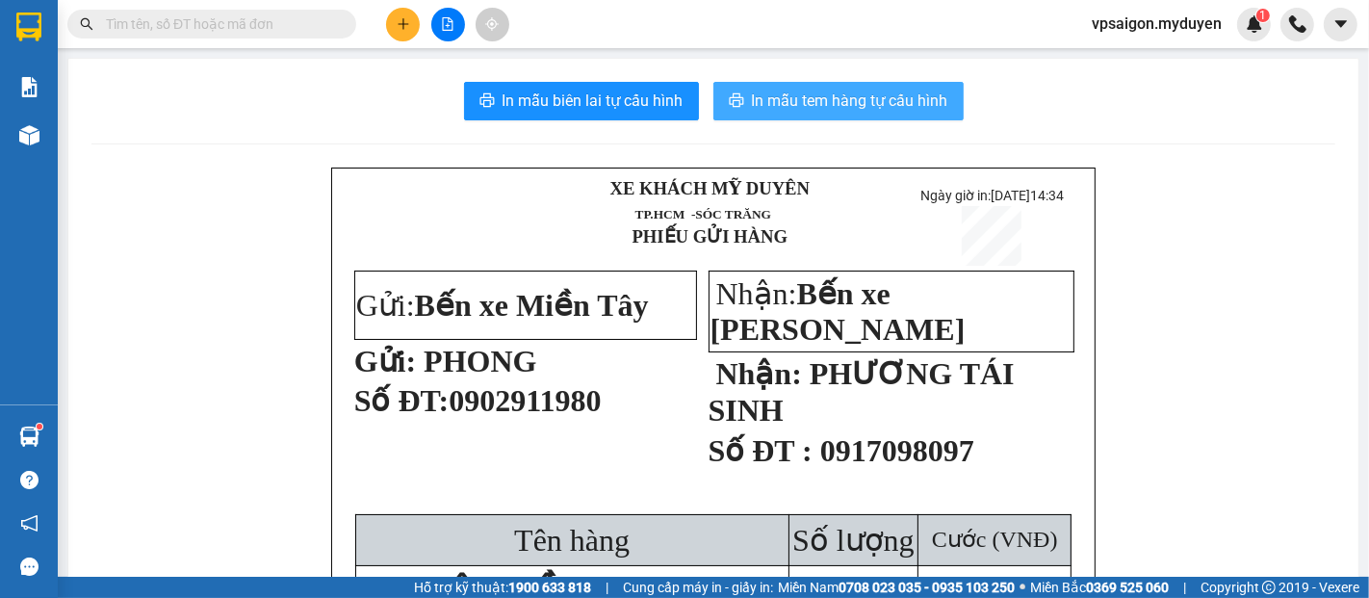
click at [824, 112] on span "In mẫu tem hàng tự cấu hình" at bounding box center [850, 101] width 196 height 24
drag, startPoint x: 723, startPoint y: 87, endPoint x: 730, endPoint y: 106, distance: 20.4
click at [723, 89] on button "In mẫu tem hàng tự cấu hình" at bounding box center [839, 101] width 250 height 39
click at [503, 169] on div "XE KHÁCH MỸ DUYÊN TP.HCM -SÓC TRĂNG PHIẾU GỬI HÀNG Ngày giờ in: 12-10-2025 1…" at bounding box center [713, 439] width 765 height 543
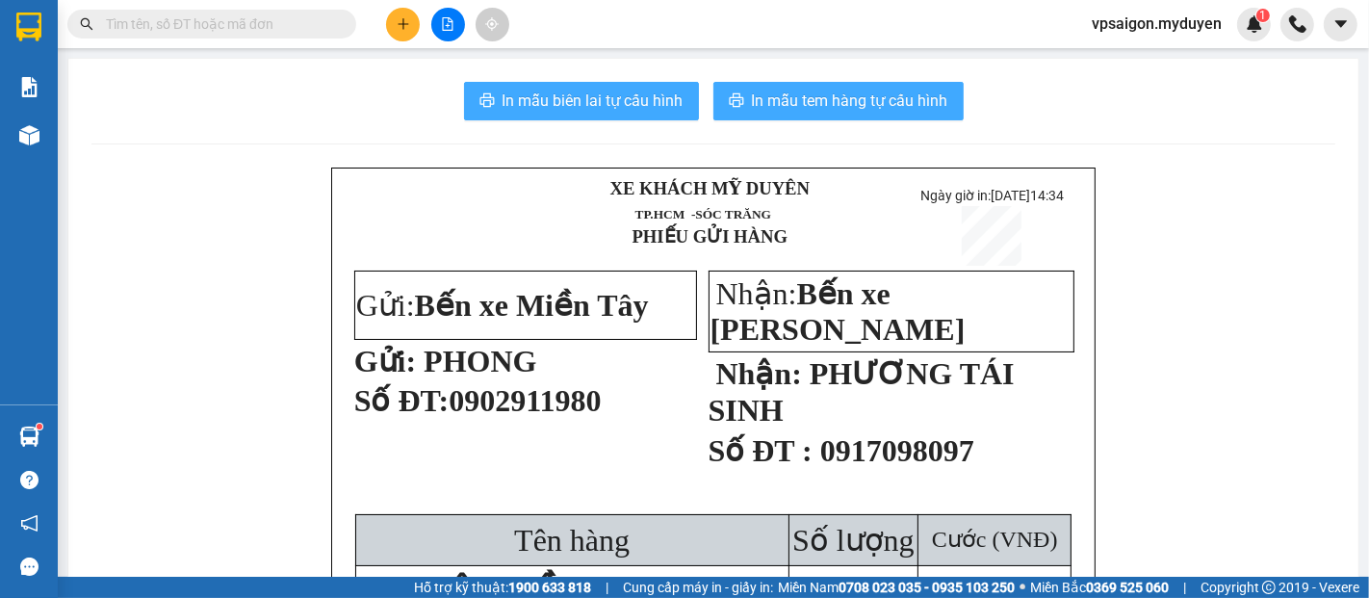
click at [561, 97] on span "In mẫu biên lai tự cấu hình" at bounding box center [593, 101] width 181 height 24
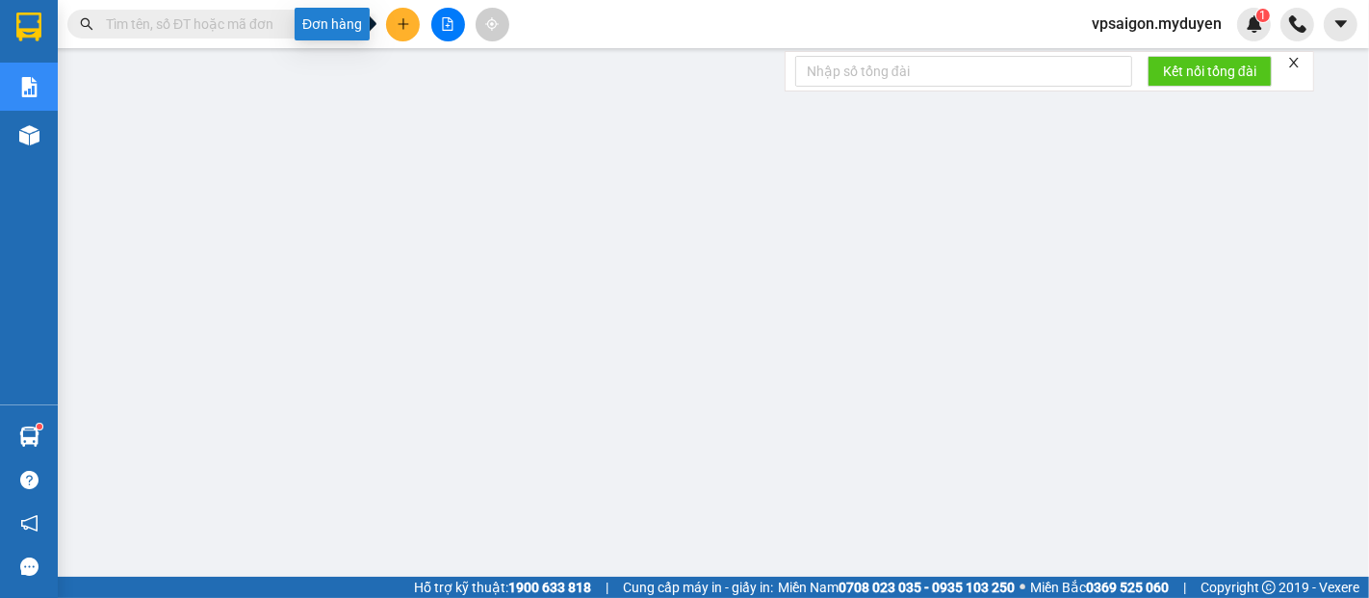
click at [415, 13] on button at bounding box center [403, 25] width 34 height 34
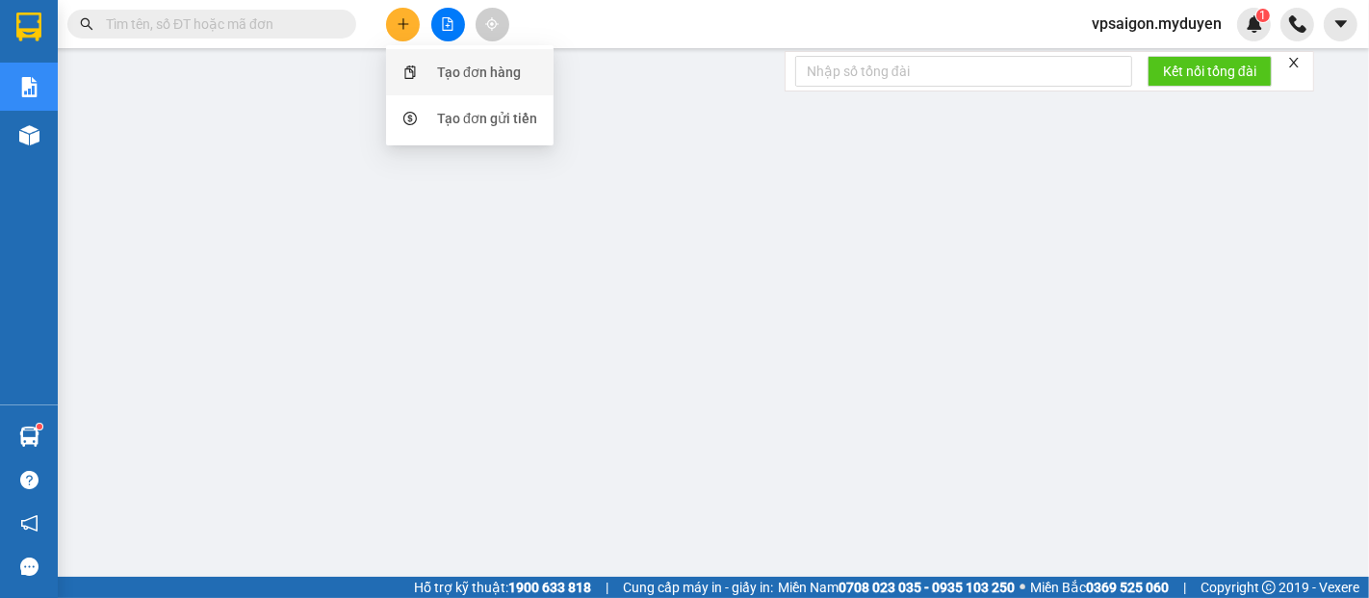
click at [478, 63] on div "Tạo đơn hàng" at bounding box center [479, 72] width 84 height 21
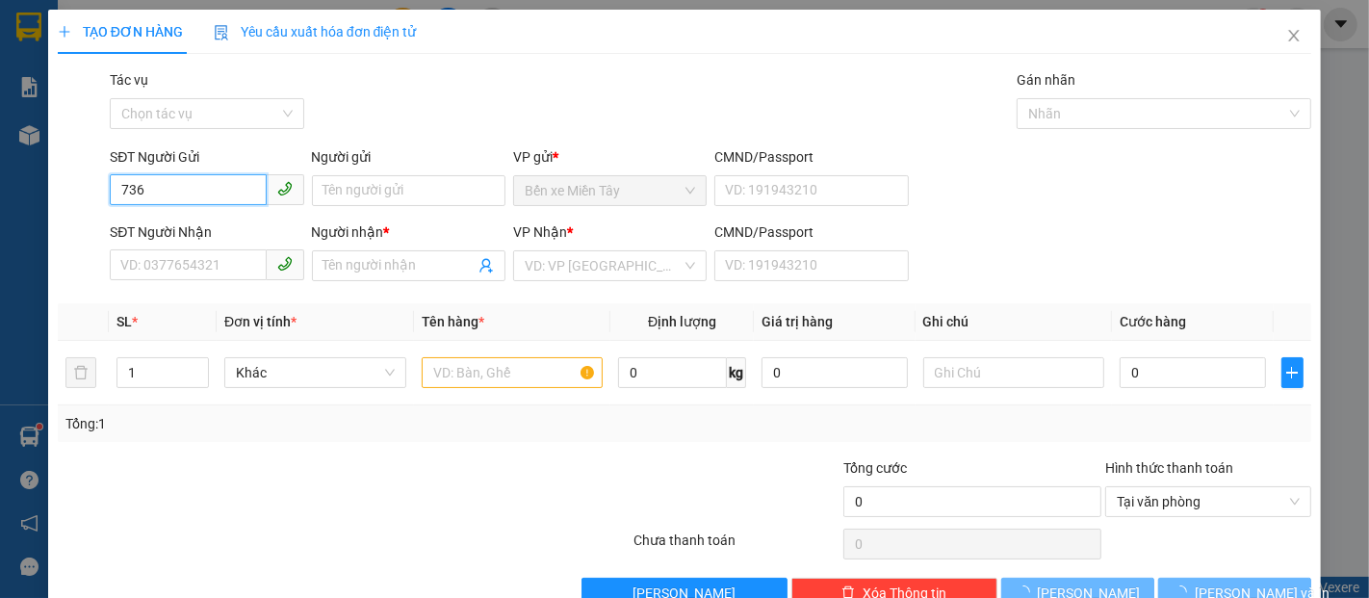
click at [247, 192] on input "736" at bounding box center [188, 189] width 156 height 31
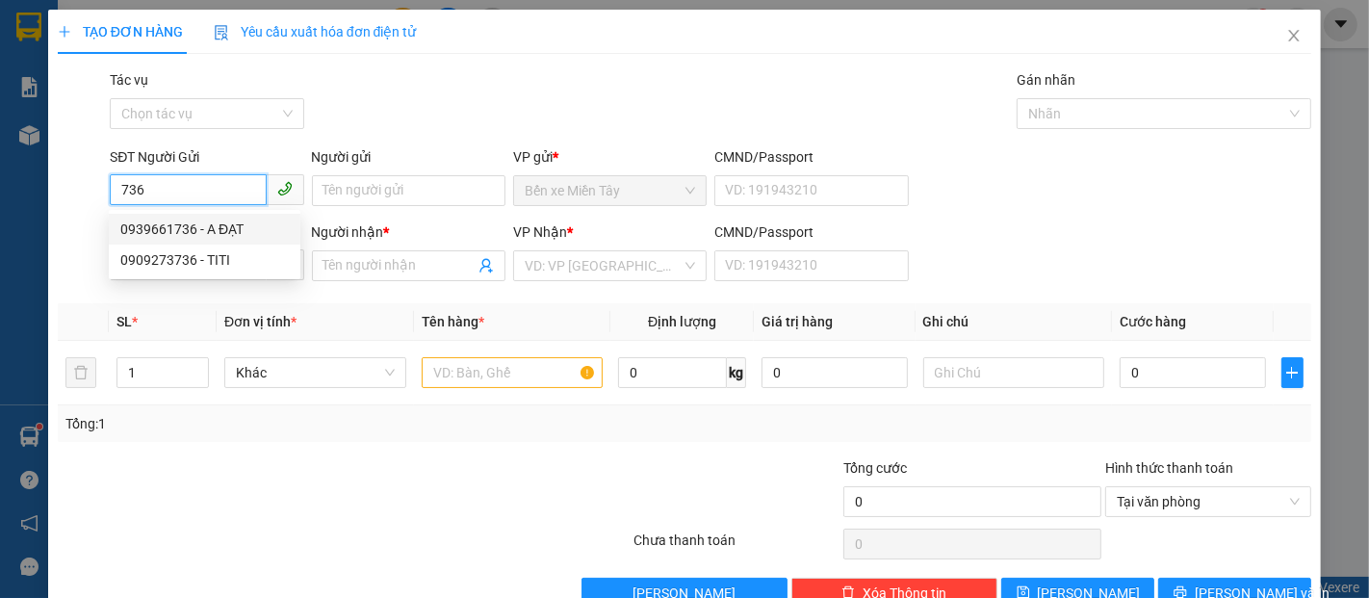
click at [238, 223] on div "0939661736 - A ĐẠT" at bounding box center [204, 229] width 169 height 21
type input "0939661736"
type input "A ĐẠT"
type input "0366889336"
type input "A VŨ"
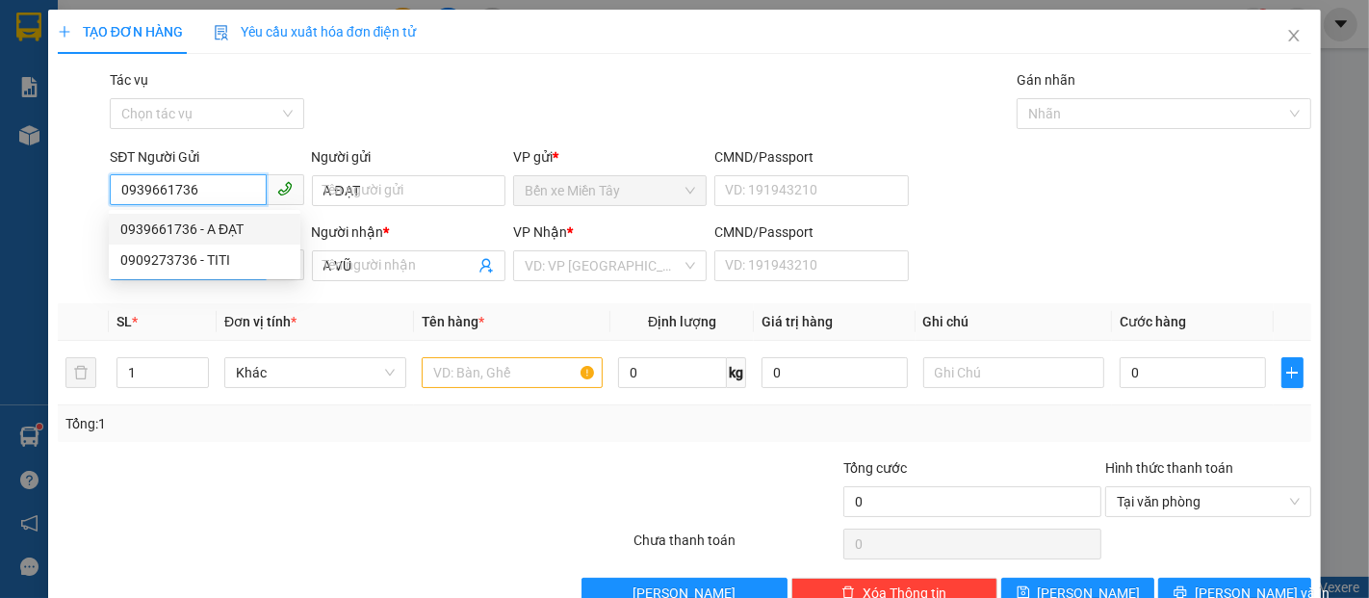
type input "100.000"
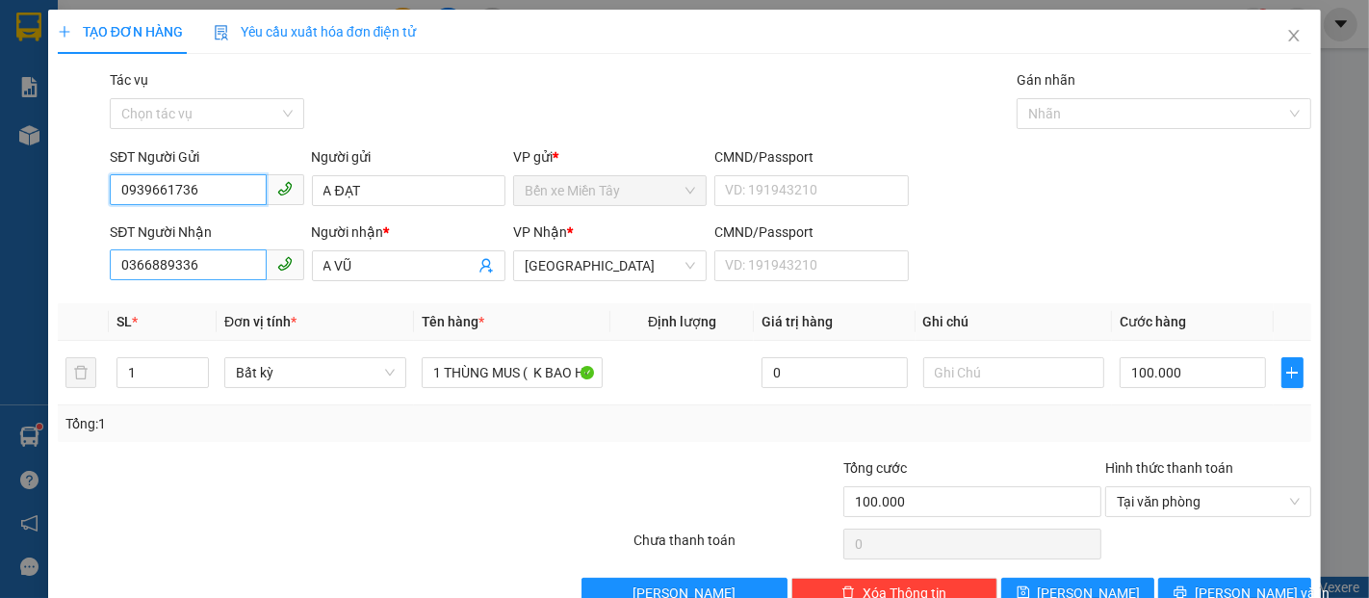
type input "0939661736"
drag, startPoint x: 231, startPoint y: 270, endPoint x: 84, endPoint y: 305, distance: 151.6
click at [84, 305] on div "Transit Pickup Surcharge Ids Transit Deliver Surcharge Ids Transit Deliver Surc…" at bounding box center [685, 338] width 1254 height 539
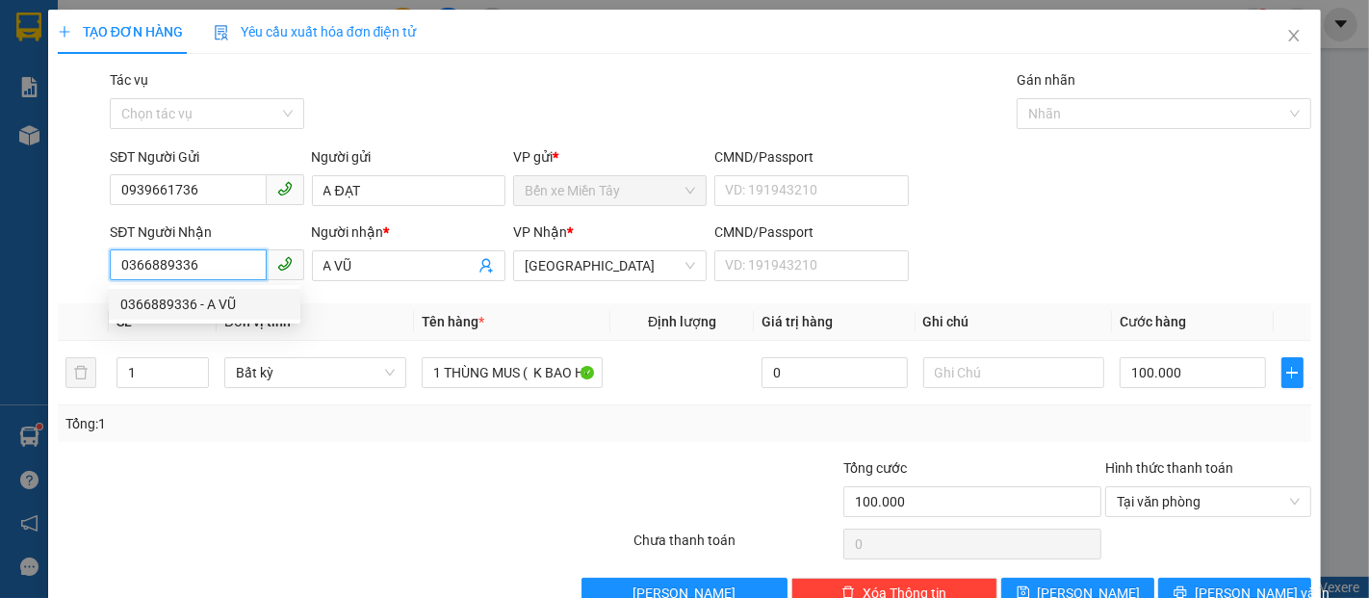
click at [223, 272] on input "0366889336" at bounding box center [188, 264] width 156 height 31
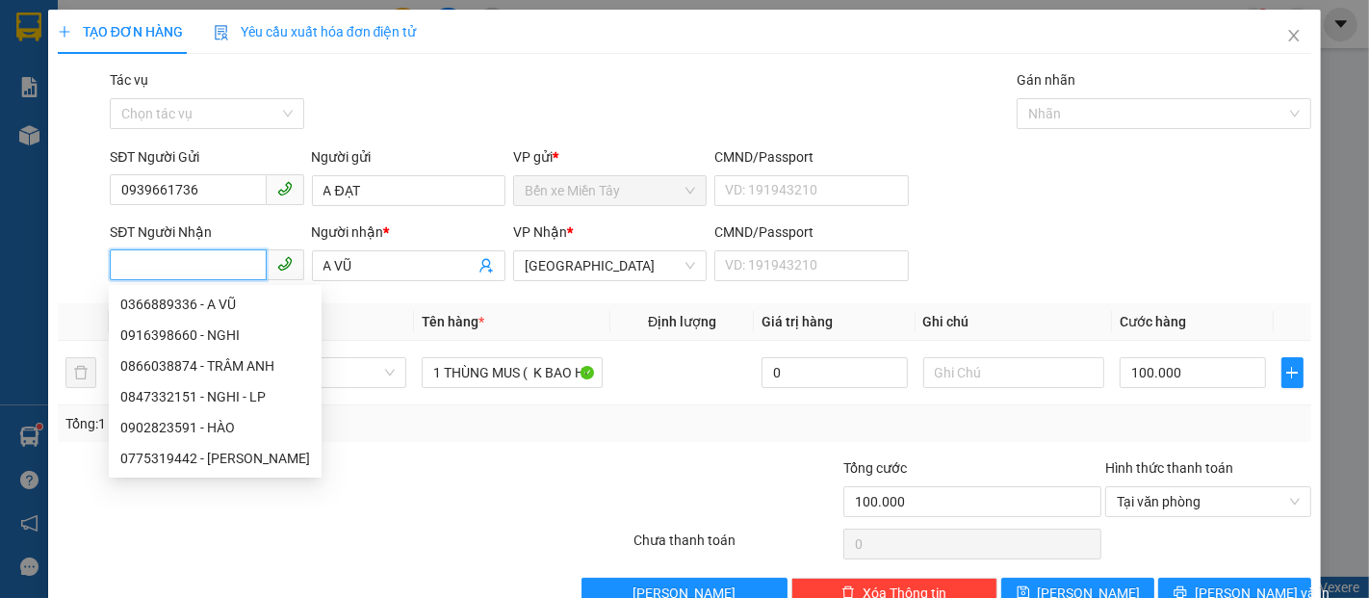
click at [224, 267] on input "SĐT Người Nhận" at bounding box center [188, 264] width 156 height 31
click at [254, 397] on div "0847332151 - NGHI - LP" at bounding box center [215, 396] width 190 height 21
type input "0847332151"
type input "NGHI - LP"
type input "80.000"
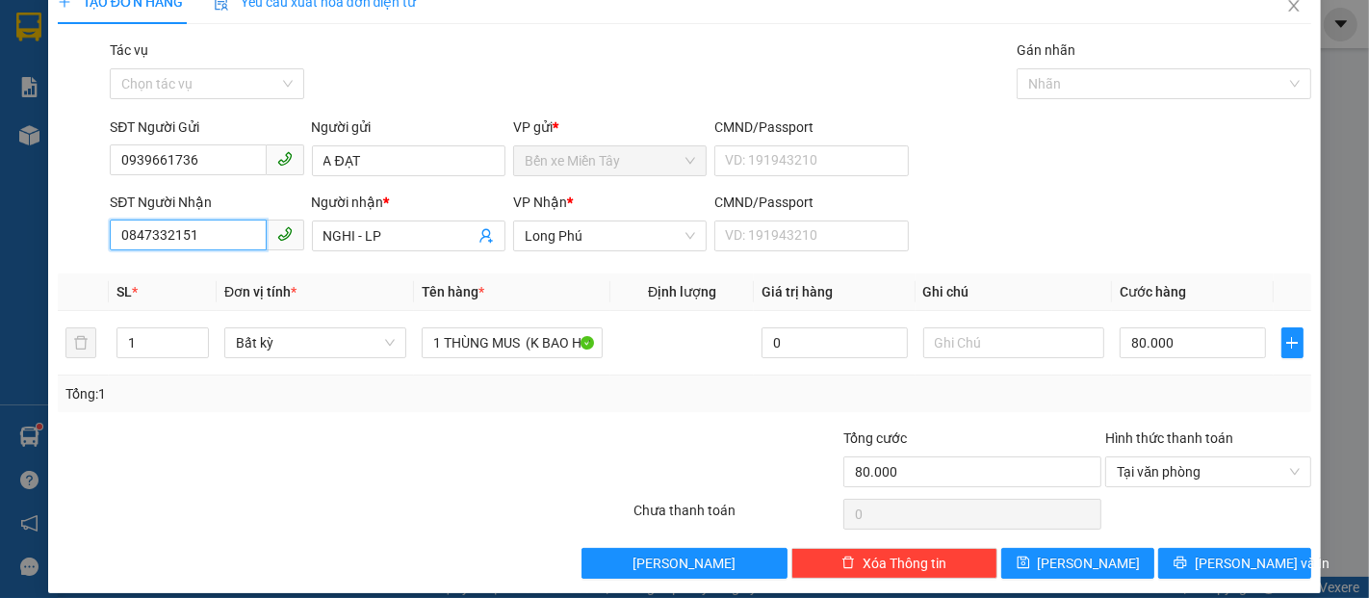
scroll to position [46, 0]
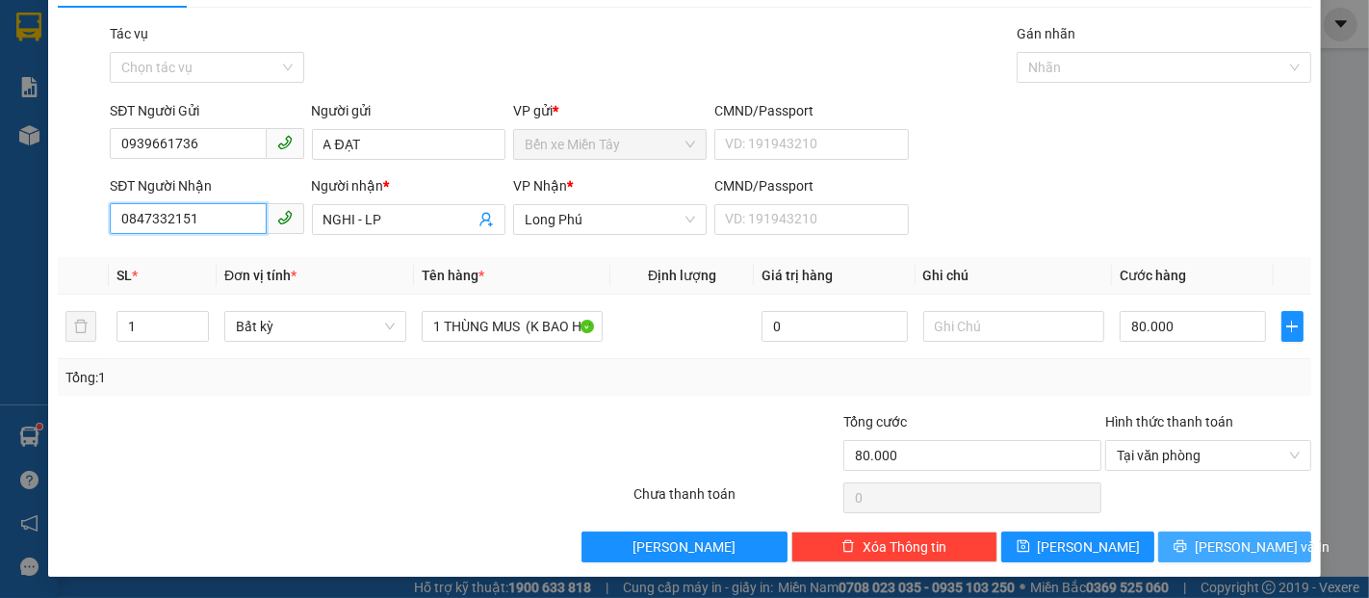
type input "0847332151"
drag, startPoint x: 1261, startPoint y: 552, endPoint x: 1254, endPoint y: 533, distance: 20.7
click at [1261, 550] on button "[PERSON_NAME] và In" at bounding box center [1234, 547] width 153 height 31
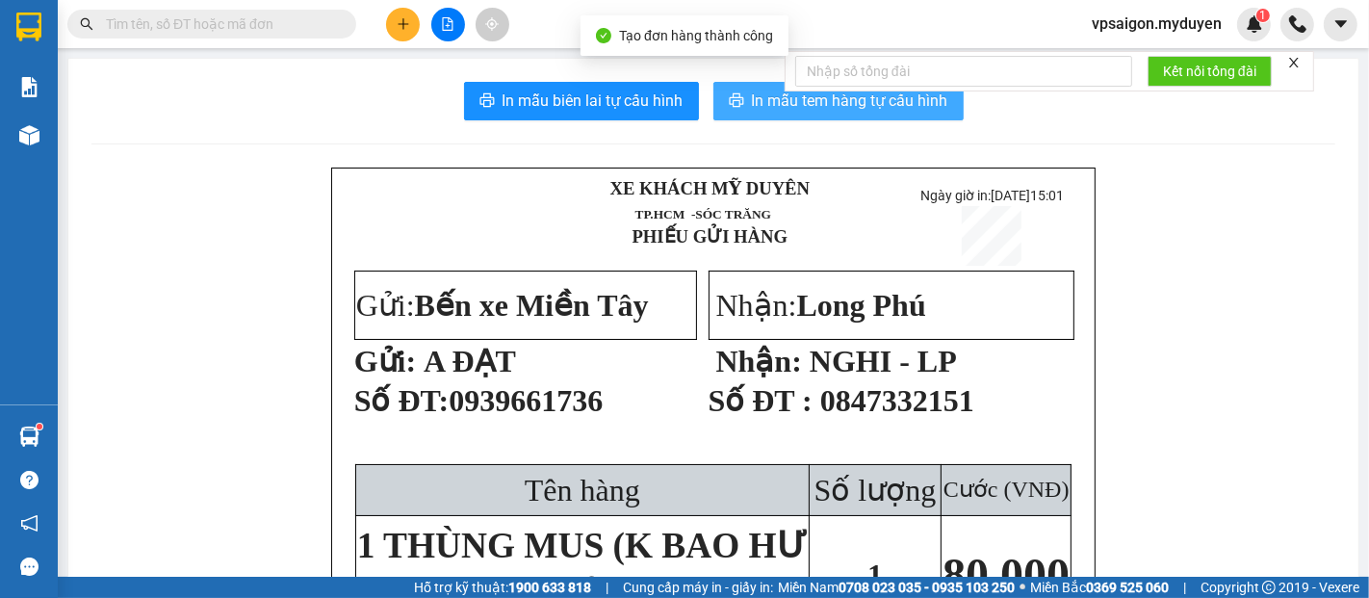
click at [771, 107] on span "In mẫu tem hàng tự cấu hình" at bounding box center [850, 101] width 196 height 24
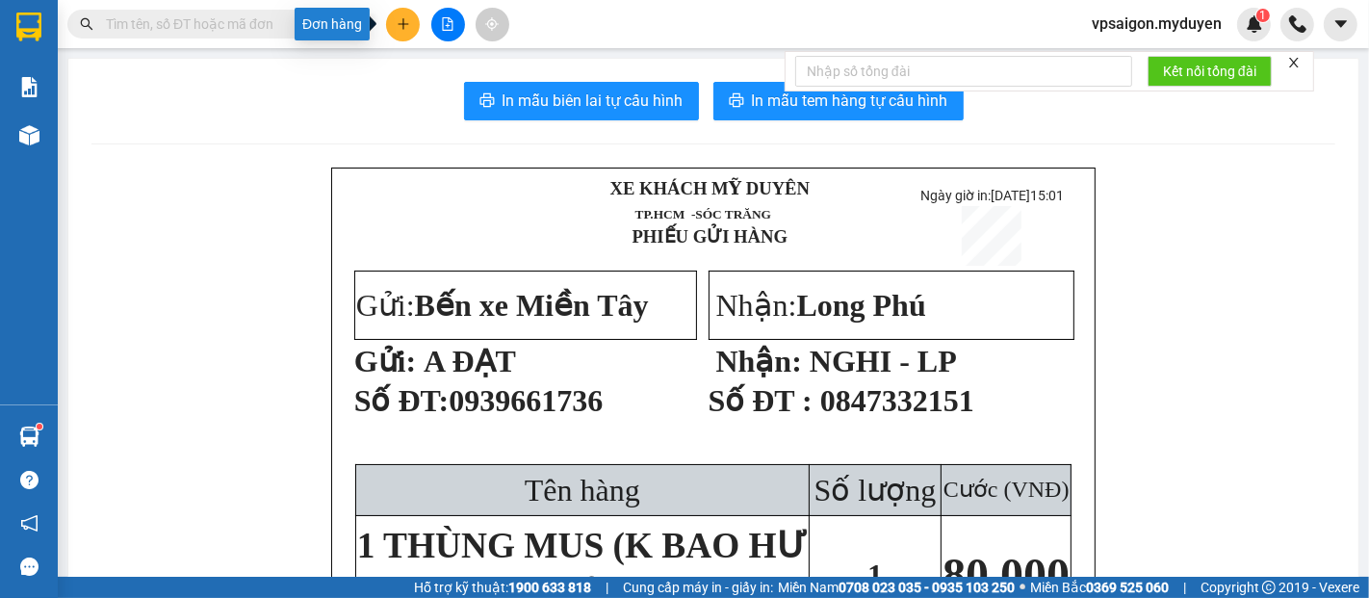
click at [401, 14] on button at bounding box center [403, 25] width 34 height 34
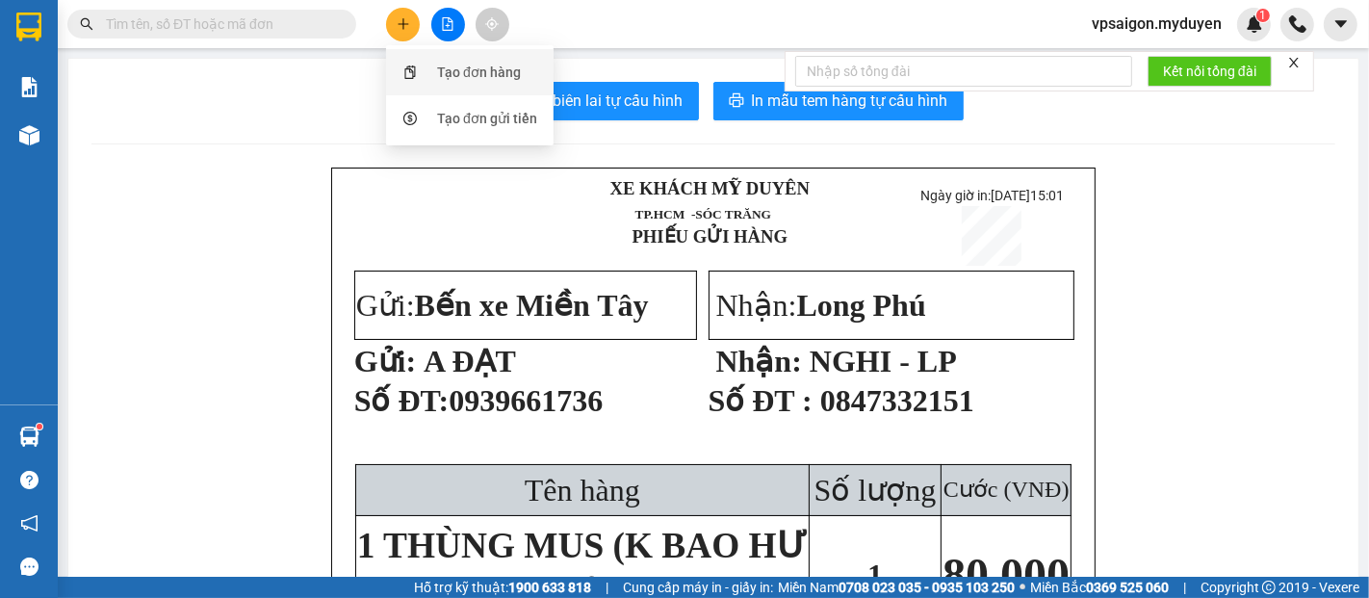
click at [533, 82] on div "Tạo đơn hàng" at bounding box center [470, 72] width 144 height 37
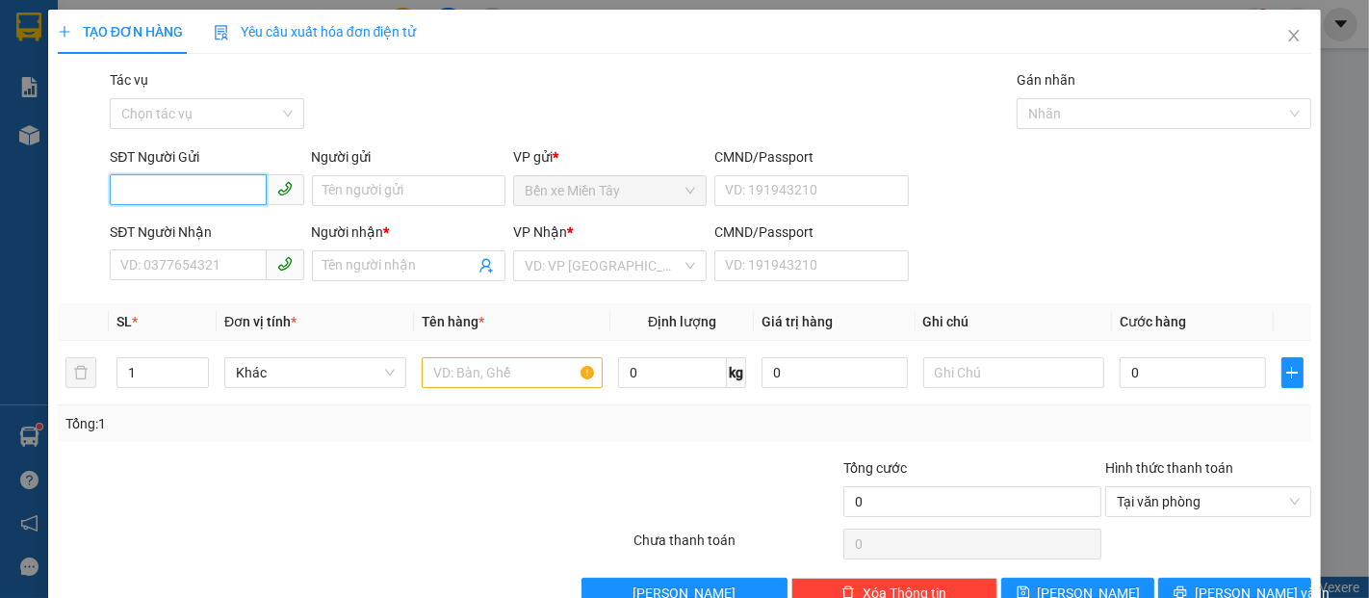
type input "4"
click at [212, 226] on div "0939661736 - A ĐẠT" at bounding box center [204, 229] width 169 height 21
type input "0939661736"
type input "A ĐẠT"
type input "0847332151"
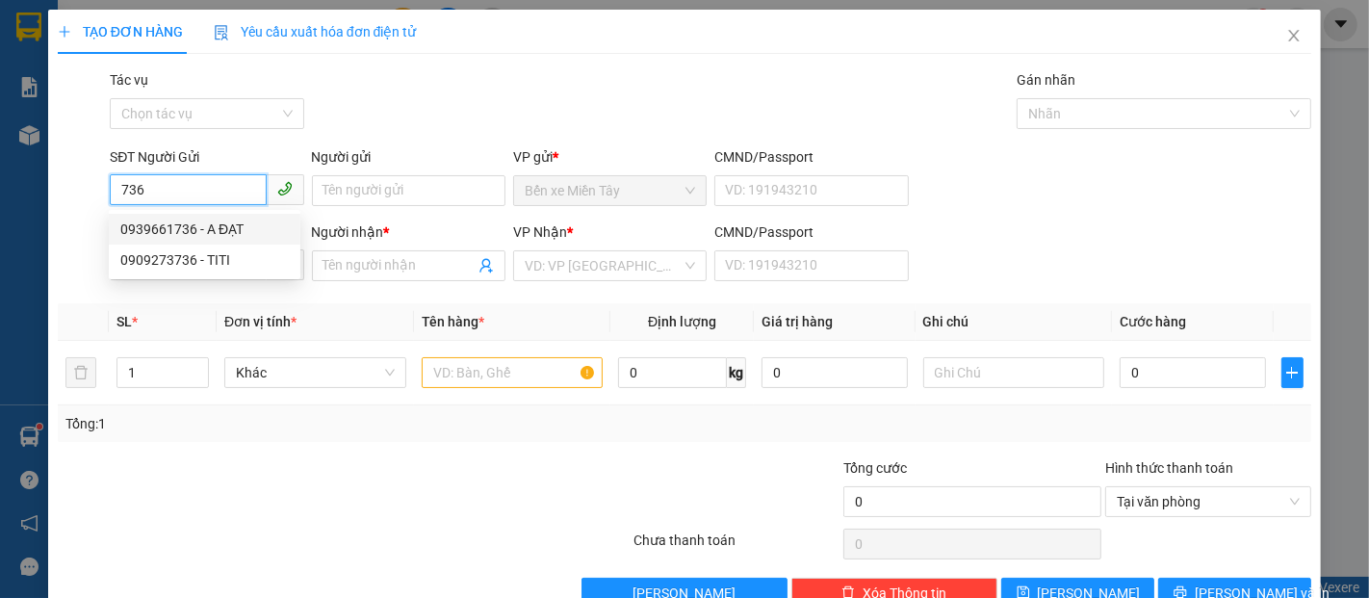
type input "NGHI - LP"
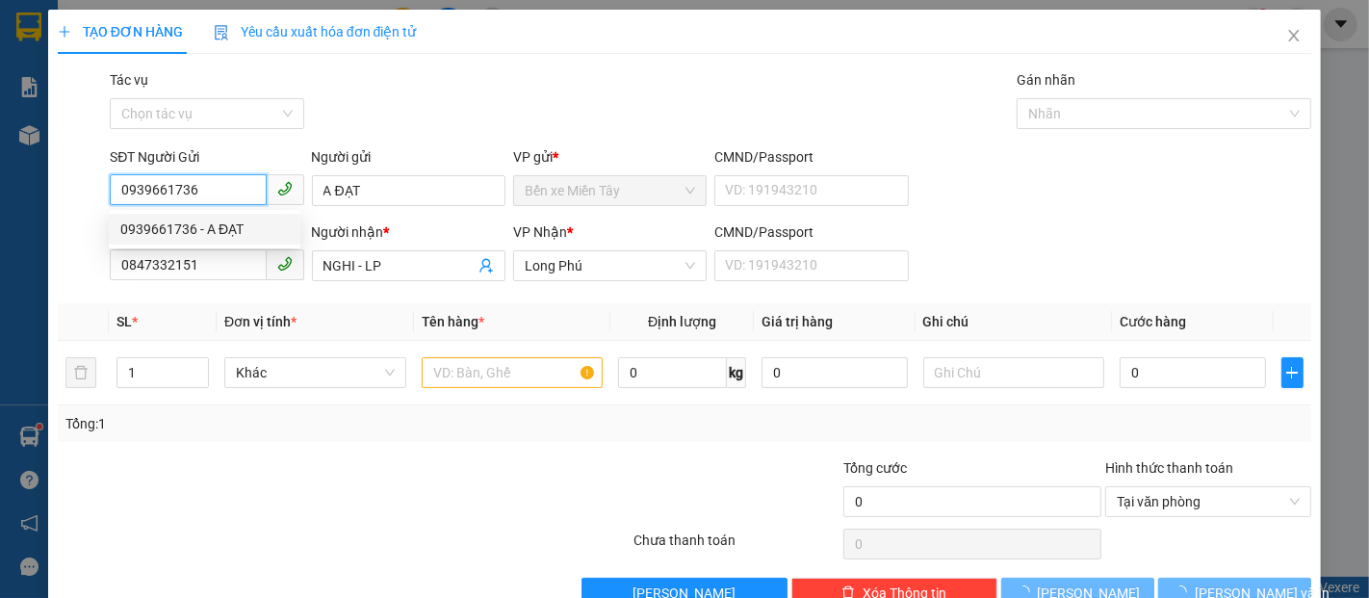
type input "80.000"
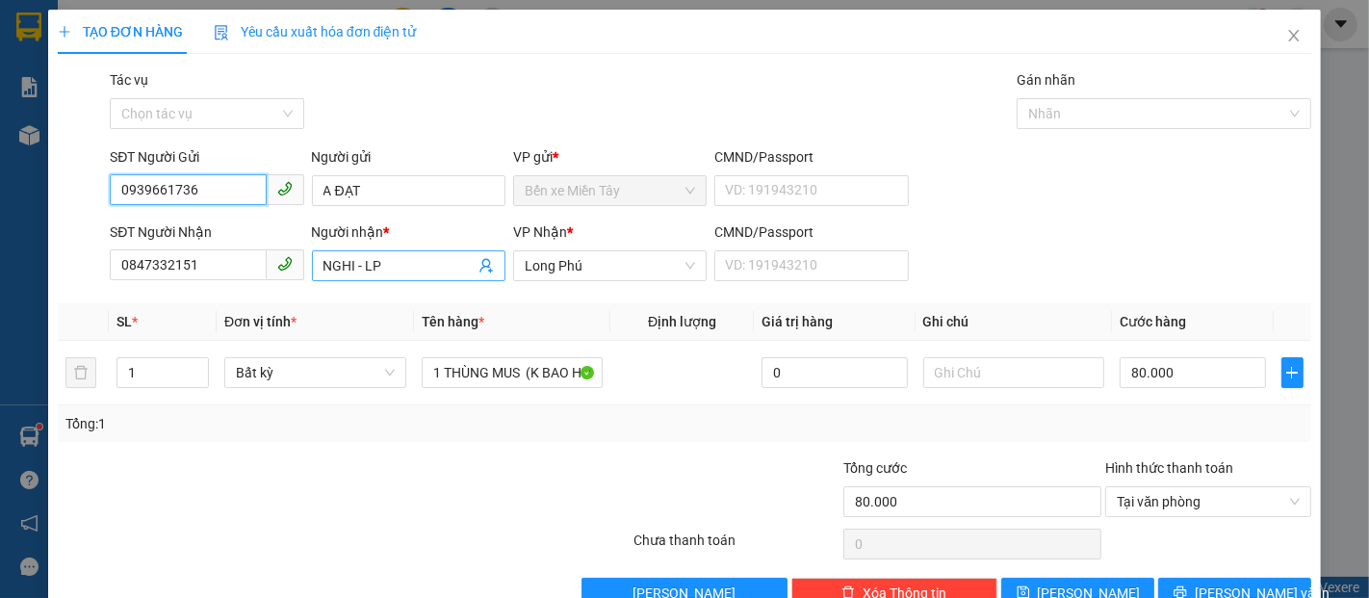
type input "0939661736"
drag, startPoint x: 385, startPoint y: 270, endPoint x: 271, endPoint y: 271, distance: 114.6
click at [281, 269] on div "SĐT Người Nhận 0847332151 Người nhận * NGHI - LP NGHI - LP VP Nhận * Long Phú C…" at bounding box center [710, 254] width 1209 height 67
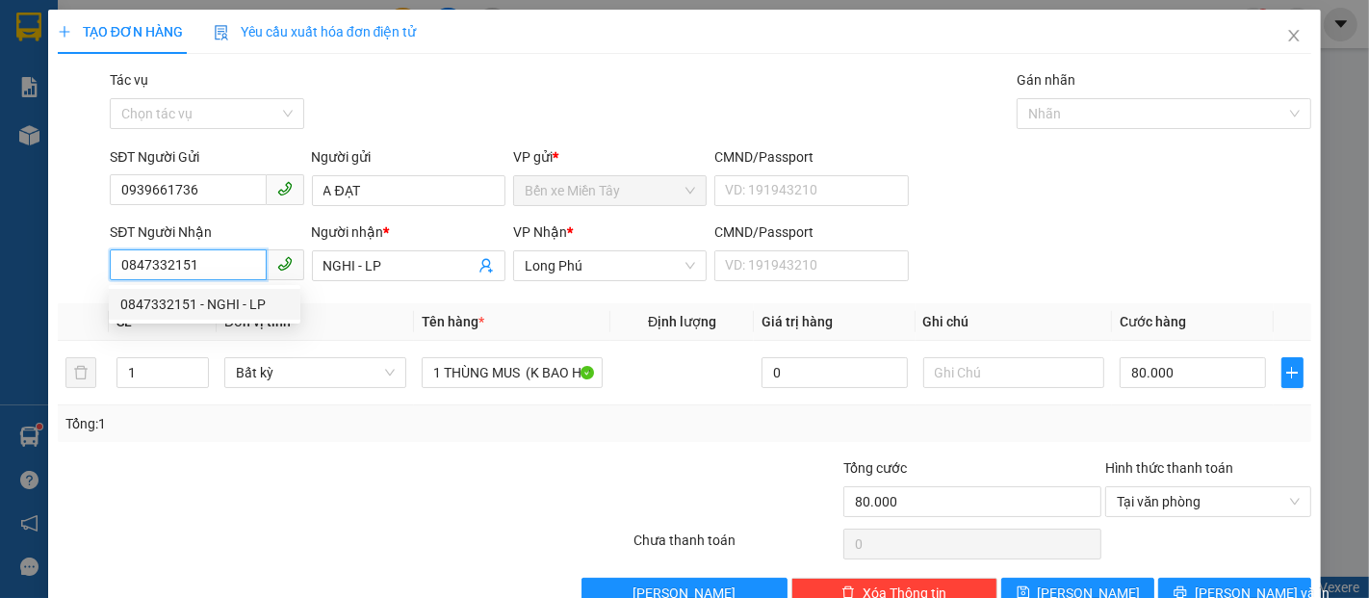
drag, startPoint x: 212, startPoint y: 270, endPoint x: 115, endPoint y: 288, distance: 99.0
click at [116, 288] on body "Kết quả tìm kiếm ( 0 ) Bộ lọc No Data vpsaigon.myduyen 1 Báo cáo BC doanh số th…" at bounding box center [684, 299] width 1369 height 598
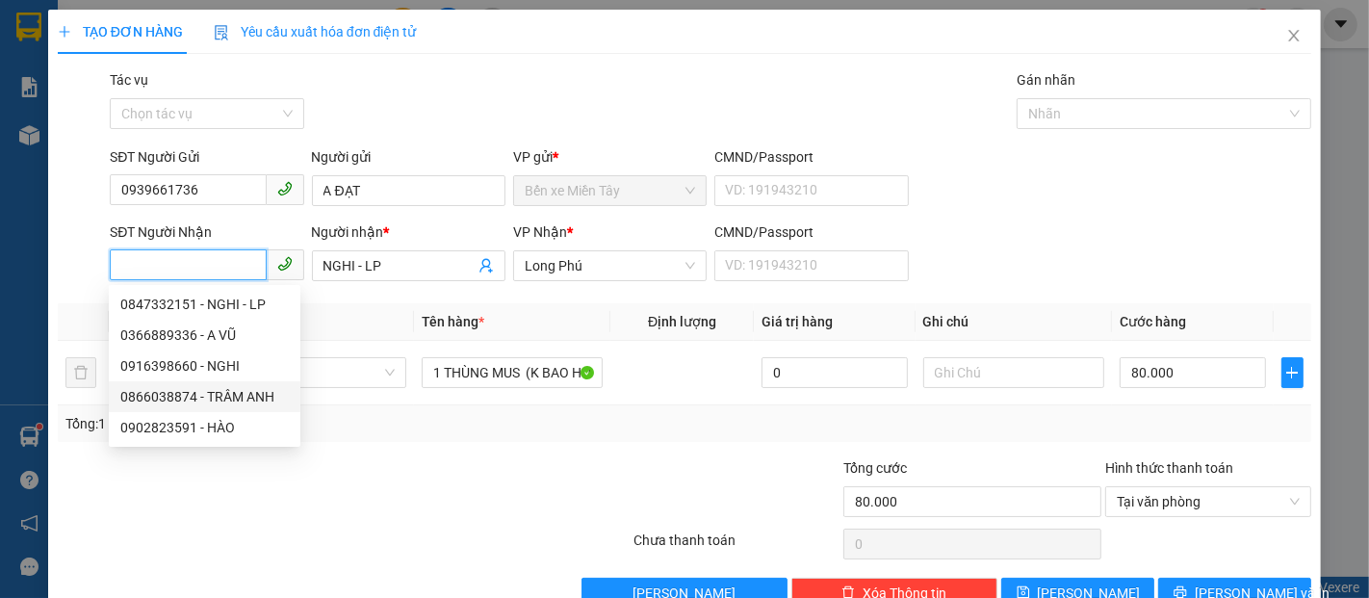
click at [252, 395] on div "0866038874 - TRÂM ANH" at bounding box center [204, 396] width 169 height 21
type input "0866038874"
type input "TRÂM ANH"
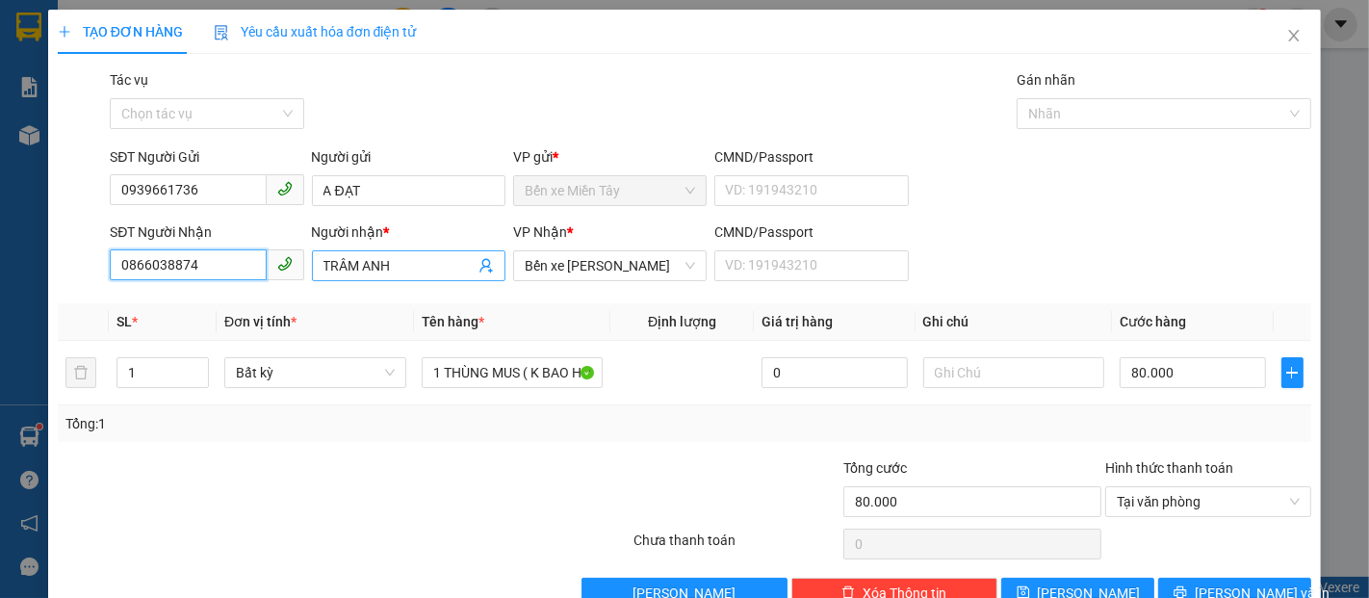
type input "0866038874"
click at [413, 265] on input "TRÂM ANH" at bounding box center [399, 265] width 151 height 21
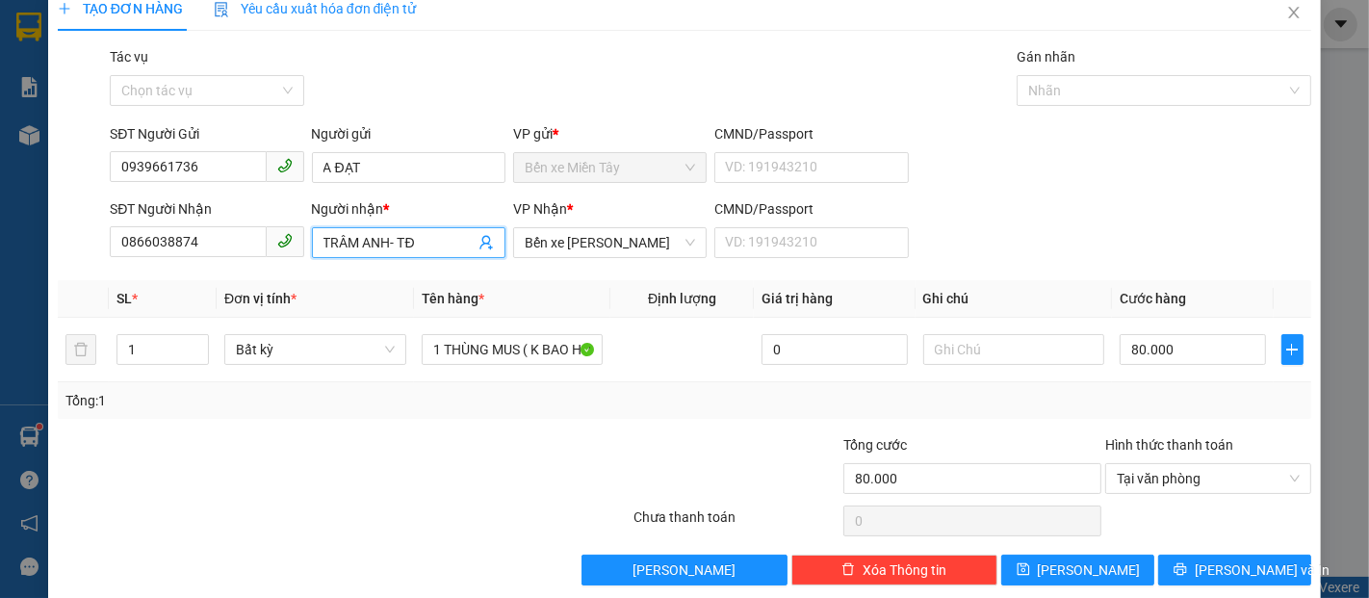
scroll to position [46, 0]
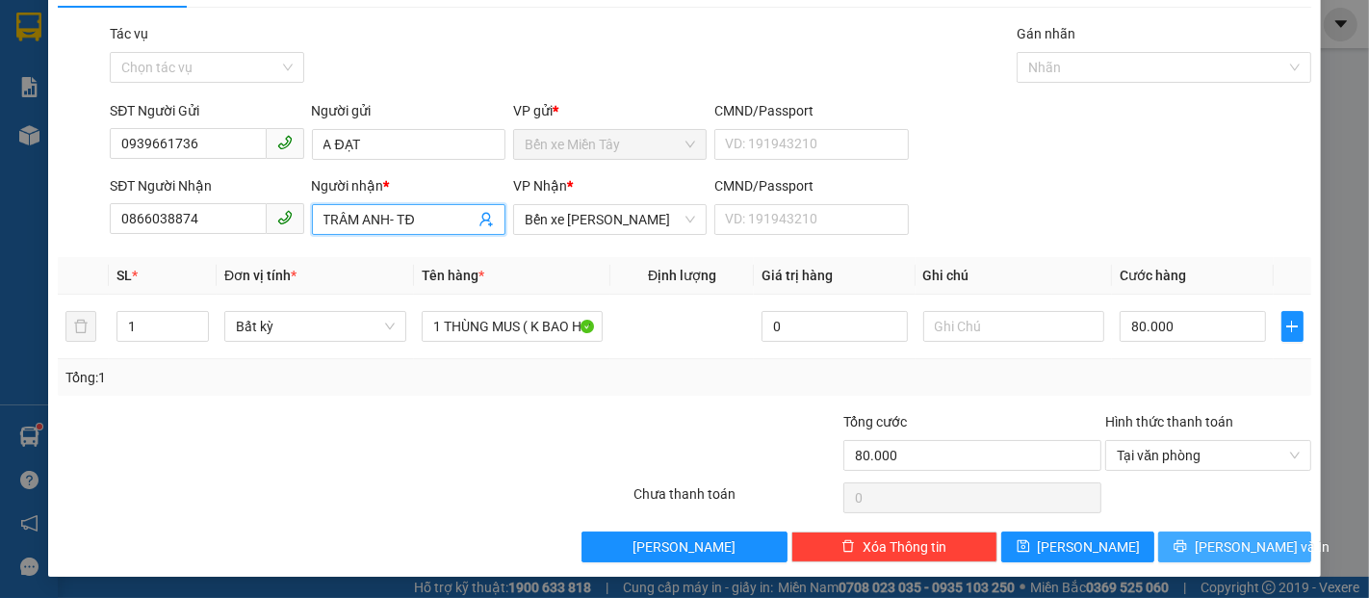
type input "TRÂM ANH- TĐ"
click at [1263, 546] on button "[PERSON_NAME] và In" at bounding box center [1234, 547] width 153 height 31
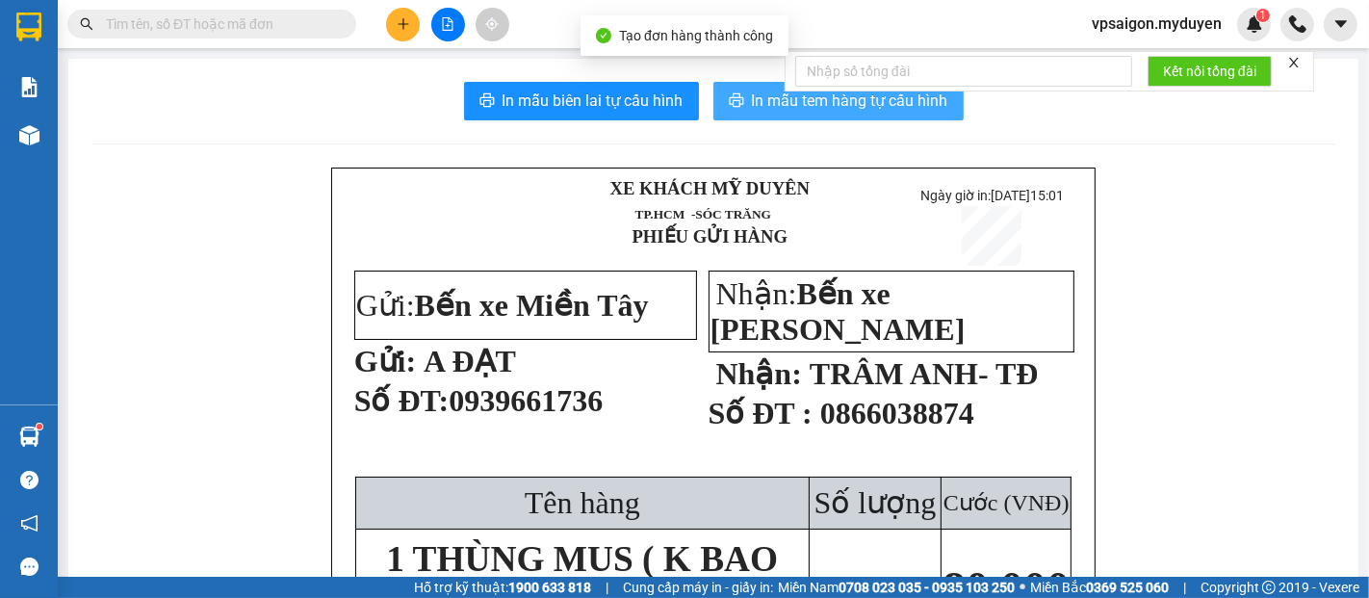
click at [793, 114] on button "In mẫu tem hàng tự cấu hình" at bounding box center [839, 101] width 250 height 39
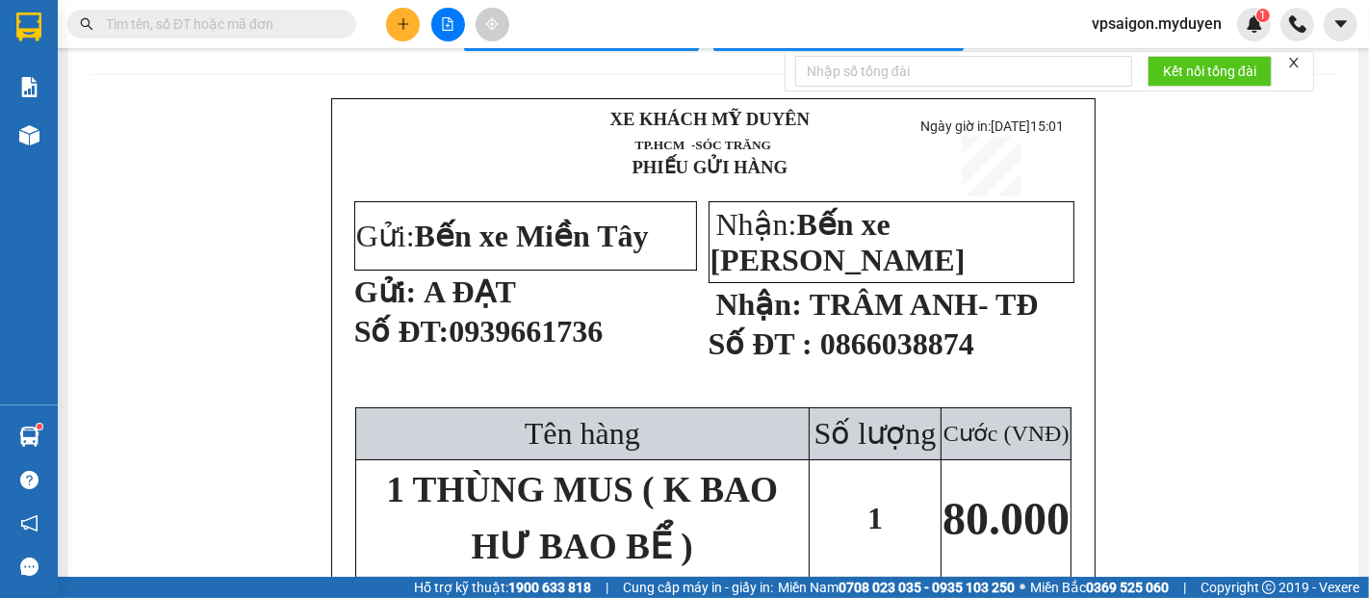
scroll to position [107, 0]
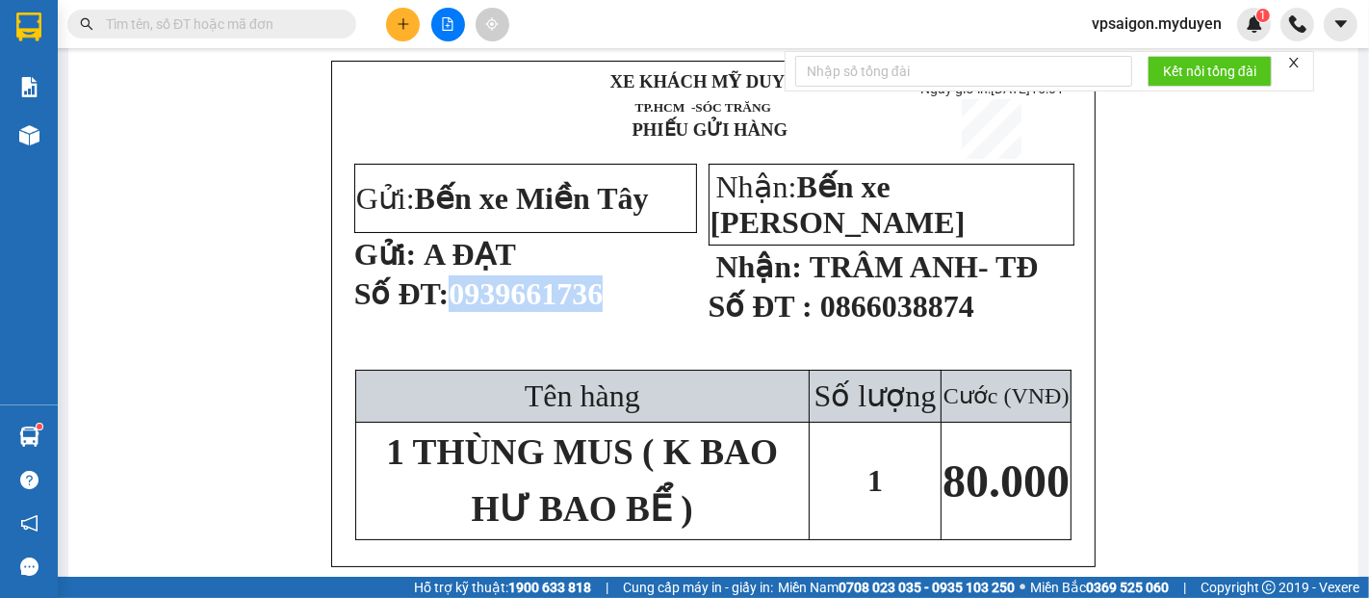
drag, startPoint x: 455, startPoint y: 299, endPoint x: 618, endPoint y: 298, distance: 162.7
click at [618, 298] on p "Số ĐT: 0939661736" at bounding box center [524, 302] width 340 height 54
copy span "0939661736"
drag, startPoint x: 407, startPoint y: 29, endPoint x: 355, endPoint y: 50, distance: 56.1
click at [405, 29] on icon "plus" at bounding box center [403, 23] width 13 height 13
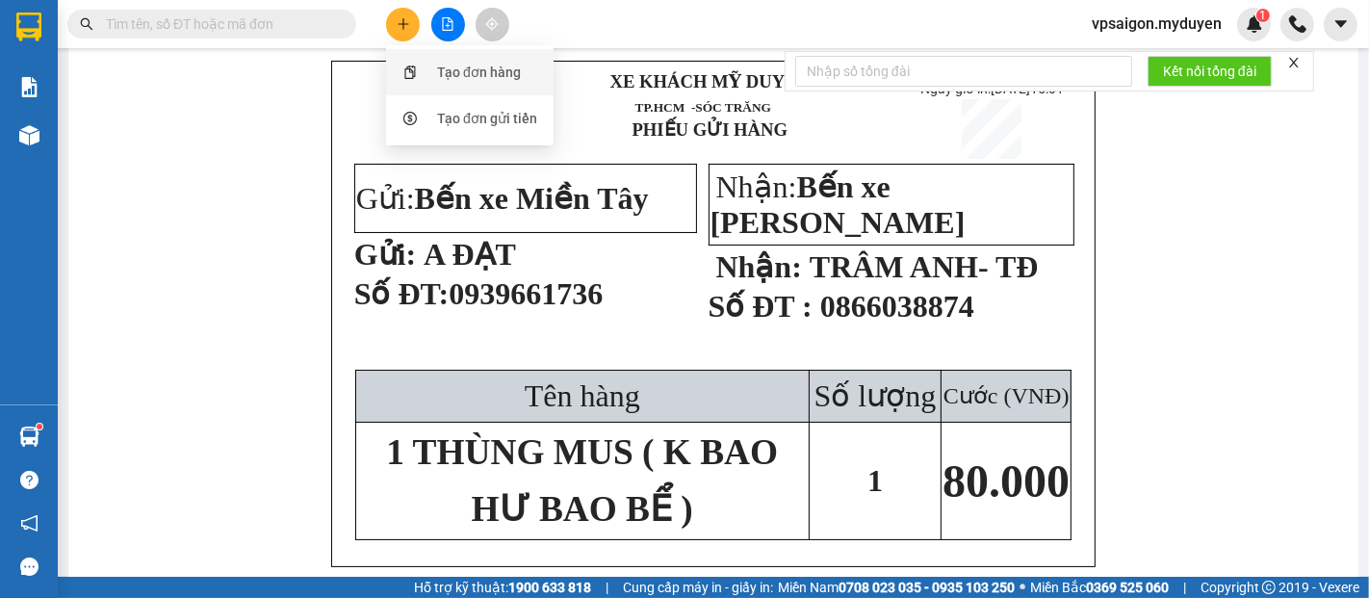
click at [495, 72] on div "Tạo đơn hàng" at bounding box center [479, 72] width 84 height 21
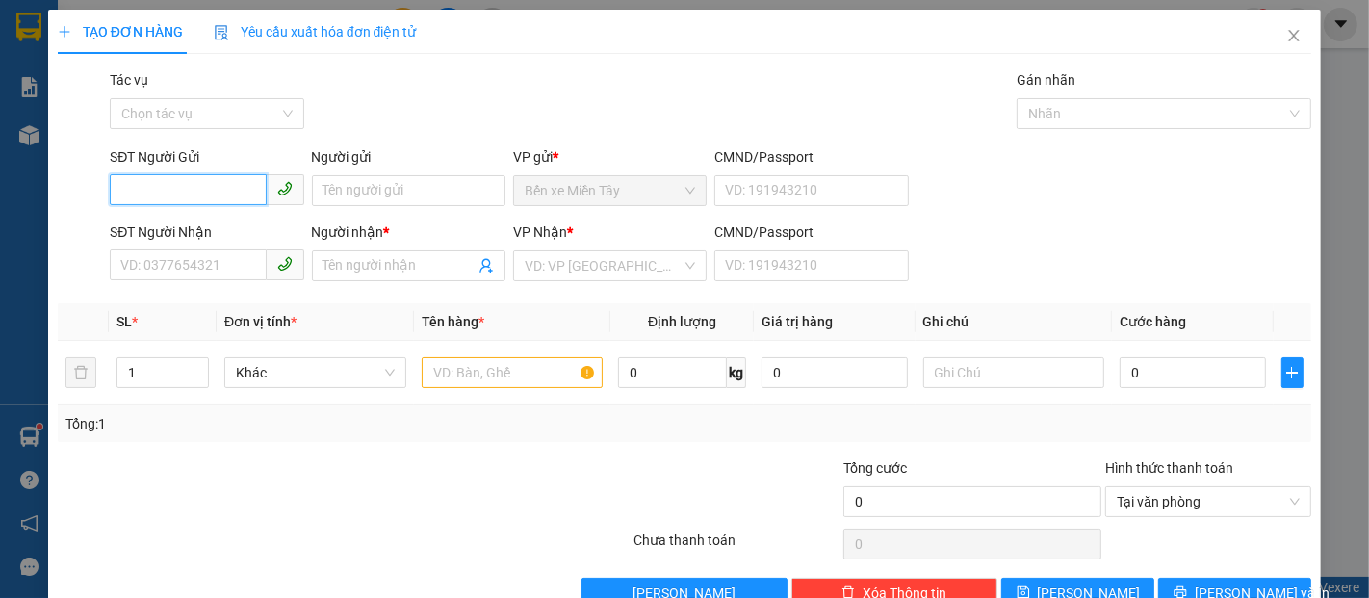
click at [244, 200] on input "SĐT Người Gửi" at bounding box center [188, 189] width 156 height 31
click at [233, 196] on input "0375733683" at bounding box center [188, 189] width 156 height 31
type input "0375733683"
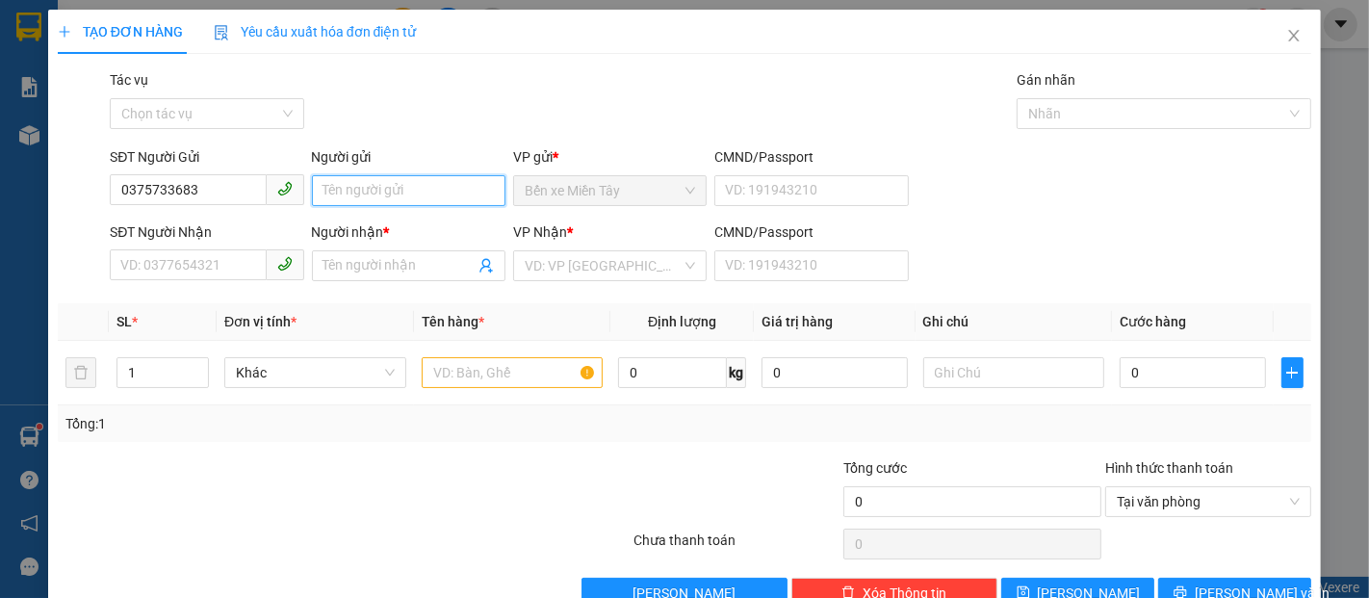
click at [343, 200] on input "Người gửi" at bounding box center [409, 190] width 194 height 31
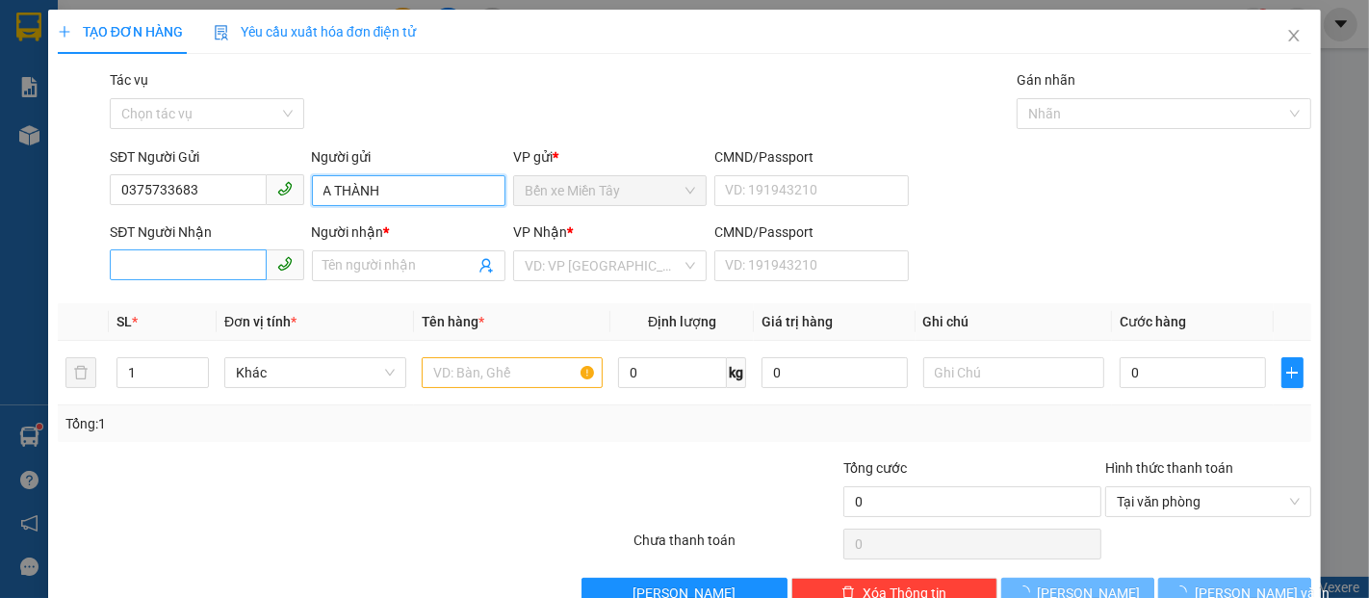
type input "A THÀNH"
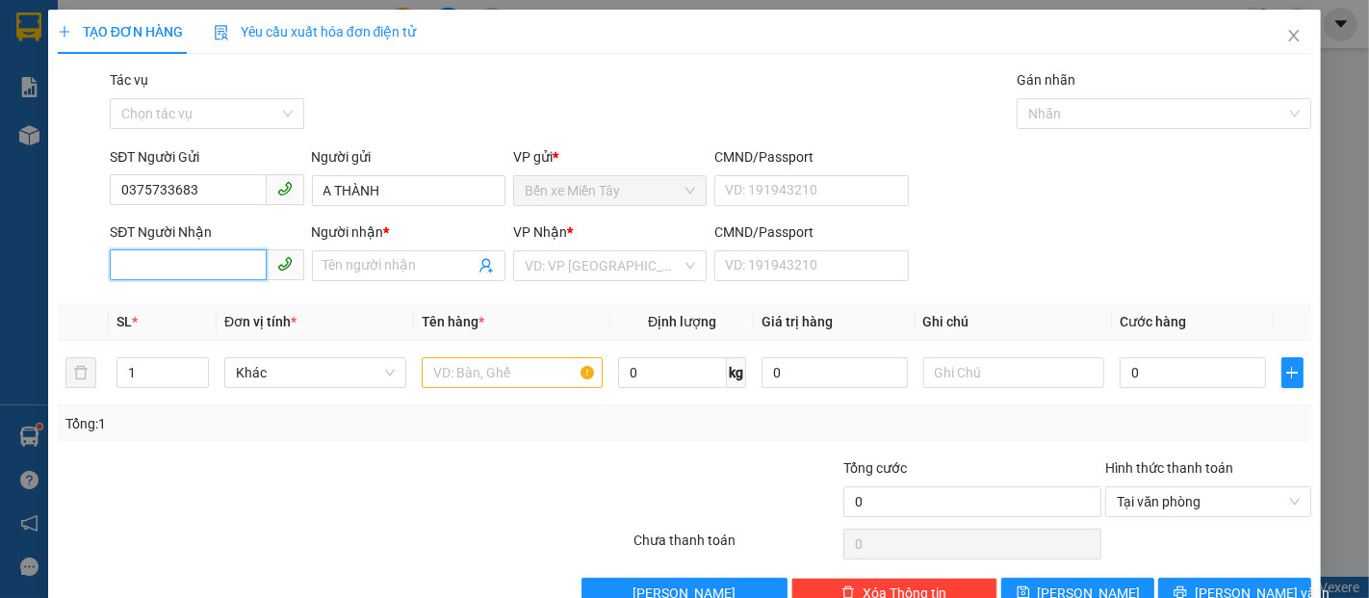
click at [222, 268] on input "SĐT Người Nhận" at bounding box center [188, 264] width 156 height 31
type input "0352243996"
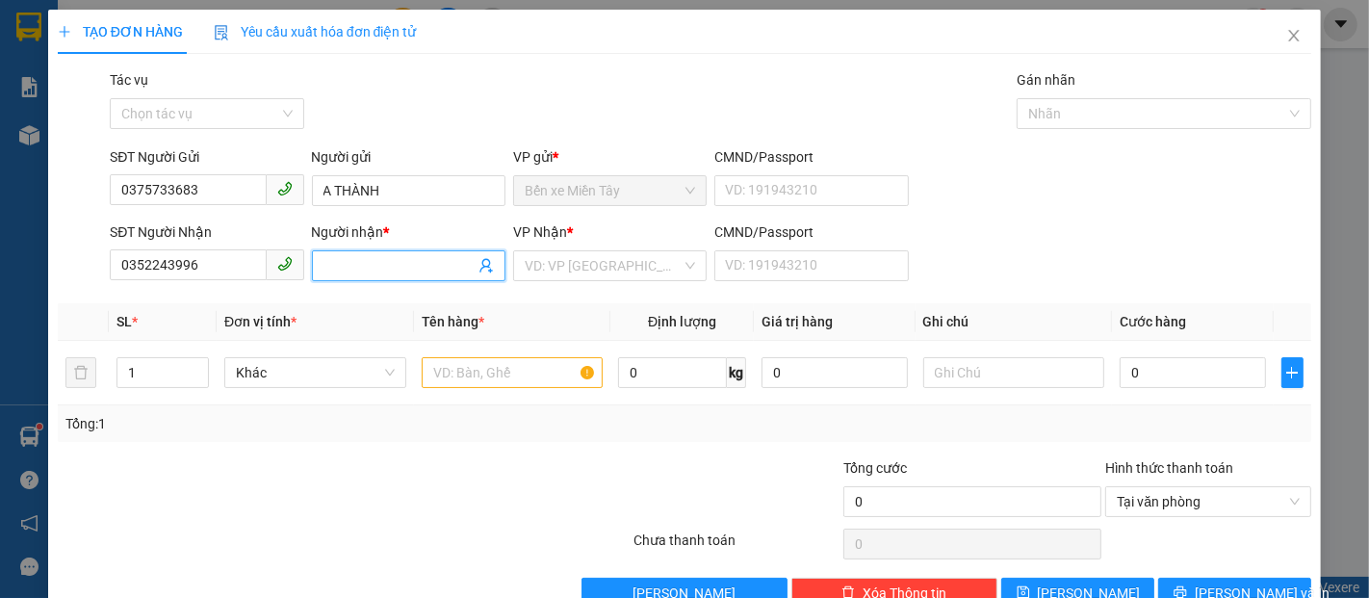
click at [424, 256] on input "Người nhận *" at bounding box center [399, 265] width 151 height 21
type input "HIỀN"
click at [547, 269] on input "search" at bounding box center [603, 265] width 157 height 29
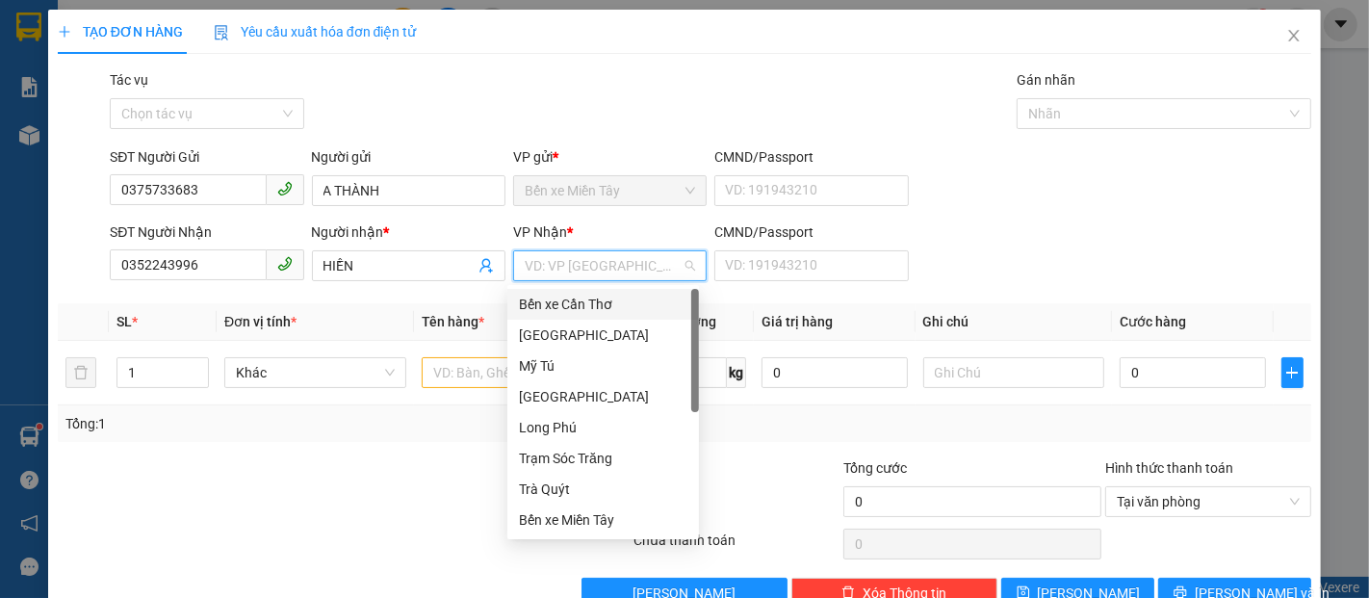
type input "S"
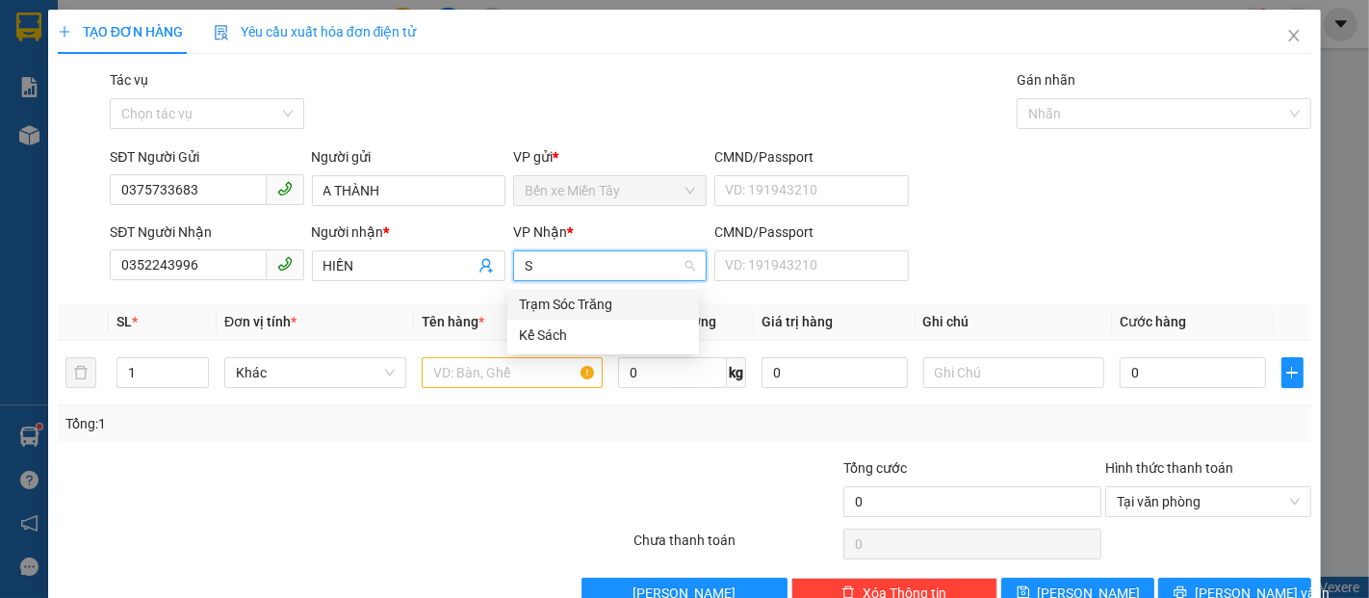
click at [570, 299] on div "Trạm Sóc Trăng" at bounding box center [603, 304] width 169 height 21
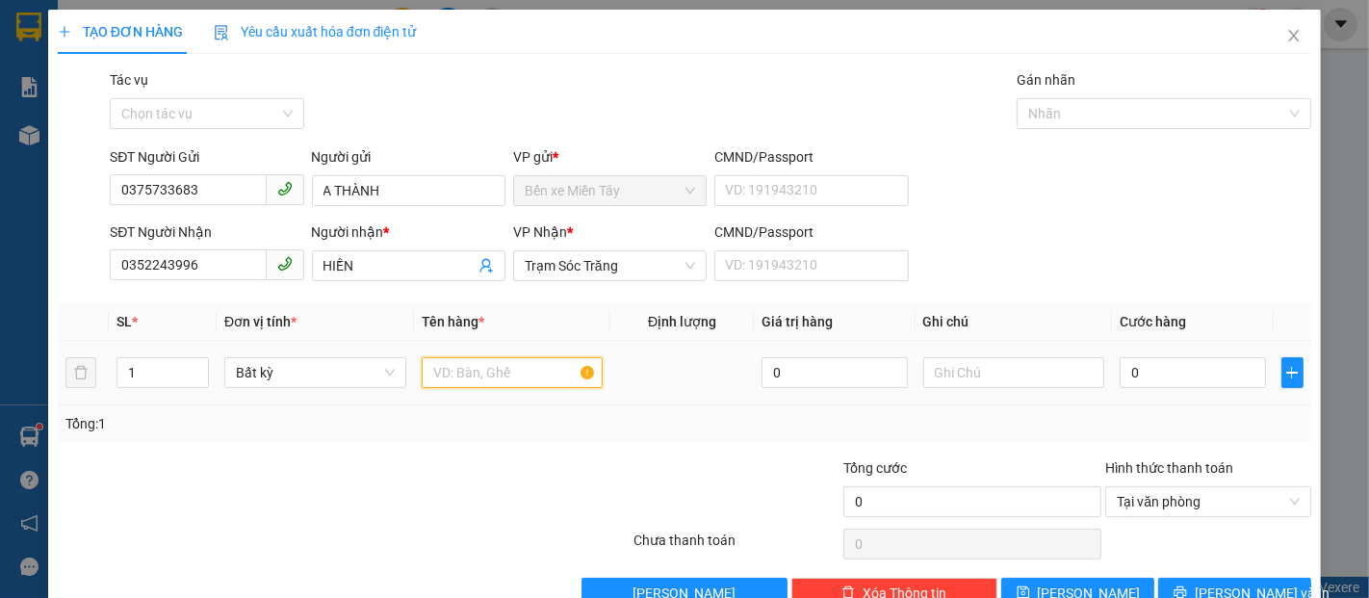
click at [517, 383] on input "text" at bounding box center [513, 372] width 182 height 31
type input "1"
type input "1 MUS ĐÍNH KÈM"
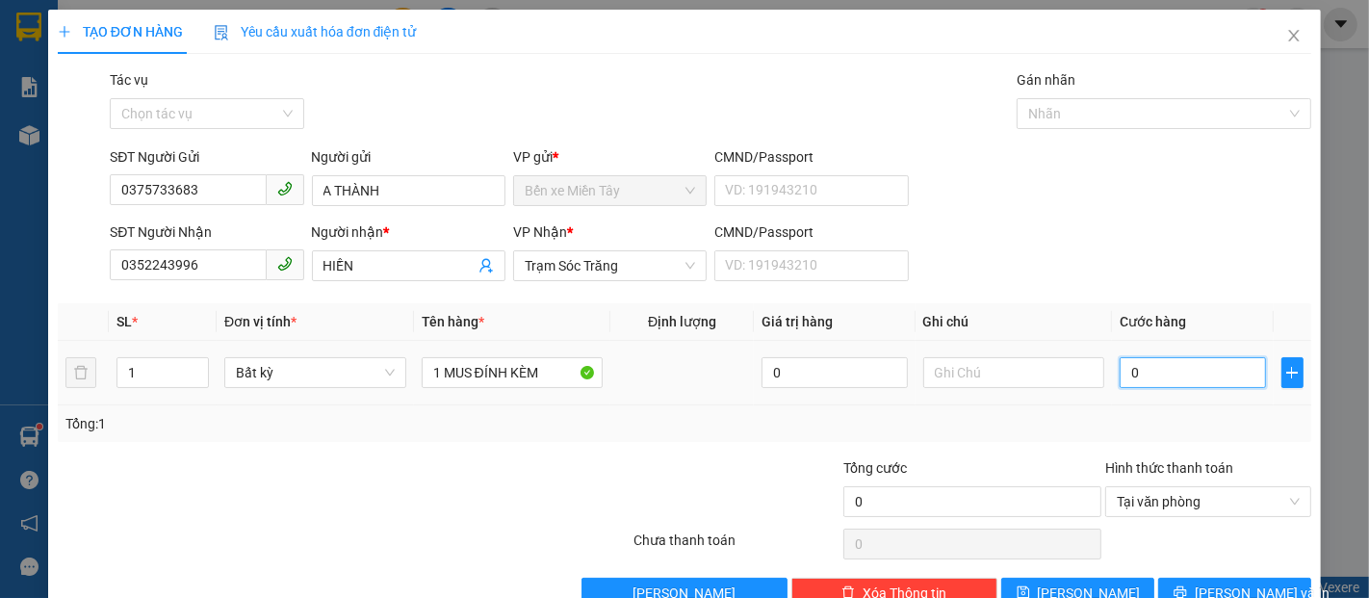
click at [1170, 377] on input "0" at bounding box center [1192, 372] width 145 height 31
type input "5"
type input "50"
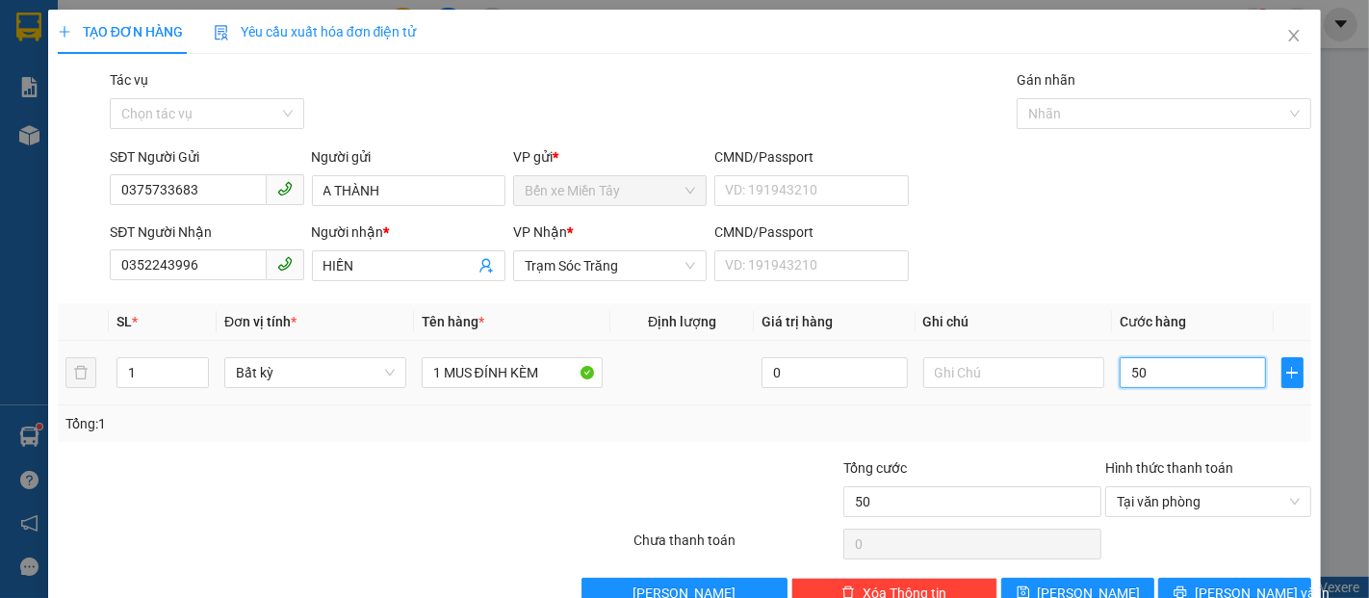
drag, startPoint x: 1140, startPoint y: 383, endPoint x: 1095, endPoint y: 382, distance: 45.3
click at [1095, 382] on tr "1 Bất kỳ 1 MUS ĐÍNH KÈM 0 50" at bounding box center [685, 373] width 1254 height 65
type input "4"
type input "40"
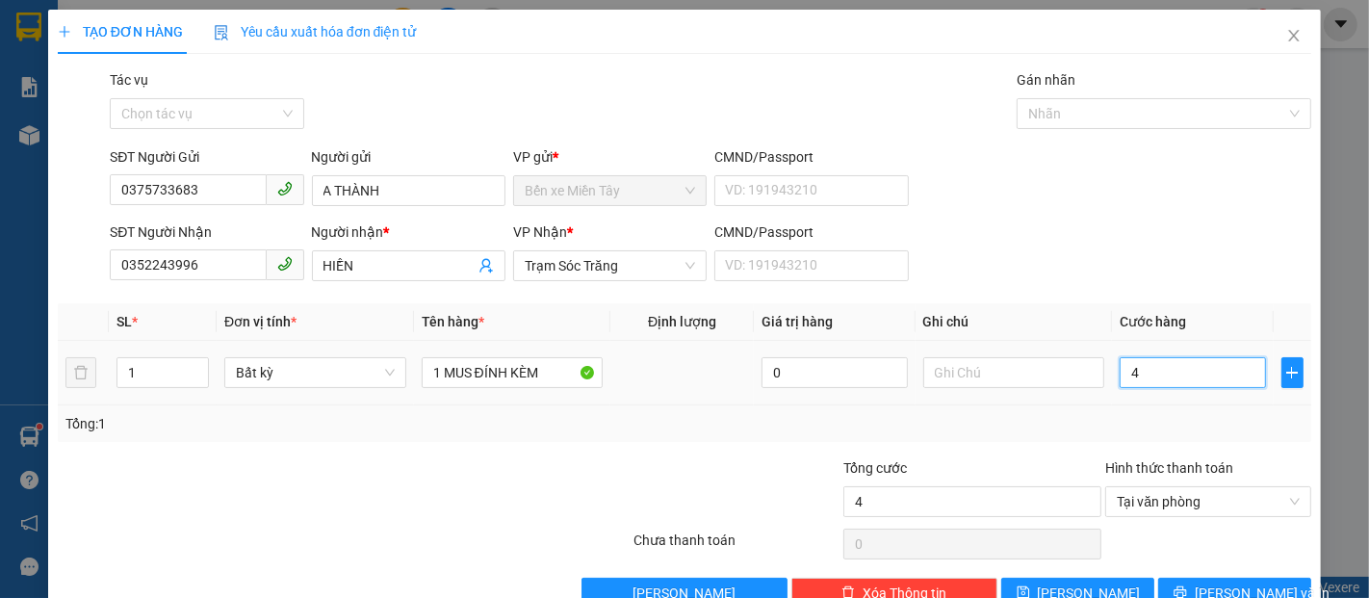
type input "40"
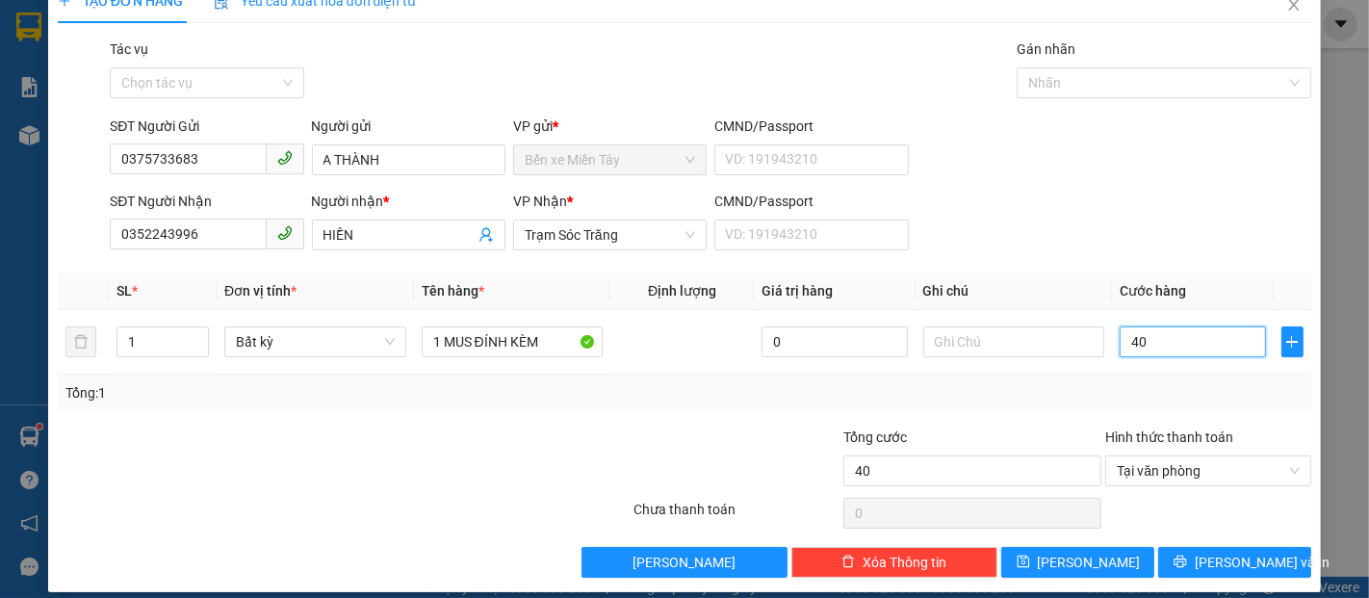
scroll to position [46, 0]
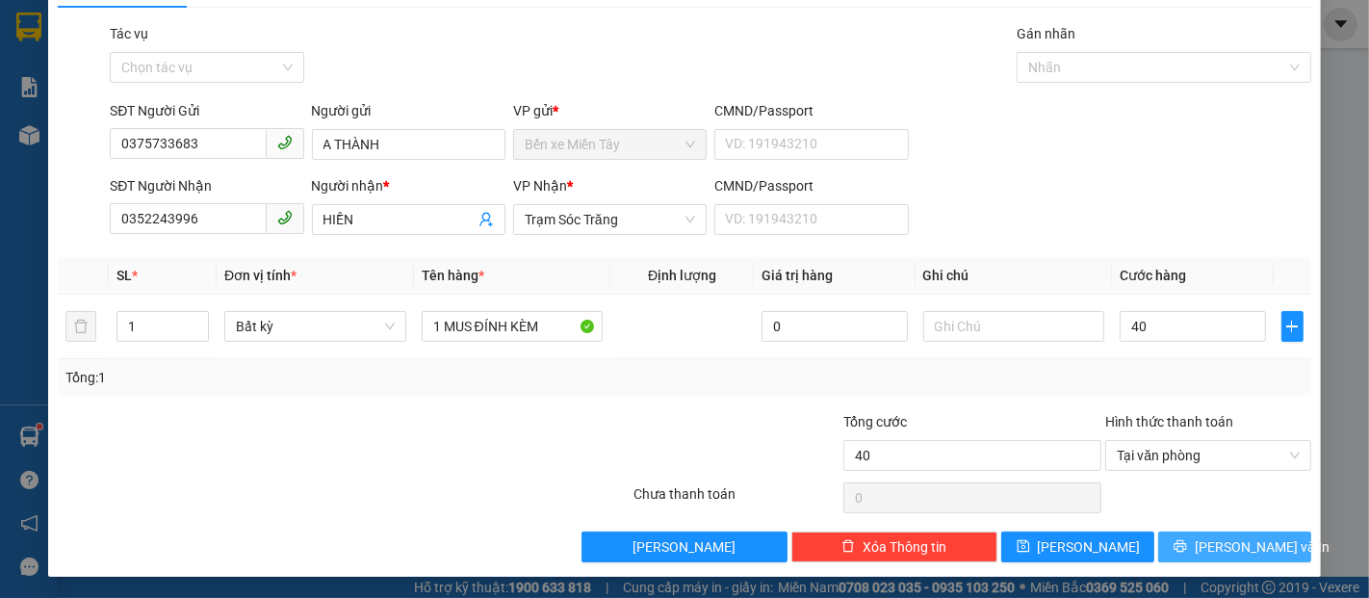
type input "40.000"
click at [1242, 532] on button "[PERSON_NAME] và In" at bounding box center [1234, 547] width 153 height 31
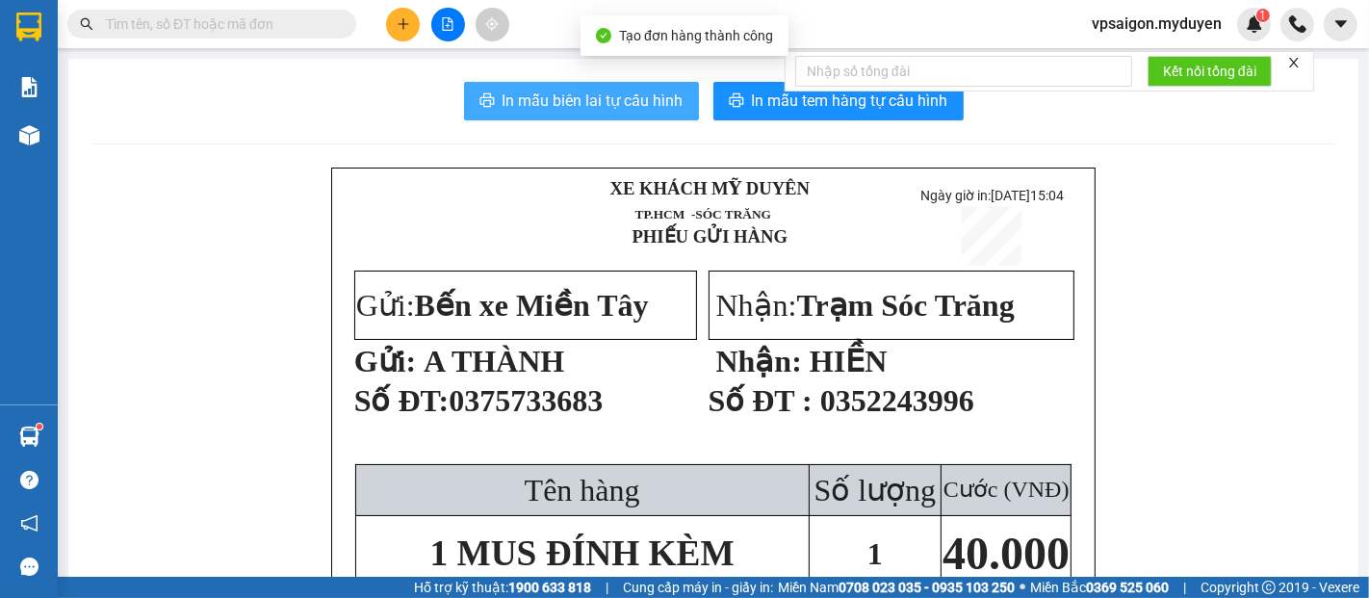
click at [611, 108] on span "In mẫu biên lai tự cấu hình" at bounding box center [593, 101] width 181 height 24
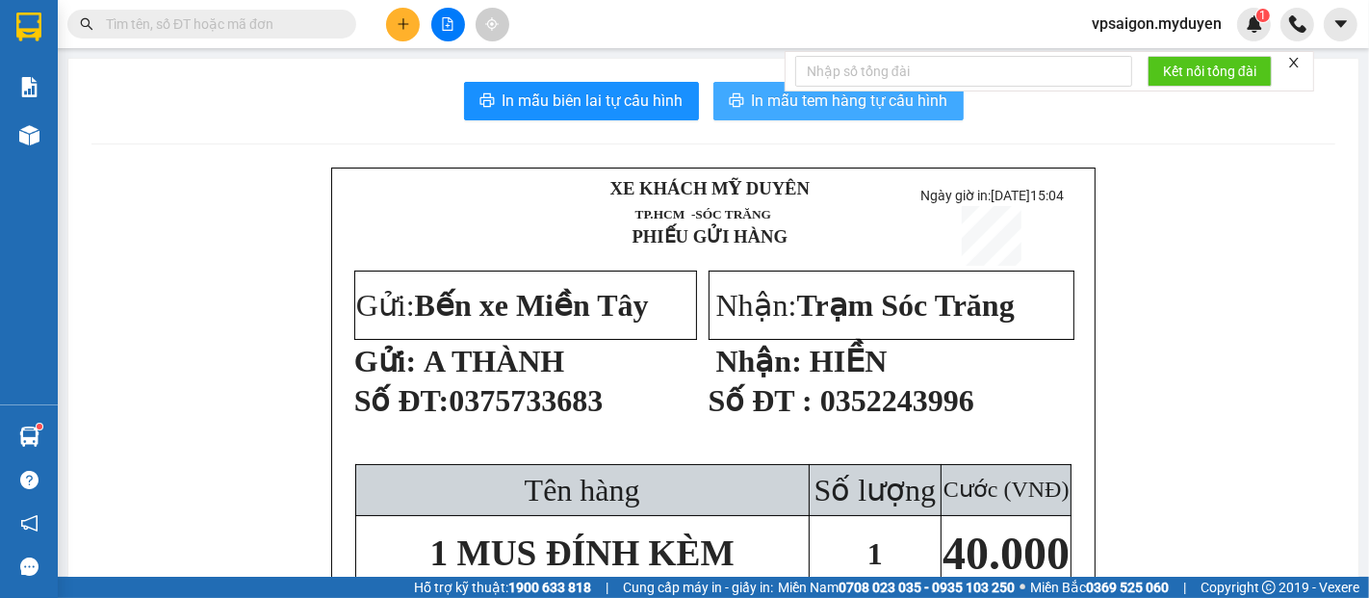
click at [718, 101] on button "In mẫu tem hàng tự cấu hình" at bounding box center [839, 101] width 250 height 39
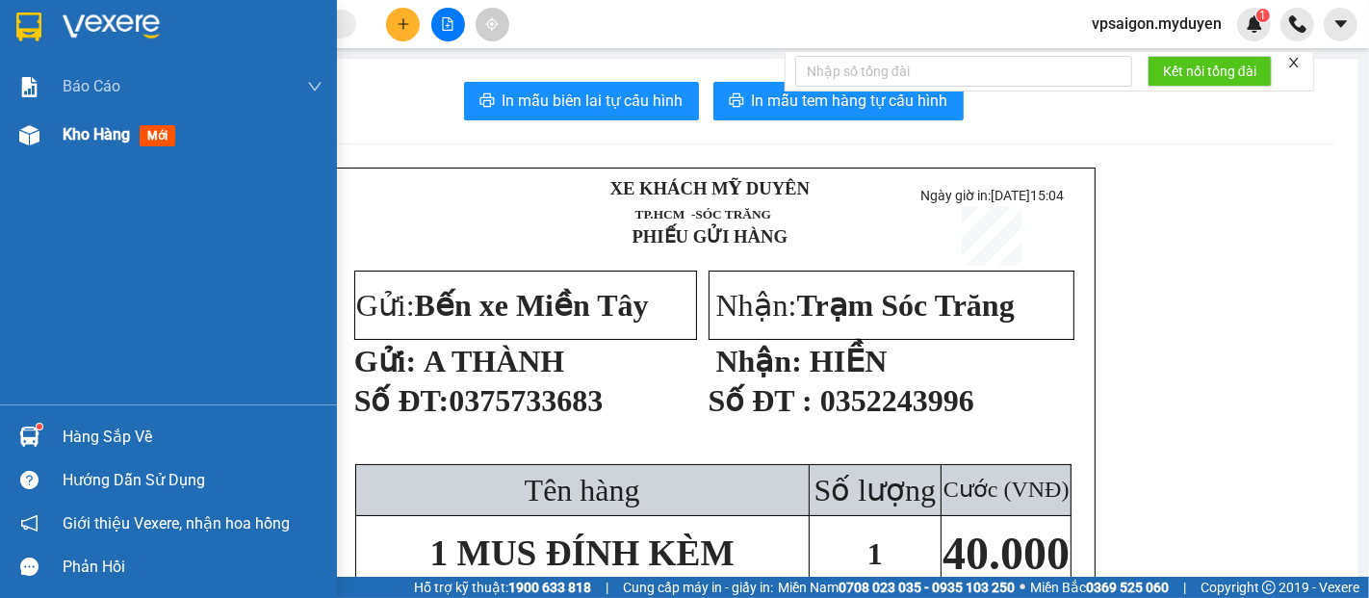
click at [105, 143] on span "Kho hàng" at bounding box center [96, 134] width 67 height 18
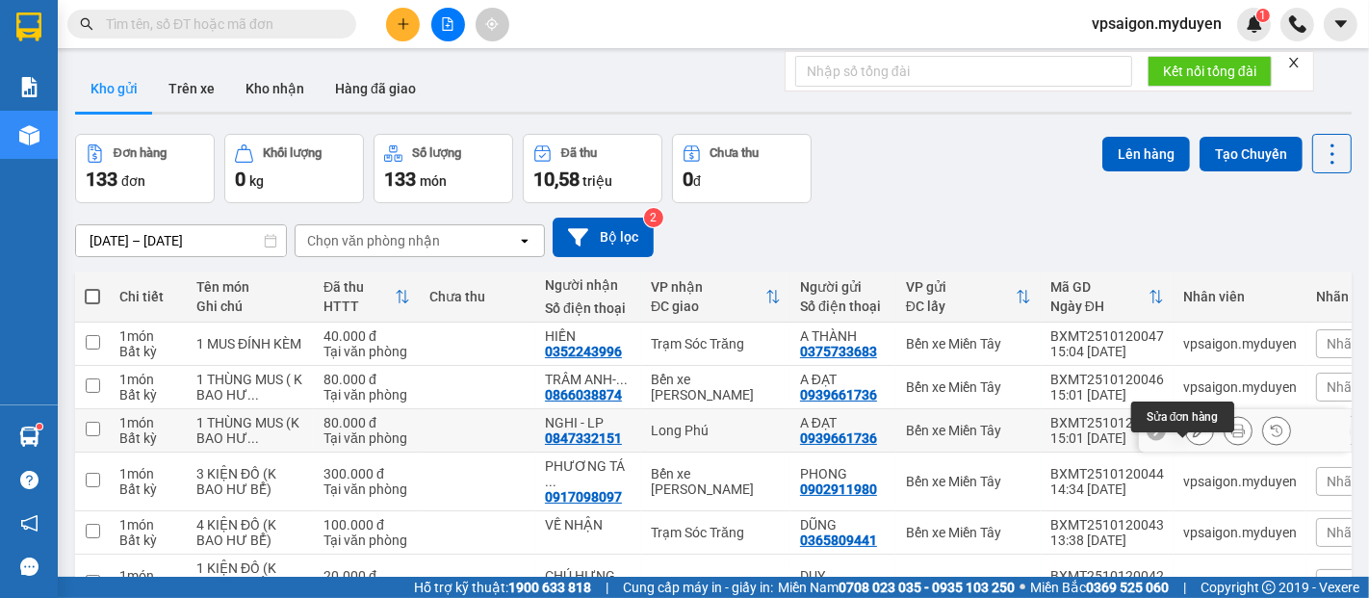
click at [1193, 437] on icon at bounding box center [1199, 430] width 13 height 13
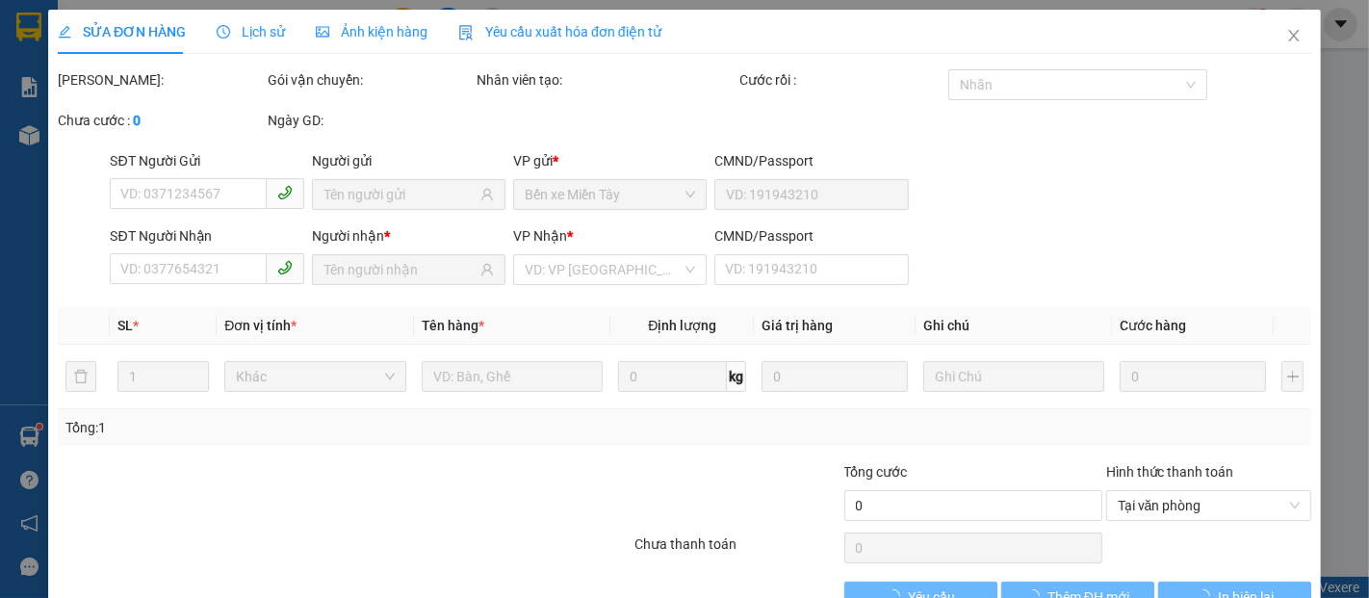
type input "0939661736"
type input "0847332151"
type input "80.000"
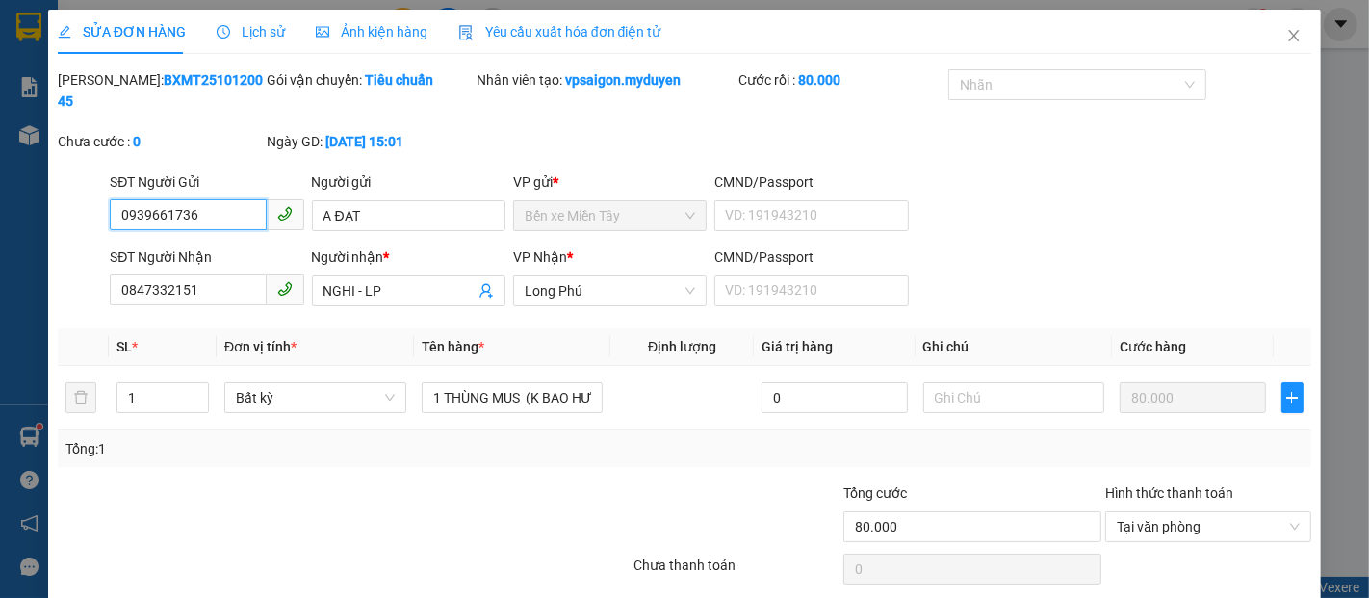
scroll to position [51, 0]
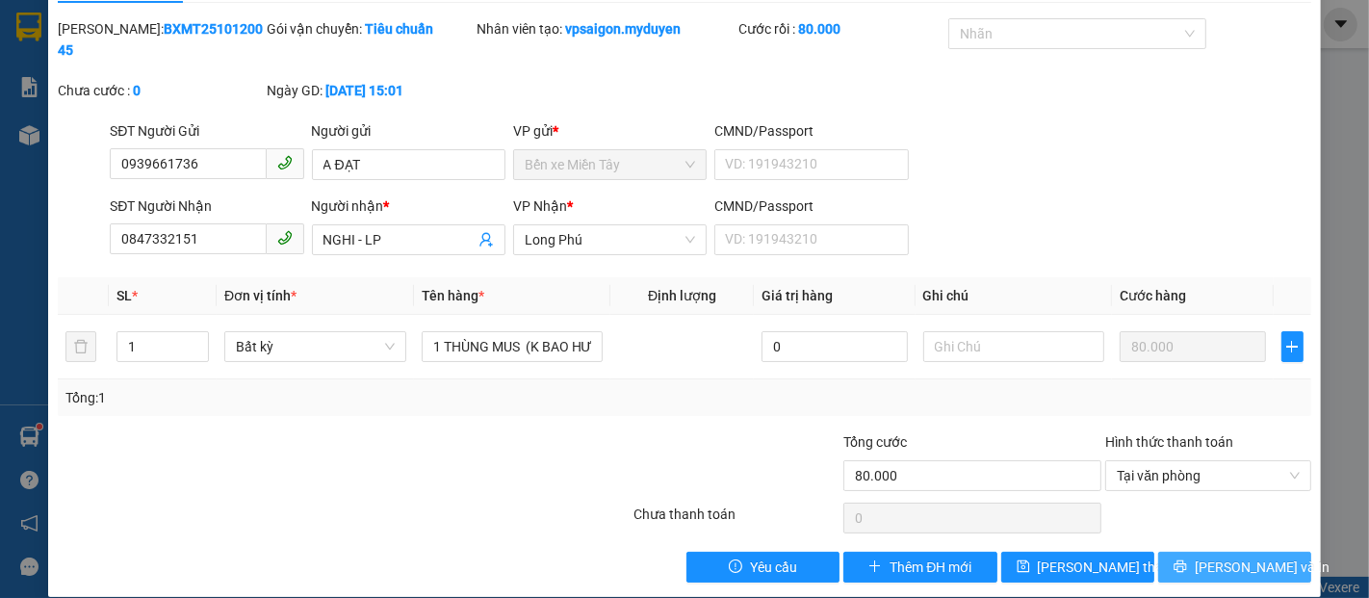
drag, startPoint x: 1235, startPoint y: 549, endPoint x: 1227, endPoint y: 530, distance: 20.7
click at [1235, 557] on span "[PERSON_NAME] và In" at bounding box center [1262, 567] width 135 height 21
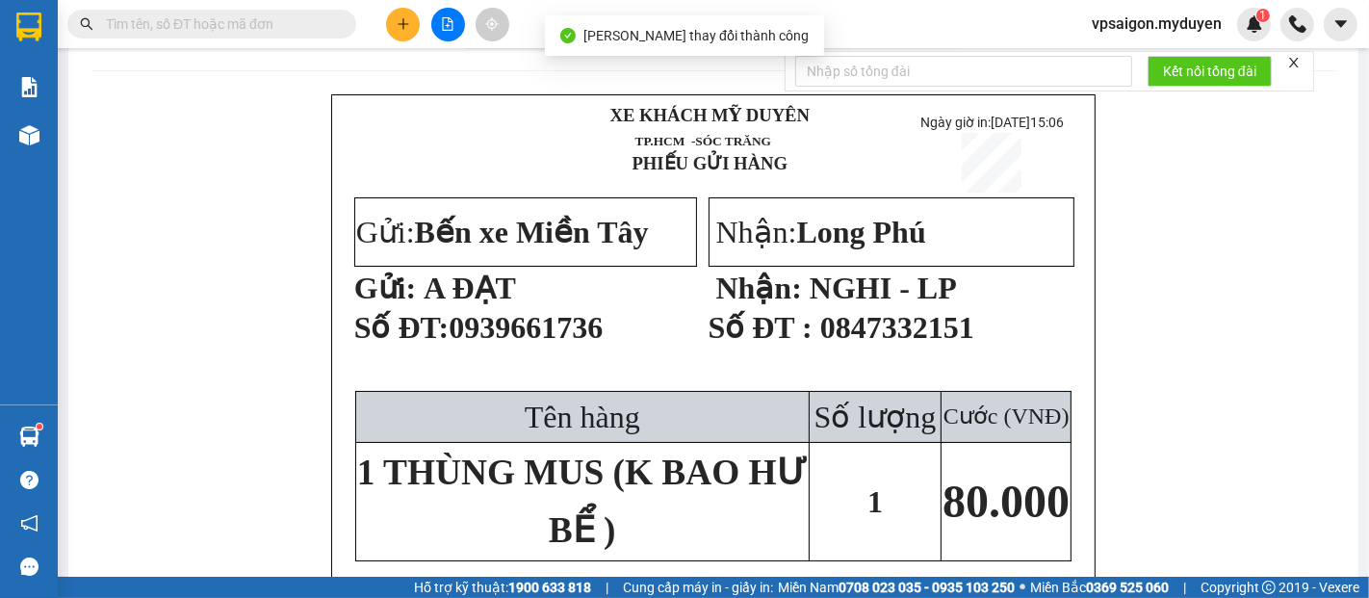
scroll to position [107, 0]
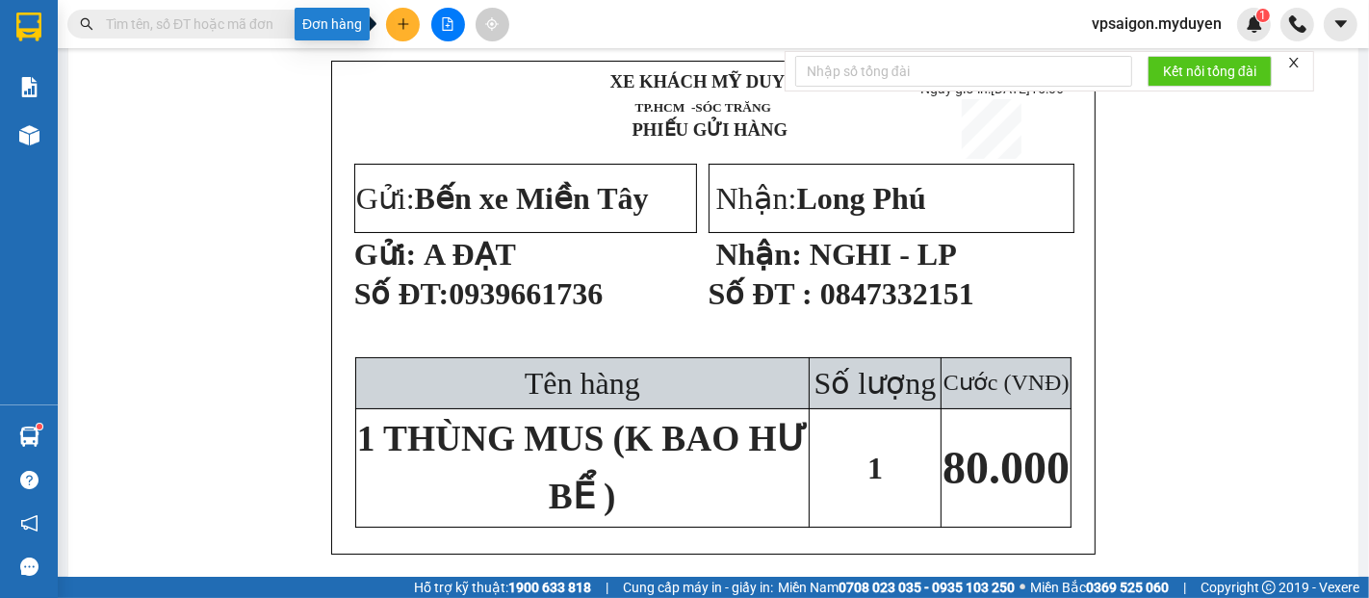
click at [405, 39] on button at bounding box center [403, 25] width 34 height 34
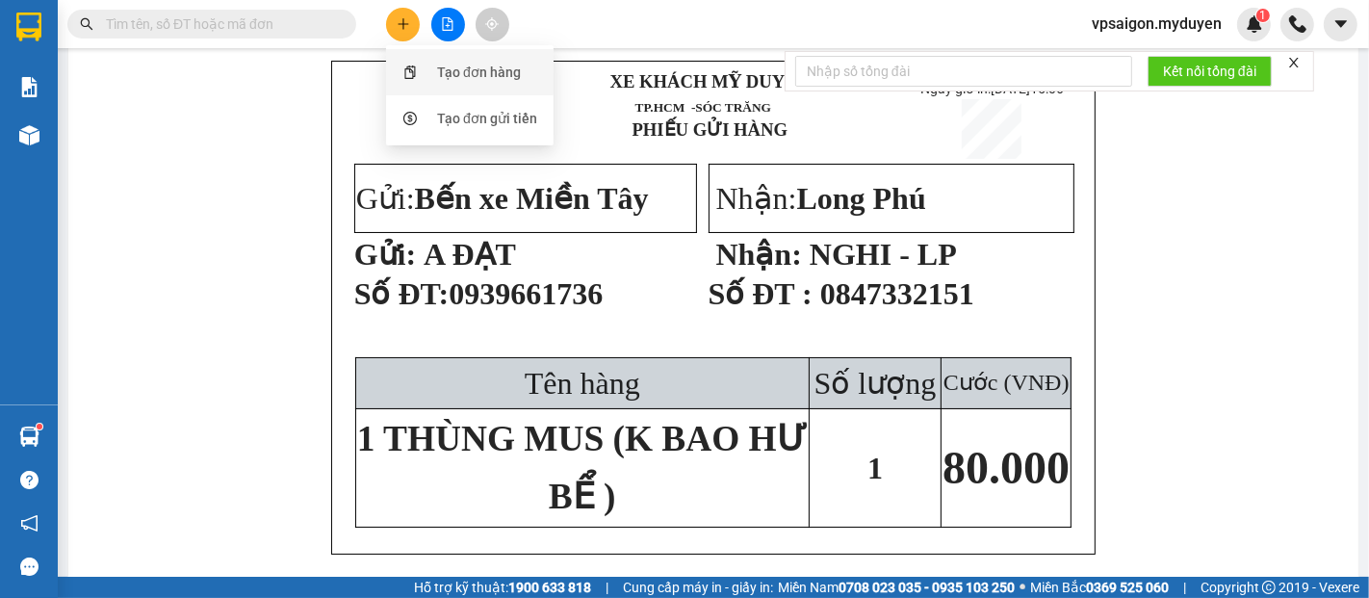
click at [458, 71] on div "Tạo đơn hàng" at bounding box center [479, 72] width 84 height 21
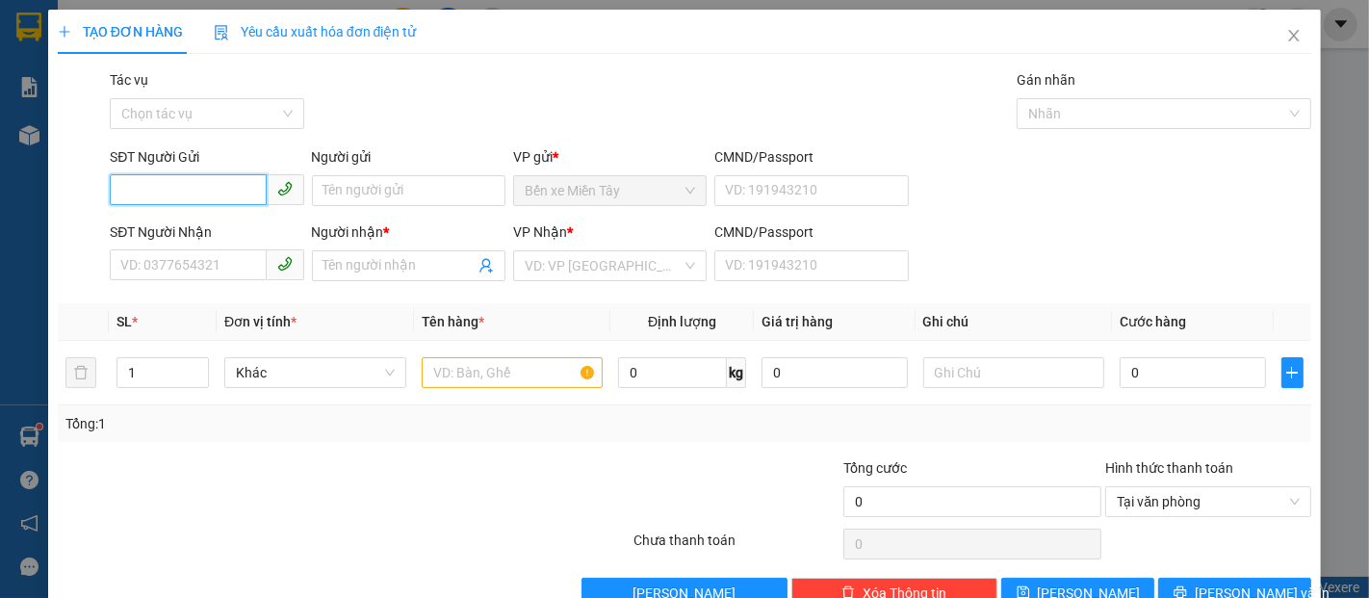
click at [147, 196] on input "SĐT Người Gửi" at bounding box center [188, 189] width 156 height 31
click at [208, 191] on input "7806" at bounding box center [188, 189] width 156 height 31
click at [212, 200] on input "7806" at bounding box center [188, 189] width 156 height 31
click at [226, 229] on div "0933337806 - THỦY---" at bounding box center [204, 229] width 169 height 21
type input "0933337806"
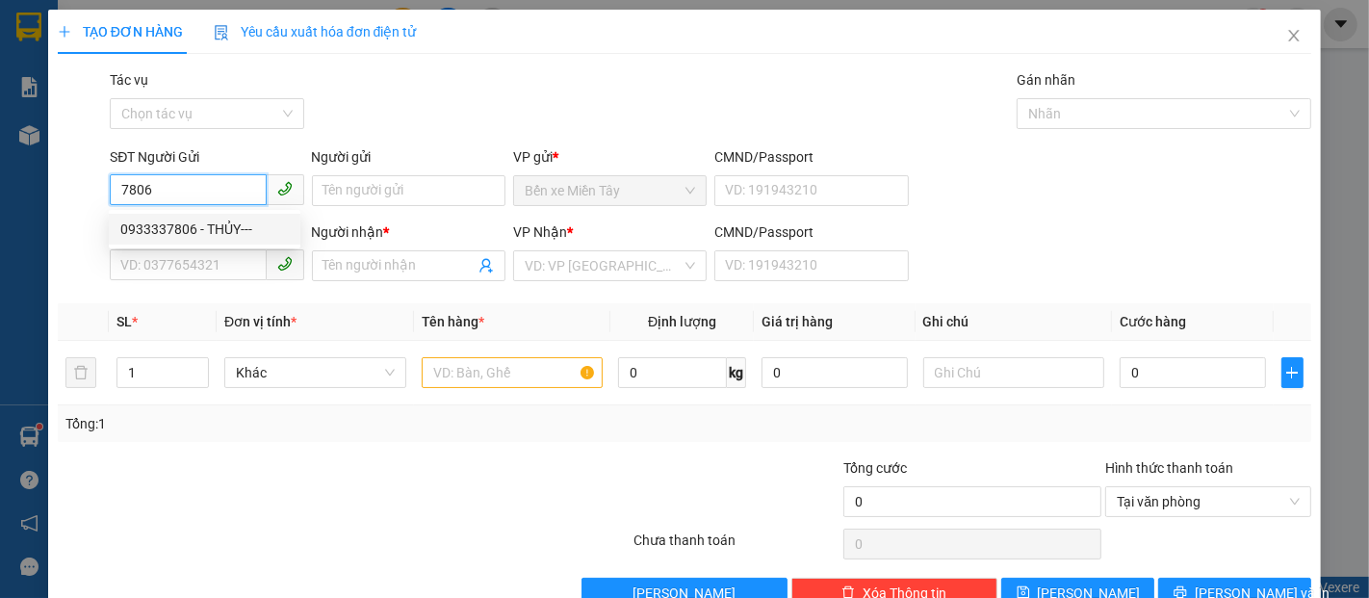
type input "THỦY---"
type input "0876961164"
type input "SƠN"
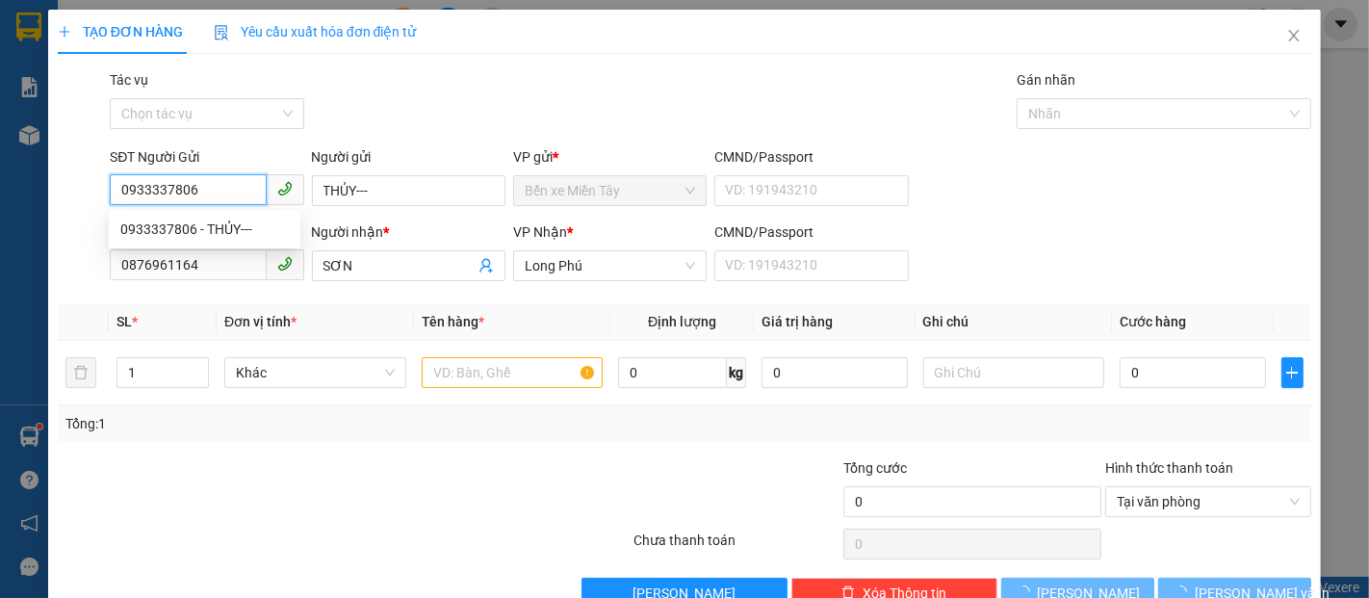
type input "120.000"
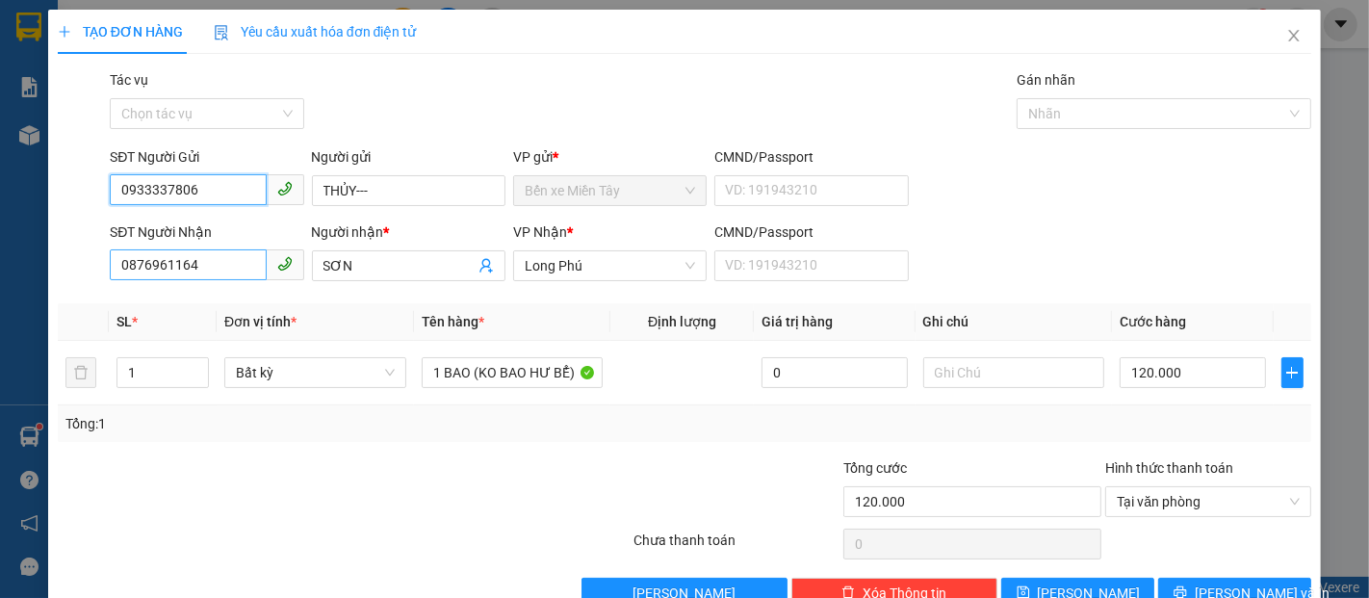
type input "0933337806"
drag, startPoint x: 206, startPoint y: 273, endPoint x: 85, endPoint y: 290, distance: 122.6
click at [85, 287] on div "SĐT Người Nhận 0876961164 Người nhận * SƠN VP Nhận * Long Phú CMND/Passport VD:…" at bounding box center [685, 254] width 1258 height 67
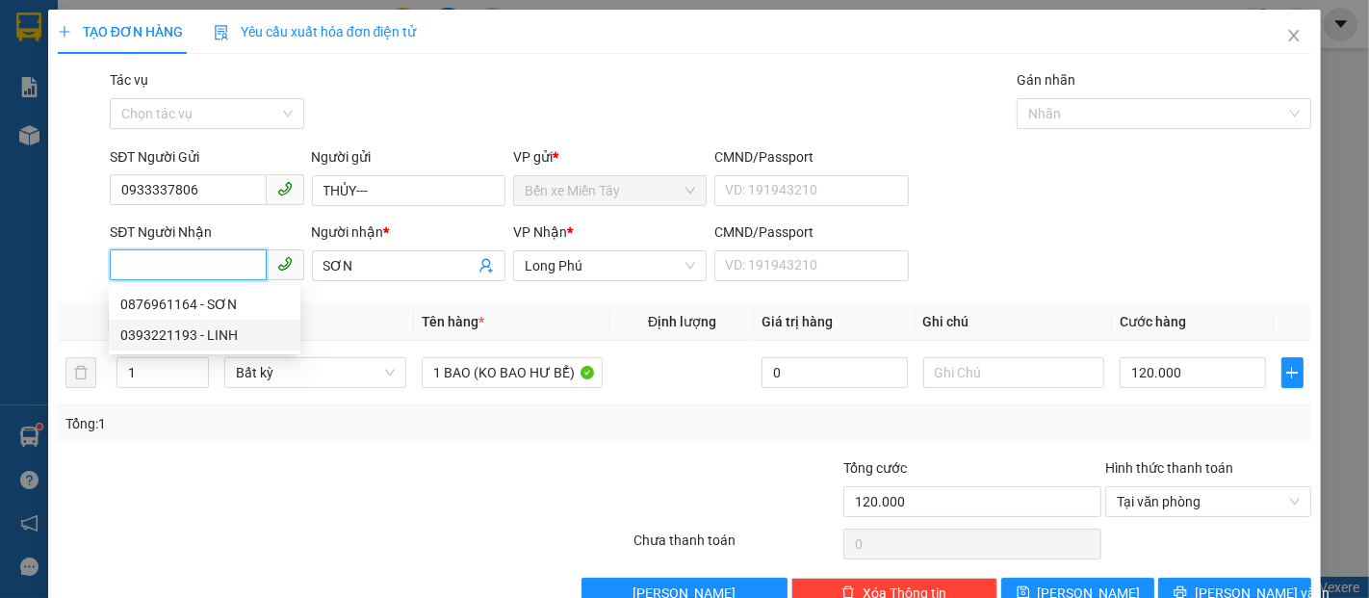
click at [208, 337] on div "0393221193 - LINH" at bounding box center [204, 335] width 169 height 21
type input "0393221193"
type input "LINH"
type input "80.000"
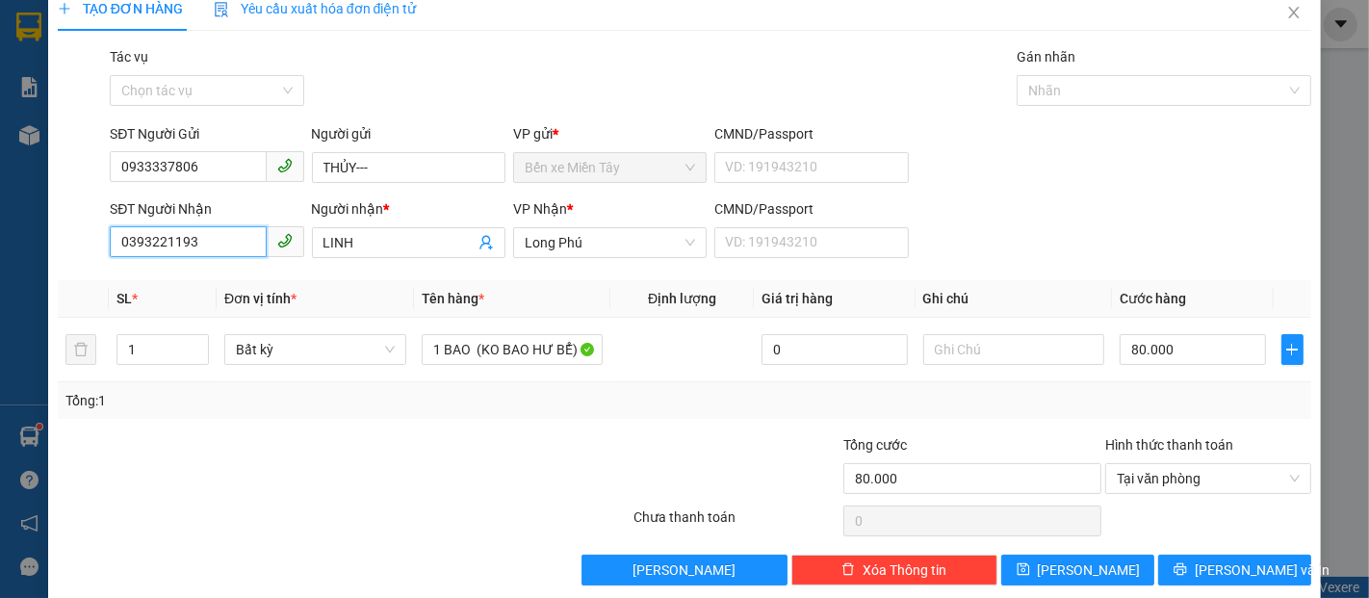
scroll to position [46, 0]
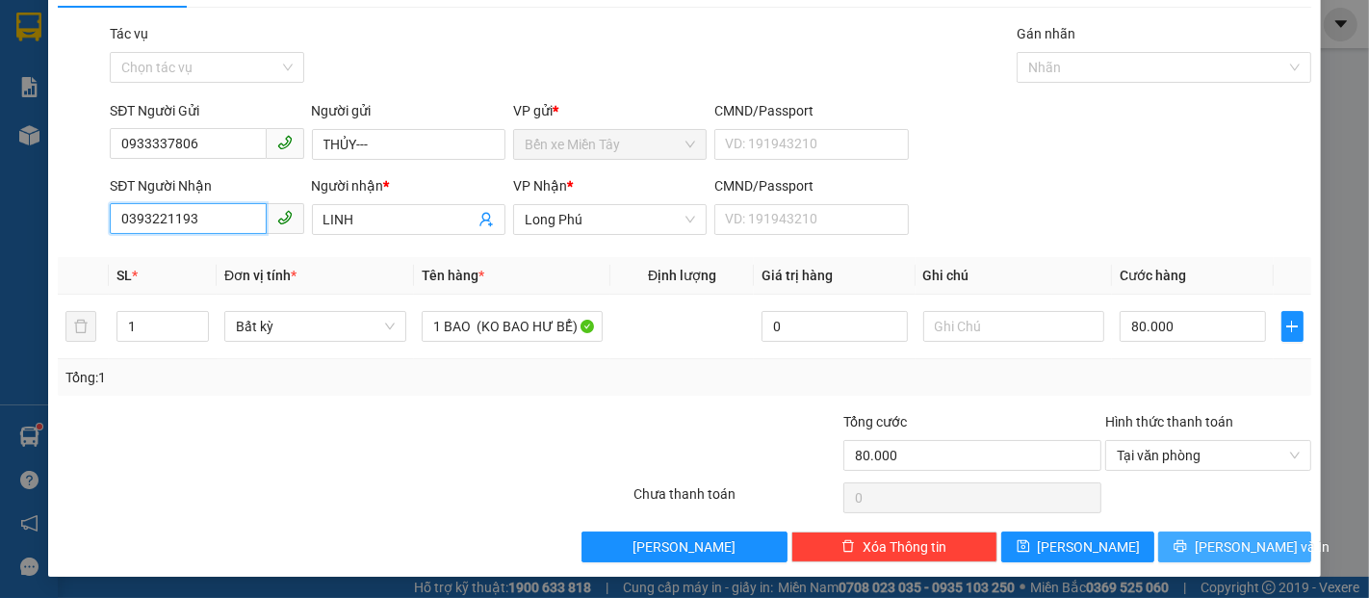
type input "0393221193"
click at [1204, 543] on span "Lưu và In" at bounding box center [1262, 546] width 135 height 21
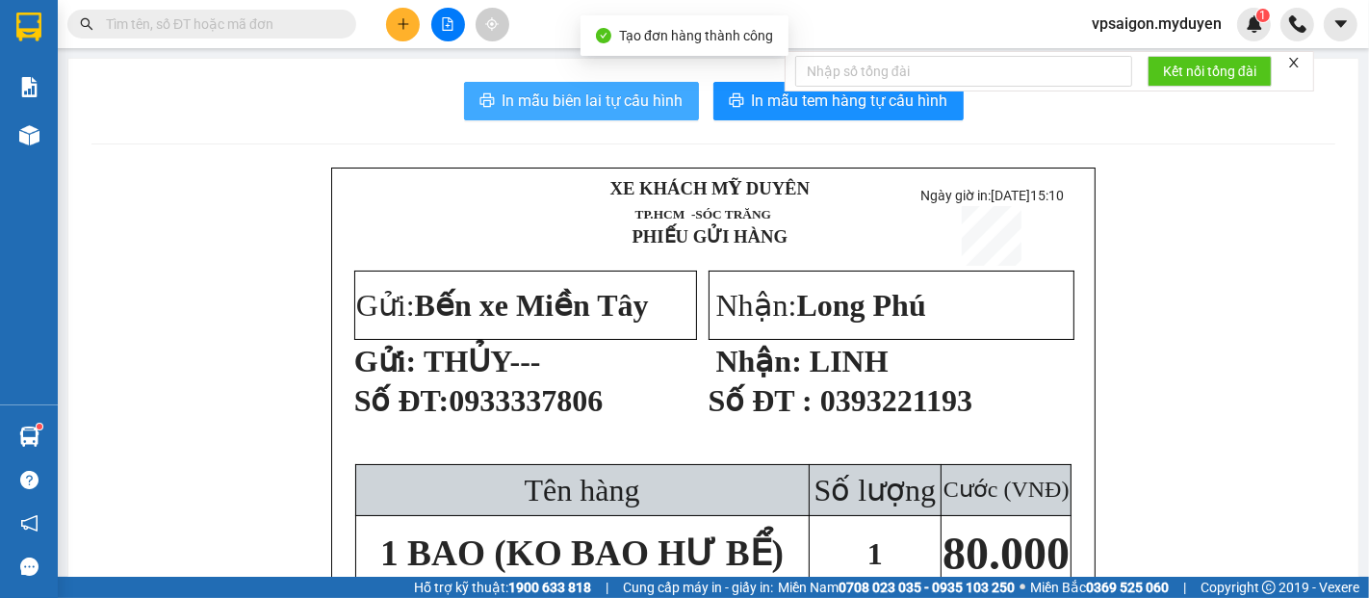
click at [612, 86] on button "In mẫu biên lai tự cấu hình" at bounding box center [581, 101] width 235 height 39
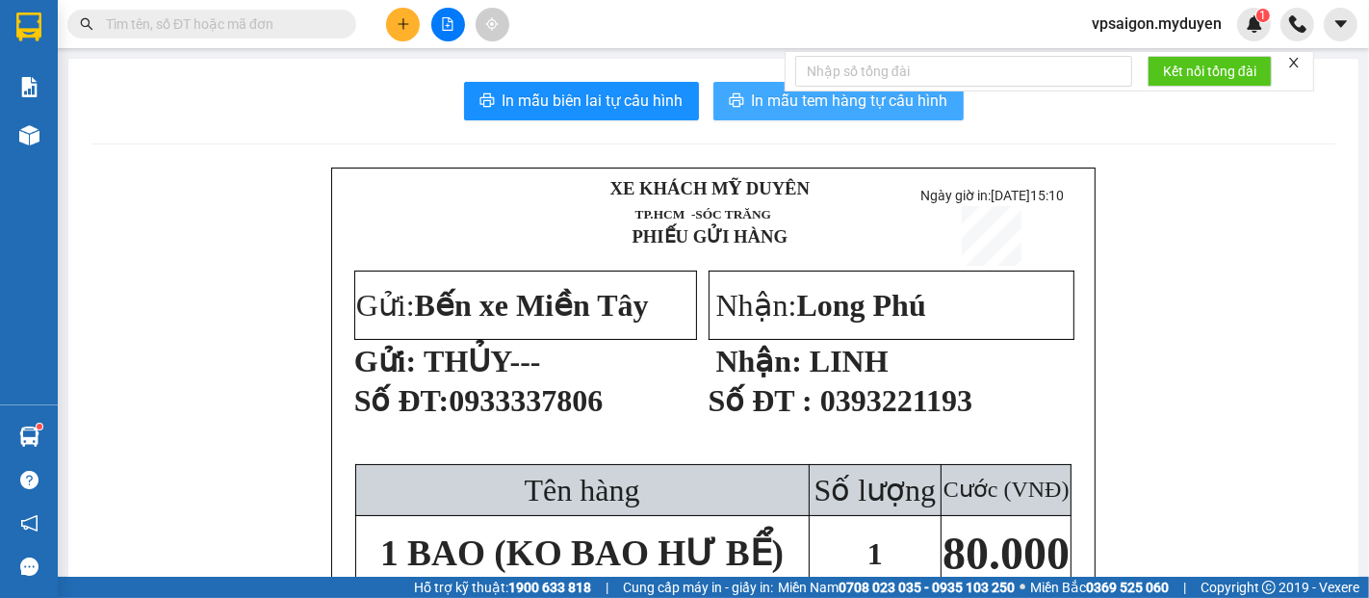
click at [786, 103] on span "In mẫu tem hàng tự cấu hình" at bounding box center [850, 101] width 196 height 24
drag, startPoint x: 391, startPoint y: 22, endPoint x: 396, endPoint y: 33, distance: 11.6
click at [394, 27] on button at bounding box center [403, 25] width 34 height 34
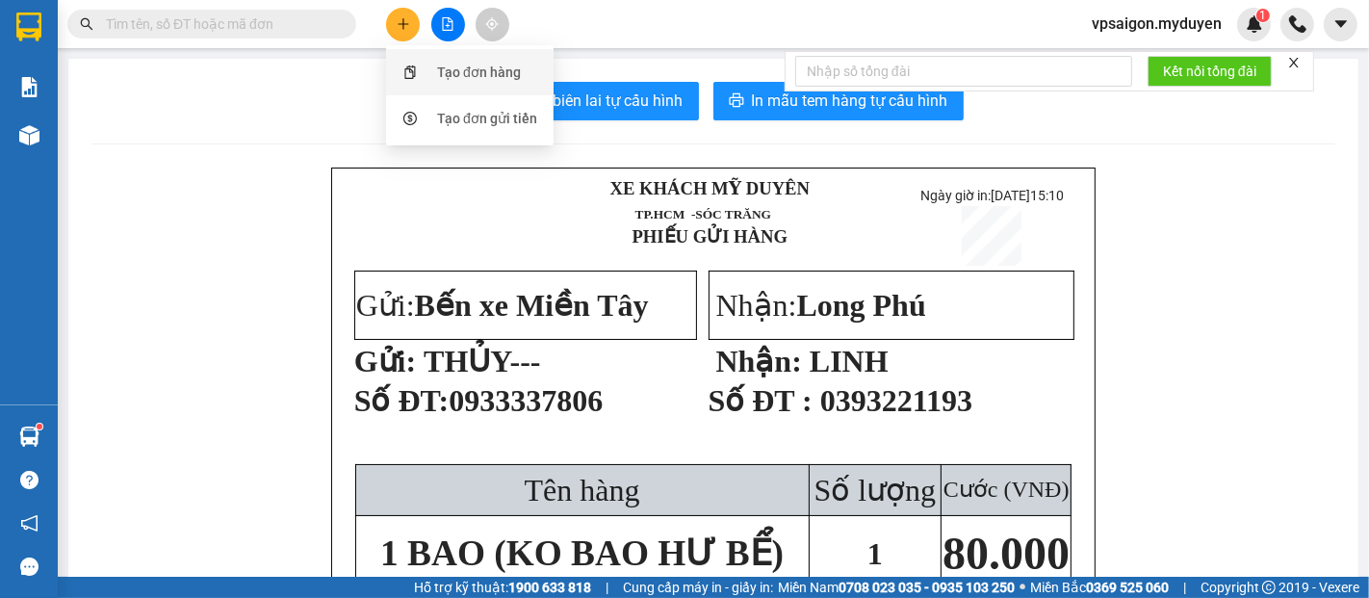
click at [448, 65] on div "Tạo đơn hàng" at bounding box center [479, 72] width 84 height 21
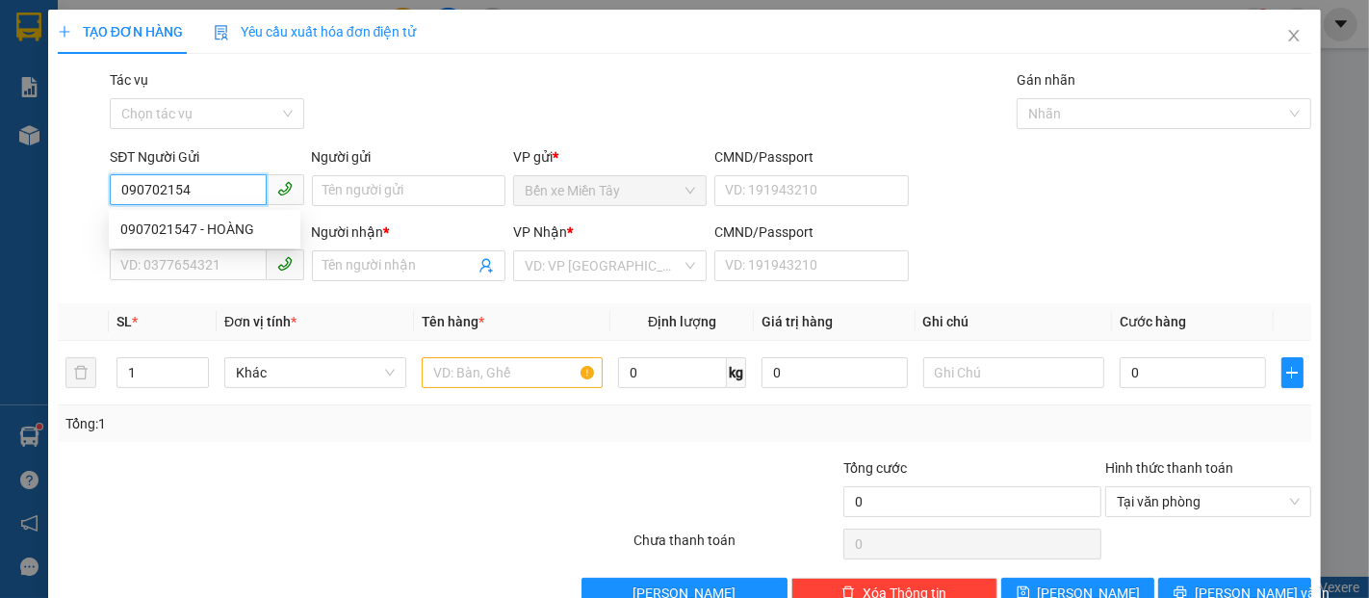
type input "0907021547"
click at [148, 236] on div "0907021547 - HOÀNG" at bounding box center [204, 229] width 169 height 21
type input "HOÀNG"
type input "0902450197"
type input "VỮNG"
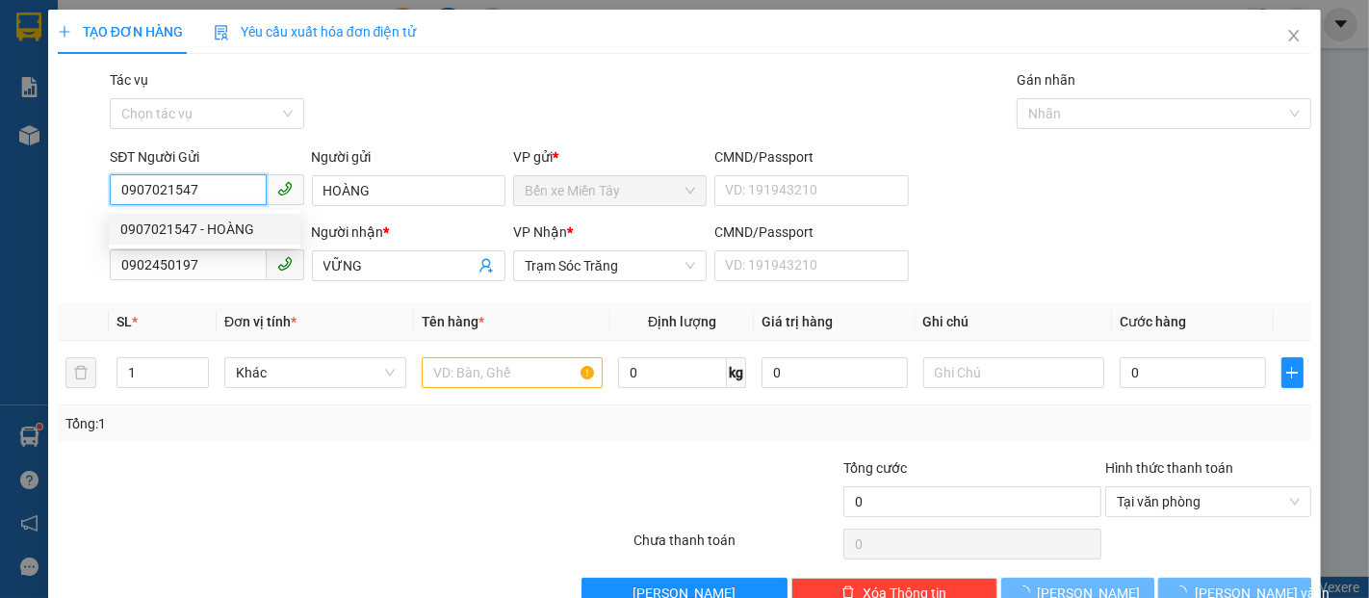
type input "80.000"
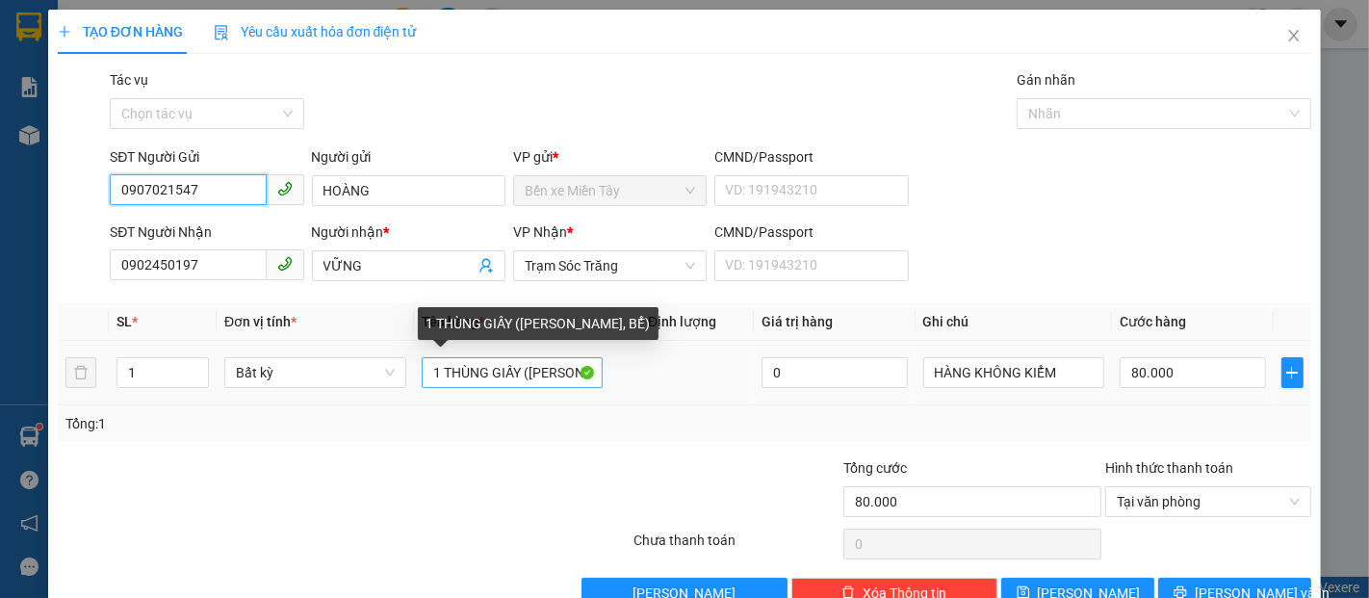
type input "0907021547"
drag, startPoint x: 509, startPoint y: 376, endPoint x: 377, endPoint y: 372, distance: 132.0
click at [377, 372] on tr "1 Bất kỳ 1 THÙNG GIẤY (KO BAO HƯ, BỂ) 0 HÀNG KHÔNG KIỂM 80.000" at bounding box center [685, 373] width 1254 height 65
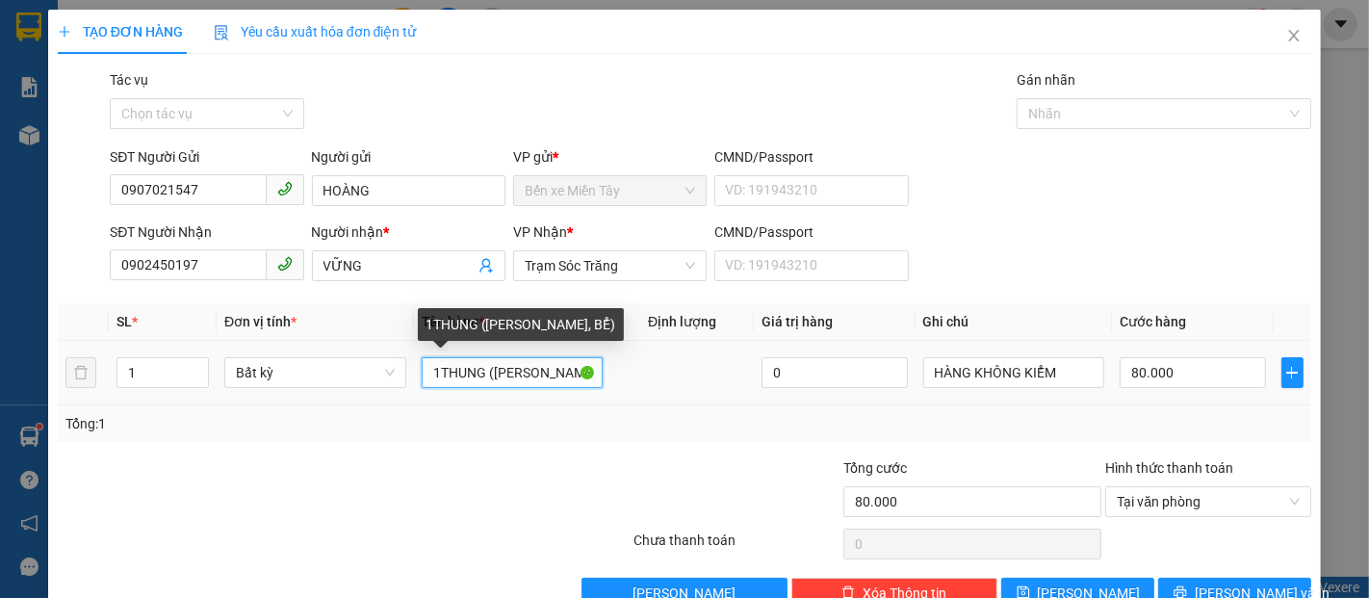
click at [479, 357] on input "1THUNG (KO BAO HƯ, BỂ)" at bounding box center [513, 372] width 182 height 31
click at [435, 357] on input "1THUN (KO BAO HƯ, BỂ)" at bounding box center [513, 372] width 182 height 31
type input "1 THUNG (KO BAO HƯ, BỂ)"
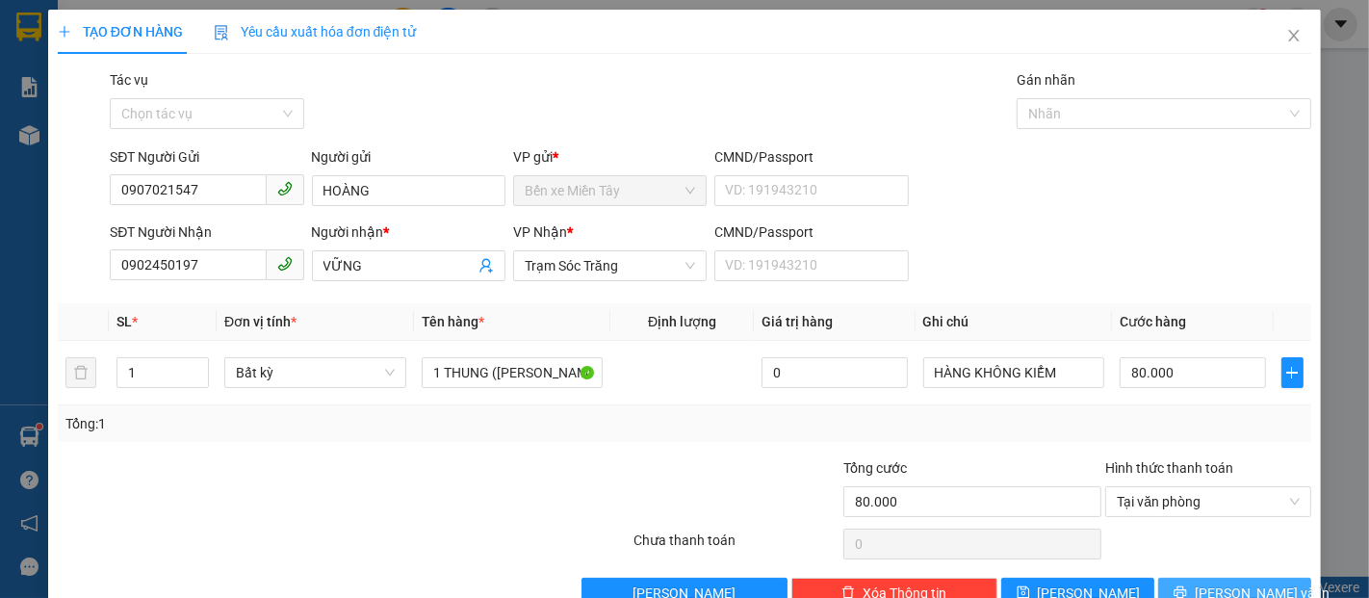
click at [1240, 583] on span "Lưu và In" at bounding box center [1262, 593] width 135 height 21
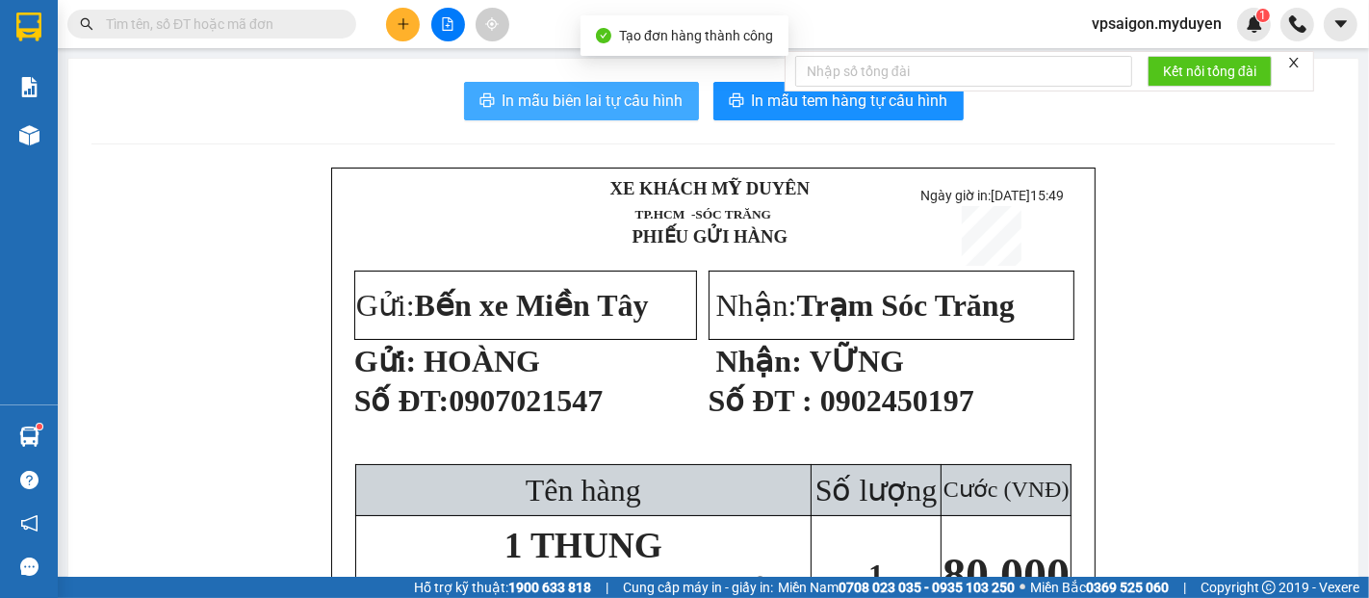
click at [652, 114] on button "In mẫu biên lai tự cấu hình" at bounding box center [581, 101] width 235 height 39
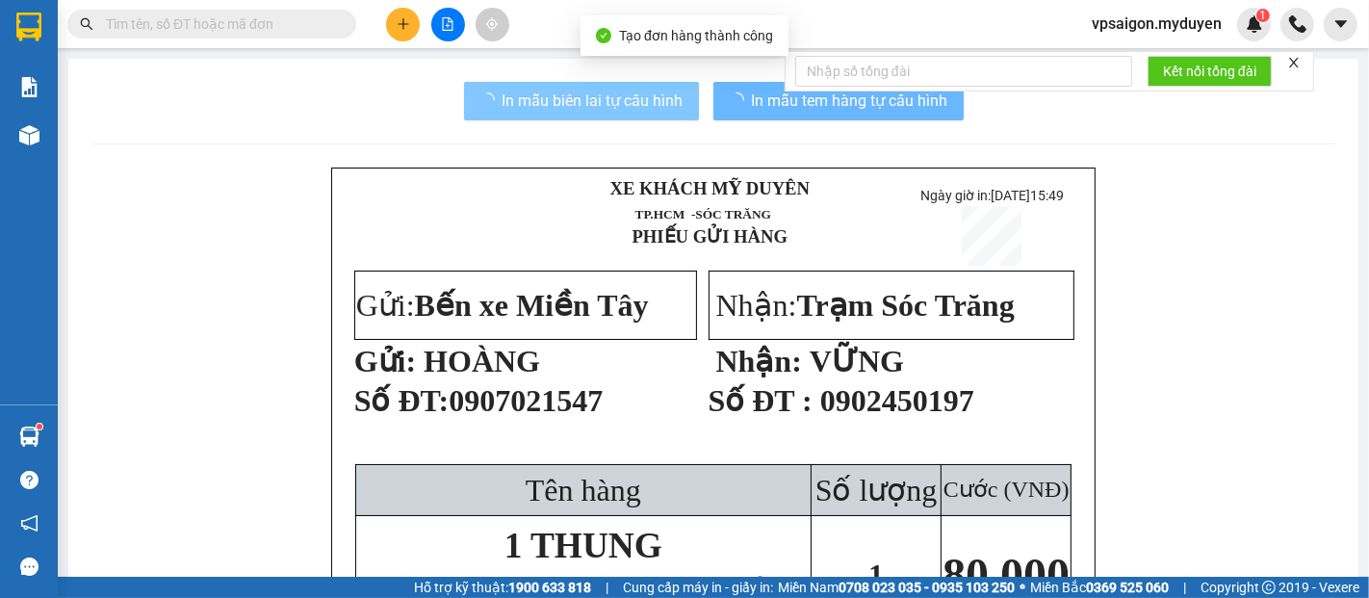
click at [755, 105] on span "In mẫu tem hàng tự cấu hình" at bounding box center [850, 101] width 196 height 24
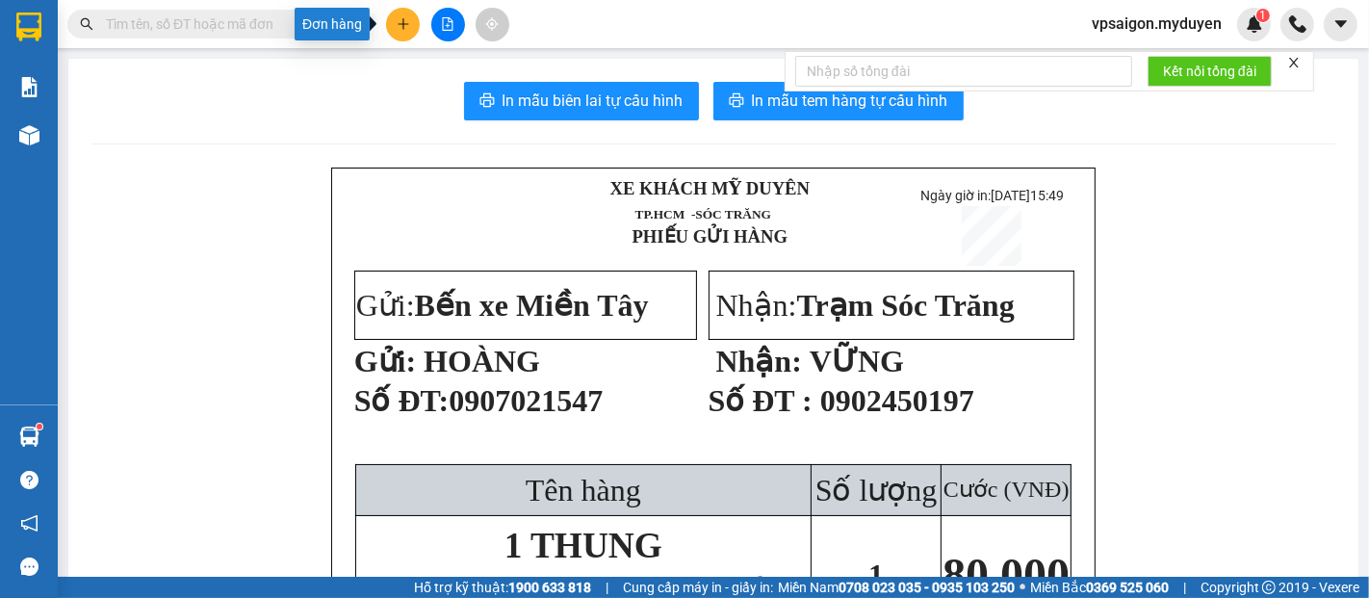
click at [399, 29] on icon "plus" at bounding box center [403, 23] width 13 height 13
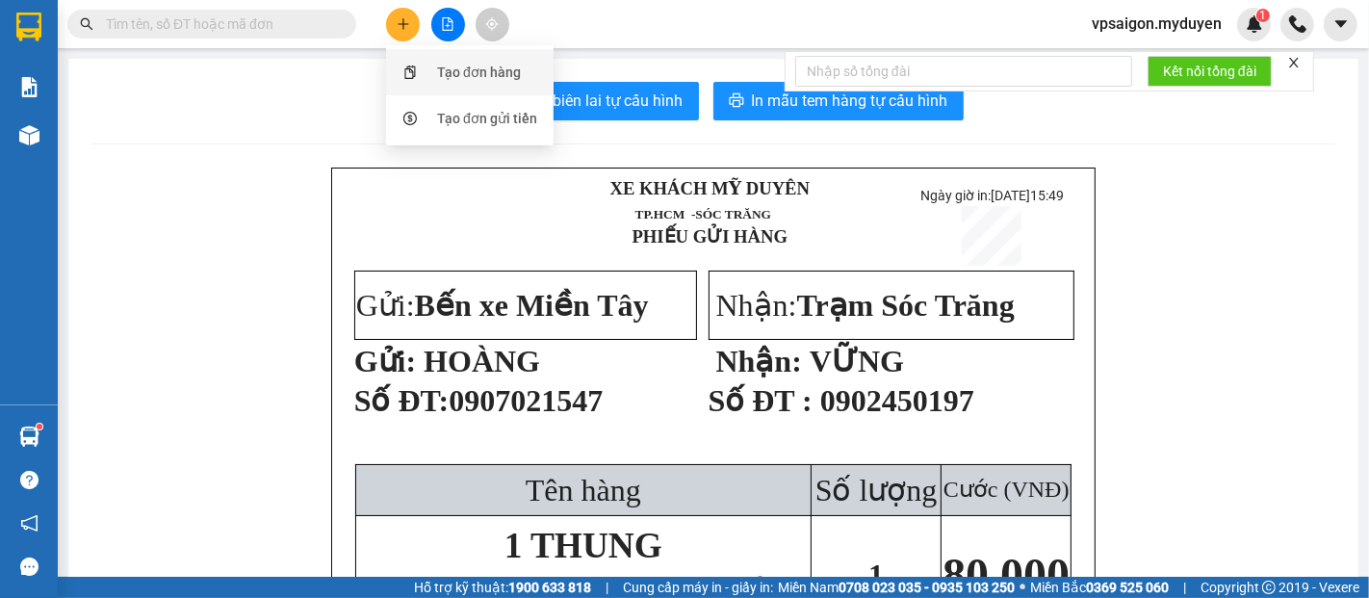
click at [429, 60] on div "Tạo đơn hàng" at bounding box center [470, 72] width 144 height 37
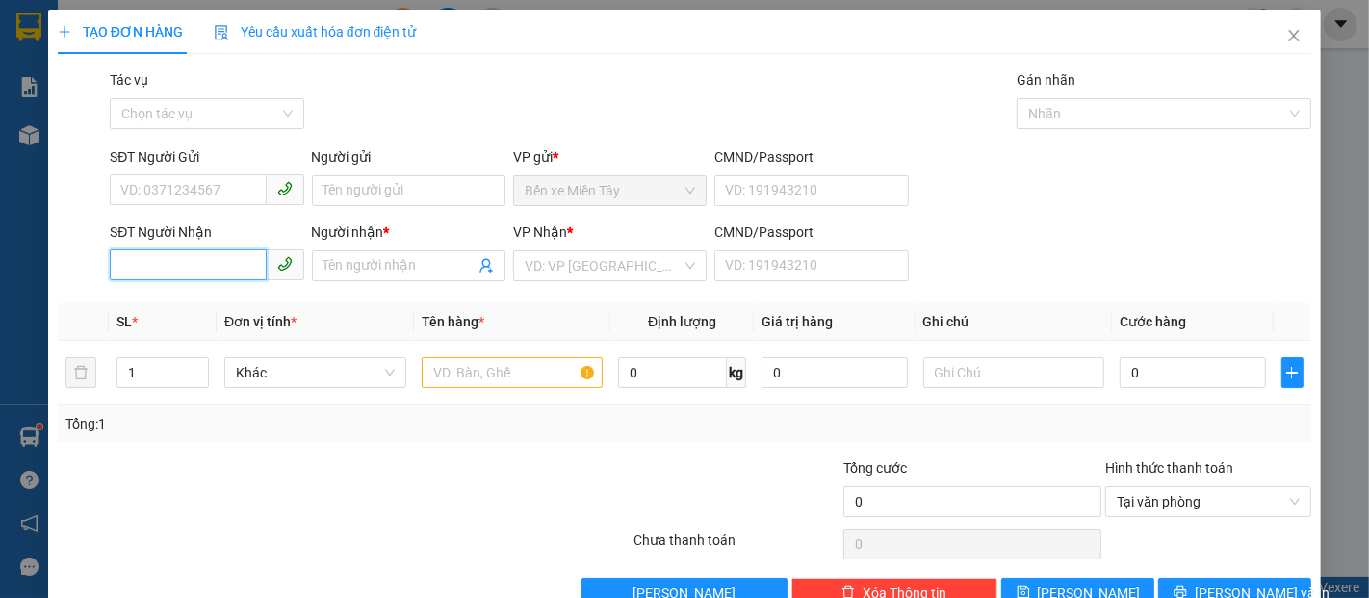
click at [210, 270] on input "SĐT Người Nhận" at bounding box center [188, 264] width 156 height 31
click at [224, 277] on input "5126" at bounding box center [188, 264] width 156 height 31
click at [226, 268] on input "5126" at bounding box center [188, 264] width 156 height 31
click at [229, 314] on div "0939095126 - ĐÔ" at bounding box center [204, 304] width 169 height 21
type input "0939095126"
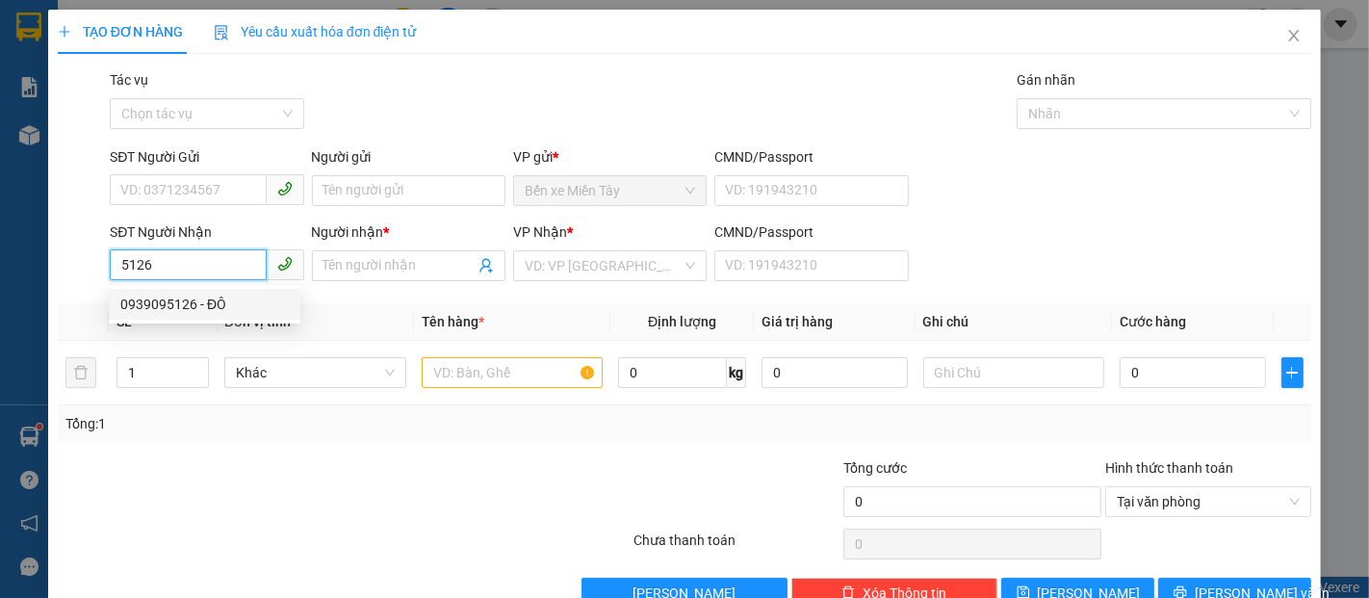
type input "ĐÔ"
type input "40.000"
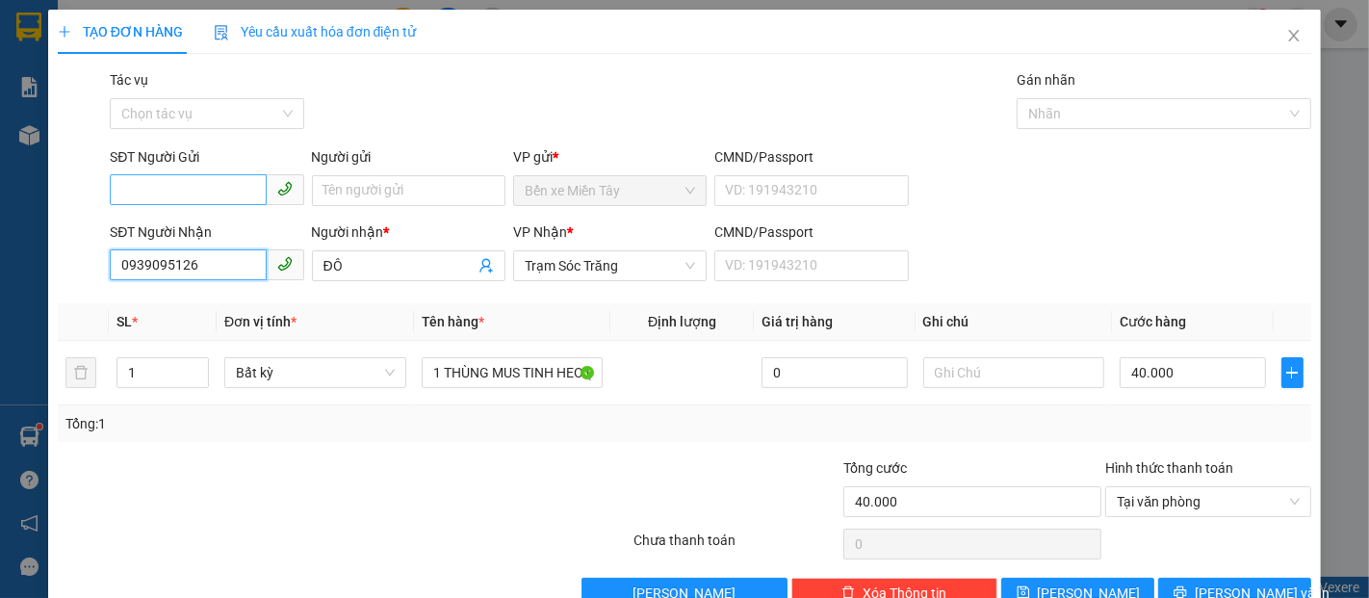
type input "0939095126"
click at [201, 201] on input "SĐT Người Gửi" at bounding box center [188, 189] width 156 height 31
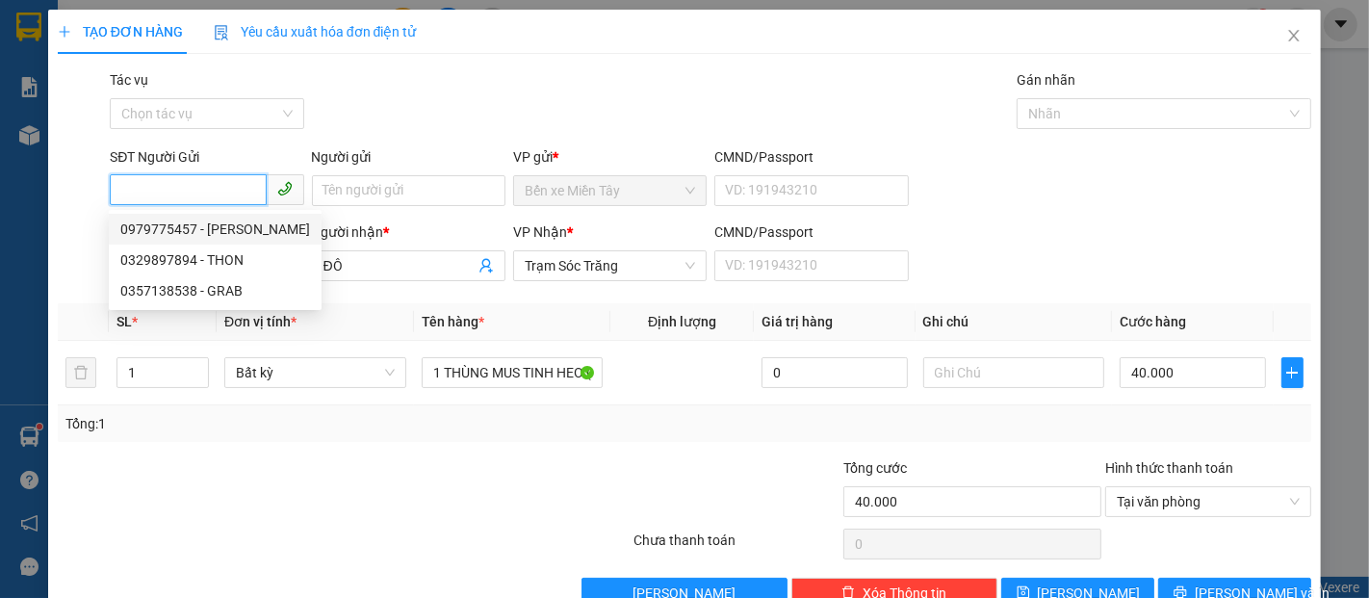
click at [209, 222] on div "0979775457 - MINH" at bounding box center [215, 229] width 190 height 21
type input "0979775457"
type input "MINH"
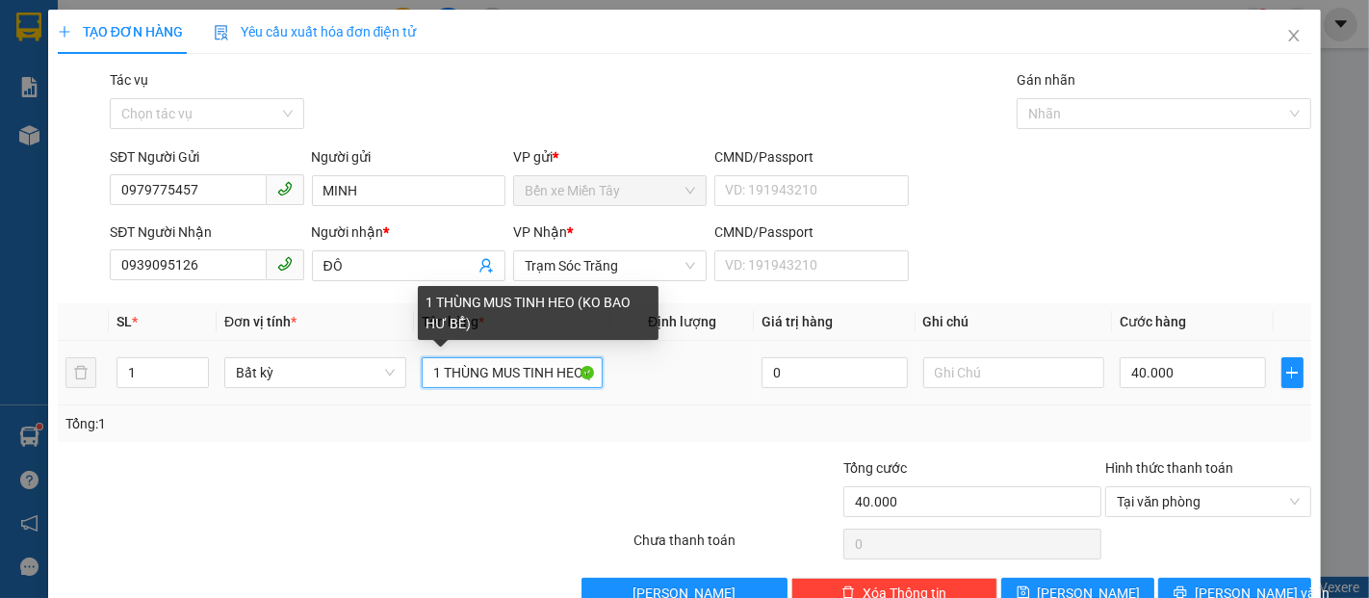
drag, startPoint x: 533, startPoint y: 375, endPoint x: 473, endPoint y: 370, distance: 60.9
click at [429, 372] on input "1 THÙNG MUS TINH HEO (KO BAO HƯ BỂ)" at bounding box center [513, 372] width 182 height 31
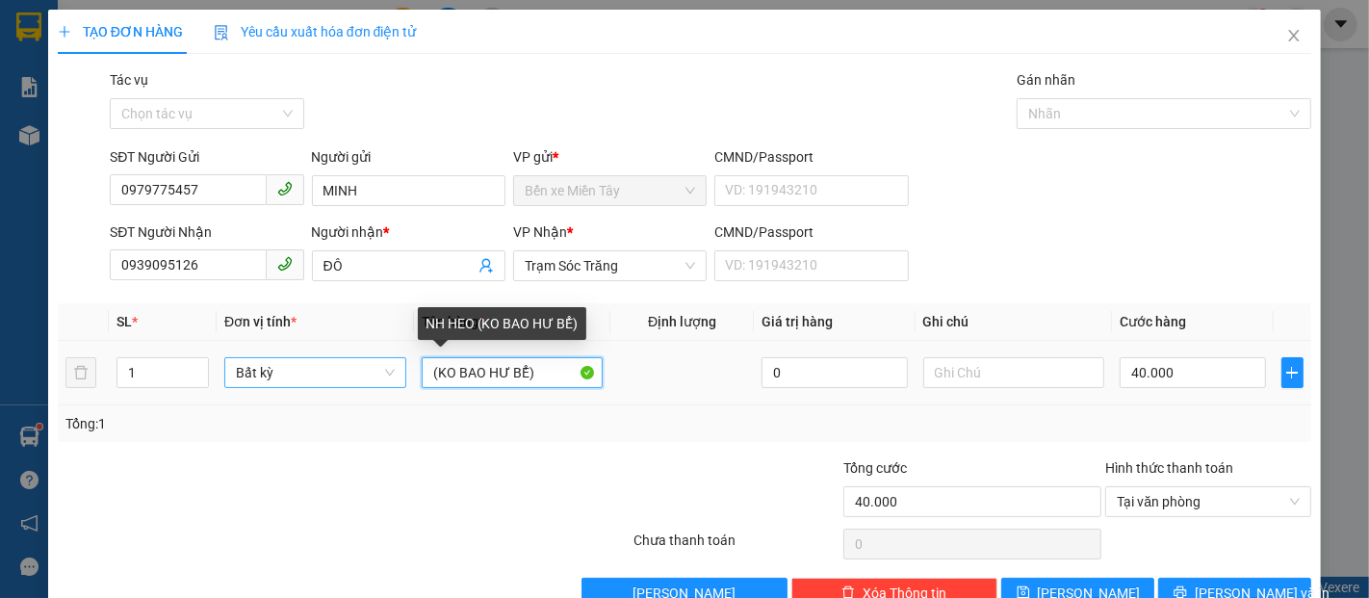
drag, startPoint x: 475, startPoint y: 374, endPoint x: 377, endPoint y: 368, distance: 98.4
click at [377, 368] on tr "1 Bất kỳ (KO BAO HƯ BỂ) 0 40.000" at bounding box center [685, 373] width 1254 height 65
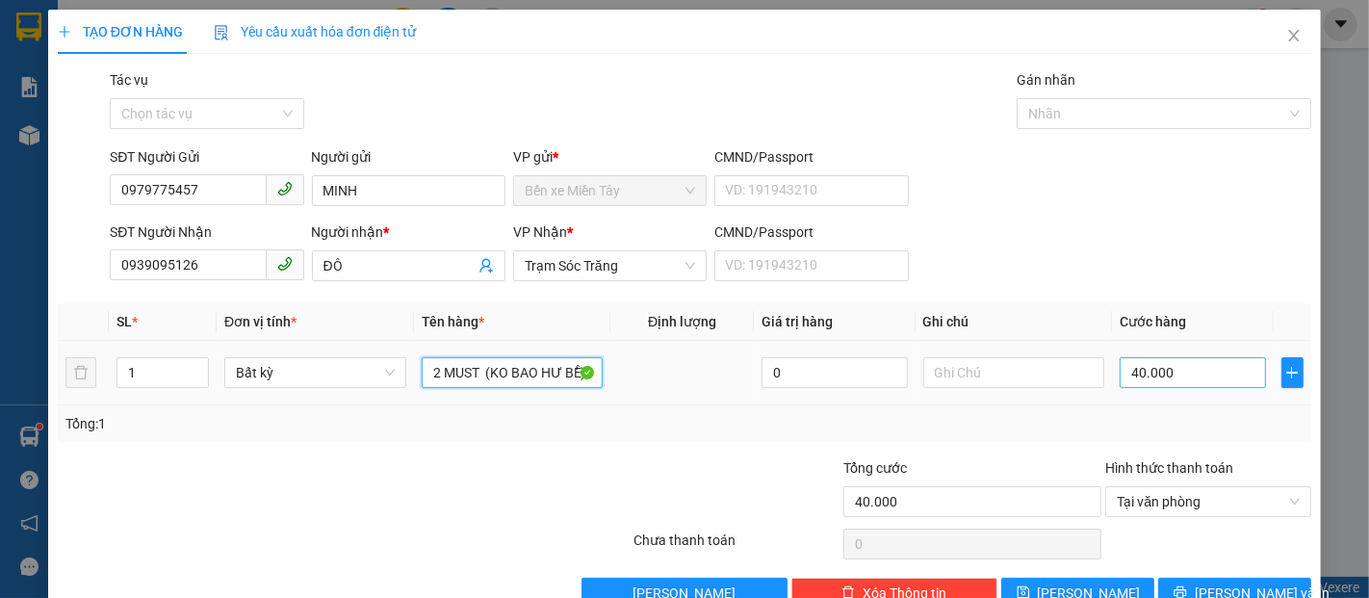
type input "2 MUST (KO BAO HƯ BỂ)"
click at [1196, 383] on input "40.000" at bounding box center [1192, 372] width 145 height 31
type input "7"
type input "70"
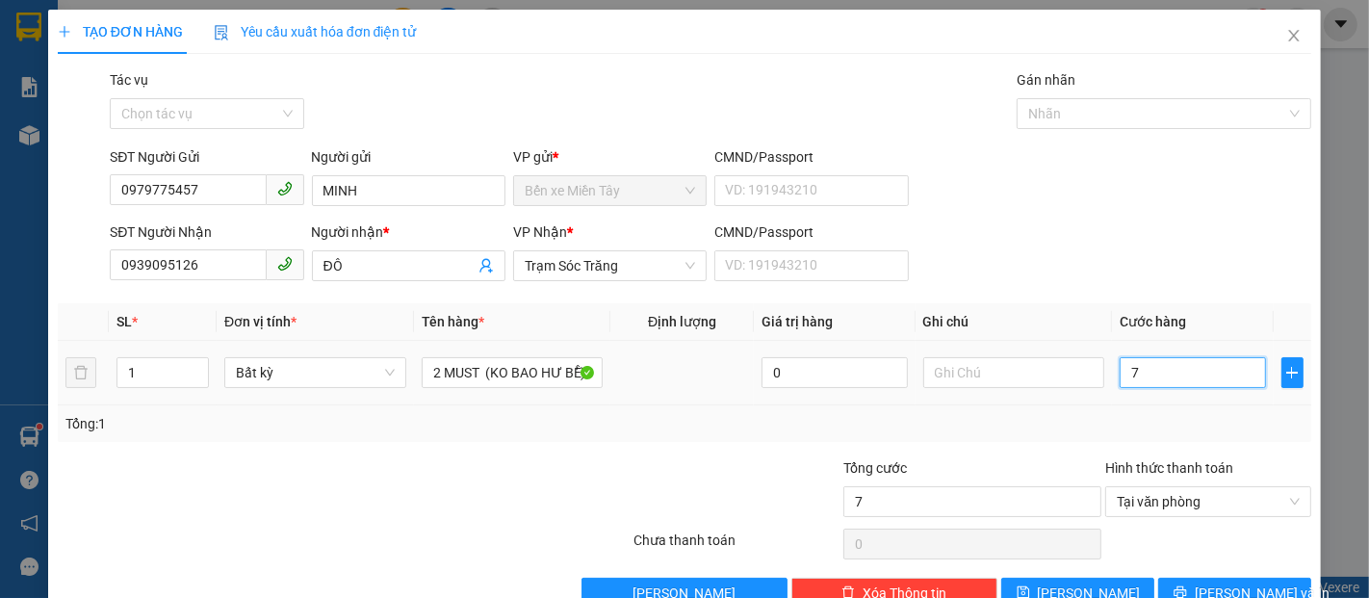
type input "70"
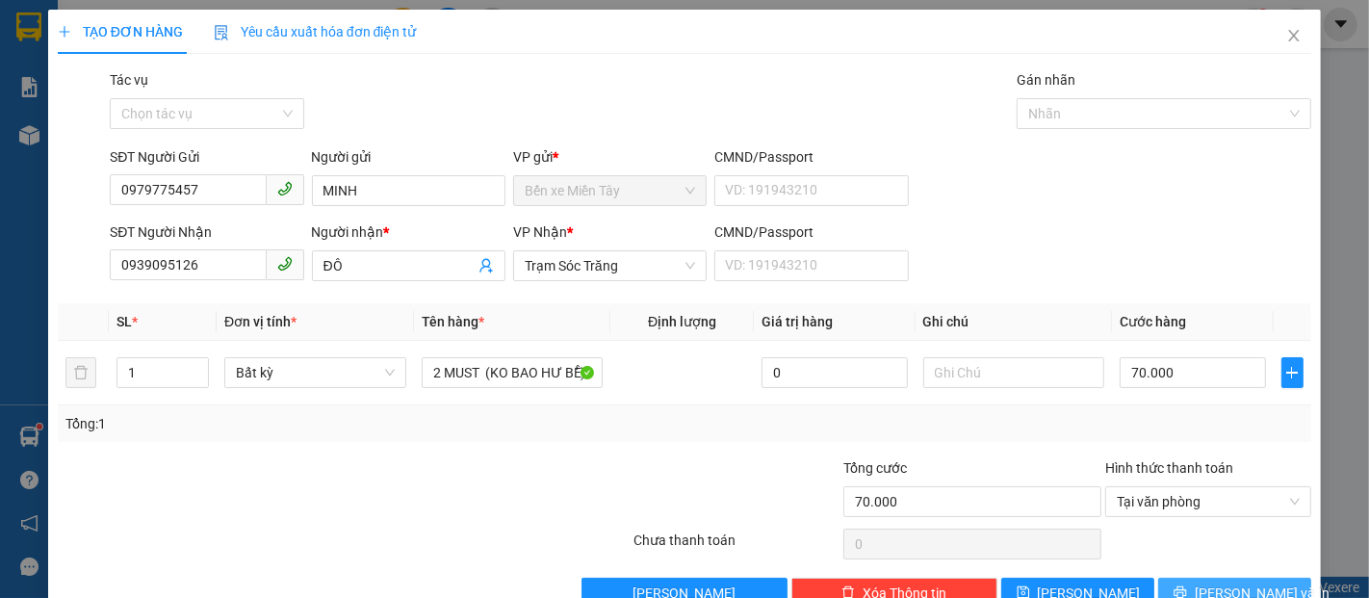
click at [1248, 583] on span "Lưu và In" at bounding box center [1262, 593] width 135 height 21
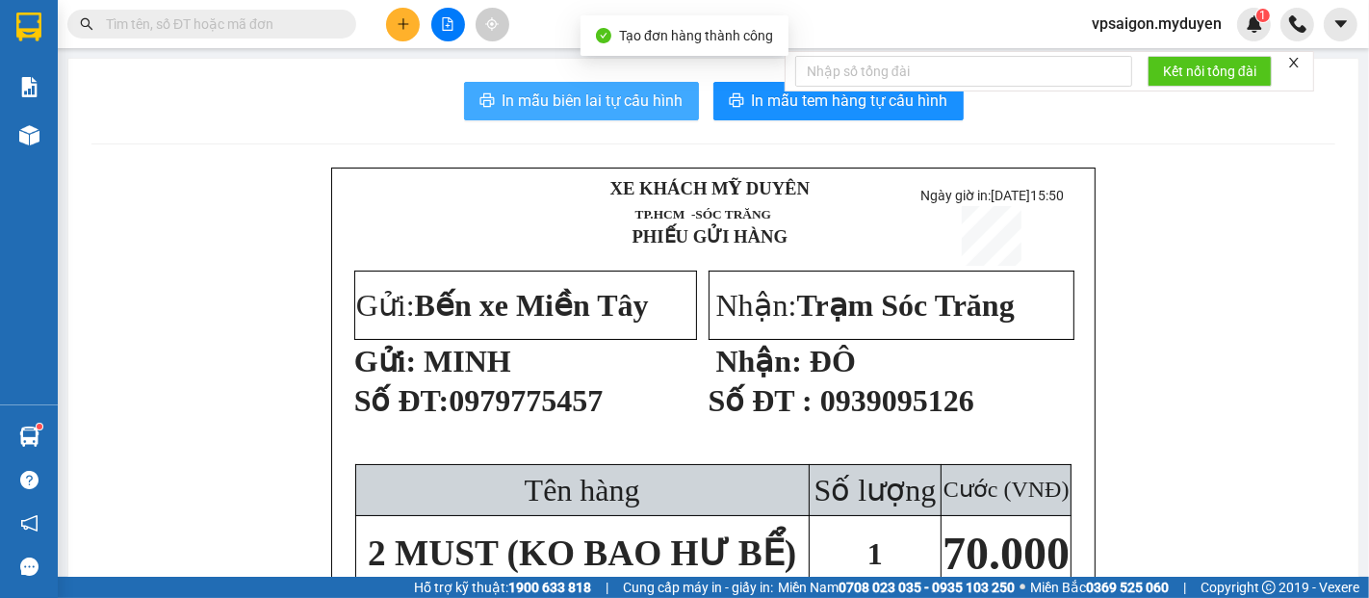
click at [619, 108] on span "In mẫu biên lai tự cấu hình" at bounding box center [593, 101] width 181 height 24
click at [851, 106] on span "In mẫu tem hàng tự cấu hình" at bounding box center [850, 101] width 196 height 24
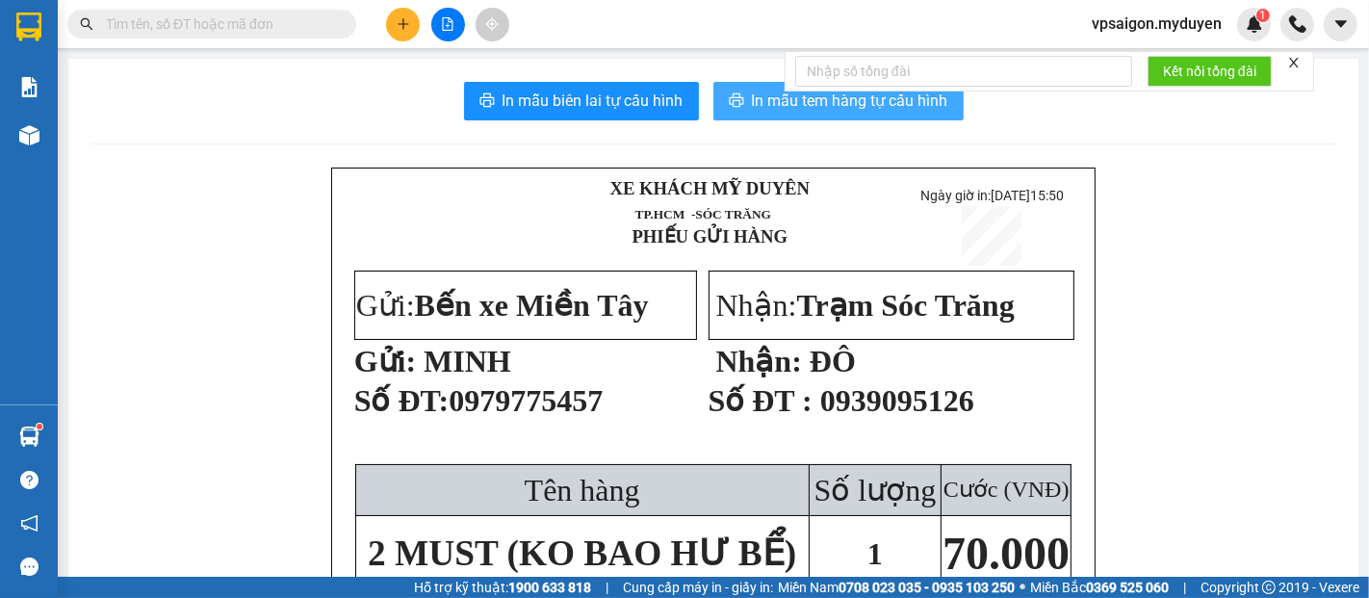
click at [901, 115] on button "In mẫu tem hàng tự cấu hình" at bounding box center [839, 101] width 250 height 39
drag, startPoint x: 398, startPoint y: 13, endPoint x: 420, endPoint y: 23, distance: 24.2
click at [401, 14] on button at bounding box center [403, 25] width 34 height 34
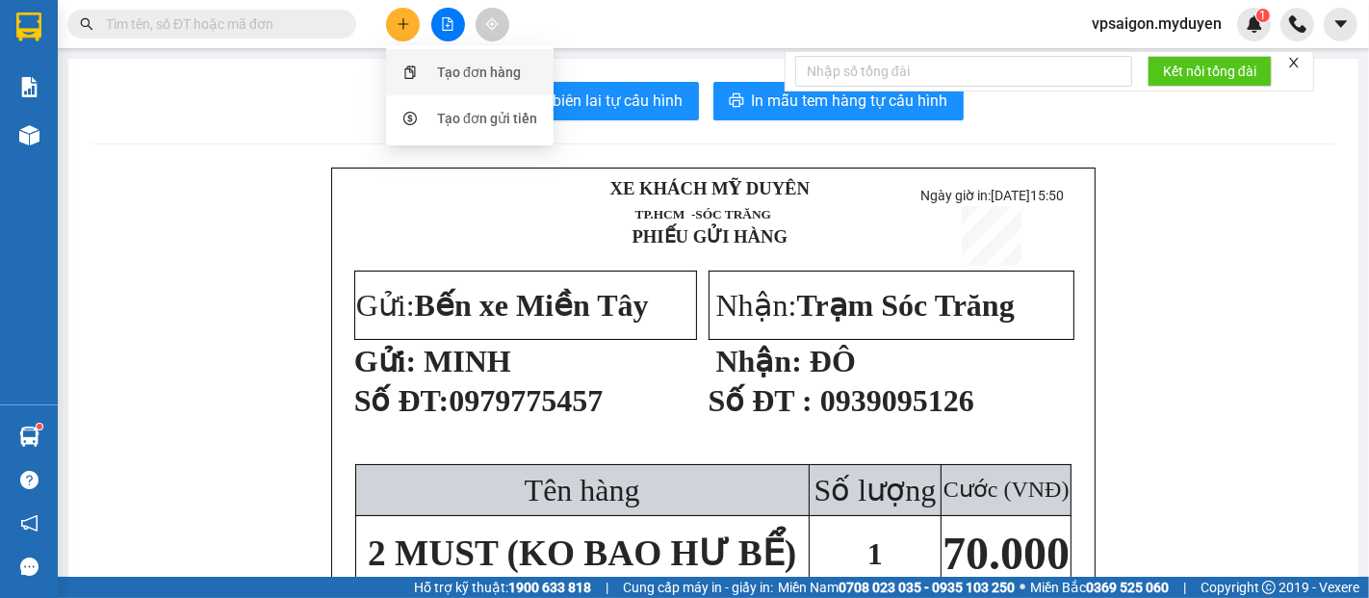
click at [479, 58] on div "Tạo đơn hàng" at bounding box center [470, 72] width 144 height 37
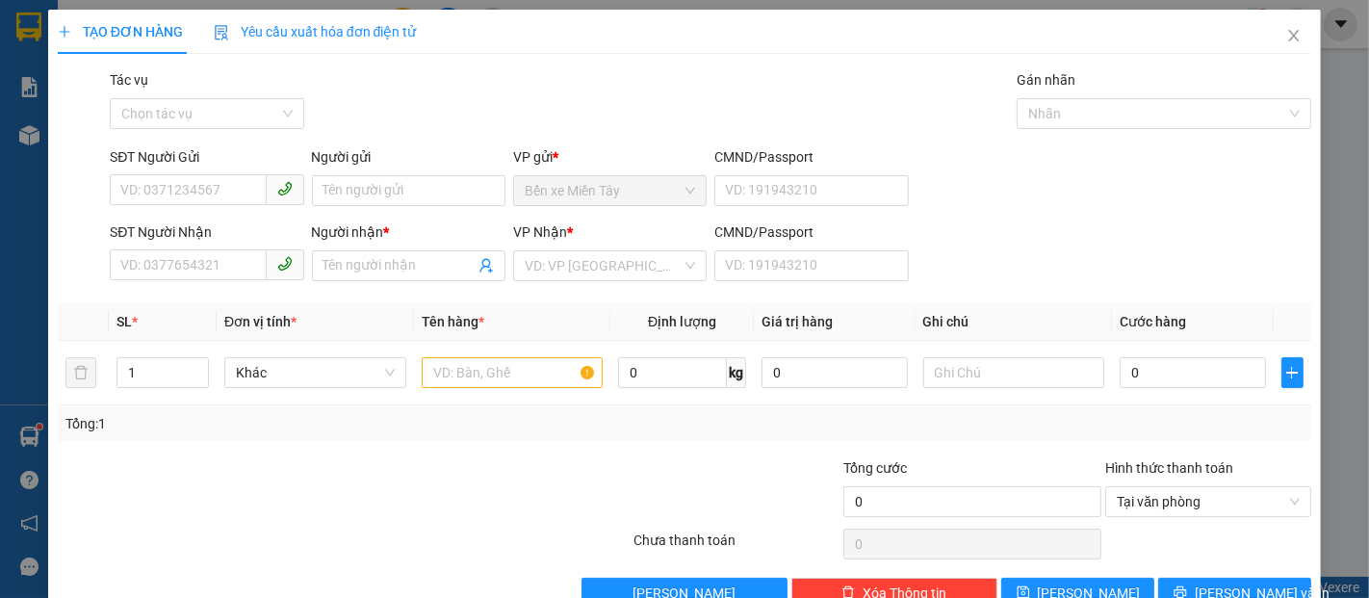
click at [721, 75] on div "Gói vận chuyển * Tiêu chuẩn Tác vụ Chọn tác vụ Gán nhãn Nhãn" at bounding box center [710, 102] width 1209 height 67
click at [211, 205] on span at bounding box center [207, 190] width 194 height 31
click at [210, 186] on input "SĐT Người Gửi" at bounding box center [188, 189] width 156 height 31
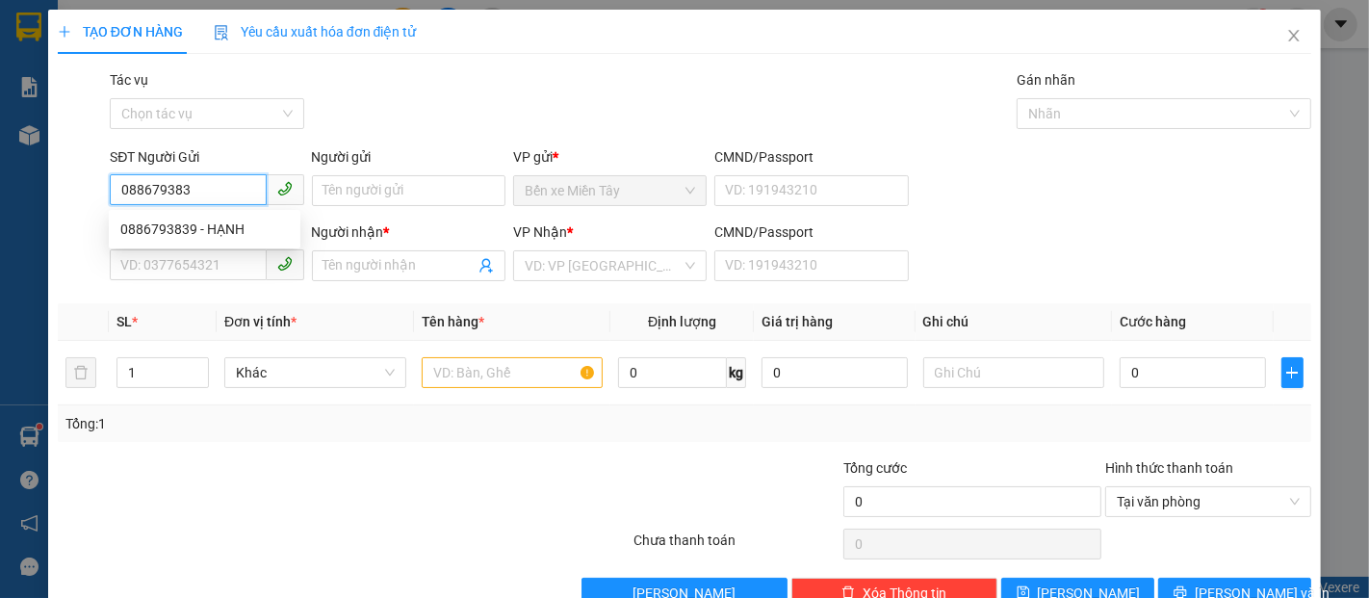
type input "0886793839"
click at [245, 231] on div "0886793839 - HẠNH" at bounding box center [204, 229] width 169 height 21
type input "HẠNH"
type input "0918023514"
type input "ANH KHOA"
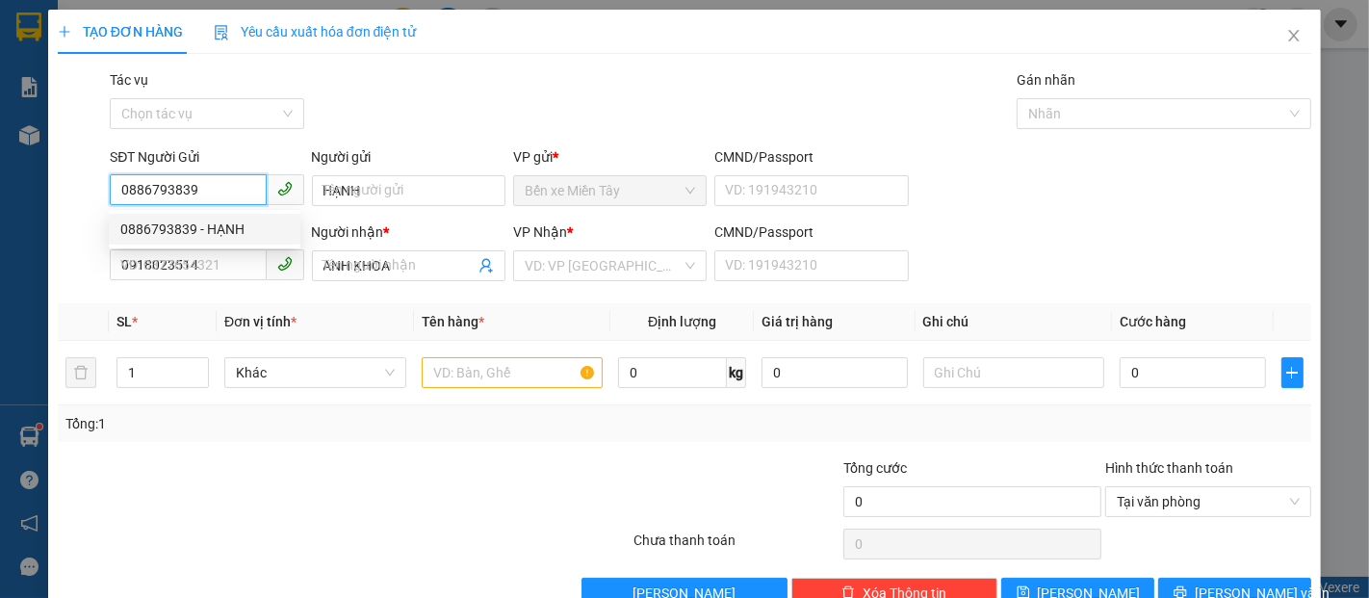
type input "30.000"
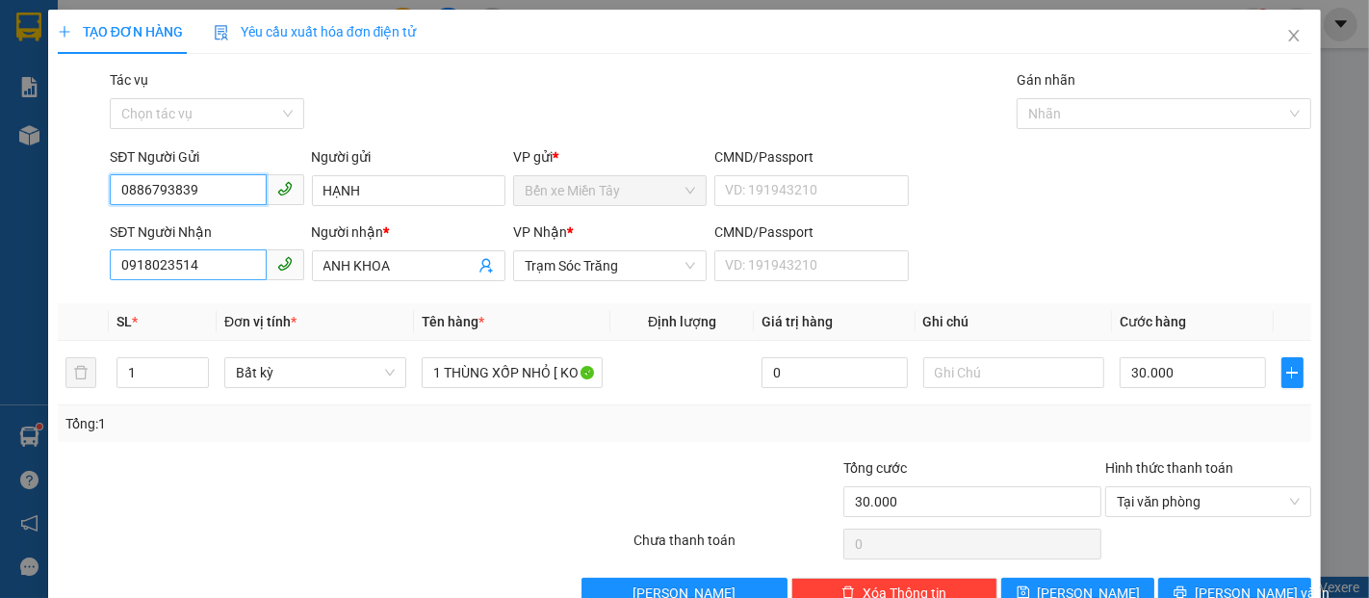
type input "0886793839"
drag, startPoint x: 217, startPoint y: 264, endPoint x: 116, endPoint y: 283, distance: 102.9
click at [116, 283] on div "SĐT Người Nhận 0918023514" at bounding box center [207, 254] width 194 height 67
click at [213, 268] on input "0939656522" at bounding box center [188, 264] width 156 height 31
type input "0939656522"
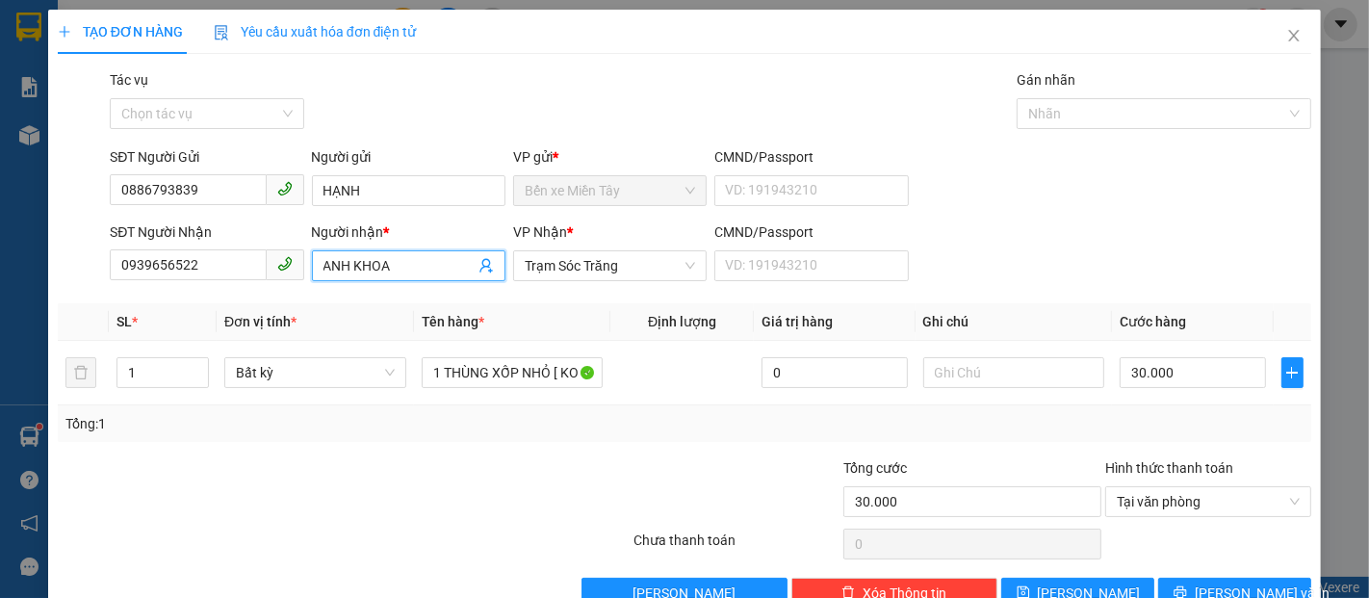
drag, startPoint x: 393, startPoint y: 273, endPoint x: 306, endPoint y: 273, distance: 86.7
click at [308, 273] on div "Người nhận * ANH KHOA" at bounding box center [408, 254] width 201 height 67
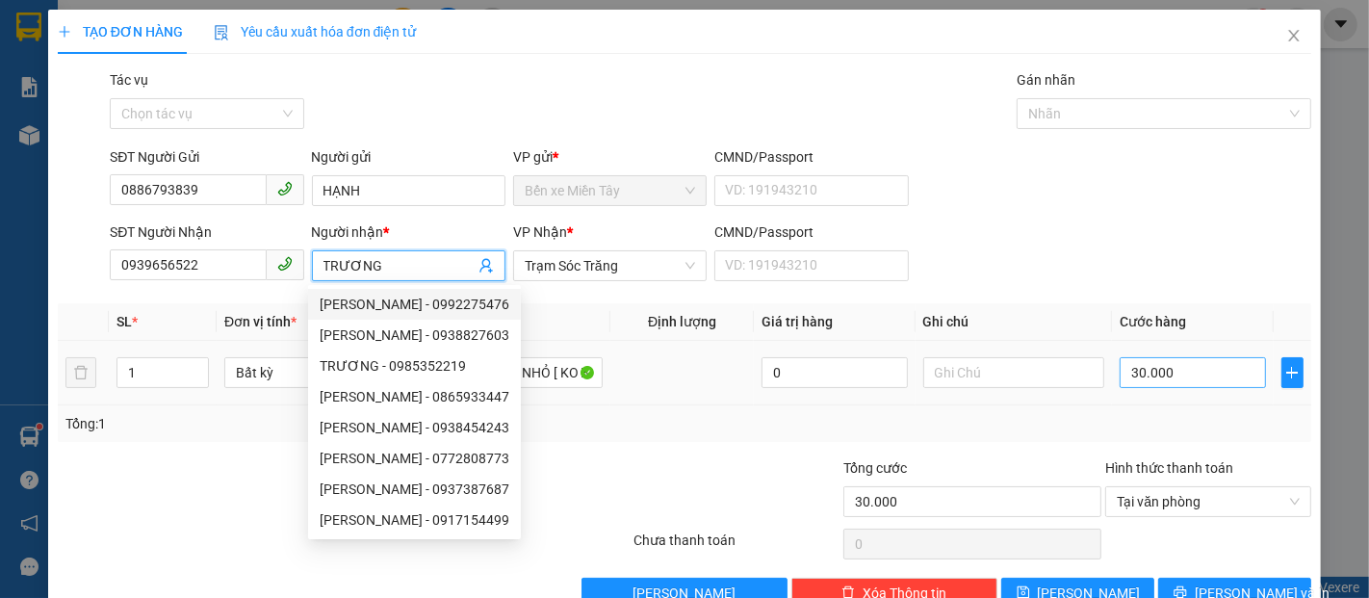
type input "TRƯƠNG"
click at [1181, 385] on input "30.000" at bounding box center [1192, 372] width 145 height 31
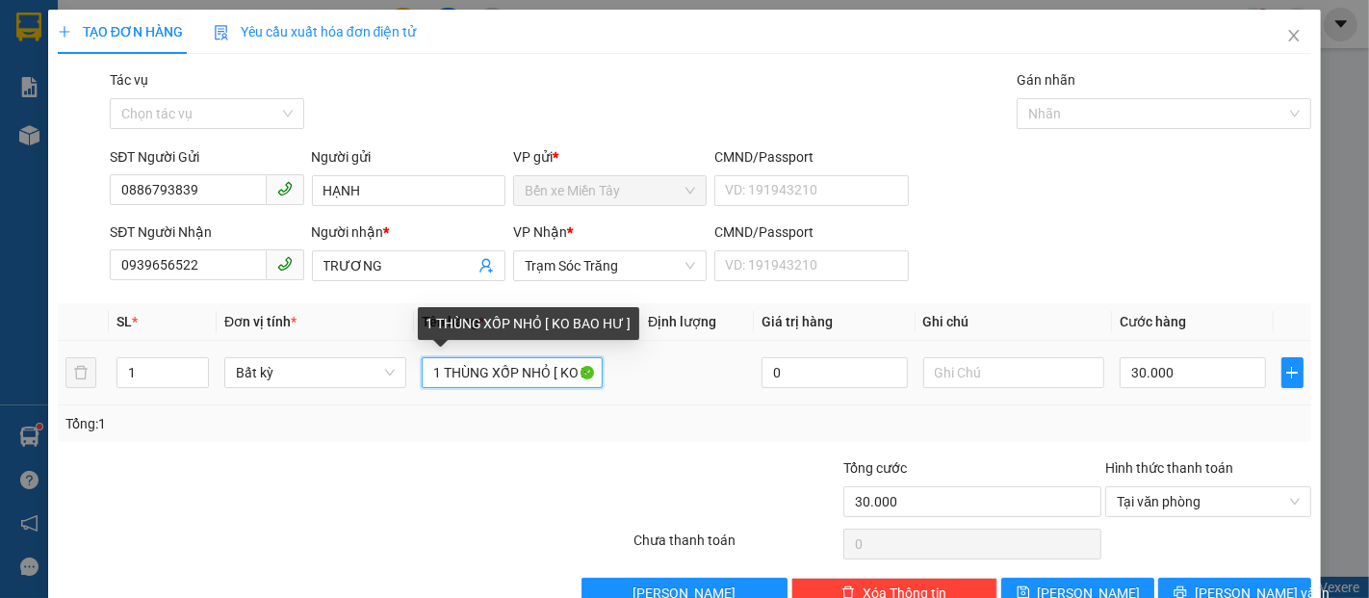
drag, startPoint x: 549, startPoint y: 374, endPoint x: 414, endPoint y: 375, distance: 134.8
click at [414, 375] on td "1 THÙNG XỐP NHỎ [ KO BAO HƯ ]" at bounding box center [512, 373] width 197 height 65
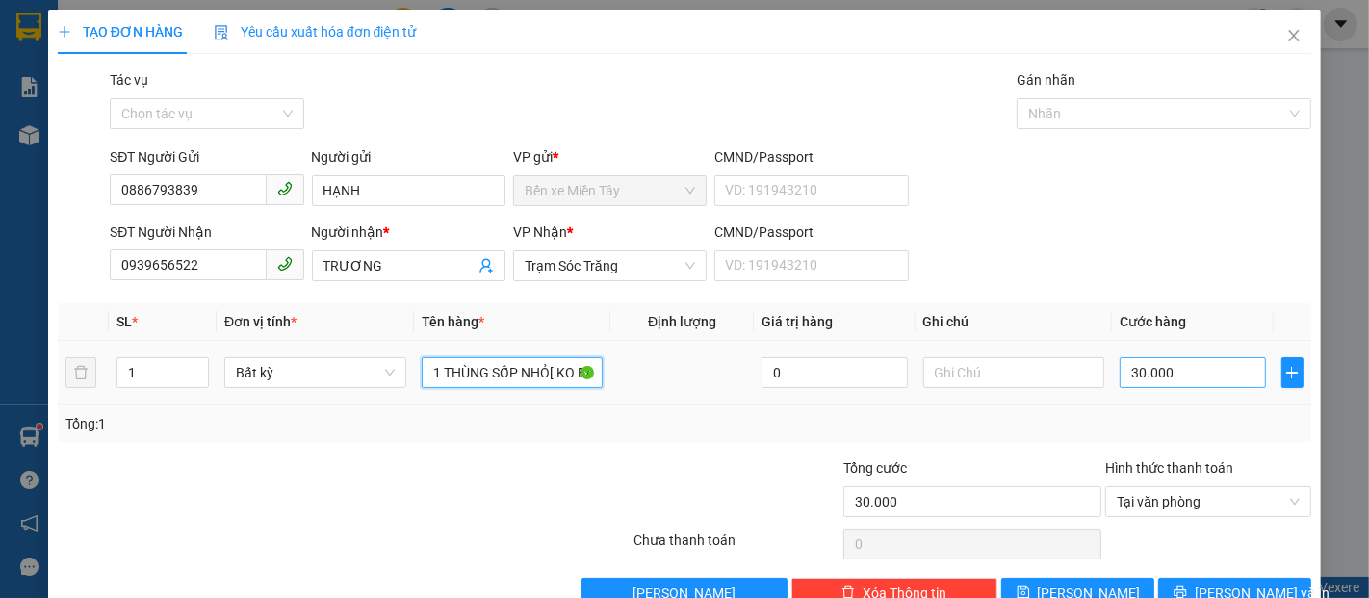
type input "1 THÙNG SỐP NHỎ[ KO BAO HƯ ]"
click at [1177, 357] on input "30.000" at bounding box center [1192, 372] width 145 height 31
type input "4"
type input "40"
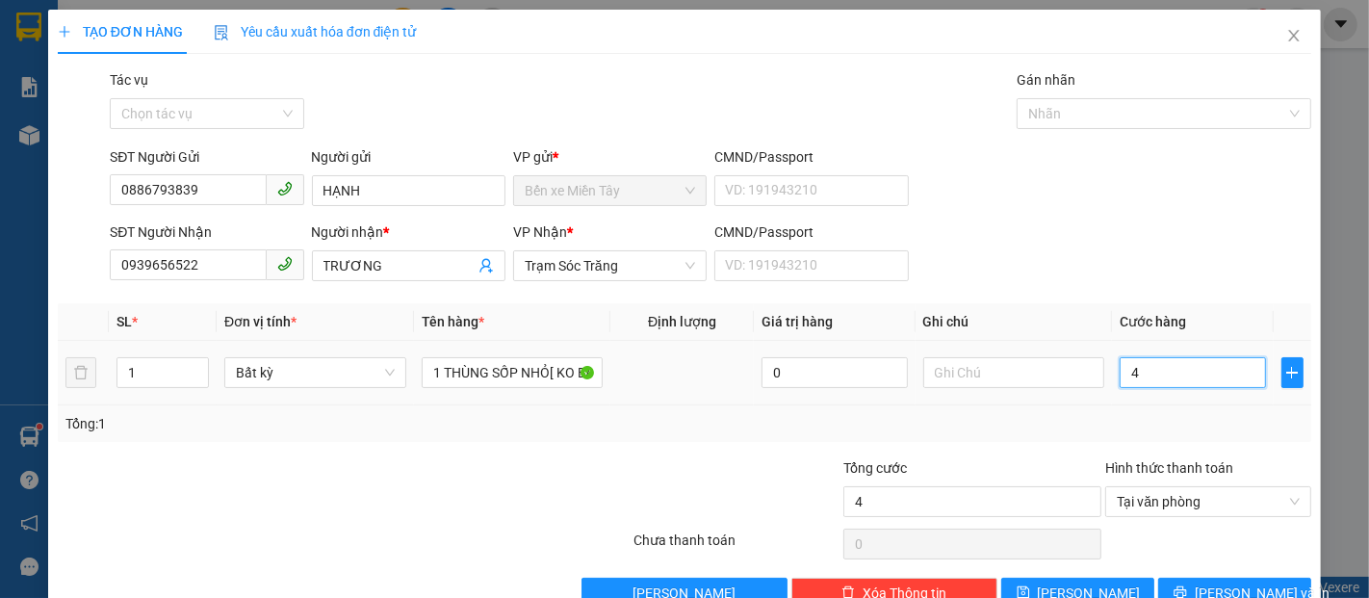
type input "40"
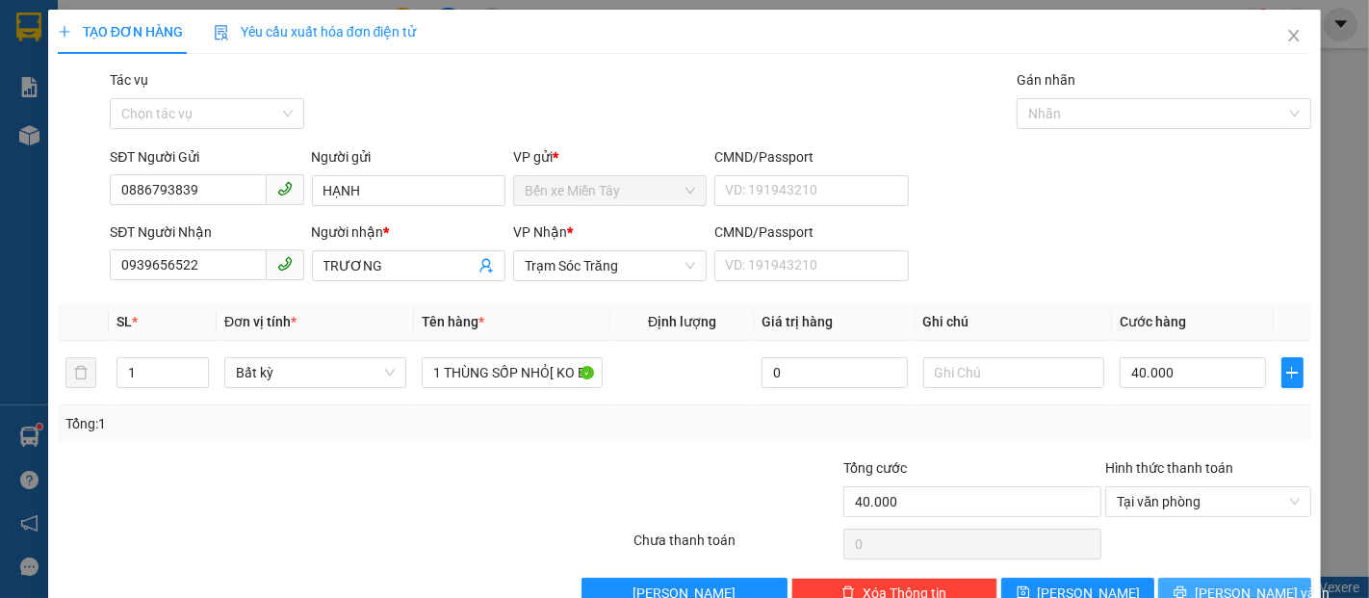
click at [1265, 578] on button "Lưu và In" at bounding box center [1234, 593] width 153 height 31
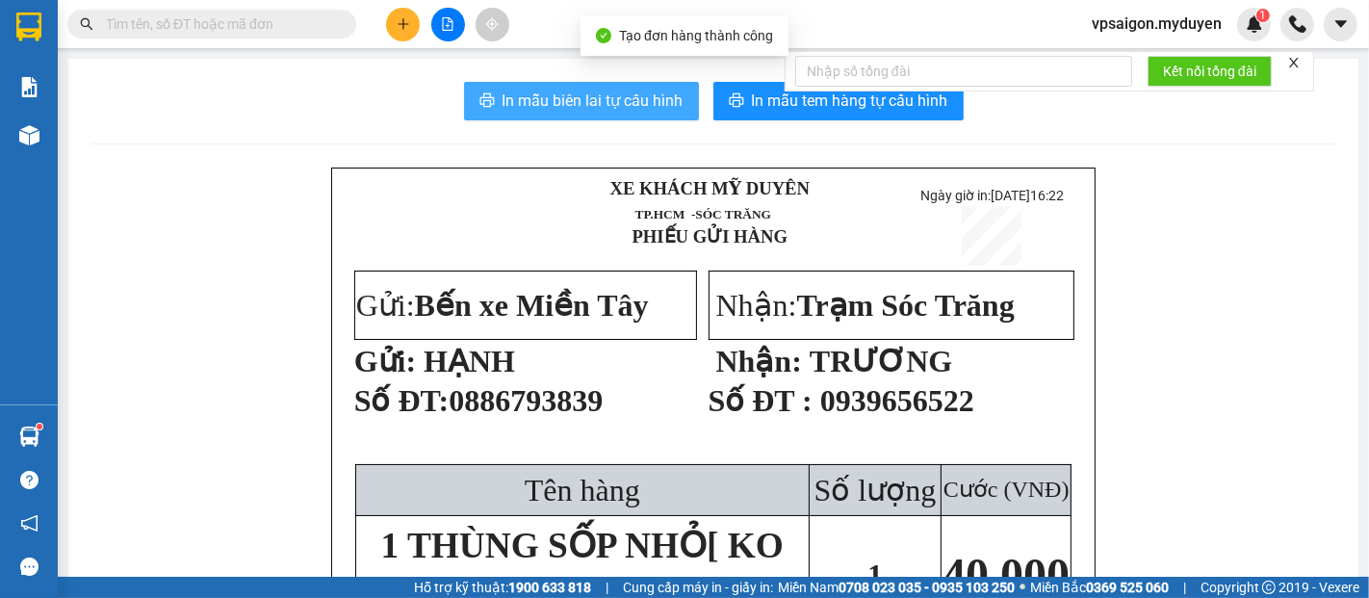
click at [612, 91] on span "In mẫu biên lai tự cấu hình" at bounding box center [593, 101] width 181 height 24
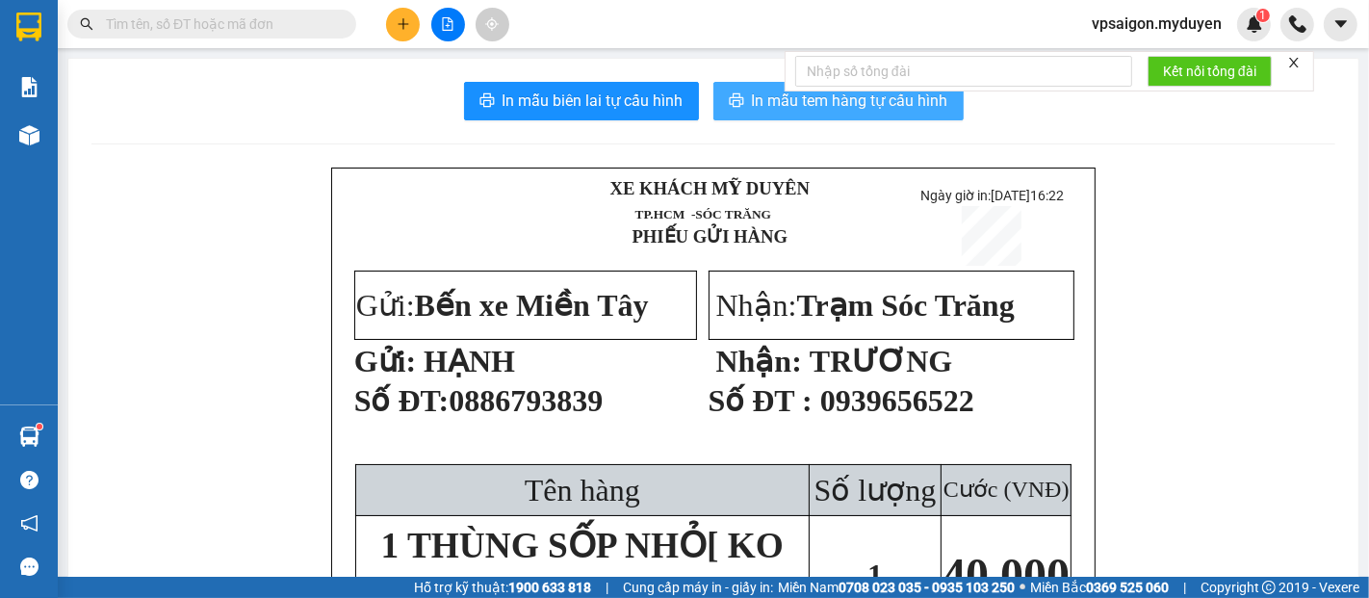
click at [736, 112] on button "In mẫu tem hàng tự cấu hình" at bounding box center [839, 101] width 250 height 39
click at [401, 29] on icon "plus" at bounding box center [403, 23] width 13 height 13
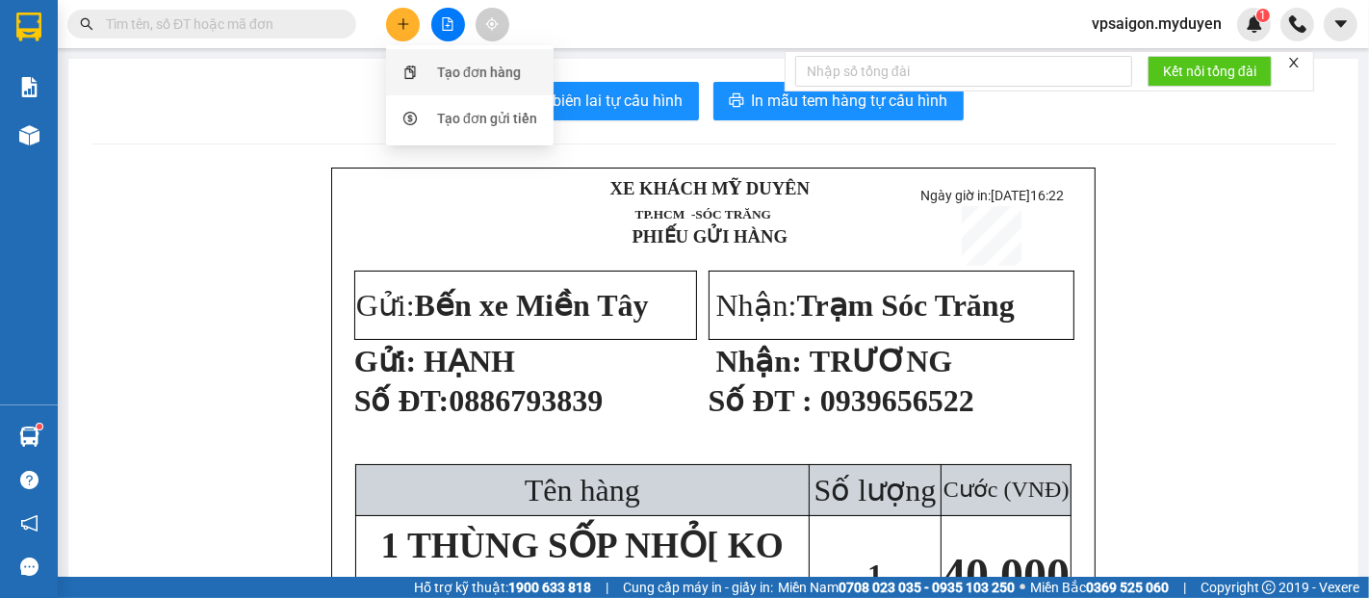
click at [455, 67] on div "Tạo đơn hàng" at bounding box center [479, 72] width 84 height 21
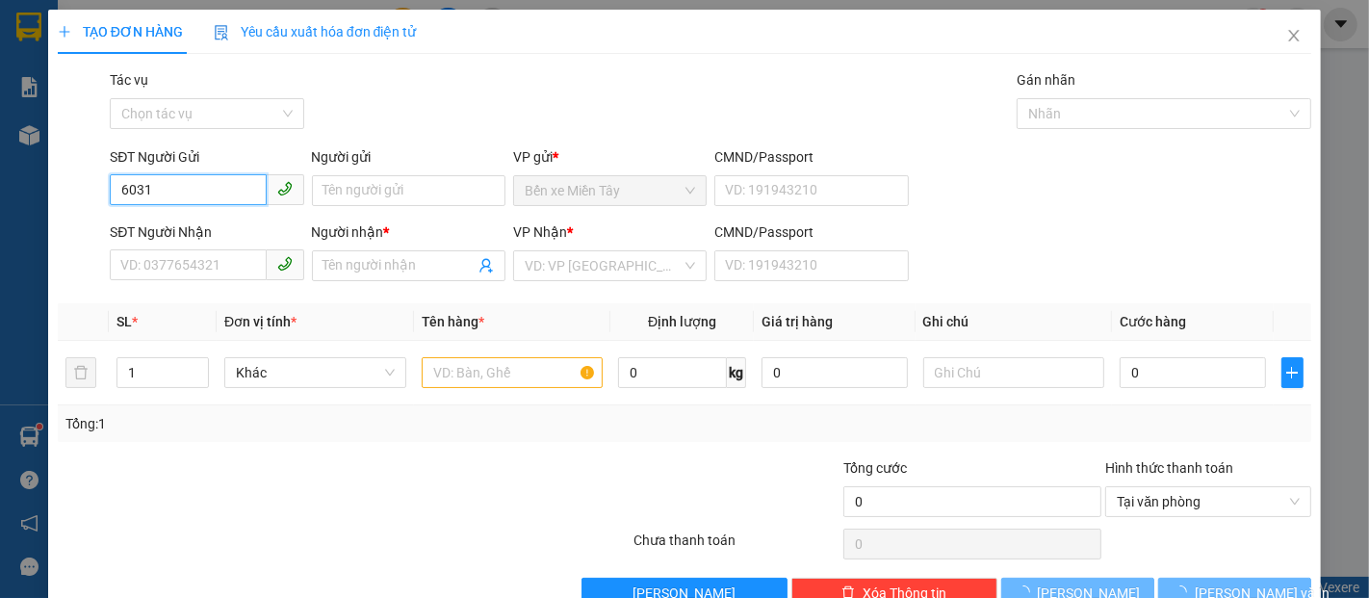
click at [199, 191] on input "6031" at bounding box center [188, 189] width 156 height 31
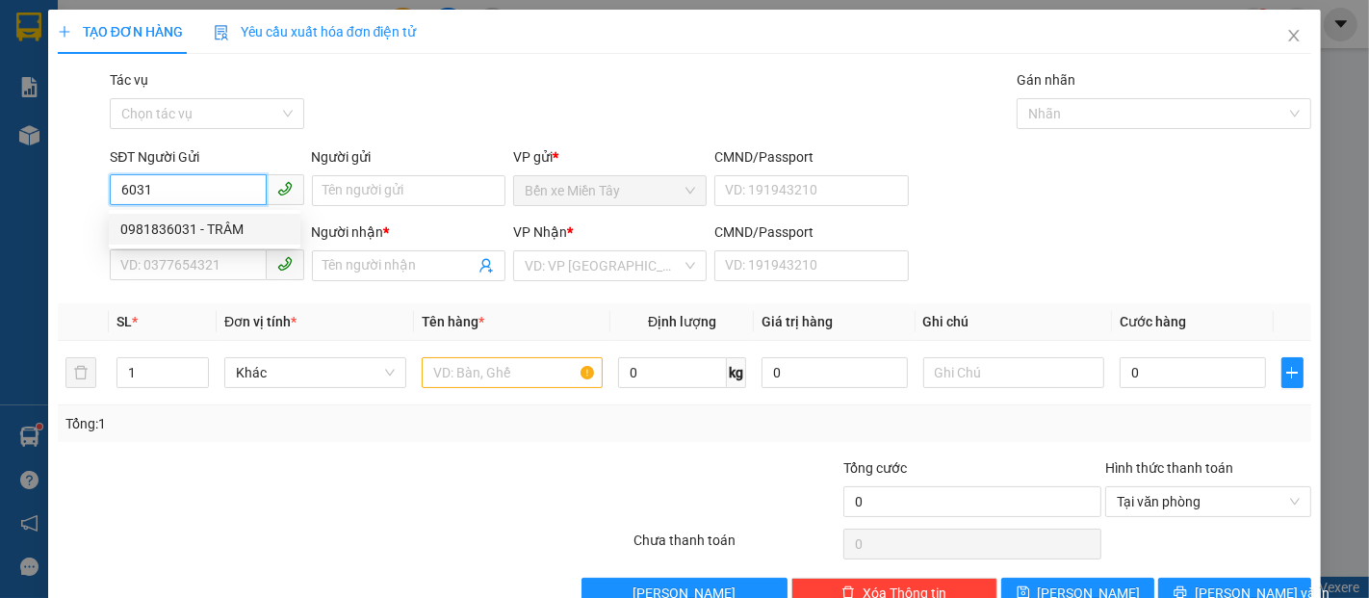
click at [222, 234] on div "0981836031 - TRÂM" at bounding box center [204, 229] width 169 height 21
type input "0981836031"
type input "TRÂM"
type input "0377531534"
type input "TÚ"
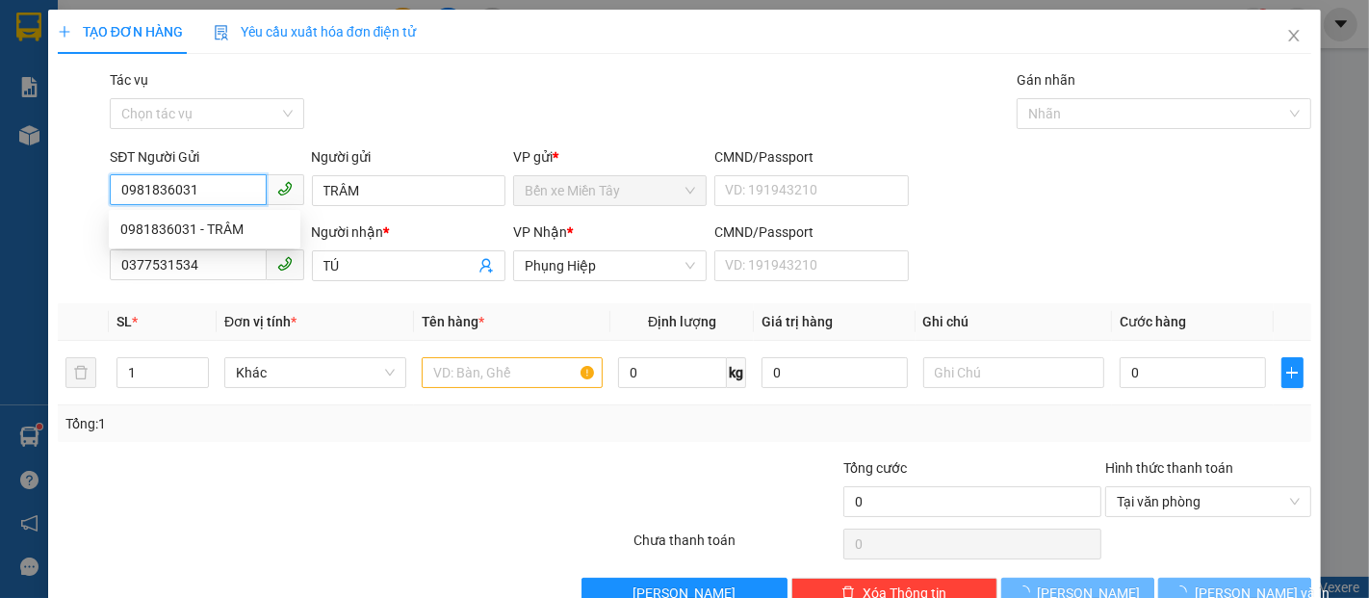
type input "600.000"
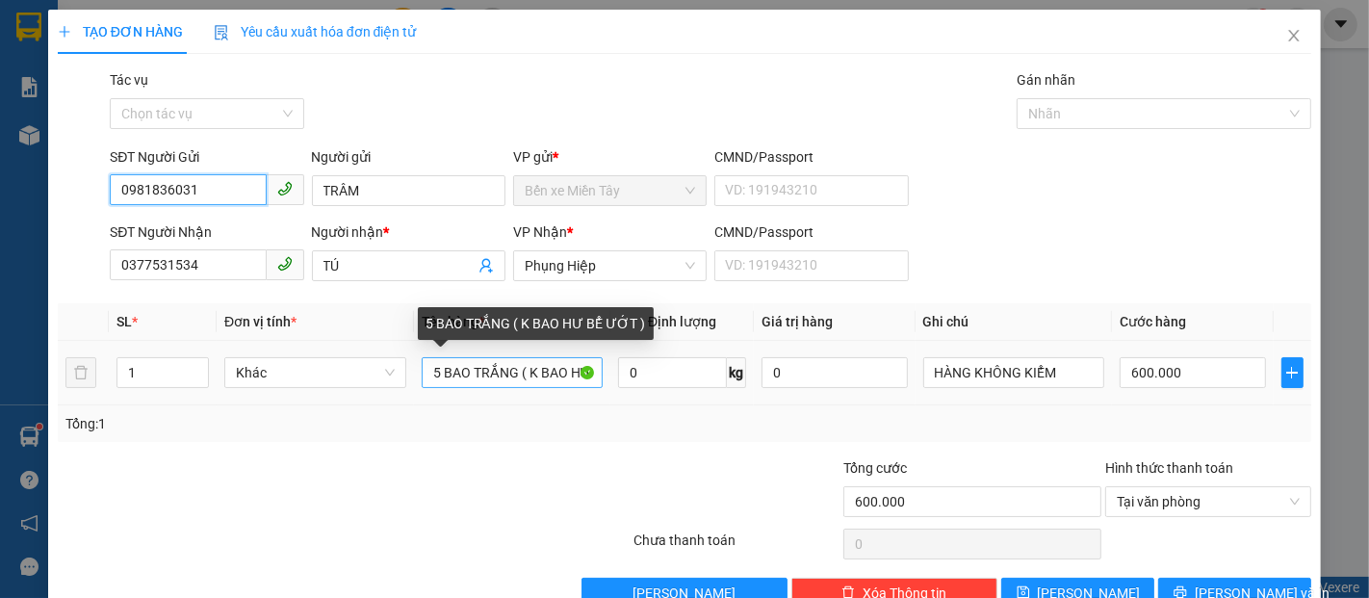
type input "0981836031"
drag, startPoint x: 508, startPoint y: 376, endPoint x: 410, endPoint y: 380, distance: 98.3
click at [414, 380] on td "5 BAO TRẮNG ( K BAO HƯ BỂ ƯỚT )" at bounding box center [512, 373] width 197 height 65
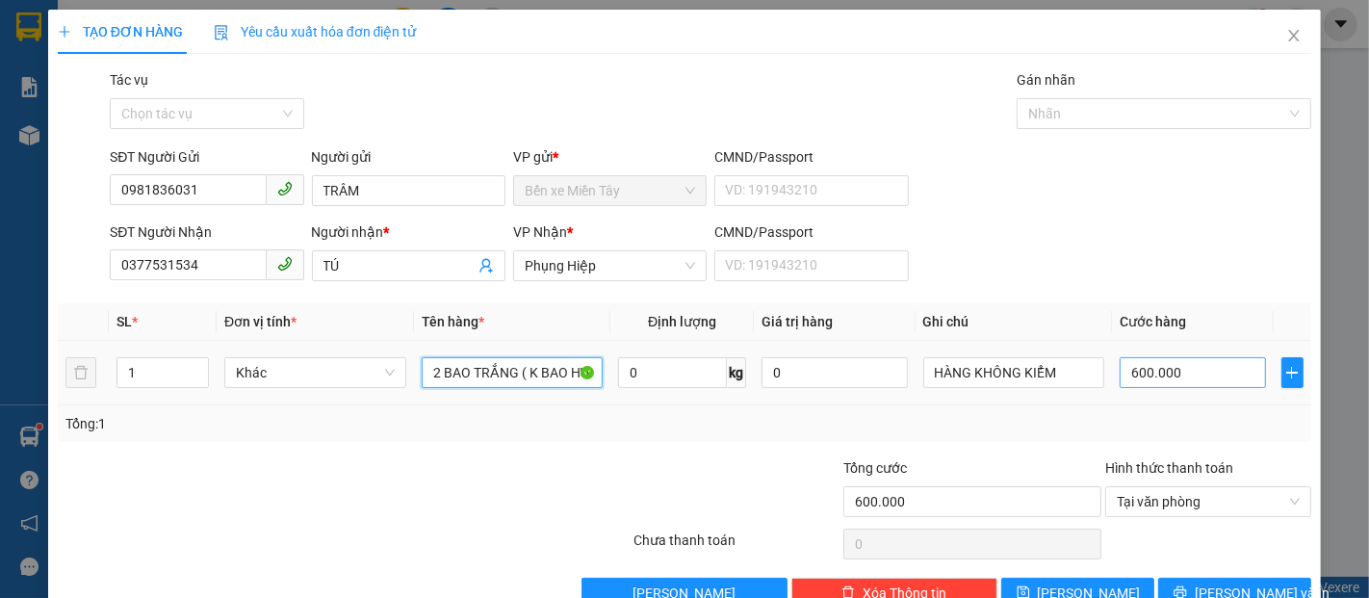
type input "2 BAO TRẮNG ( K BAO HƯ BỂ ƯỚT )"
click at [1177, 374] on input "600.000" at bounding box center [1192, 372] width 145 height 31
type input "2"
type input "22"
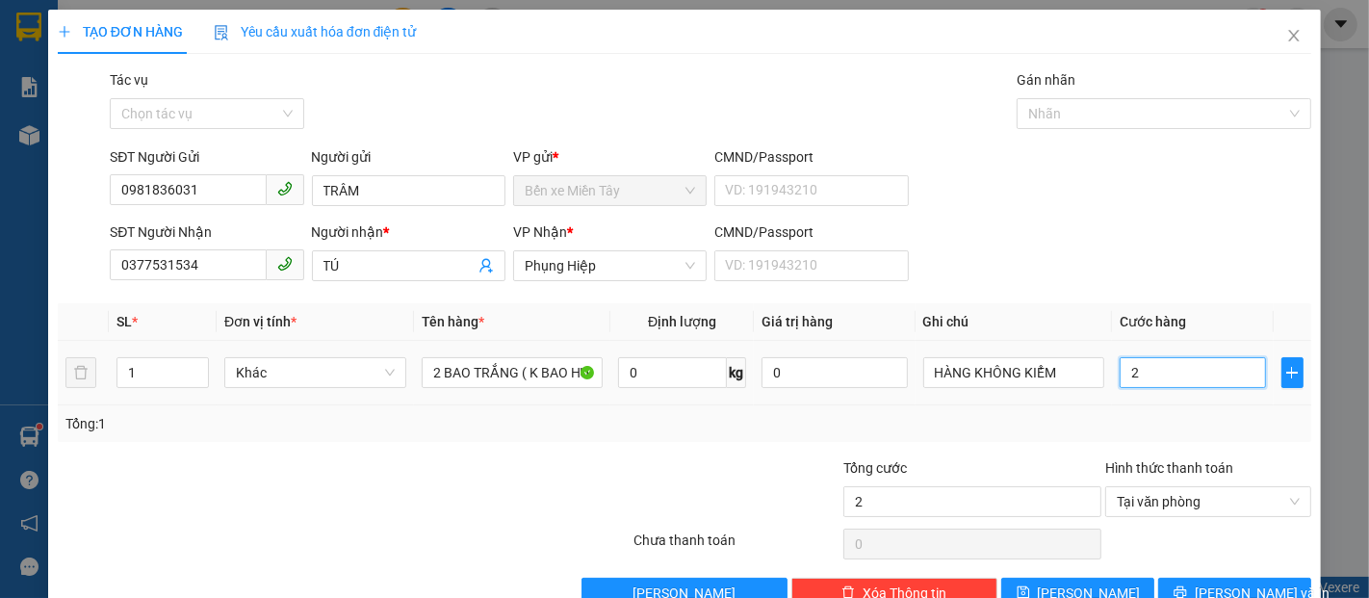
type input "22"
type input "220"
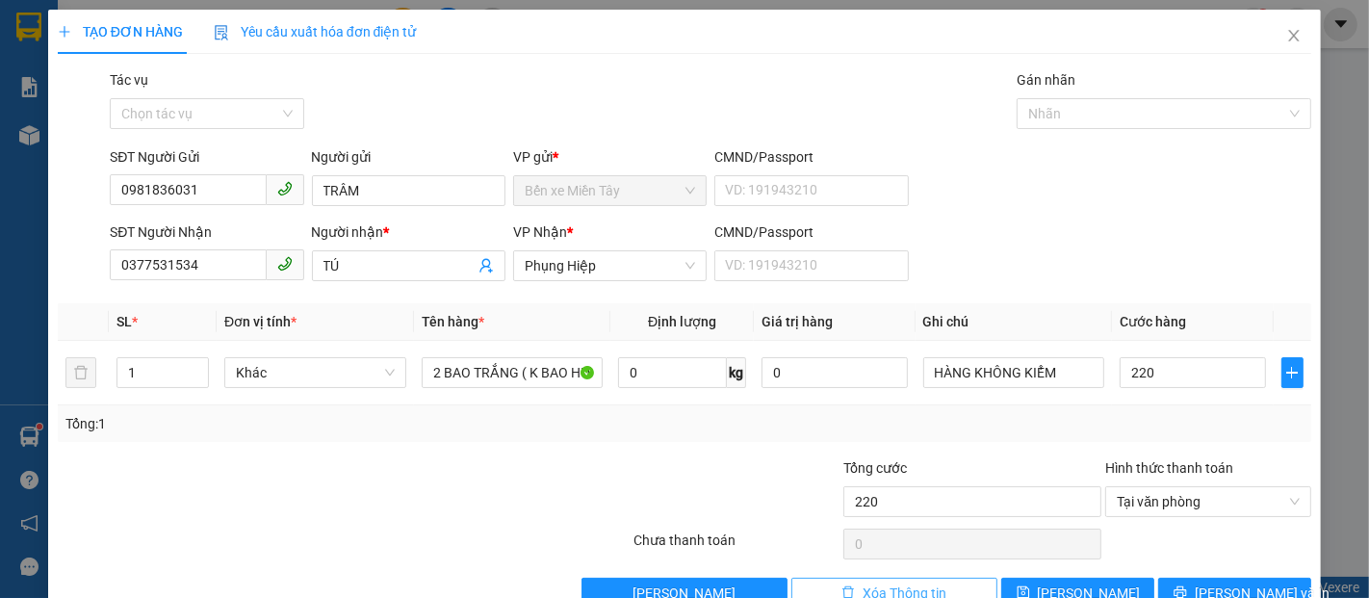
type input "220.000"
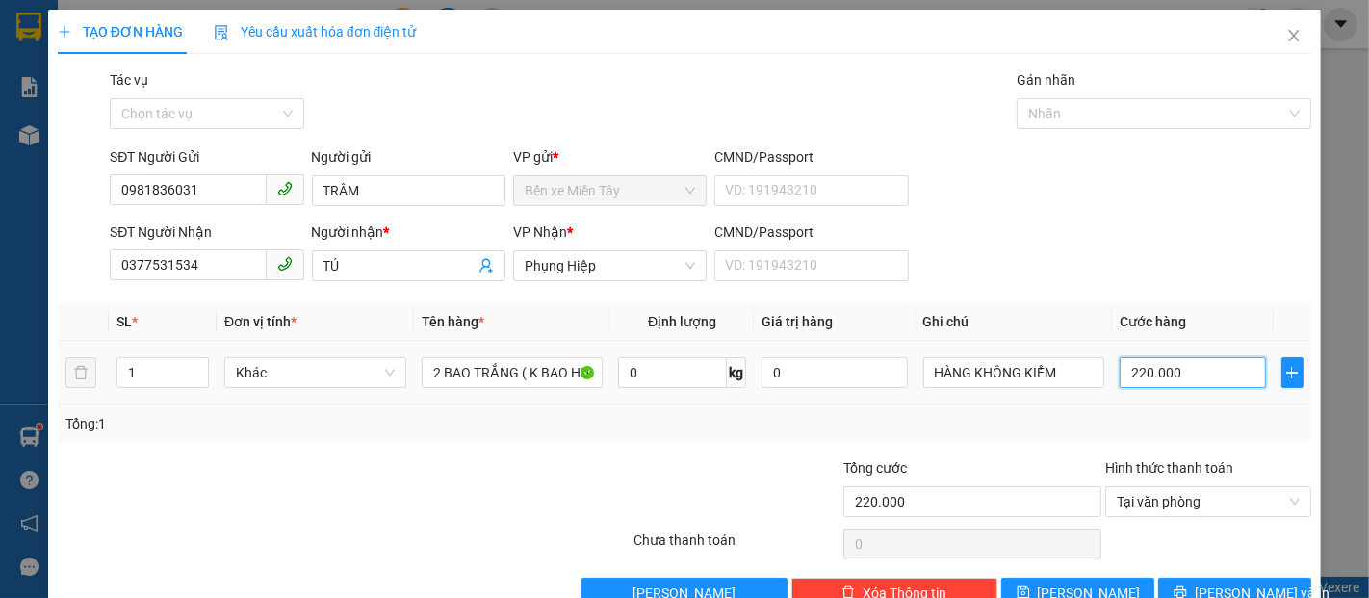
click at [1210, 382] on input "220.000" at bounding box center [1192, 372] width 145 height 31
click at [1273, 578] on button "Lưu và In" at bounding box center [1234, 593] width 153 height 31
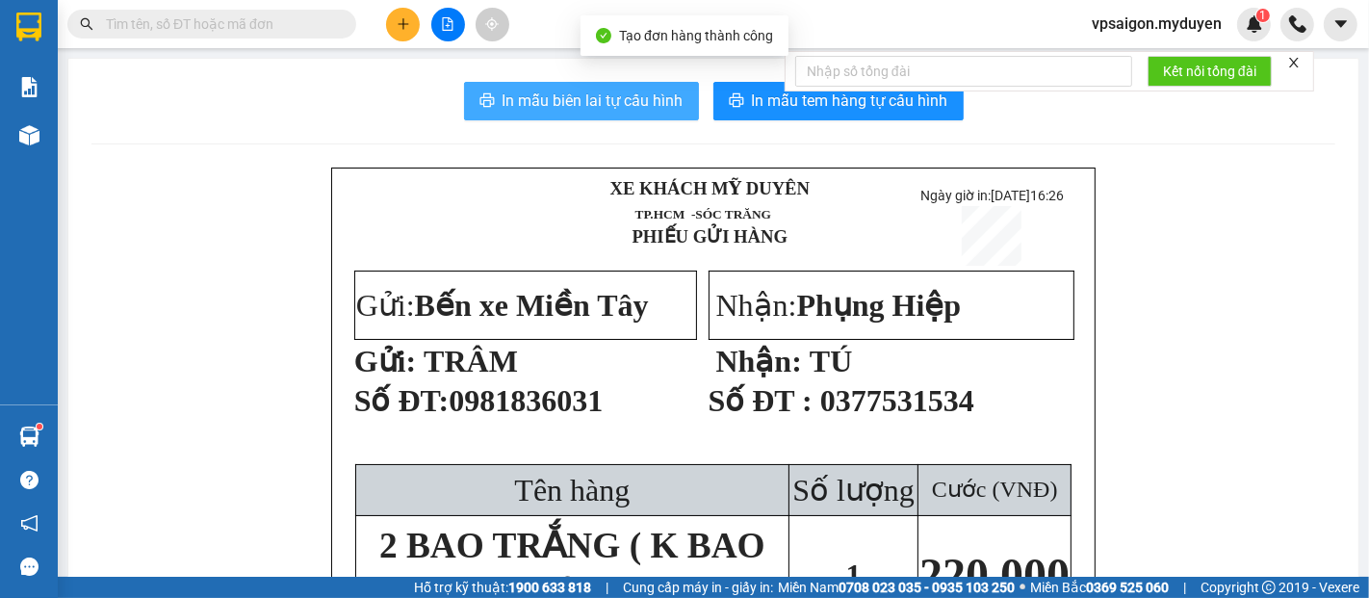
click at [541, 106] on span "In mẫu biên lai tự cấu hình" at bounding box center [593, 101] width 181 height 24
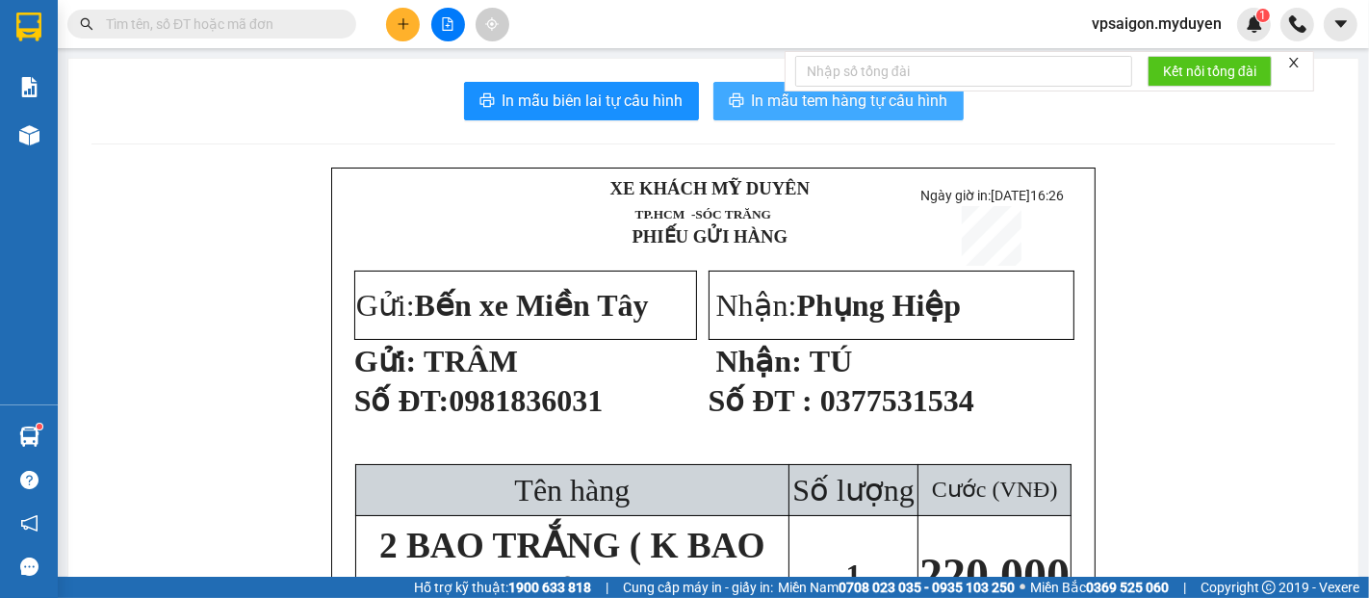
click at [835, 109] on span "In mẫu tem hàng tự cấu hình" at bounding box center [850, 101] width 196 height 24
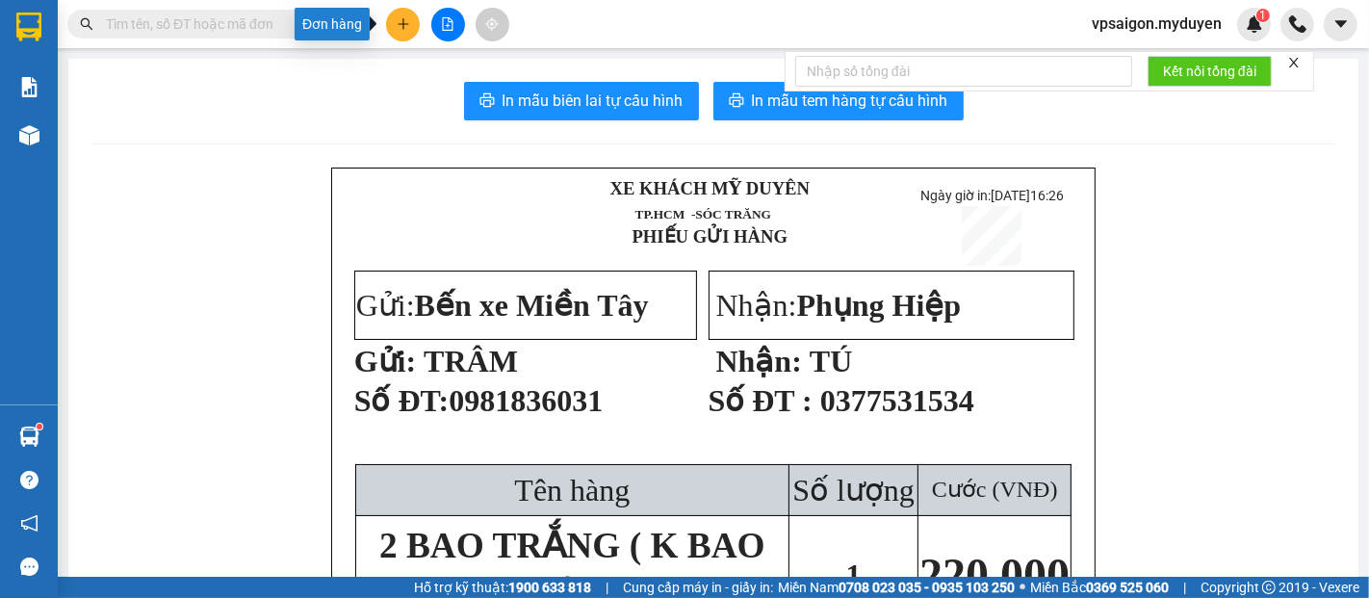
click at [404, 25] on icon "plus" at bounding box center [403, 23] width 13 height 13
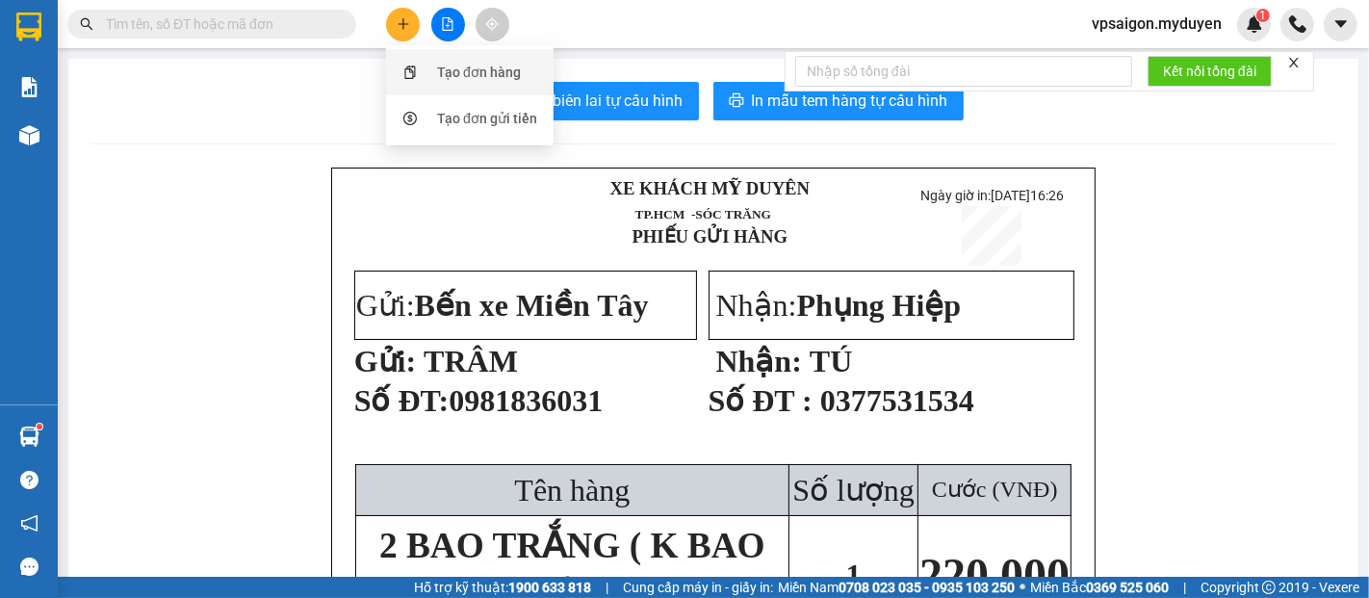
click at [510, 71] on div "Tạo đơn hàng" at bounding box center [479, 72] width 84 height 21
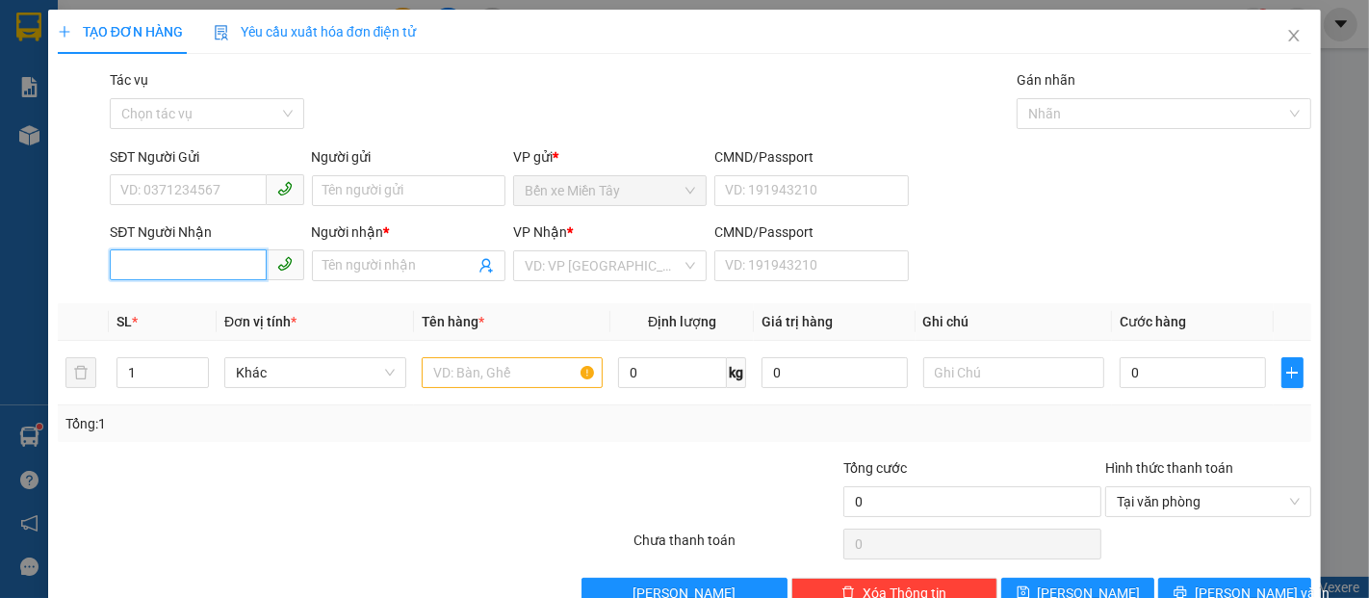
click at [206, 269] on input "SĐT Người Nhận" at bounding box center [188, 264] width 156 height 31
type input "0866689170"
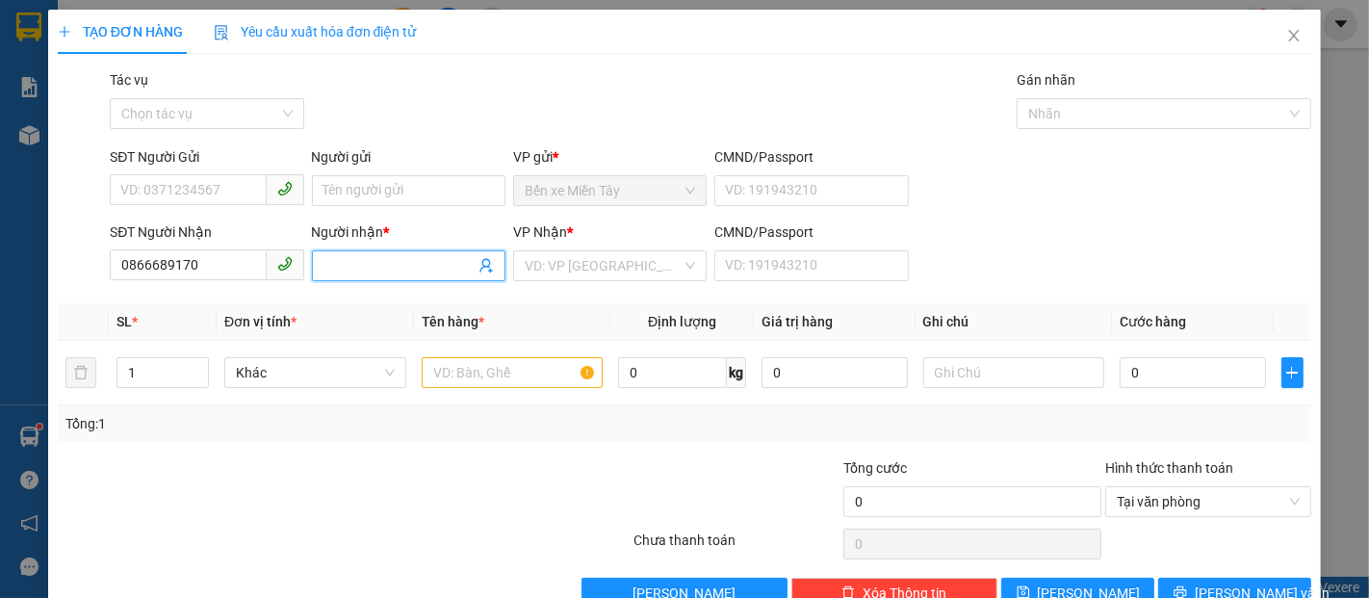
click at [354, 270] on input "Người nhận *" at bounding box center [399, 265] width 151 height 21
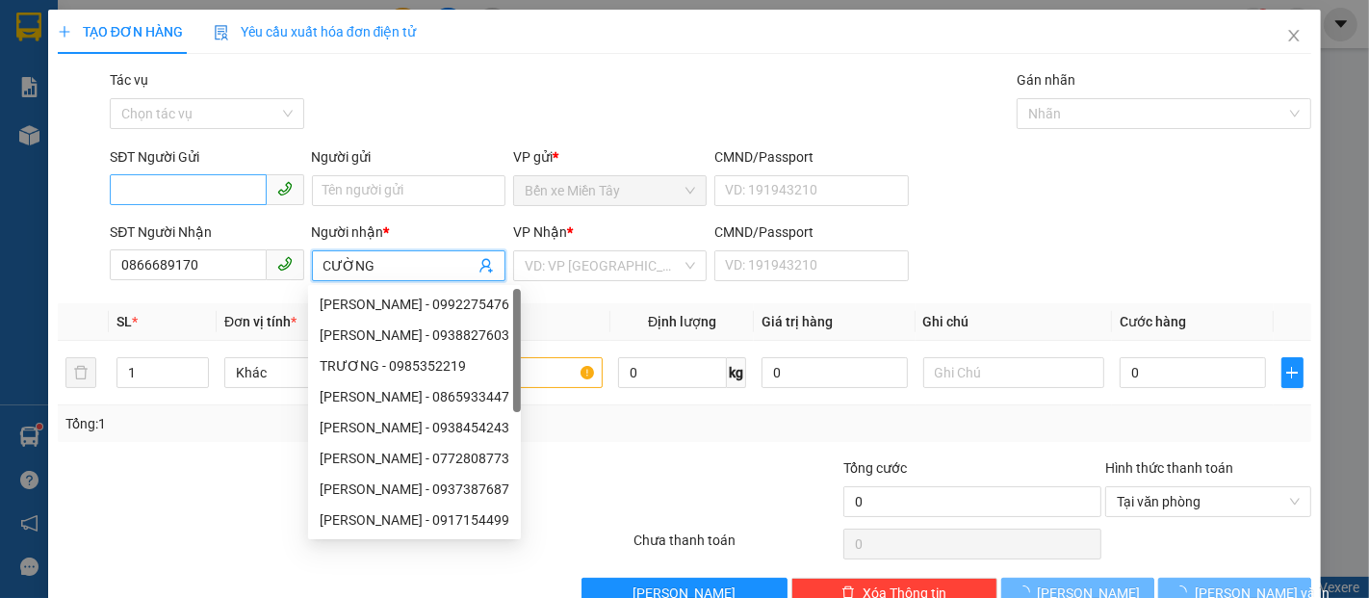
type input "CƯỜNG"
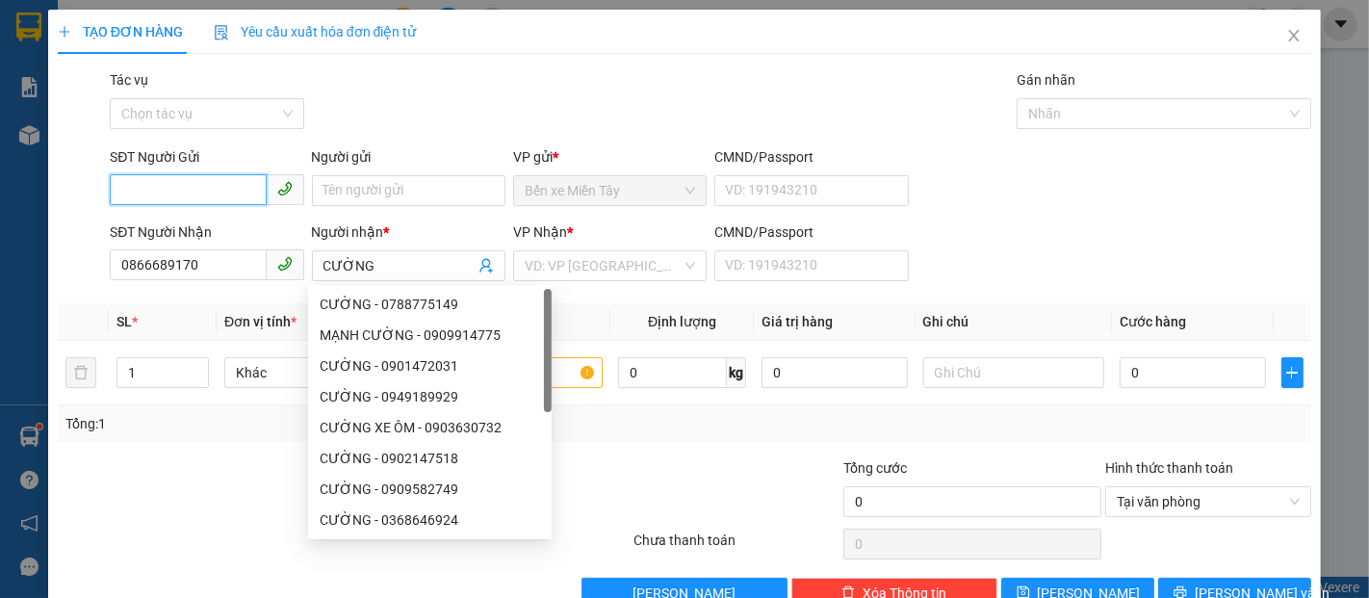
click at [195, 175] on input "SĐT Người Gửi" at bounding box center [188, 189] width 156 height 31
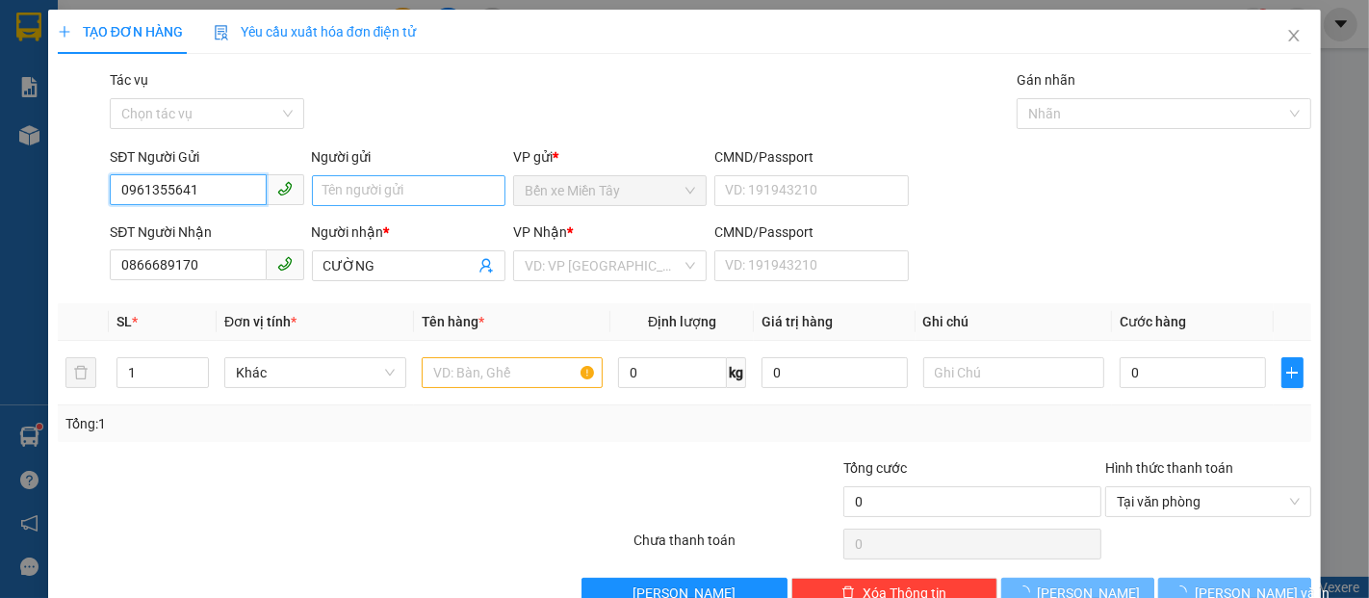
type input "0961355641"
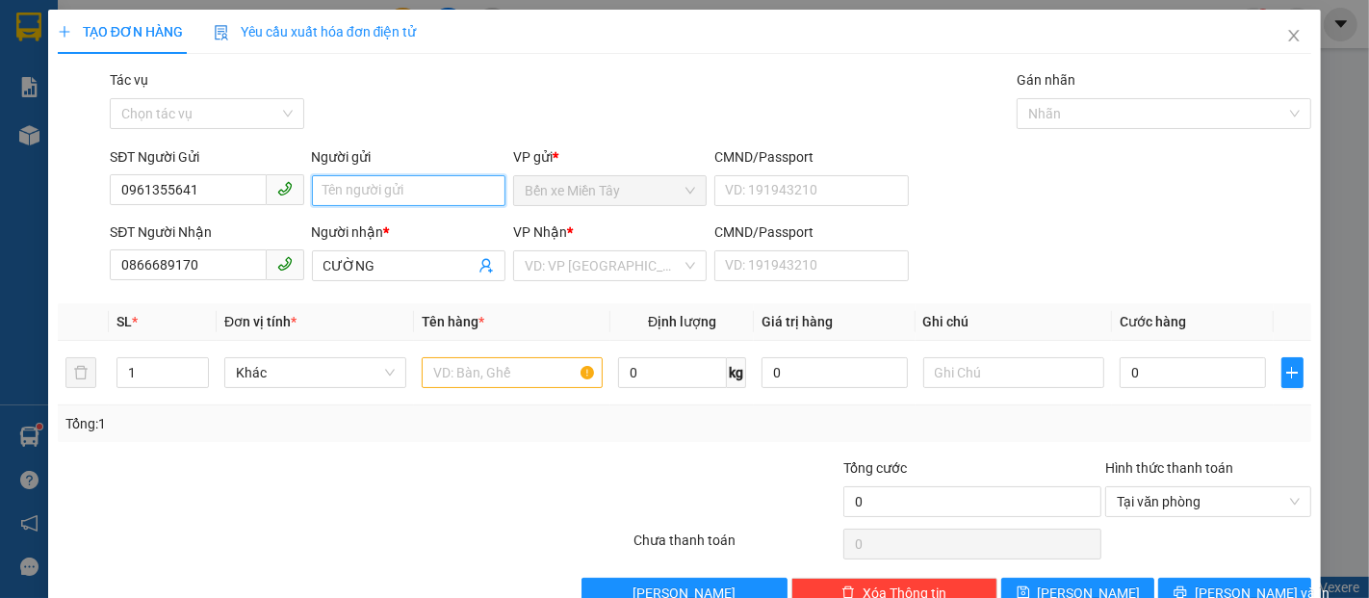
click at [351, 196] on input "Người gửi" at bounding box center [409, 190] width 194 height 31
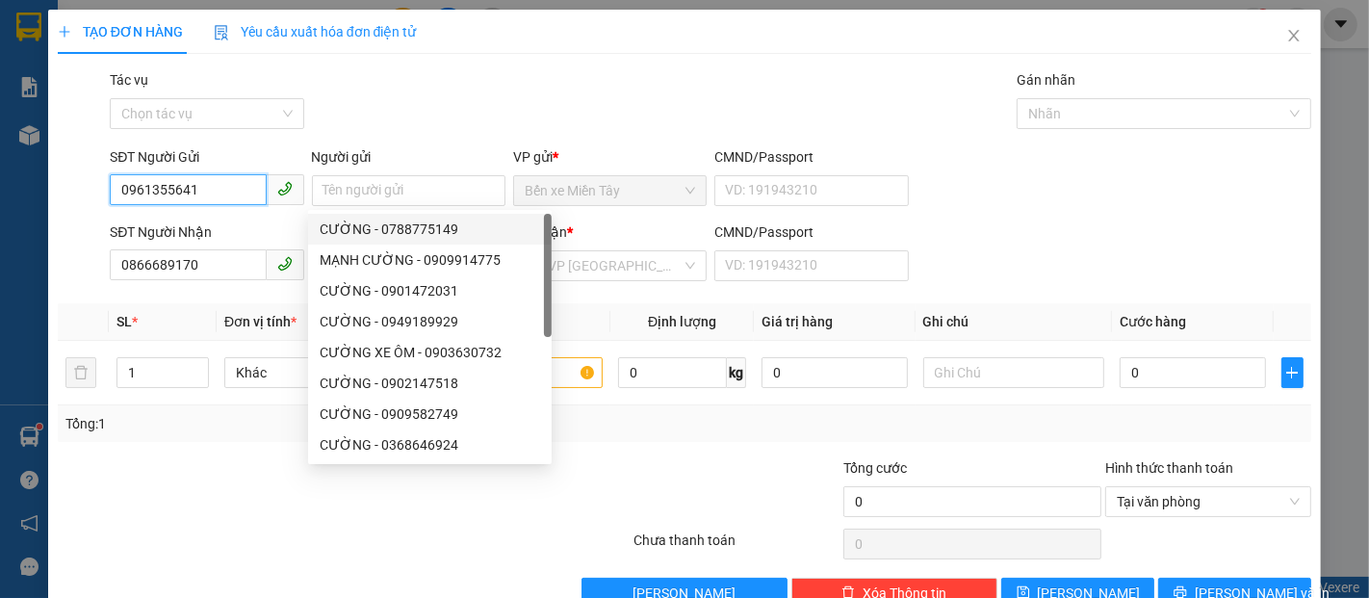
click at [223, 190] on input "0961355641" at bounding box center [188, 189] width 156 height 31
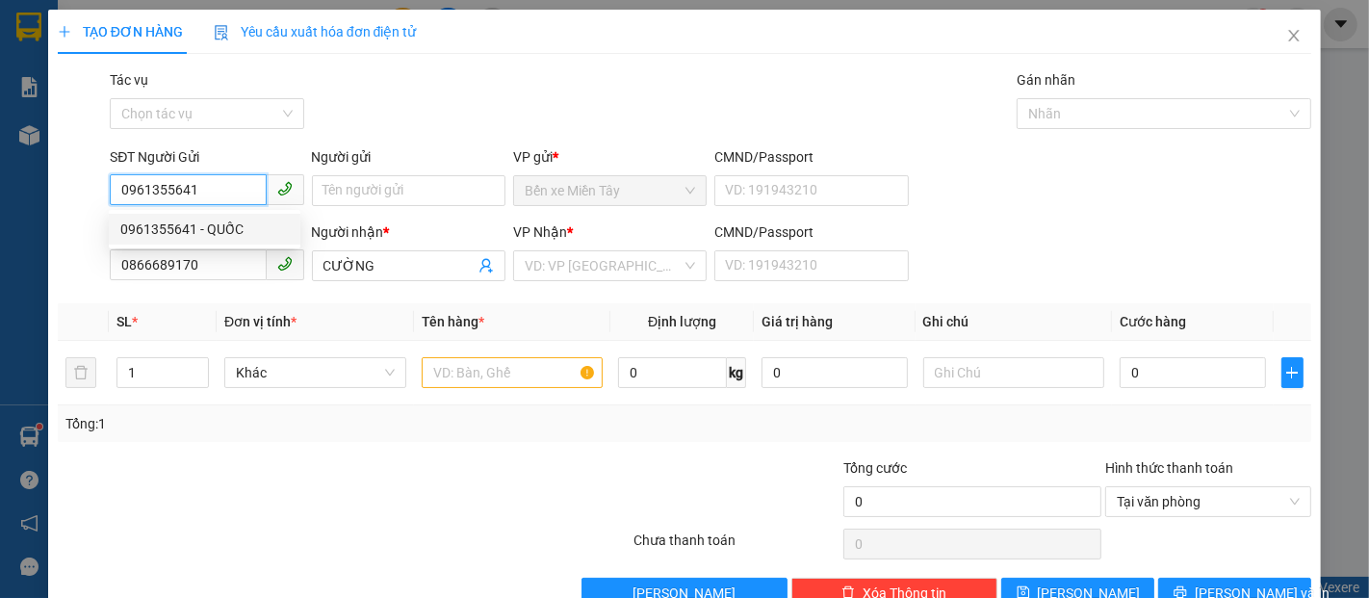
drag, startPoint x: 221, startPoint y: 225, endPoint x: 271, endPoint y: 226, distance: 49.1
click at [221, 226] on div "0961355641 - QUỐC" at bounding box center [204, 229] width 169 height 21
type input "QUỐC"
type input "90.000"
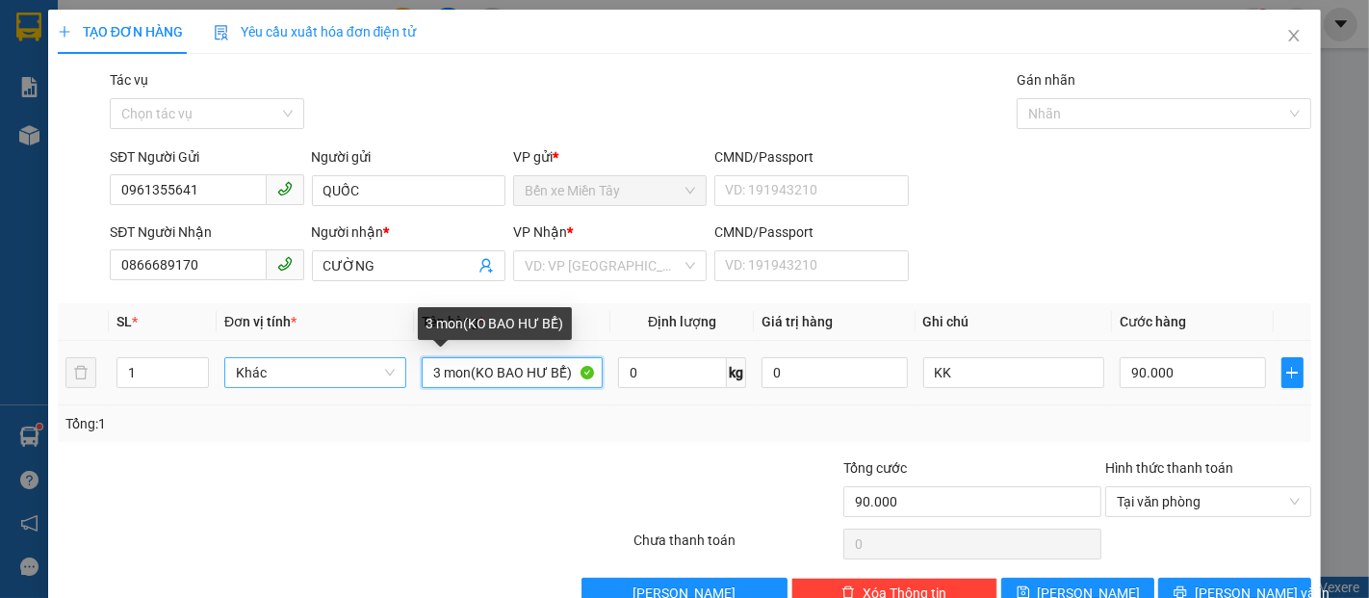
drag, startPoint x: 464, startPoint y: 378, endPoint x: 395, endPoint y: 378, distance: 69.3
click at [395, 378] on tr "1 Khác 3 mon(KO BAO HƯ BỂ) 0 kg 0 KK 90.000" at bounding box center [685, 373] width 1254 height 65
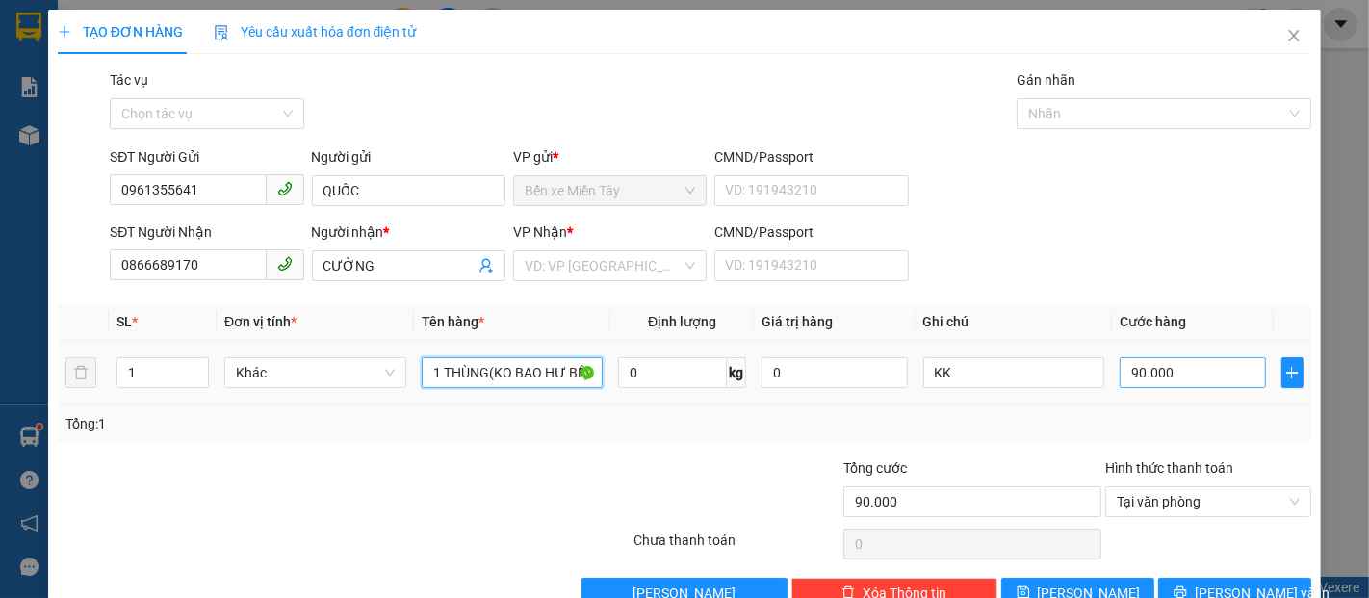
type input "1 THÙNG(KO BAO HƯ BỂ)"
drag, startPoint x: 1153, startPoint y: 357, endPoint x: 1154, endPoint y: 369, distance: 11.6
click at [1154, 364] on input "90.000" at bounding box center [1192, 372] width 145 height 31
drag, startPoint x: 1164, startPoint y: 377, endPoint x: 1088, endPoint y: 379, distance: 76.1
click at [1088, 379] on tr "1 Khác 1 THÙNG(KO BAO HƯ BỂ) 0 kg 0 KK 90.000" at bounding box center [685, 373] width 1254 height 65
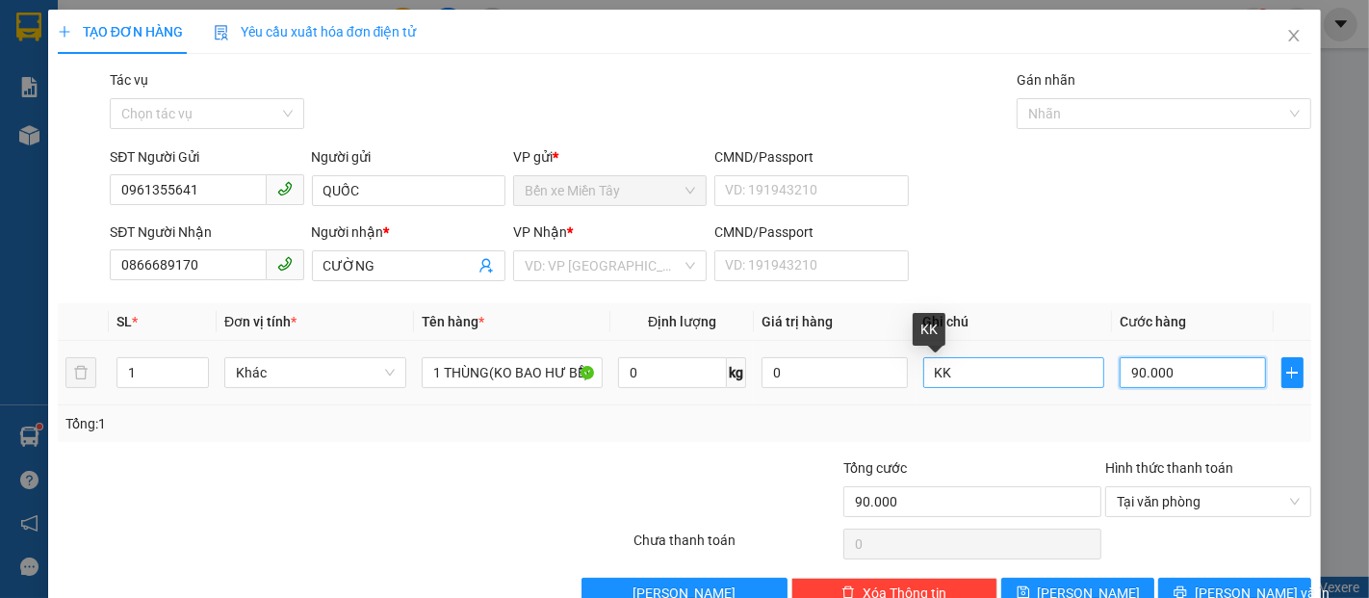
type input "0"
drag, startPoint x: 1130, startPoint y: 377, endPoint x: 1104, endPoint y: 379, distance: 26.1
click at [1112, 379] on td "0" at bounding box center [1192, 373] width 161 height 65
type input "0"
drag, startPoint x: 1129, startPoint y: 377, endPoint x: 1118, endPoint y: 378, distance: 10.6
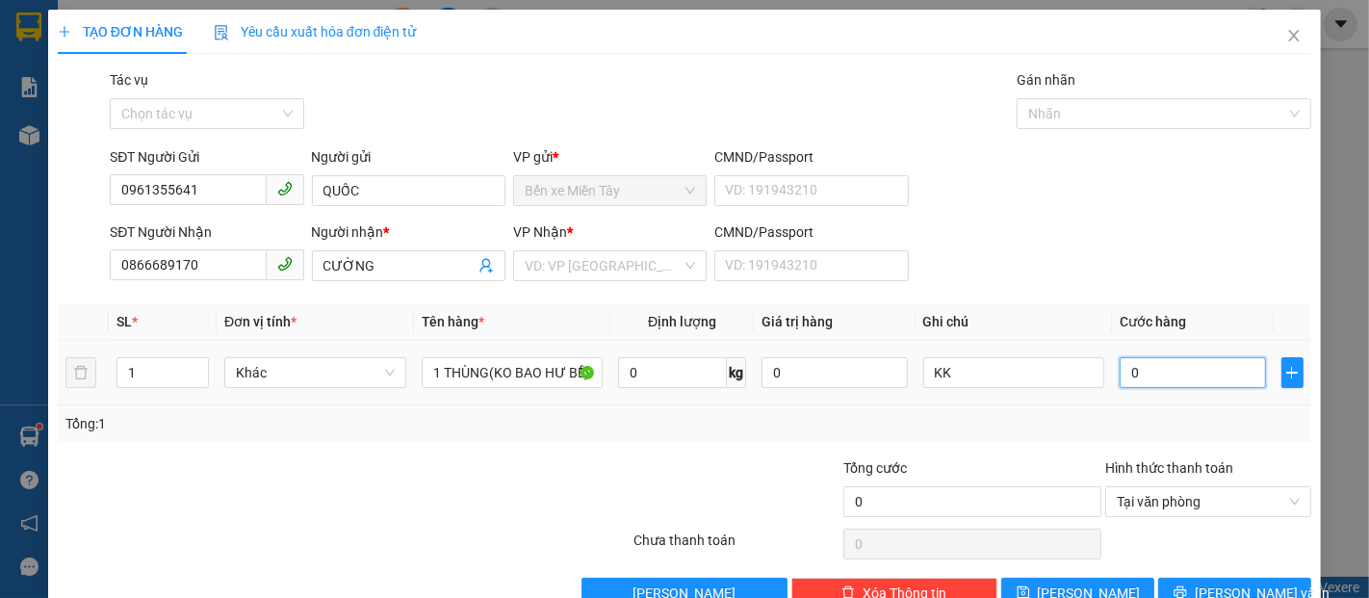
click at [1120, 378] on input "0" at bounding box center [1192, 372] width 145 height 31
type input "4"
type input "40"
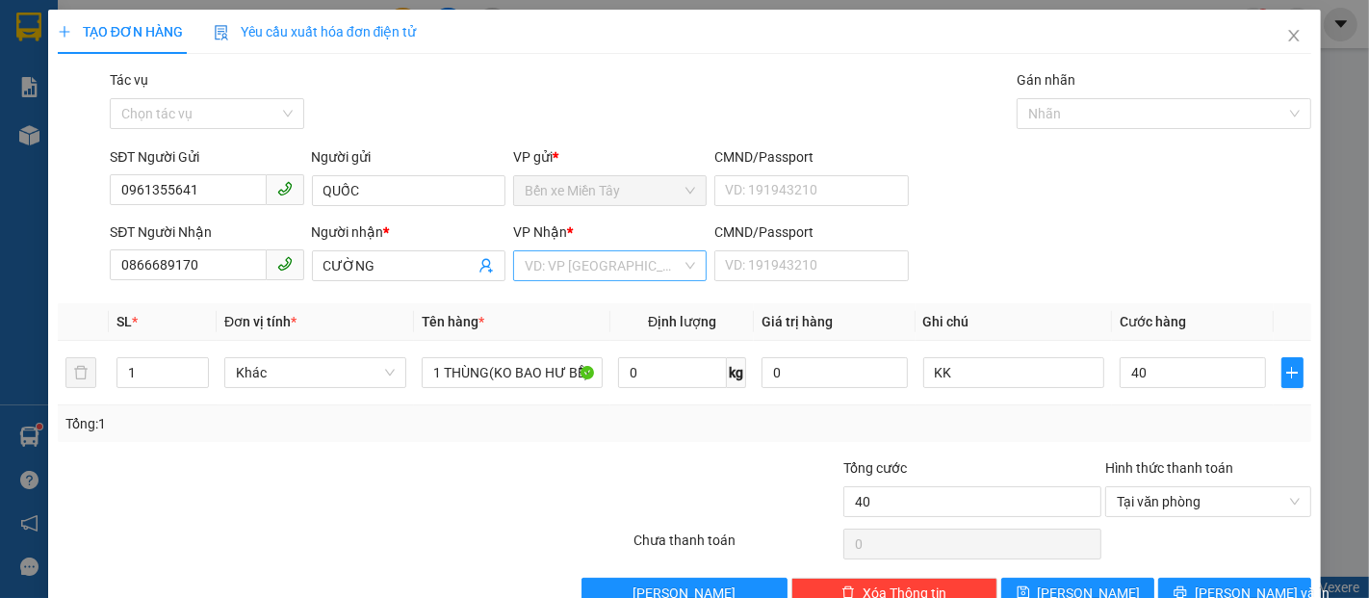
type input "40.000"
click at [639, 270] on input "search" at bounding box center [603, 265] width 157 height 29
type input "S"
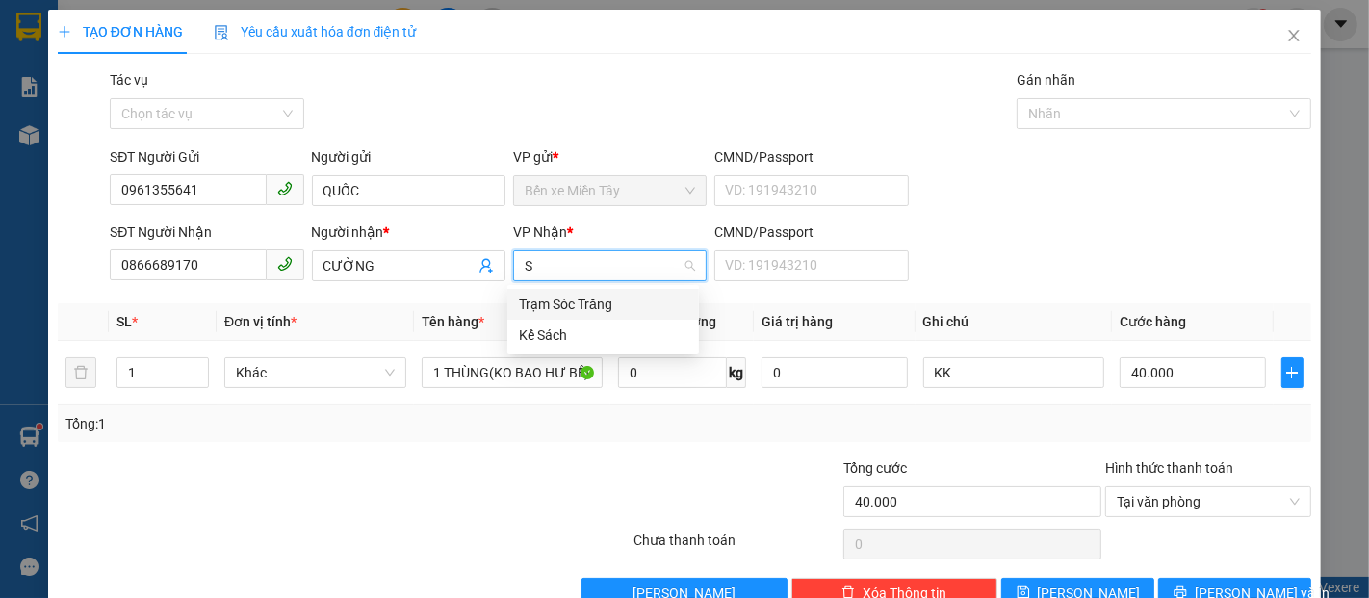
click at [597, 302] on div "Trạm Sóc Trăng" at bounding box center [603, 304] width 169 height 21
click at [654, 264] on span "Trạm Sóc Trăng" at bounding box center [610, 265] width 170 height 29
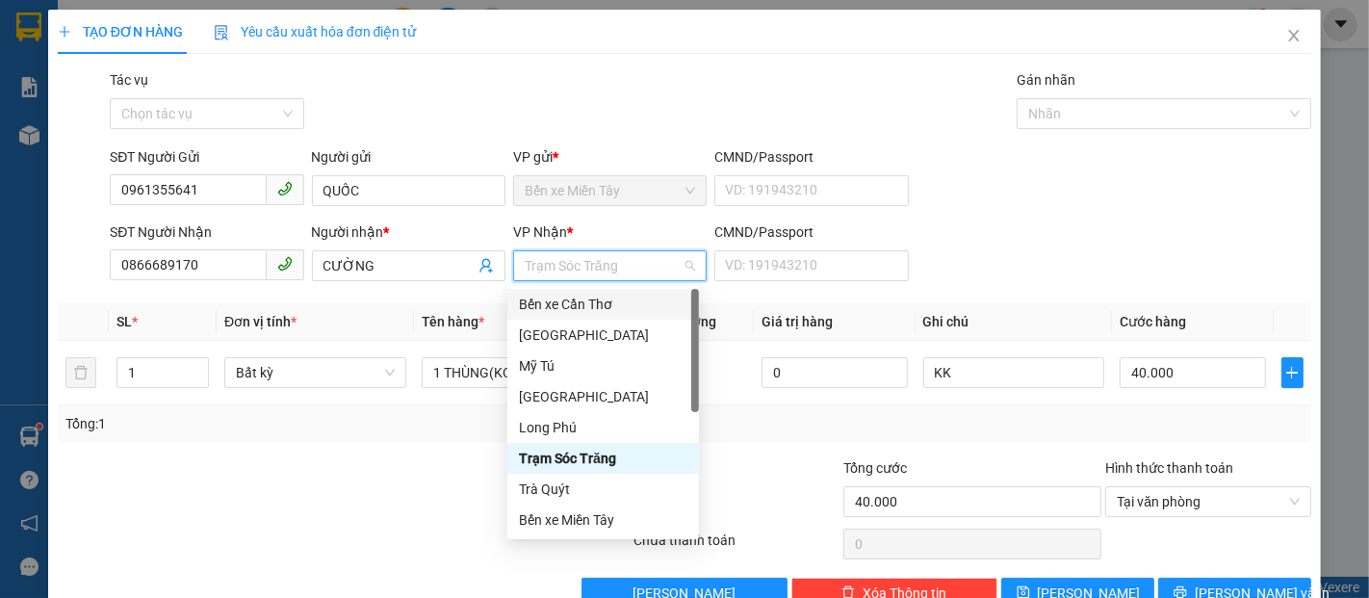
type input "D"
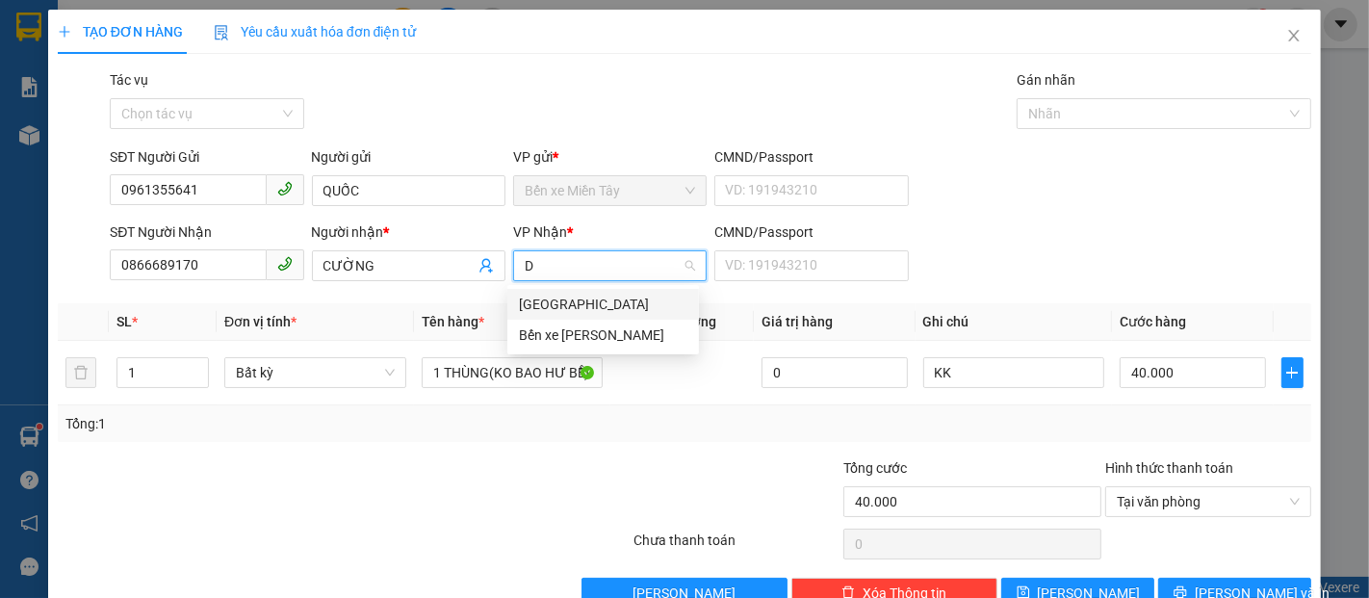
click at [601, 301] on div "[GEOGRAPHIC_DATA]" at bounding box center [603, 304] width 169 height 21
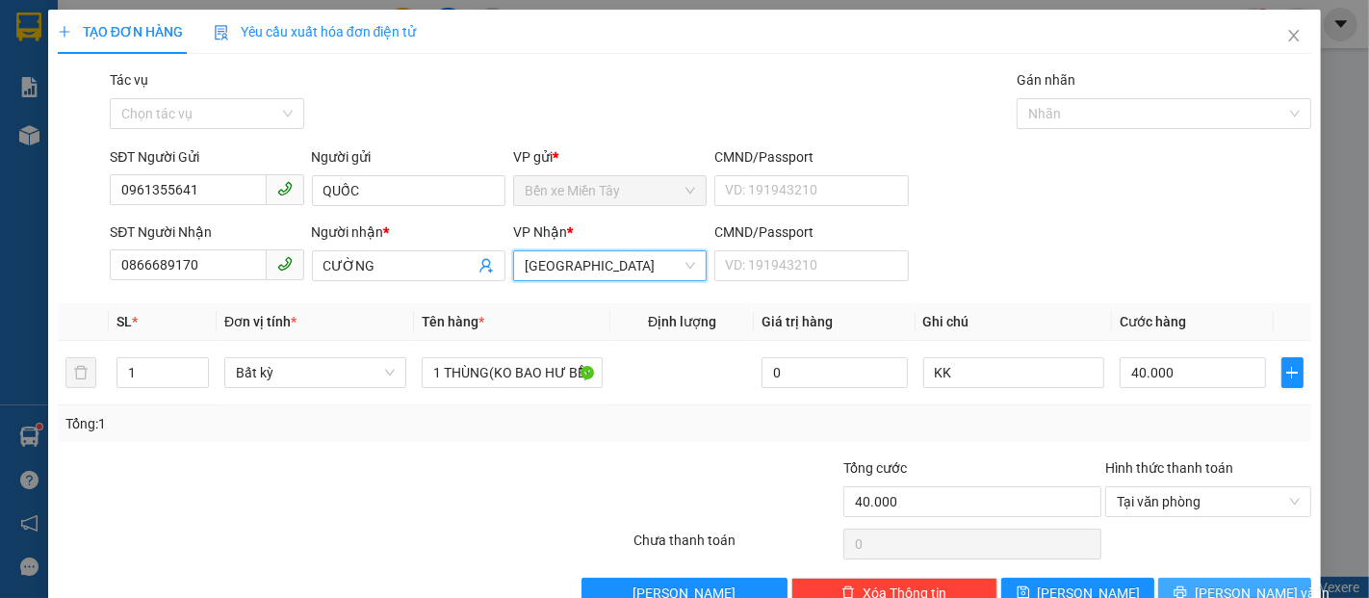
click at [1237, 583] on span "Lưu và In" at bounding box center [1262, 593] width 135 height 21
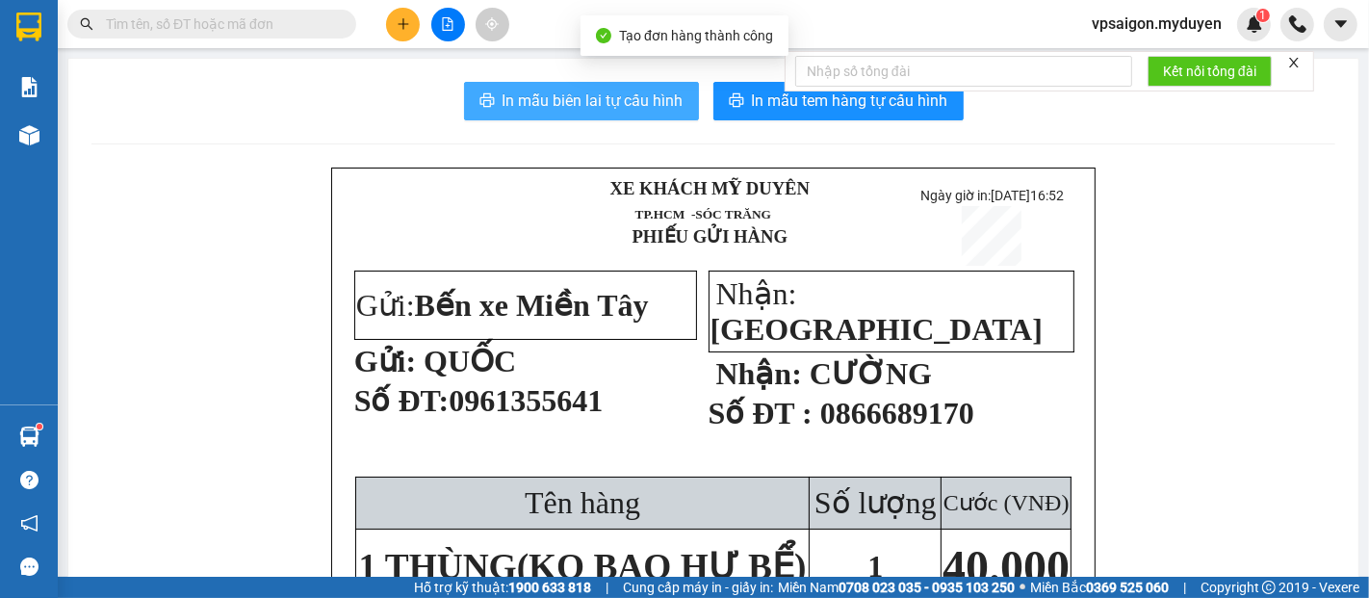
click at [571, 118] on button "In mẫu biên lai tự cấu hình" at bounding box center [581, 101] width 235 height 39
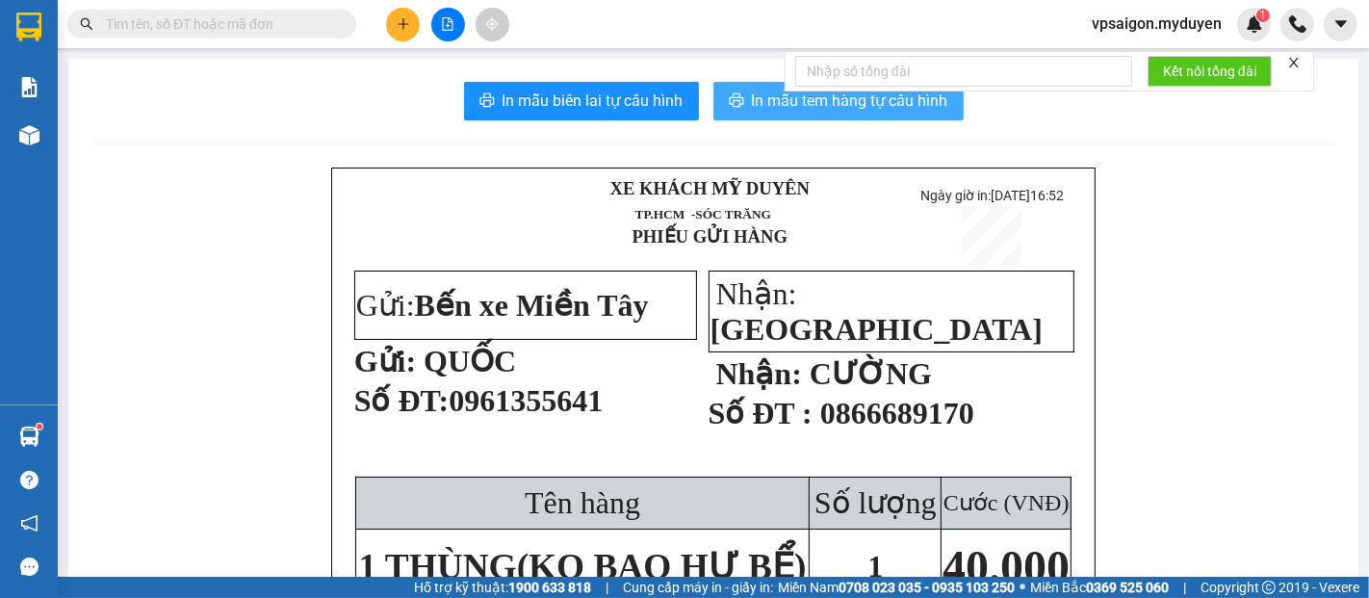
click at [896, 106] on span "In mẫu tem hàng tự cấu hình" at bounding box center [850, 101] width 196 height 24
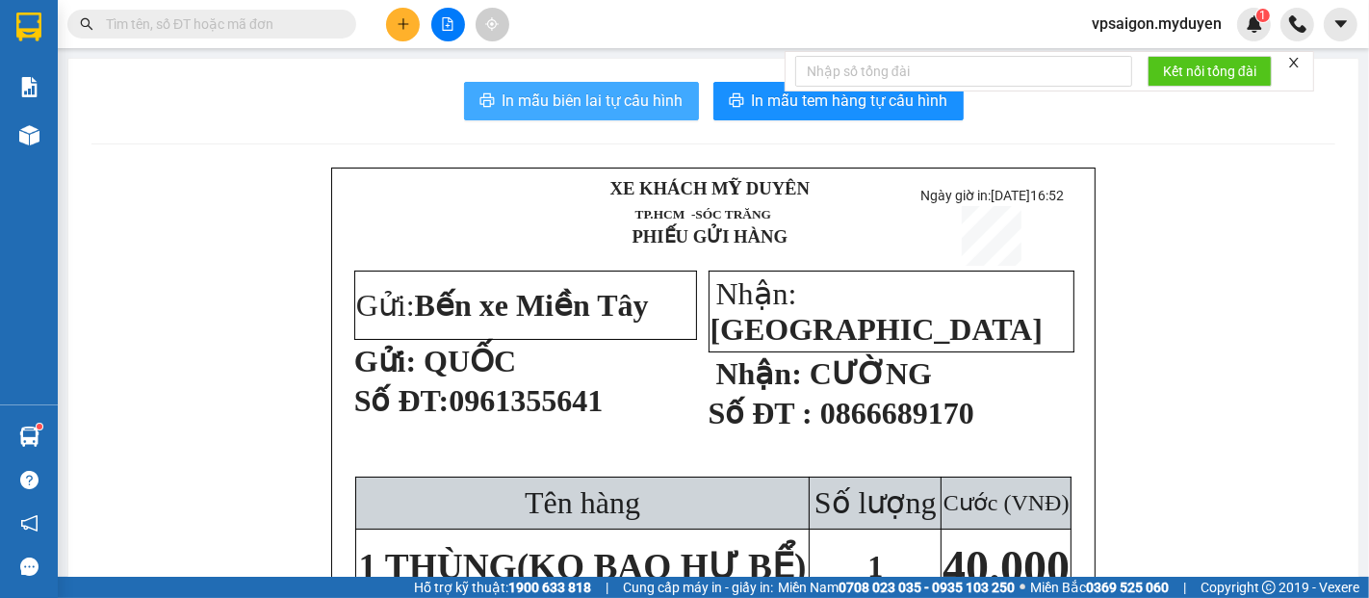
drag, startPoint x: 414, startPoint y: 34, endPoint x: 487, endPoint y: 92, distance: 93.8
click at [420, 39] on div at bounding box center [448, 25] width 144 height 34
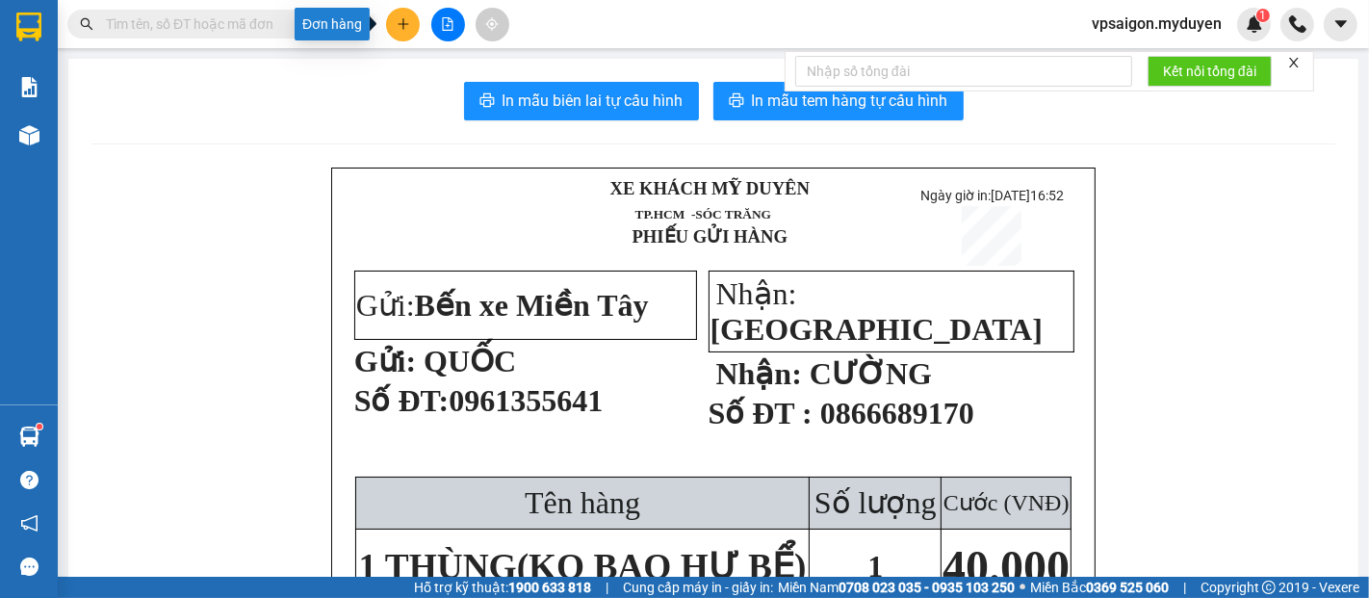
click at [401, 21] on icon "plus" at bounding box center [403, 23] width 13 height 13
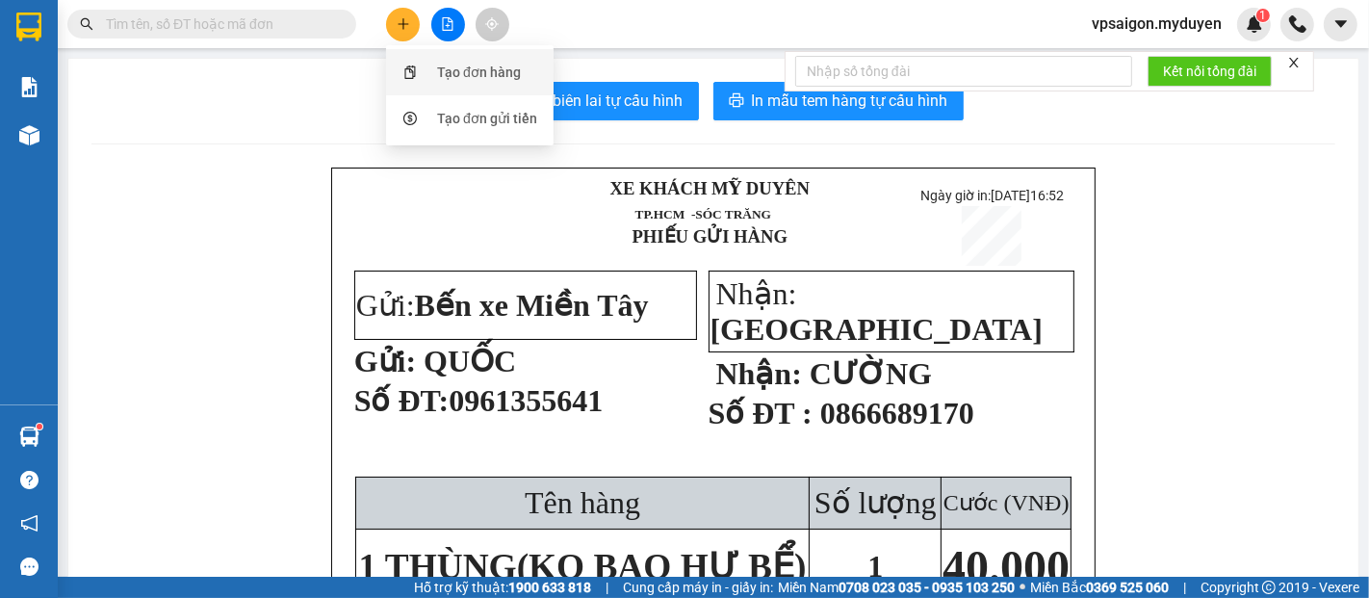
click at [479, 69] on div "Tạo đơn hàng" at bounding box center [479, 72] width 84 height 21
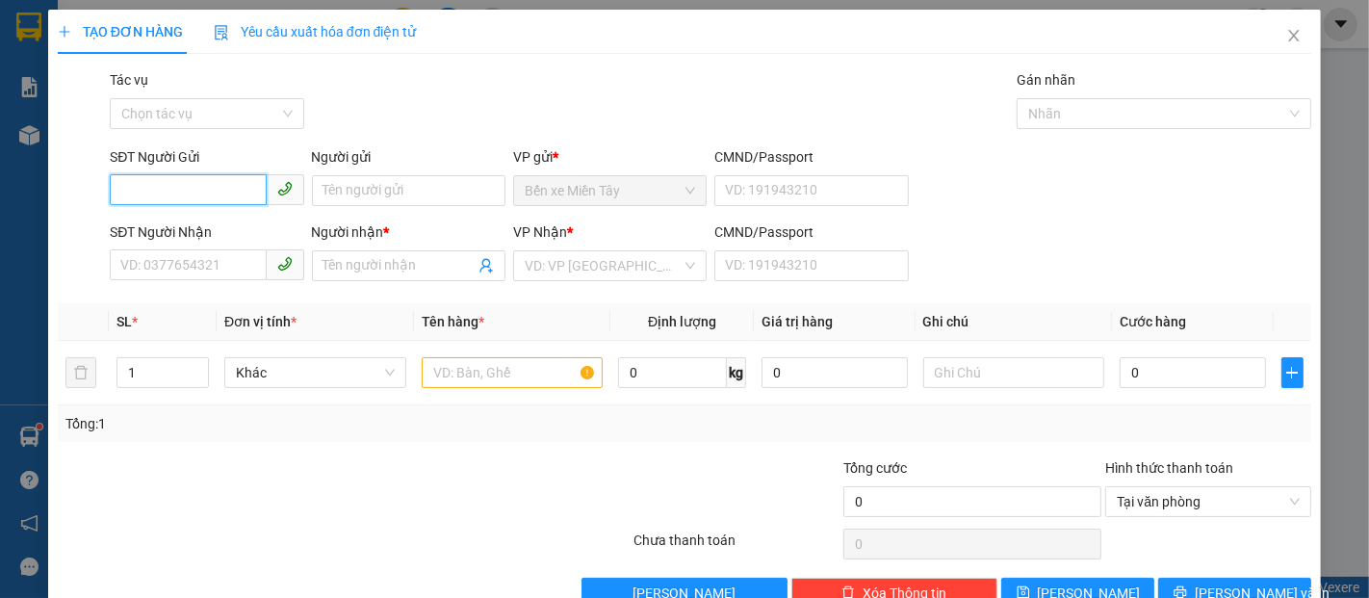
click at [203, 198] on input "SĐT Người Gửi" at bounding box center [188, 189] width 156 height 31
click at [217, 268] on input "SĐT Người Nhận" at bounding box center [188, 264] width 156 height 31
click at [212, 185] on input "SĐT Người Gửi" at bounding box center [188, 189] width 156 height 31
type input "0342149505"
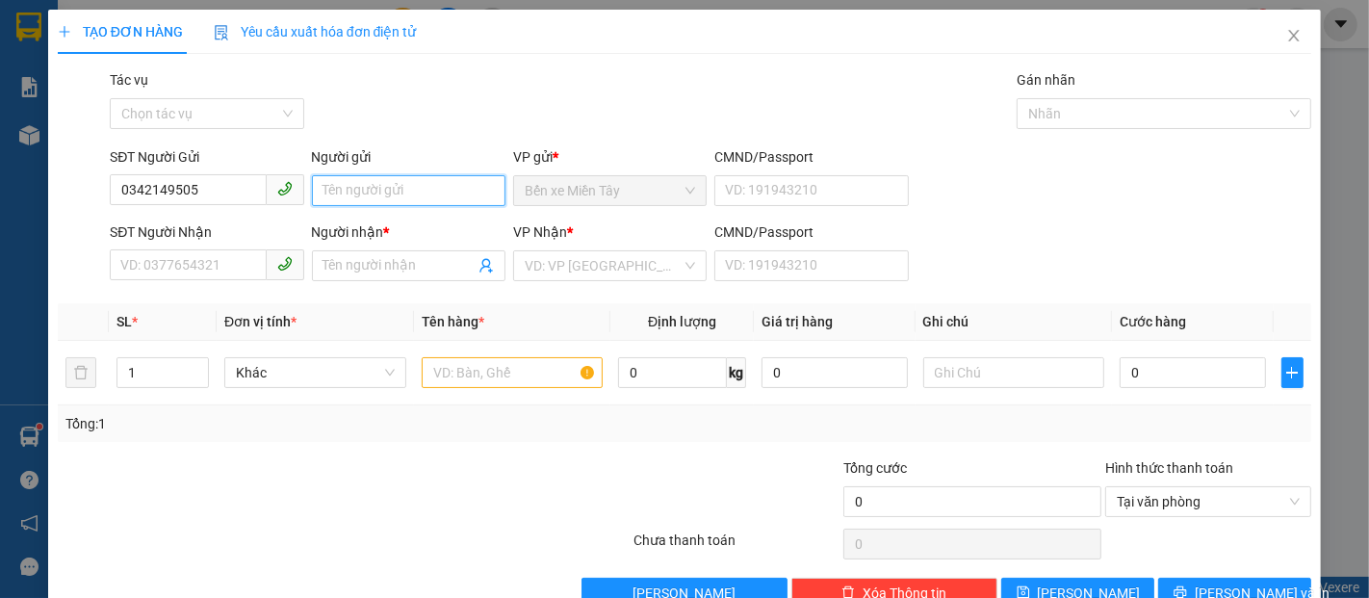
click at [354, 188] on input "Người gửi" at bounding box center [409, 190] width 194 height 31
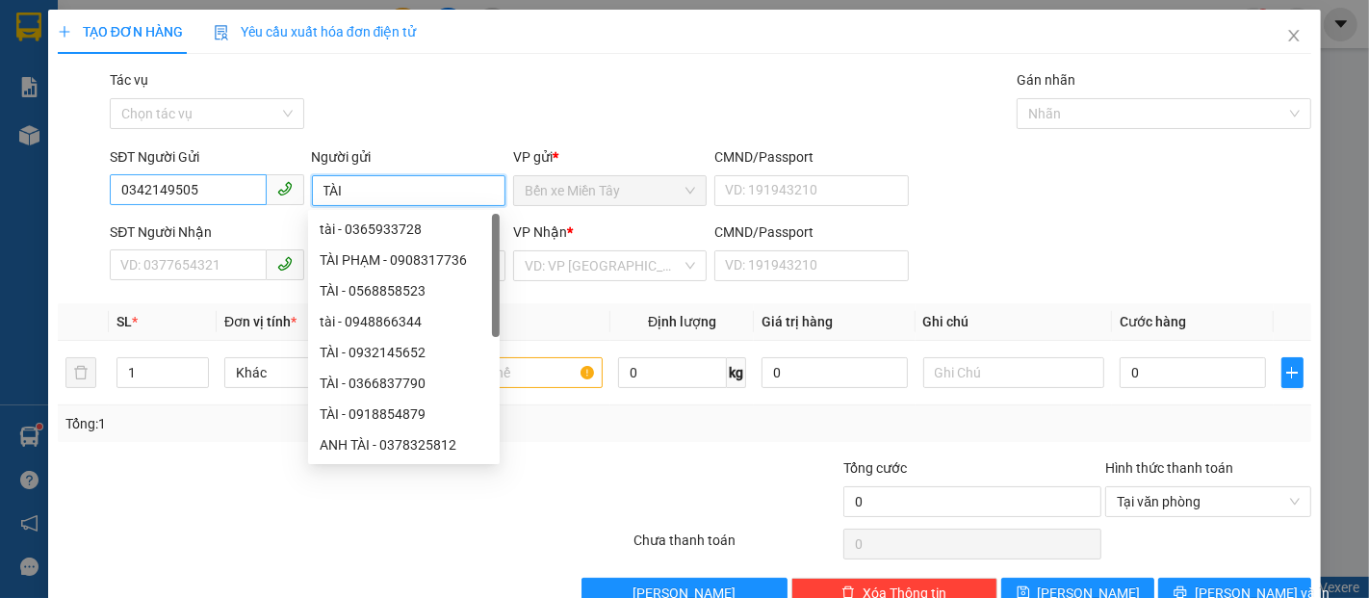
type input "TÀI"
drag, startPoint x: 209, startPoint y: 199, endPoint x: 83, endPoint y: 187, distance: 126.8
click at [83, 187] on div "SĐT Người Gửi 0342149505 0342149505 Người gửi TÀI VP gửi * Bến xe Miền Tây CMND…" at bounding box center [685, 179] width 1258 height 67
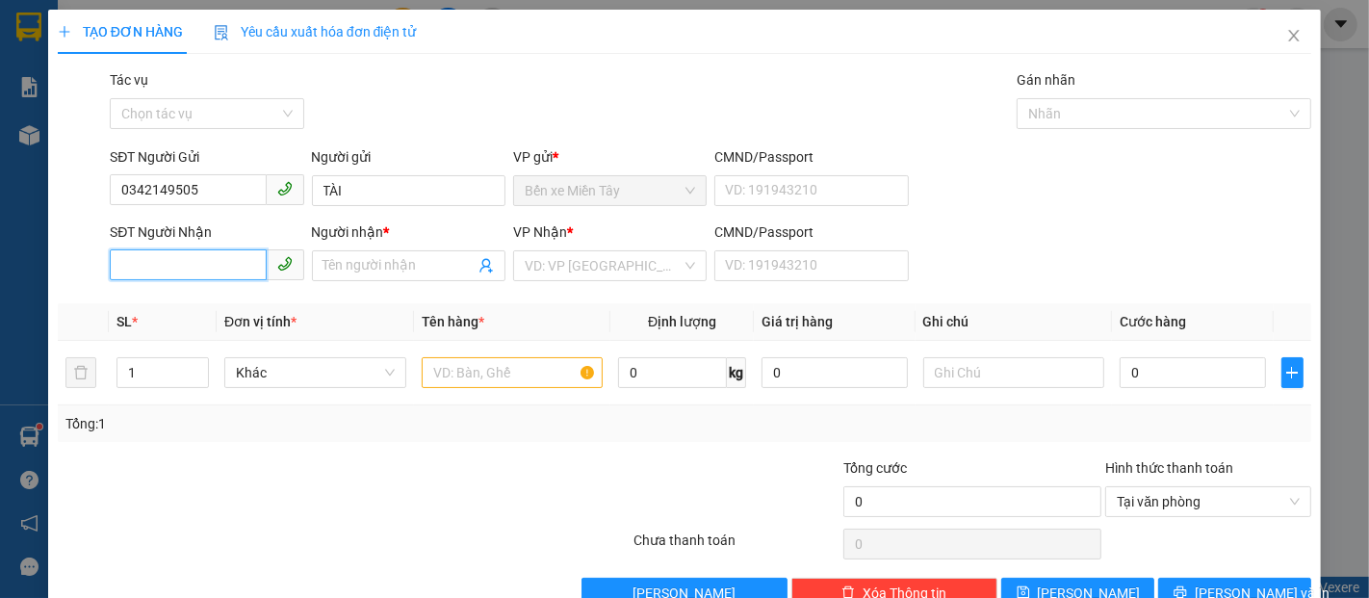
click at [186, 264] on input "SĐT Người Nhận" at bounding box center [188, 264] width 156 height 31
paste input "0342149505"
type input "0342149505"
click at [200, 265] on input "0342149505" at bounding box center [188, 264] width 156 height 31
click at [232, 298] on div "0342149505 - TÀI" at bounding box center [204, 304] width 169 height 21
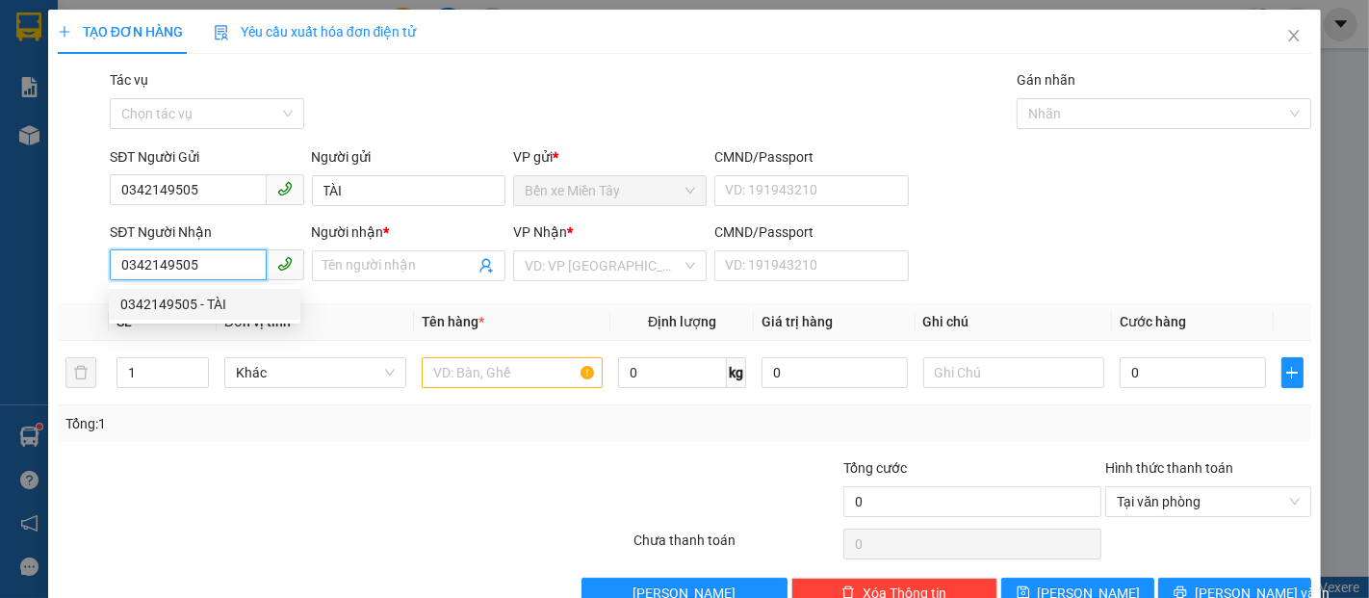
type input "TÀI"
type input "40.000"
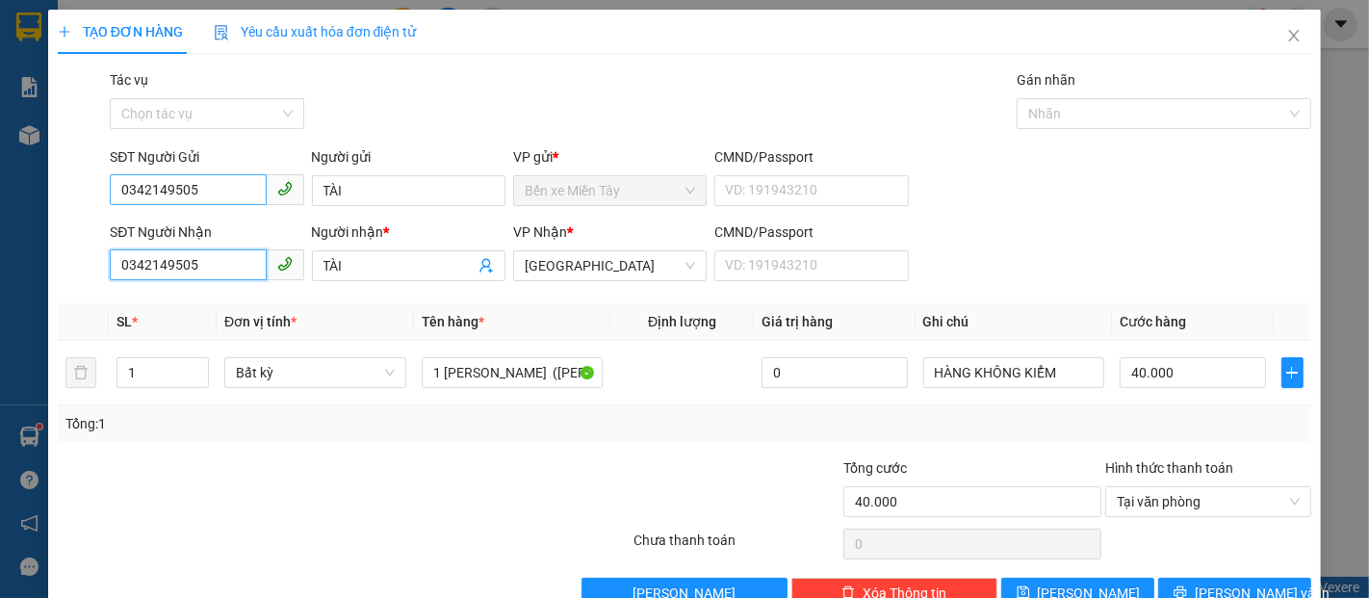
type input "0342149505"
drag, startPoint x: 217, startPoint y: 201, endPoint x: 87, endPoint y: 198, distance: 130.0
click at [87, 198] on div "SĐT Người Gửi 0342149505 0342149505 Người gửi TÀI VP gửi * Bến xe Miền Tây CMND…" at bounding box center [685, 179] width 1258 height 67
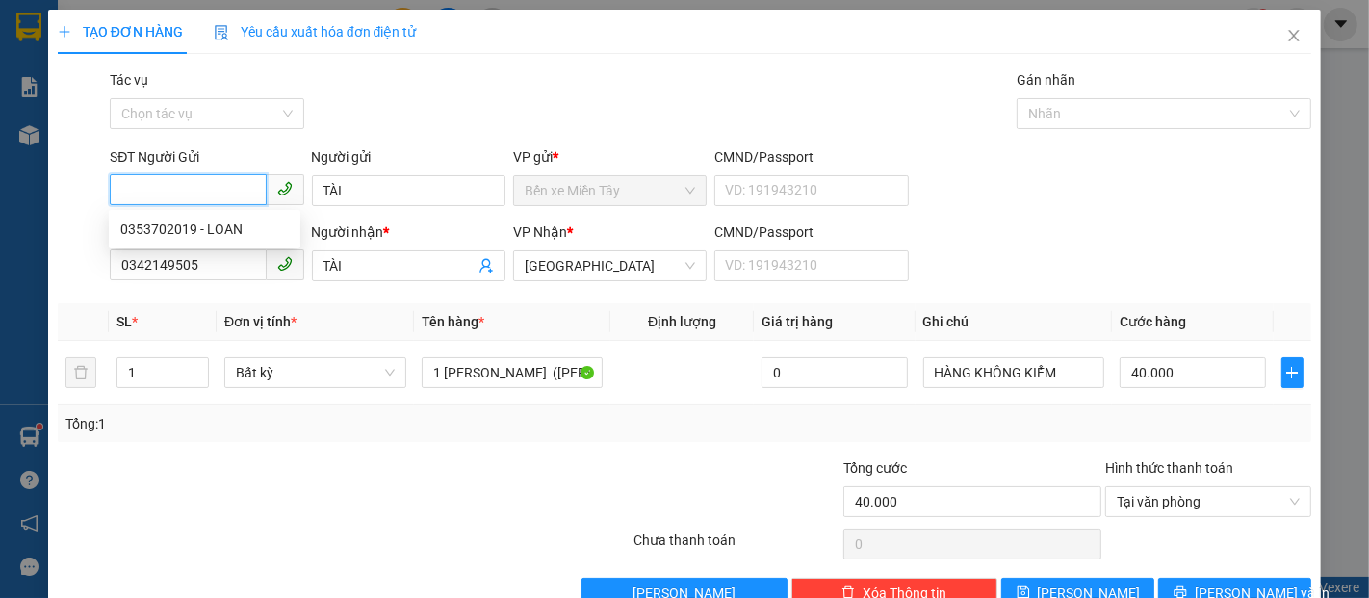
click at [206, 191] on input "SĐT Người Gửi" at bounding box center [188, 189] width 156 height 31
click at [205, 231] on div "0353702019 - LOAN" at bounding box center [204, 229] width 169 height 21
type input "0353702019"
type input "LOAN"
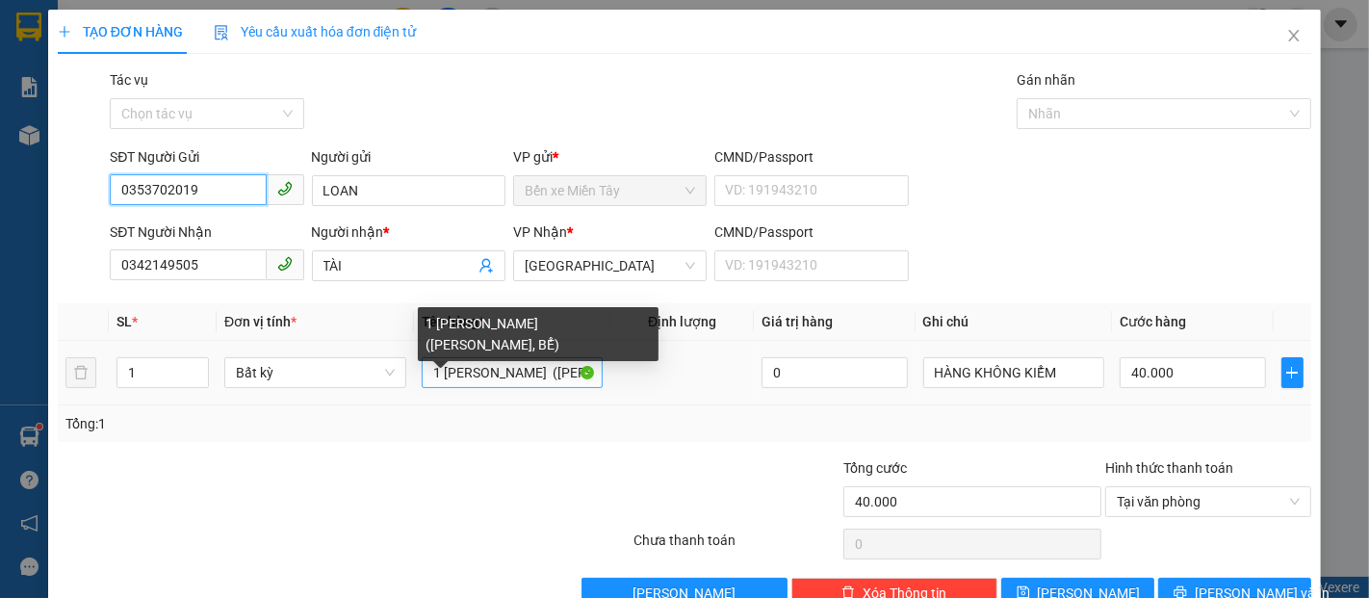
type input "0353702019"
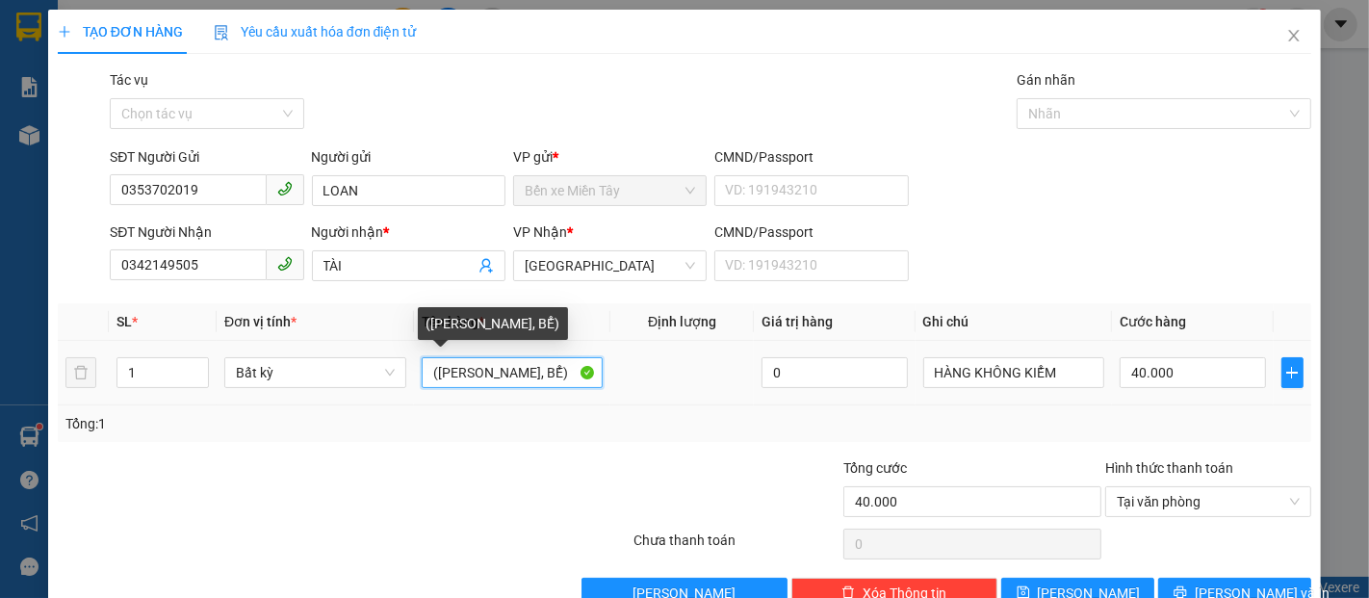
drag, startPoint x: 509, startPoint y: 375, endPoint x: 379, endPoint y: 391, distance: 131.0
click at [321, 375] on tr "1 Bất kỳ (KO BAO HƯ, BỂ) 0 HÀNG KHÔNG KIỂM 40.000" at bounding box center [685, 373] width 1254 height 65
type input "2 MÓN (KO BAO HƯ, BỂ)"
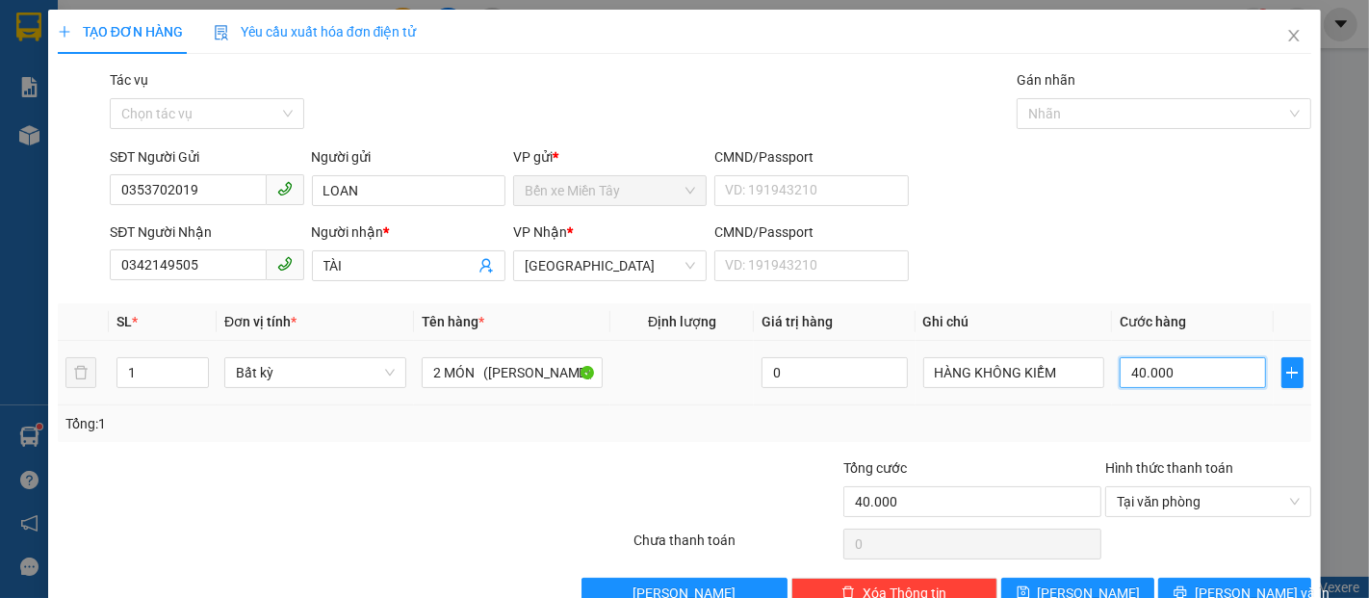
click at [1203, 386] on input "40.000" at bounding box center [1192, 372] width 145 height 31
type input "6"
type input "60"
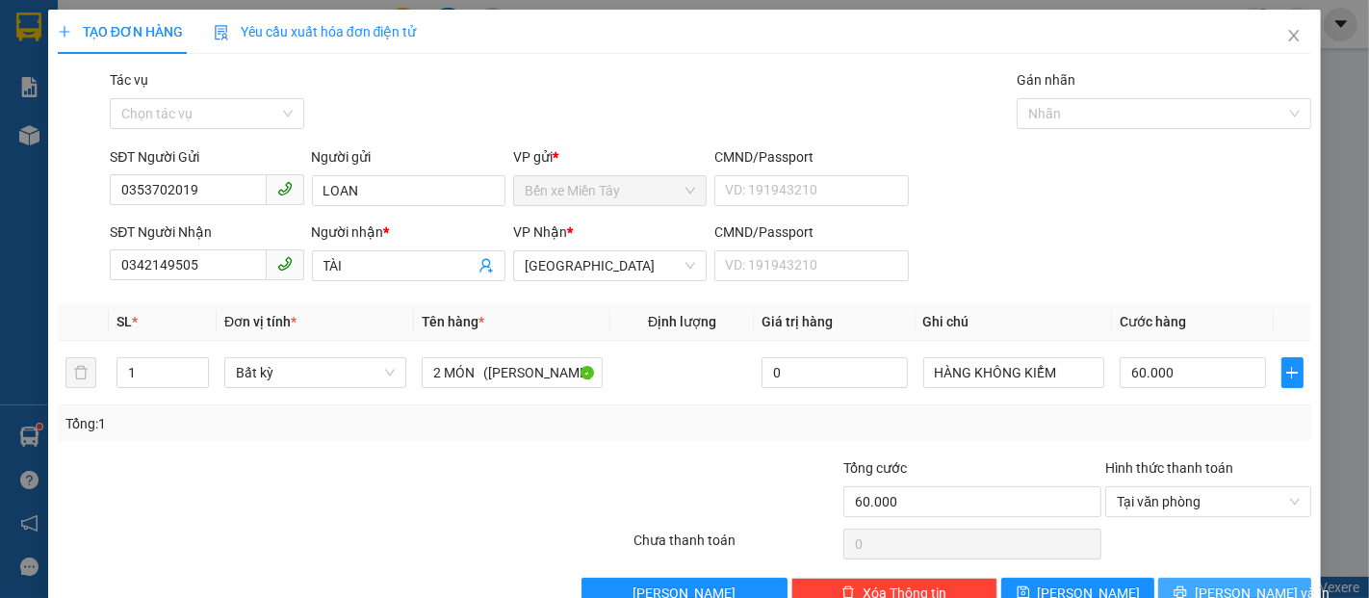
click at [1258, 578] on button "Lưu và In" at bounding box center [1234, 593] width 153 height 31
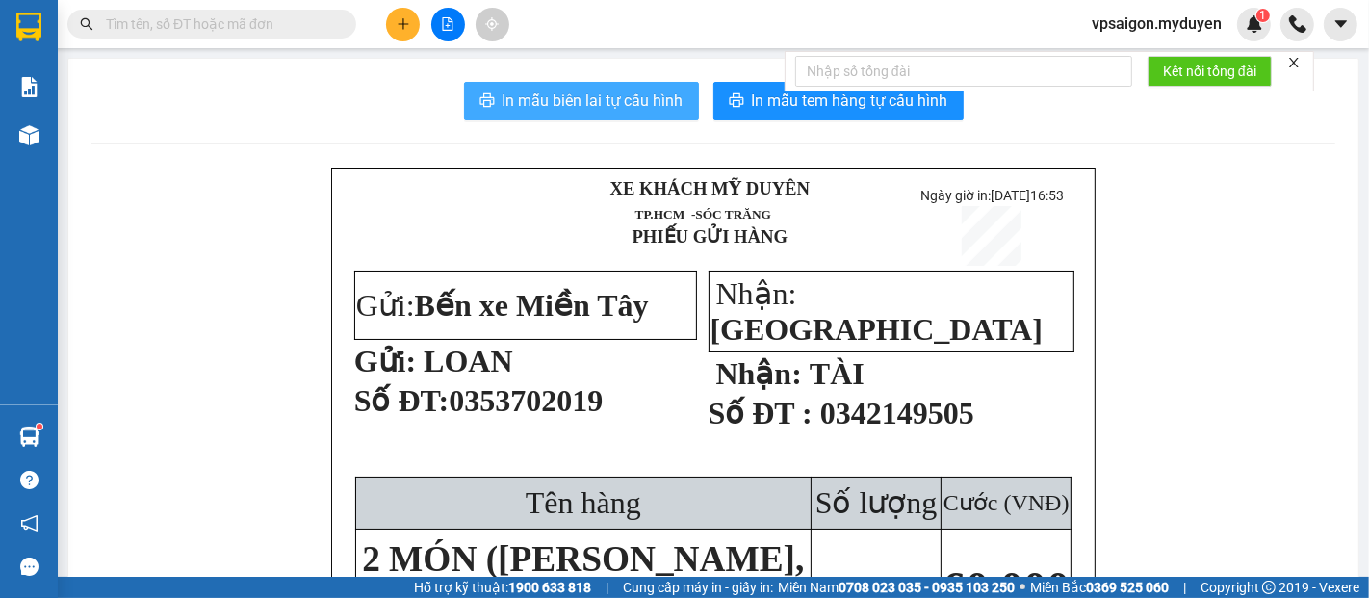
click at [645, 114] on button "In mẫu biên lai tự cấu hình" at bounding box center [581, 101] width 235 height 39
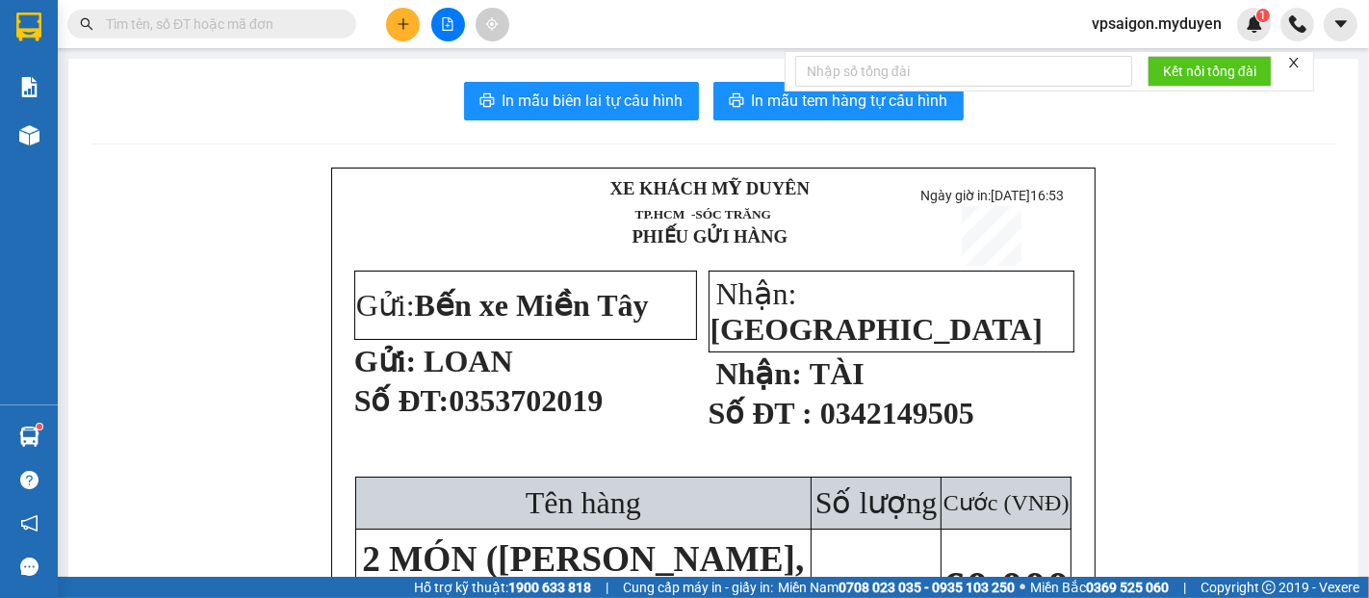
click at [857, 106] on span "In mẫu tem hàng tự cấu hình" at bounding box center [850, 101] width 196 height 24
click at [408, 22] on icon "plus" at bounding box center [403, 23] width 13 height 13
click at [452, 87] on div "Tạo đơn hàng" at bounding box center [470, 72] width 144 height 37
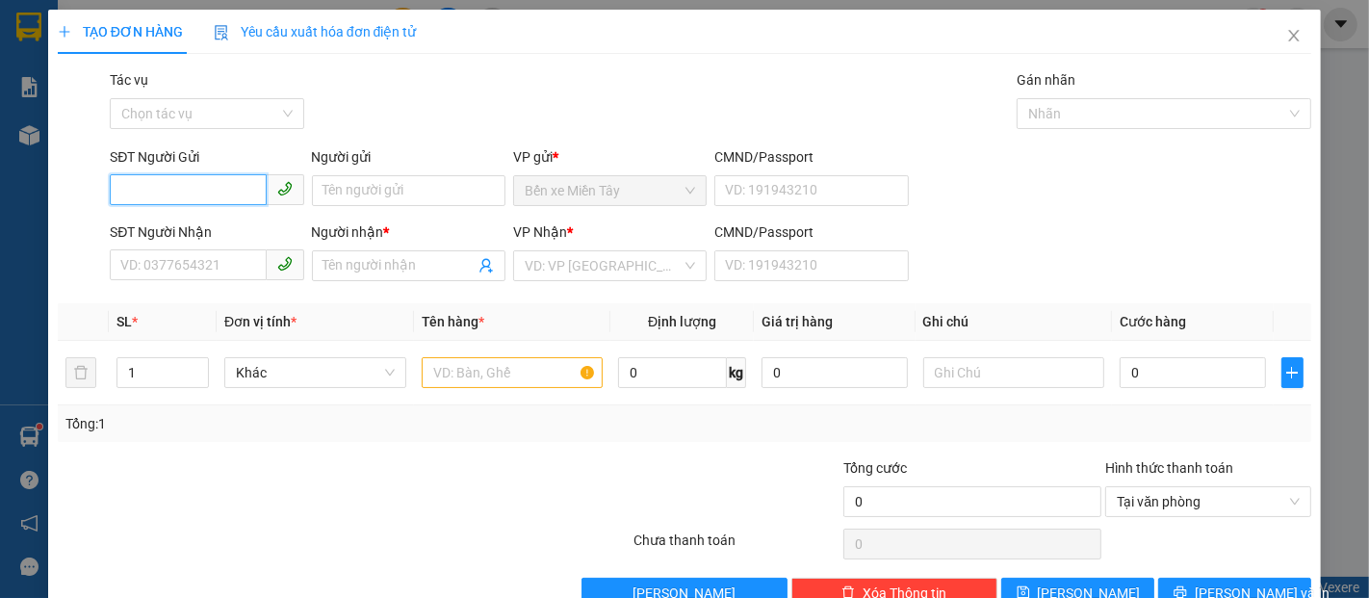
click at [247, 175] on input "SĐT Người Gửi" at bounding box center [188, 189] width 156 height 31
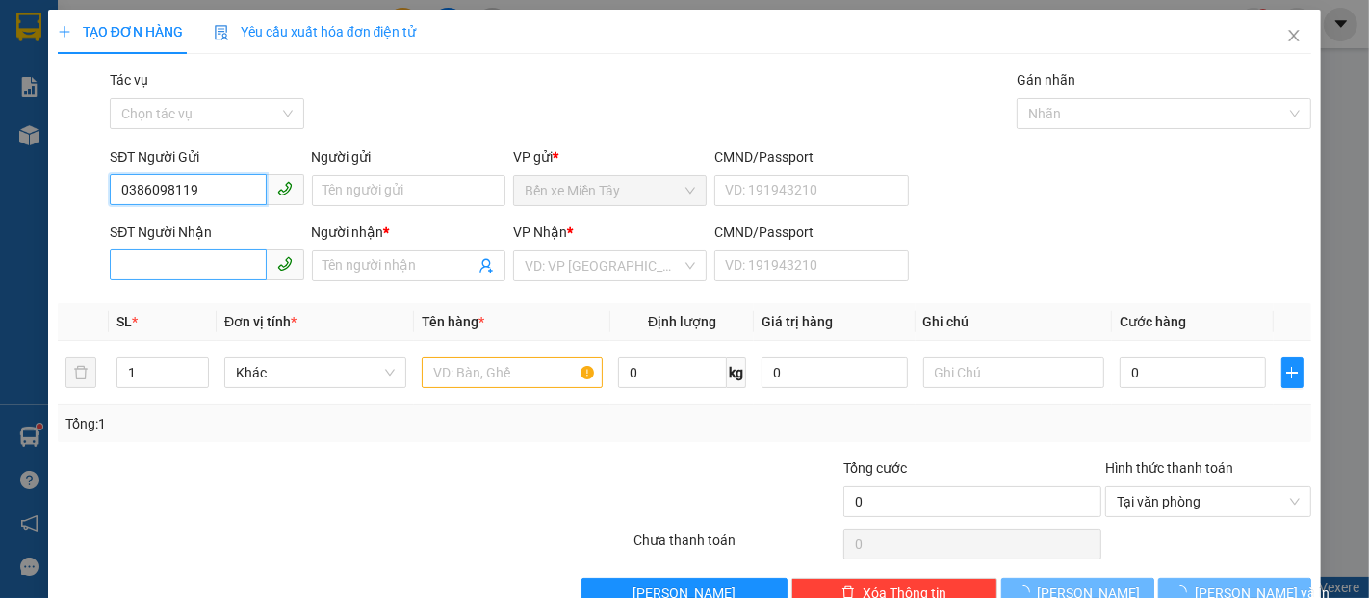
type input "0386098119"
click at [208, 261] on input "SĐT Người Nhận" at bounding box center [188, 264] width 156 height 31
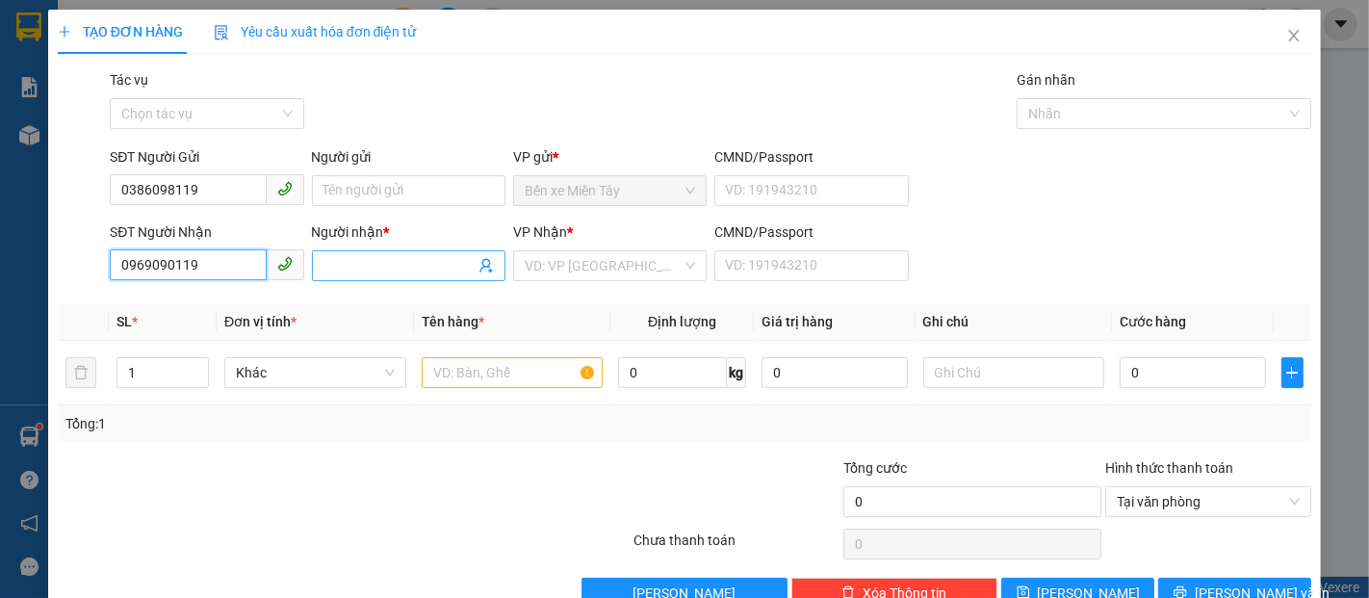
type input "0969090119"
click at [382, 253] on span at bounding box center [409, 265] width 194 height 31
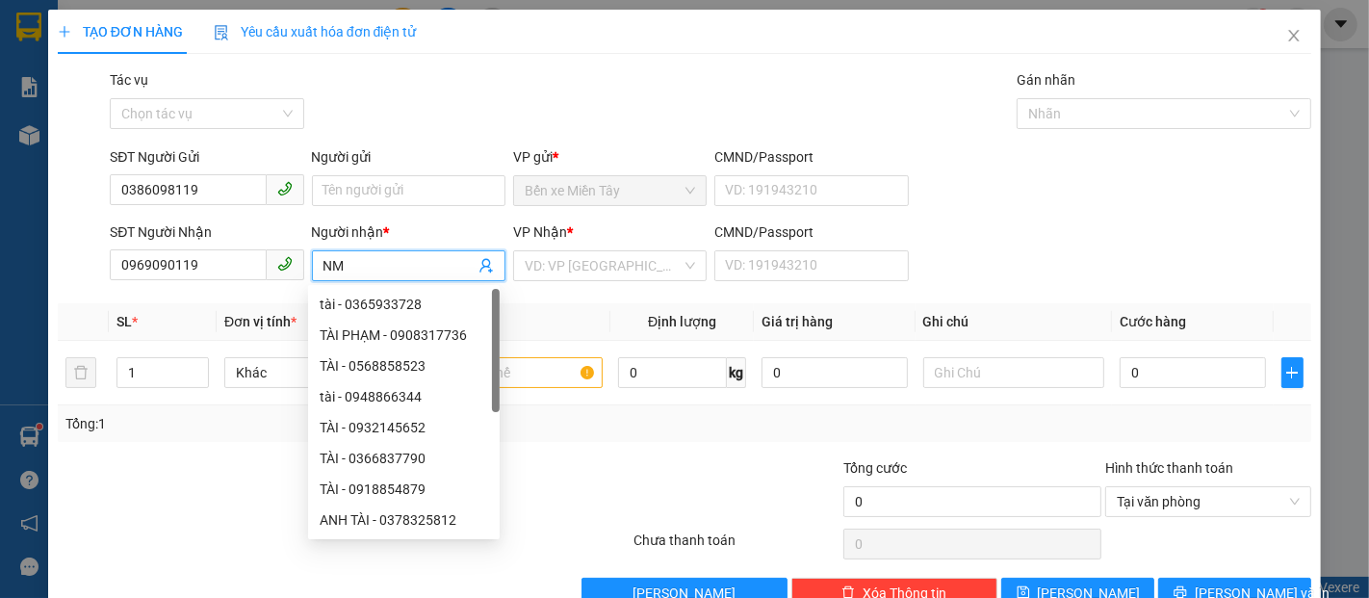
type input "N"
type input "MỸ"
click at [396, 188] on input "Người gửi" at bounding box center [409, 190] width 194 height 31
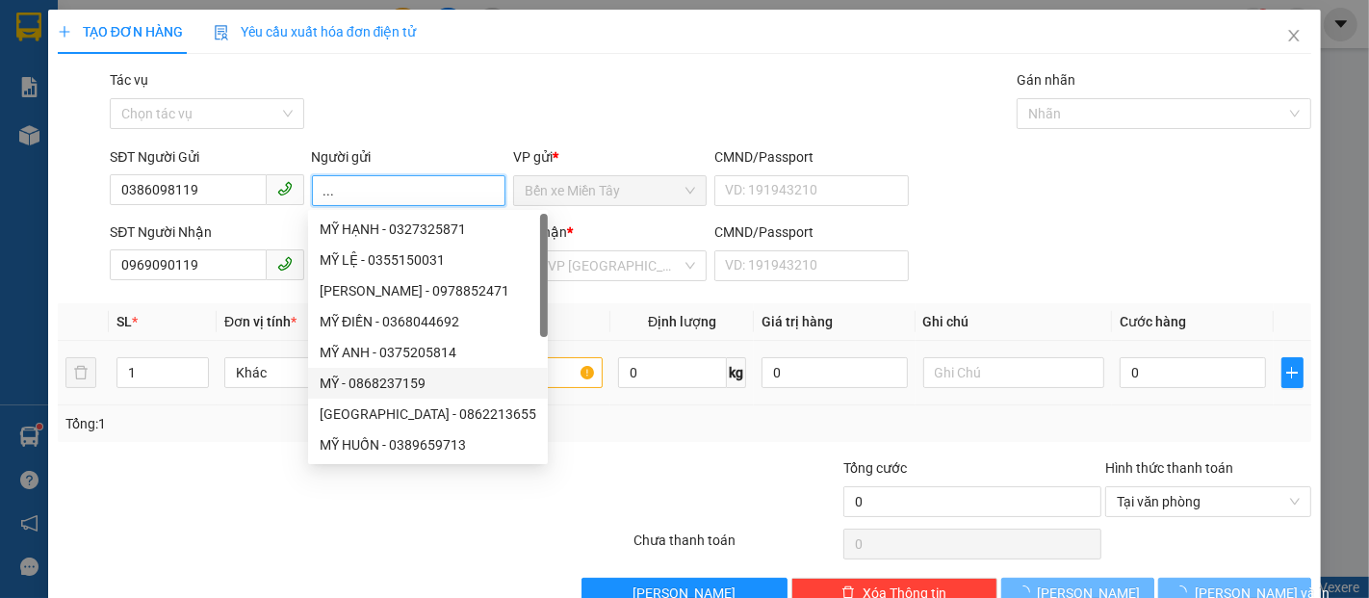
type input "..."
click at [547, 378] on input "text" at bounding box center [513, 372] width 182 height 31
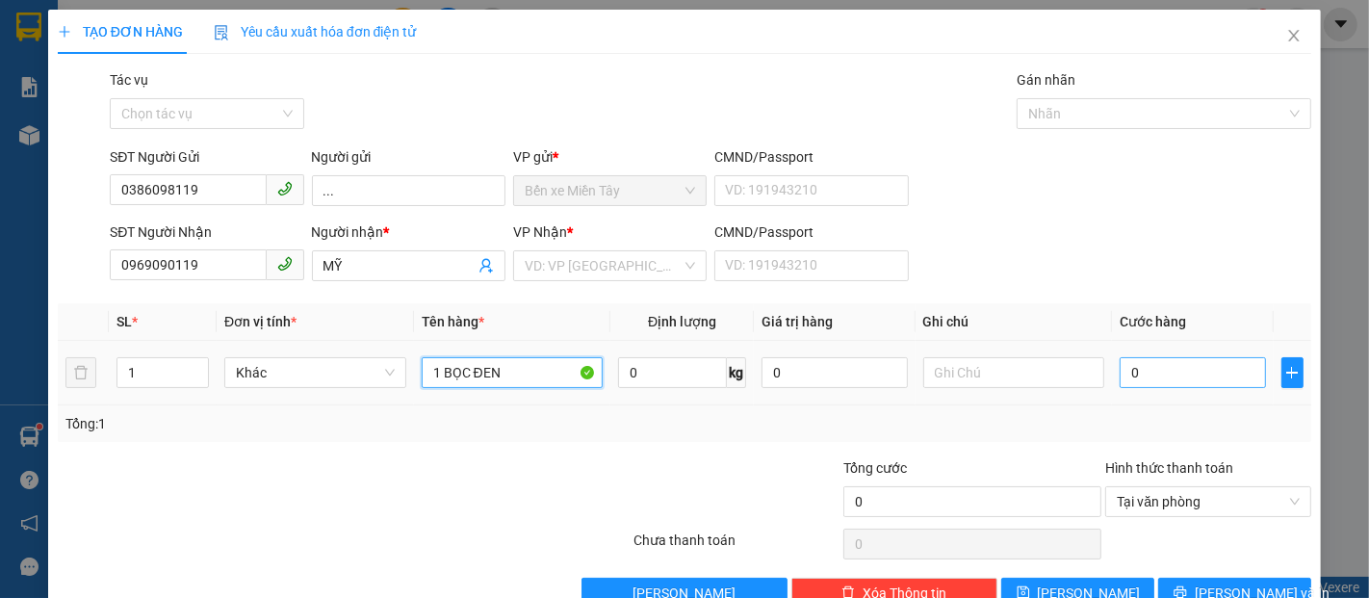
type input "1 BỌC ĐEN"
click at [1152, 370] on input "0" at bounding box center [1192, 372] width 145 height 31
type input "4"
type input "40"
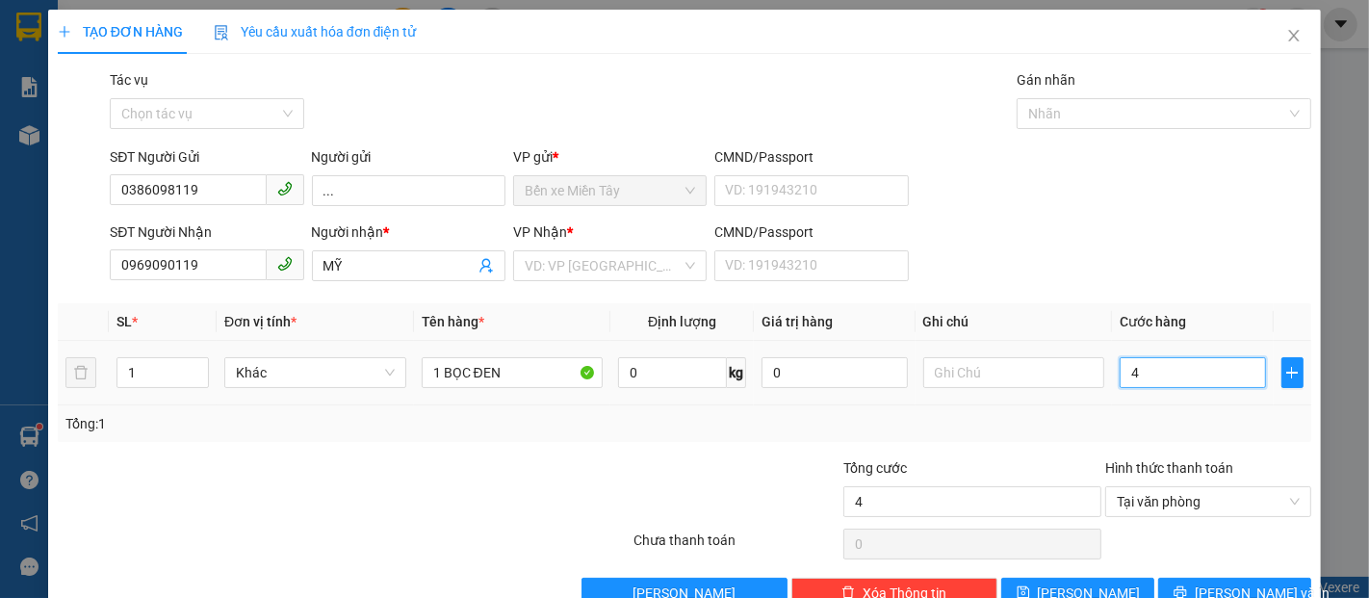
type input "40"
type input "40.000"
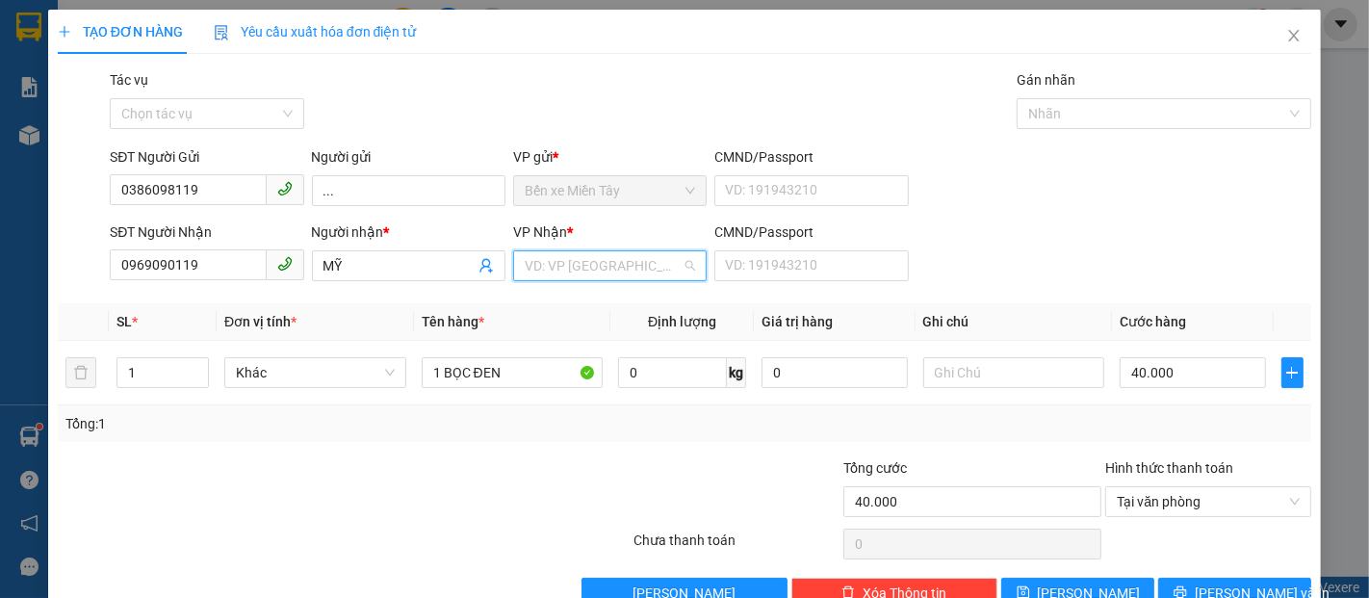
click at [663, 264] on input "search" at bounding box center [603, 265] width 157 height 29
click at [613, 310] on div "Long Phú" at bounding box center [603, 304] width 169 height 21
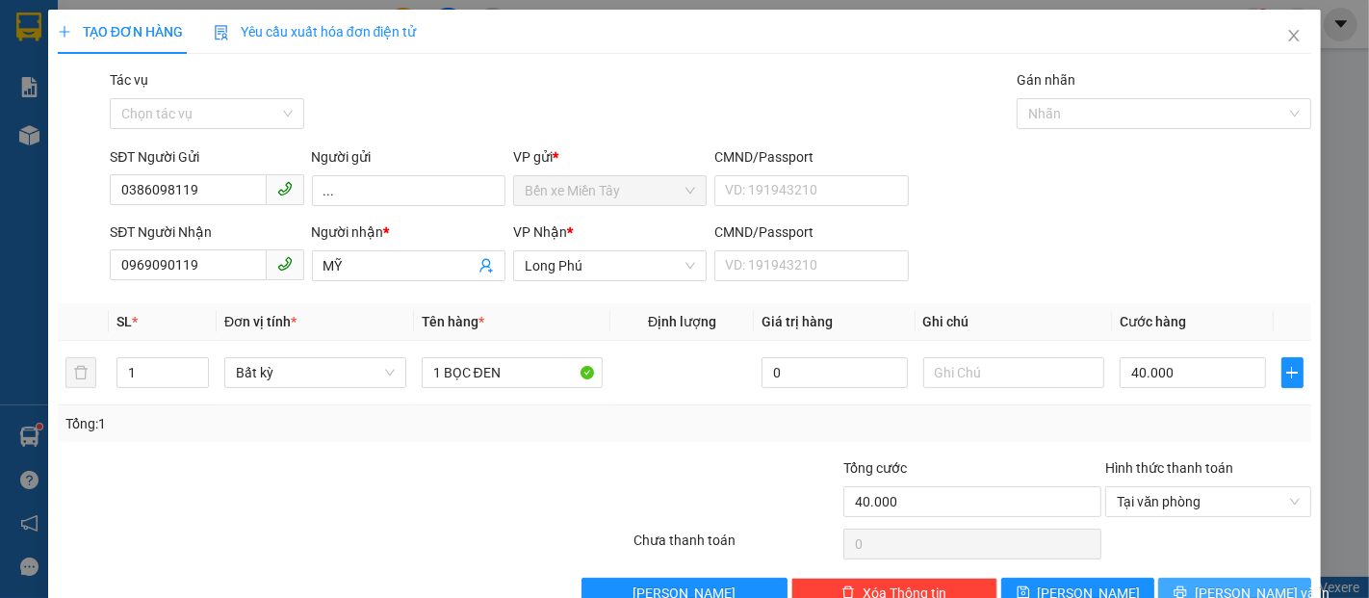
click at [1235, 583] on span "Lưu và In" at bounding box center [1262, 593] width 135 height 21
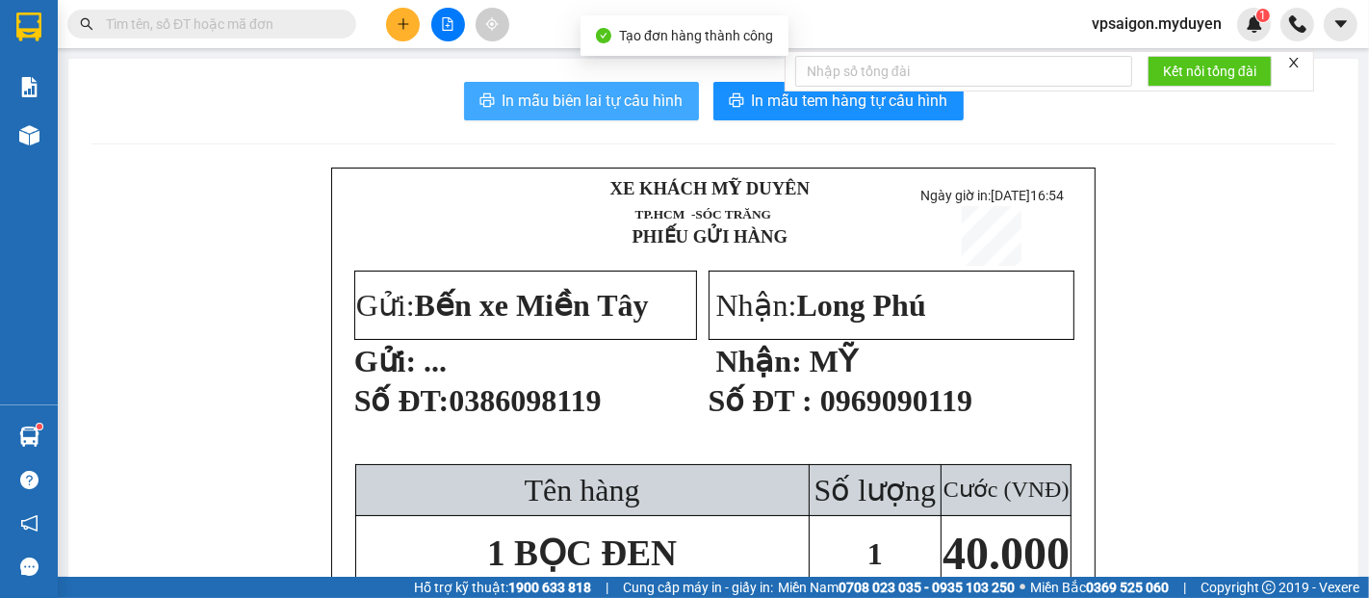
click at [530, 101] on span "In mẫu biên lai tự cấu hình" at bounding box center [593, 101] width 181 height 24
click at [809, 113] on span "In mẫu tem hàng tự cấu hình" at bounding box center [850, 101] width 196 height 24
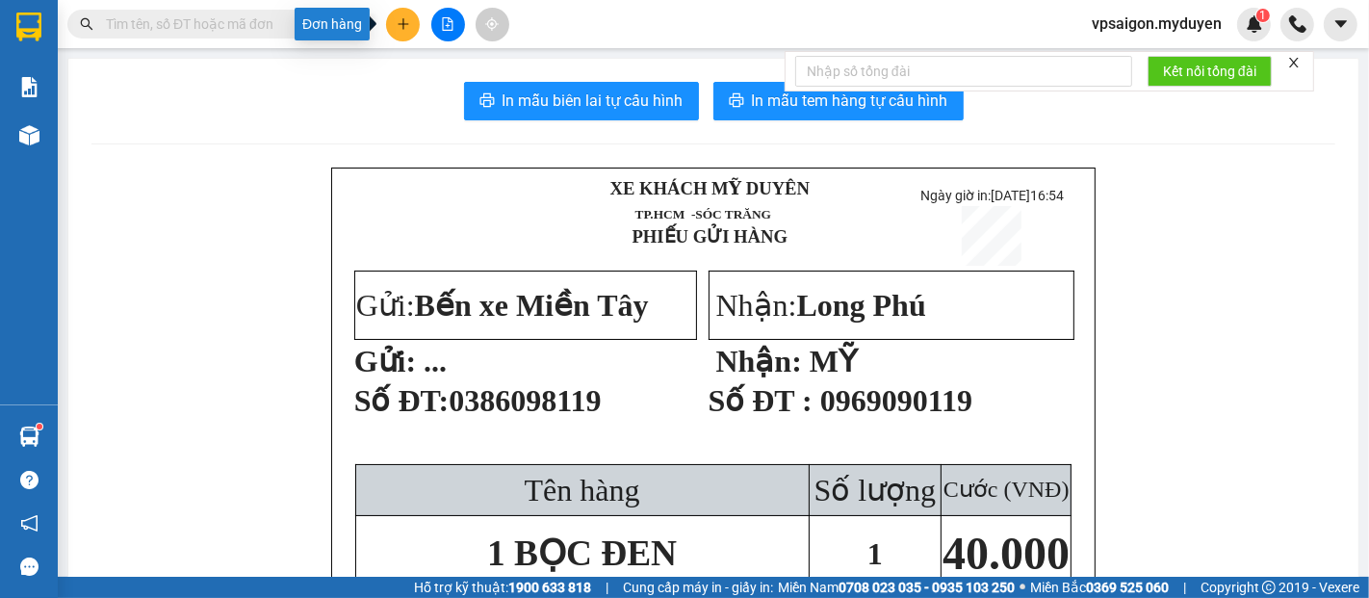
drag, startPoint x: 389, startPoint y: 38, endPoint x: 438, endPoint y: 52, distance: 51.2
click at [392, 37] on span at bounding box center [403, 25] width 34 height 34
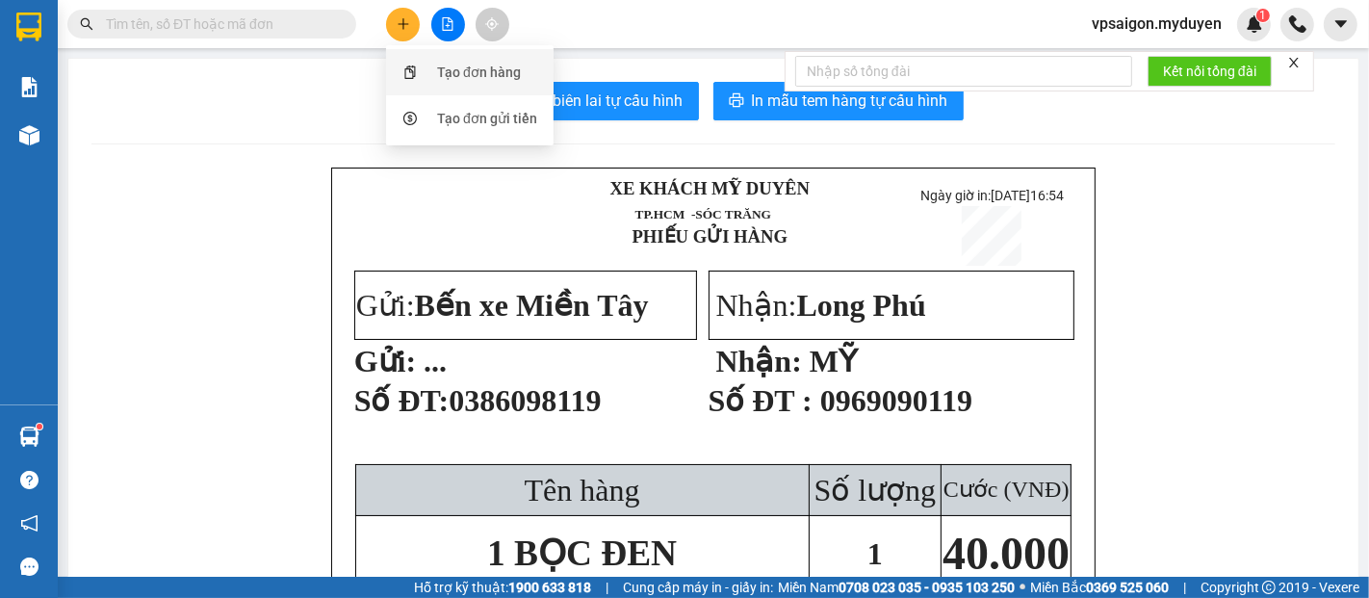
click at [462, 81] on div "Tạo đơn hàng" at bounding box center [479, 72] width 84 height 21
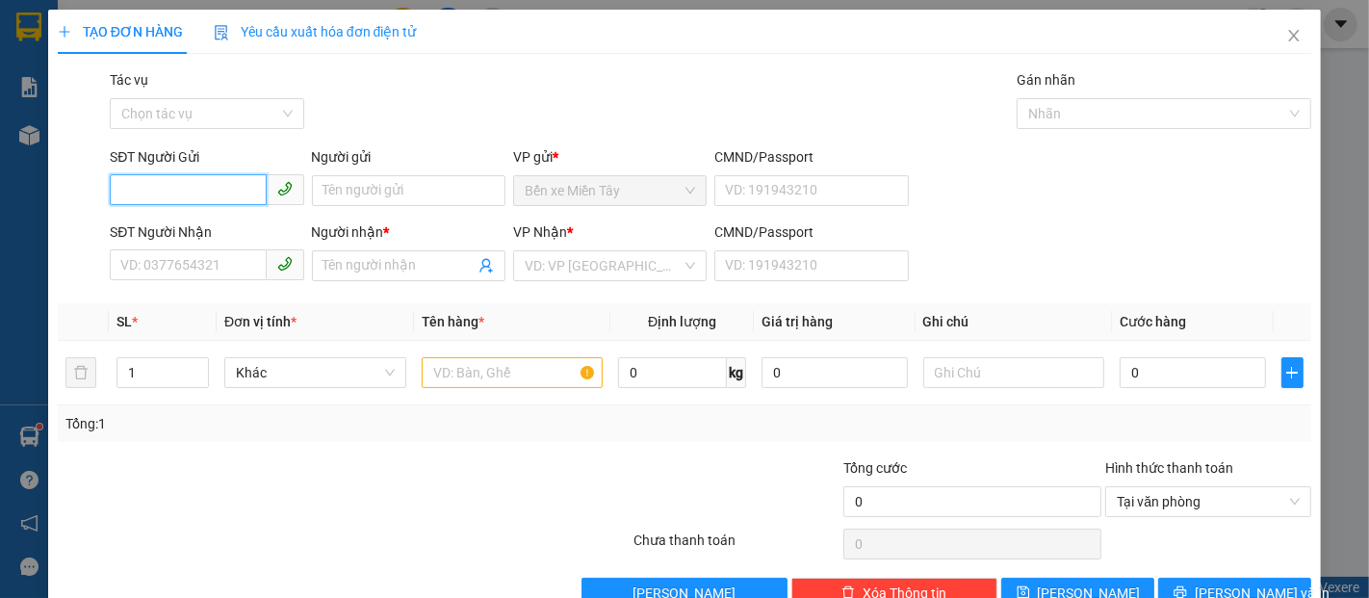
click at [153, 198] on input "SĐT Người Gửi" at bounding box center [188, 189] width 156 height 31
type input "0769787073"
click at [226, 230] on div "0769787073 - NGỌC" at bounding box center [215, 229] width 190 height 21
type input "NGỌC"
type input "0908366917"
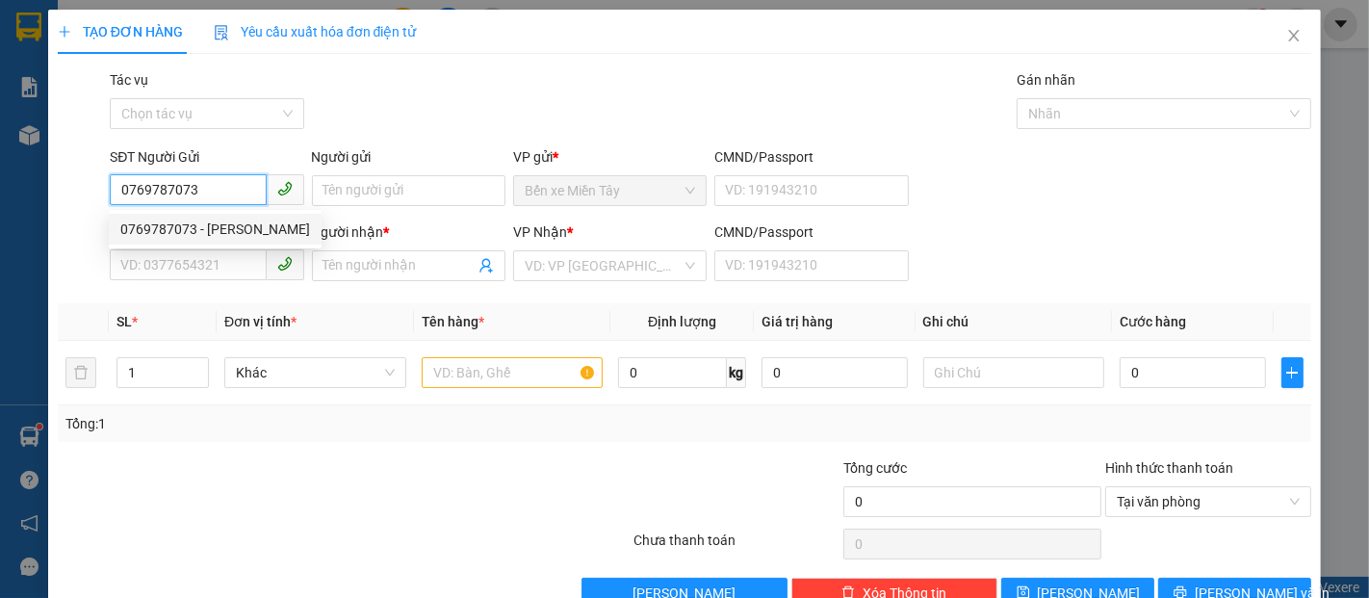
type input "SƠN"
type input "70.000"
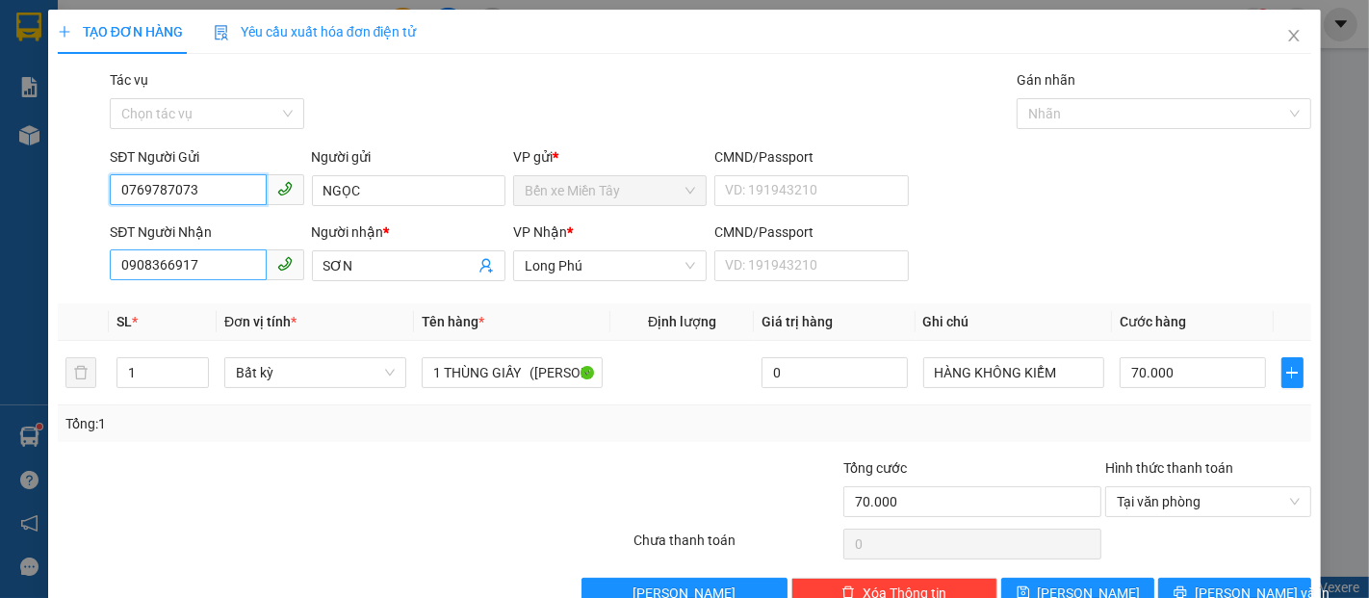
type input "0769787073"
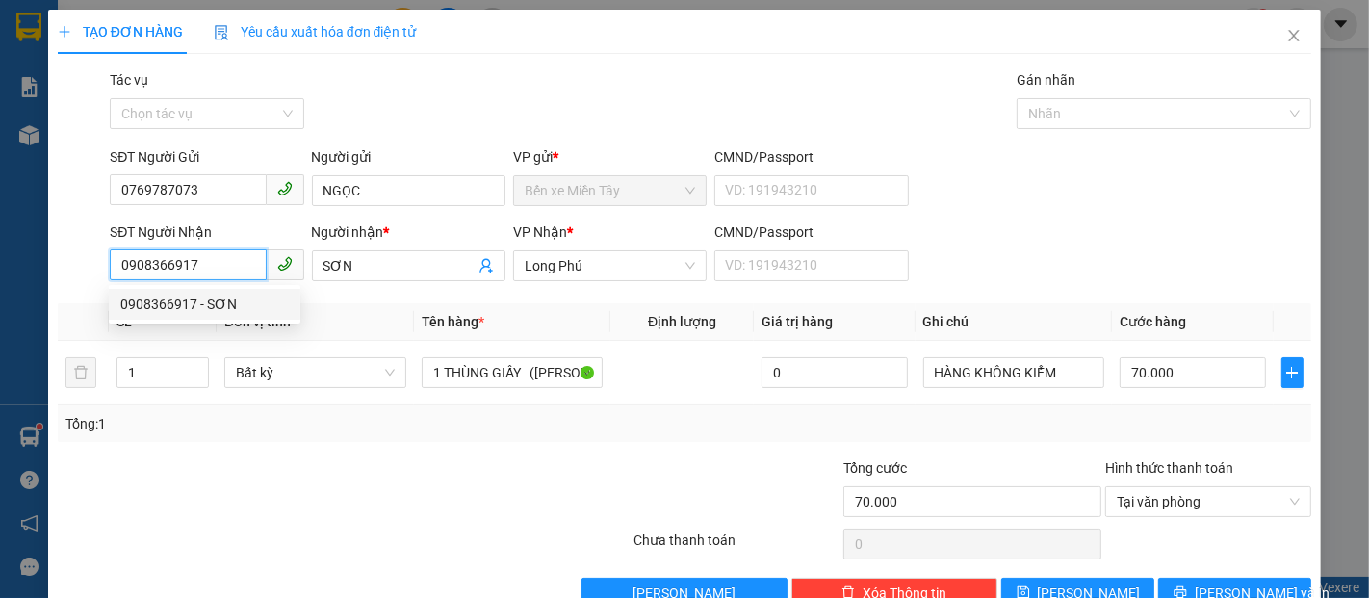
drag, startPoint x: 218, startPoint y: 262, endPoint x: 60, endPoint y: 264, distance: 157.9
click at [60, 264] on div "SĐT Người Nhận 0908366917 Người nhận * SƠN VP Nhận * Long Phú CMND/Passport VD:…" at bounding box center [685, 254] width 1258 height 67
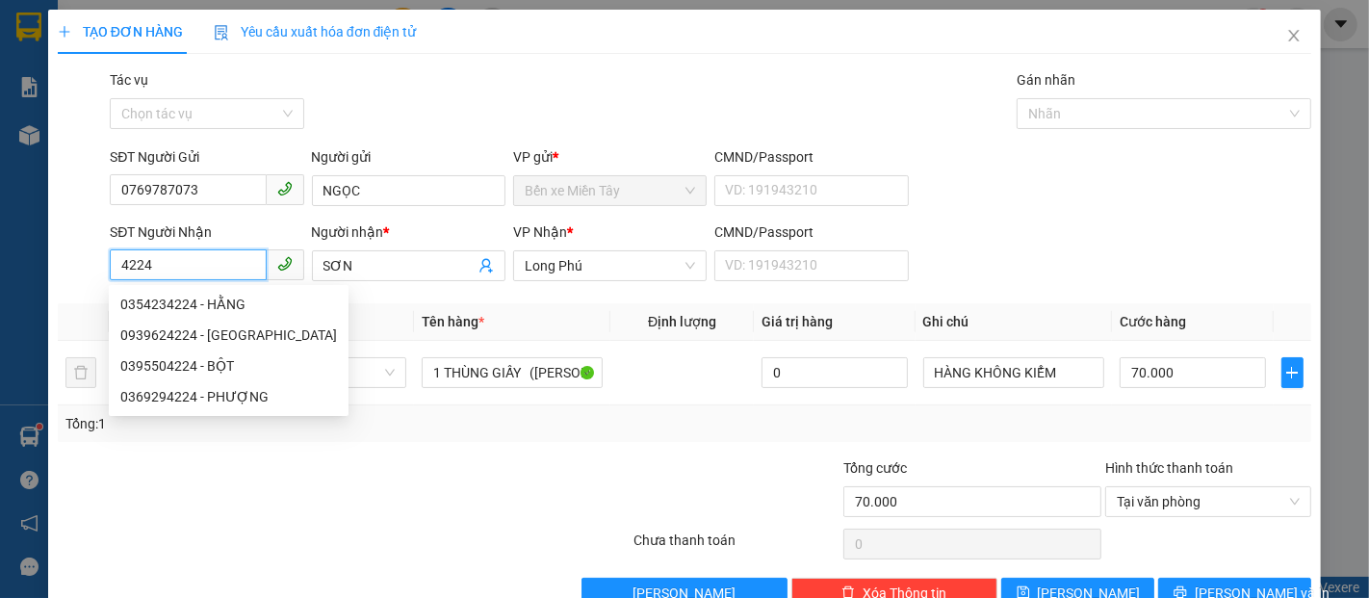
click at [162, 275] on input "4224" at bounding box center [188, 264] width 156 height 31
drag, startPoint x: 169, startPoint y: 261, endPoint x: 106, endPoint y: 261, distance: 63.6
click at [106, 261] on div "SĐT Người Nhận 4224" at bounding box center [206, 254] width 201 height 67
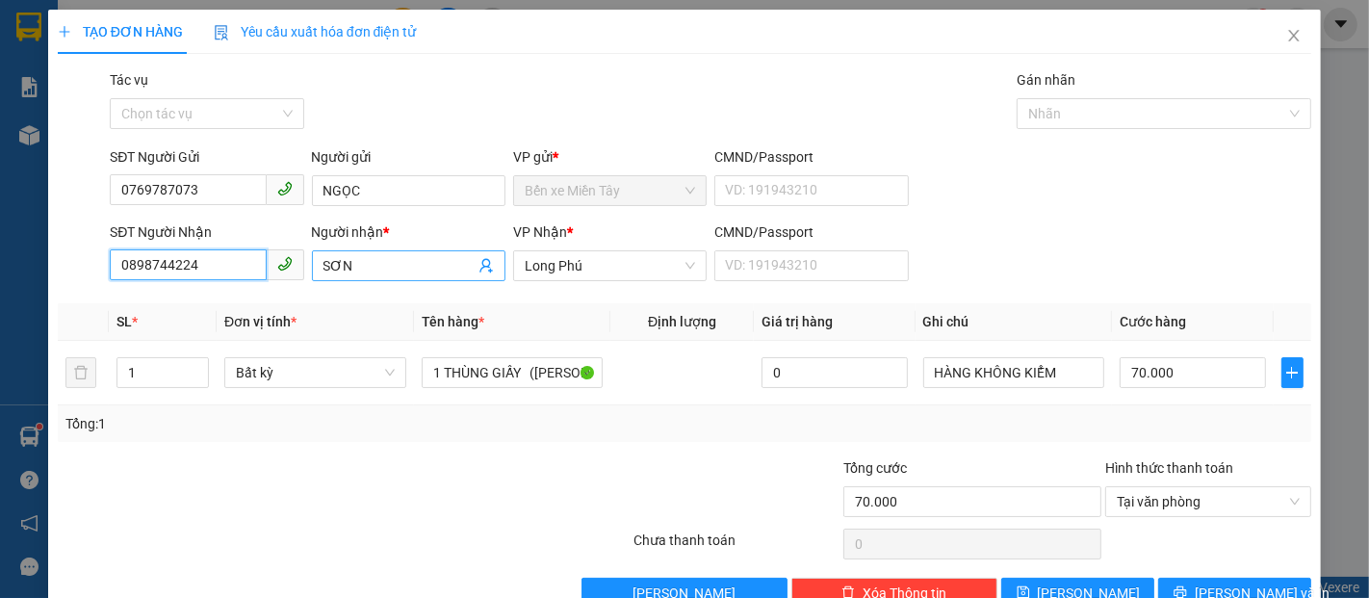
type input "0898744224"
drag, startPoint x: 408, startPoint y: 278, endPoint x: 299, endPoint y: 273, distance: 109.9
click at [299, 273] on div "SĐT Người Nhận 0898744224 Người nhận * SƠN SƠN VP Nhận * Long Phú CMND/Passport…" at bounding box center [710, 254] width 1209 height 67
drag, startPoint x: 346, startPoint y: 254, endPoint x: 337, endPoint y: 260, distance: 10.4
click at [330, 255] on div "Người nhận * SƠN" at bounding box center [409, 254] width 194 height 67
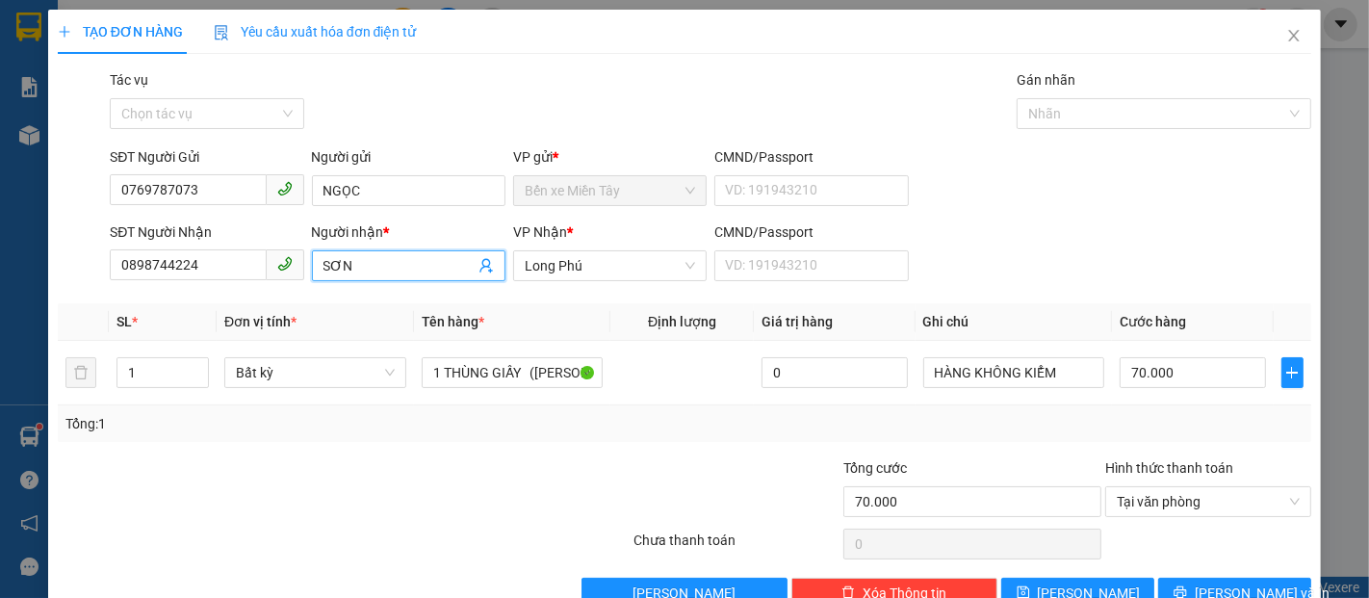
drag, startPoint x: 351, startPoint y: 264, endPoint x: 309, endPoint y: 264, distance: 41.4
click at [312, 264] on span "SƠN" at bounding box center [409, 265] width 194 height 31
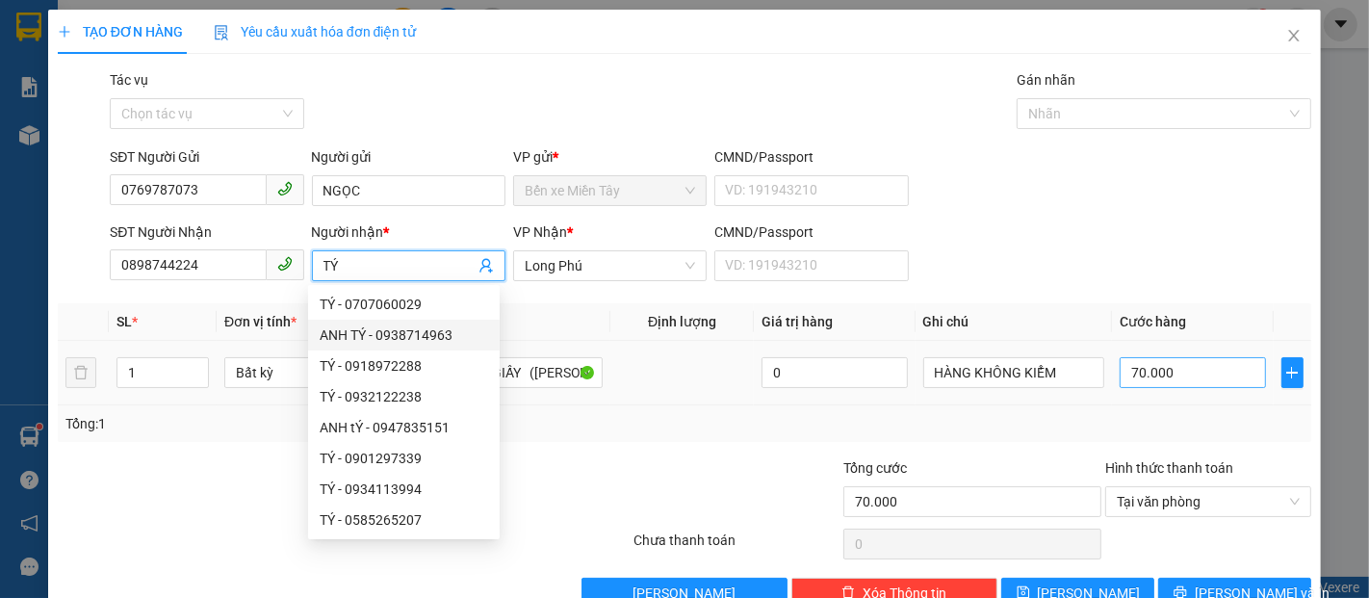
type input "TÝ"
click at [1185, 377] on input "70.000" at bounding box center [1192, 372] width 145 height 31
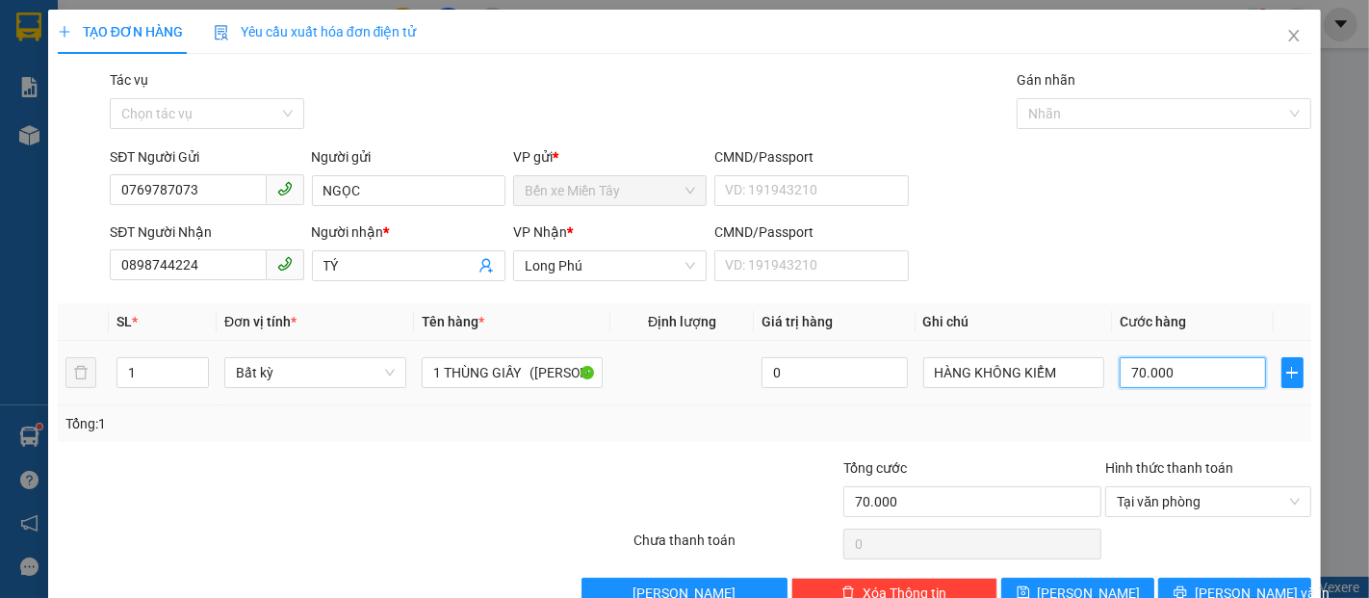
type input "4"
type input "40"
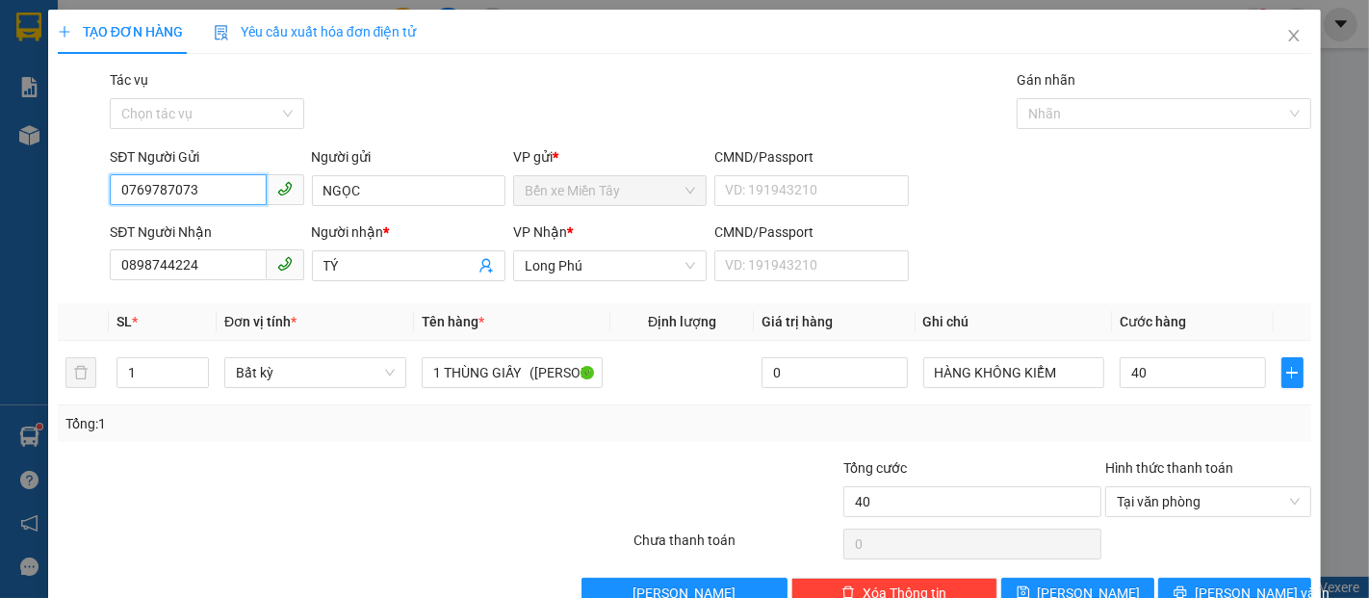
type input "40.000"
drag, startPoint x: 206, startPoint y: 193, endPoint x: 95, endPoint y: 208, distance: 111.8
click at [95, 208] on div "SĐT Người Gửi 0769787073 0769787073 Người gửi NGỌC VP gửi * Bến xe Miền Tây CMN…" at bounding box center [685, 179] width 1258 height 67
drag, startPoint x: 212, startPoint y: 266, endPoint x: 101, endPoint y: 285, distance: 112.4
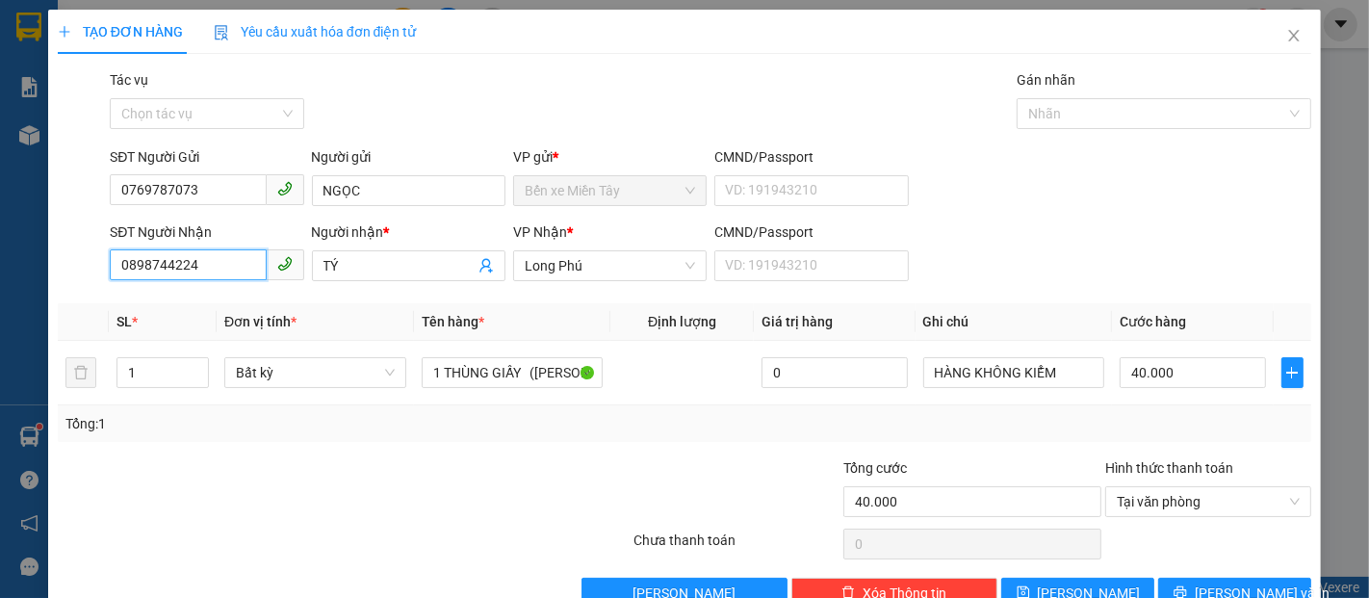
click at [101, 285] on div "SĐT Người Nhận 0898744224 0898744224 Người nhận * TÝ VP Nhận * Long Phú CMND/Pa…" at bounding box center [685, 254] width 1258 height 67
paste input "0769787073"
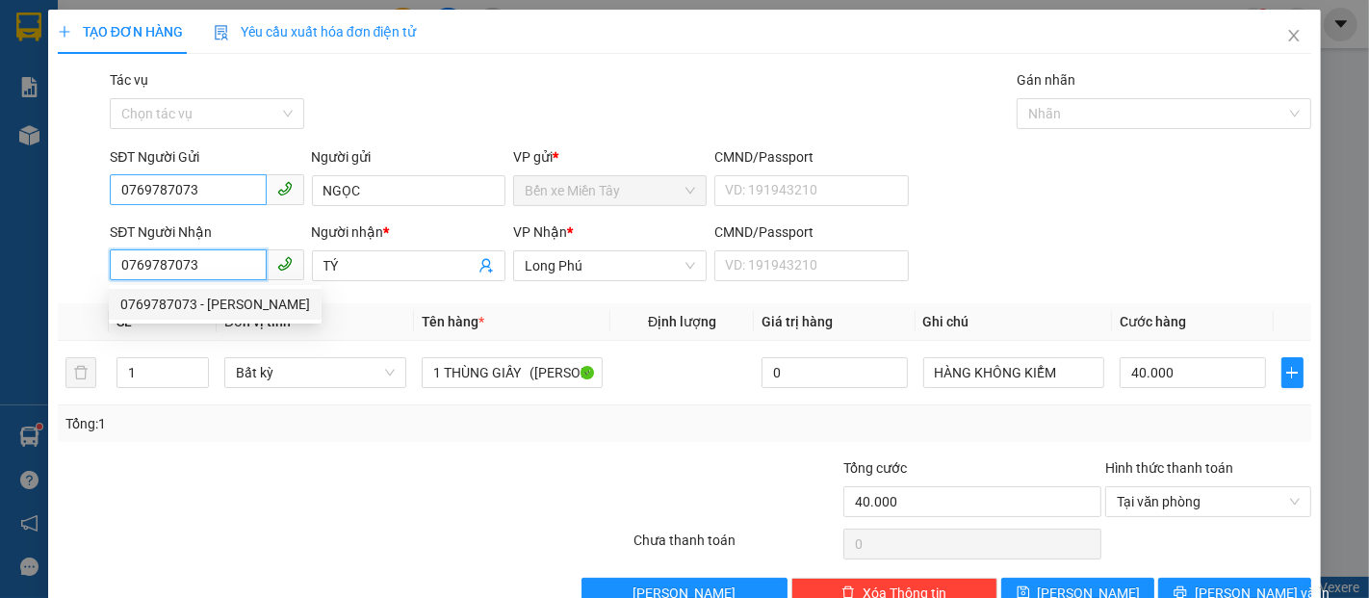
type input "0769787073"
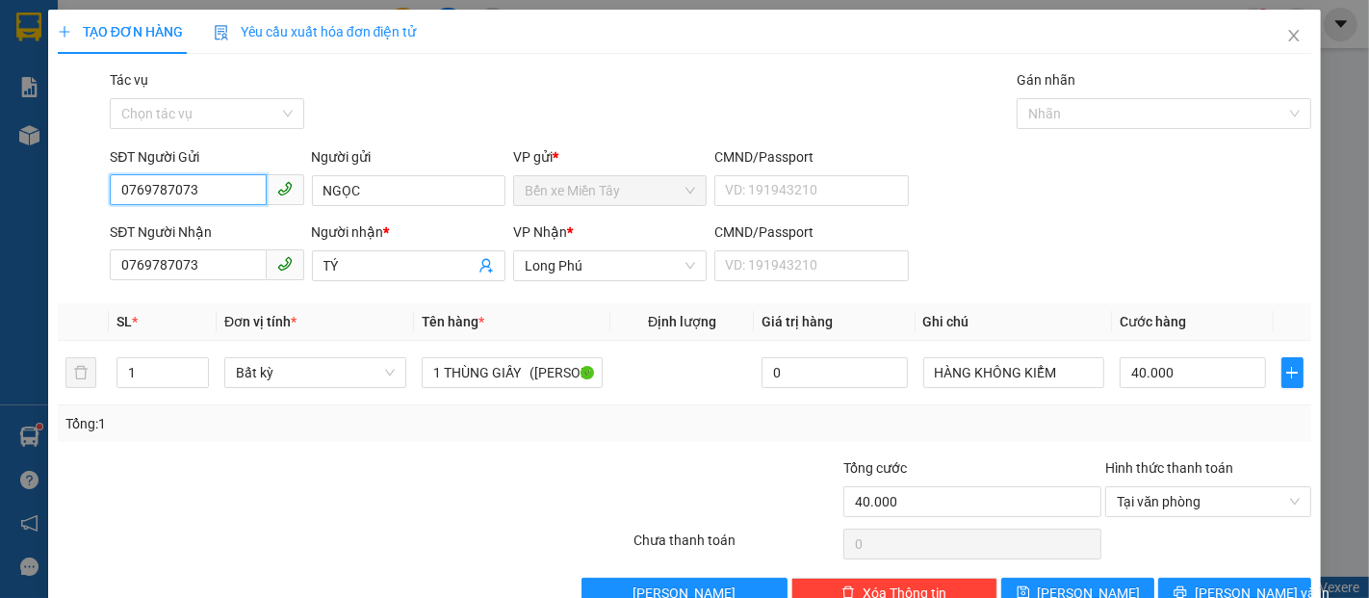
drag, startPoint x: 210, startPoint y: 185, endPoint x: 92, endPoint y: 184, distance: 117.5
click at [92, 184] on div "SĐT Người Gửi 0769787073 0769787073 Người gửi NGỌC VP gửi * Bến xe Miền Tây CMN…" at bounding box center [685, 179] width 1258 height 67
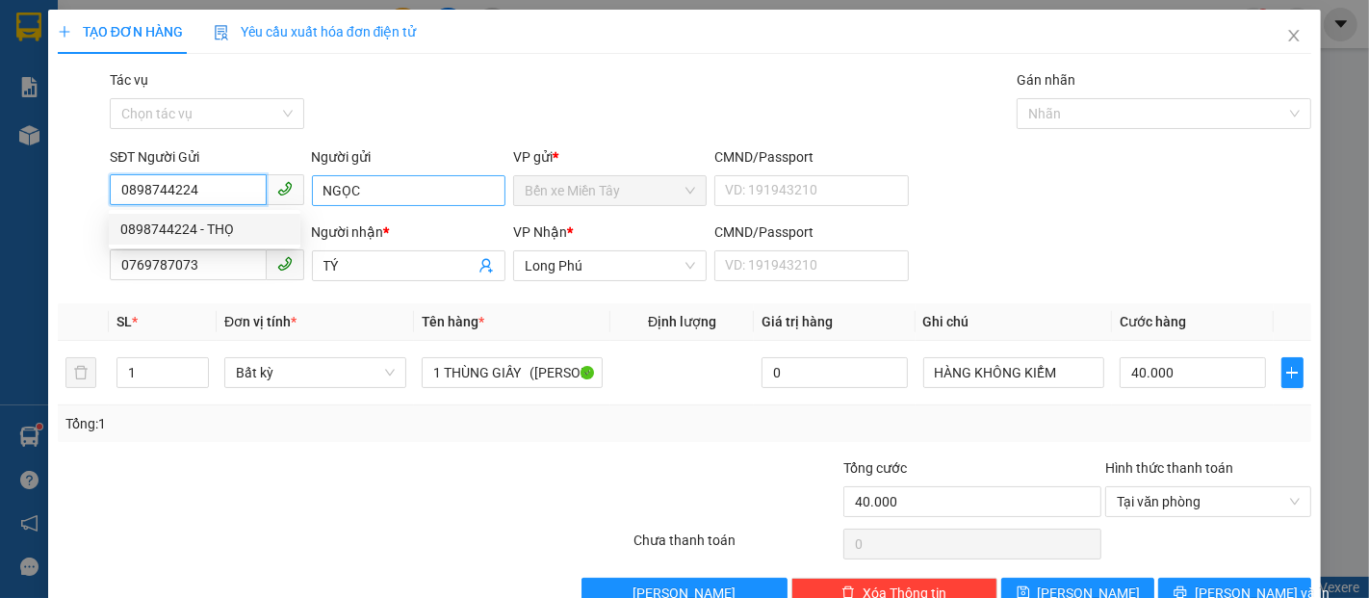
type input "0898744224"
drag, startPoint x: 383, startPoint y: 193, endPoint x: 308, endPoint y: 193, distance: 75.1
click at [312, 193] on input "NGỌC" at bounding box center [409, 190] width 194 height 31
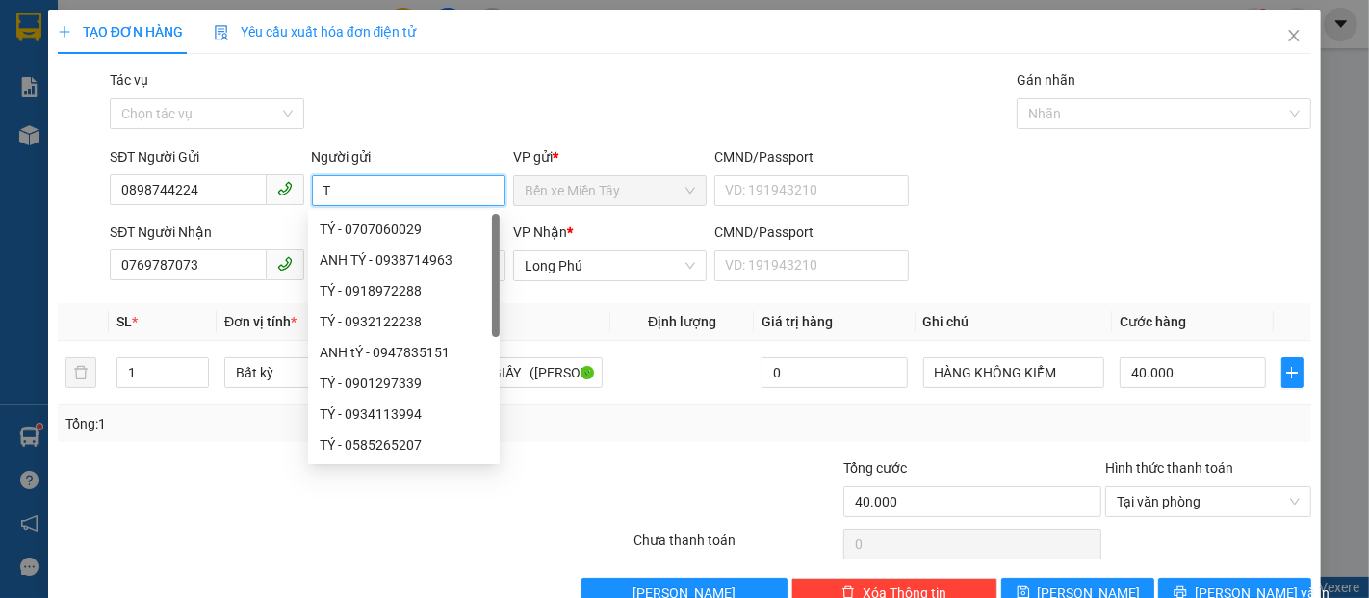
type input "TÝ"
click at [1210, 583] on span "Lưu và In" at bounding box center [1262, 593] width 135 height 21
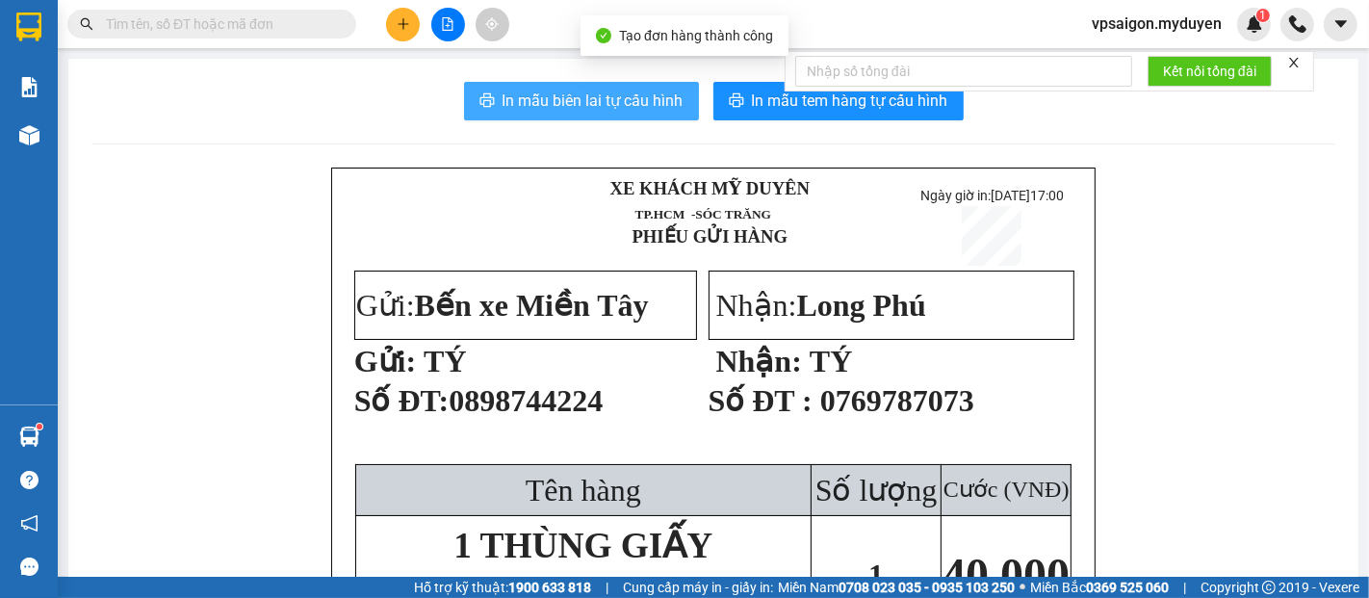
click at [612, 83] on button "In mẫu biên lai tự cấu hình" at bounding box center [581, 101] width 235 height 39
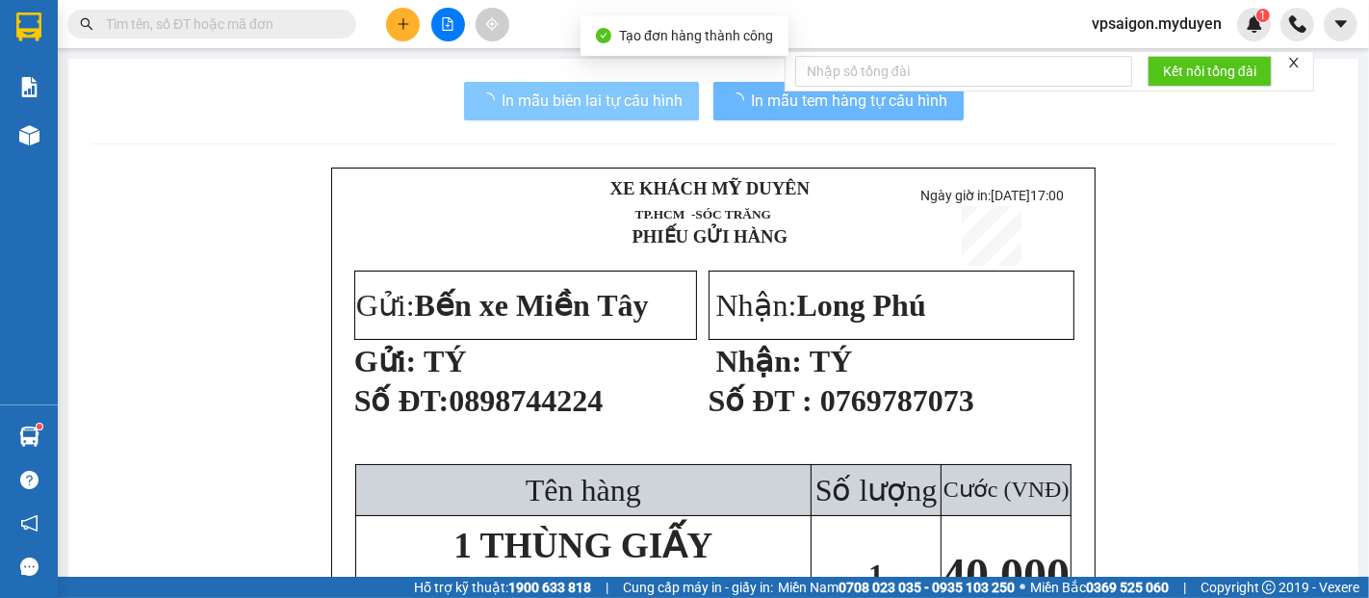
click at [883, 113] on span "In mẫu tem hàng tự cấu hình" at bounding box center [850, 101] width 196 height 24
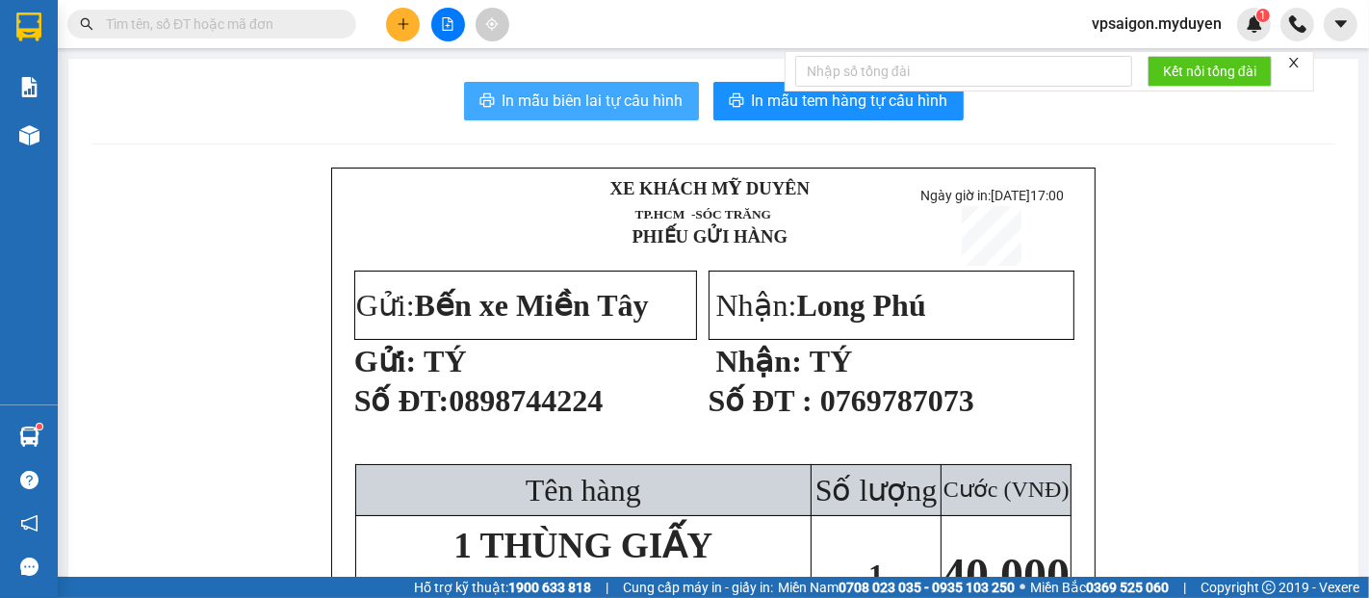
click at [883, 113] on span "In mẫu tem hàng tự cấu hình" at bounding box center [850, 101] width 196 height 24
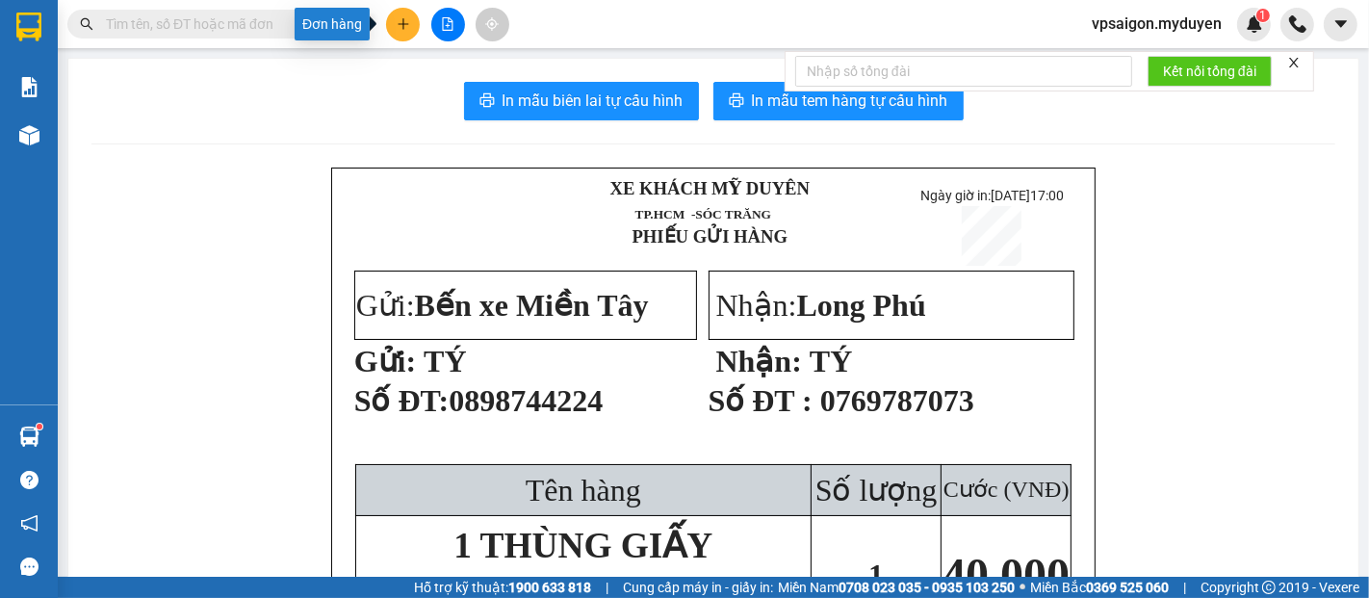
click at [401, 28] on icon "plus" at bounding box center [403, 23] width 13 height 13
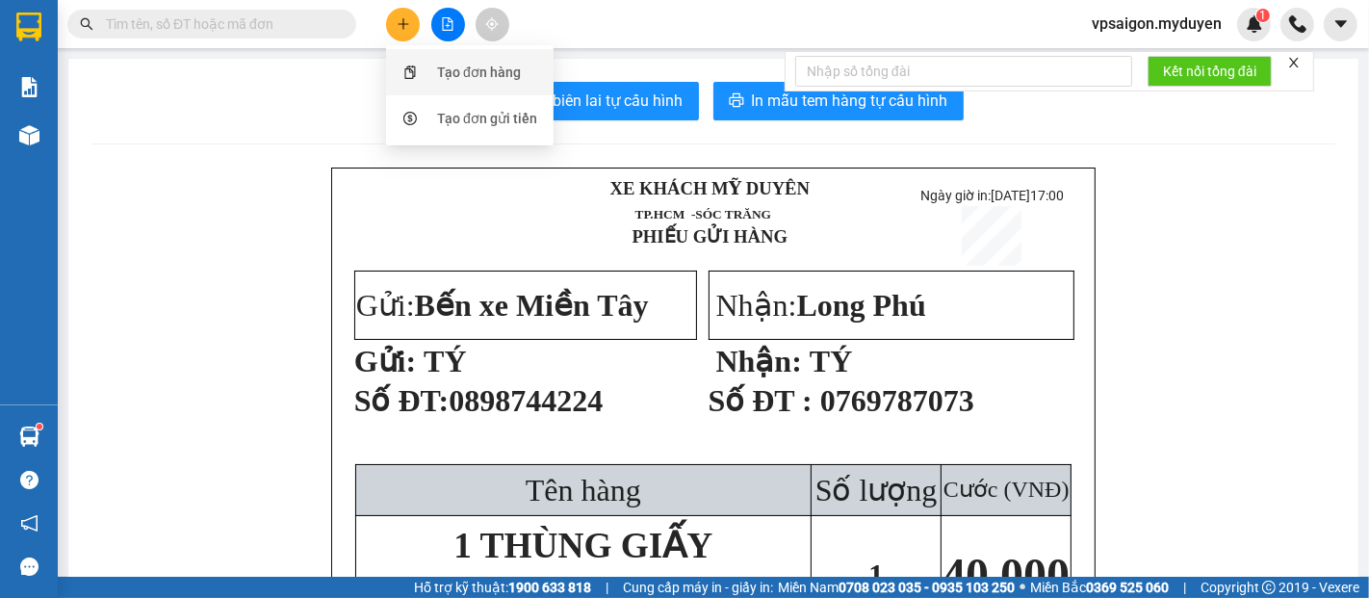
click at [493, 76] on div "Tạo đơn hàng" at bounding box center [479, 72] width 84 height 21
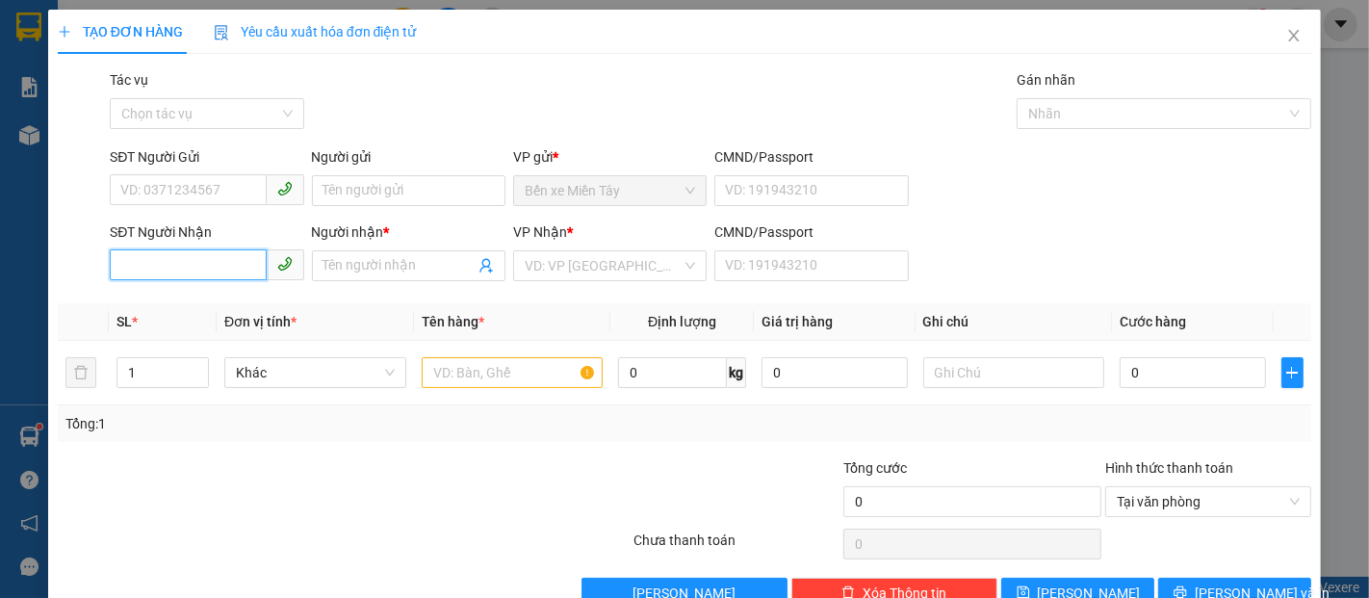
click at [192, 265] on input "SĐT Người Nhận" at bounding box center [188, 264] width 156 height 31
click at [192, 264] on input "54940" at bounding box center [188, 264] width 156 height 31
click at [192, 264] on input "5940" at bounding box center [188, 264] width 156 height 31
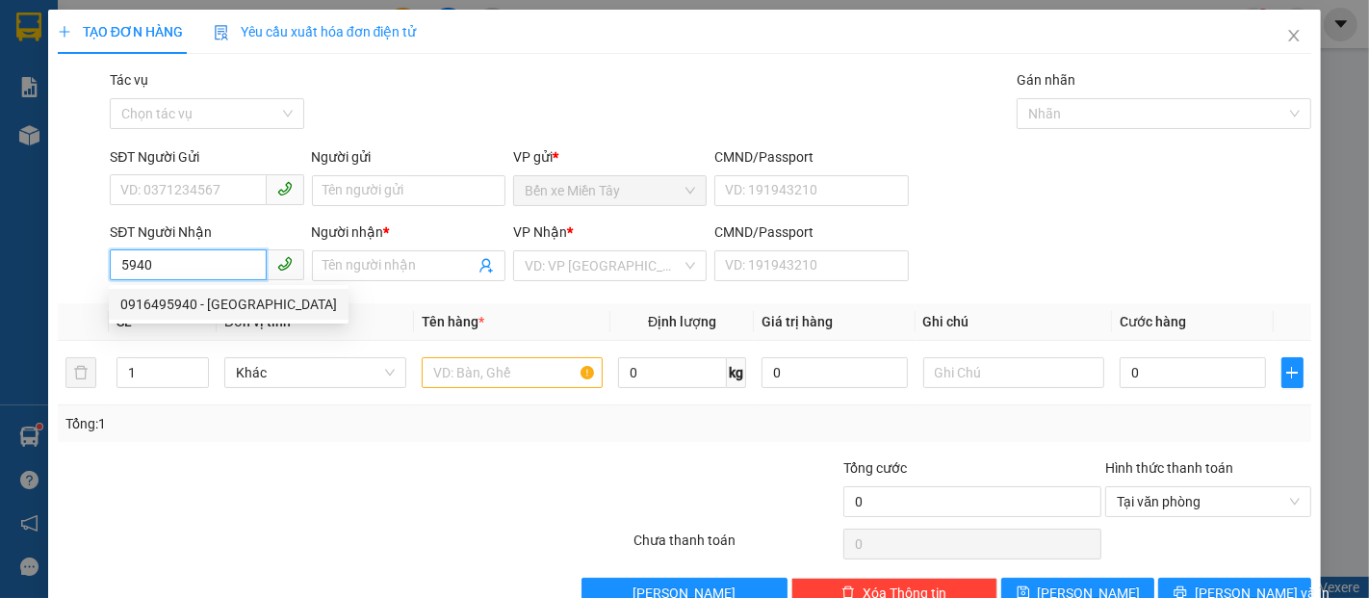
click at [228, 304] on div "0916495940 - THANH VÂN" at bounding box center [228, 304] width 217 height 21
type input "0916495940"
type input "THANH VÂN"
type input "140.000"
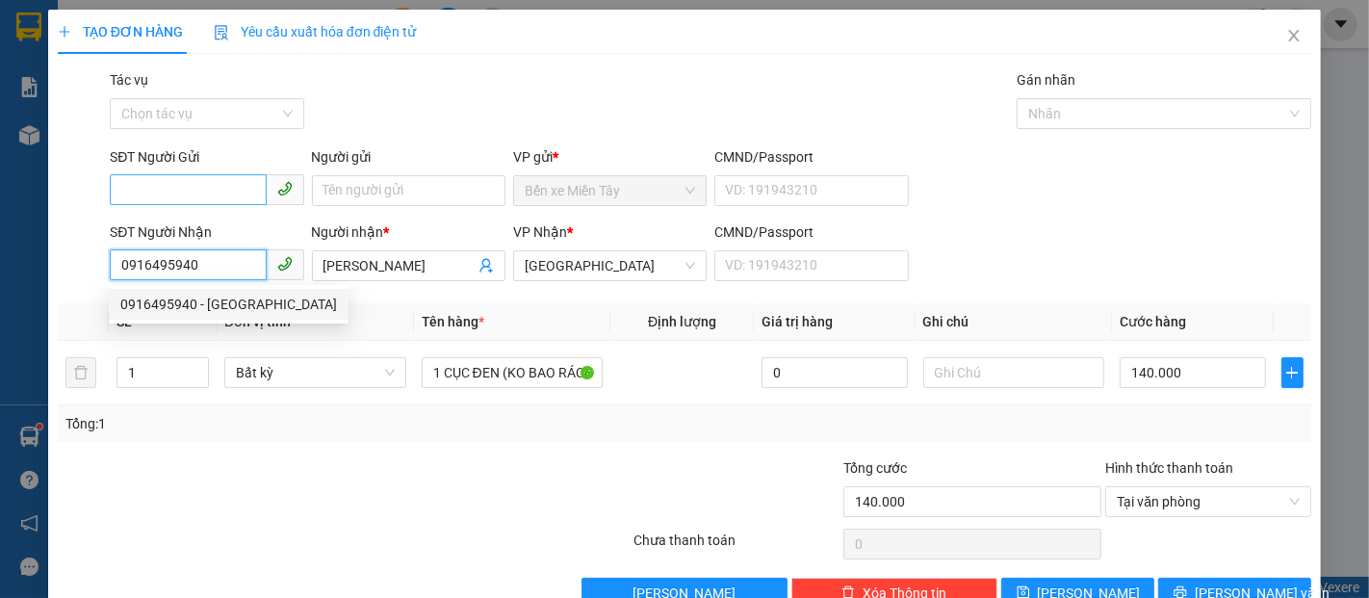
type input "0916495940"
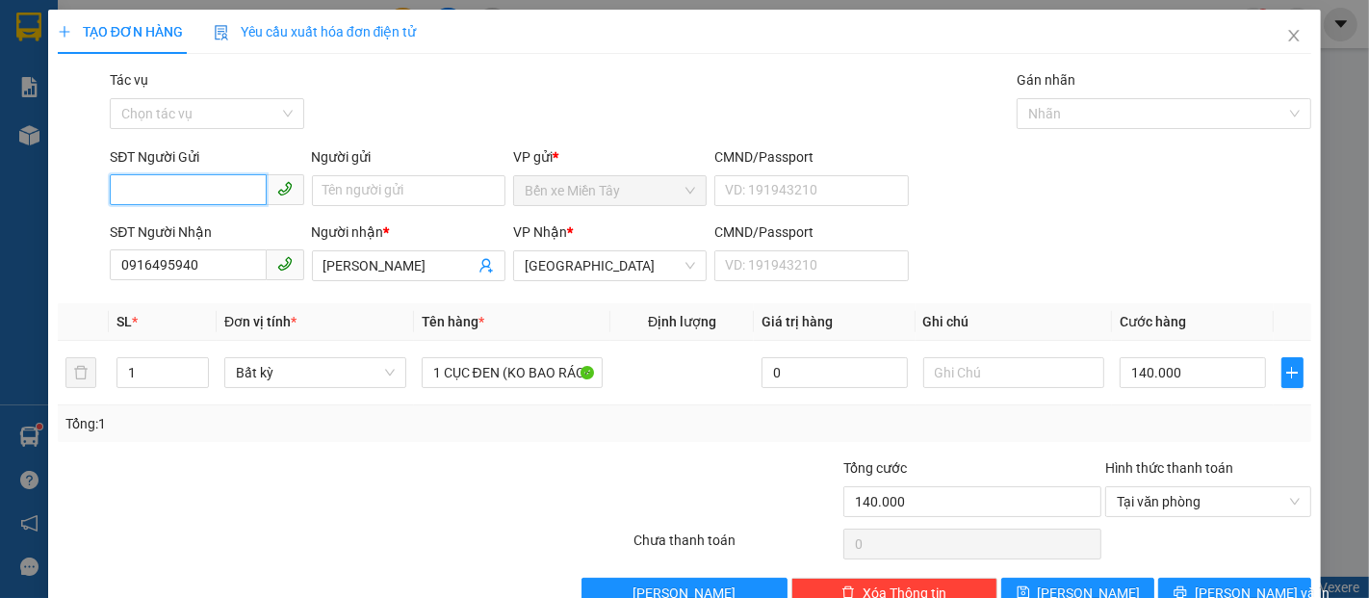
click at [218, 198] on input "SĐT Người Gửi" at bounding box center [188, 189] width 156 height 31
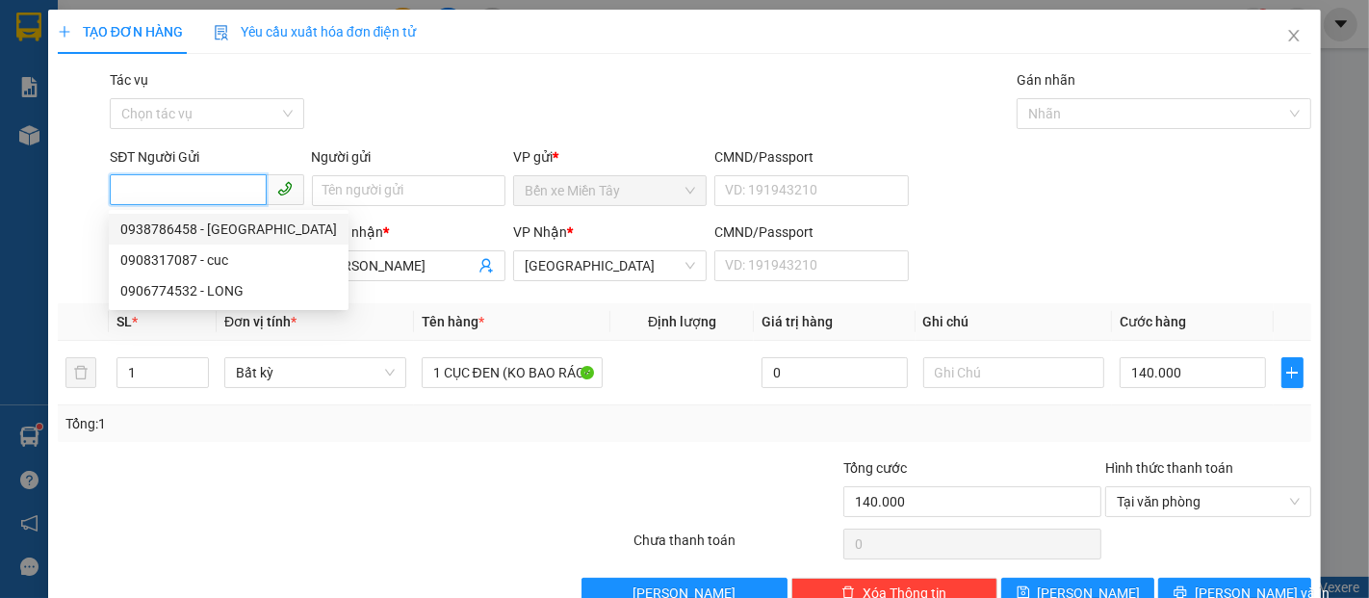
click at [227, 234] on div "0938786458 - THANH VÂN" at bounding box center [228, 229] width 217 height 21
type input "0938786458"
type input "THANH VÂN"
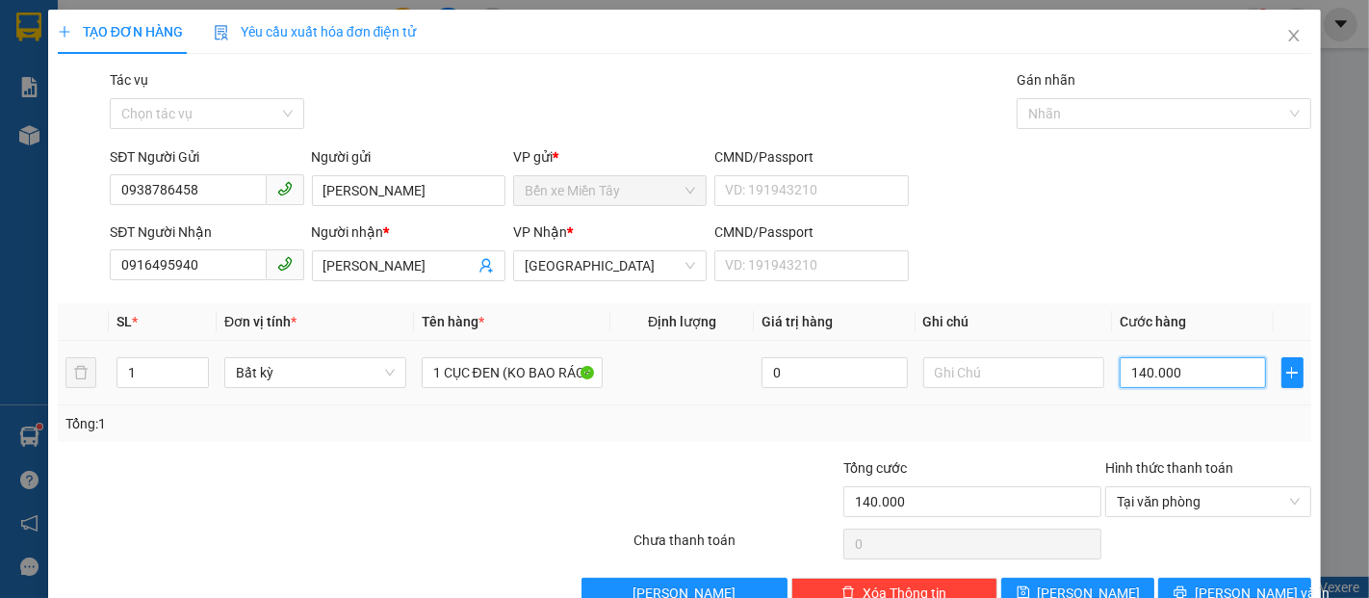
click at [1194, 370] on input "140.000" at bounding box center [1192, 372] width 145 height 31
type input "6"
type input "60"
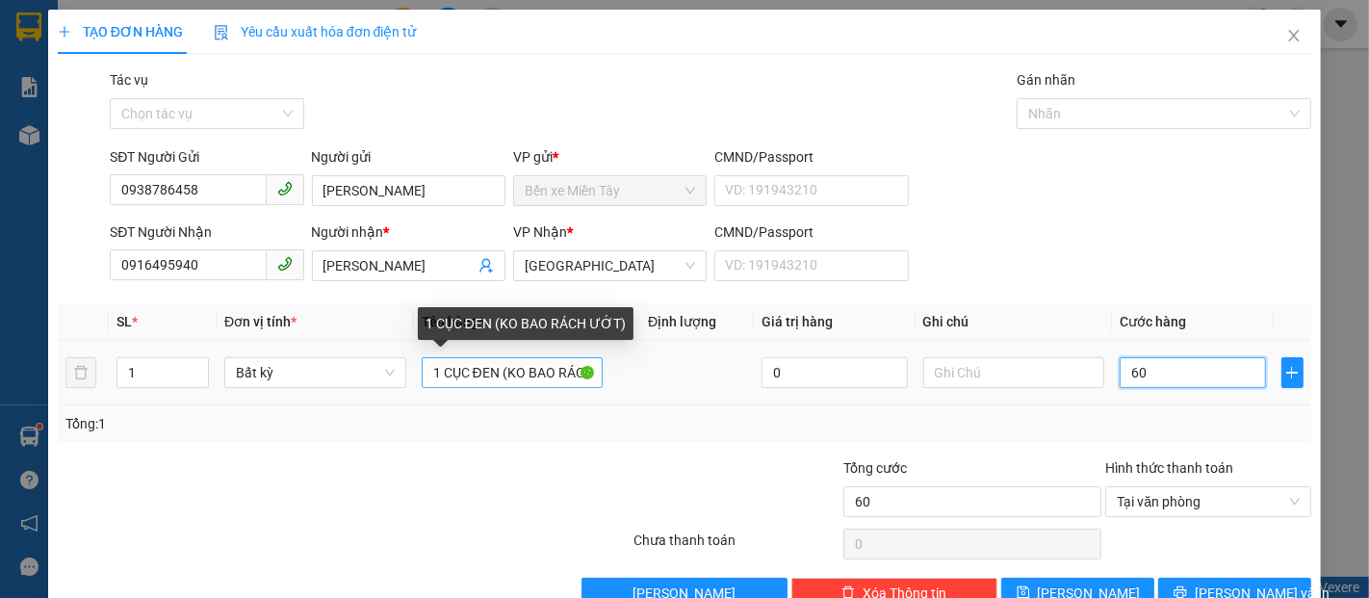
type input "60"
type input "60.000"
click at [488, 374] on input "1 CỤC ĐEN (KO BAO RÁCH ƯỚT)" at bounding box center [513, 372] width 182 height 31
drag, startPoint x: 497, startPoint y: 370, endPoint x: 434, endPoint y: 375, distance: 62.8
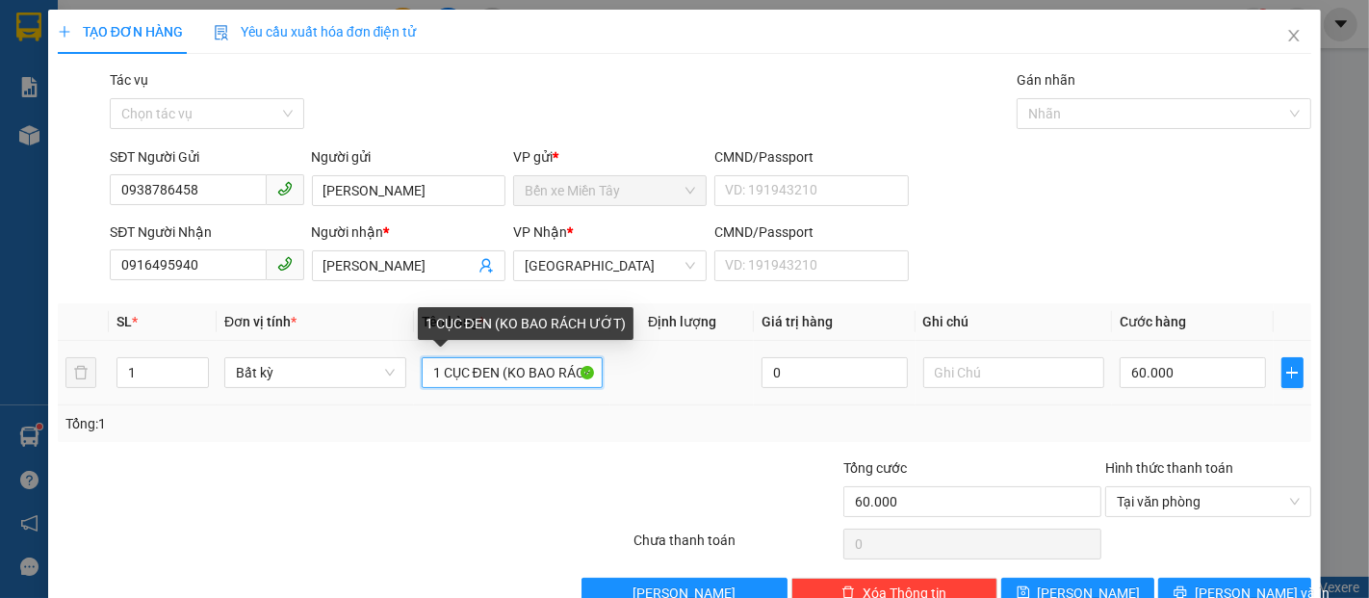
click at [434, 375] on input "1 CỤC ĐEN (KO BAO RÁCH ƯỚT)" at bounding box center [513, 372] width 182 height 31
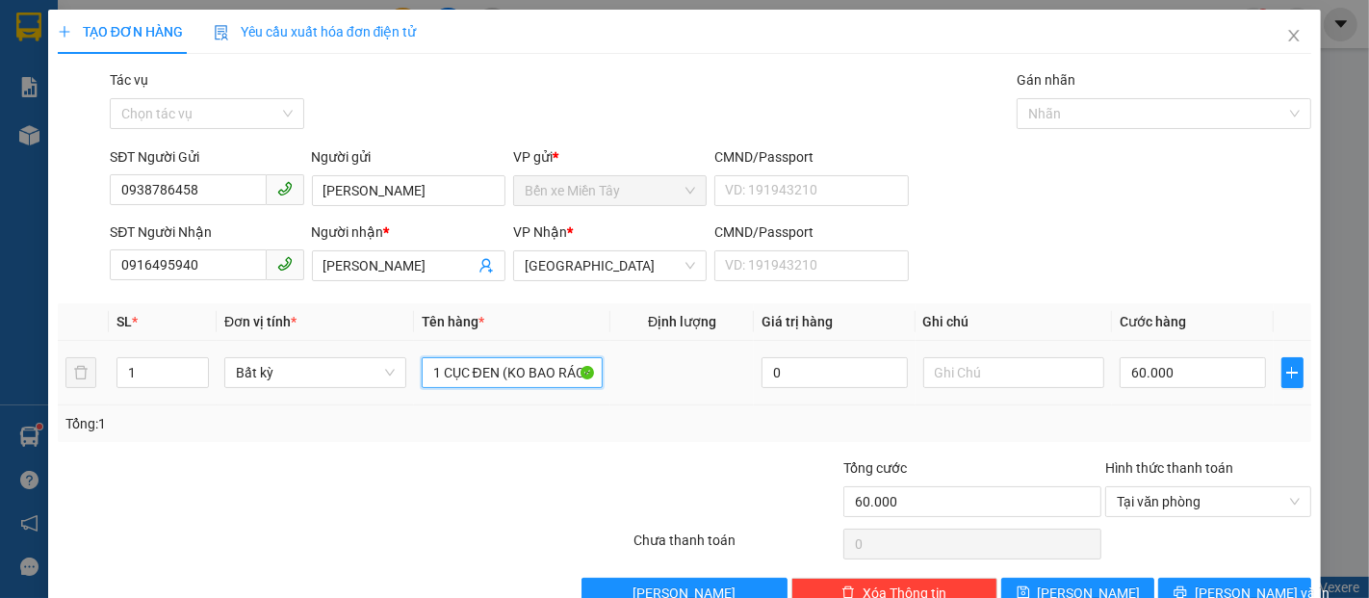
click at [542, 377] on input "1 CỤC ĐEN (KO BAO RÁCH ƯỚT)" at bounding box center [513, 372] width 182 height 31
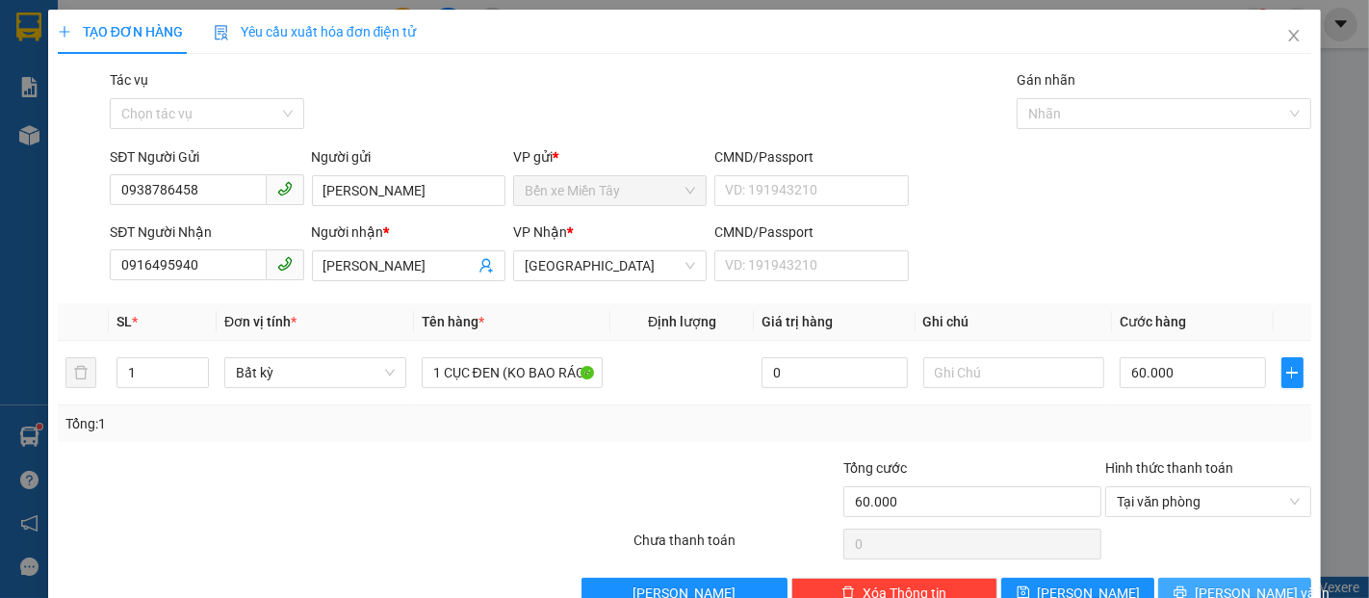
drag, startPoint x: 1246, startPoint y: 553, endPoint x: 1145, endPoint y: 415, distance: 170.8
click at [1239, 583] on span "Lưu và In" at bounding box center [1262, 593] width 135 height 21
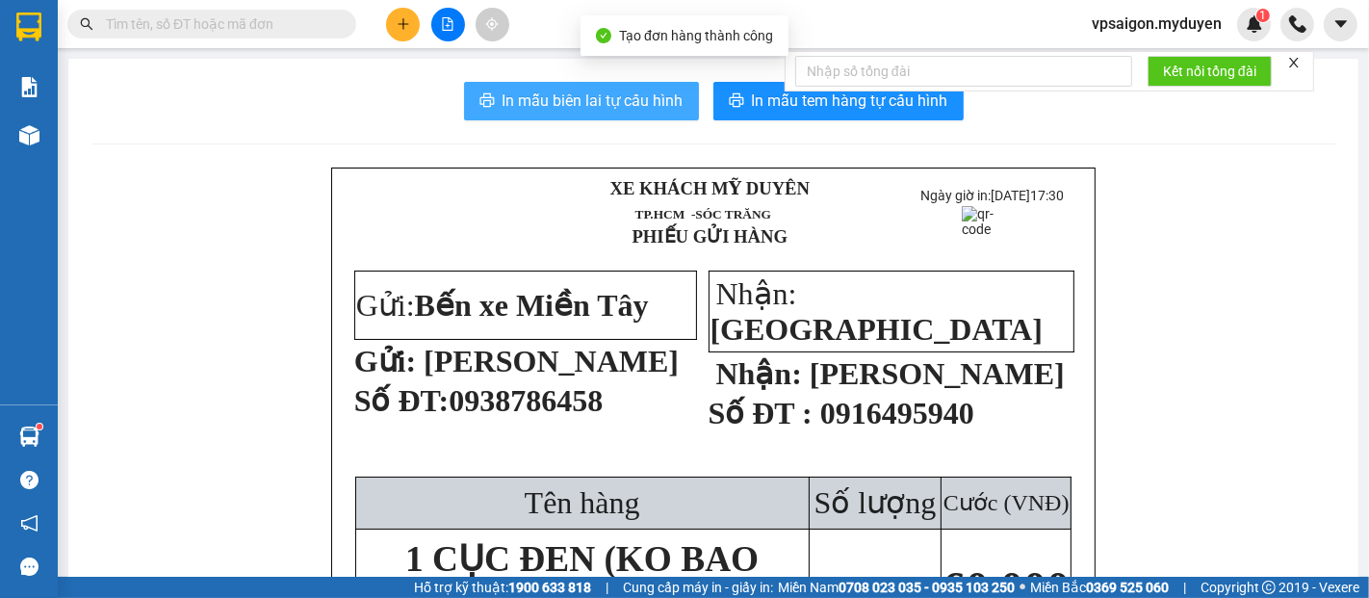
click at [660, 109] on span "In mẫu biên lai tự cấu hình" at bounding box center [593, 101] width 181 height 24
click at [788, 104] on span "In mẫu tem hàng tự cấu hình" at bounding box center [850, 101] width 196 height 24
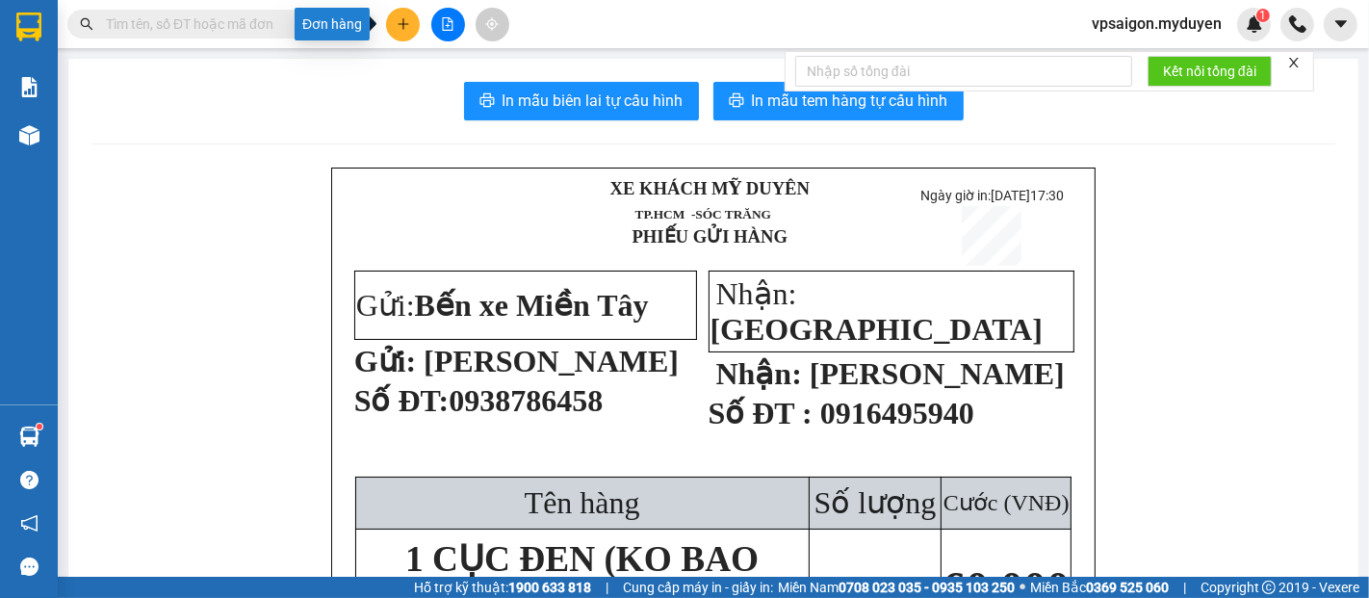
click at [416, 20] on button at bounding box center [403, 25] width 34 height 34
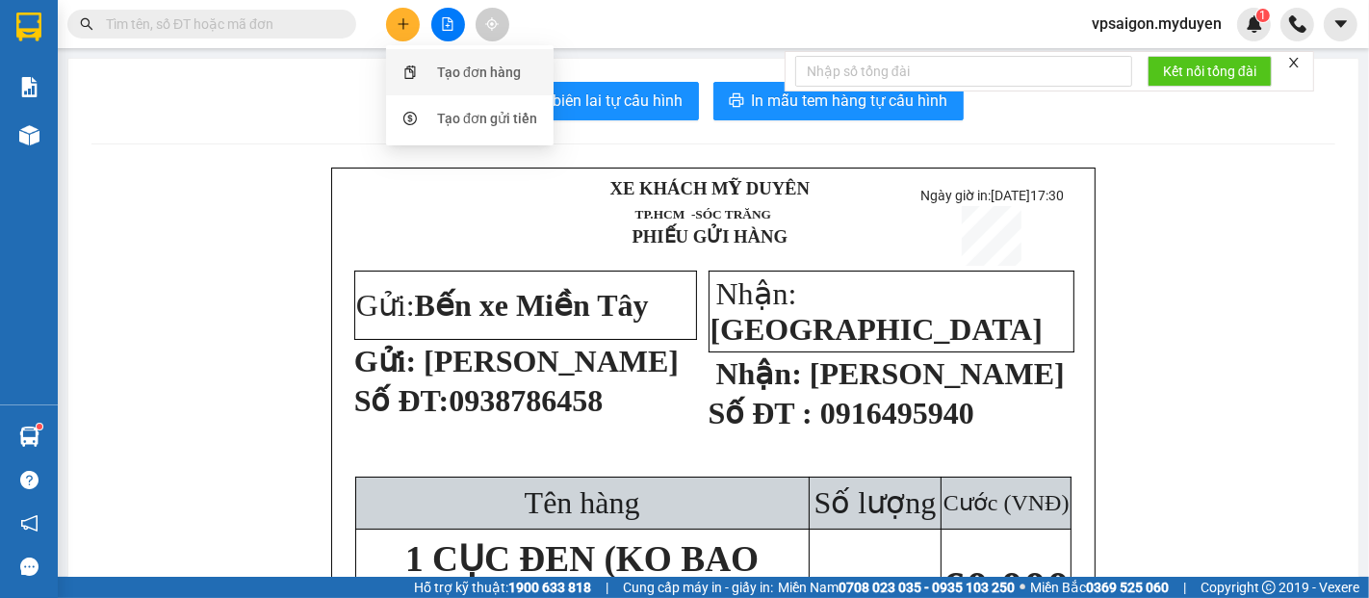
click at [505, 75] on div "Tạo đơn hàng" at bounding box center [479, 72] width 84 height 21
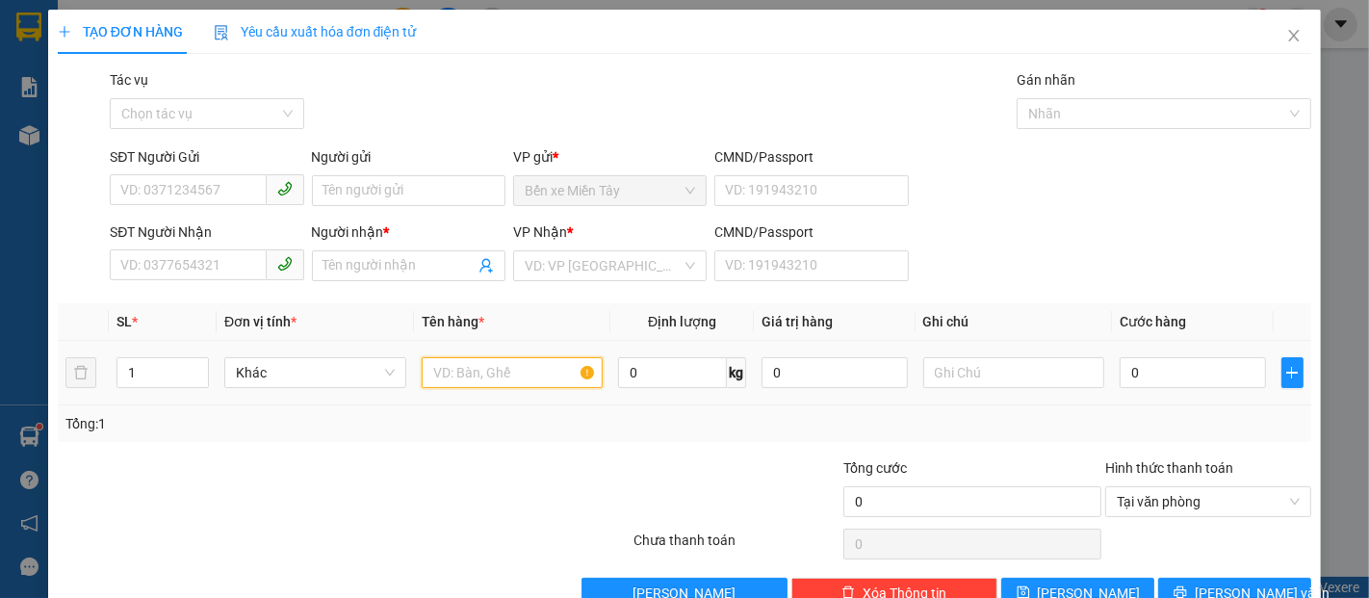
click at [493, 379] on input "text" at bounding box center [513, 372] width 182 height 31
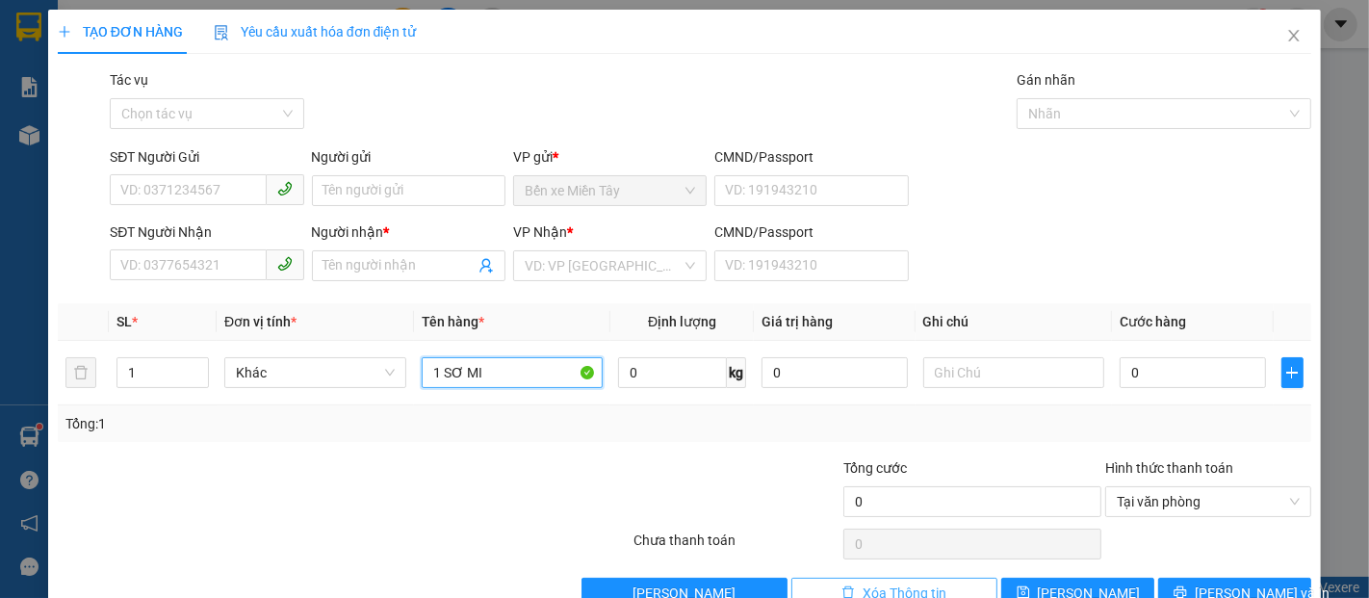
type input "1 SƠ MI"
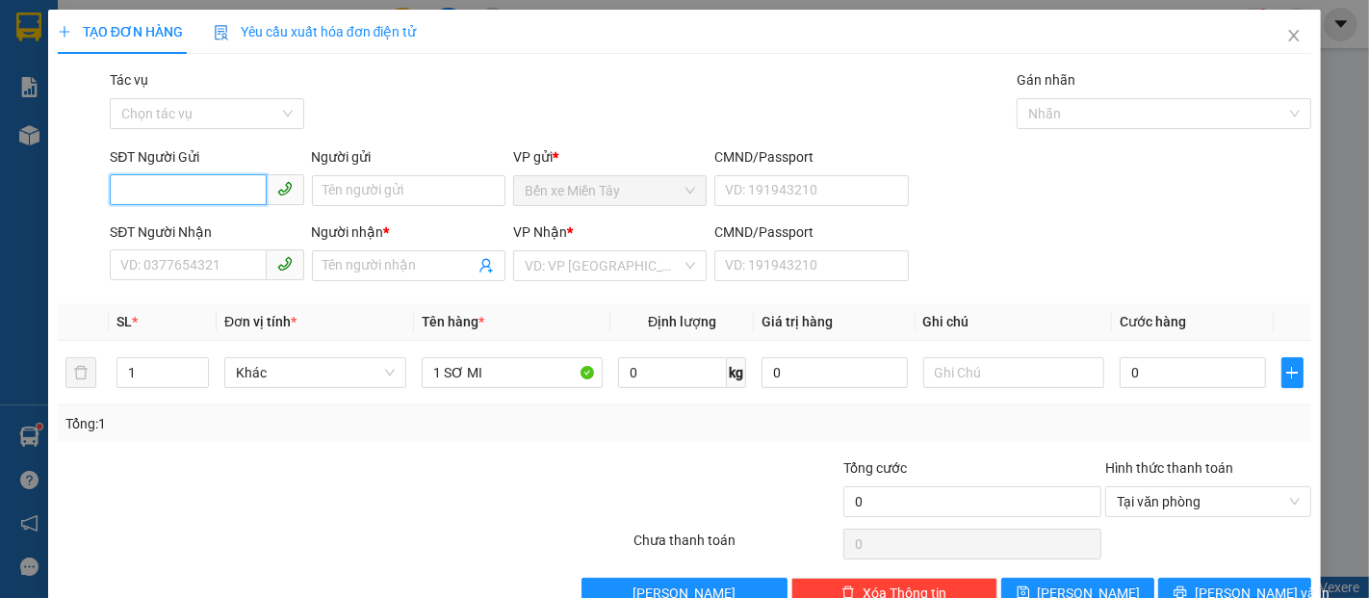
click at [222, 189] on input "SĐT Người Gửi" at bounding box center [188, 189] width 156 height 31
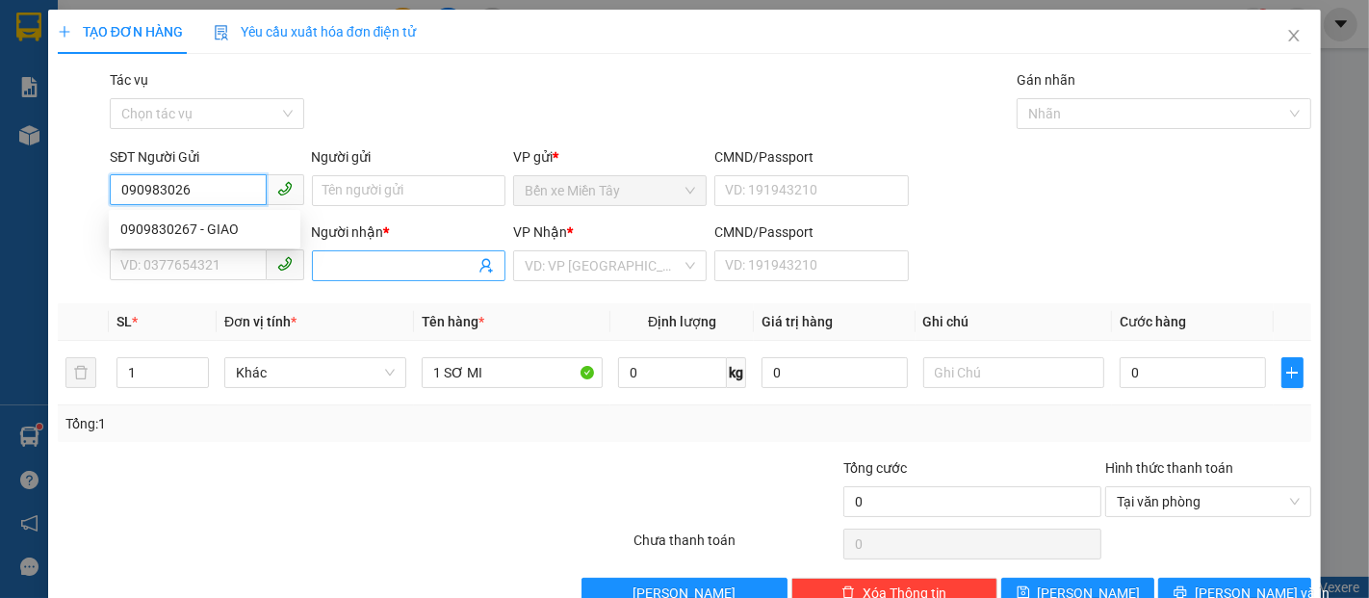
type input "0909830267"
click at [194, 231] on div "0909830267 - GIAO" at bounding box center [204, 229] width 169 height 21
type input "GIAO"
type input "0965360756"
type input "TÝ"
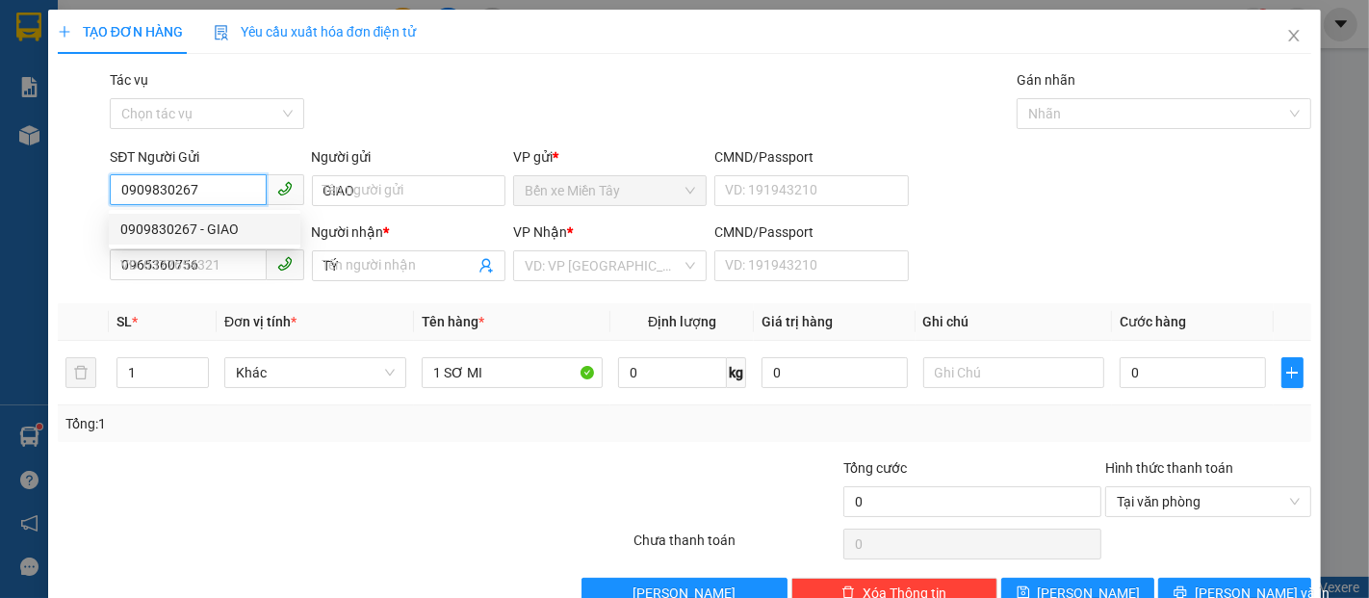
type input "350.000"
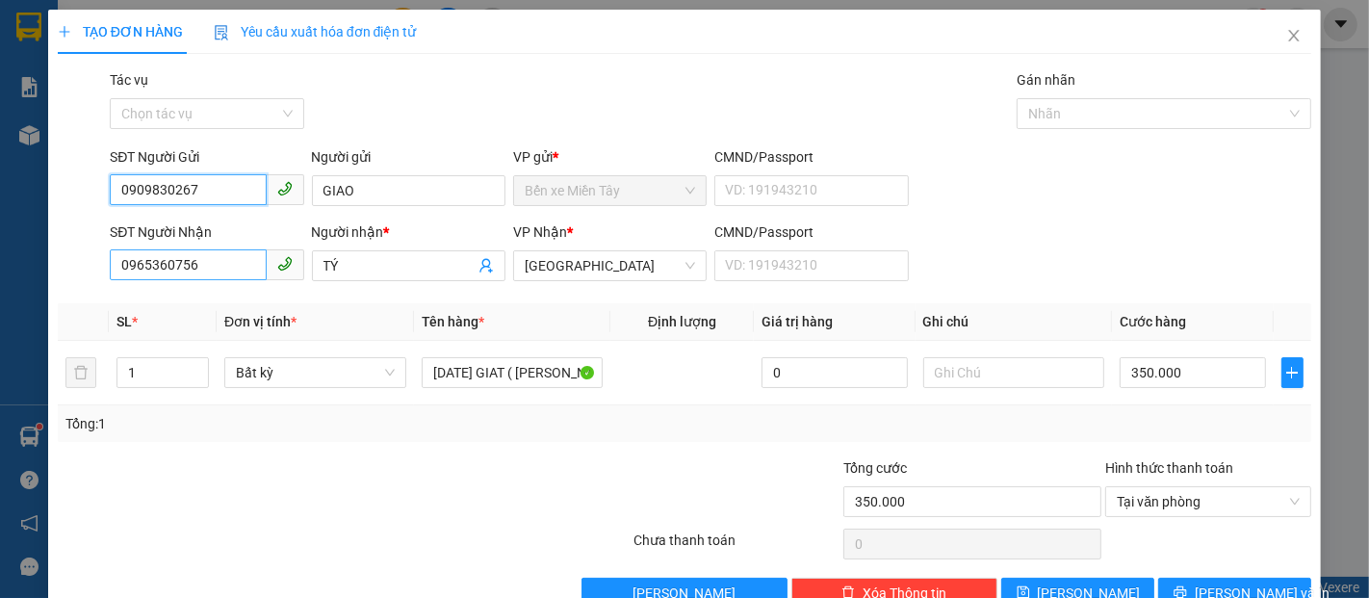
type input "0909830267"
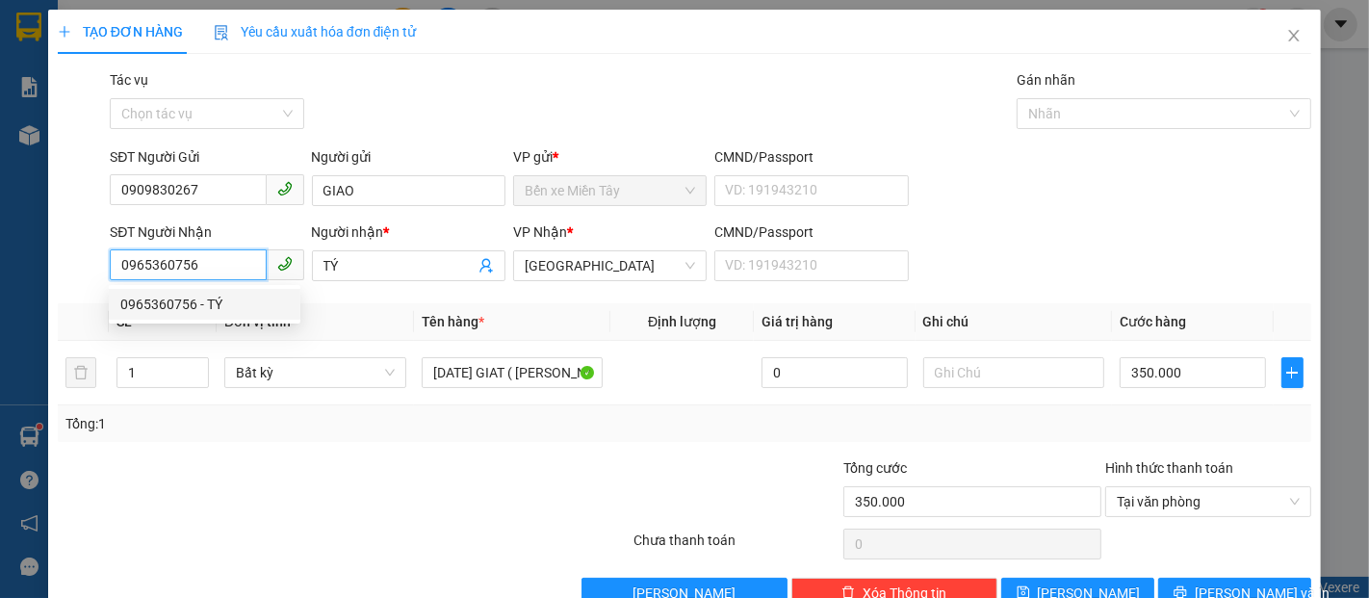
click at [194, 272] on input "0965360756" at bounding box center [188, 264] width 156 height 31
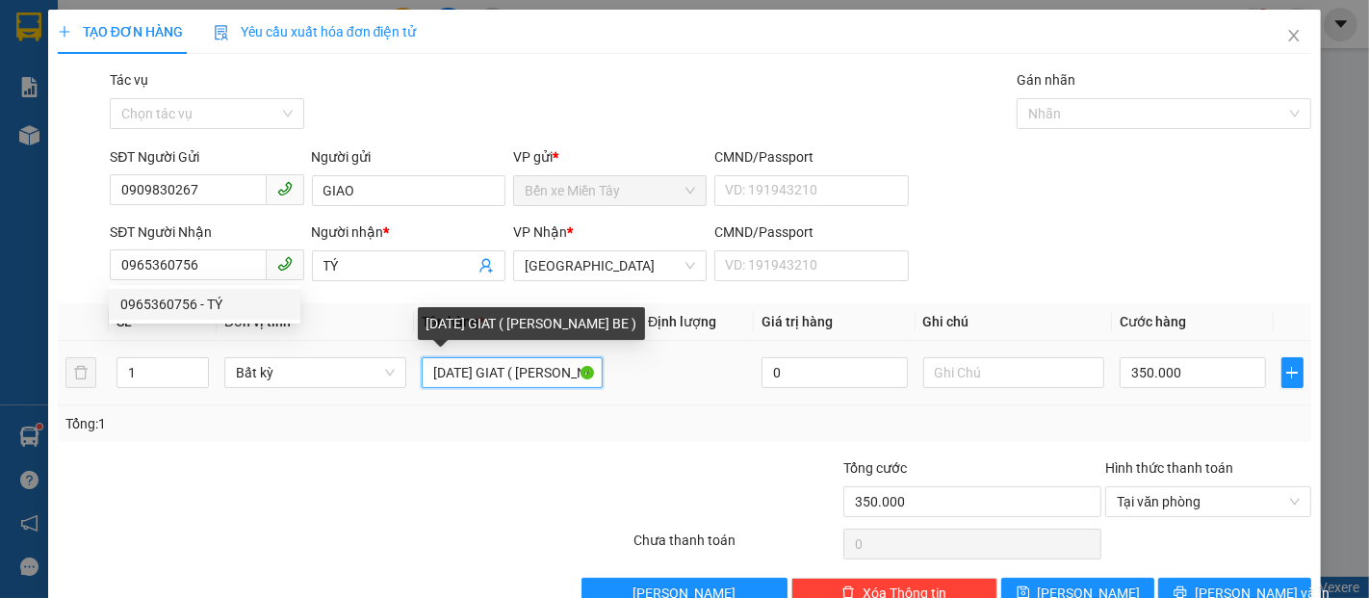
drag, startPoint x: 496, startPoint y: 379, endPoint x: 406, endPoint y: 384, distance: 89.7
click at [406, 384] on tr "1 Bất kỳ 1 MAY GIAT ( KO BAO HU BE ) 0 350.000" at bounding box center [685, 373] width 1254 height 65
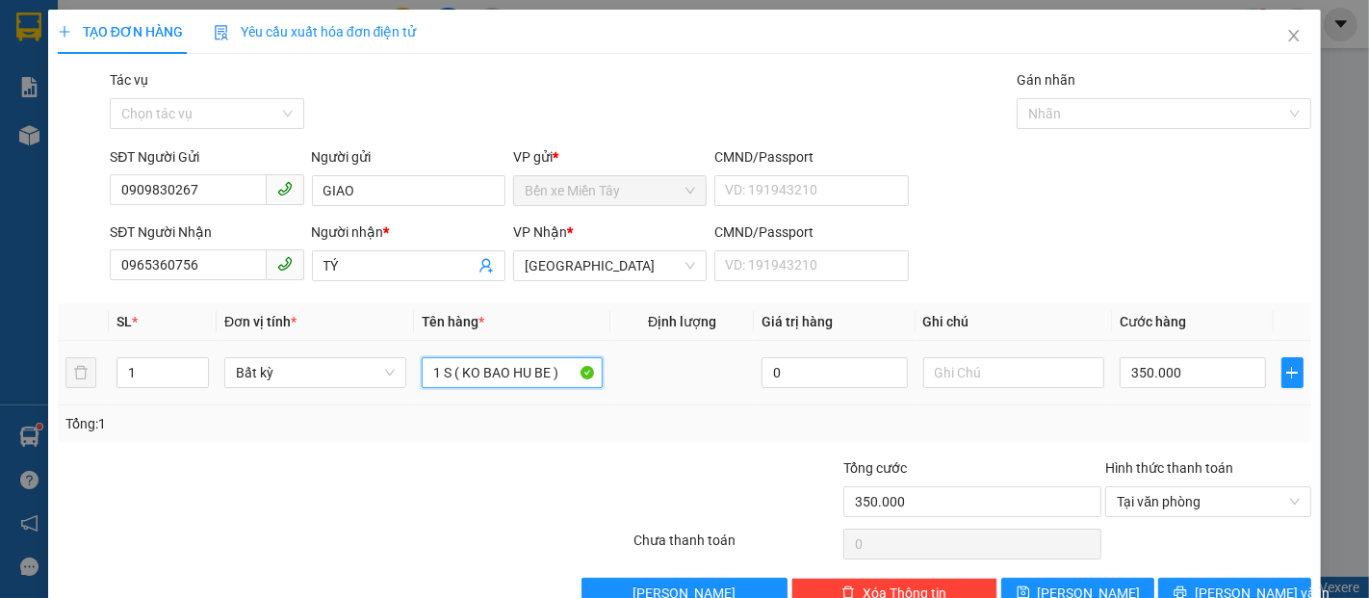
type input "1 SO ( KO BAO HU BE )"
click at [1176, 375] on input "350.000" at bounding box center [1192, 372] width 145 height 31
click at [1237, 564] on div "TẠO ĐƠN HÀNG Yêu cầu xuất hóa đơn điện tử Transit Pickup Surcharge Ids Transit …" at bounding box center [684, 316] width 1273 height 613
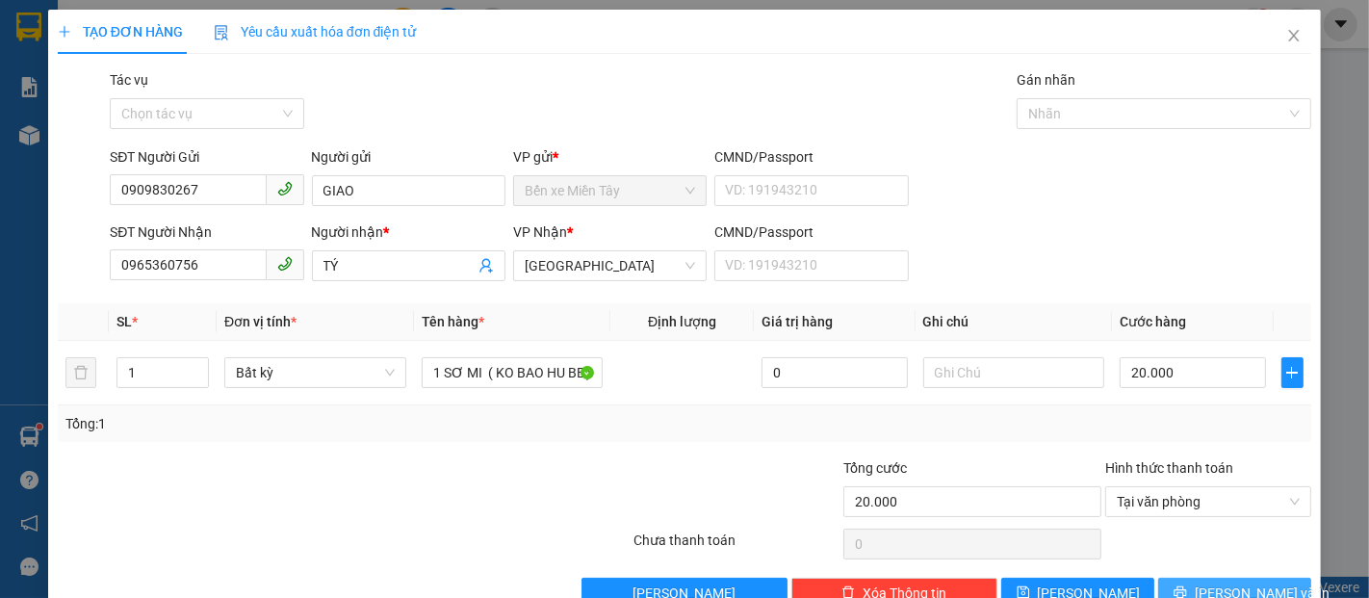
click at [1238, 578] on button "Lưu và In" at bounding box center [1234, 593] width 153 height 31
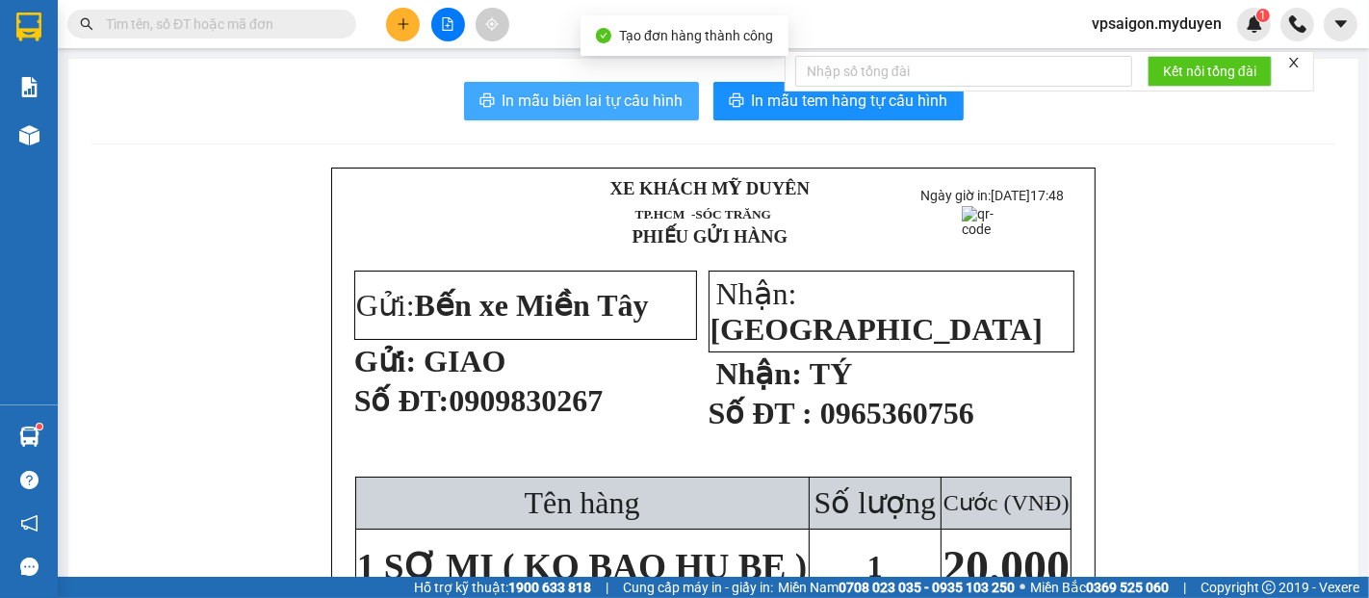
click at [621, 104] on span "In mẫu biên lai tự cấu hình" at bounding box center [593, 101] width 181 height 24
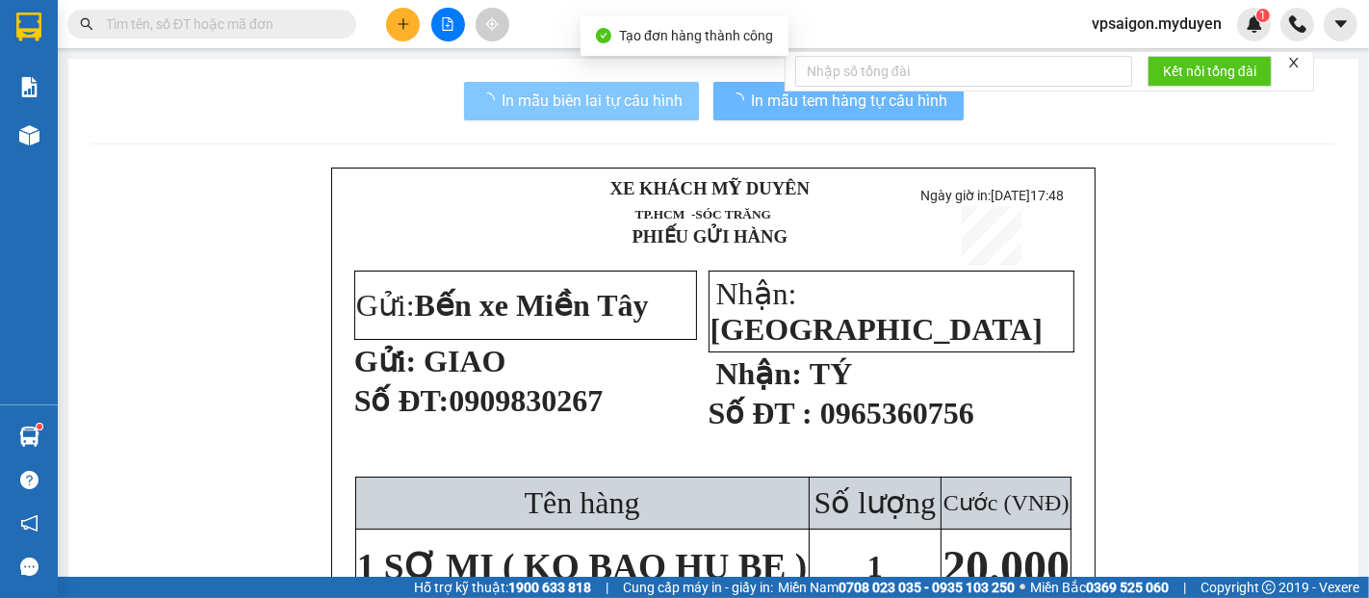
click at [918, 108] on span "In mẫu tem hàng tự cấu hình" at bounding box center [850, 101] width 196 height 24
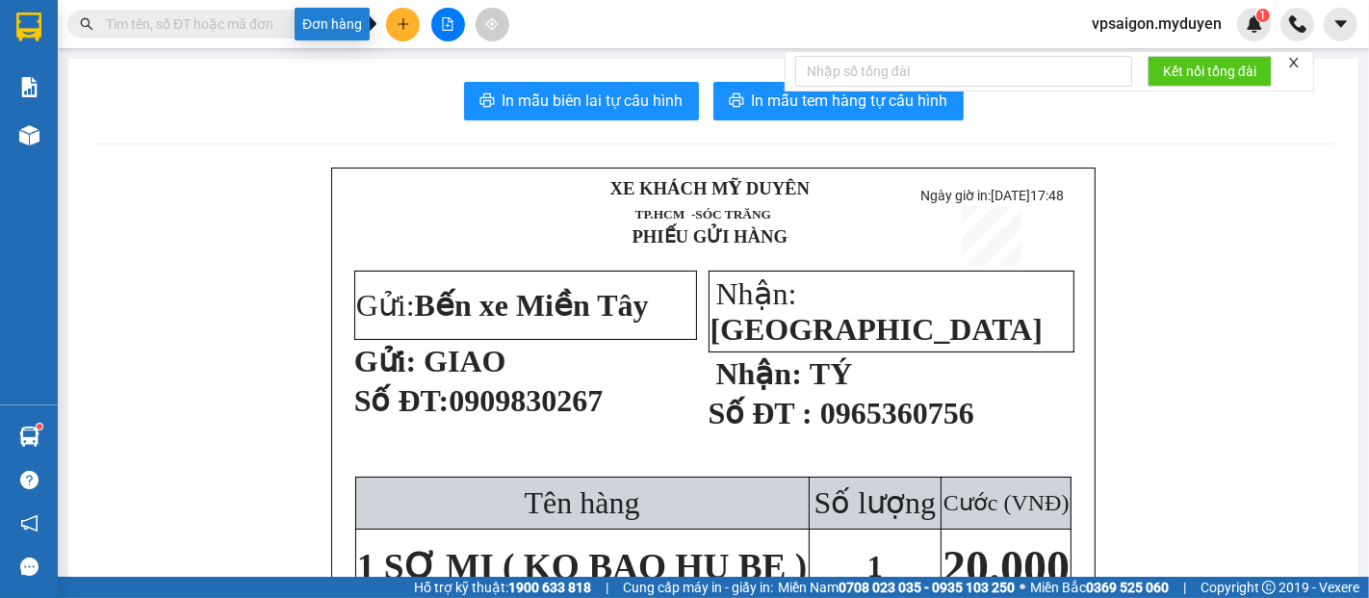
drag, startPoint x: 396, startPoint y: 14, endPoint x: 437, endPoint y: 67, distance: 67.2
click at [396, 15] on button at bounding box center [403, 25] width 34 height 34
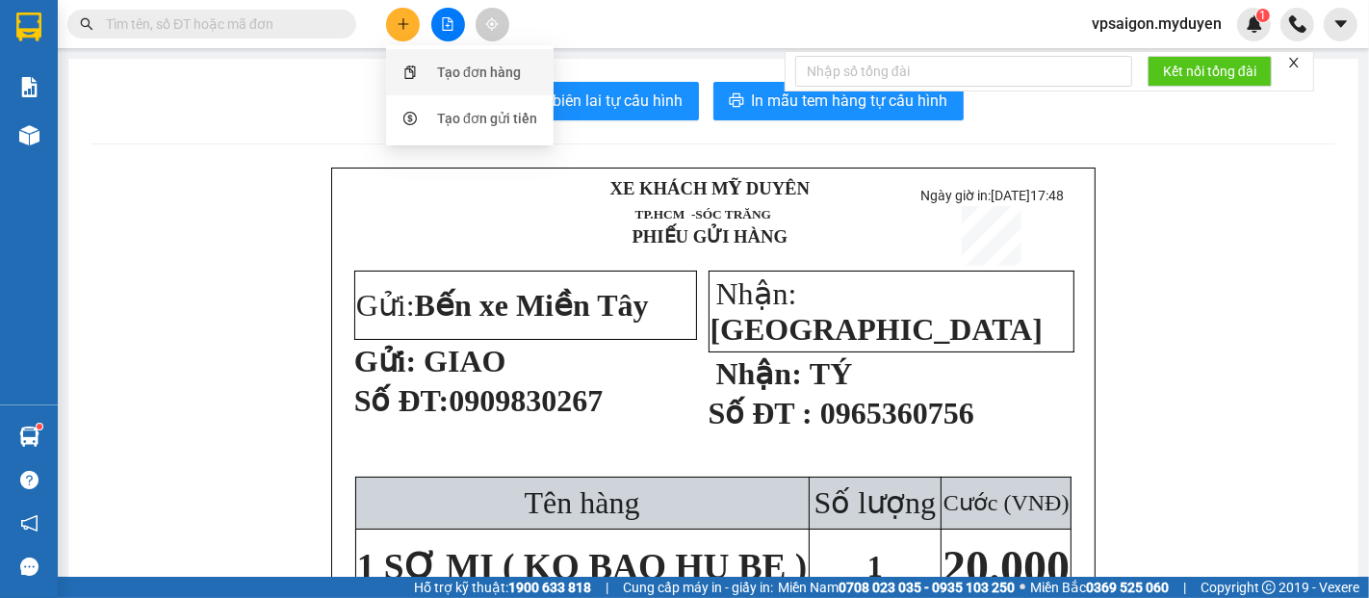
click at [471, 79] on div "Tạo đơn hàng" at bounding box center [479, 72] width 84 height 21
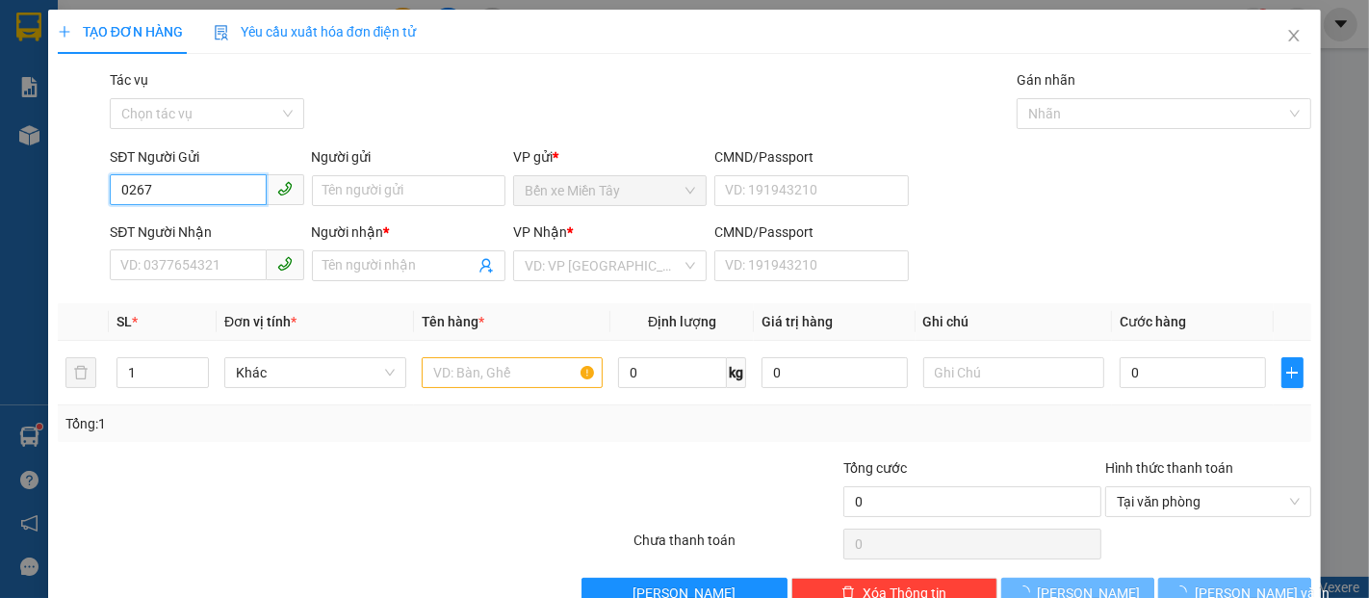
click at [234, 189] on input "0267" at bounding box center [188, 189] width 156 height 31
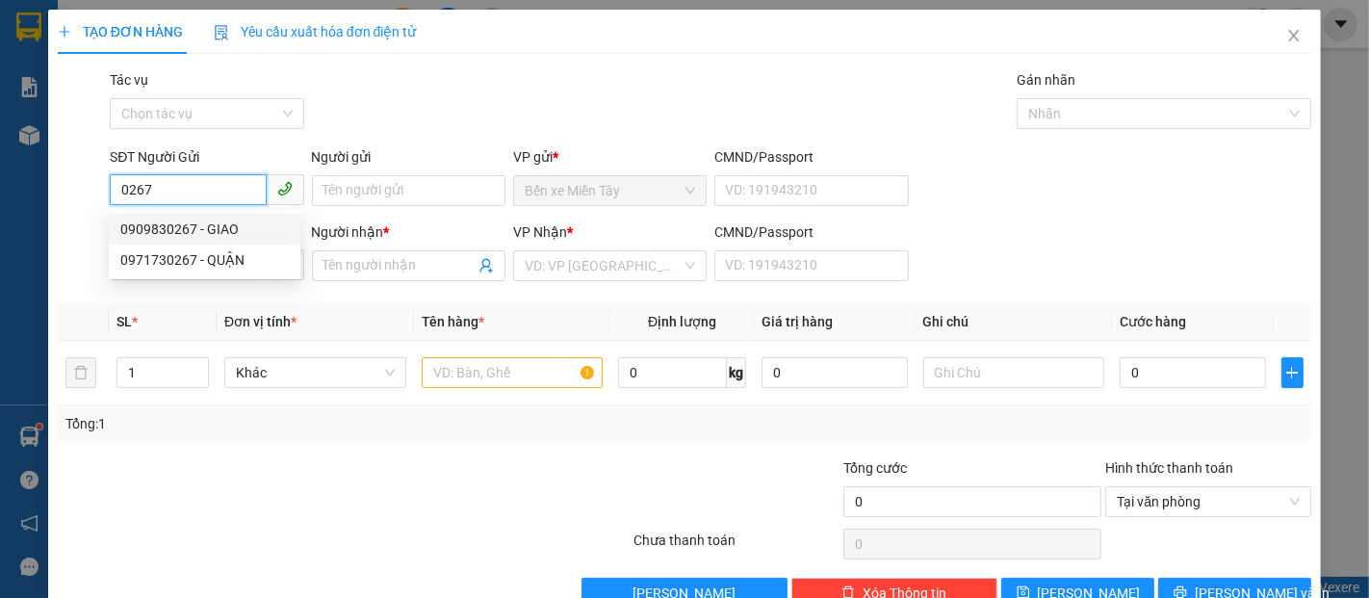
click at [250, 223] on div "0909830267 - GIAO" at bounding box center [204, 229] width 169 height 21
type input "0909830267"
type input "GIAO"
type input "0965360756"
type input "TÝ"
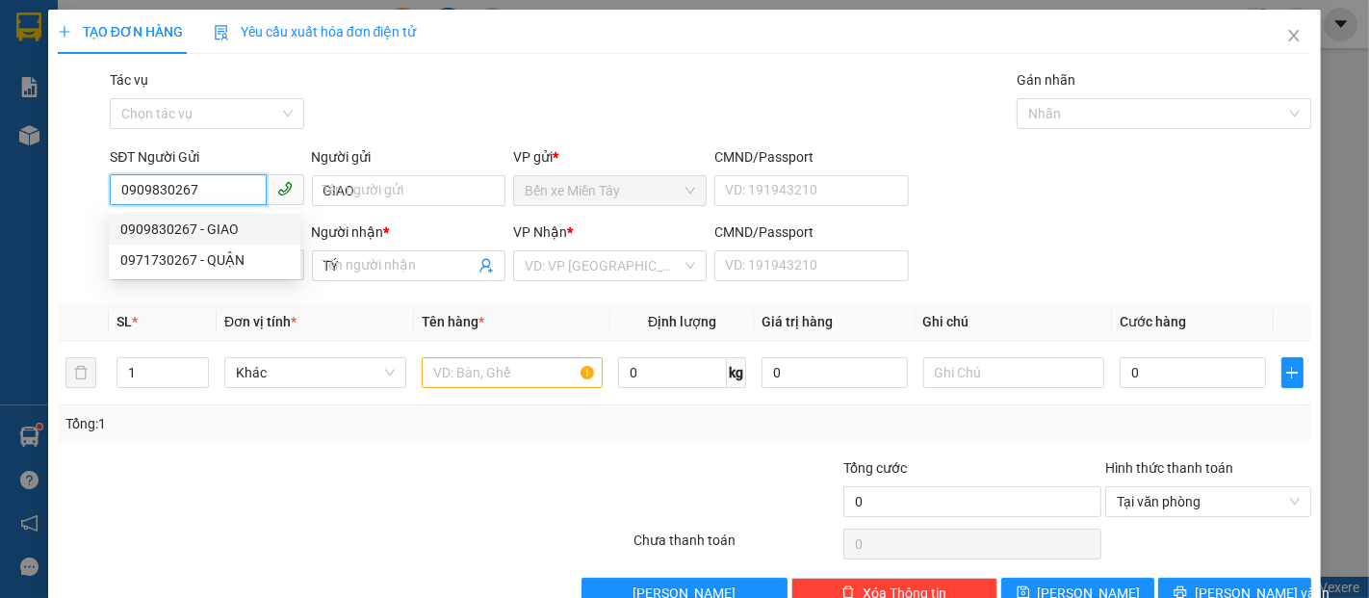
type input "20.000"
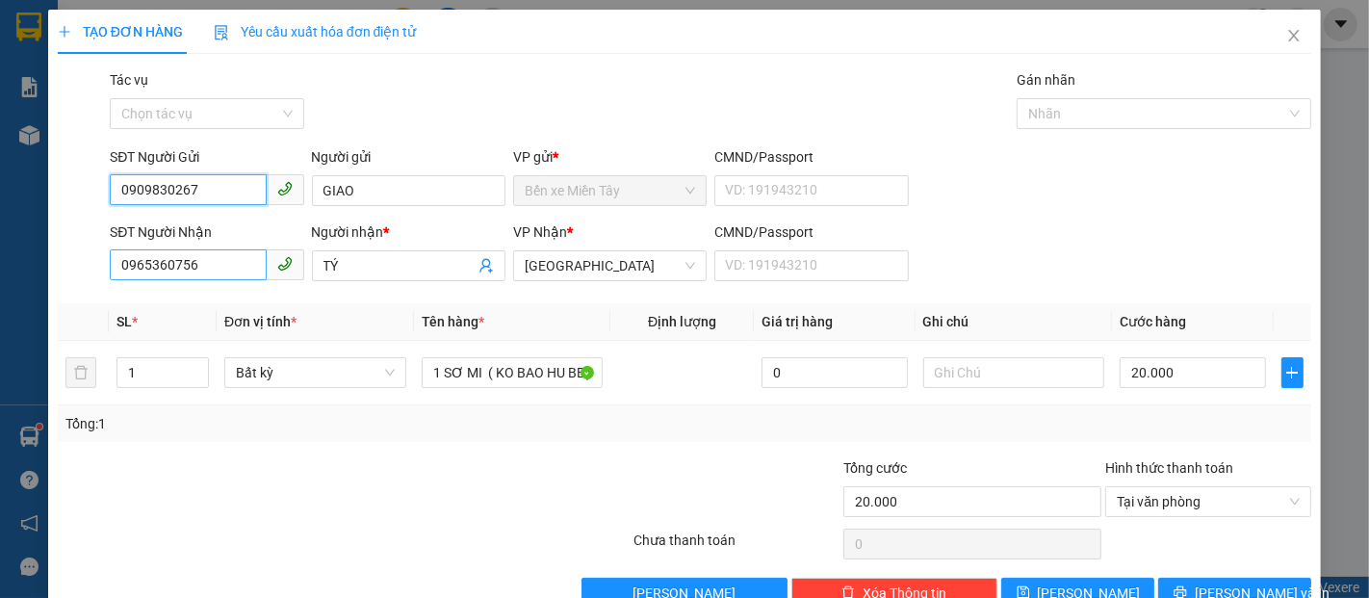
type input "0909830267"
drag, startPoint x: 218, startPoint y: 264, endPoint x: 99, endPoint y: 269, distance: 118.5
click at [99, 269] on div "SĐT Người Nhận 0965360756 Người nhận * TÝ VP Nhận * Đại Ngãi CMND/Passport VD: …" at bounding box center [685, 254] width 1258 height 67
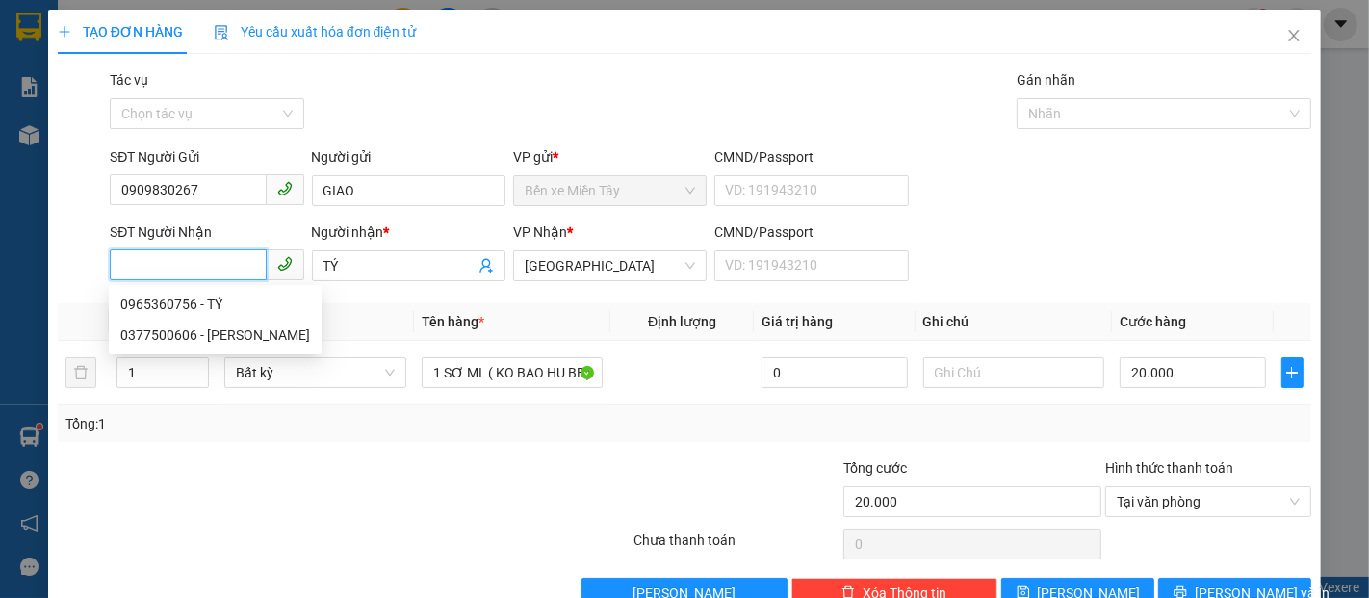
click at [216, 270] on input "SĐT Người Nhận" at bounding box center [188, 264] width 156 height 31
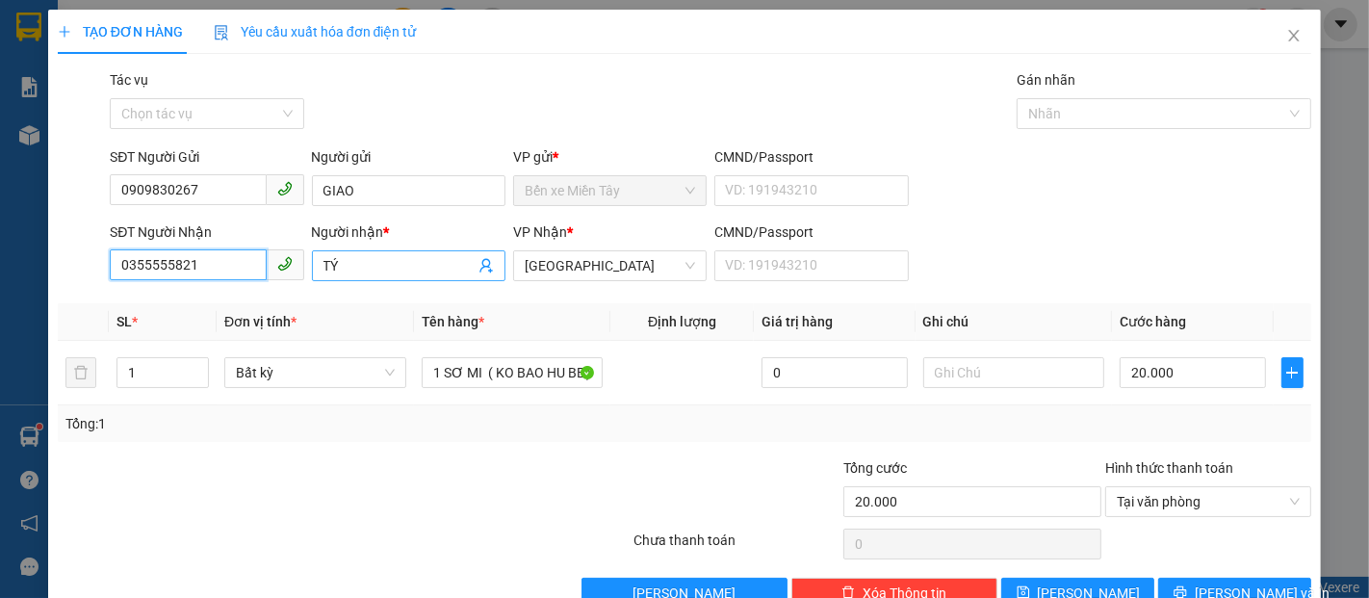
type input "0355555821"
click at [367, 270] on input "TÝ" at bounding box center [399, 265] width 151 height 21
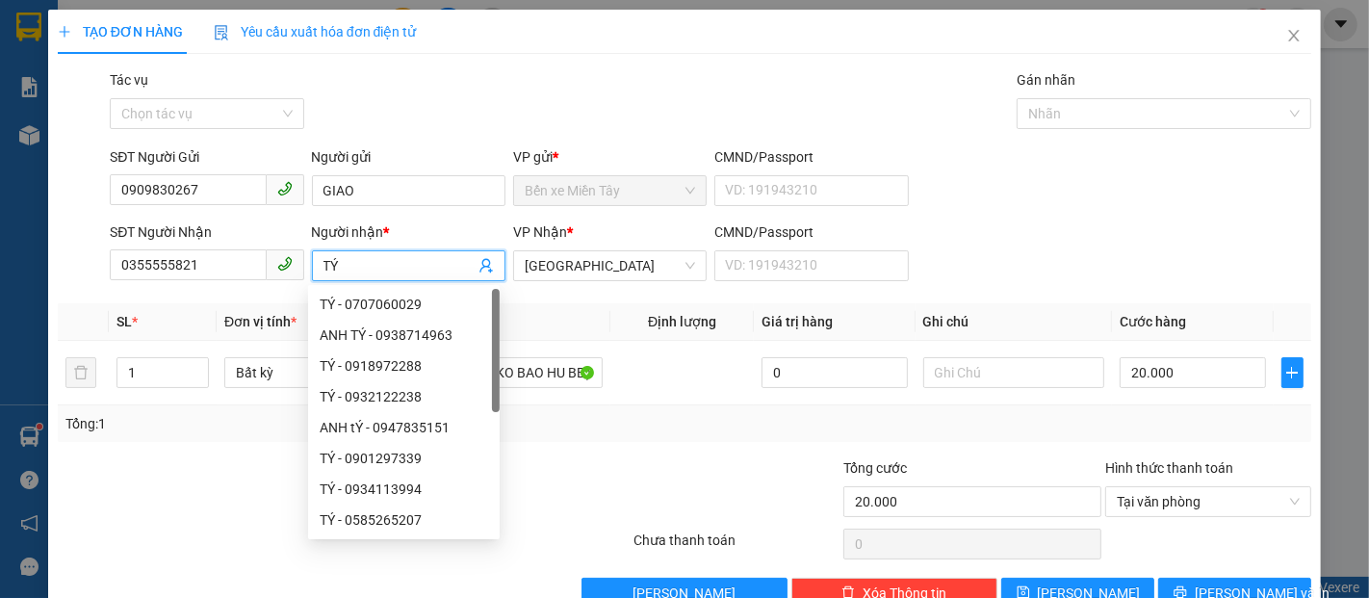
type input "T"
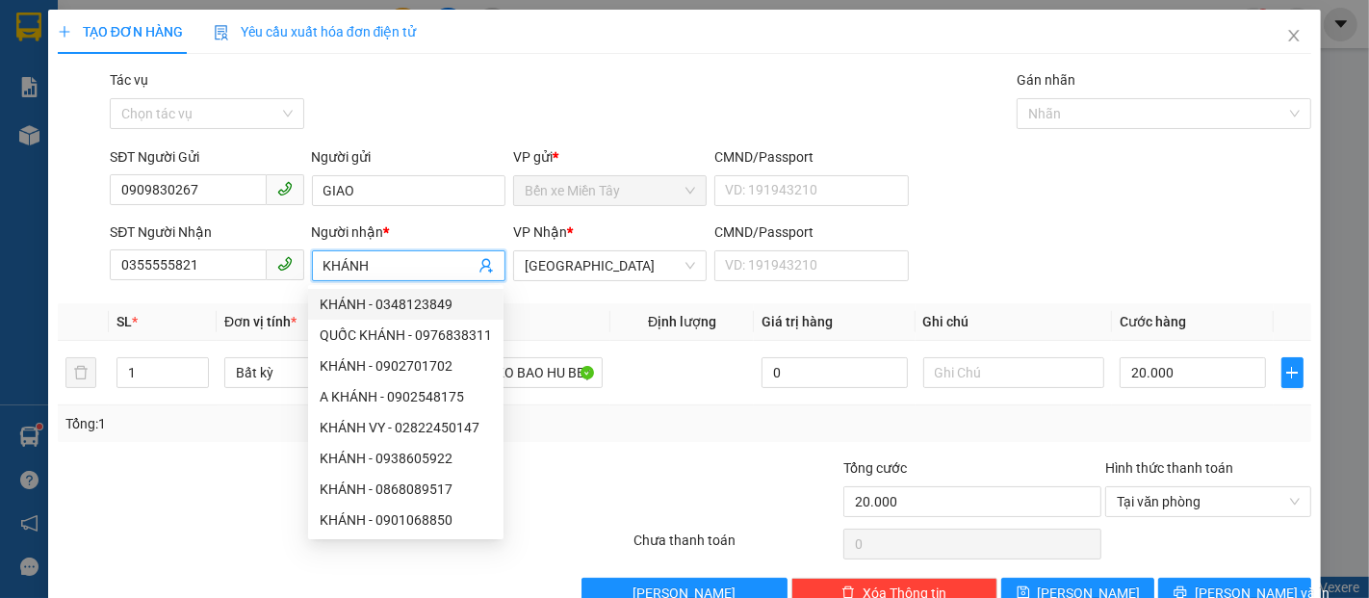
type input "KHÁNH"
click at [990, 413] on div "Tổng: 1" at bounding box center [684, 423] width 1238 height 21
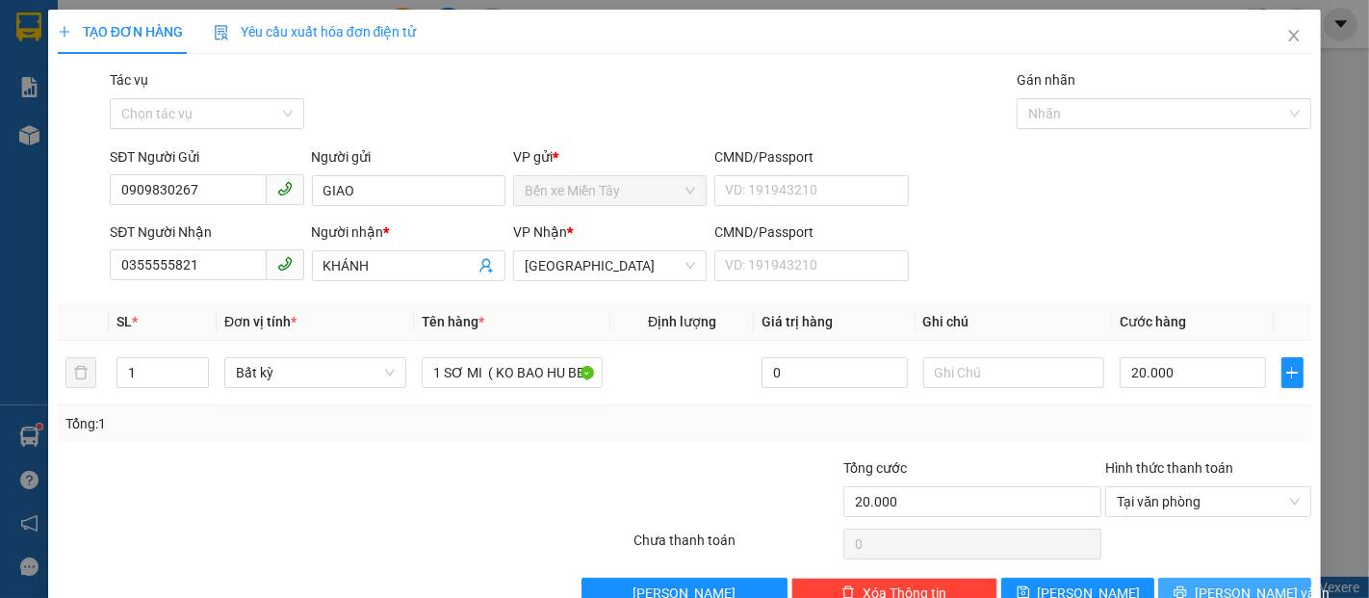
click at [1209, 583] on span "Lưu và In" at bounding box center [1262, 593] width 135 height 21
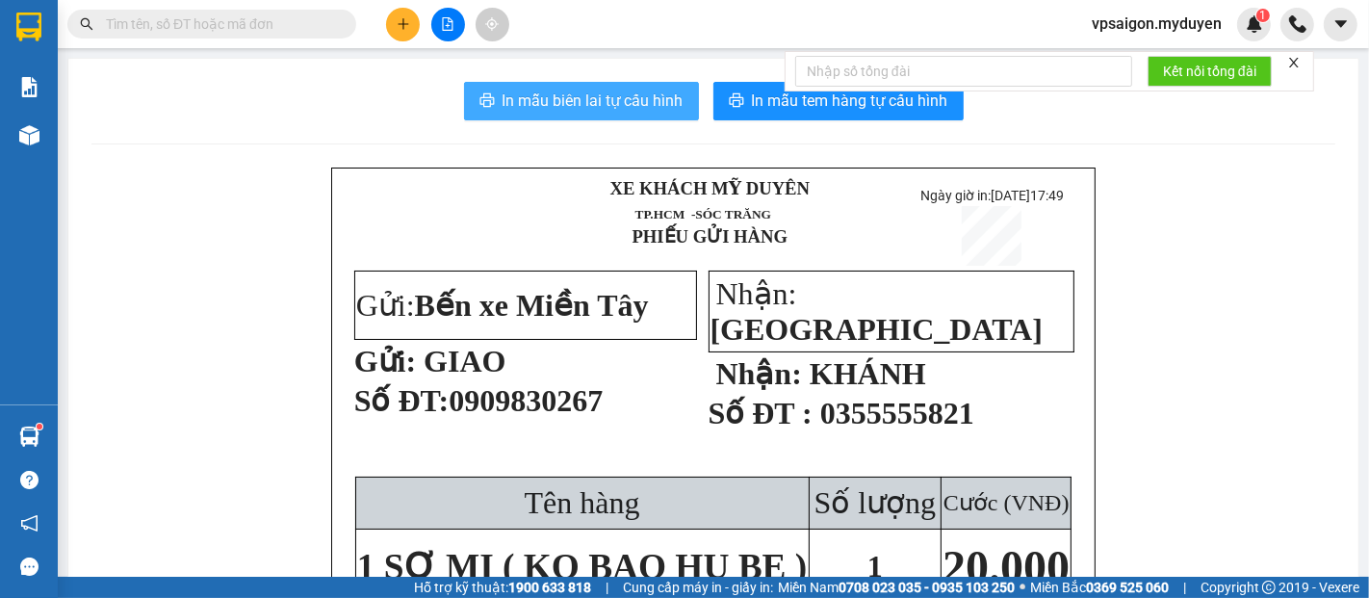
click at [648, 109] on span "In mẫu biên lai tự cấu hình" at bounding box center [593, 101] width 181 height 24
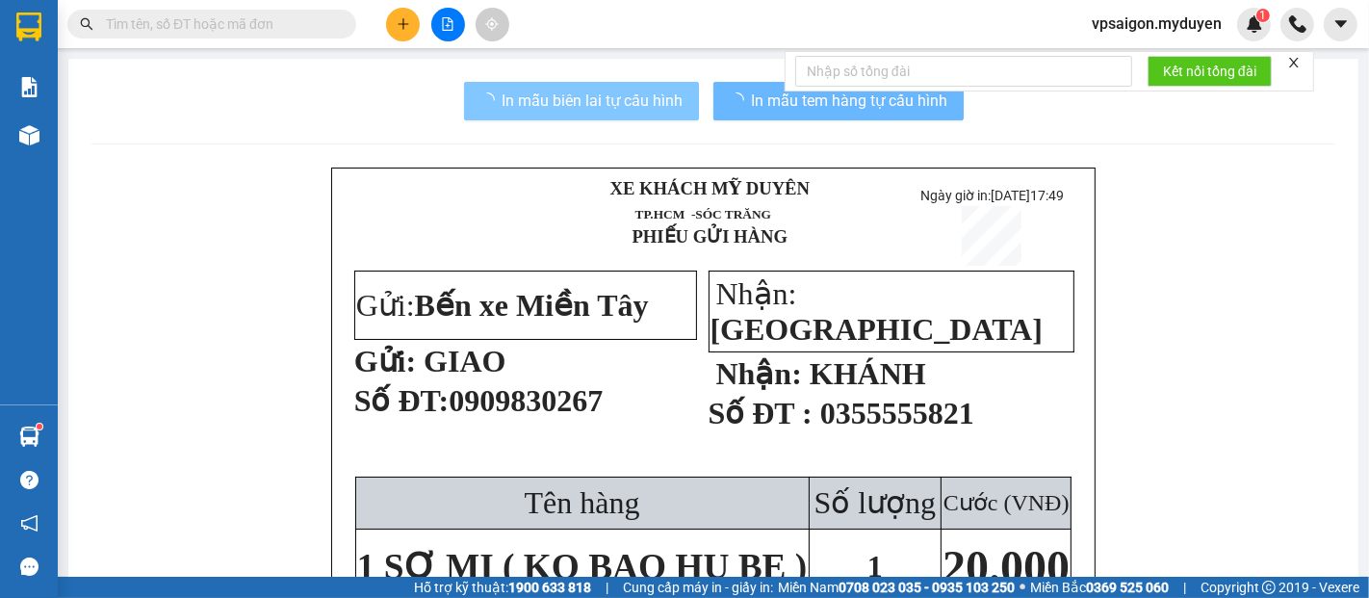
click at [885, 113] on span "In mẫu tem hàng tự cấu hình" at bounding box center [850, 101] width 196 height 24
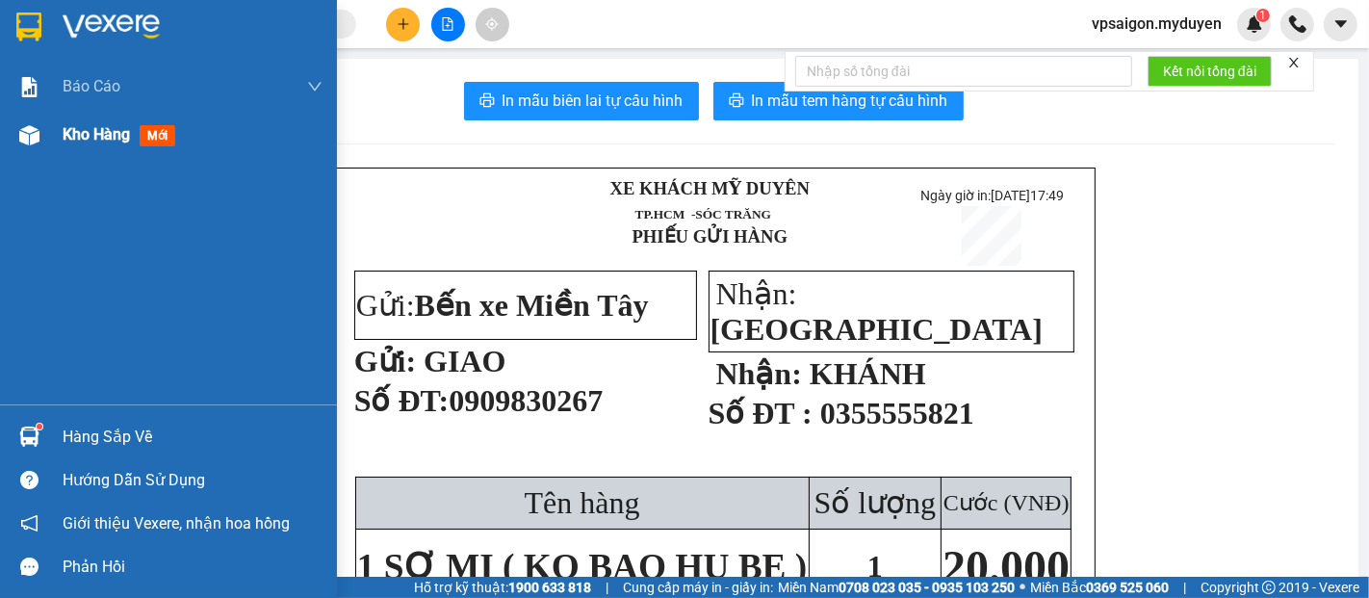
click at [107, 136] on span "Kho hàng" at bounding box center [96, 134] width 67 height 18
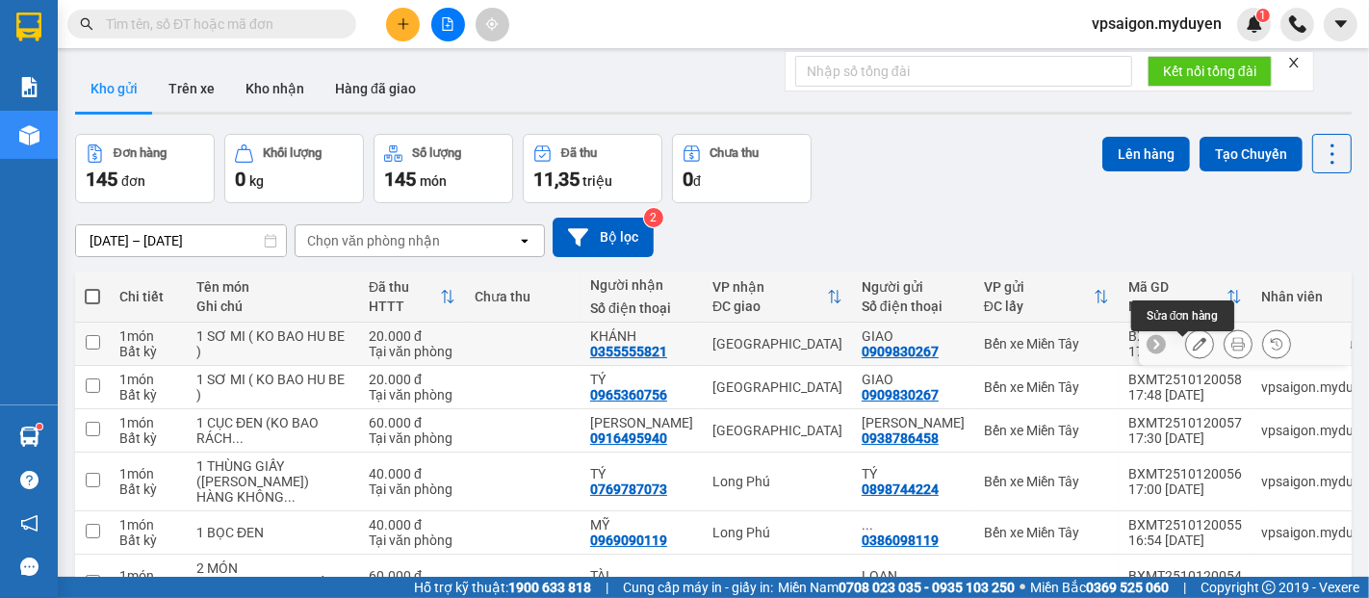
click at [1193, 351] on icon at bounding box center [1199, 343] width 13 height 13
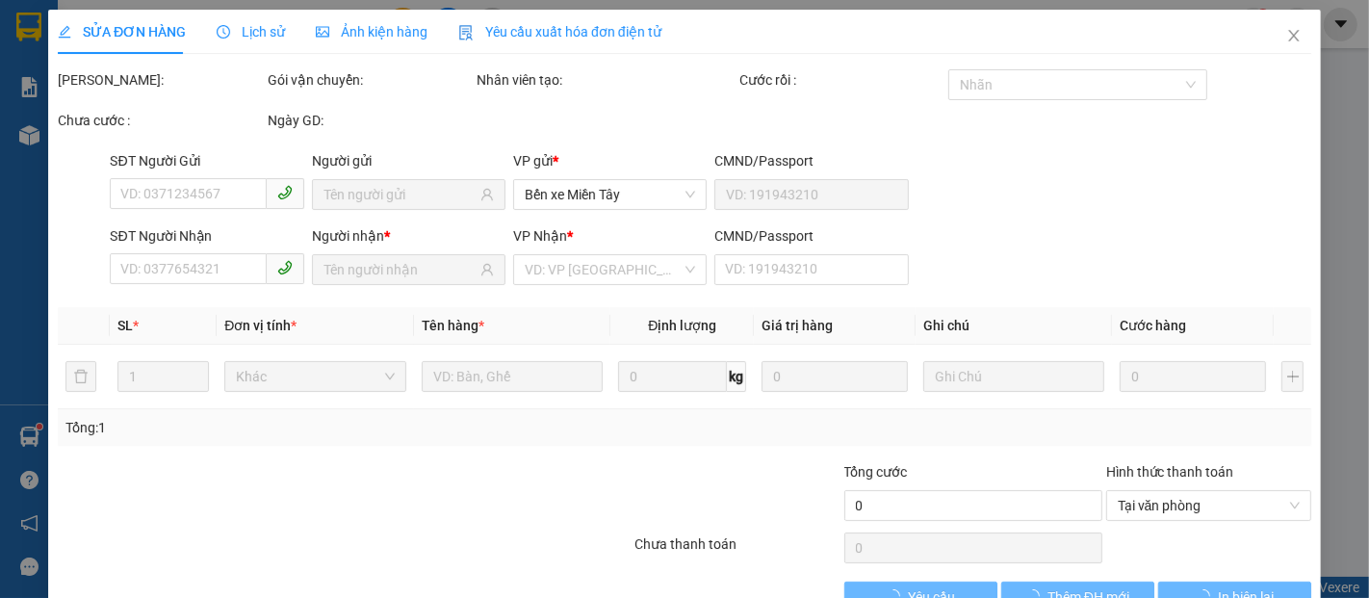
type input "0909830267"
type input "0355555821"
type input "20.000"
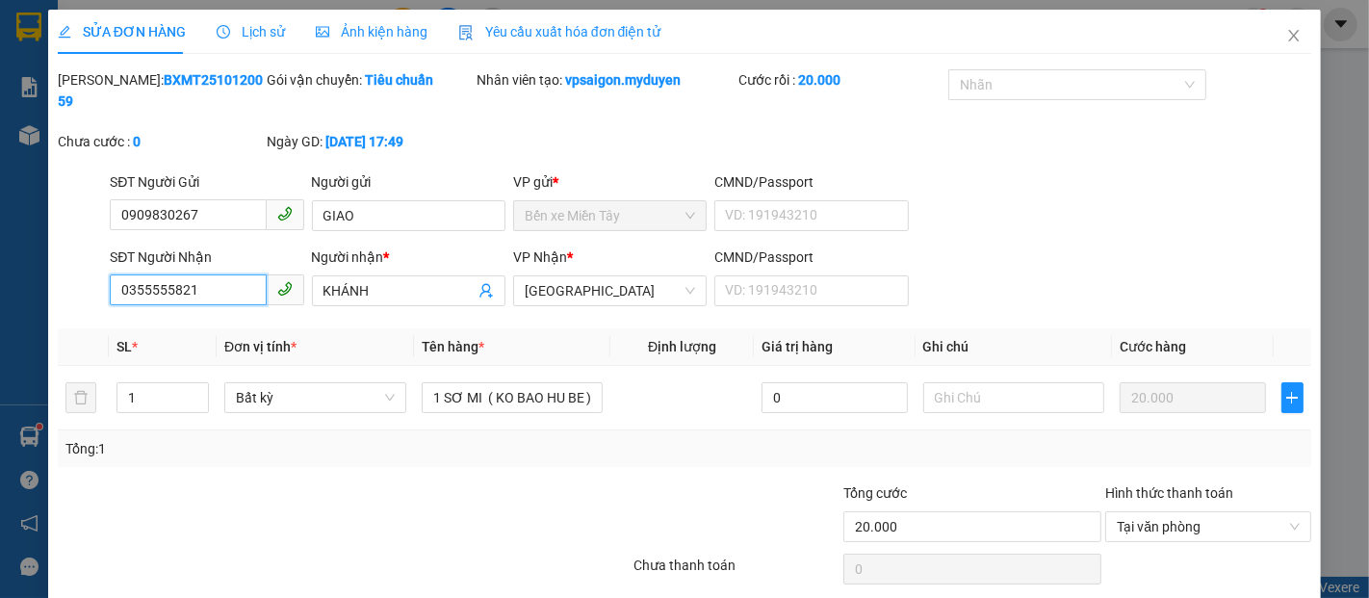
click at [170, 274] on input "0355555821" at bounding box center [188, 289] width 156 height 31
type input "03999821"
drag, startPoint x: 1260, startPoint y: 542, endPoint x: 1233, endPoint y: 462, distance: 84.4
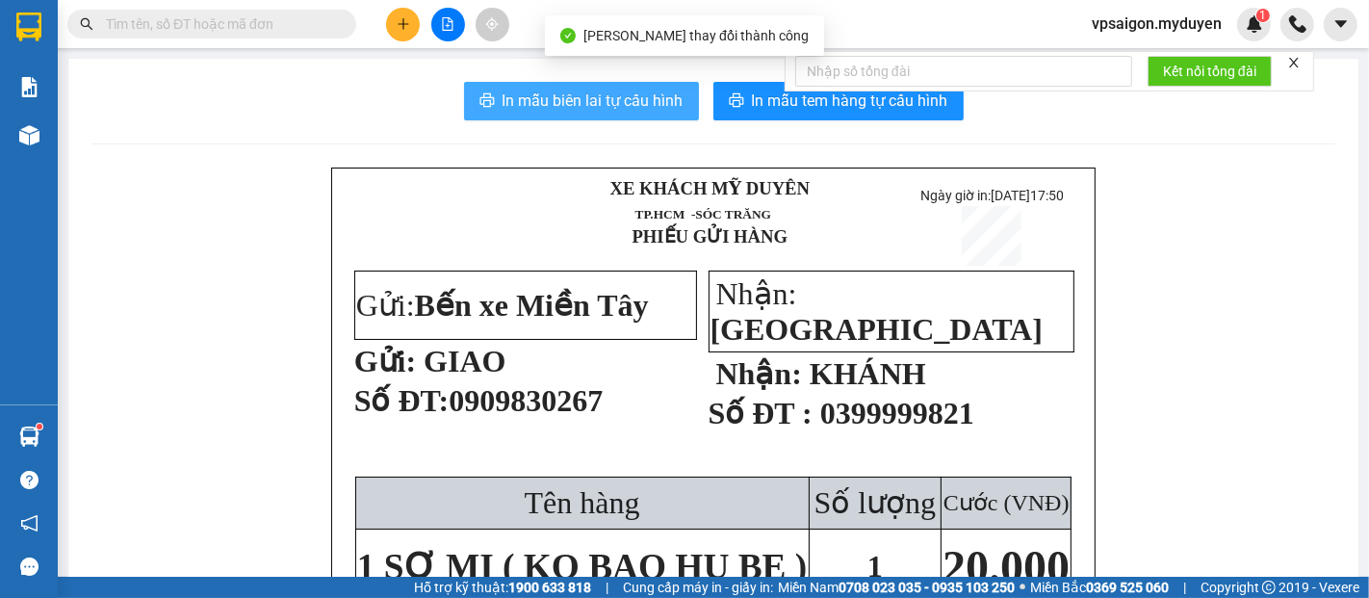
click at [601, 105] on span "In mẫu biên lai tự cấu hình" at bounding box center [593, 101] width 181 height 24
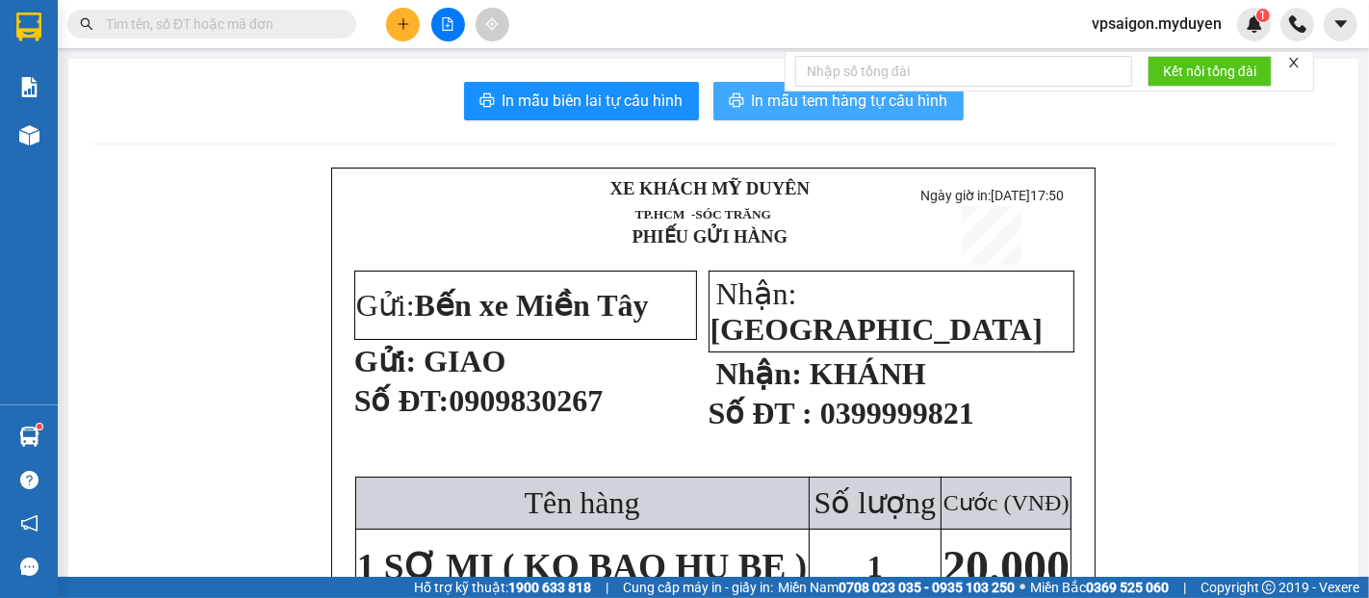
click at [879, 117] on button "In mẫu tem hàng tự cấu hình" at bounding box center [839, 101] width 250 height 39
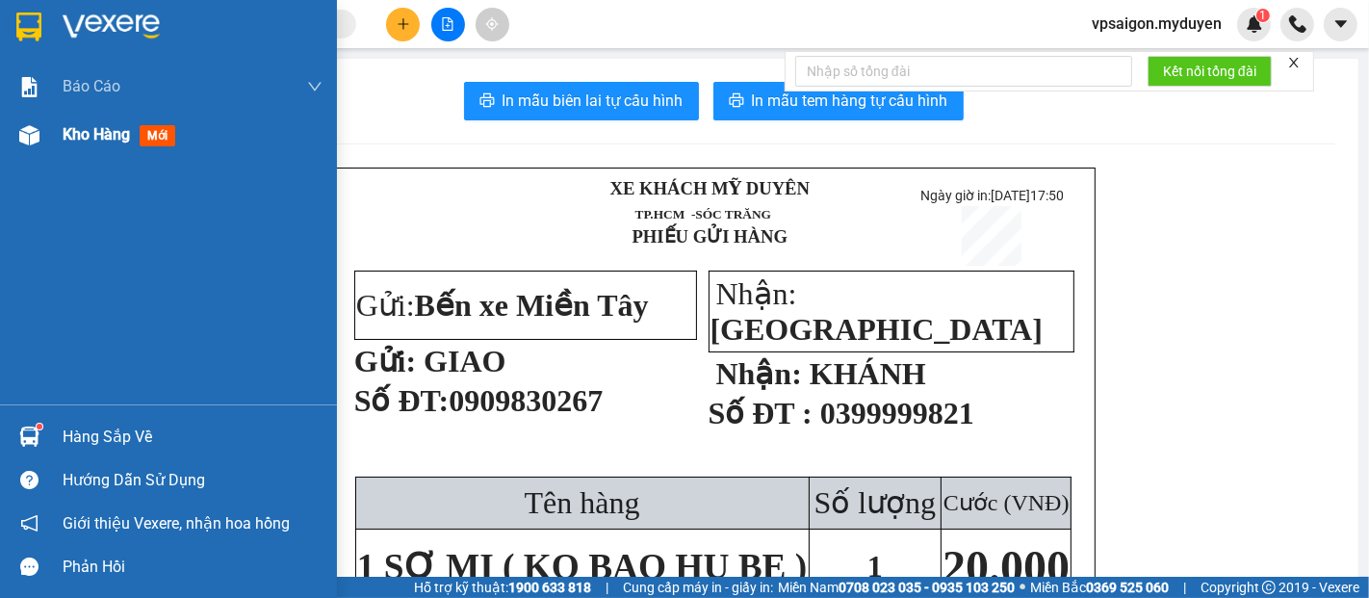
click at [123, 125] on span "Kho hàng" at bounding box center [96, 134] width 67 height 18
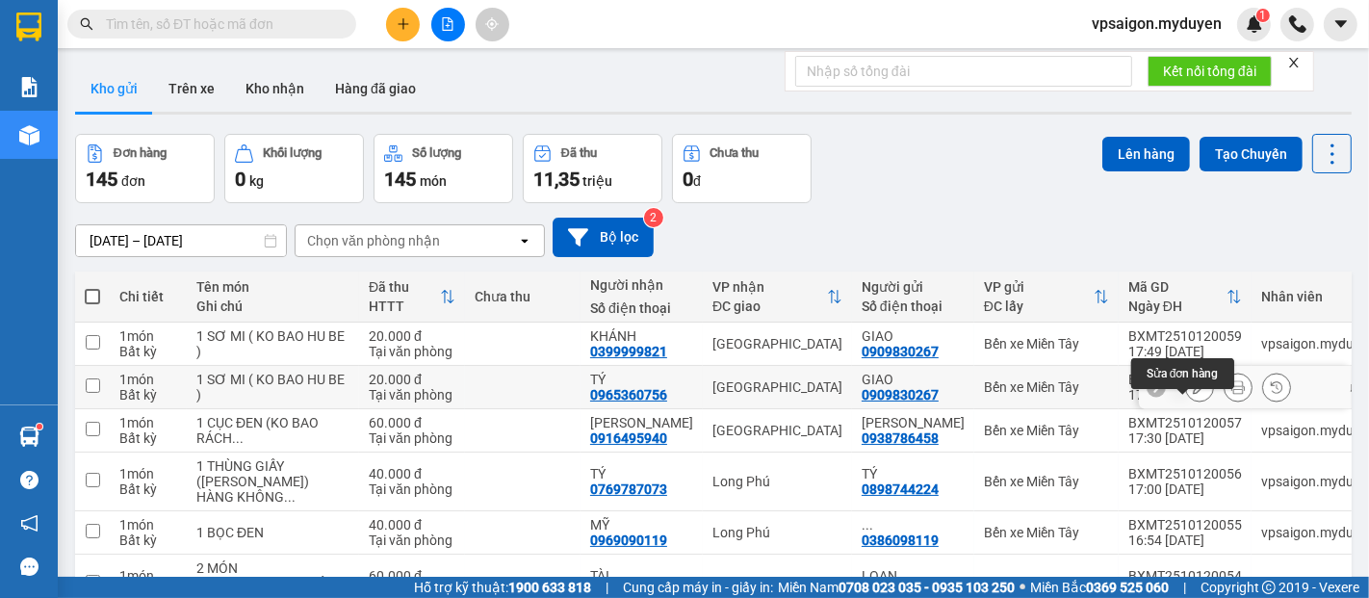
click at [1193, 380] on icon at bounding box center [1199, 386] width 13 height 13
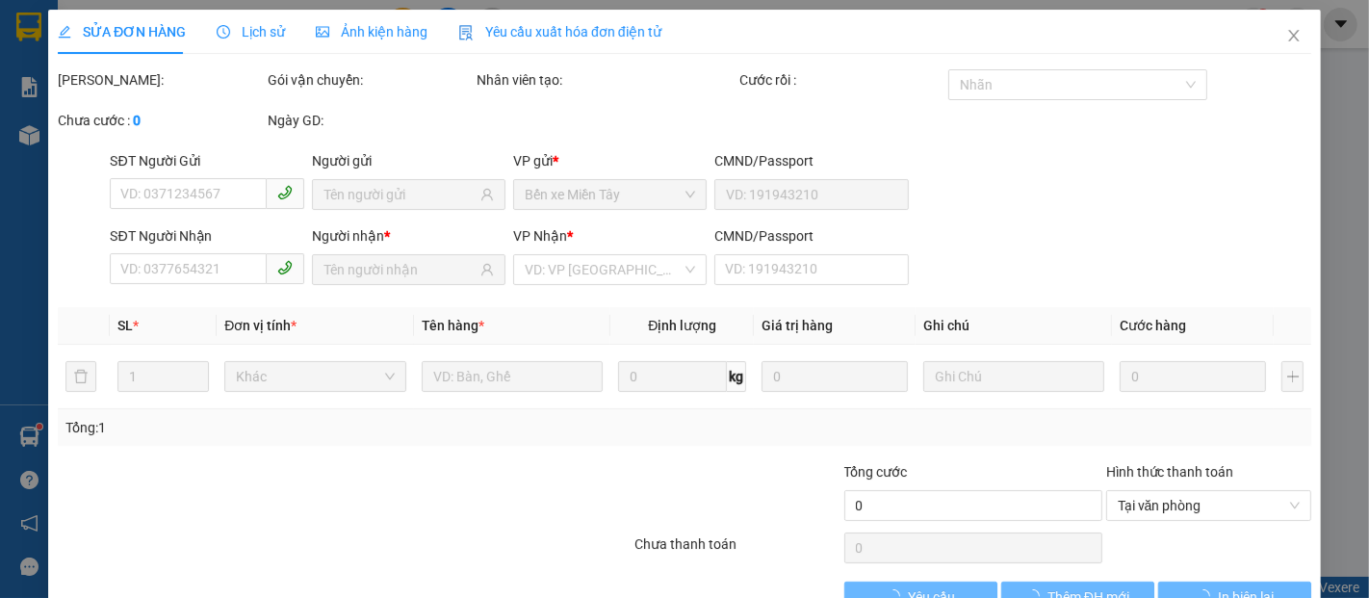
type input "0909830267"
type input "0965360756"
type input "20.000"
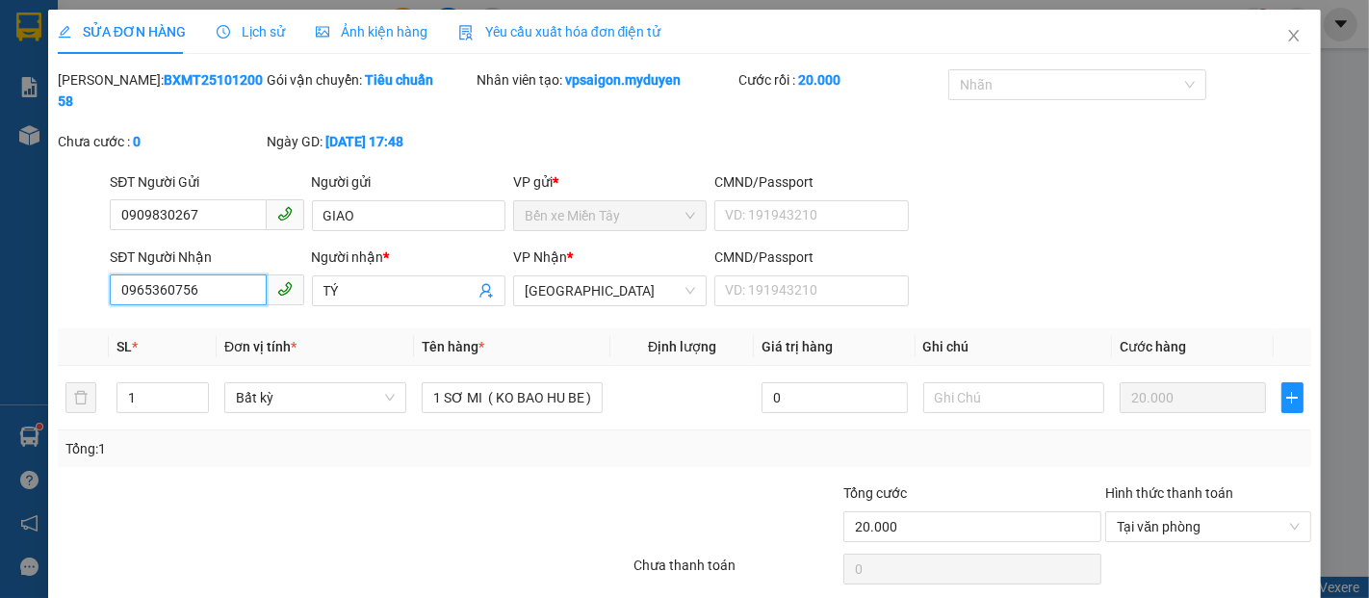
drag, startPoint x: 220, startPoint y: 261, endPoint x: 116, endPoint y: 274, distance: 104.9
click at [116, 274] on input "0965360756" at bounding box center [188, 289] width 156 height 31
type input "0865574921"
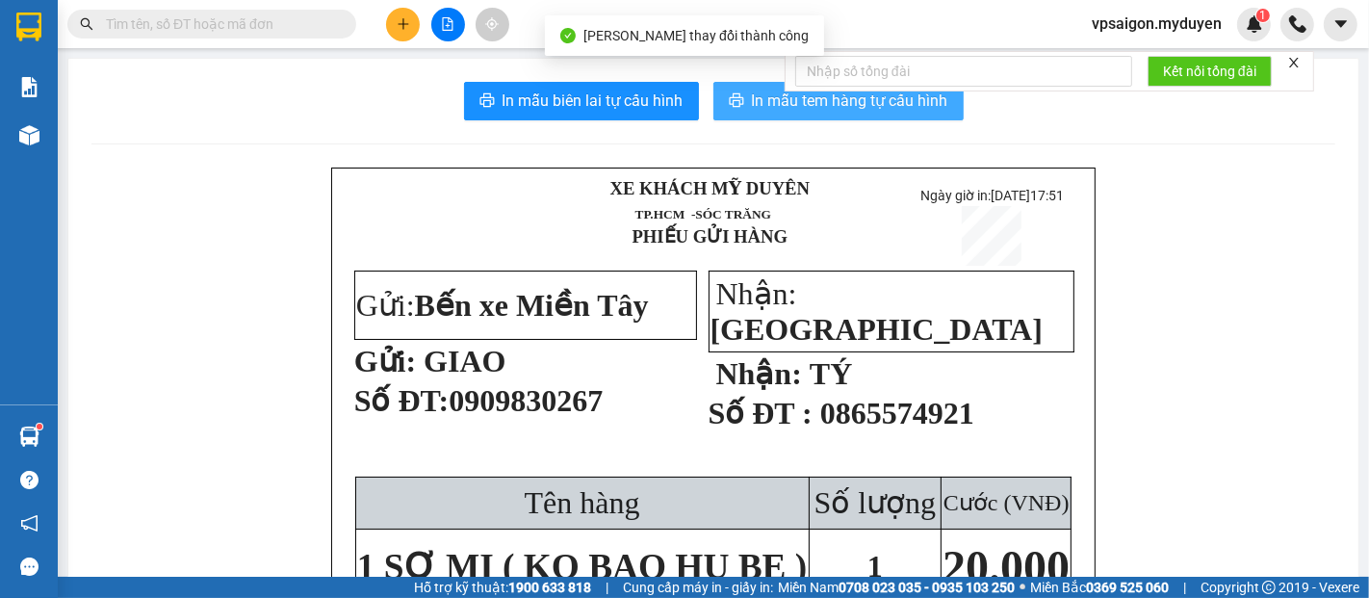
click at [752, 103] on span "In mẫu tem hàng tự cấu hình" at bounding box center [850, 101] width 196 height 24
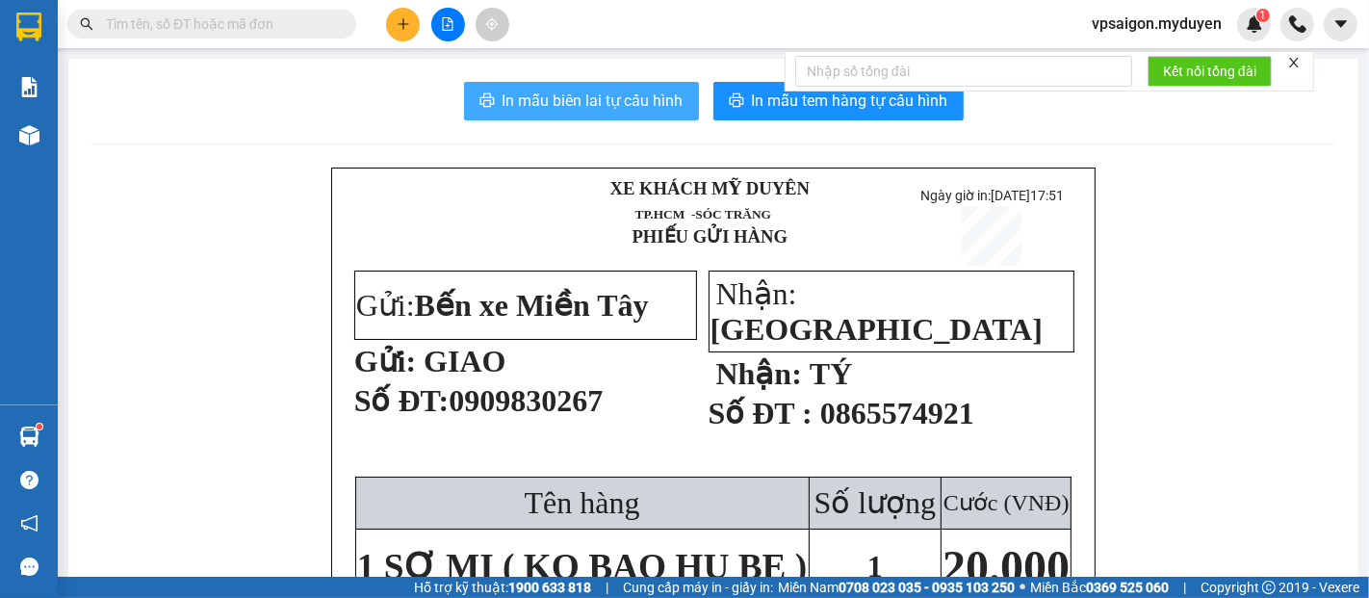
click at [542, 98] on span "In mẫu biên lai tự cấu hình" at bounding box center [593, 101] width 181 height 24
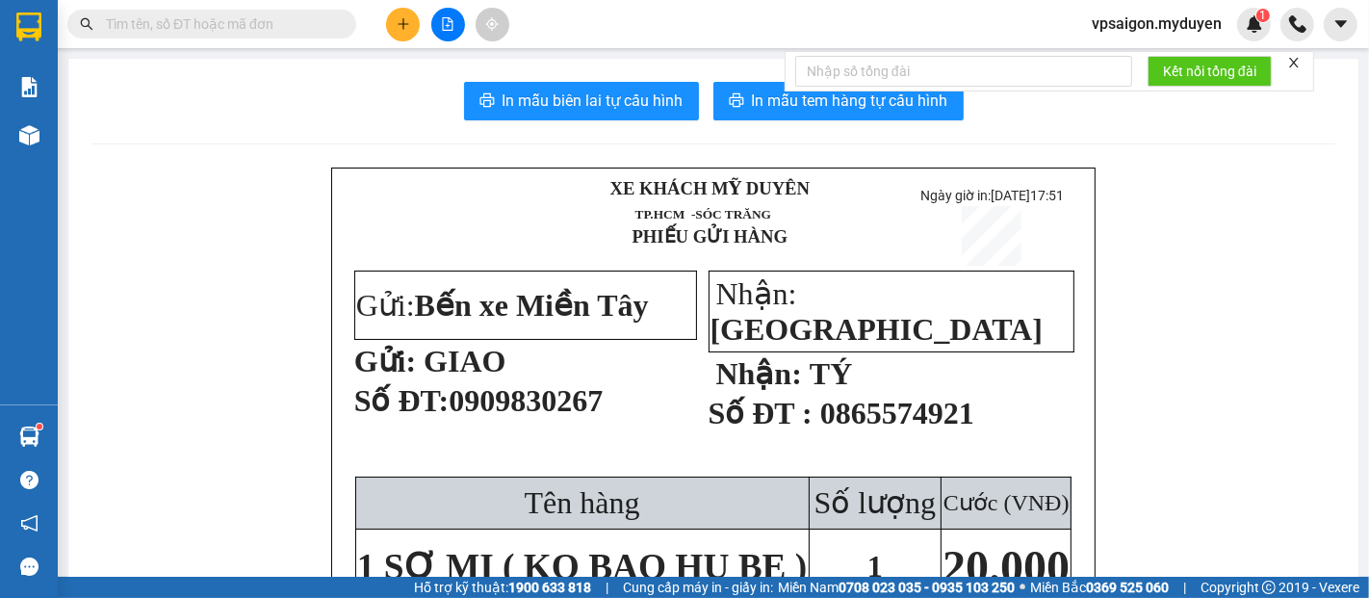
drag, startPoint x: 455, startPoint y: 409, endPoint x: 609, endPoint y: 409, distance: 154.1
click at [609, 409] on p "Số ĐT: 0909830267" at bounding box center [524, 409] width 340 height 54
drag, startPoint x: 412, startPoint y: 39, endPoint x: 401, endPoint y: 30, distance: 15.0
click at [407, 37] on span at bounding box center [403, 25] width 34 height 34
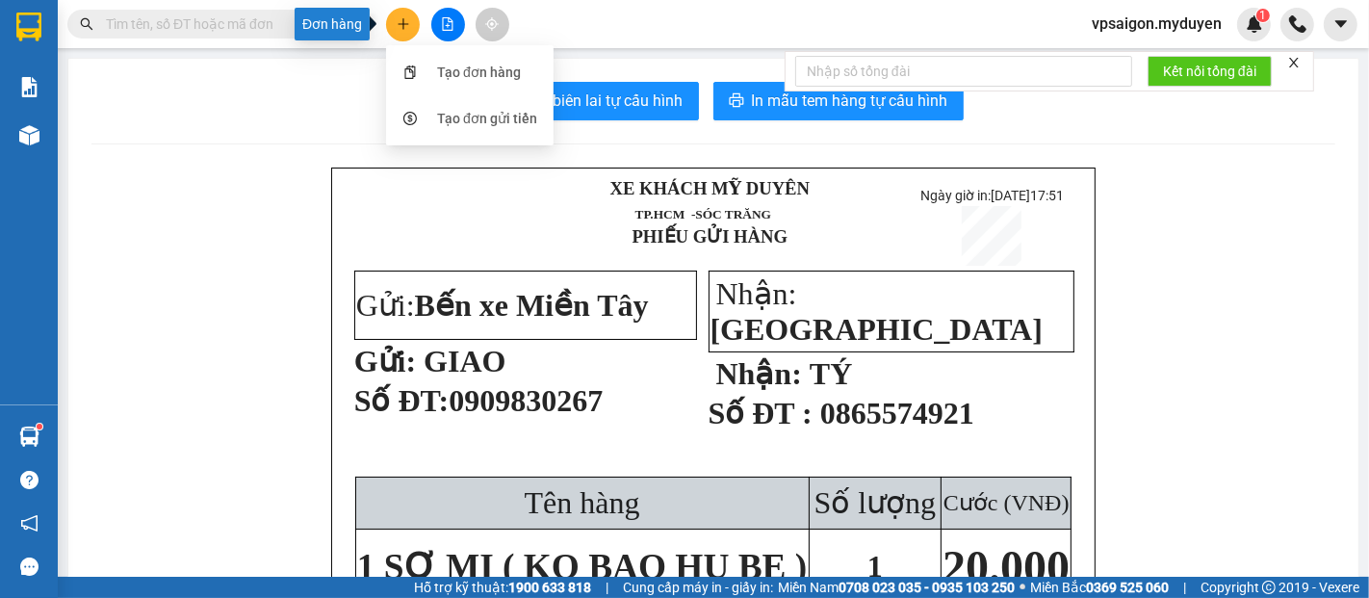
click at [403, 30] on icon "plus" at bounding box center [403, 23] width 13 height 13
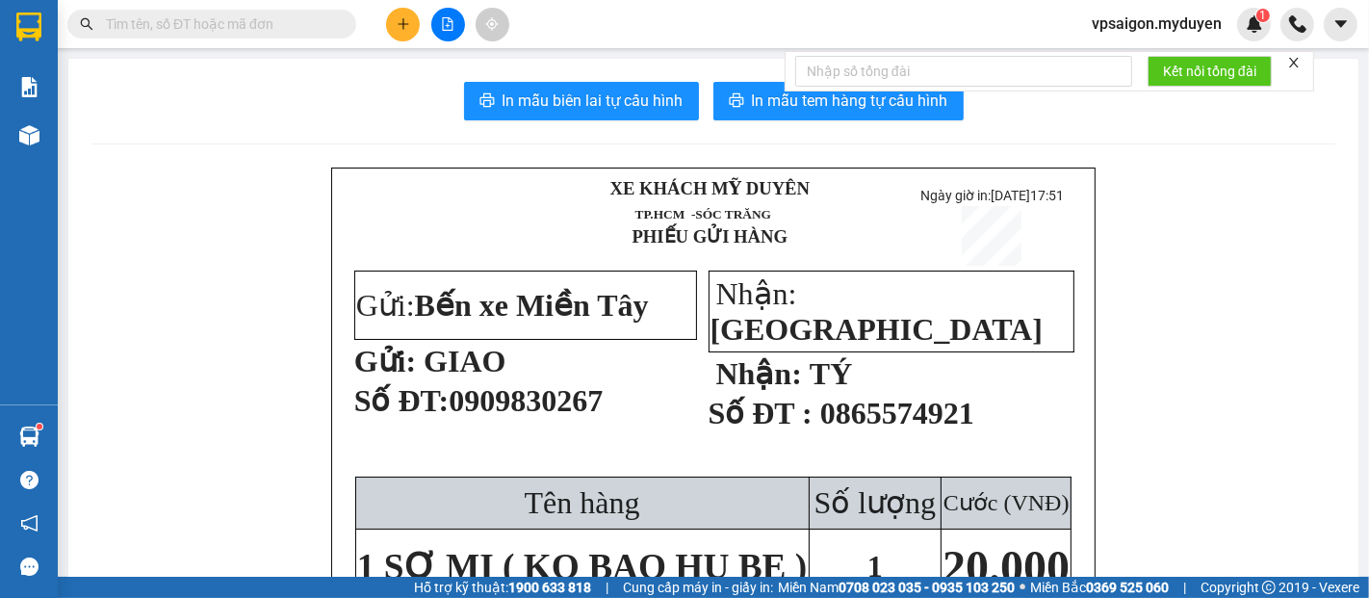
click at [403, 11] on button at bounding box center [403, 25] width 34 height 34
click at [468, 60] on div "Tạo đơn hàng" at bounding box center [470, 72] width 144 height 37
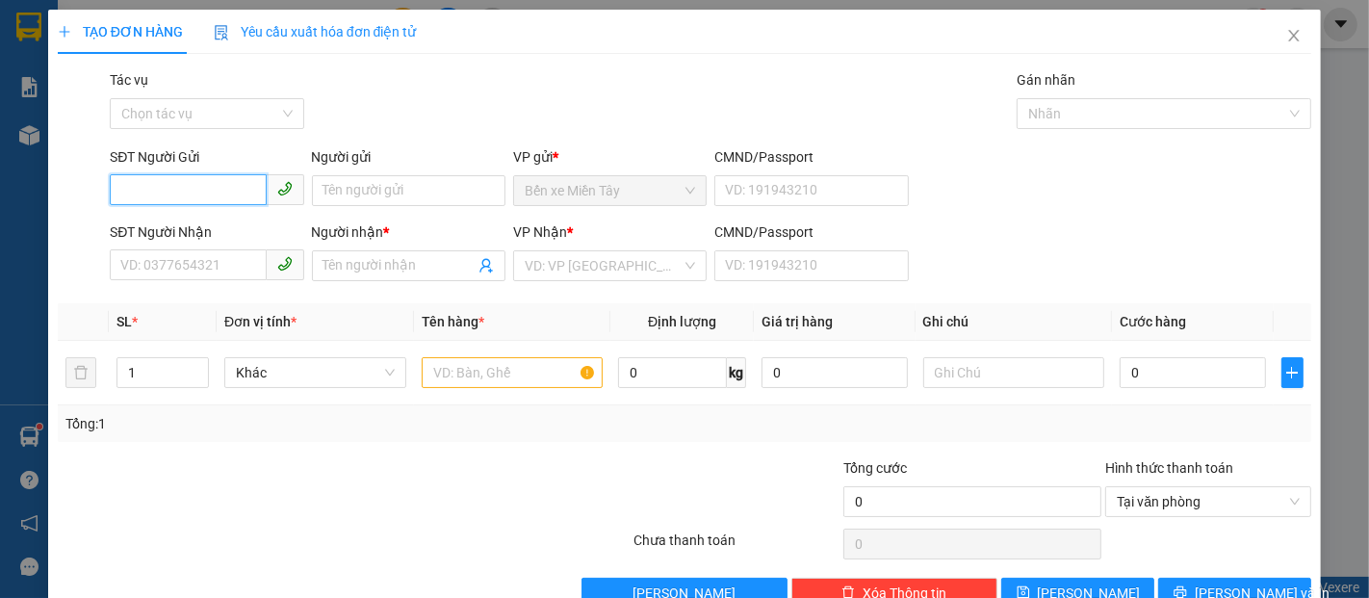
click at [193, 205] on span at bounding box center [207, 190] width 194 height 31
type input "0969270412"
click at [227, 194] on input "0969270412" at bounding box center [188, 189] width 156 height 31
click at [242, 233] on div "0969270412 - HẰNG" at bounding box center [204, 229] width 169 height 21
type input "HẰNG"
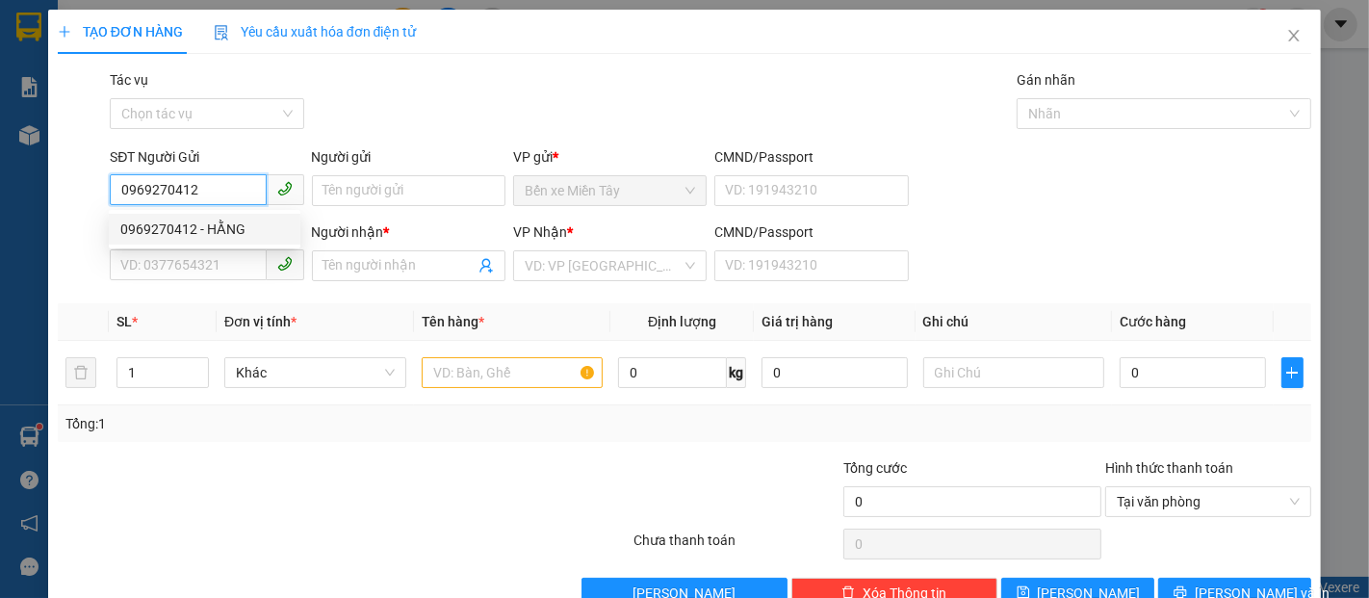
type input "0392851222"
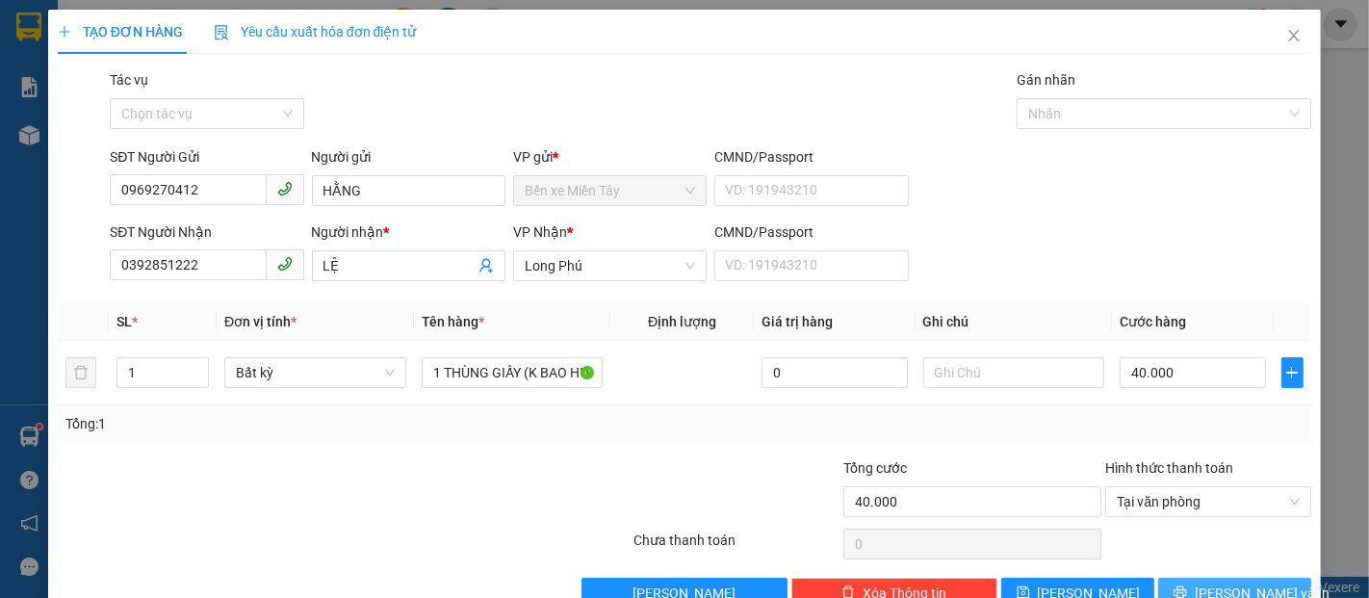
click at [1228, 583] on span "Lưu và In" at bounding box center [1262, 593] width 135 height 21
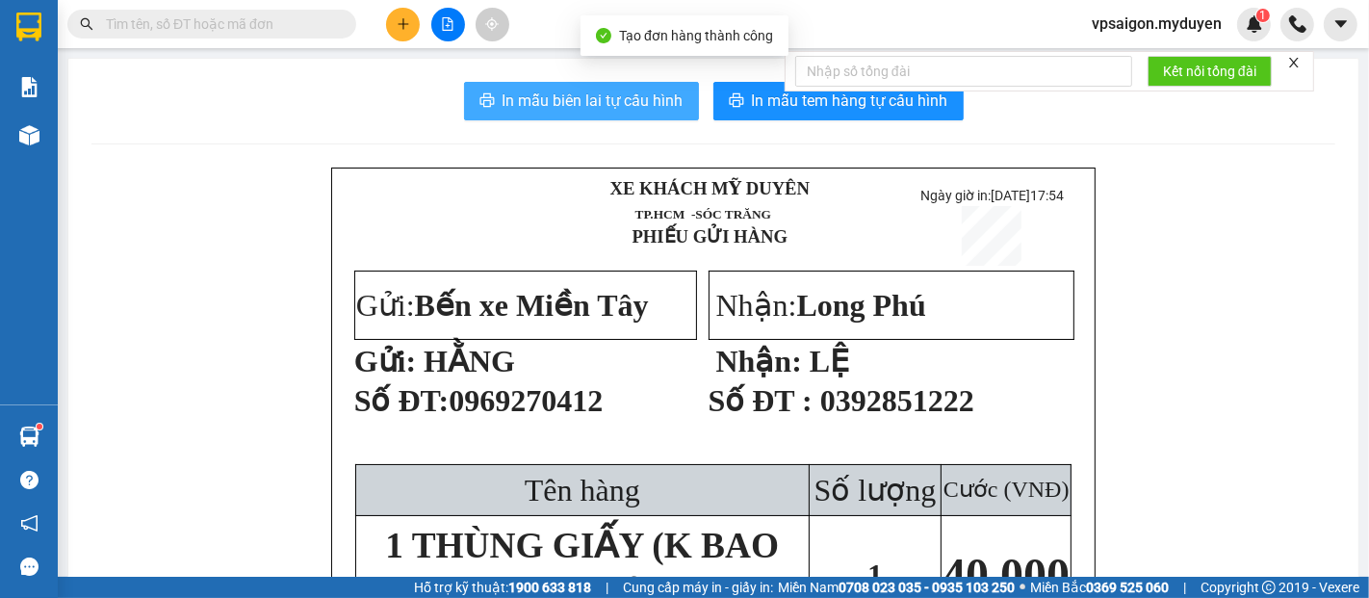
click at [584, 100] on span "In mẫu biên lai tự cấu hình" at bounding box center [593, 101] width 181 height 24
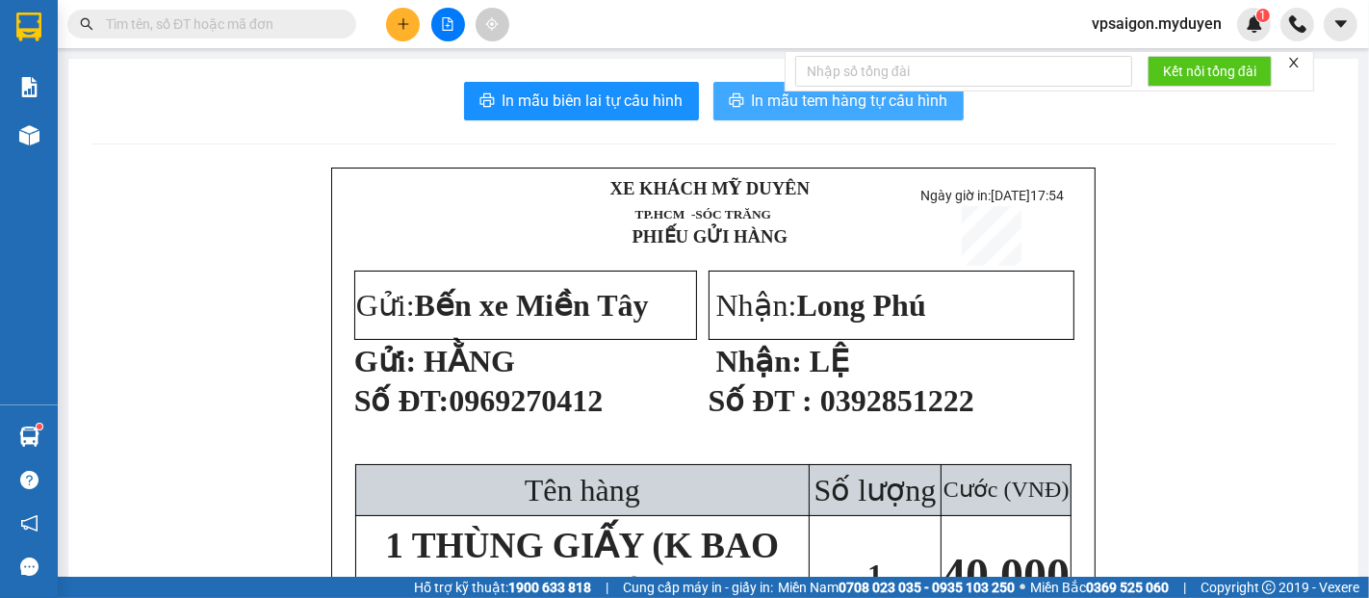
click at [912, 116] on button "In mẫu tem hàng tự cấu hình" at bounding box center [839, 101] width 250 height 39
click at [873, 110] on span "In mẫu tem hàng tự cấu hình" at bounding box center [850, 101] width 196 height 24
click at [405, 39] on button at bounding box center [403, 25] width 34 height 34
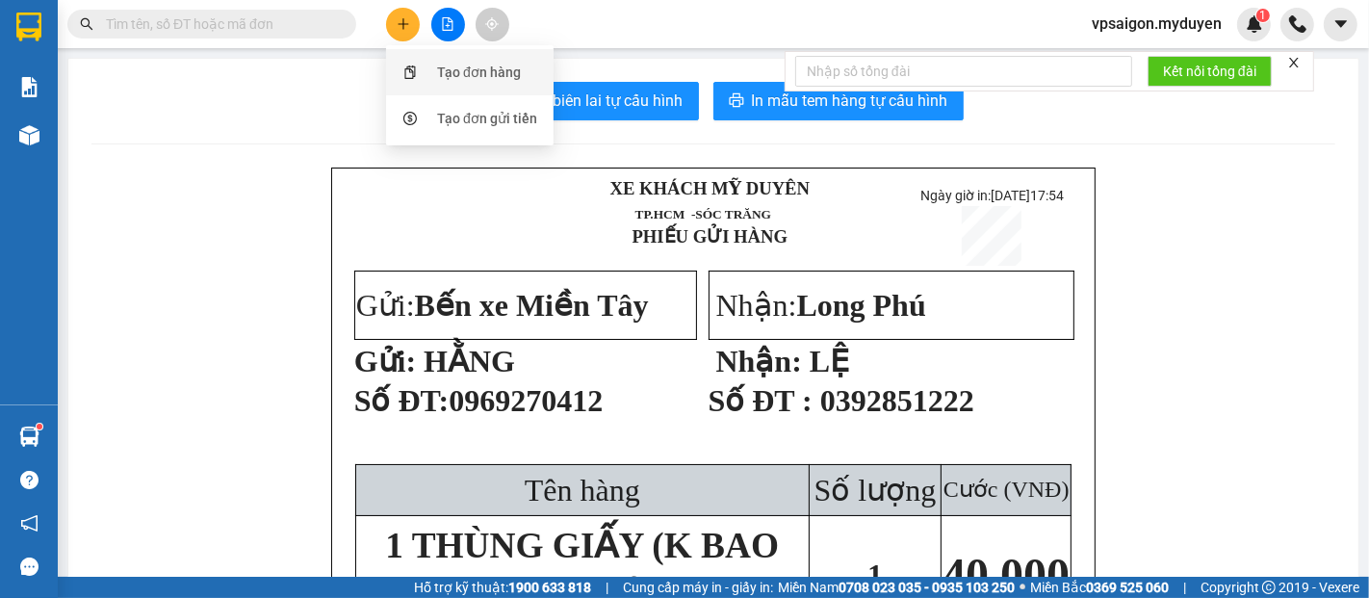
click at [429, 65] on div "Tạo đơn hàng" at bounding box center [470, 72] width 144 height 37
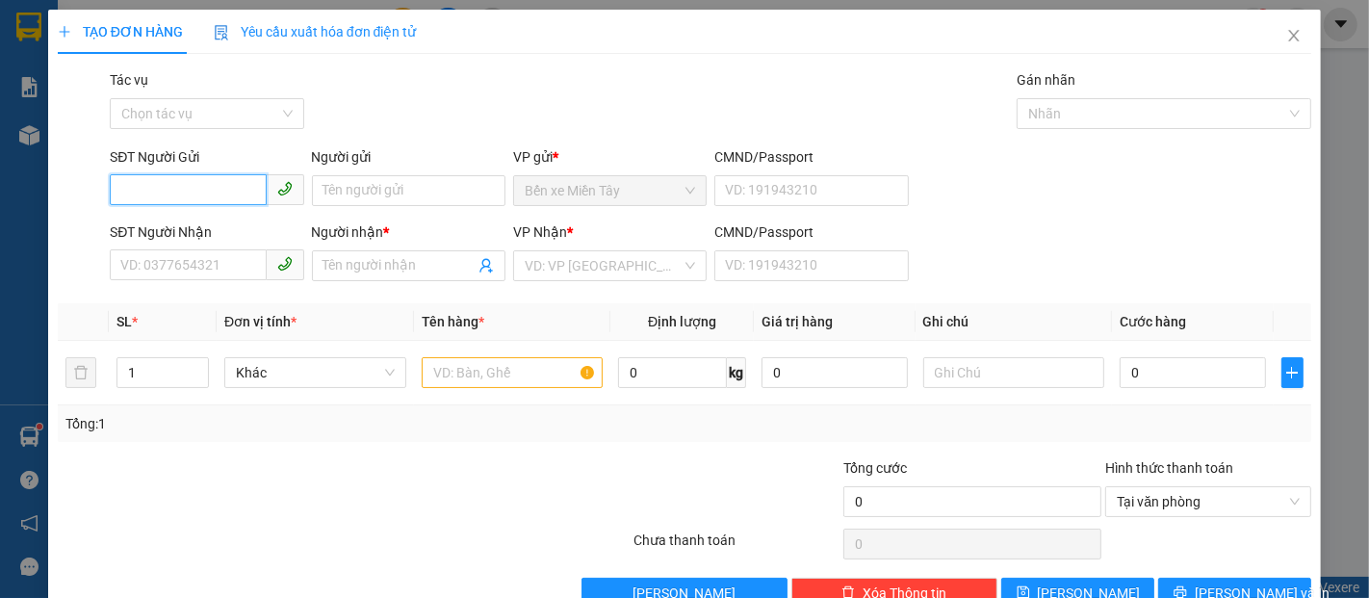
click at [183, 188] on input "SĐT Người Gửi" at bounding box center [188, 189] width 156 height 31
click at [202, 216] on div "0382768943 - TÙNG" at bounding box center [205, 229] width 192 height 31
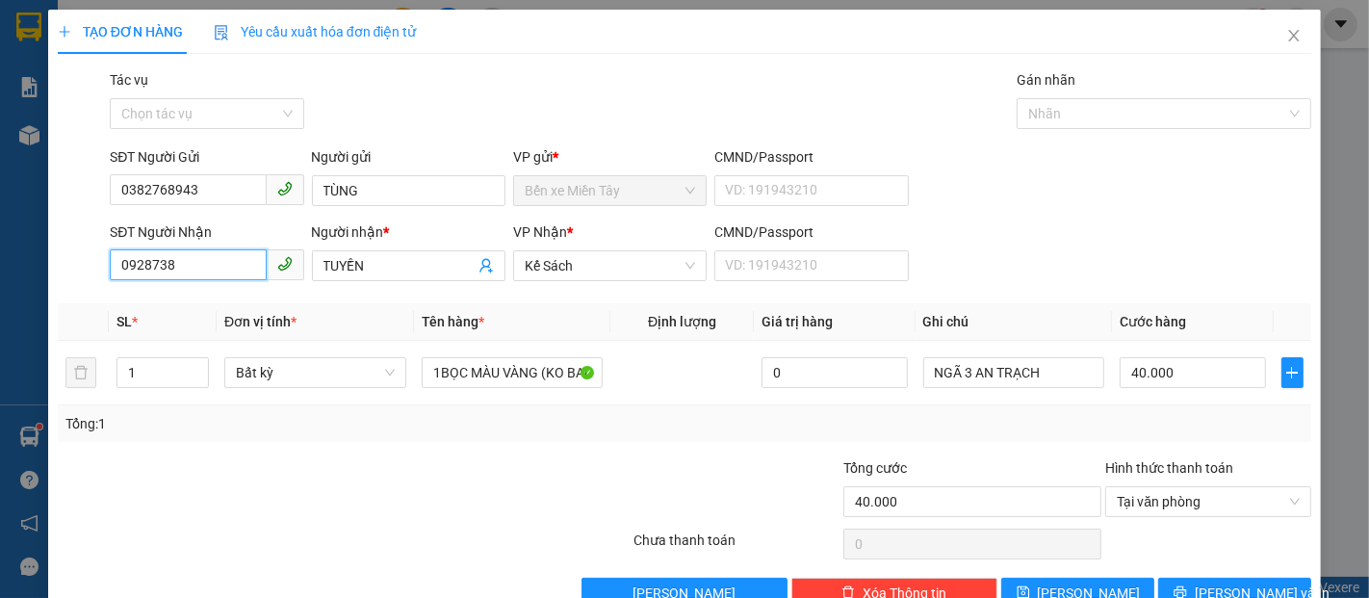
drag, startPoint x: 200, startPoint y: 268, endPoint x: 146, endPoint y: 277, distance: 54.8
click at [146, 277] on input "0928738" at bounding box center [188, 264] width 156 height 31
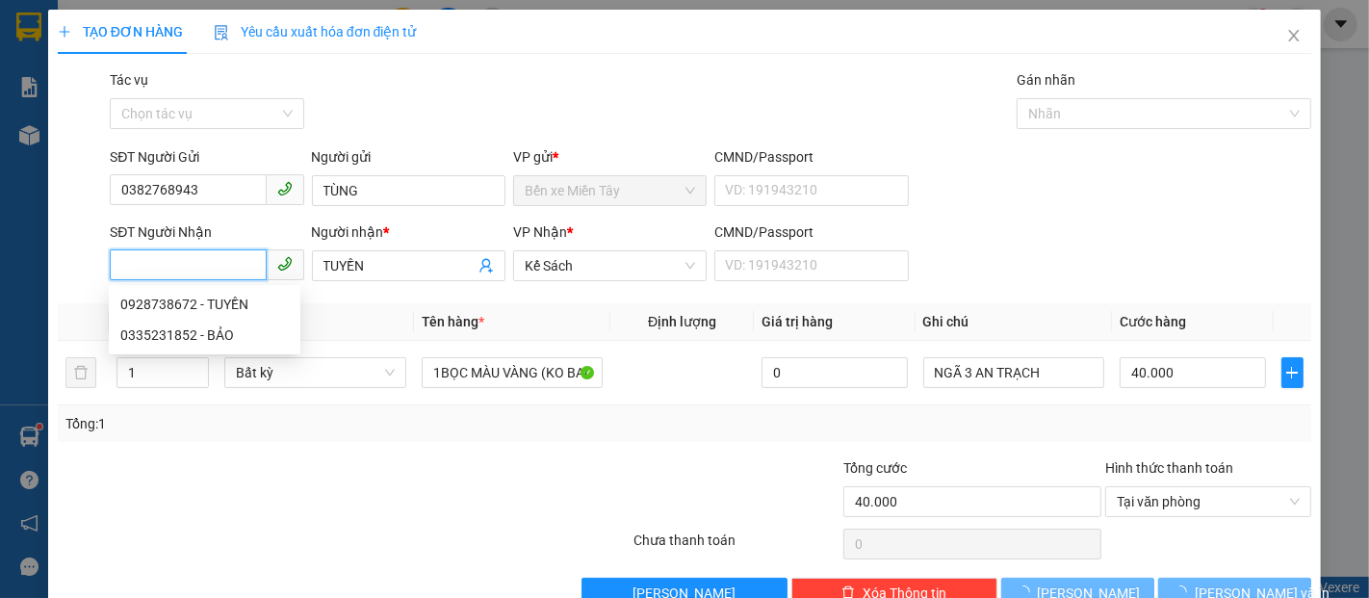
drag, startPoint x: 191, startPoint y: 269, endPoint x: 157, endPoint y: 274, distance: 34.2
click at [166, 273] on input "SĐT Người Nhận" at bounding box center [188, 264] width 156 height 31
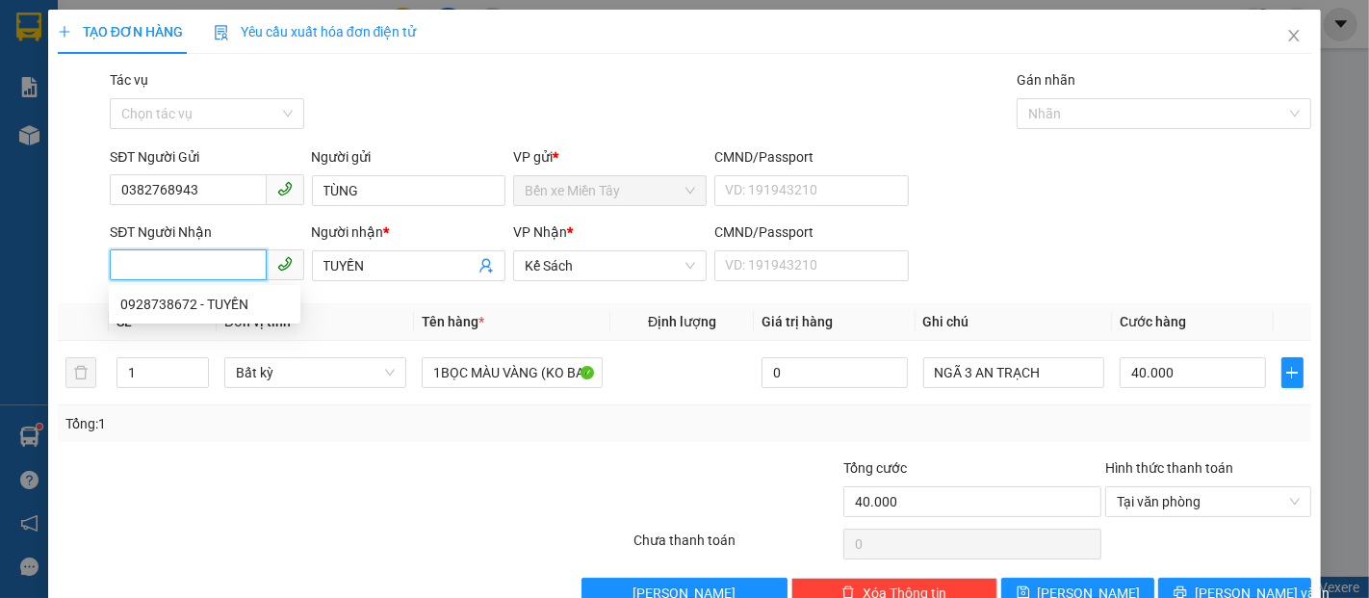
click at [200, 266] on input "SĐT Người Nhận" at bounding box center [188, 264] width 156 height 31
click at [202, 269] on input "SĐT Người Nhận" at bounding box center [188, 264] width 156 height 31
click at [206, 269] on input "SĐT Người Nhận" at bounding box center [188, 264] width 156 height 31
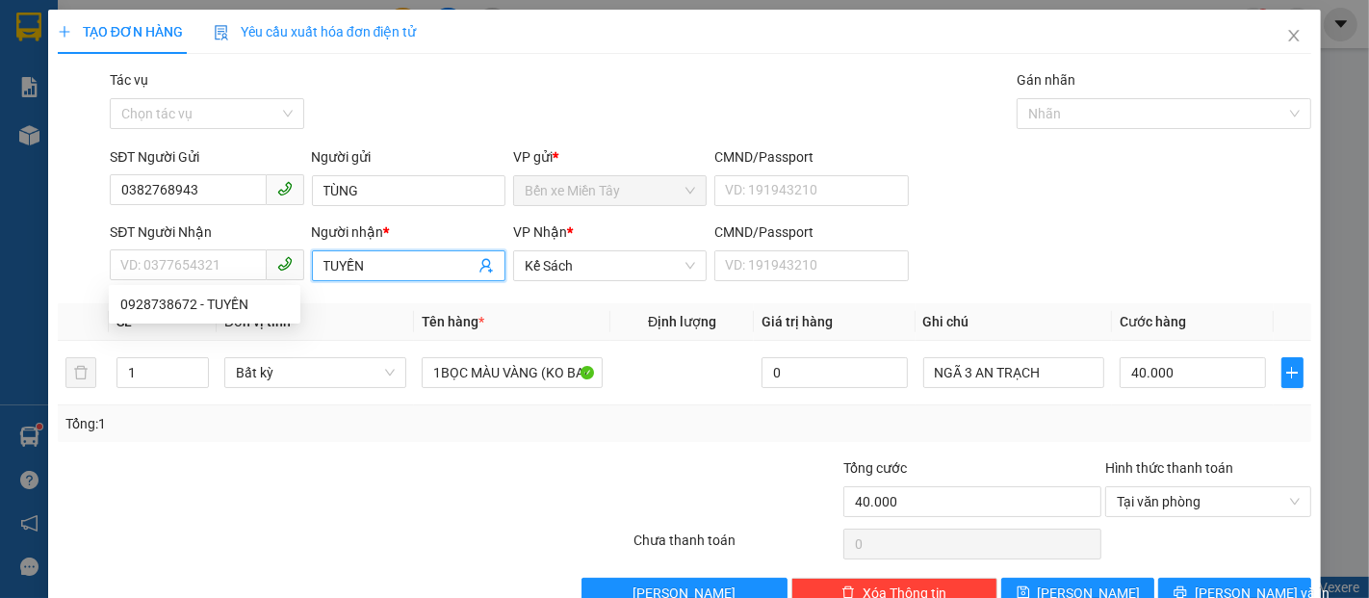
drag, startPoint x: 348, startPoint y: 273, endPoint x: 300, endPoint y: 275, distance: 47.2
click at [300, 275] on div "SĐT Người Nhận VD: 0377654321 Người nhận * TUYỀN TUYỀN VP Nhận * Kế Sách CMND/P…" at bounding box center [710, 254] width 1209 height 67
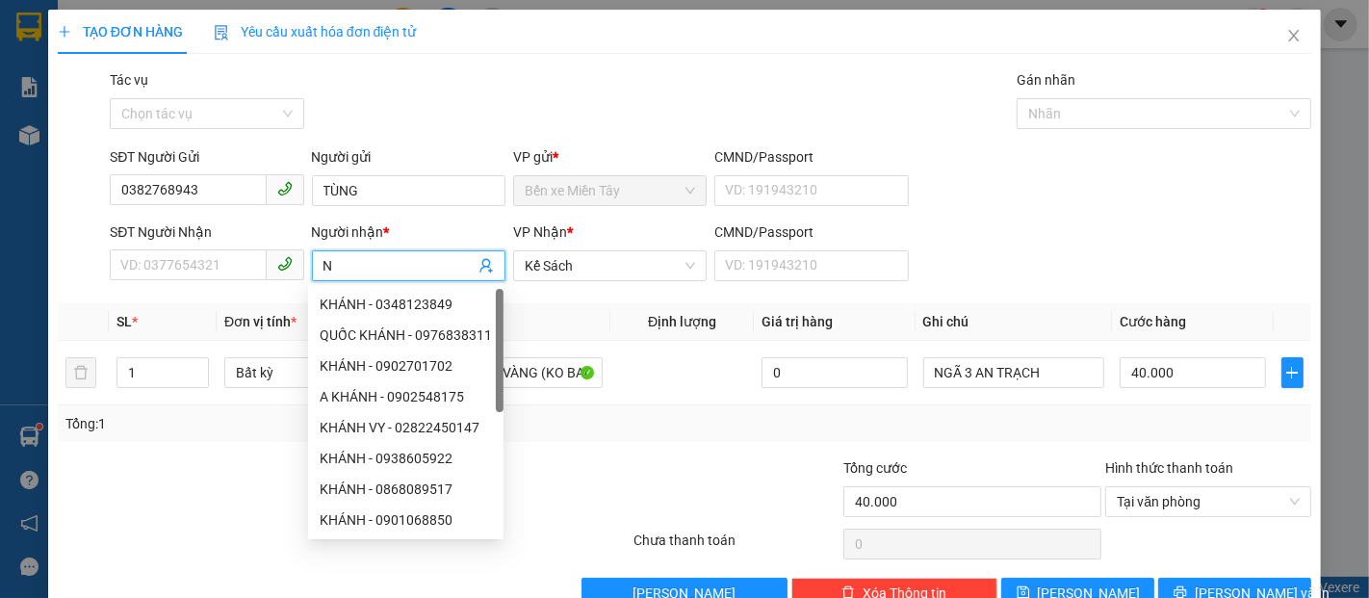
drag, startPoint x: 358, startPoint y: 267, endPoint x: 343, endPoint y: 267, distance: 15.4
click at [345, 267] on input "N" at bounding box center [399, 265] width 151 height 21
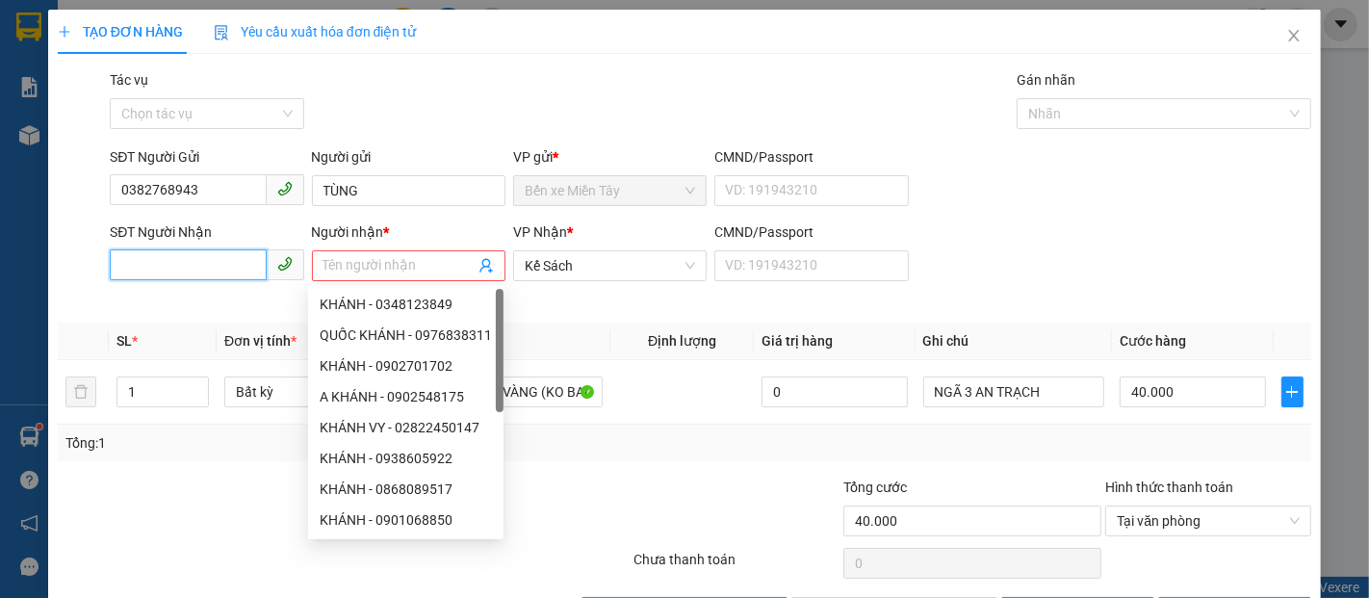
click at [207, 264] on input "SĐT Người Nhận" at bounding box center [188, 264] width 156 height 31
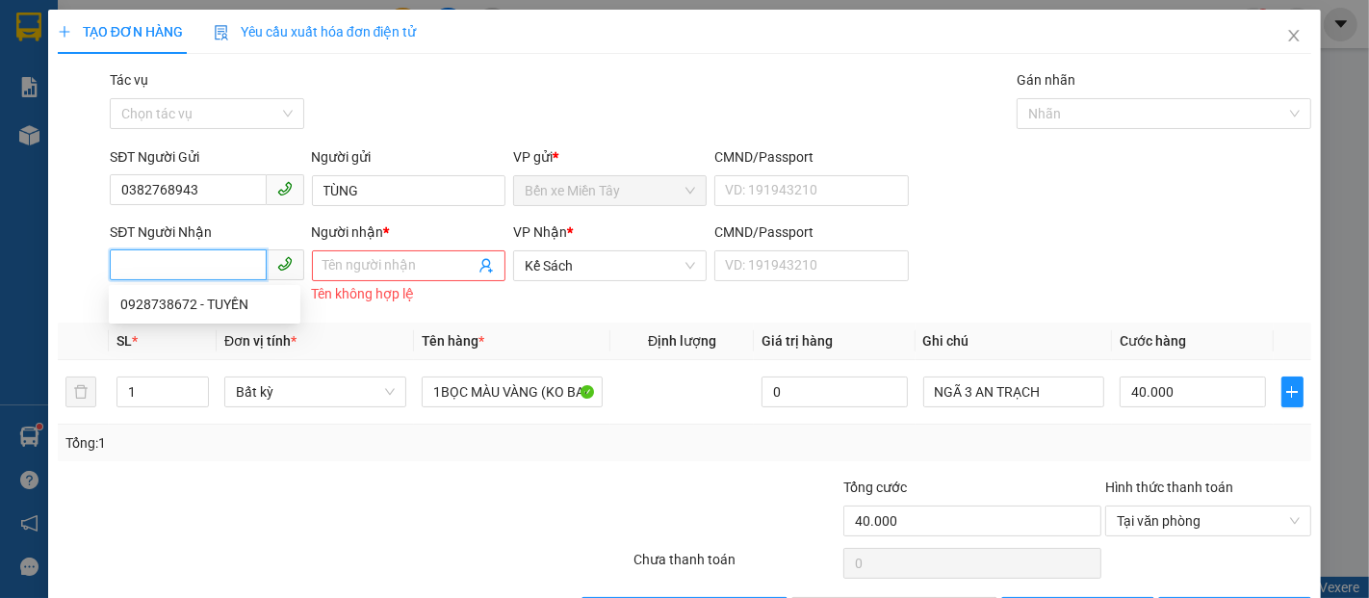
click at [207, 264] on input "SĐT Người Nhận" at bounding box center [188, 264] width 156 height 31
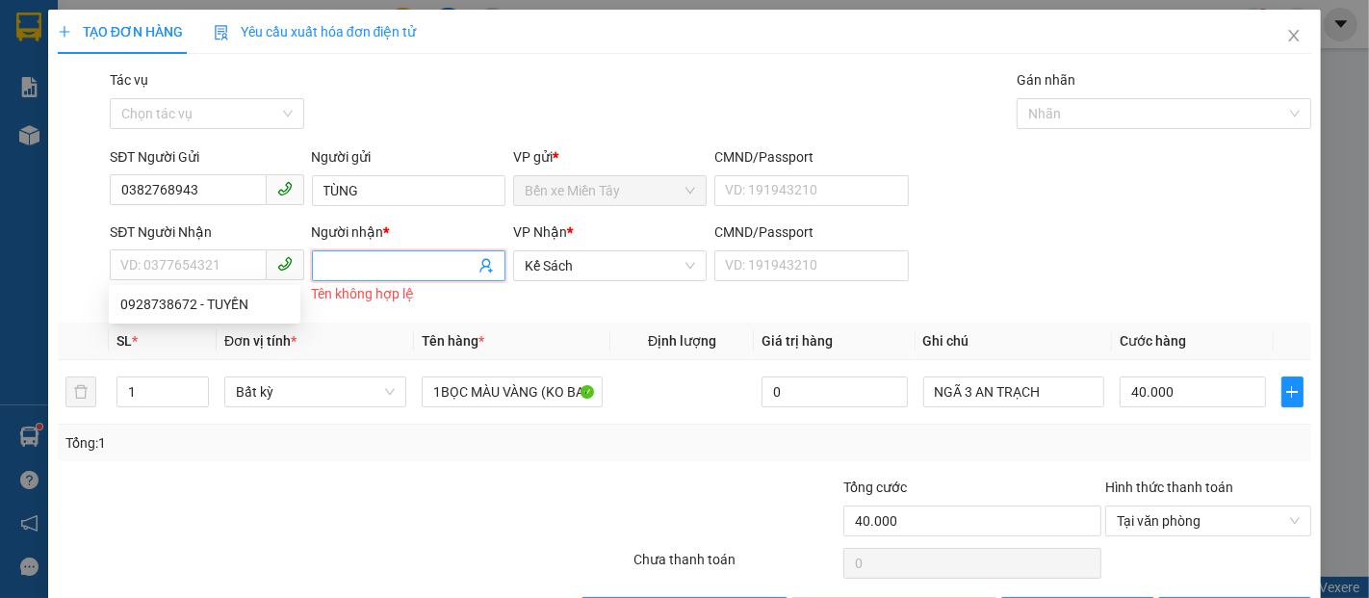
click at [387, 268] on input "Người nhận *" at bounding box center [399, 265] width 151 height 21
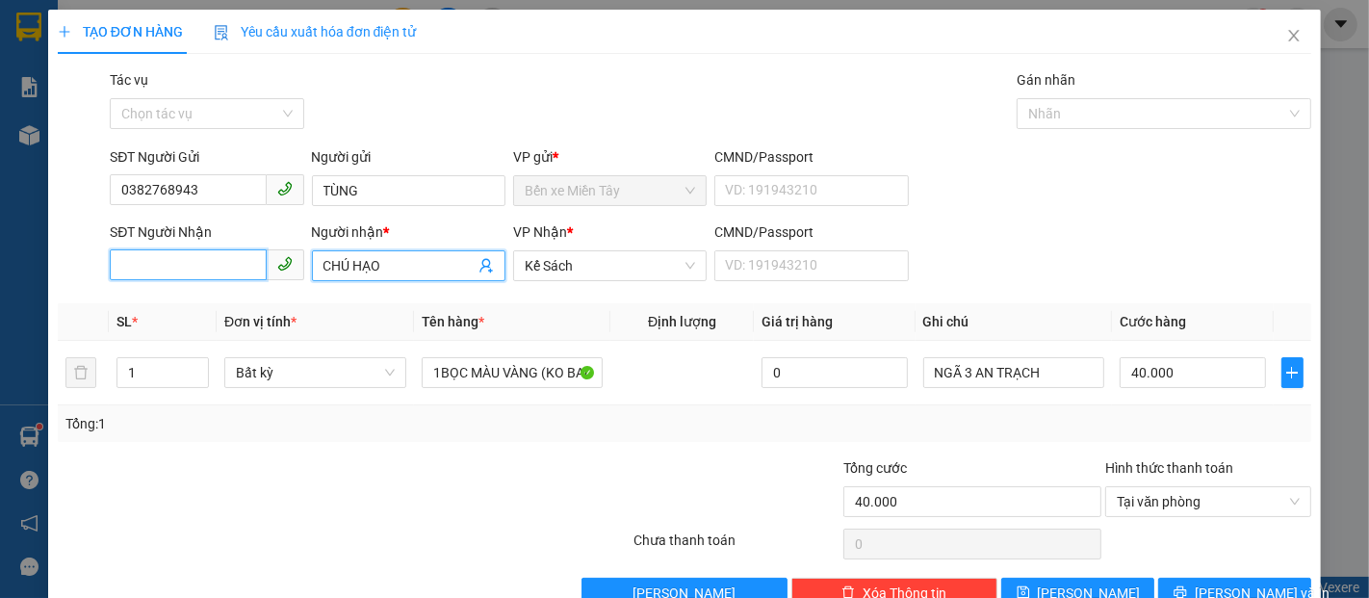
click at [214, 258] on input "SĐT Người Nhận" at bounding box center [188, 264] width 156 height 31
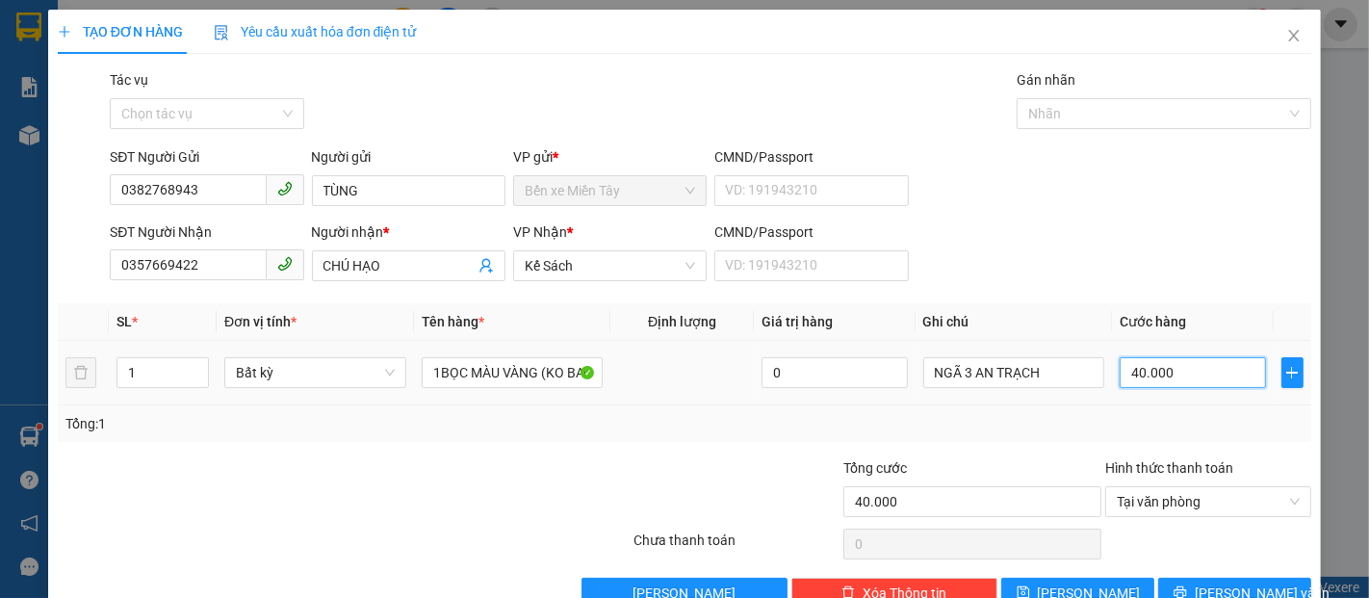
click at [1194, 360] on input "40.000" at bounding box center [1192, 372] width 145 height 31
click at [586, 275] on span "Kế Sách" at bounding box center [610, 265] width 170 height 29
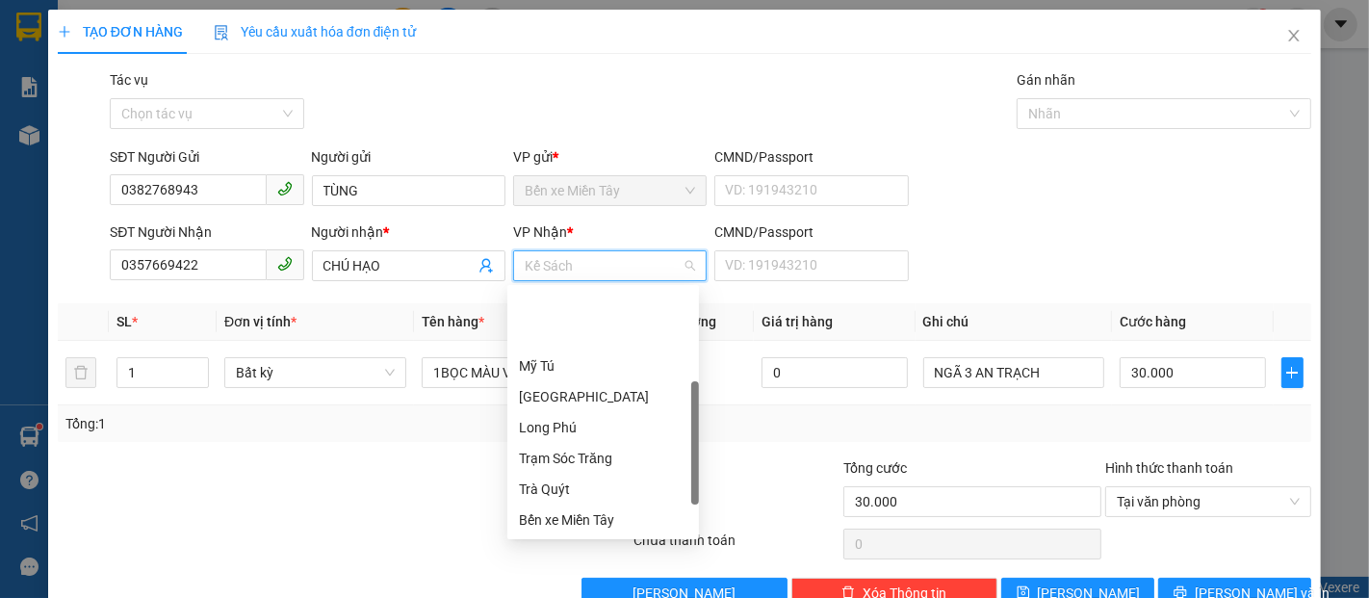
click at [588, 269] on span "Kế Sách" at bounding box center [610, 265] width 170 height 29
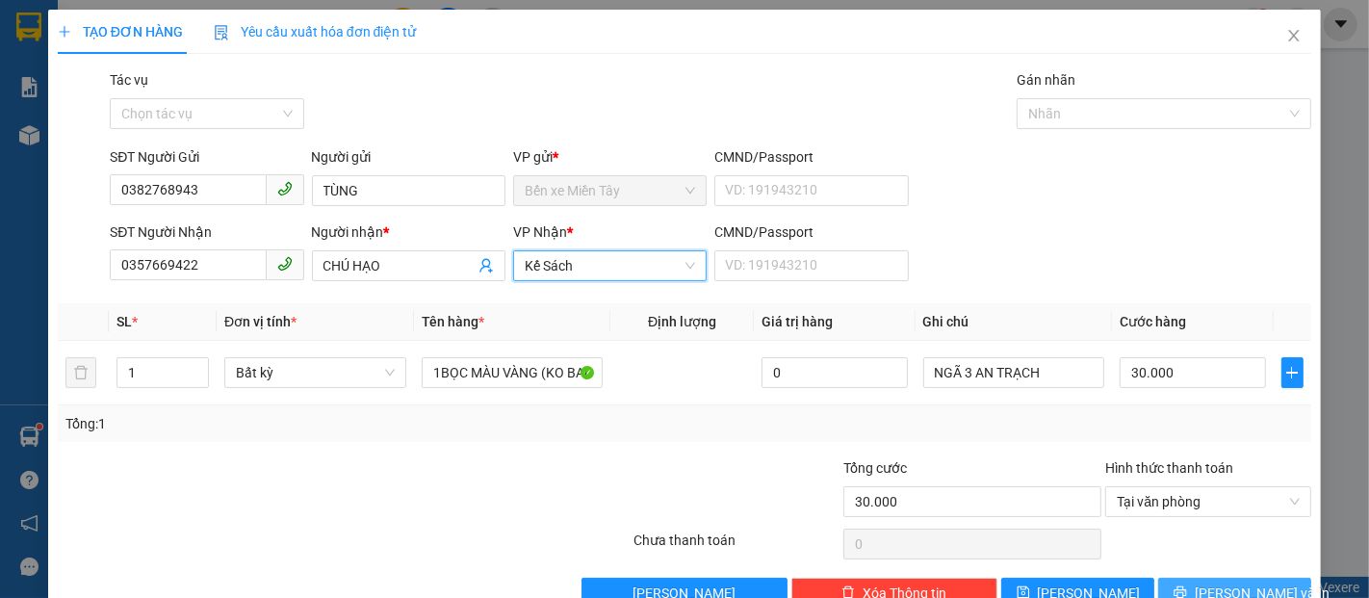
click at [1211, 583] on span "Lưu và In" at bounding box center [1262, 593] width 135 height 21
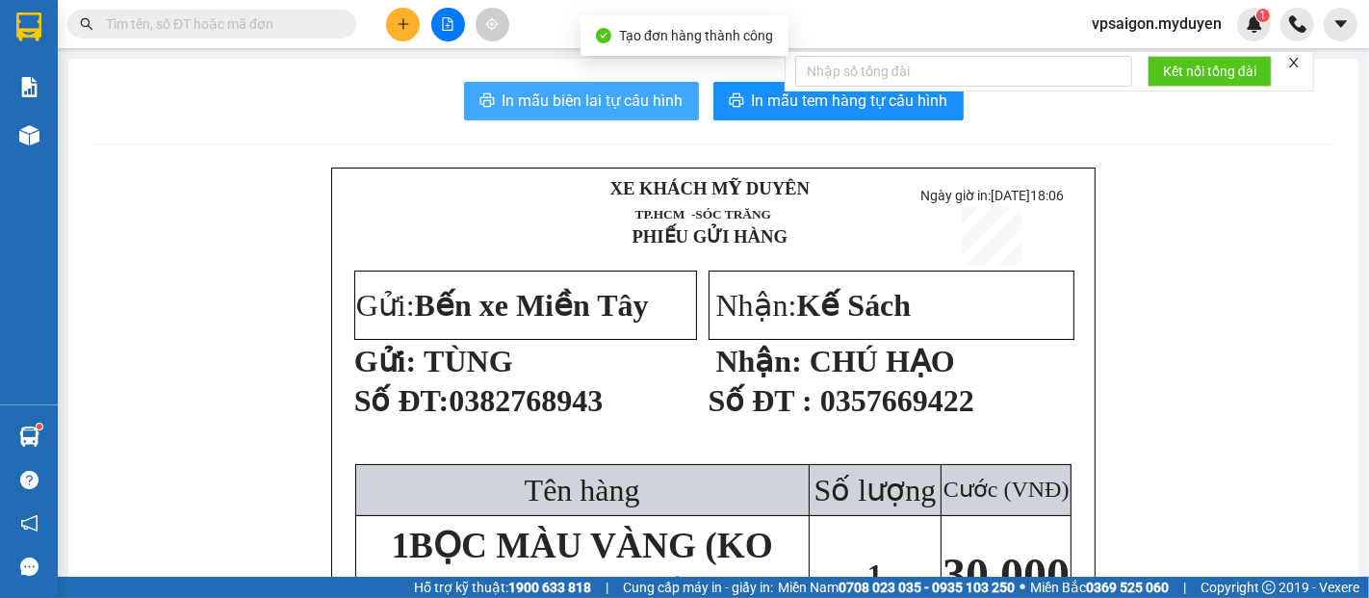
click at [608, 117] on button "In mẫu biên lai tự cấu hình" at bounding box center [581, 101] width 235 height 39
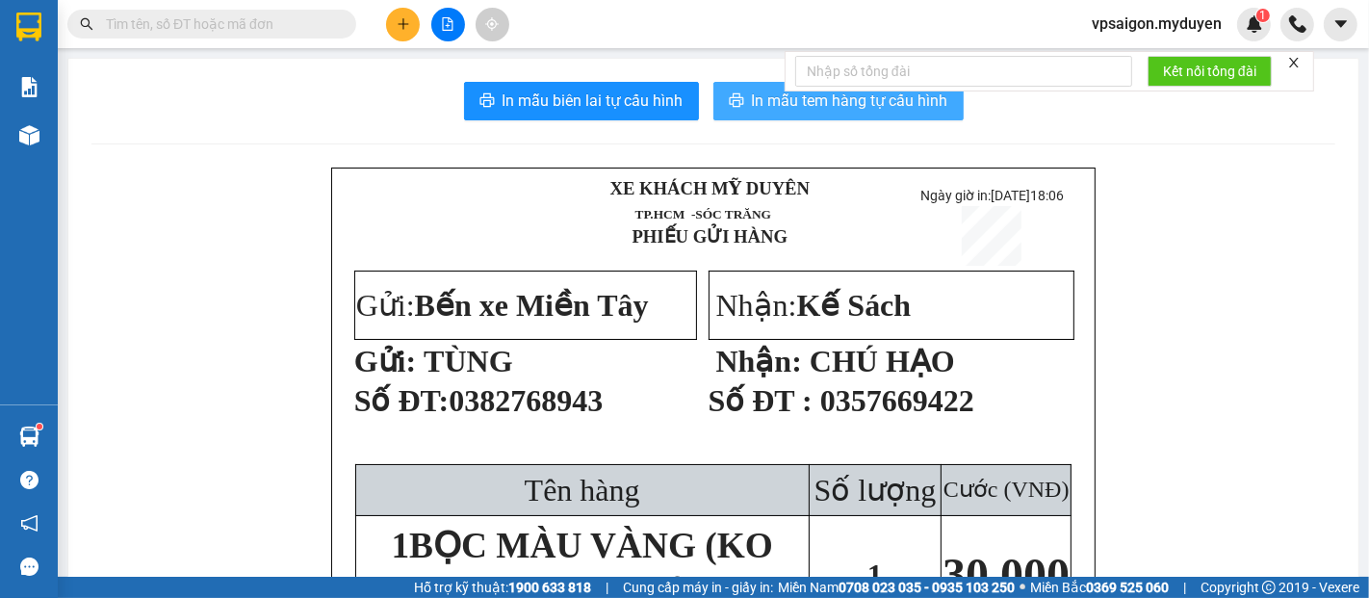
click at [801, 109] on span "In mẫu tem hàng tự cấu hình" at bounding box center [850, 101] width 196 height 24
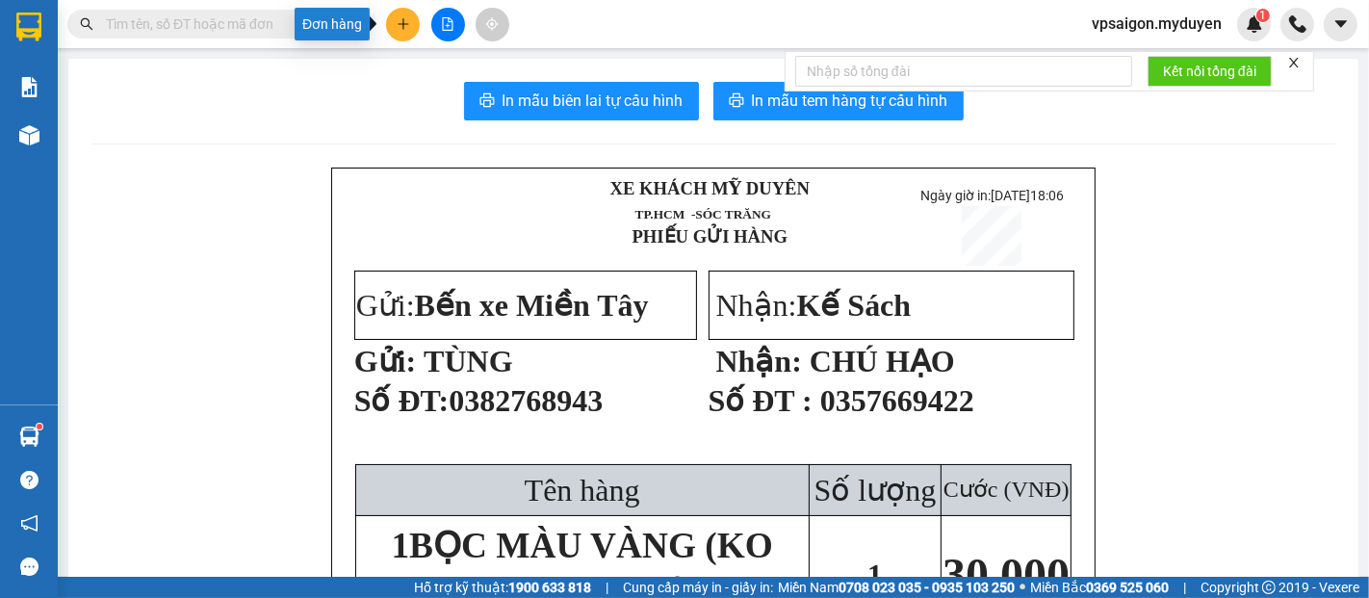
drag, startPoint x: 406, startPoint y: 36, endPoint x: 442, endPoint y: 53, distance: 39.6
click at [407, 36] on button at bounding box center [403, 25] width 34 height 34
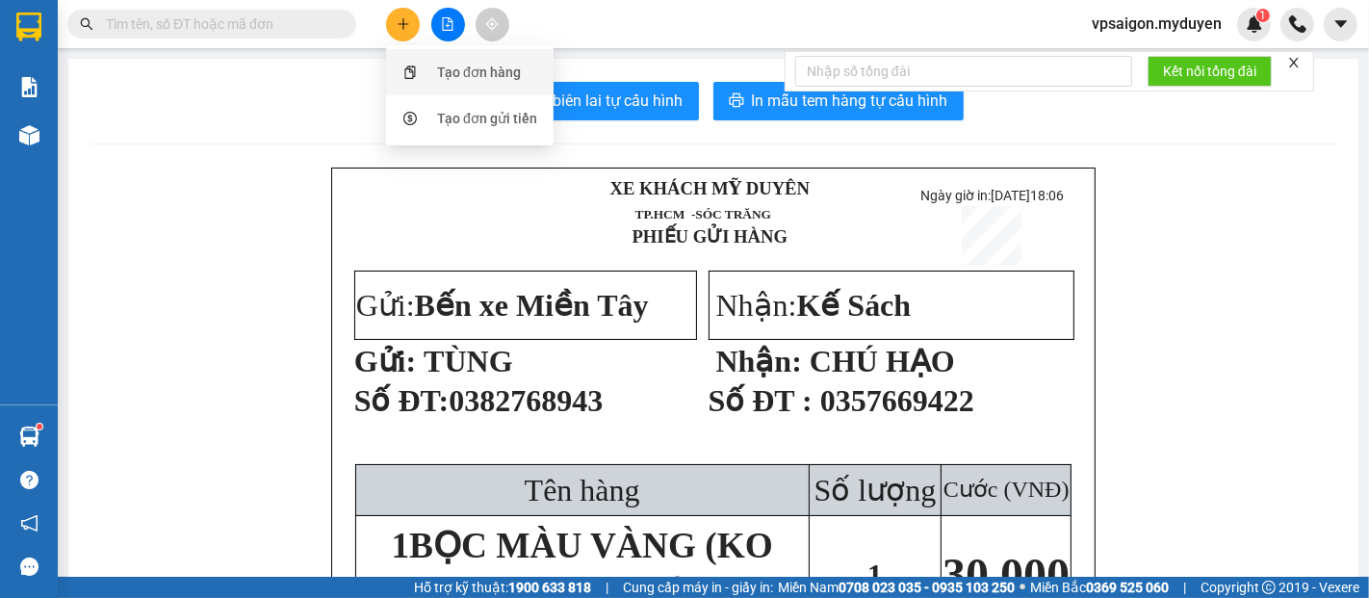
click at [498, 75] on div "Tạo đơn hàng" at bounding box center [479, 72] width 84 height 21
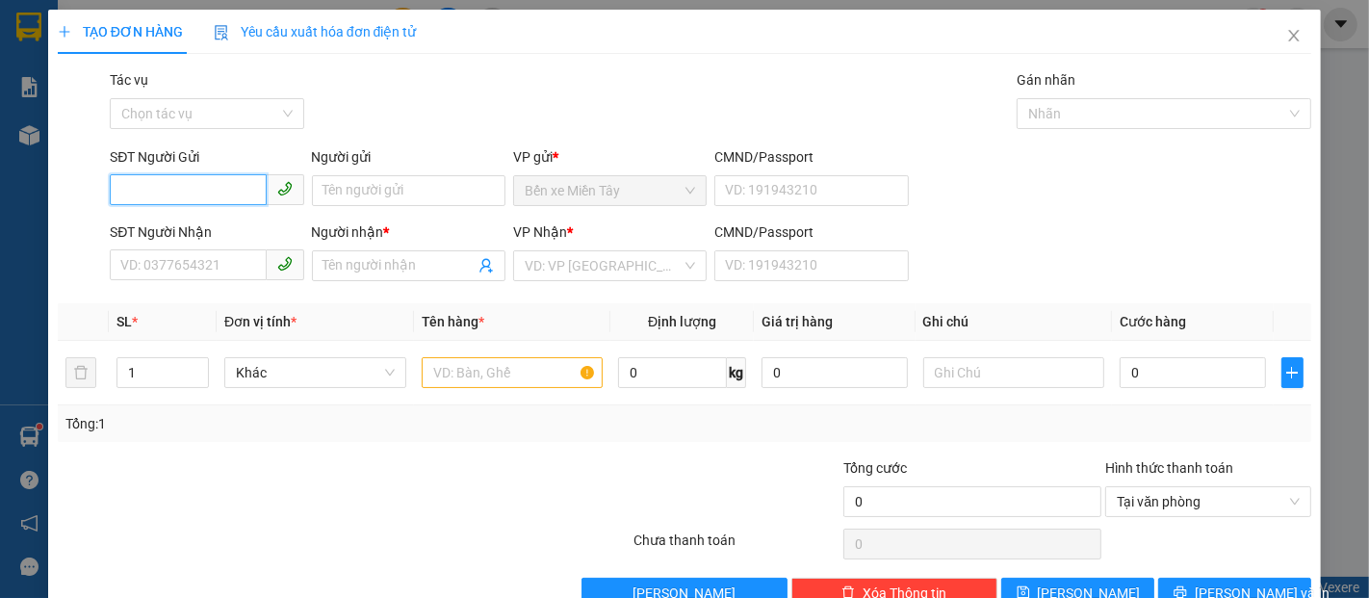
click at [188, 195] on input "SĐT Người Gửi" at bounding box center [188, 189] width 156 height 31
click at [308, 181] on div "Người gửi Tên người gửi" at bounding box center [408, 179] width 201 height 67
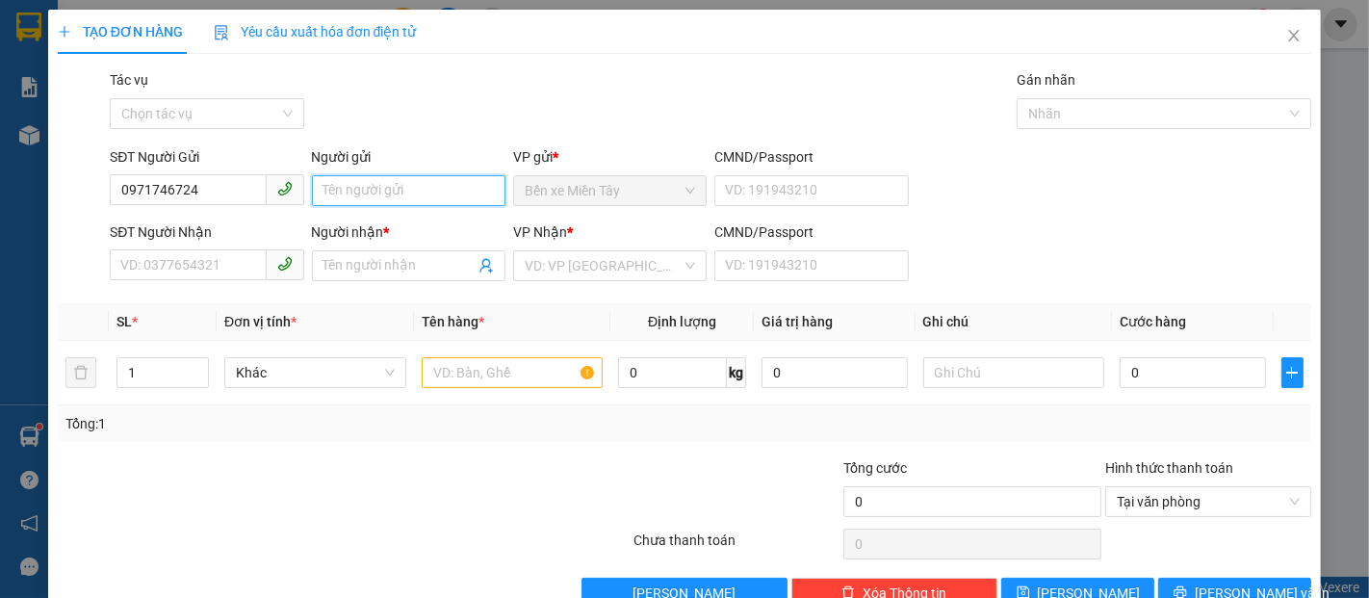
click at [326, 198] on input "Người gửi" at bounding box center [409, 190] width 194 height 31
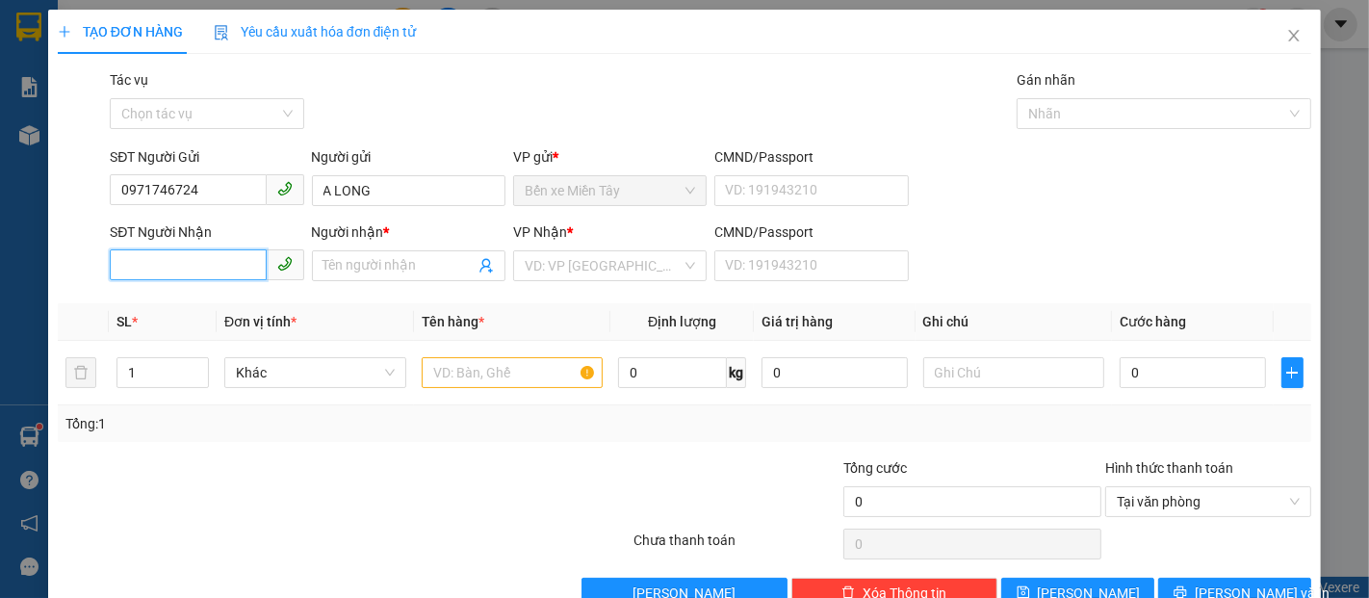
click at [187, 272] on input "SĐT Người Nhận" at bounding box center [188, 264] width 156 height 31
drag, startPoint x: 193, startPoint y: 185, endPoint x: 108, endPoint y: 188, distance: 84.8
click at [108, 188] on div "SĐT Người Gửi 0971746724 0971746724" at bounding box center [206, 179] width 201 height 67
click at [207, 263] on input "SĐT Người Nhận" at bounding box center [188, 264] width 156 height 31
paste input "0971746724"
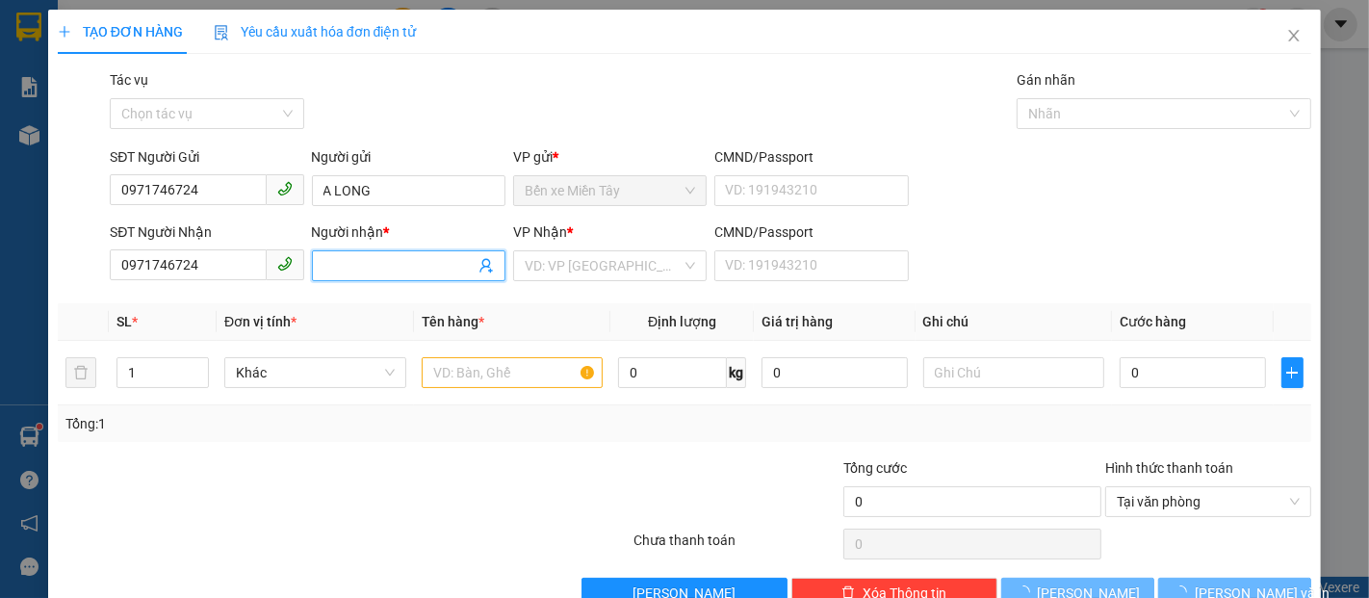
click at [347, 270] on input "Người nhận *" at bounding box center [399, 265] width 151 height 21
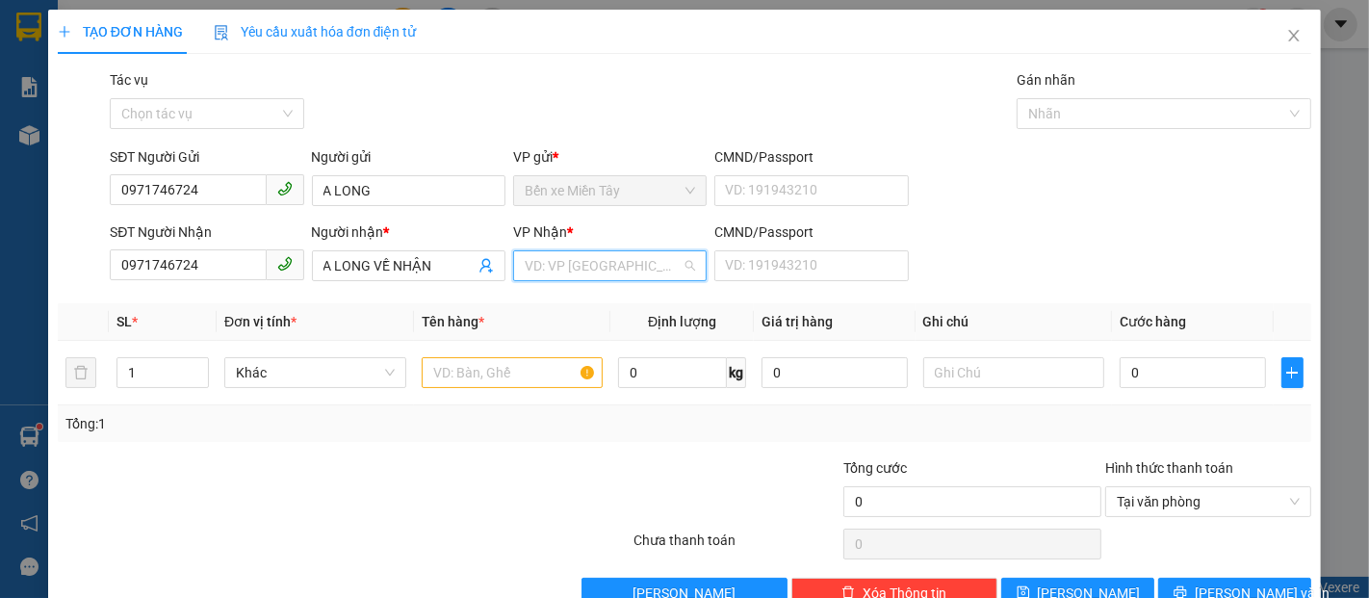
click at [622, 266] on input "search" at bounding box center [603, 265] width 157 height 29
click at [609, 300] on div "[GEOGRAPHIC_DATA]" at bounding box center [603, 304] width 169 height 21
click at [539, 383] on input "text" at bounding box center [513, 372] width 182 height 31
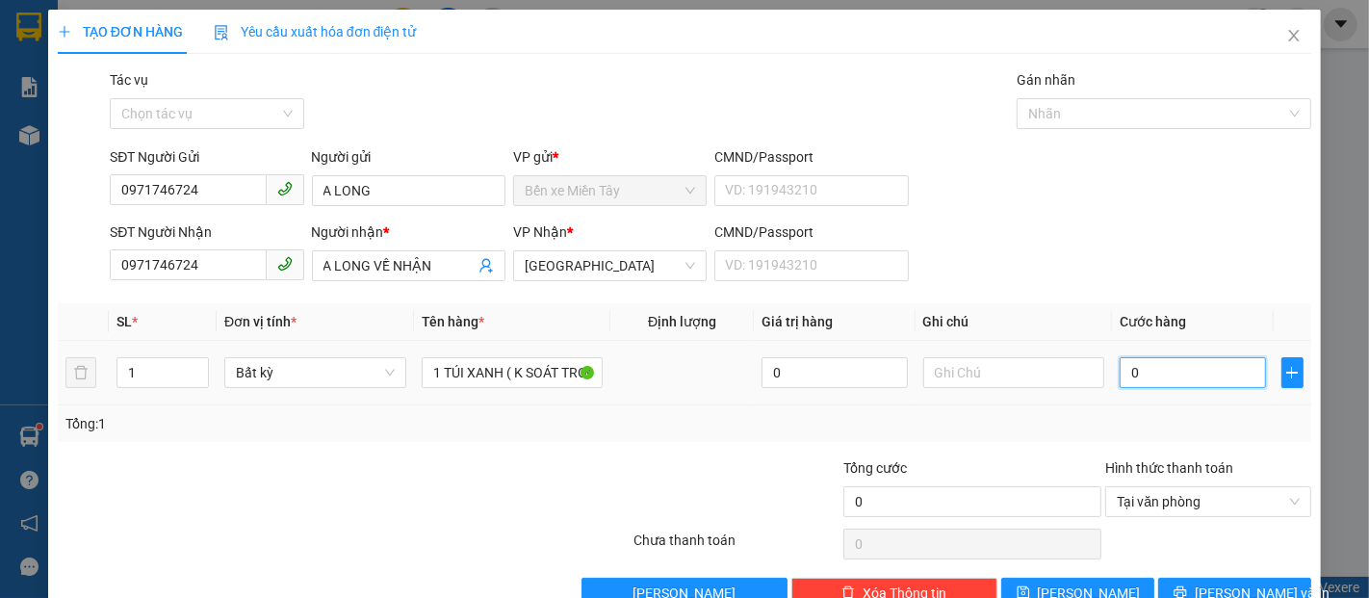
click at [1182, 378] on input "0" at bounding box center [1192, 372] width 145 height 31
click at [1277, 528] on div "Transit Pickup Surcharge Ids Transit Deliver Surcharge Ids Transit Deliver Surc…" at bounding box center [685, 338] width 1254 height 539
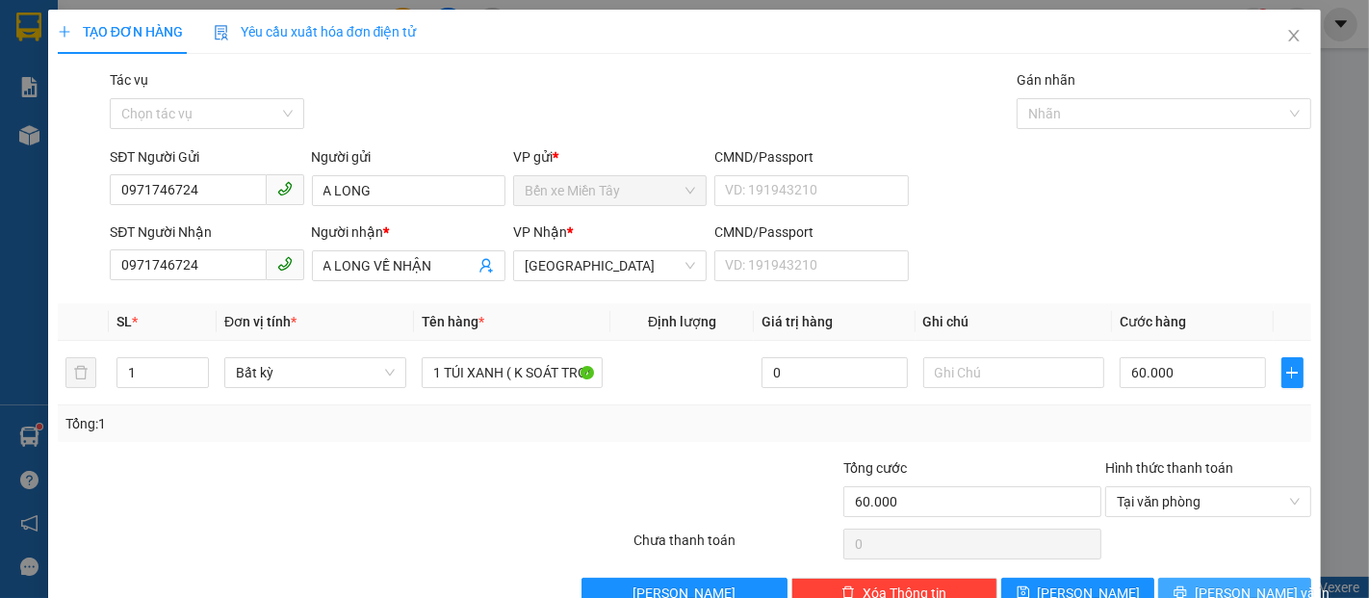
click at [1272, 578] on button "Lưu và In" at bounding box center [1234, 593] width 153 height 31
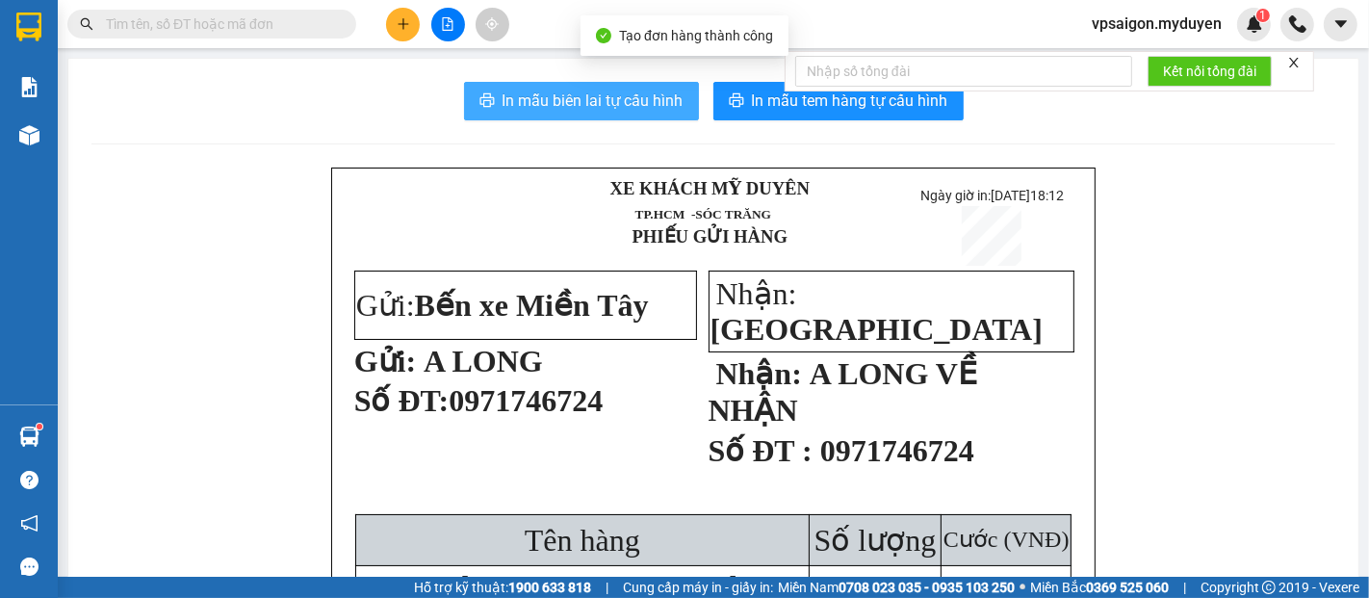
click at [641, 101] on span "In mẫu biên lai tự cấu hình" at bounding box center [593, 101] width 181 height 24
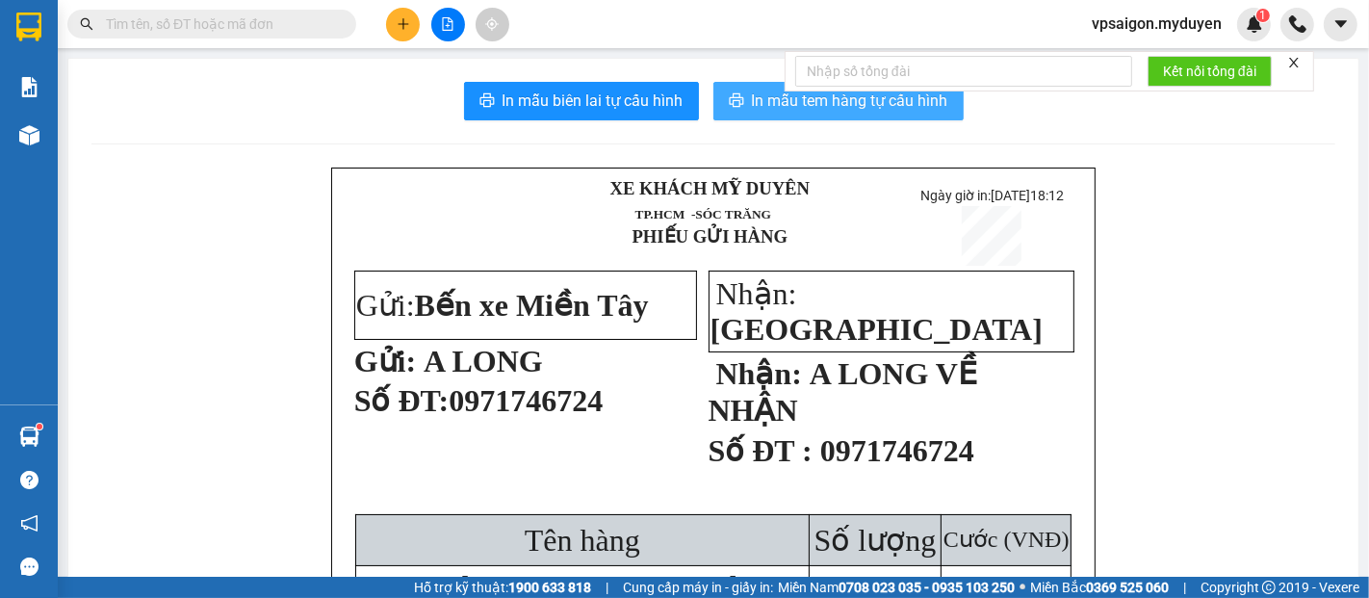
click at [778, 119] on button "In mẫu tem hàng tự cấu hình" at bounding box center [839, 101] width 250 height 39
click at [402, 28] on icon "plus" at bounding box center [403, 23] width 13 height 13
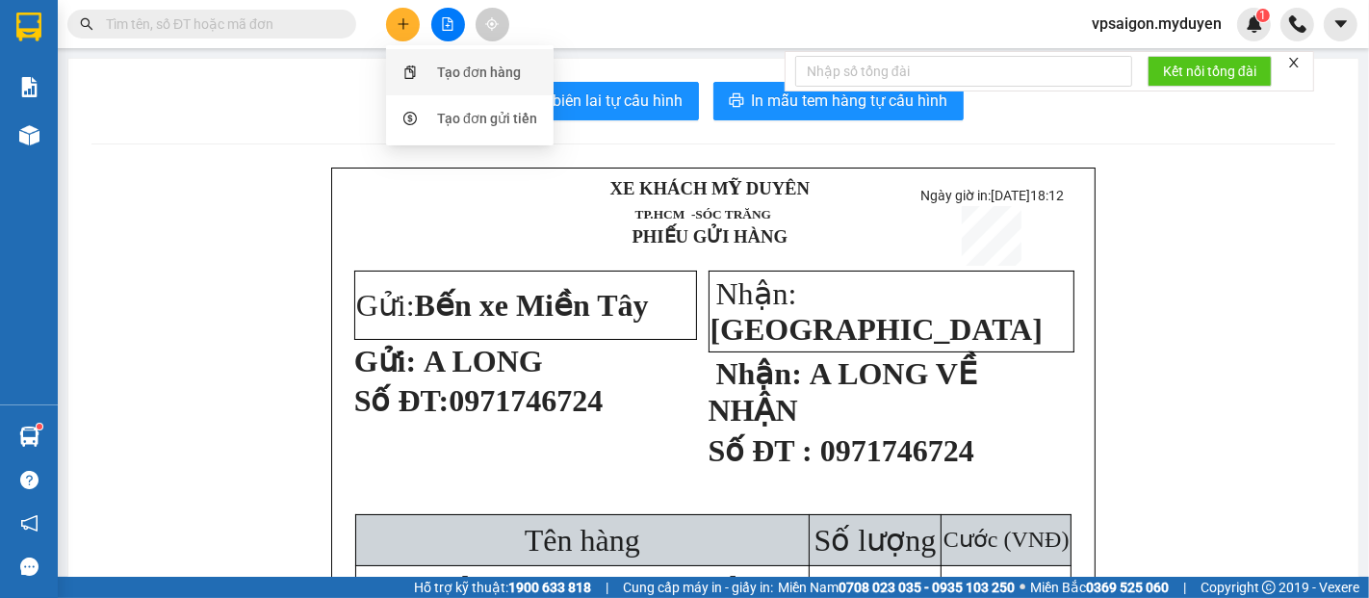
click at [485, 75] on div "Tạo đơn hàng" at bounding box center [479, 72] width 84 height 21
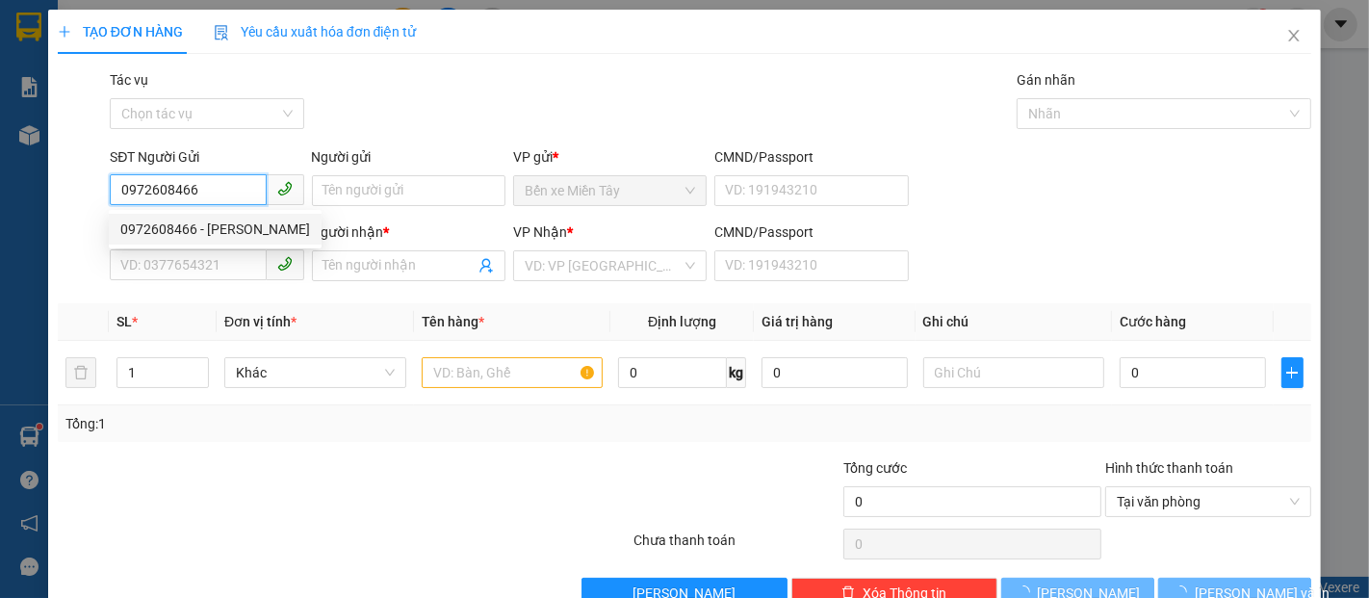
click at [238, 223] on div "0972608466 - NGỌC ÁNH" at bounding box center [215, 229] width 190 height 21
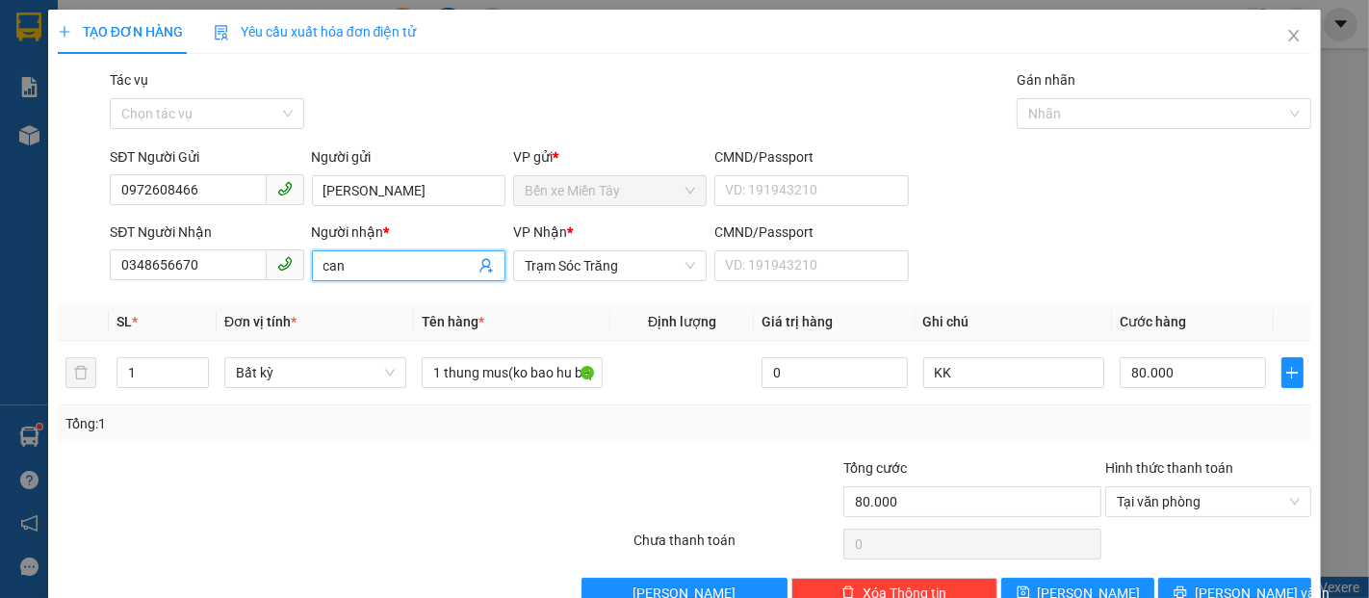
drag, startPoint x: 426, startPoint y: 260, endPoint x: 328, endPoint y: 274, distance: 98.3
click at [328, 274] on input "can" at bounding box center [399, 265] width 151 height 21
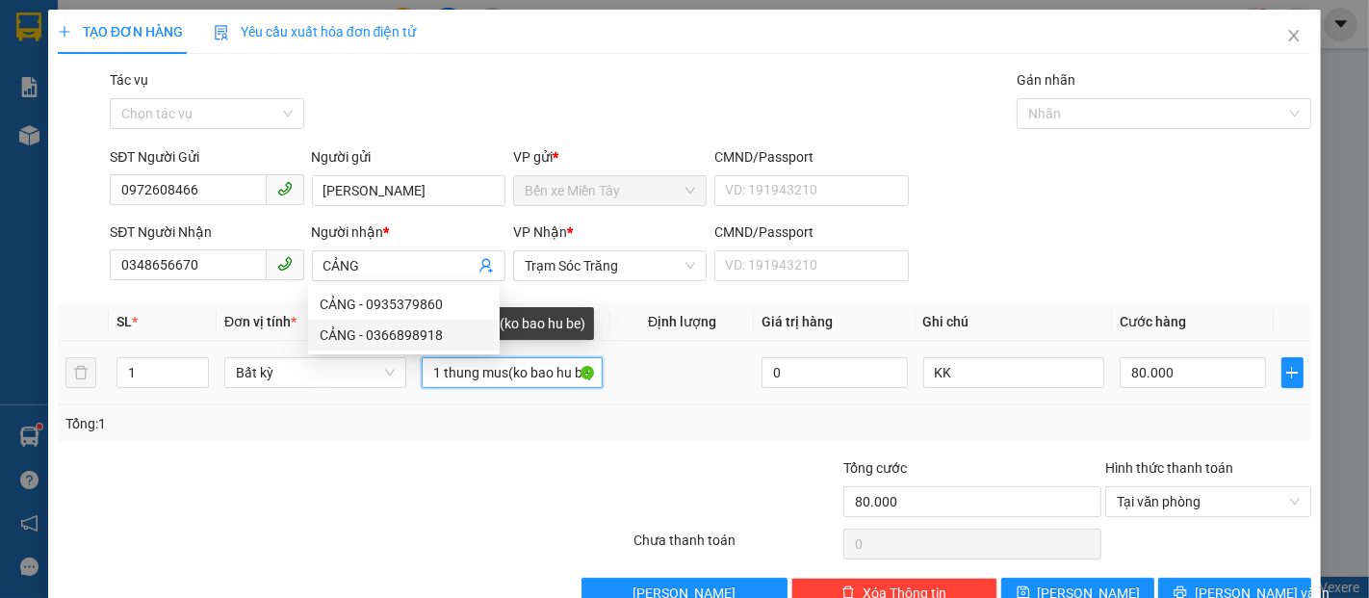
drag, startPoint x: 477, startPoint y: 382, endPoint x: 440, endPoint y: 380, distance: 36.6
click at [440, 380] on input "1 thung mus(ko bao hu be)" at bounding box center [513, 372] width 182 height 31
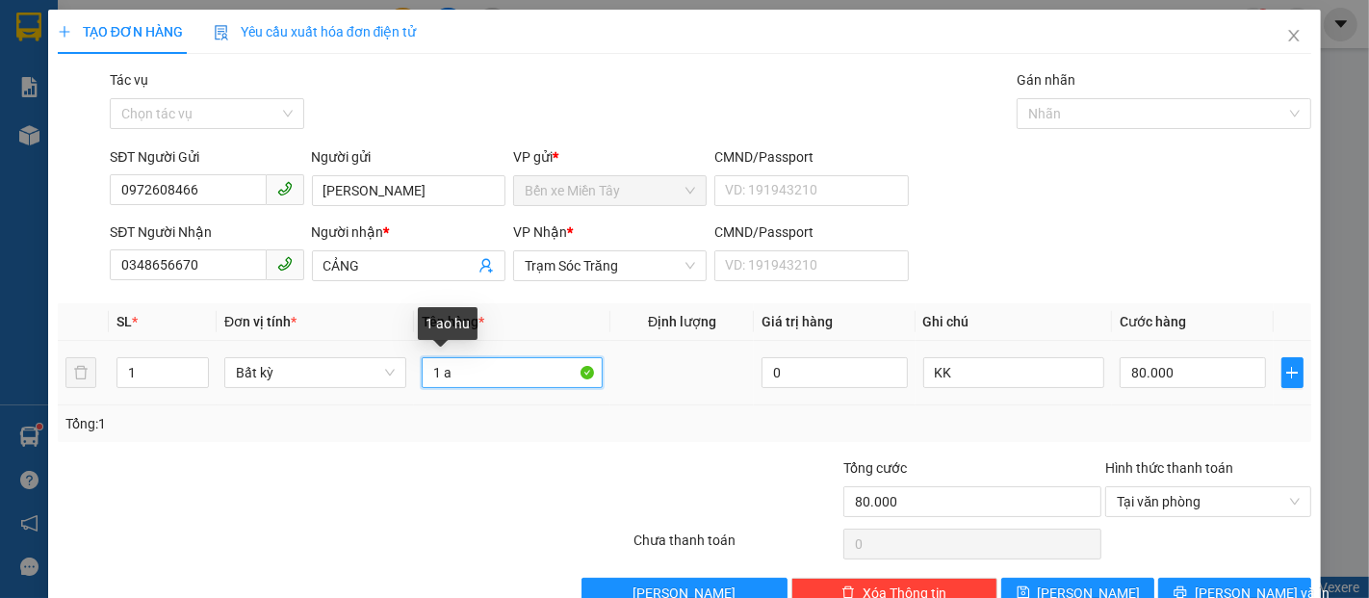
click at [460, 377] on input "1 a" at bounding box center [513, 372] width 182 height 31
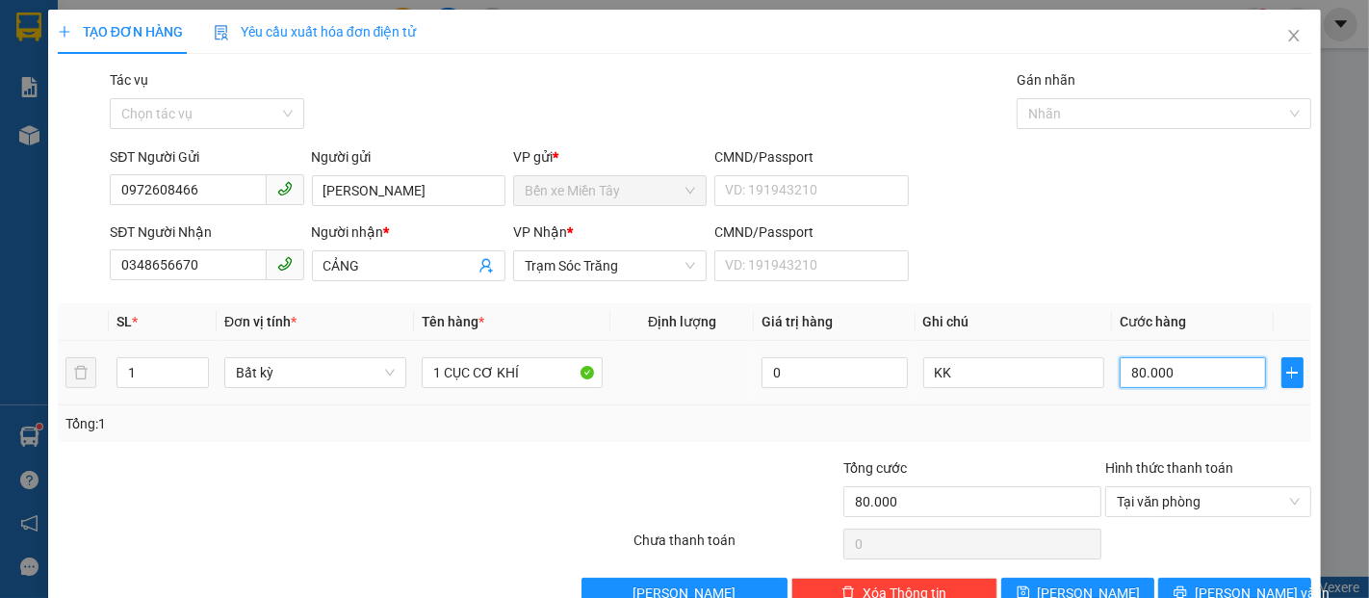
click at [1224, 377] on input "80.000" at bounding box center [1192, 372] width 145 height 31
click at [1179, 578] on button "Lưu và In" at bounding box center [1234, 593] width 153 height 31
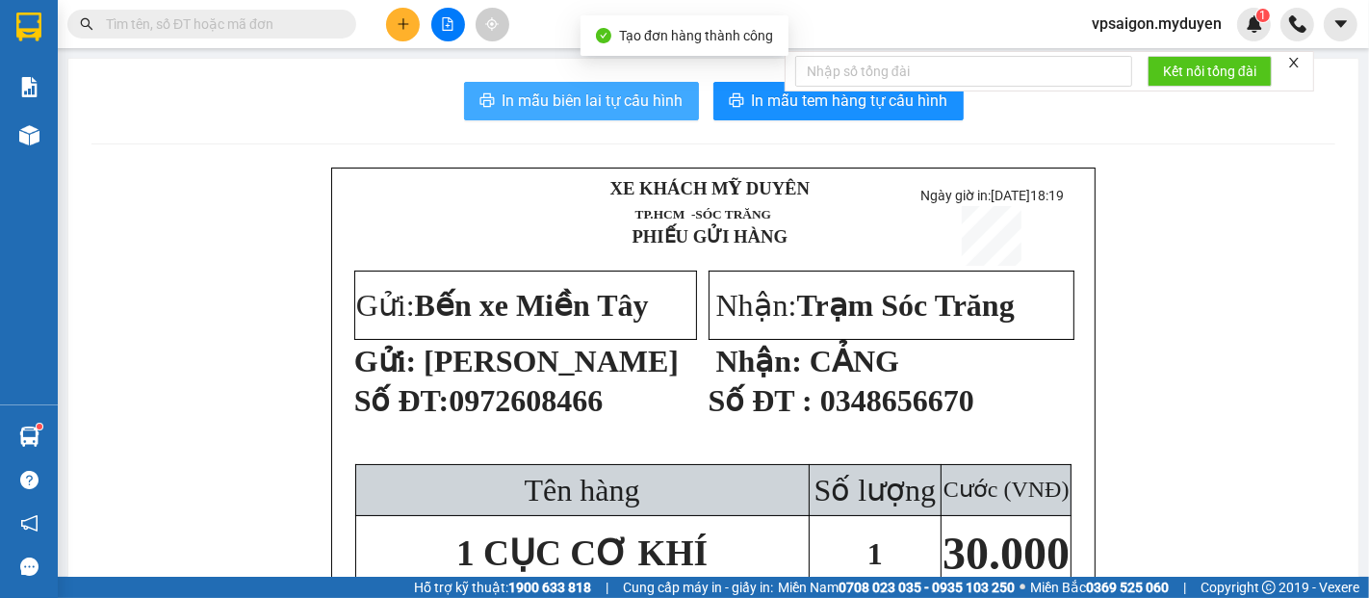
click at [611, 92] on span "In mẫu biên lai tự cấu hình" at bounding box center [593, 101] width 181 height 24
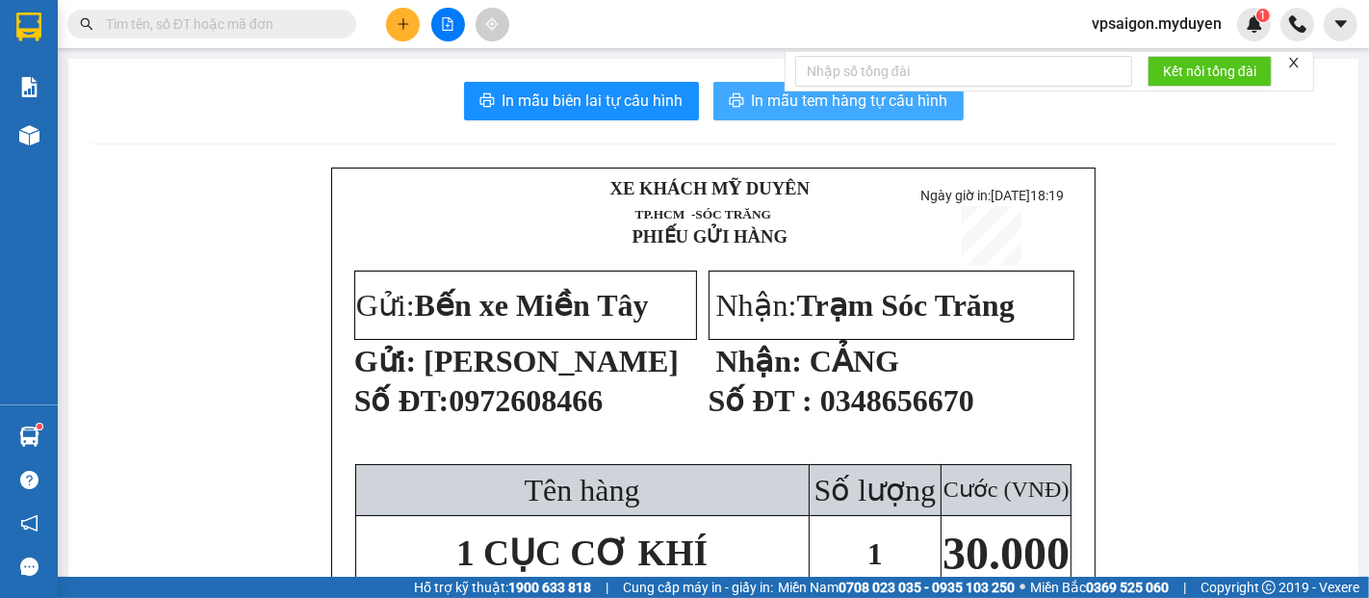
click at [836, 102] on span "In mẫu tem hàng tự cấu hình" at bounding box center [850, 101] width 196 height 24
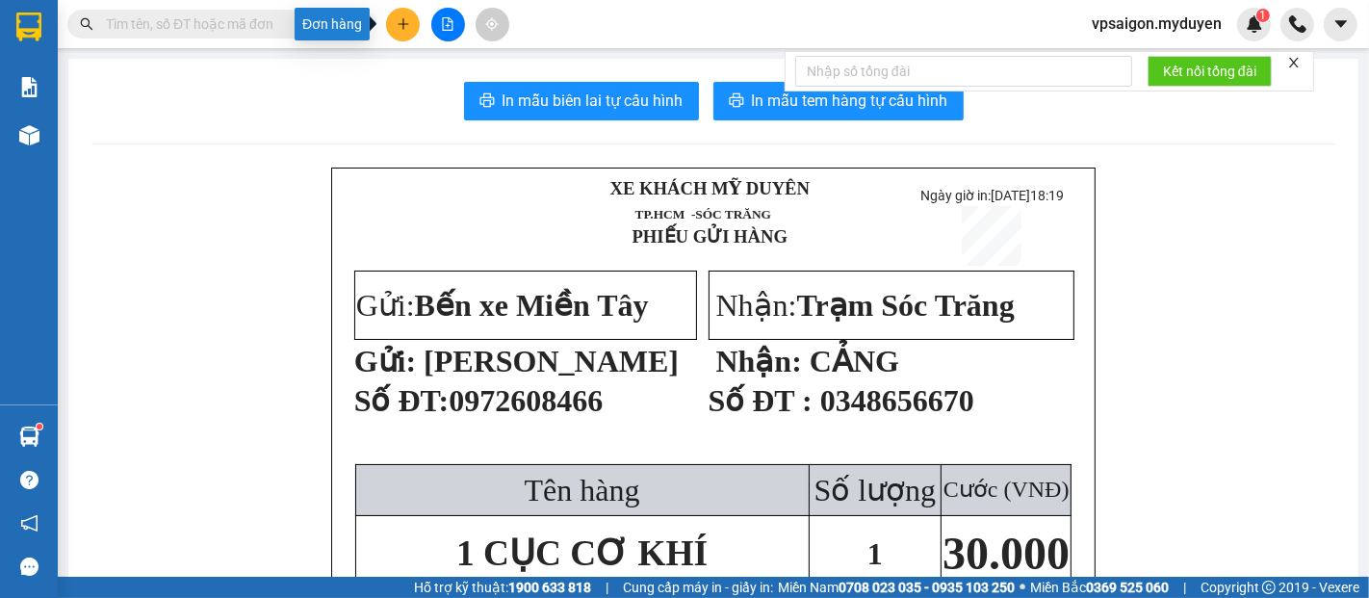
drag, startPoint x: 395, startPoint y: 14, endPoint x: 461, endPoint y: 60, distance: 80.4
click at [396, 16] on button at bounding box center [403, 25] width 34 height 34
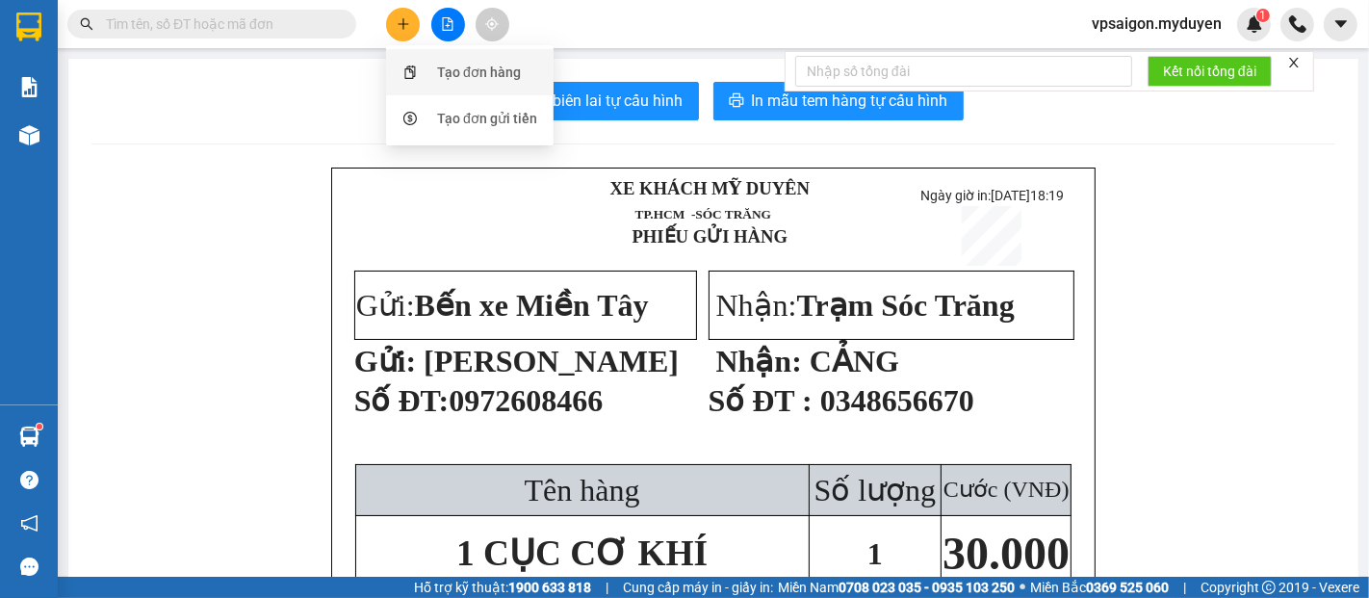
click at [498, 72] on div "Tạo đơn hàng" at bounding box center [479, 72] width 84 height 21
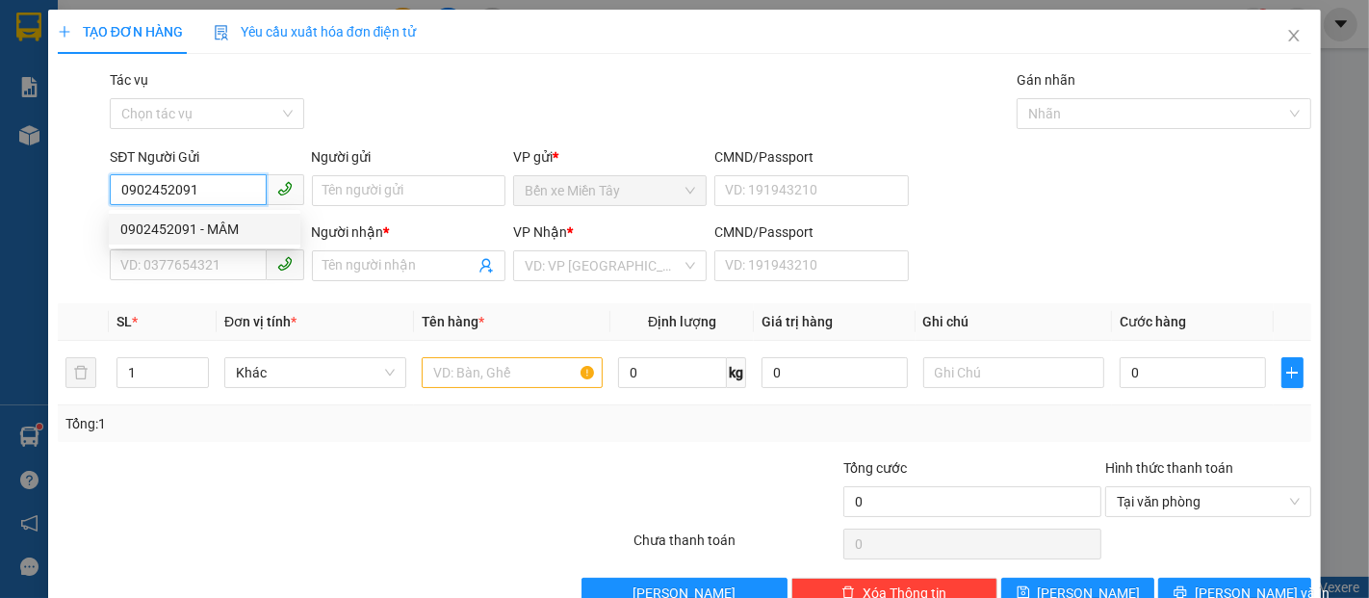
click at [239, 234] on div "0902452091 - MÂM" at bounding box center [204, 229] width 169 height 21
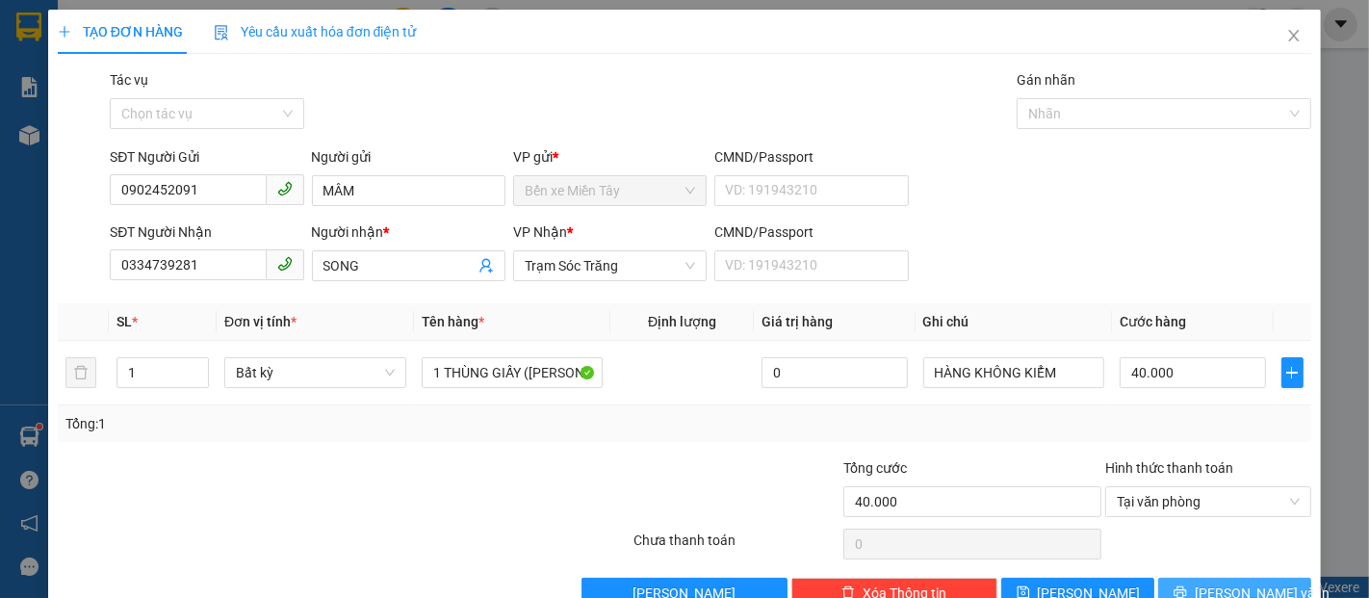
click at [1234, 583] on span "Lưu và In" at bounding box center [1262, 593] width 135 height 21
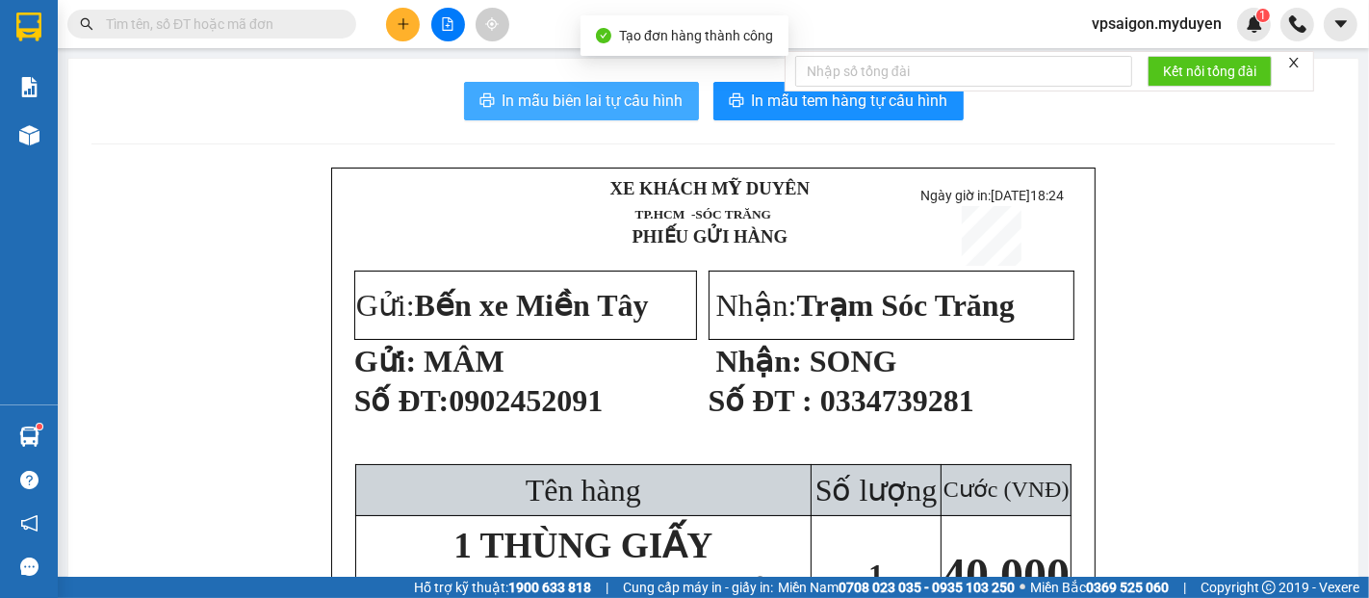
click at [536, 118] on button "In mẫu biên lai tự cấu hình" at bounding box center [581, 101] width 235 height 39
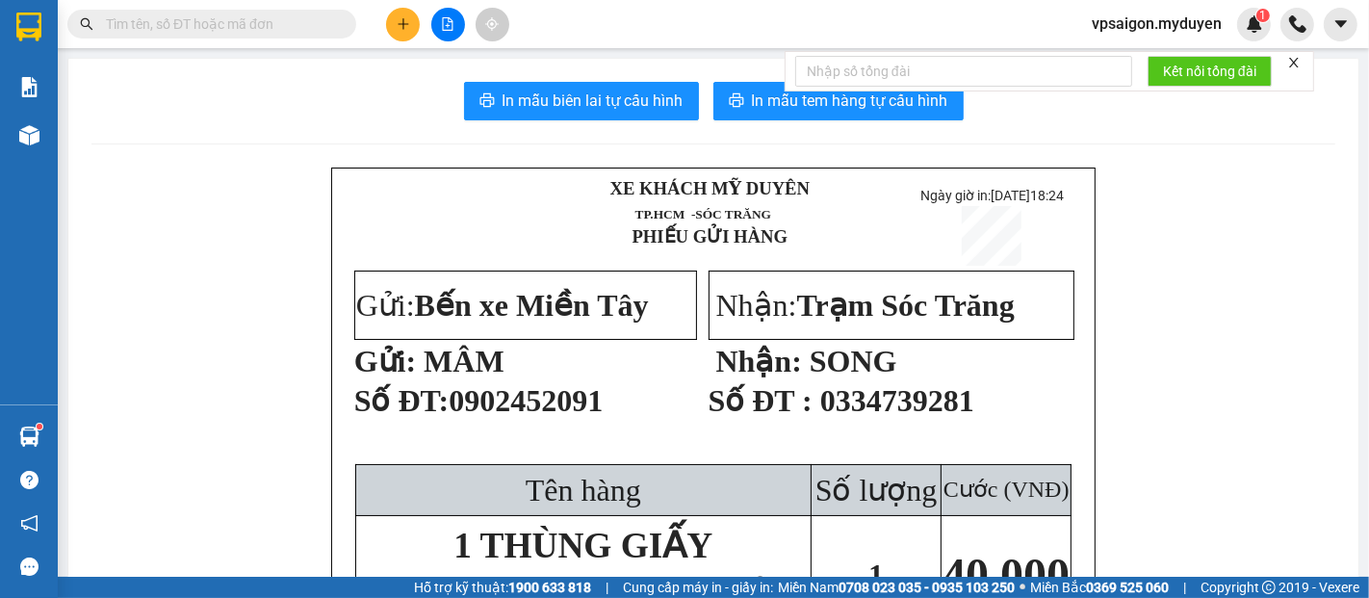
click at [899, 117] on button "In mẫu tem hàng tự cấu hình" at bounding box center [839, 101] width 250 height 39
click at [405, 26] on icon "plus" at bounding box center [403, 23] width 13 height 13
click at [478, 65] on div "Tạo đơn hàng" at bounding box center [479, 72] width 84 height 21
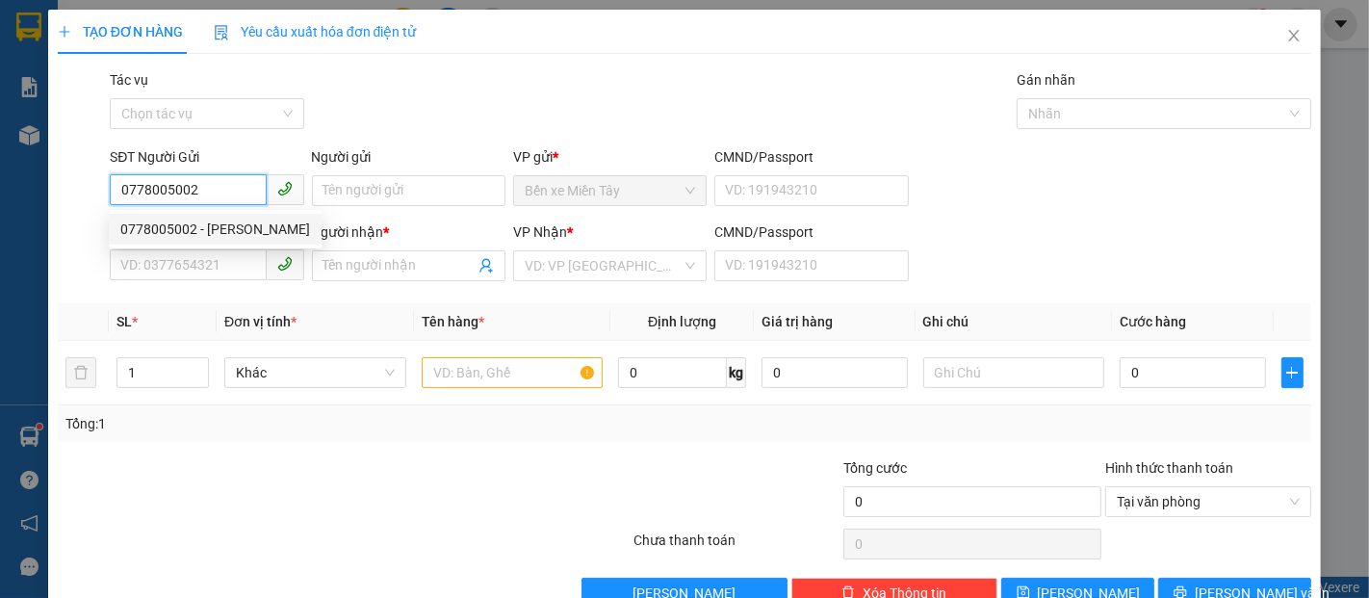
click at [252, 232] on div "0778005002 - NGỌC THANH" at bounding box center [215, 229] width 190 height 21
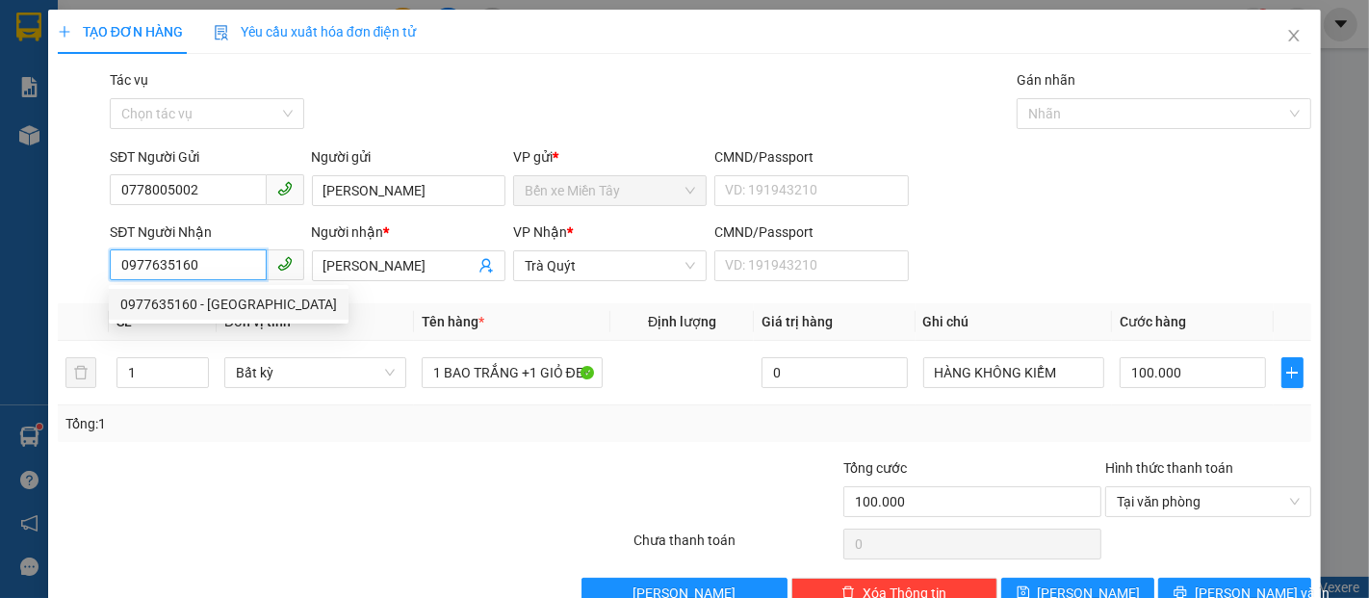
drag, startPoint x: 227, startPoint y: 276, endPoint x: 203, endPoint y: 281, distance: 24.6
click at [202, 282] on div "SĐT Người Nhận 0977635160" at bounding box center [207, 254] width 194 height 67
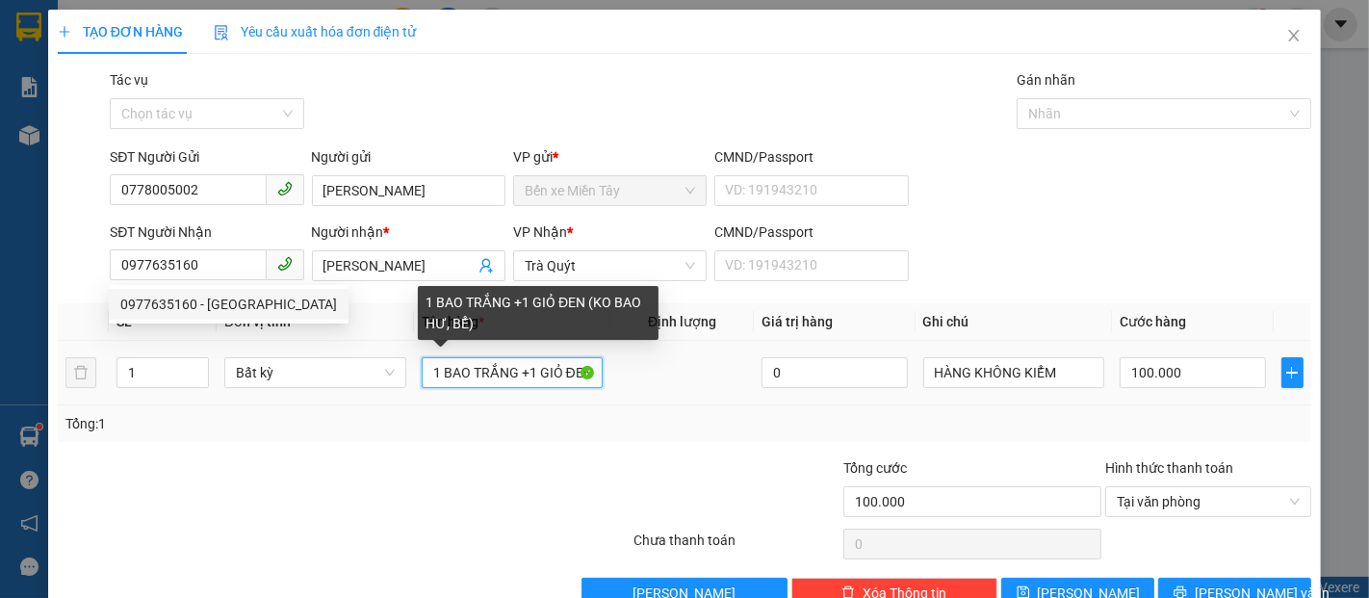
drag, startPoint x: 510, startPoint y: 365, endPoint x: 444, endPoint y: 377, distance: 67.6
click at [444, 377] on input "1 BAO TRẮNG +1 GIỎ ĐEN (KO BAO HƯ, BỂ)" at bounding box center [513, 372] width 182 height 31
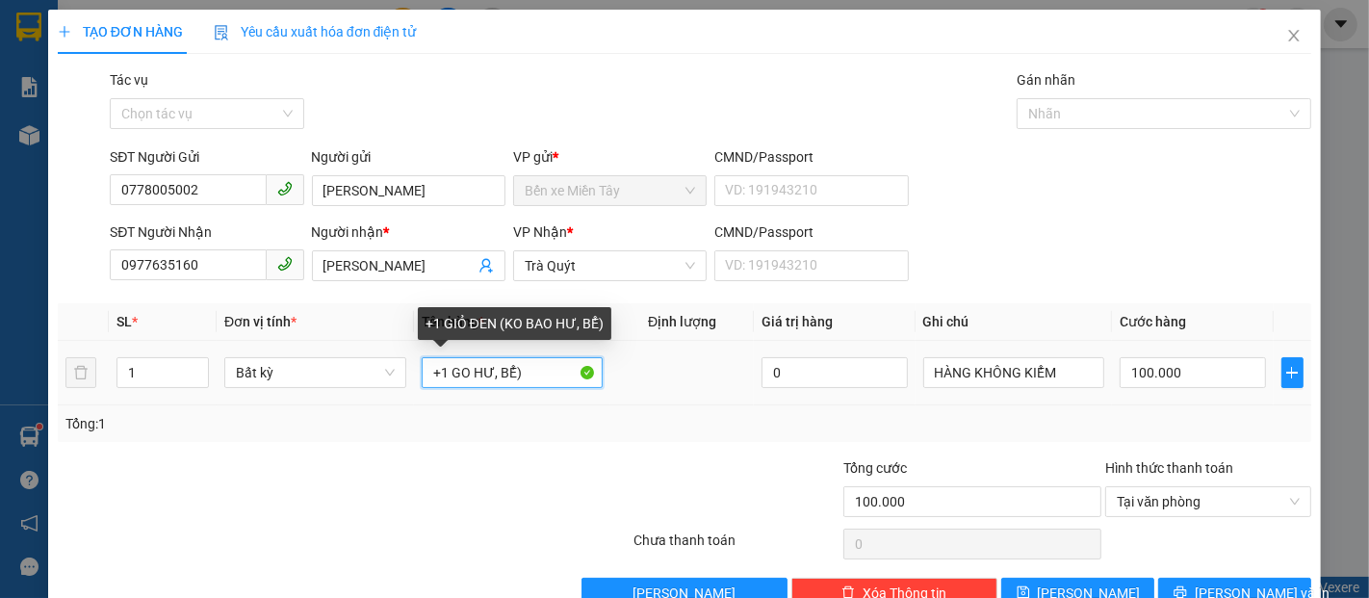
drag, startPoint x: 543, startPoint y: 383, endPoint x: 524, endPoint y: 375, distance: 21.1
click at [459, 397] on td "+1 GO HƯ, BỂ)" at bounding box center [512, 373] width 197 height 65
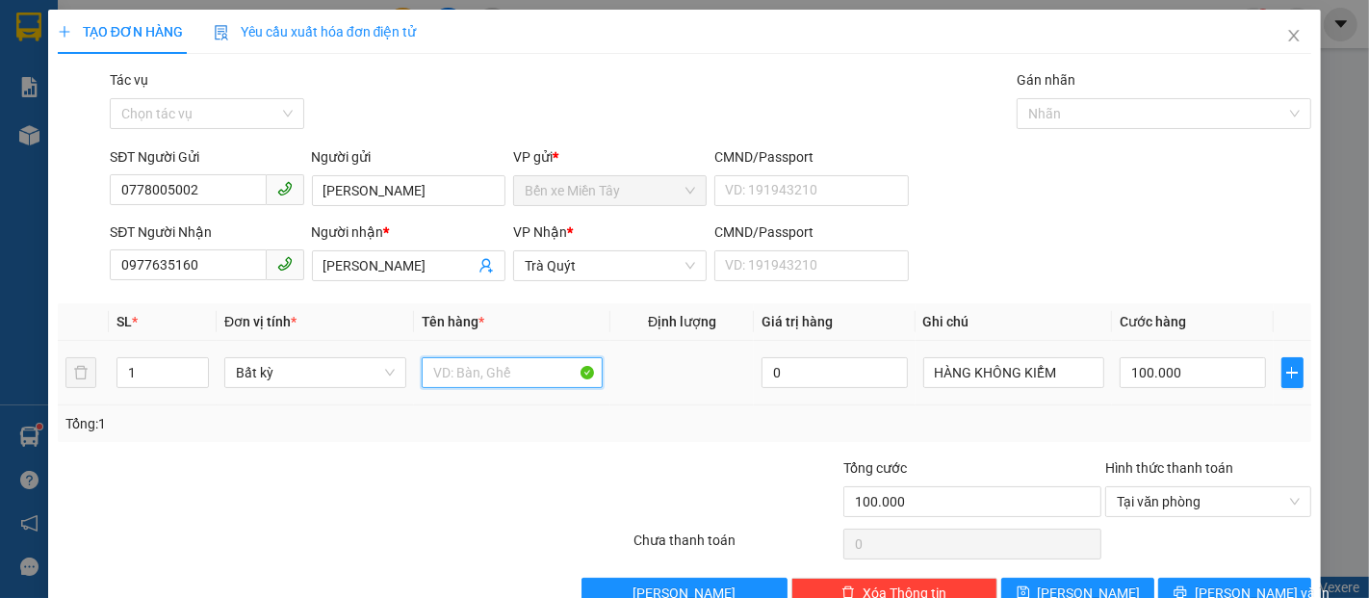
drag, startPoint x: 524, startPoint y: 375, endPoint x: 433, endPoint y: 378, distance: 90.6
click at [433, 378] on input "text" at bounding box center [513, 372] width 182 height 31
click at [1185, 379] on input "100.000" at bounding box center [1192, 372] width 145 height 31
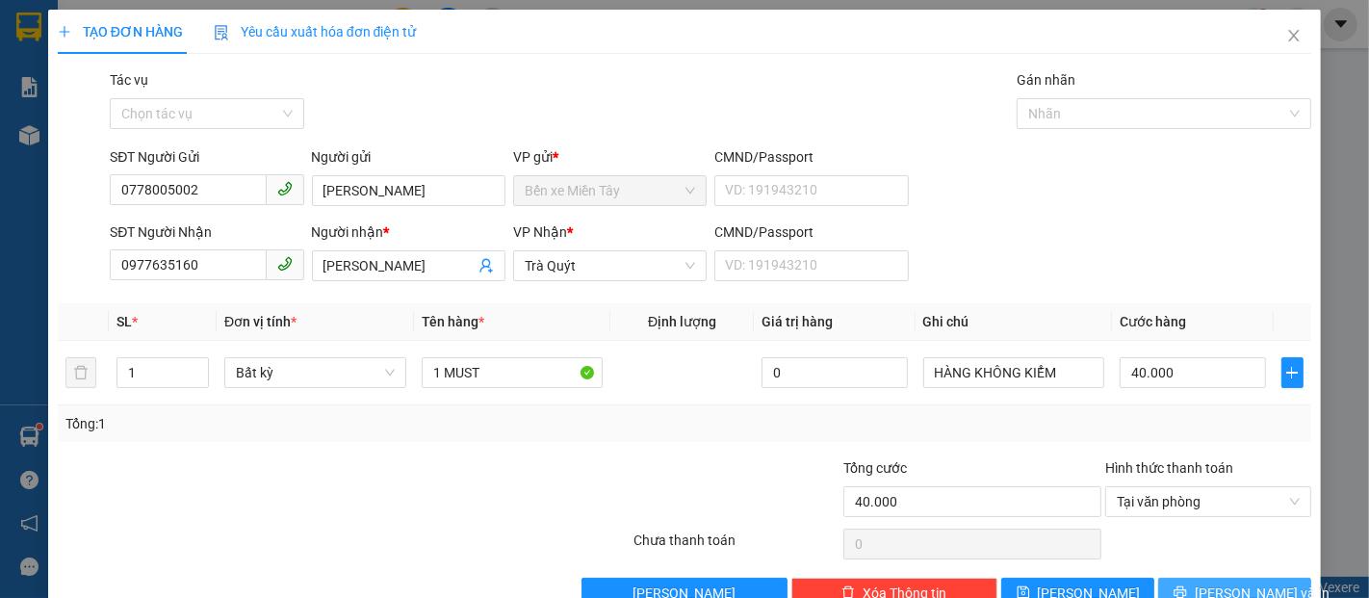
click at [1289, 578] on button "Lưu và In" at bounding box center [1234, 593] width 153 height 31
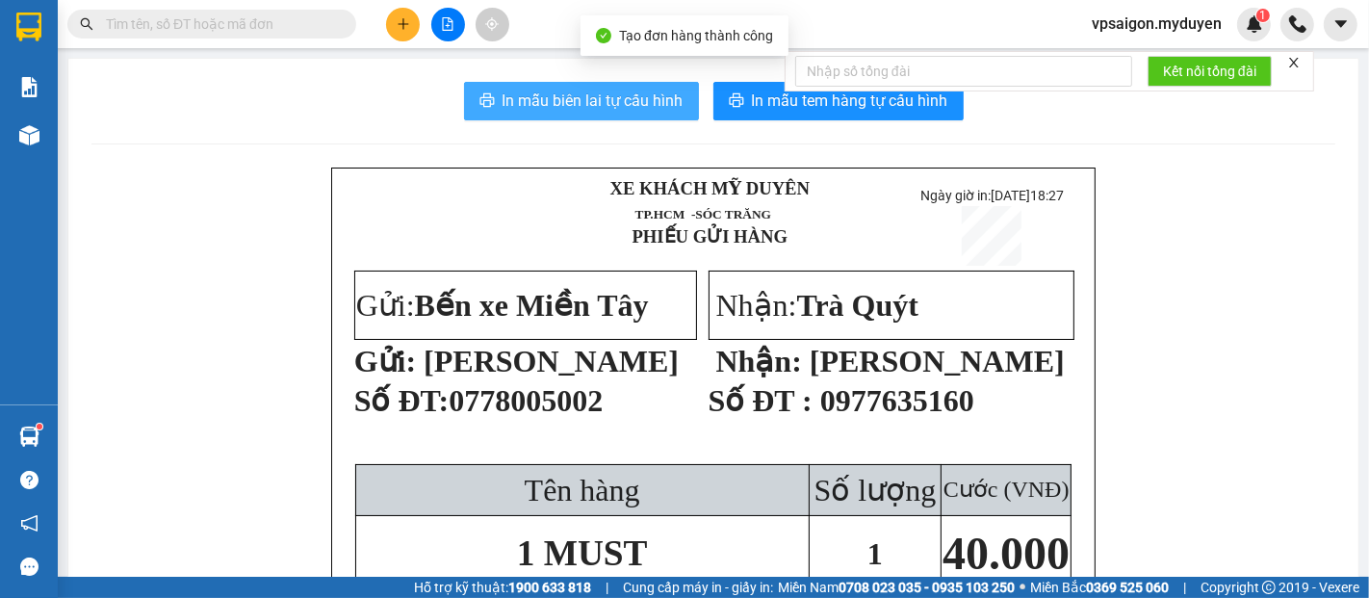
click at [628, 108] on span "In mẫu biên lai tự cấu hình" at bounding box center [593, 101] width 181 height 24
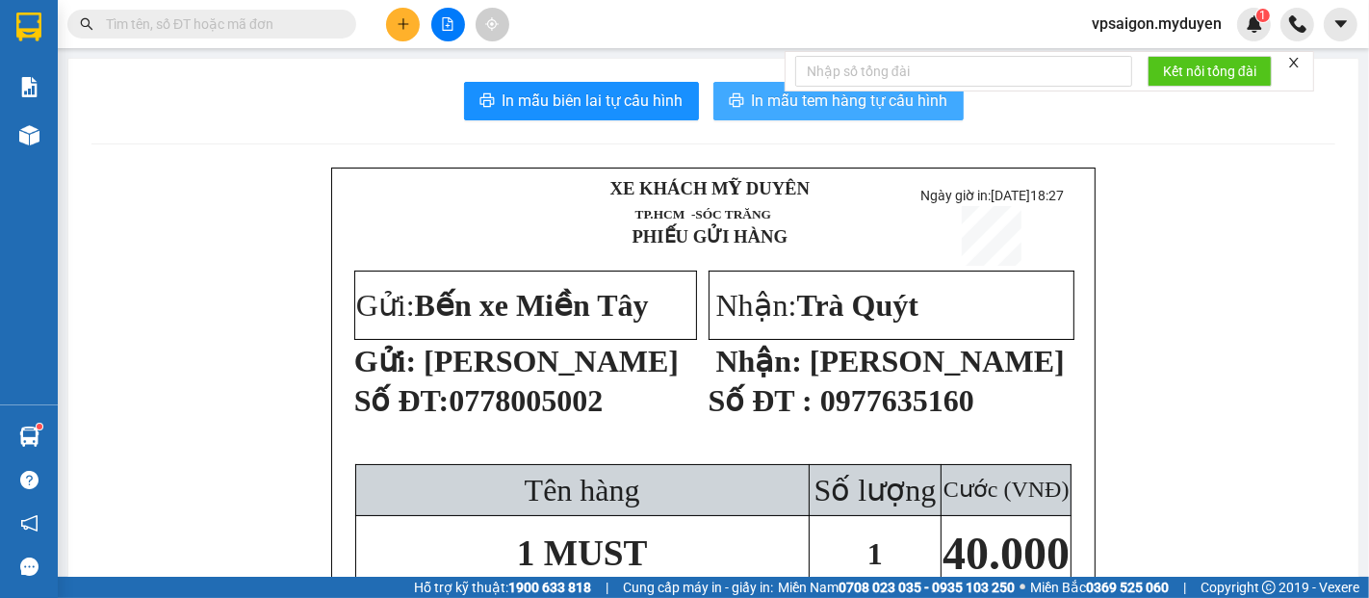
click at [776, 111] on span "In mẫu tem hàng tự cấu hình" at bounding box center [850, 101] width 196 height 24
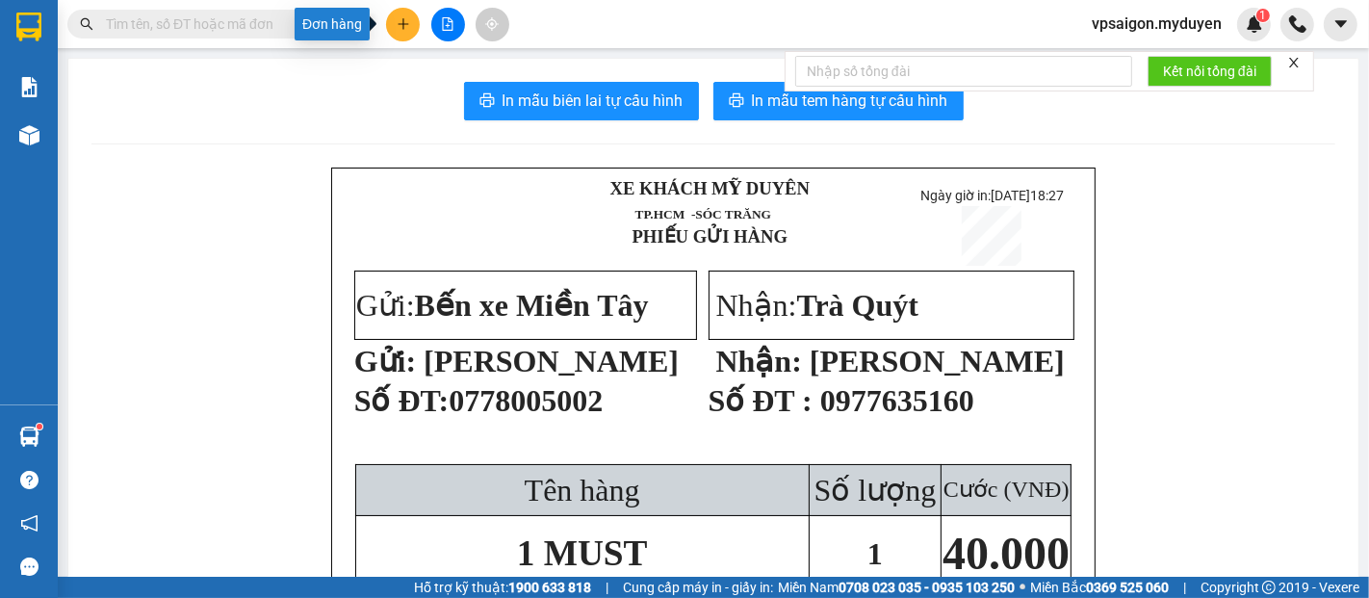
click at [394, 33] on button at bounding box center [403, 25] width 34 height 34
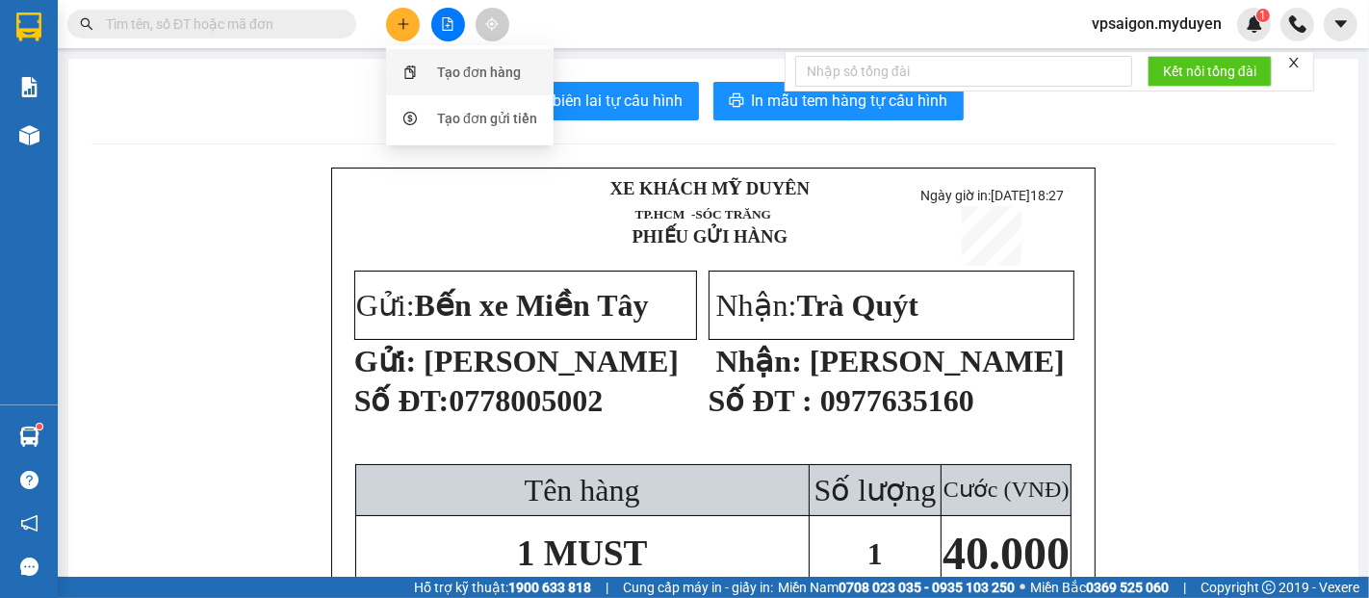
click at [450, 62] on div "Tạo đơn hàng" at bounding box center [479, 72] width 84 height 21
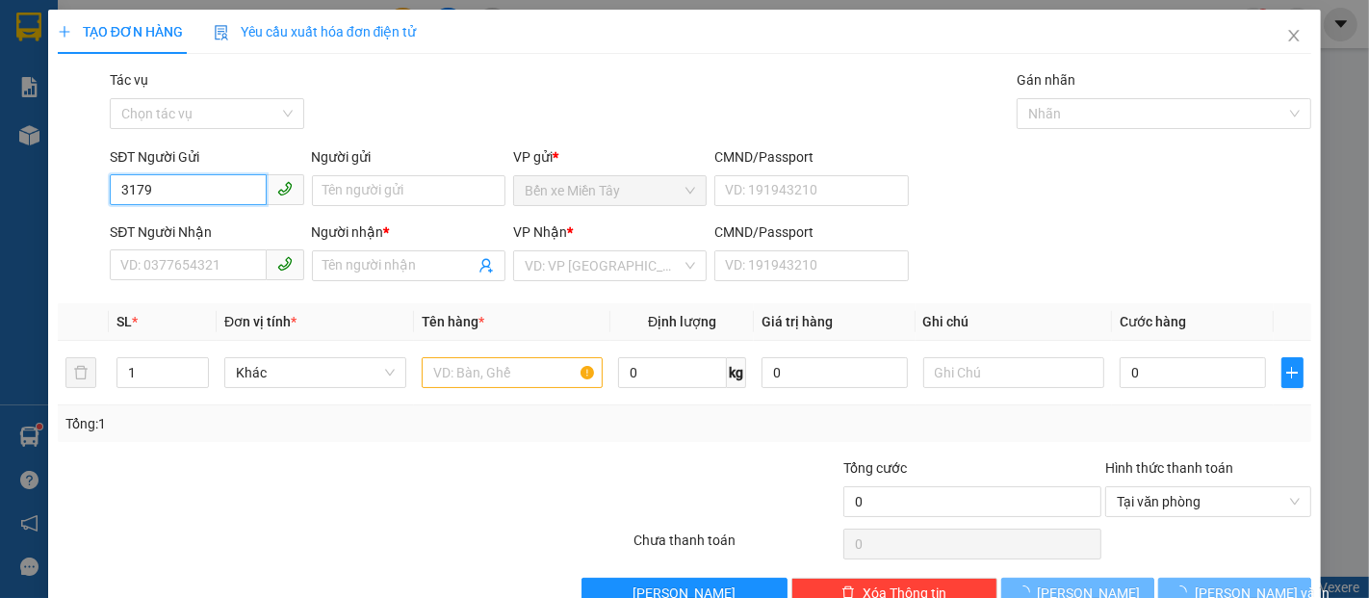
click at [233, 202] on input "3179" at bounding box center [188, 189] width 156 height 31
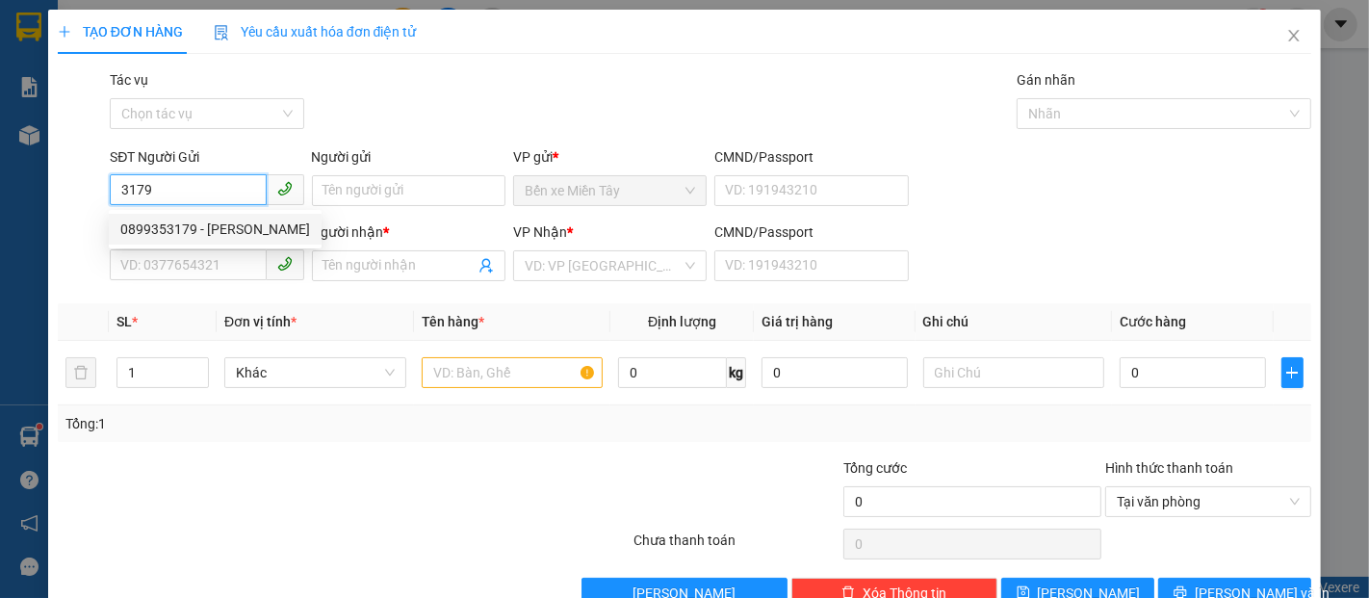
drag, startPoint x: 169, startPoint y: 183, endPoint x: 97, endPoint y: 194, distance: 73.0
click at [97, 194] on div "SĐT Người Gửi 3179 Người gửi Tên người gửi VP gửi * Bến xe Miền Tây CMND/Passpo…" at bounding box center [685, 179] width 1258 height 67
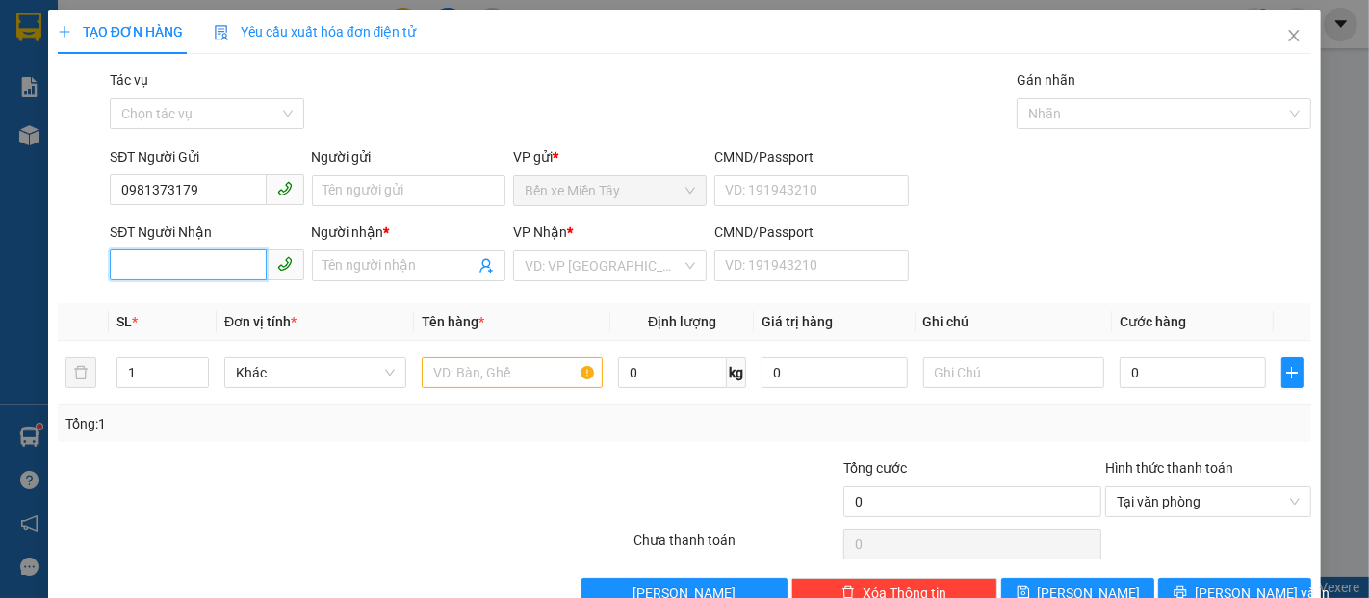
click at [209, 266] on input "SĐT Người Nhận" at bounding box center [188, 264] width 156 height 31
click at [184, 264] on input "09494643145" at bounding box center [188, 264] width 156 height 31
click at [156, 266] on input "0949464345" at bounding box center [188, 264] width 156 height 31
click at [175, 269] on input "0949464345" at bounding box center [188, 264] width 156 height 31
click at [168, 269] on input "0949464345" at bounding box center [188, 264] width 156 height 31
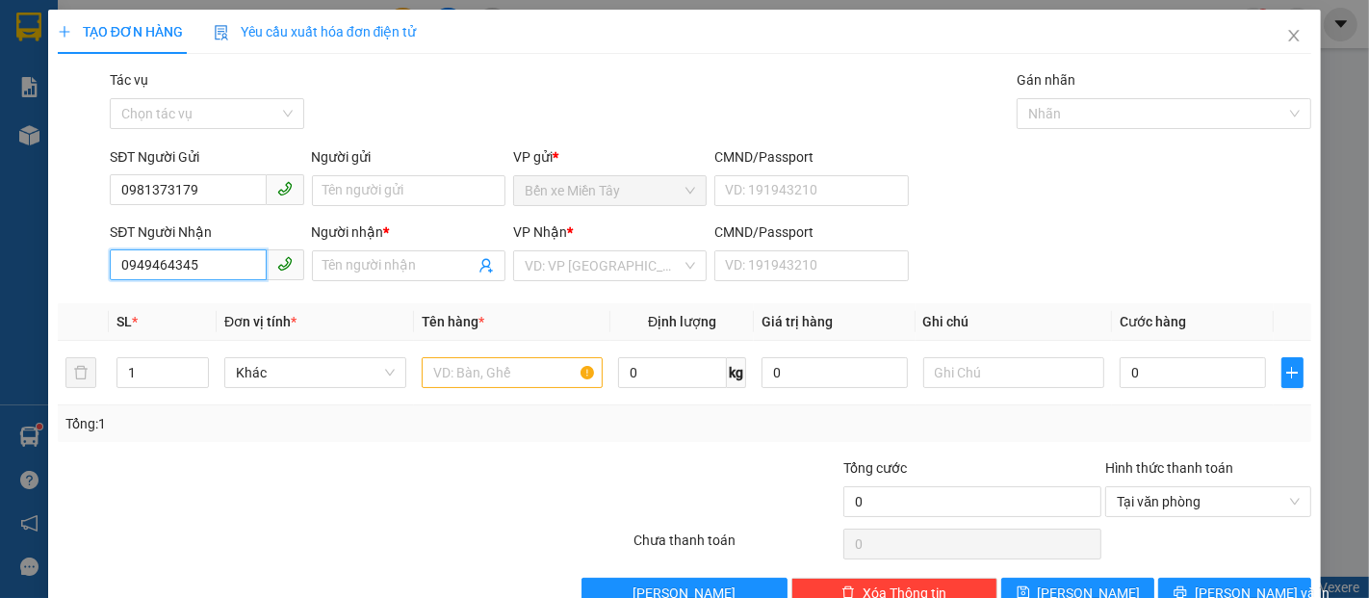
click at [220, 266] on input "0949464345" at bounding box center [188, 264] width 156 height 31
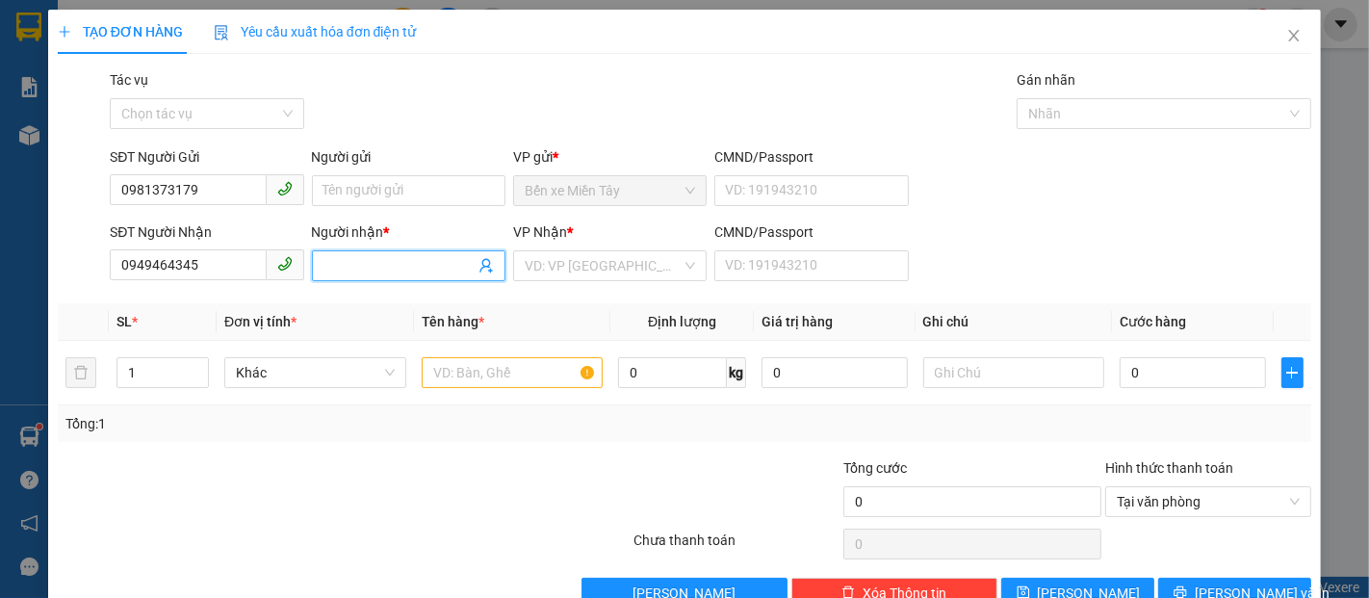
click at [394, 266] on input "Người nhận *" at bounding box center [399, 265] width 151 height 21
click at [377, 196] on input "Người gửi" at bounding box center [409, 190] width 194 height 31
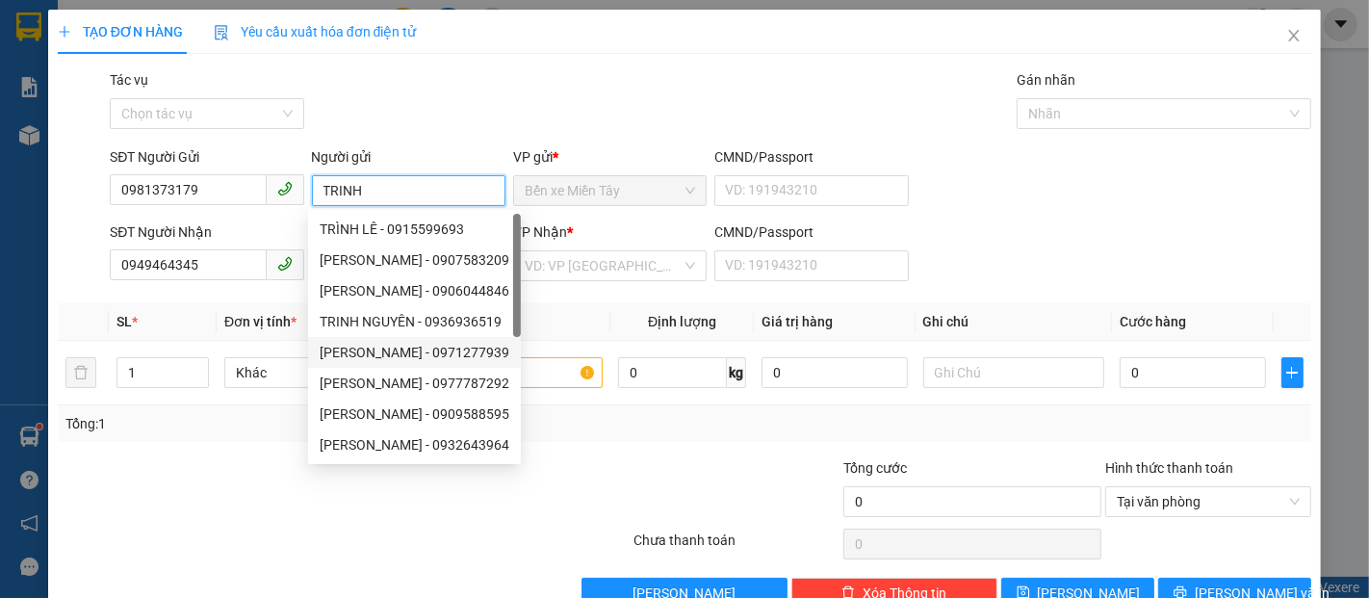
drag, startPoint x: 472, startPoint y: 362, endPoint x: 474, endPoint y: 372, distance: 9.8
click at [474, 366] on div "LÊ TÚ TRINH - 0971277939" at bounding box center [414, 352] width 213 height 31
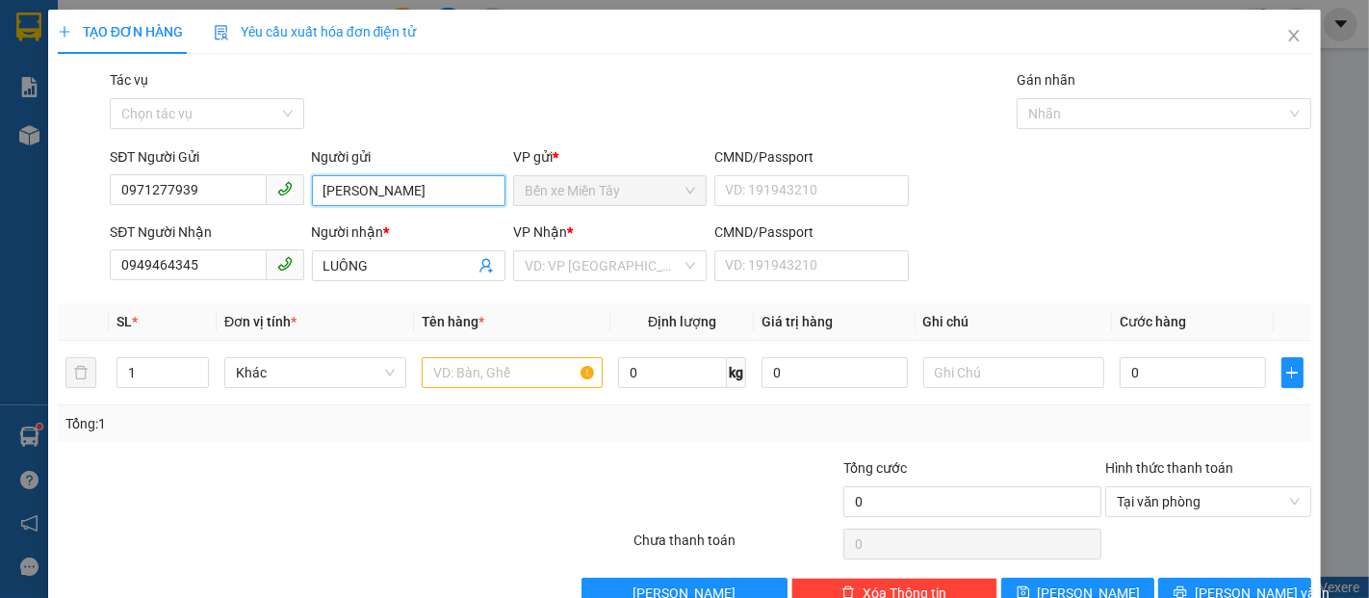
drag, startPoint x: 440, startPoint y: 192, endPoint x: 309, endPoint y: 192, distance: 131.0
click at [312, 192] on input "LÊ TÚ TRINH" at bounding box center [409, 190] width 194 height 31
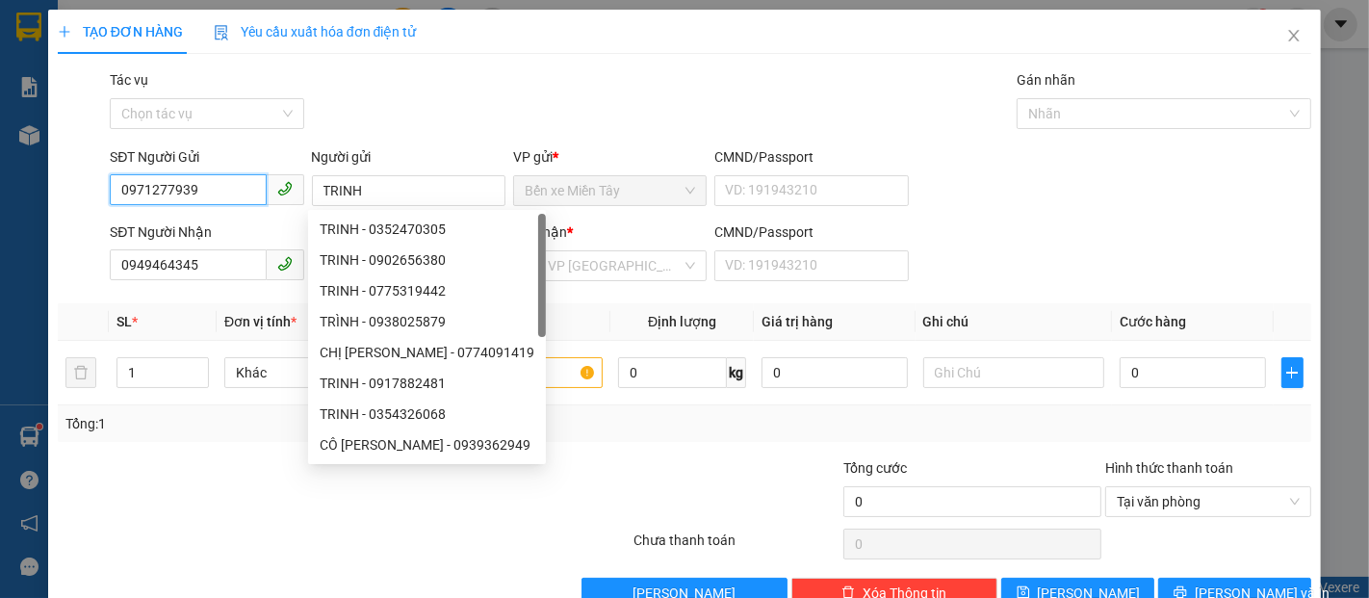
drag, startPoint x: 185, startPoint y: 196, endPoint x: 40, endPoint y: 204, distance: 144.6
click at [40, 204] on div "TẠO ĐƠN HÀNG Yêu cầu xuất hóa đơn điện tử Transit Pickup Surcharge Ids Transit …" at bounding box center [684, 299] width 1369 height 598
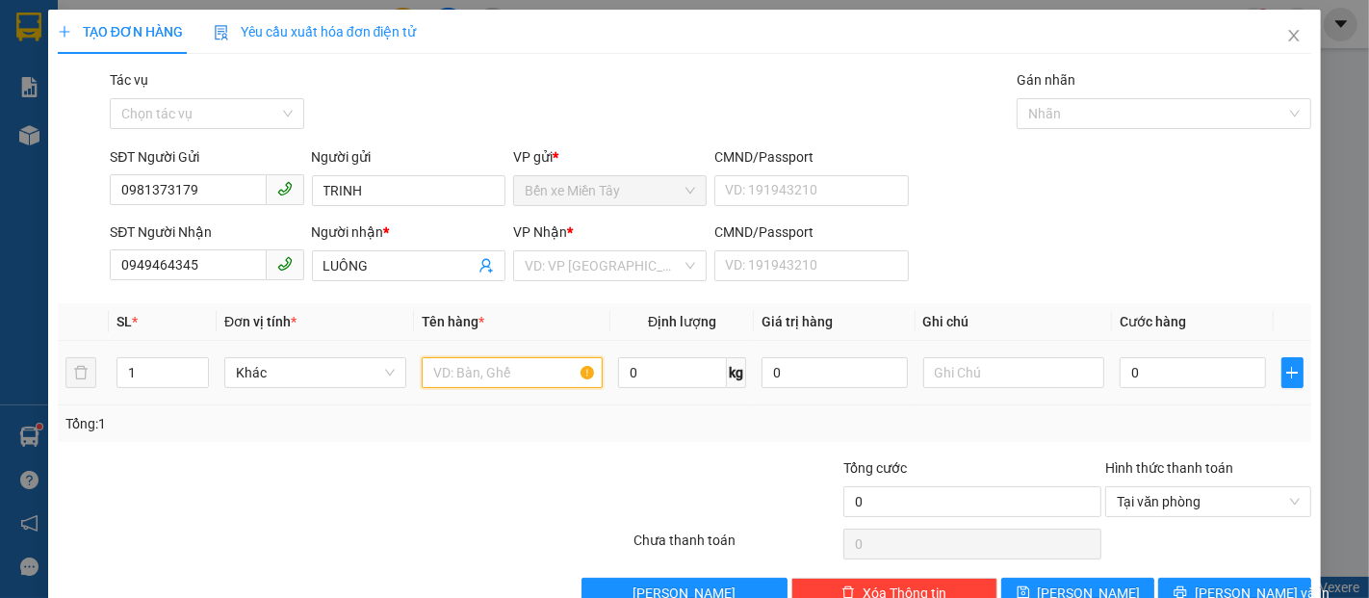
click at [516, 382] on input "text" at bounding box center [513, 372] width 182 height 31
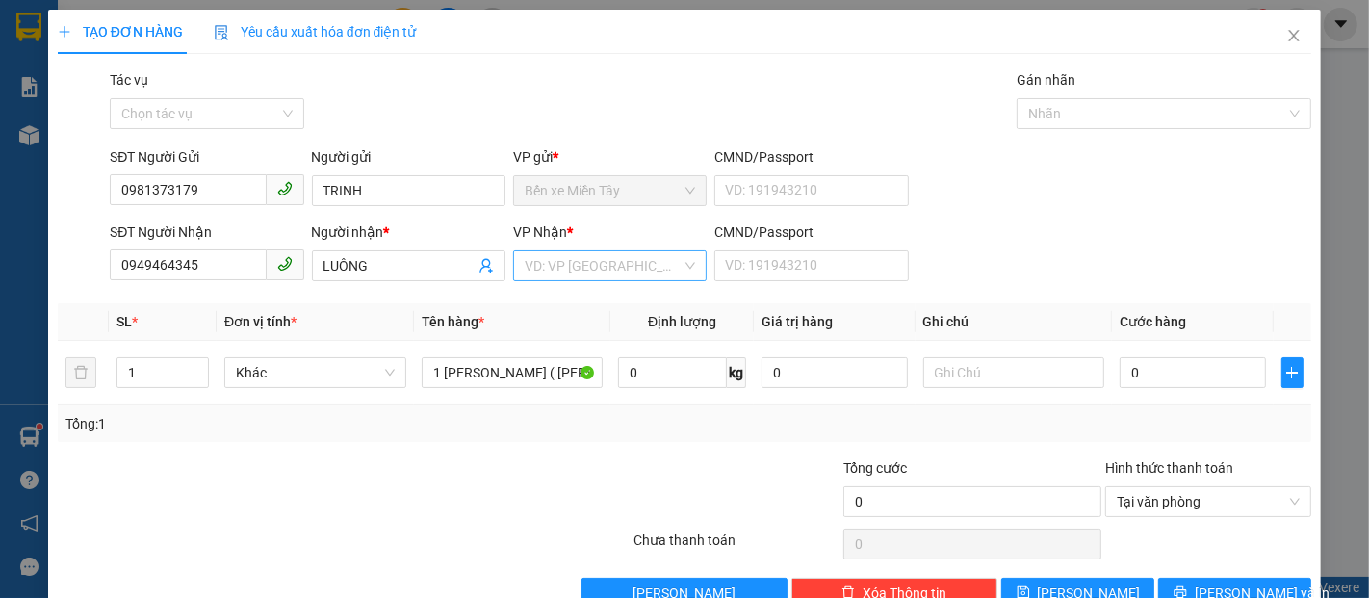
click at [624, 259] on input "search" at bounding box center [603, 265] width 157 height 29
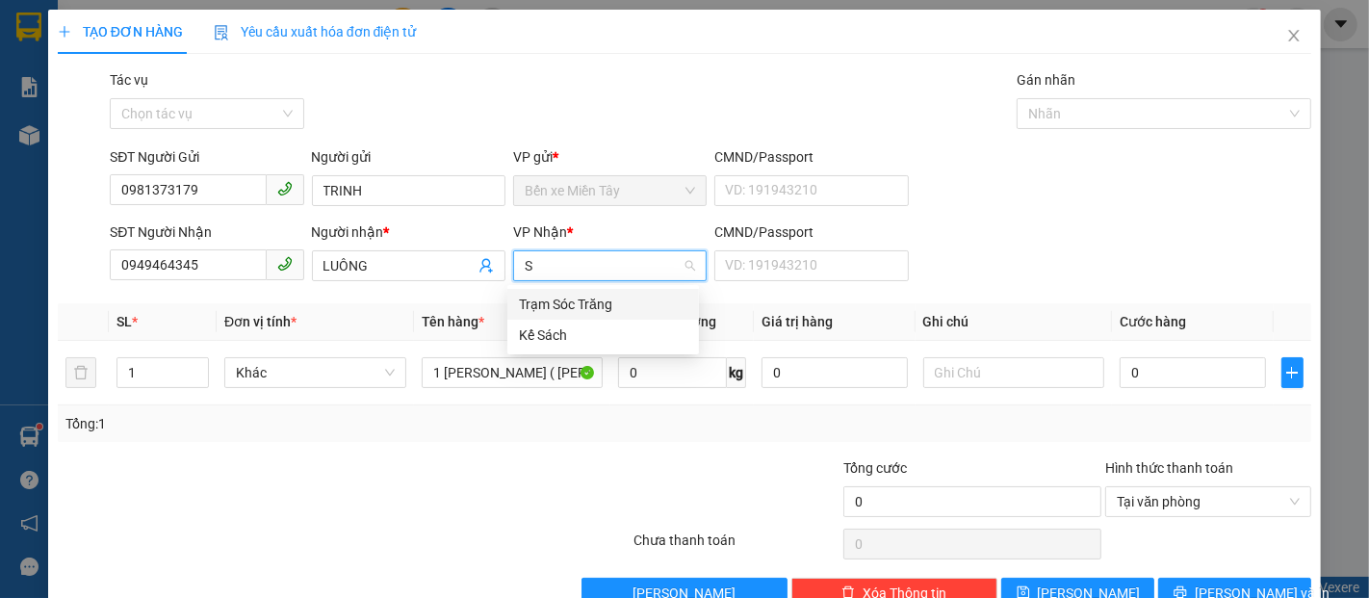
click at [601, 306] on div "Trạm Sóc Trăng" at bounding box center [603, 304] width 169 height 21
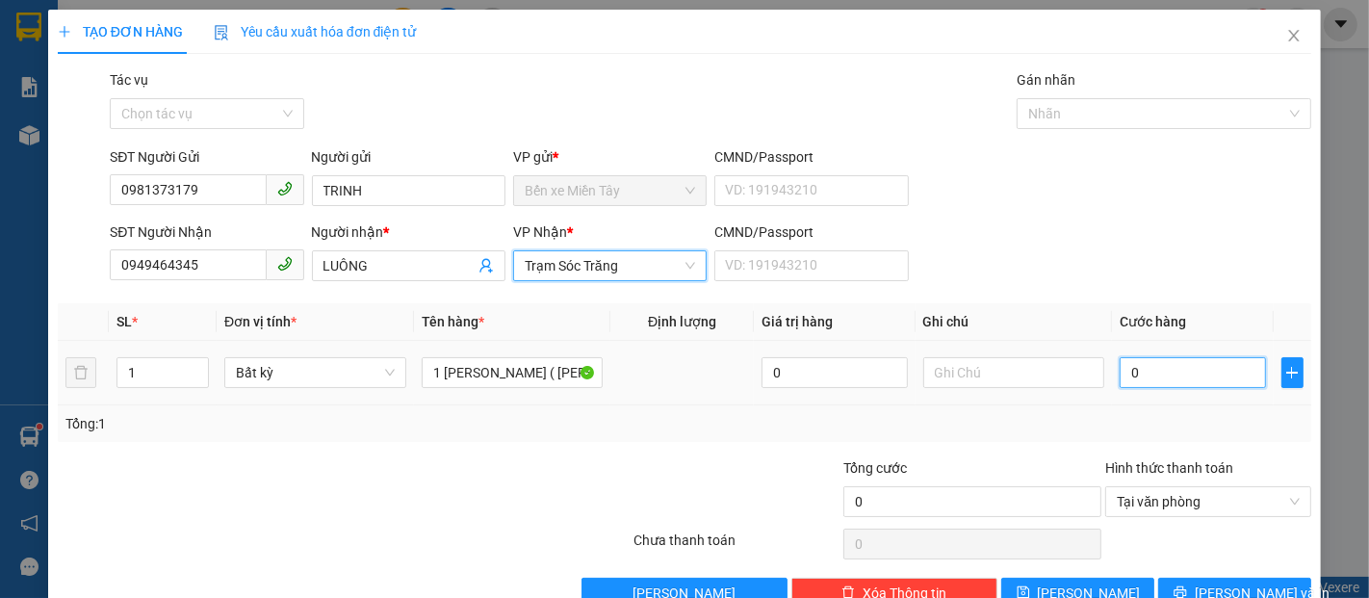
click at [1144, 370] on input "0" at bounding box center [1192, 372] width 145 height 31
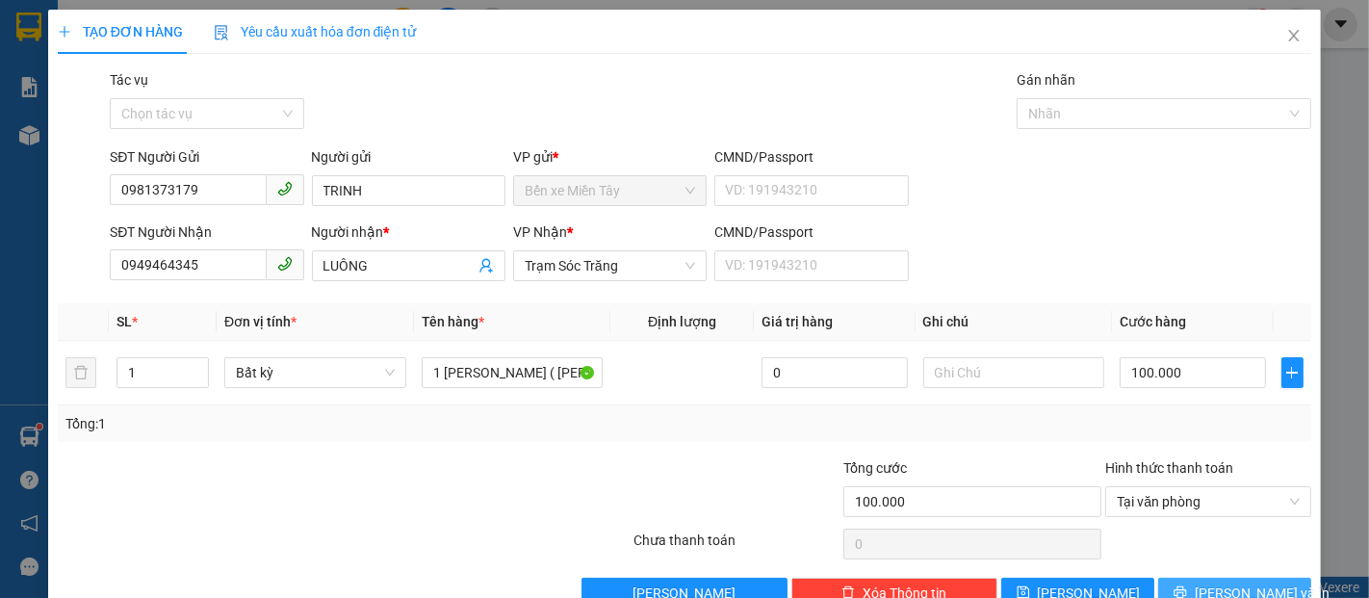
click at [1241, 583] on span "Lưu và In" at bounding box center [1262, 593] width 135 height 21
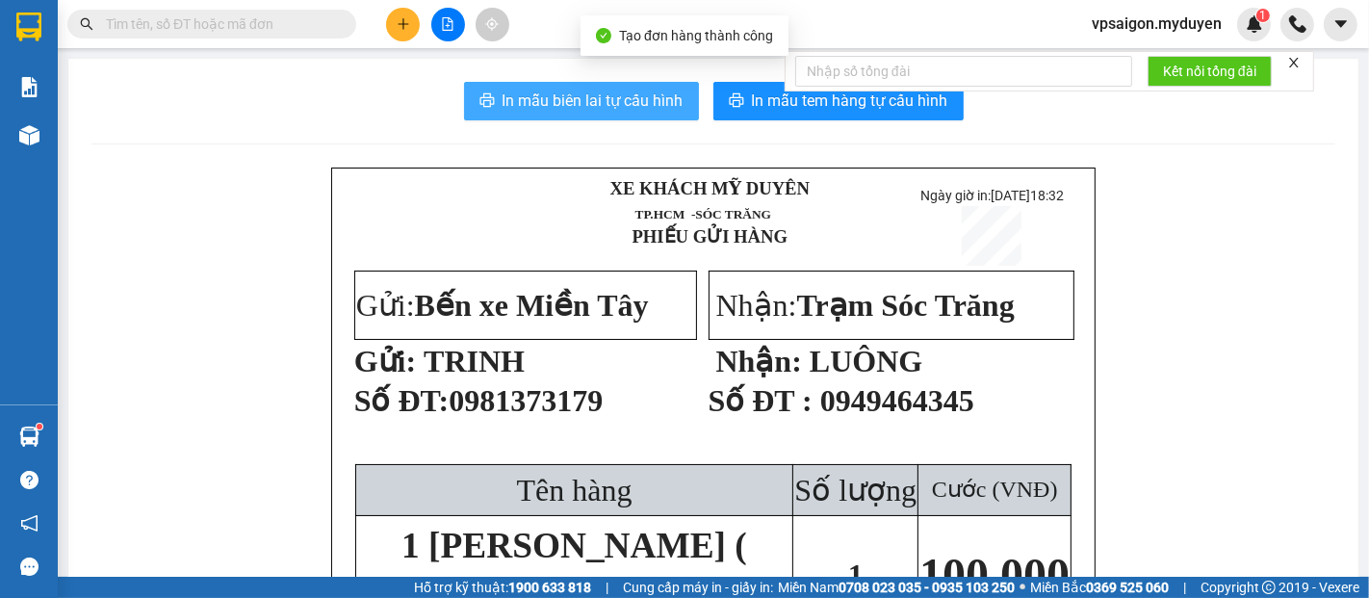
click at [562, 108] on span "In mẫu biên lai tự cấu hình" at bounding box center [593, 101] width 181 height 24
click at [870, 105] on span "In mẫu tem hàng tự cấu hình" at bounding box center [850, 101] width 196 height 24
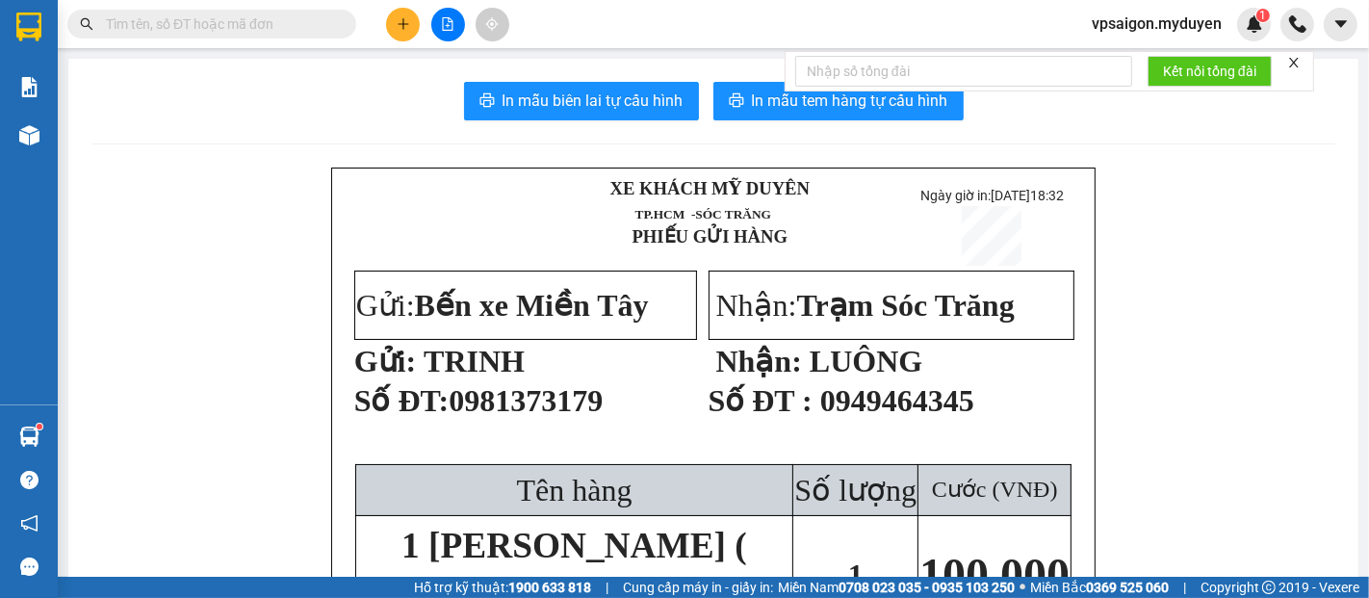
click at [396, 36] on button at bounding box center [403, 25] width 34 height 34
click at [490, 86] on div "Tạo đơn hàng" at bounding box center [470, 72] width 144 height 37
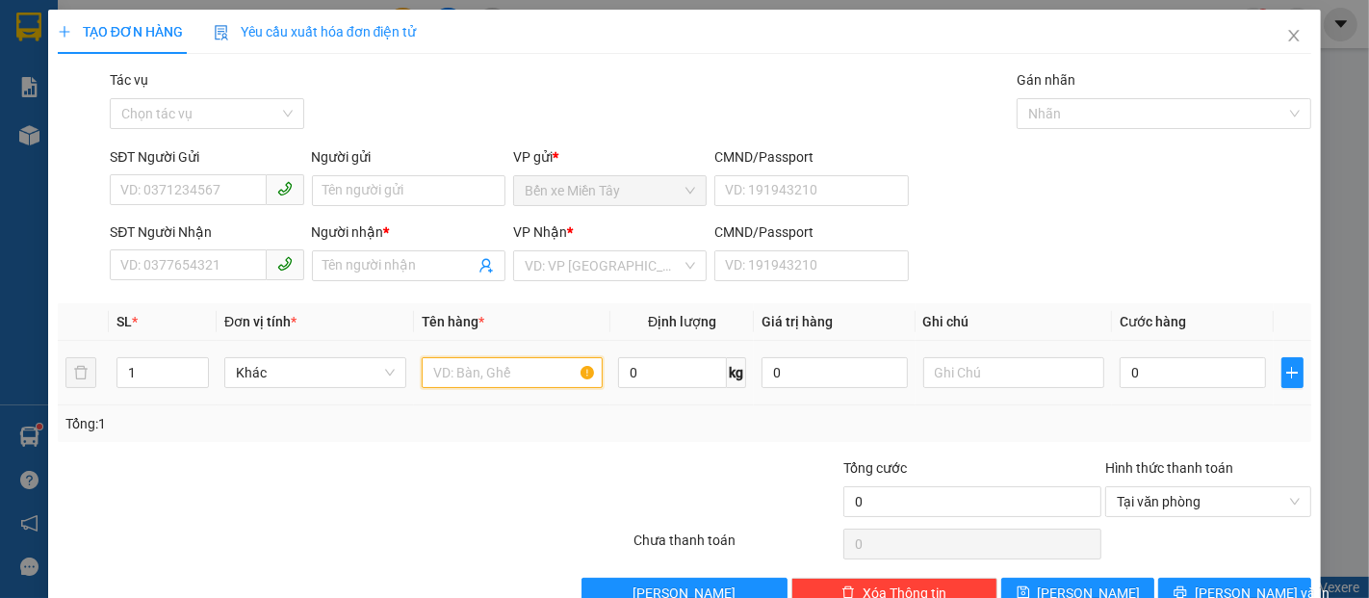
click at [544, 377] on input "text" at bounding box center [513, 372] width 182 height 31
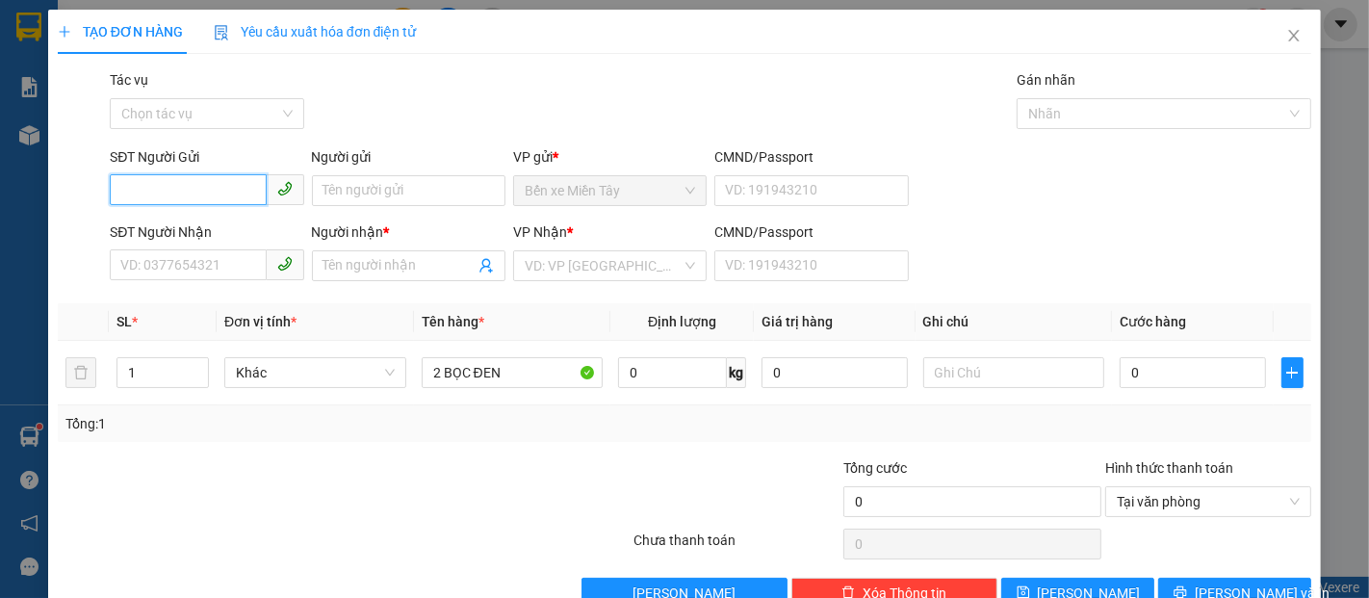
click at [229, 179] on input "SĐT Người Gửi" at bounding box center [188, 189] width 156 height 31
click at [216, 191] on input "0915759769" at bounding box center [188, 189] width 156 height 31
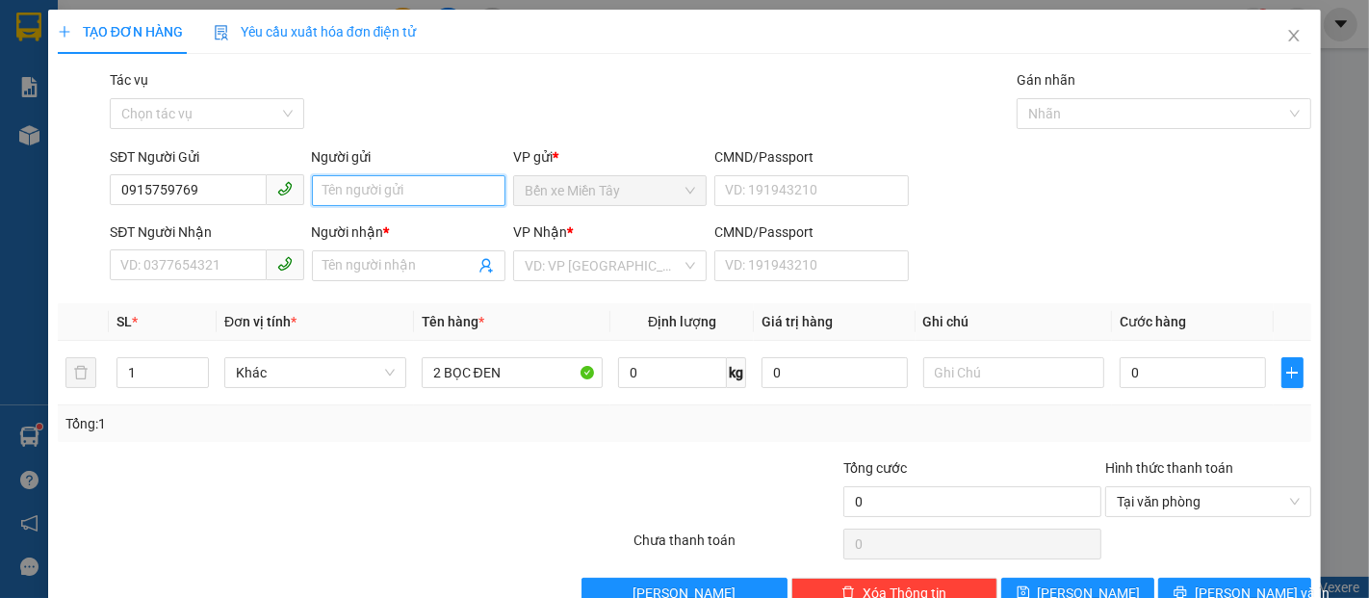
click at [374, 191] on input "Người gửi" at bounding box center [409, 190] width 194 height 31
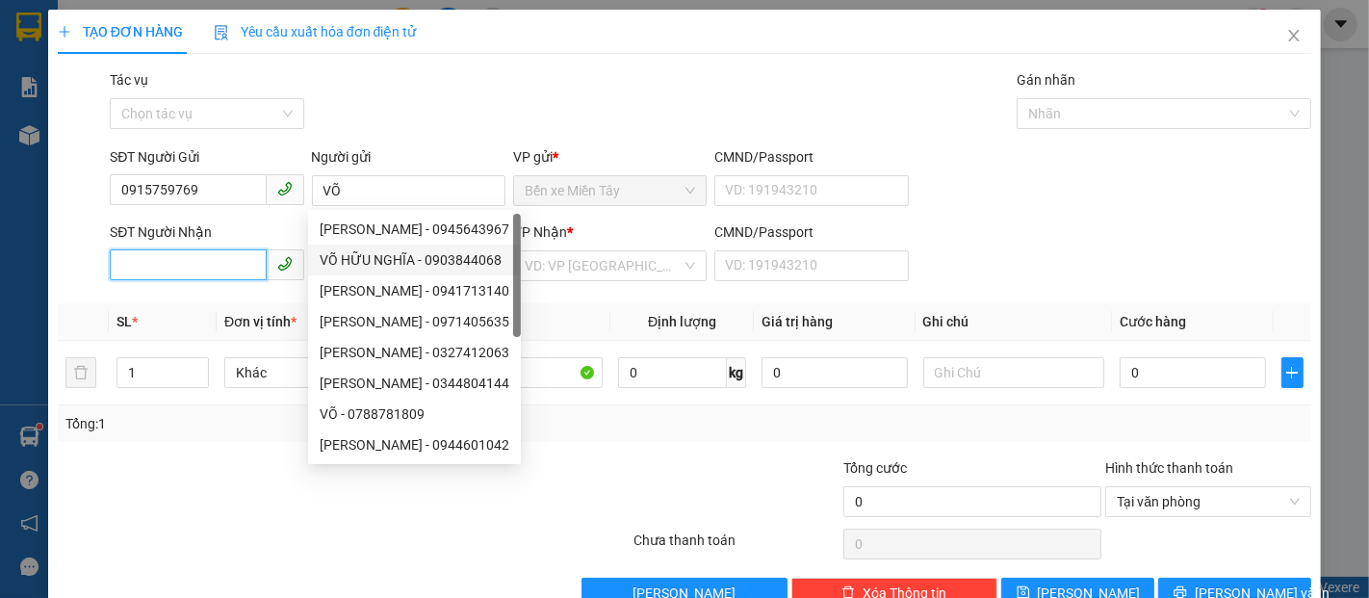
click at [188, 263] on input "SĐT Người Nhận" at bounding box center [188, 264] width 156 height 31
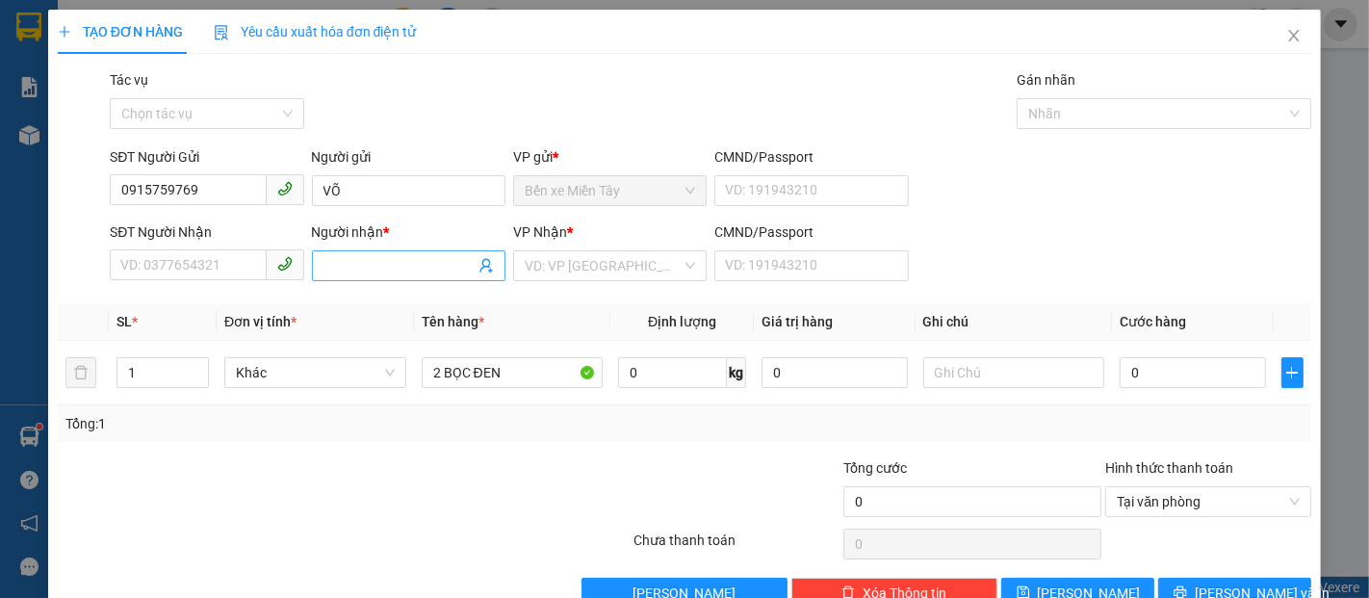
click at [405, 275] on input "Người nhận *" at bounding box center [399, 265] width 151 height 21
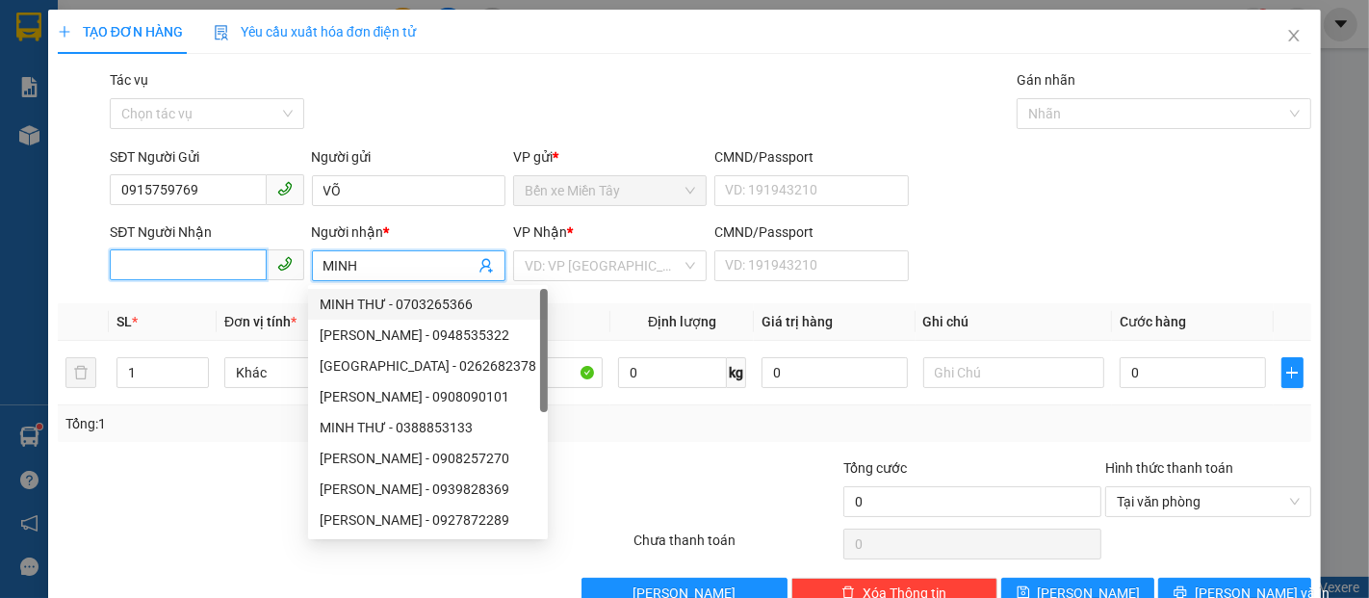
click at [223, 250] on input "SĐT Người Nhận" at bounding box center [188, 264] width 156 height 31
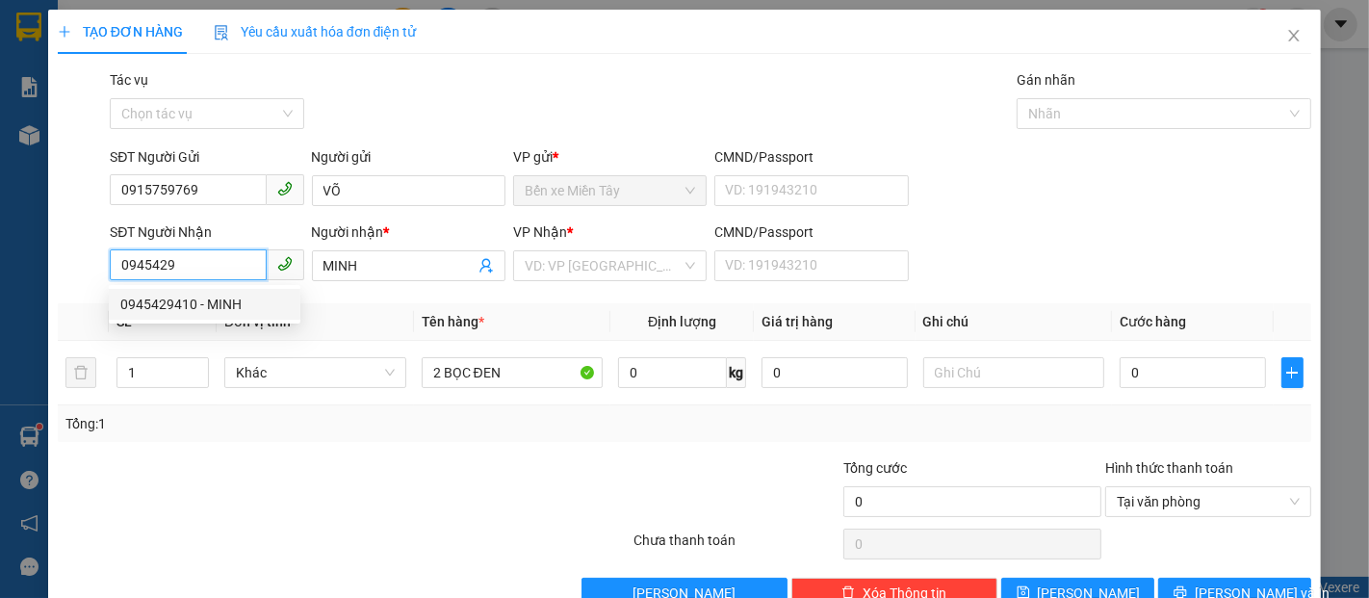
click at [216, 302] on div "0945429410 - MINH" at bounding box center [204, 304] width 169 height 21
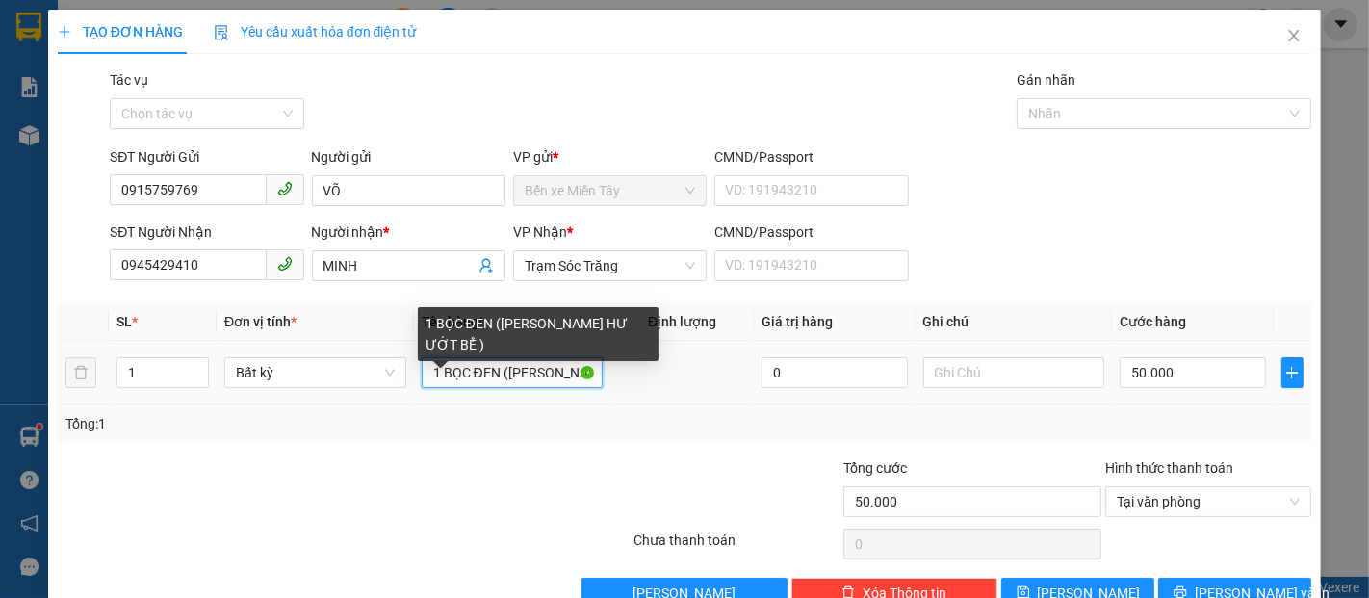
drag, startPoint x: 493, startPoint y: 377, endPoint x: 438, endPoint y: 377, distance: 54.9
click at [489, 377] on input "1 BỌC ĐEN (K BAO HƯ ƯỚT BỂ )" at bounding box center [513, 372] width 182 height 31
click at [439, 373] on input "1 BỌC ĐEN (K BAO HƯ ƯỚT BỂ )" at bounding box center [513, 372] width 182 height 31
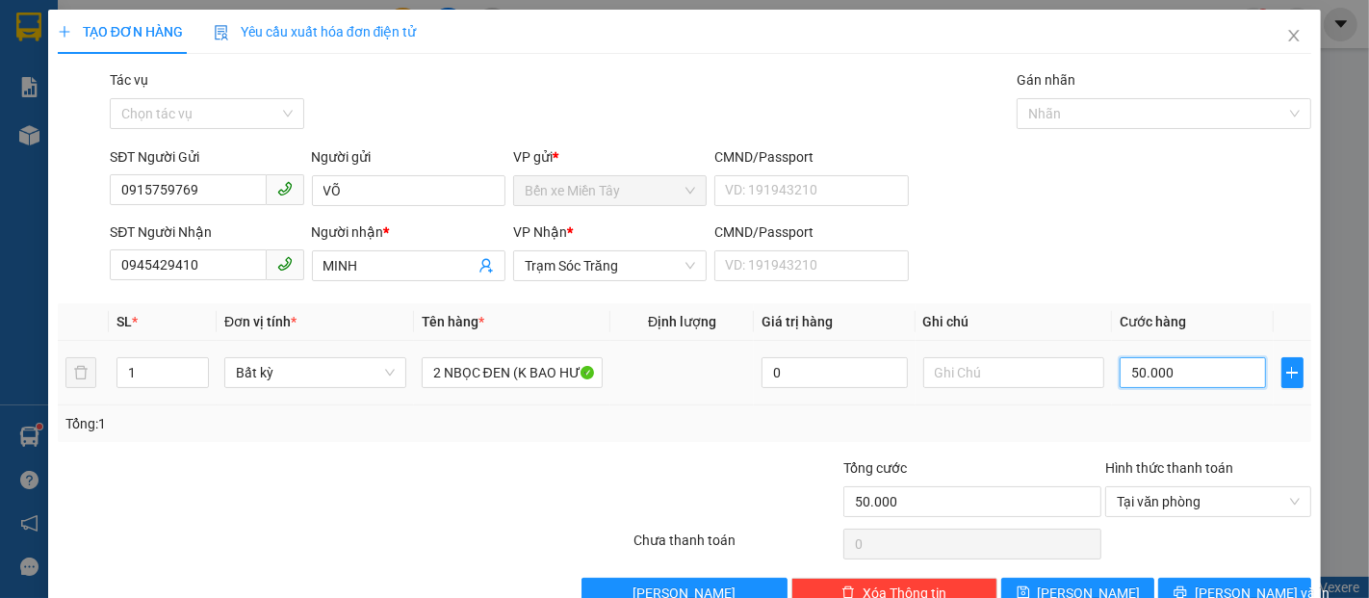
click at [1157, 382] on input "50.000" at bounding box center [1192, 372] width 145 height 31
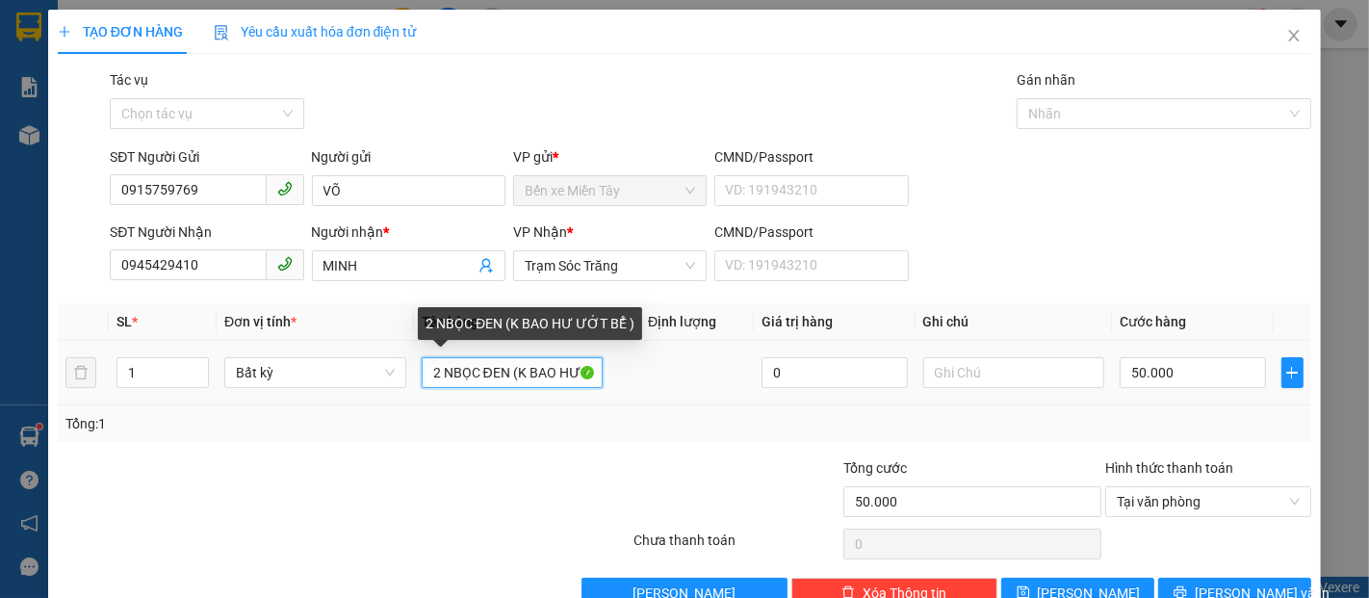
click at [528, 374] on input "2 NBỌC ĐEN (K BAO HƯ ƯỚT BỂ )" at bounding box center [513, 372] width 182 height 31
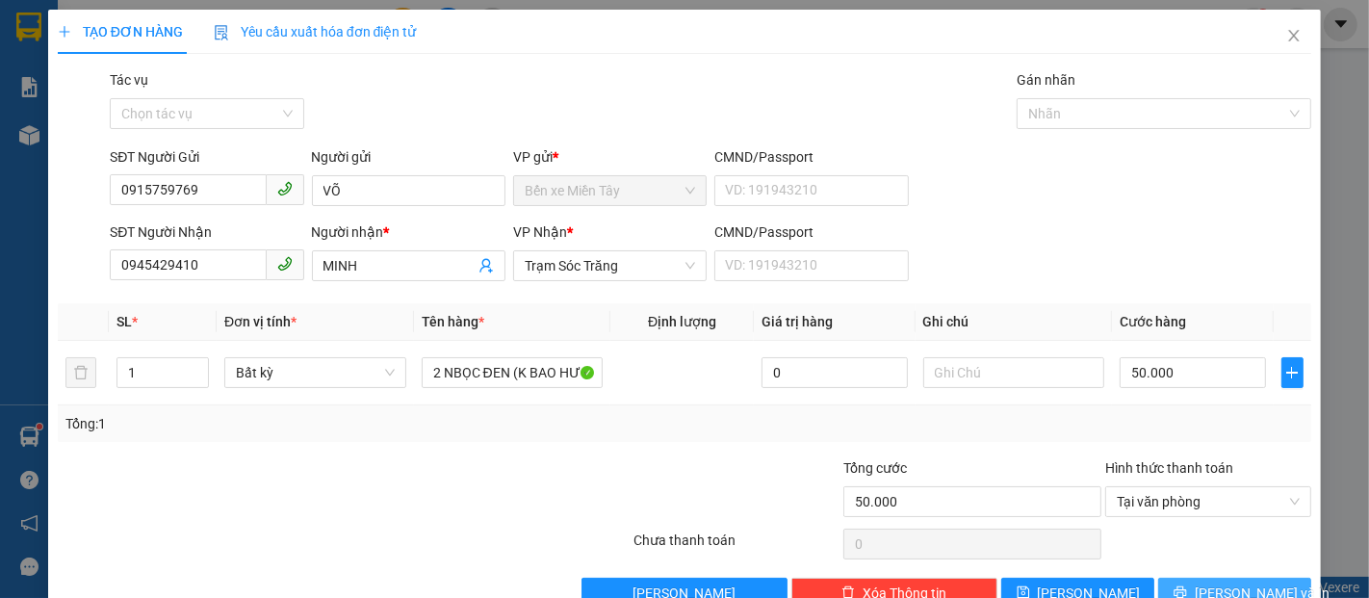
click at [1248, 583] on span "Lưu và In" at bounding box center [1262, 593] width 135 height 21
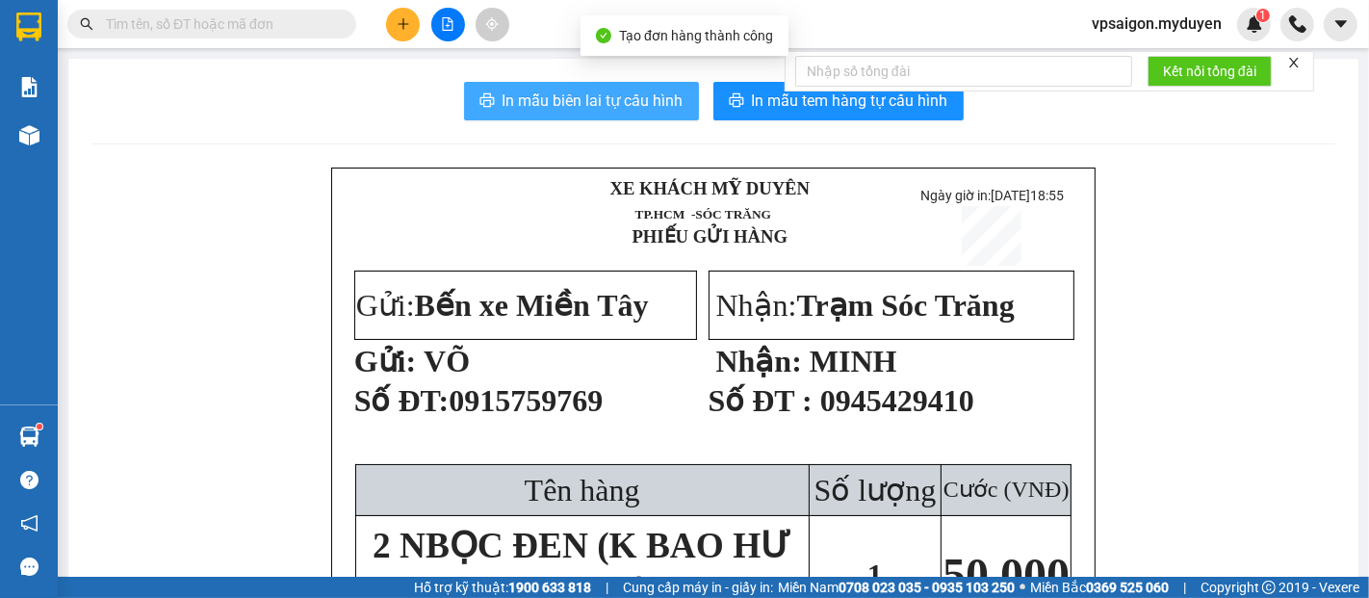
click at [603, 92] on span "In mẫu biên lai tự cấu hình" at bounding box center [593, 101] width 181 height 24
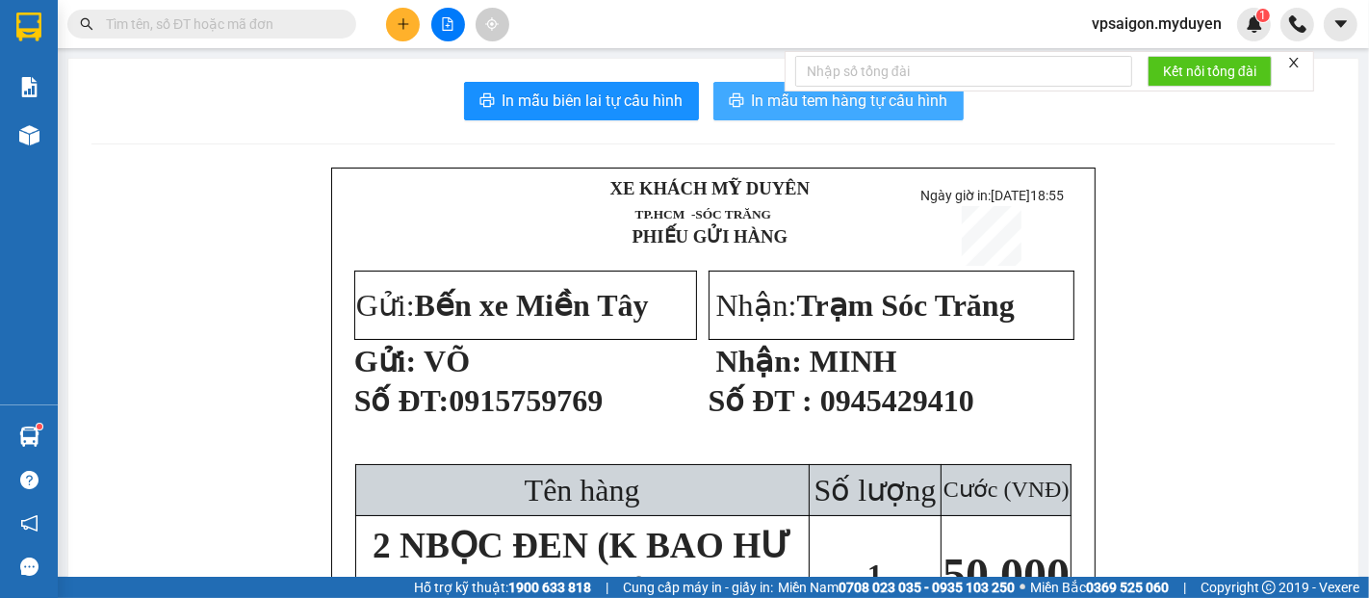
click at [920, 112] on span "In mẫu tem hàng tự cấu hình" at bounding box center [850, 101] width 196 height 24
click at [858, 106] on span "In mẫu tem hàng tự cấu hình" at bounding box center [850, 101] width 196 height 24
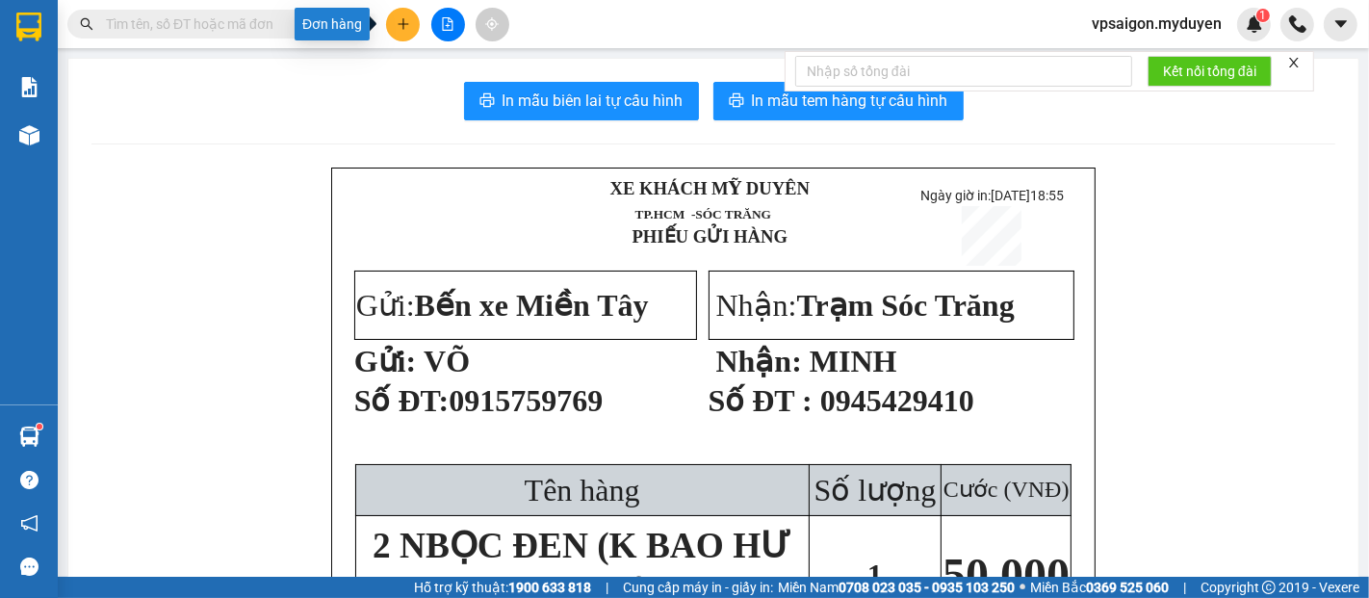
drag, startPoint x: 404, startPoint y: 28, endPoint x: 490, endPoint y: 60, distance: 91.4
click at [405, 29] on icon "plus" at bounding box center [403, 23] width 13 height 13
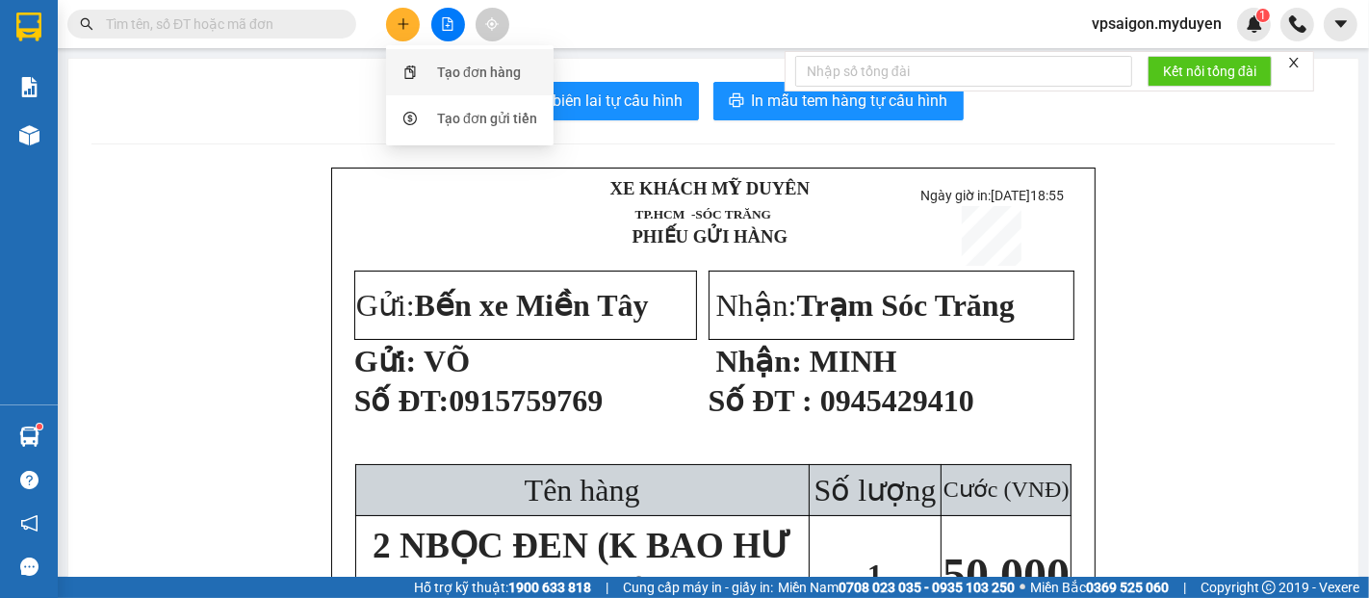
click at [489, 72] on div "Tạo đơn hàng" at bounding box center [479, 72] width 84 height 21
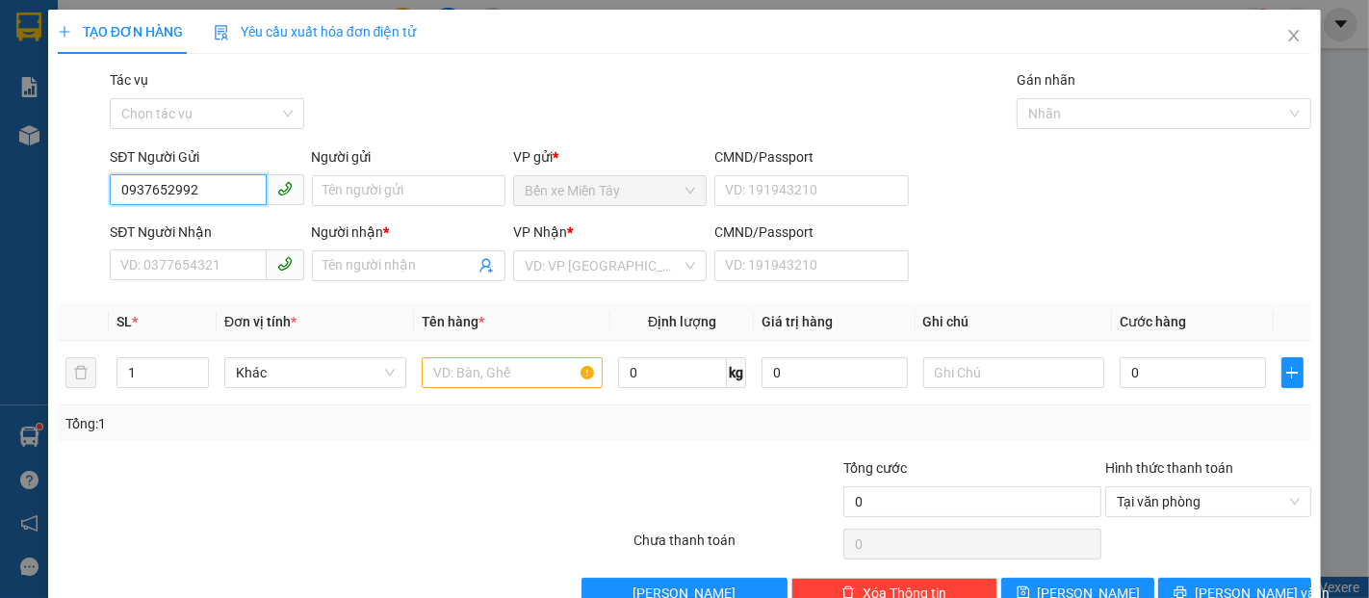
click at [216, 196] on input "0937652992" at bounding box center [188, 189] width 156 height 31
click at [213, 225] on div "0937652993 - YẾN" at bounding box center [204, 229] width 169 height 21
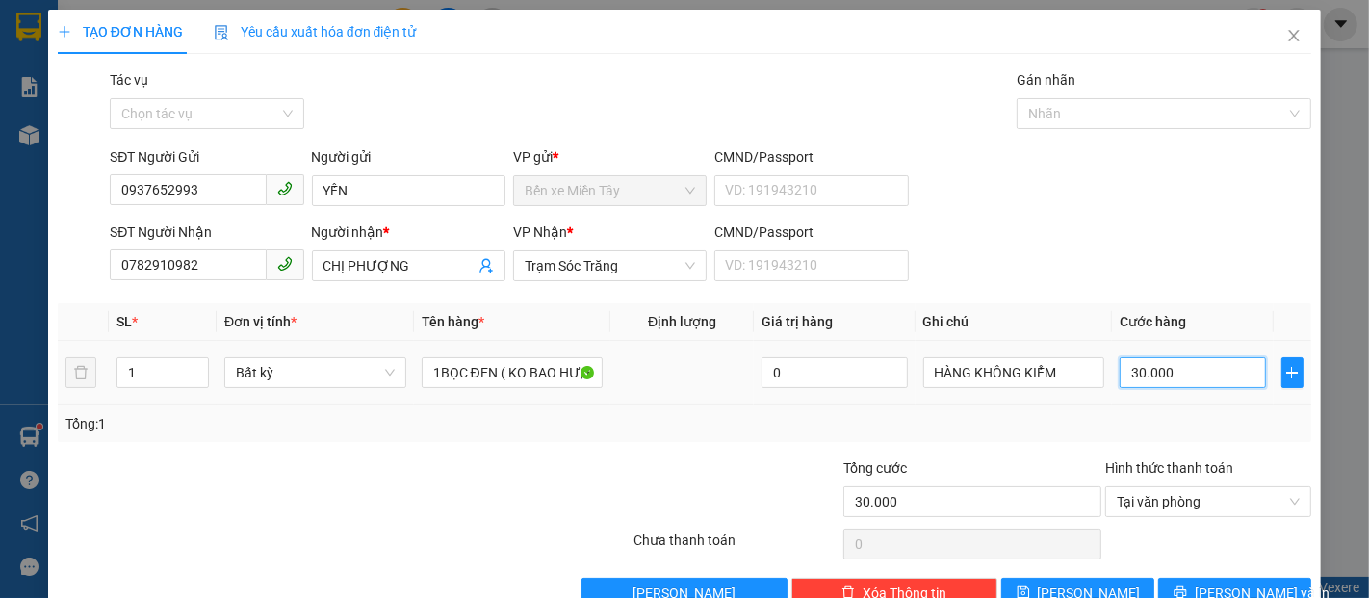
click at [1168, 357] on input "30.000" at bounding box center [1192, 372] width 145 height 31
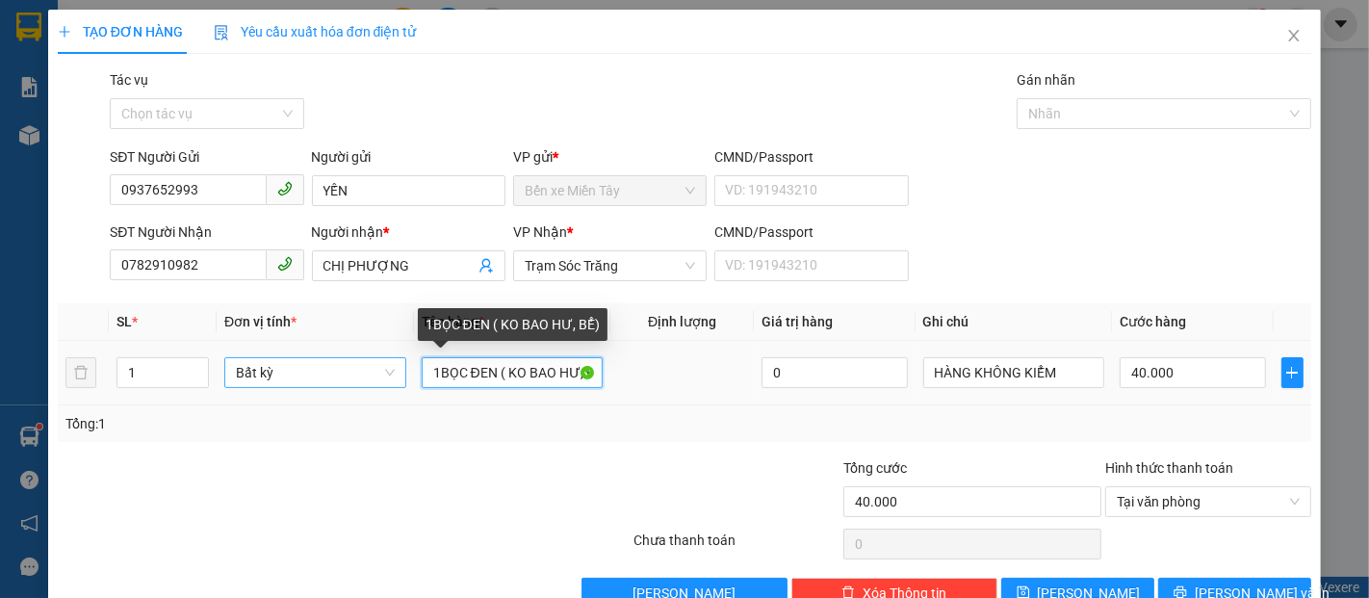
drag, startPoint x: 491, startPoint y: 326, endPoint x: 383, endPoint y: 326, distance: 107.9
click at [383, 341] on tr "1 Bất kỳ 1BỌC ĐEN ( KO BAO HƯ, BỂ) 0 HÀNG KHÔNG KIỂM 40.000" at bounding box center [685, 373] width 1254 height 65
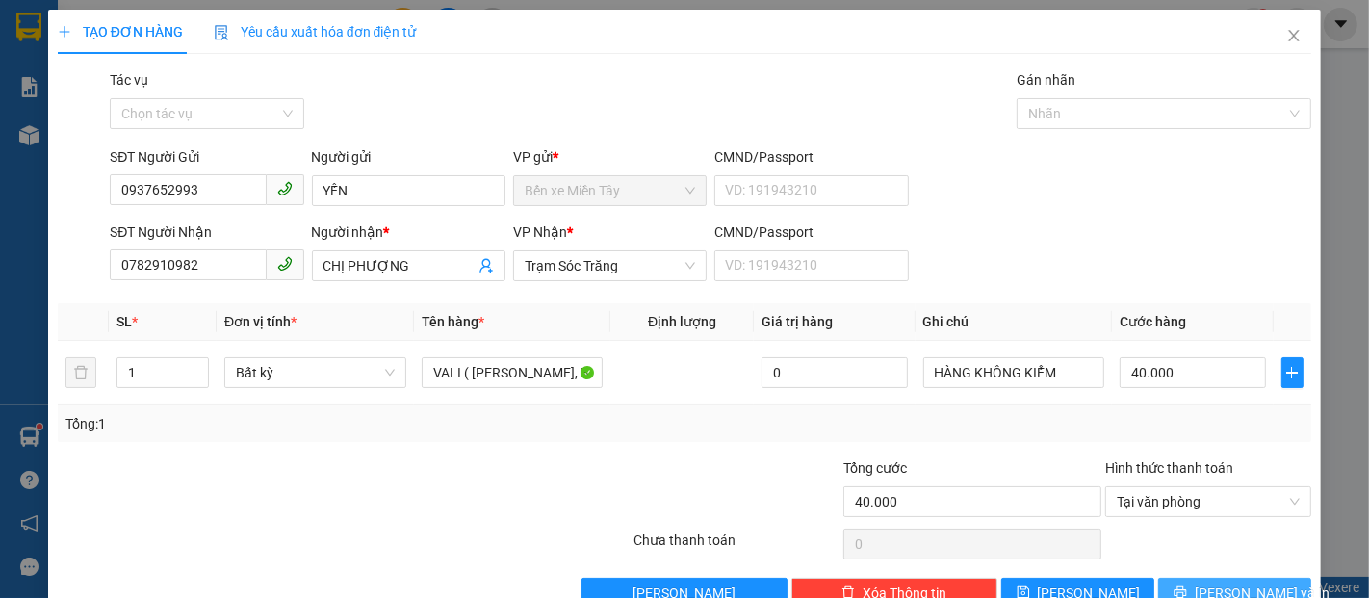
click at [1287, 578] on button "Lưu và In" at bounding box center [1234, 593] width 153 height 31
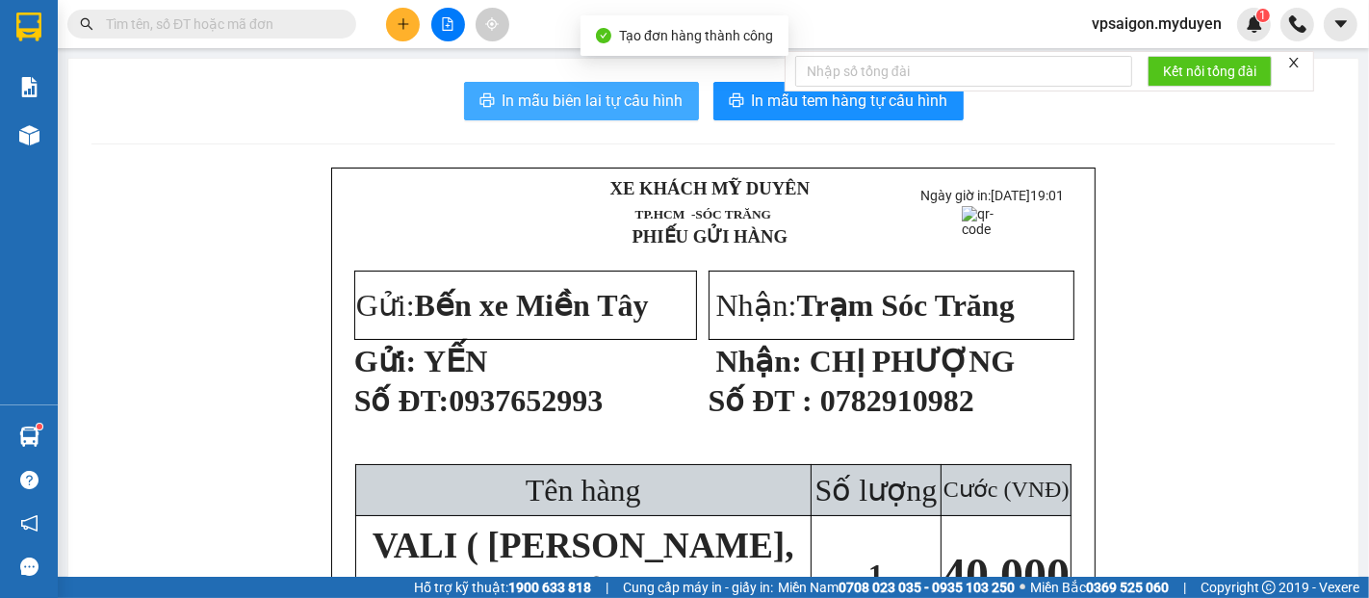
click at [632, 118] on button "In mẫu biên lai tự cấu hình" at bounding box center [581, 101] width 235 height 39
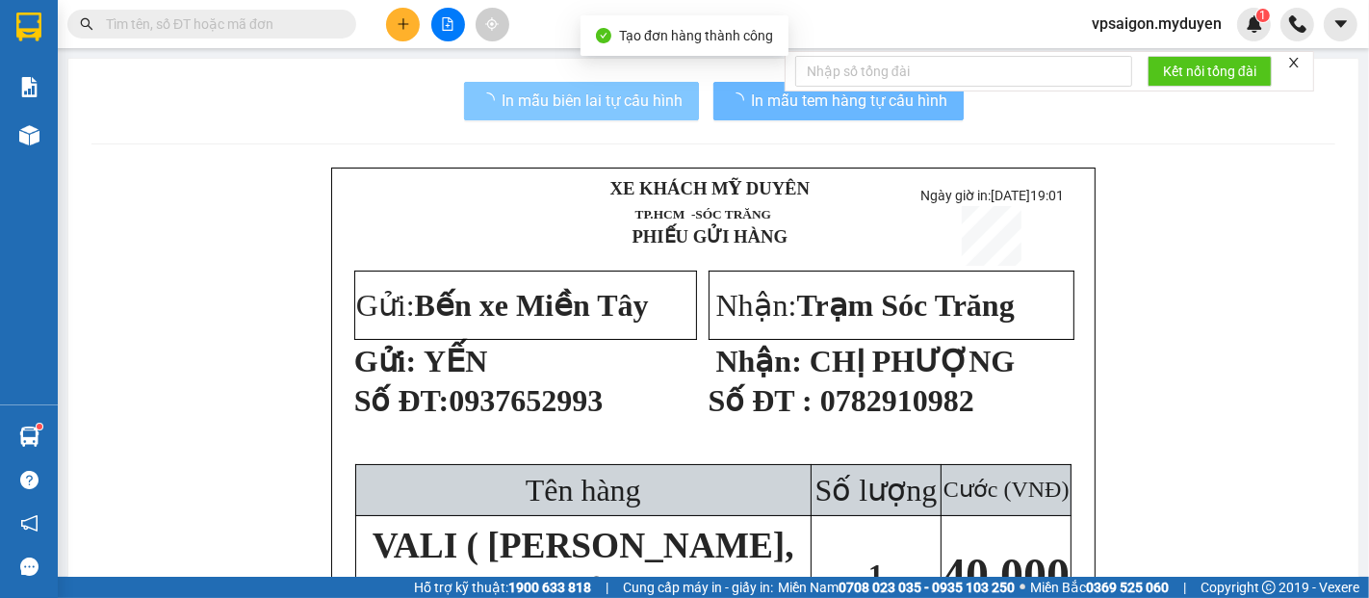
click at [834, 107] on span "In mẫu tem hàng tự cấu hình" at bounding box center [850, 101] width 196 height 24
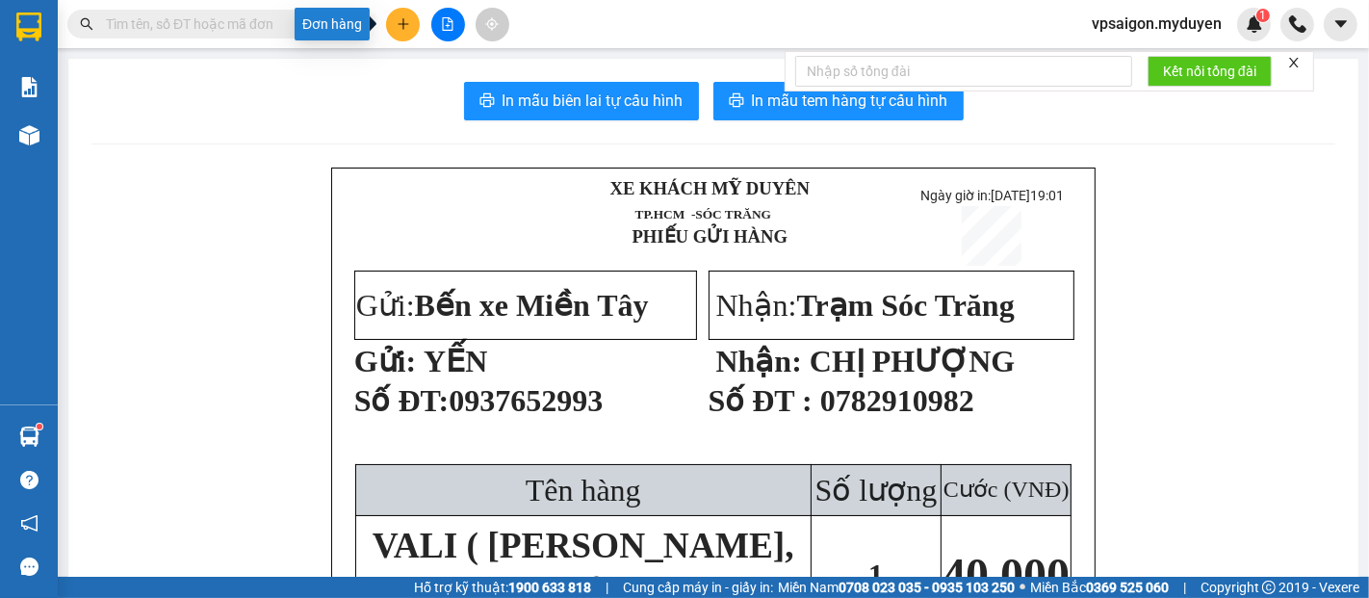
click at [410, 25] on button at bounding box center [403, 25] width 34 height 34
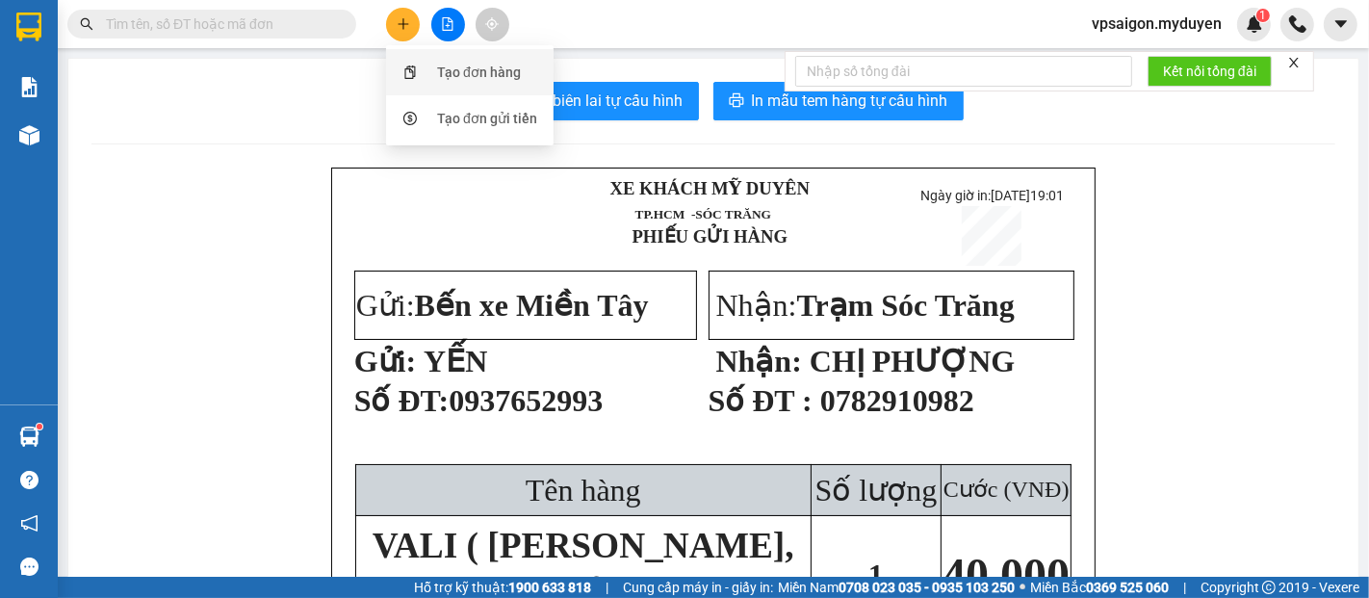
click at [470, 67] on div "Tạo đơn hàng" at bounding box center [479, 72] width 84 height 21
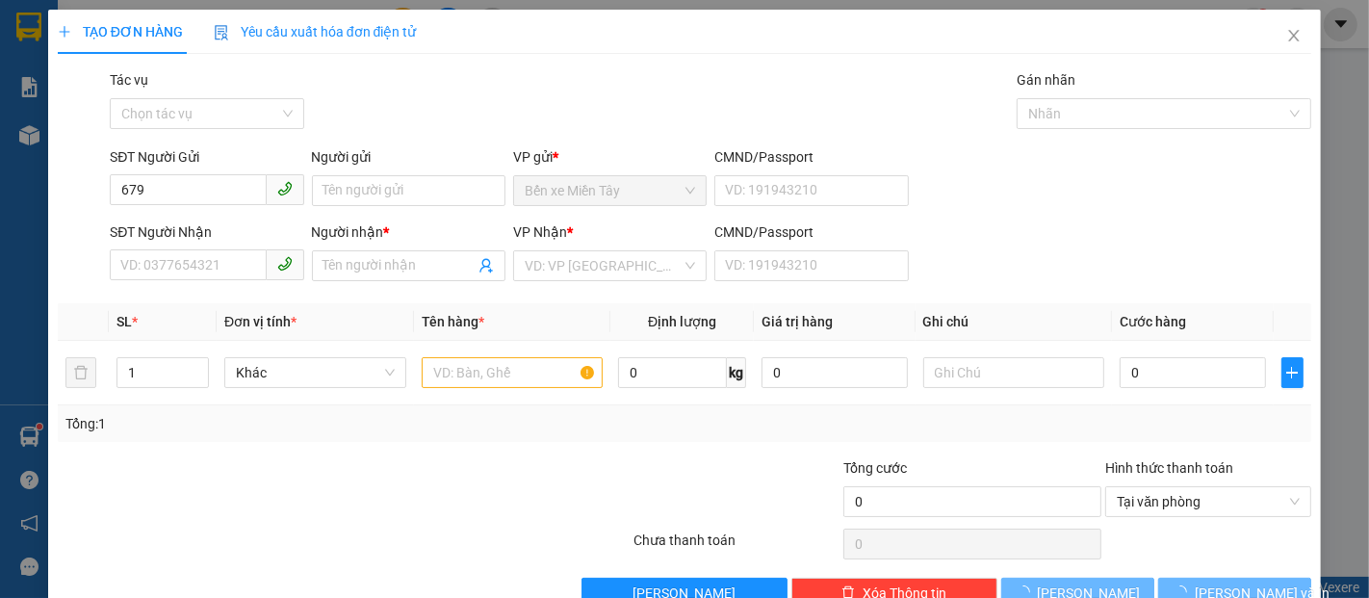
click at [231, 172] on div "SĐT Người Gửi" at bounding box center [207, 160] width 194 height 29
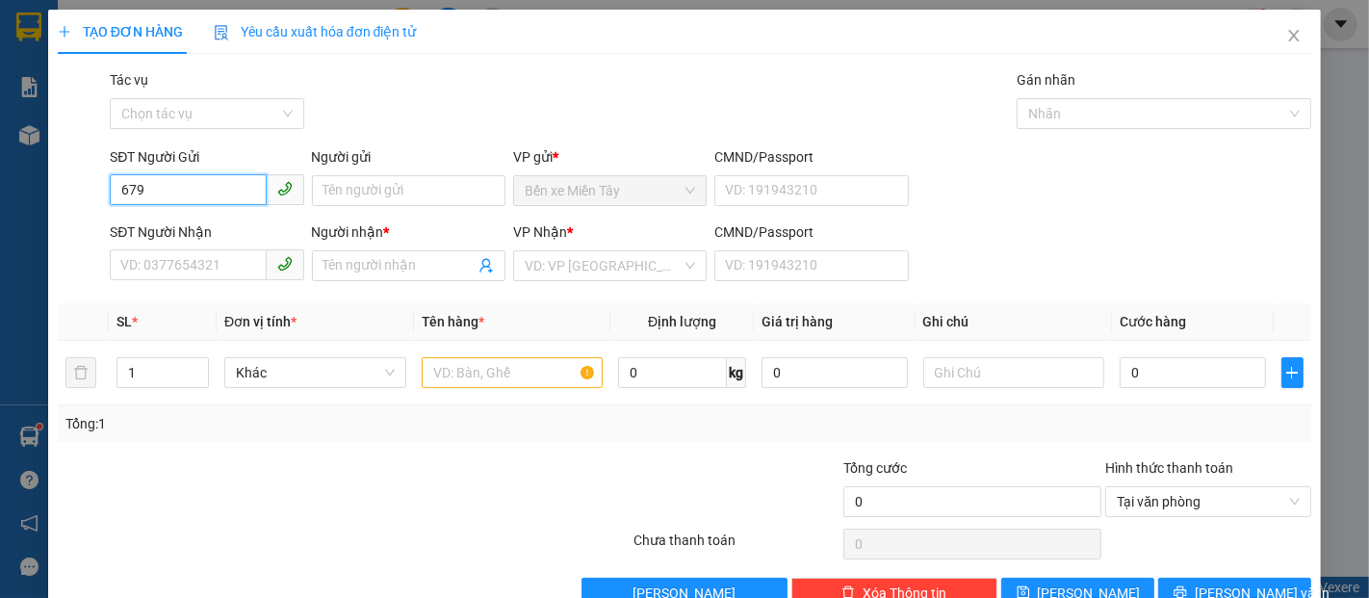
click at [219, 191] on input "679" at bounding box center [188, 189] width 156 height 31
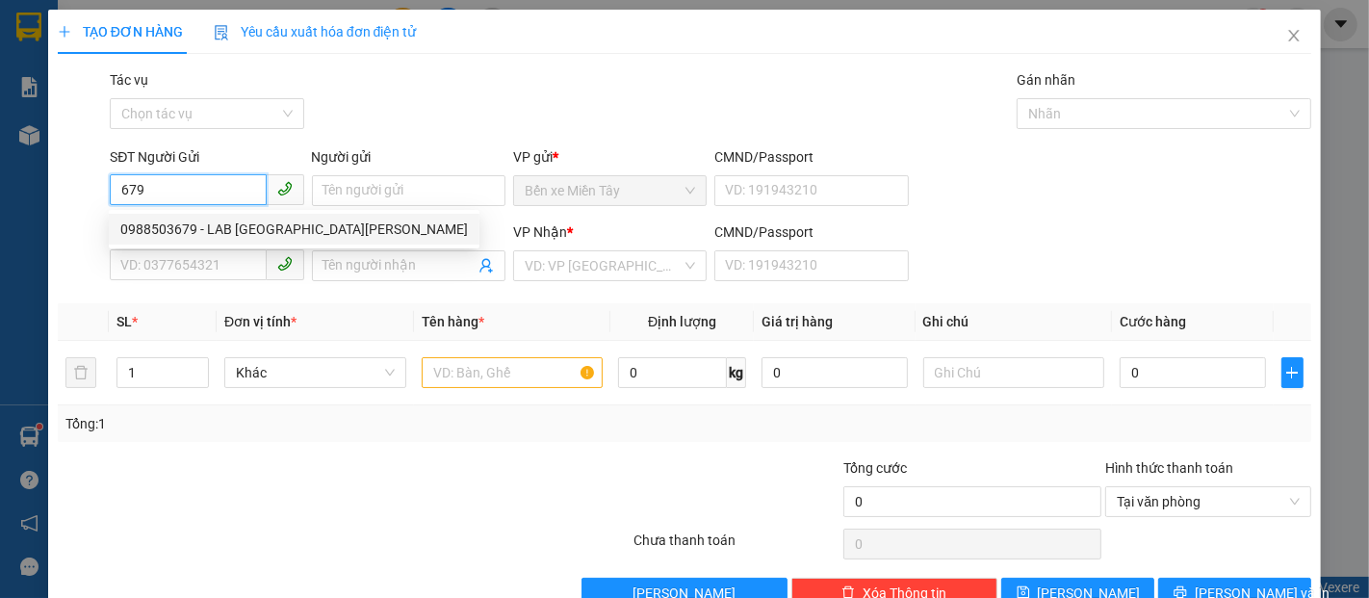
click at [234, 229] on div "0988503679 - LAB MỸ Á" at bounding box center [294, 229] width 348 height 21
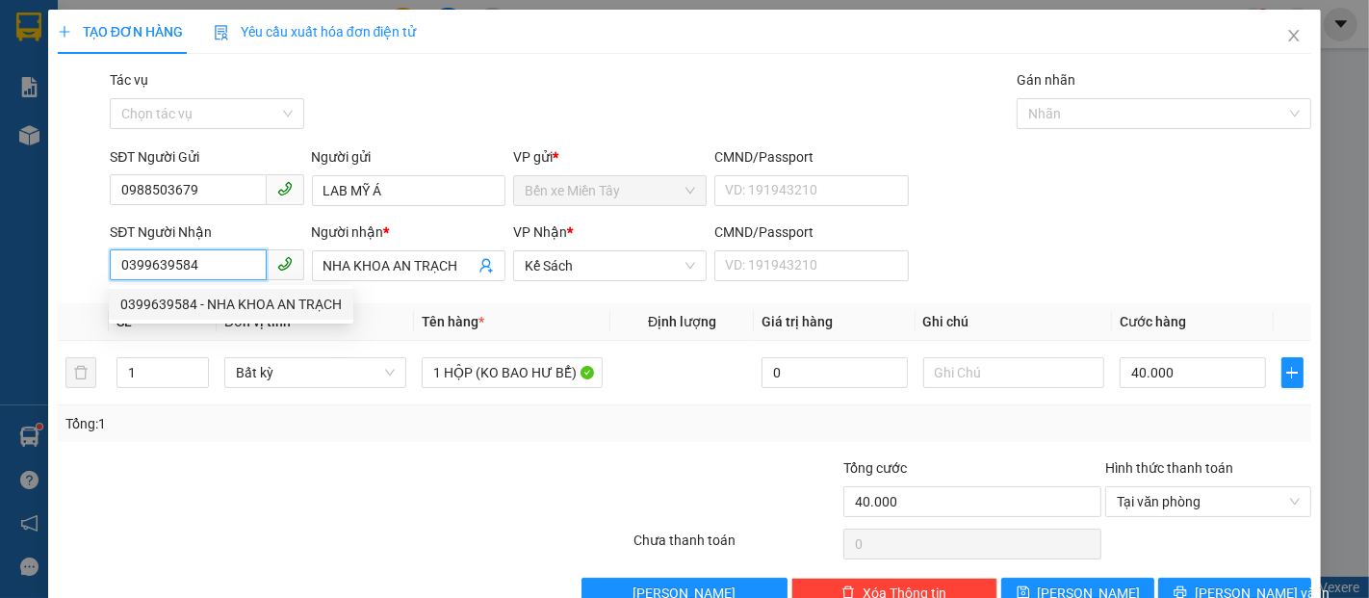
drag, startPoint x: 193, startPoint y: 277, endPoint x: 118, endPoint y: 295, distance: 76.1
click at [118, 295] on body "Kết quả tìm kiếm ( 0 ) Bộ lọc No Data vpsaigon.myduyen 1 Báo cáo BC doanh số th…" at bounding box center [684, 299] width 1369 height 598
click at [213, 304] on div "0941422699 - NHA KHOA TÂM ĐỨC" at bounding box center [228, 304] width 217 height 21
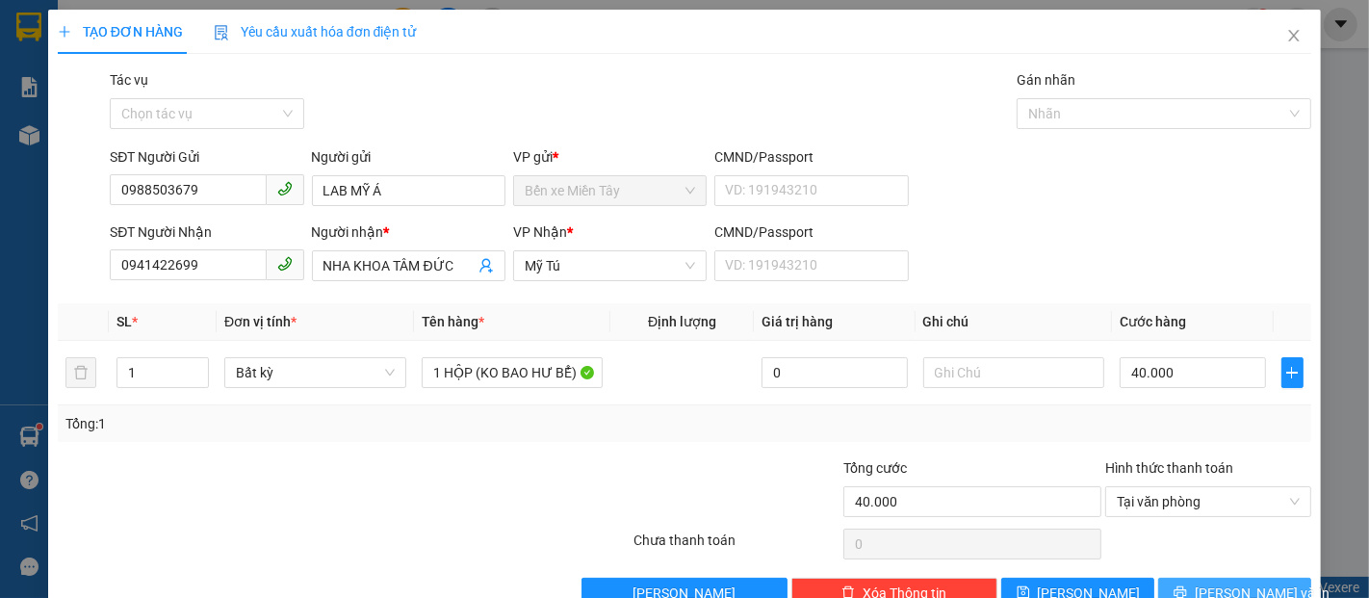
click at [1265, 578] on button "Lưu và In" at bounding box center [1234, 593] width 153 height 31
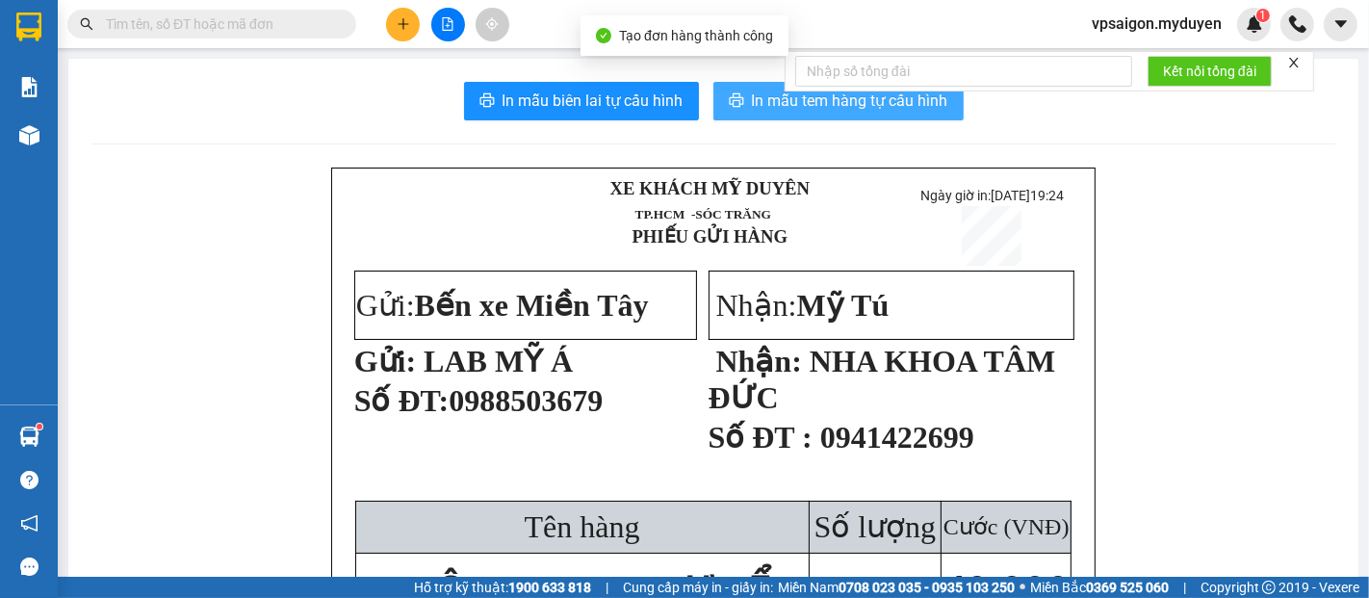
click at [779, 111] on span "In mẫu tem hàng tự cấu hình" at bounding box center [850, 101] width 196 height 24
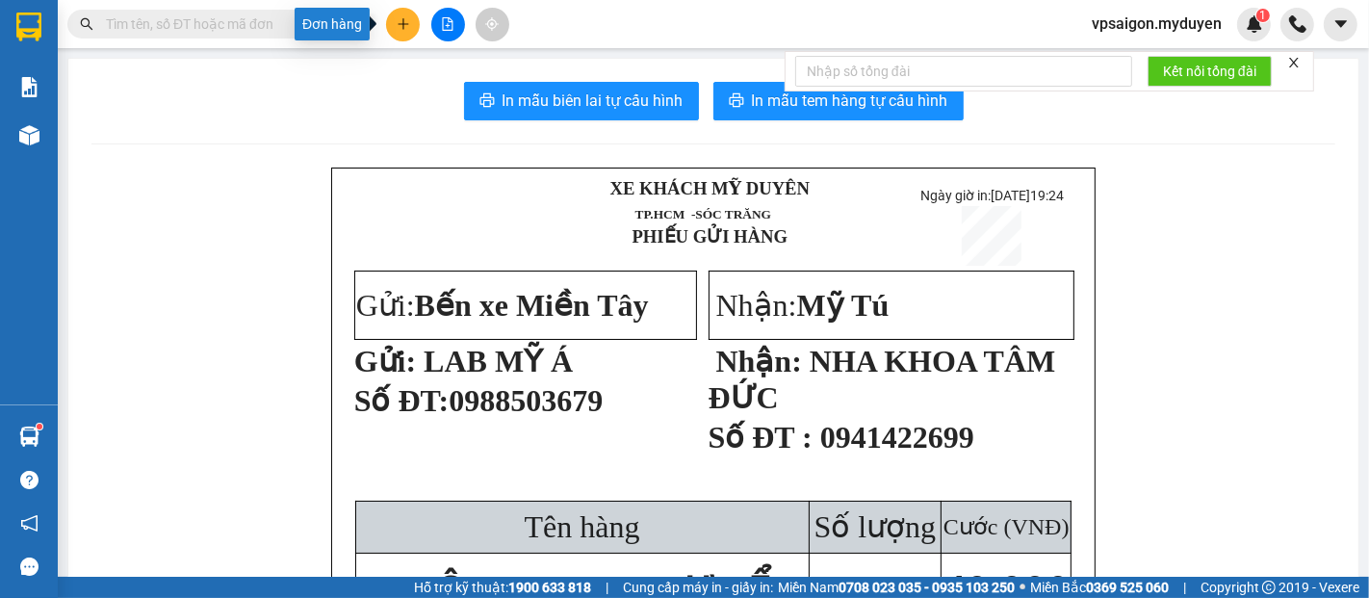
click at [398, 32] on button at bounding box center [403, 25] width 34 height 34
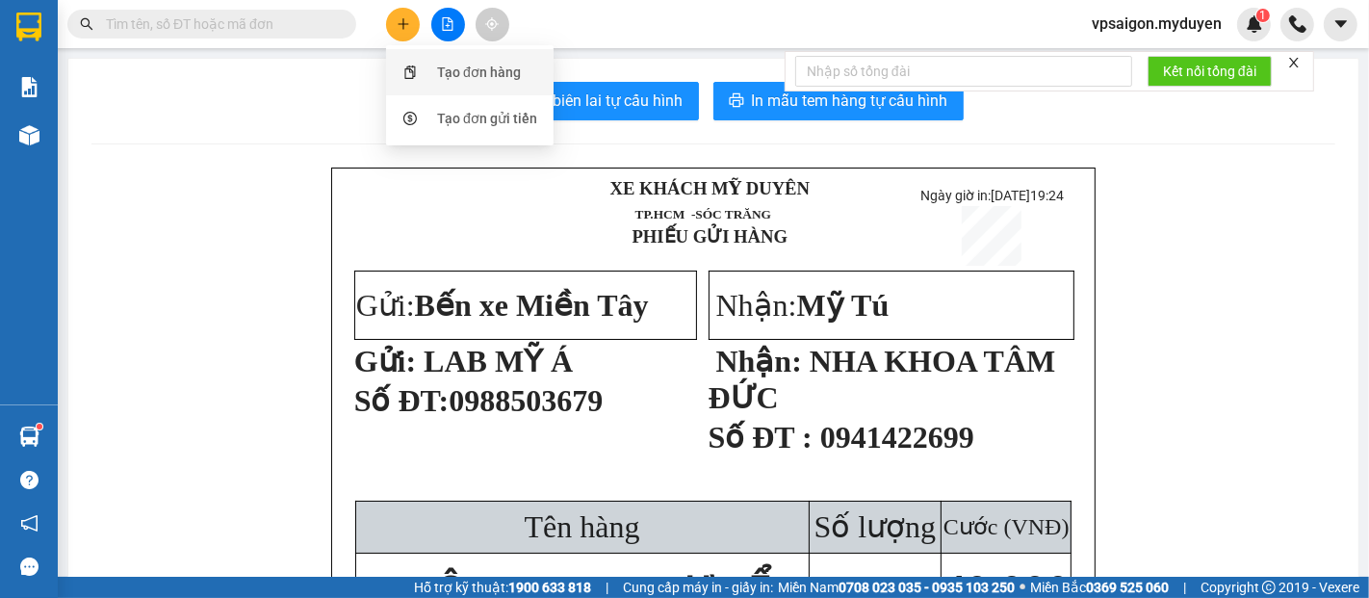
click at [460, 64] on div "Tạo đơn hàng" at bounding box center [479, 72] width 84 height 21
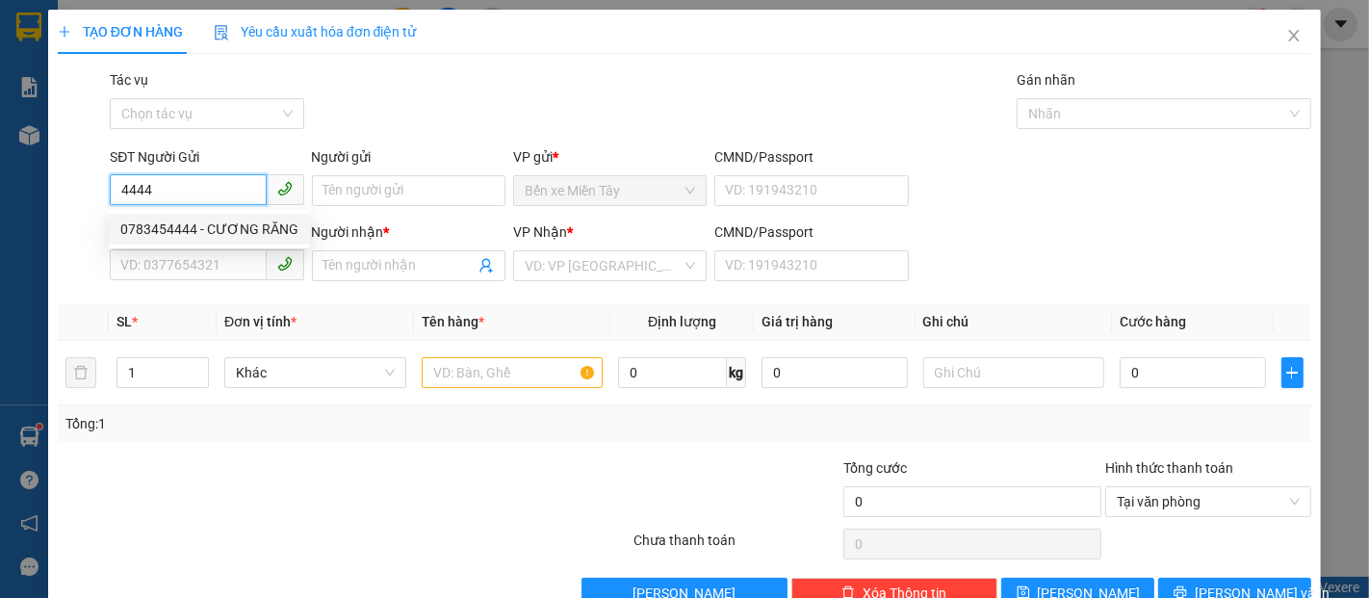
click at [224, 229] on div "0783454444 - CƯƠNG RĂNG" at bounding box center [209, 229] width 178 height 21
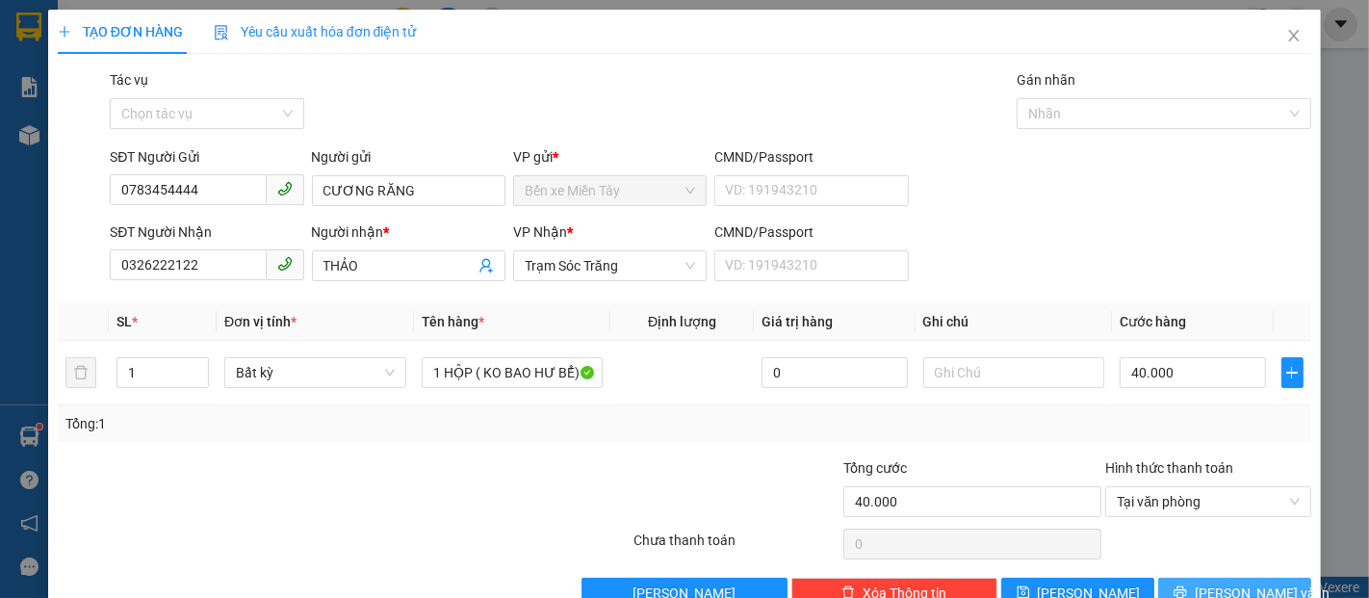
drag, startPoint x: 1240, startPoint y: 537, endPoint x: 1237, endPoint y: 520, distance: 17.6
click at [1240, 583] on span "Lưu và In" at bounding box center [1262, 593] width 135 height 21
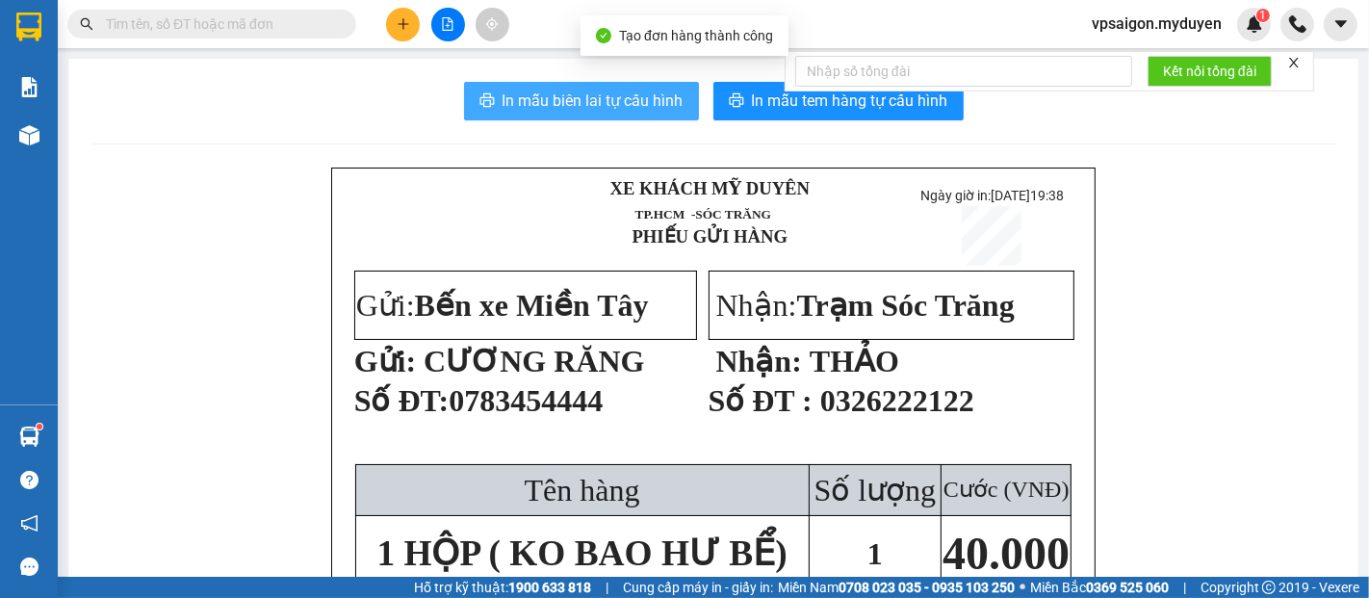
click at [585, 102] on span "In mẫu biên lai tự cấu hình" at bounding box center [593, 101] width 181 height 24
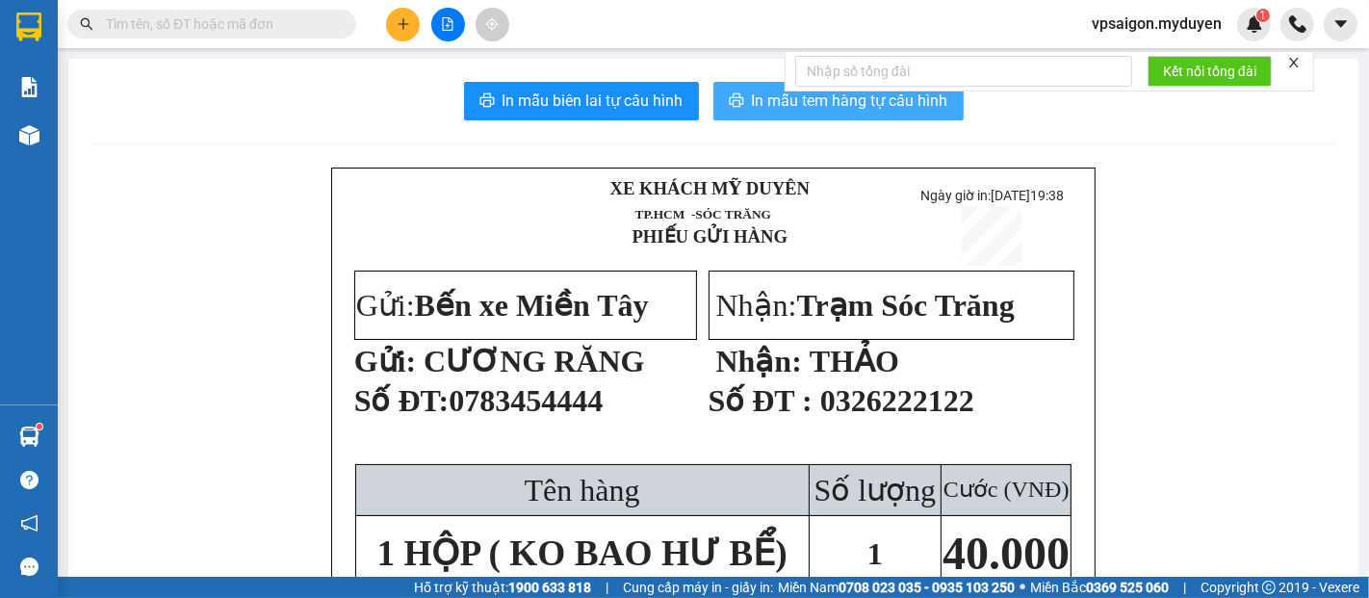
click at [856, 116] on button "In mẫu tem hàng tự cấu hình" at bounding box center [839, 101] width 250 height 39
drag, startPoint x: 439, startPoint y: 363, endPoint x: 532, endPoint y: 368, distance: 92.6
click at [532, 368] on span "CƯƠNG RĂNG" at bounding box center [534, 361] width 221 height 35
drag, startPoint x: 367, startPoint y: 374, endPoint x: 473, endPoint y: 374, distance: 105.9
click at [473, 374] on span "Gửi: CƯƠNG RĂNG" at bounding box center [499, 361] width 291 height 35
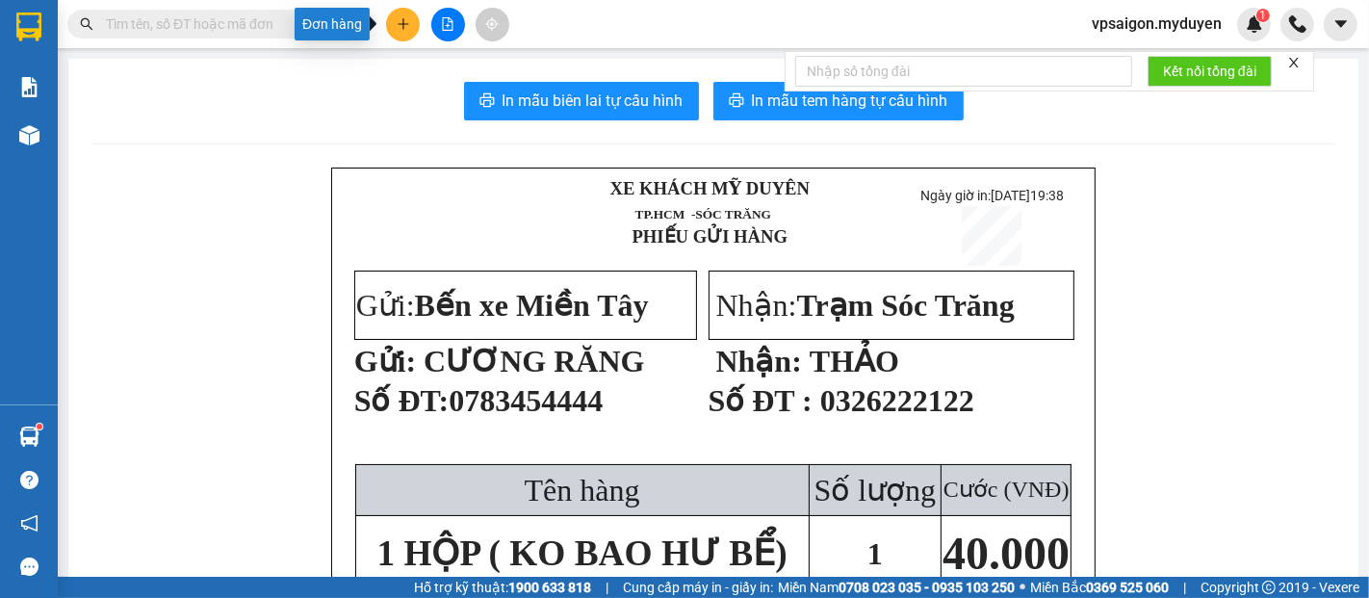
click at [405, 31] on button at bounding box center [403, 25] width 34 height 34
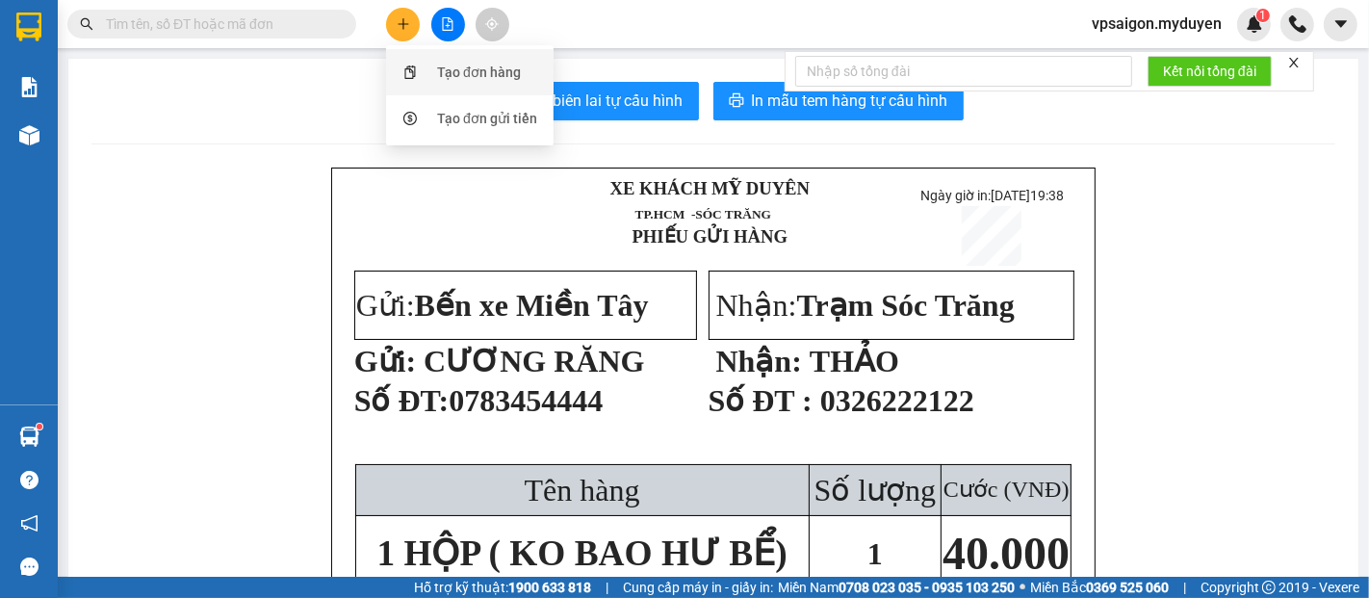
click at [487, 62] on div "Tạo đơn hàng" at bounding box center [479, 72] width 84 height 21
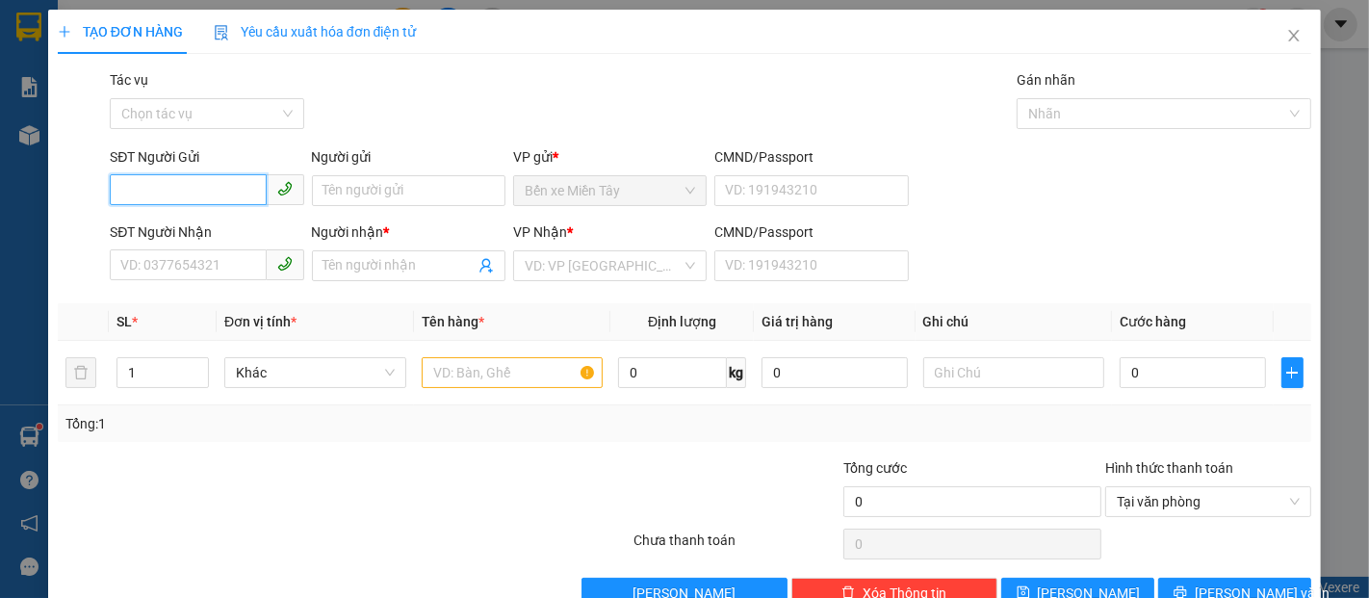
click at [220, 202] on input "SĐT Người Gửi" at bounding box center [188, 189] width 156 height 31
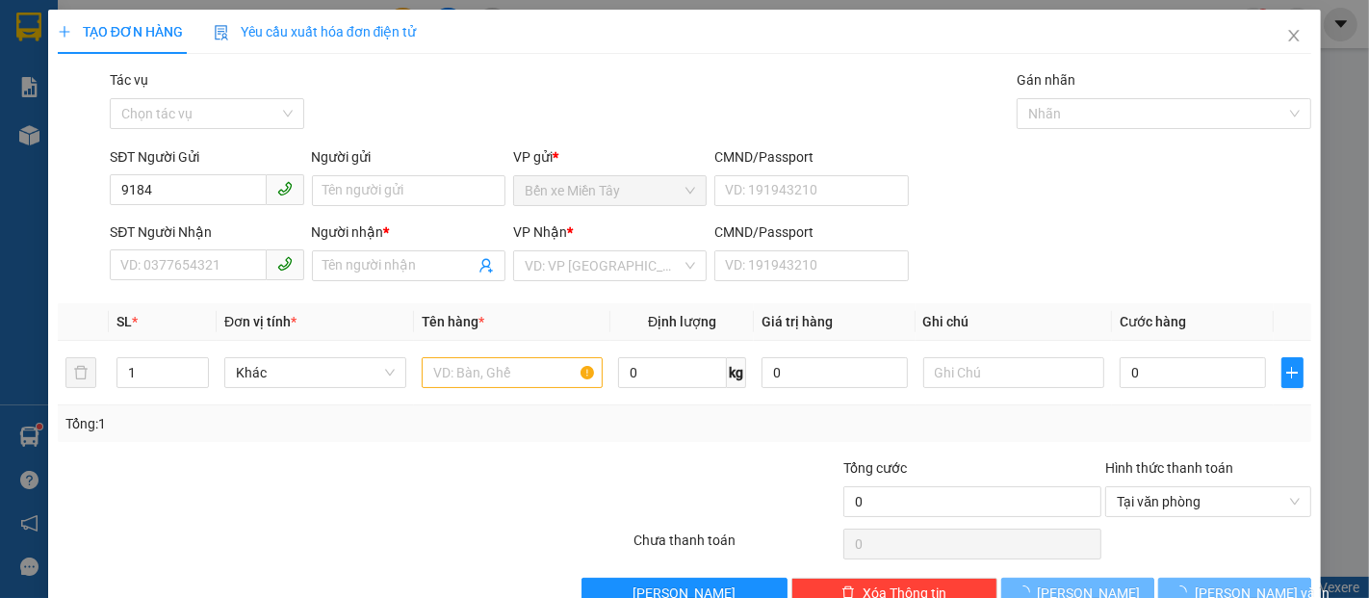
click at [157, 163] on div "SĐT Người Gửi" at bounding box center [207, 156] width 194 height 21
click at [157, 174] on input "9184" at bounding box center [188, 189] width 156 height 31
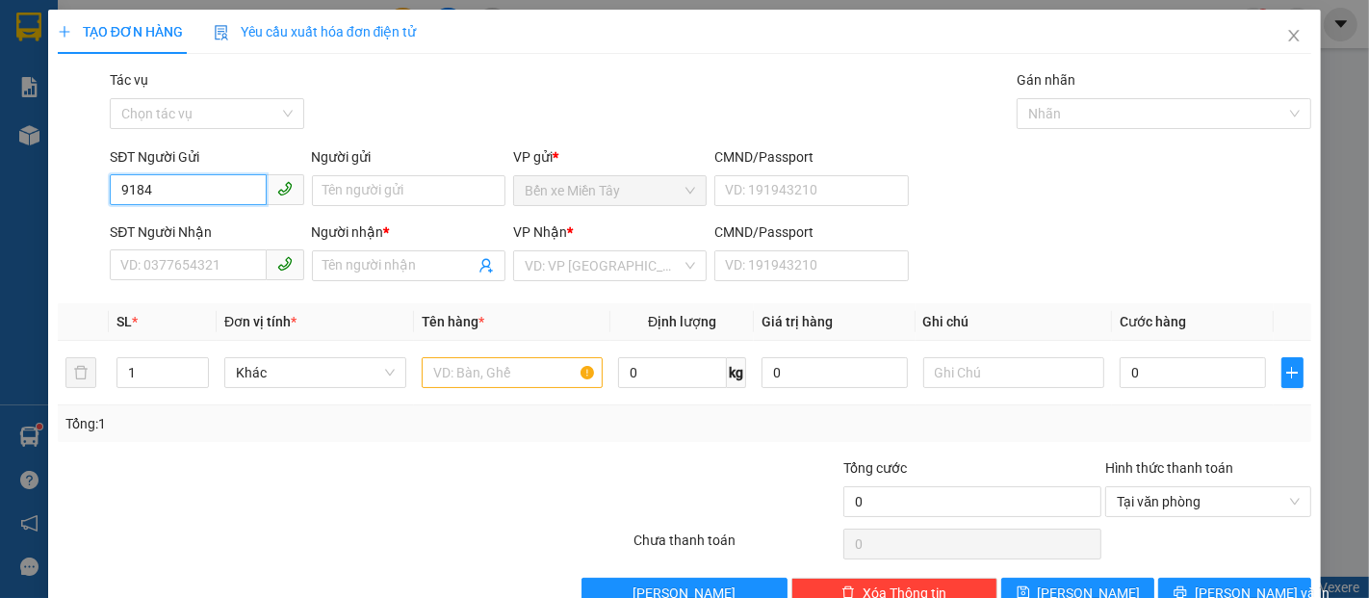
click at [201, 198] on input "9184" at bounding box center [188, 189] width 156 height 31
click at [228, 231] on div "0989989184 - NAM" at bounding box center [204, 229] width 169 height 21
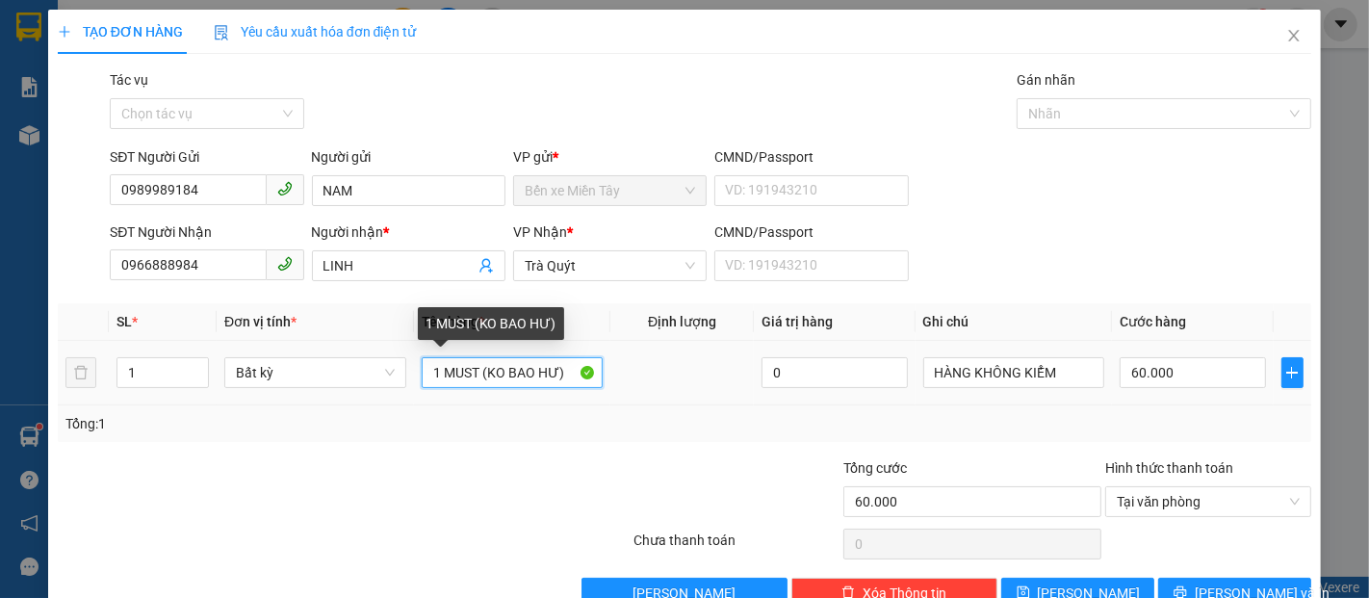
click at [472, 373] on input "1 MUST (KO BAO HƯ)" at bounding box center [513, 372] width 182 height 31
click at [480, 378] on input "1 MUST (KO BAO HƯ)" at bounding box center [513, 372] width 182 height 31
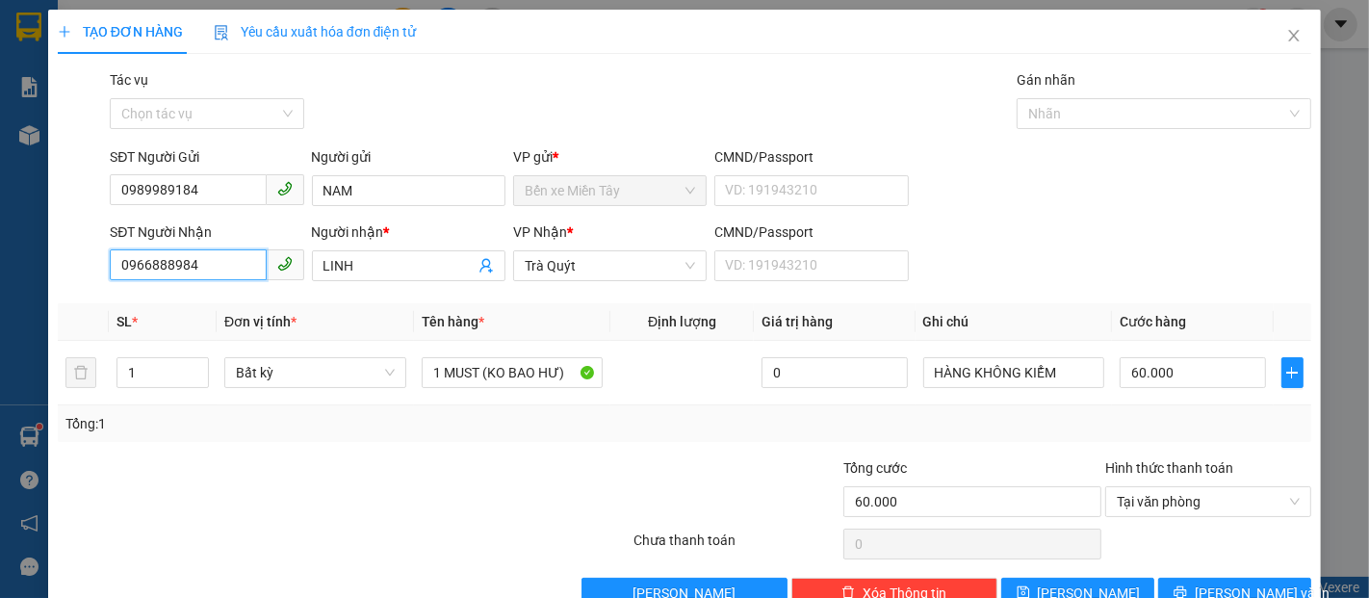
click at [231, 274] on input "0966888984" at bounding box center [188, 264] width 156 height 31
click at [233, 268] on input "0966888984" at bounding box center [188, 264] width 156 height 31
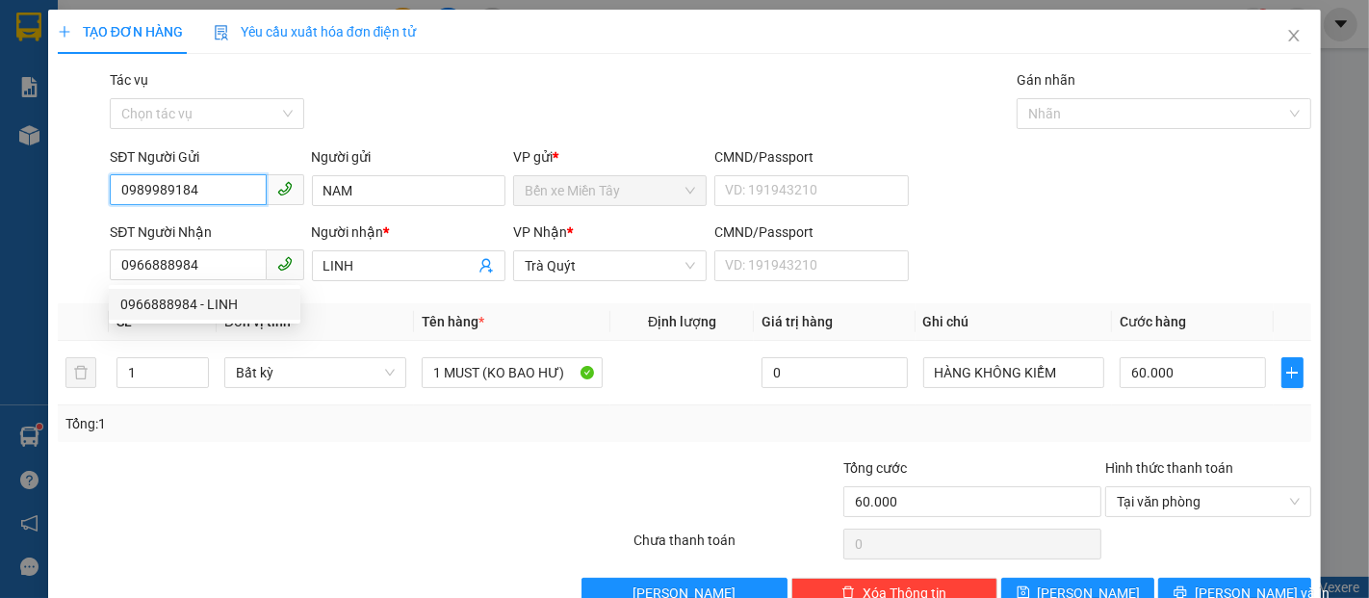
click at [229, 191] on input "0989989184" at bounding box center [188, 189] width 156 height 31
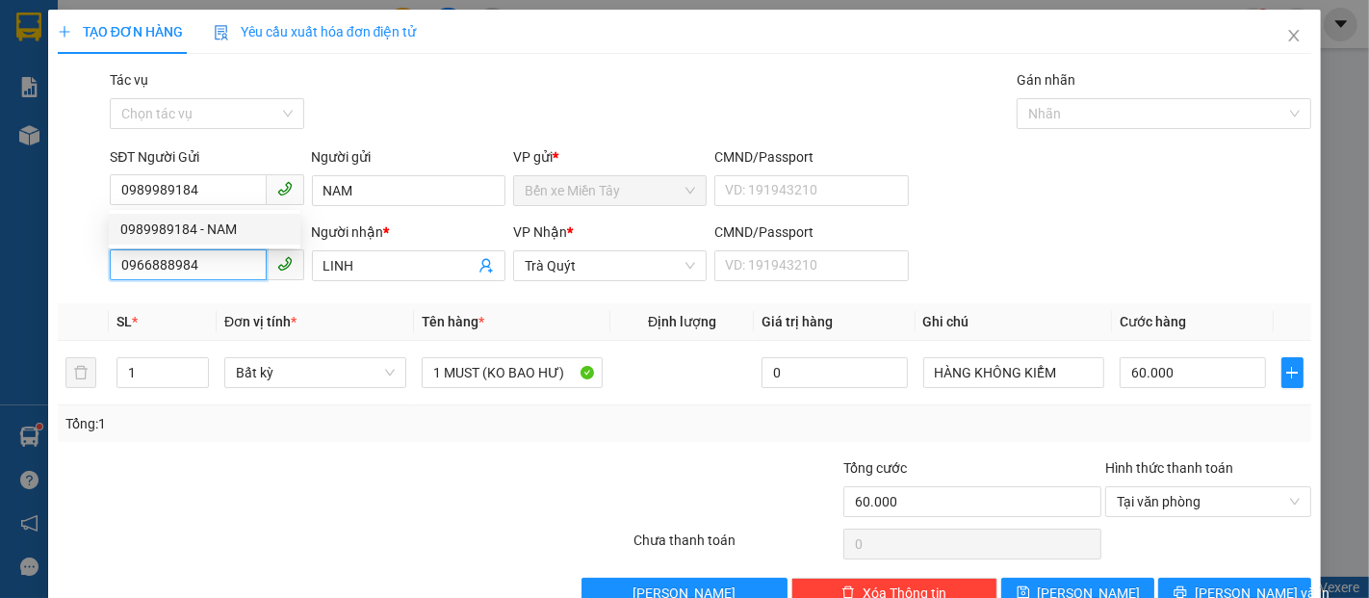
click at [221, 265] on input "0966888984" at bounding box center [188, 264] width 156 height 31
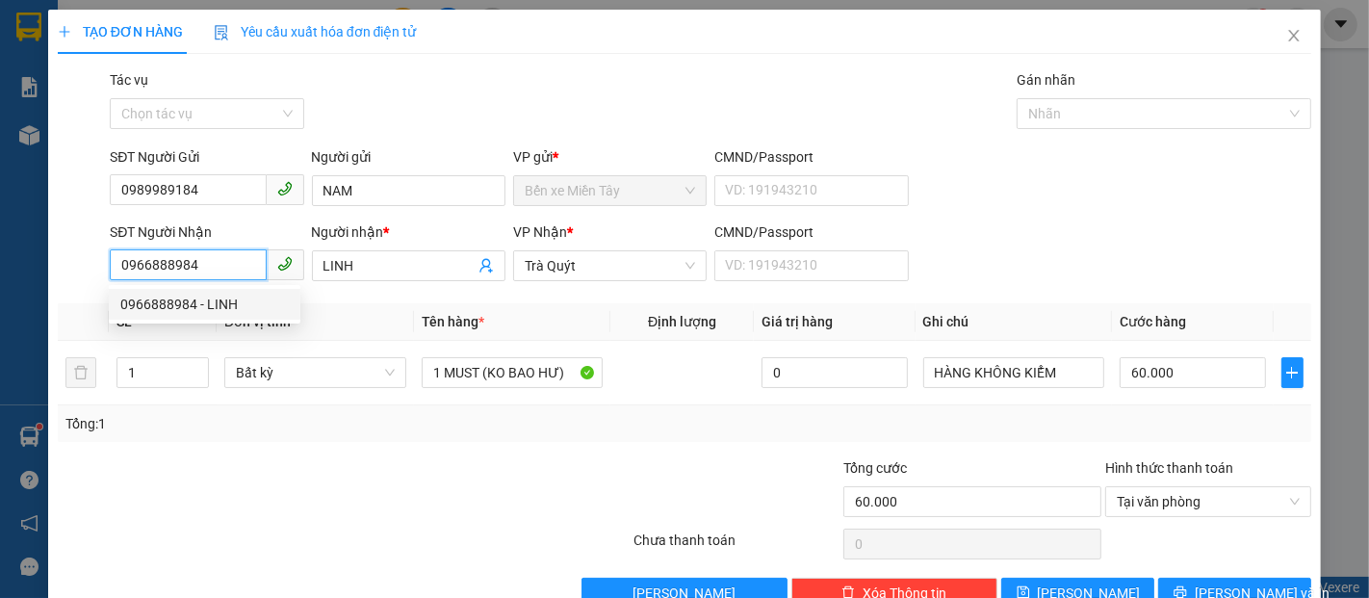
click at [217, 263] on input "0966888984" at bounding box center [188, 264] width 156 height 31
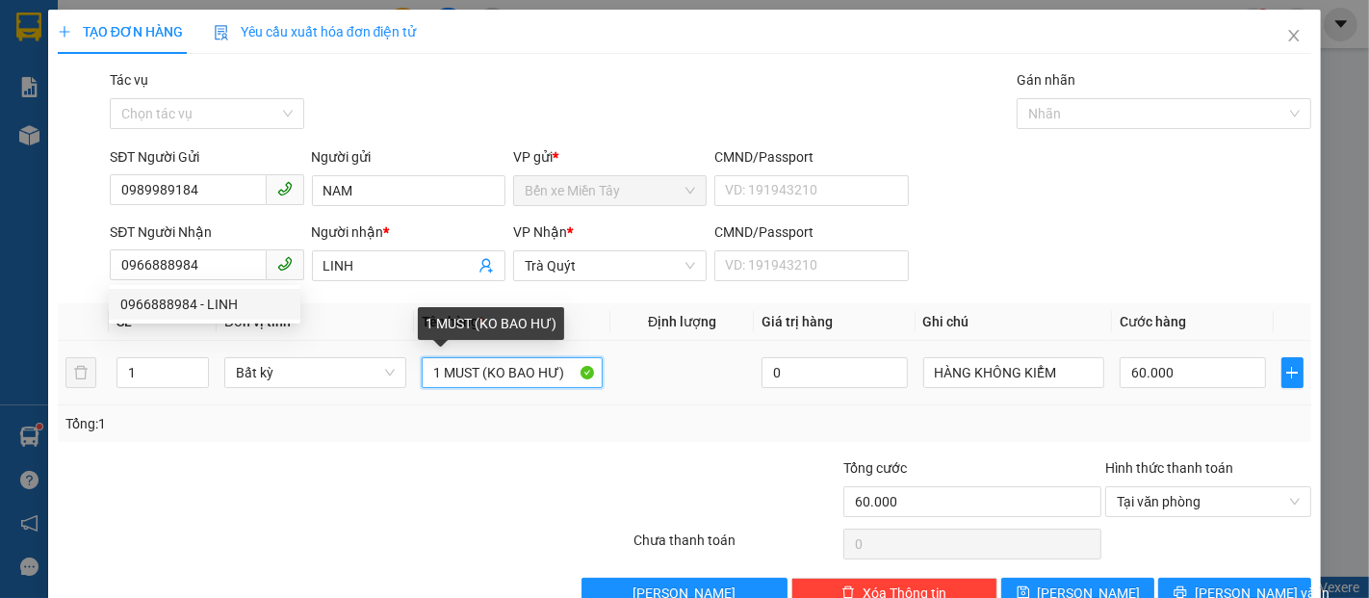
click at [478, 371] on input "1 MUST (KO BAO HƯ)" at bounding box center [513, 372] width 182 height 31
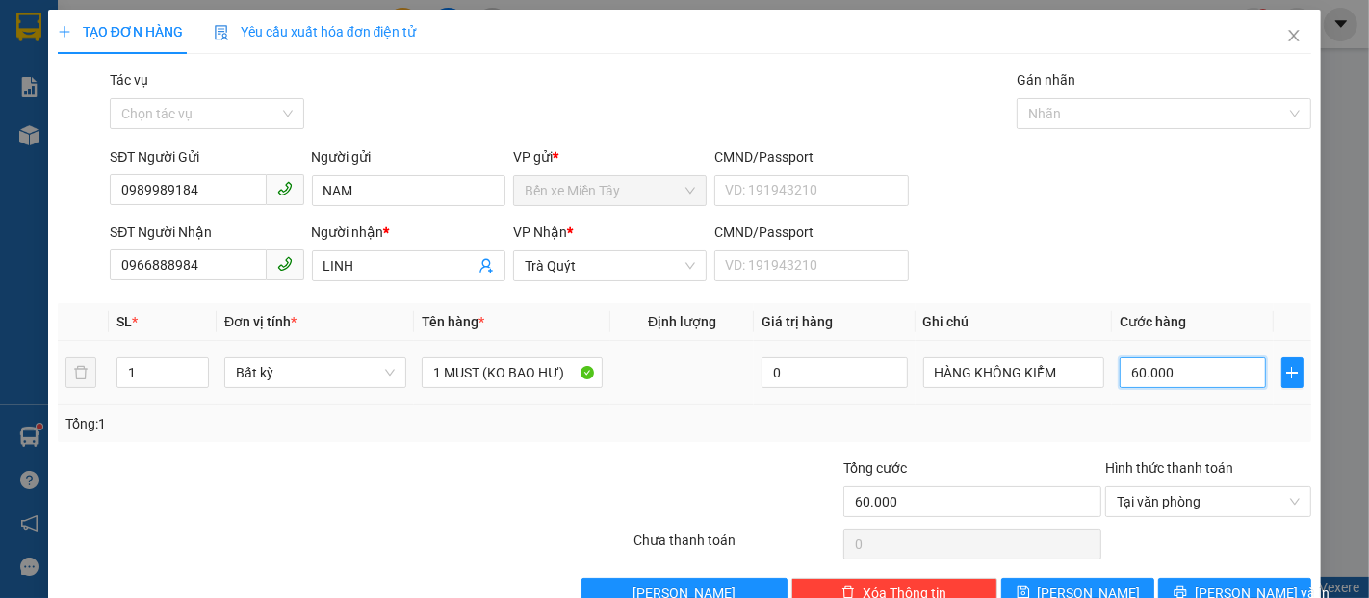
click at [1170, 371] on input "60.000" at bounding box center [1192, 372] width 145 height 31
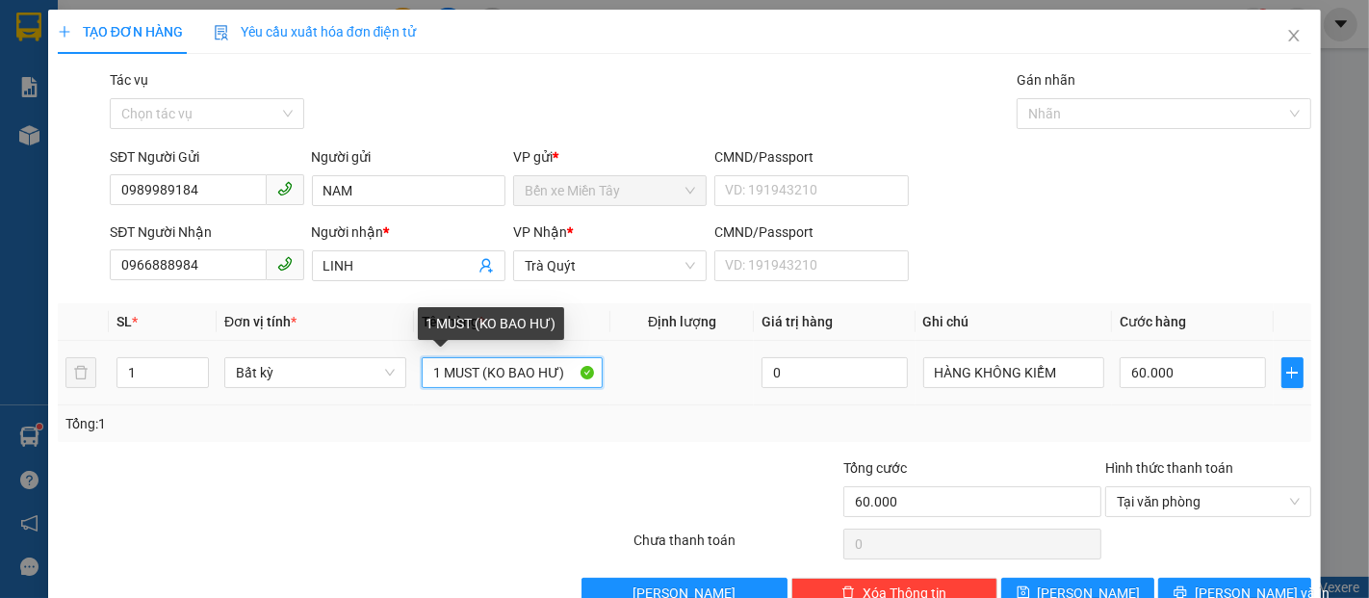
click at [478, 375] on input "1 MUST (KO BAO HƯ)" at bounding box center [513, 372] width 182 height 31
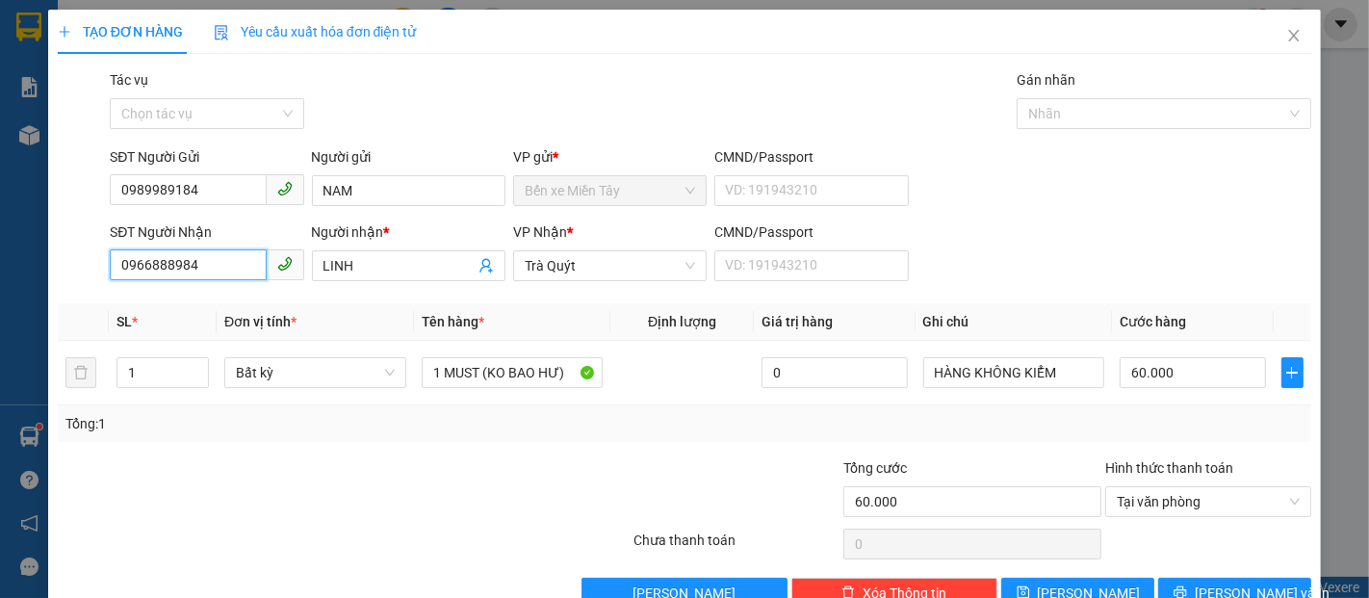
click at [236, 249] on input "0966888984" at bounding box center [188, 264] width 156 height 31
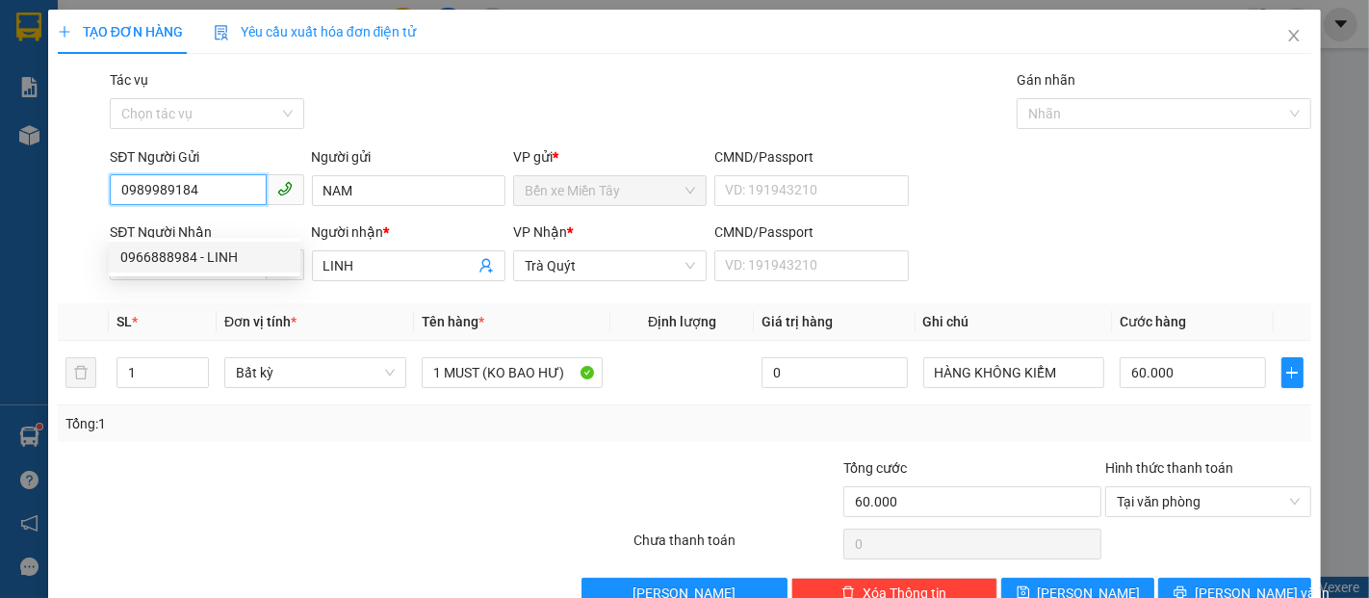
click at [218, 174] on input "0989989184" at bounding box center [188, 189] width 156 height 31
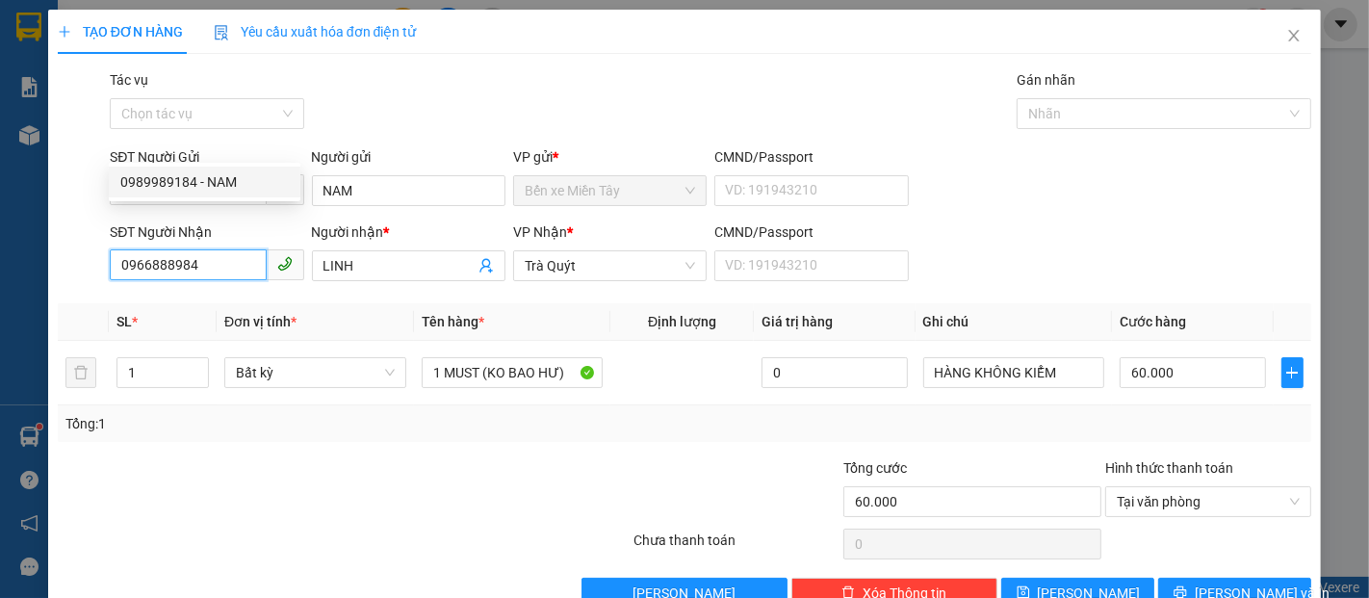
click at [221, 249] on input "0966888984" at bounding box center [188, 264] width 156 height 31
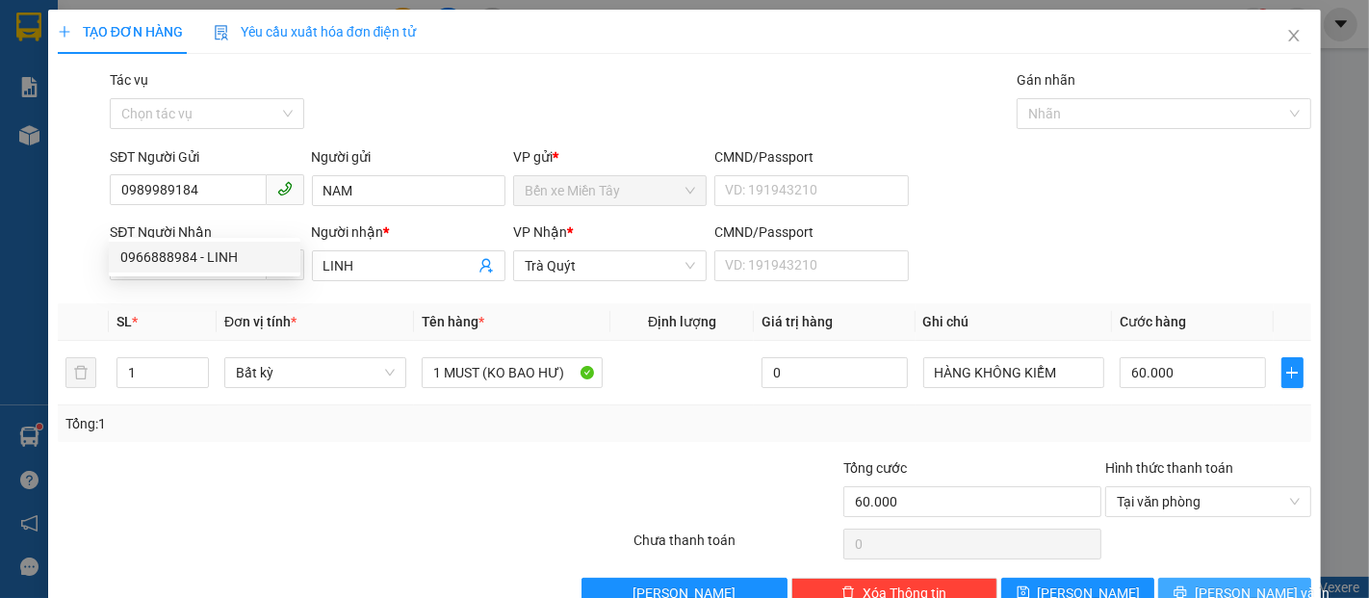
click at [1252, 583] on span "Lưu và In" at bounding box center [1262, 593] width 135 height 21
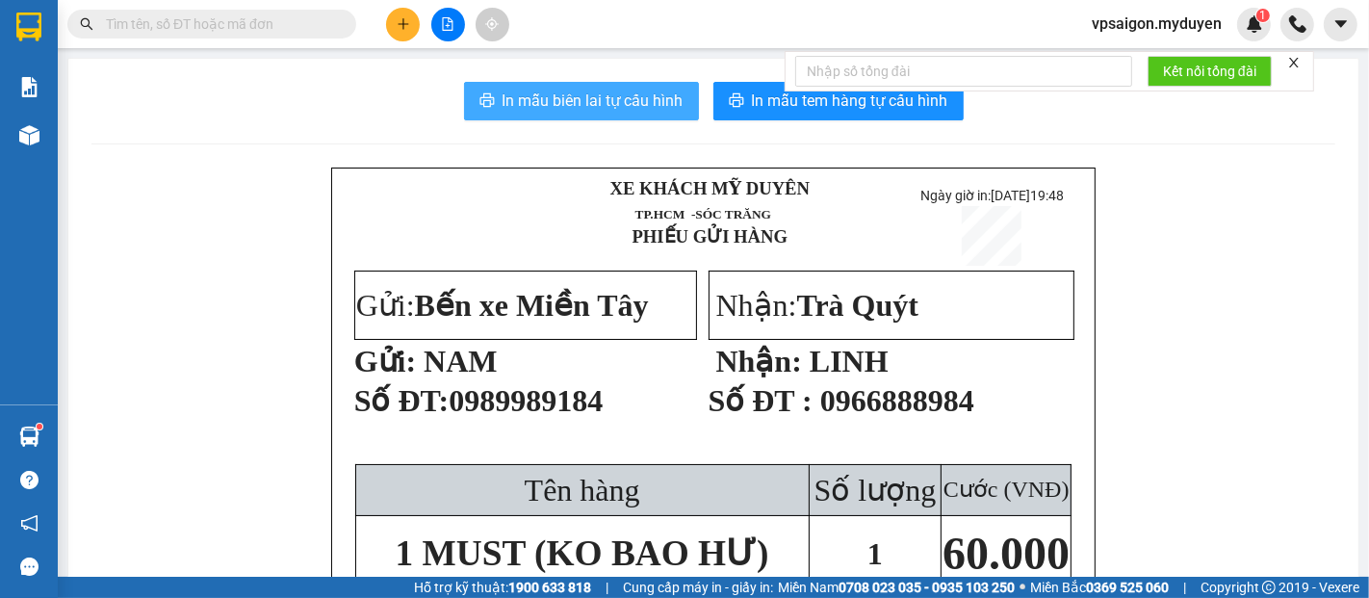
click at [570, 89] on button "In mẫu biên lai tự cấu hình" at bounding box center [581, 101] width 235 height 39
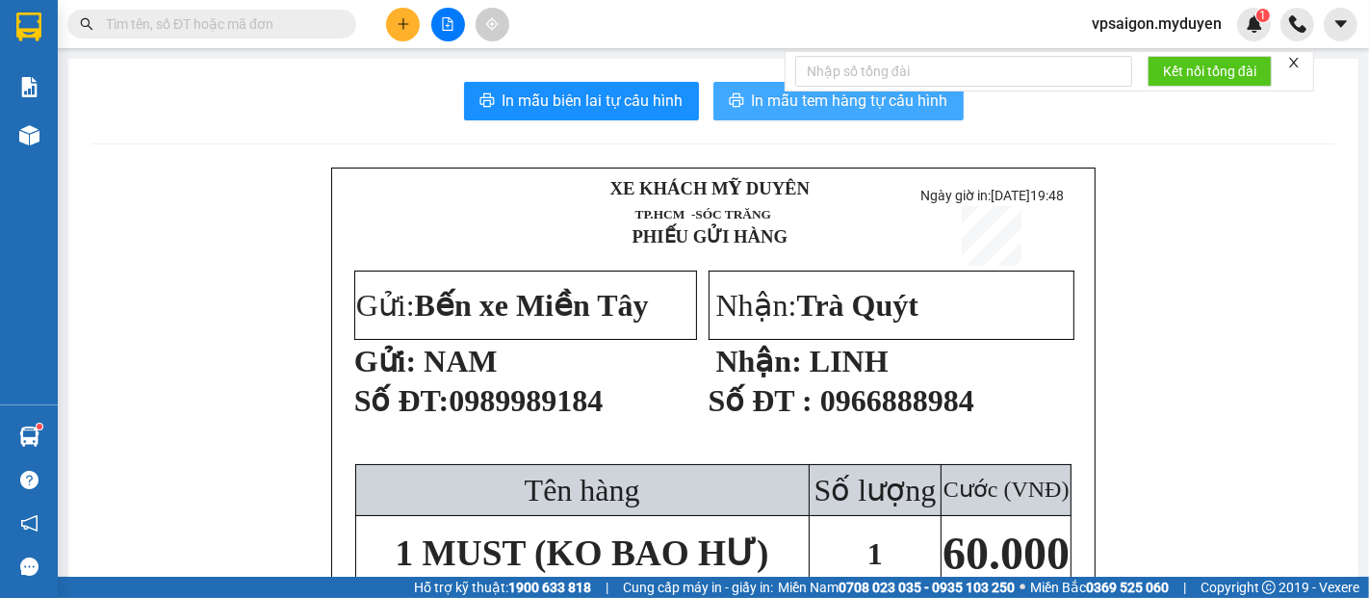
click at [896, 107] on span "In mẫu tem hàng tự cấu hình" at bounding box center [850, 101] width 196 height 24
click at [924, 115] on button "In mẫu tem hàng tự cấu hình" at bounding box center [839, 101] width 250 height 39
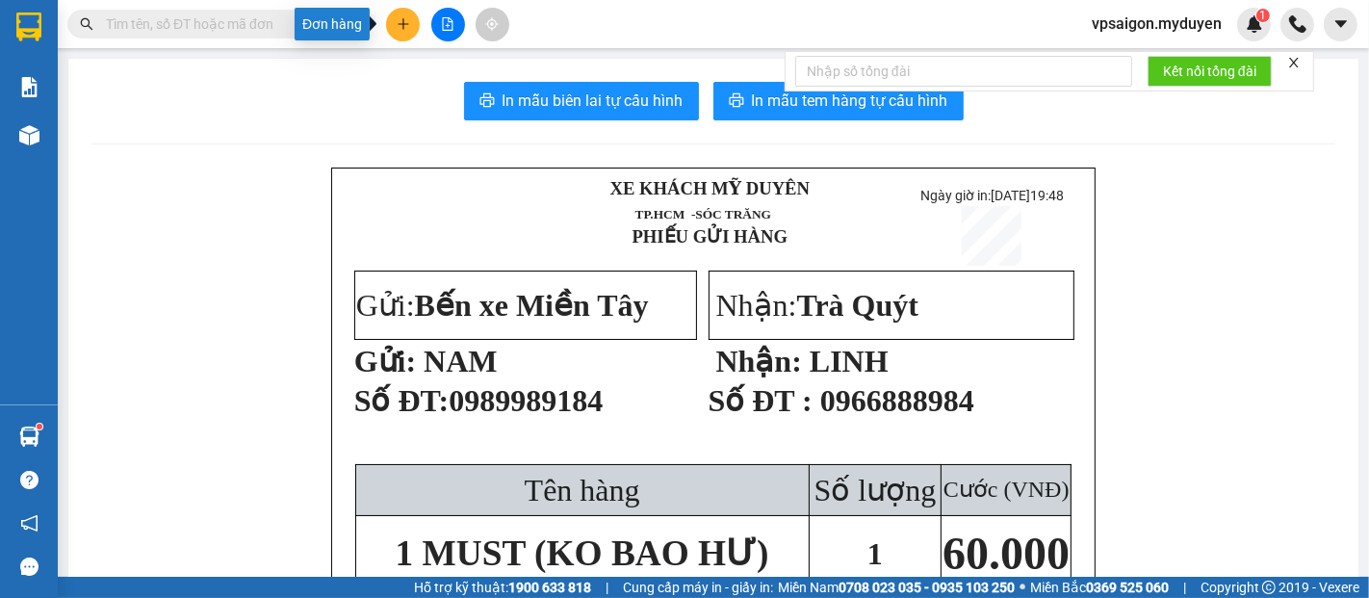
click at [408, 39] on button at bounding box center [403, 25] width 34 height 34
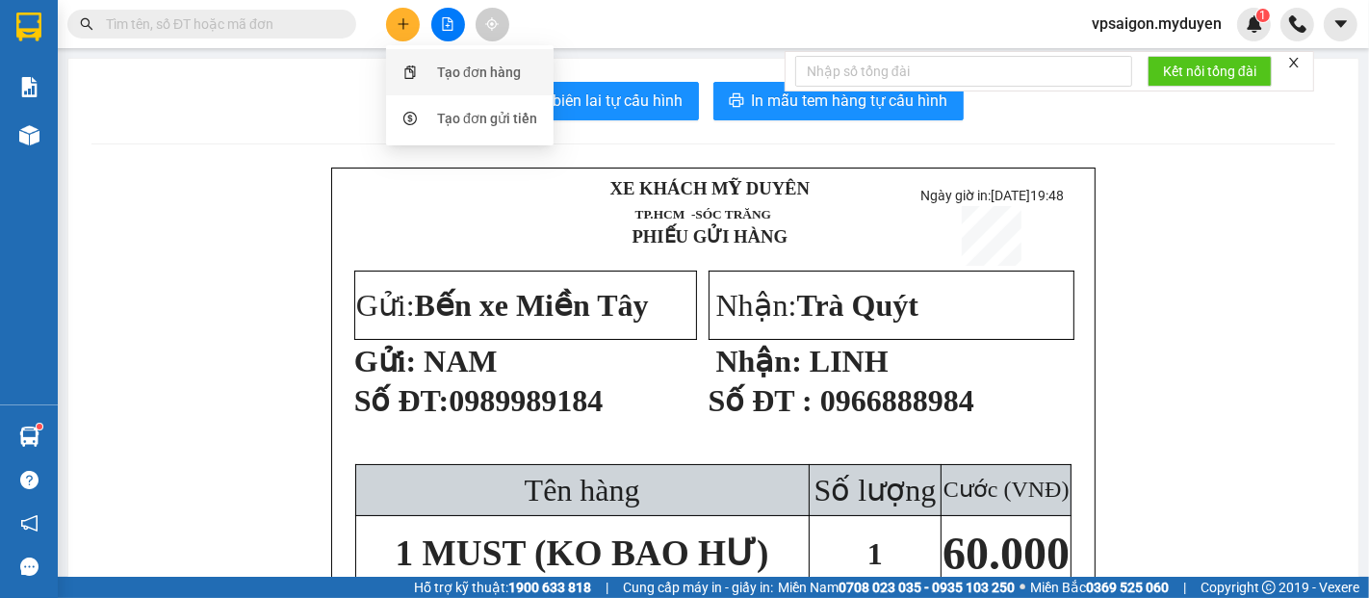
click at [449, 71] on div "Tạo đơn hàng" at bounding box center [479, 72] width 84 height 21
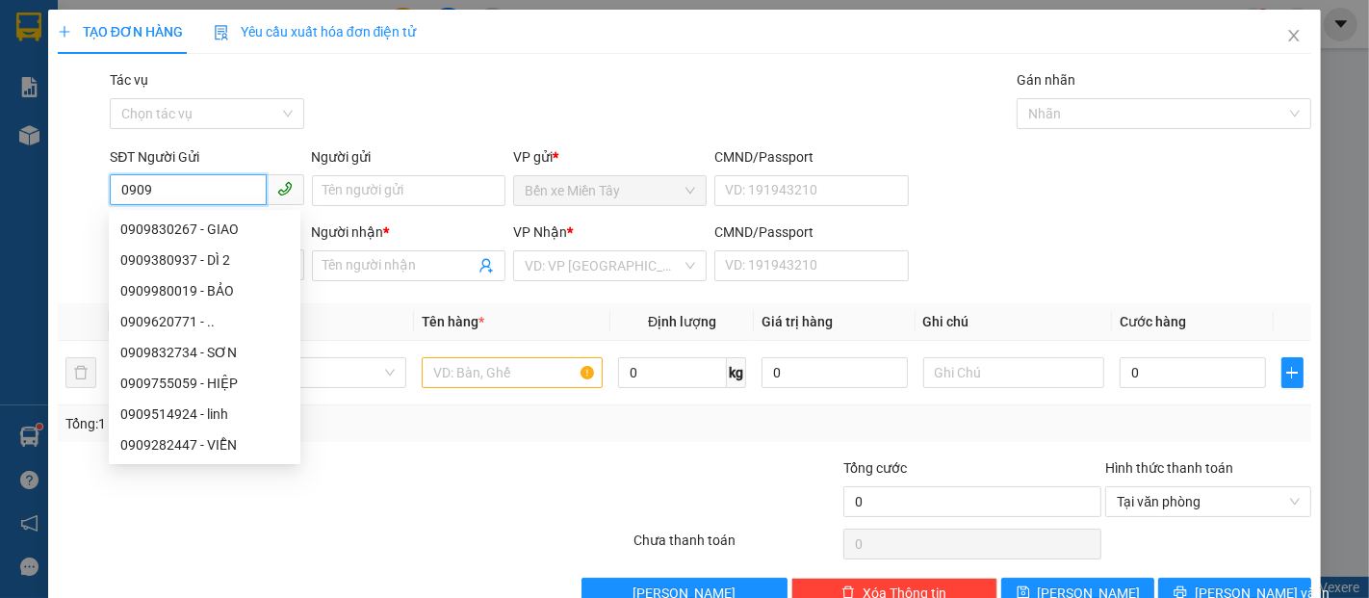
drag, startPoint x: 170, startPoint y: 193, endPoint x: 120, endPoint y: 203, distance: 51.2
click at [120, 203] on input "0909" at bounding box center [188, 189] width 156 height 31
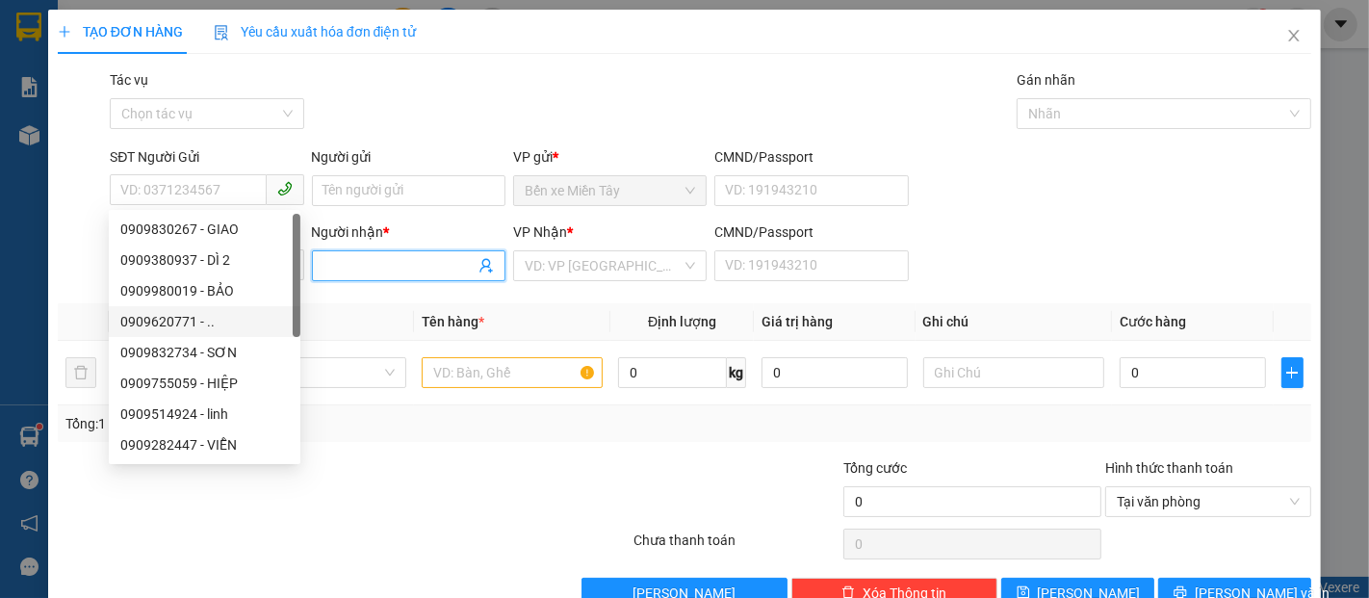
drag, startPoint x: 370, startPoint y: 267, endPoint x: 325, endPoint y: 306, distance: 59.3
click at [362, 270] on input "Người nhận *" at bounding box center [399, 265] width 151 height 21
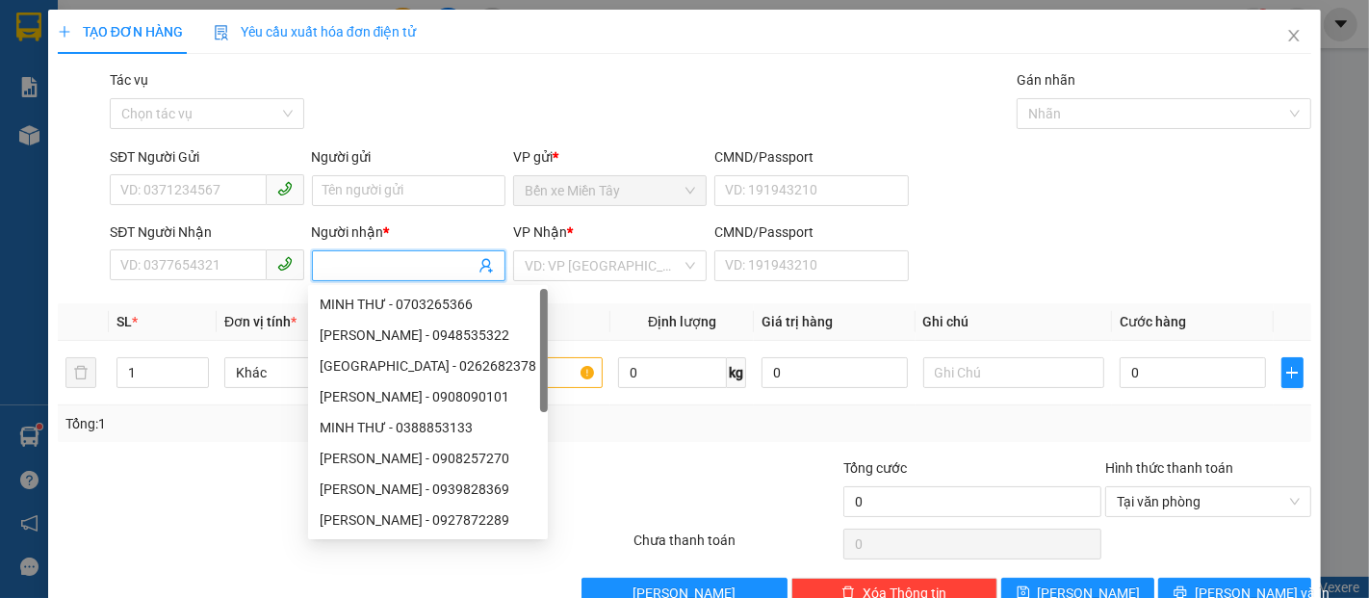
click at [329, 308] on div "MINH THƯ - 0703265366" at bounding box center [428, 304] width 217 height 21
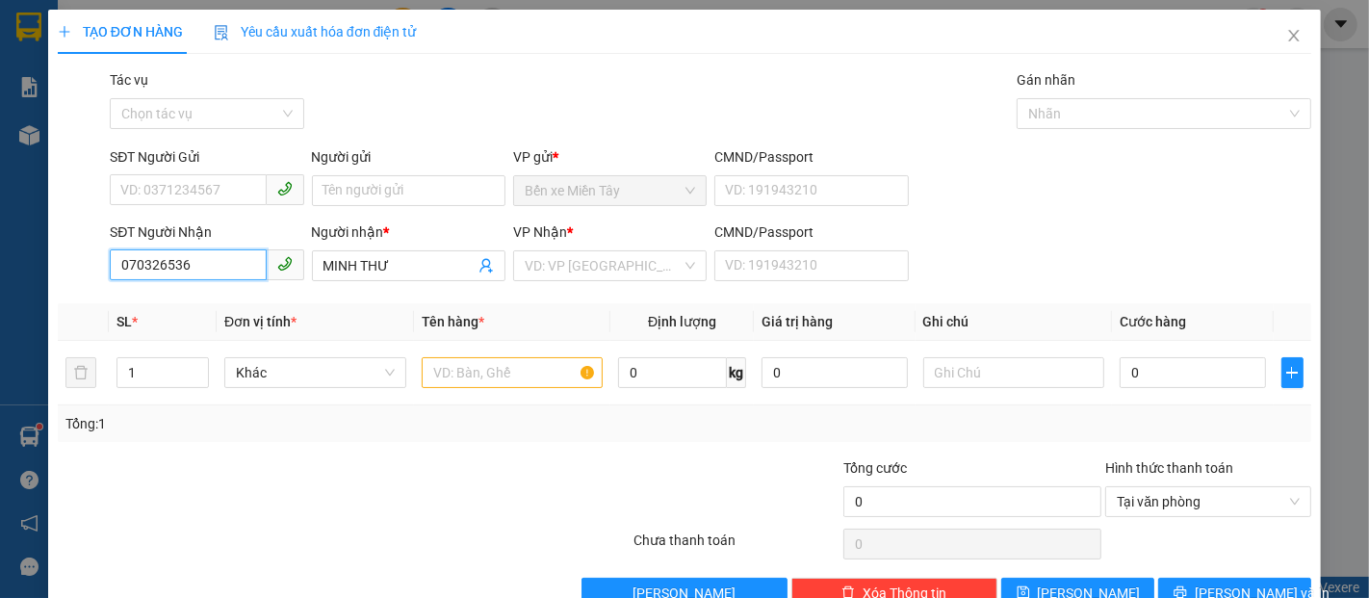
drag, startPoint x: 210, startPoint y: 268, endPoint x: 87, endPoint y: 292, distance: 125.6
click at [98, 290] on div "Transit Pickup Surcharge Ids Transit Deliver Surcharge Ids Transit Deliver Surc…" at bounding box center [685, 338] width 1254 height 539
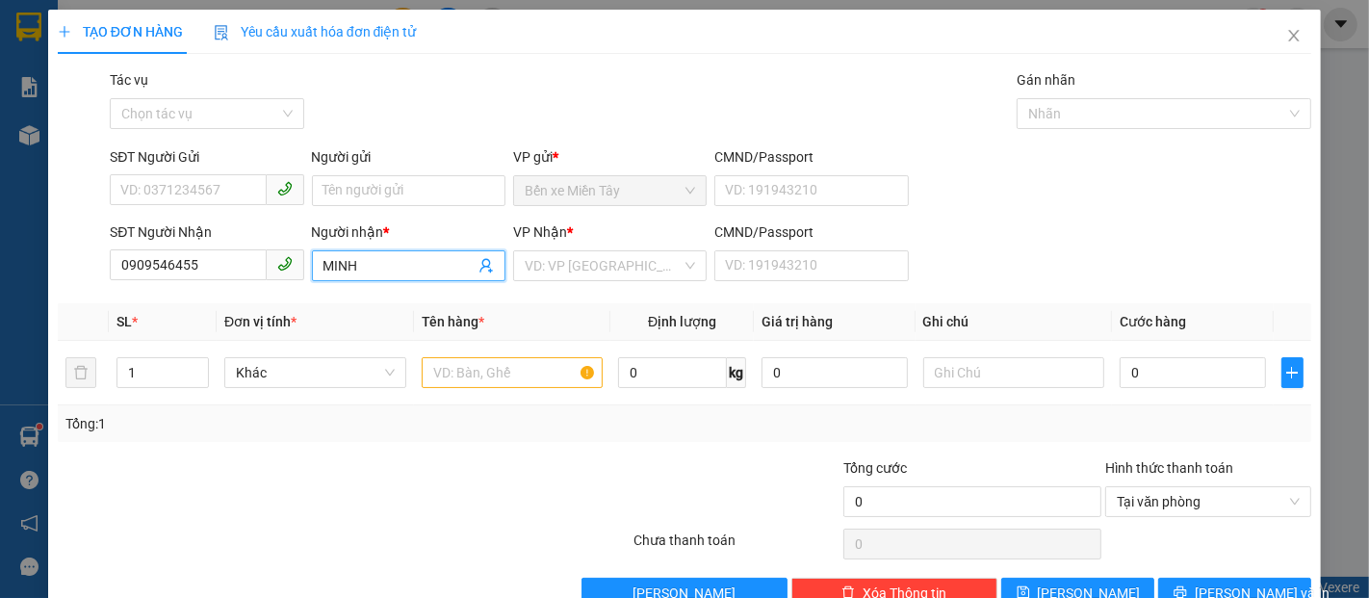
drag, startPoint x: 405, startPoint y: 271, endPoint x: 338, endPoint y: 279, distance: 68.0
click at [338, 279] on span "MINH" at bounding box center [409, 265] width 194 height 31
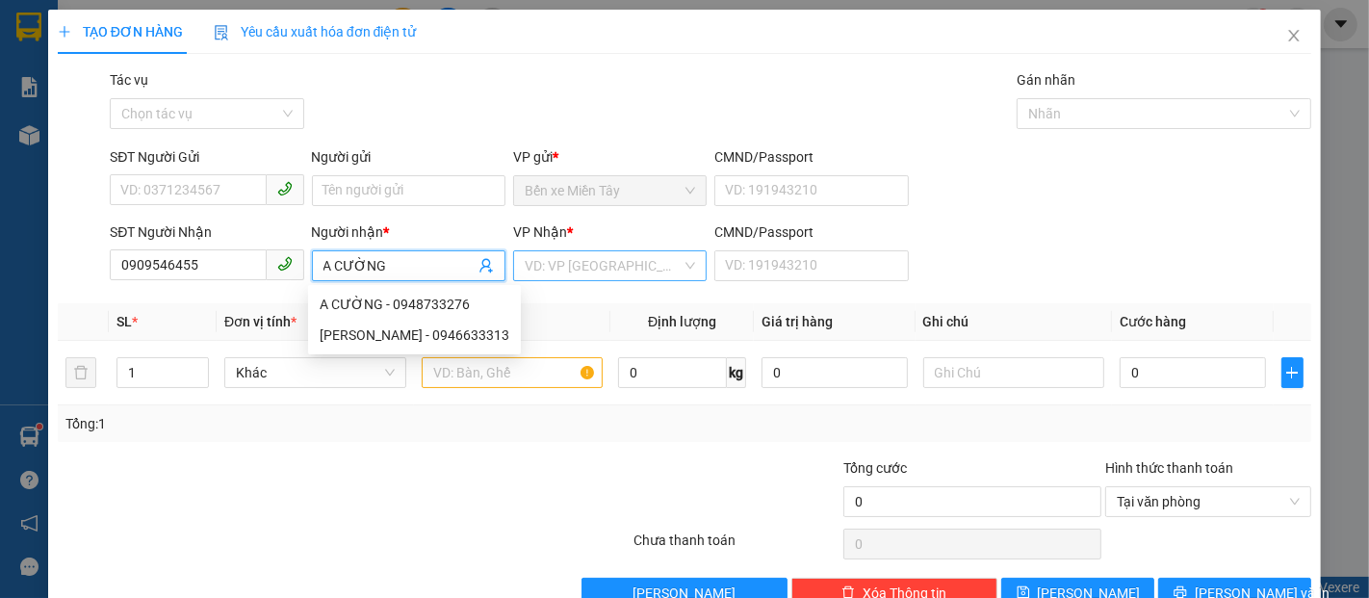
click at [593, 261] on input "search" at bounding box center [603, 265] width 157 height 29
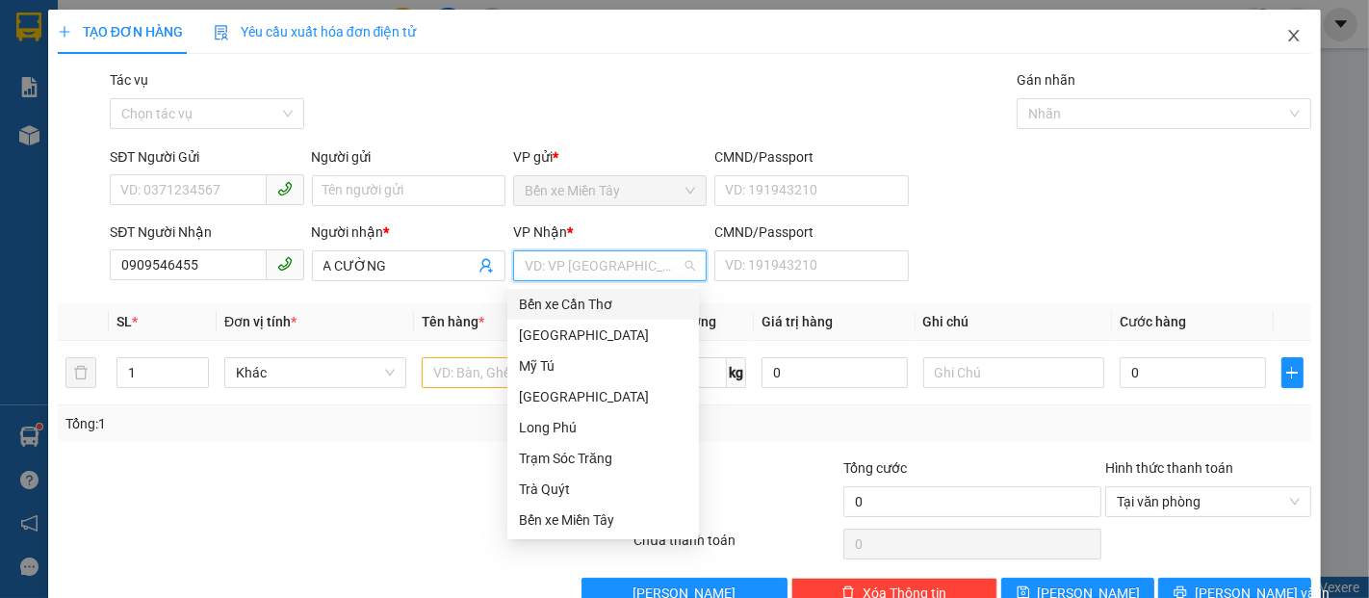
click at [1287, 32] on icon "close" at bounding box center [1294, 35] width 15 height 15
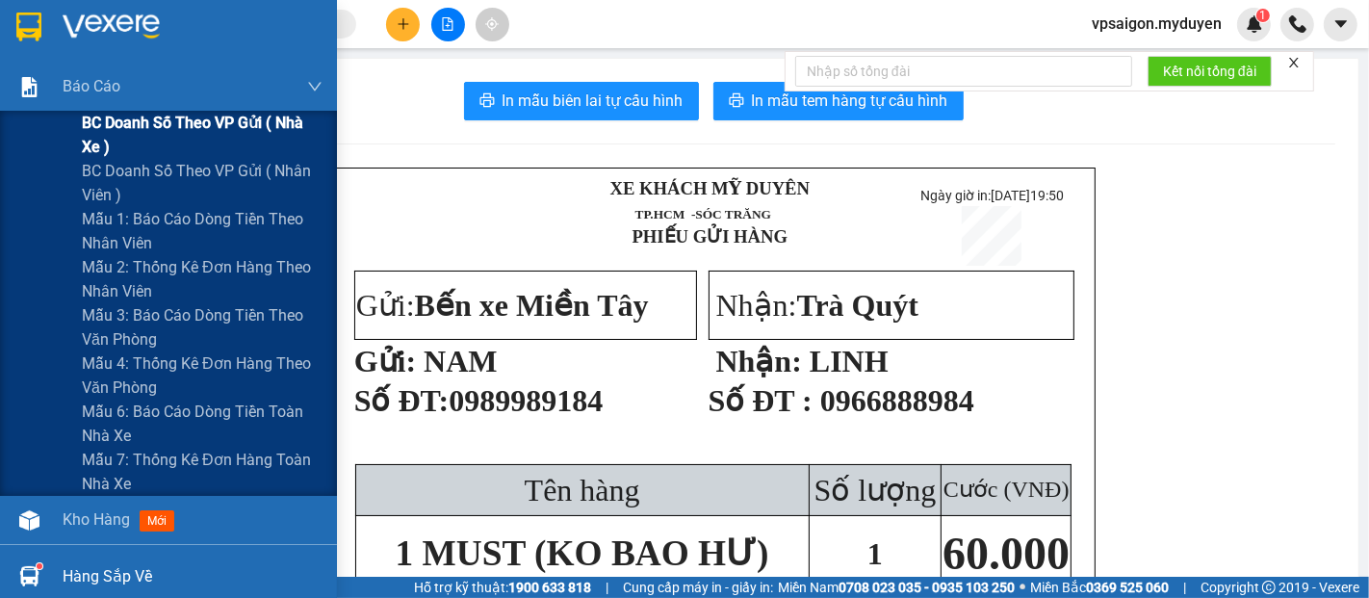
click at [206, 136] on span "BC doanh số theo VP gửi ( nhà xe )" at bounding box center [202, 135] width 241 height 48
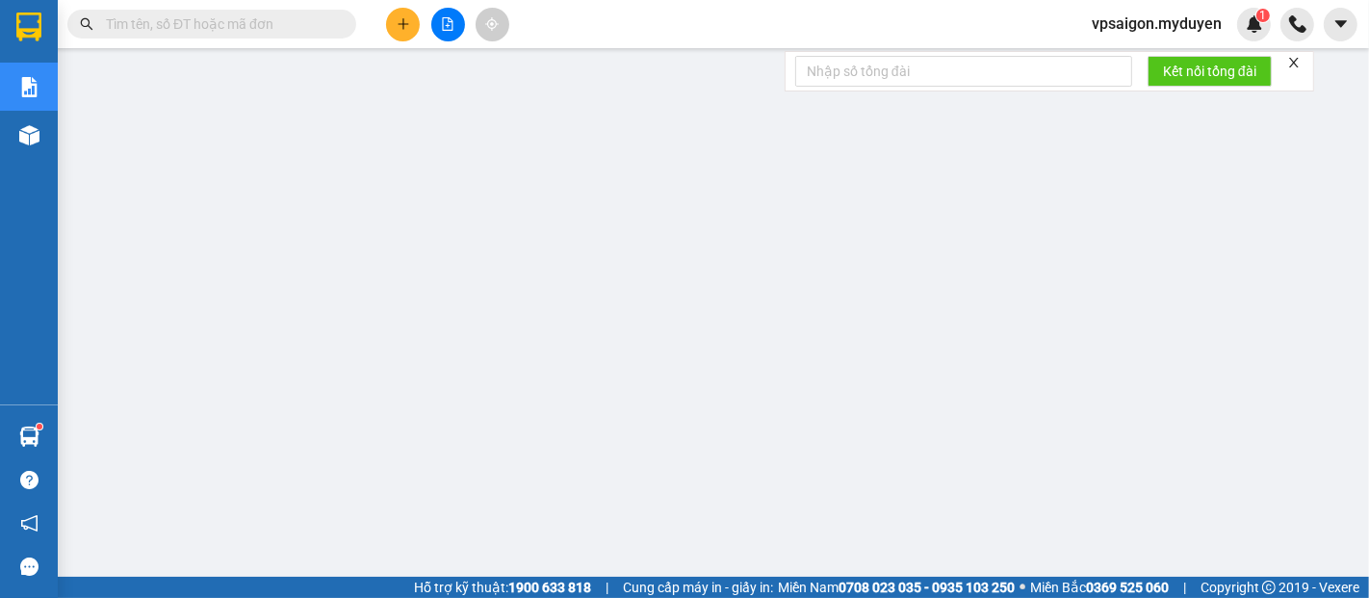
click at [402, 39] on button at bounding box center [403, 25] width 34 height 34
click at [462, 89] on div "Tạo đơn hàng" at bounding box center [470, 72] width 144 height 37
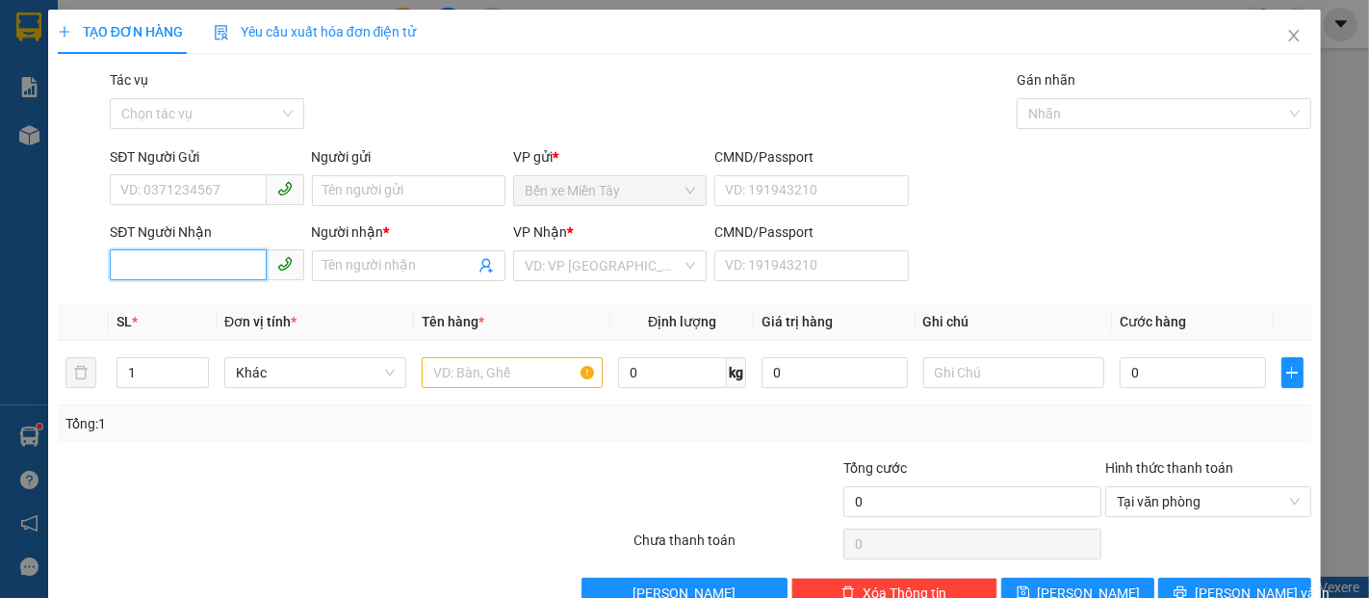
click at [188, 271] on input "SĐT Người Nhận" at bounding box center [188, 264] width 156 height 31
click at [188, 271] on input "1365" at bounding box center [188, 264] width 156 height 31
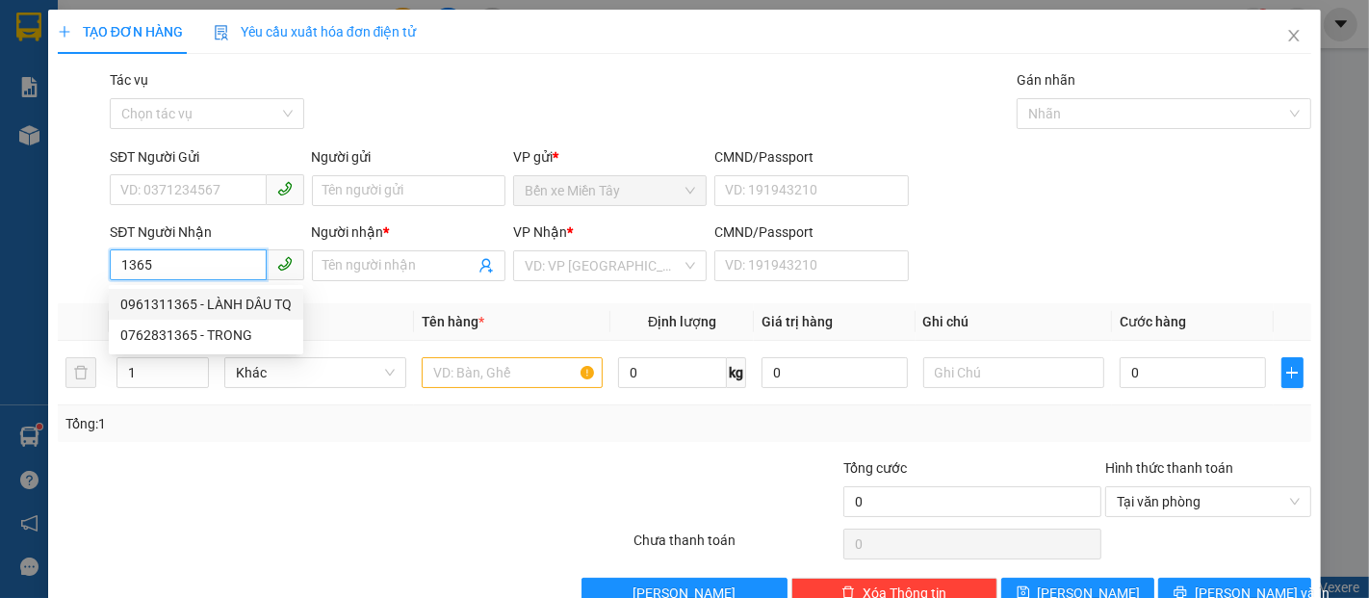
click at [214, 297] on div "0961311365 - LÀNH DÂU TQ" at bounding box center [205, 304] width 171 height 21
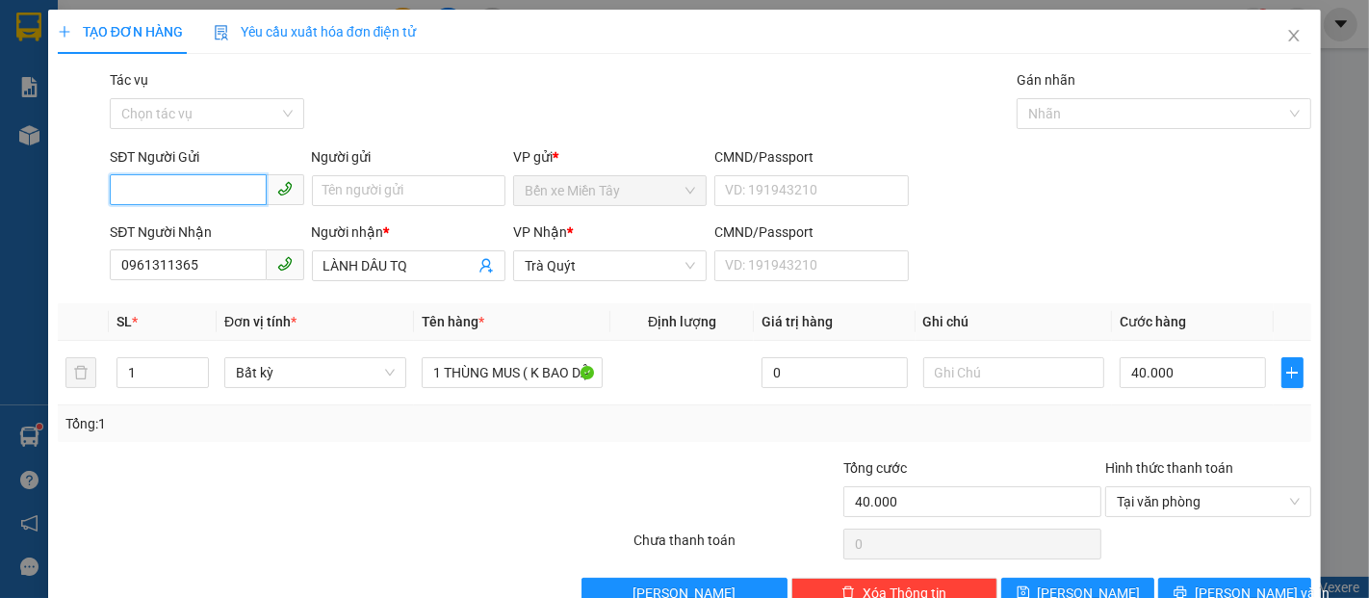
click at [188, 183] on input "SĐT Người Gửi" at bounding box center [188, 189] width 156 height 31
click at [225, 222] on div "0777700246 - LINH TRÁI CÂY" at bounding box center [208, 229] width 176 height 21
drag, startPoint x: 1238, startPoint y: 545, endPoint x: 1233, endPoint y: 517, distance: 28.5
click at [1235, 583] on span "Lưu và In" at bounding box center [1262, 593] width 135 height 21
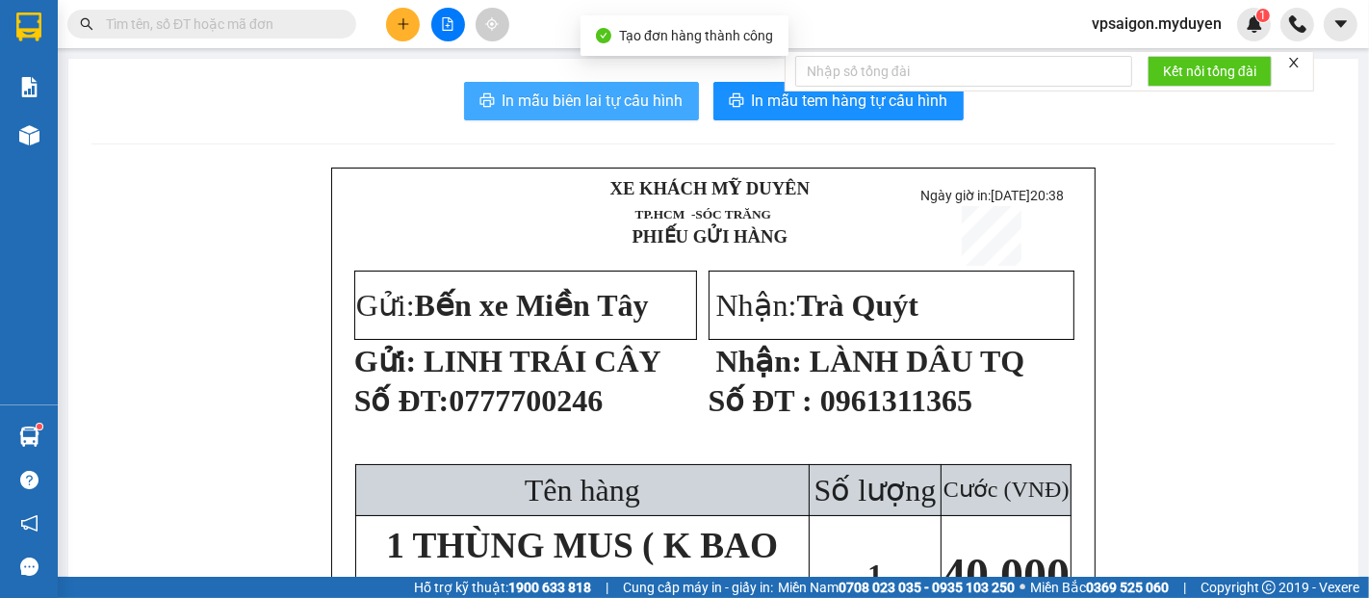
drag, startPoint x: 564, startPoint y: 113, endPoint x: 1276, endPoint y: 470, distance: 796.3
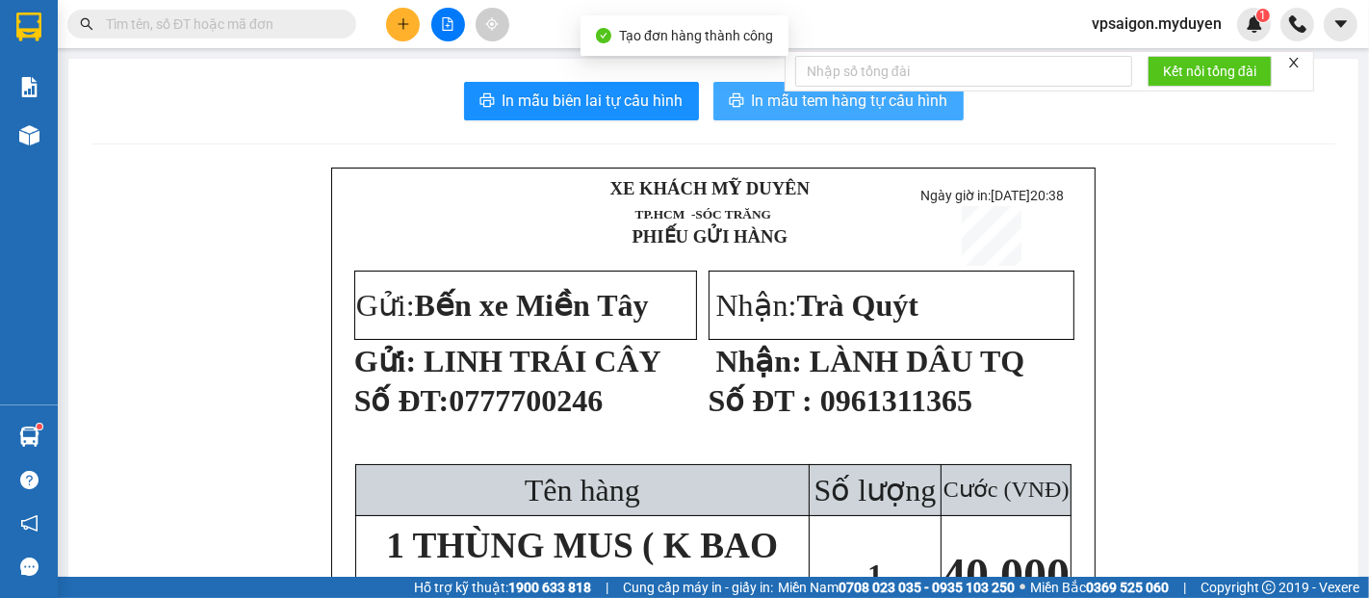
click at [923, 114] on button "In mẫu tem hàng tự cấu hình" at bounding box center [839, 101] width 250 height 39
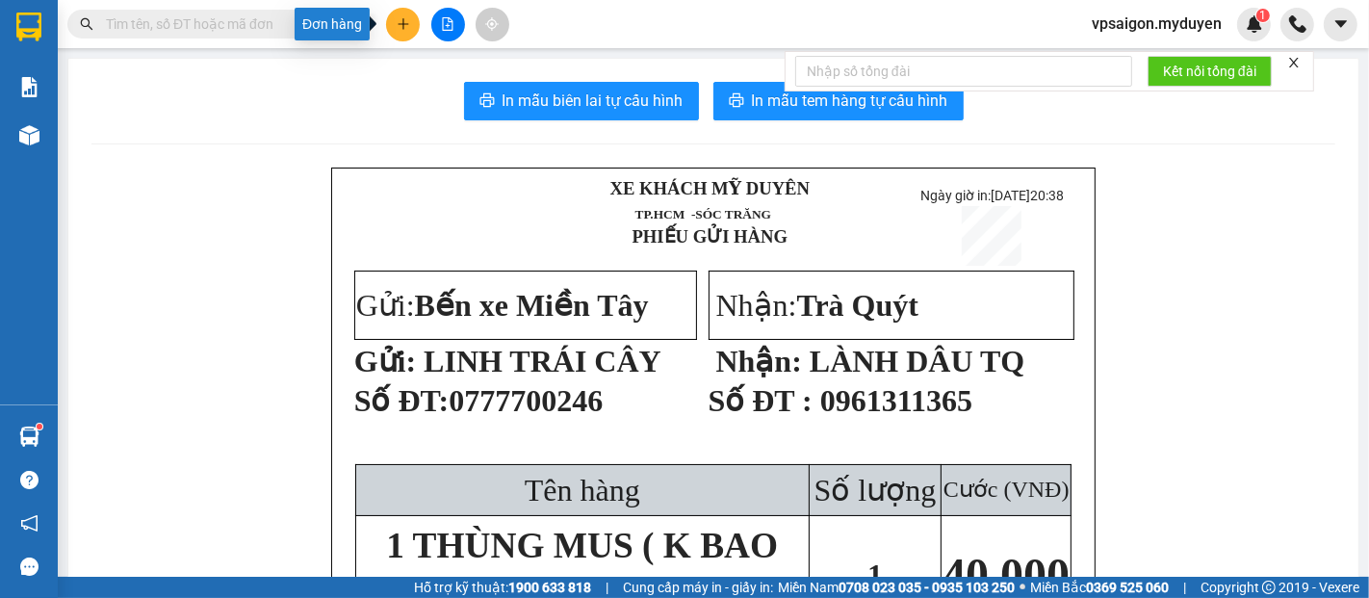
click at [403, 21] on icon "plus" at bounding box center [403, 23] width 13 height 13
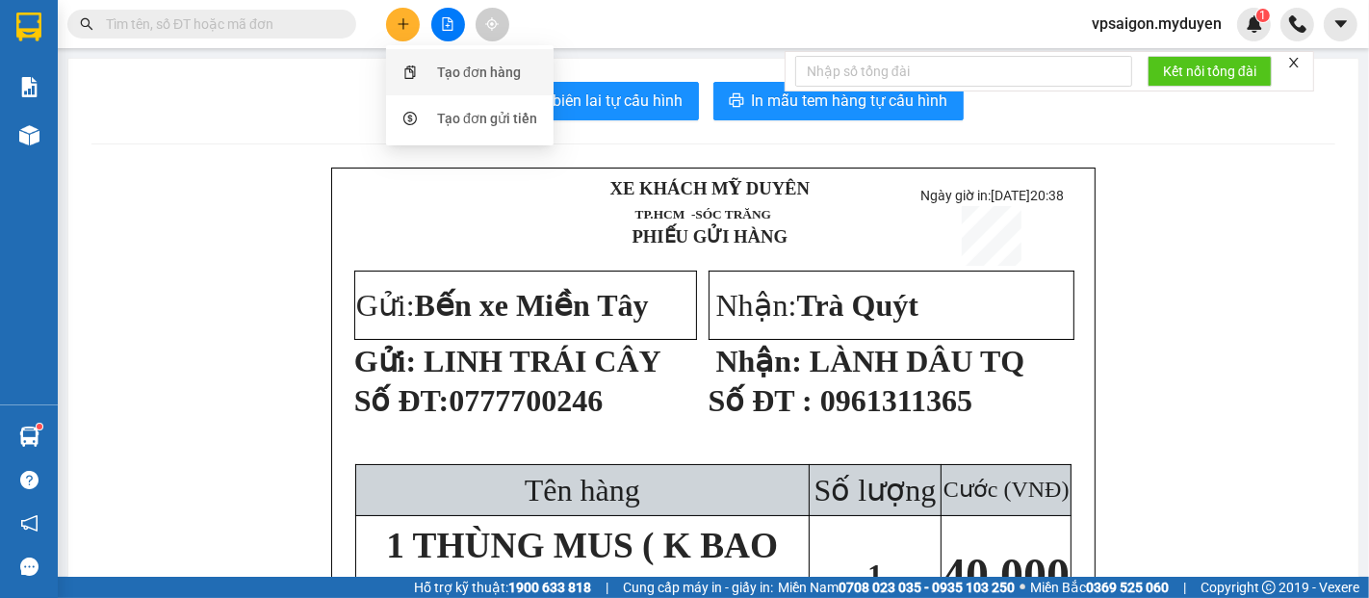
click at [482, 67] on div "Tạo đơn hàng" at bounding box center [479, 72] width 84 height 21
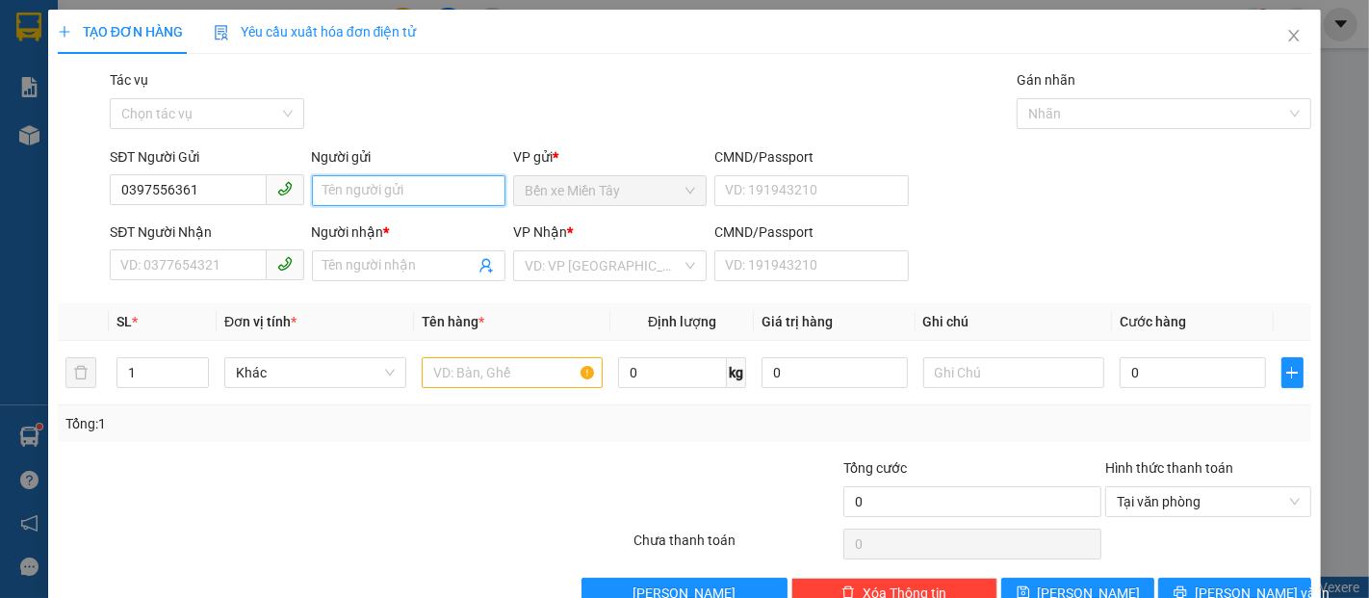
click at [413, 193] on input "Người gửi" at bounding box center [409, 190] width 194 height 31
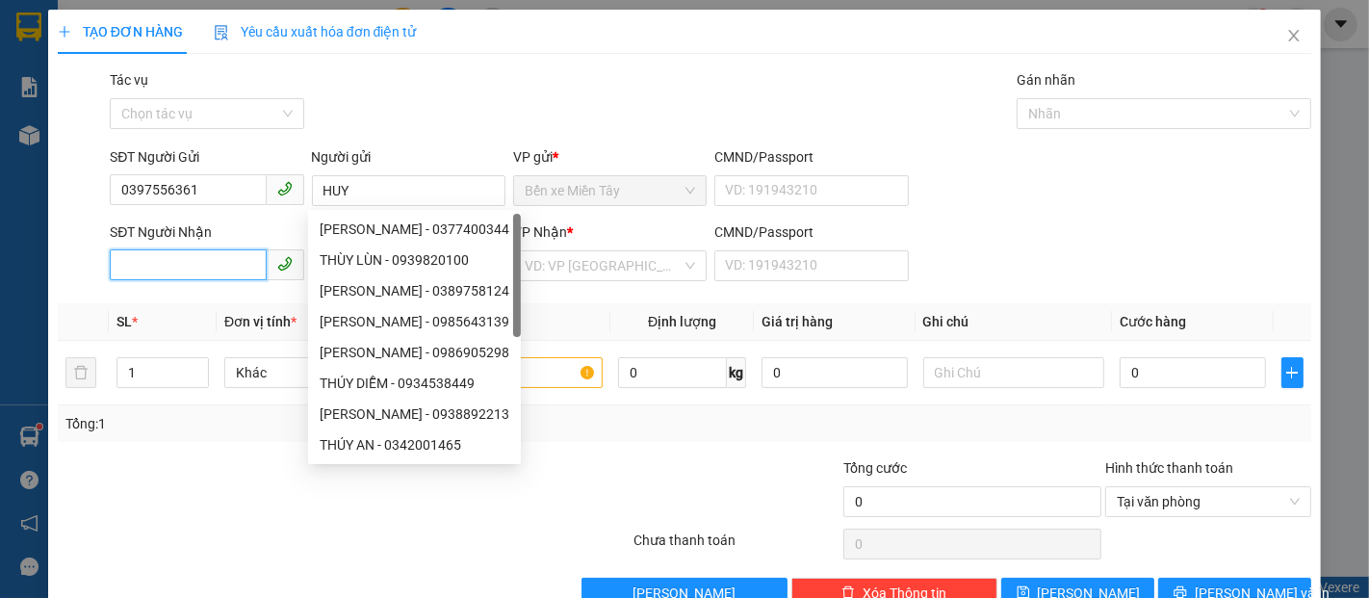
click at [173, 264] on input "SĐT Người Nhận" at bounding box center [188, 264] width 156 height 31
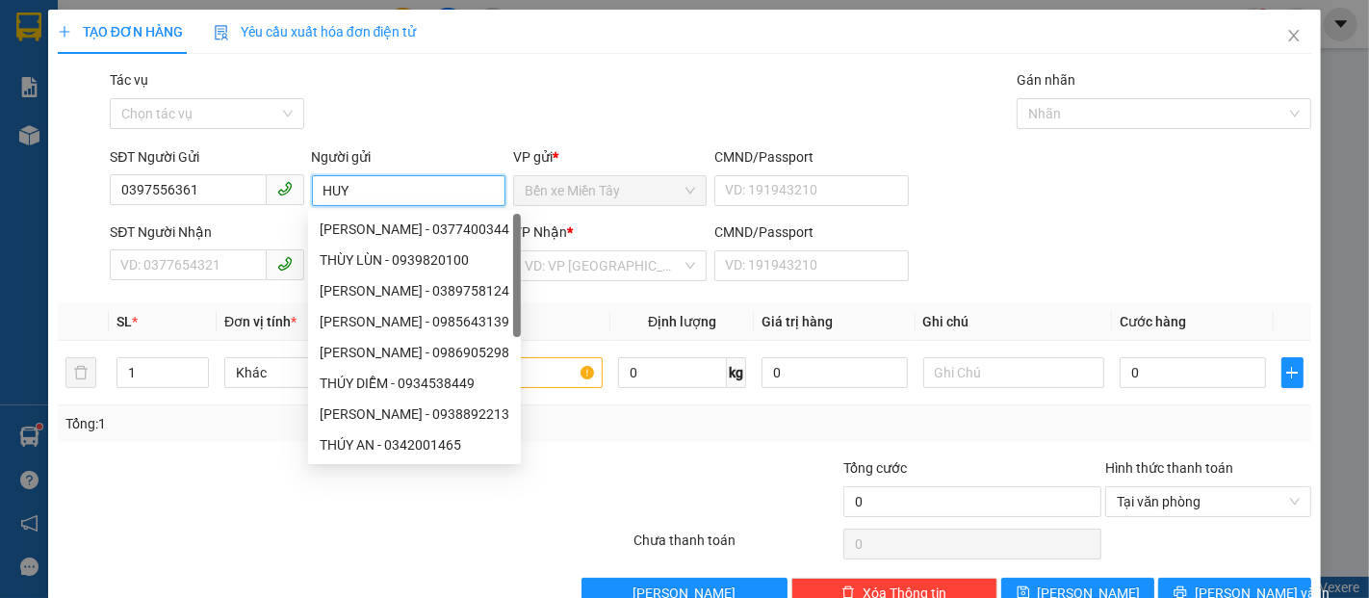
drag, startPoint x: 416, startPoint y: 191, endPoint x: 306, endPoint y: 191, distance: 109.8
click at [308, 191] on div "Người gửi HUY" at bounding box center [408, 179] width 201 height 67
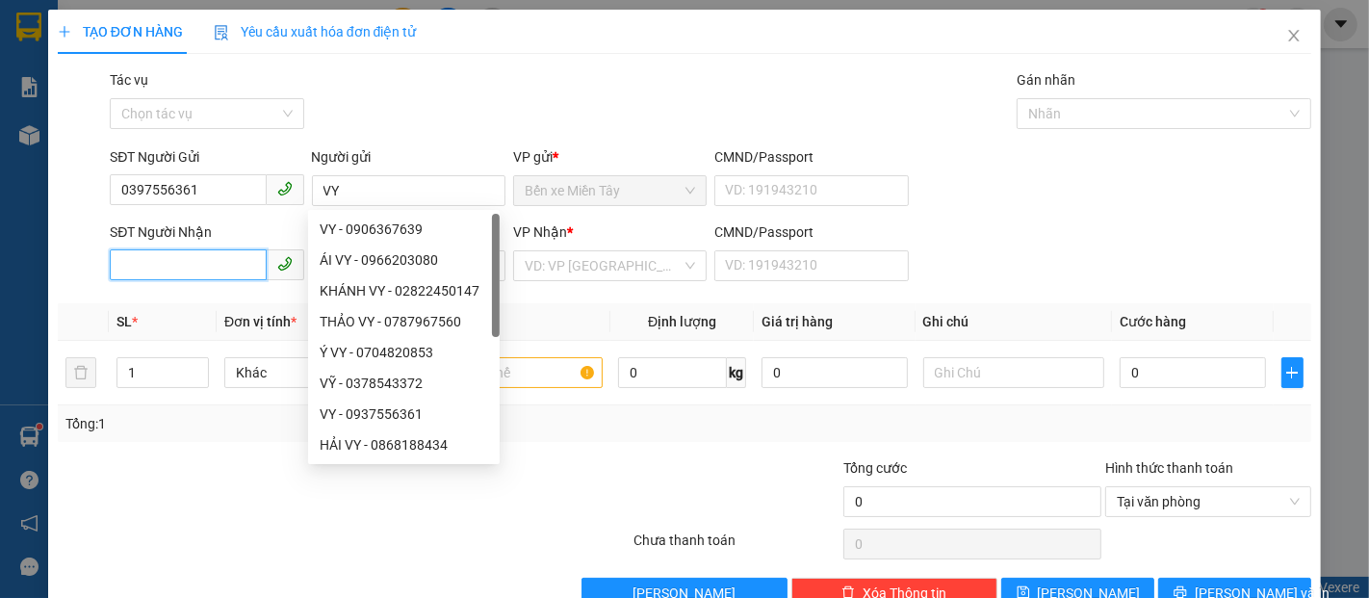
click at [187, 277] on input "SĐT Người Nhận" at bounding box center [188, 264] width 156 height 31
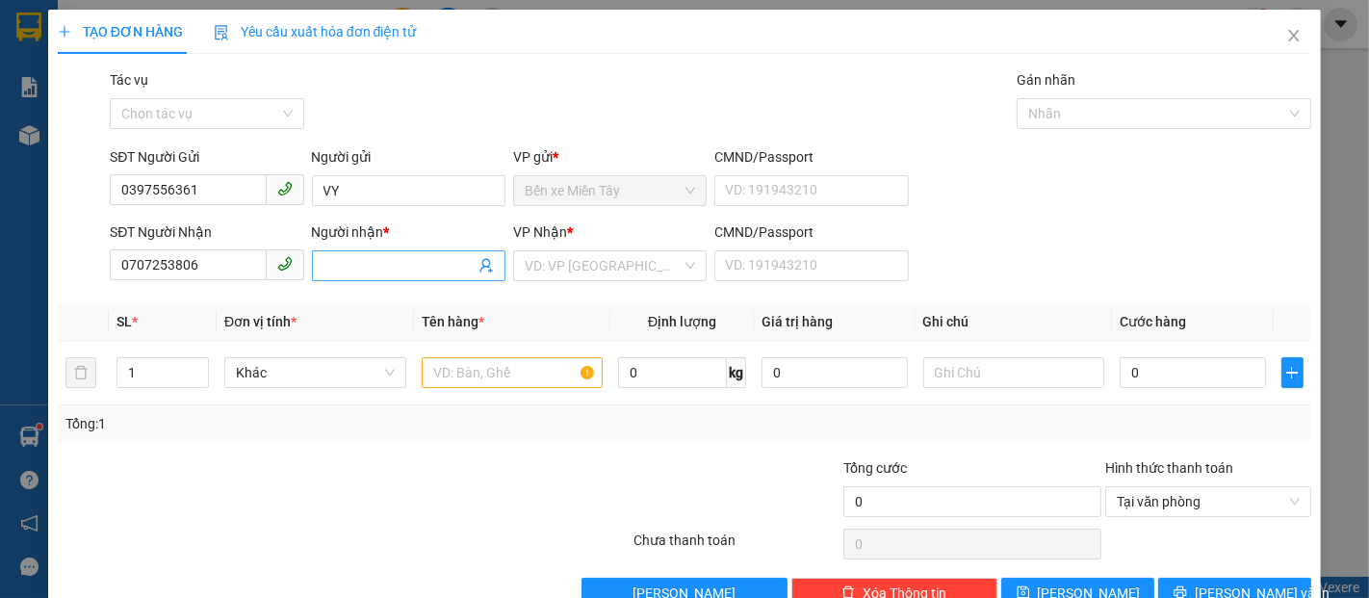
click at [431, 274] on input "Người nhận *" at bounding box center [399, 265] width 151 height 21
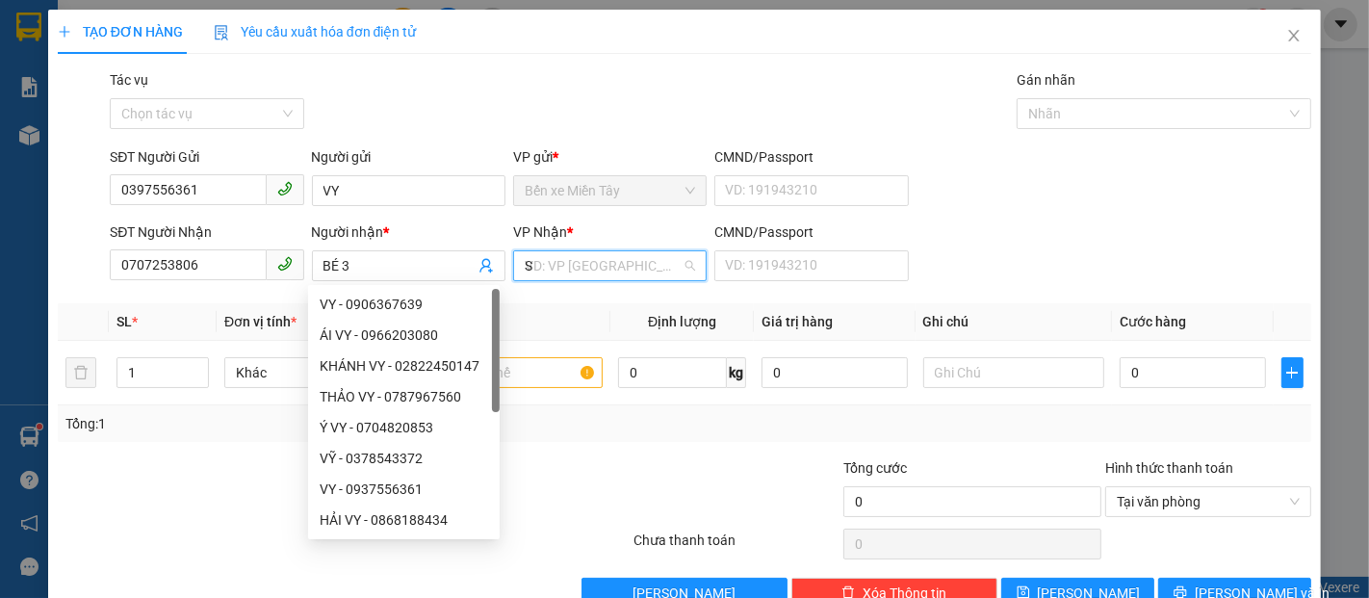
click at [586, 268] on input "S" at bounding box center [603, 265] width 157 height 29
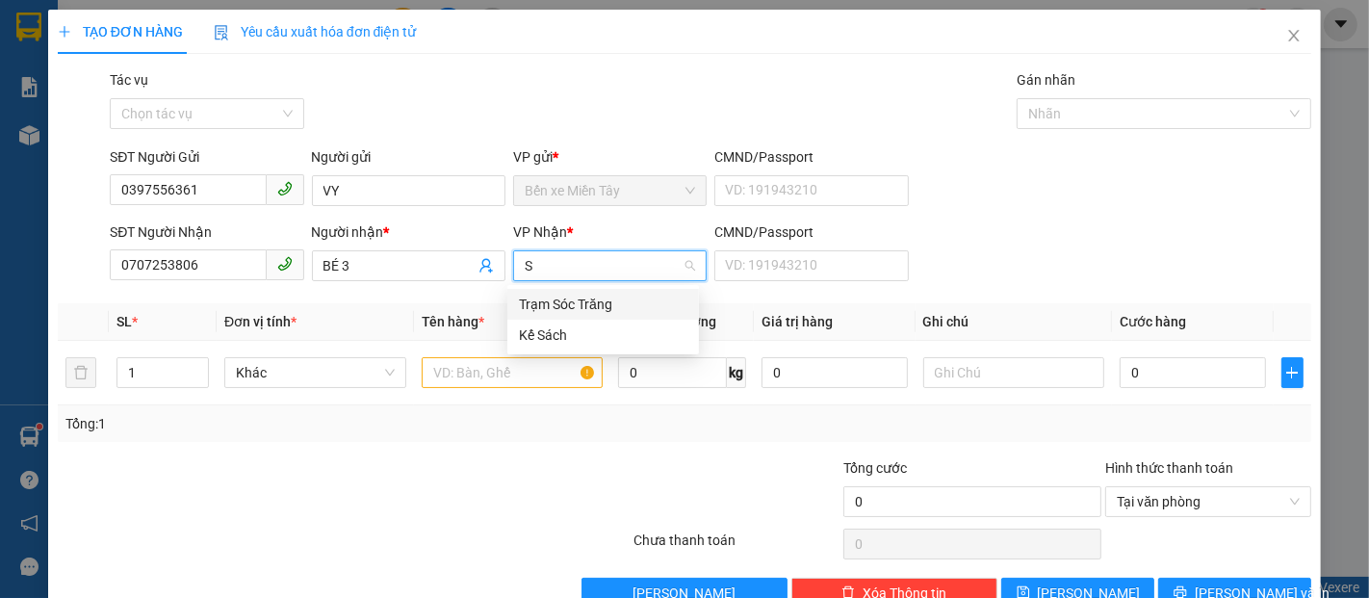
click at [588, 300] on div "Trạm Sóc Trăng" at bounding box center [603, 304] width 169 height 21
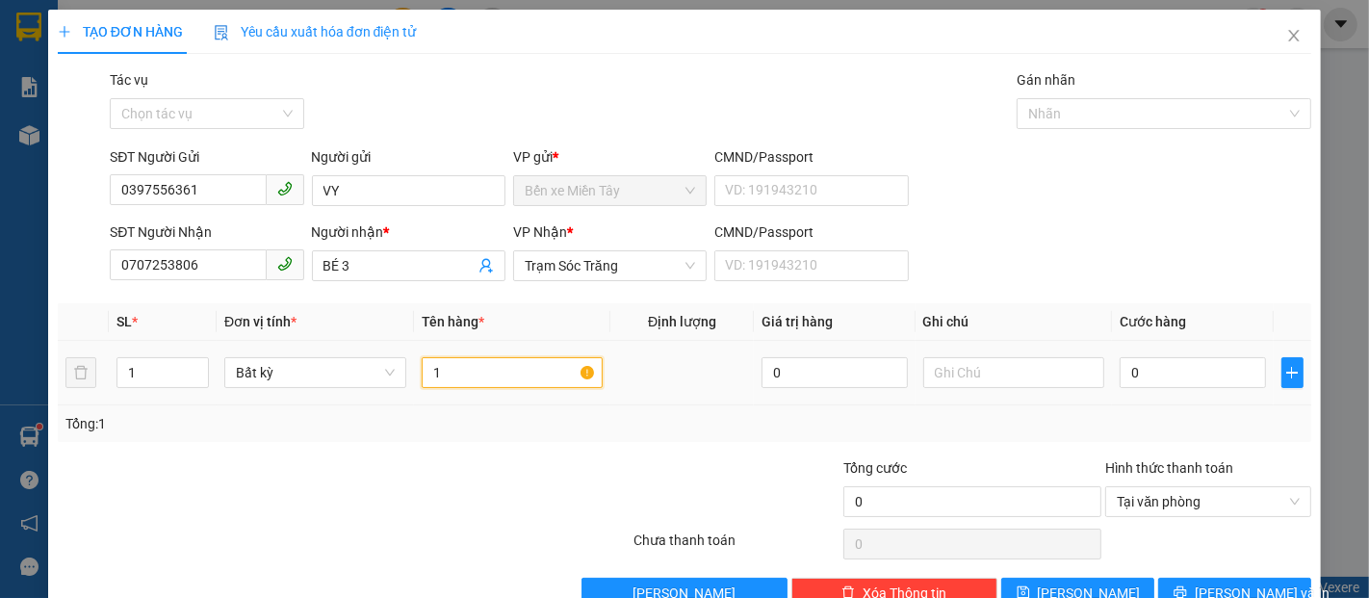
click at [508, 381] on input "1" at bounding box center [513, 372] width 182 height 31
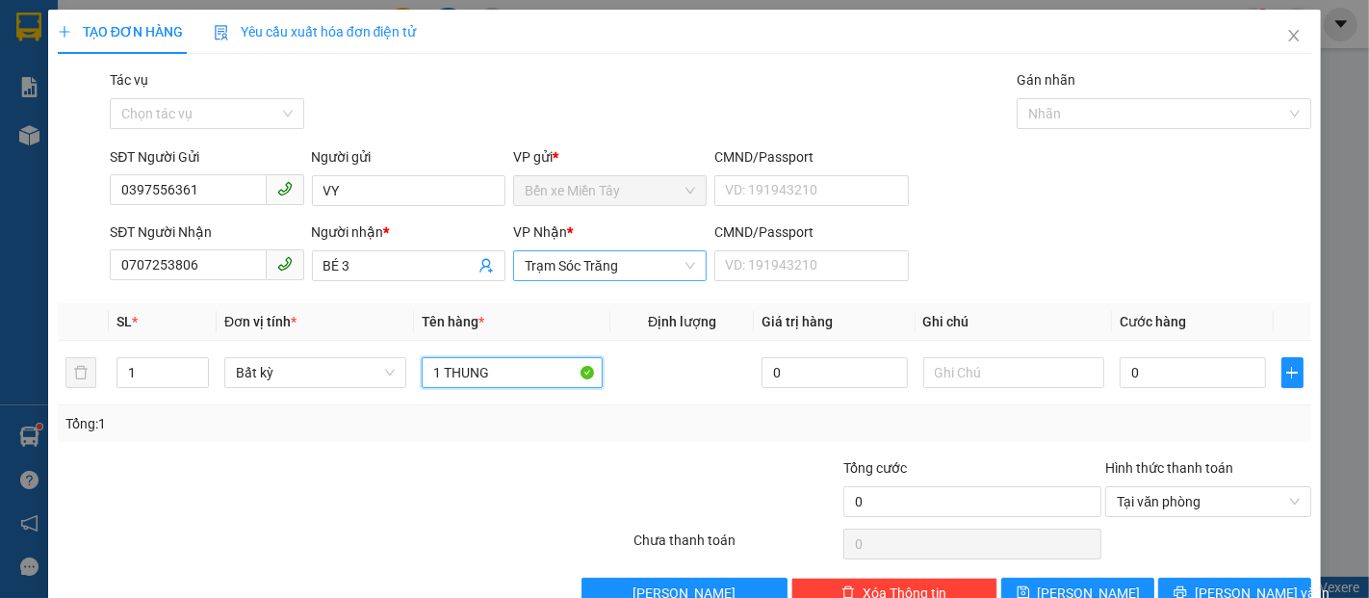
click at [588, 274] on span "Trạm Sóc Trăng" at bounding box center [610, 265] width 170 height 29
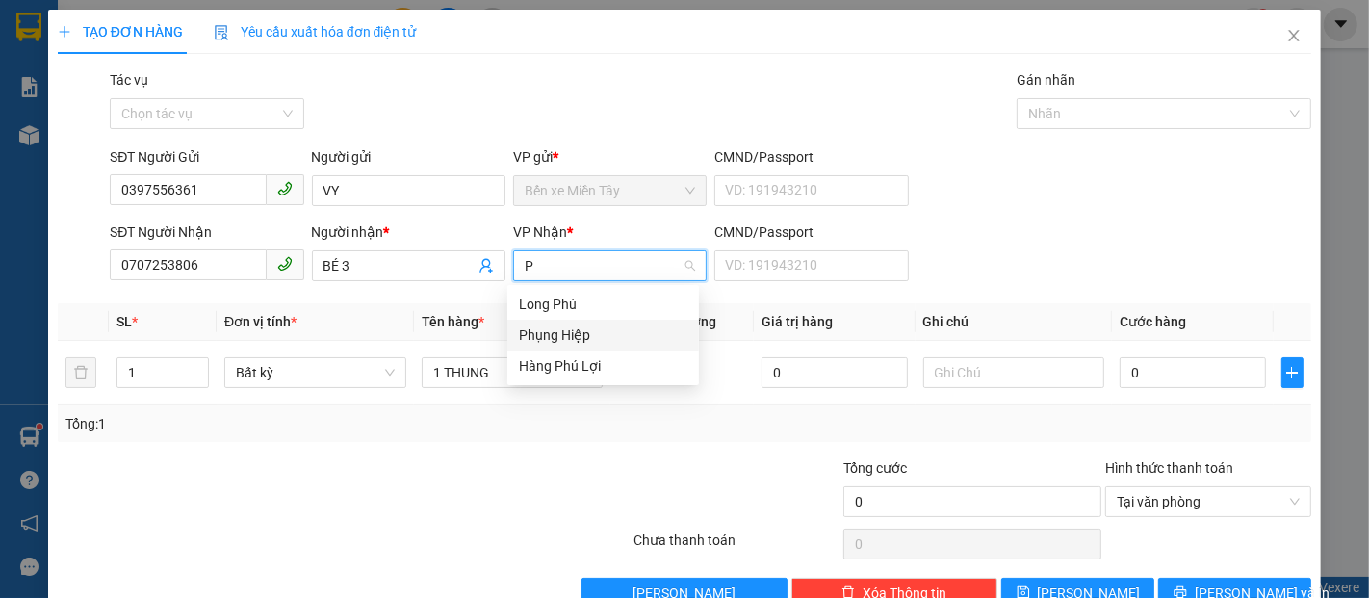
click at [583, 339] on div "Phụng Hiệp" at bounding box center [603, 335] width 169 height 21
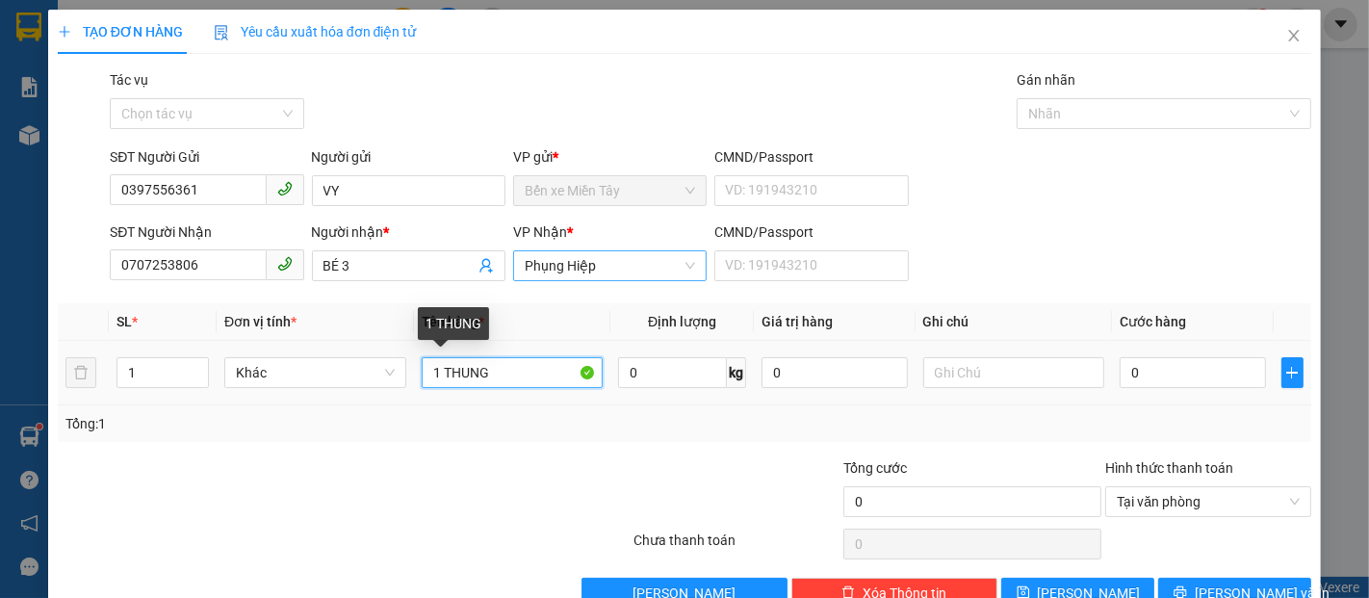
click at [512, 366] on input "1 THUNG" at bounding box center [513, 372] width 182 height 31
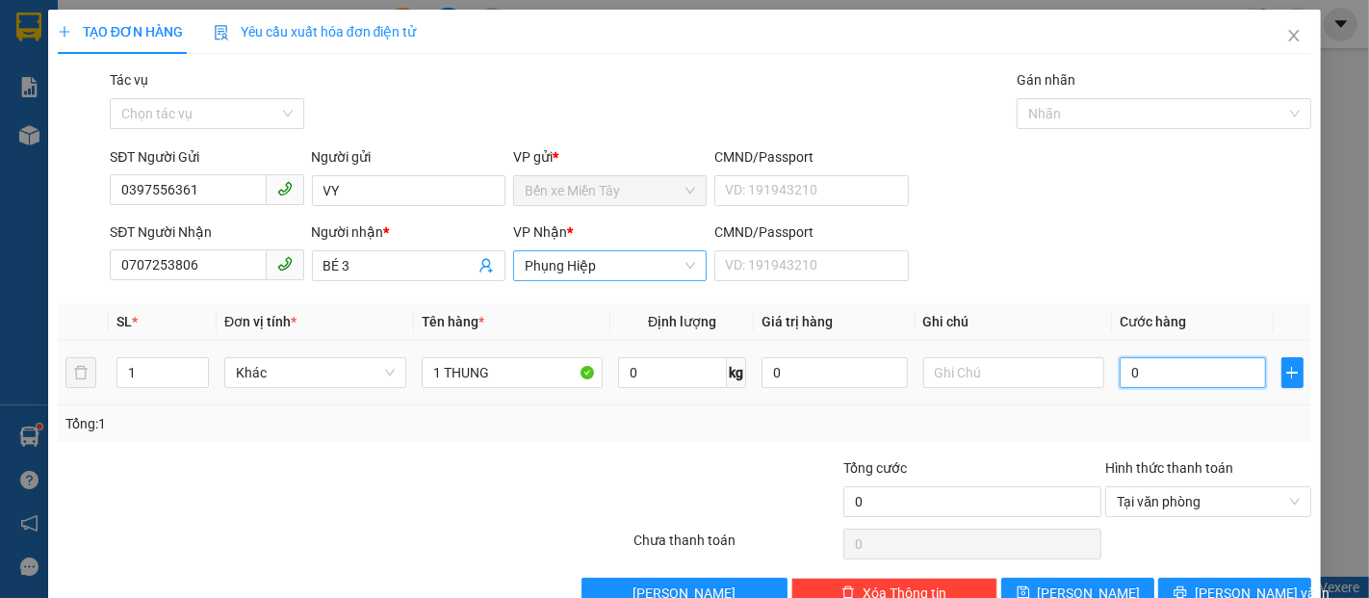
click at [1139, 372] on input "0" at bounding box center [1192, 372] width 145 height 31
drag, startPoint x: 1141, startPoint y: 376, endPoint x: 1122, endPoint y: 376, distance: 19.3
click at [1122, 376] on input "3" at bounding box center [1192, 372] width 145 height 31
drag, startPoint x: 1145, startPoint y: 377, endPoint x: 1116, endPoint y: 377, distance: 28.9
click at [1120, 377] on input "3" at bounding box center [1192, 372] width 145 height 31
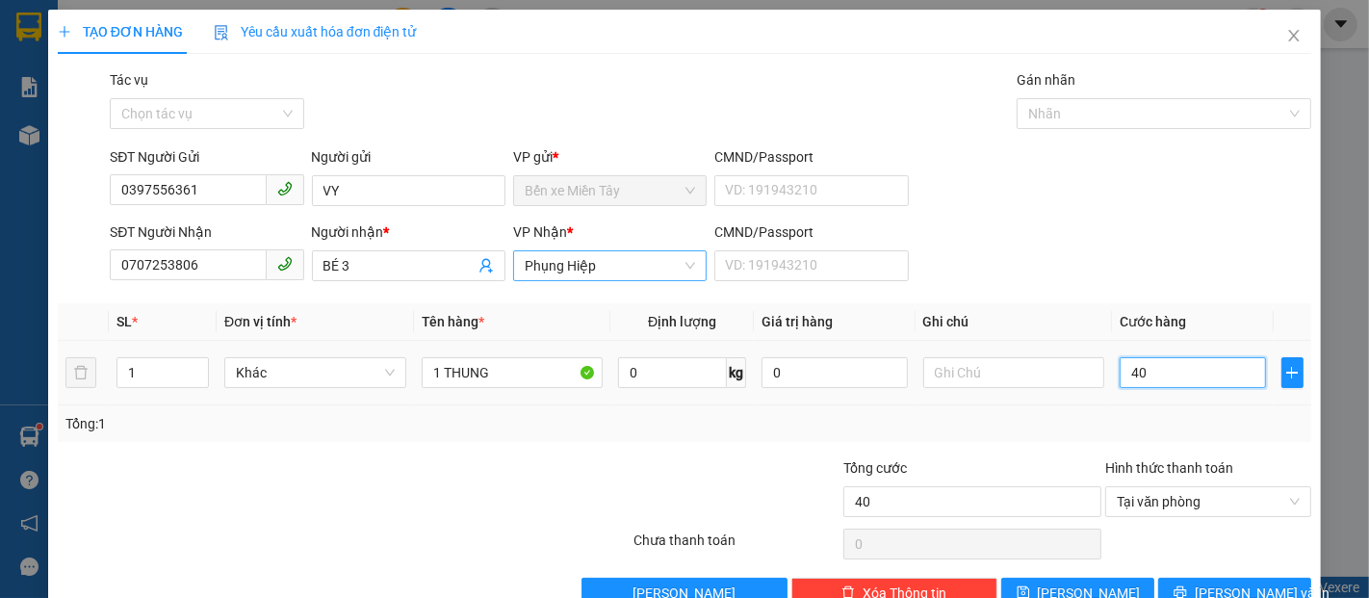
drag, startPoint x: 1138, startPoint y: 372, endPoint x: 1120, endPoint y: 376, distance: 18.7
click at [1120, 376] on input "40" at bounding box center [1192, 372] width 145 height 31
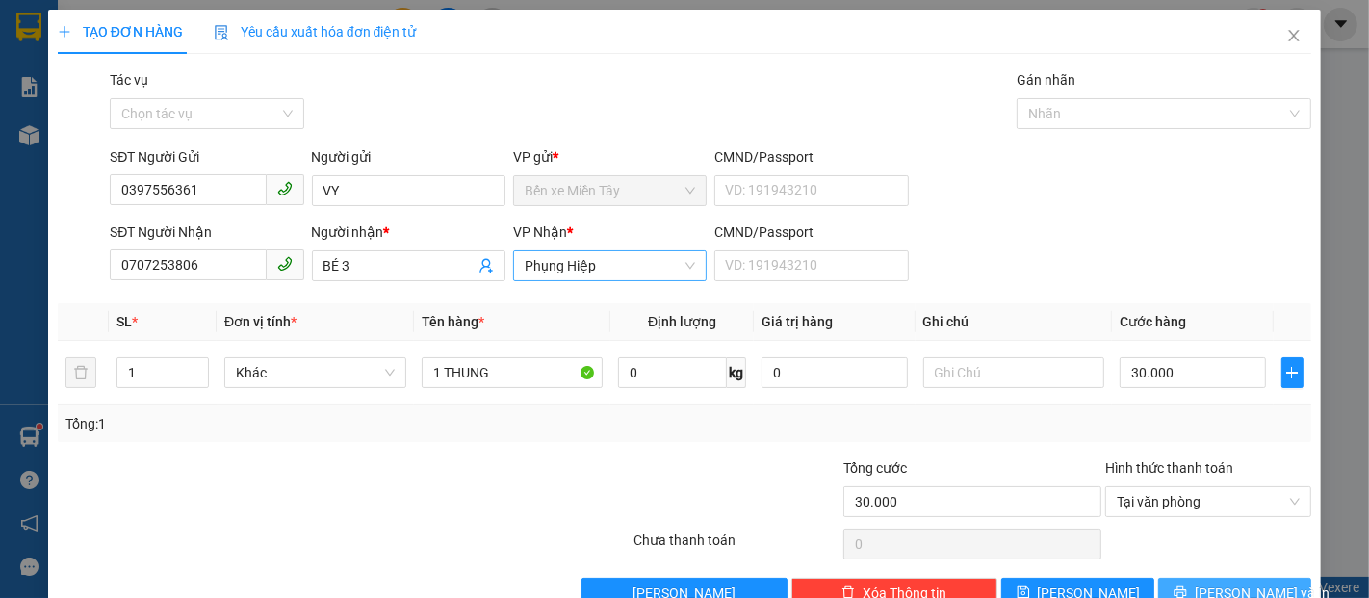
click at [1241, 583] on span "Lưu và In" at bounding box center [1262, 593] width 135 height 21
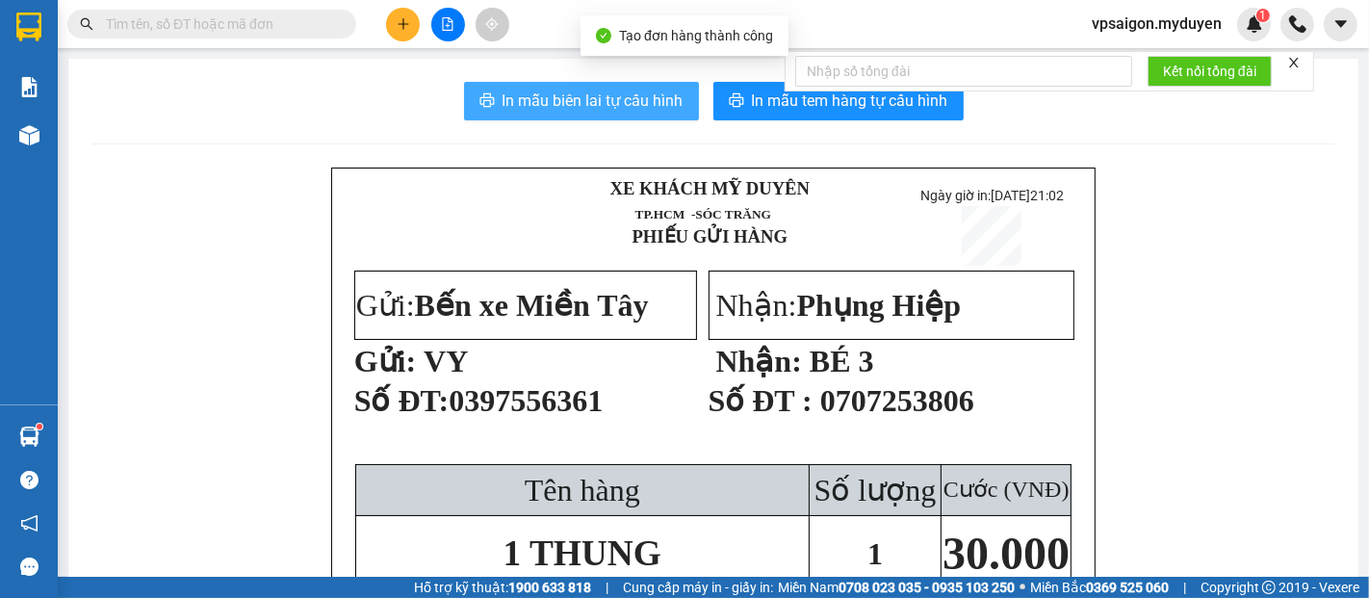
click at [612, 102] on span "In mẫu biên lai tự cấu hình" at bounding box center [593, 101] width 181 height 24
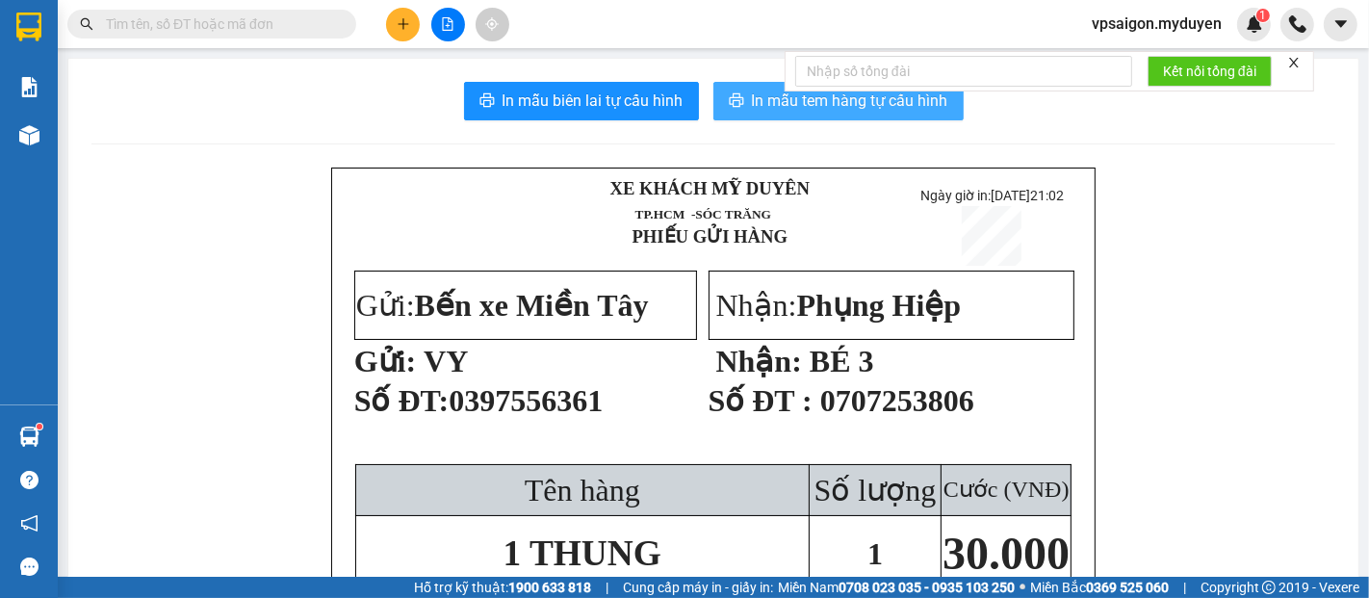
click at [806, 102] on span "In mẫu tem hàng tự cấu hình" at bounding box center [850, 101] width 196 height 24
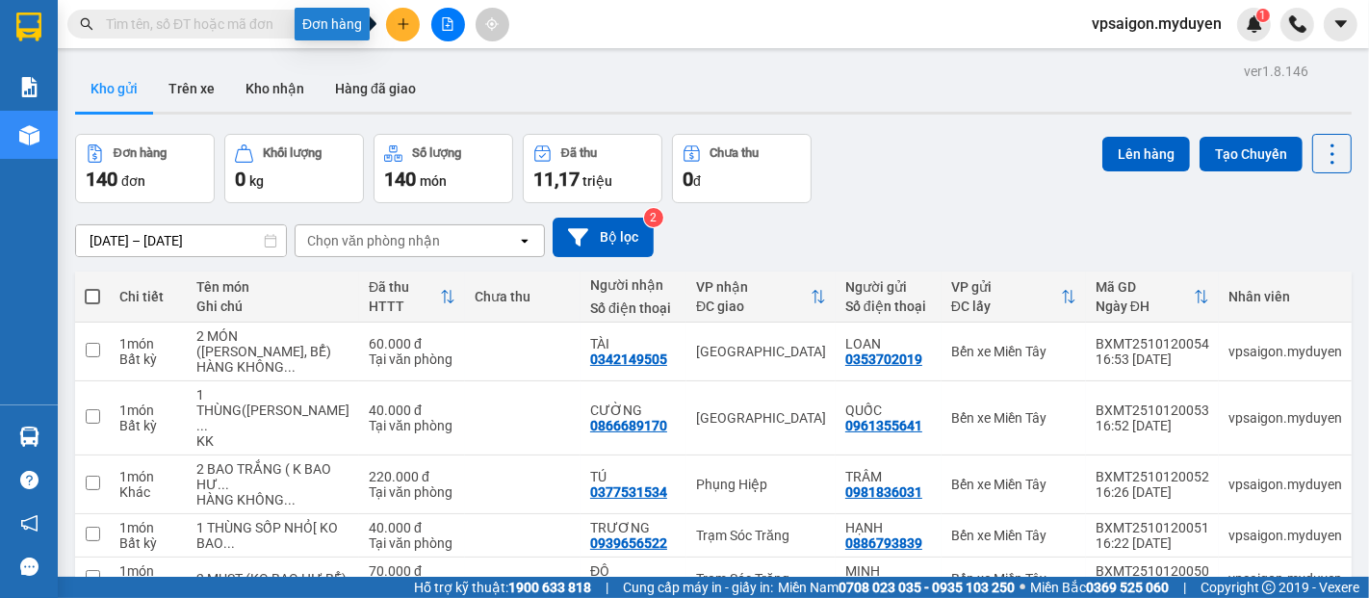
click at [416, 31] on button at bounding box center [403, 25] width 34 height 34
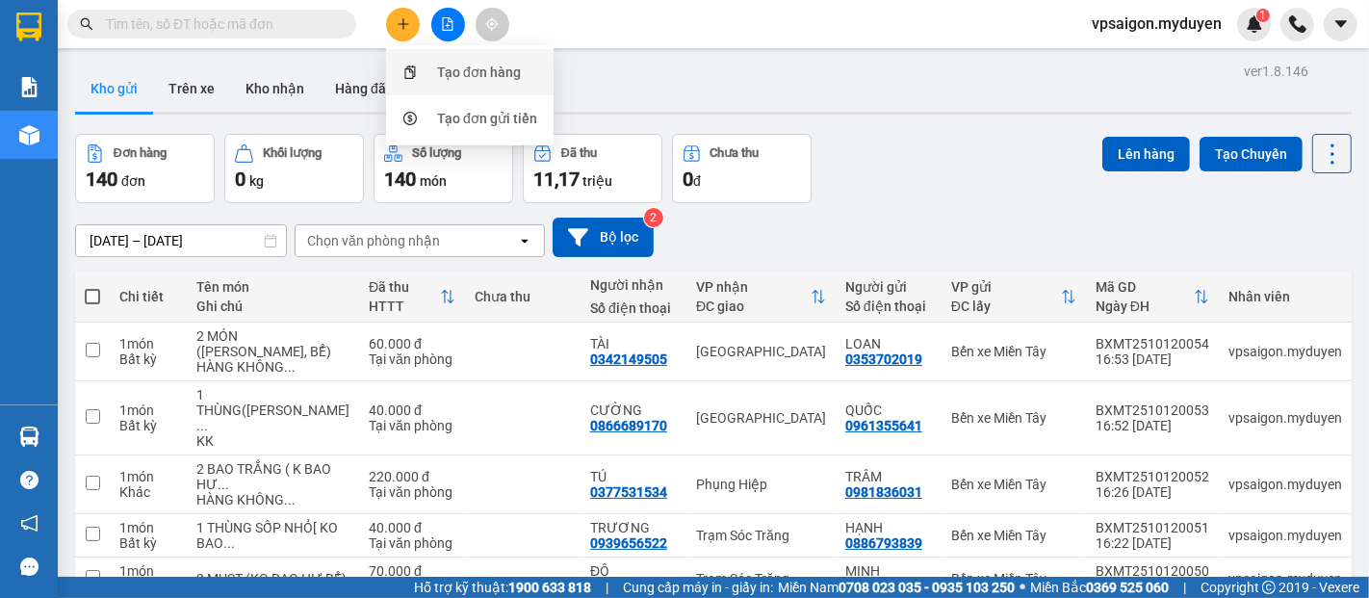
click at [470, 78] on div "Tạo đơn hàng" at bounding box center [479, 72] width 84 height 21
